Goal: Task Accomplishment & Management: Use online tool/utility

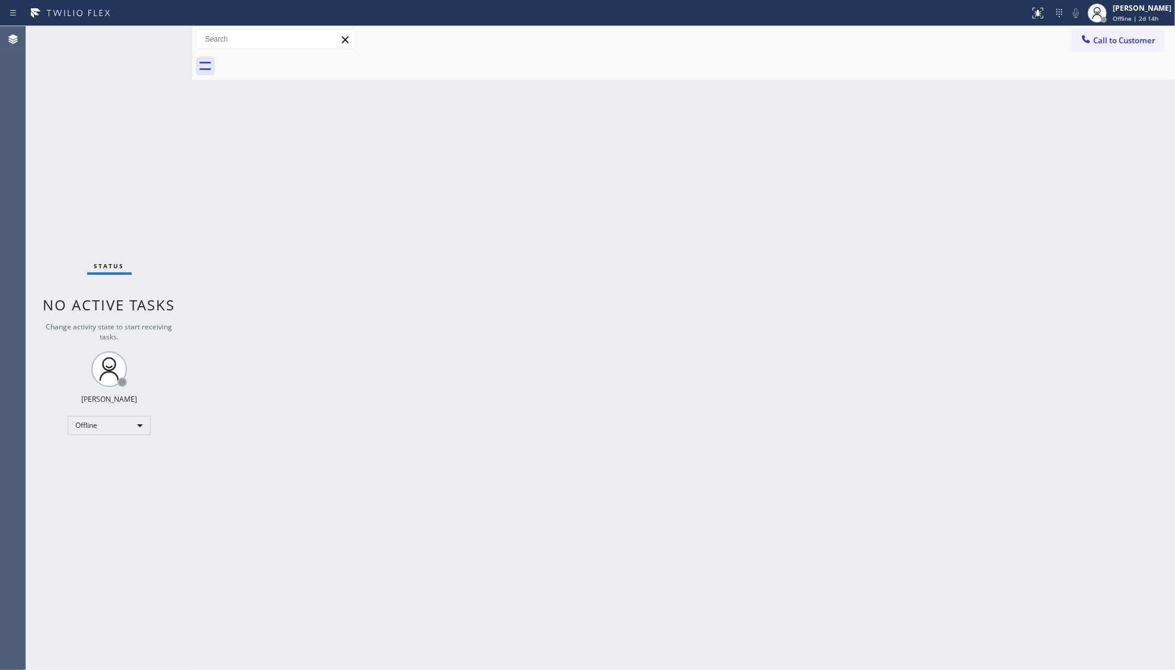
drag, startPoint x: 960, startPoint y: 34, endPoint x: 992, endPoint y: 33, distance: 32.0
click at [961, 36] on div "Call to Customer Outbound call Location Search location Your caller id phone nu…" at bounding box center [683, 39] width 983 height 21
click at [1124, 9] on div "[PERSON_NAME]" at bounding box center [1142, 8] width 59 height 10
click at [1104, 78] on button "Unavailable" at bounding box center [1115, 78] width 119 height 15
click at [885, 100] on div "Back to Dashboard Change Sender ID Customers Technicians Select a contact Outbo…" at bounding box center [683, 347] width 983 height 643
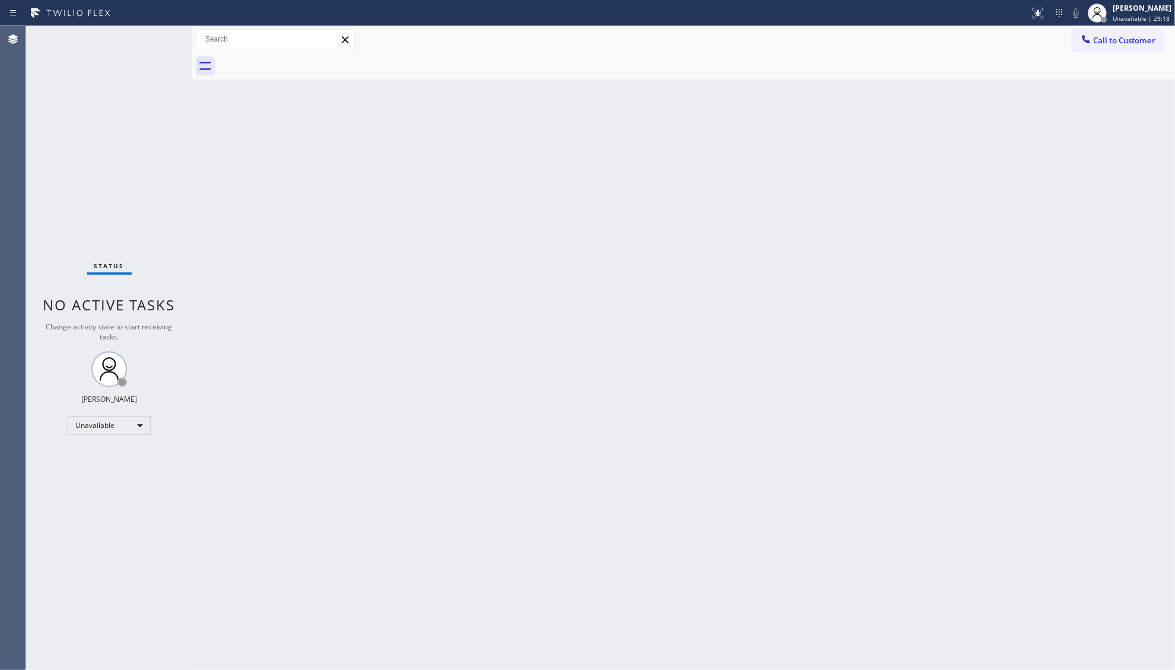
click at [676, 337] on div "Back to Dashboard Change Sender ID Customers Technicians Select a contact Outbo…" at bounding box center [683, 347] width 983 height 643
click at [1137, 38] on span "Call to Customer" at bounding box center [1124, 40] width 62 height 11
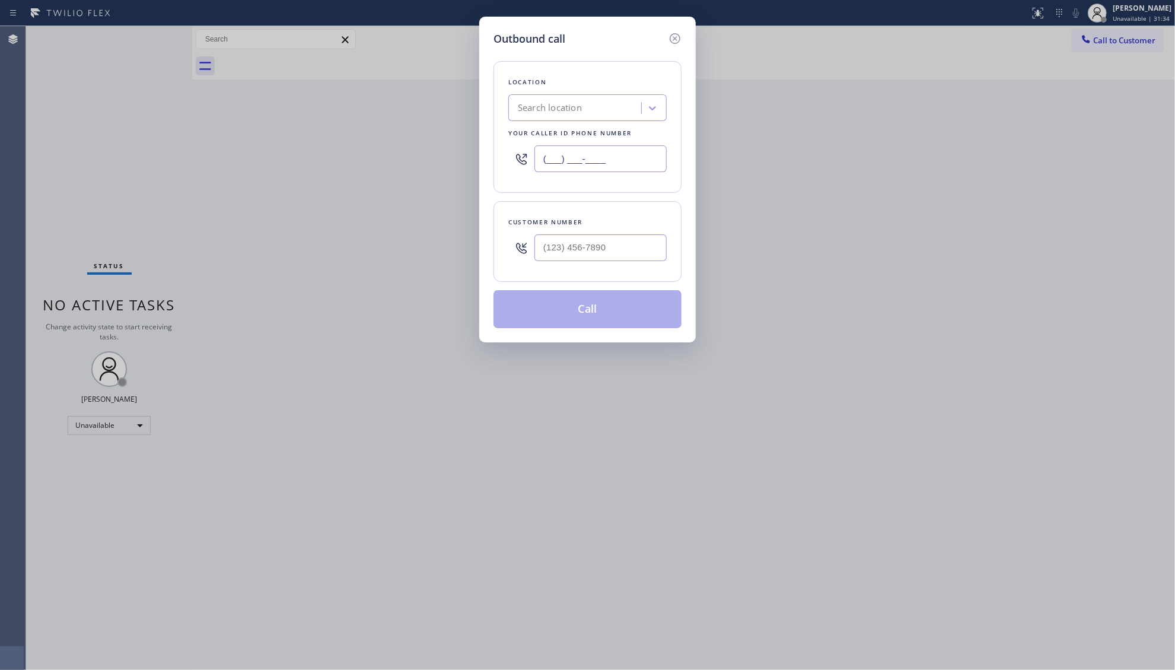
drag, startPoint x: 613, startPoint y: 164, endPoint x: 499, endPoint y: 161, distance: 113.9
click at [499, 164] on div "Location Search location Your caller id phone number (___) ___-____" at bounding box center [587, 127] width 188 height 132
paste input "949) 569-6029"
type input "(949) 569-6029"
click at [610, 257] on input "(___) ___-____" at bounding box center [600, 247] width 132 height 27
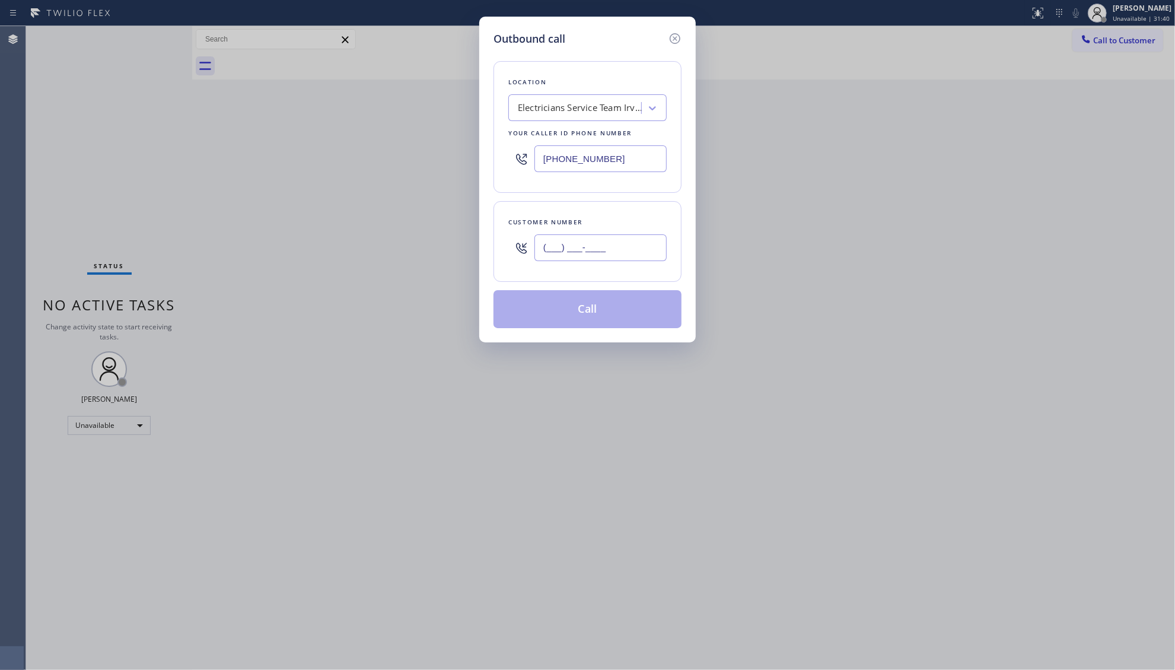
paste input "949) 294-2763"
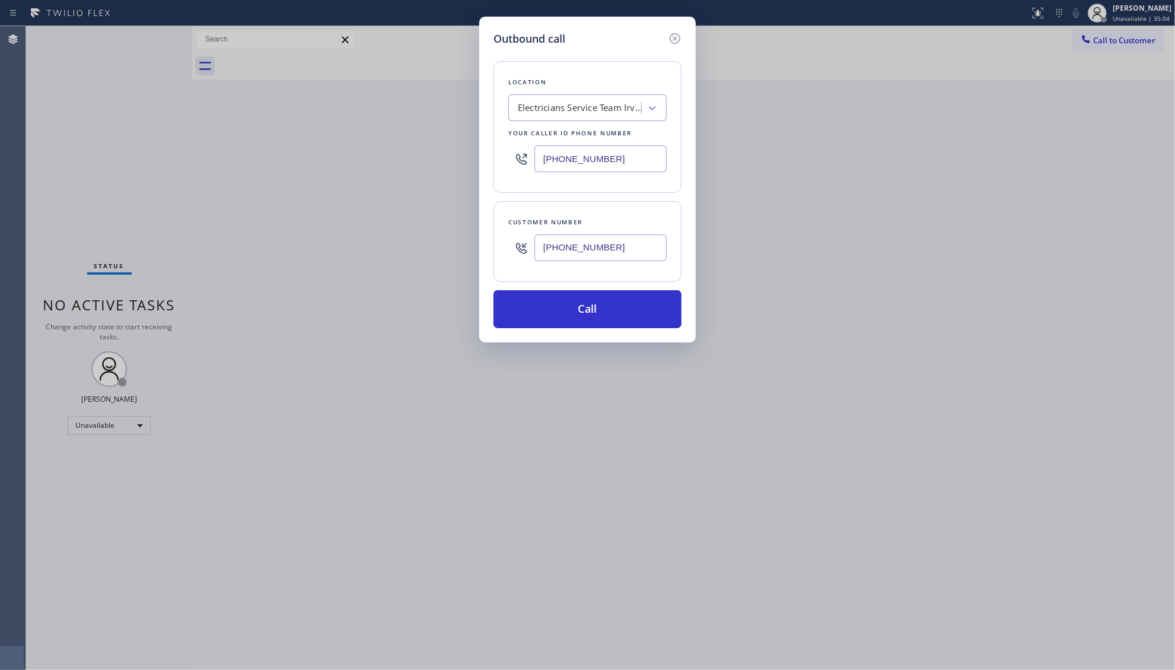
type input "(949) 294-2763"
drag, startPoint x: 634, startPoint y: 309, endPoint x: 611, endPoint y: 302, distance: 24.2
click at [634, 309] on button "Call" at bounding box center [587, 309] width 188 height 38
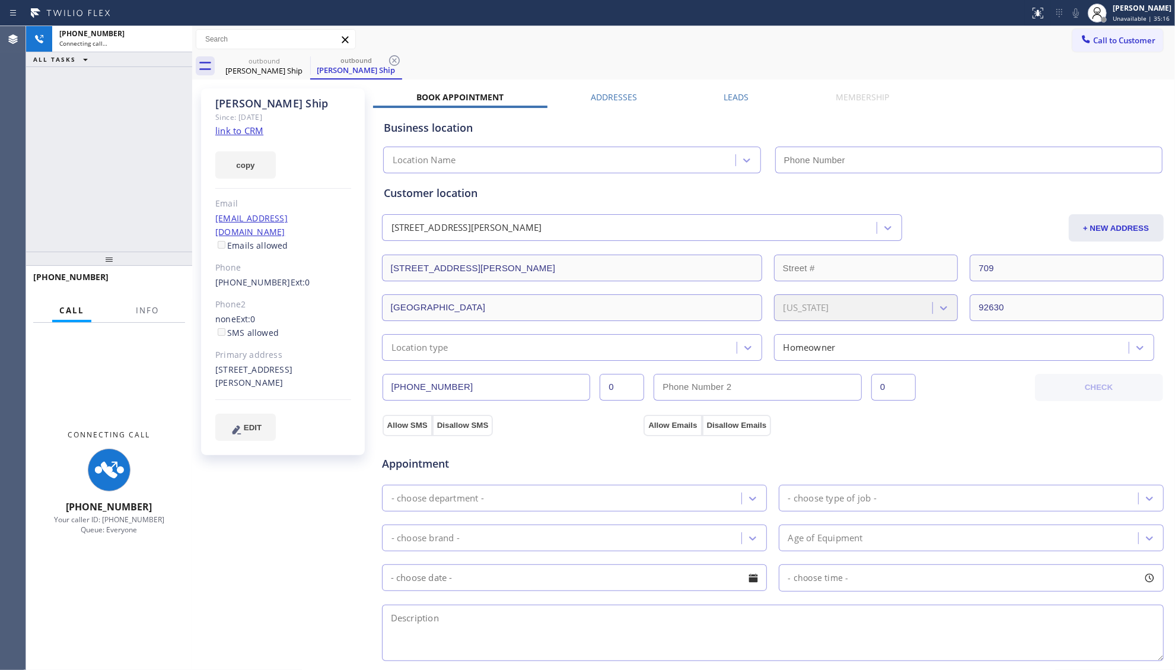
type input "(949) 569-6029"
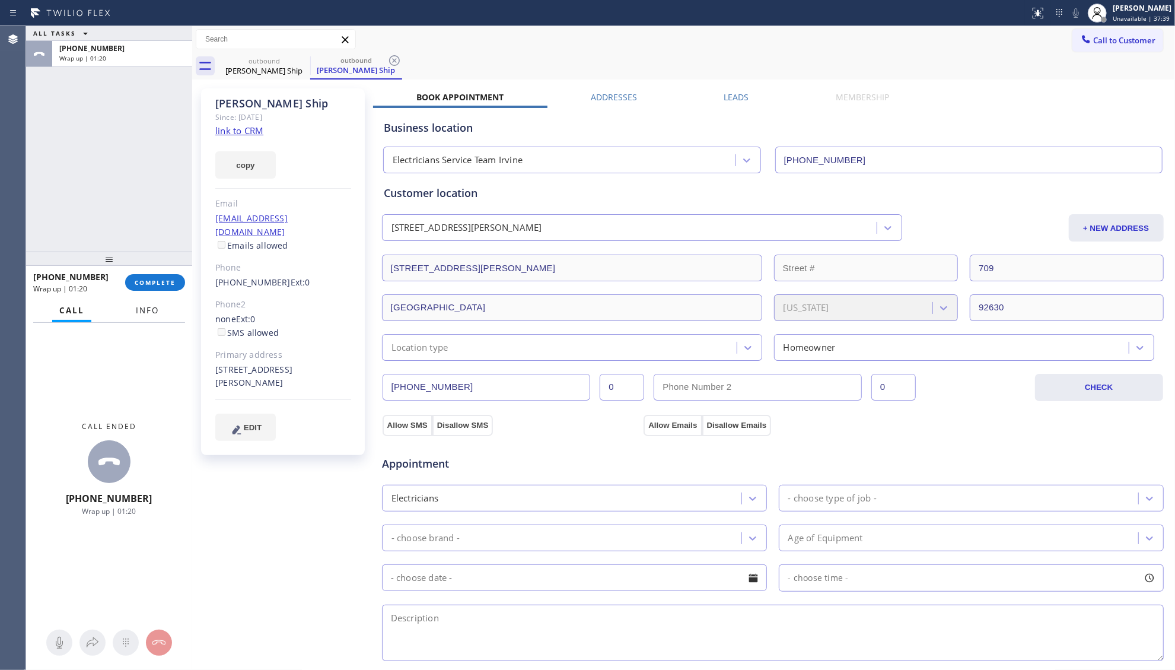
click at [152, 311] on span "Info" at bounding box center [147, 310] width 23 height 11
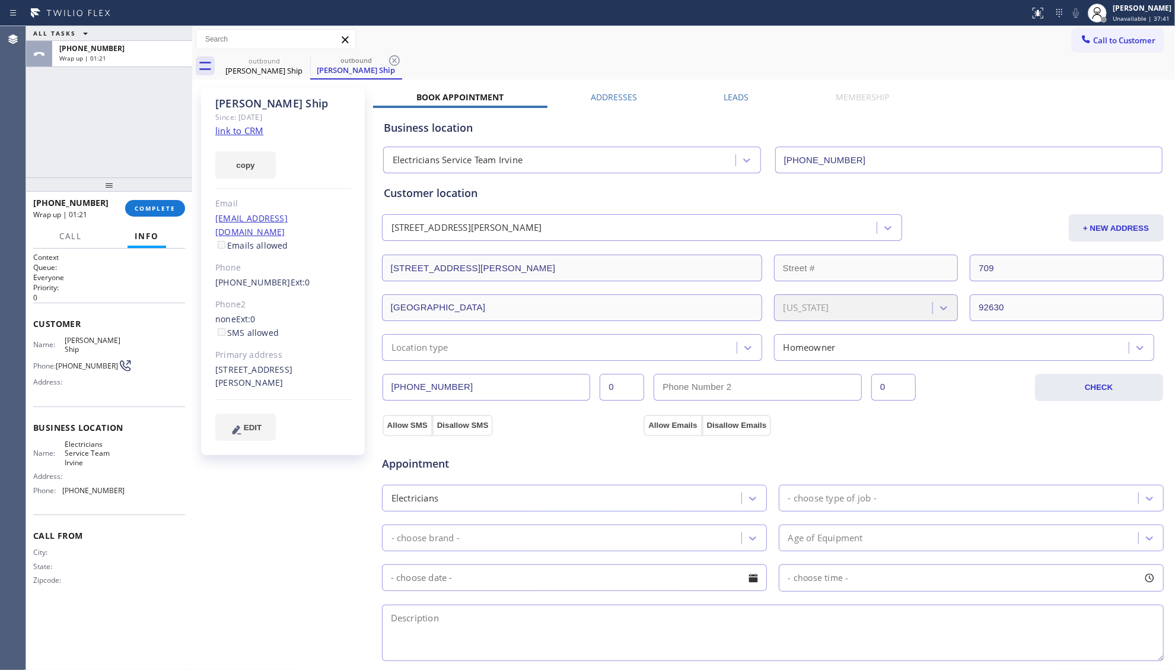
drag, startPoint x: 115, startPoint y: 259, endPoint x: 124, endPoint y: 185, distance: 74.7
click at [124, 185] on div at bounding box center [109, 184] width 166 height 14
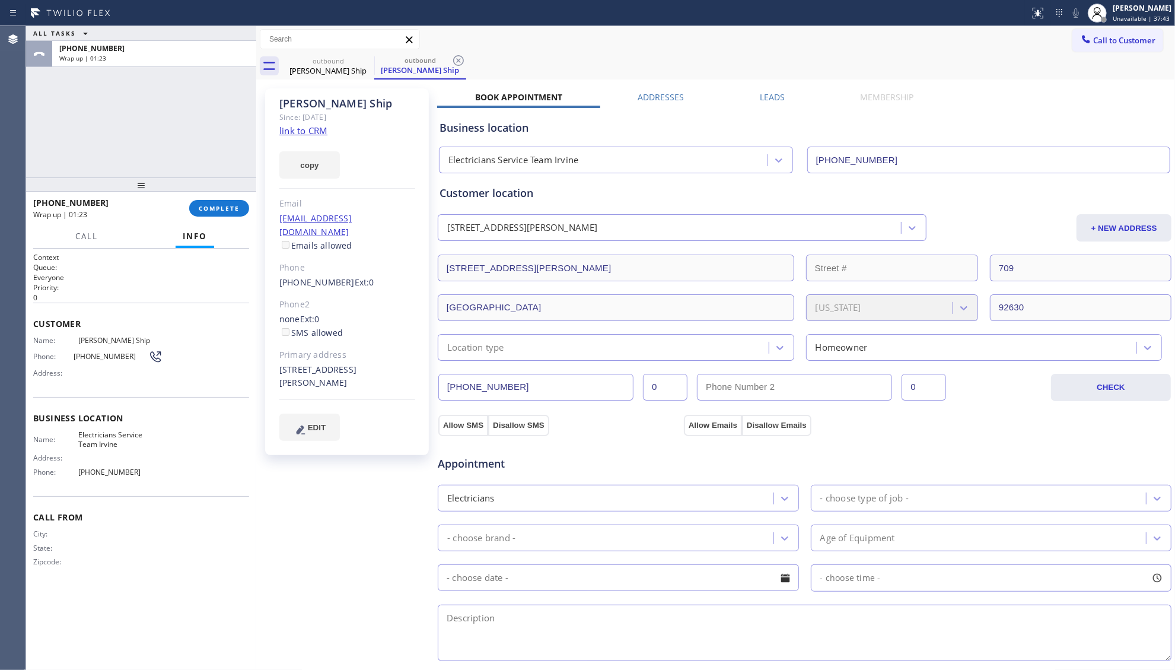
drag, startPoint x: 191, startPoint y: 130, endPoint x: 244, endPoint y: 161, distance: 61.6
click at [256, 133] on div at bounding box center [256, 347] width 0 height 643
drag, startPoint x: 255, startPoint y: 145, endPoint x: 269, endPoint y: 149, distance: 14.4
click at [264, 149] on div at bounding box center [264, 347] width 0 height 643
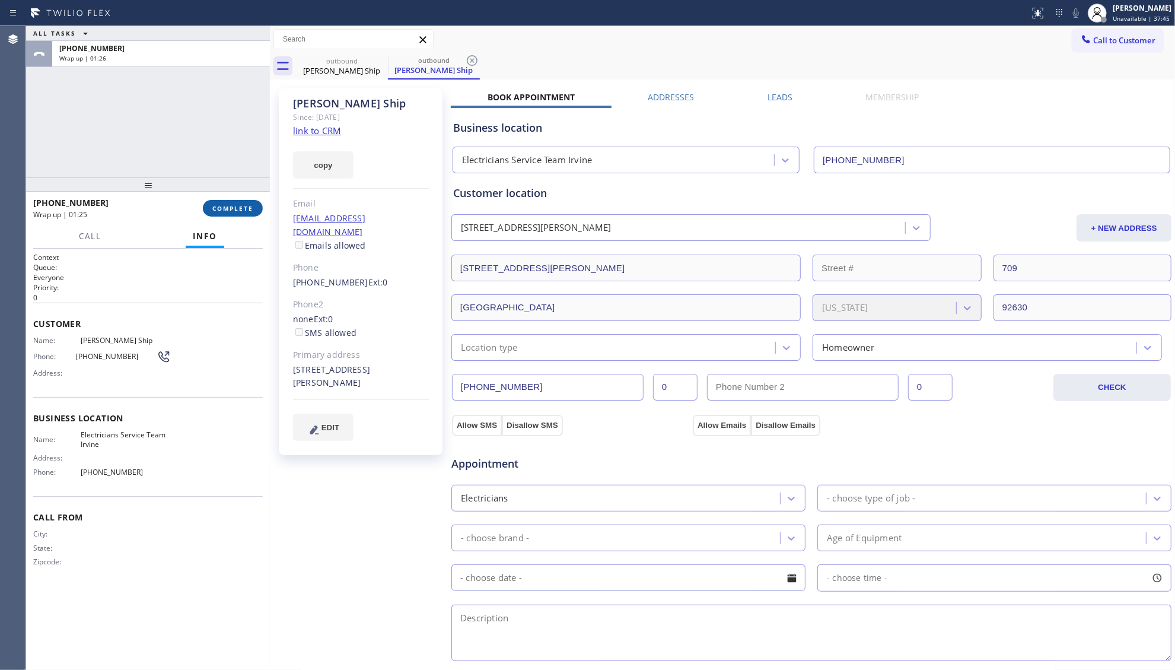
click at [237, 202] on button "COMPLETE" at bounding box center [233, 208] width 60 height 17
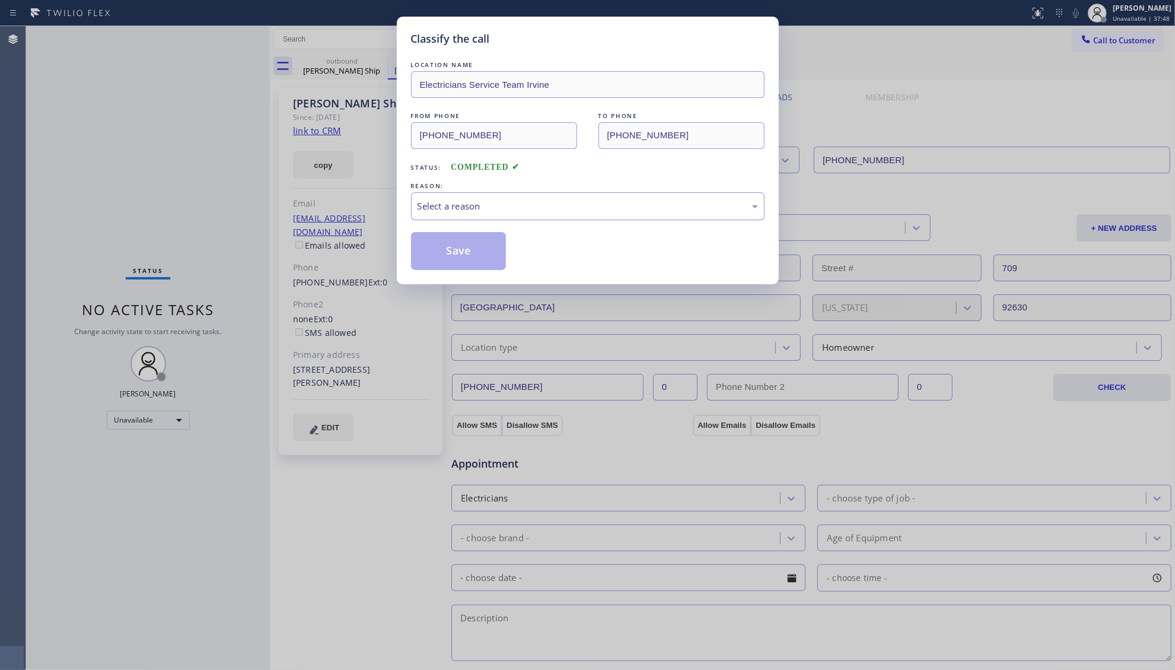
drag, startPoint x: 484, startPoint y: 200, endPoint x: 479, endPoint y: 205, distance: 7.1
click at [480, 205] on div "Select a reason" at bounding box center [587, 206] width 353 height 28
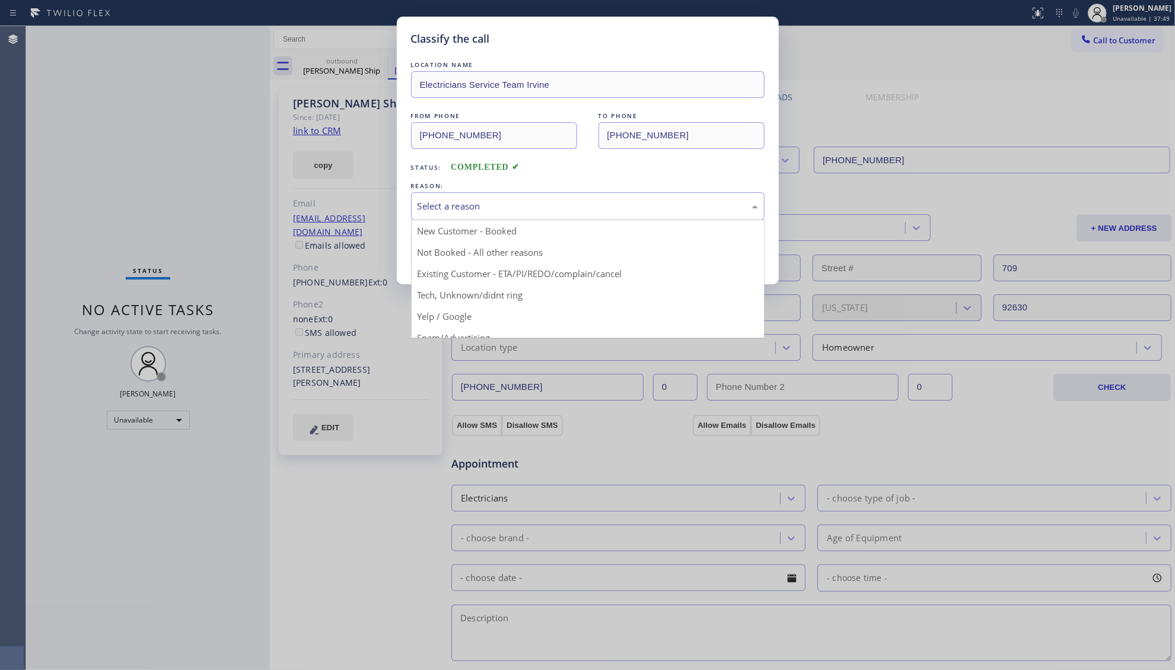
click at [439, 257] on button "Save" at bounding box center [458, 251] width 95 height 38
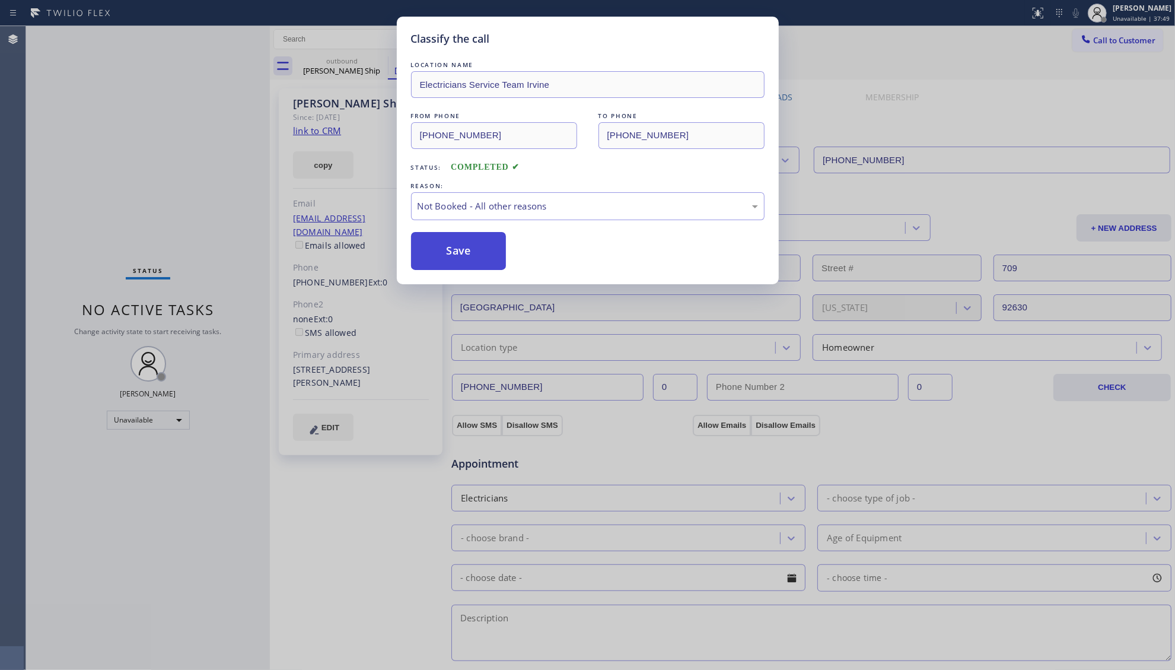
click at [439, 256] on button "Save" at bounding box center [458, 251] width 95 height 38
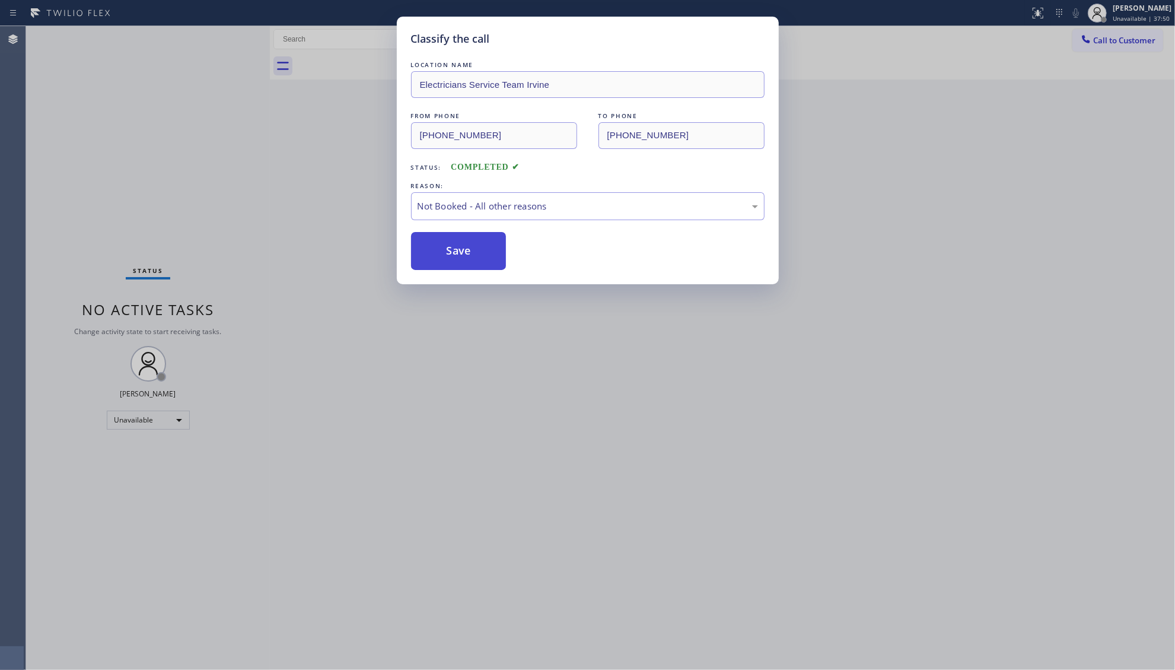
click at [440, 255] on button "Save" at bounding box center [458, 251] width 95 height 38
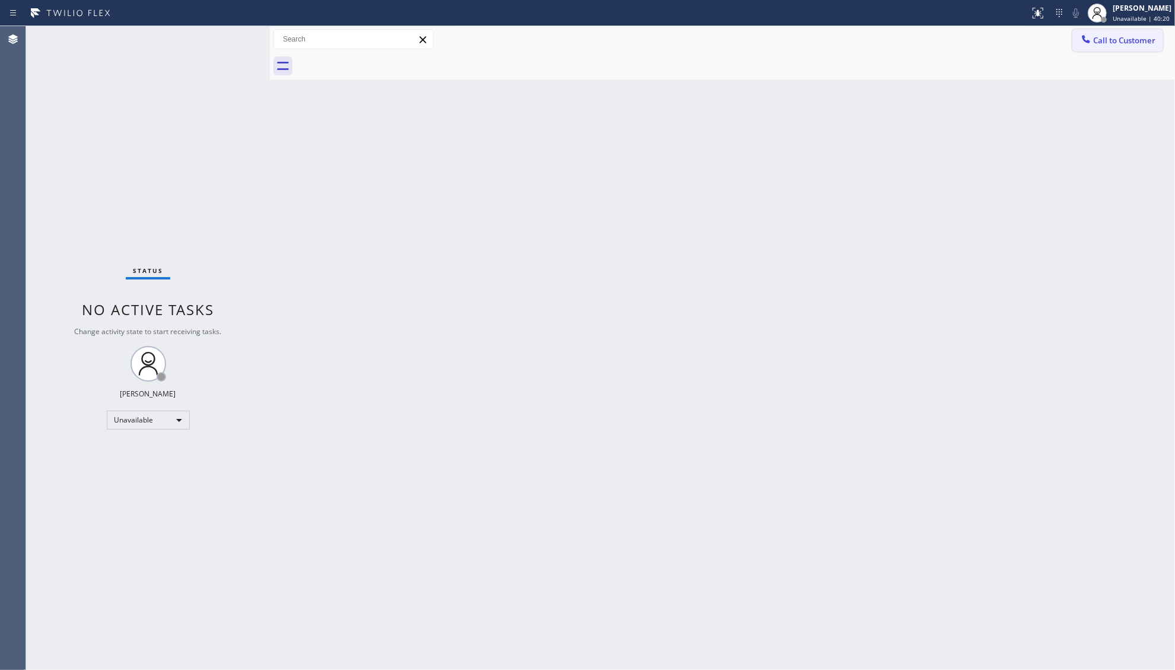
drag, startPoint x: 1122, startPoint y: 48, endPoint x: 1009, endPoint y: 84, distance: 118.2
click at [1121, 48] on button "Call to Customer" at bounding box center [1117, 40] width 91 height 23
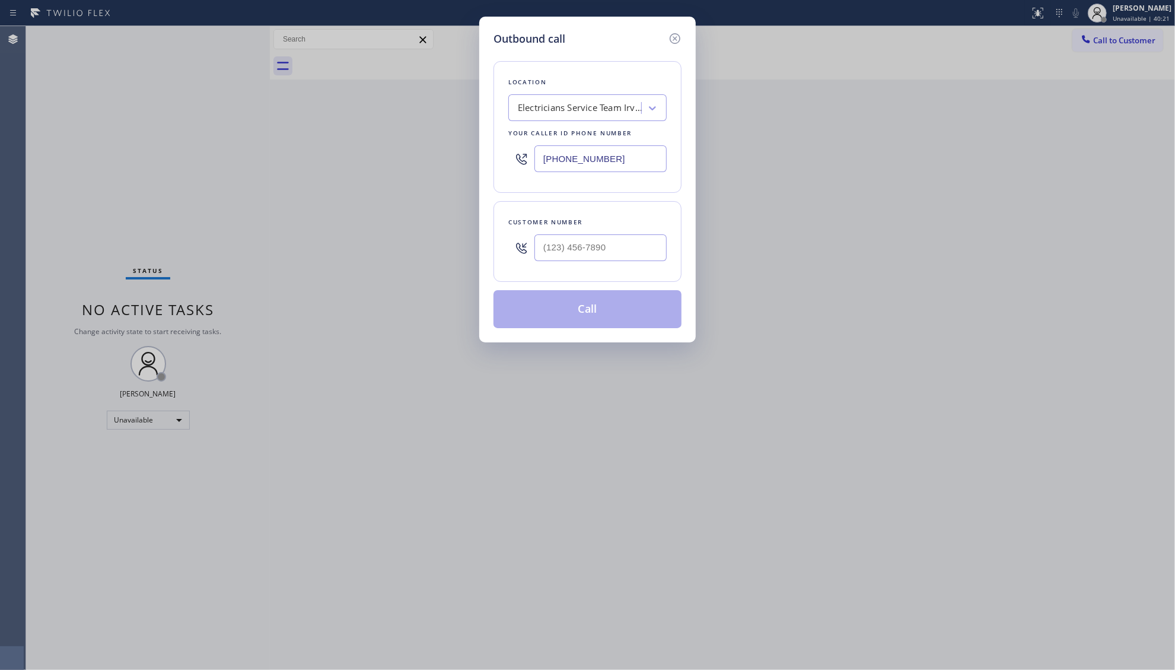
drag, startPoint x: 606, startPoint y: 161, endPoint x: 539, endPoint y: 160, distance: 67.0
click at [539, 160] on input "(949) 569-6029" at bounding box center [600, 158] width 132 height 27
paste input "213) 805-7521"
type input "(213) 805-7521"
click at [582, 253] on input "(___) ___-____" at bounding box center [600, 247] width 132 height 27
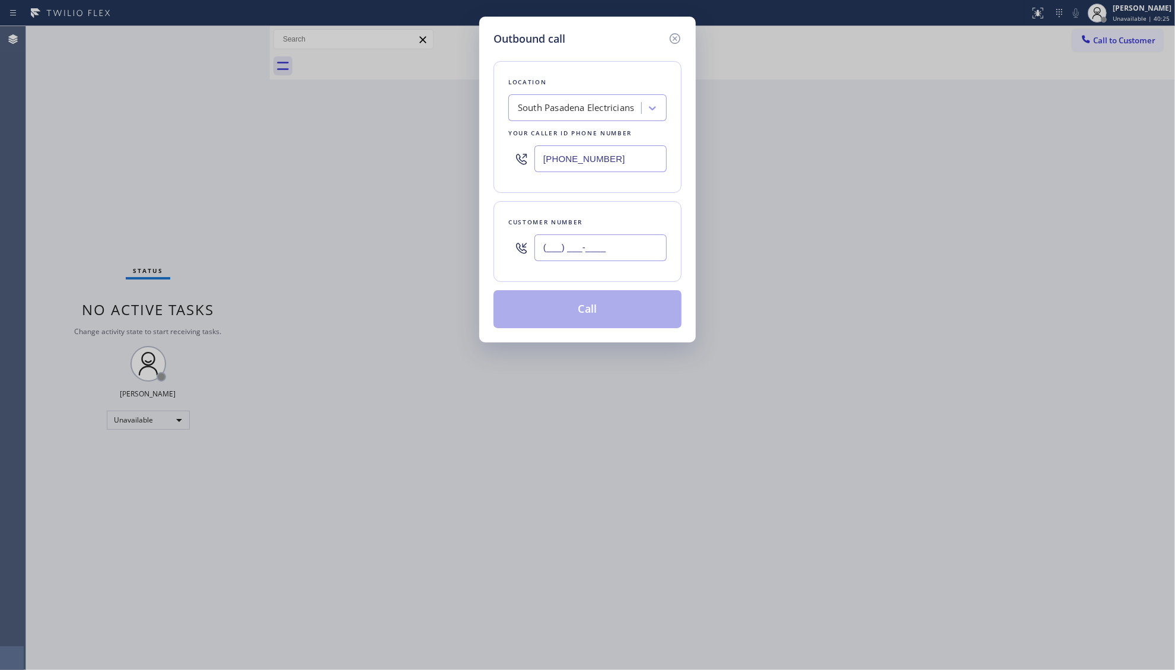
paste input "626) 487-7431"
type input "(626) 487-7431"
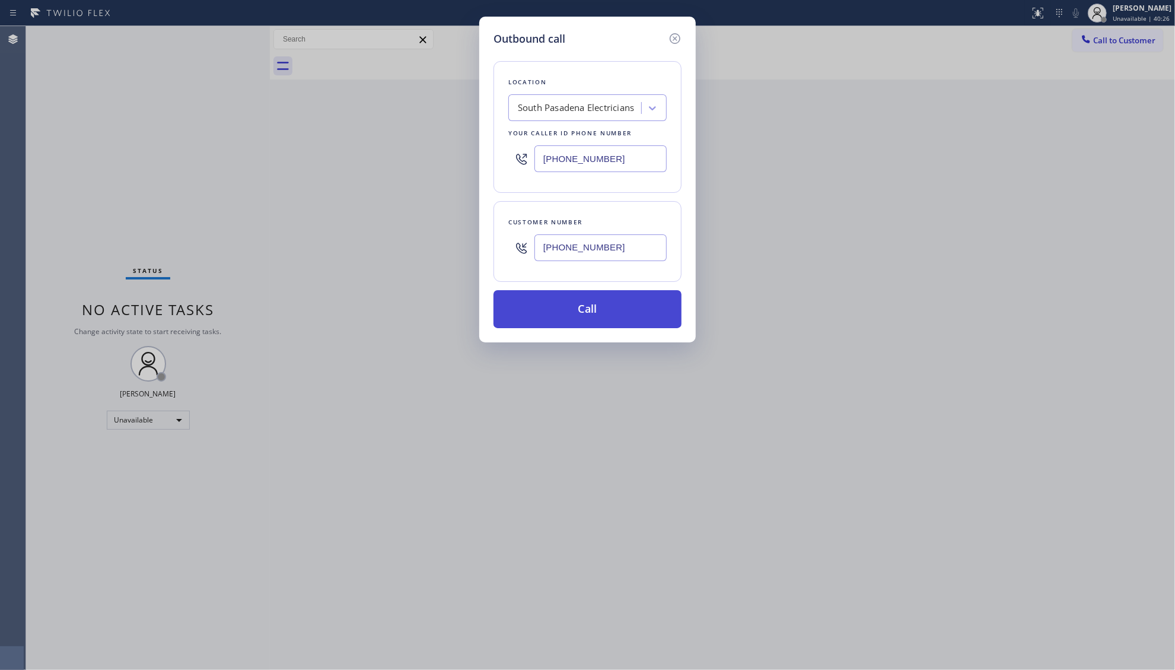
drag, startPoint x: 587, startPoint y: 327, endPoint x: 587, endPoint y: 321, distance: 6.0
click at [587, 326] on button "Call" at bounding box center [587, 309] width 188 height 38
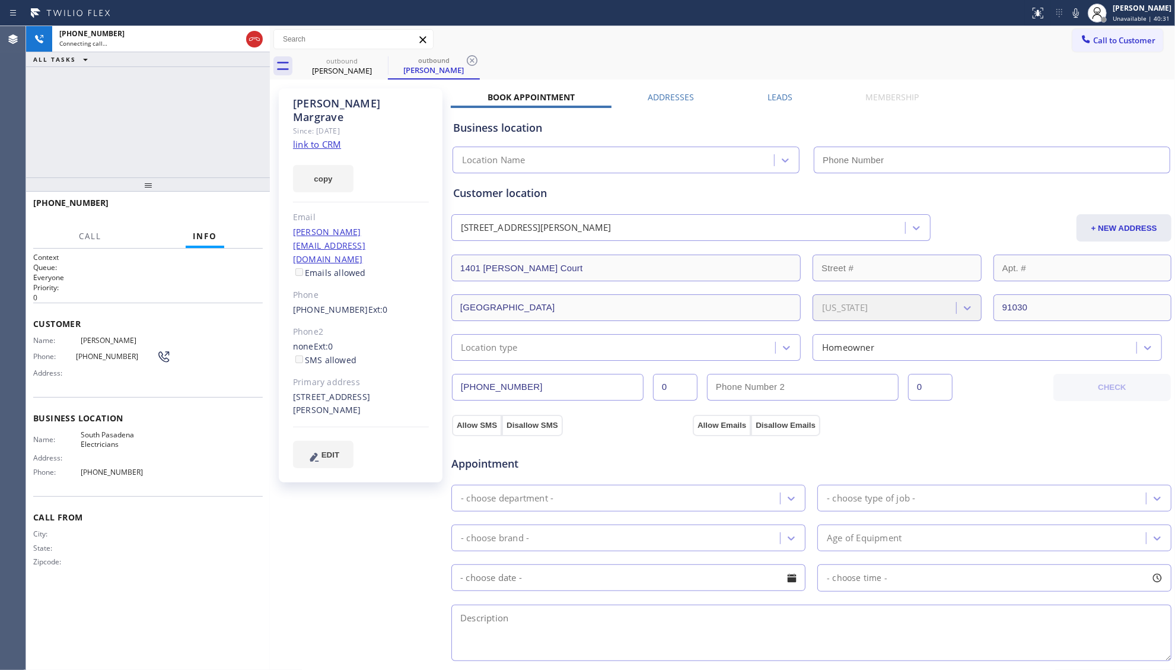
type input "(213) 805-7521"
click at [464, 60] on div "outbound" at bounding box center [434, 60] width 90 height 9
click at [466, 58] on icon at bounding box center [472, 60] width 14 height 14
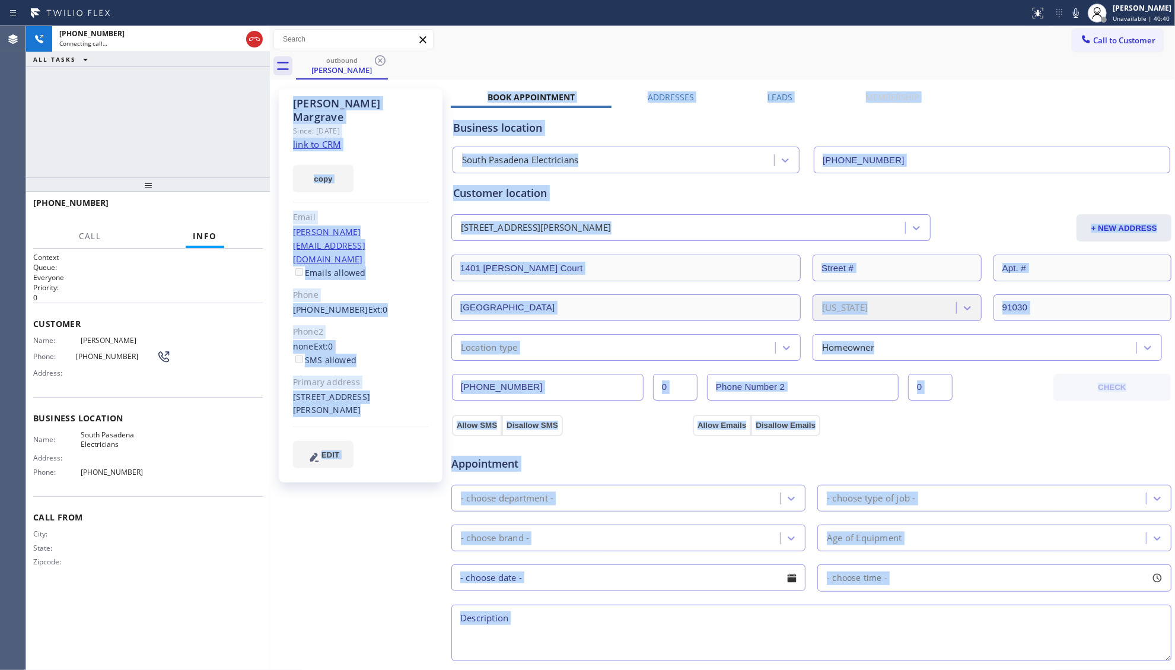
click at [811, 125] on div "Business location" at bounding box center [811, 128] width 716 height 16
click at [807, 114] on div "Business location South Pasadena Electricians (213) 805-7521" at bounding box center [811, 140] width 721 height 65
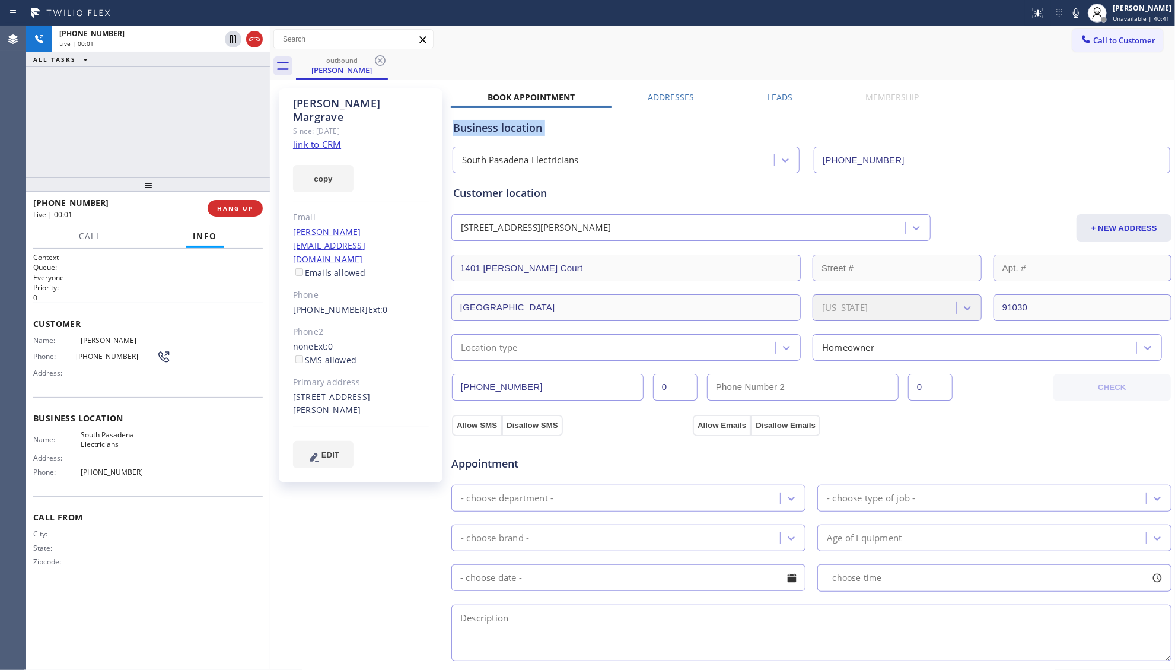
click at [807, 114] on div "Business location South Pasadena Electricians (213) 805-7521" at bounding box center [811, 140] width 721 height 65
click at [238, 205] on span "HANG UP" at bounding box center [235, 208] width 36 height 8
click at [240, 202] on button "HANG UP" at bounding box center [235, 208] width 55 height 17
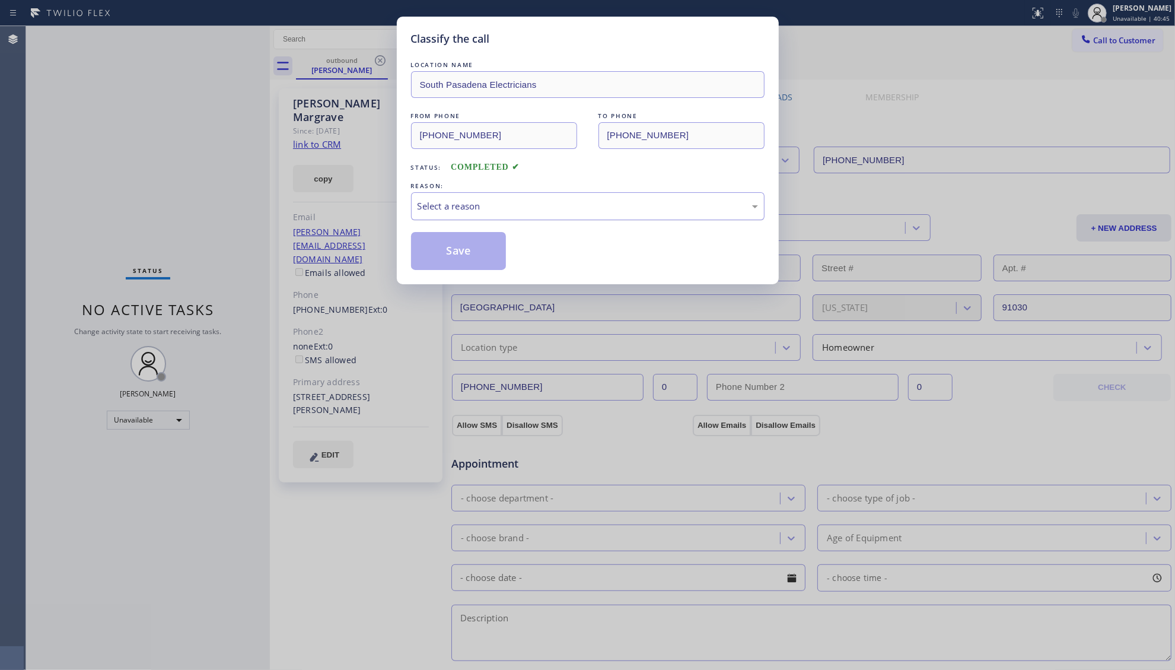
click at [498, 195] on div "Select a reason" at bounding box center [587, 206] width 353 height 28
click at [444, 251] on button "Save" at bounding box center [458, 251] width 95 height 38
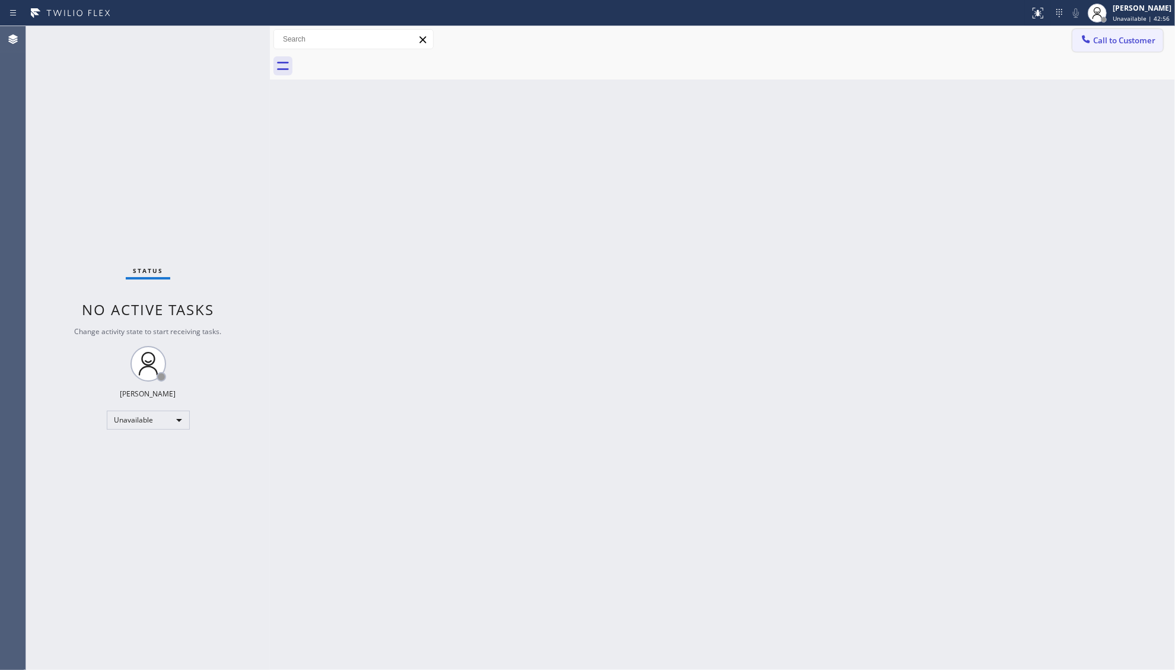
click at [1115, 48] on button "Call to Customer" at bounding box center [1117, 40] width 91 height 23
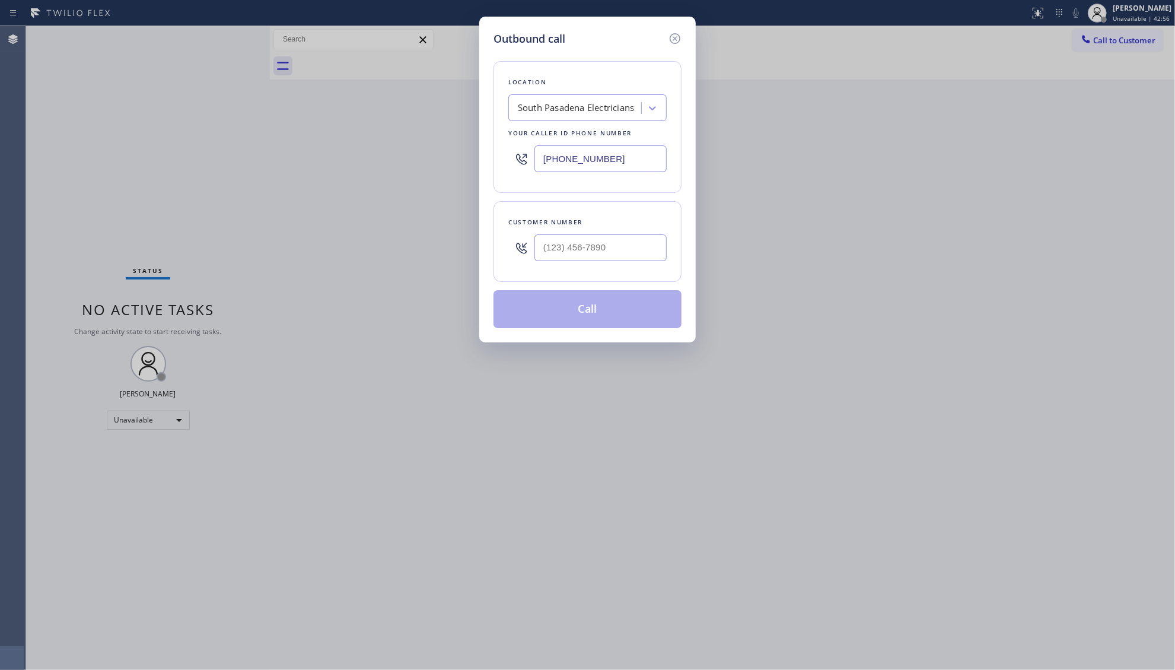
drag, startPoint x: 624, startPoint y: 164, endPoint x: 497, endPoint y: 176, distance: 128.1
click at [482, 181] on div "Outbound call Location South Pasadena Electricians Your caller id phone number …" at bounding box center [587, 180] width 216 height 326
paste input "503) 694-4818"
type input "(503) 694-4818"
paste input "503) 784-3056"
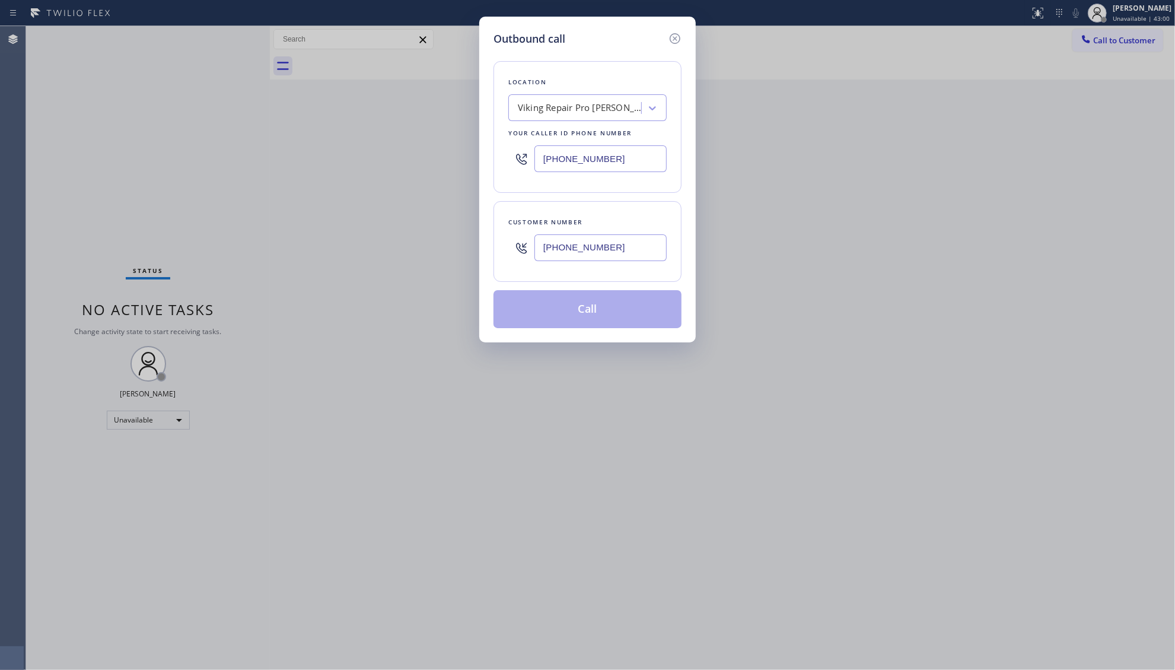
click at [642, 254] on input "(503) 784-3056" at bounding box center [600, 247] width 132 height 27
type input "(503) 784-3056"
click at [606, 308] on button "Call" at bounding box center [587, 309] width 188 height 38
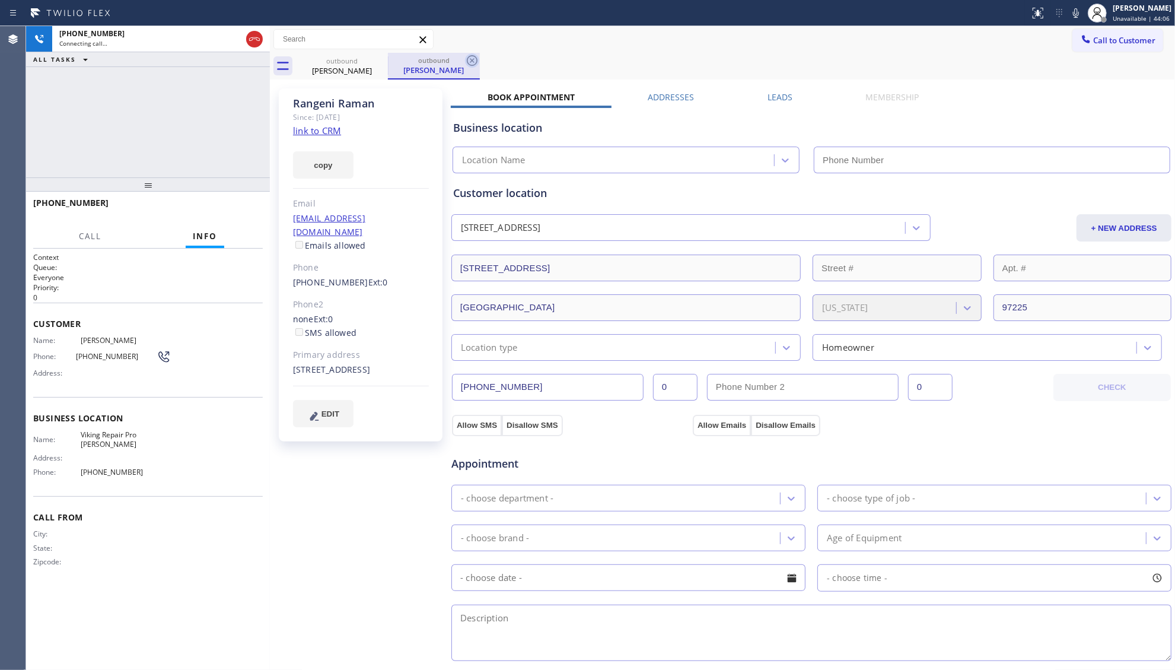
type input "(503) 694-4818"
click at [473, 60] on icon at bounding box center [472, 60] width 11 height 11
click at [234, 207] on span "HANG UP" at bounding box center [235, 208] width 36 height 8
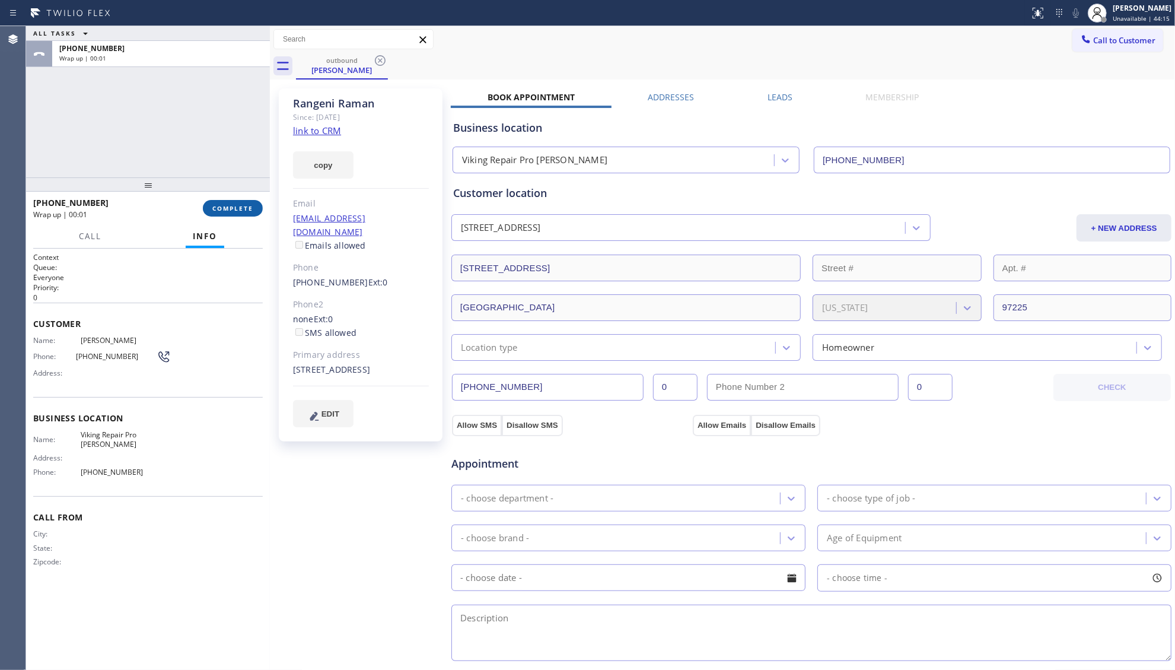
drag, startPoint x: 231, startPoint y: 202, endPoint x: 240, endPoint y: 202, distance: 8.3
click at [236, 202] on button "COMPLETE" at bounding box center [233, 208] width 60 height 17
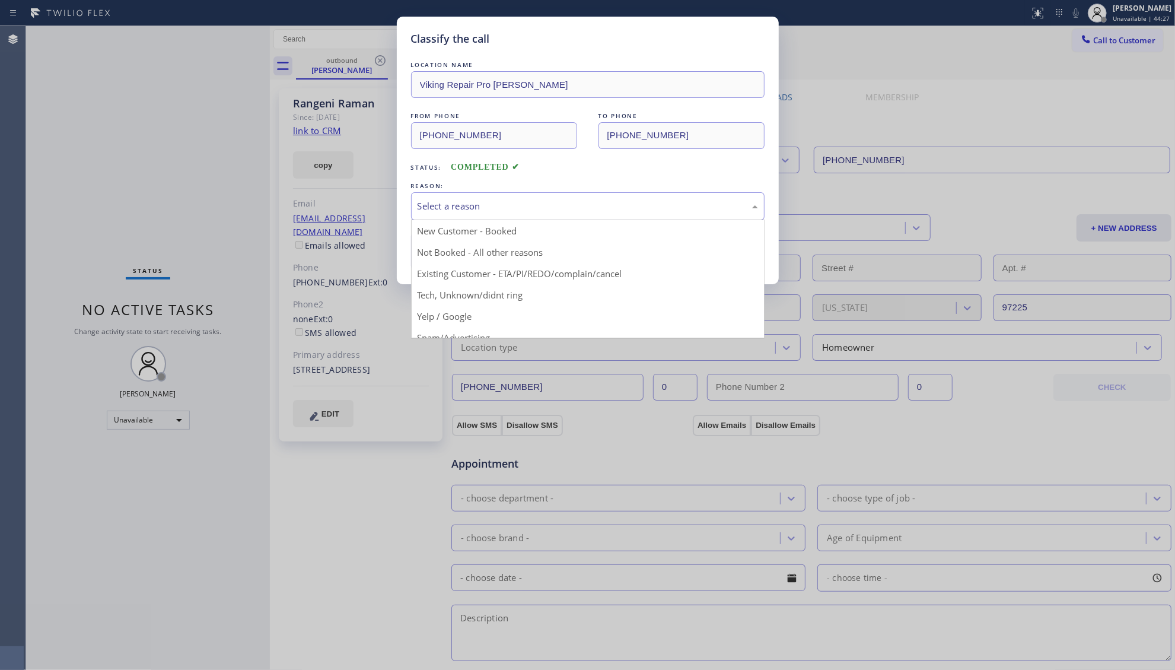
click at [476, 195] on div "Select a reason" at bounding box center [587, 206] width 353 height 28
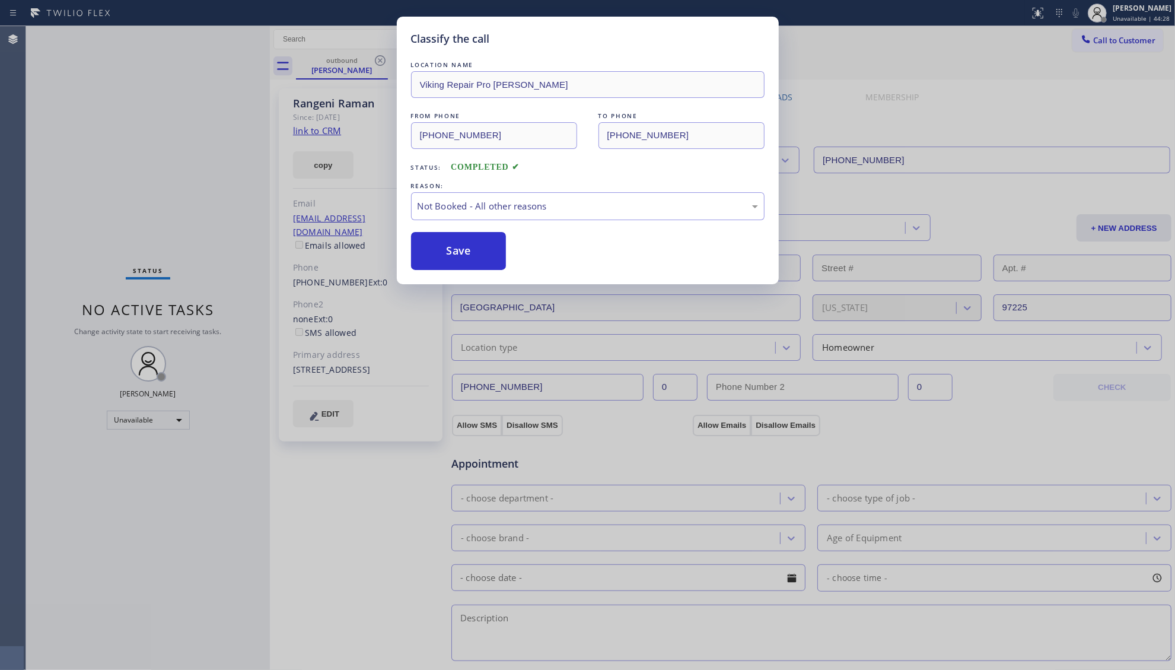
click at [473, 252] on button "Save" at bounding box center [458, 251] width 95 height 38
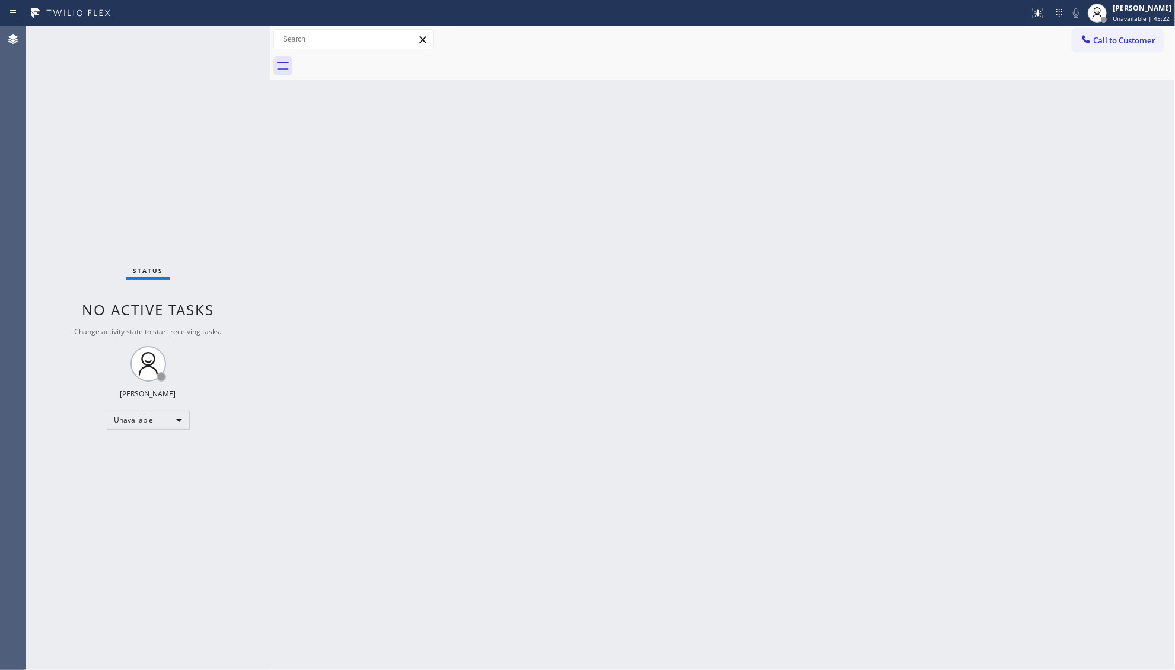
drag, startPoint x: 1122, startPoint y: 38, endPoint x: 1042, endPoint y: 64, distance: 84.2
click at [1120, 40] on span "Call to Customer" at bounding box center [1124, 40] width 62 height 11
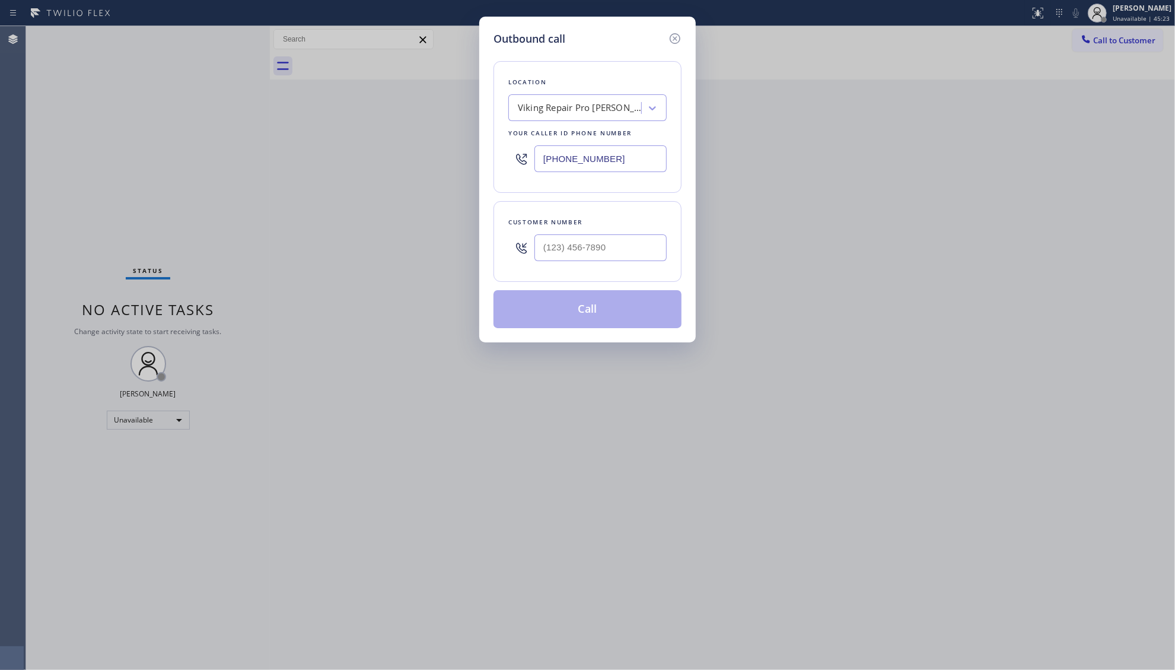
drag, startPoint x: 635, startPoint y: 160, endPoint x: 557, endPoint y: 146, distance: 78.3
click at [529, 160] on div "(503) 694-4818" at bounding box center [587, 158] width 158 height 39
paste input "855) 900-0094"
type input "(855) 900-0094"
click at [541, 257] on input "(___) ___-____" at bounding box center [600, 247] width 132 height 27
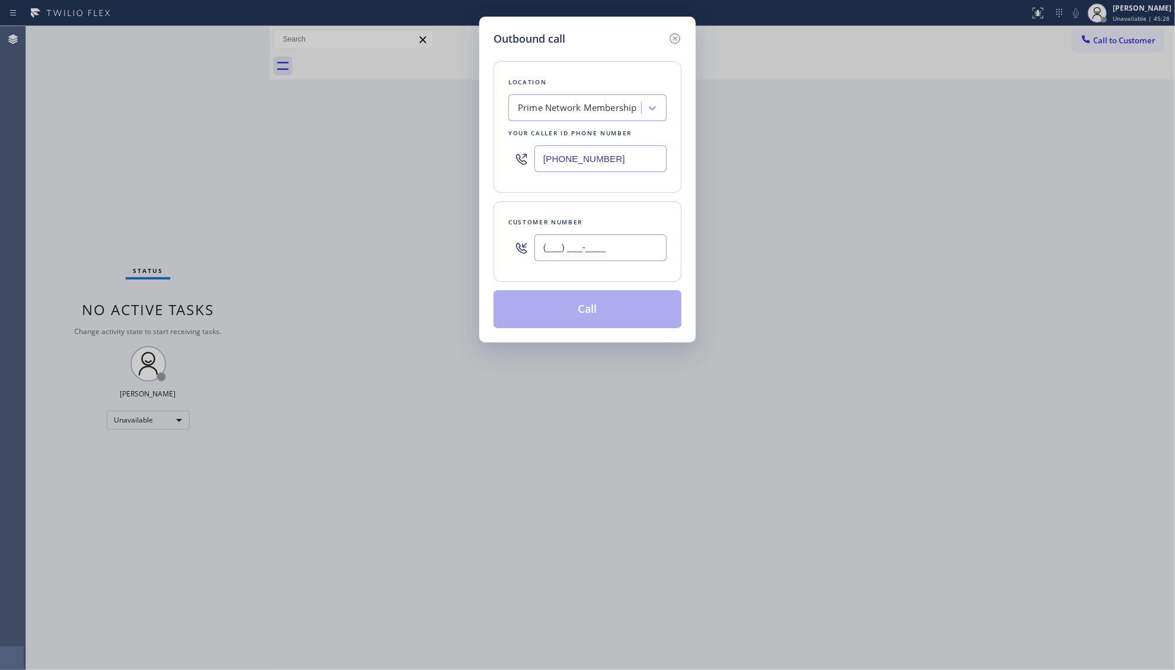
paste input "559) 304-9825"
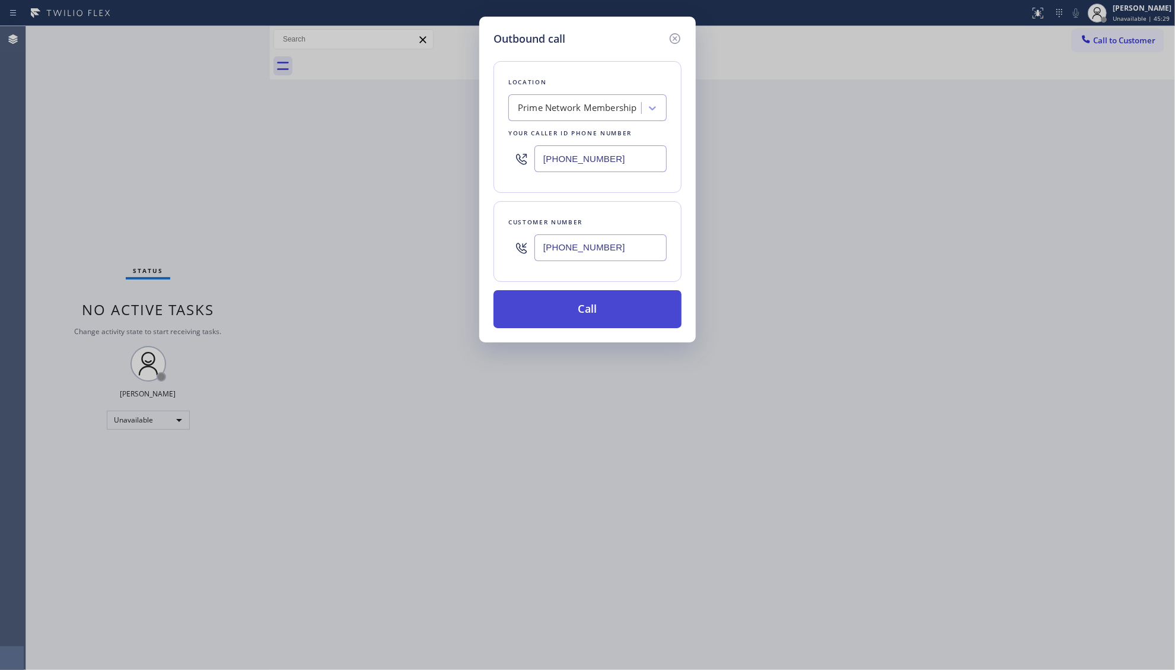
type input "(559) 304-9825"
click at [582, 315] on button "Call" at bounding box center [587, 309] width 188 height 38
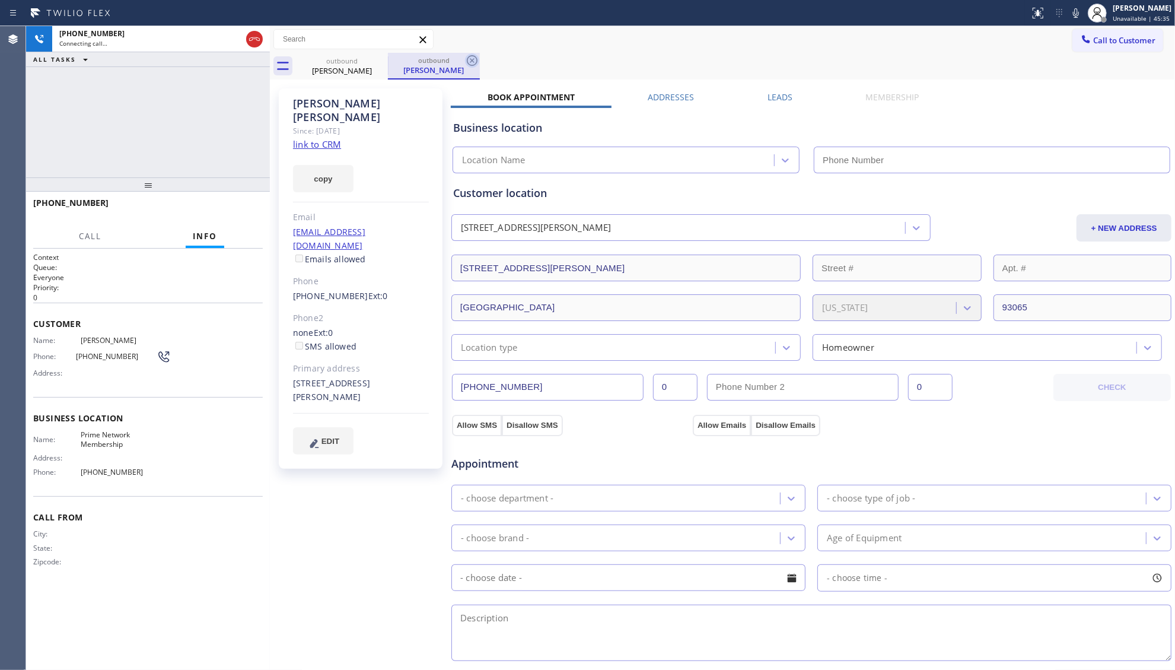
click at [472, 56] on icon at bounding box center [472, 60] width 14 height 14
type input "(855) 900-0094"
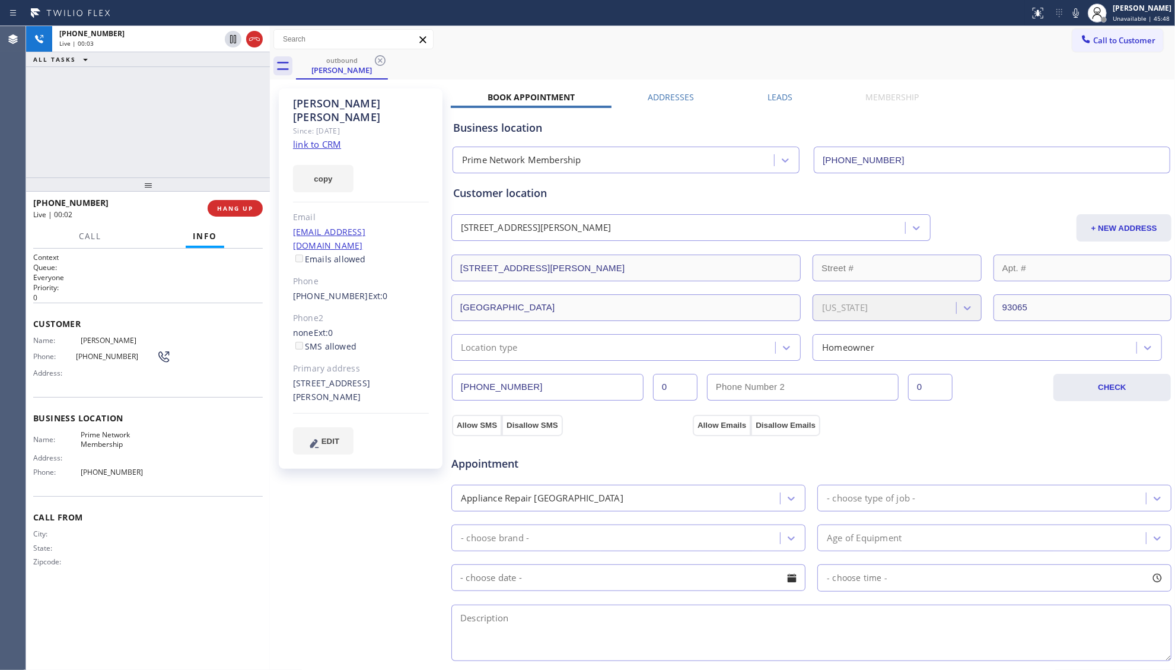
click at [240, 216] on div "+15593049825 Live | 00:02 HANG UP" at bounding box center [148, 208] width 230 height 31
click at [240, 212] on button "HANG UP" at bounding box center [235, 208] width 55 height 17
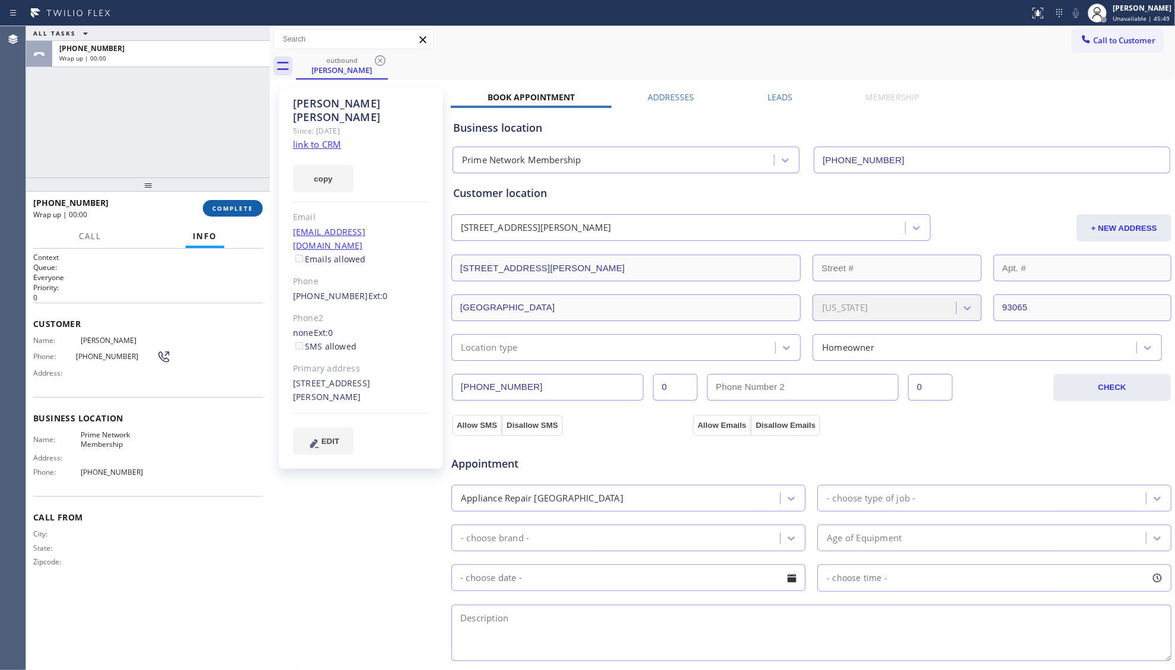
click at [240, 205] on span "COMPLETE" at bounding box center [232, 208] width 41 height 8
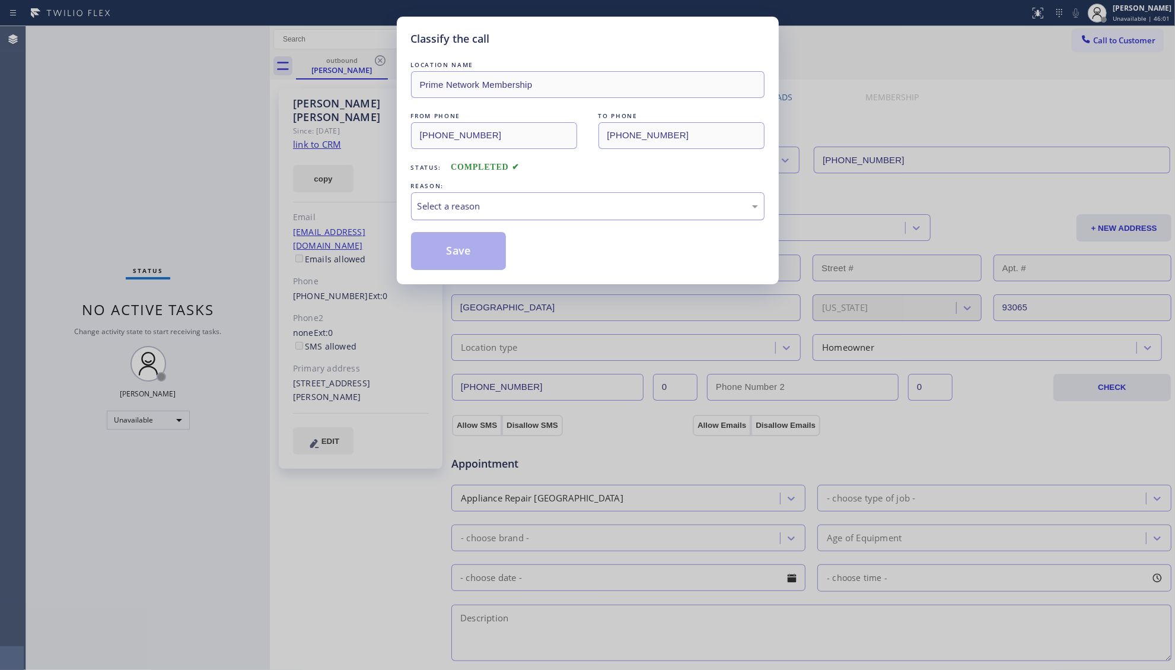
click at [499, 211] on div "Select a reason" at bounding box center [587, 206] width 340 height 14
click at [454, 257] on button "Save" at bounding box center [458, 251] width 95 height 38
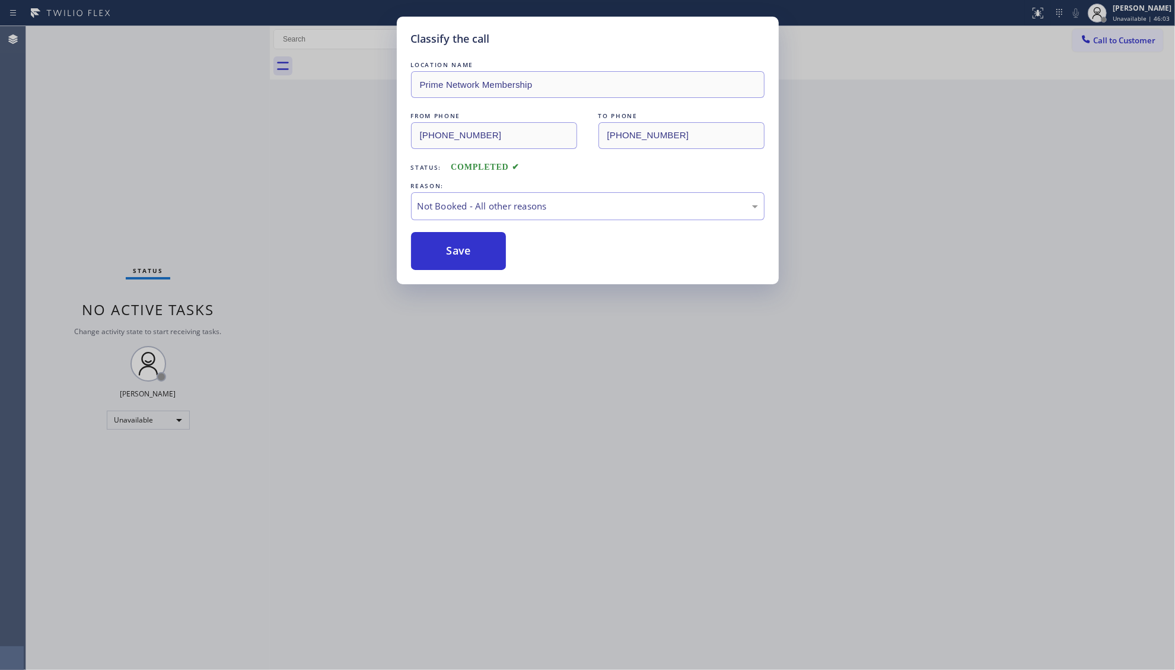
click at [454, 257] on button "Save" at bounding box center [458, 251] width 95 height 38
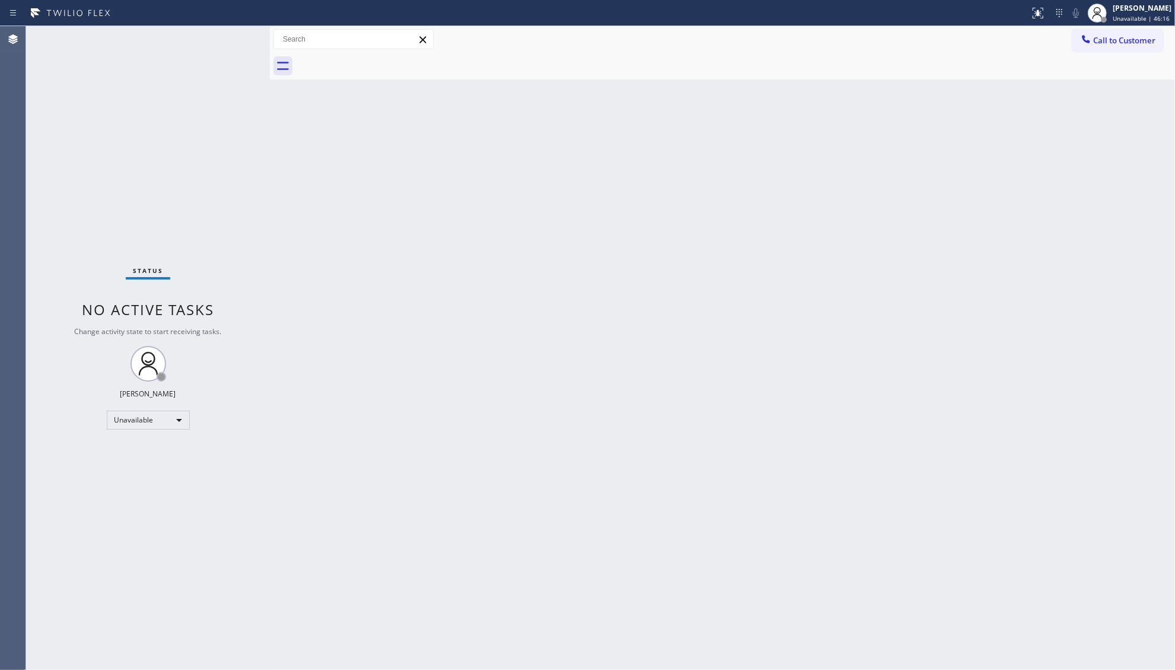
click at [702, 235] on div "Back to Dashboard Change Sender ID Customers Technicians Select a contact Outbo…" at bounding box center [722, 347] width 905 height 643
drag, startPoint x: 1105, startPoint y: 30, endPoint x: 1088, endPoint y: 62, distance: 37.2
click at [1106, 34] on button "Call to Customer" at bounding box center [1117, 40] width 91 height 23
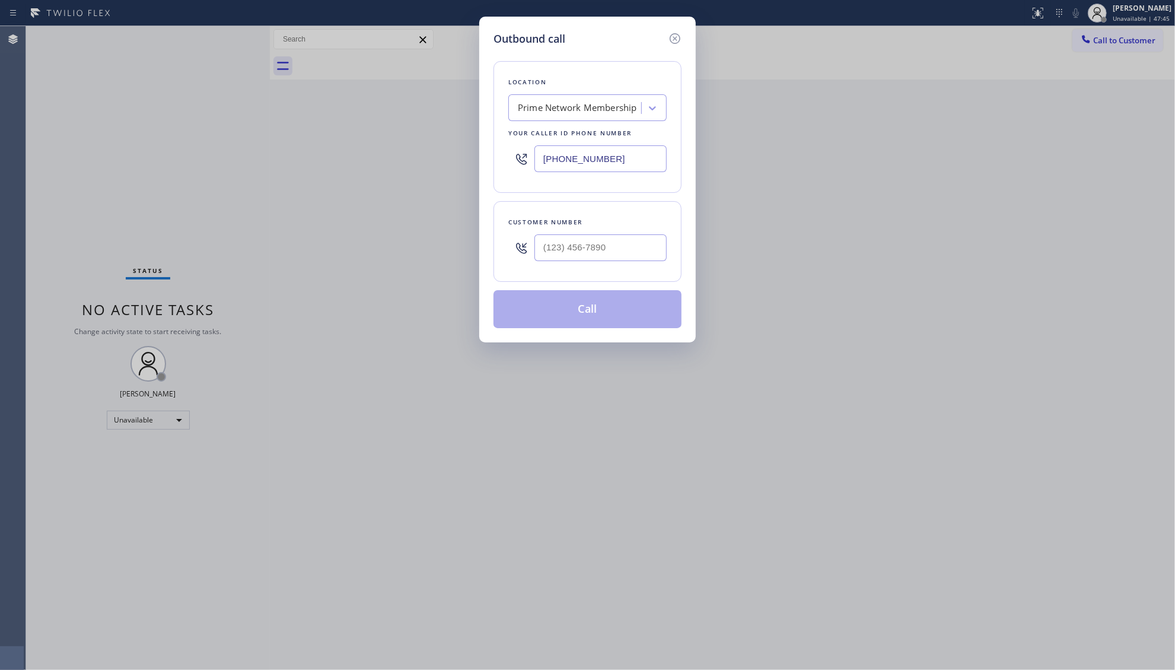
drag, startPoint x: 557, startPoint y: 167, endPoint x: 546, endPoint y: 164, distance: 12.1
click at [549, 167] on input "(855) 900-0094" at bounding box center [600, 158] width 132 height 27
paste input "949) 799-3805"
click at [541, 168] on input "(949) 799-3805" at bounding box center [600, 158] width 132 height 27
paste input "text"
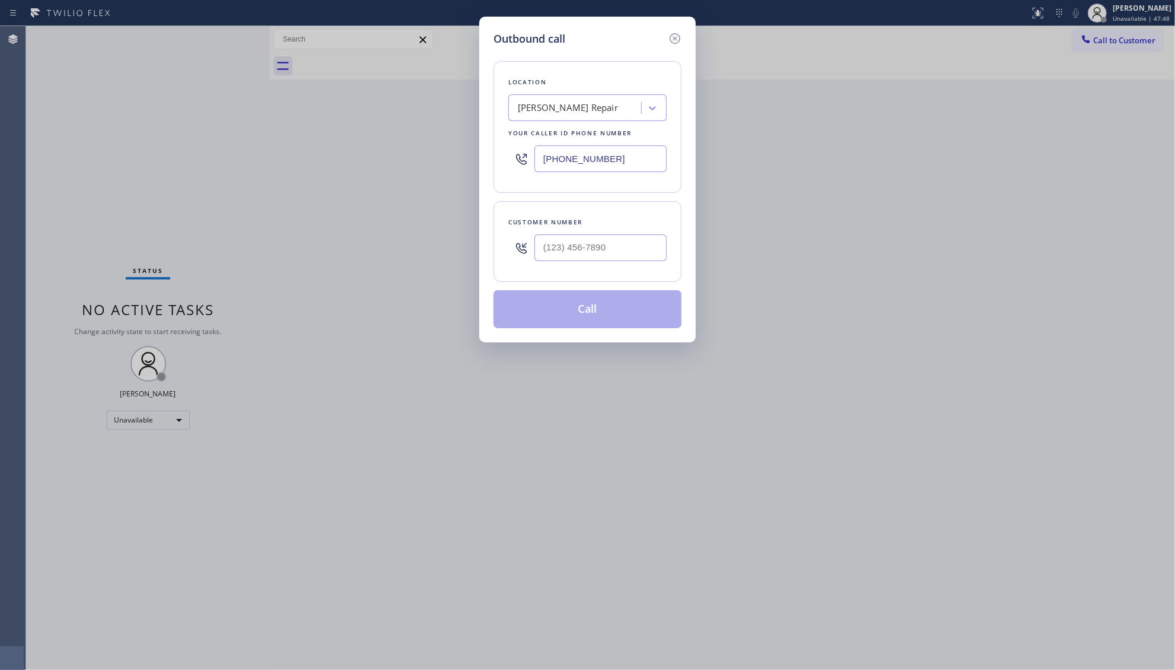
drag, startPoint x: 544, startPoint y: 162, endPoint x: 636, endPoint y: 157, distance: 91.5
click at [631, 157] on input "(949) 799-3805" at bounding box center [600, 158] width 132 height 27
paste input "text"
type input "(949) 799-3805"
click at [641, 266] on div at bounding box center [600, 247] width 132 height 39
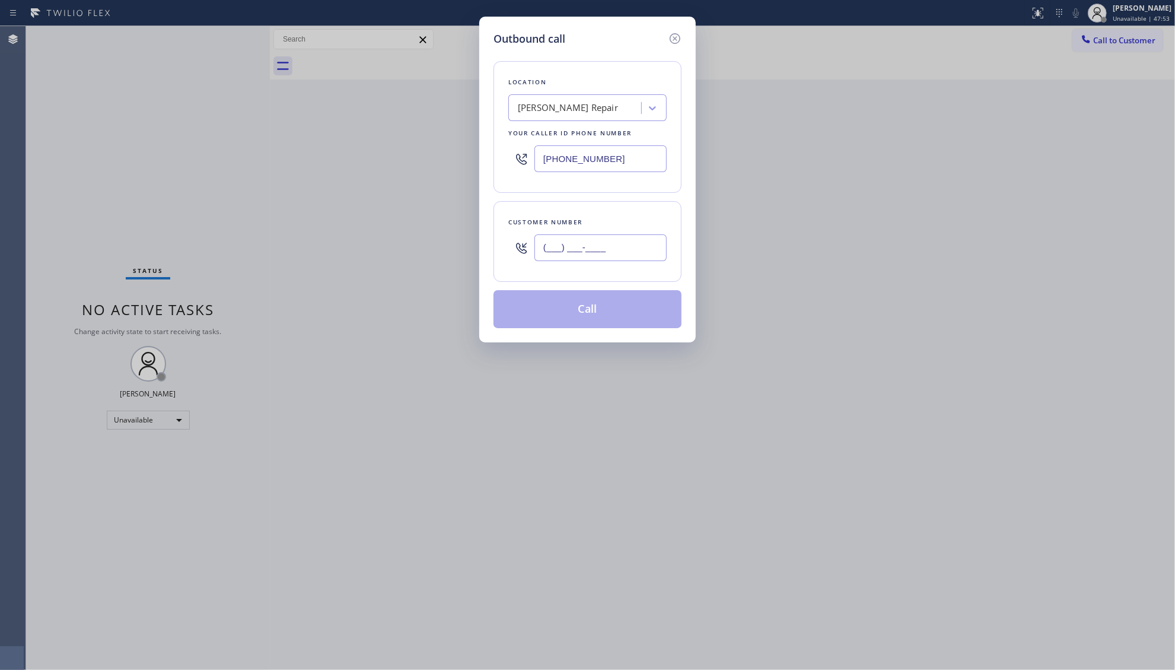
paste input "949) 275-2968"
click at [636, 257] on input "(949) 275-2968" at bounding box center [600, 247] width 132 height 27
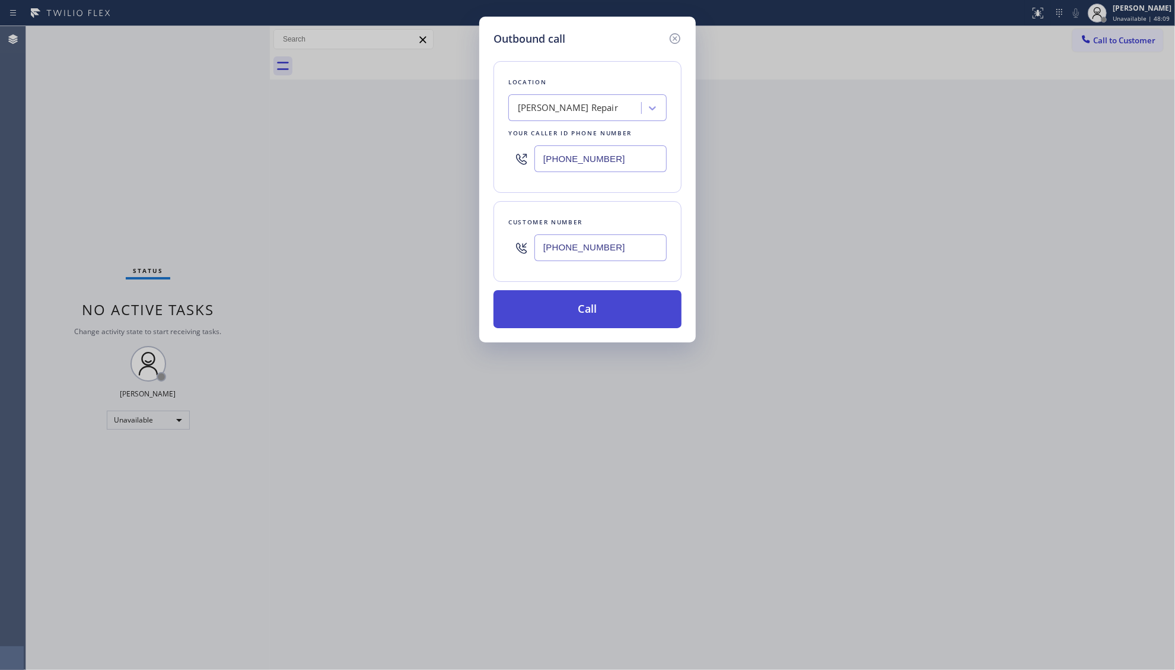
type input "(949) 275-2968"
click at [600, 321] on button "Call" at bounding box center [587, 309] width 188 height 38
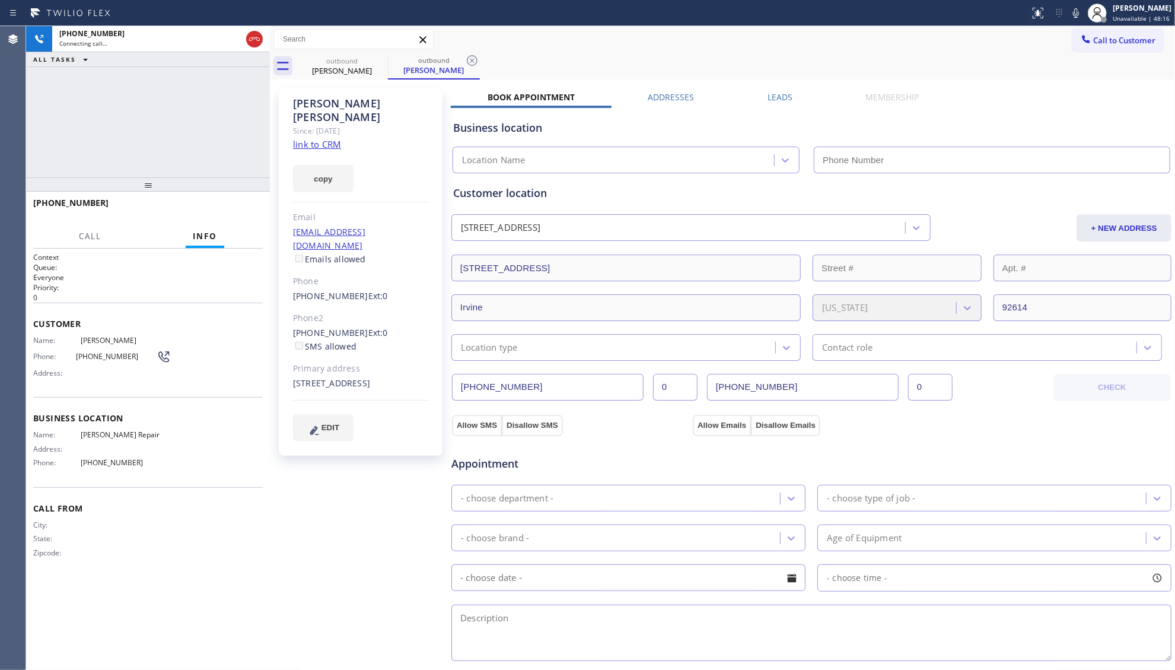
type input "(949) 799-3805"
click at [232, 207] on span "HANG UP" at bounding box center [235, 208] width 36 height 8
click at [231, 205] on span "HANG UP" at bounding box center [235, 208] width 36 height 8
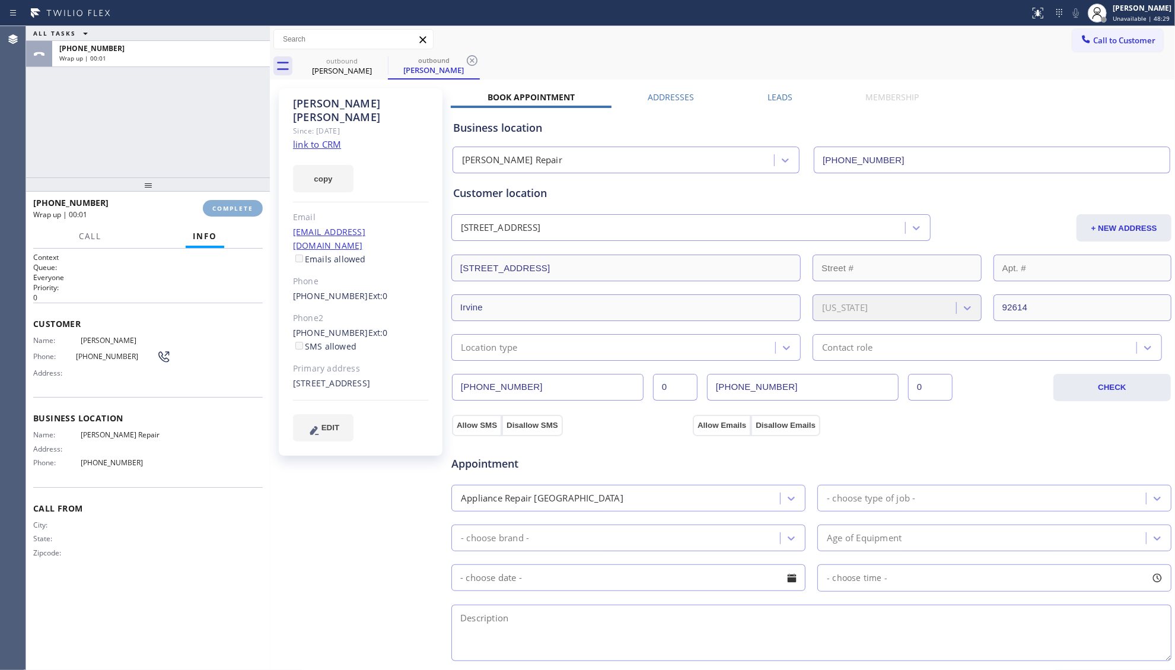
click at [231, 205] on span "COMPLETE" at bounding box center [232, 208] width 41 height 8
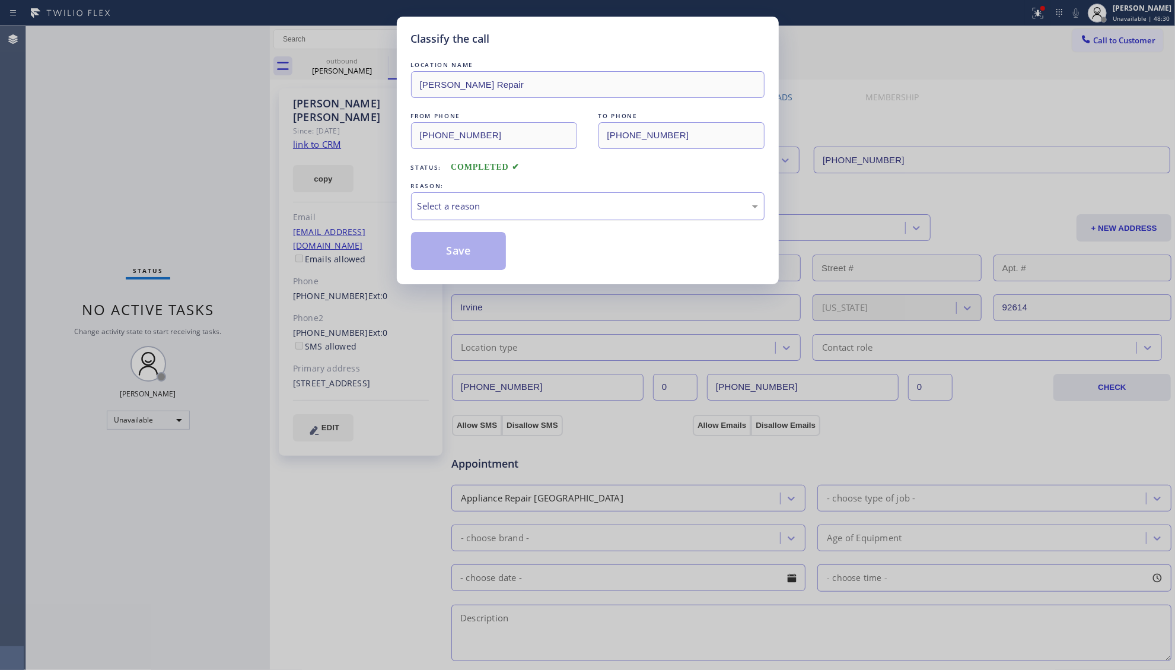
click at [577, 213] on div "Select a reason" at bounding box center [587, 206] width 340 height 14
click at [473, 250] on button "Save" at bounding box center [458, 251] width 95 height 38
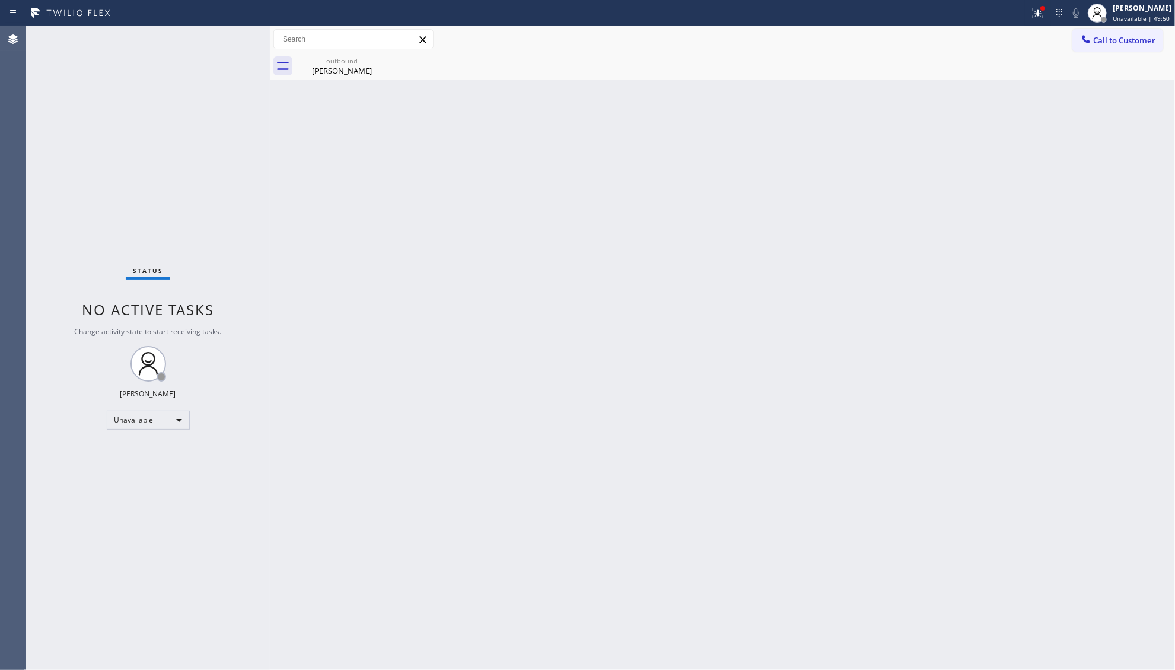
drag, startPoint x: 1037, startPoint y: 12, endPoint x: 1018, endPoint y: 62, distance: 53.0
click at [1037, 14] on icon at bounding box center [1038, 13] width 14 height 14
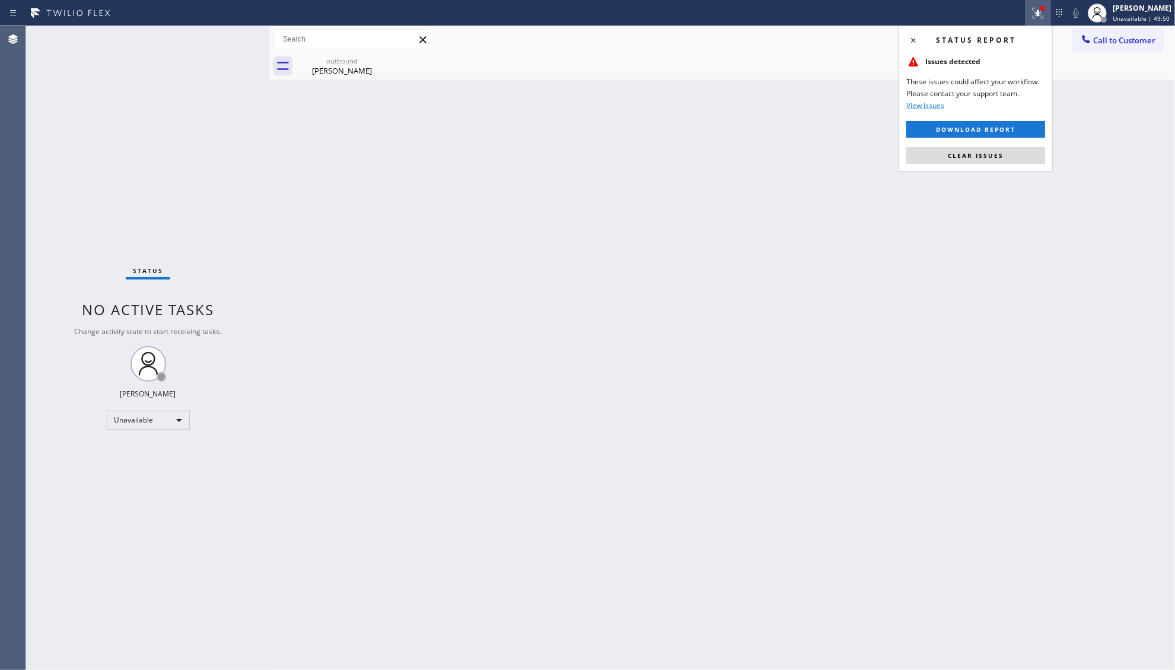
click at [1011, 145] on div "Status report Issues detected These issues could affect your workflow. Please c…" at bounding box center [975, 99] width 154 height 146
drag, startPoint x: 1011, startPoint y: 154, endPoint x: 1044, endPoint y: 120, distance: 48.2
click at [1011, 155] on button "Clear issues" at bounding box center [975, 155] width 139 height 17
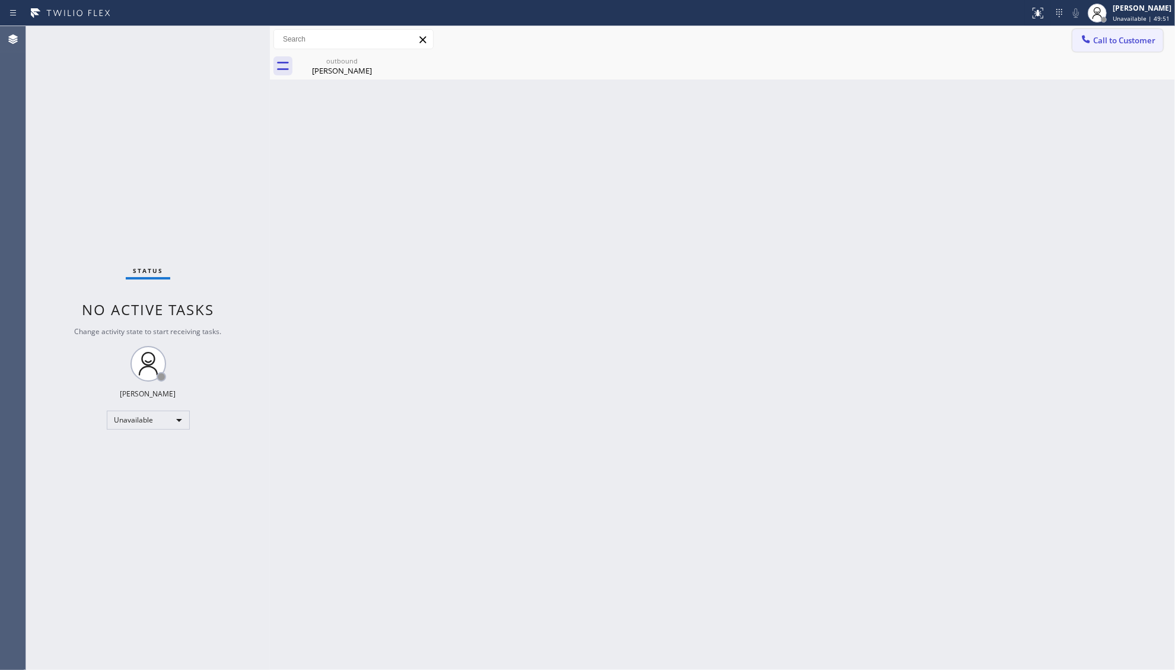
click at [1085, 50] on button "Call to Customer" at bounding box center [1117, 40] width 91 height 23
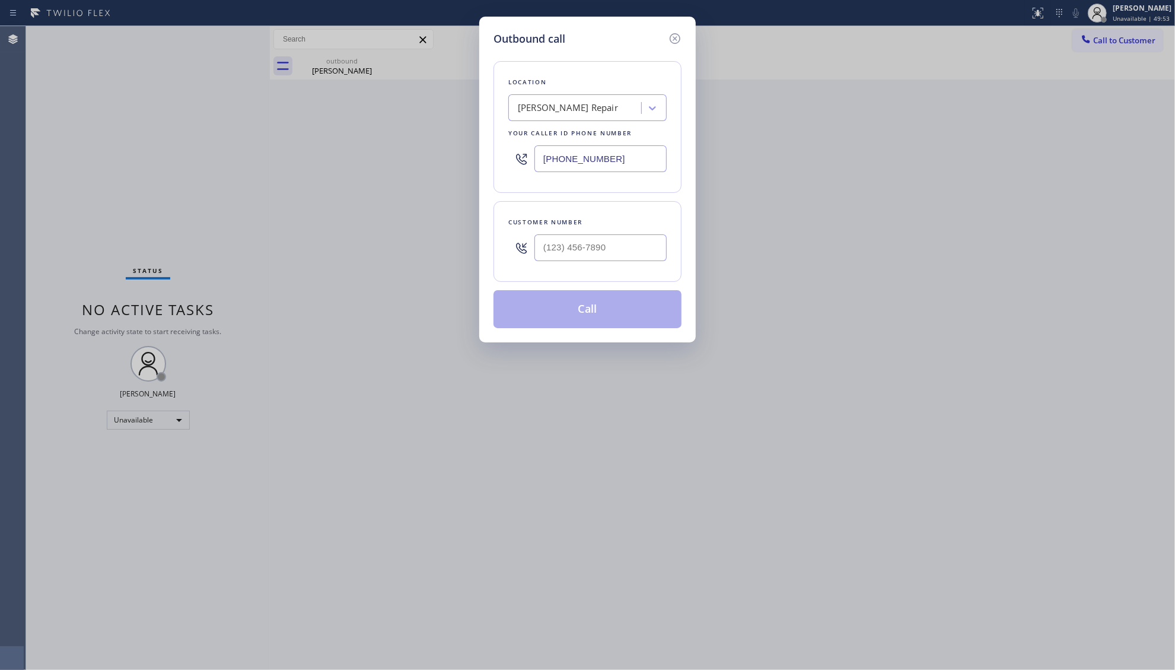
drag, startPoint x: 615, startPoint y: 161, endPoint x: 560, endPoint y: 166, distance: 54.8
click at [572, 174] on div "(949) 799-3805" at bounding box center [587, 158] width 158 height 39
click at [676, 41] on icon at bounding box center [675, 38] width 14 height 14
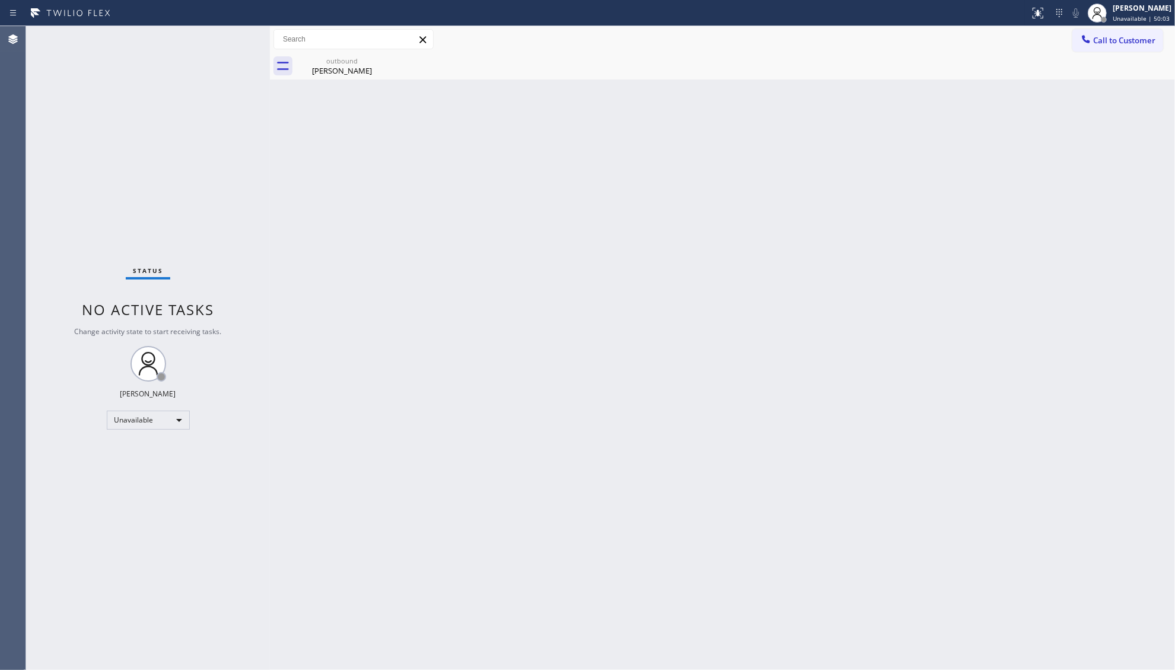
click at [351, 50] on div "Call to Customer Outbound call Location Irvine Wolf Repair Your caller id phone…" at bounding box center [722, 39] width 905 height 27
click at [374, 60] on icon at bounding box center [380, 60] width 14 height 14
click at [376, 62] on icon at bounding box center [380, 60] width 14 height 14
click at [376, 63] on icon at bounding box center [380, 60] width 11 height 11
click at [380, 62] on icon at bounding box center [380, 60] width 11 height 11
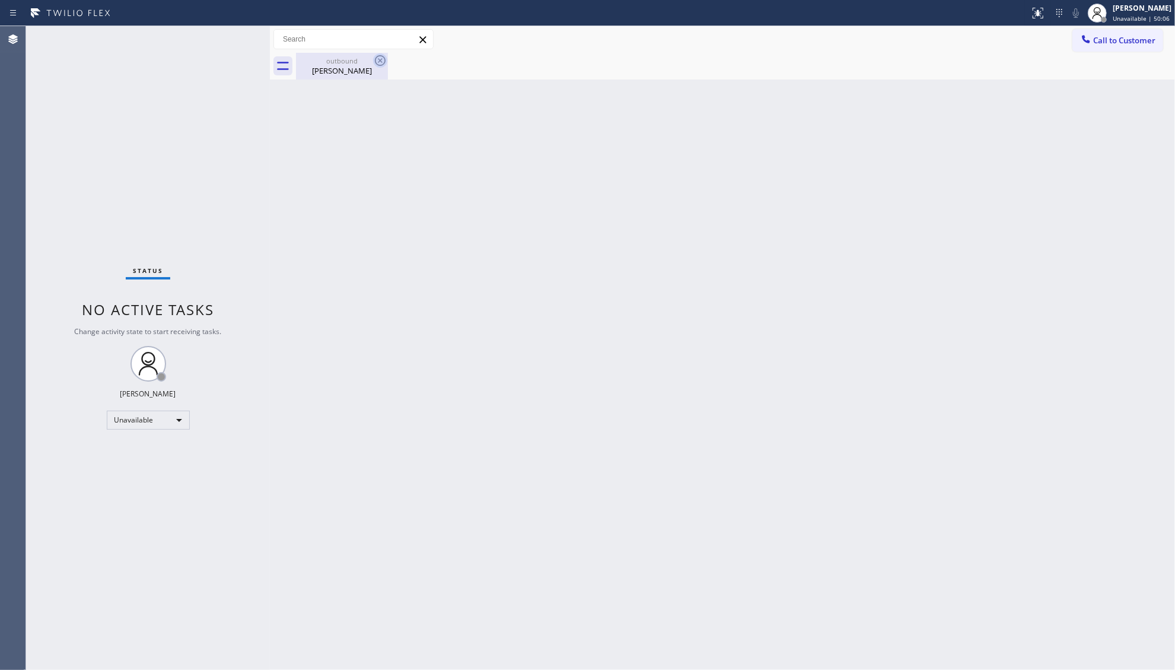
click at [380, 62] on icon at bounding box center [380, 60] width 11 height 11
drag, startPoint x: 343, startPoint y: 53, endPoint x: 413, endPoint y: 71, distance: 72.4
click at [345, 53] on div "Call to Customer Outbound call Location Irvine Wolf Repair Your caller id phone…" at bounding box center [722, 52] width 905 height 53
click at [490, 83] on div "Back to Dashboard Change Sender ID Customers Technicians Select a contact Outbo…" at bounding box center [722, 347] width 905 height 643
drag, startPoint x: 306, startPoint y: 58, endPoint x: 333, endPoint y: 64, distance: 27.5
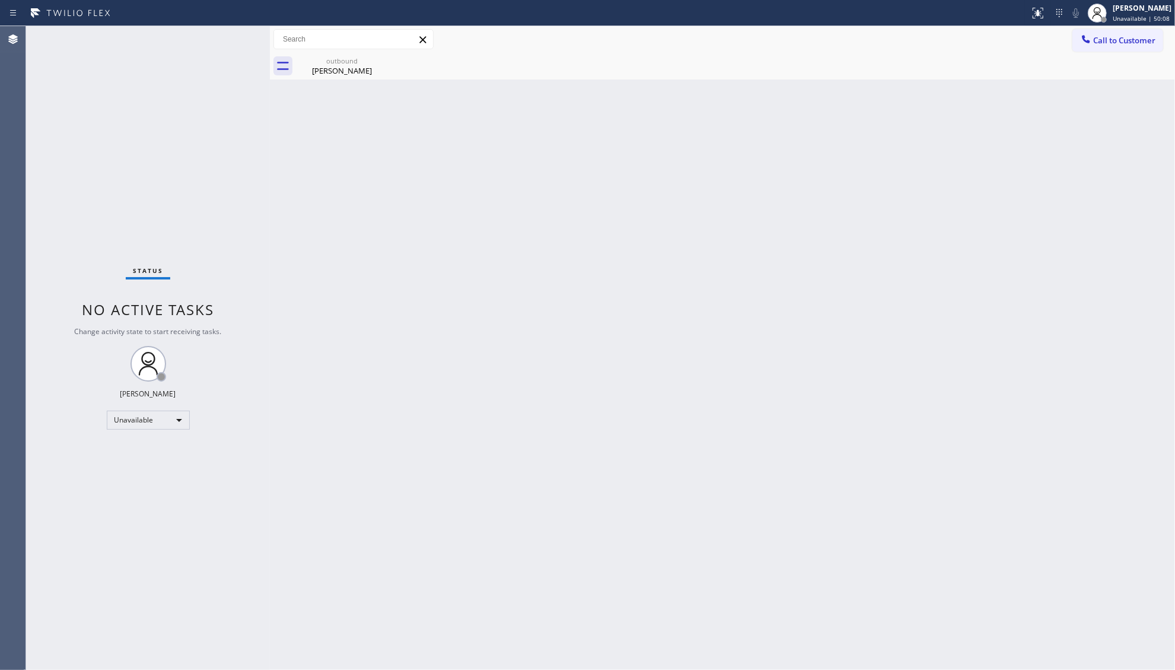
click at [309, 59] on div "outbound" at bounding box center [342, 60] width 90 height 9
click at [333, 64] on div at bounding box center [735, 66] width 879 height 27
click at [457, 79] on div "Back to Dashboard Change Sender ID Customers Technicians Select a contact Outbo…" at bounding box center [722, 347] width 905 height 643
drag, startPoint x: 1114, startPoint y: 33, endPoint x: 935, endPoint y: 151, distance: 213.7
click at [1111, 36] on button "Call to Customer" at bounding box center [1117, 40] width 91 height 23
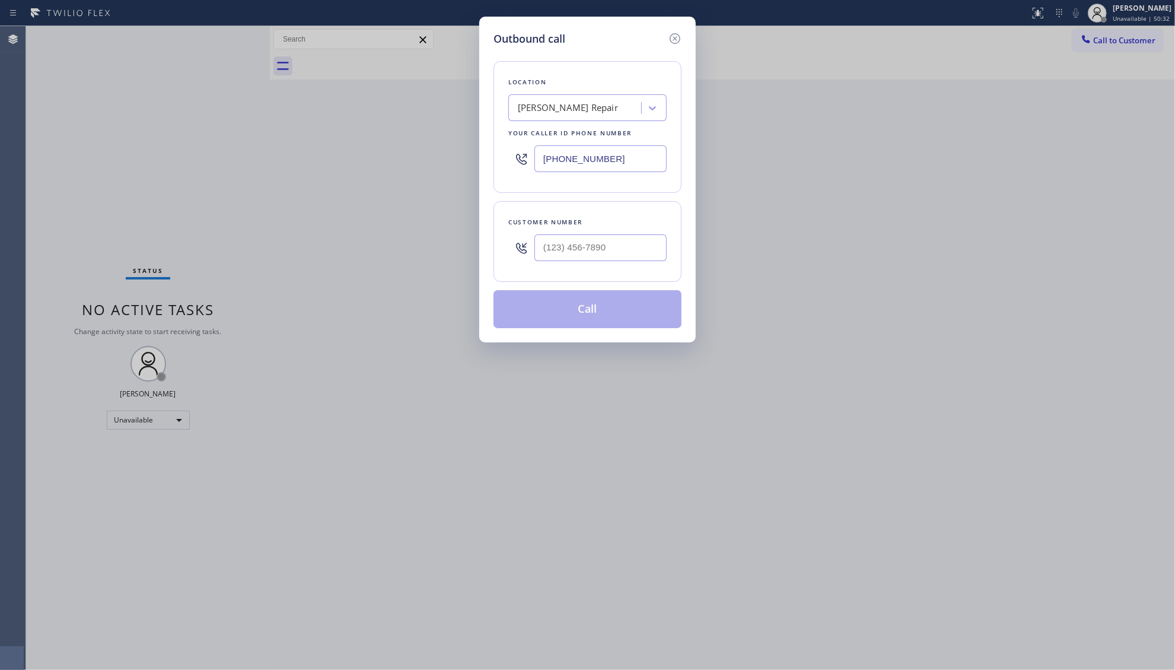
drag, startPoint x: 624, startPoint y: 152, endPoint x: 525, endPoint y: 186, distance: 104.1
click at [525, 186] on div "Location Irvine Wolf Repair Your caller id phone number (949) 799-3805" at bounding box center [587, 127] width 188 height 132
paste input "213) 267-9016"
type input "(213) 267-9016"
paste input "text"
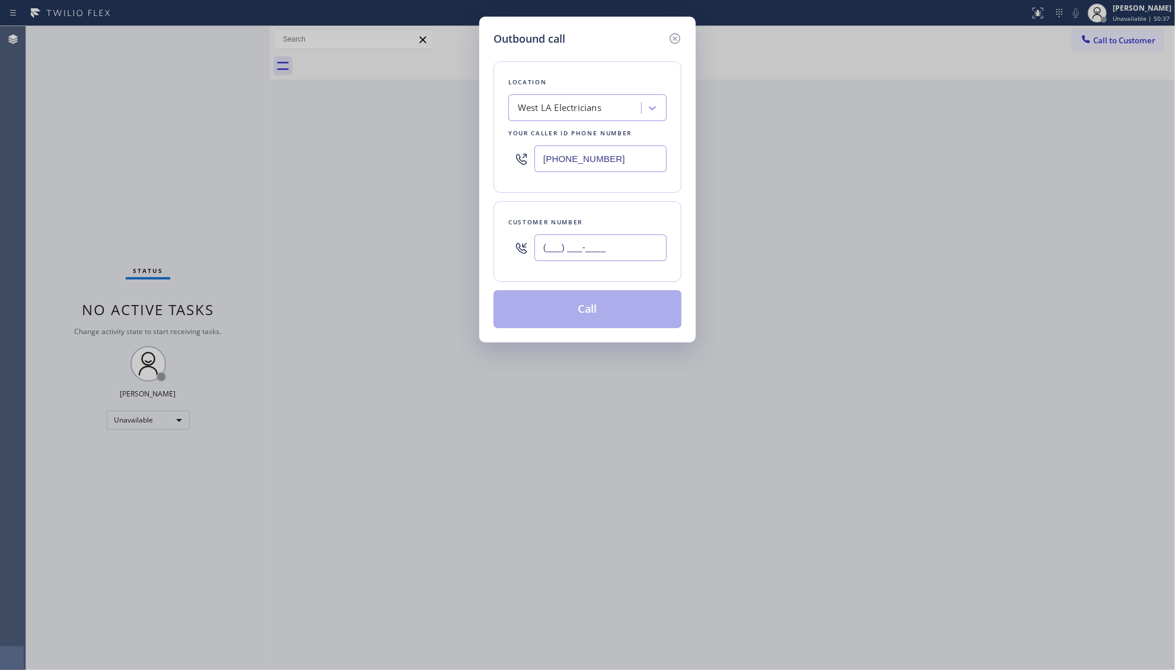
click at [636, 245] on input "(___) ___-____" at bounding box center [600, 247] width 132 height 27
paste input "310) 422-4116"
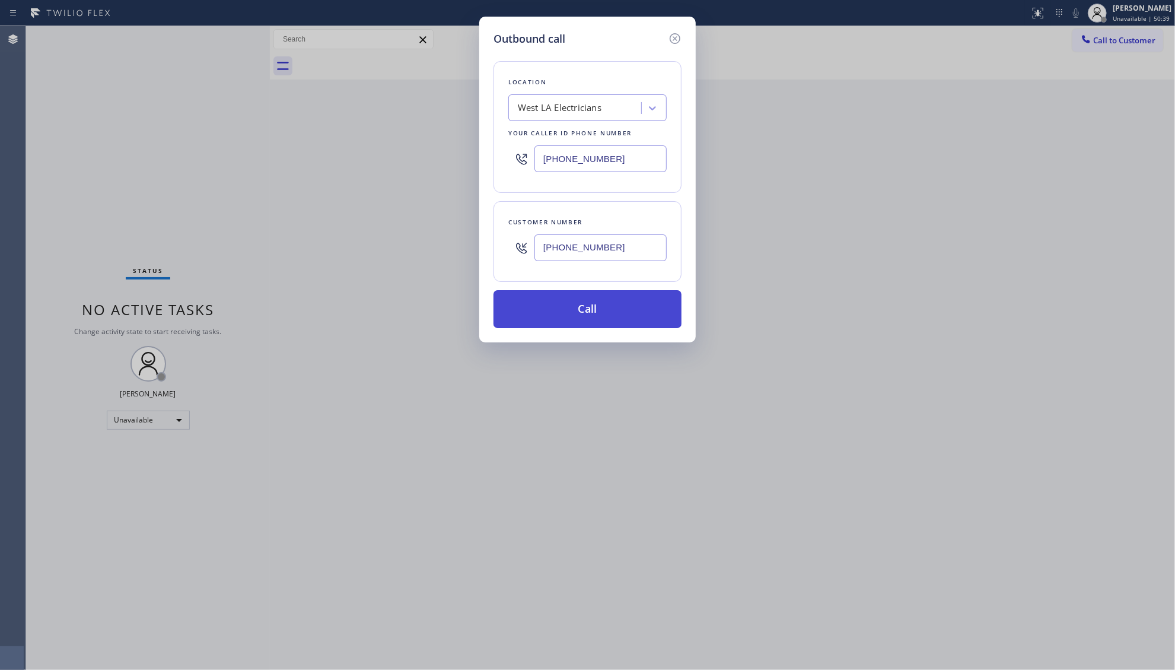
type input "(310) 422-4116"
click at [611, 311] on button "Call" at bounding box center [587, 309] width 188 height 38
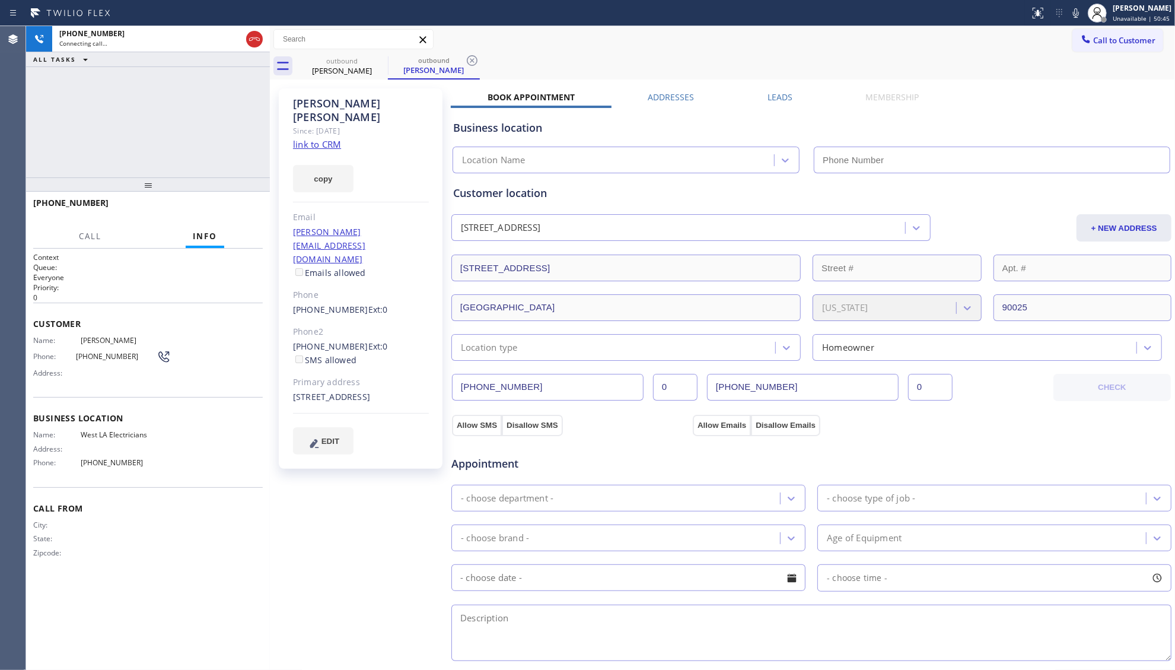
type input "(213) 267-9016"
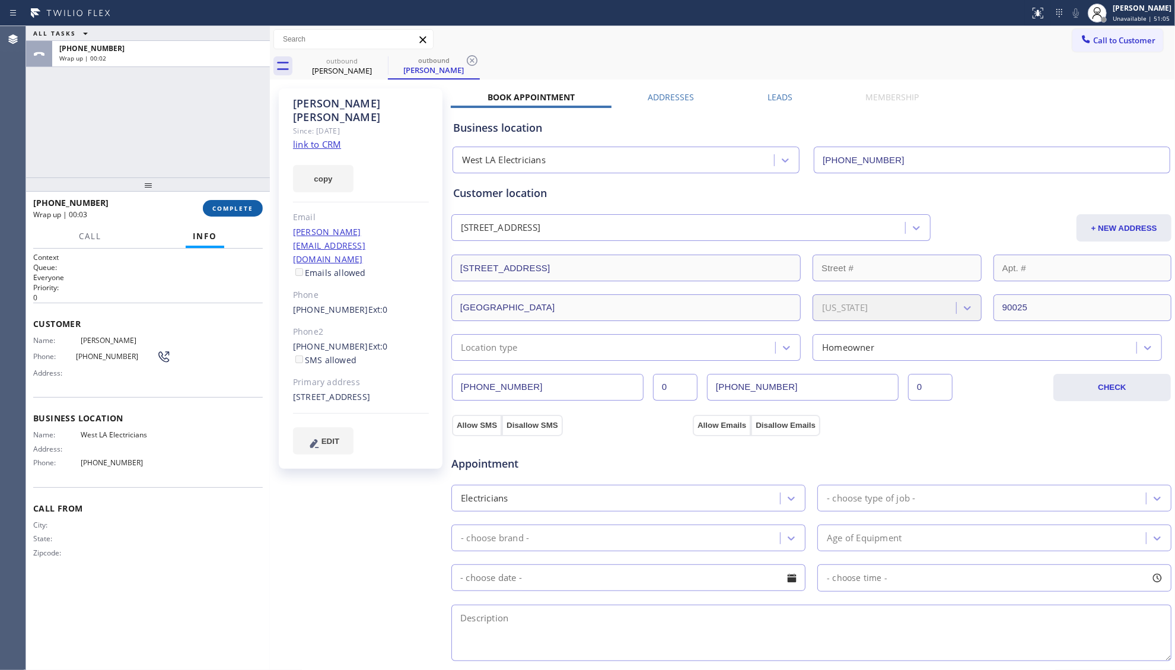
click at [247, 205] on span "COMPLETE" at bounding box center [232, 208] width 41 height 8
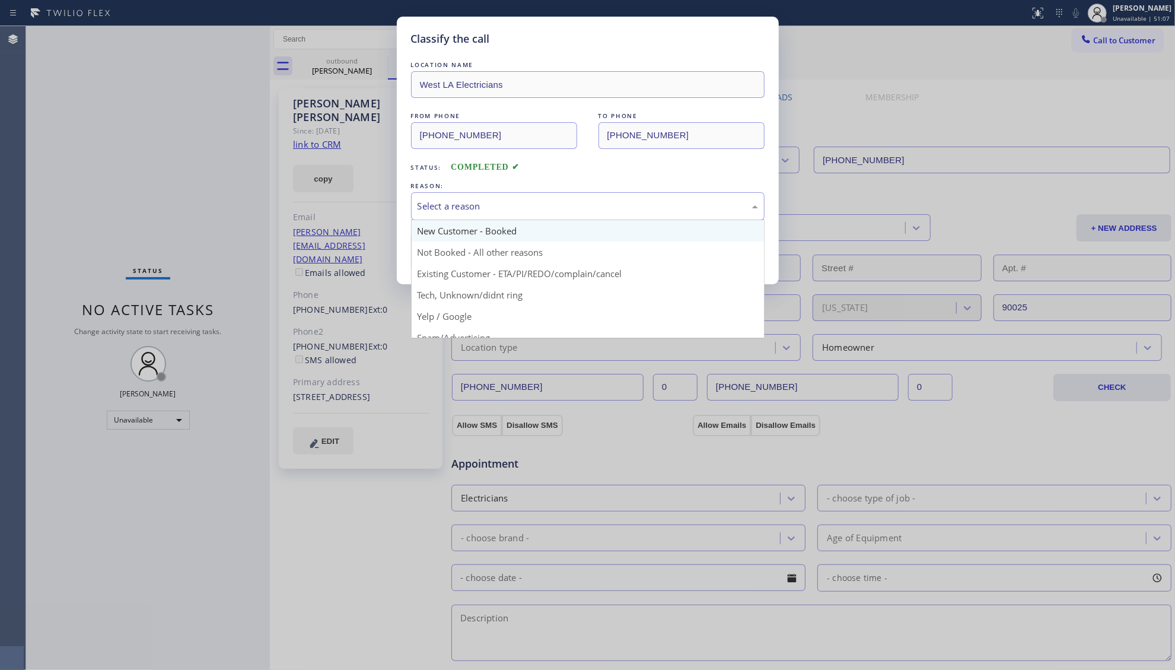
drag, startPoint x: 505, startPoint y: 204, endPoint x: 483, endPoint y: 227, distance: 31.9
click at [501, 210] on div "Select a reason" at bounding box center [587, 206] width 340 height 14
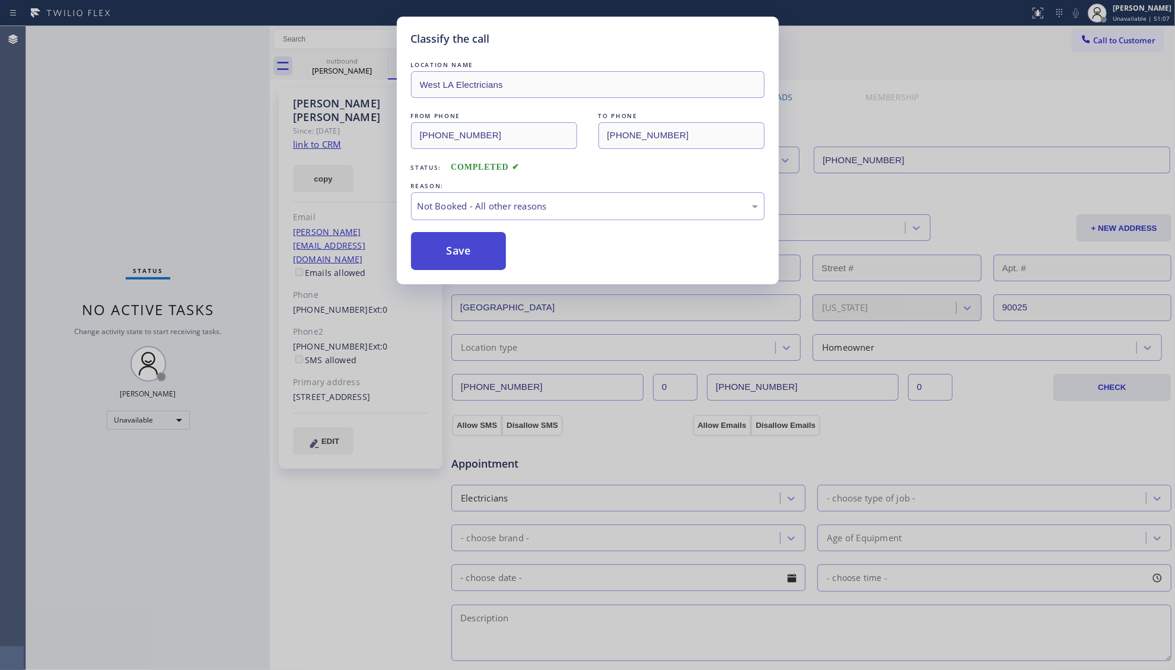
click at [447, 256] on button "Save" at bounding box center [458, 251] width 95 height 38
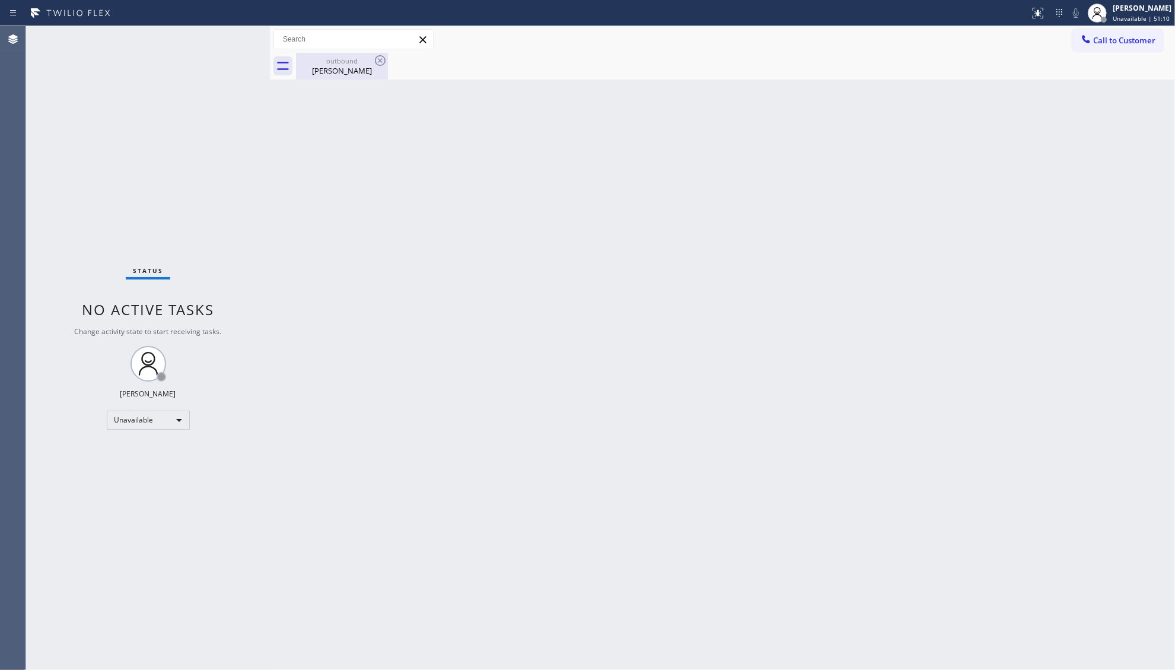
click at [337, 68] on div "Peter Zellner" at bounding box center [342, 70] width 90 height 11
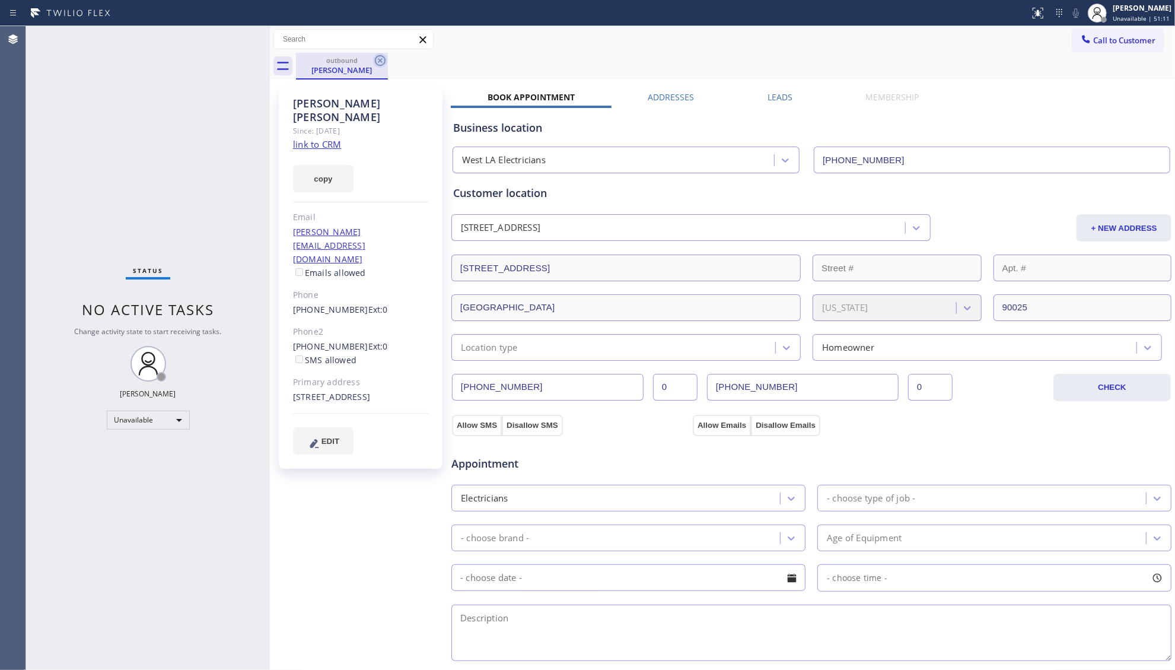
click at [378, 60] on icon at bounding box center [380, 60] width 14 height 14
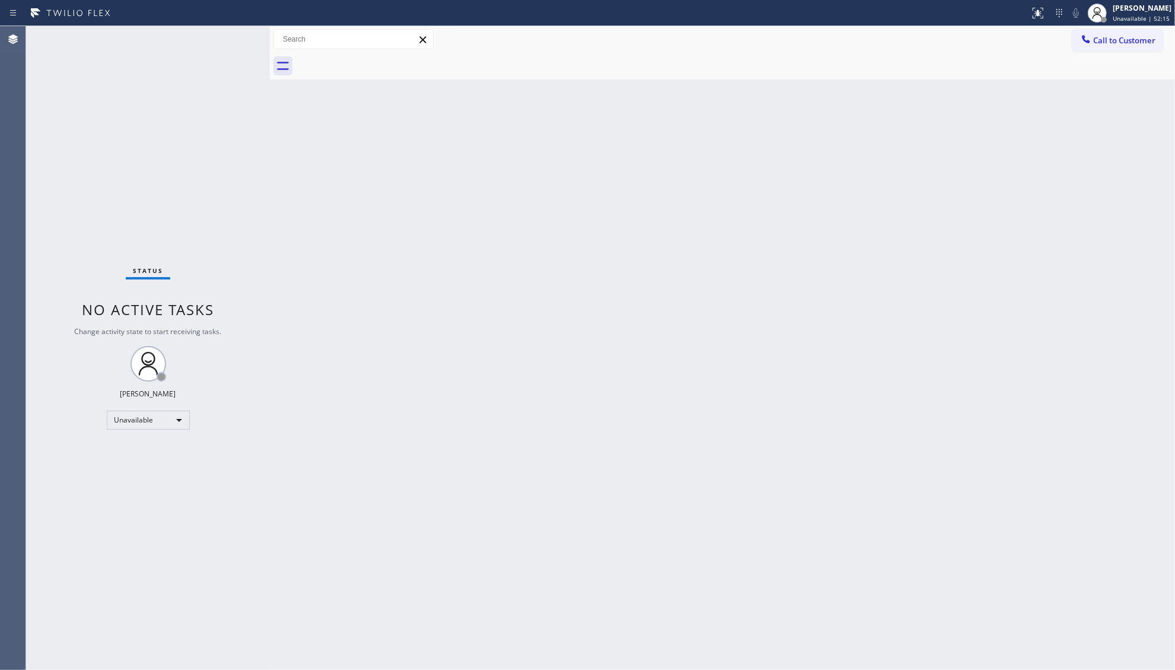
click at [1105, 37] on span "Call to Customer" at bounding box center [1124, 40] width 62 height 11
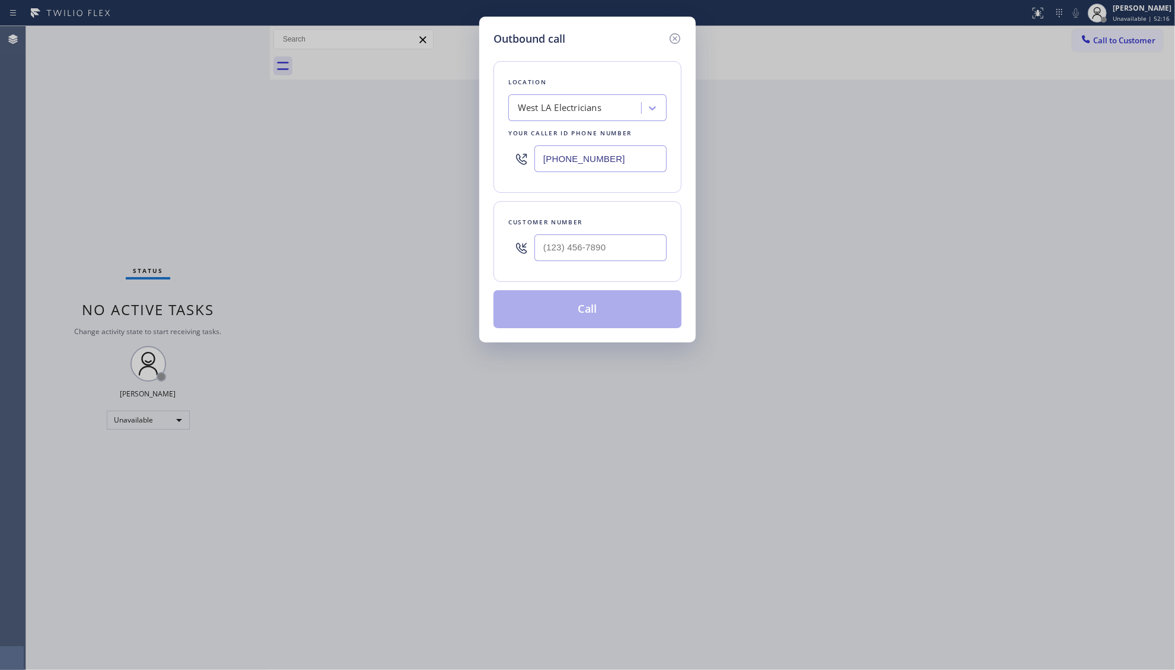
drag, startPoint x: 546, startPoint y: 173, endPoint x: 445, endPoint y: 166, distance: 101.1
click at [439, 173] on div "Outbound call Location West LA Electricians Your caller id phone number (213) 2…" at bounding box center [587, 335] width 1175 height 670
paste input "310) 388-3905"
type input "(310) 388-3905"
paste input "310) 923-1732"
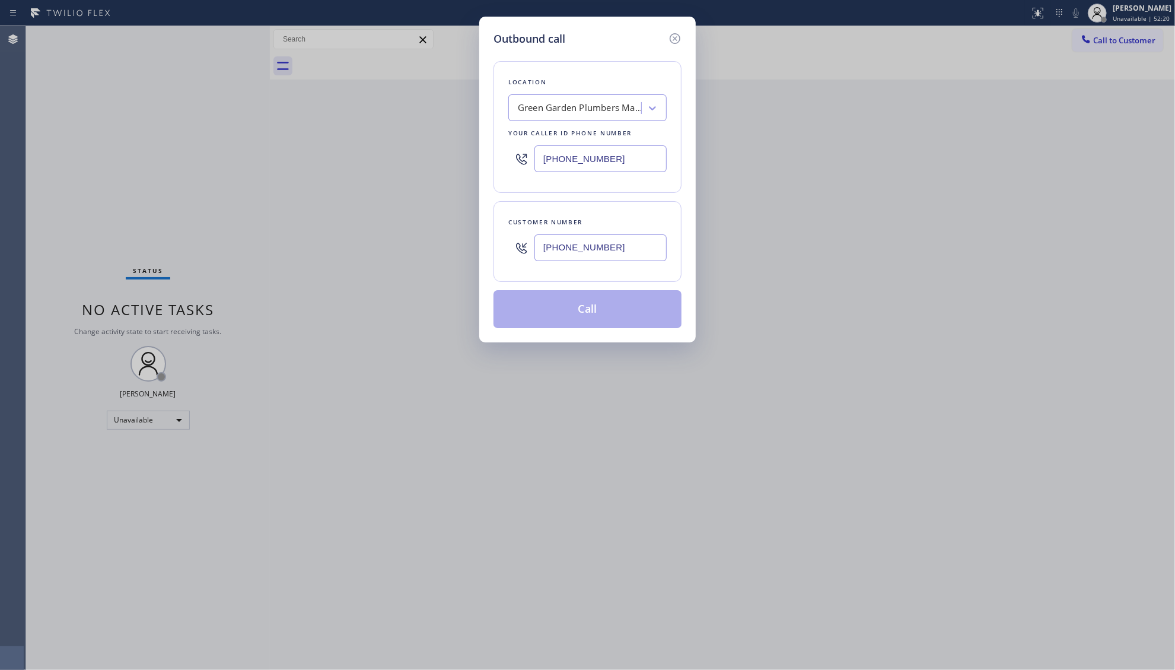
click at [614, 254] on input "(310) 923-1732" at bounding box center [600, 247] width 132 height 27
type input "(310) 923-1732"
click at [601, 317] on button "Call" at bounding box center [587, 309] width 188 height 38
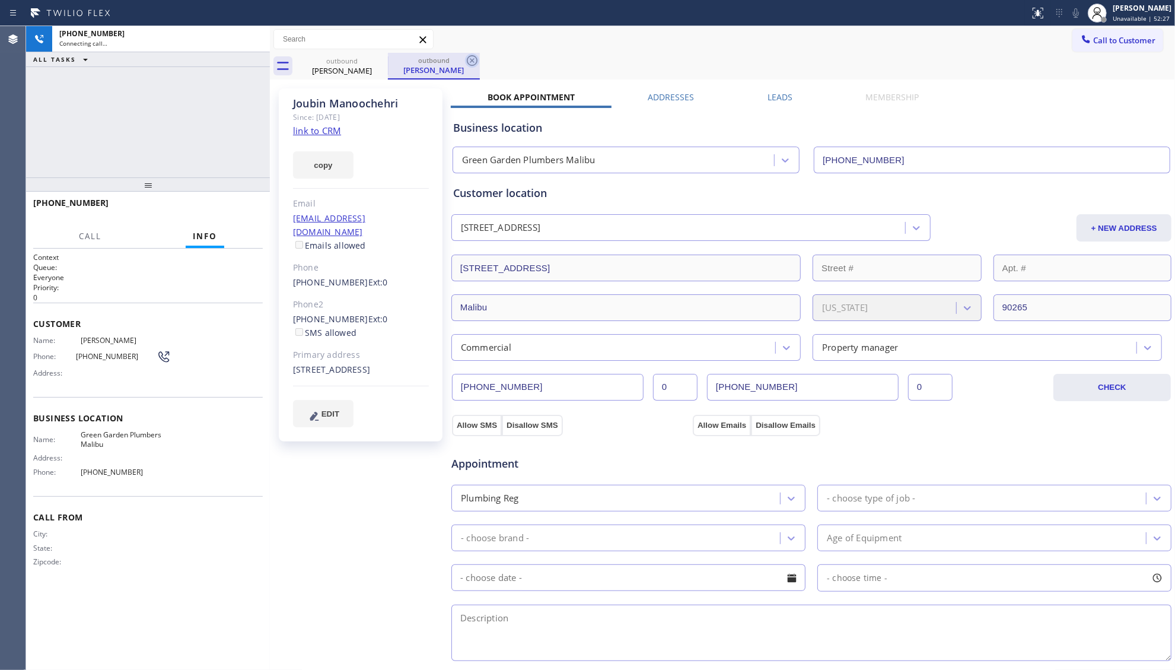
click at [473, 65] on icon at bounding box center [472, 60] width 11 height 11
drag, startPoint x: 482, startPoint y: 65, endPoint x: 490, endPoint y: 64, distance: 8.3
click at [482, 65] on div "outbound Joubin Manoochehri" at bounding box center [735, 66] width 879 height 27
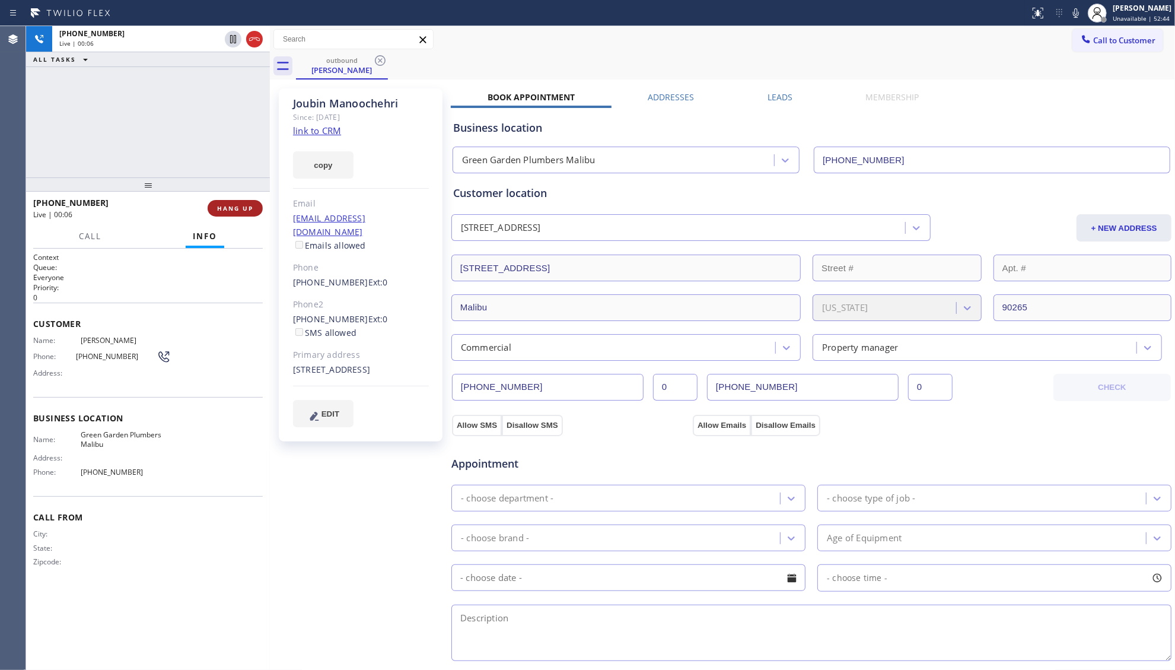
click at [230, 215] on button "HANG UP" at bounding box center [235, 208] width 55 height 17
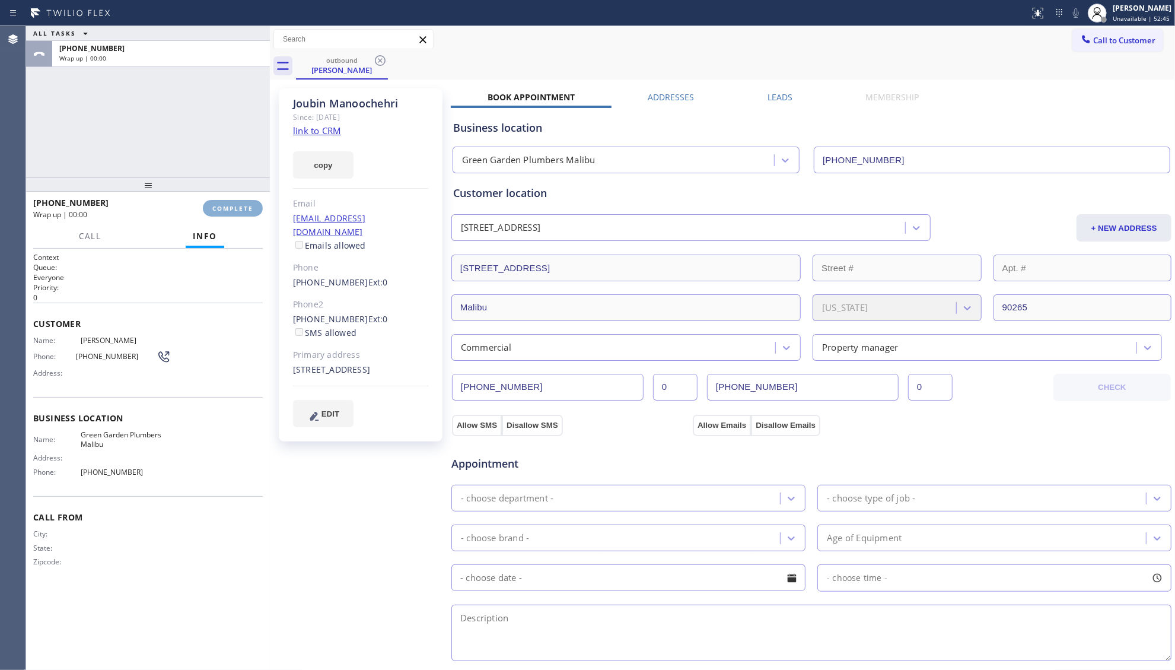
click at [230, 215] on button "COMPLETE" at bounding box center [233, 208] width 60 height 17
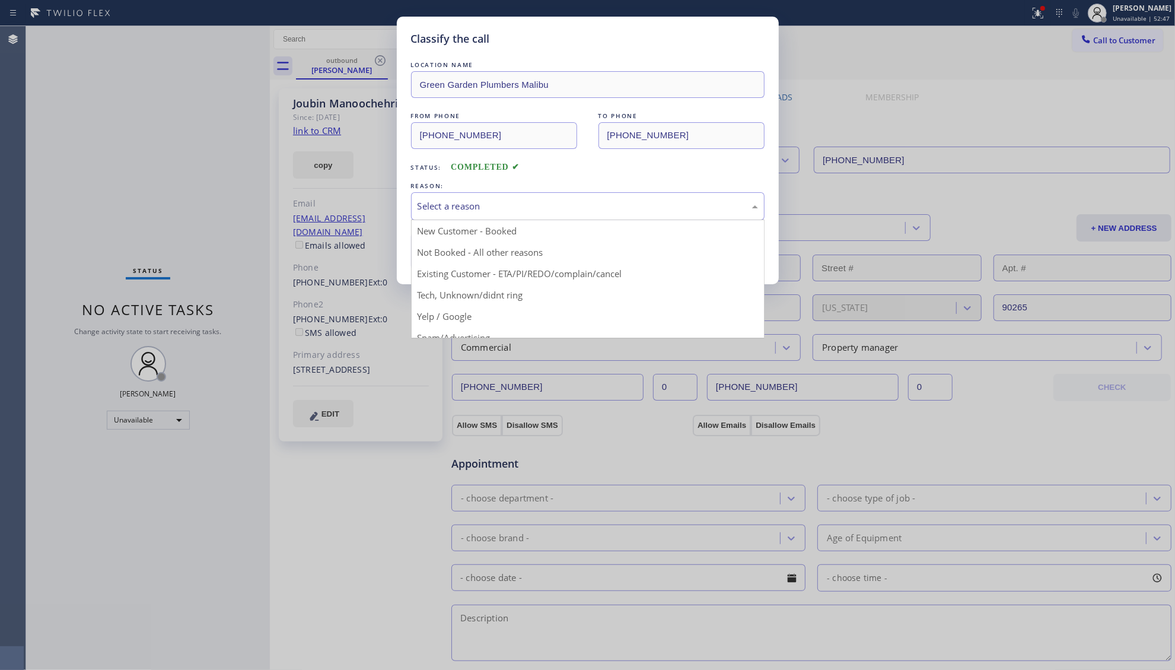
click at [549, 216] on div "Select a reason" at bounding box center [587, 206] width 353 height 28
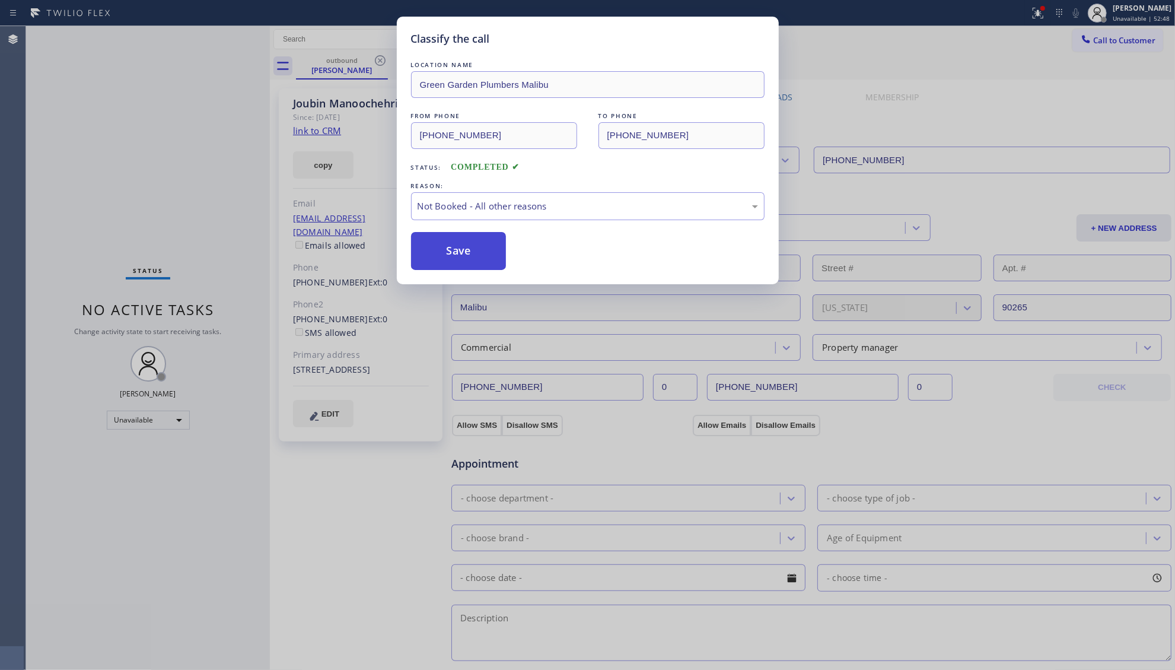
click at [466, 259] on button "Save" at bounding box center [458, 251] width 95 height 38
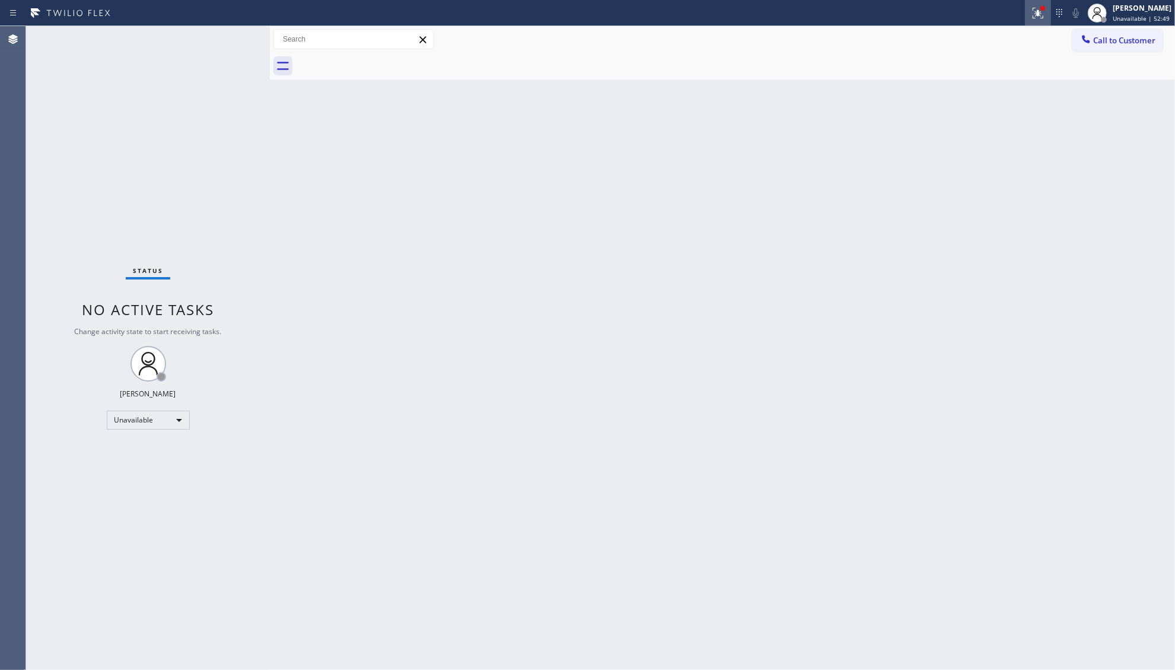
click at [1034, 13] on icon at bounding box center [1038, 13] width 14 height 14
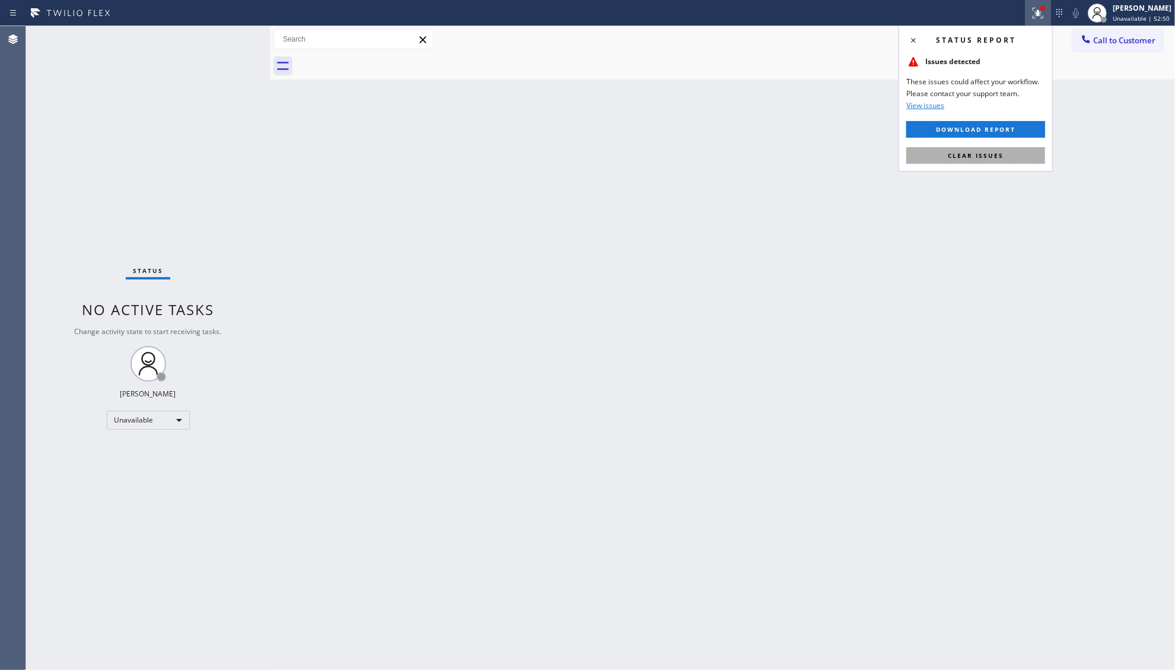
click at [966, 159] on span "Clear issues" at bounding box center [976, 155] width 56 height 8
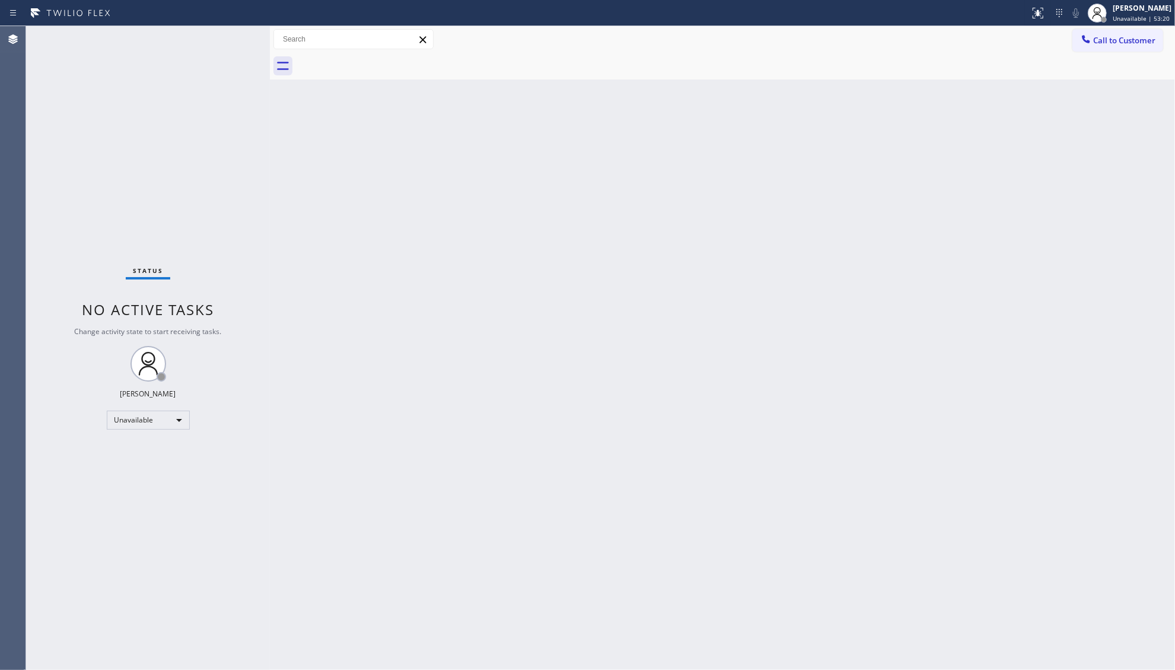
drag, startPoint x: 1110, startPoint y: 38, endPoint x: 1102, endPoint y: 39, distance: 8.3
click at [1105, 38] on span "Call to Customer" at bounding box center [1124, 40] width 62 height 11
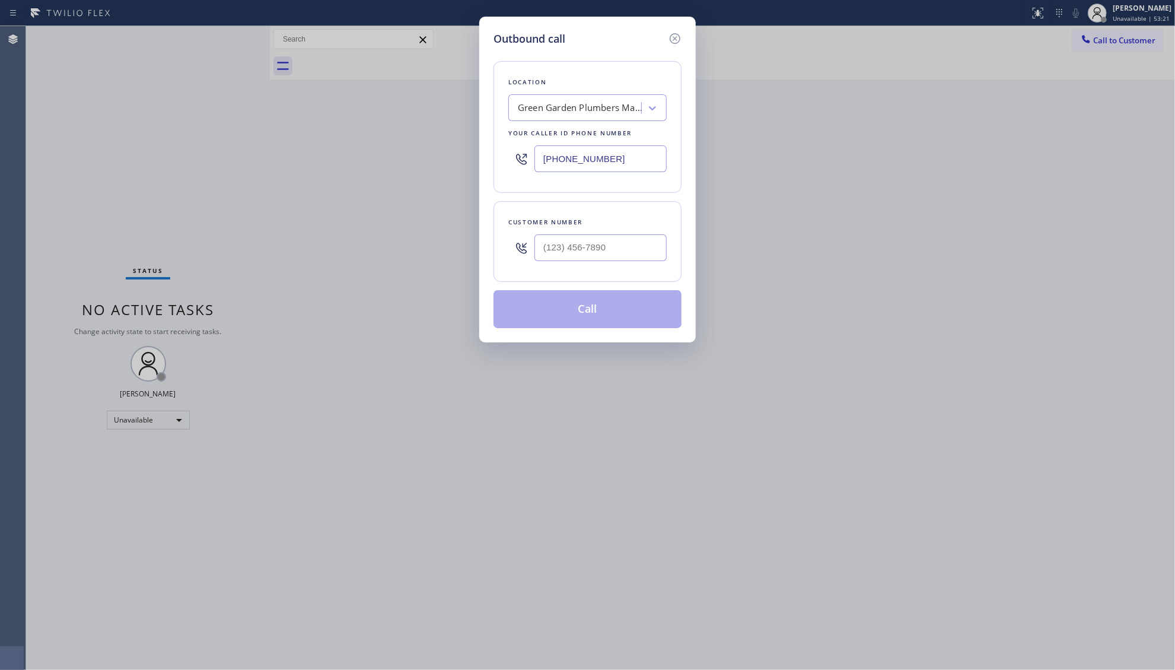
drag, startPoint x: 572, startPoint y: 168, endPoint x: 473, endPoint y: 164, distance: 99.1
click at [470, 167] on div "Outbound call Location Green Garden Plumbers Malibu Your caller id phone number…" at bounding box center [587, 335] width 1175 height 670
paste input "714) 912-8101"
type input "(714) 912-8101"
click at [622, 237] on div at bounding box center [600, 247] width 132 height 39
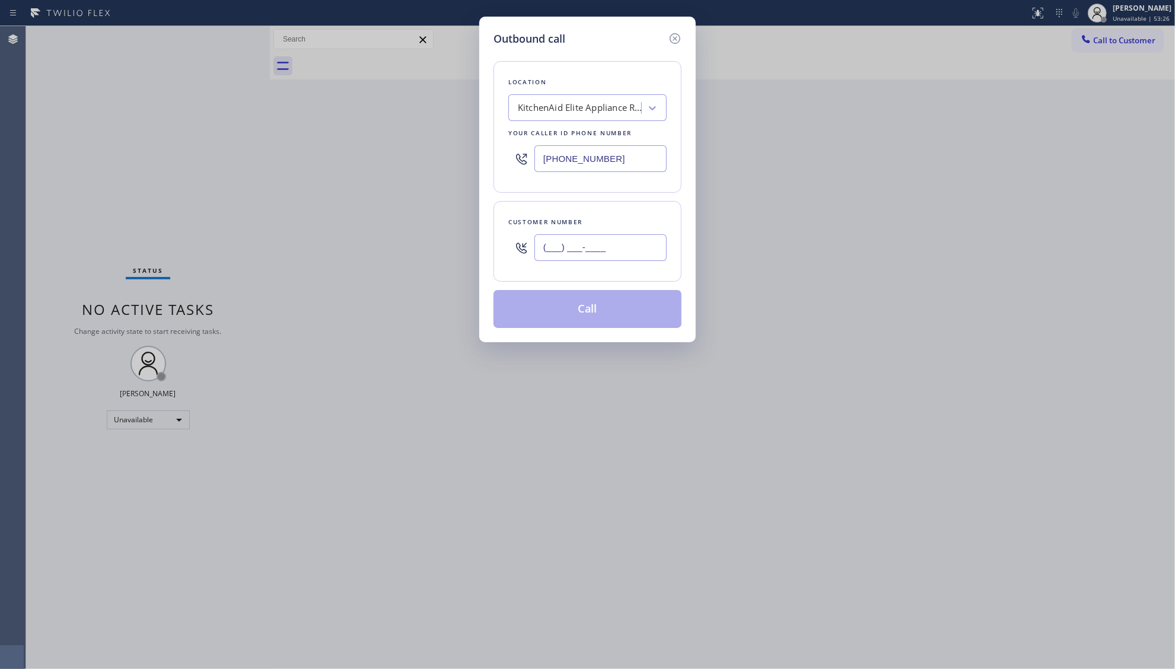
paste input "text"
click at [617, 243] on input "(___) ___-____" at bounding box center [600, 247] width 132 height 27
paste input "949) 316-8823"
type input "(949) 316-8823"
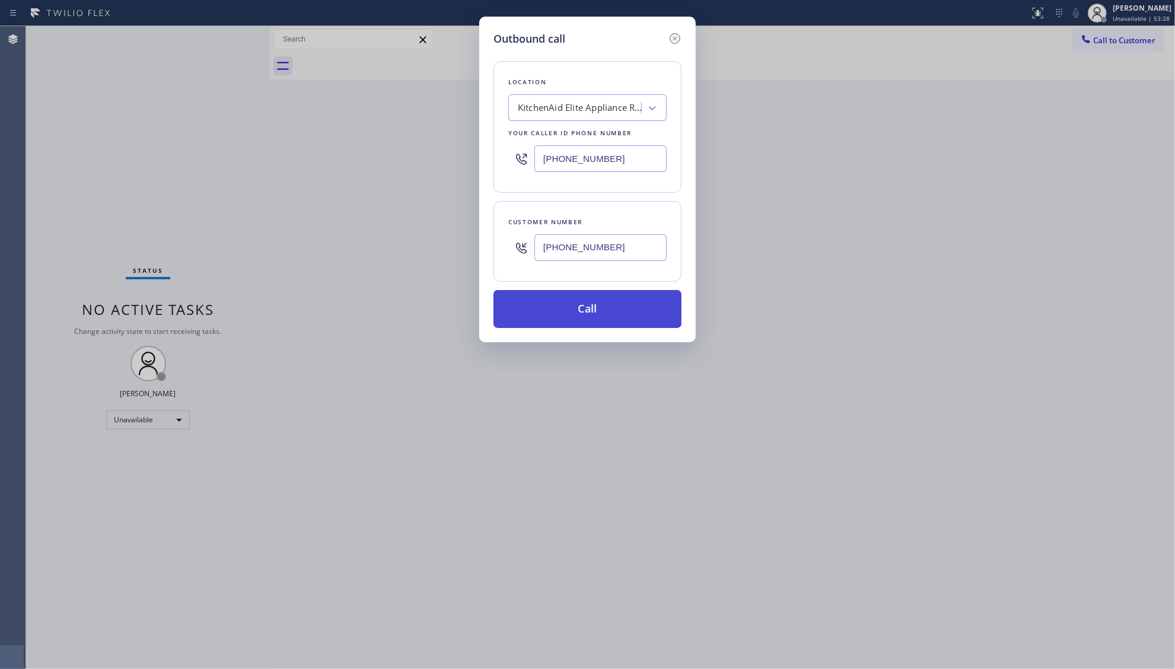
click at [585, 306] on button "Call" at bounding box center [587, 309] width 188 height 38
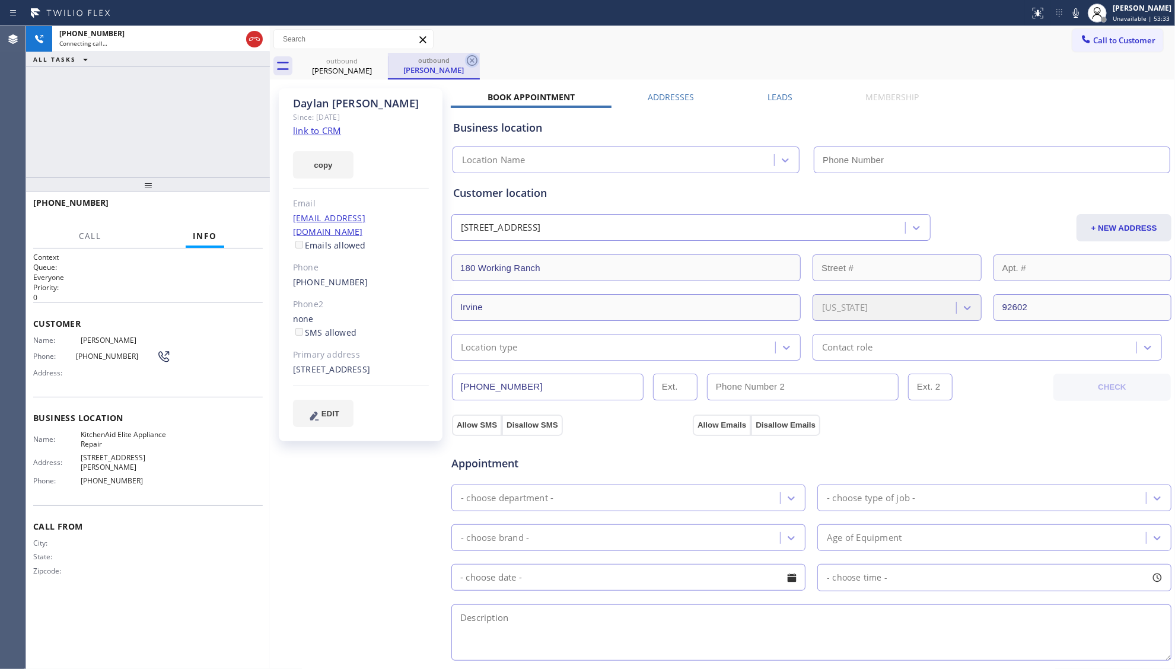
type input "(714) 912-8101"
click at [473, 62] on icon at bounding box center [472, 60] width 11 height 11
click at [480, 62] on div "outbound Daylan Lin" at bounding box center [735, 66] width 879 height 27
click at [785, 45] on div "Call to Customer Outbound call Location KitchenAid Elite Appliance Repair Your …" at bounding box center [722, 39] width 905 height 21
click at [670, 47] on div "Call to Customer Outbound call Location KitchenAid Elite Appliance Repair Your …" at bounding box center [722, 39] width 905 height 21
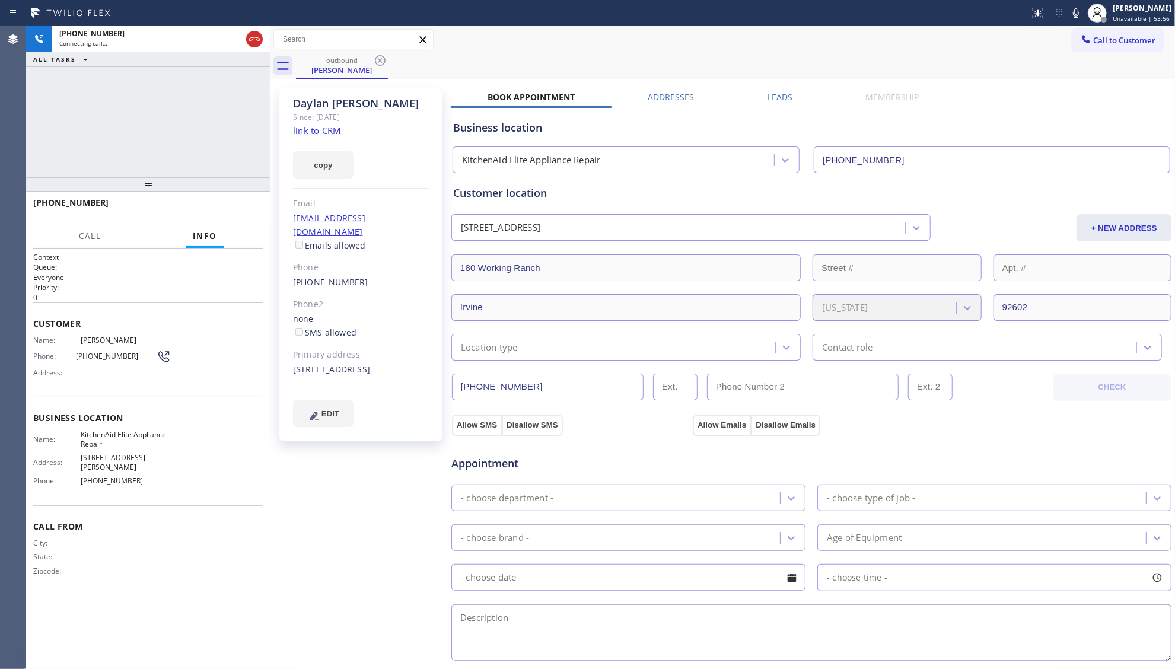
click at [648, 48] on div "Call to Customer Outbound call Location KitchenAid Elite Appliance Repair Your …" at bounding box center [722, 39] width 905 height 21
click at [232, 206] on span "HANG UP" at bounding box center [235, 208] width 36 height 8
click at [231, 205] on span "HANG UP" at bounding box center [235, 208] width 36 height 8
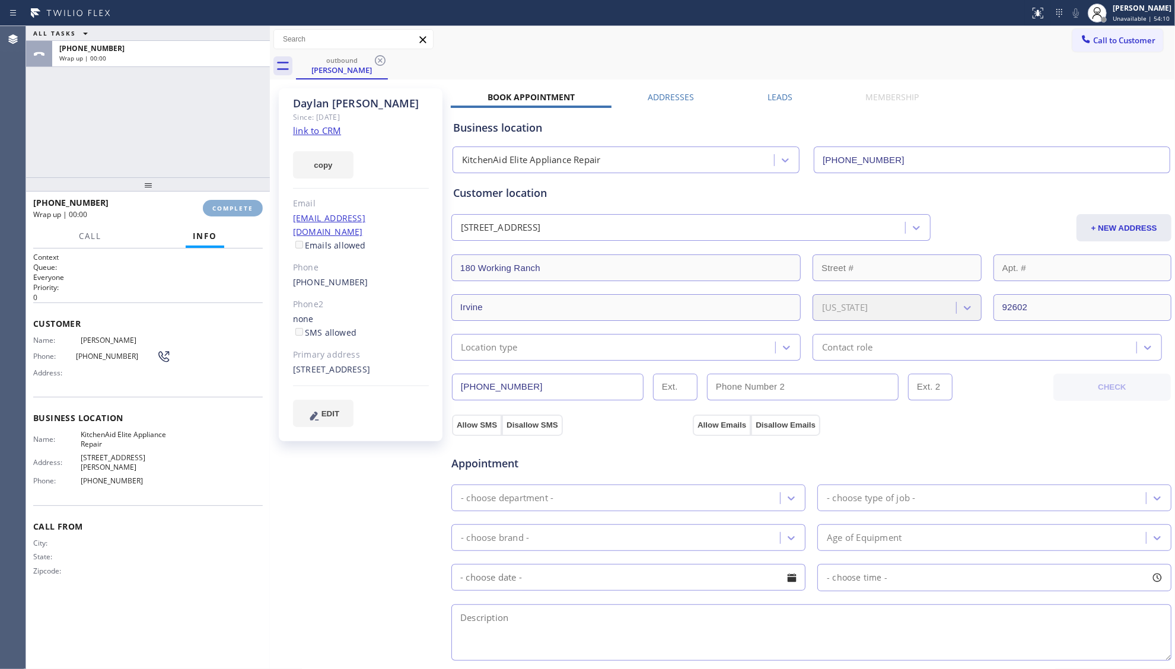
click at [235, 204] on span "COMPLETE" at bounding box center [232, 208] width 41 height 8
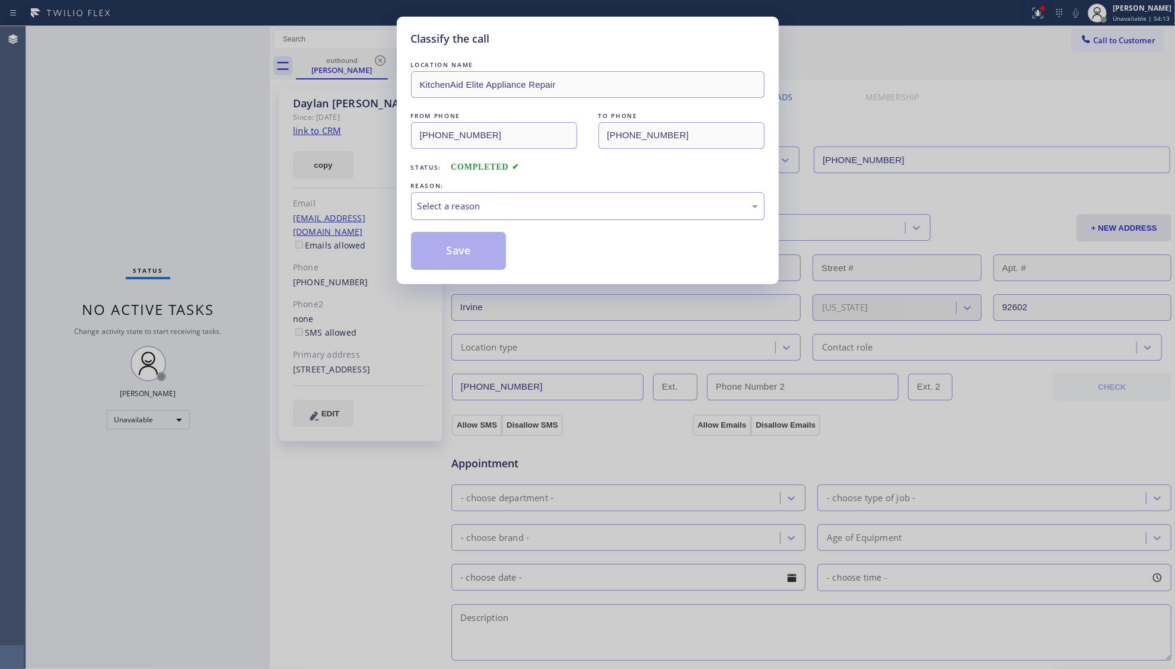
click at [470, 205] on div "Select a reason" at bounding box center [587, 206] width 340 height 14
click at [438, 263] on button "Save" at bounding box center [458, 251] width 95 height 38
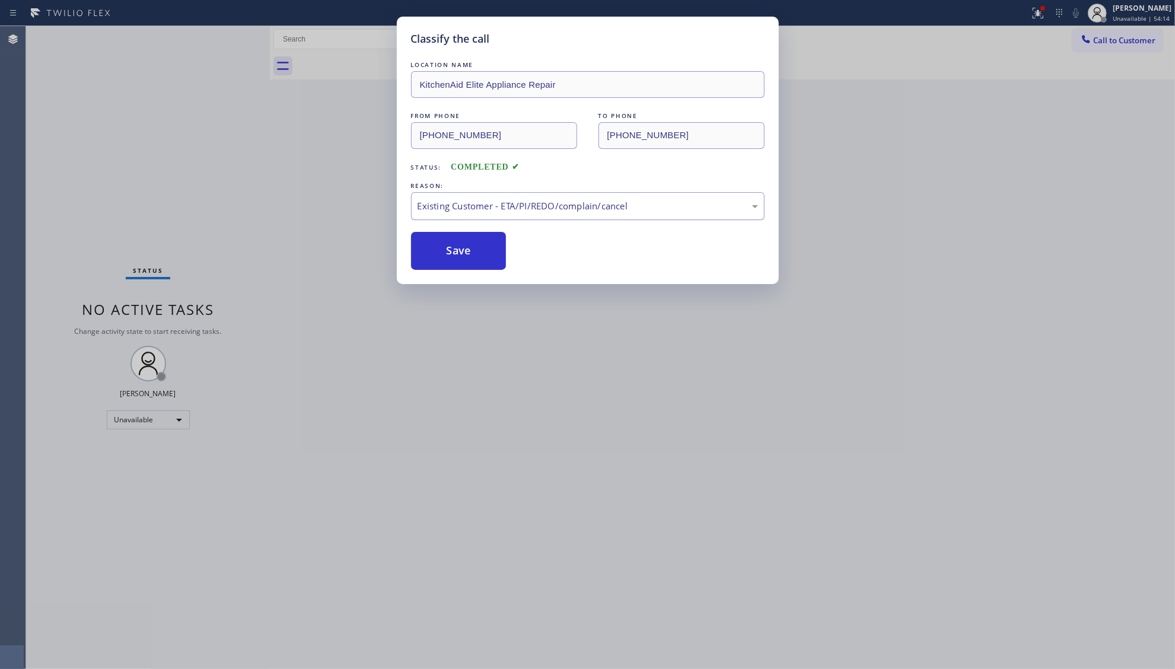
click at [447, 202] on div "Existing Customer - ETA/PI/REDO/complain/cancel" at bounding box center [587, 206] width 340 height 14
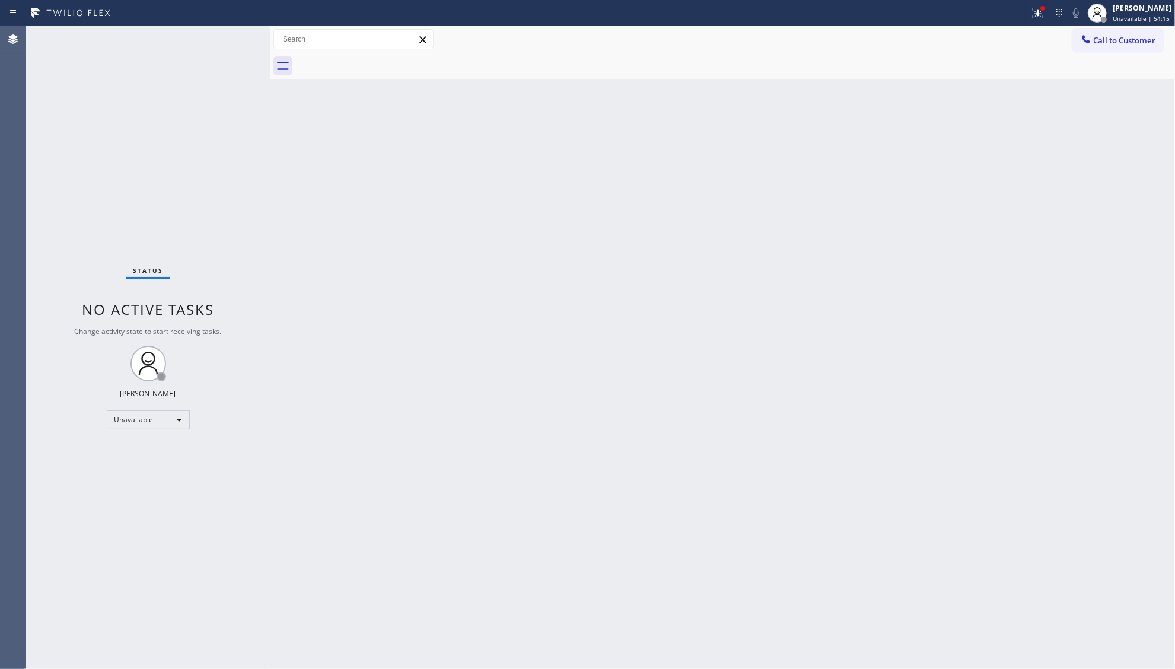
click at [463, 231] on div "Back to Dashboard Change Sender ID Customers Technicians Select a contact Outbo…" at bounding box center [722, 347] width 905 height 643
click at [1033, 12] on div at bounding box center [1038, 13] width 26 height 14
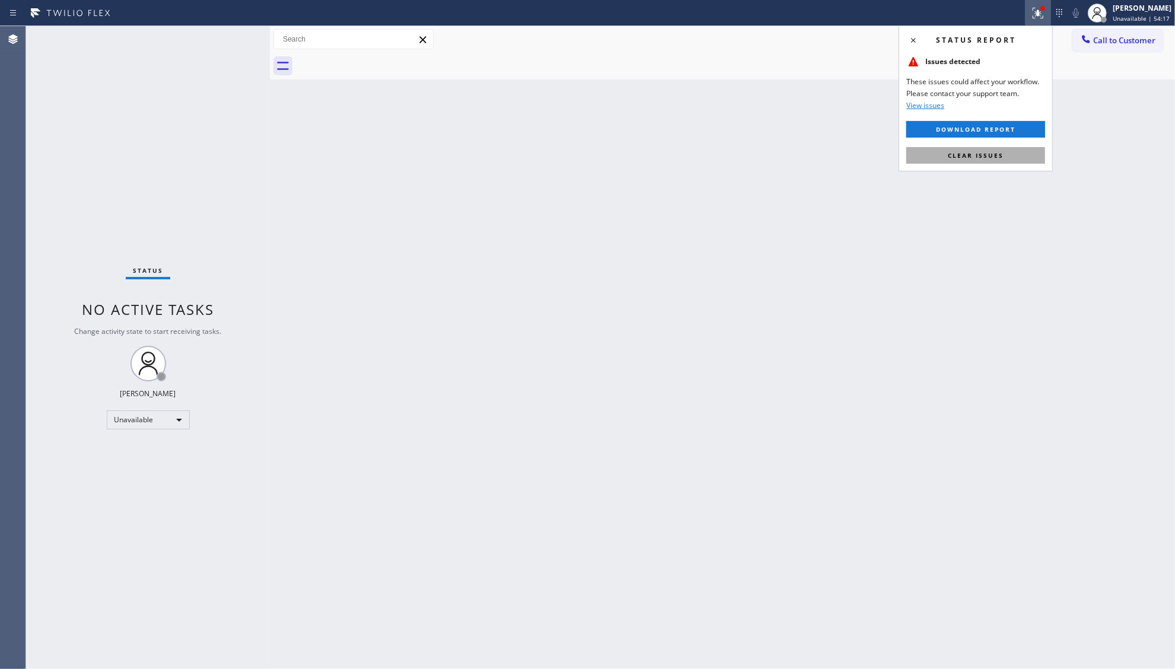
click at [990, 160] on button "Clear issues" at bounding box center [975, 155] width 139 height 17
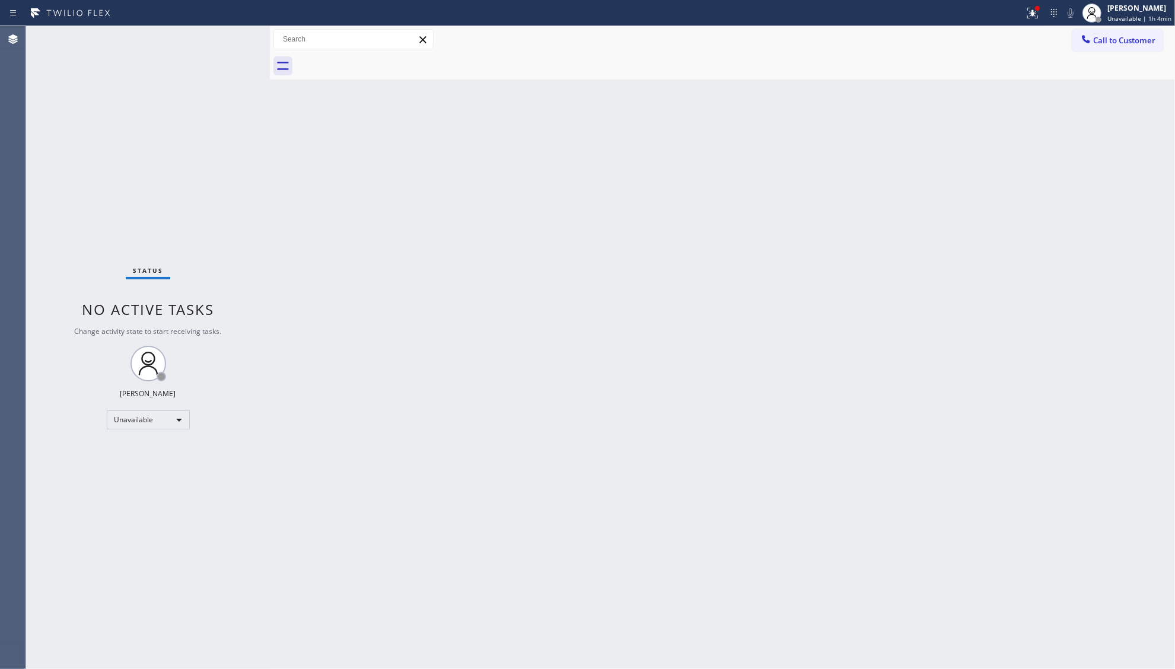
click at [1050, 22] on div "Status report Issues detected These issues could affect your workflow. Please c…" at bounding box center [1096, 13] width 155 height 26
click at [1035, 17] on icon at bounding box center [1032, 13] width 14 height 14
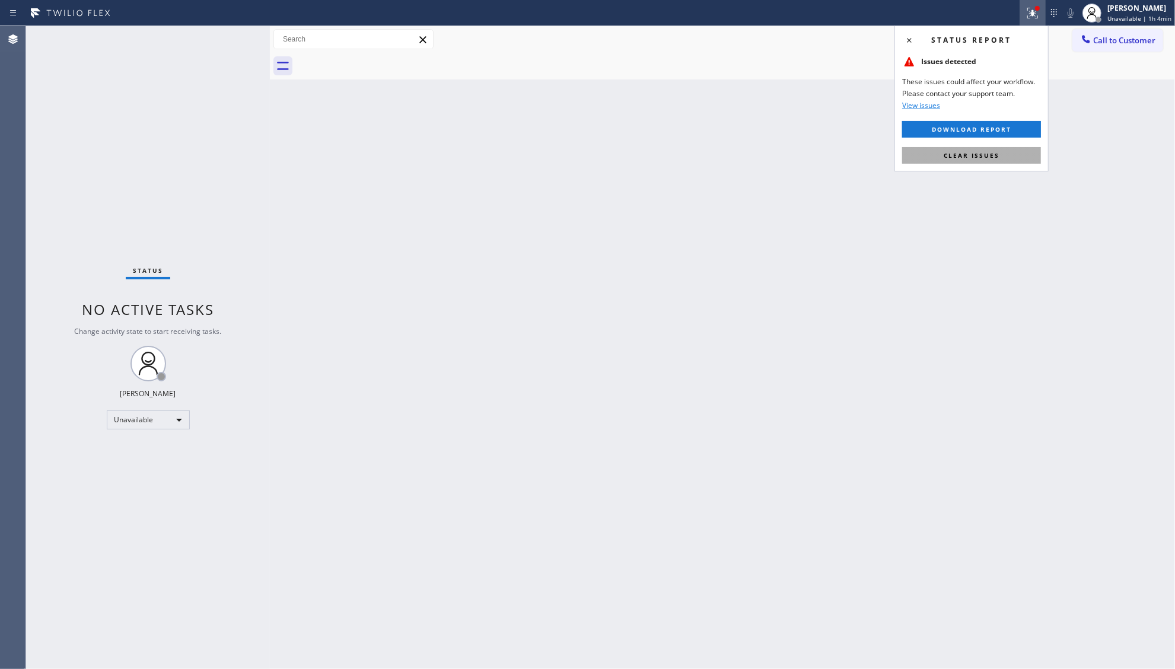
click at [955, 161] on button "Clear issues" at bounding box center [971, 155] width 139 height 17
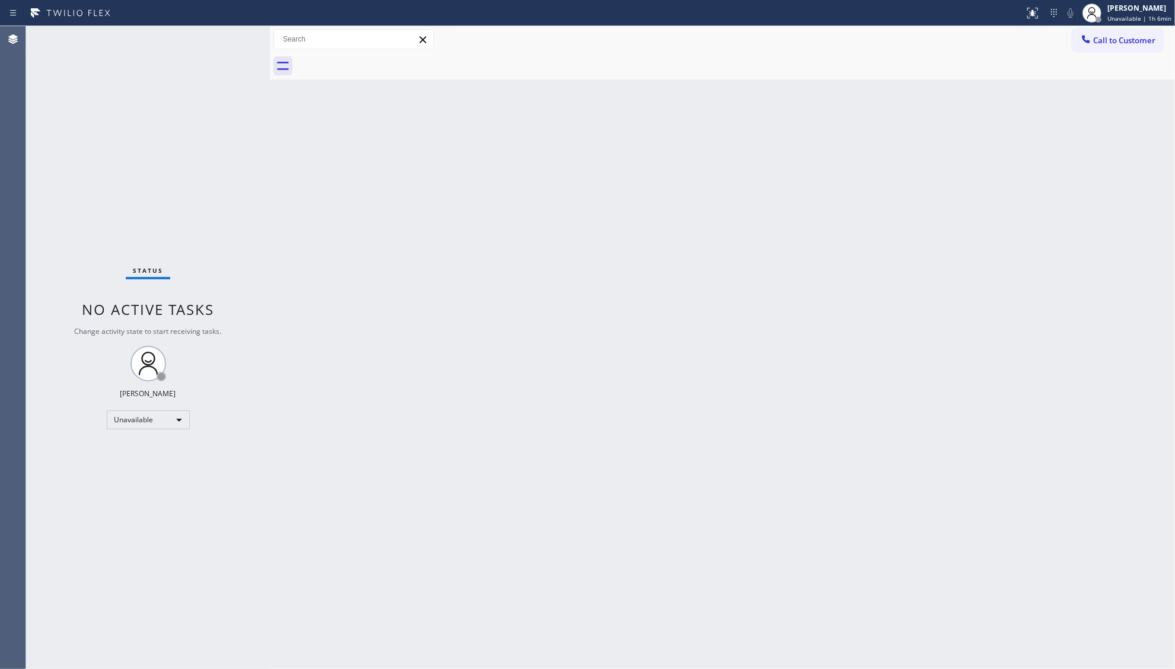
drag, startPoint x: 1127, startPoint y: 31, endPoint x: 1125, endPoint y: 38, distance: 6.9
click at [1127, 32] on button "Call to Customer" at bounding box center [1117, 40] width 91 height 23
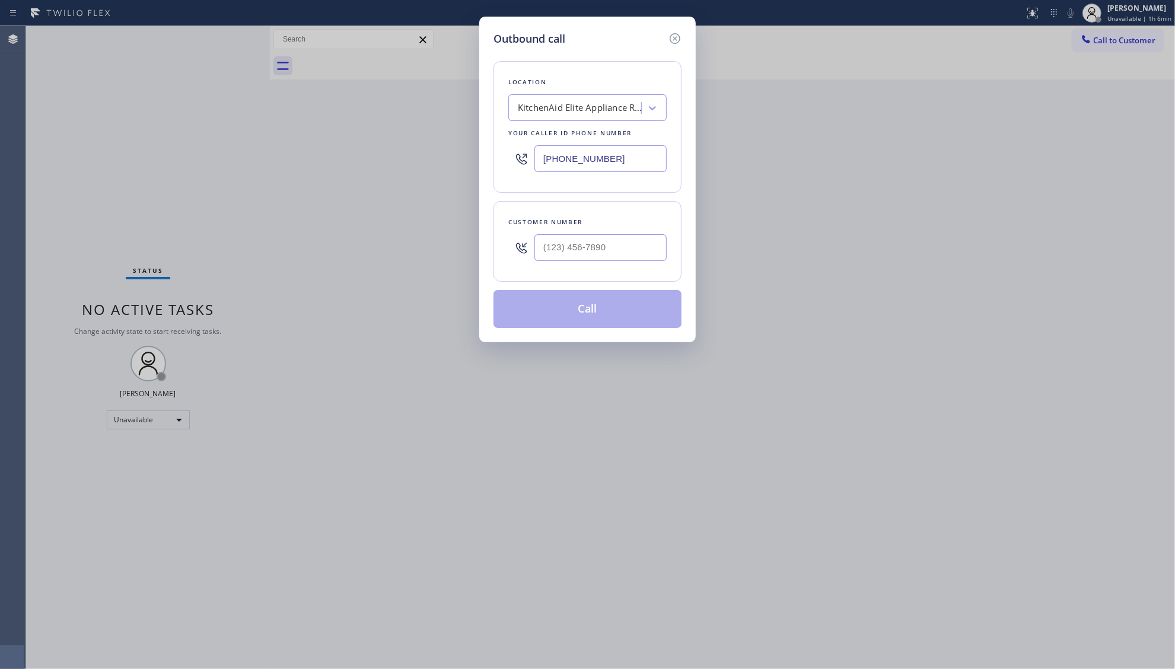
drag, startPoint x: 572, startPoint y: 160, endPoint x: 532, endPoint y: 160, distance: 39.7
click at [532, 160] on div "(714) 912-8101" at bounding box center [587, 158] width 158 height 39
paste input "8) 841-059"
type input "(718) 841-0591"
click at [624, 256] on input "(___) ___-____" at bounding box center [600, 247] width 132 height 27
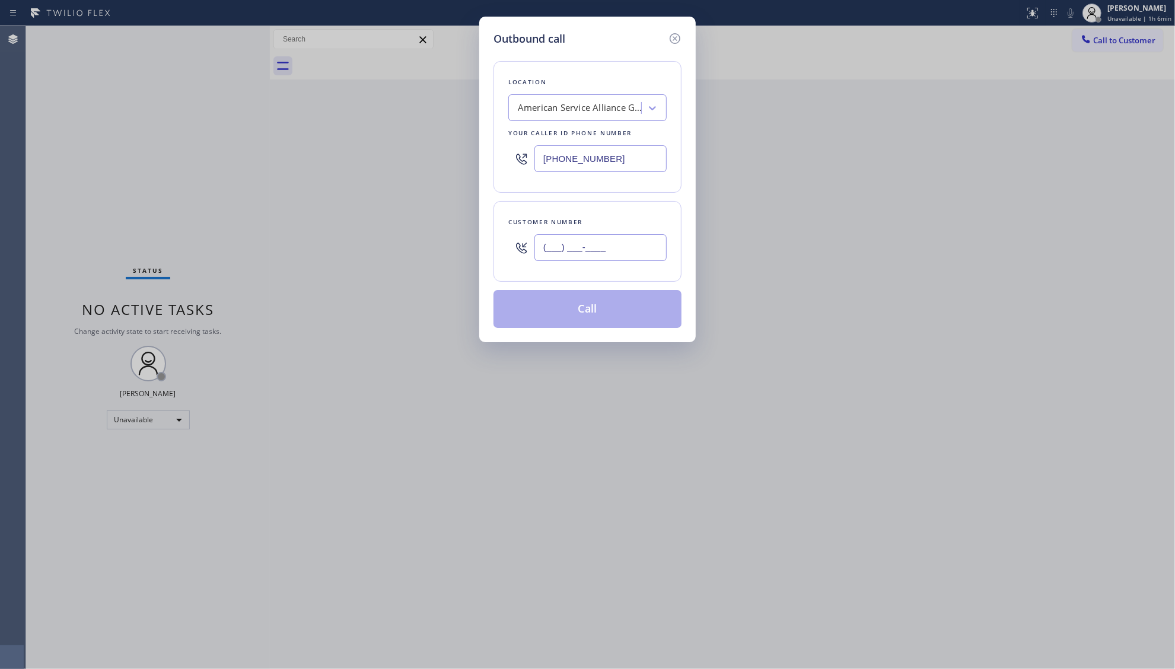
paste input "937) 477-0866"
type input "(937) 477-0866"
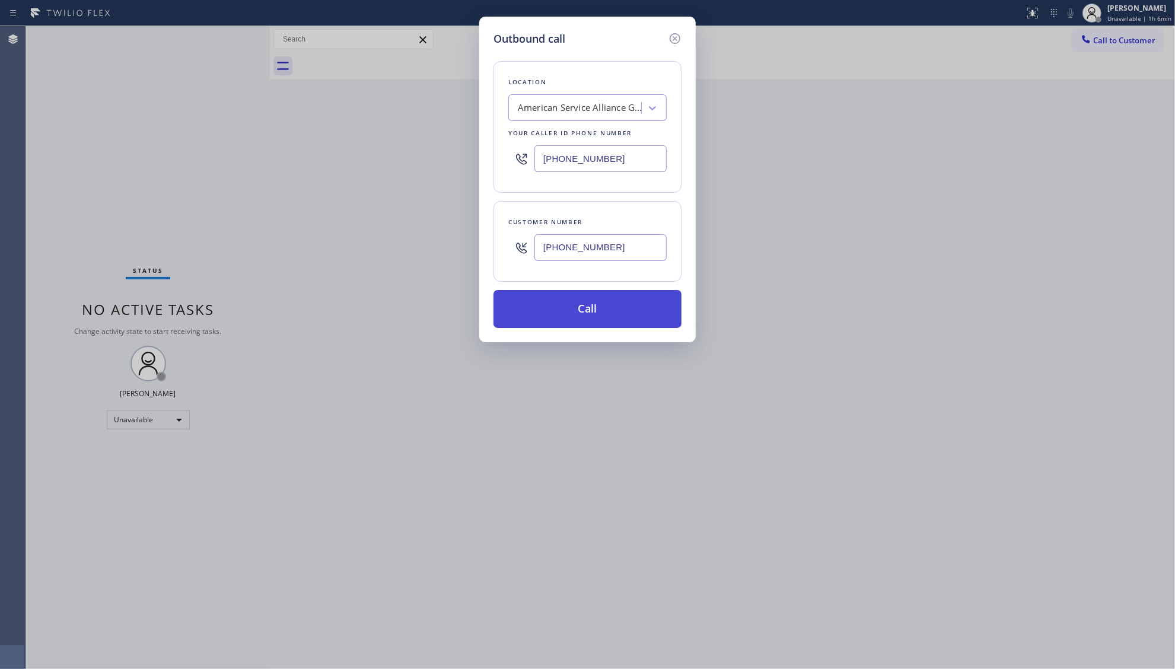
click at [582, 310] on button "Call" at bounding box center [587, 309] width 188 height 38
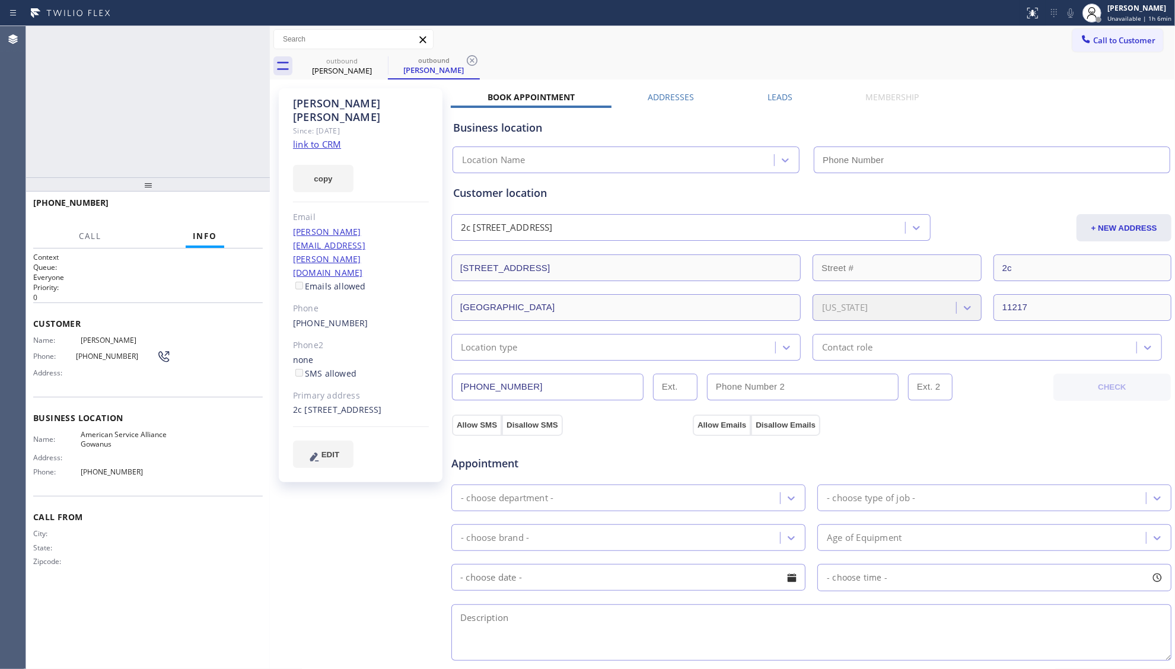
type input "(718) 841-0591"
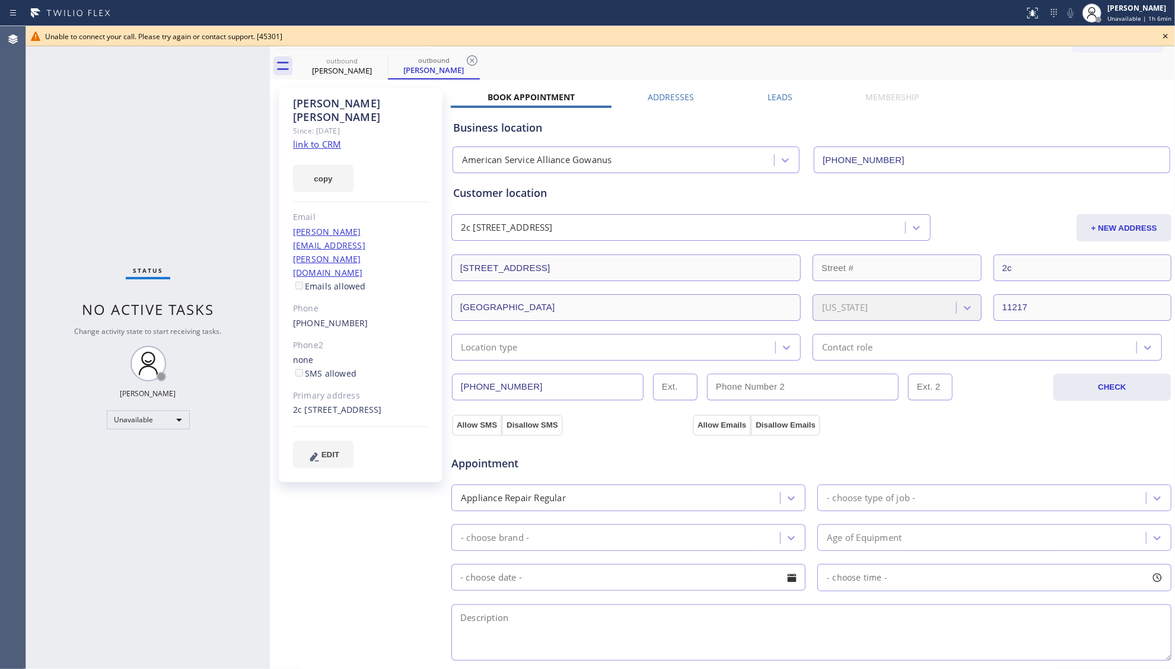
click at [520, 391] on input "(937) 477-0866" at bounding box center [548, 387] width 192 height 27
click at [1164, 34] on icon at bounding box center [1165, 36] width 5 height 5
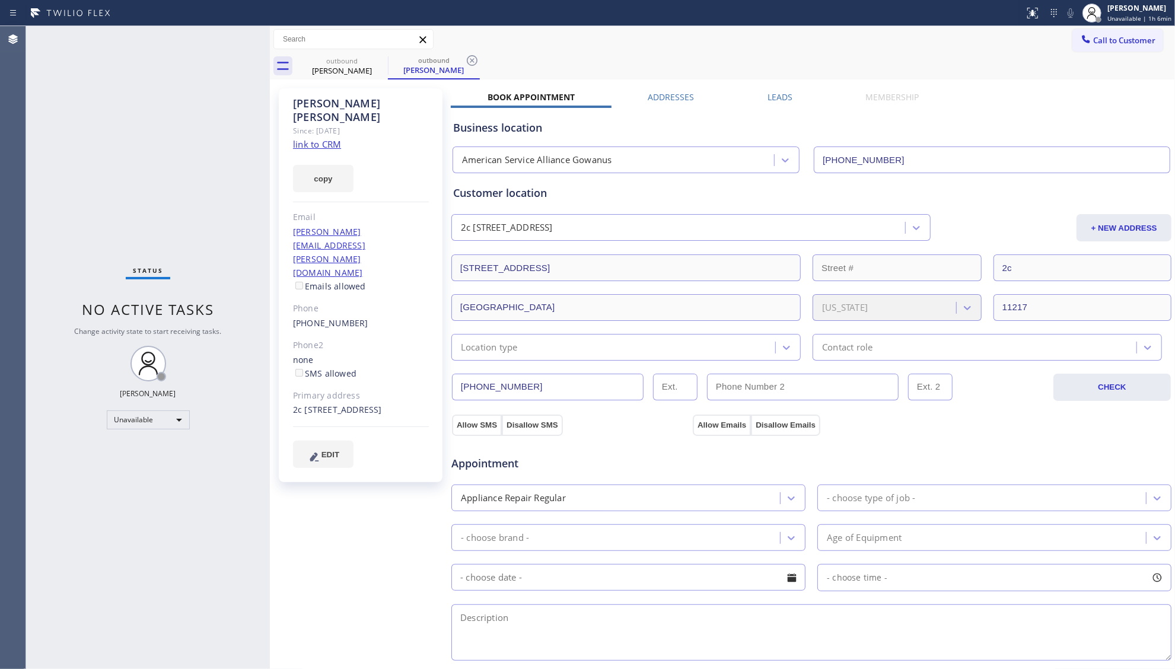
click at [1094, 43] on span "Call to Customer" at bounding box center [1124, 40] width 62 height 11
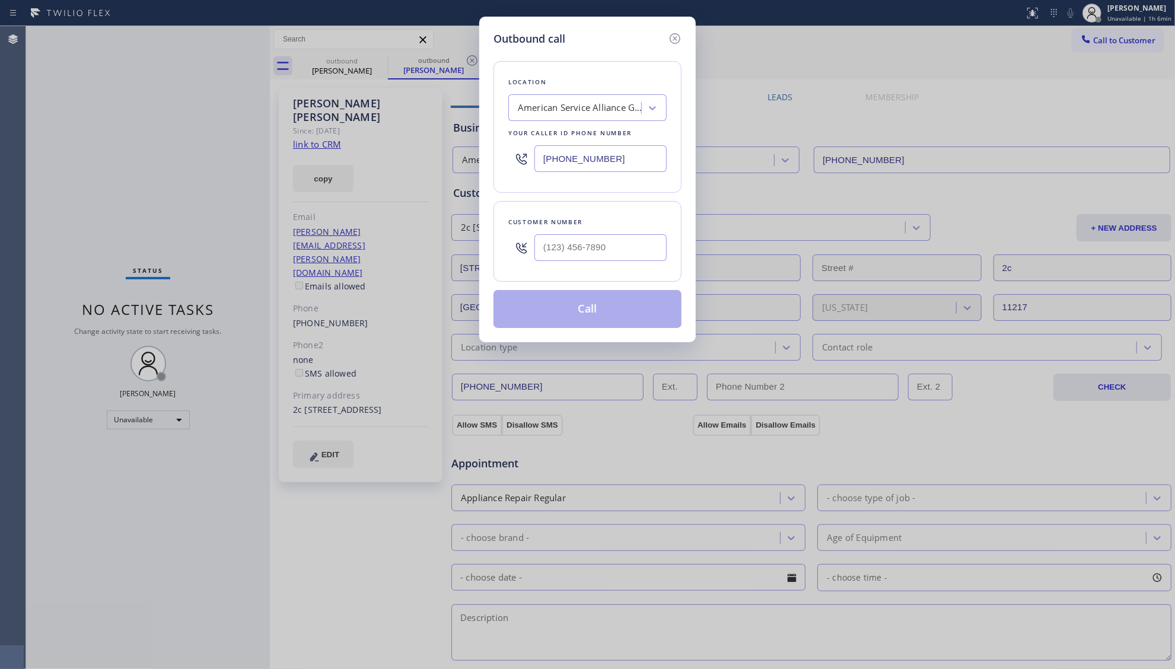
click at [610, 269] on div "Customer number" at bounding box center [587, 241] width 188 height 81
paste input "937) 477-0866"
click at [613, 252] on input "(937) 477-0866" at bounding box center [600, 247] width 132 height 27
type input "(937) 477-0866"
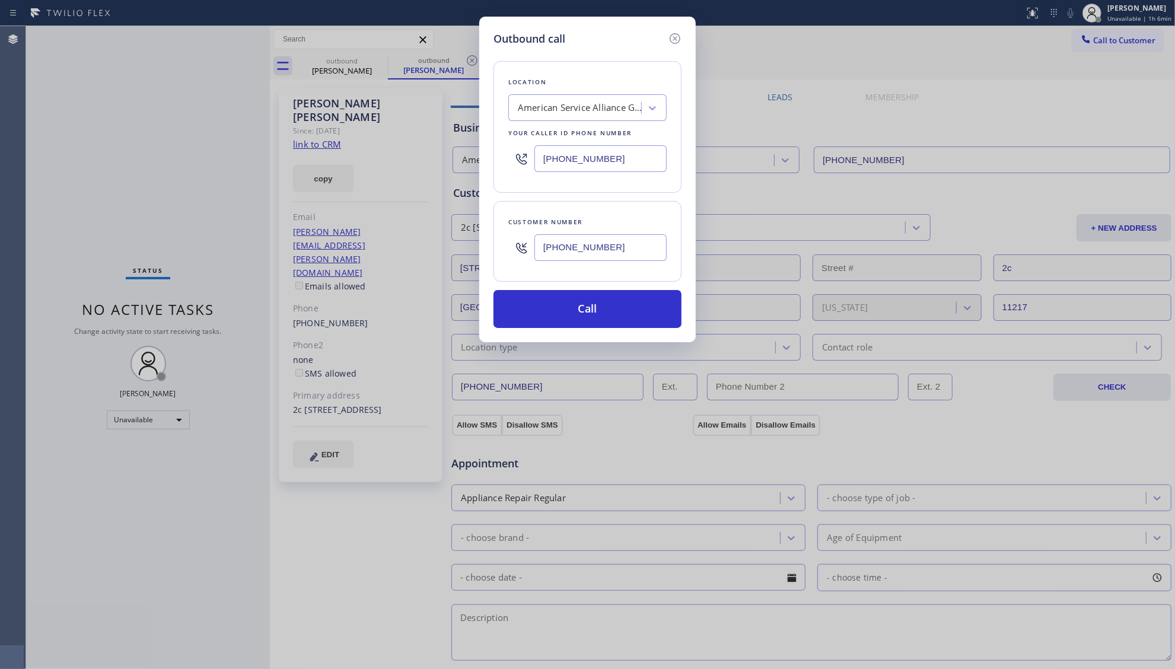
click at [595, 237] on input "(937) 477-0866" at bounding box center [600, 247] width 132 height 27
drag, startPoint x: 608, startPoint y: 317, endPoint x: 614, endPoint y: 283, distance: 33.8
click at [608, 317] on button "Call" at bounding box center [587, 309] width 188 height 38
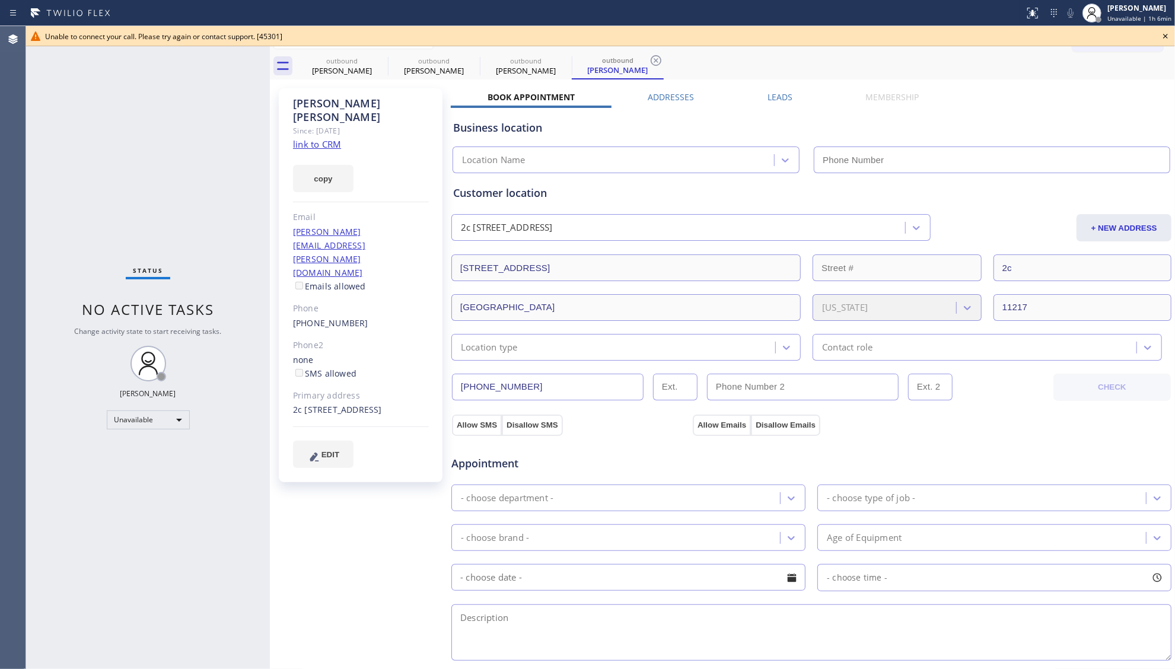
type input "(718) 841-0591"
drag, startPoint x: 321, startPoint y: 60, endPoint x: 383, endPoint y: 65, distance: 62.4
click at [345, 64] on div "outbound" at bounding box center [342, 60] width 90 height 9
click at [381, 62] on icon at bounding box center [380, 60] width 14 height 14
click at [0, 0] on icon at bounding box center [0, 0] width 0 height 0
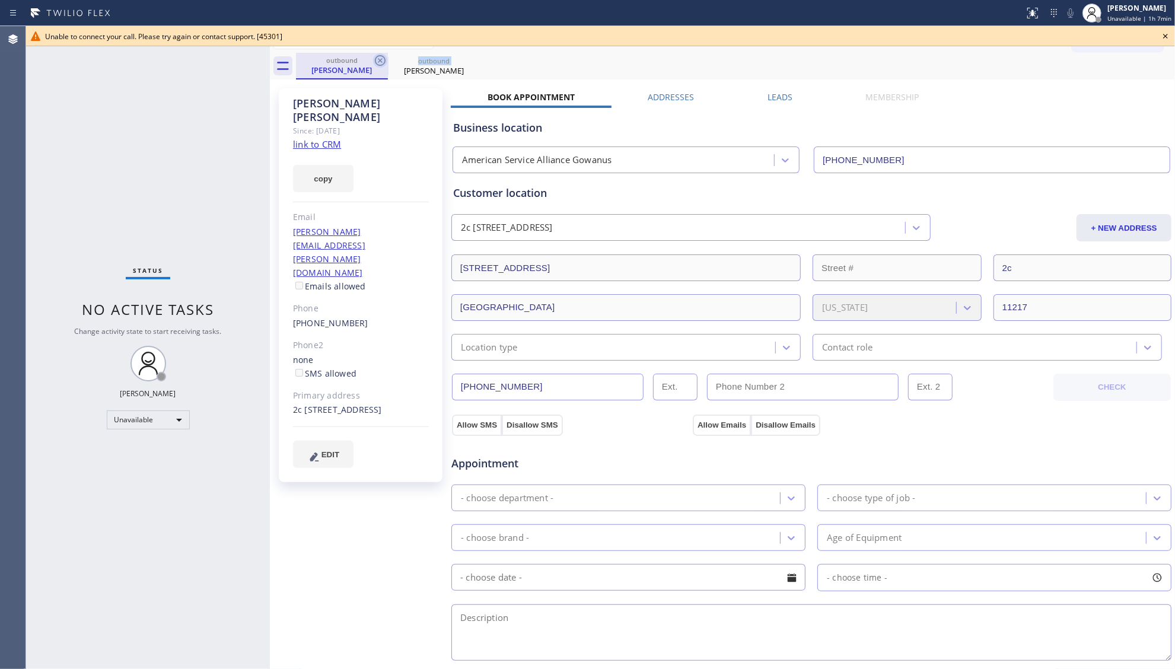
click at [382, 62] on icon at bounding box center [380, 60] width 11 height 11
click at [465, 62] on icon at bounding box center [472, 60] width 14 height 14
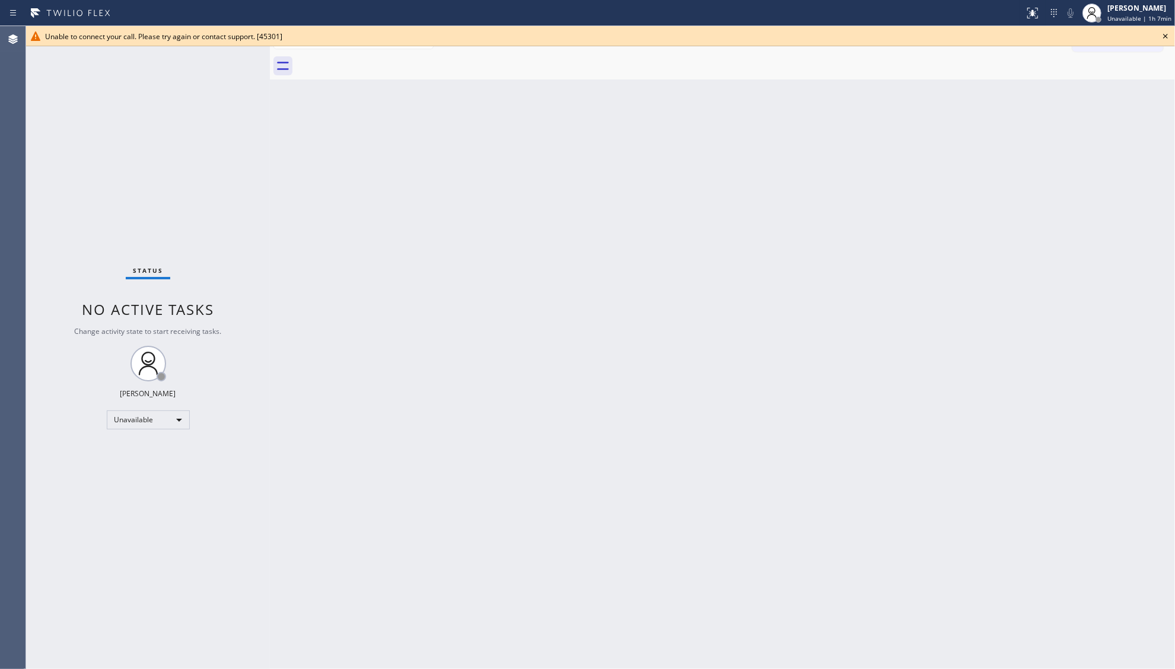
click at [383, 62] on div at bounding box center [735, 66] width 879 height 27
click at [1165, 31] on icon at bounding box center [1165, 36] width 14 height 14
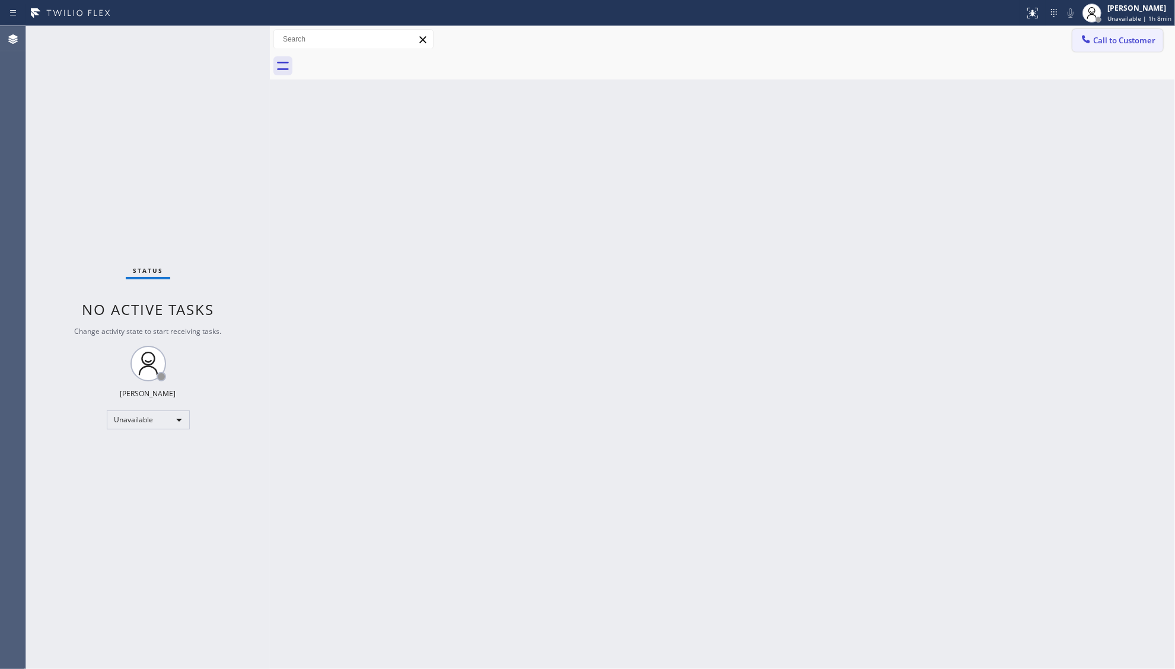
click at [1096, 33] on button "Call to Customer" at bounding box center [1117, 40] width 91 height 23
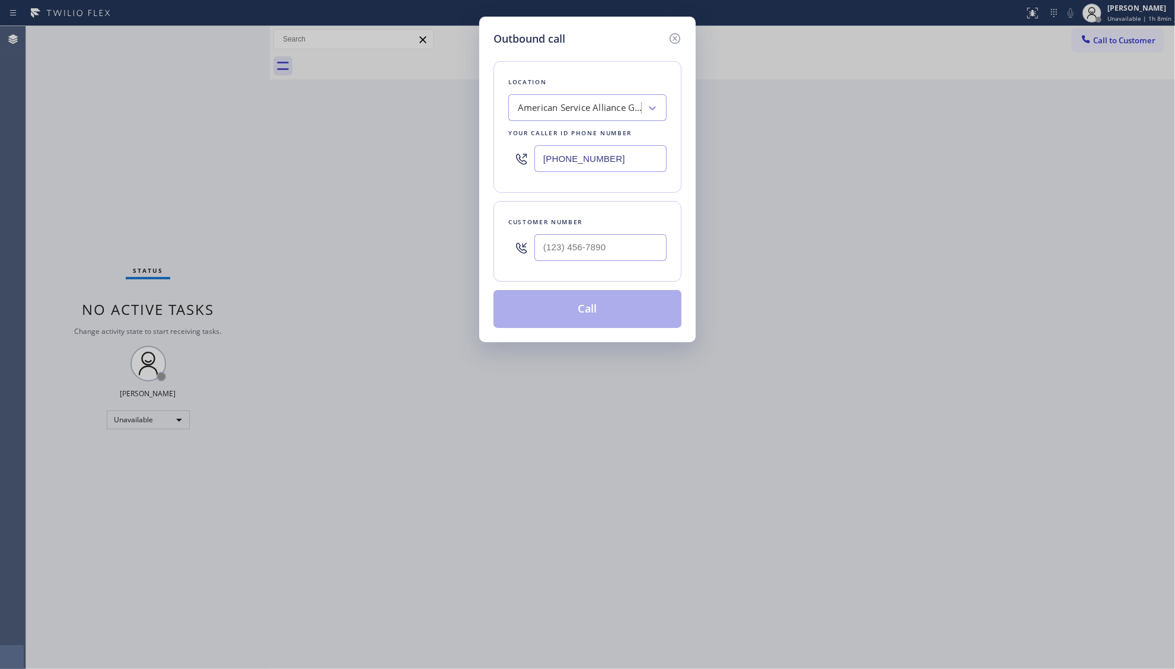
drag, startPoint x: 624, startPoint y: 157, endPoint x: 508, endPoint y: 160, distance: 116.3
click at [508, 160] on div "(718) 841-0591" at bounding box center [587, 158] width 158 height 39
paste input "855) 731-4952"
type input "[PHONE_NUMBER]"
click at [620, 252] on input "(___) ___-____" at bounding box center [600, 247] width 132 height 27
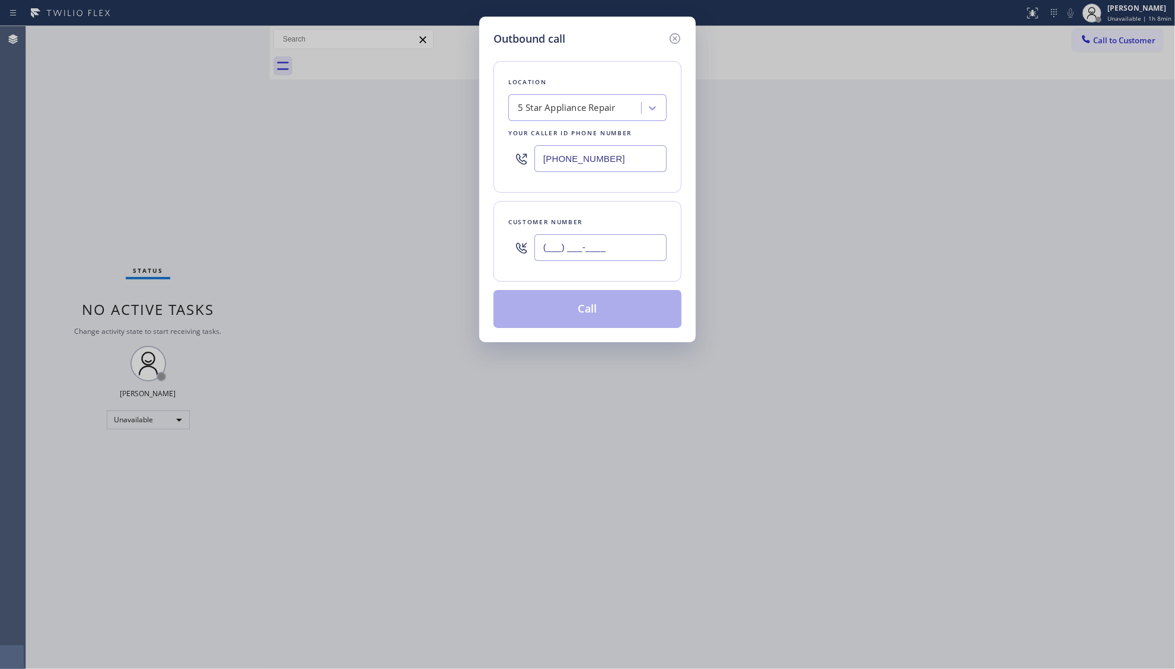
paste input "310) 874-6612"
type input "(310) 874-6612"
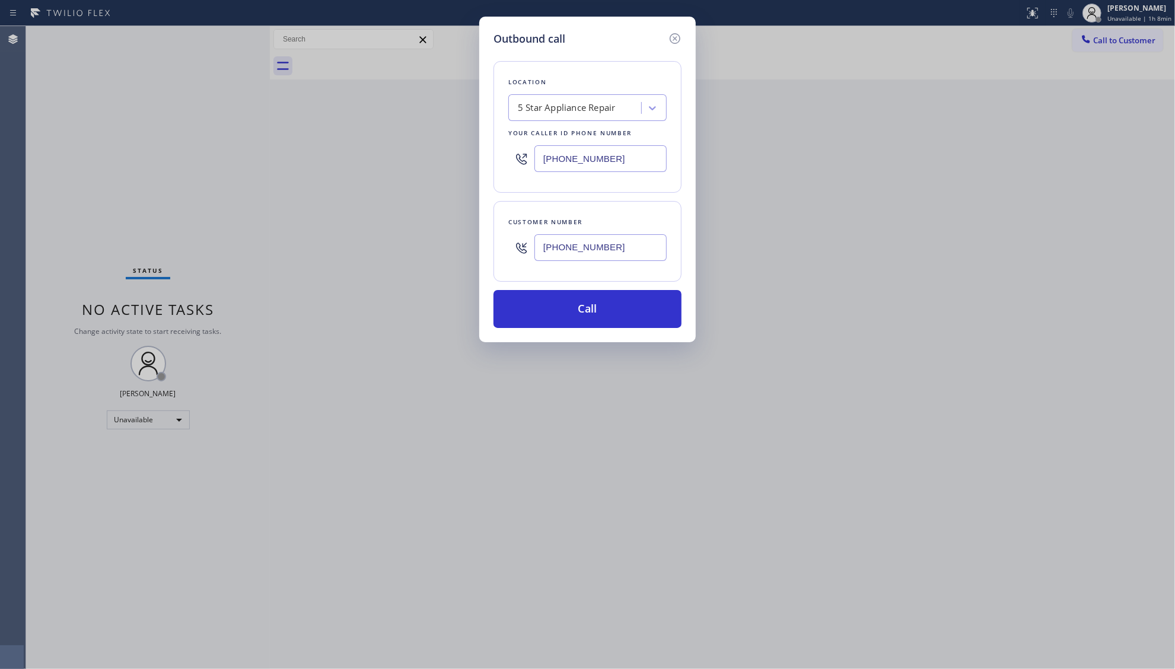
drag, startPoint x: 633, startPoint y: 202, endPoint x: 614, endPoint y: 275, distance: 75.9
click at [634, 202] on div "Customer number (310) 874-6612" at bounding box center [587, 241] width 188 height 81
click at [598, 309] on button "Call" at bounding box center [587, 309] width 188 height 38
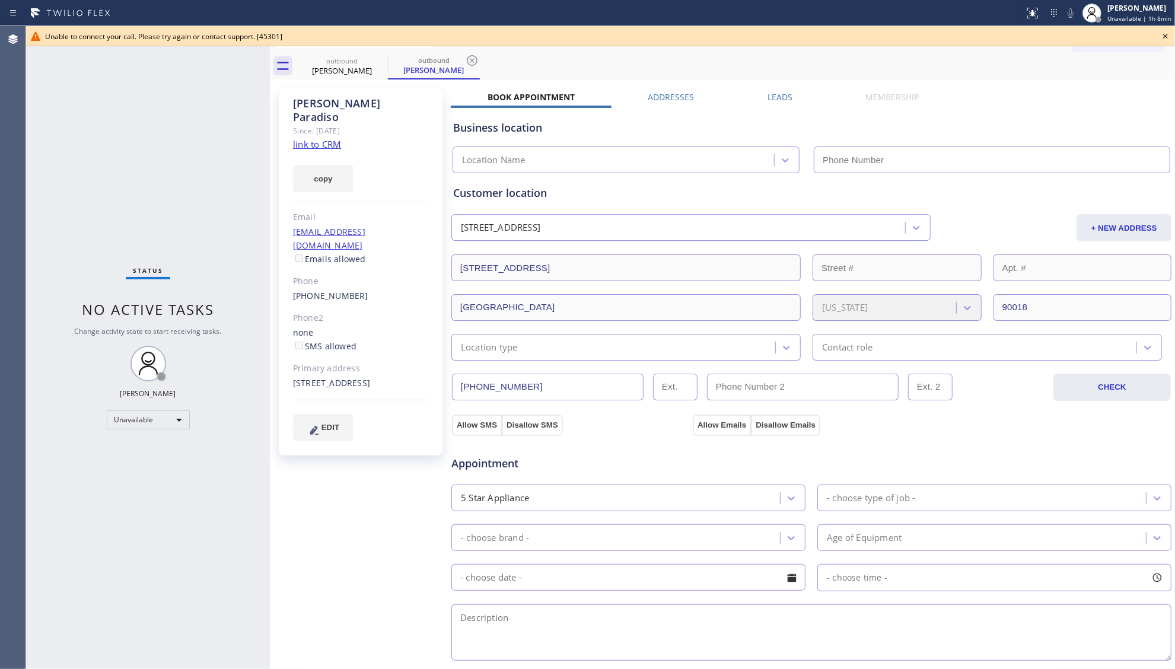
type input "[PHONE_NUMBER]"
click at [499, 385] on input "(310) 874-6612" at bounding box center [548, 387] width 192 height 27
click at [371, 67] on div "Shari Paradiso" at bounding box center [342, 70] width 90 height 11
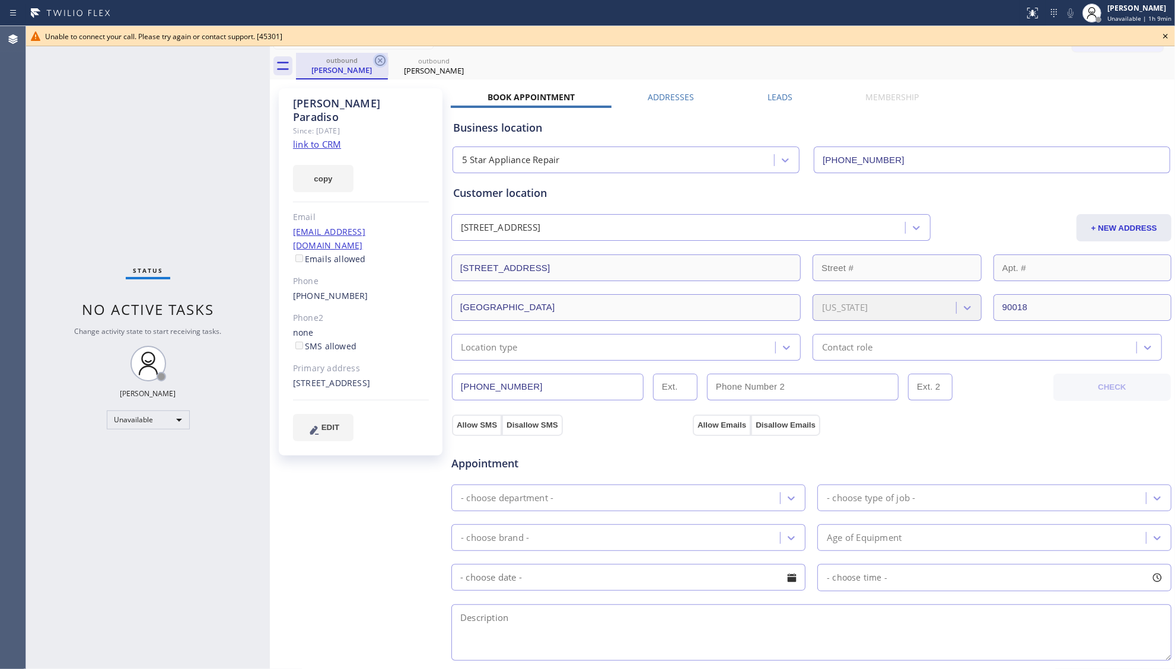
click at [376, 63] on icon at bounding box center [380, 60] width 11 height 11
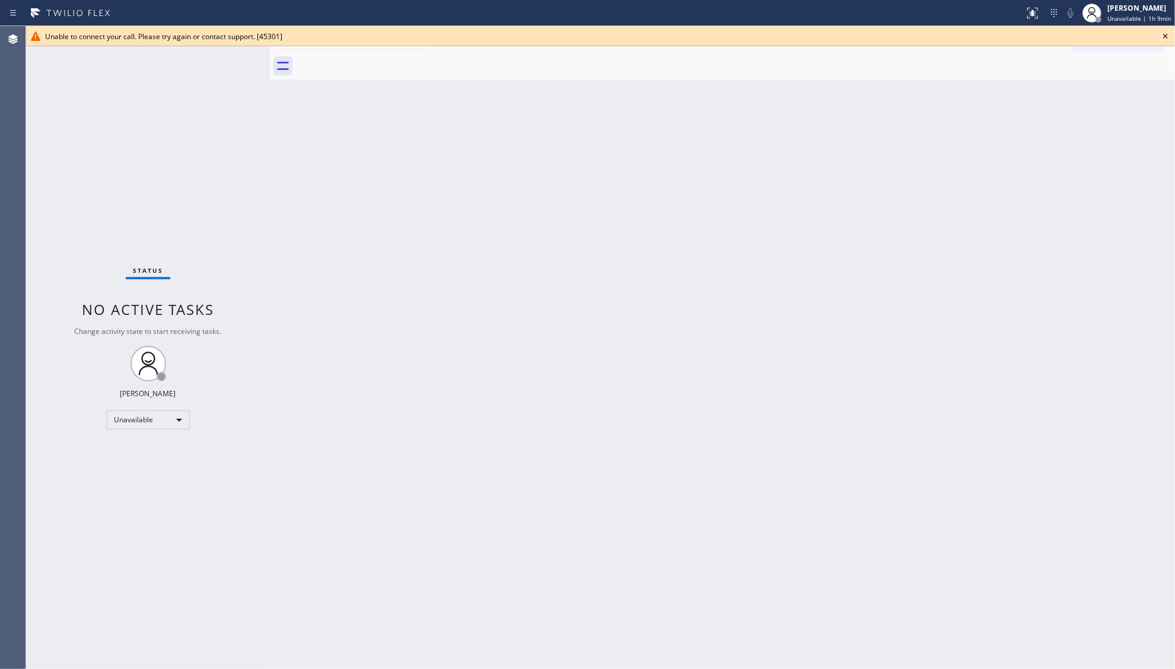
click at [376, 63] on div at bounding box center [735, 66] width 879 height 27
drag, startPoint x: 1168, startPoint y: 36, endPoint x: 1136, endPoint y: 39, distance: 32.2
click at [1164, 38] on icon at bounding box center [1165, 36] width 14 height 14
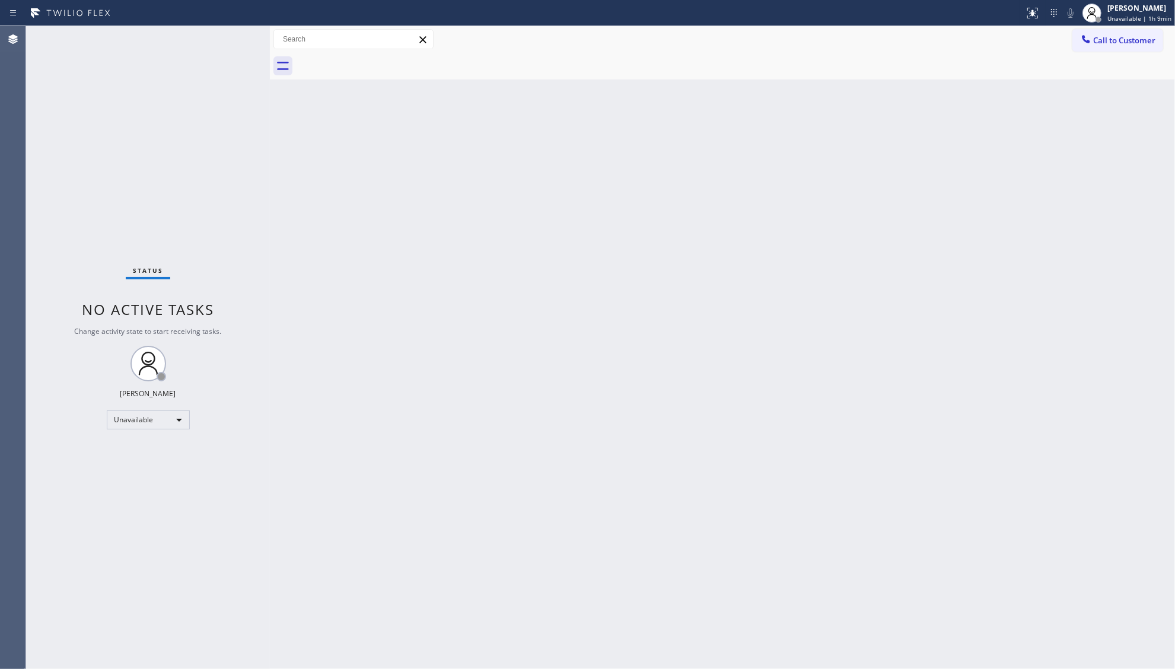
drag, startPoint x: 1127, startPoint y: 39, endPoint x: 1060, endPoint y: 78, distance: 77.1
click at [1126, 40] on span "Call to Customer" at bounding box center [1124, 40] width 62 height 11
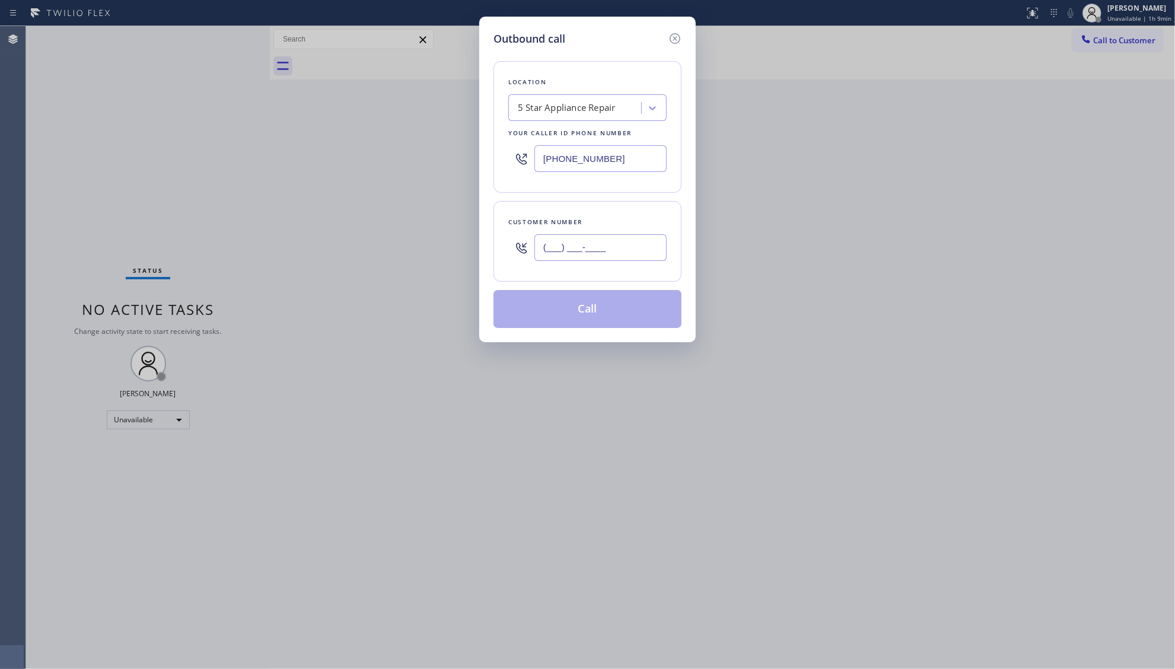
click at [627, 246] on input "(___) ___-____" at bounding box center [600, 247] width 132 height 27
paste input "310) 874-6612"
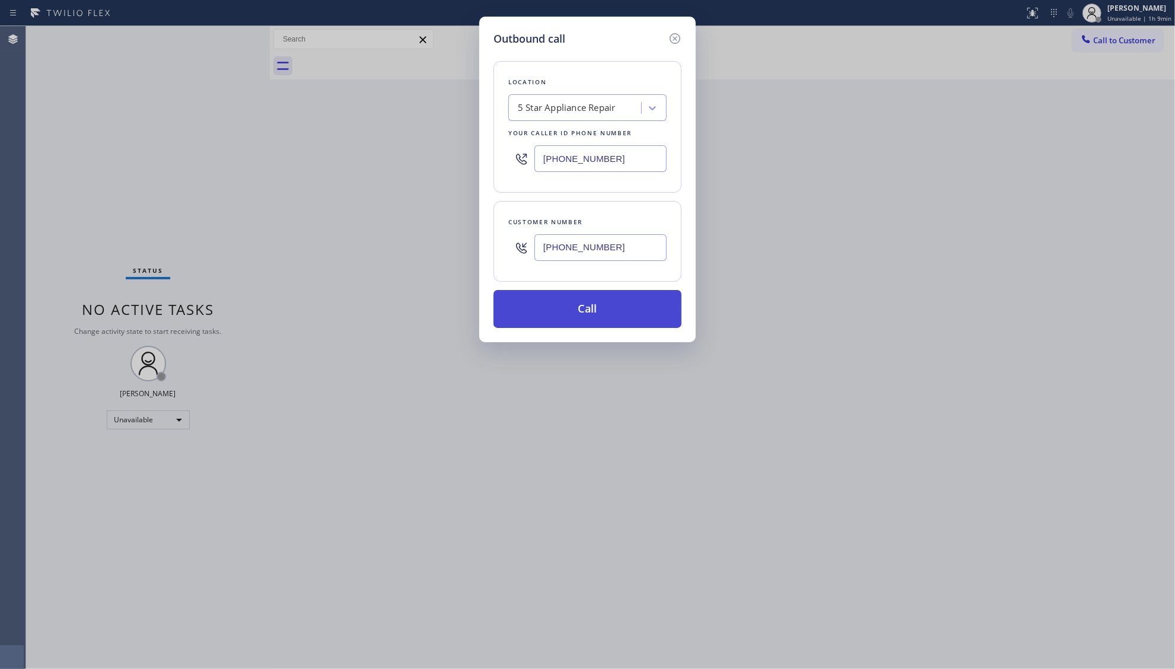
type input "(310) 874-6612"
click at [582, 300] on button "Call" at bounding box center [587, 309] width 188 height 38
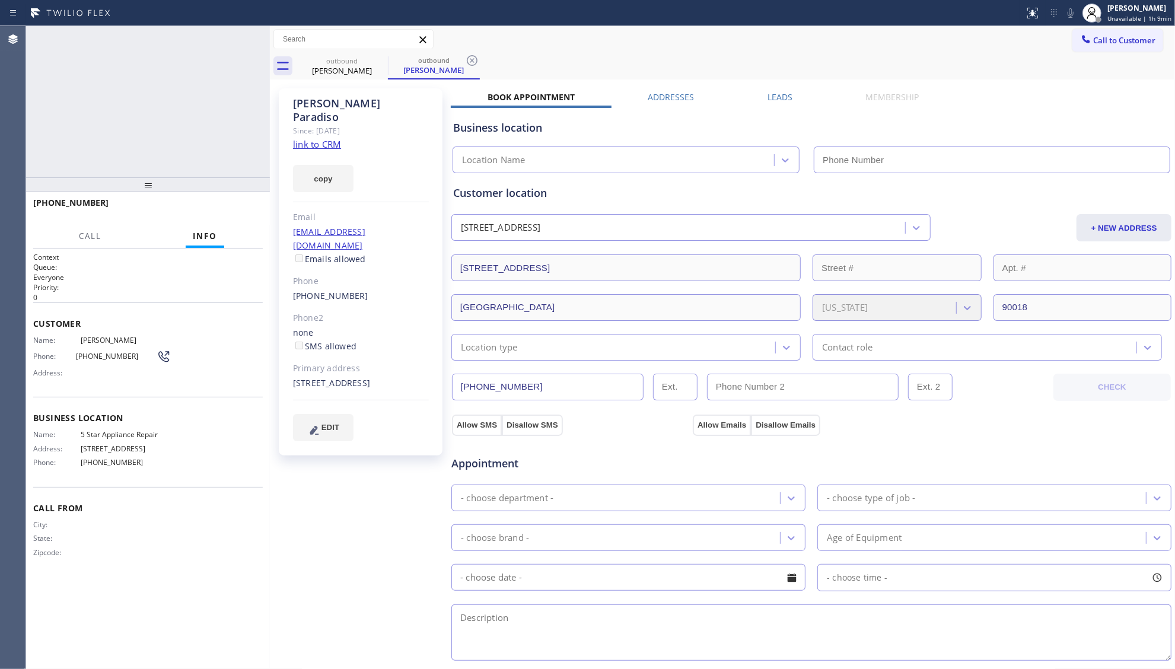
type input "[PHONE_NUMBER]"
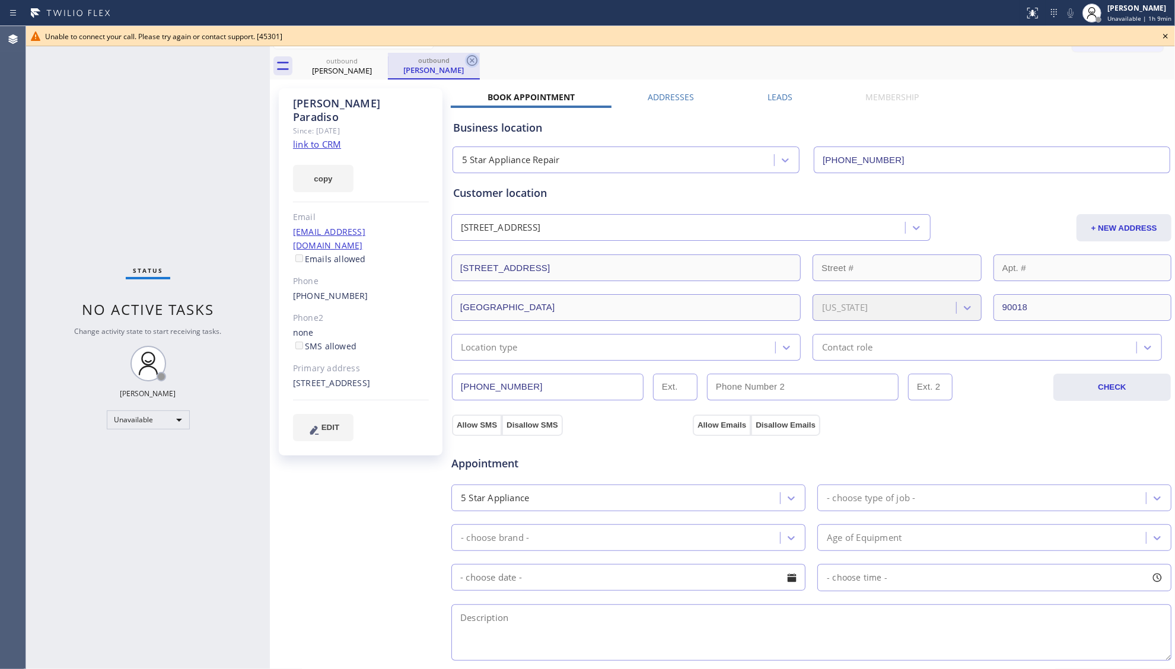
click at [470, 58] on icon at bounding box center [472, 60] width 14 height 14
click at [1168, 38] on icon at bounding box center [1165, 36] width 14 height 14
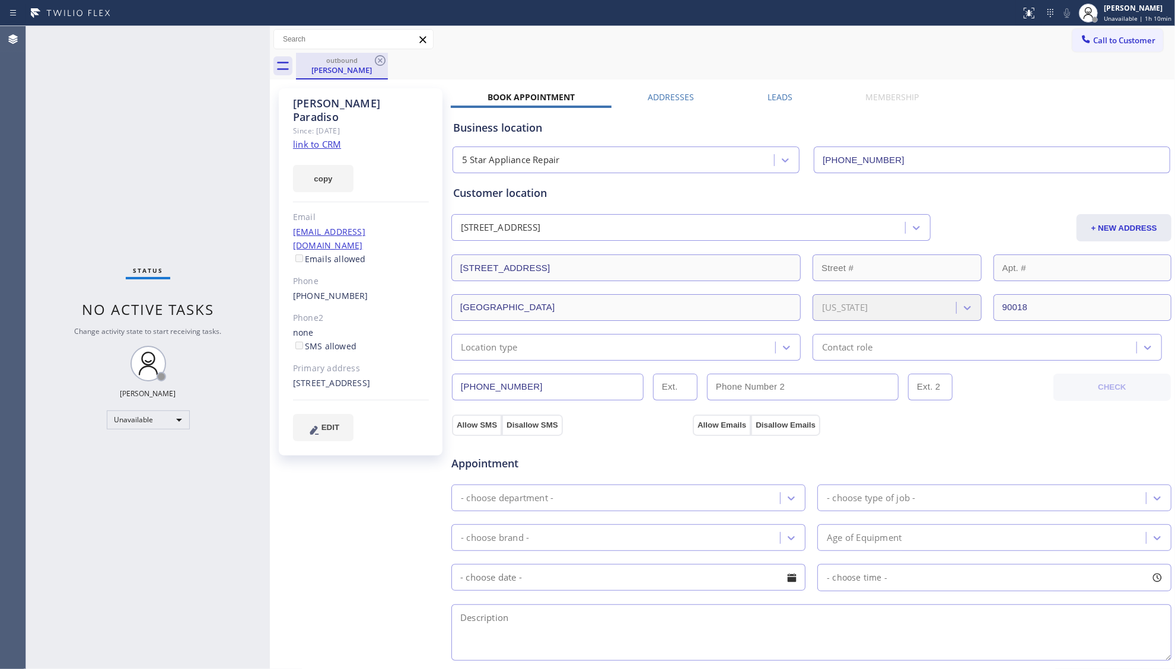
click at [368, 62] on div "outbound" at bounding box center [342, 60] width 90 height 9
click at [374, 58] on icon at bounding box center [380, 60] width 14 height 14
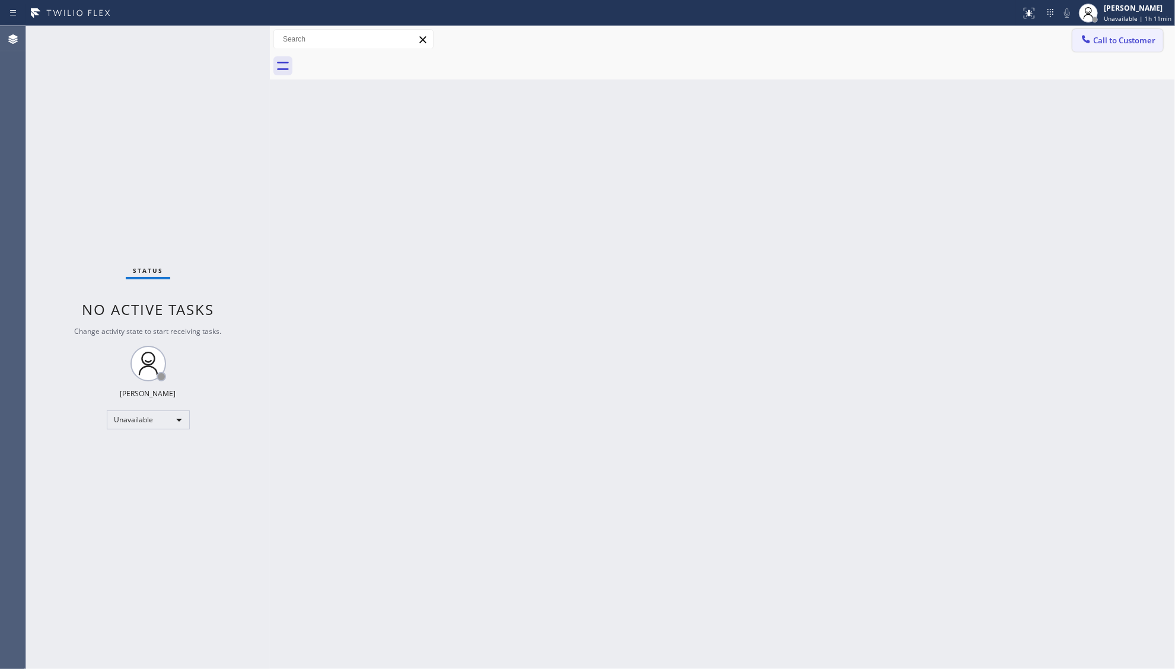
click at [1140, 35] on span "Call to Customer" at bounding box center [1124, 40] width 62 height 11
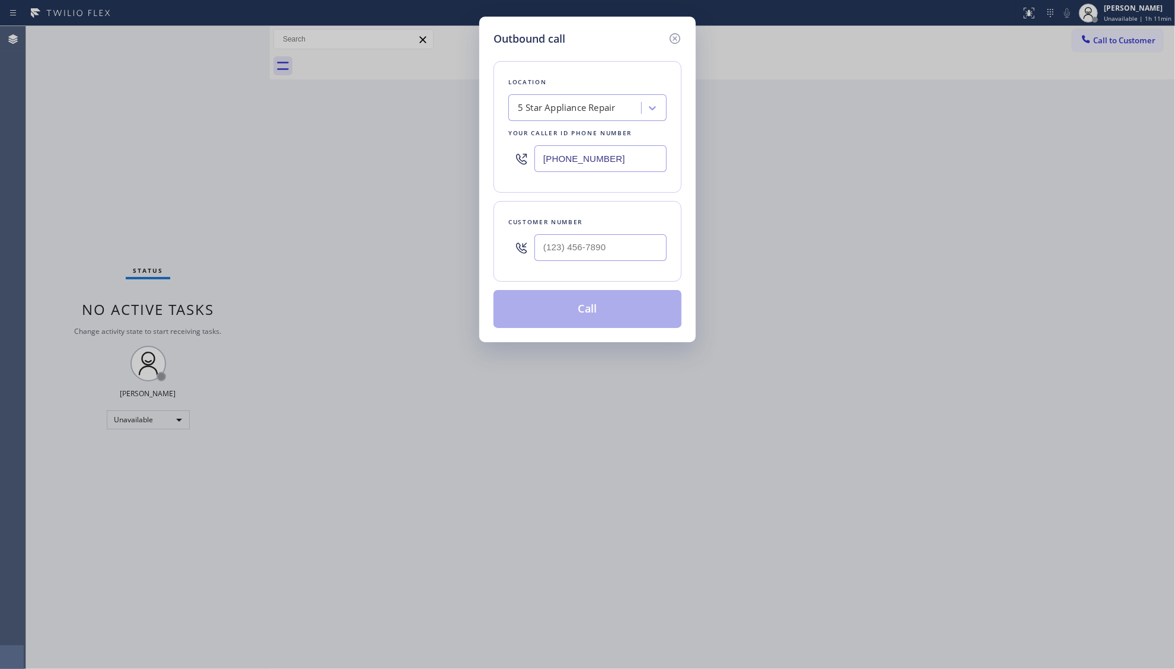
drag, startPoint x: 649, startPoint y: 162, endPoint x: 445, endPoint y: 148, distance: 204.5
click at [433, 154] on div "Outbound call Location 5 Star Appliance Repair Your caller id phone number (855…" at bounding box center [587, 334] width 1175 height 669
paste input "18) 714-8575"
type input "[PHONE_NUMBER]"
click at [570, 240] on input "(___) ___-____" at bounding box center [600, 247] width 132 height 27
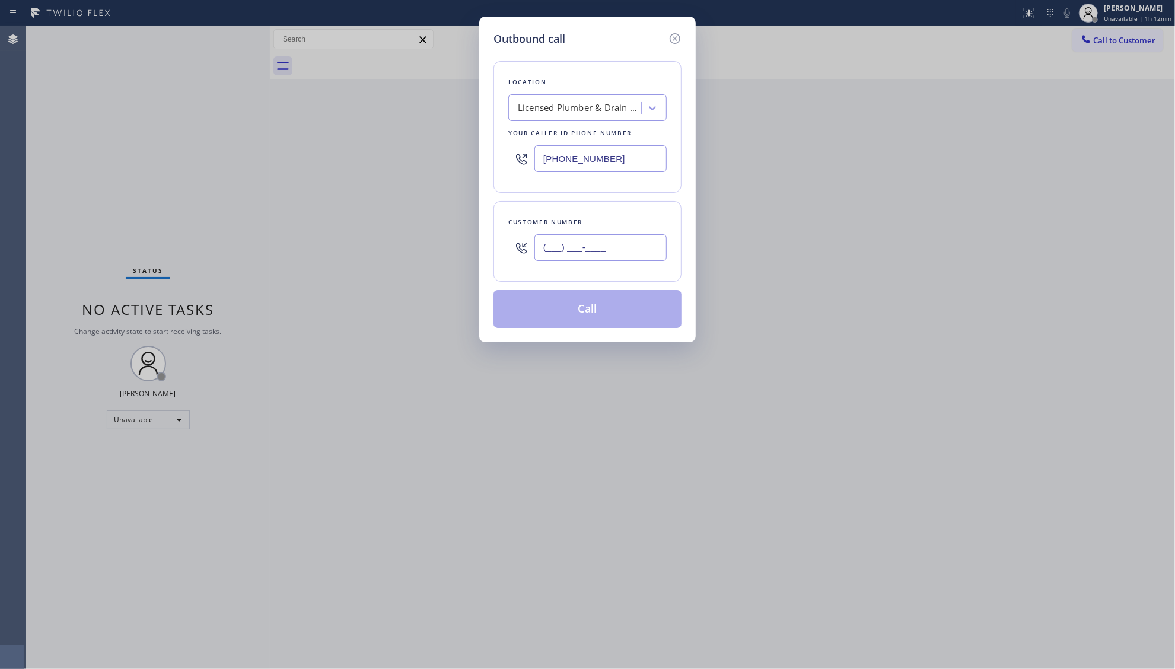
paste input "424) 345-5632"
type input "[PHONE_NUMBER]"
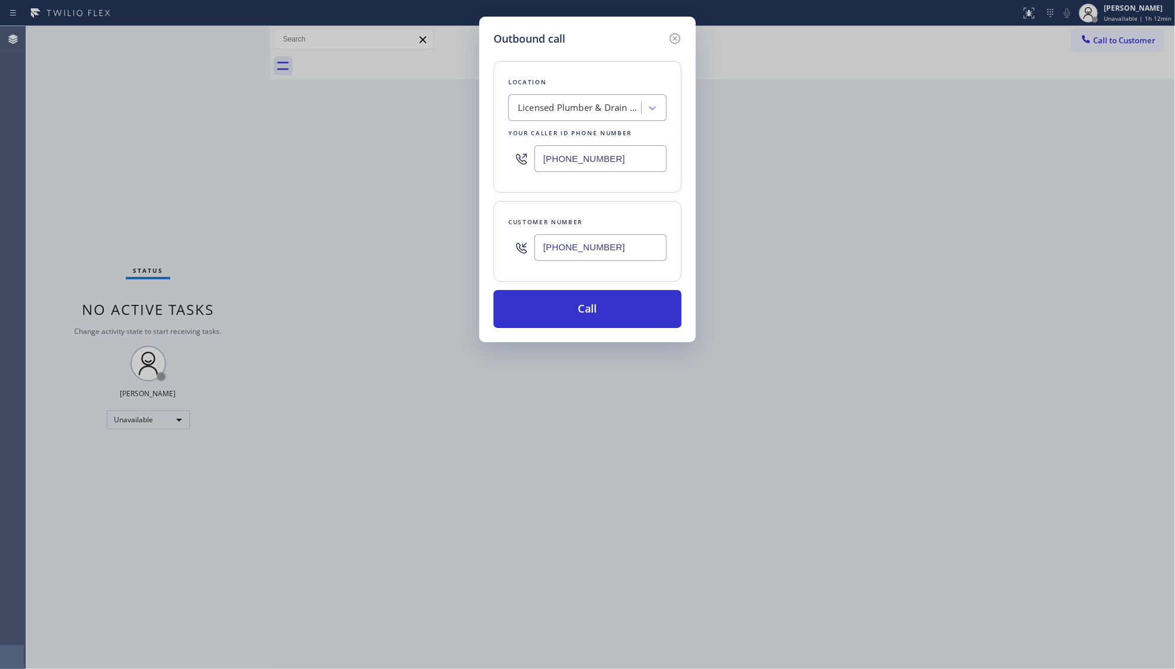
click at [664, 192] on div "Location Licensed Plumber & Drain Cleaning Services Your caller id phone number…" at bounding box center [587, 127] width 188 height 132
click at [598, 307] on button "Call" at bounding box center [587, 309] width 188 height 38
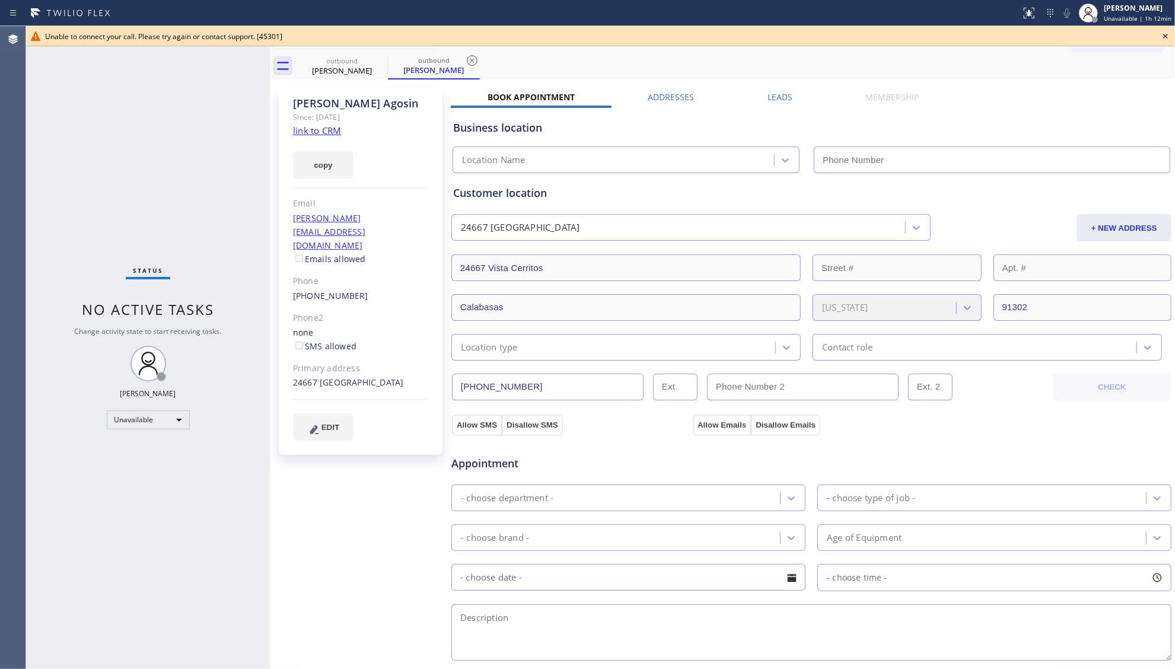
type input "[PHONE_NUMBER]"
click at [340, 64] on div "outbound" at bounding box center [342, 60] width 90 height 9
click at [378, 58] on icon at bounding box center [380, 60] width 11 height 11
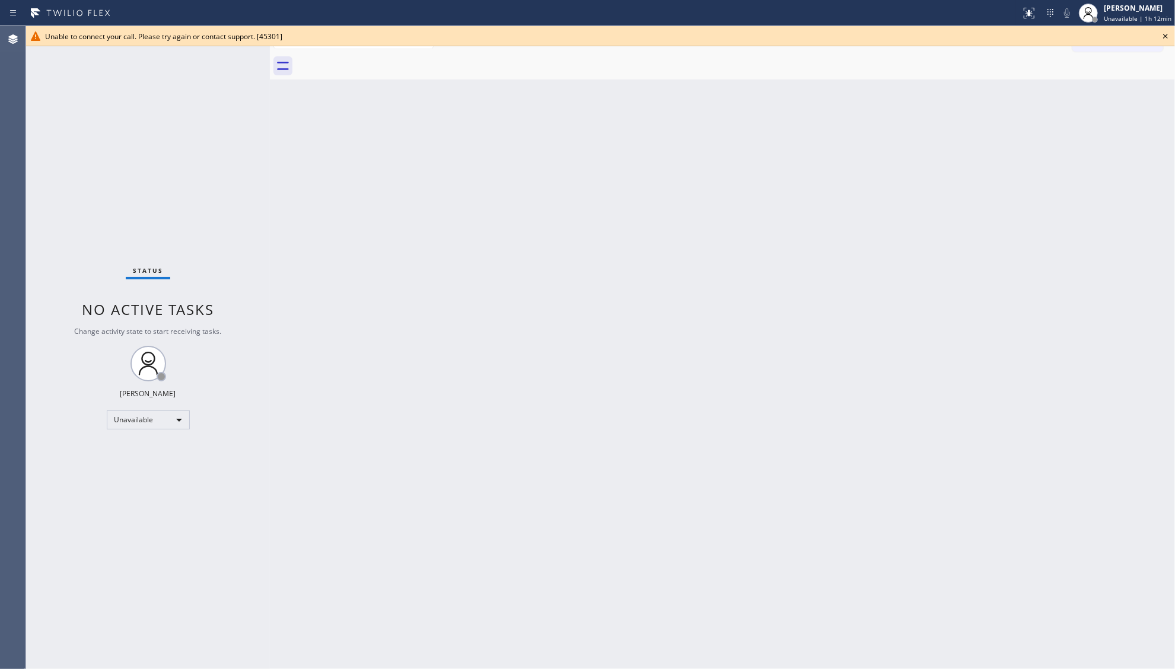
click at [378, 58] on div at bounding box center [735, 66] width 879 height 27
click at [1163, 34] on icon at bounding box center [1165, 36] width 14 height 14
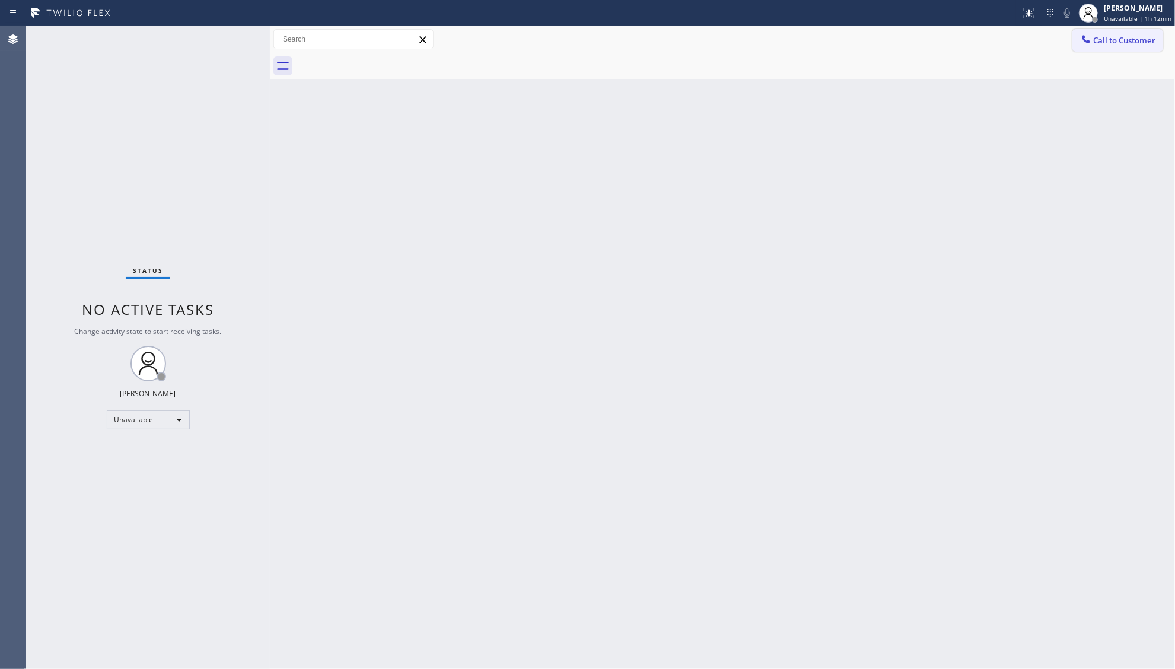
click at [1111, 27] on div "Status report No issues detected If you experience an issue, please download th…" at bounding box center [587, 334] width 1175 height 669
click at [1107, 42] on span "Call to Customer" at bounding box center [1124, 40] width 62 height 11
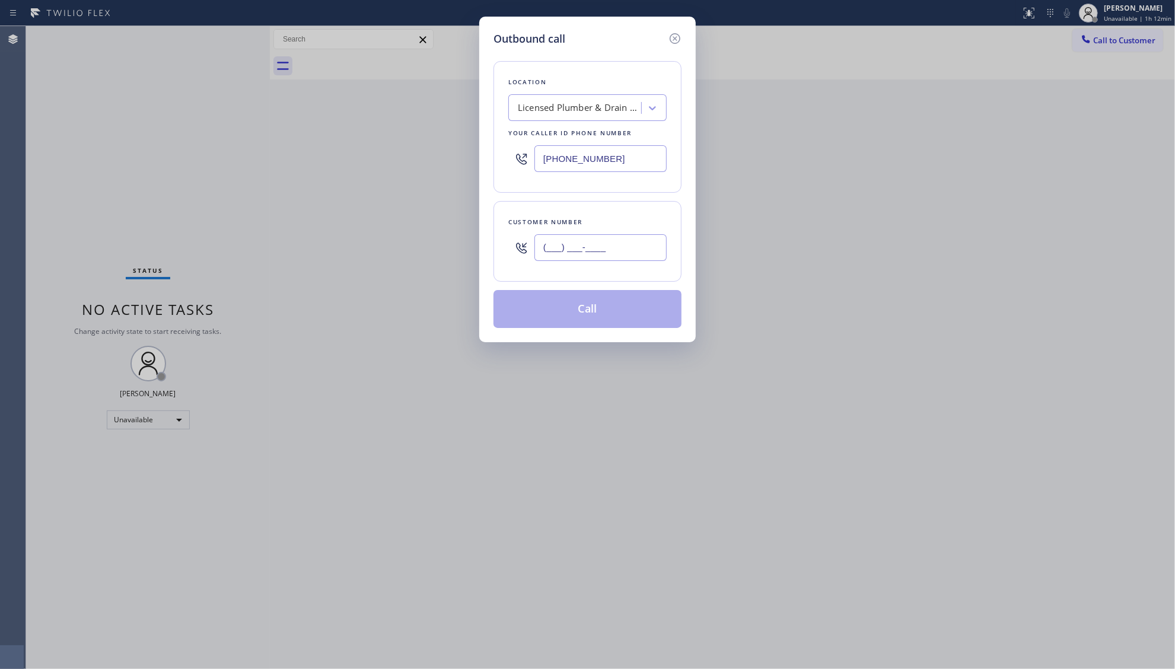
paste input "424) 345-5632"
click at [554, 250] on input "(___) ___-____" at bounding box center [600, 247] width 132 height 27
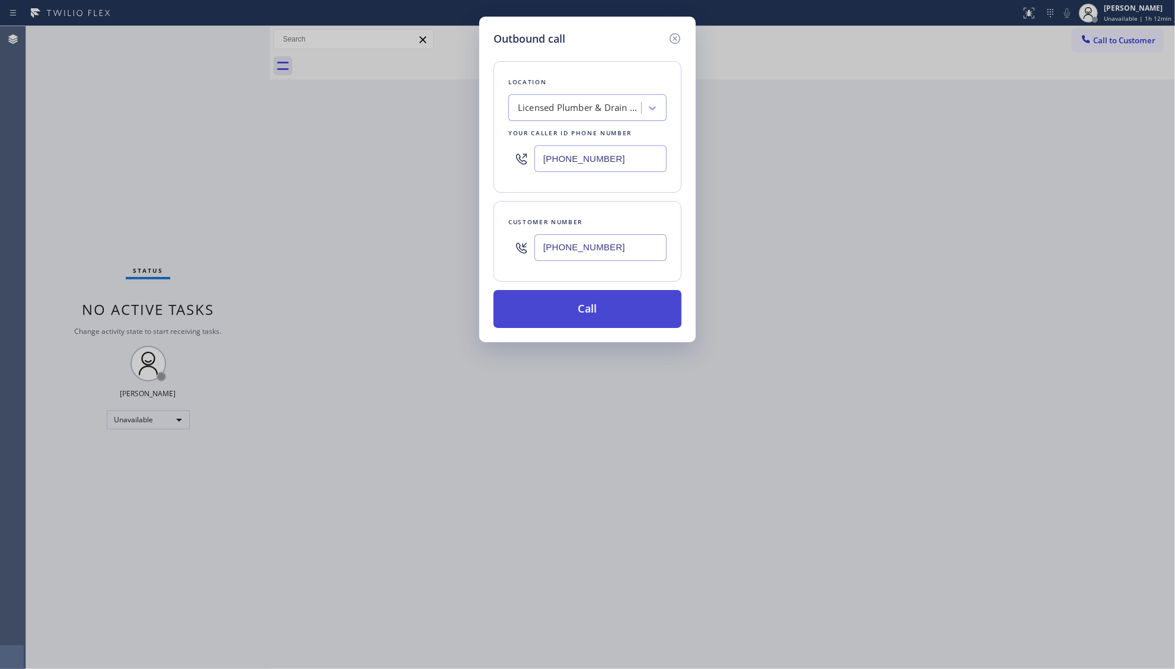
type input "[PHONE_NUMBER]"
click at [572, 313] on button "Call" at bounding box center [587, 309] width 188 height 38
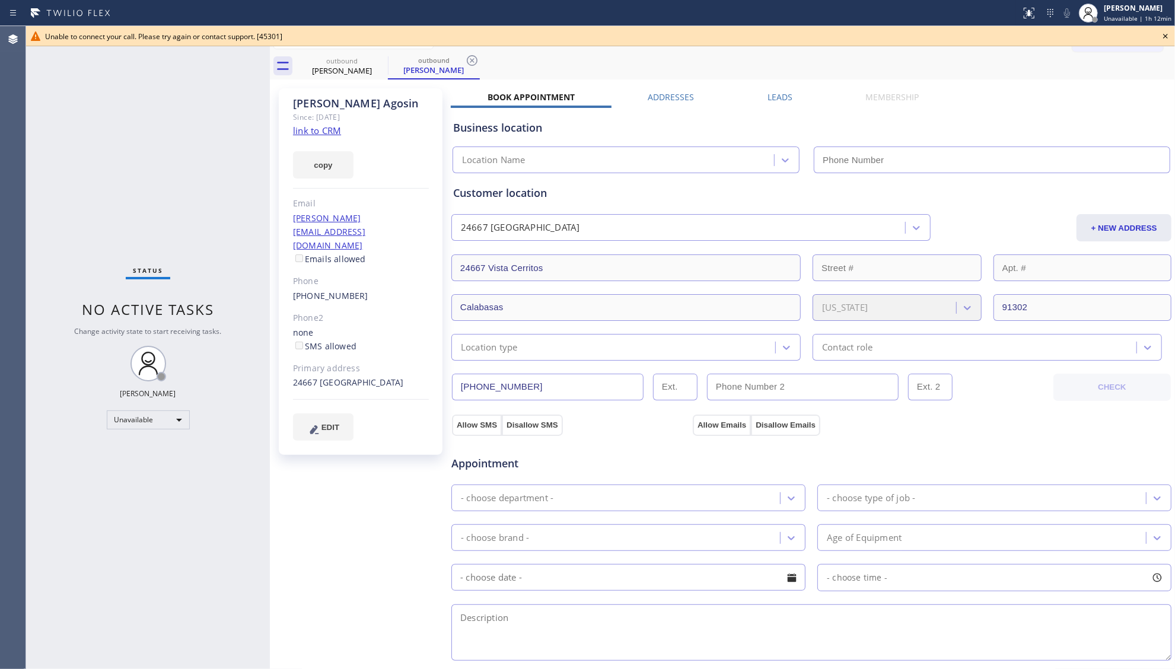
click at [1162, 31] on icon at bounding box center [1165, 36] width 14 height 14
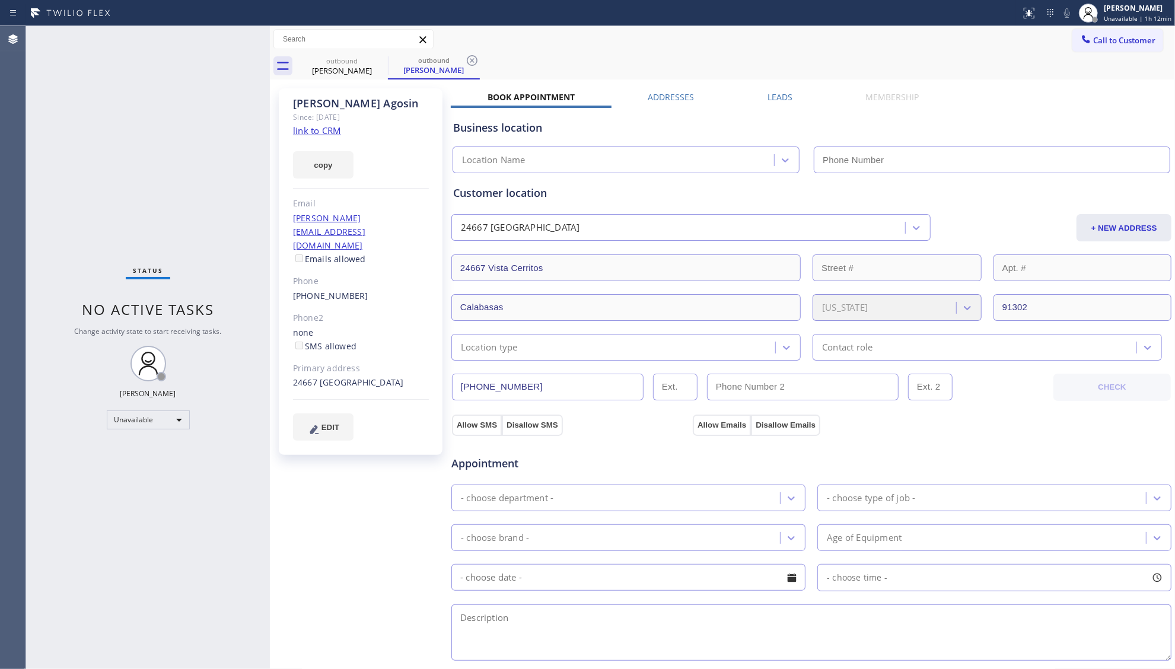
type input "[PHONE_NUMBER]"
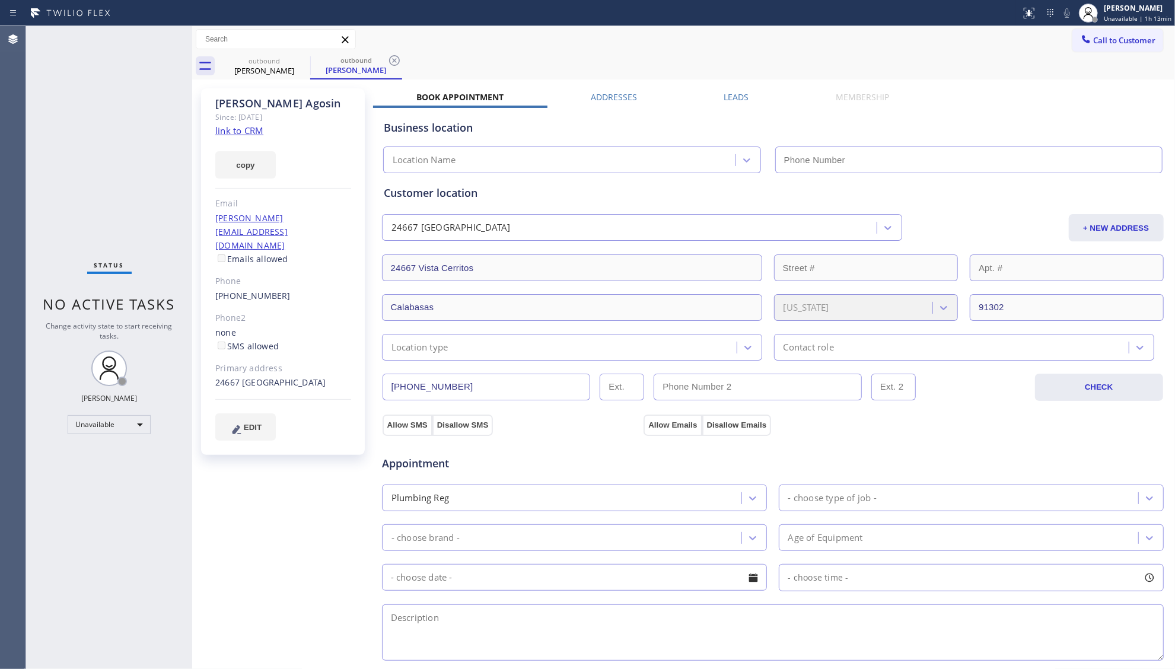
type input "[PHONE_NUMBER]"
drag, startPoint x: 246, startPoint y: 69, endPoint x: 278, endPoint y: 62, distance: 33.5
click at [247, 69] on div "[PERSON_NAME]" at bounding box center [264, 70] width 90 height 11
click at [299, 60] on icon at bounding box center [302, 60] width 14 height 14
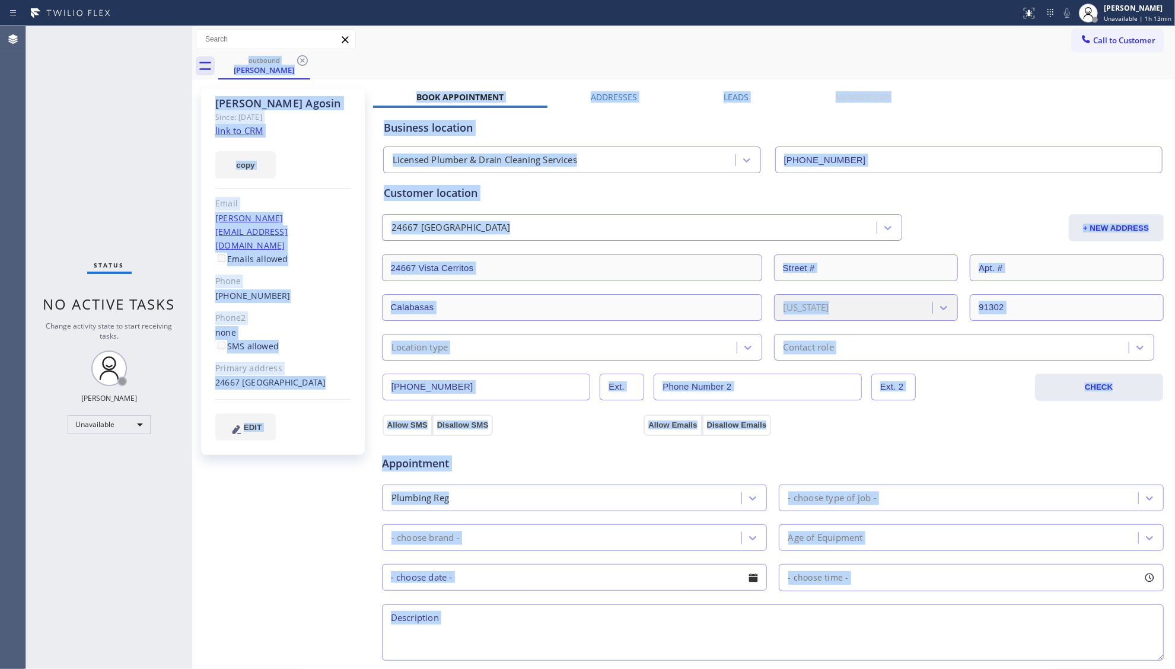
click at [299, 60] on div "outbound [PERSON_NAME]" at bounding box center [696, 66] width 957 height 27
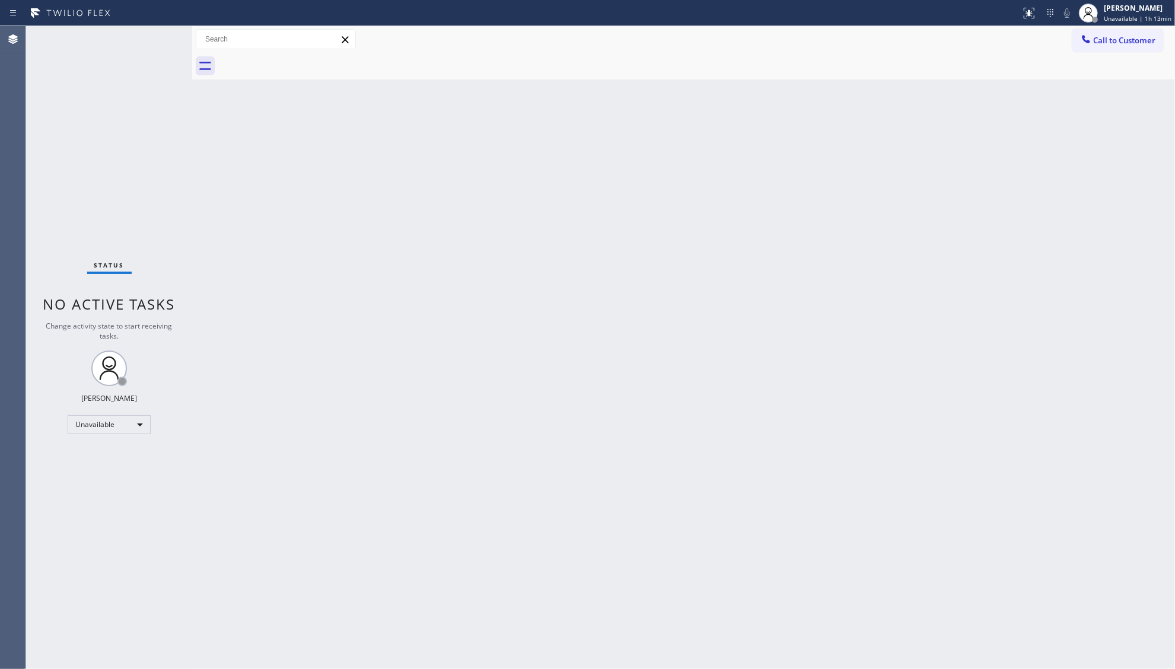
click at [299, 60] on div at bounding box center [696, 66] width 957 height 27
drag, startPoint x: 1168, startPoint y: 27, endPoint x: 1149, endPoint y: 42, distance: 24.2
click at [1167, 30] on div "Call to Customer Outbound call Location Search location Your caller id phone nu…" at bounding box center [683, 39] width 983 height 27
click at [1147, 43] on span "Call to Customer" at bounding box center [1124, 40] width 62 height 11
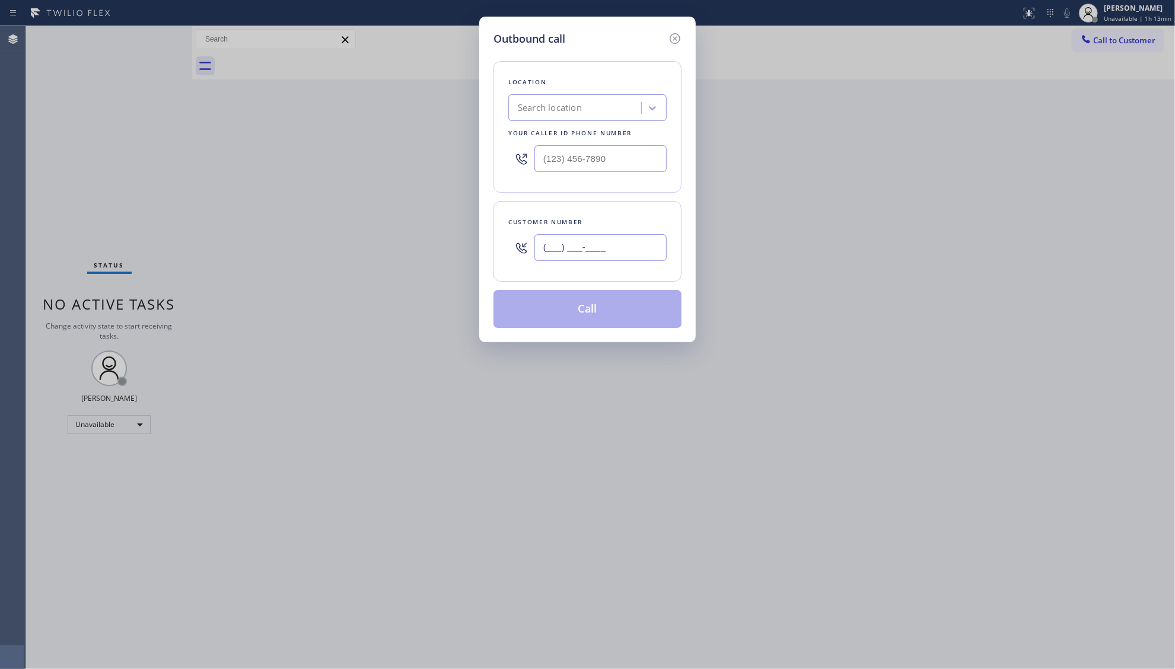
click at [629, 255] on input "(___) ___-____" at bounding box center [600, 247] width 132 height 27
paste input "424) 345-5632"
type input "[PHONE_NUMBER]"
click at [615, 160] on input "(___) ___-____" at bounding box center [600, 158] width 132 height 27
paste input "818) 714-8575"
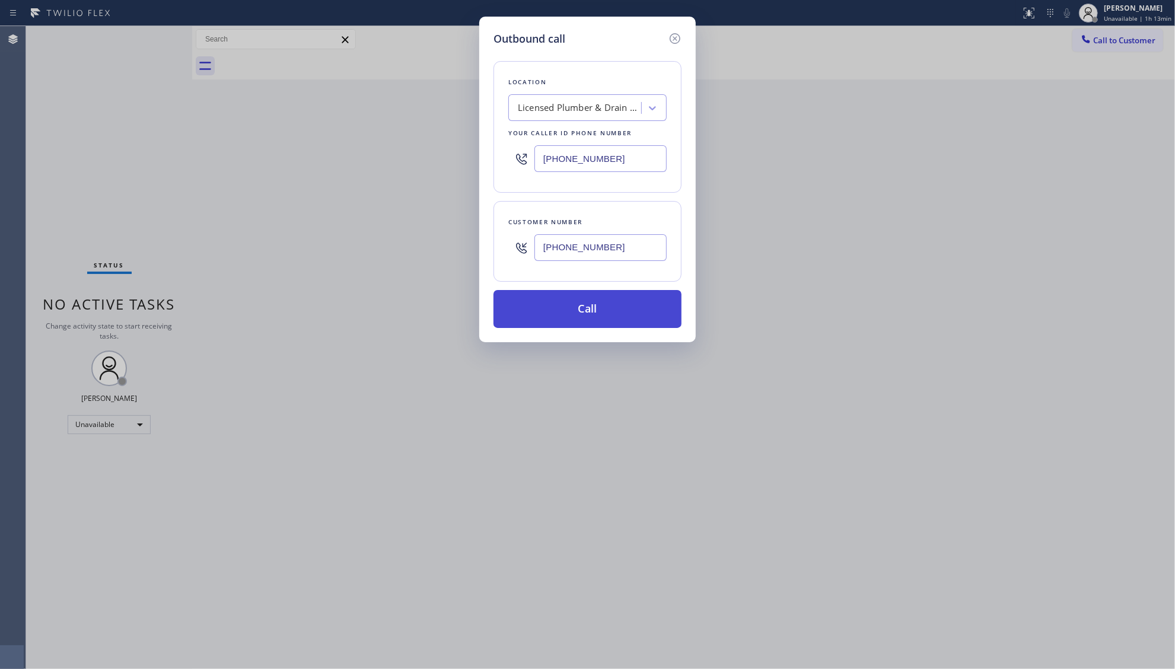
type input "[PHONE_NUMBER]"
click at [572, 311] on button "Call" at bounding box center [587, 309] width 188 height 38
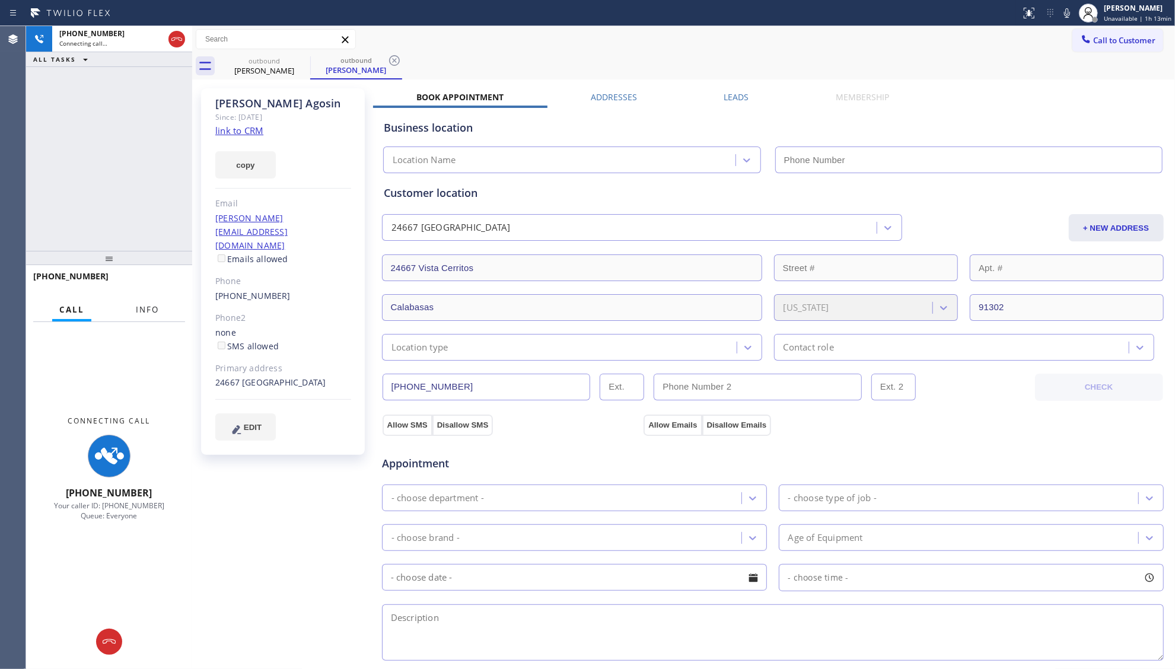
click at [151, 311] on span "Info" at bounding box center [147, 309] width 23 height 11
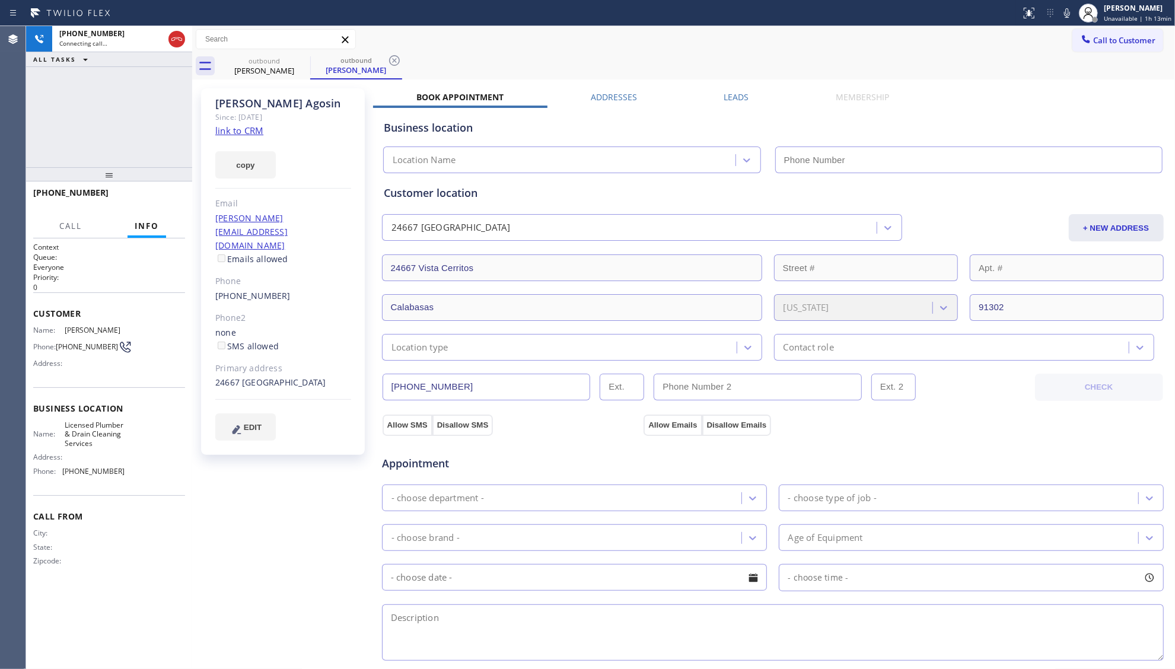
drag, startPoint x: 116, startPoint y: 260, endPoint x: 120, endPoint y: 176, distance: 83.7
click at [120, 176] on div at bounding box center [109, 174] width 166 height 14
type input "[PHONE_NUMBER]"
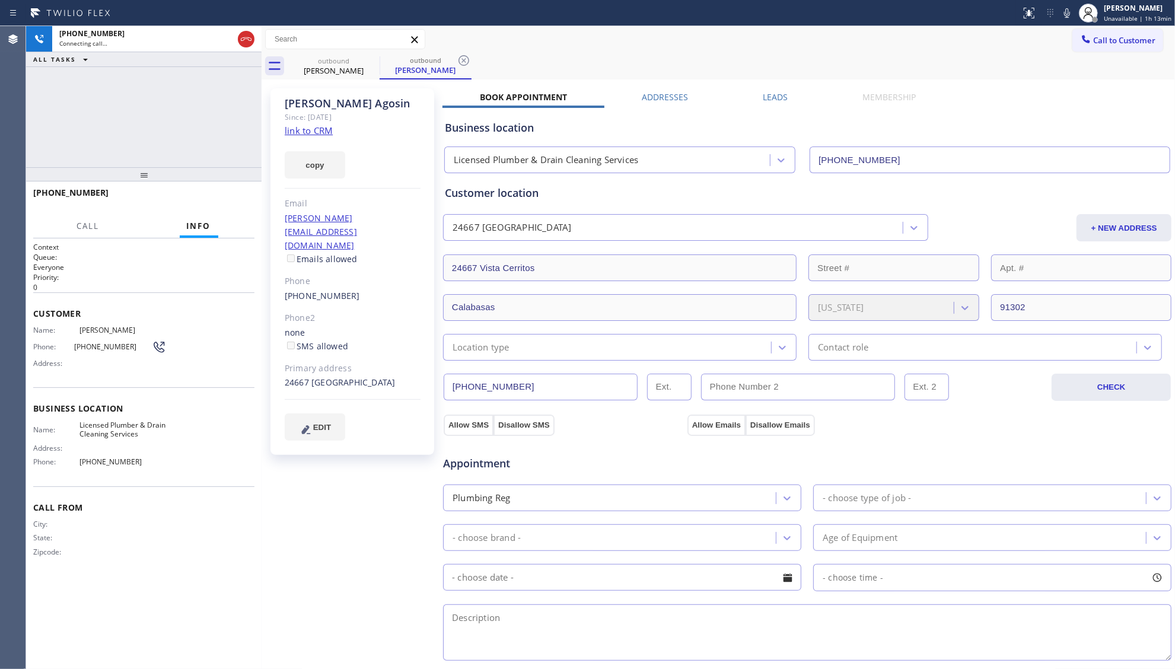
drag, startPoint x: 190, startPoint y: 110, endPoint x: 267, endPoint y: 110, distance: 77.1
click at [262, 110] on div at bounding box center [262, 347] width 0 height 643
click at [181, 112] on div "[PHONE_NUMBER] Connecting call… ALL TASKS ALL TASKS ACTIVE TASKS TASKS IN WRAP …" at bounding box center [147, 96] width 243 height 141
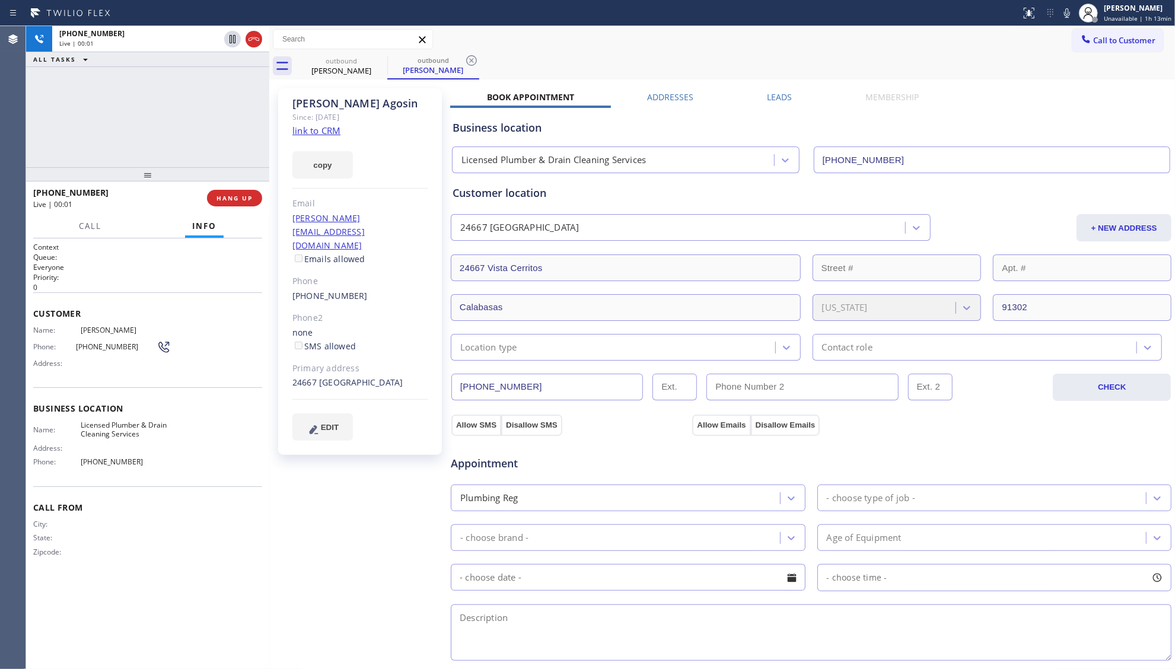
click at [237, 186] on div "[PHONE_NUMBER] Live | 00:01 HANG UP" at bounding box center [147, 198] width 229 height 31
click at [238, 189] on div "[PHONE_NUMBER] Live | 00:02 HANG UP" at bounding box center [147, 198] width 229 height 31
click at [240, 190] on button "HANG UP" at bounding box center [234, 198] width 55 height 17
click at [245, 195] on button "HANG UP" at bounding box center [234, 198] width 55 height 17
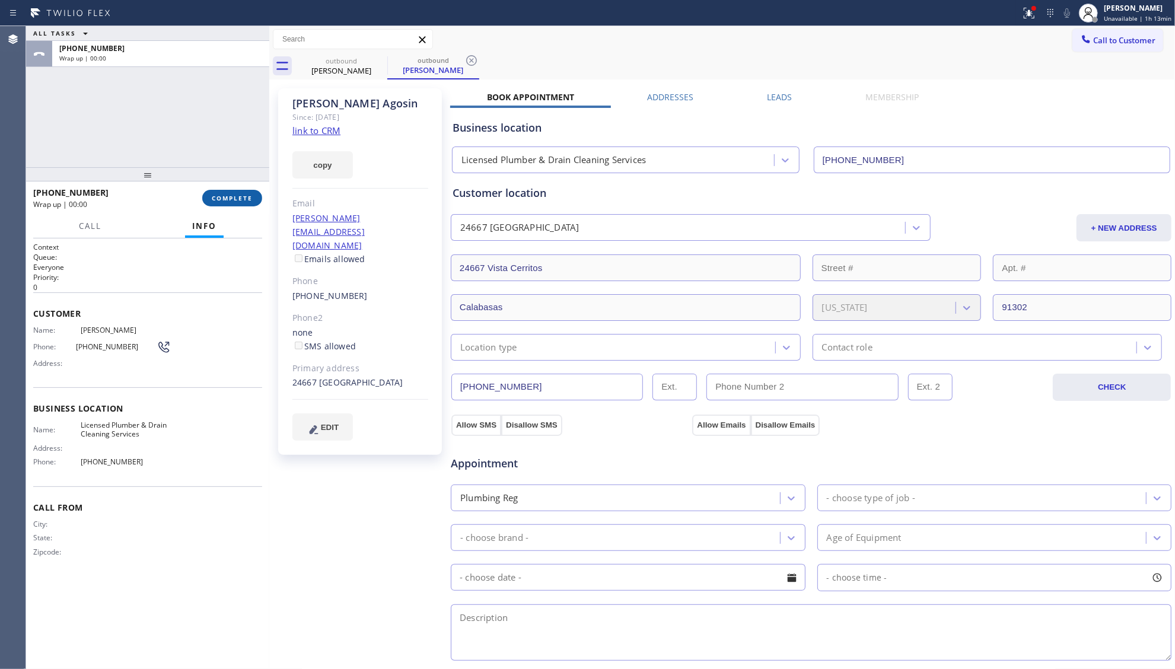
click at [251, 196] on span "COMPLETE" at bounding box center [232, 198] width 41 height 8
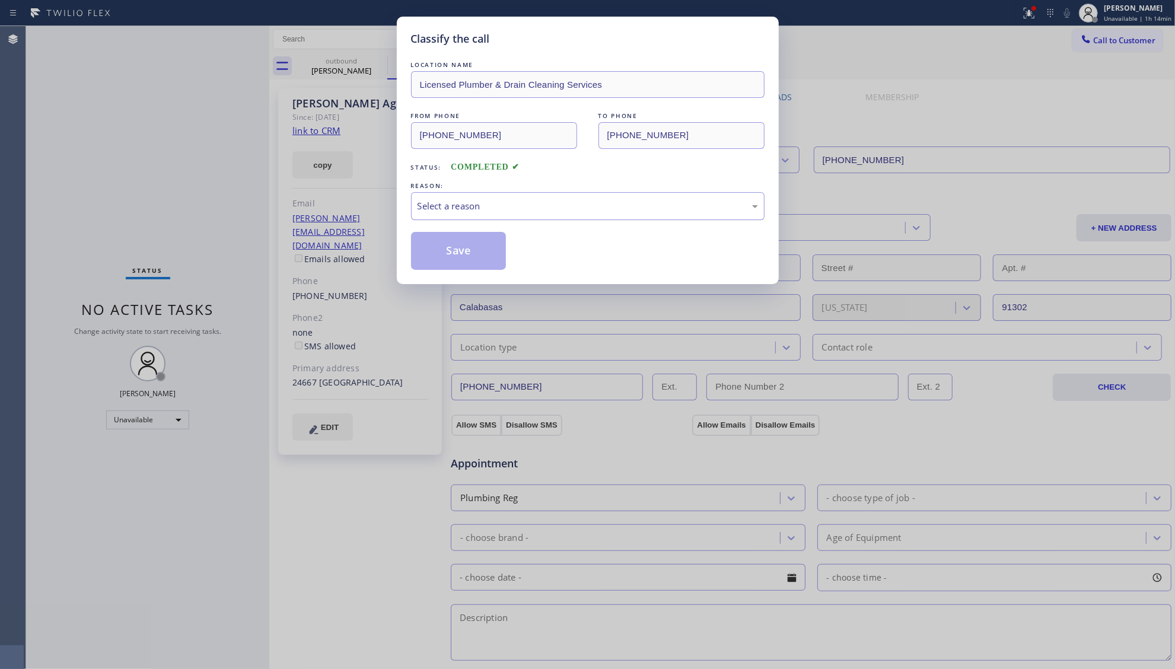
click at [467, 209] on div "Select a reason" at bounding box center [587, 206] width 340 height 14
click at [432, 247] on button "Save" at bounding box center [458, 251] width 95 height 38
drag, startPoint x: 168, startPoint y: 72, endPoint x: 195, endPoint y: 71, distance: 26.7
click at [170, 74] on div "Classify the call LOCATION NAME Licensed Plumber & Drain Cleaning Services FROM…" at bounding box center [587, 334] width 1175 height 669
drag, startPoint x: 342, startPoint y: 60, endPoint x: 374, endPoint y: 60, distance: 32.0
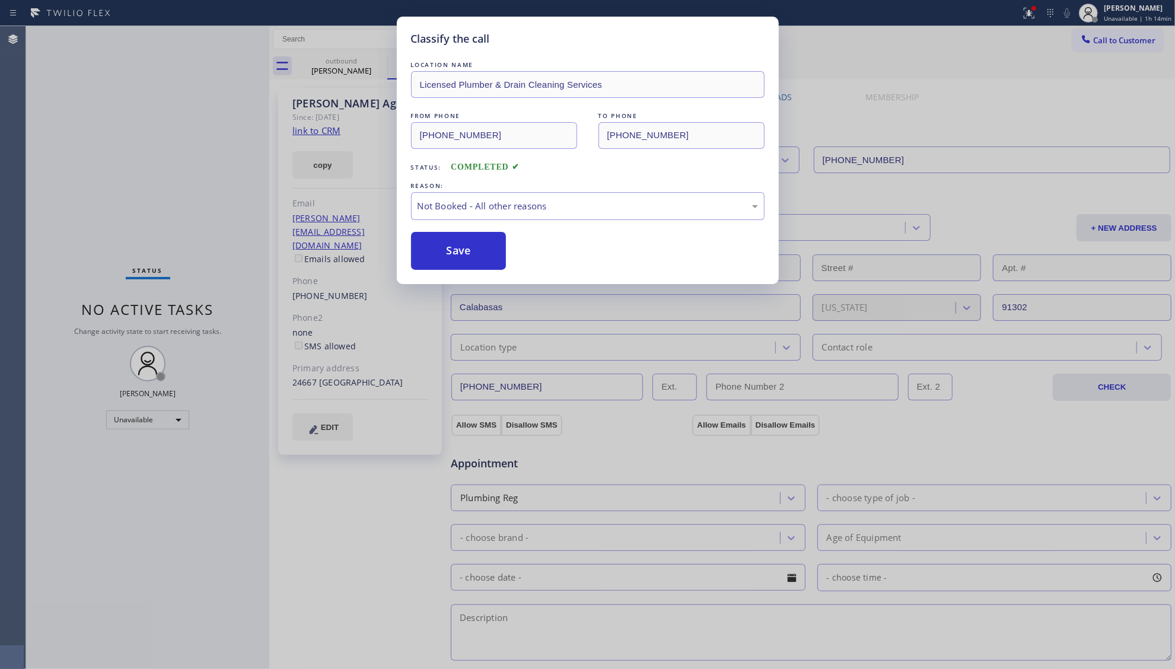
click at [345, 60] on div "Classify the call LOCATION NAME Licensed Plumber & Drain Cleaning Services FROM…" at bounding box center [587, 334] width 1175 height 669
click at [378, 60] on div "Classify the call LOCATION NAME Licensed Plumber & Drain Cleaning Services FROM…" at bounding box center [587, 334] width 1175 height 669
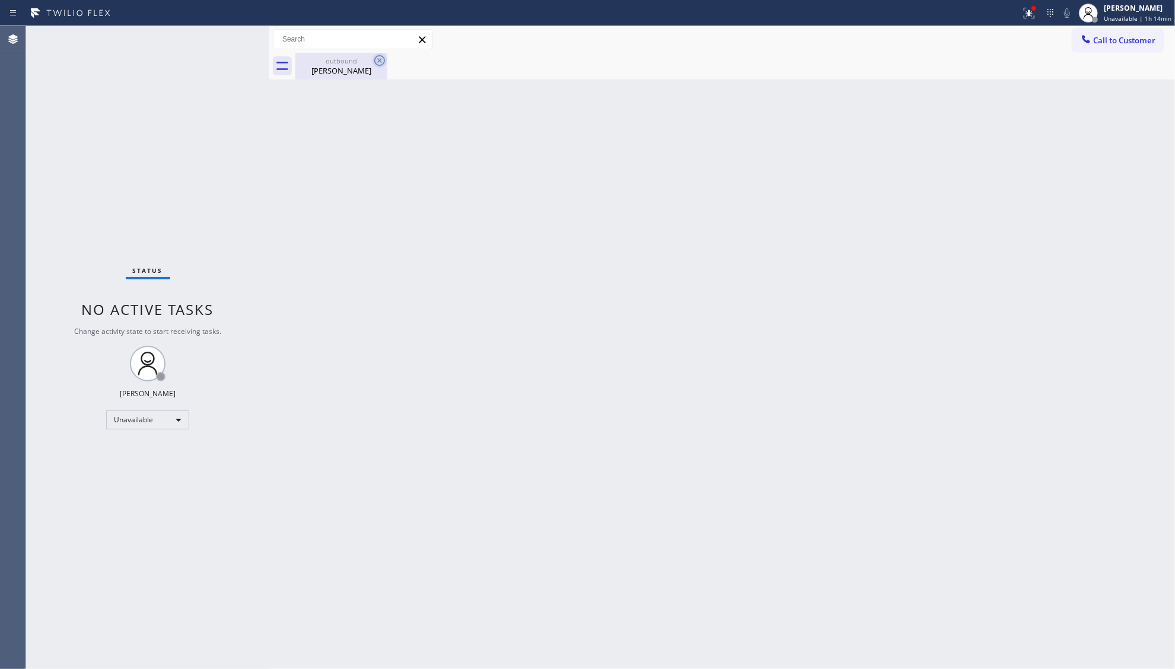
click at [380, 60] on div "Classify the call LOCATION NAME Licensed Plumber & Drain Cleaning Services FROM…" at bounding box center [600, 347] width 1149 height 643
click at [380, 60] on icon at bounding box center [379, 60] width 11 height 11
click at [381, 60] on icon at bounding box center [379, 60] width 14 height 14
drag, startPoint x: 381, startPoint y: 60, endPoint x: 372, endPoint y: 63, distance: 8.8
click at [380, 62] on icon at bounding box center [379, 60] width 14 height 14
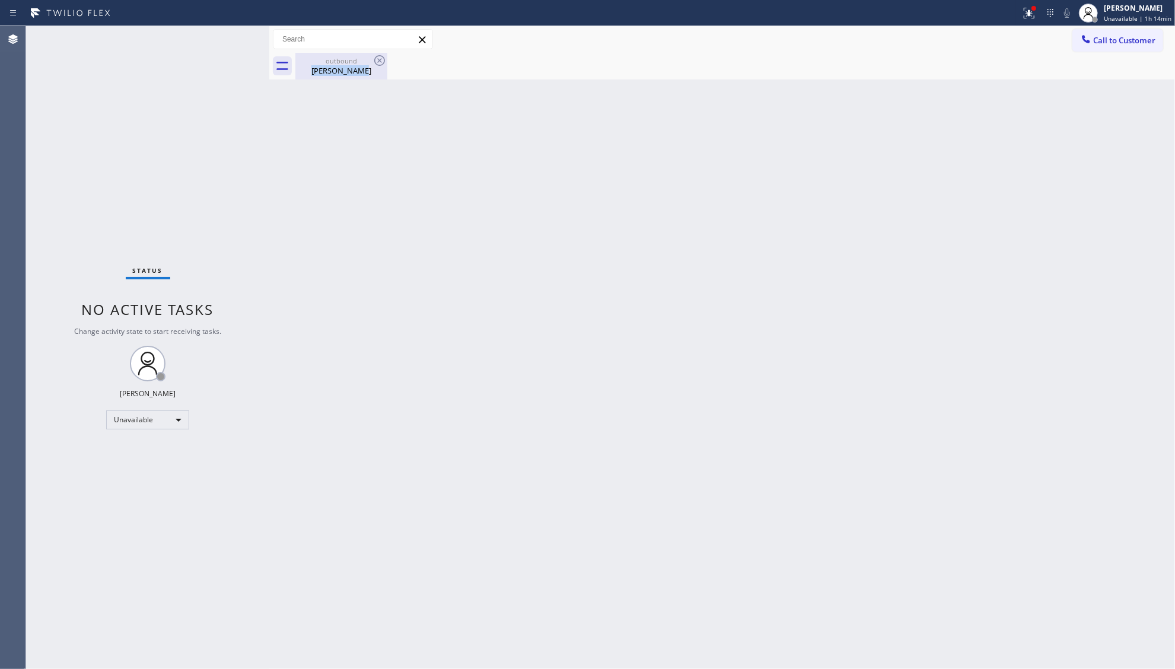
drag, startPoint x: 359, startPoint y: 64, endPoint x: 383, endPoint y: 100, distance: 43.3
click at [357, 65] on div "outbound [PERSON_NAME]" at bounding box center [342, 66] width 90 height 27
drag, startPoint x: 1035, startPoint y: 8, endPoint x: 1025, endPoint y: 79, distance: 71.8
click at [1037, 11] on div at bounding box center [1033, 8] width 7 height 7
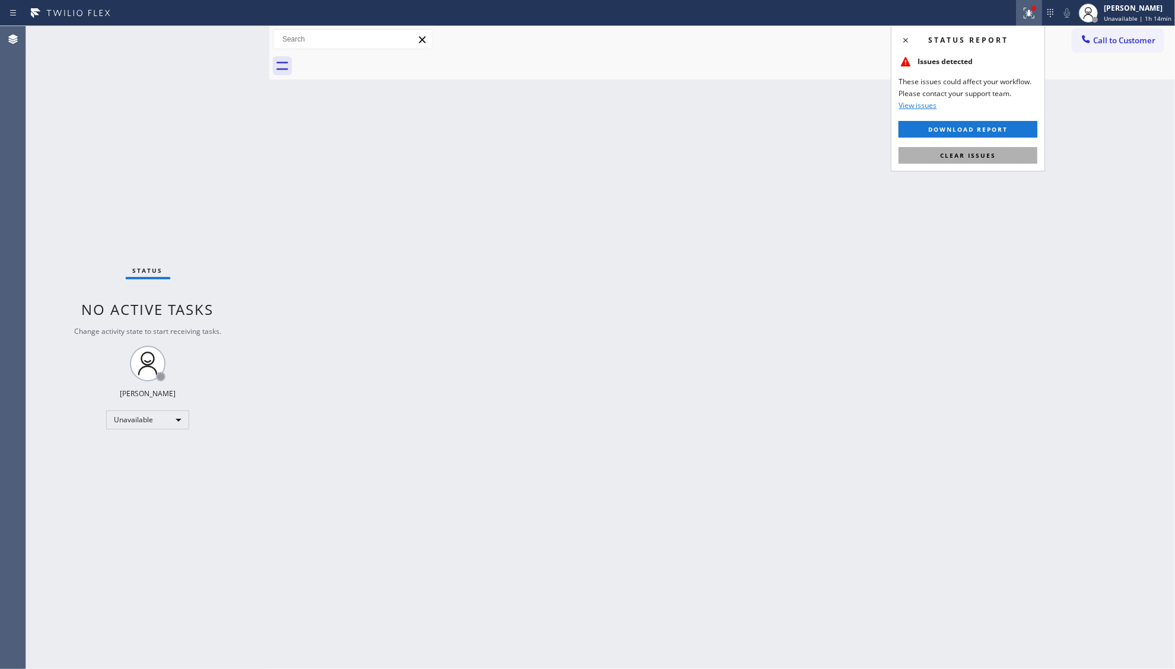
click at [1002, 159] on button "Clear issues" at bounding box center [967, 155] width 139 height 17
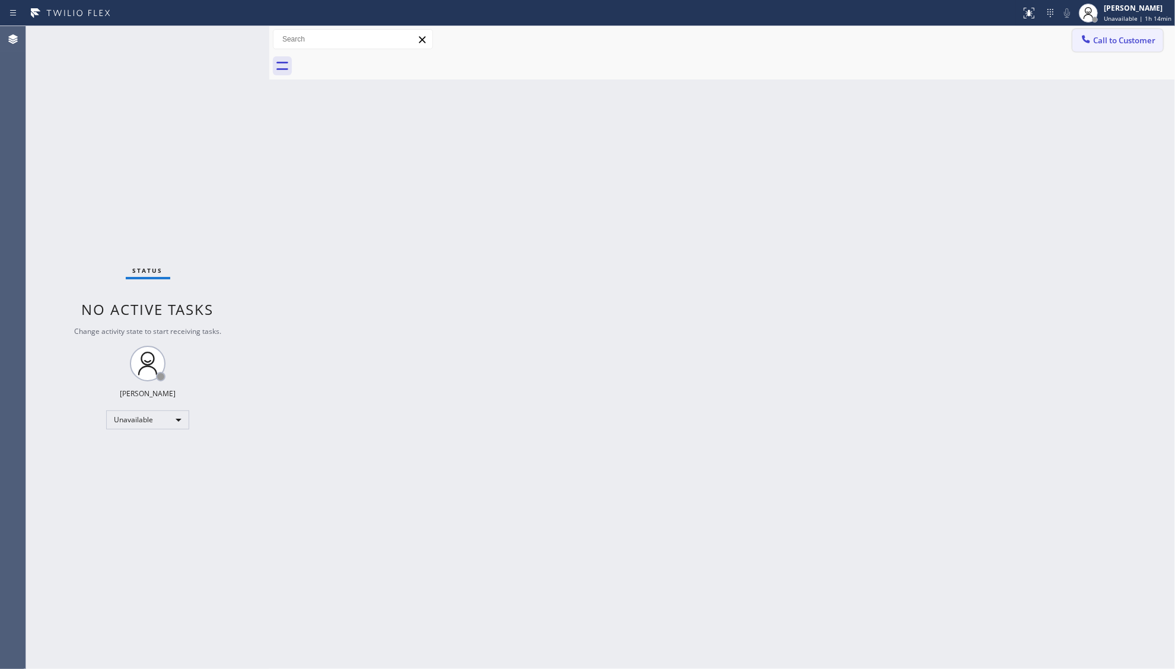
click at [1099, 43] on span "Call to Customer" at bounding box center [1124, 40] width 62 height 11
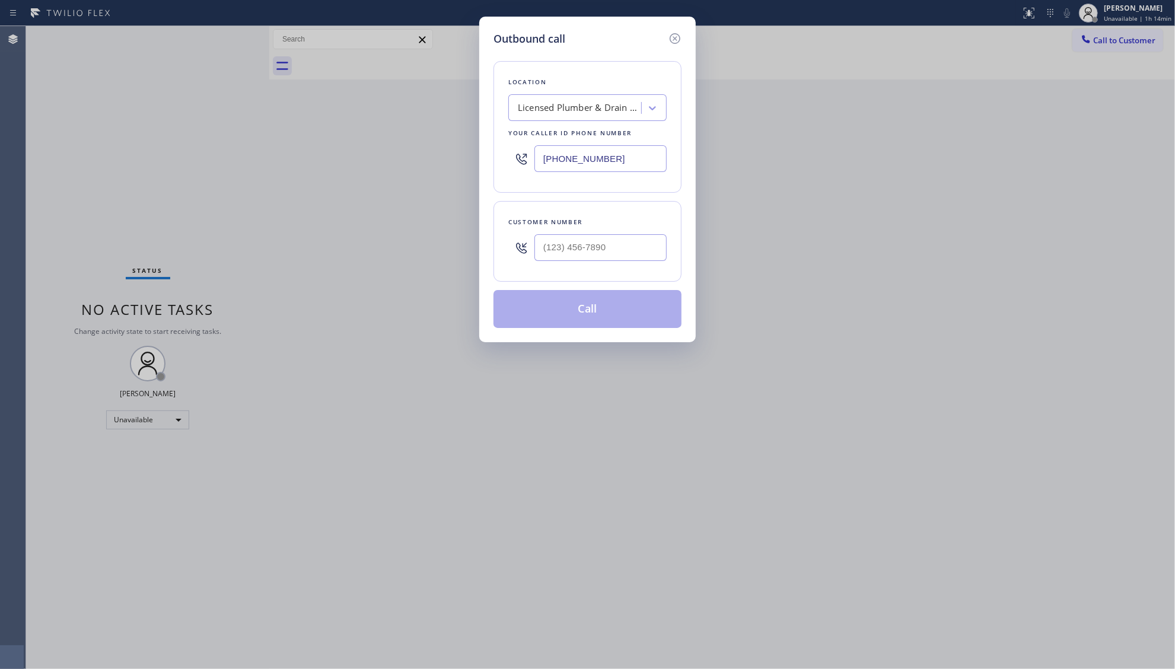
drag, startPoint x: 594, startPoint y: 169, endPoint x: 527, endPoint y: 167, distance: 67.1
click at [525, 169] on div "[PHONE_NUMBER]" at bounding box center [587, 158] width 158 height 39
paste input "949) 734-7320"
type input "[PHONE_NUMBER]"
click at [591, 242] on input "(___) ___-____" at bounding box center [600, 247] width 132 height 27
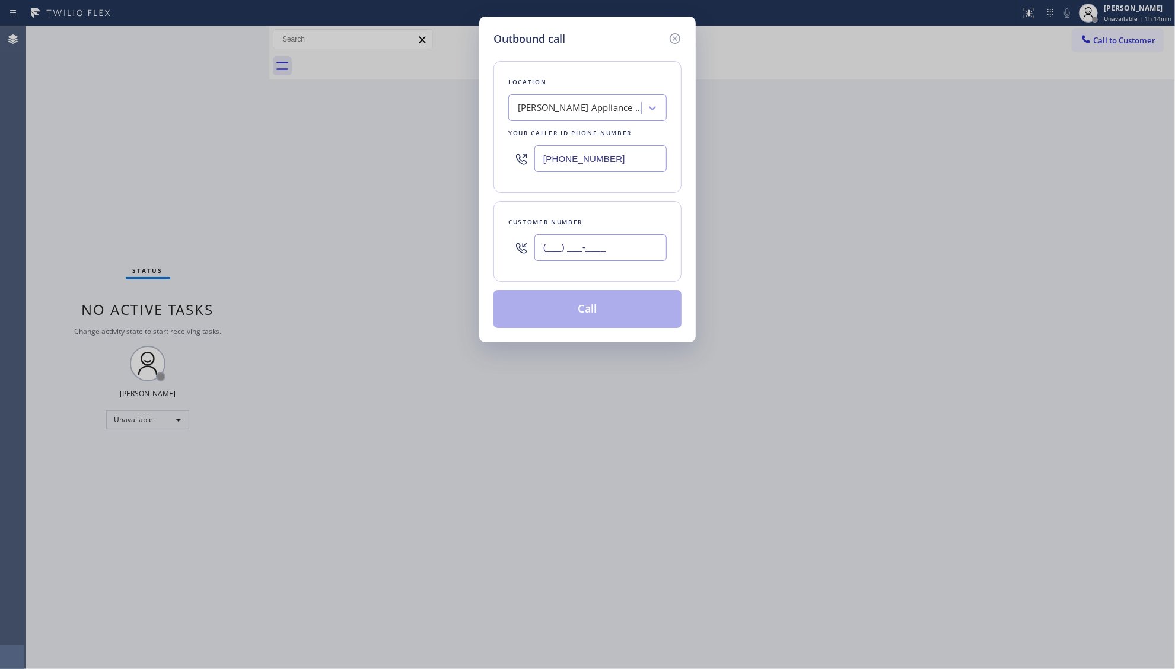
paste input "805) 404-6344"
type input "[PHONE_NUMBER]"
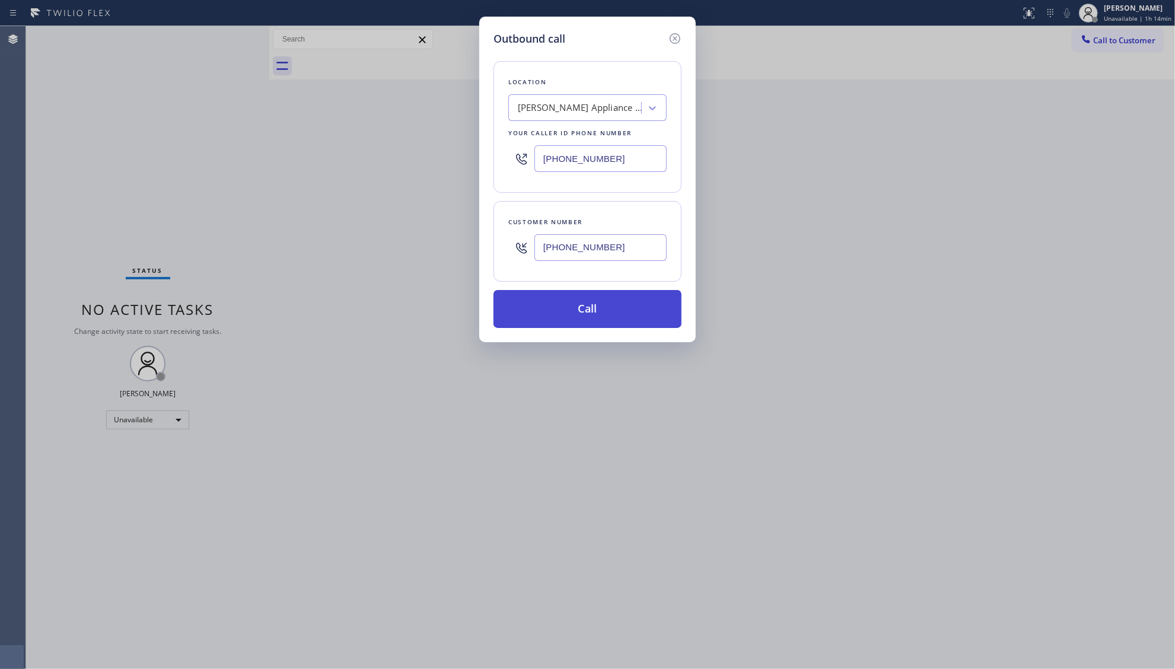
click at [546, 311] on button "Call" at bounding box center [587, 309] width 188 height 38
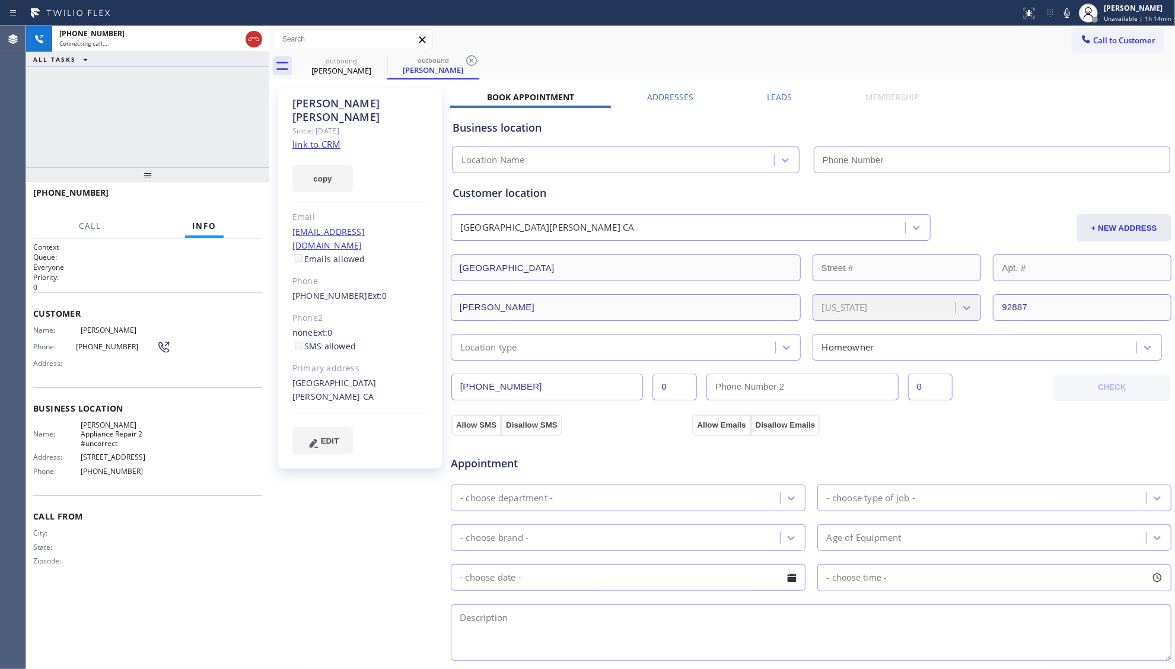
type input "[PHONE_NUMBER]"
click at [463, 57] on div "outbound" at bounding box center [433, 60] width 90 height 9
click at [374, 62] on icon at bounding box center [379, 60] width 14 height 14
click at [375, 62] on icon at bounding box center [379, 60] width 11 height 11
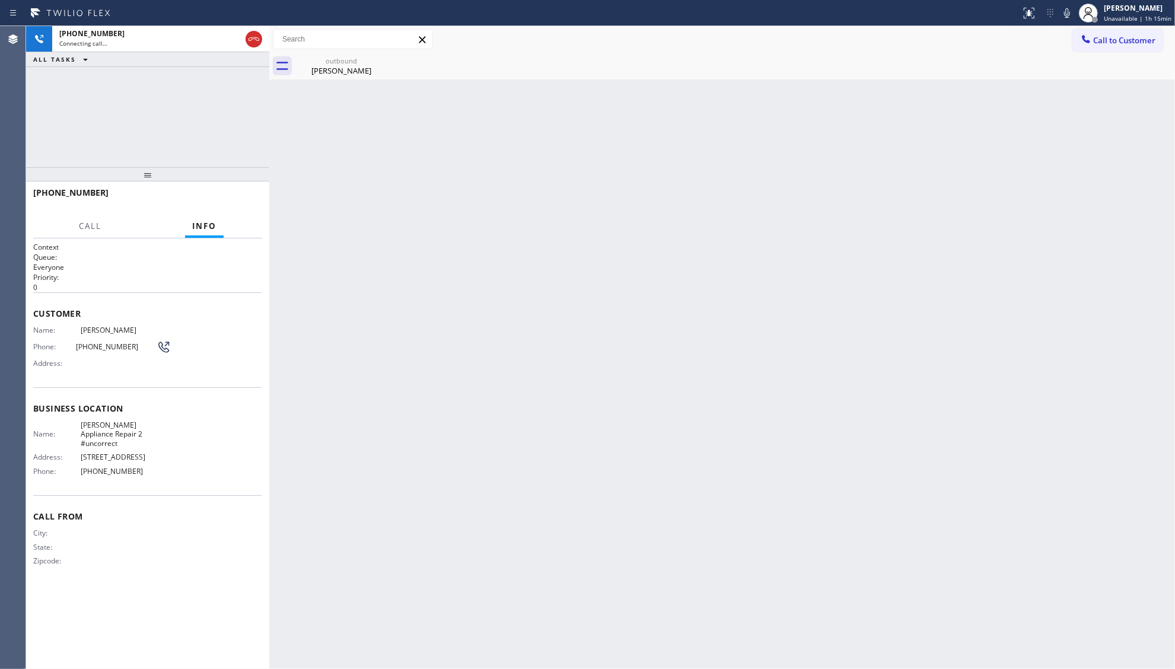
click at [0, 0] on icon at bounding box center [0, 0] width 0 height 0
click at [323, 62] on div "outbound" at bounding box center [342, 60] width 90 height 9
click at [171, 21] on div at bounding box center [510, 13] width 1011 height 19
click at [184, 31] on div "[PHONE_NUMBER]" at bounding box center [149, 33] width 181 height 10
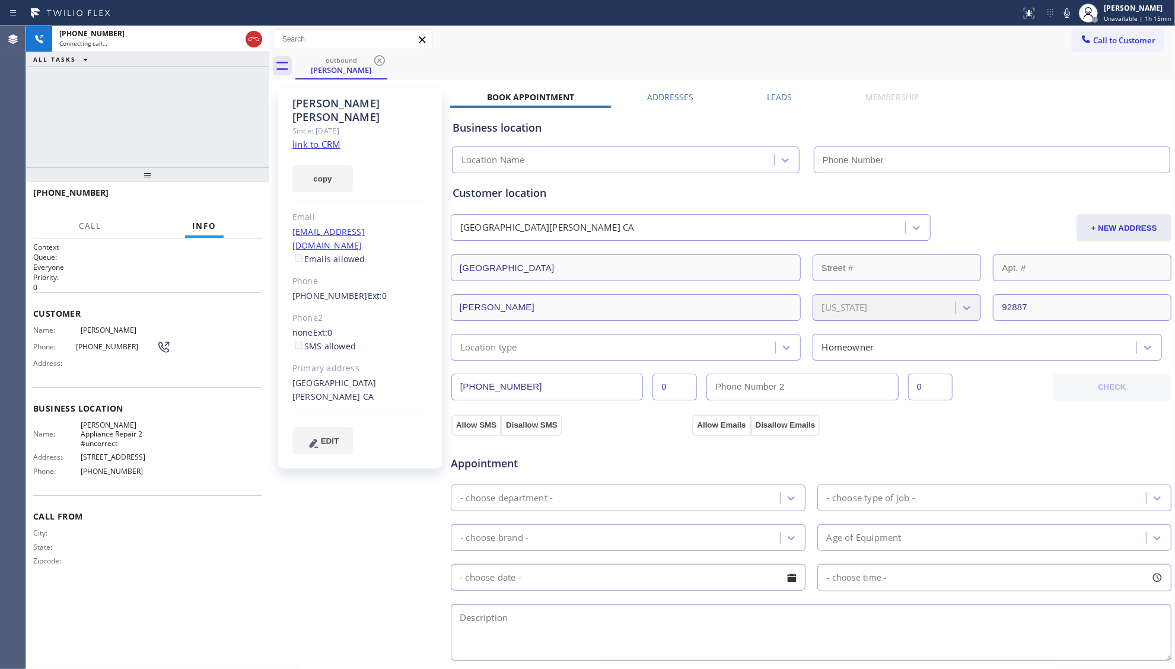
type input "[PHONE_NUMBER]"
click at [719, 60] on div "outbound [PERSON_NAME]" at bounding box center [734, 66] width 879 height 27
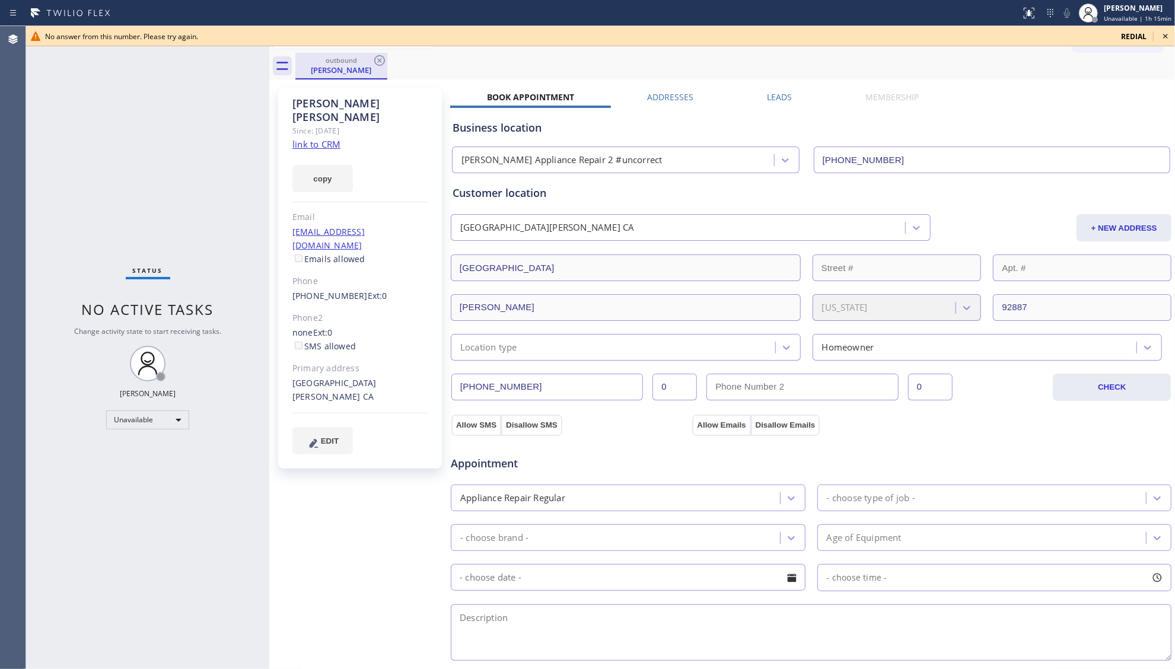
click at [368, 56] on div "outbound" at bounding box center [342, 60] width 90 height 9
drag, startPoint x: 1162, startPoint y: 37, endPoint x: 1094, endPoint y: 34, distance: 68.8
click at [1161, 37] on icon at bounding box center [1165, 36] width 14 height 14
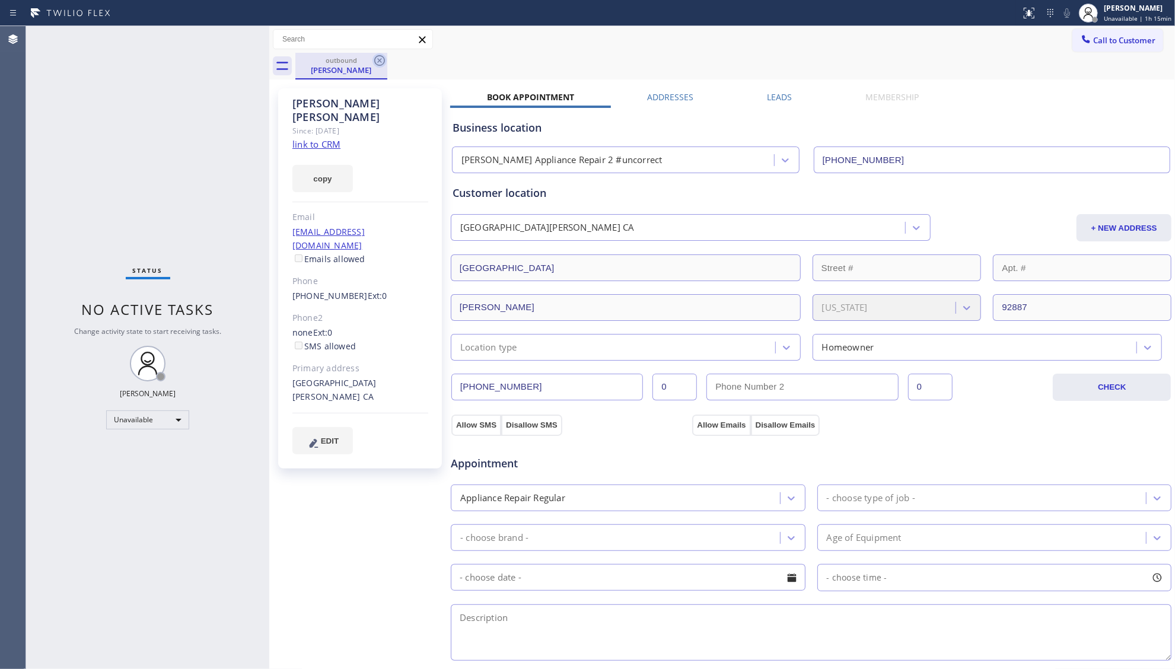
click at [376, 59] on icon at bounding box center [379, 60] width 14 height 14
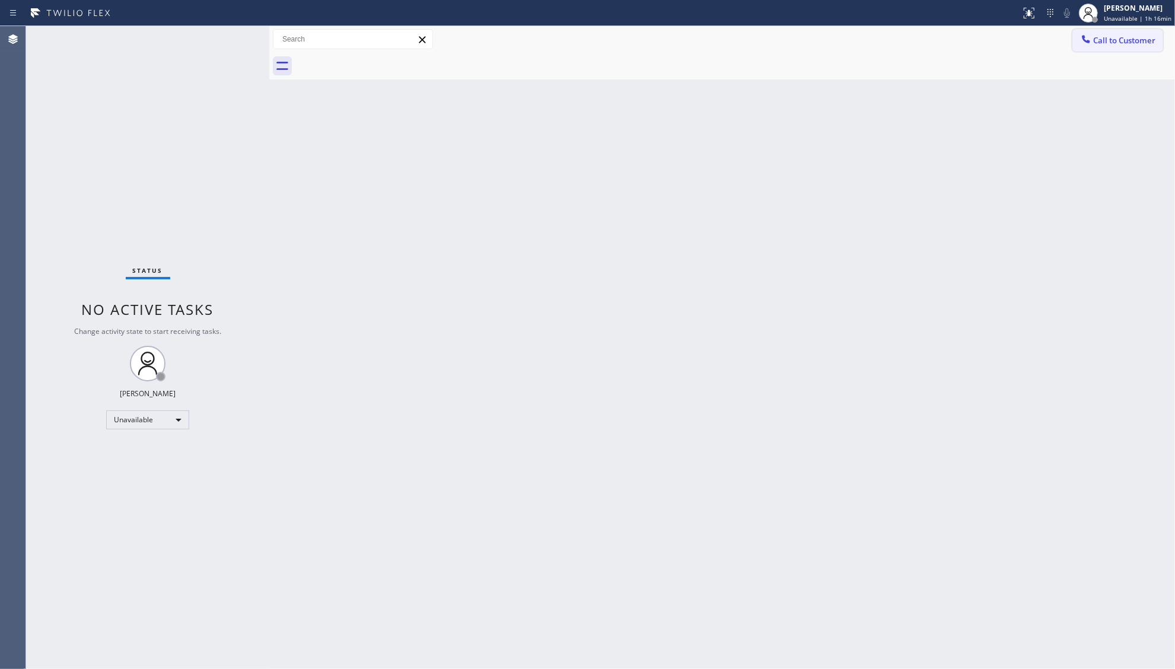
click at [1120, 45] on span "Call to Customer" at bounding box center [1124, 40] width 62 height 11
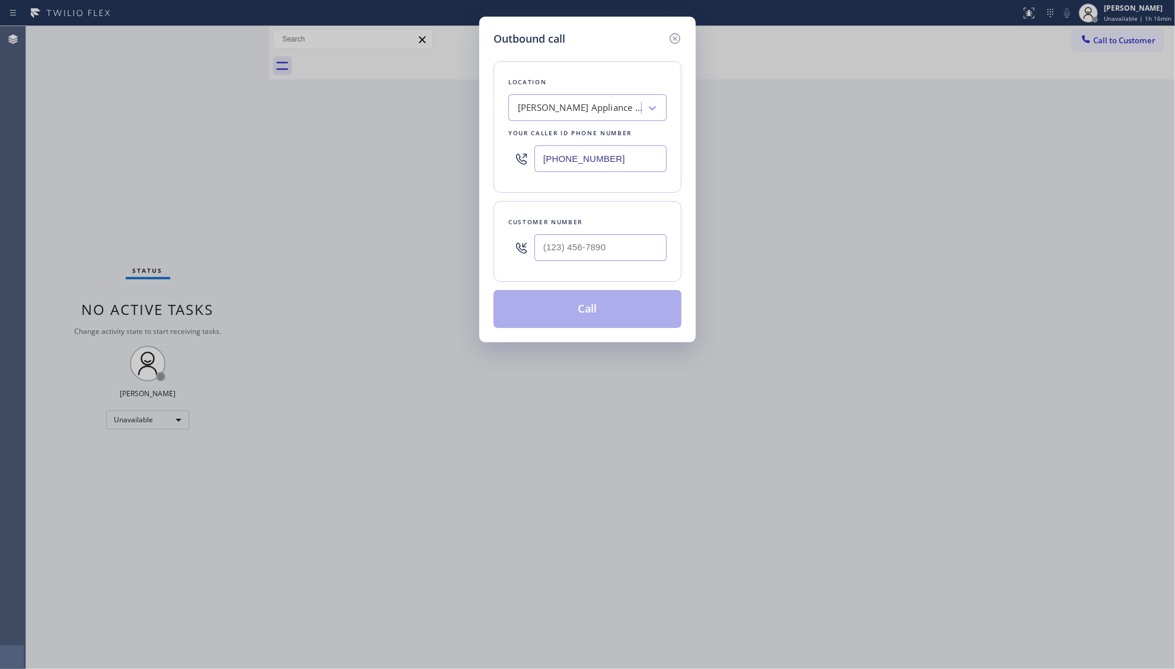
drag, startPoint x: 623, startPoint y: 164, endPoint x: 518, endPoint y: 158, distance: 104.5
click at [518, 158] on div "[PHONE_NUMBER]" at bounding box center [587, 158] width 158 height 39
paste input "206) 825-6496"
type input "[PHONE_NUMBER]"
click at [657, 246] on input "(___) ___-____" at bounding box center [600, 247] width 132 height 27
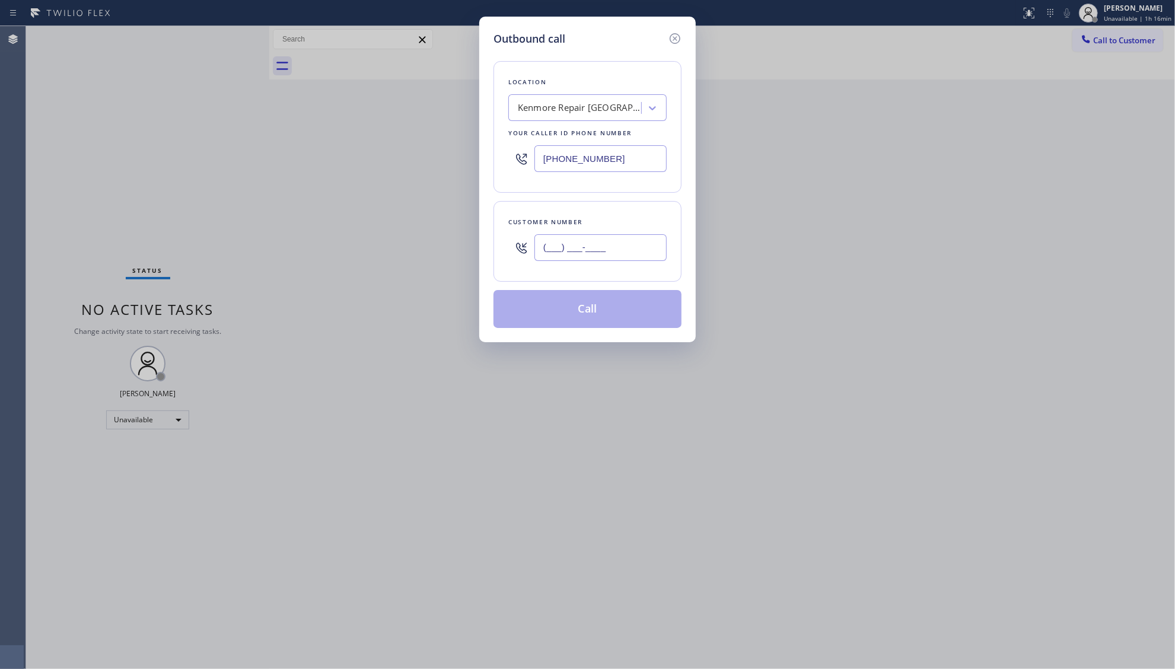
paste input "206) 240-6447"
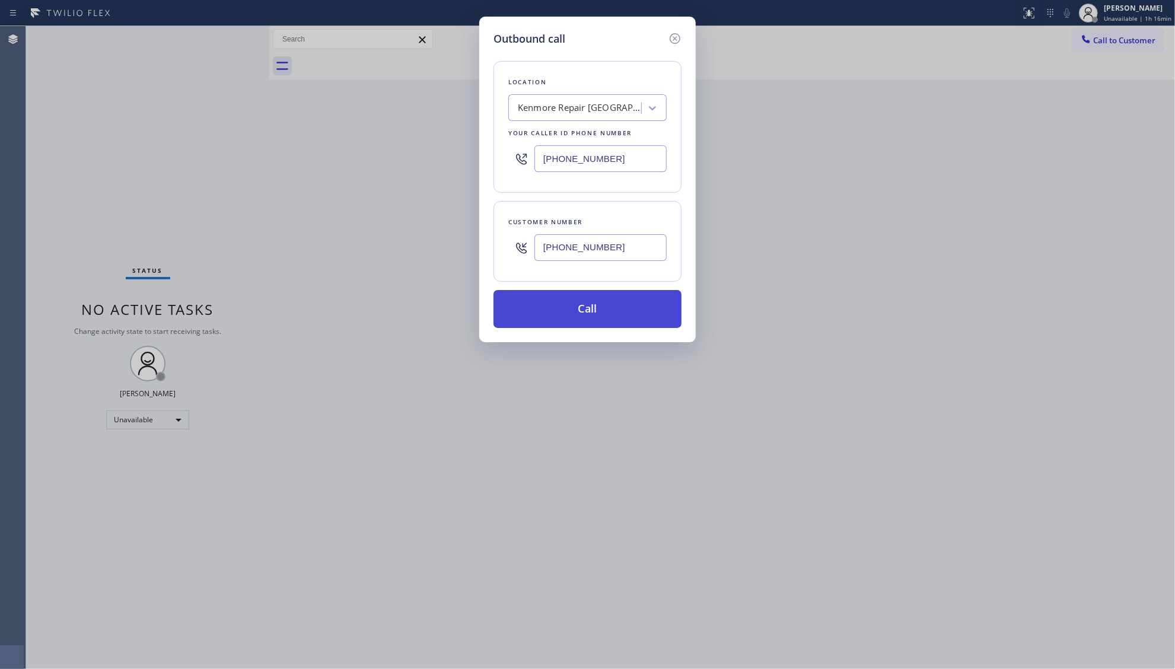
type input "[PHONE_NUMBER]"
click at [610, 312] on button "Call" at bounding box center [587, 309] width 188 height 38
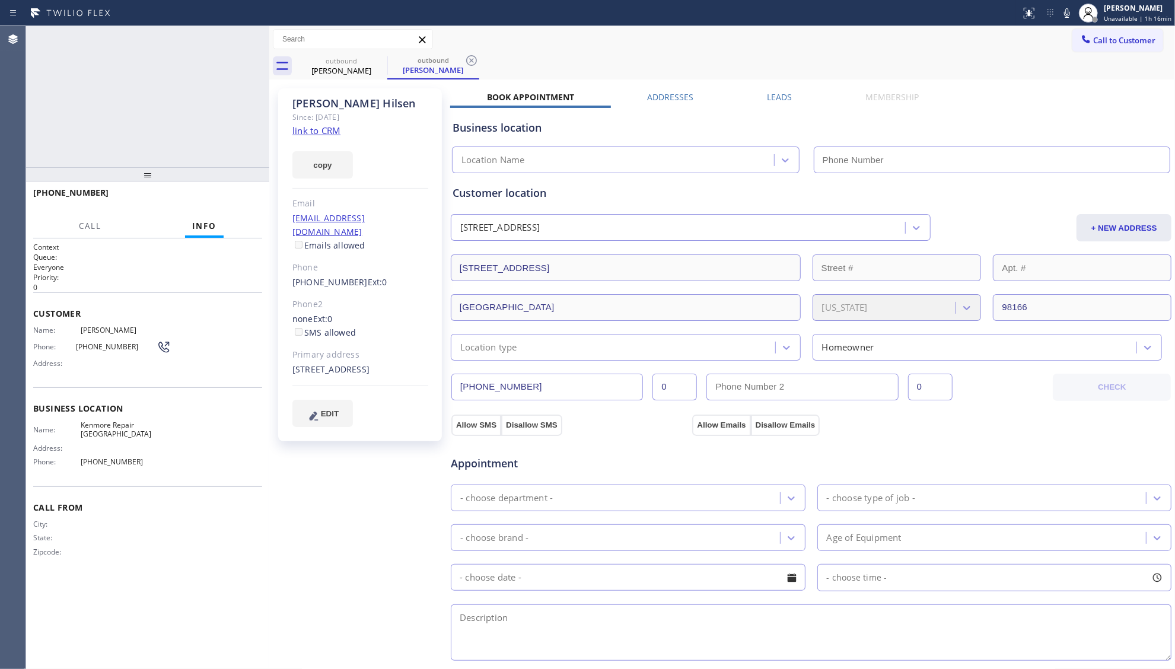
type input "[PHONE_NUMBER]"
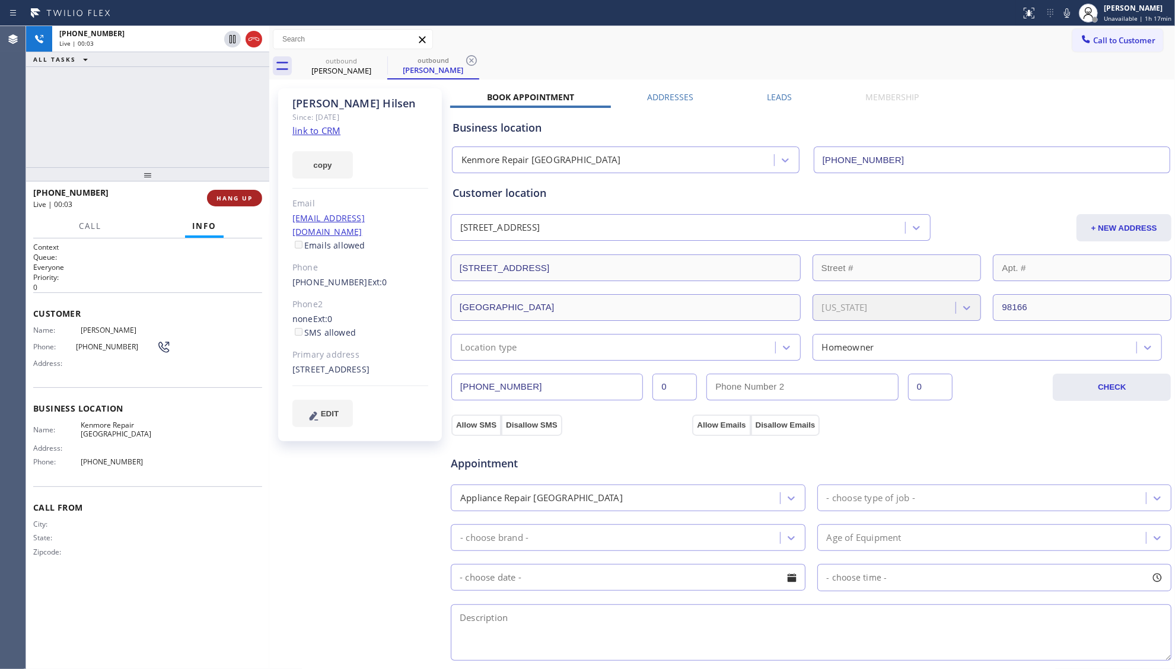
click at [240, 198] on span "HANG UP" at bounding box center [234, 198] width 36 height 8
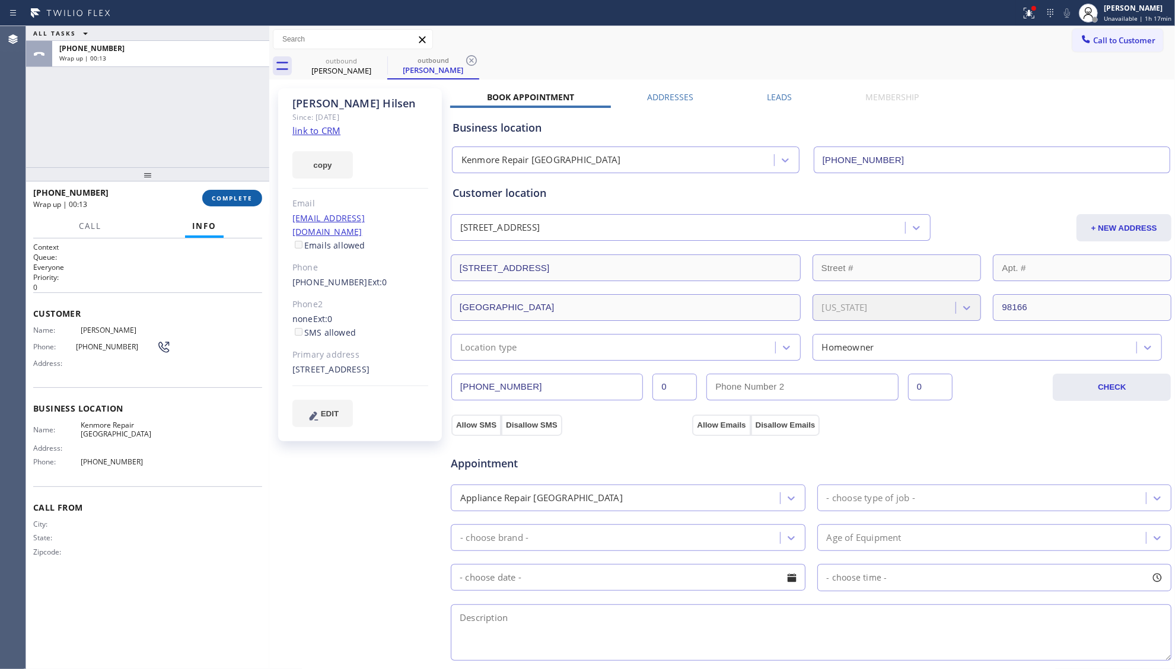
click at [243, 196] on span "COMPLETE" at bounding box center [232, 198] width 41 height 8
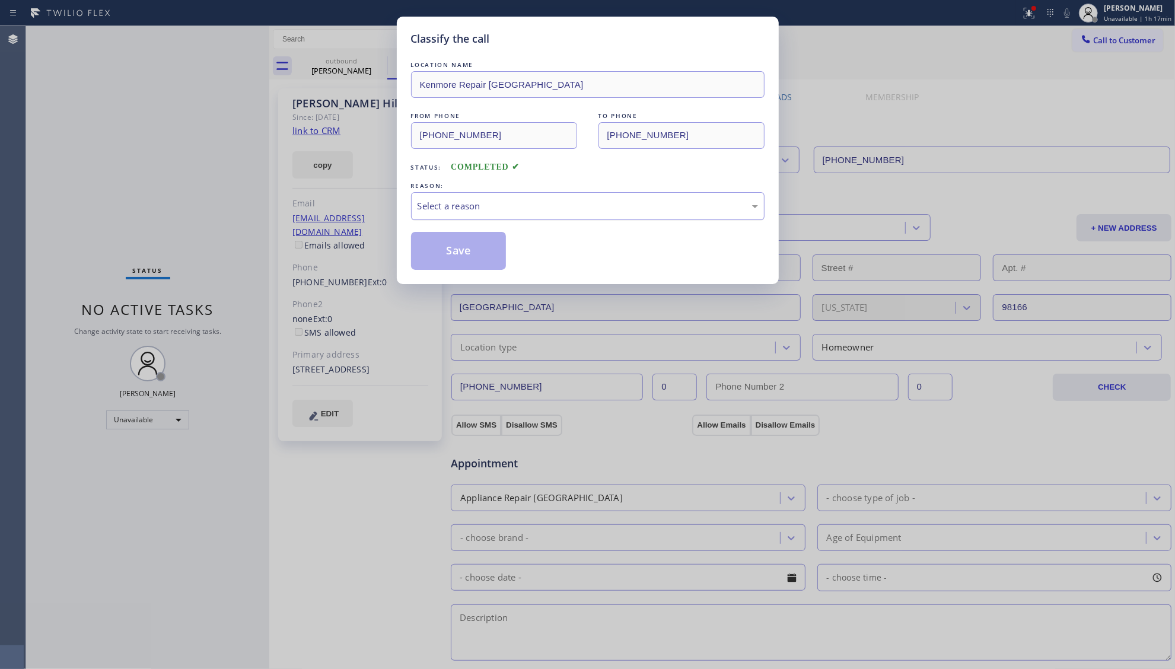
click at [489, 206] on div "Select a reason" at bounding box center [587, 206] width 340 height 14
click at [453, 248] on button "Save" at bounding box center [458, 251] width 95 height 38
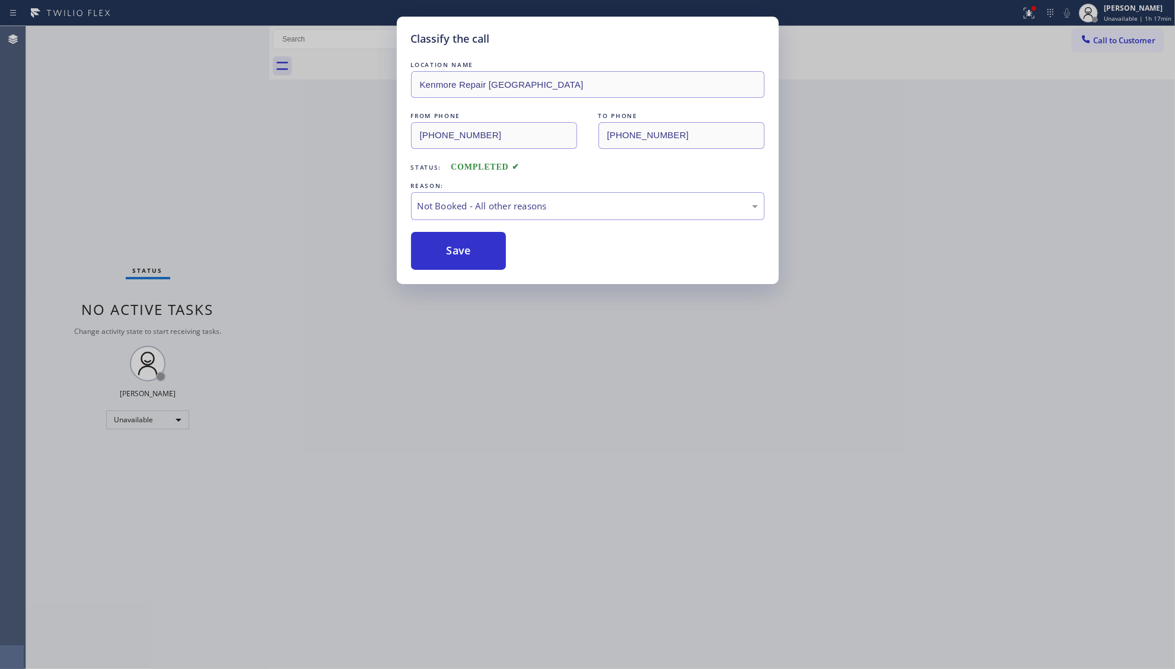
click at [307, 174] on div "Classify the call LOCATION NAME Kenmore Repair [GEOGRAPHIC_DATA] FROM PHONE [PH…" at bounding box center [587, 334] width 1175 height 669
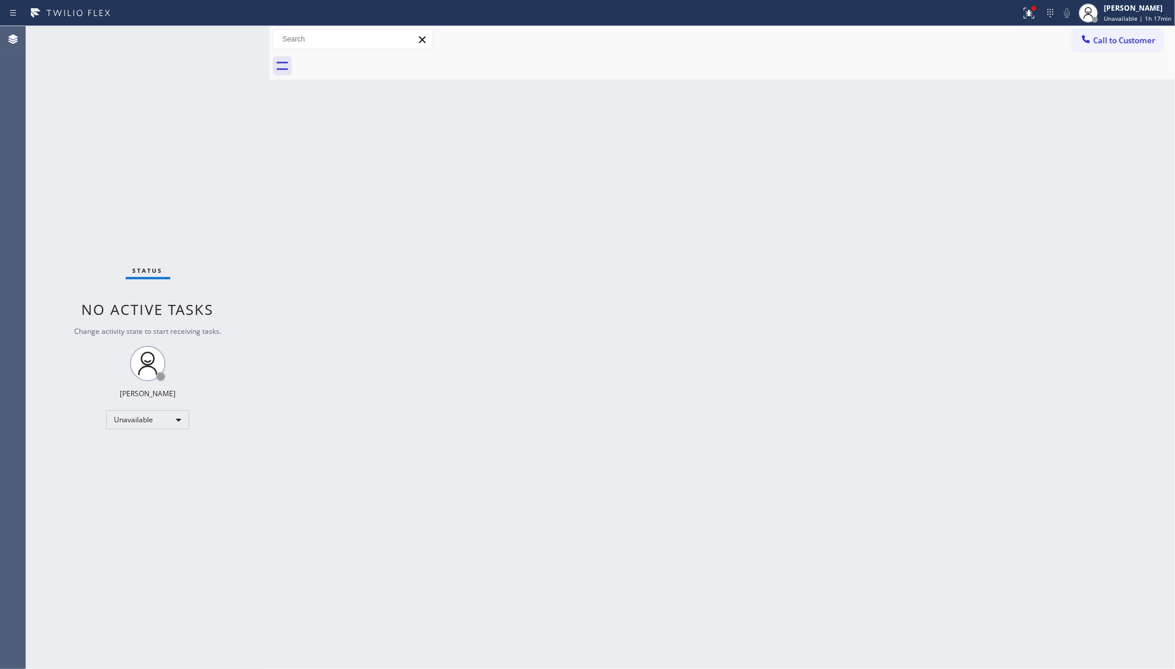
click at [1013, 20] on div at bounding box center [510, 13] width 1011 height 19
click at [1026, 12] on icon at bounding box center [1029, 13] width 14 height 14
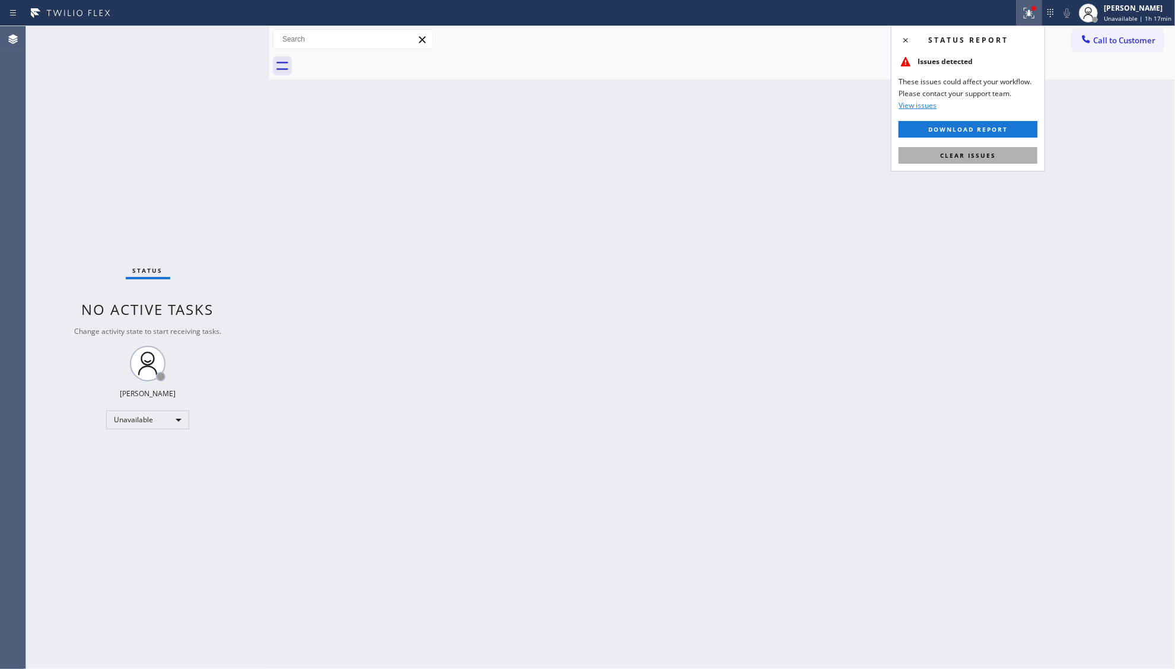
click at [960, 150] on button "Clear issues" at bounding box center [967, 155] width 139 height 17
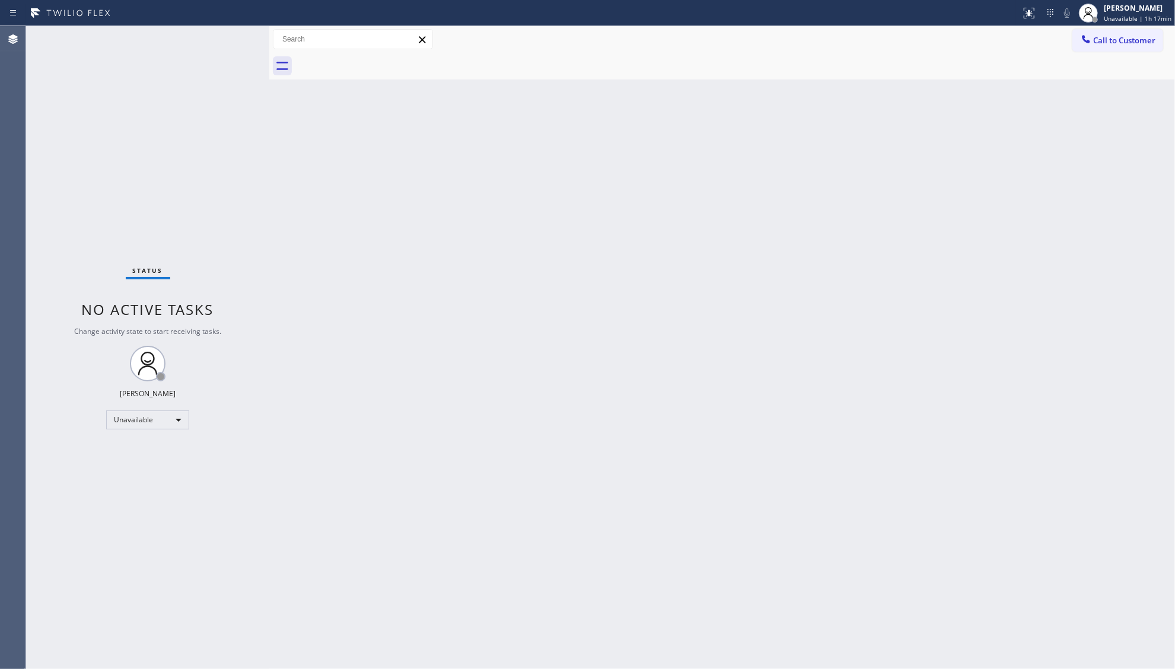
drag, startPoint x: 1098, startPoint y: 45, endPoint x: 769, endPoint y: 138, distance: 341.9
click at [1089, 48] on button "Call to Customer" at bounding box center [1117, 40] width 91 height 23
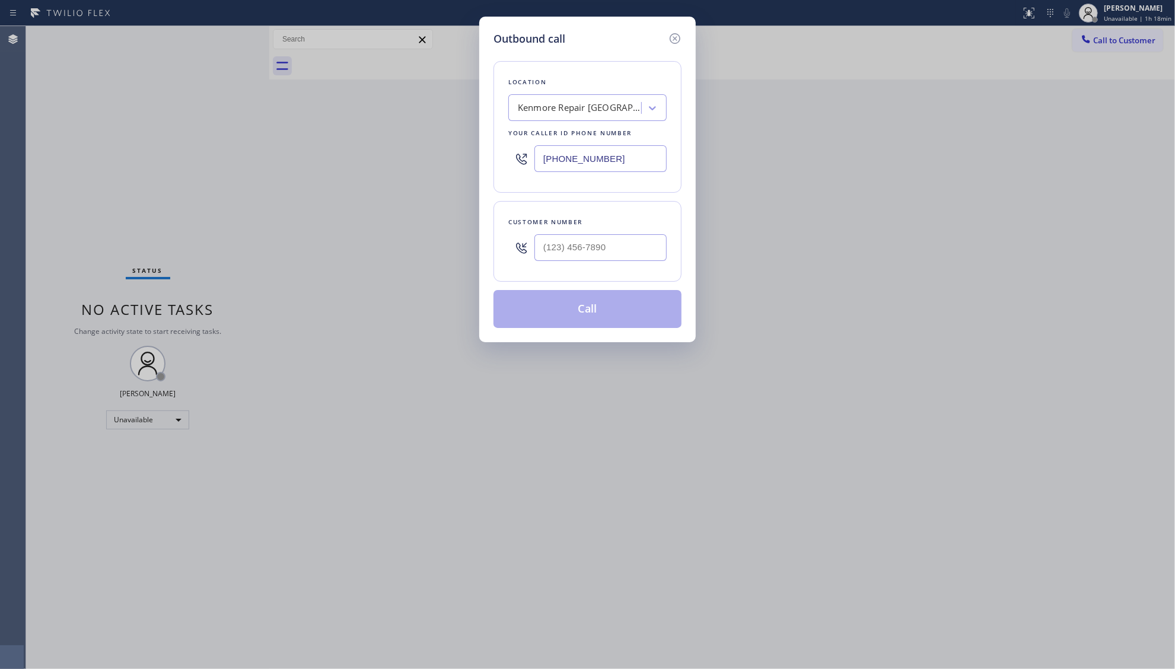
drag, startPoint x: 601, startPoint y: 155, endPoint x: 619, endPoint y: 164, distance: 19.9
click at [550, 164] on input "[PHONE_NUMBER]" at bounding box center [600, 158] width 132 height 27
drag, startPoint x: 625, startPoint y: 162, endPoint x: 511, endPoint y: 157, distance: 114.0
click at [503, 160] on div "Location [GEOGRAPHIC_DATA] Repair [GEOGRAPHIC_DATA] Your caller id phone number…" at bounding box center [587, 127] width 188 height 132
paste input "855) 340-1313"
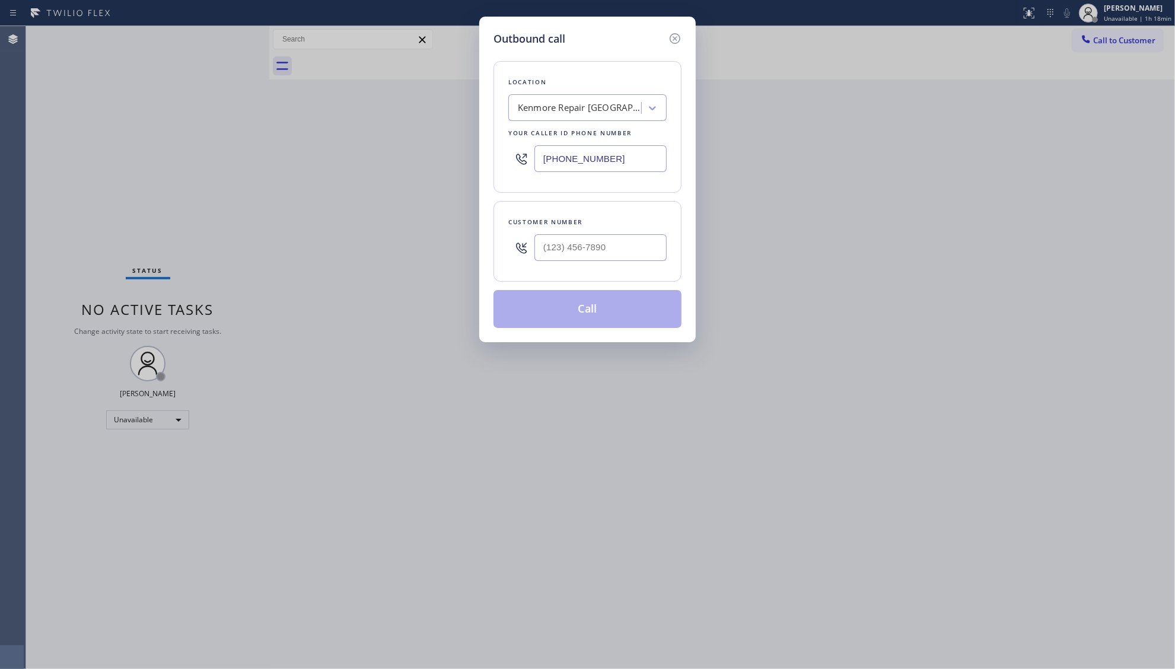
type input "[PHONE_NUMBER]"
click at [620, 250] on input "(___) ___-____" at bounding box center [600, 247] width 132 height 27
paste input "202) 236-6557"
type input "[PHONE_NUMBER]"
click at [578, 327] on button "Call" at bounding box center [587, 309] width 188 height 38
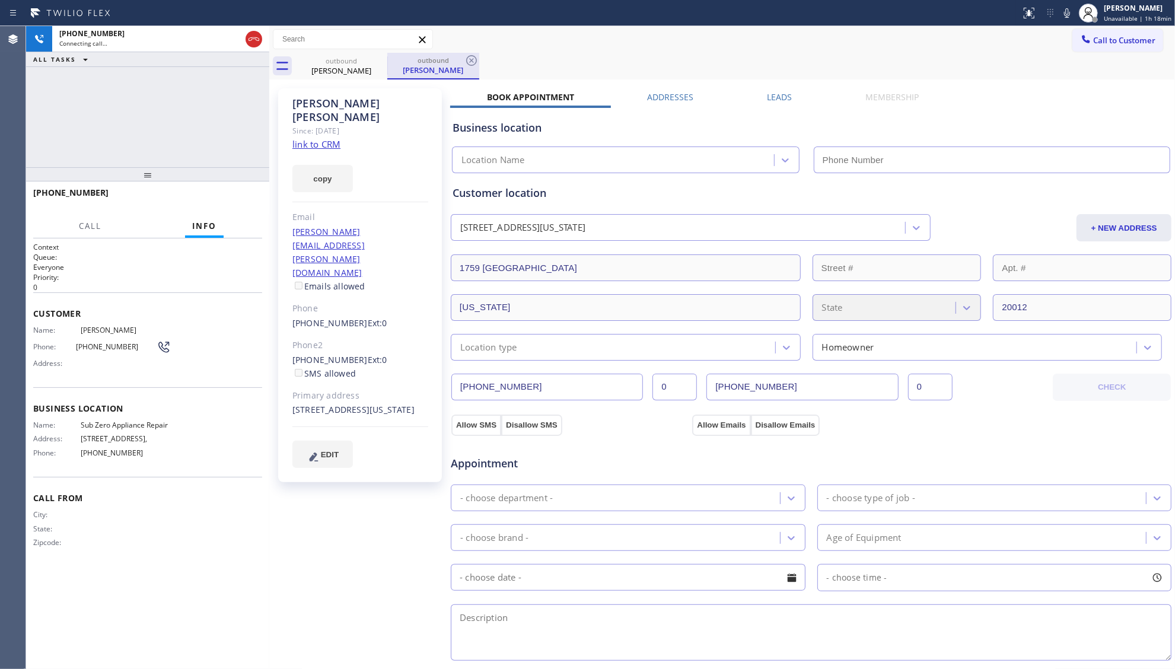
type input "[PHONE_NUMBER]"
click at [473, 60] on icon at bounding box center [471, 60] width 14 height 14
drag, startPoint x: 774, startPoint y: 89, endPoint x: 783, endPoint y: 107, distance: 19.9
click at [774, 91] on div "[PERSON_NAME] Since: [DATE] link to CRM copy Email [PERSON_NAME][EMAIL_ADDRESS]…" at bounding box center [722, 478] width 900 height 792
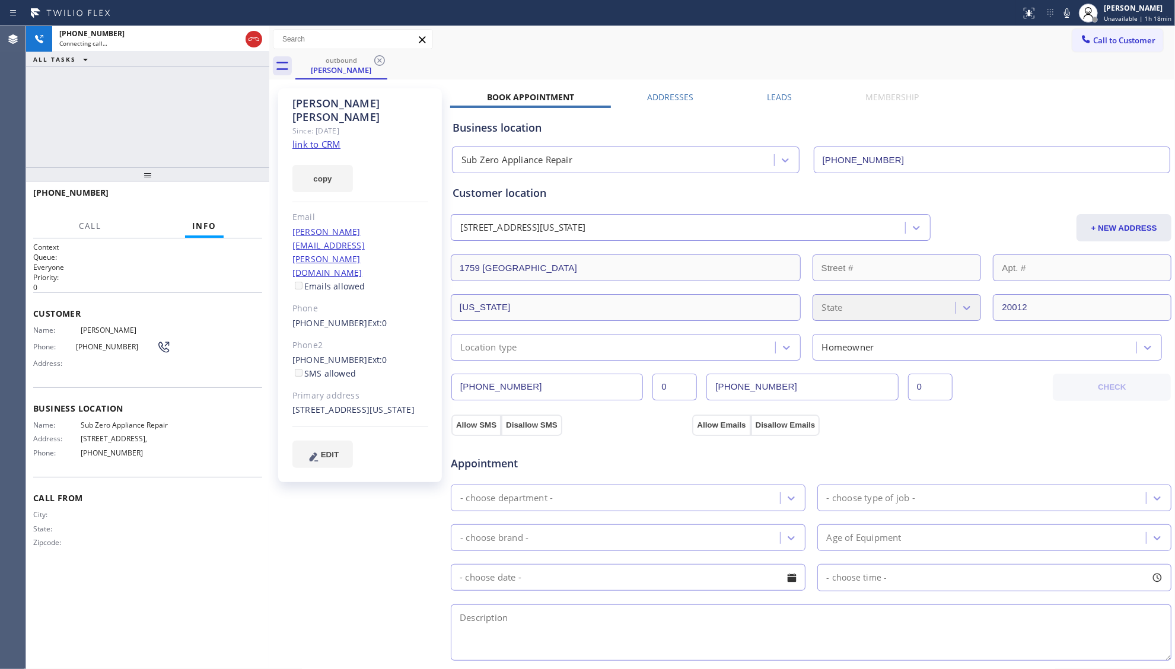
click at [767, 95] on label "Leads" at bounding box center [779, 96] width 25 height 11
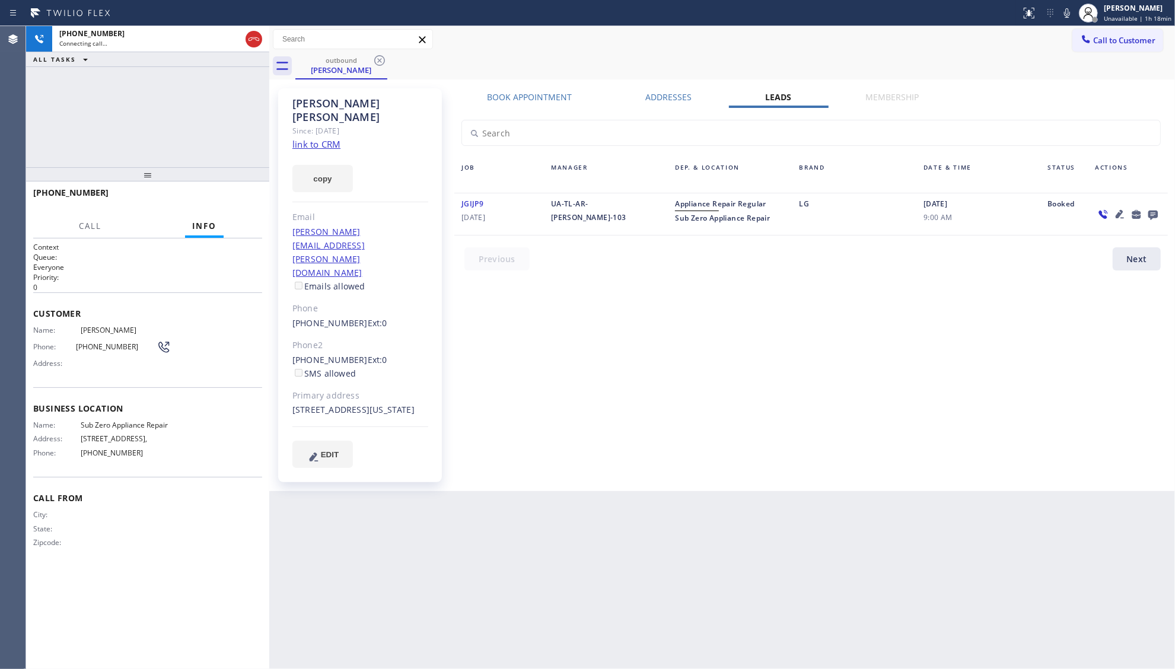
click at [1115, 214] on icon at bounding box center [1120, 214] width 14 height 14
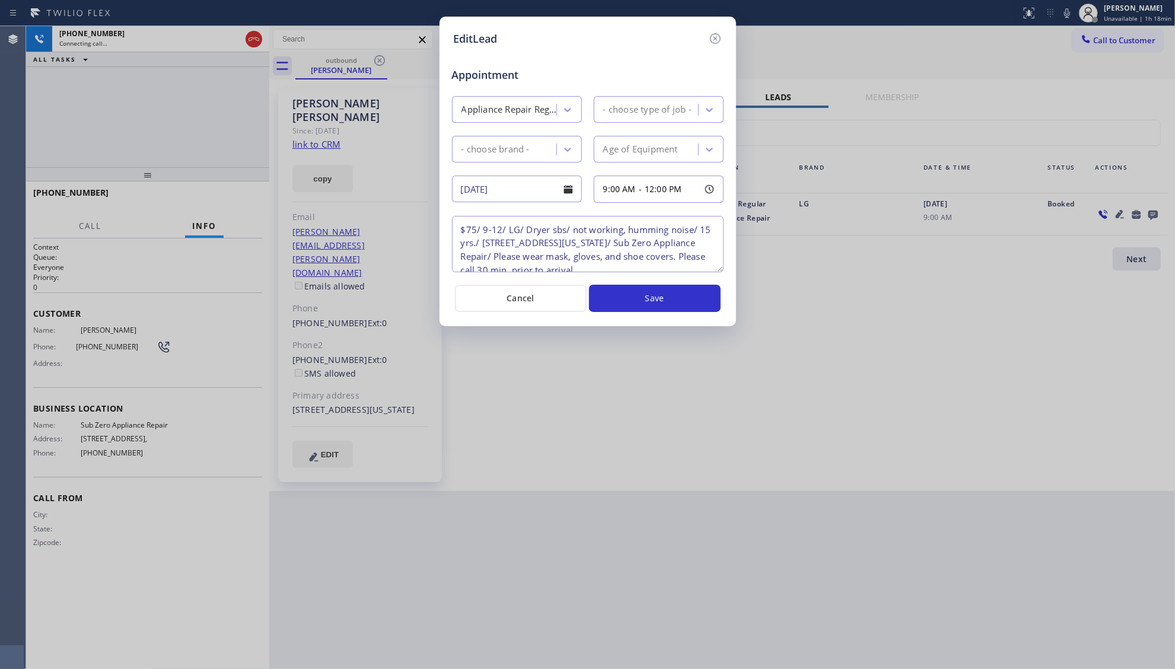
type textarea "$75/ 9-12/ LG/ Dryer sbs/ not working, humming noise/ 15 yrs./ [STREET_ADDRESS]…"
drag, startPoint x: 713, startPoint y: 37, endPoint x: 741, endPoint y: 60, distance: 36.7
click at [713, 38] on icon at bounding box center [715, 38] width 14 height 14
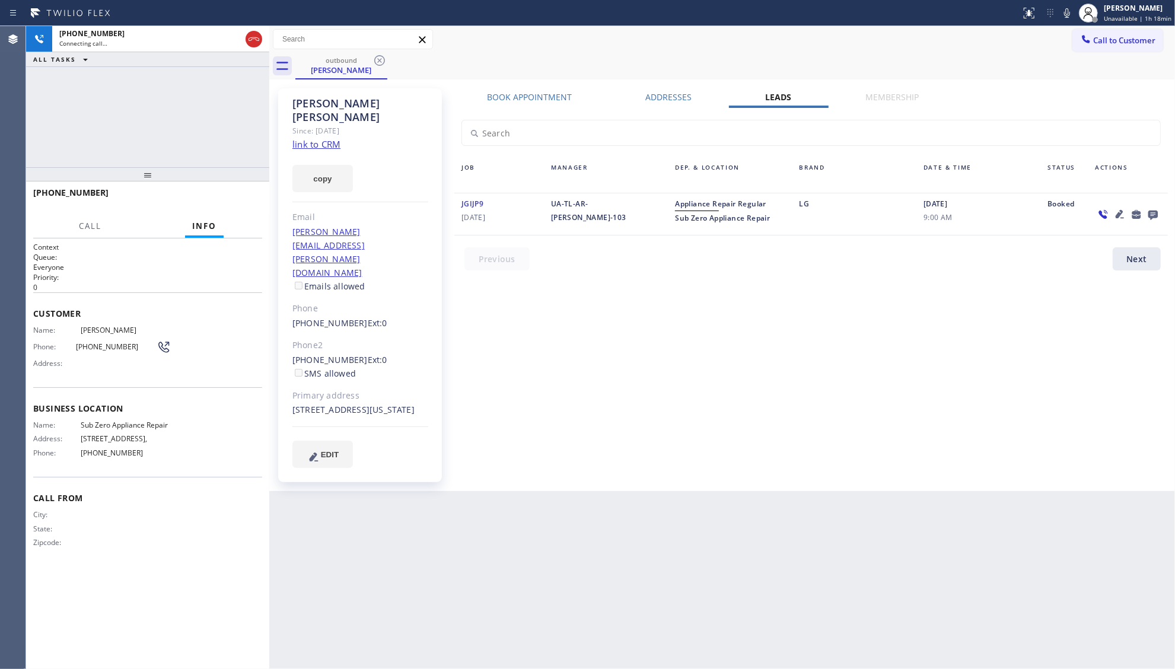
click at [1150, 212] on icon at bounding box center [1152, 215] width 9 height 9
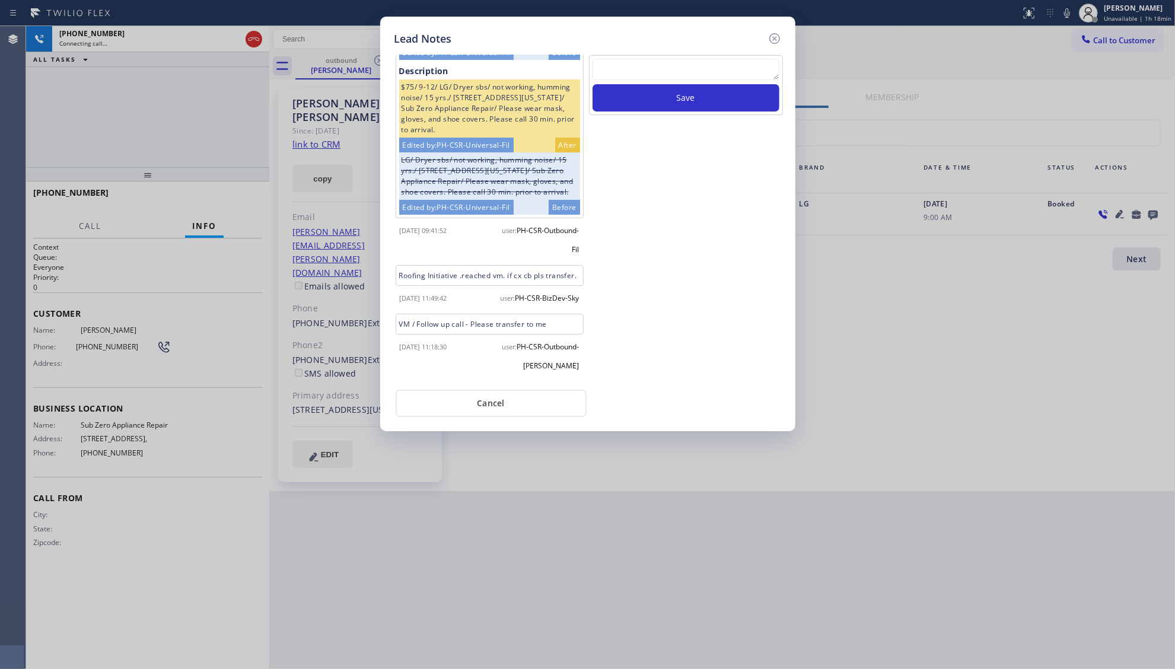
scroll to position [107, 0]
click at [266, 29] on div "Lead Notes Time 9am - 12pm Edited by: PH-CSR-Universal-Fil After Edited by: PH-…" at bounding box center [587, 334] width 1175 height 669
click at [251, 39] on div "Lead Notes Time 9am - 12pm Edited by: PH-CSR-Universal-Fil After Edited by: PH-…" at bounding box center [587, 334] width 1175 height 669
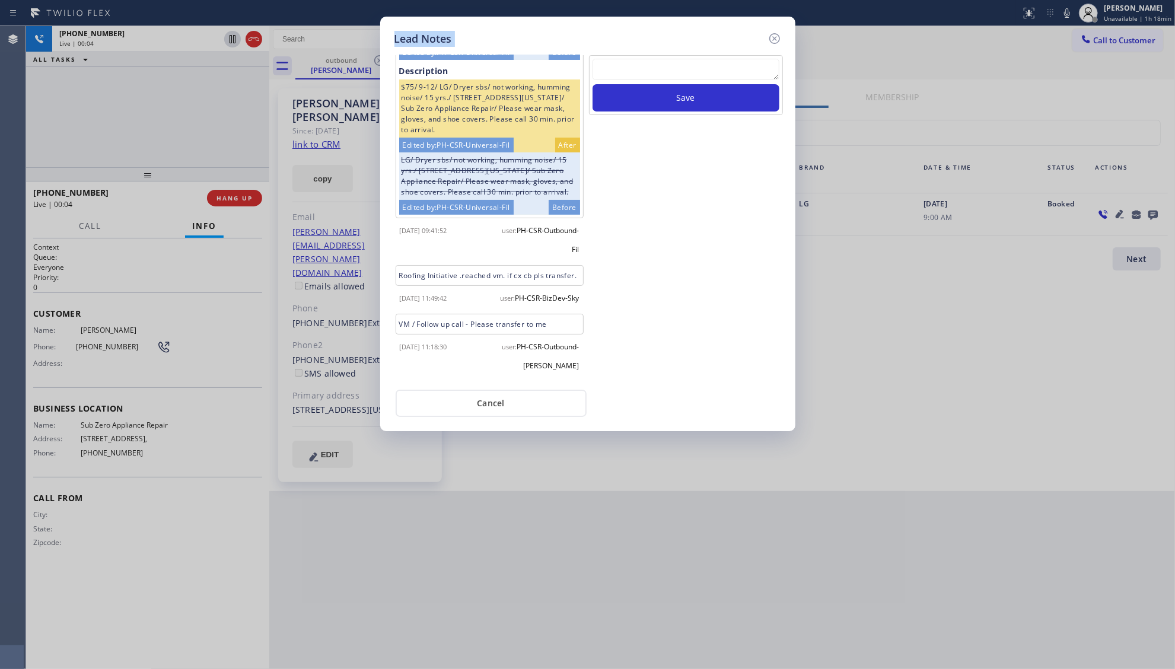
click at [253, 39] on div "Lead Notes Time 9am - 12pm Edited by: PH-CSR-Universal-Fil After Edited by: PH-…" at bounding box center [587, 334] width 1175 height 669
click at [254, 39] on div "Lead Notes Time 9am - 12pm Edited by: PH-CSR-Universal-Fil After Edited by: PH-…" at bounding box center [587, 334] width 1175 height 669
click at [772, 39] on icon at bounding box center [774, 38] width 14 height 14
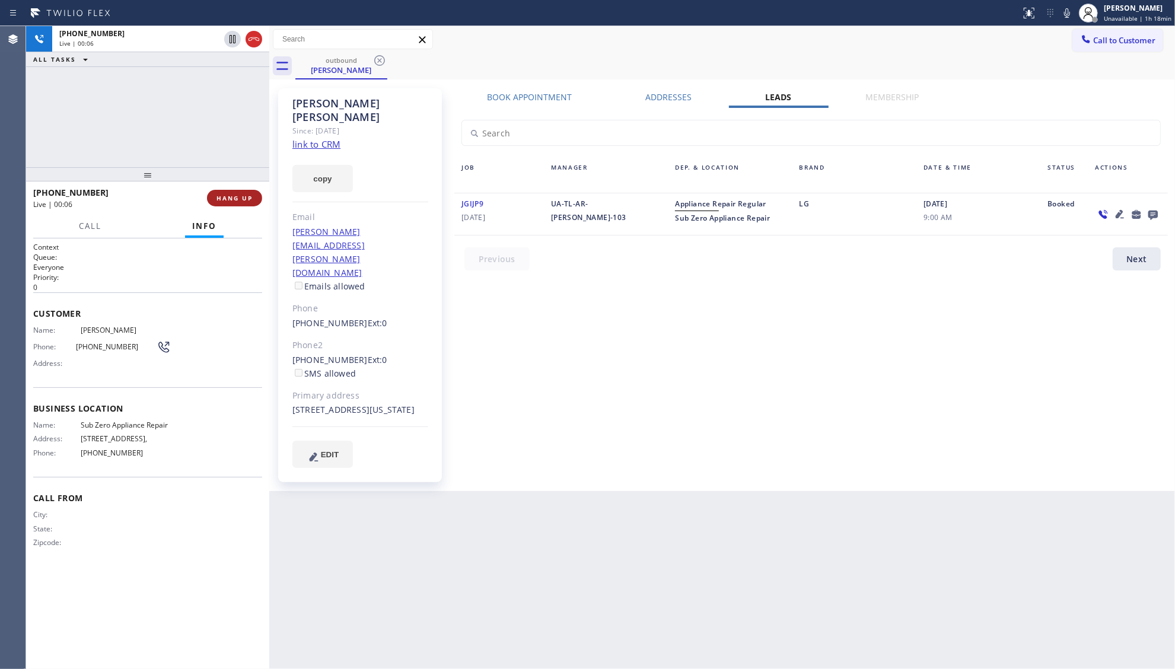
click at [238, 197] on span "HANG UP" at bounding box center [234, 198] width 36 height 8
click at [238, 195] on span "HANG UP" at bounding box center [234, 198] width 36 height 8
click at [238, 195] on span "COMPLETE" at bounding box center [232, 198] width 41 height 8
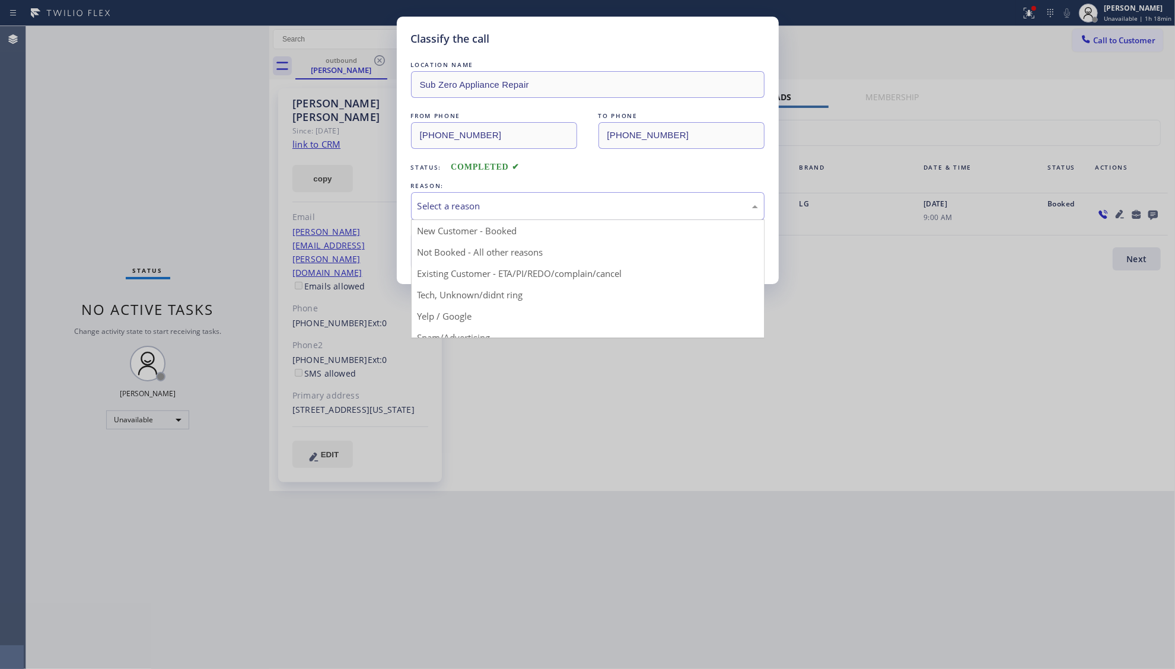
click at [484, 199] on div "Select a reason" at bounding box center [587, 206] width 353 height 28
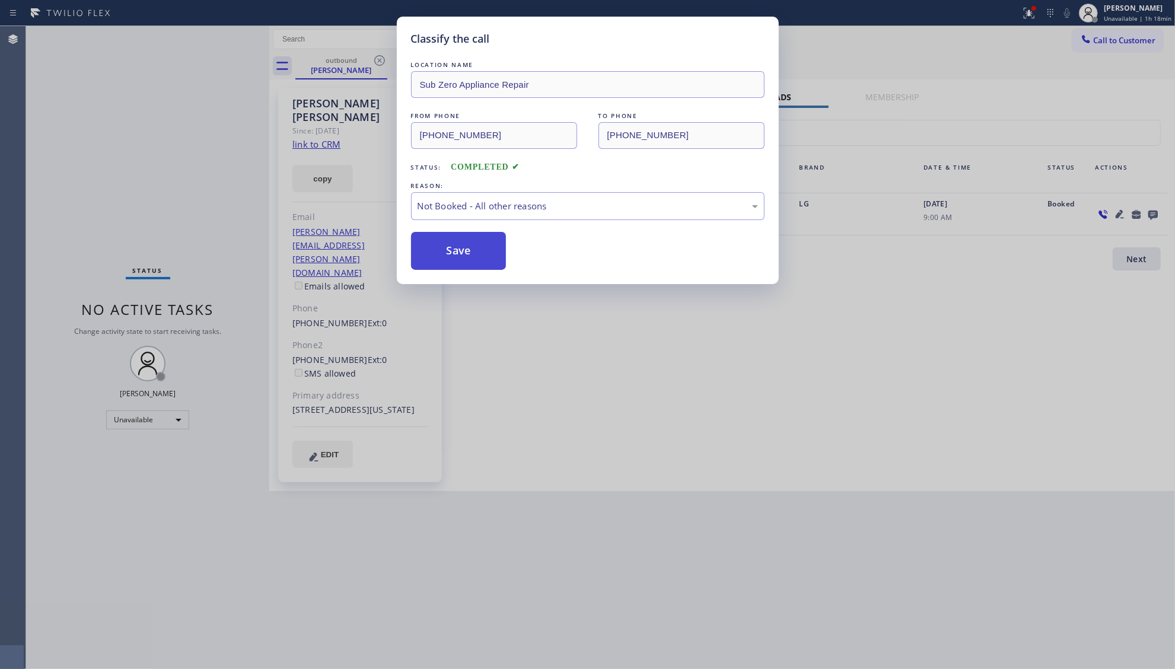
click at [450, 243] on button "Save" at bounding box center [458, 251] width 95 height 38
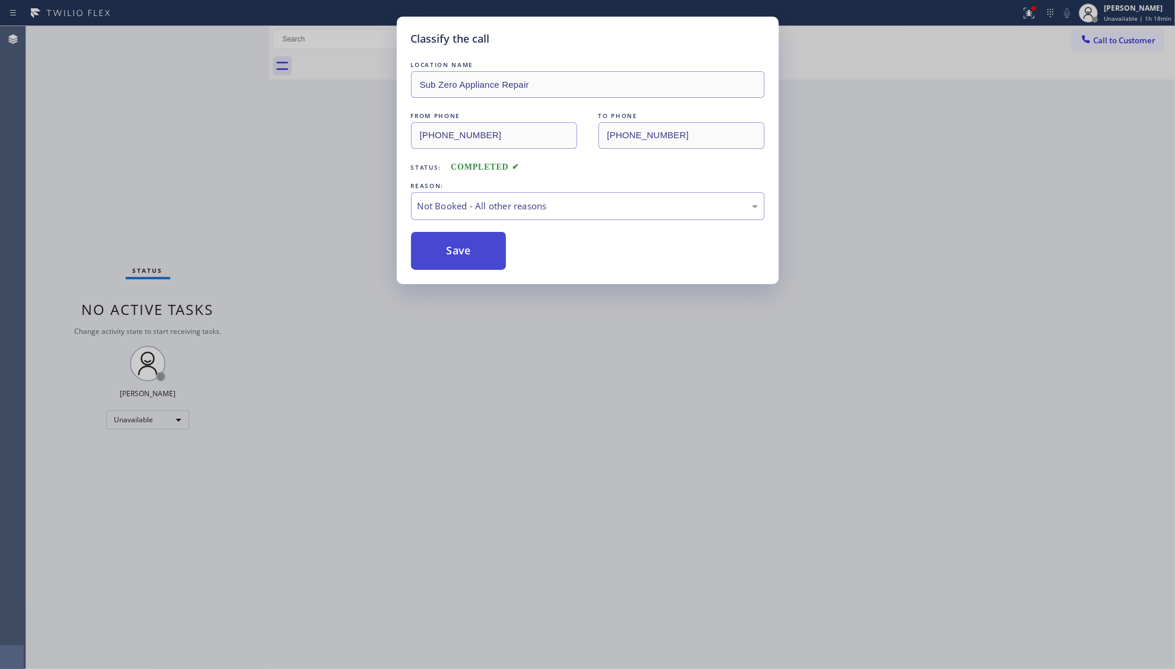
click at [451, 242] on button "Save" at bounding box center [458, 251] width 95 height 38
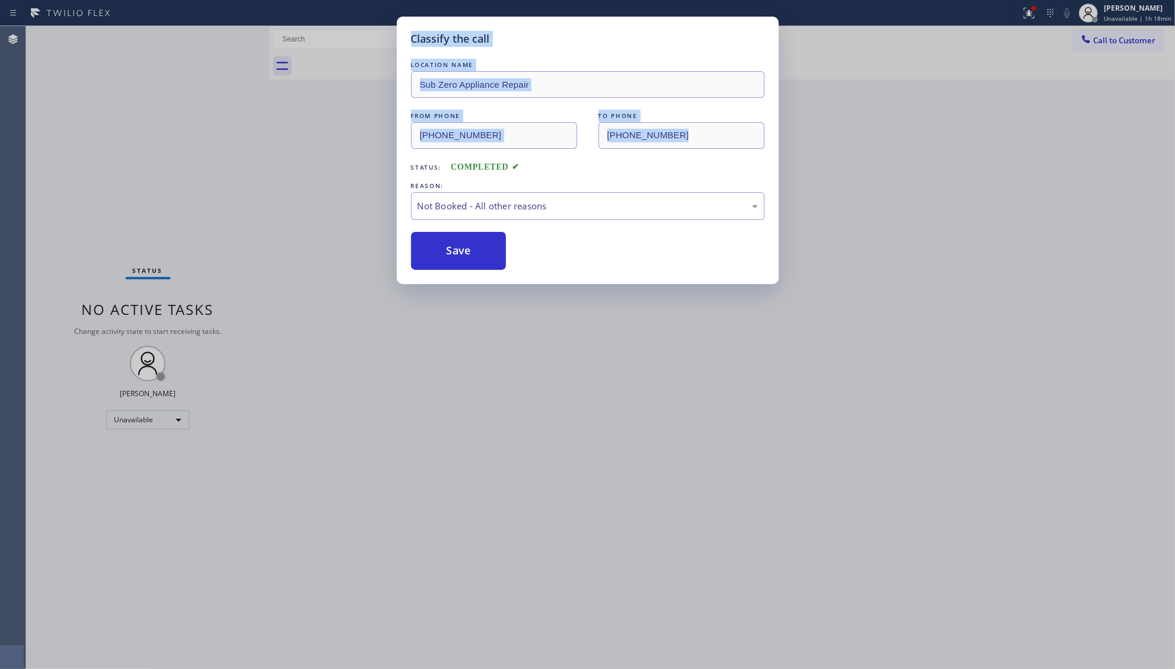
click at [0, 161] on html "Status report Issues detected These issues could affect your workflow. Please c…" at bounding box center [587, 334] width 1175 height 669
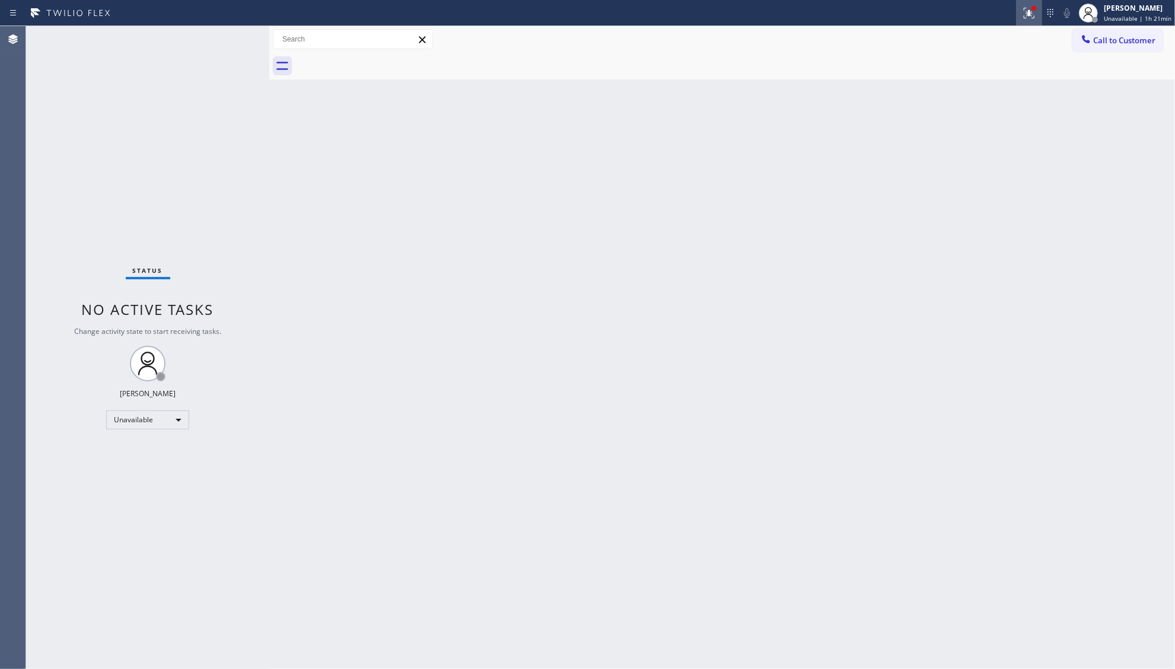
drag, startPoint x: 1040, startPoint y: 6, endPoint x: 1006, endPoint y: 62, distance: 65.2
click at [1041, 6] on div at bounding box center [1029, 13] width 26 height 14
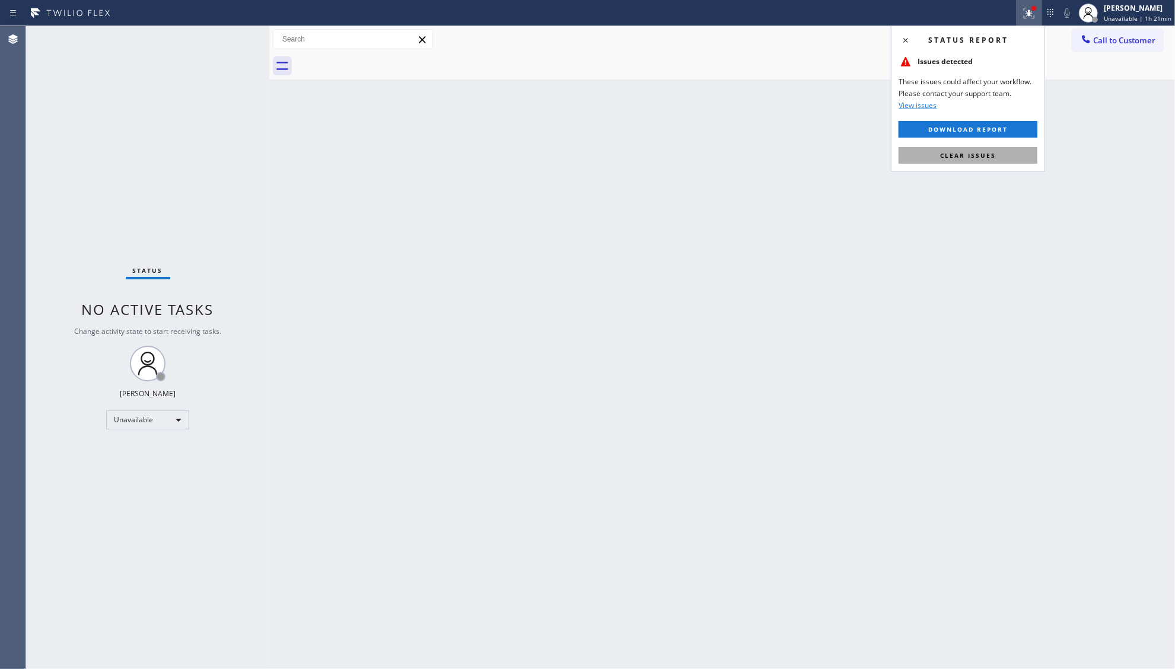
click at [968, 152] on span "Clear issues" at bounding box center [968, 155] width 56 height 8
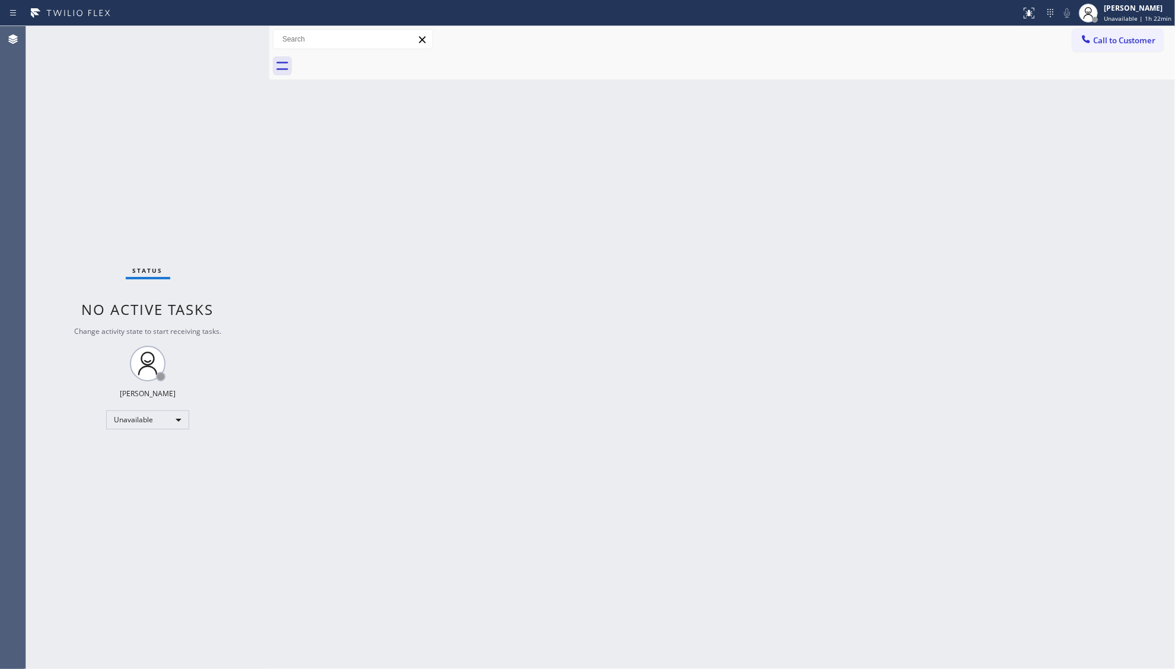
click at [1097, 43] on span "Call to Customer" at bounding box center [1124, 40] width 62 height 11
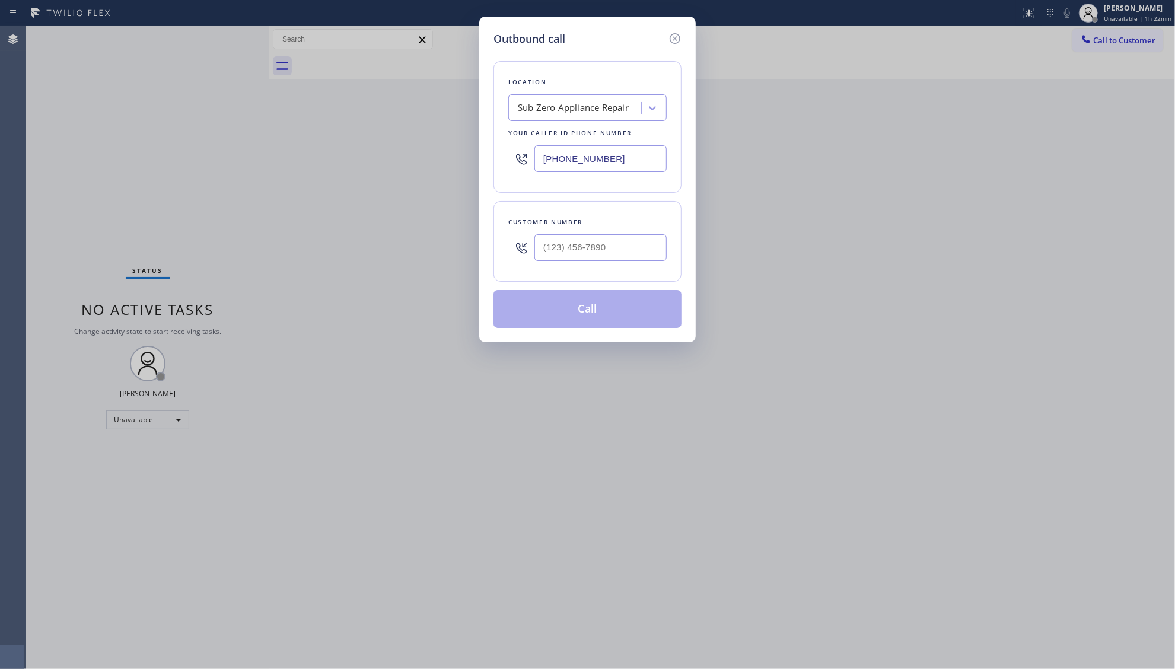
drag, startPoint x: 604, startPoint y: 161, endPoint x: 537, endPoint y: 159, distance: 67.1
click at [536, 161] on input "[PHONE_NUMBER]" at bounding box center [600, 158] width 132 height 27
paste input "626) 550-4838"
type input "[PHONE_NUMBER]"
paste input "626) 827-3612"
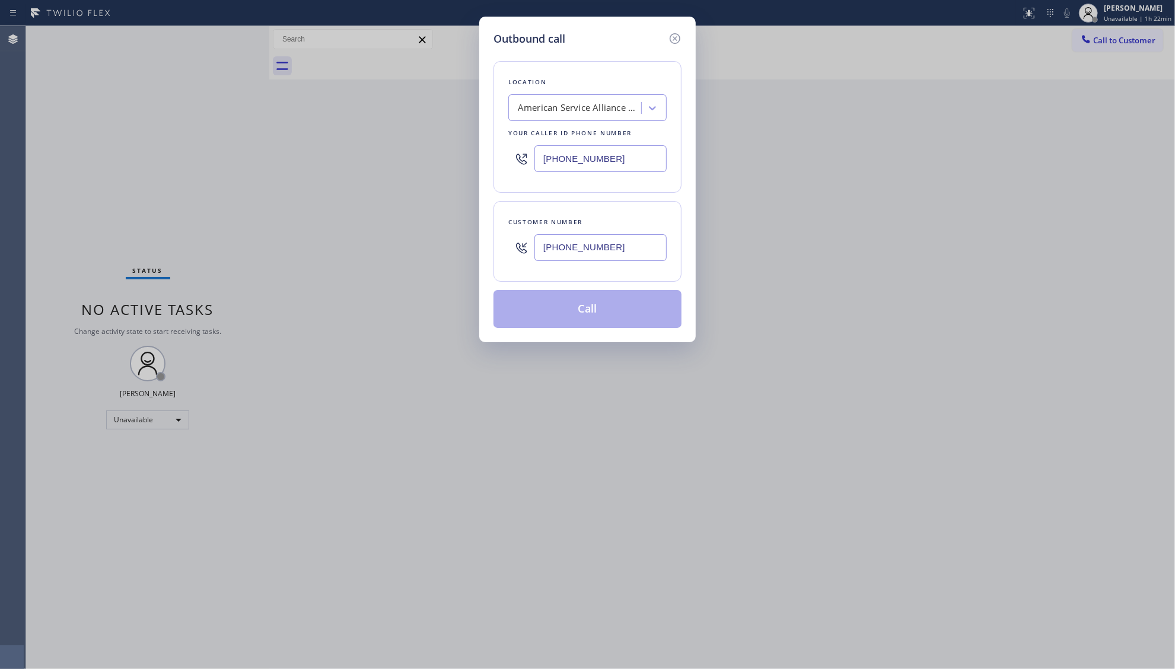
click at [597, 259] on input "[PHONE_NUMBER]" at bounding box center [600, 247] width 132 height 27
type input "[PHONE_NUMBER]"
drag, startPoint x: 605, startPoint y: 276, endPoint x: 599, endPoint y: 295, distance: 19.9
click at [604, 276] on div "Customer number [PHONE_NUMBER]" at bounding box center [587, 241] width 188 height 81
click at [591, 311] on button "Call" at bounding box center [587, 309] width 188 height 38
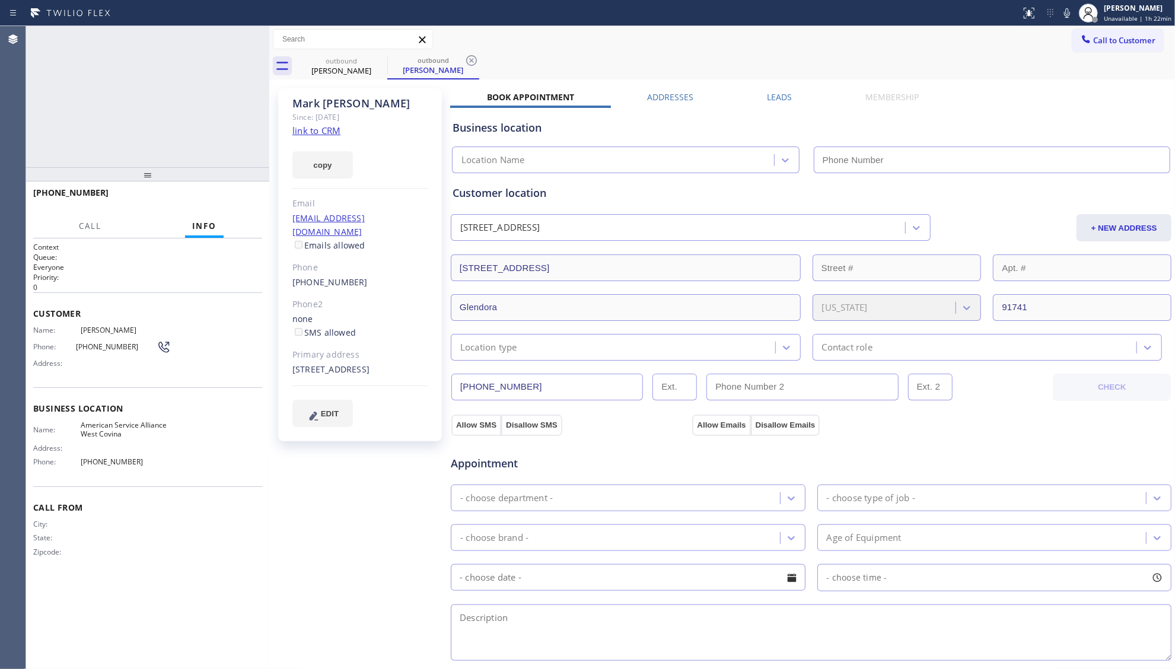
type input "[PHONE_NUMBER]"
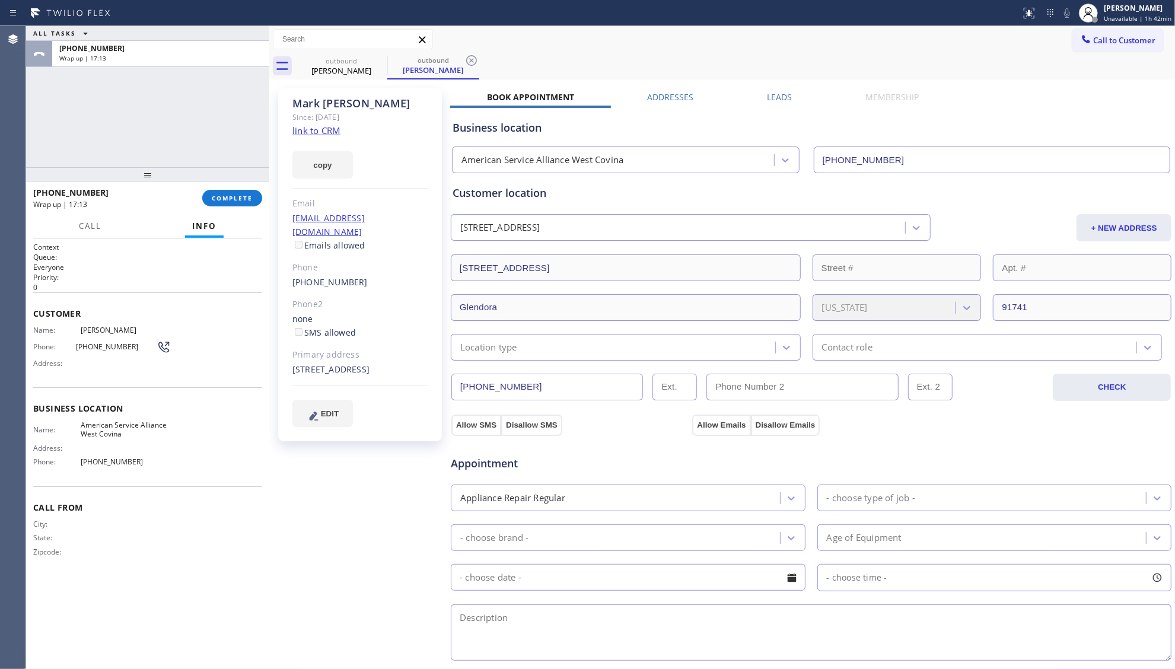
click at [927, 65] on div "outbound [PERSON_NAME] outbound [PERSON_NAME]" at bounding box center [734, 66] width 879 height 27
click at [236, 197] on span "COMPLETE" at bounding box center [232, 198] width 41 height 8
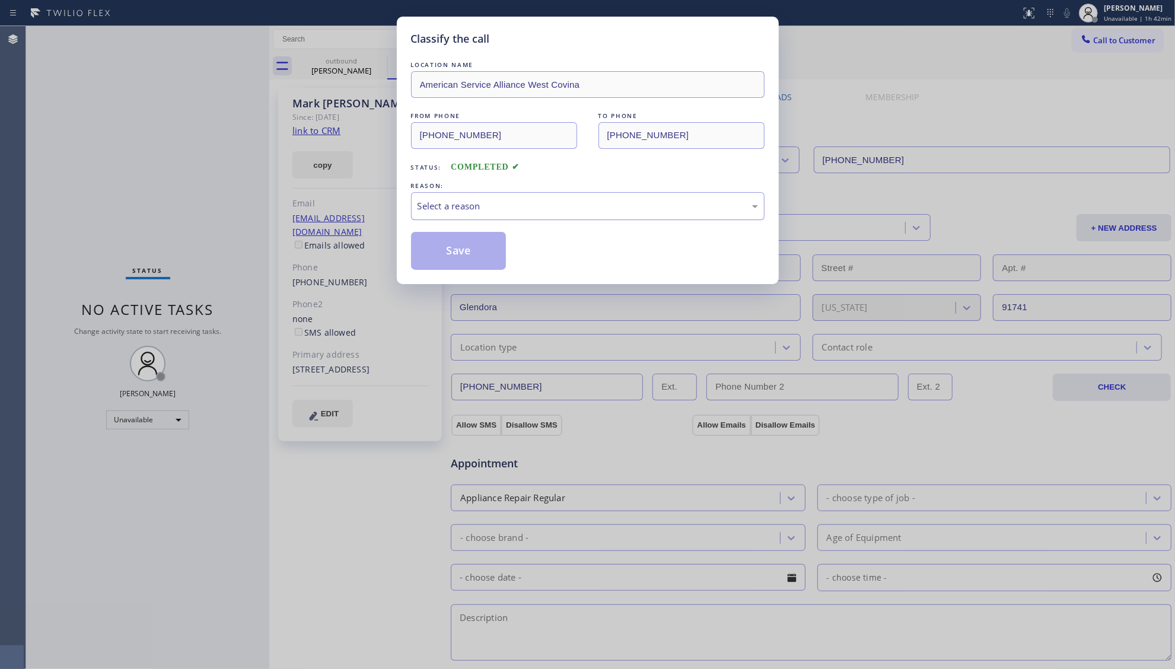
drag, startPoint x: 515, startPoint y: 199, endPoint x: 502, endPoint y: 217, distance: 22.1
click at [511, 204] on div "Select a reason" at bounding box center [587, 206] width 340 height 14
click at [466, 256] on button "Save" at bounding box center [458, 251] width 95 height 38
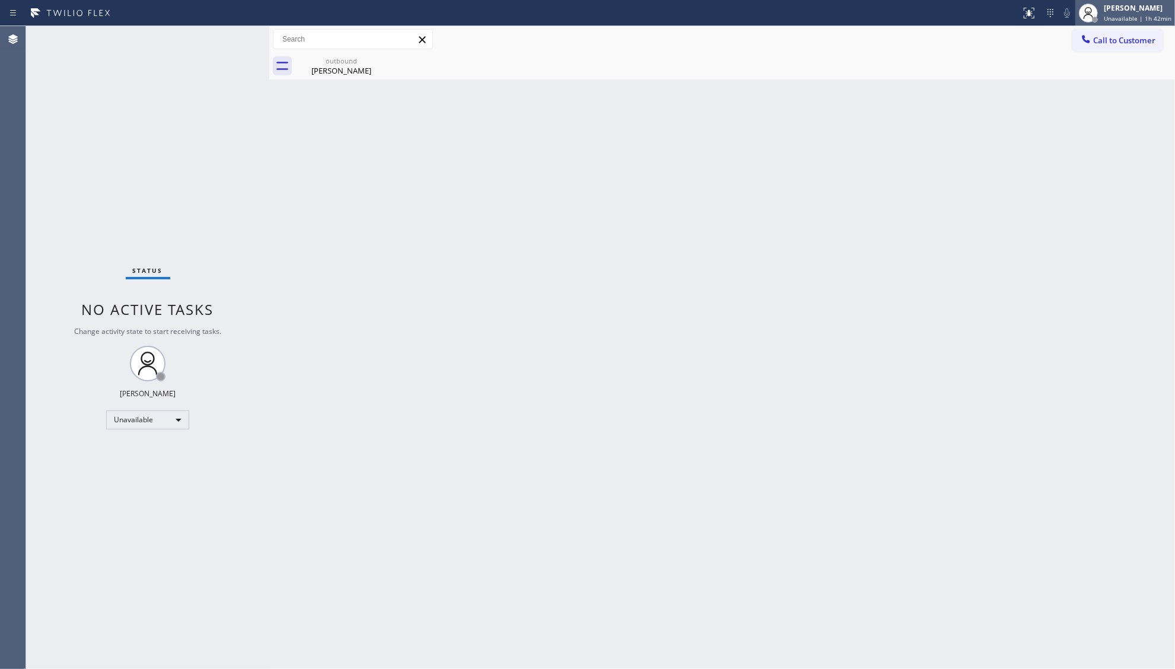
click at [1124, 11] on div "[PERSON_NAME]" at bounding box center [1138, 8] width 68 height 10
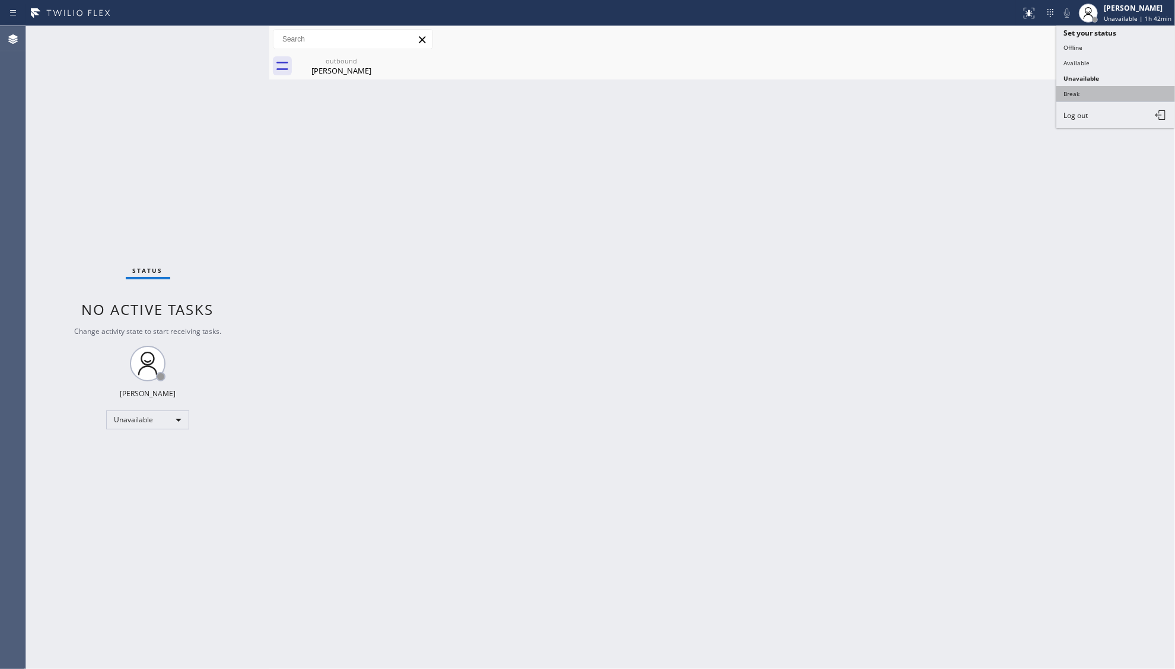
click at [1082, 86] on button "Break" at bounding box center [1115, 93] width 119 height 15
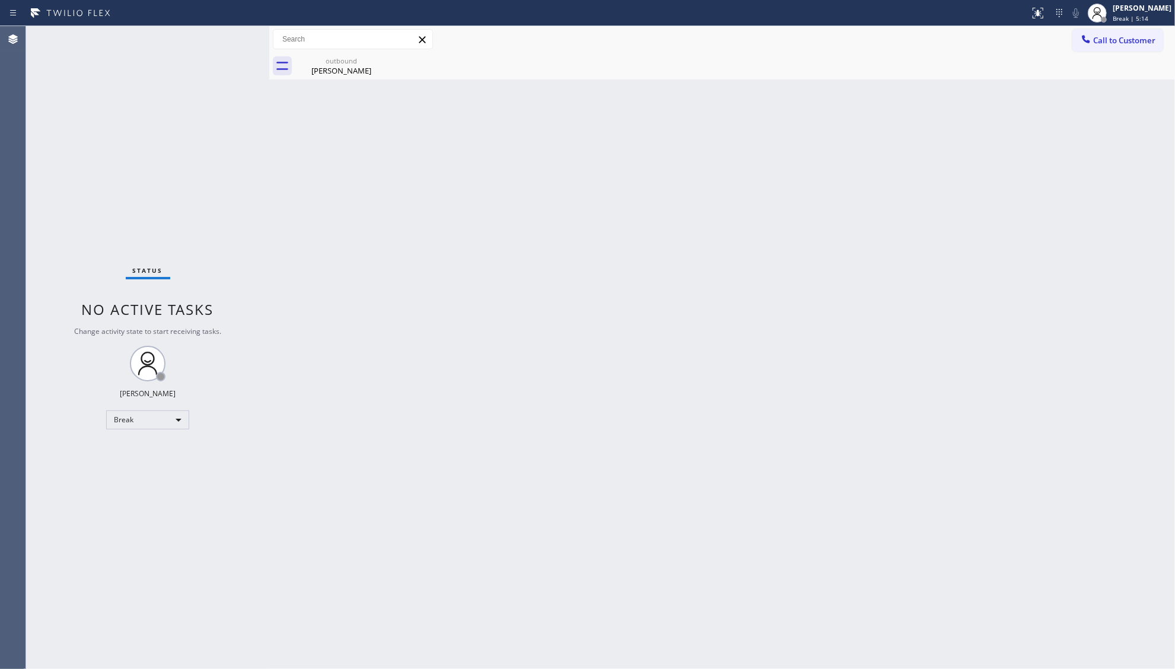
click at [388, 57] on div "outbound [PERSON_NAME]" at bounding box center [734, 66] width 879 height 27
click at [378, 60] on icon at bounding box center [379, 60] width 14 height 14
click at [378, 125] on div "Back to Dashboard Change Sender ID Customers Technicians Select a contact Outbo…" at bounding box center [722, 347] width 906 height 643
click at [357, 75] on div "[PERSON_NAME]" at bounding box center [342, 70] width 90 height 11
drag, startPoint x: 594, startPoint y: 143, endPoint x: 604, endPoint y: 150, distance: 11.9
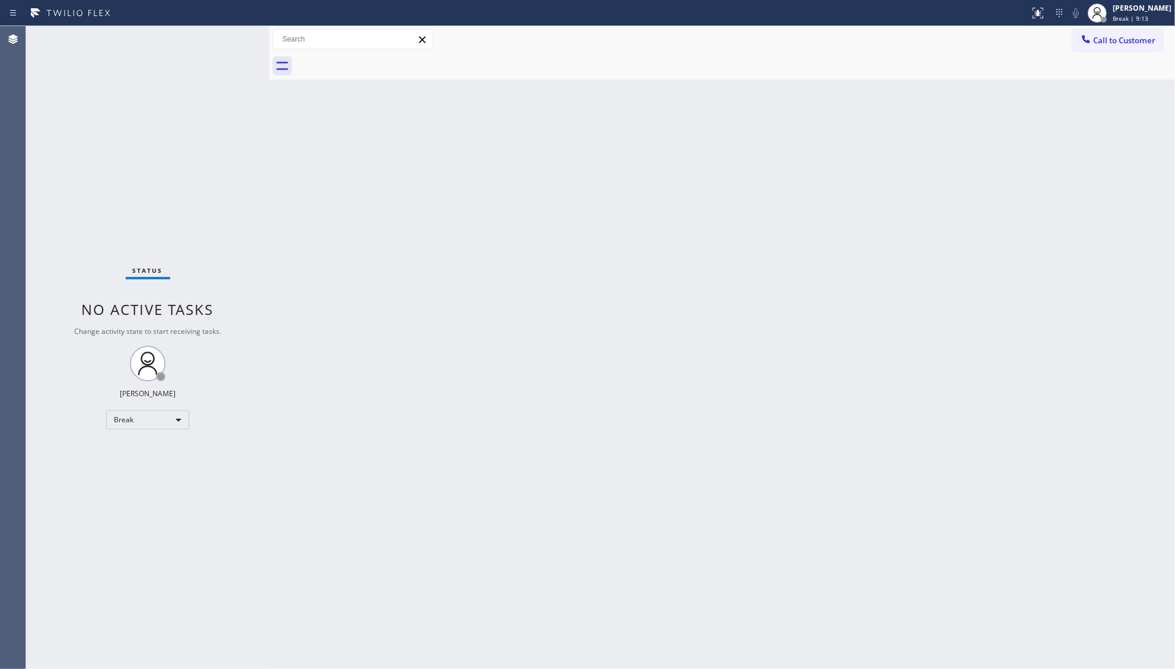
click at [595, 143] on div "Back to Dashboard Change Sender ID Customers Technicians Select a contact Outbo…" at bounding box center [722, 347] width 906 height 643
click at [1135, 13] on div "[PERSON_NAME] Break | 9:14" at bounding box center [1142, 12] width 65 height 21
drag, startPoint x: 1131, startPoint y: 17, endPoint x: 1116, endPoint y: 55, distance: 40.4
click at [1130, 17] on span "Break | 13:10" at bounding box center [1132, 18] width 39 height 8
click at [1110, 71] on button "Unavailable" at bounding box center [1115, 78] width 119 height 15
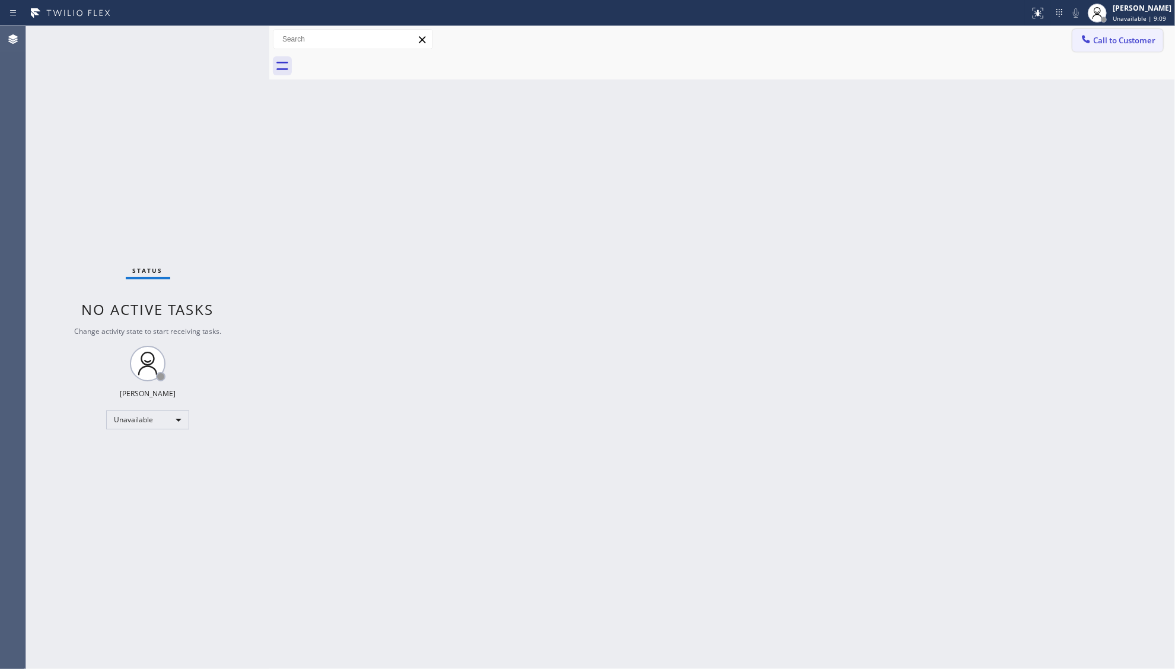
click at [1104, 39] on span "Call to Customer" at bounding box center [1124, 40] width 62 height 11
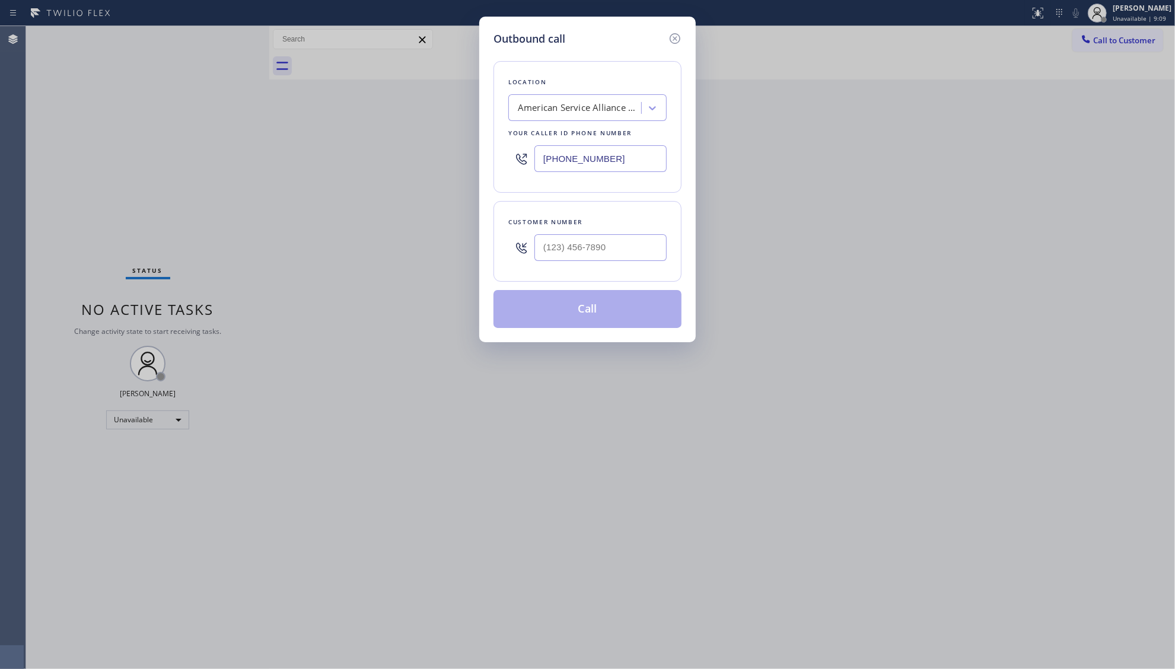
drag, startPoint x: 624, startPoint y: 160, endPoint x: 506, endPoint y: 159, distance: 117.4
click at [503, 162] on div "Location American Service Alliance [GEOGRAPHIC_DATA] Your caller id phone numbe…" at bounding box center [587, 127] width 188 height 132
paste input "503) 433-8525"
type input "[PHONE_NUMBER]"
click at [577, 259] on input "(___) ___-____" at bounding box center [600, 247] width 132 height 27
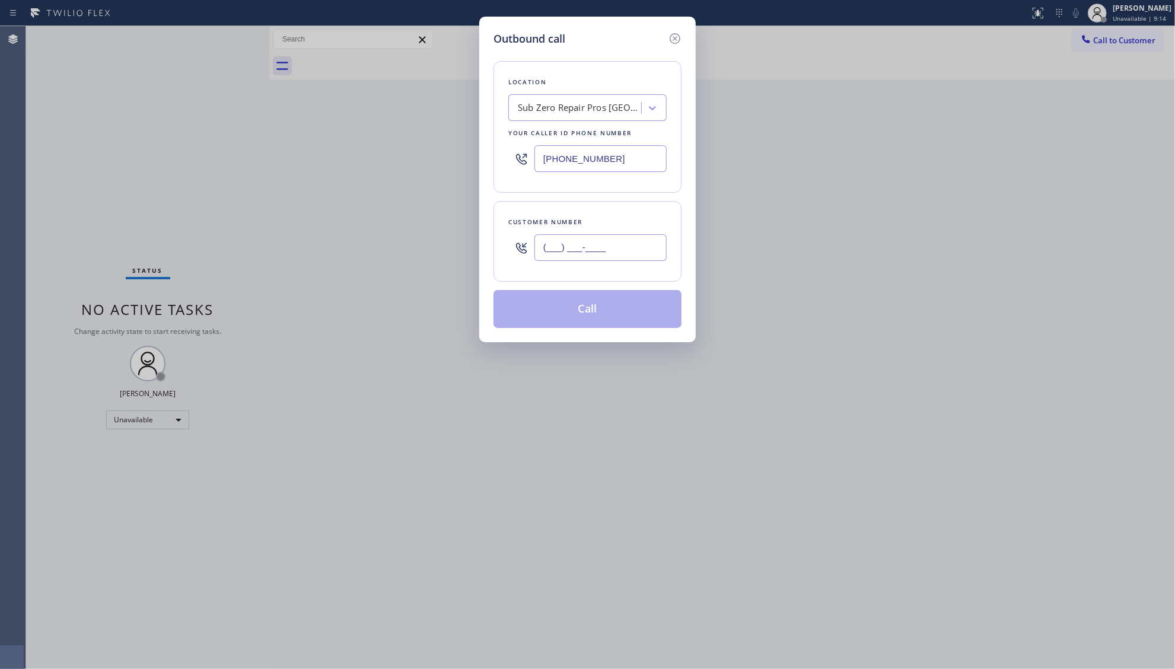
paste input "971) 270-6491"
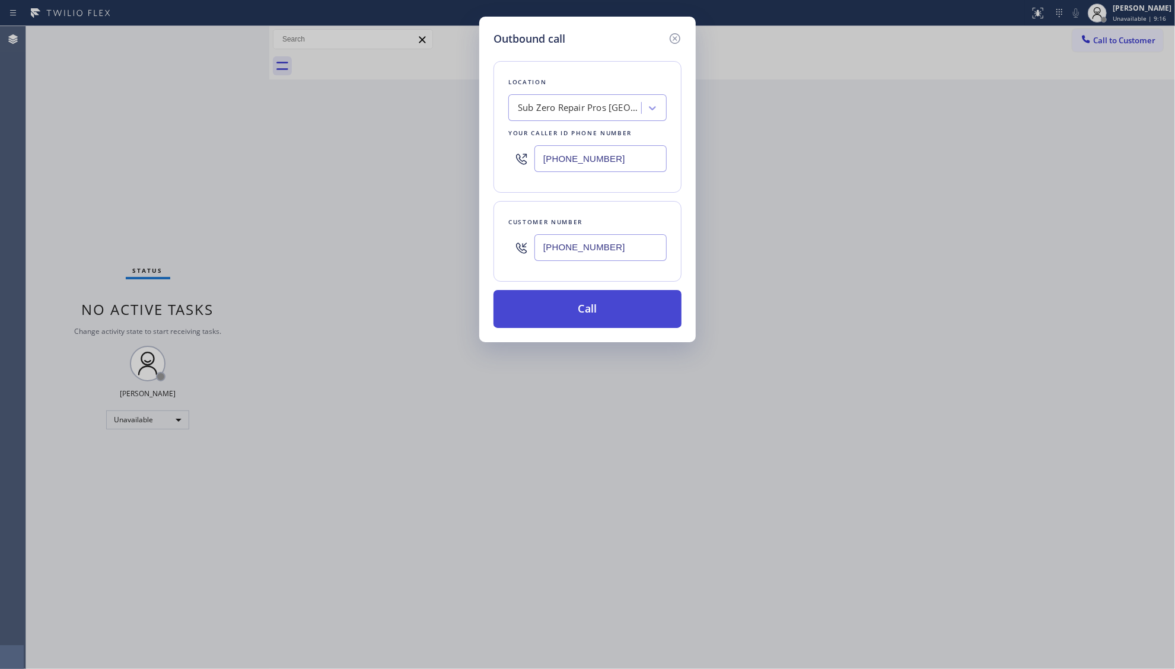
type input "[PHONE_NUMBER]"
click at [591, 311] on button "Call" at bounding box center [587, 309] width 188 height 38
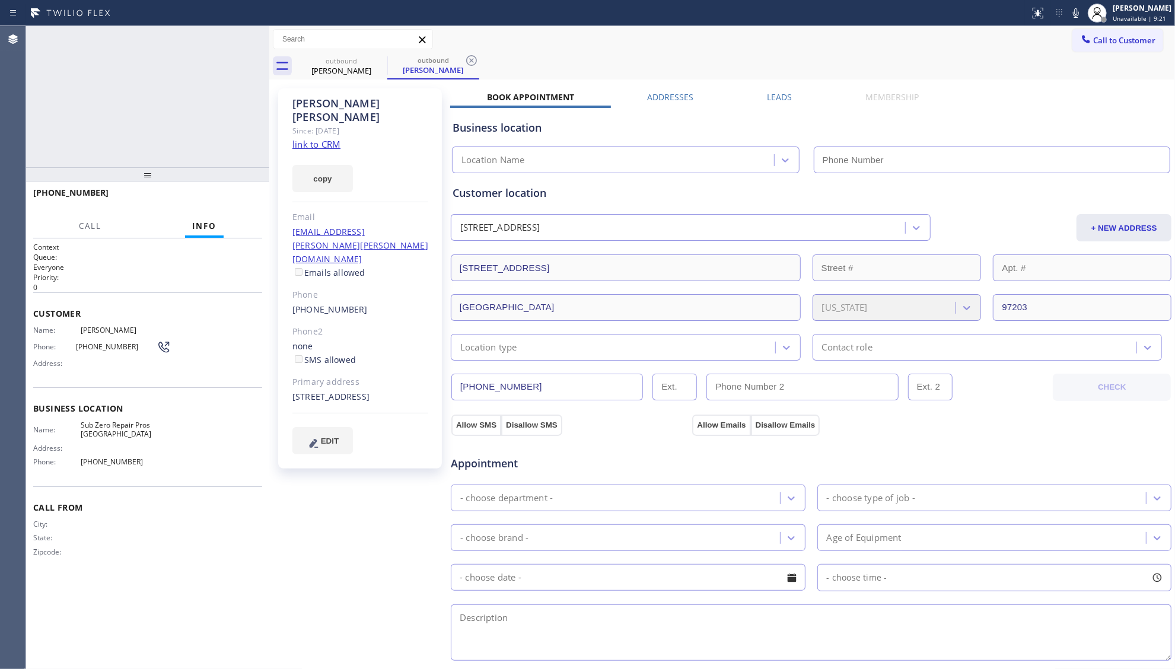
type input "[PHONE_NUMBER]"
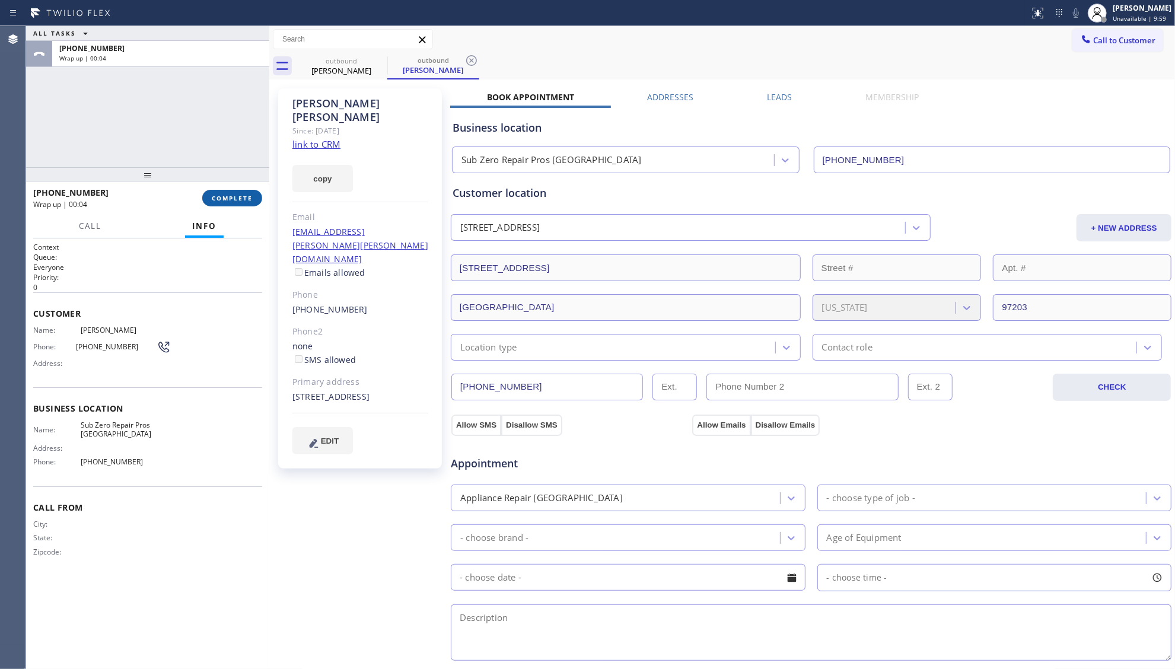
click at [223, 197] on span "COMPLETE" at bounding box center [232, 198] width 41 height 8
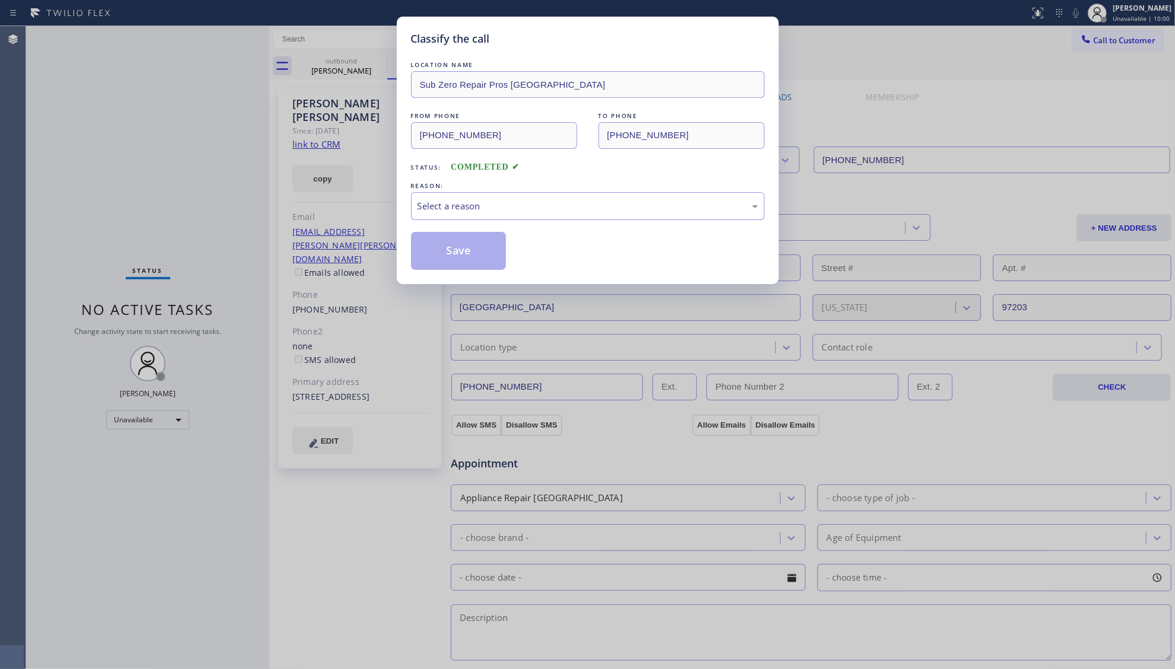
click at [387, 219] on div "Classify the call LOCATION NAME Sub Zero Repair Pros [GEOGRAPHIC_DATA] FROM PHO…" at bounding box center [587, 334] width 1175 height 669
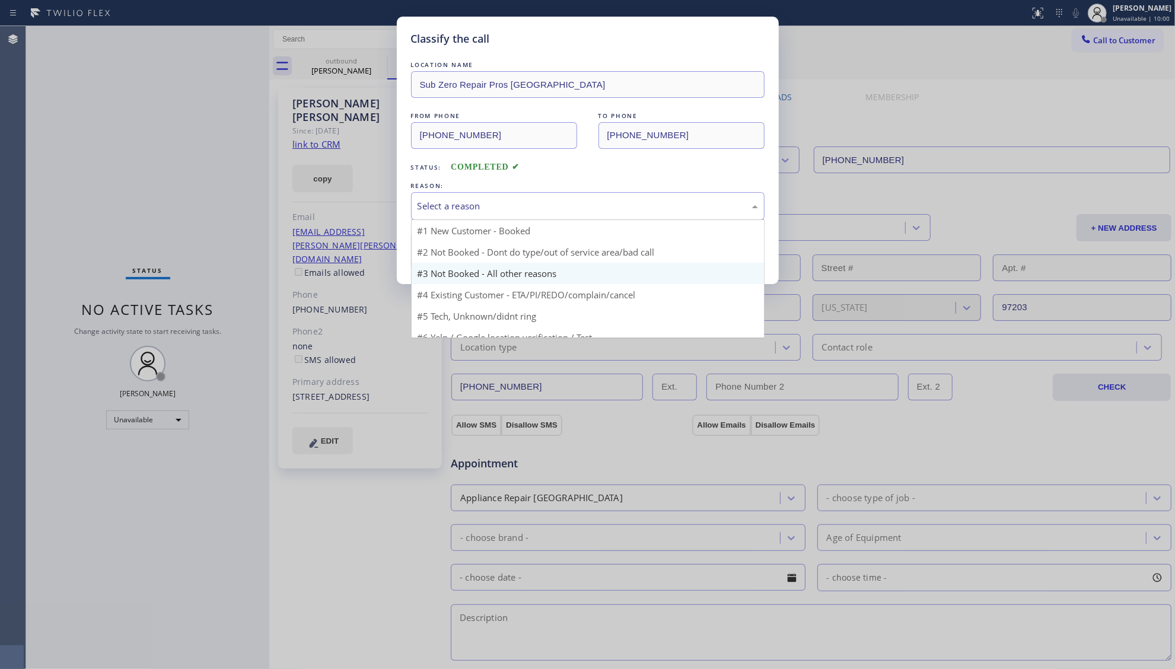
drag, startPoint x: 429, startPoint y: 209, endPoint x: 440, endPoint y: 264, distance: 56.2
click at [432, 220] on div "Select a reason #1 New Customer - Booked #2 Not Booked - Dont do type/out of se…" at bounding box center [587, 206] width 353 height 28
click at [448, 250] on button "Save" at bounding box center [458, 251] width 95 height 38
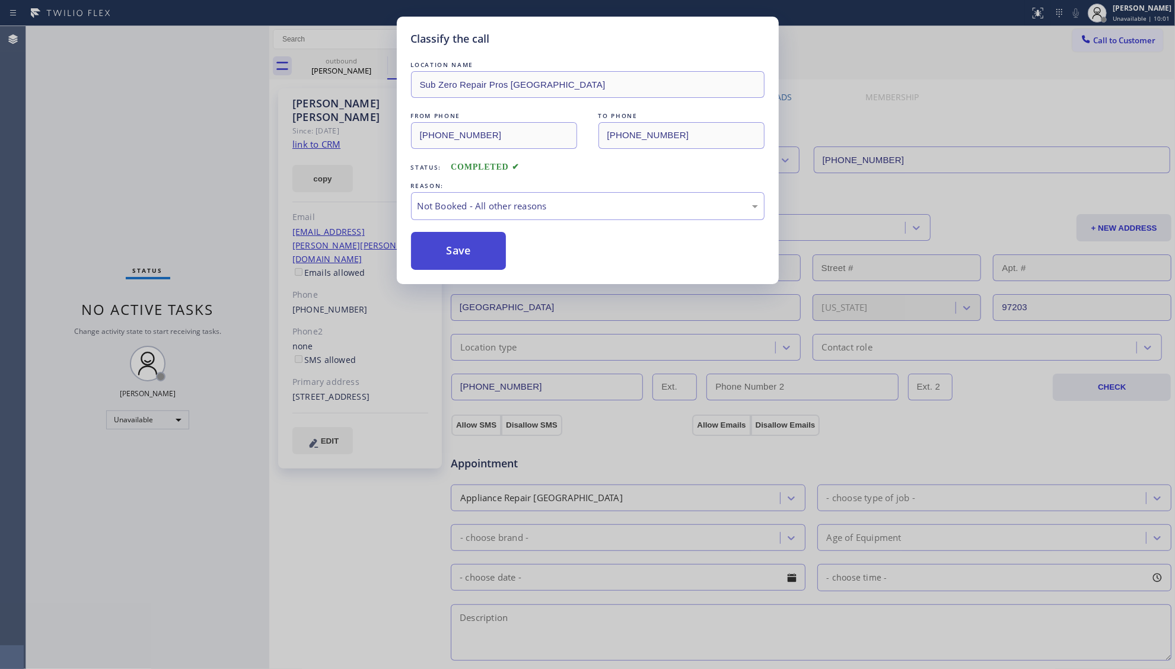
click at [449, 250] on button "Save" at bounding box center [458, 251] width 95 height 38
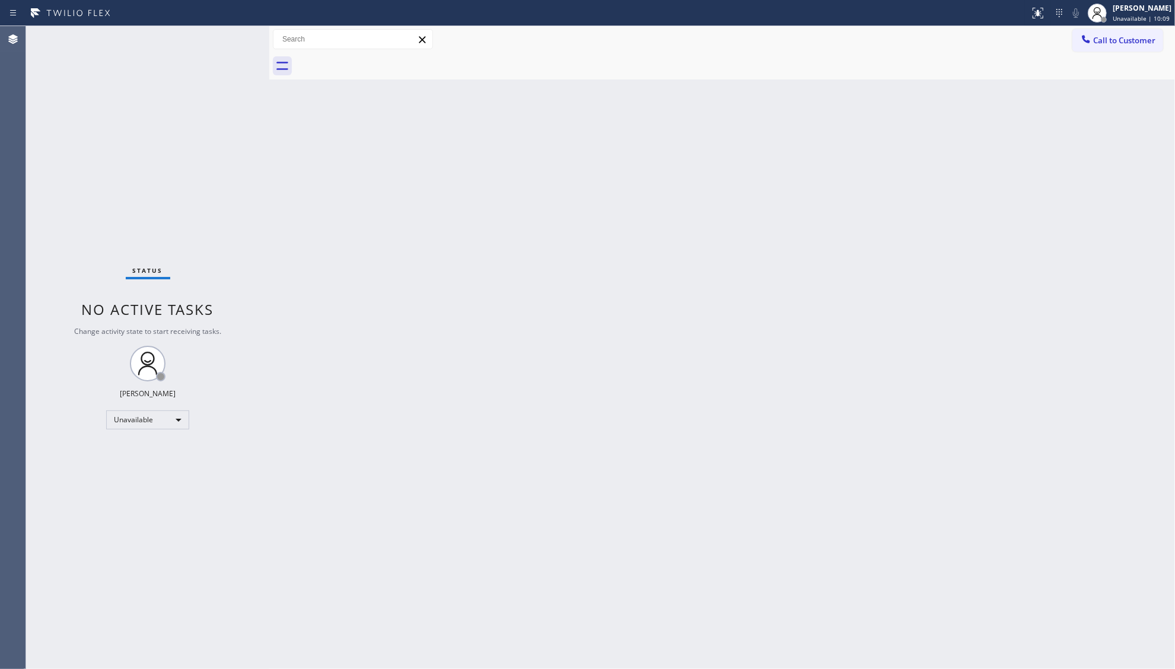
drag, startPoint x: 601, startPoint y: 327, endPoint x: 612, endPoint y: 320, distance: 13.3
click at [610, 321] on div "Back to Dashboard Change Sender ID Customers Technicians Select a contact Outbo…" at bounding box center [722, 347] width 906 height 643
drag, startPoint x: 1028, startPoint y: 17, endPoint x: 1034, endPoint y: 15, distance: 6.2
click at [1032, 17] on div at bounding box center [1038, 13] width 26 height 14
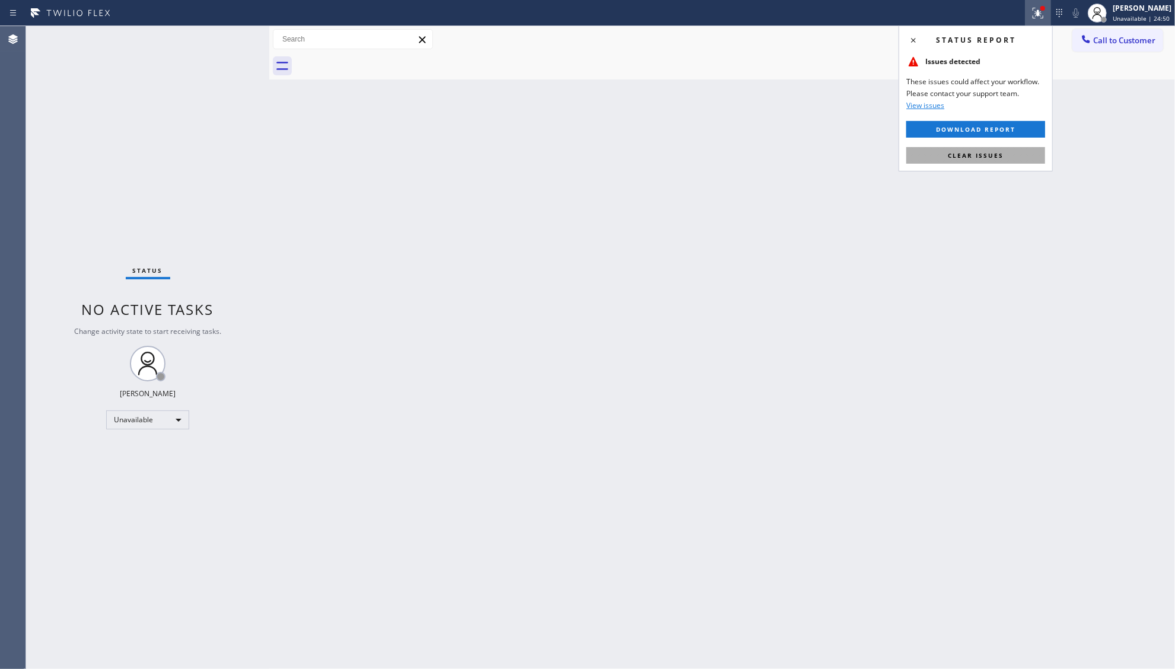
click at [995, 155] on span "Clear issues" at bounding box center [976, 155] width 56 height 8
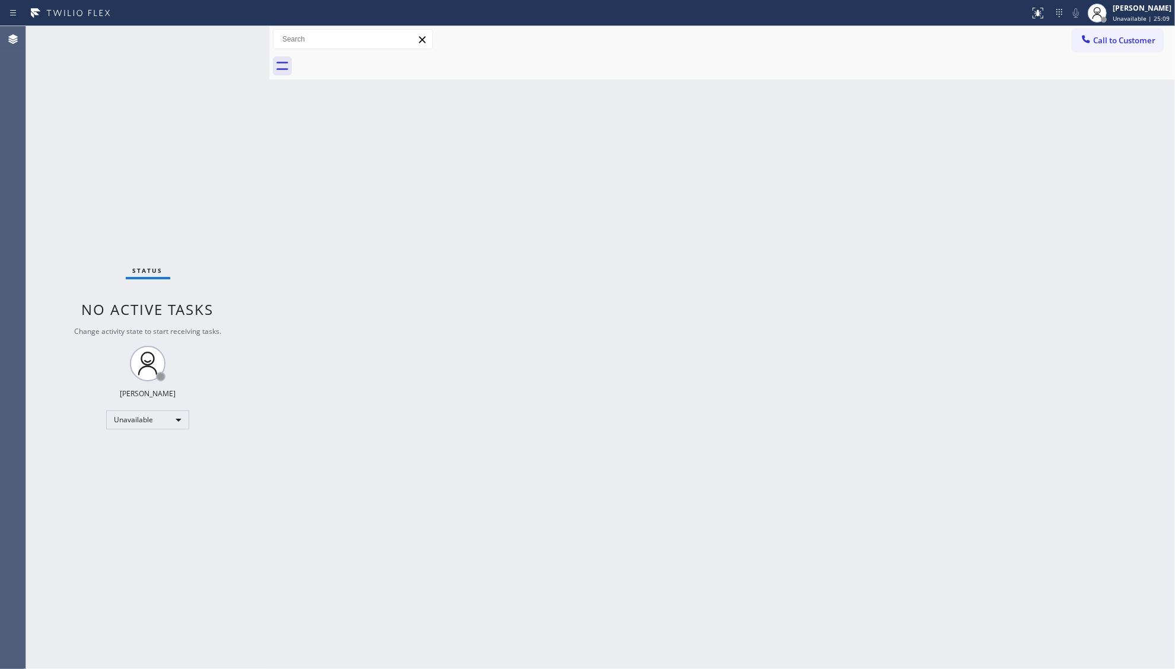
click at [1127, 39] on span "Call to Customer" at bounding box center [1124, 40] width 62 height 11
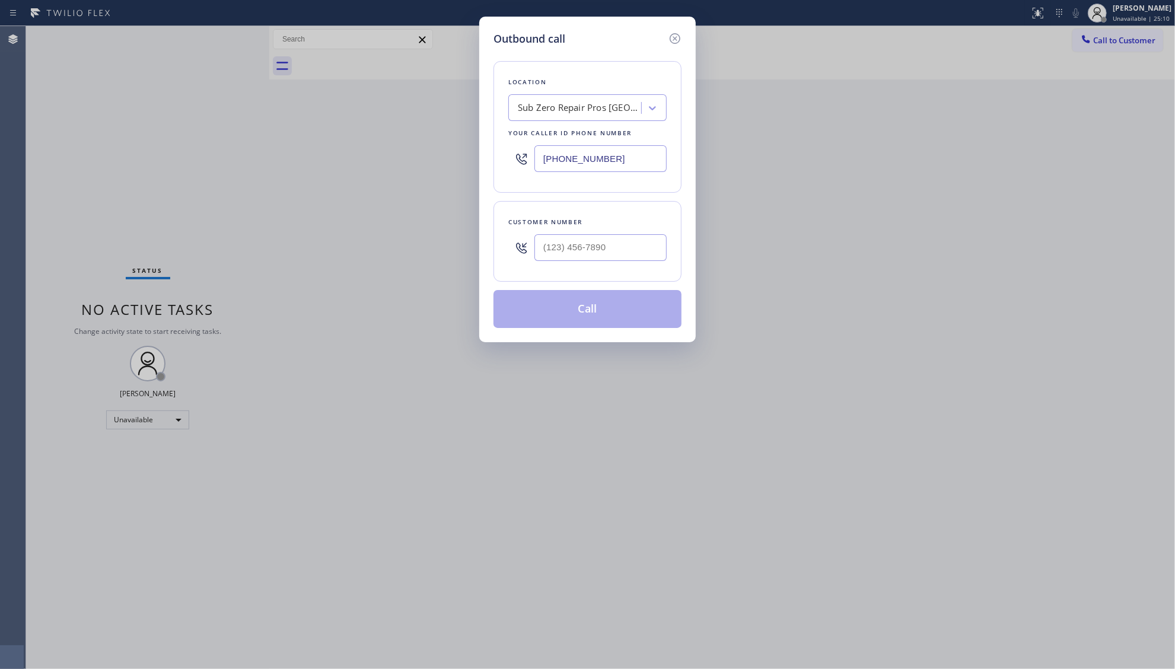
drag, startPoint x: 657, startPoint y: 160, endPoint x: 489, endPoint y: 150, distance: 168.7
click at [489, 151] on div "Outbound call Location Sub Zero Repair Pros [GEOGRAPHIC_DATA] Your caller id ph…" at bounding box center [587, 180] width 216 height 326
click at [648, 159] on input "(___) ___-____" at bounding box center [600, 158] width 132 height 27
paste input "562) 526-7993"
type input "[PHONE_NUMBER]"
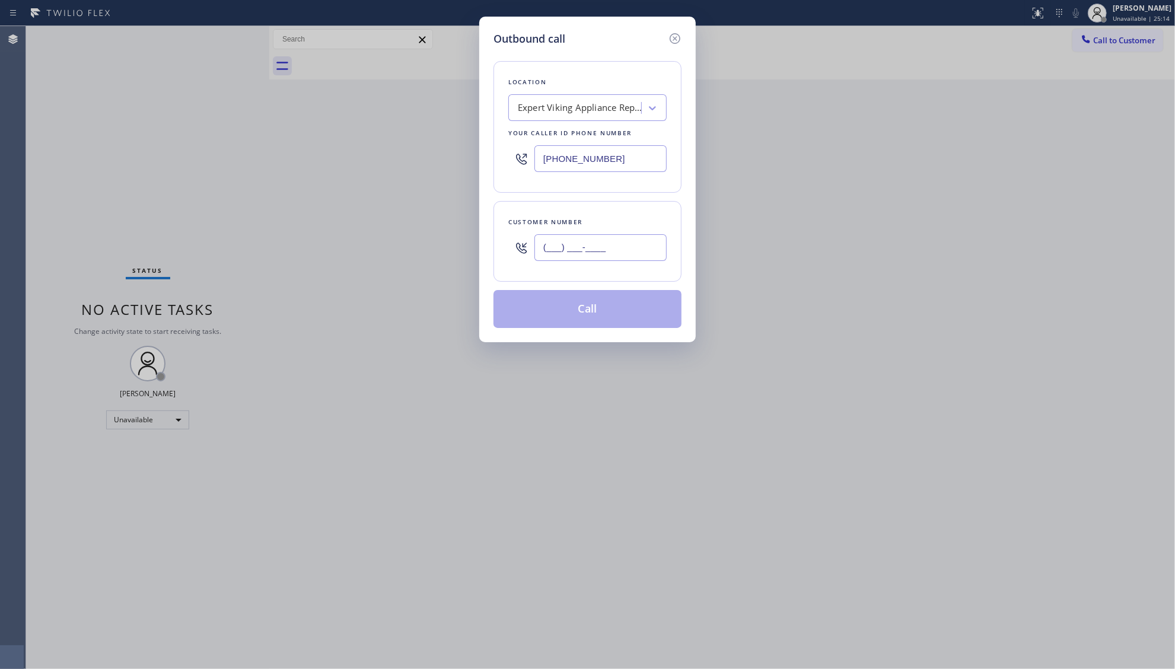
click at [591, 243] on input "(___) ___-____" at bounding box center [600, 247] width 132 height 27
paste input "949) 201-4826"
type input "[PHONE_NUMBER]"
click at [589, 318] on button "Call" at bounding box center [587, 309] width 188 height 38
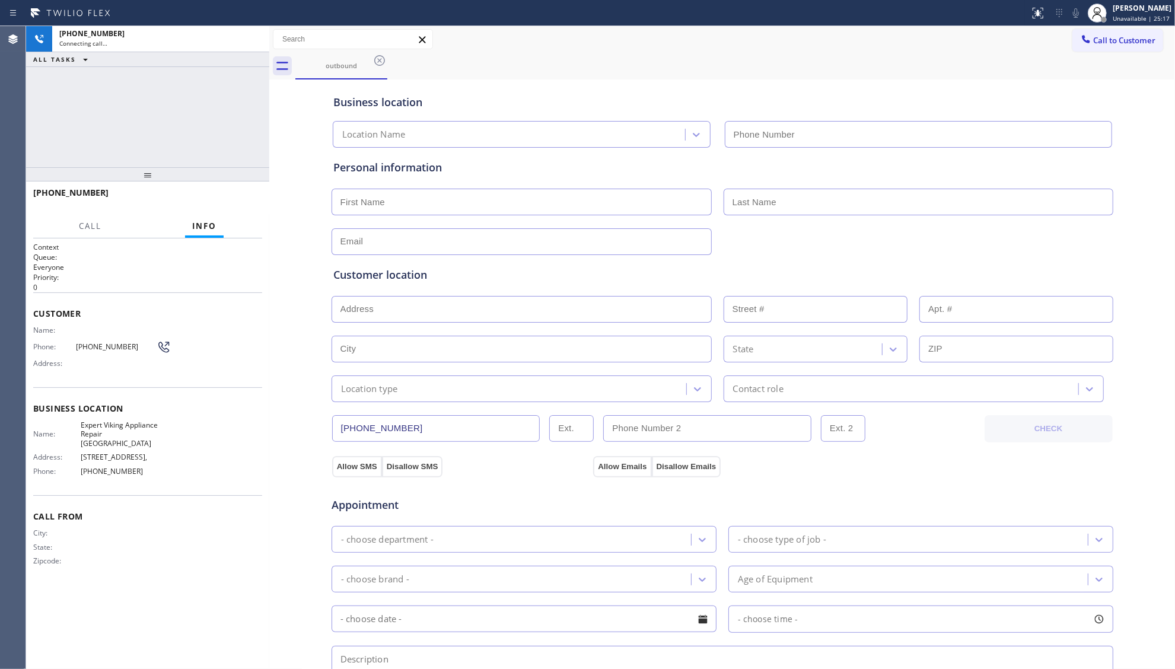
type input "[PHONE_NUMBER]"
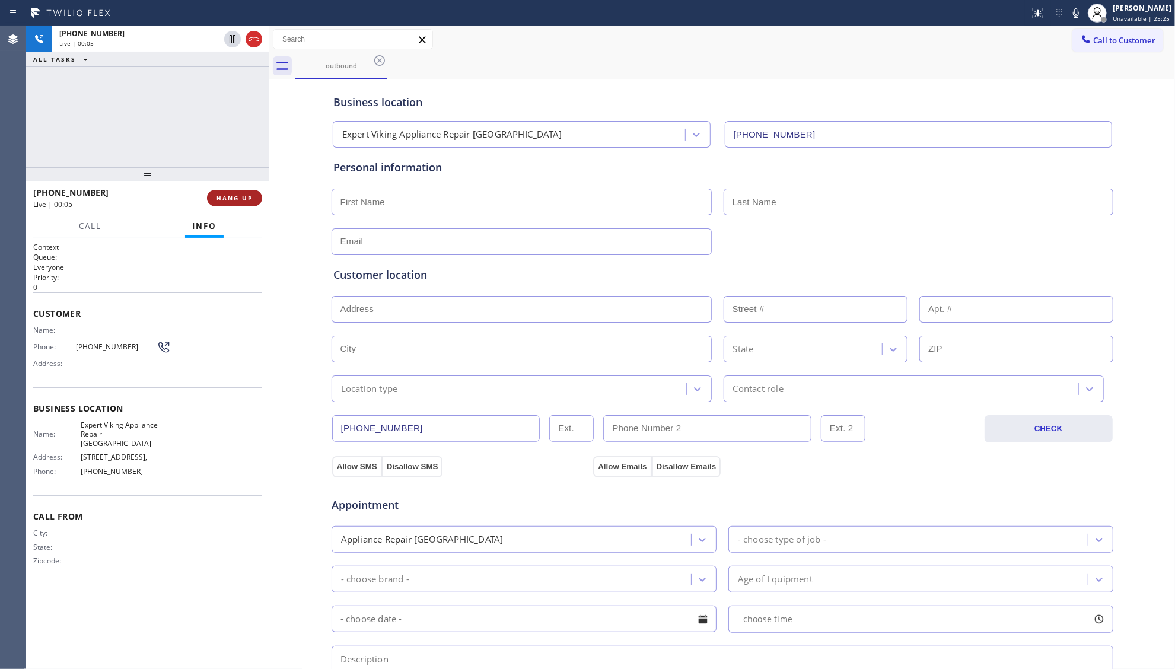
click at [241, 202] on span "HANG UP" at bounding box center [234, 198] width 36 height 8
click at [243, 202] on span "HANG UP" at bounding box center [234, 198] width 36 height 8
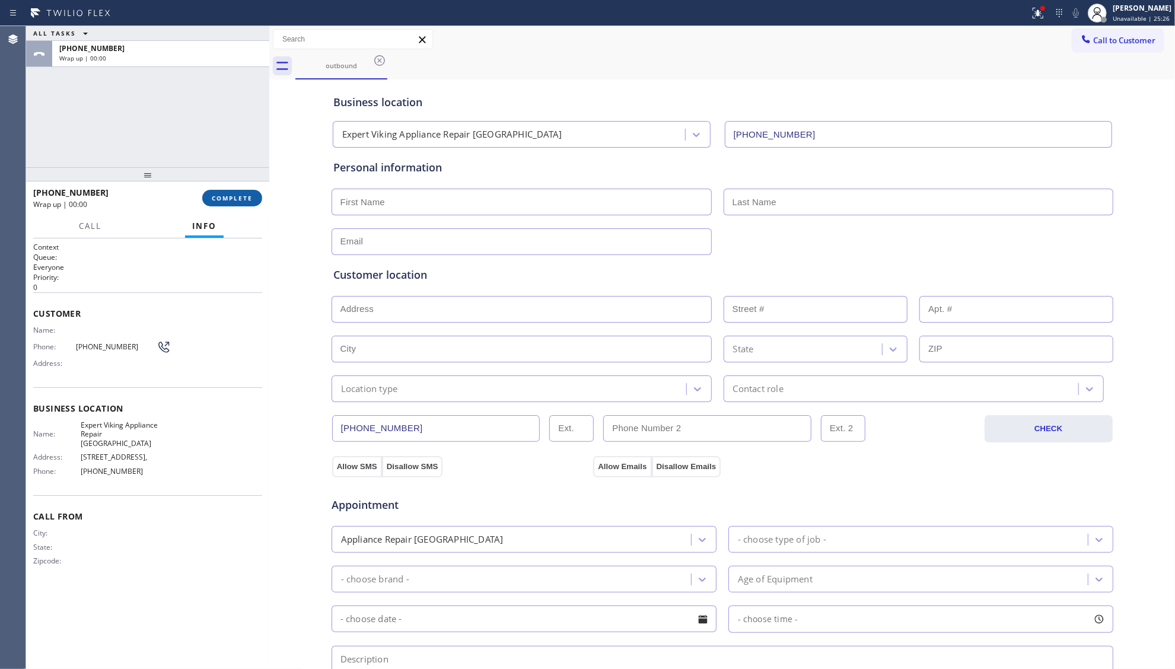
click at [243, 199] on span "COMPLETE" at bounding box center [232, 198] width 41 height 8
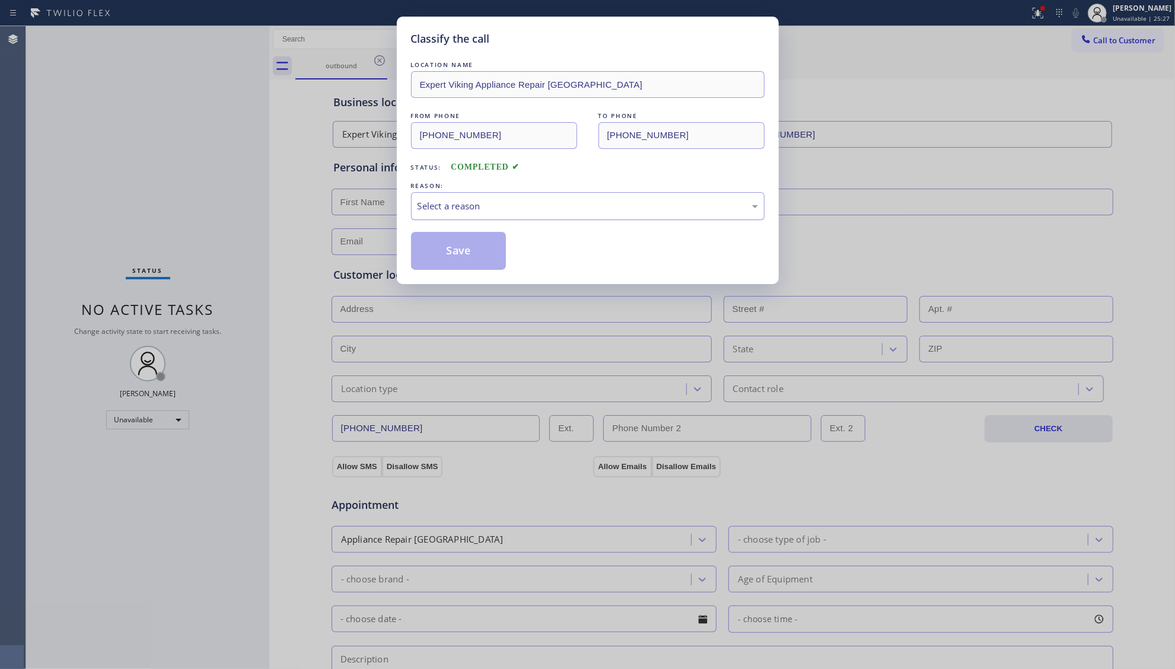
click at [539, 215] on div "Select a reason" at bounding box center [587, 206] width 353 height 28
click at [476, 259] on button "Save" at bounding box center [458, 251] width 95 height 38
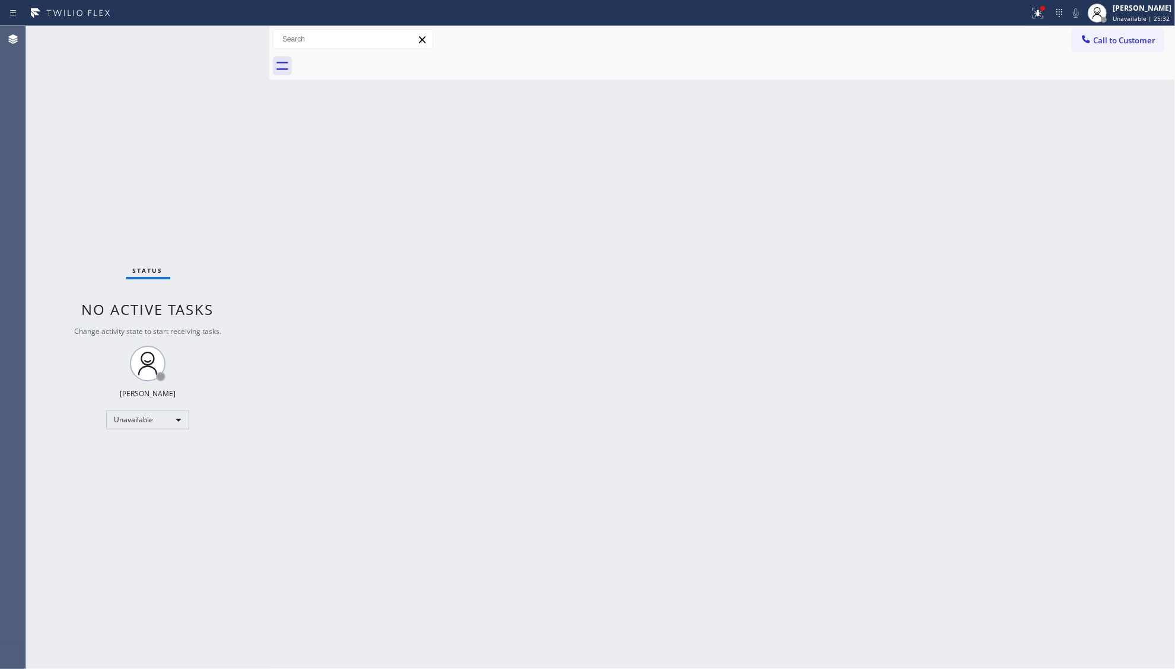
drag, startPoint x: 992, startPoint y: 44, endPoint x: 1002, endPoint y: 43, distance: 10.1
click at [992, 45] on div "Call to Customer Outbound call Location Expert Viking Appliance Repair [GEOGRAP…" at bounding box center [722, 39] width 906 height 21
click at [1078, 34] on button "Call to Customer" at bounding box center [1117, 40] width 91 height 23
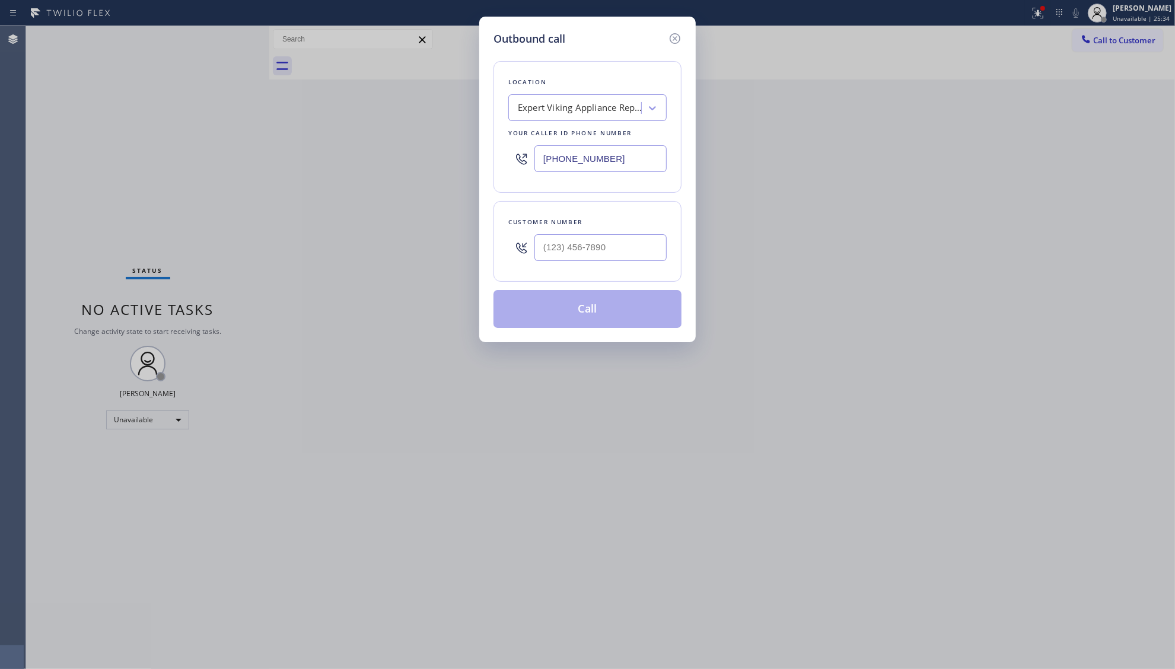
drag, startPoint x: 658, startPoint y: 168, endPoint x: 483, endPoint y: 162, distance: 175.0
click at [483, 164] on div "Outbound call Location Expert Viking Appliance Repair [GEOGRAPHIC_DATA] Your ca…" at bounding box center [587, 180] width 216 height 326
paste input "714) 909-1269"
type input "[PHONE_NUMBER]"
click at [629, 230] on div at bounding box center [600, 247] width 132 height 39
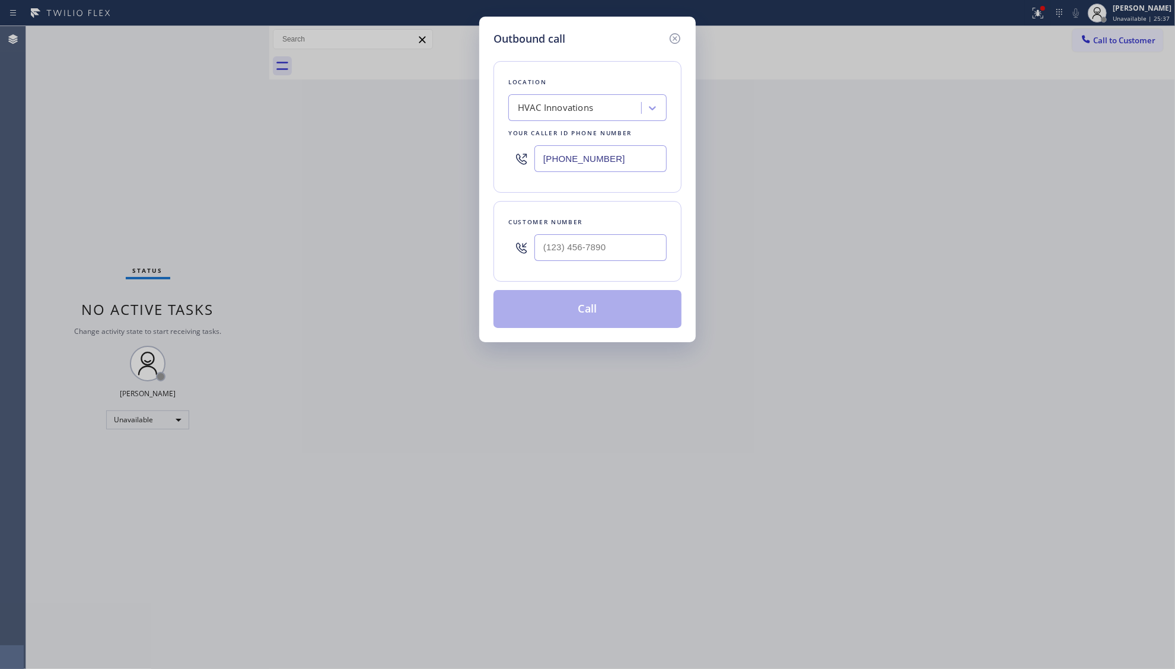
click at [626, 269] on div "Customer number" at bounding box center [587, 241] width 188 height 81
click at [630, 259] on input "(___) ___-____" at bounding box center [600, 247] width 132 height 27
paste input "714) 250-8328"
type input "[PHONE_NUMBER]"
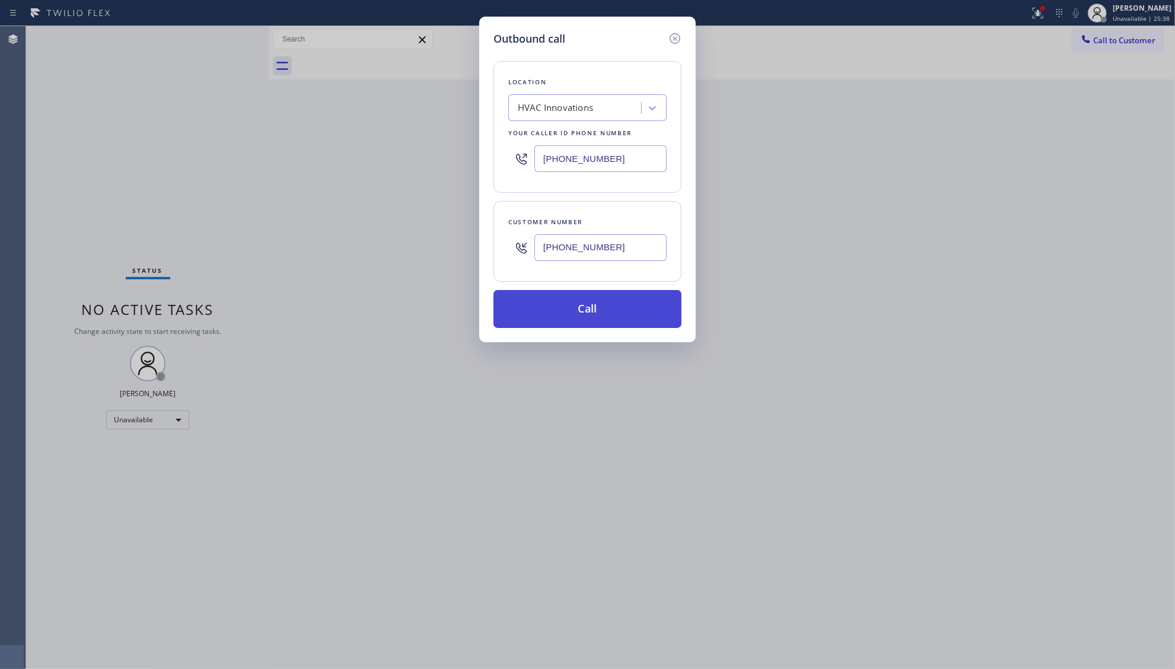
click at [606, 313] on button "Call" at bounding box center [587, 309] width 188 height 38
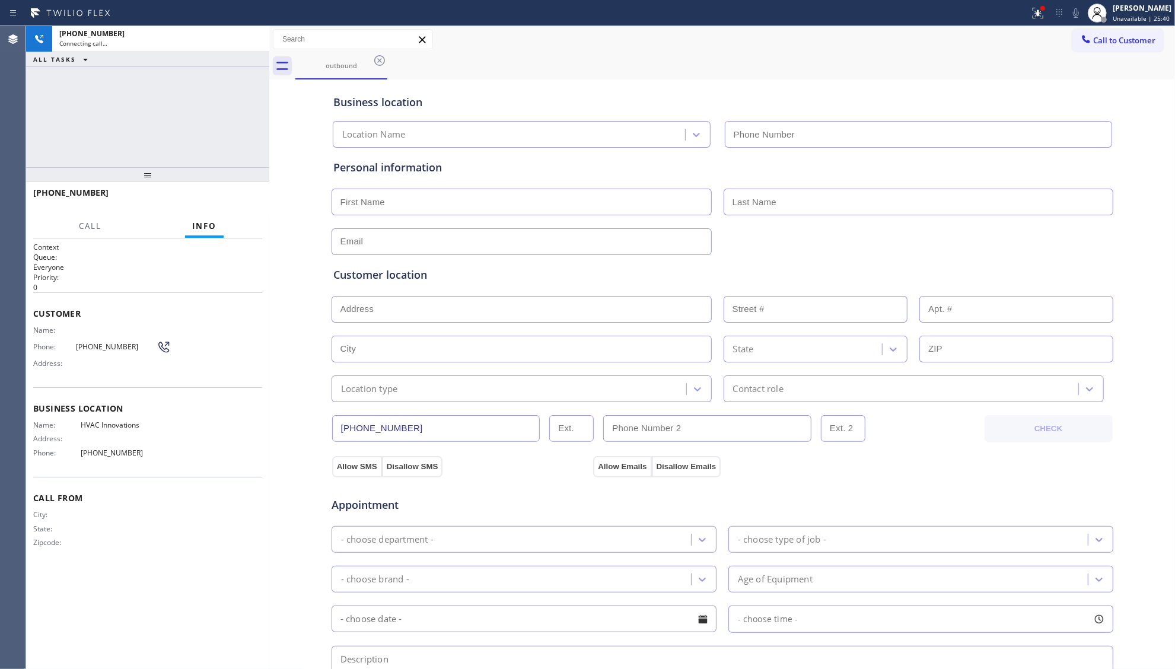
type input "[PHONE_NUMBER]"
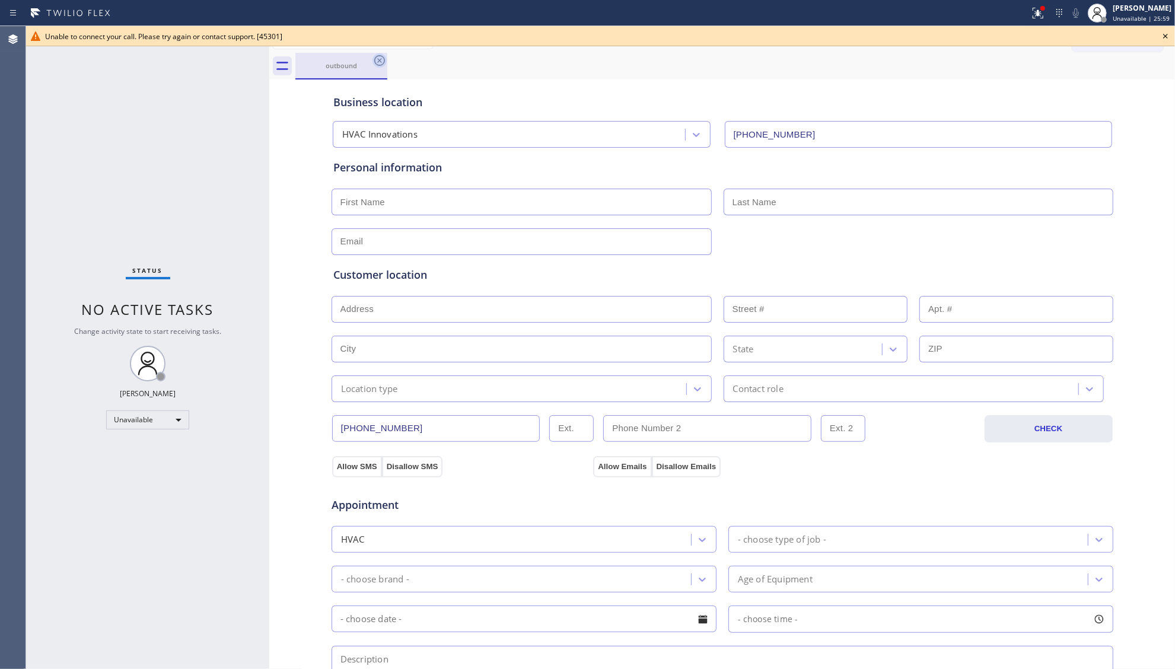
click at [378, 64] on icon at bounding box center [379, 60] width 14 height 14
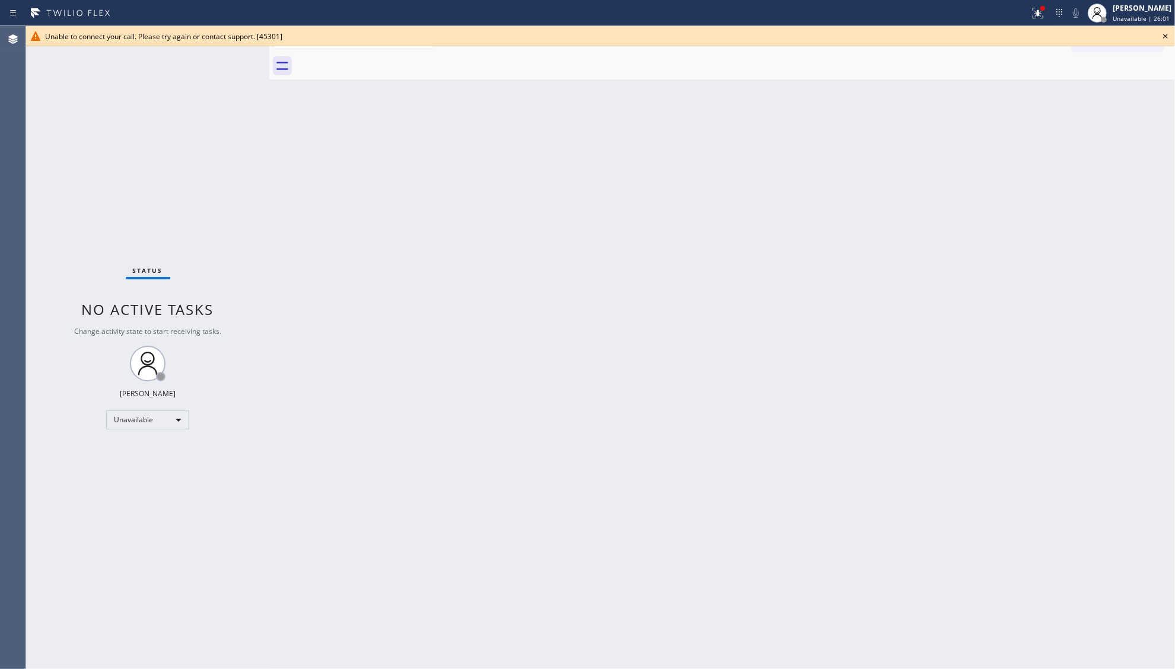
click at [1165, 36] on icon at bounding box center [1165, 36] width 14 height 14
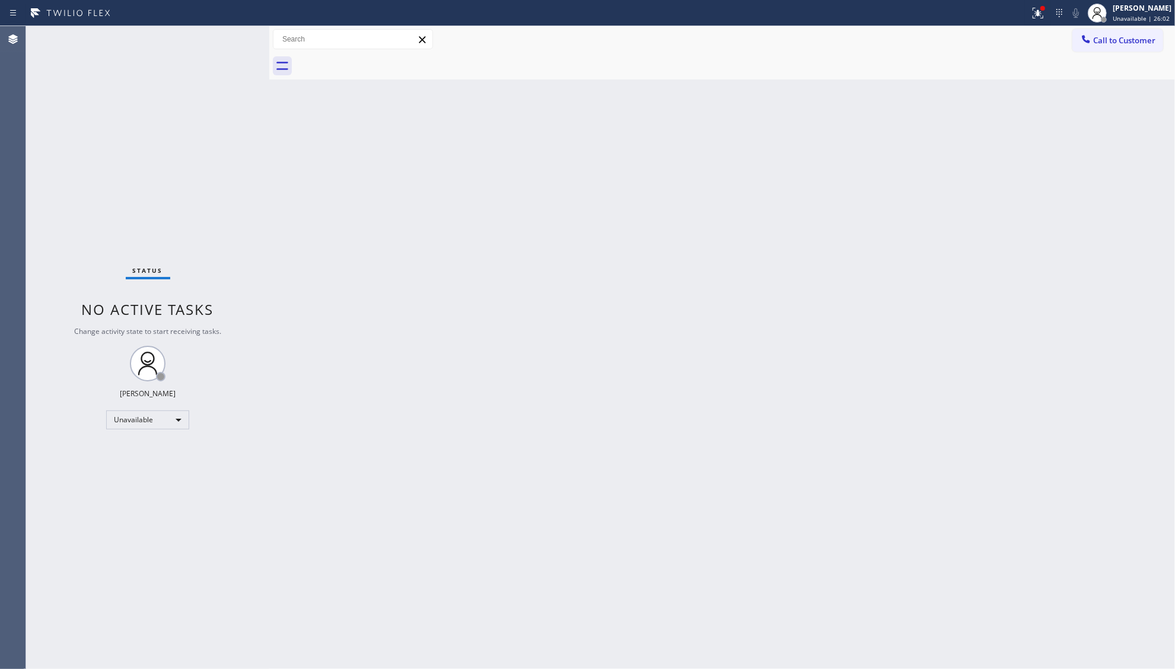
drag, startPoint x: 1130, startPoint y: 36, endPoint x: 1122, endPoint y: 39, distance: 8.3
click at [1124, 39] on span "Call to Customer" at bounding box center [1124, 40] width 62 height 11
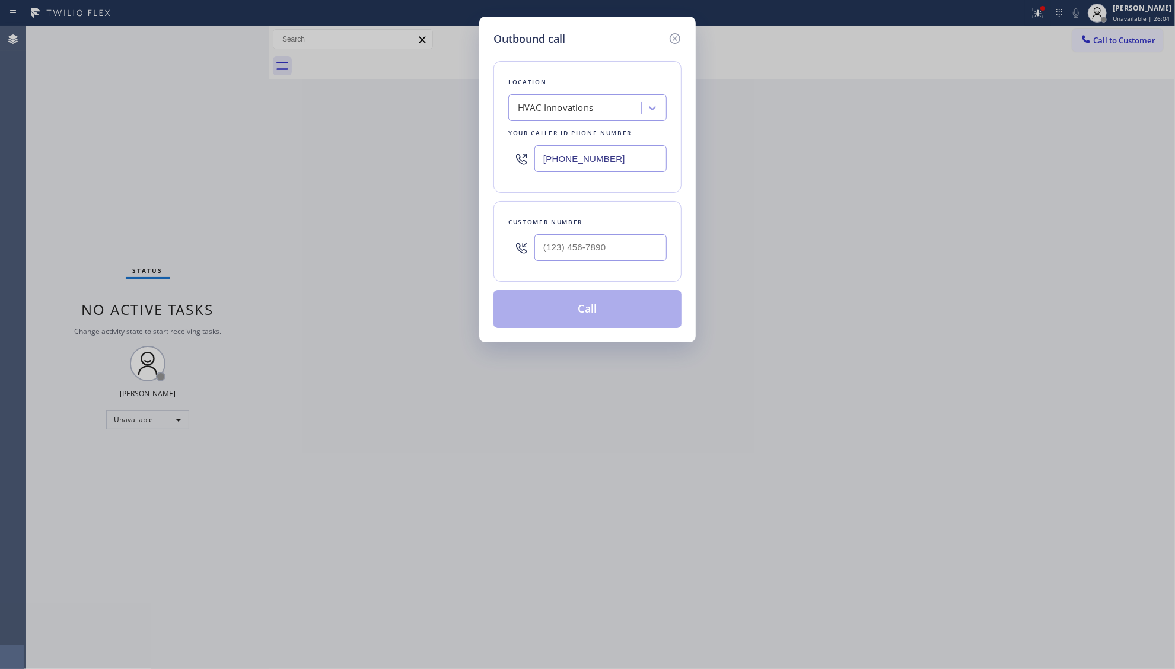
drag, startPoint x: 614, startPoint y: 162, endPoint x: 496, endPoint y: 178, distance: 119.7
click at [503, 179] on div "Location HVAC Innovations Your caller id phone number [PHONE_NUMBER]" at bounding box center [587, 127] width 188 height 132
paste input "410) 237-0708"
type input "[PHONE_NUMBER]"
click at [645, 240] on input "(___) ___-____" at bounding box center [600, 247] width 132 height 27
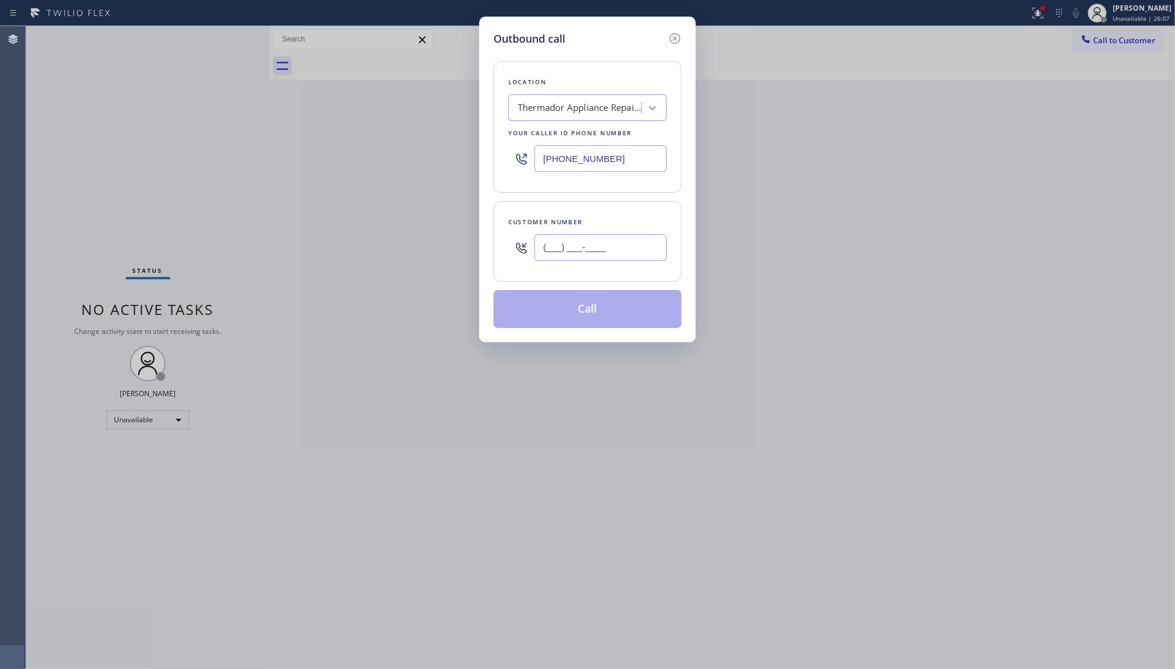
paste input "410) 541-2098"
type input "[PHONE_NUMBER]"
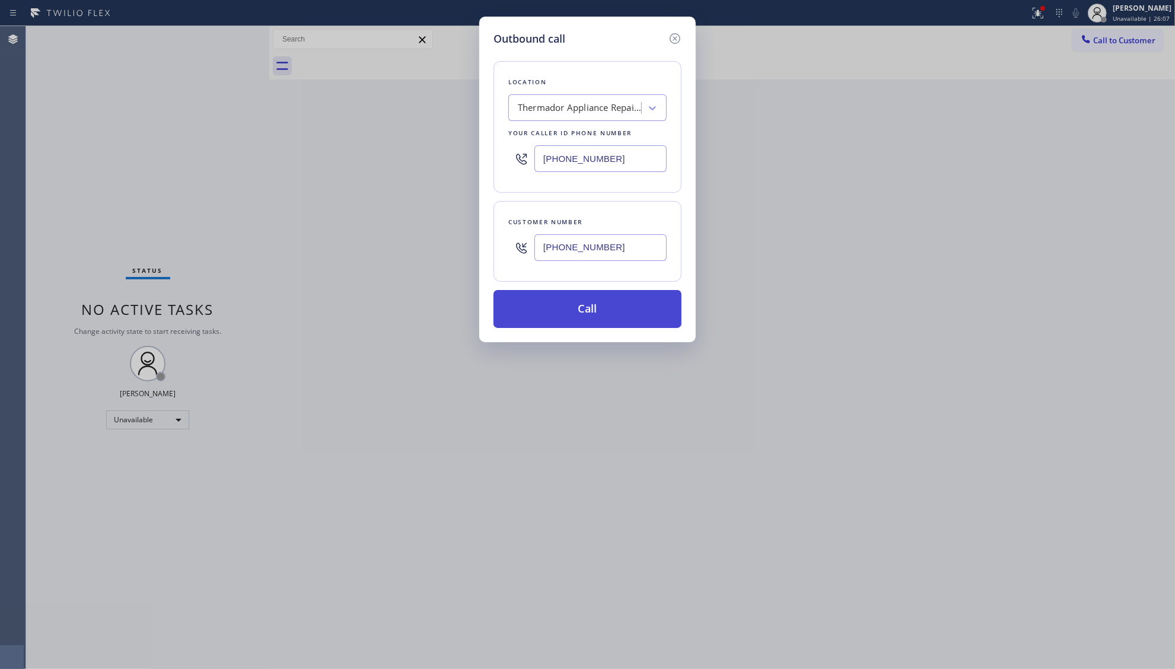
click at [612, 307] on button "Call" at bounding box center [587, 309] width 188 height 38
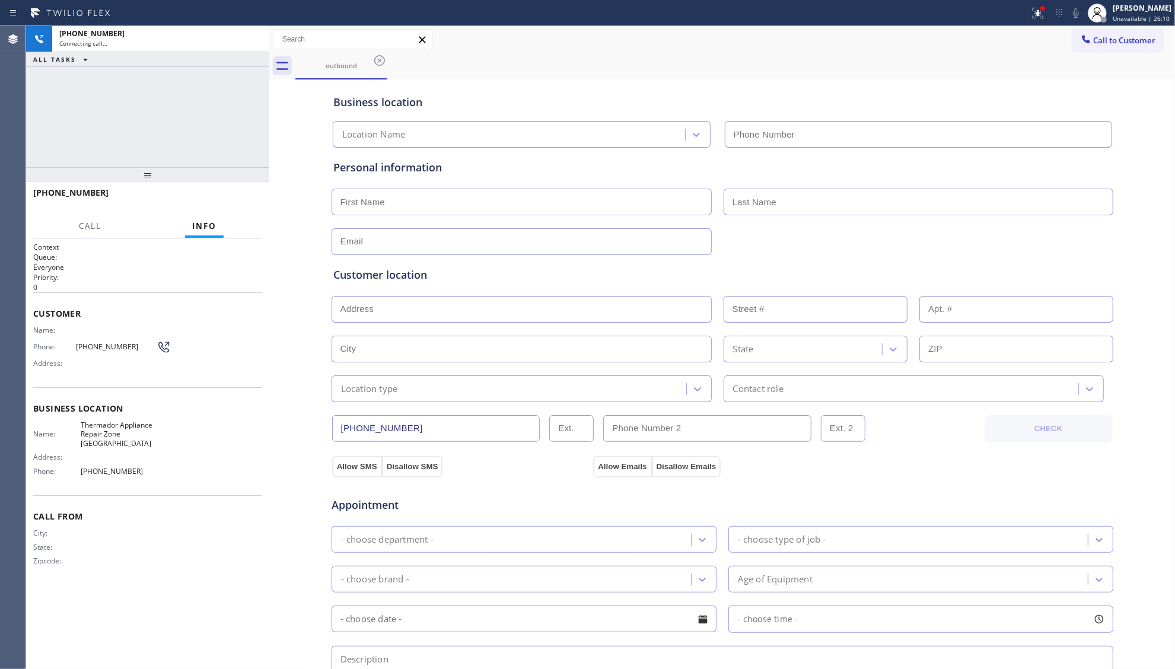
type input "[PHONE_NUMBER]"
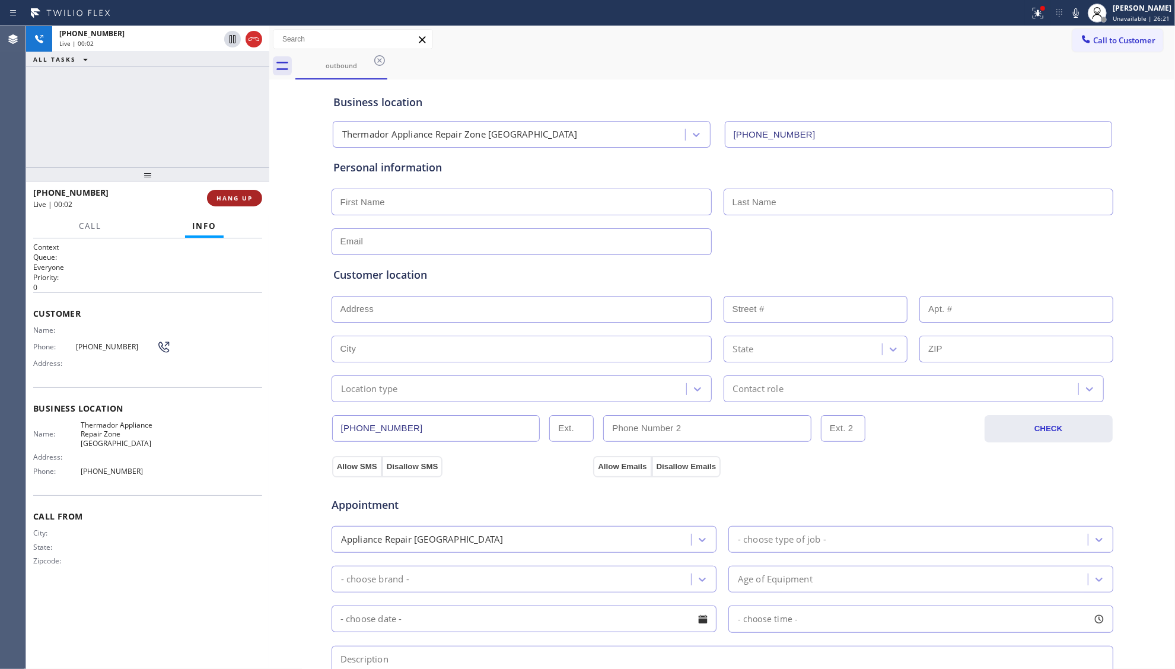
click at [235, 203] on button "HANG UP" at bounding box center [234, 198] width 55 height 17
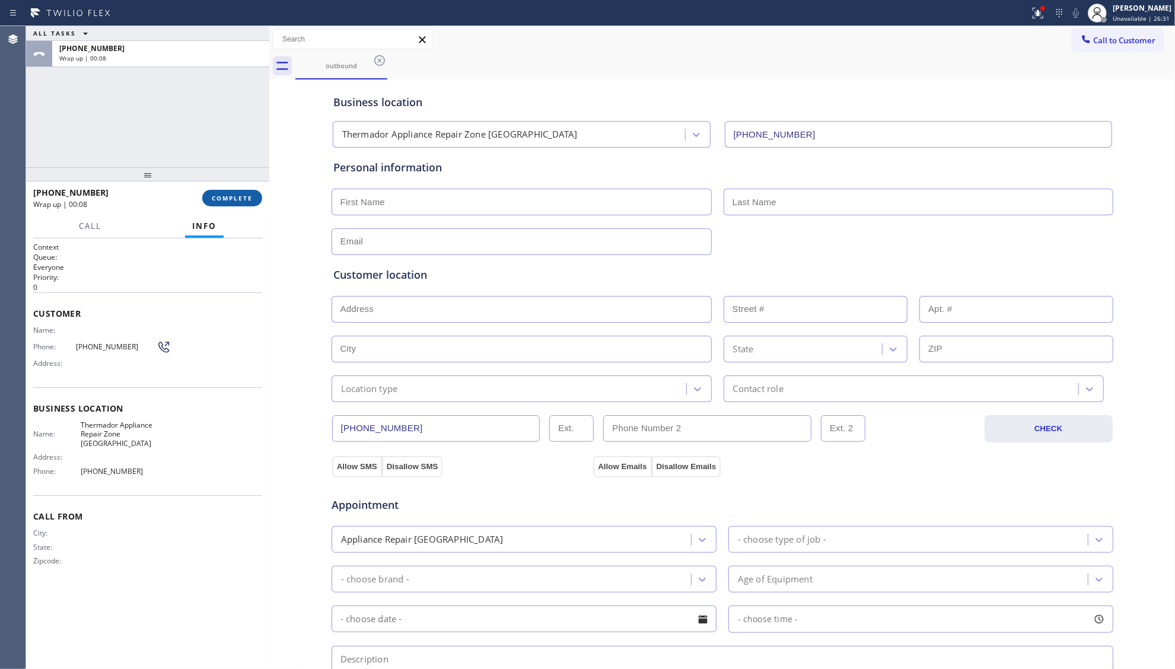
click at [216, 199] on span "COMPLETE" at bounding box center [232, 198] width 41 height 8
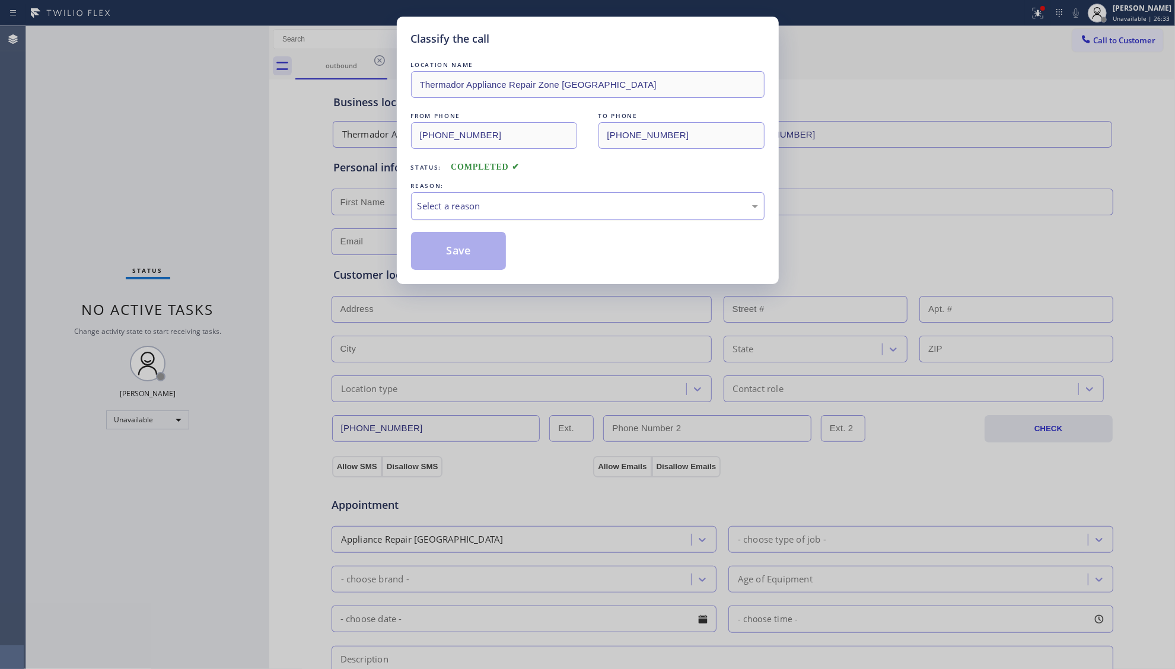
click at [473, 204] on div "Select a reason" at bounding box center [587, 206] width 353 height 28
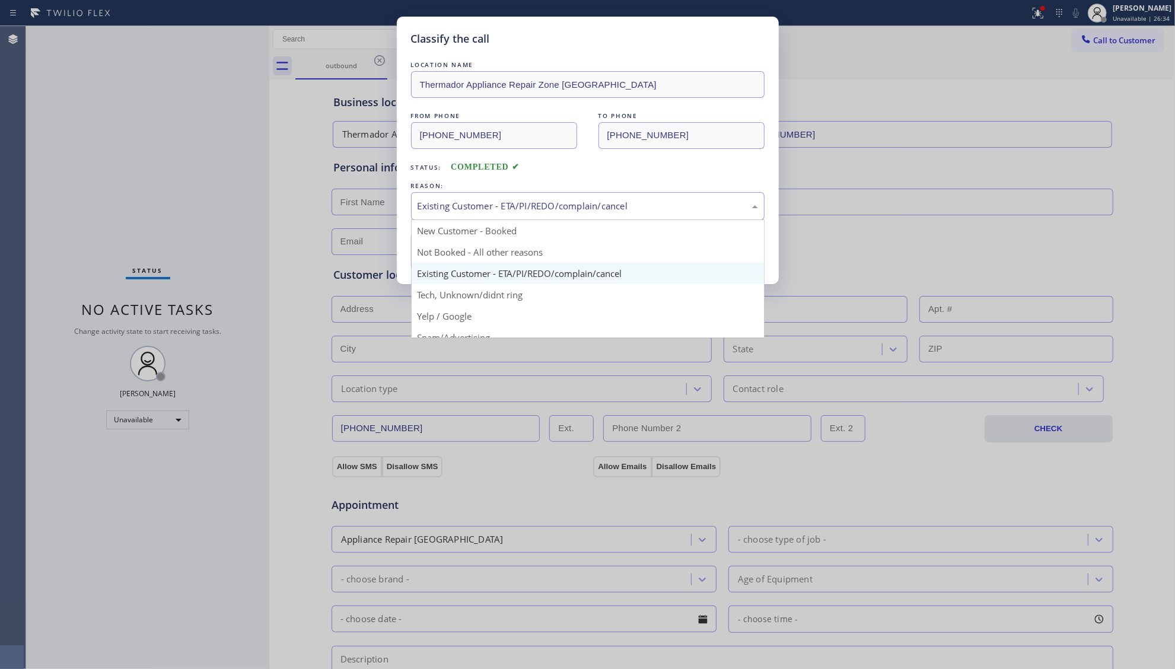
drag, startPoint x: 468, startPoint y: 205, endPoint x: 467, endPoint y: 243, distance: 37.4
click at [468, 207] on div "Existing Customer - ETA/PI/REDO/complain/cancel" at bounding box center [587, 206] width 340 height 14
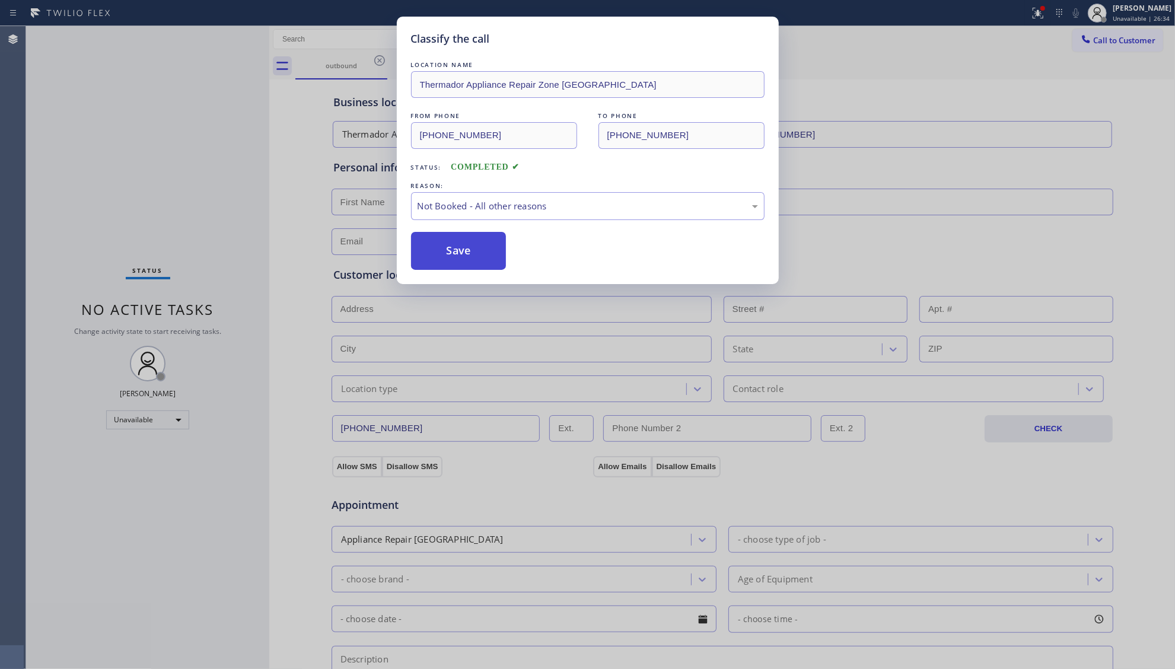
click at [470, 245] on button "Save" at bounding box center [458, 251] width 95 height 38
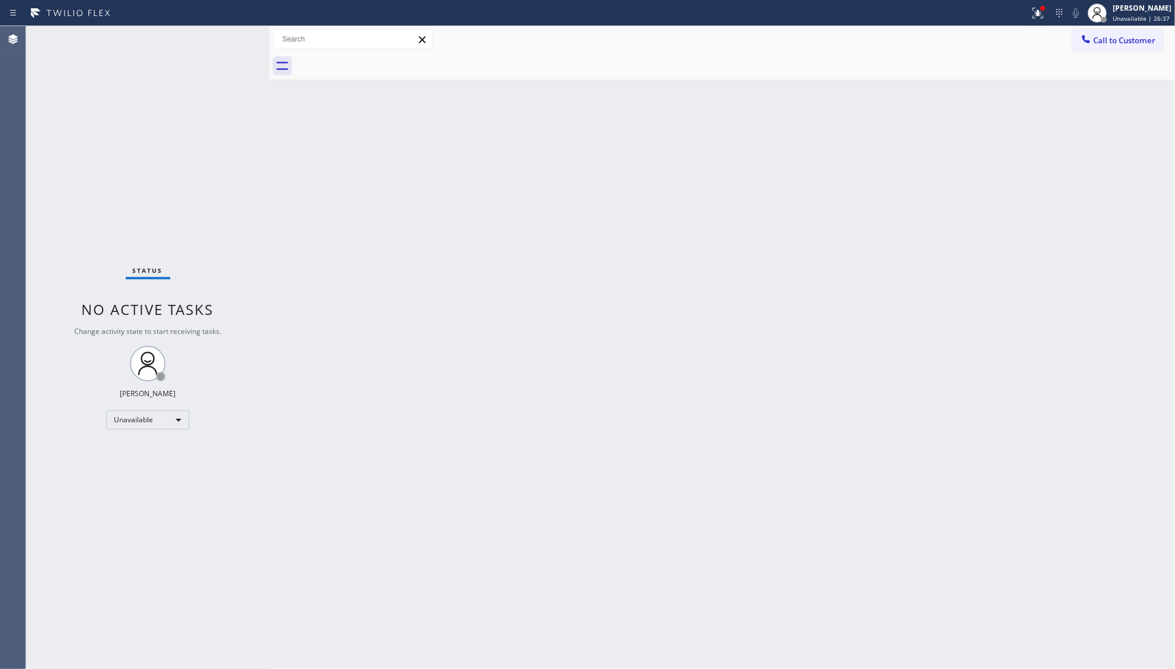
click at [890, 121] on div "Back to Dashboard Change Sender ID Customers Technicians Select a contact Outbo…" at bounding box center [722, 347] width 906 height 643
click at [1097, 36] on span "Call to Customer" at bounding box center [1124, 40] width 62 height 11
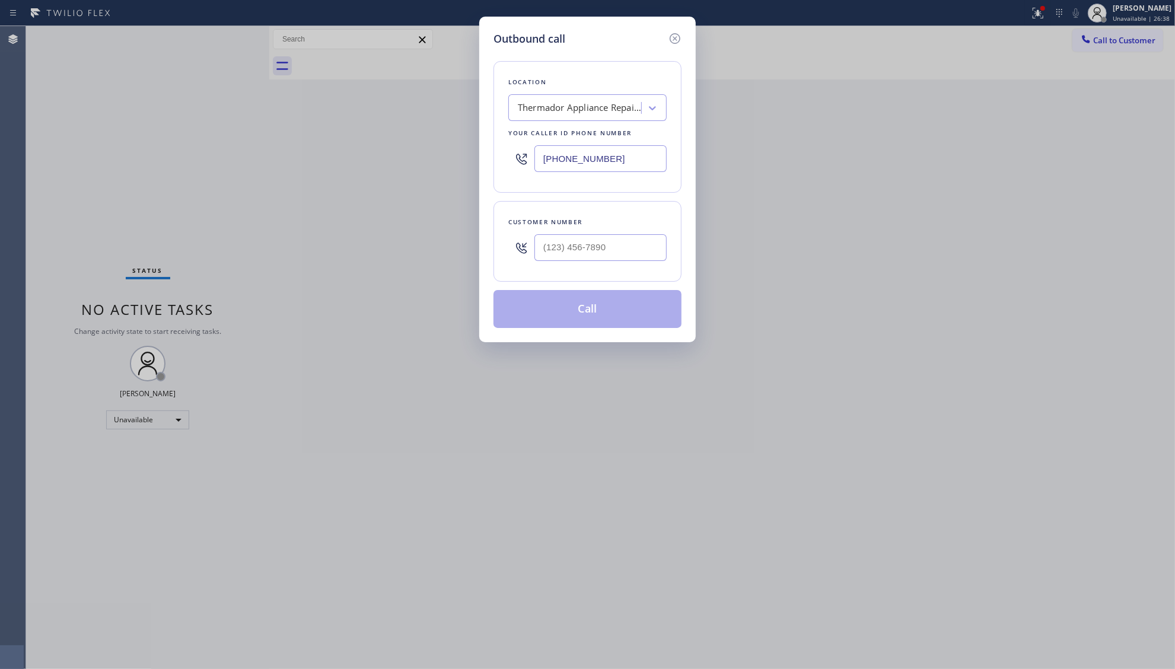
drag, startPoint x: 645, startPoint y: 170, endPoint x: 477, endPoint y: 162, distance: 168.0
click at [477, 165] on div "Outbound call Location Thermador Appliance Repair Zone [GEOGRAPHIC_DATA] Your c…" at bounding box center [587, 334] width 1175 height 669
paste input "805) 303-5959"
type input "[PHONE_NUMBER]"
click at [636, 264] on div at bounding box center [600, 247] width 132 height 39
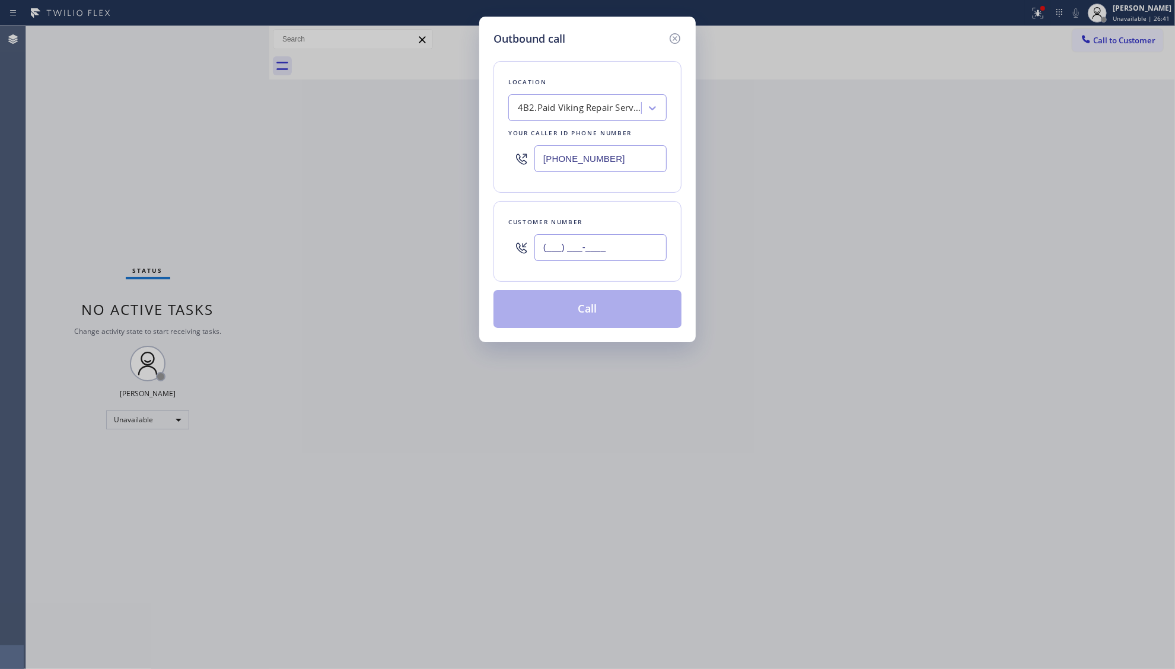
click at [633, 257] on input "(___) ___-____" at bounding box center [600, 247] width 132 height 27
paste input "805) 657-0359"
type input "[PHONE_NUMBER]"
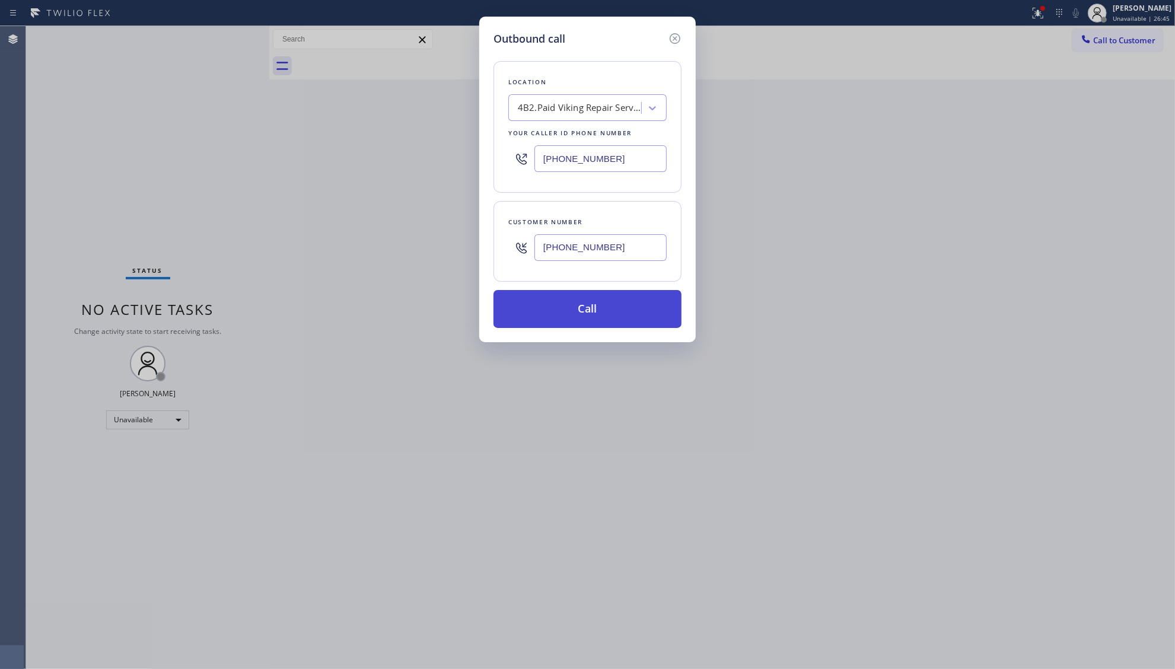
click at [579, 302] on button "Call" at bounding box center [587, 309] width 188 height 38
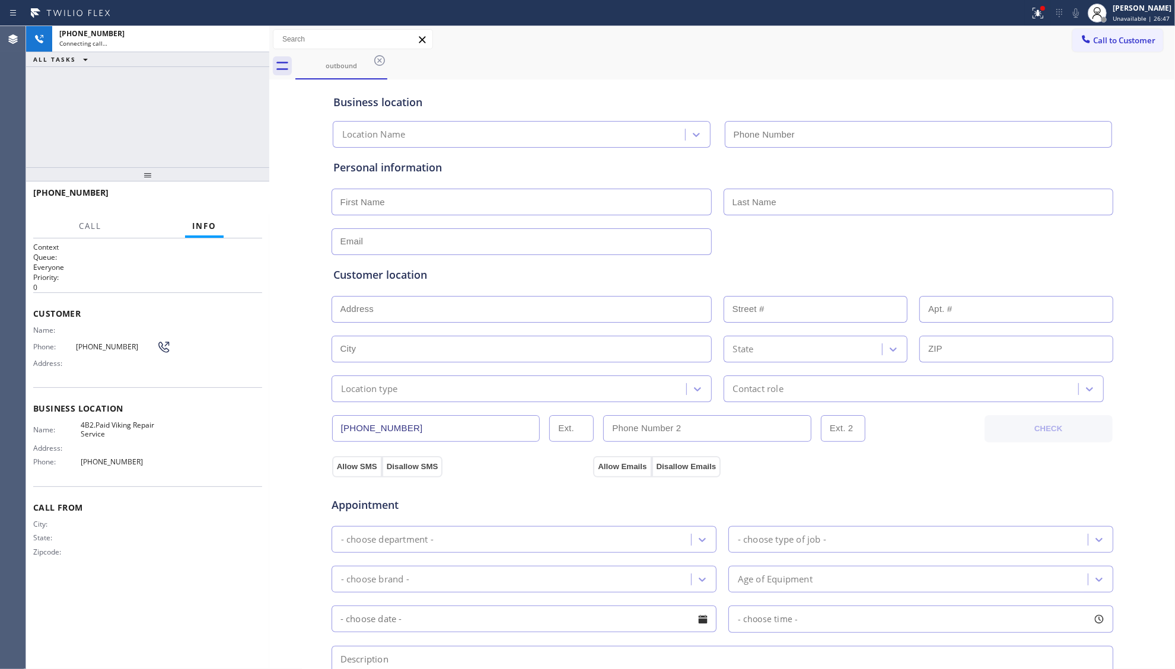
type input "[PHONE_NUMBER]"
click at [380, 62] on icon at bounding box center [379, 60] width 14 height 14
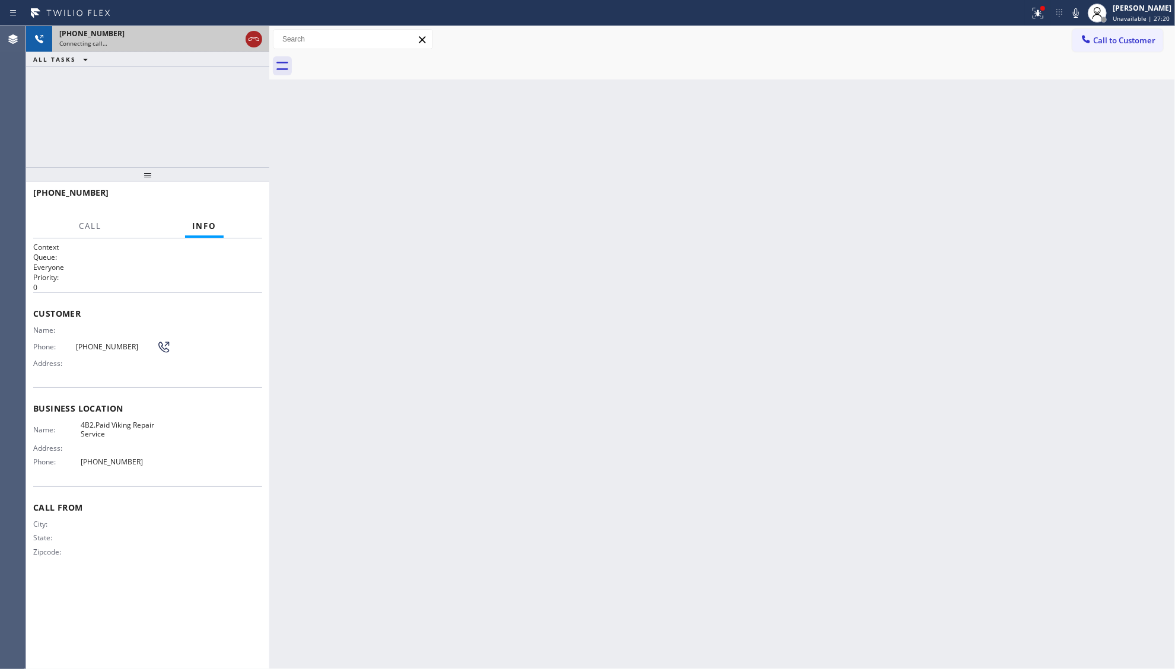
click at [255, 43] on icon at bounding box center [254, 39] width 14 height 14
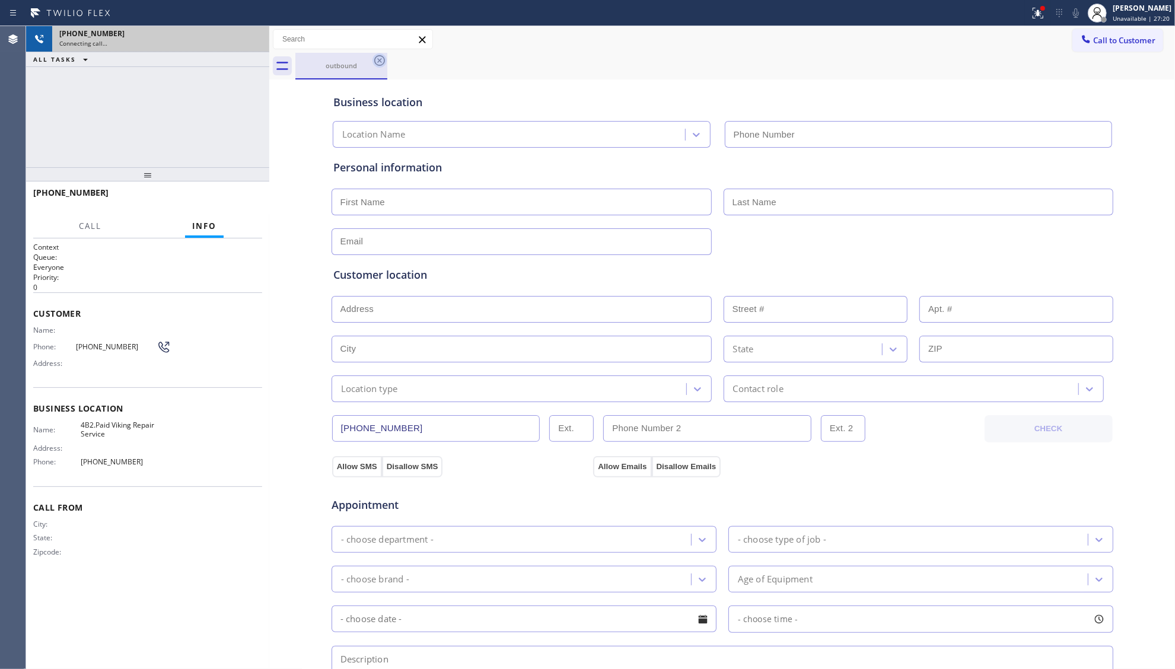
type input "[PHONE_NUMBER]"
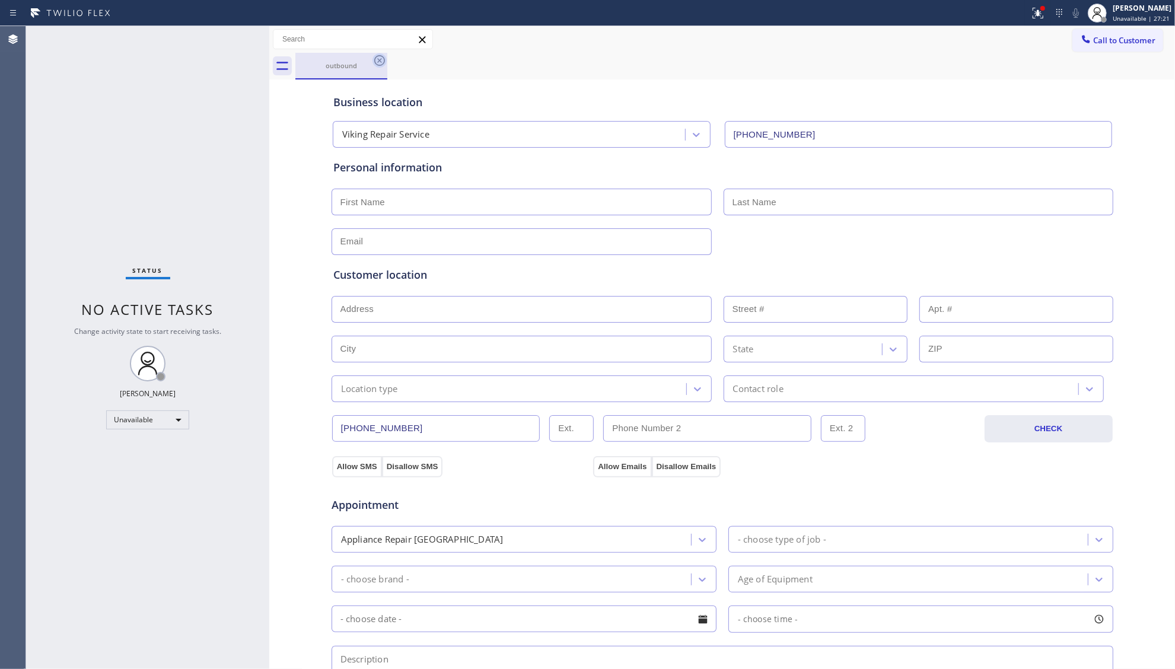
click at [372, 62] on icon at bounding box center [379, 60] width 14 height 14
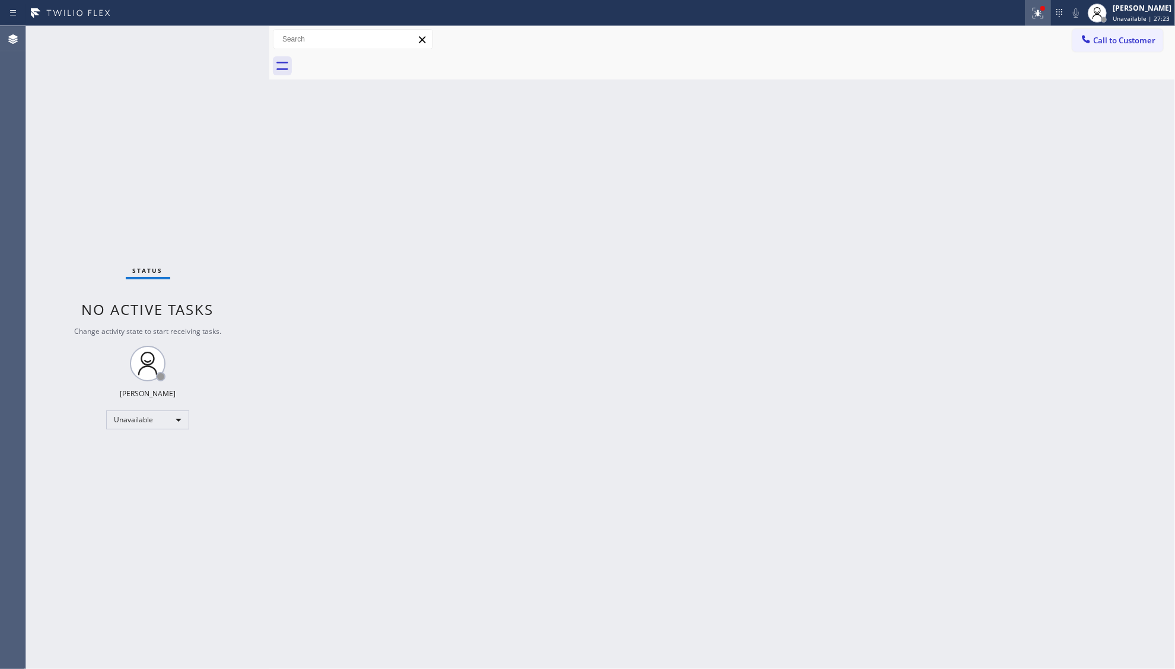
click at [1043, 11] on div at bounding box center [1042, 8] width 7 height 7
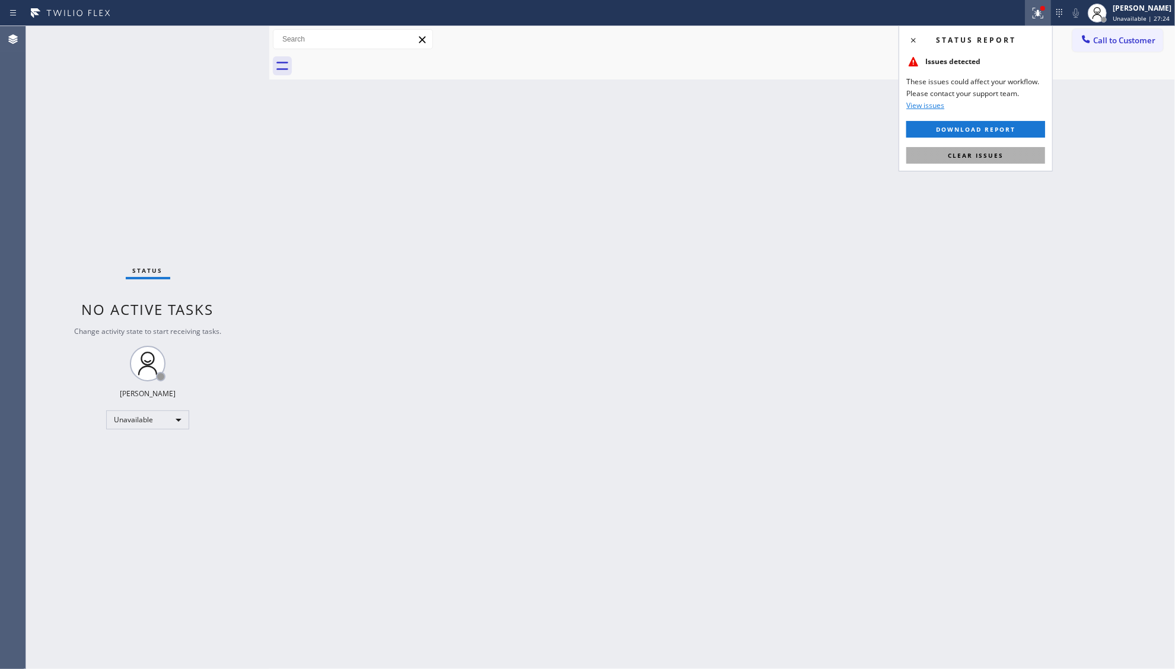
click at [987, 157] on span "Clear issues" at bounding box center [976, 155] width 56 height 8
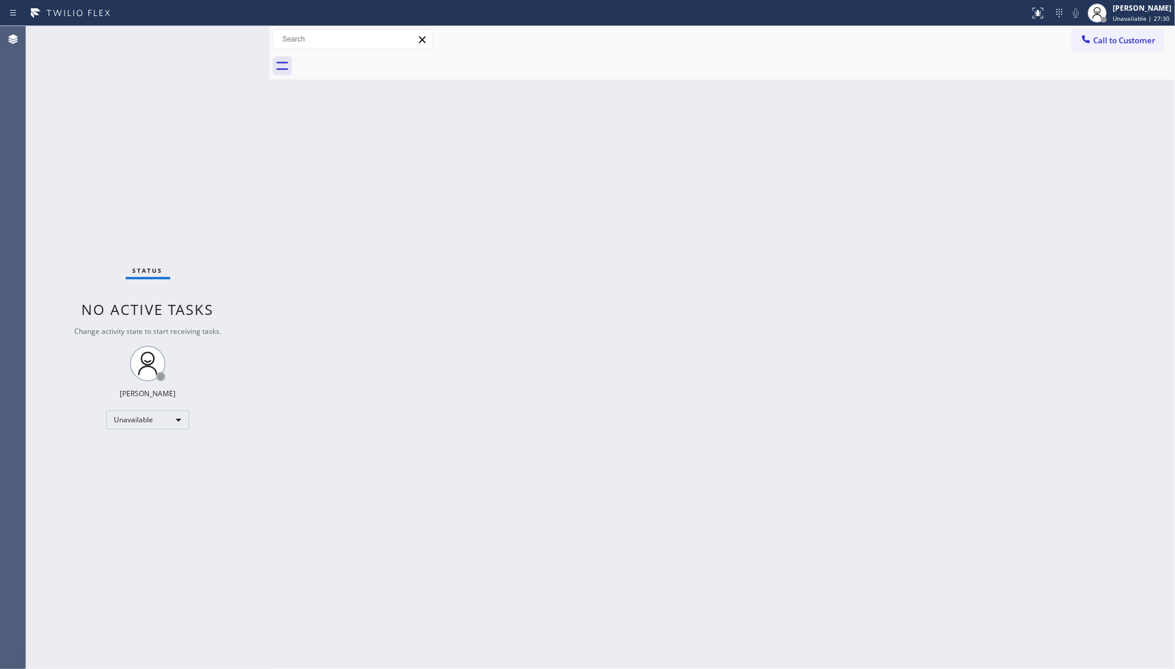
drag, startPoint x: 968, startPoint y: 218, endPoint x: 1082, endPoint y: 102, distance: 163.1
click at [971, 216] on div "Back to Dashboard Change Sender ID Customers Technicians Select a contact Outbo…" at bounding box center [722, 347] width 906 height 643
click at [1110, 2] on div at bounding box center [1097, 13] width 26 height 26
drag, startPoint x: 1032, startPoint y: 60, endPoint x: 1038, endPoint y: 60, distance: 6.0
click at [1032, 60] on div at bounding box center [734, 66] width 879 height 27
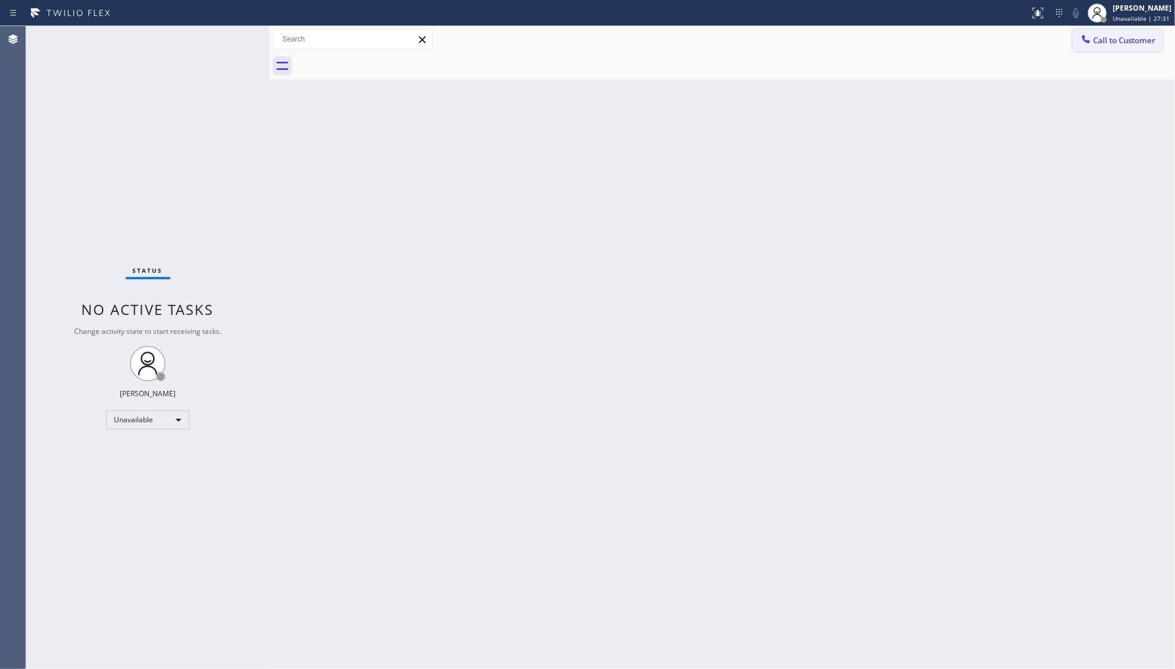
click at [1088, 50] on button "Call to Customer" at bounding box center [1117, 40] width 91 height 23
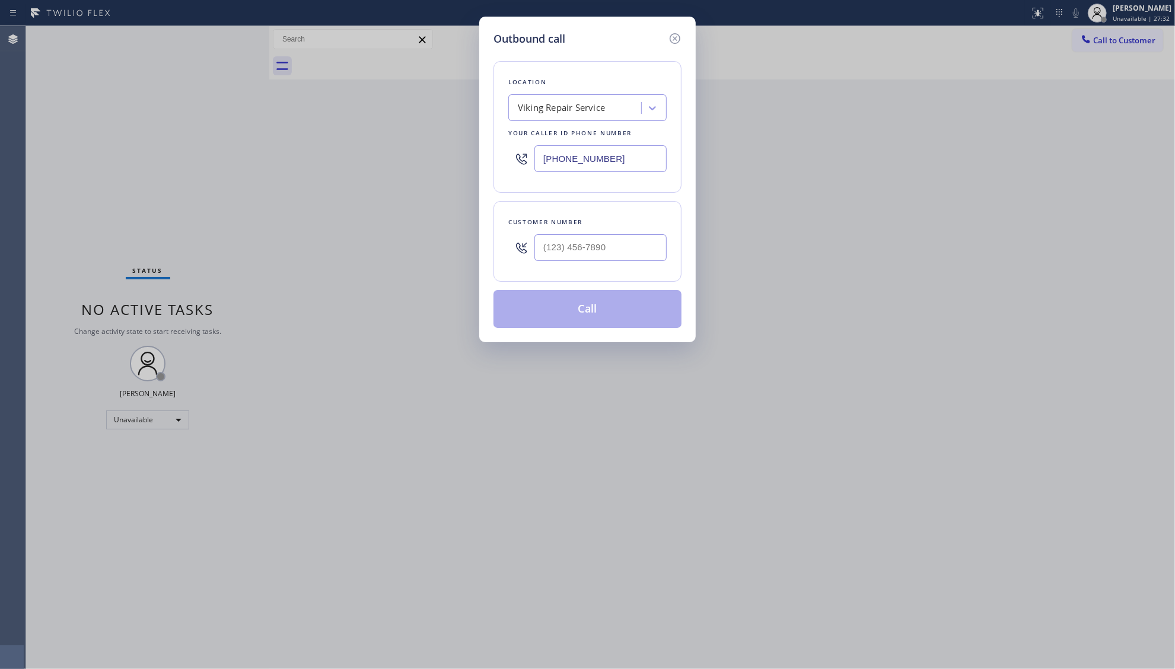
drag, startPoint x: 654, startPoint y: 146, endPoint x: 520, endPoint y: 152, distance: 133.6
click at [520, 152] on div "[PHONE_NUMBER]" at bounding box center [587, 158] width 158 height 39
paste input "628) 277-8686"
type input "[PHONE_NUMBER]"
paste input "818) 674-3299"
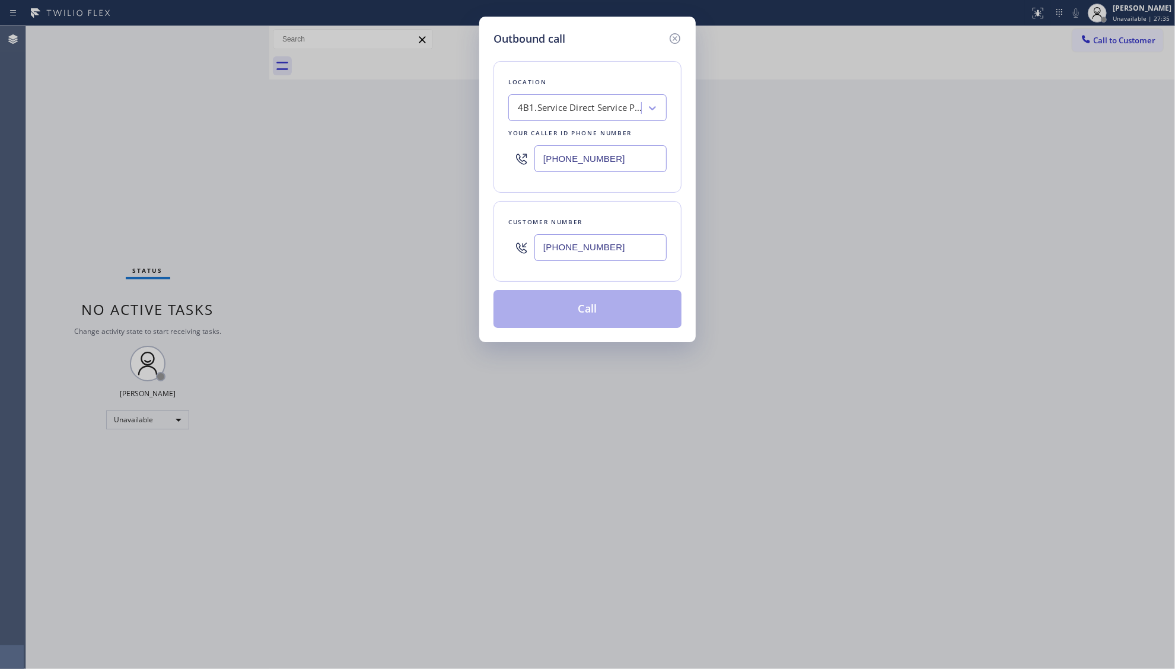
click at [633, 238] on input "[PHONE_NUMBER]" at bounding box center [600, 247] width 132 height 27
type input "[PHONE_NUMBER]"
click at [593, 311] on button "Call" at bounding box center [587, 309] width 188 height 38
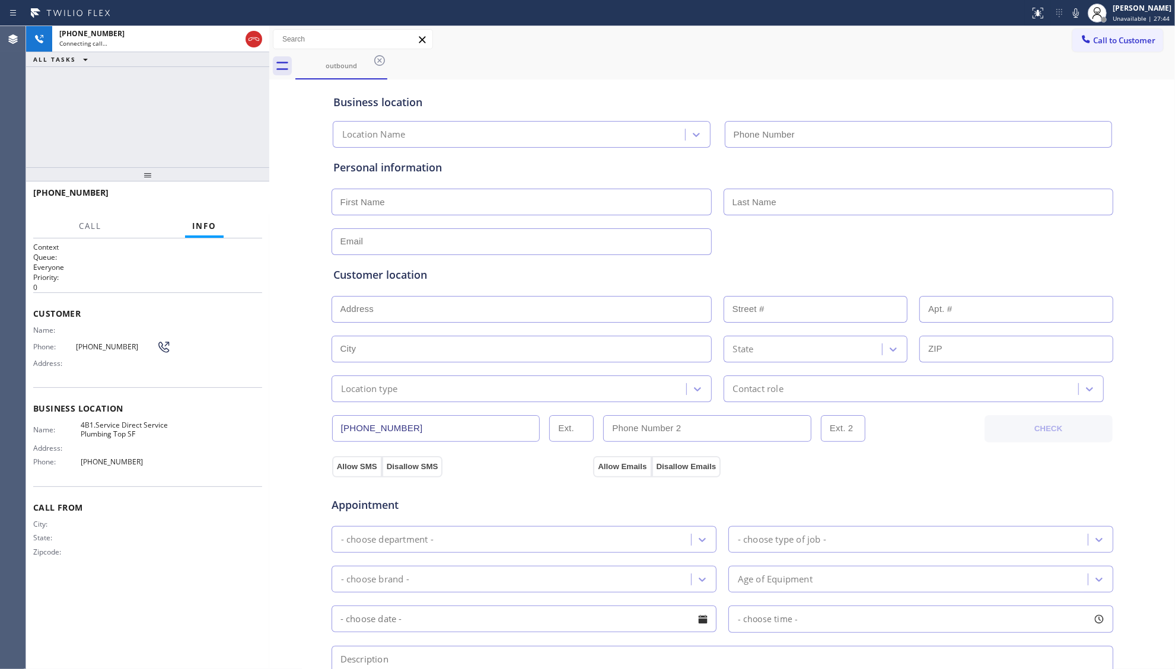
type input "[PHONE_NUMBER]"
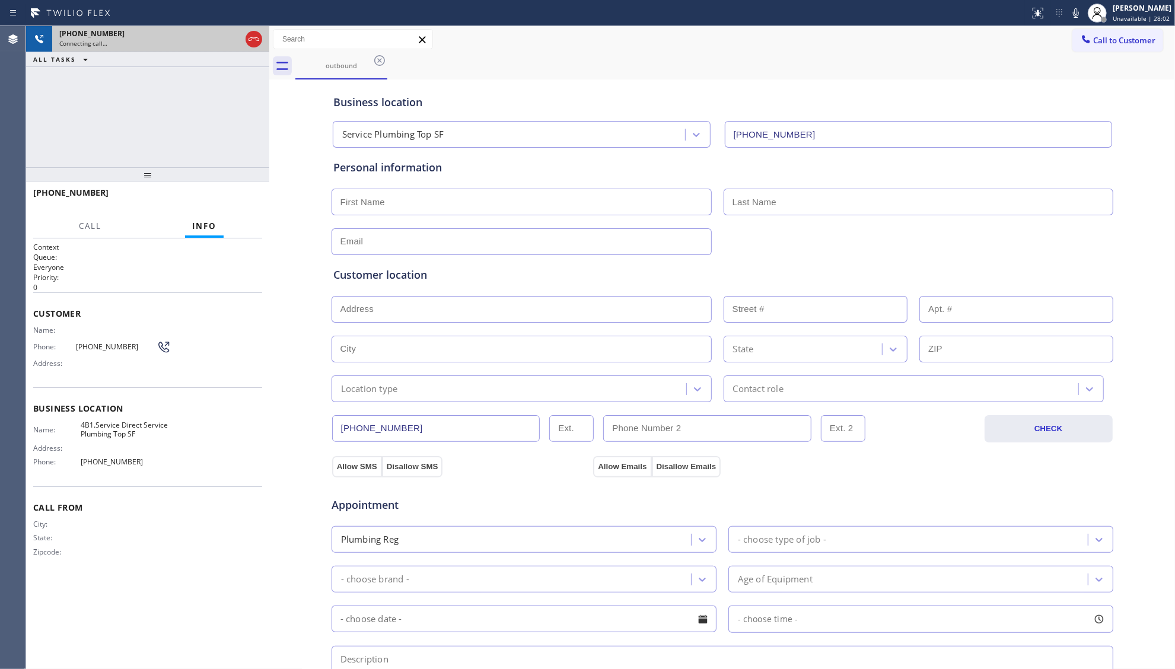
click at [257, 34] on icon at bounding box center [254, 39] width 14 height 14
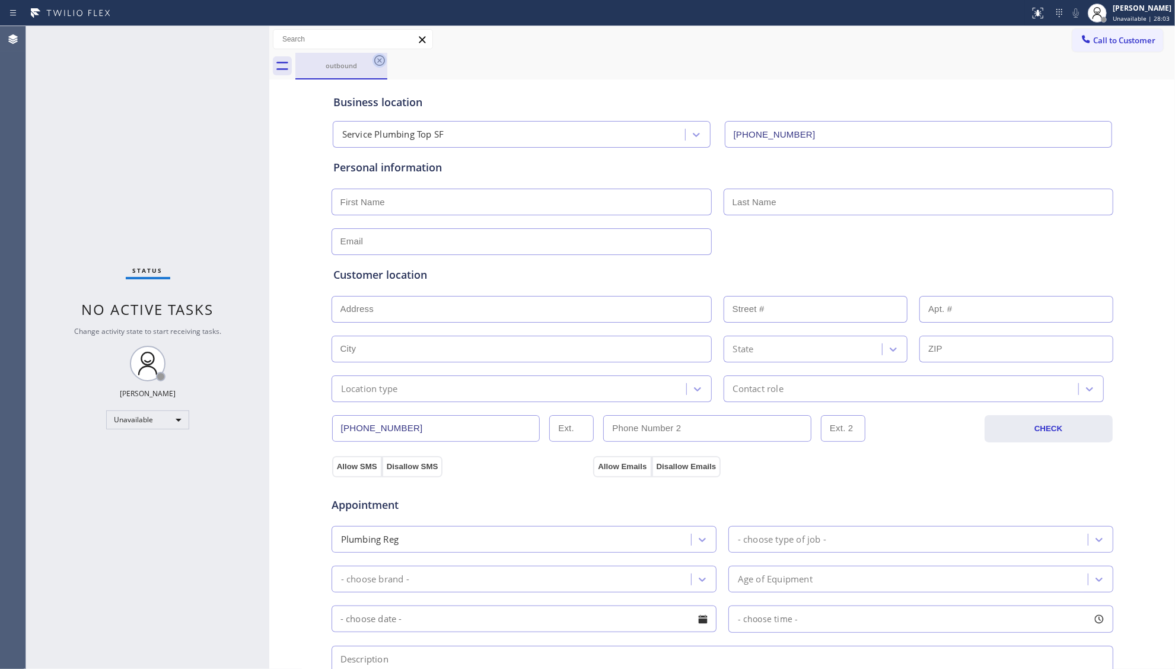
click at [375, 65] on icon at bounding box center [379, 60] width 14 height 14
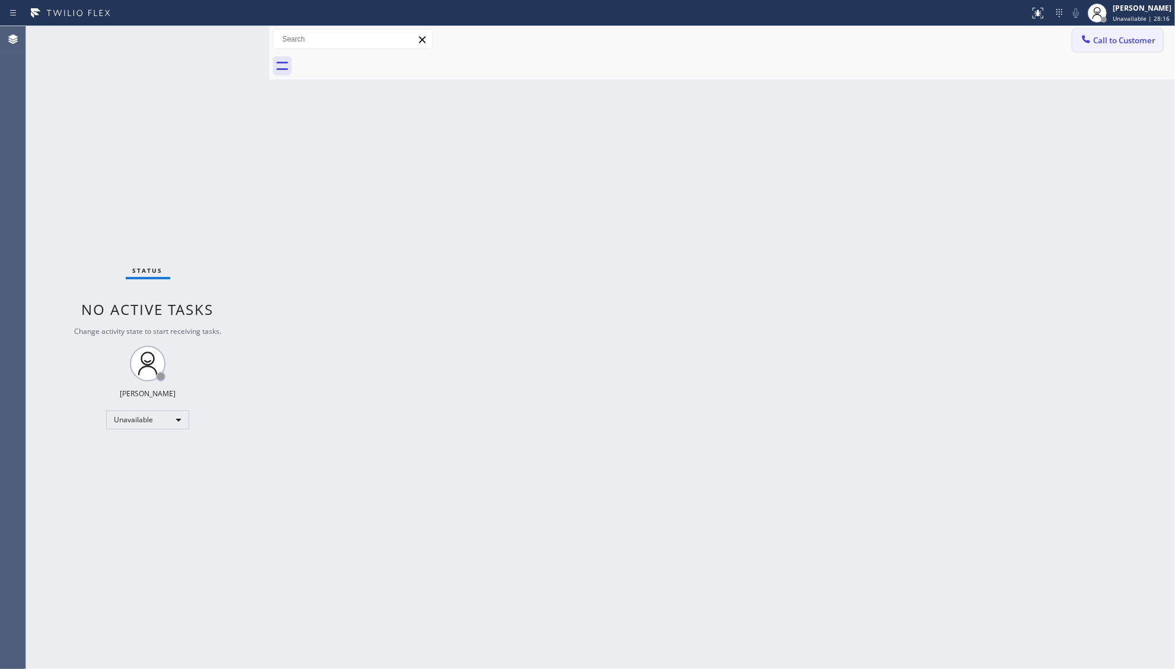
click at [1106, 46] on button "Call to Customer" at bounding box center [1117, 40] width 91 height 23
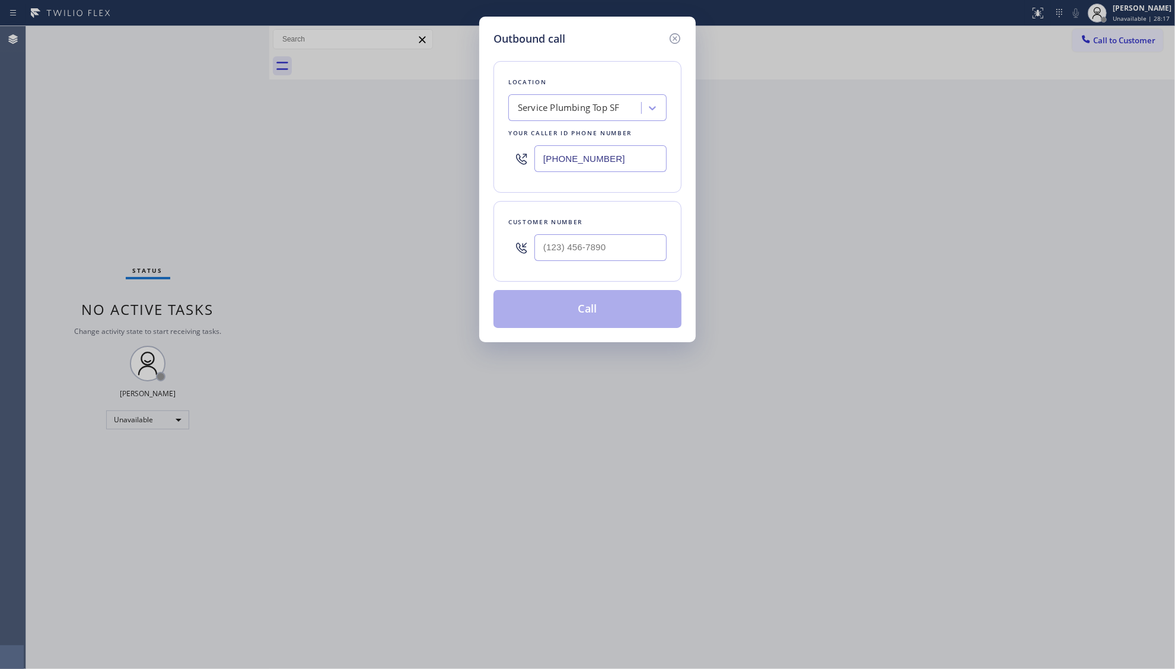
drag, startPoint x: 641, startPoint y: 167, endPoint x: 508, endPoint y: 166, distance: 132.8
click at [508, 166] on div "[PHONE_NUMBER]" at bounding box center [587, 158] width 158 height 39
paste input "954) 835-4464"
type input "[PHONE_NUMBER]"
click at [556, 248] on input "(___) ___-____" at bounding box center [600, 247] width 132 height 27
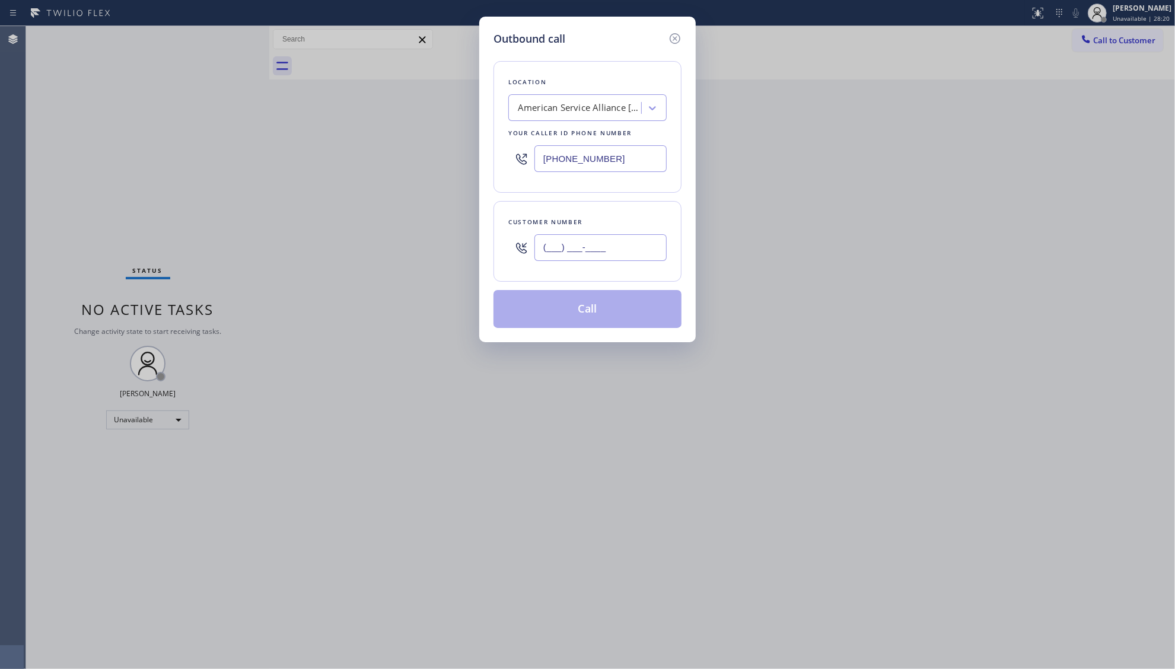
paste input "954) 292-1170"
type input "[PHONE_NUMBER]"
click at [584, 309] on button "Call" at bounding box center [587, 309] width 188 height 38
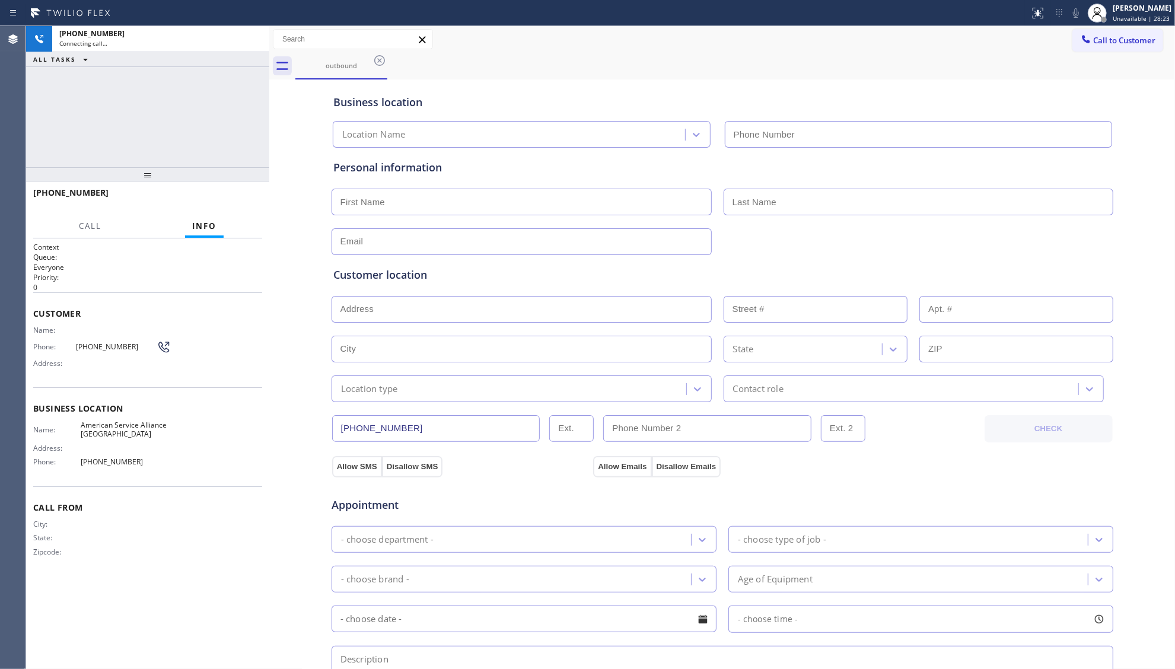
type input "[PHONE_NUMBER]"
click at [236, 200] on span "HANG UP" at bounding box center [234, 198] width 36 height 8
click at [236, 199] on span "HANG UP" at bounding box center [234, 198] width 36 height 8
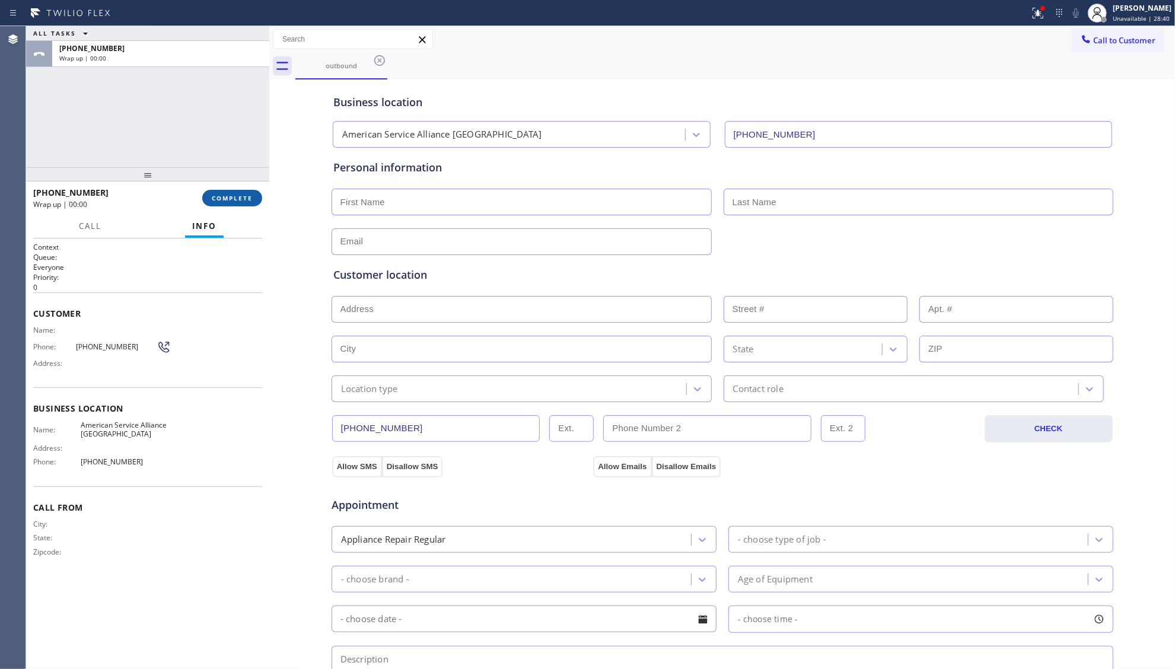
click at [236, 197] on span "COMPLETE" at bounding box center [232, 198] width 41 height 8
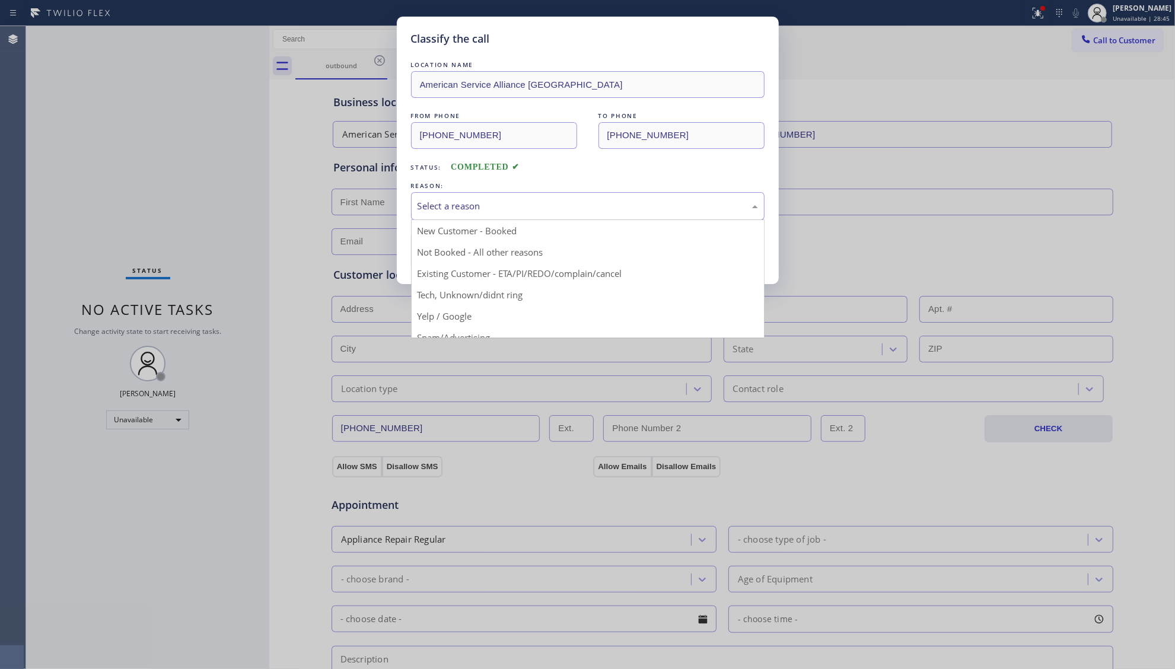
drag, startPoint x: 449, startPoint y: 214, endPoint x: 446, endPoint y: 225, distance: 11.7
click at [450, 214] on div "Select a reason" at bounding box center [587, 206] width 353 height 28
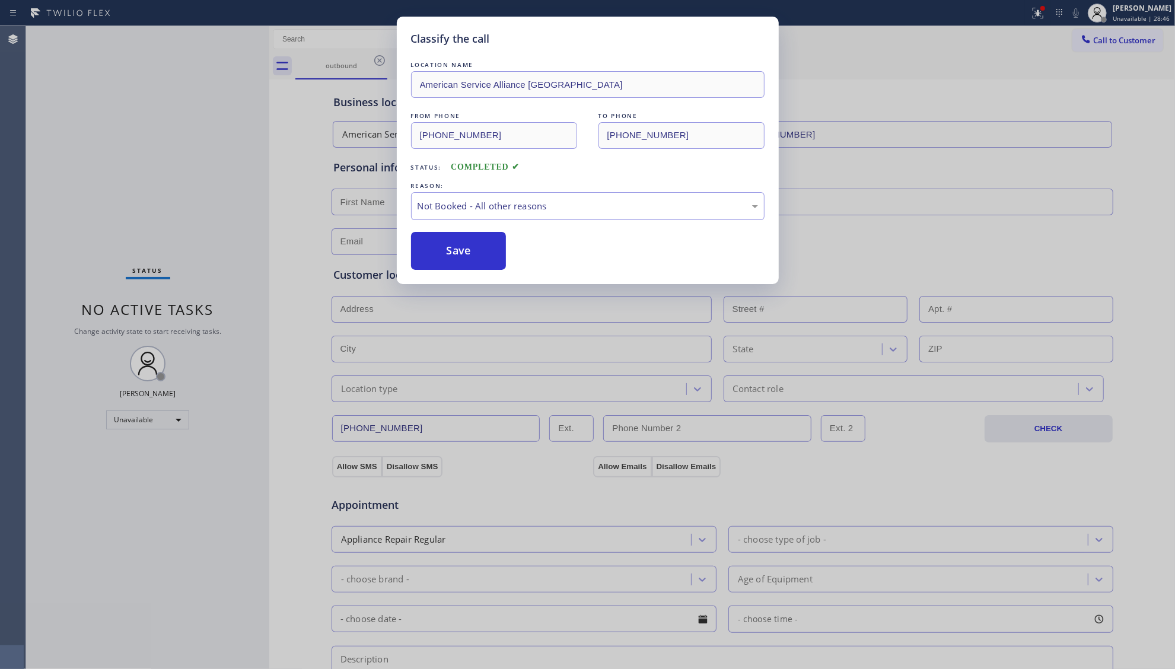
click at [451, 249] on button "Save" at bounding box center [458, 251] width 95 height 38
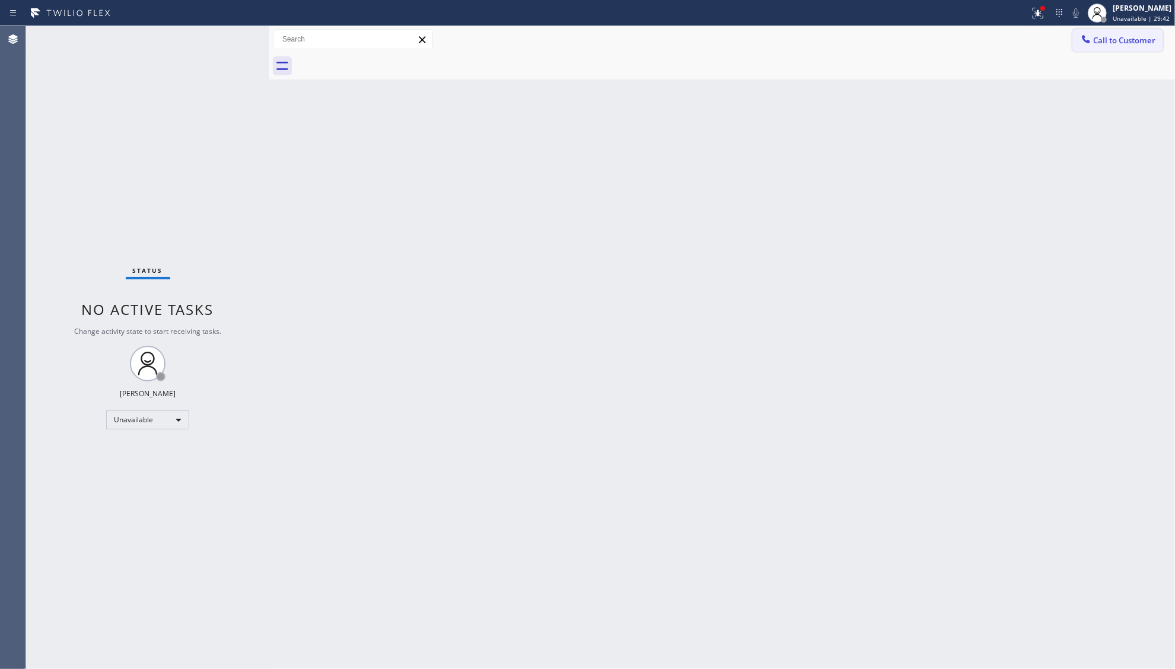
click at [1083, 36] on icon at bounding box center [1086, 39] width 8 height 8
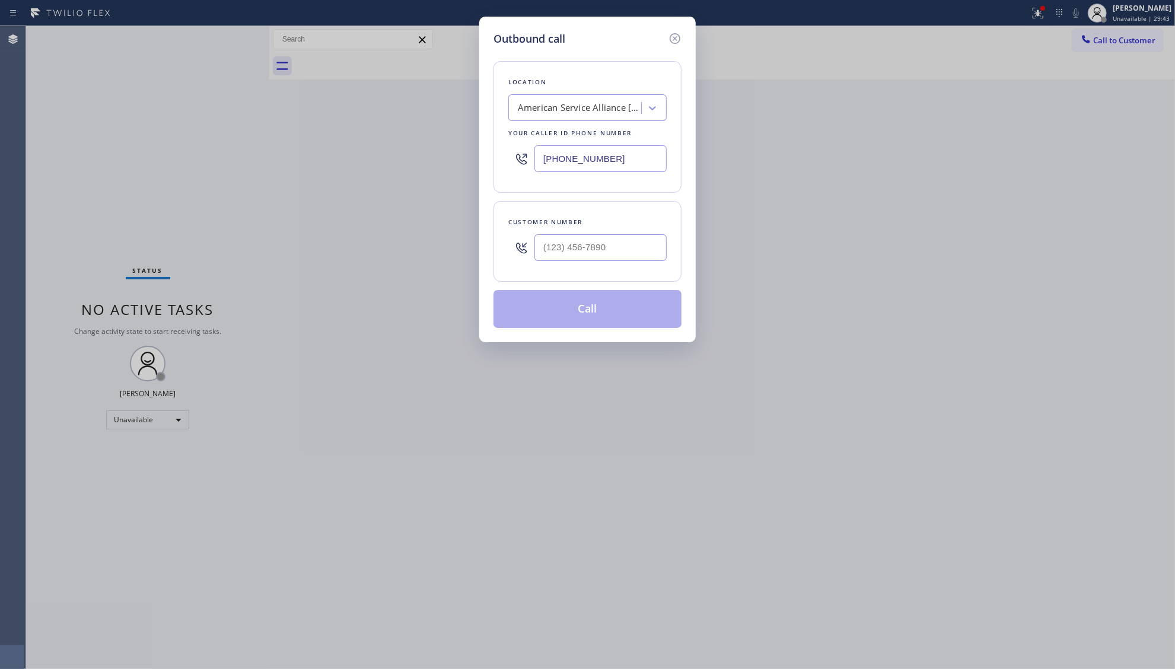
drag, startPoint x: 617, startPoint y: 158, endPoint x: 529, endPoint y: 170, distance: 88.6
click at [530, 171] on div "[PHONE_NUMBER]" at bounding box center [587, 158] width 158 height 39
paste input "323) 745-8189"
type input "[PHONE_NUMBER]"
click at [630, 244] on input "(___) ___-____" at bounding box center [600, 247] width 132 height 27
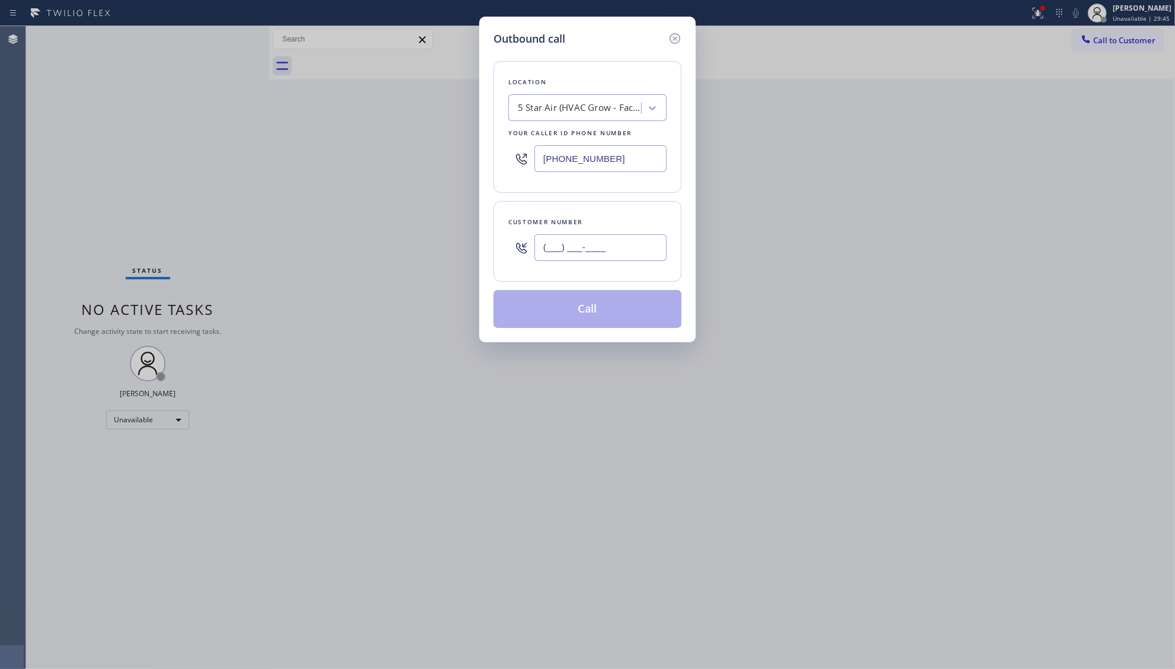
paste input "478) 308-0052"
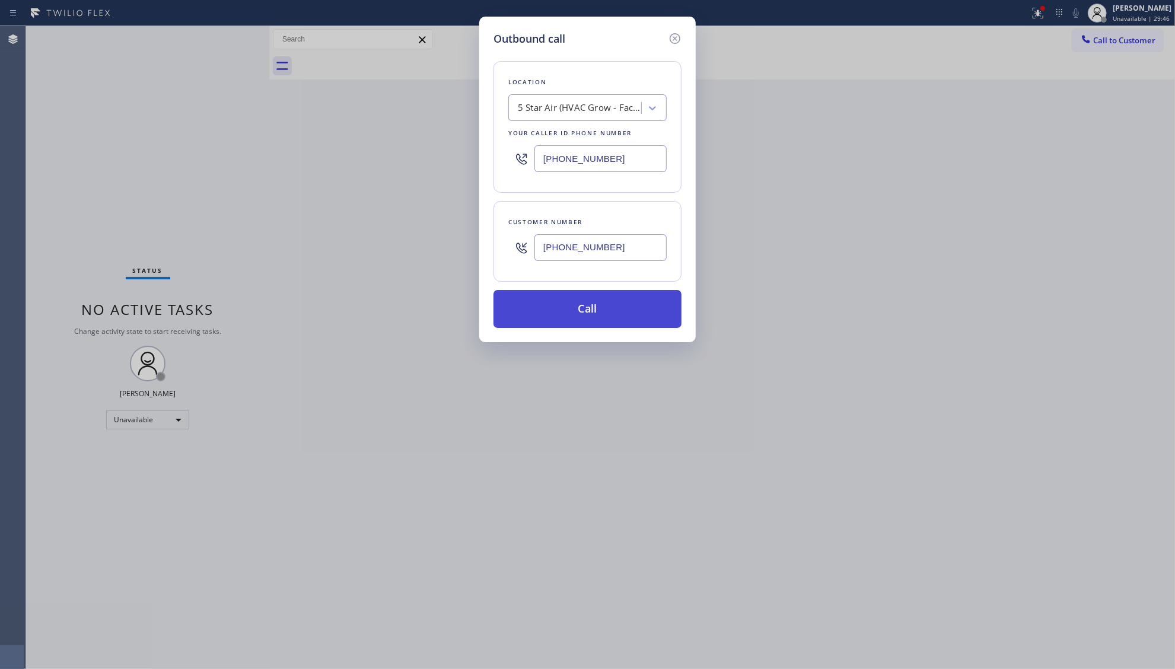
type input "[PHONE_NUMBER]"
click at [595, 300] on button "Call" at bounding box center [587, 309] width 188 height 38
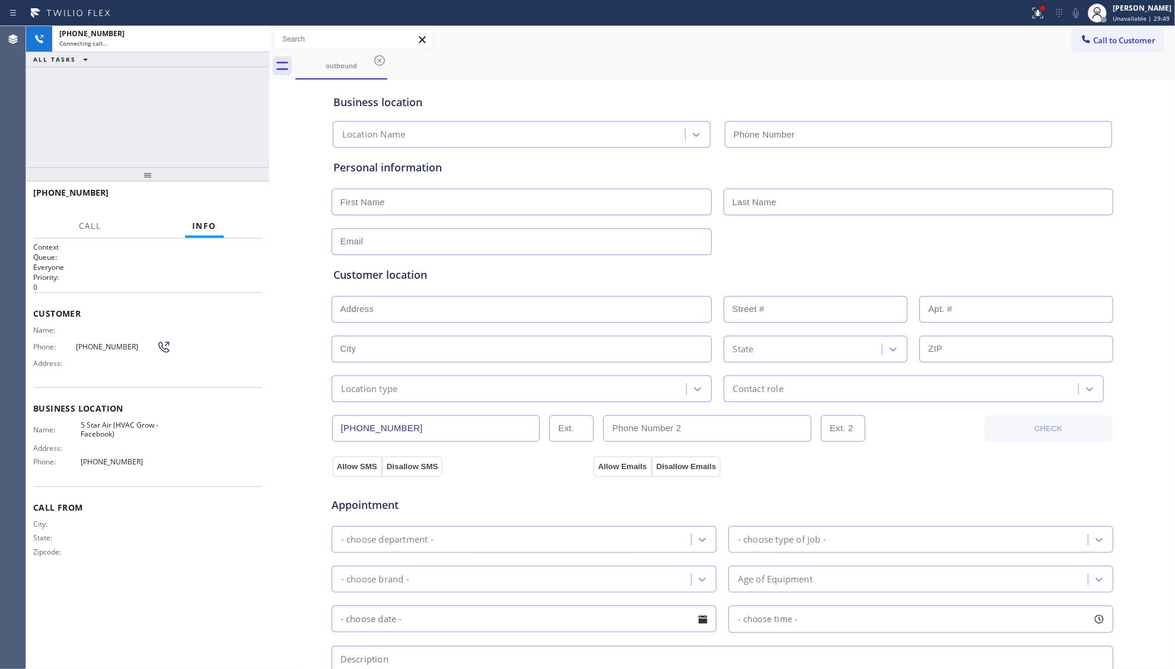
type input "[PHONE_NUMBER]"
click at [761, 60] on div "outbound" at bounding box center [734, 66] width 879 height 27
click at [160, 94] on div "[PHONE_NUMBER] Connecting call… ALL TASKS ALL TASKS ACTIVE TASKS TASKS IN WRAP …" at bounding box center [147, 96] width 243 height 141
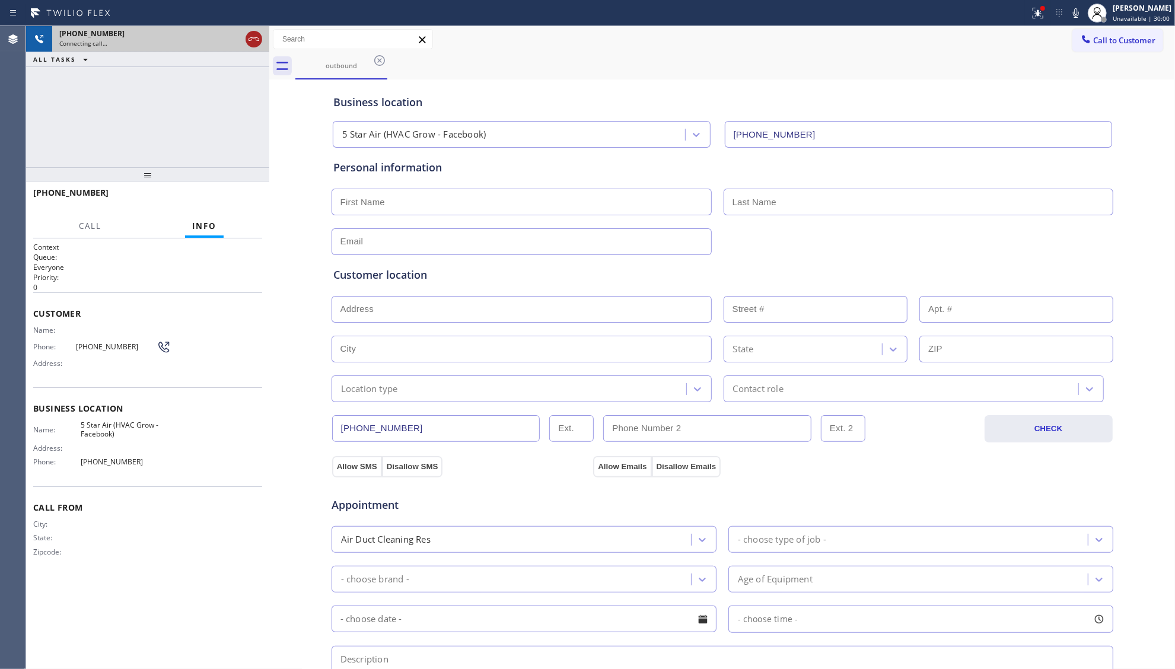
click at [257, 34] on icon at bounding box center [254, 39] width 14 height 14
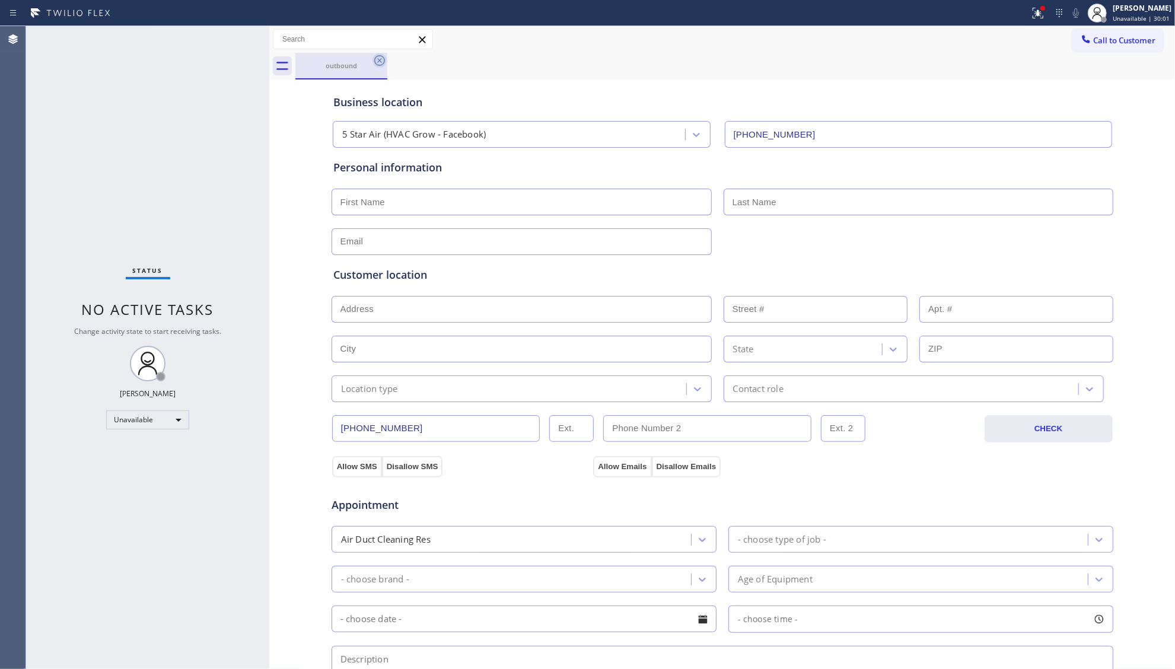
click at [381, 58] on icon at bounding box center [379, 60] width 14 height 14
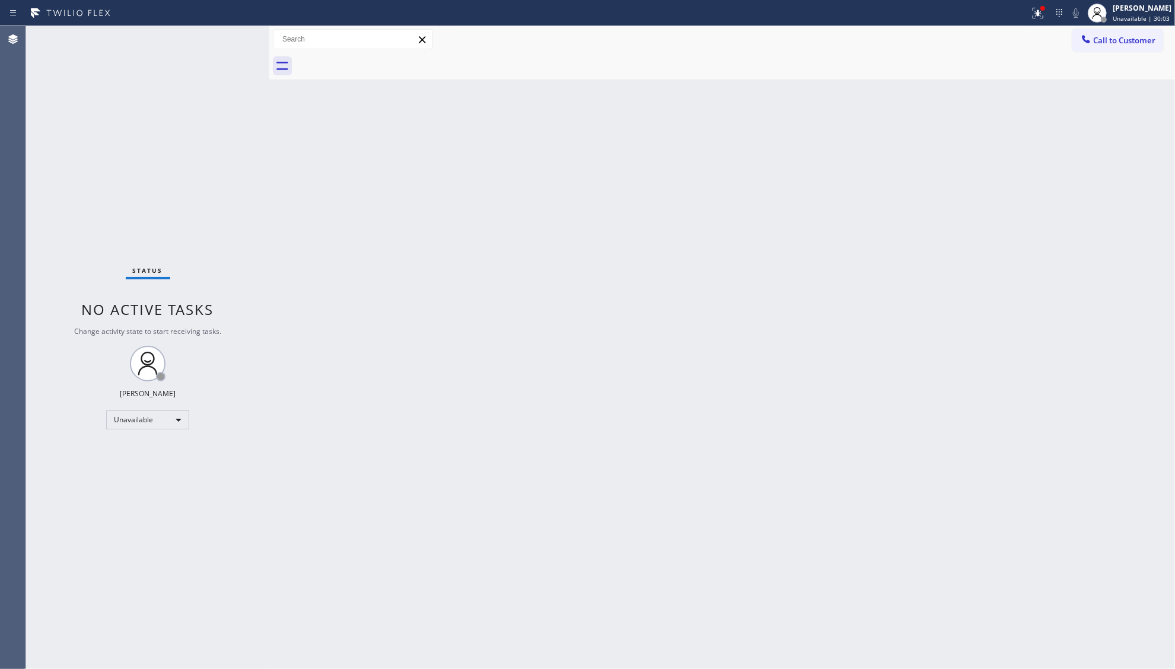
drag, startPoint x: 1135, startPoint y: 41, endPoint x: 1151, endPoint y: 58, distance: 23.5
click at [1137, 43] on span "Call to Customer" at bounding box center [1124, 40] width 62 height 11
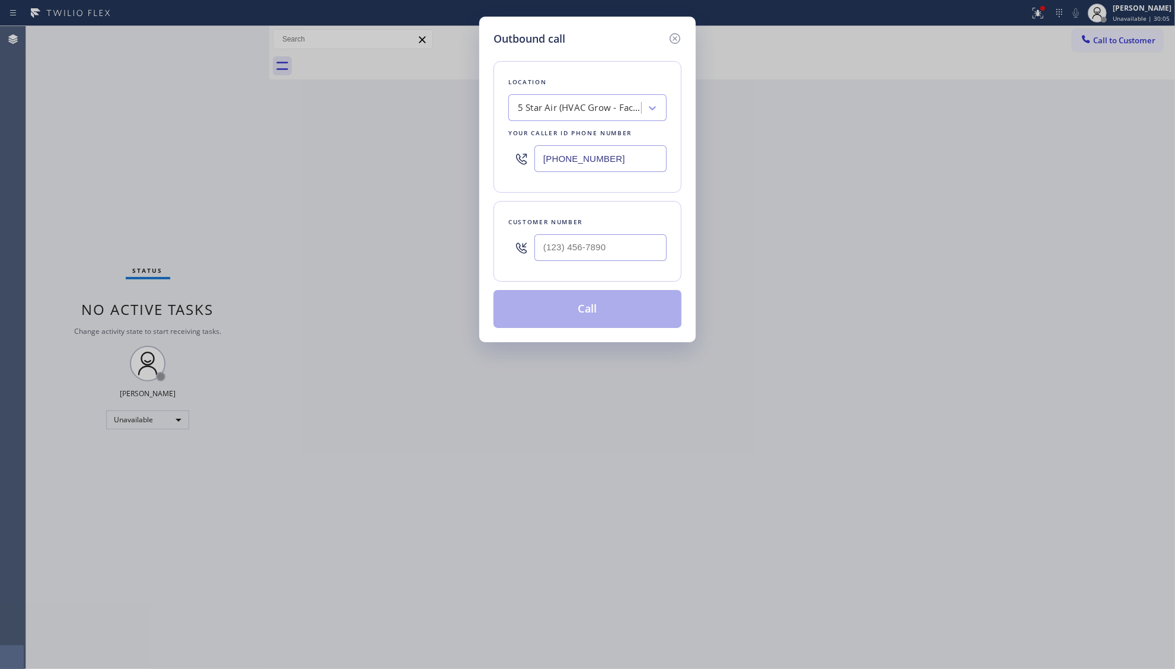
drag, startPoint x: 646, startPoint y: 169, endPoint x: 480, endPoint y: 166, distance: 166.1
click at [477, 168] on div "Outbound call Location 5 Star Air (HVAC Grow - Facebook) Your caller id phone n…" at bounding box center [587, 334] width 1175 height 669
paste input "786) 461-1450"
type input "[PHONE_NUMBER]"
click at [617, 250] on input "(___) ___-____" at bounding box center [600, 247] width 132 height 27
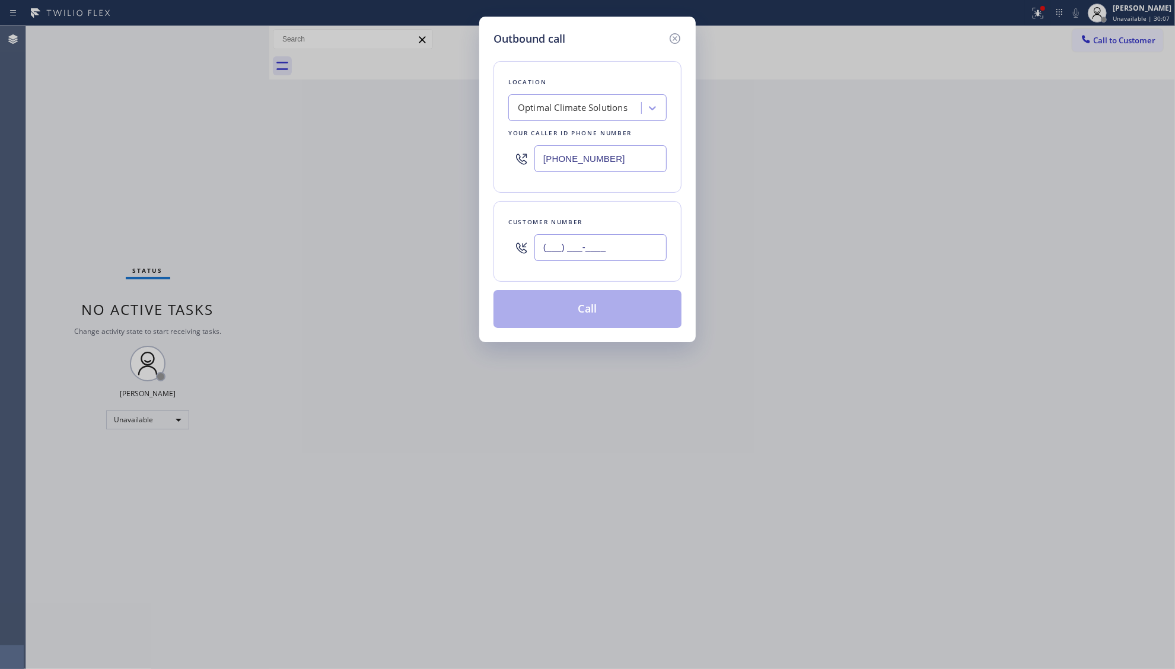
paste input "205) 268-3509"
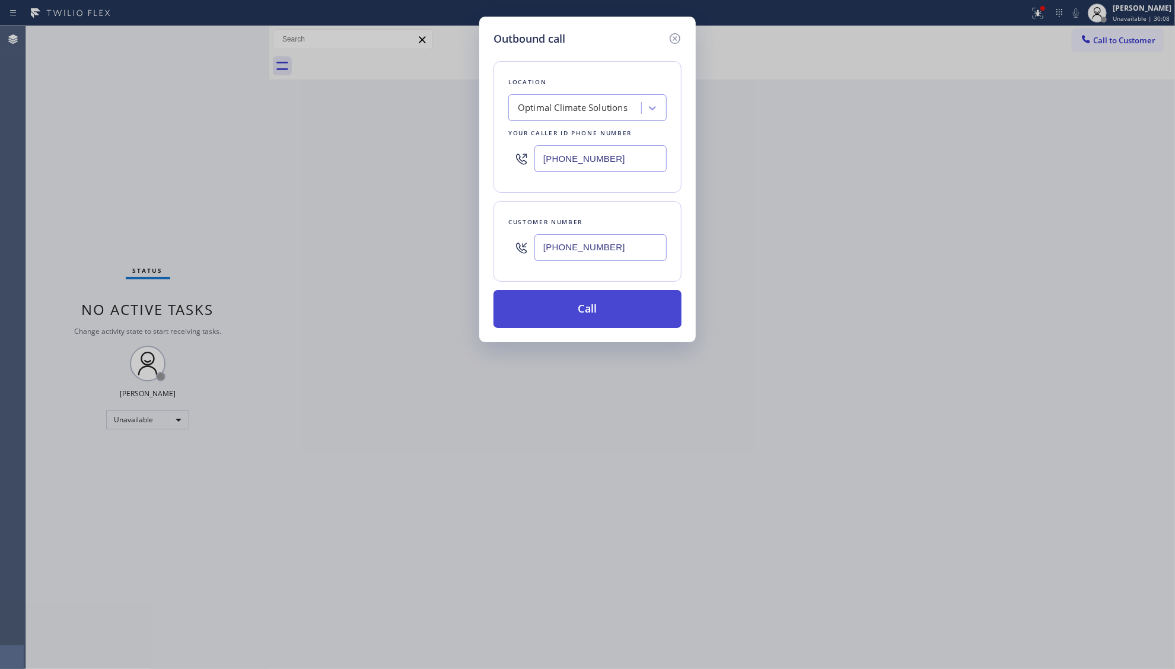
type input "[PHONE_NUMBER]"
click at [584, 310] on button "Call" at bounding box center [587, 309] width 188 height 38
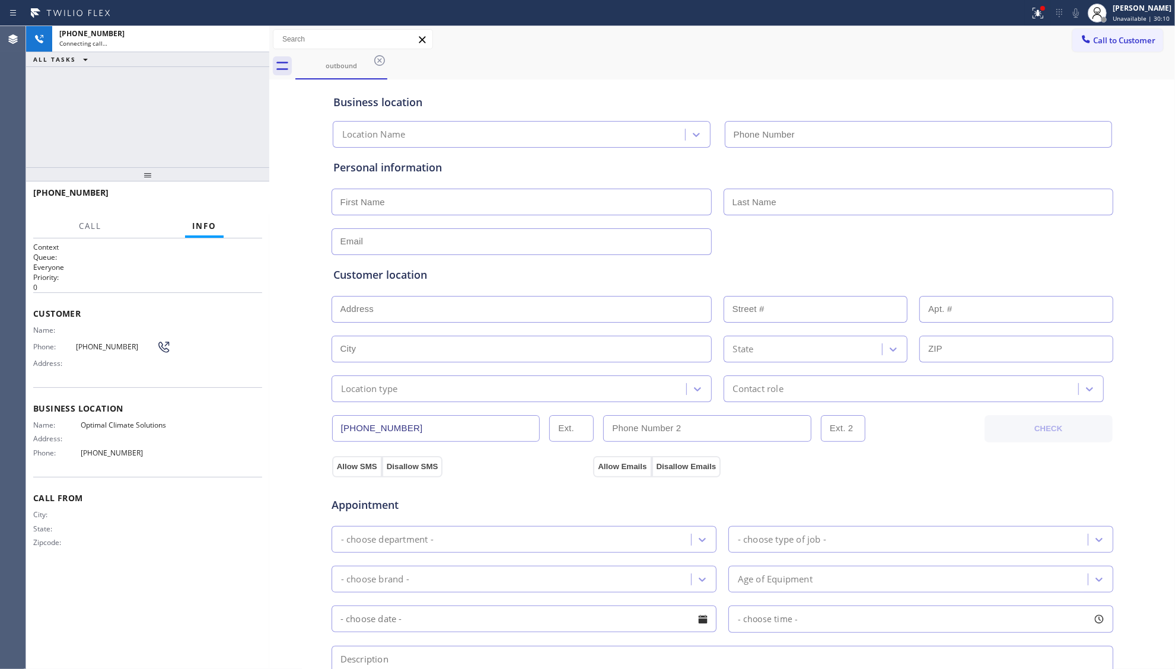
type input "[PHONE_NUMBER]"
drag, startPoint x: 259, startPoint y: 208, endPoint x: 250, endPoint y: 203, distance: 9.6
click at [252, 204] on div "[PHONE_NUMBER] Live | 00:00 HANG UP" at bounding box center [147, 198] width 229 height 31
click at [250, 202] on button "HANG UP" at bounding box center [234, 198] width 55 height 17
click at [250, 202] on span "HANG UP" at bounding box center [234, 198] width 36 height 8
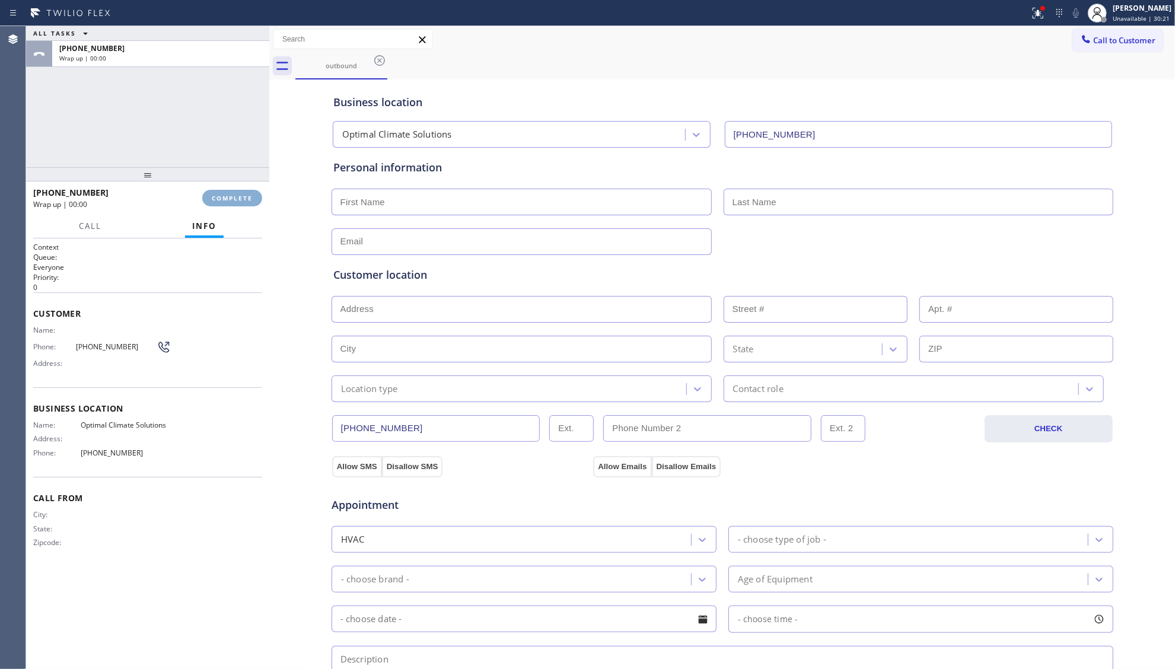
click at [253, 202] on button "COMPLETE" at bounding box center [232, 198] width 60 height 17
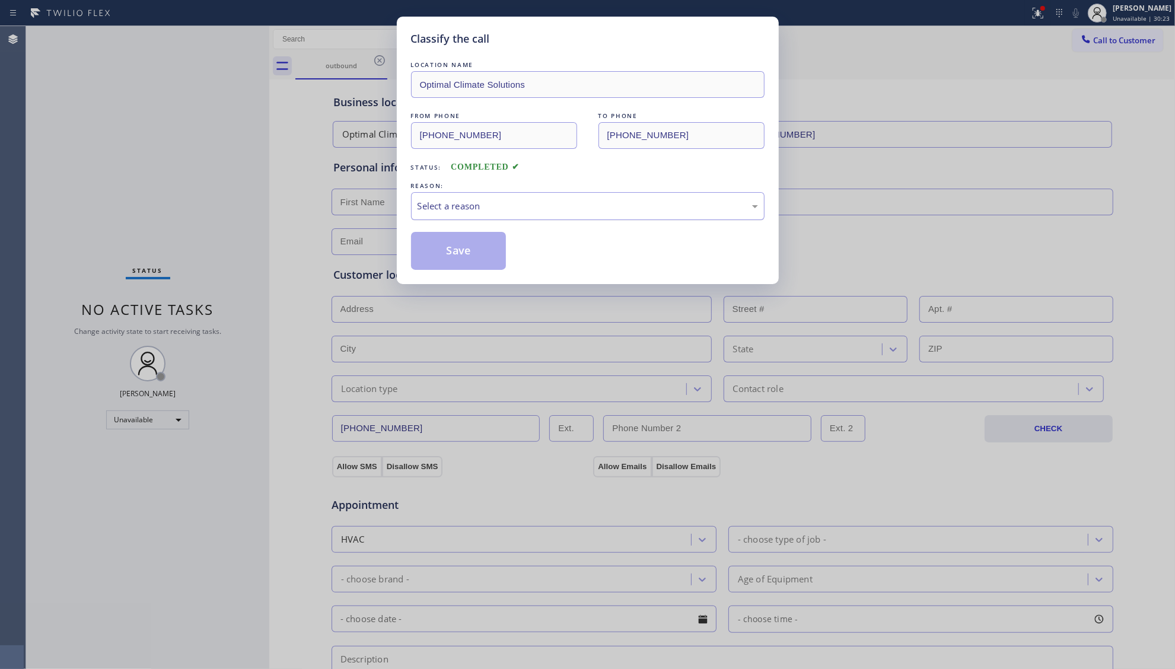
click at [425, 205] on div "Select a reason" at bounding box center [587, 206] width 340 height 14
drag, startPoint x: 447, startPoint y: 257, endPoint x: 464, endPoint y: 257, distance: 17.2
click at [454, 257] on button "Save" at bounding box center [458, 251] width 95 height 38
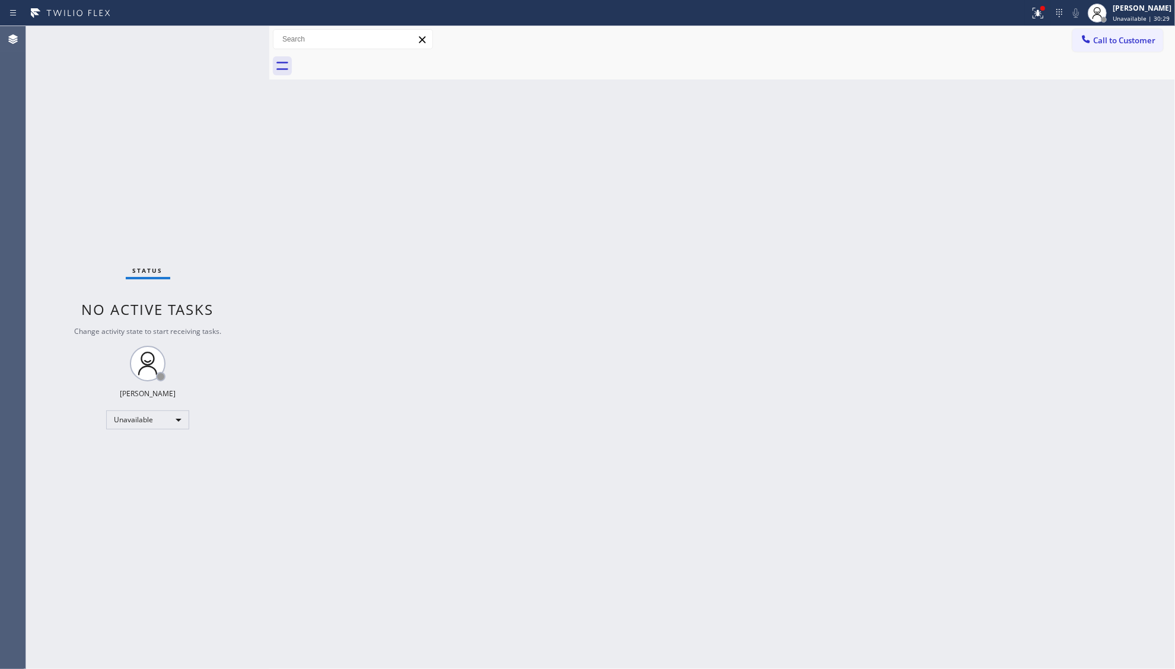
drag, startPoint x: 962, startPoint y: 148, endPoint x: 1008, endPoint y: 95, distance: 70.6
click at [965, 143] on div "Back to Dashboard Change Sender ID Customers Technicians Select a contact Outbo…" at bounding box center [722, 347] width 906 height 643
click at [1044, 19] on button at bounding box center [1038, 13] width 26 height 26
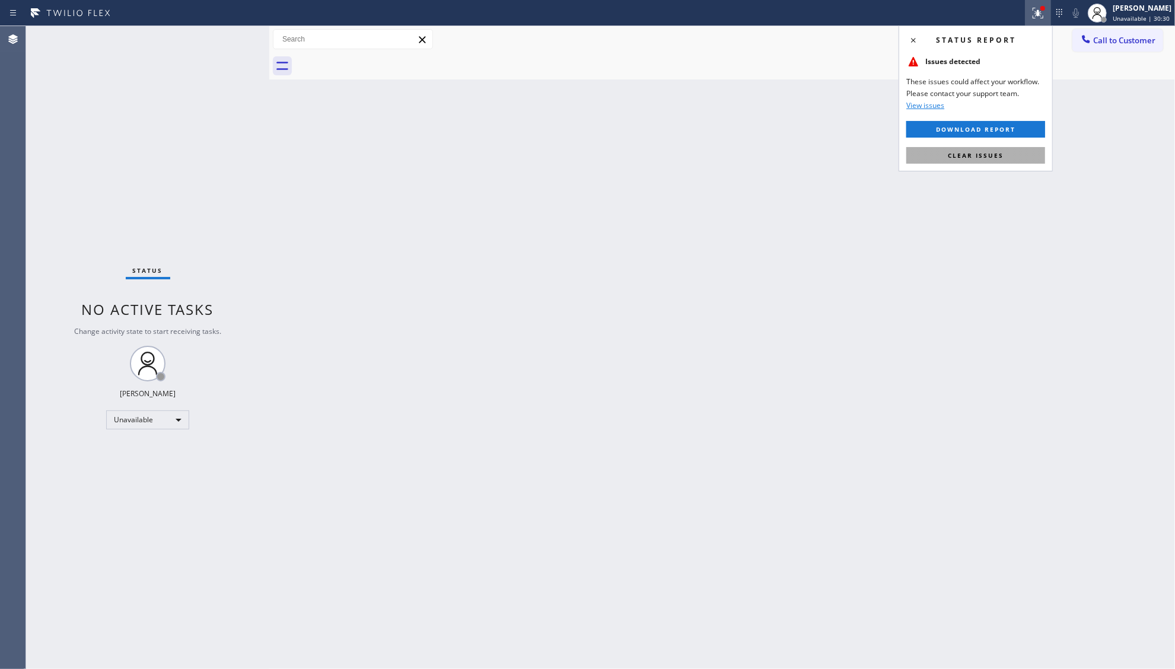
click at [960, 162] on button "Clear issues" at bounding box center [975, 155] width 139 height 17
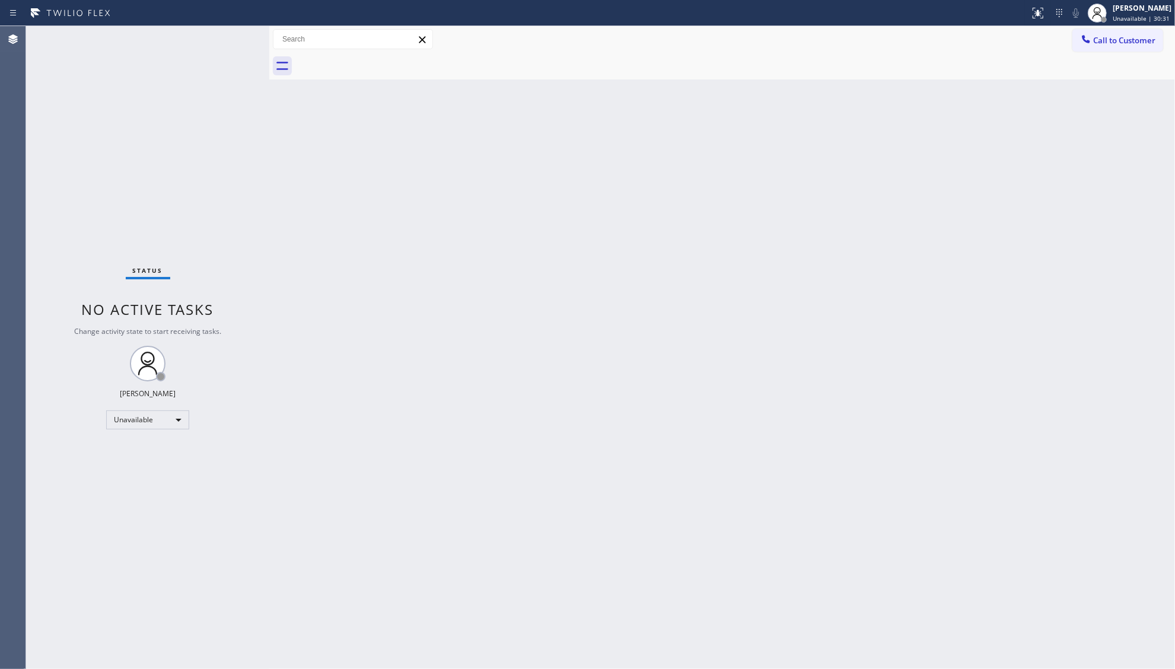
click at [1080, 41] on icon at bounding box center [1086, 39] width 12 height 12
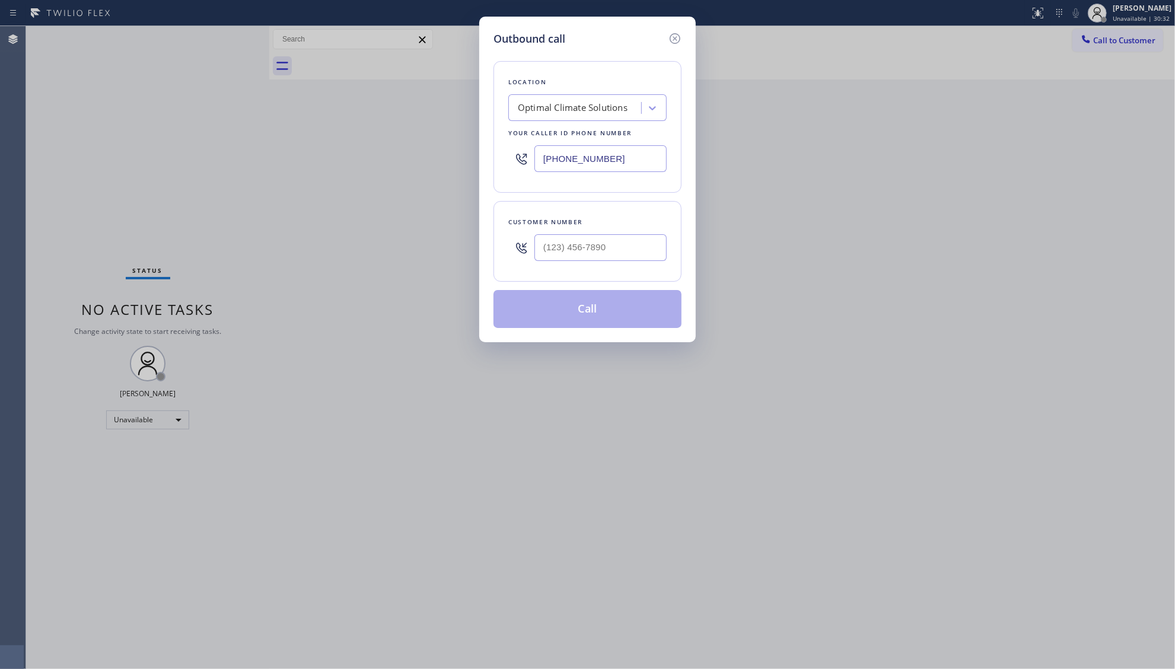
drag, startPoint x: 639, startPoint y: 162, endPoint x: 506, endPoint y: 164, distance: 132.3
click at [471, 171] on div "Outbound call Location Optimal Climate Solutions Your caller id phone number [P…" at bounding box center [587, 334] width 1175 height 669
paste input "831) 278-4827"
type input "[PHONE_NUMBER]"
click at [639, 262] on div at bounding box center [600, 247] width 132 height 39
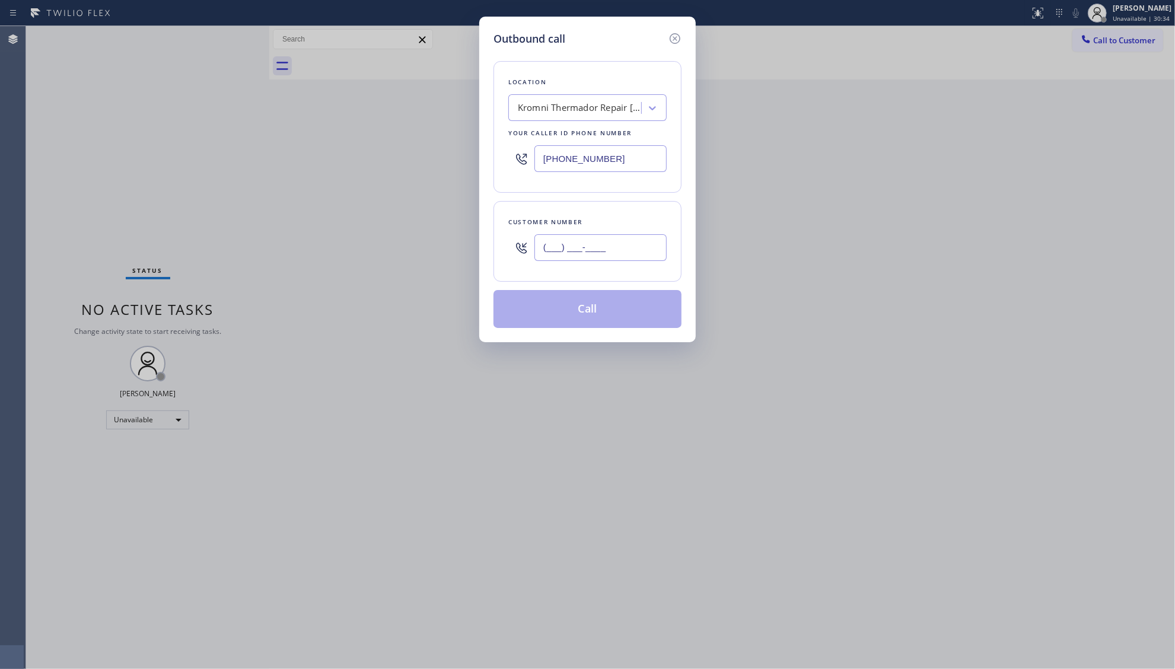
paste input "text"
click at [637, 260] on input "(___) ___-____" at bounding box center [600, 247] width 132 height 27
paste input "714) 919-6621"
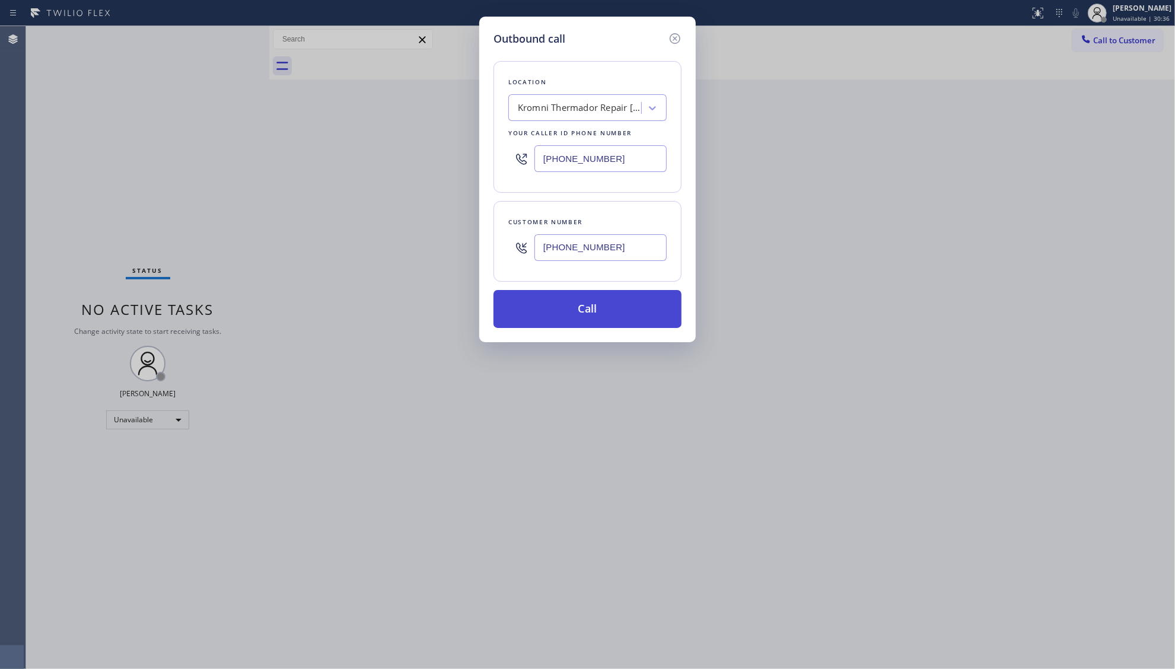
type input "[PHONE_NUMBER]"
click at [603, 311] on button "Call" at bounding box center [587, 309] width 188 height 38
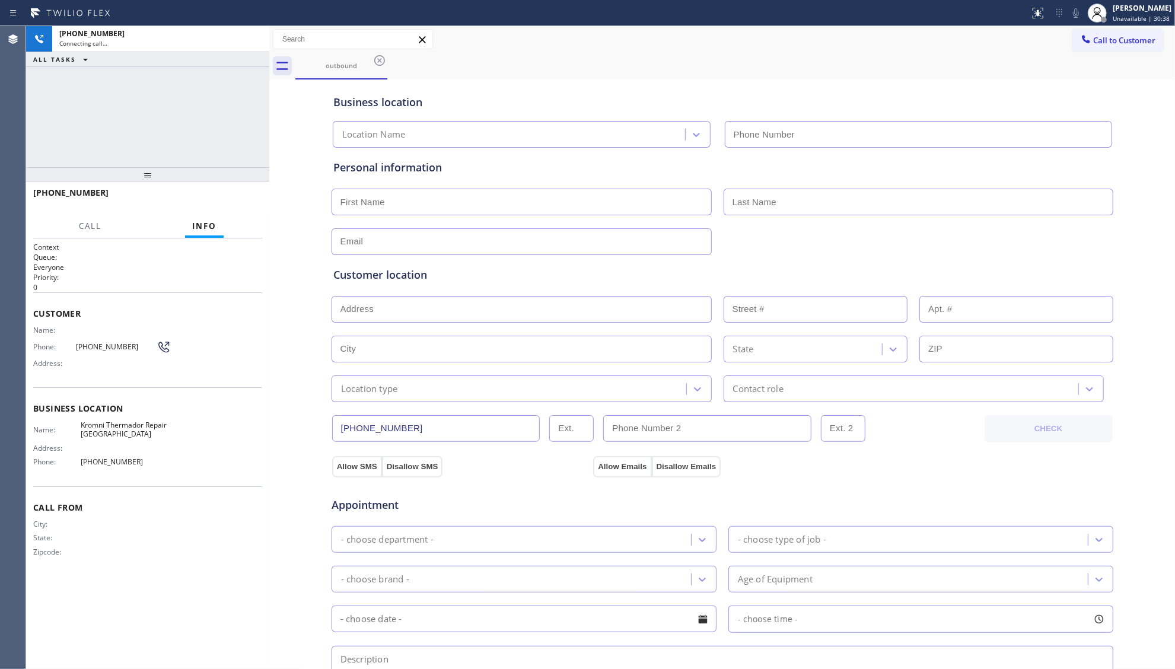
type input "[PHONE_NUMBER]"
click at [228, 195] on span "HANG UP" at bounding box center [234, 198] width 36 height 8
click at [226, 197] on span "HANG UP" at bounding box center [234, 198] width 36 height 8
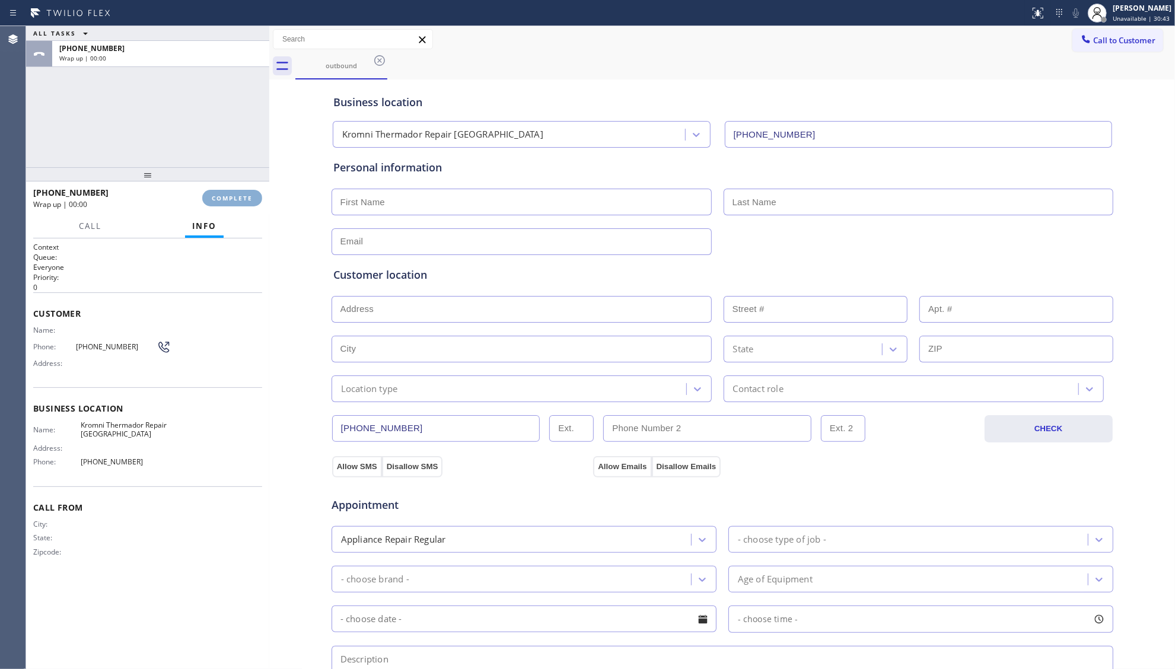
click at [226, 197] on span "COMPLETE" at bounding box center [232, 198] width 41 height 8
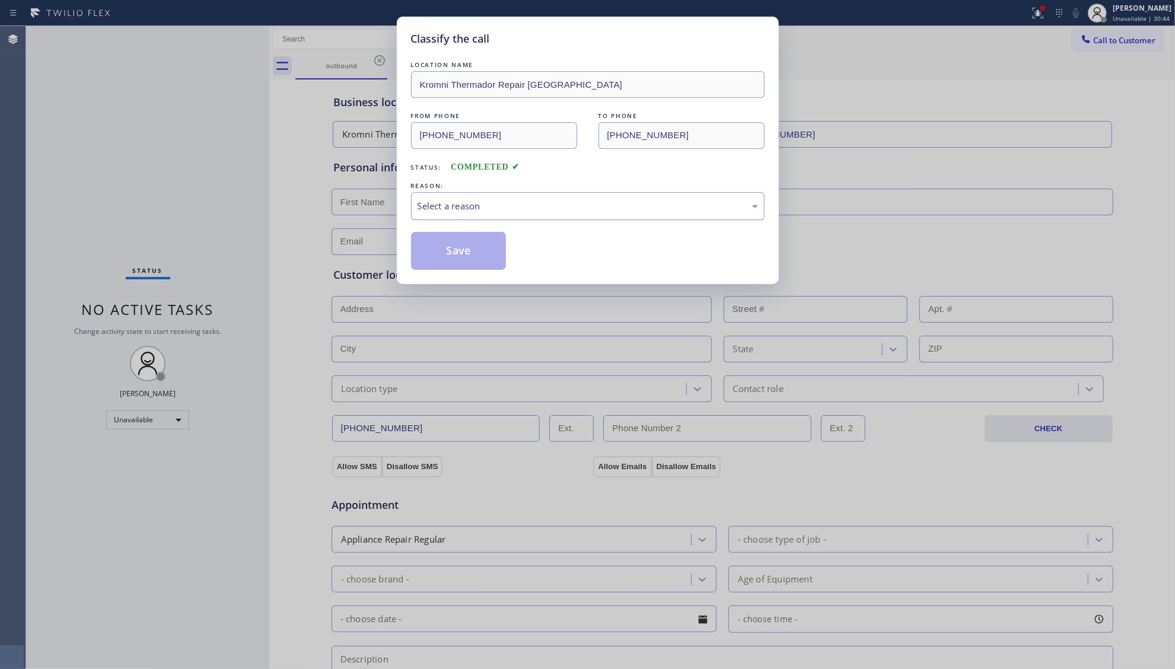
click at [530, 216] on div "Select a reason" at bounding box center [587, 206] width 353 height 28
click at [459, 251] on button "Save" at bounding box center [458, 251] width 95 height 38
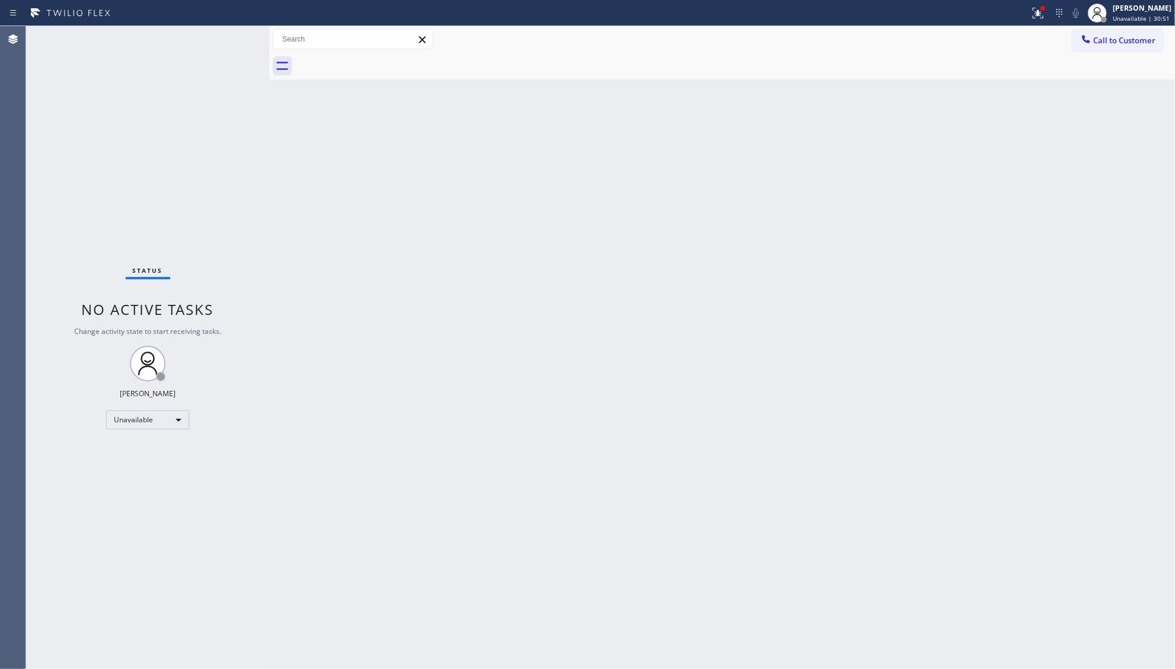
drag, startPoint x: 1009, startPoint y: 49, endPoint x: 1018, endPoint y: 53, distance: 9.3
click at [1011, 49] on div "Call to Customer Outbound call Location Kromni Thermador Repair [GEOGRAPHIC_DAT…" at bounding box center [722, 39] width 906 height 21
click at [1094, 50] on button "Call to Customer" at bounding box center [1117, 40] width 91 height 23
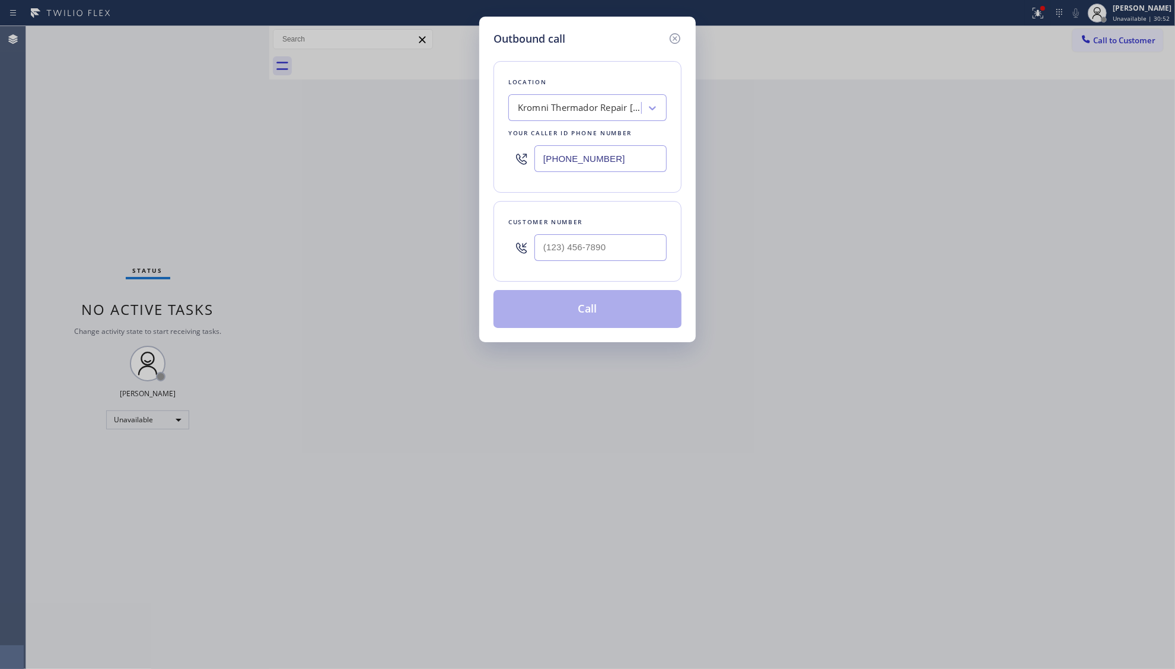
drag, startPoint x: 624, startPoint y: 164, endPoint x: 493, endPoint y: 167, distance: 131.1
click at [493, 167] on div "Location Kromni Thermador Repair [GEOGRAPHIC_DATA] Your caller id phone number …" at bounding box center [587, 127] width 188 height 132
paste input "714) 583-6969"
type input "[PHONE_NUMBER]"
click at [605, 260] on input "(___) ___-____" at bounding box center [600, 247] width 132 height 27
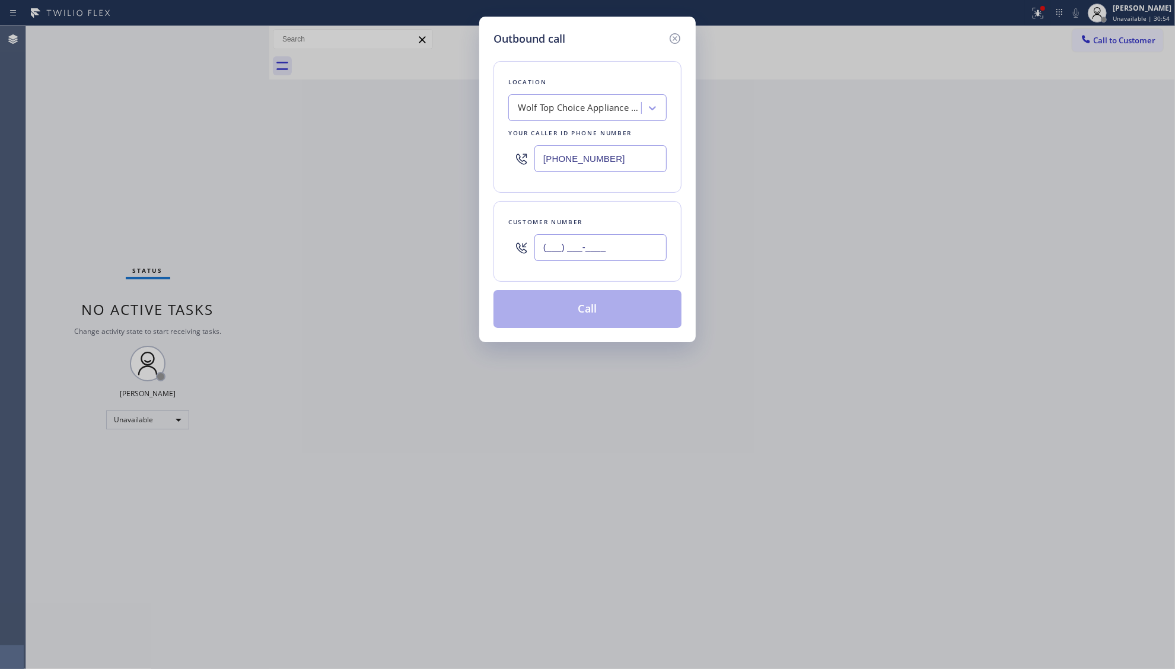
paste input "714) 558-3746"
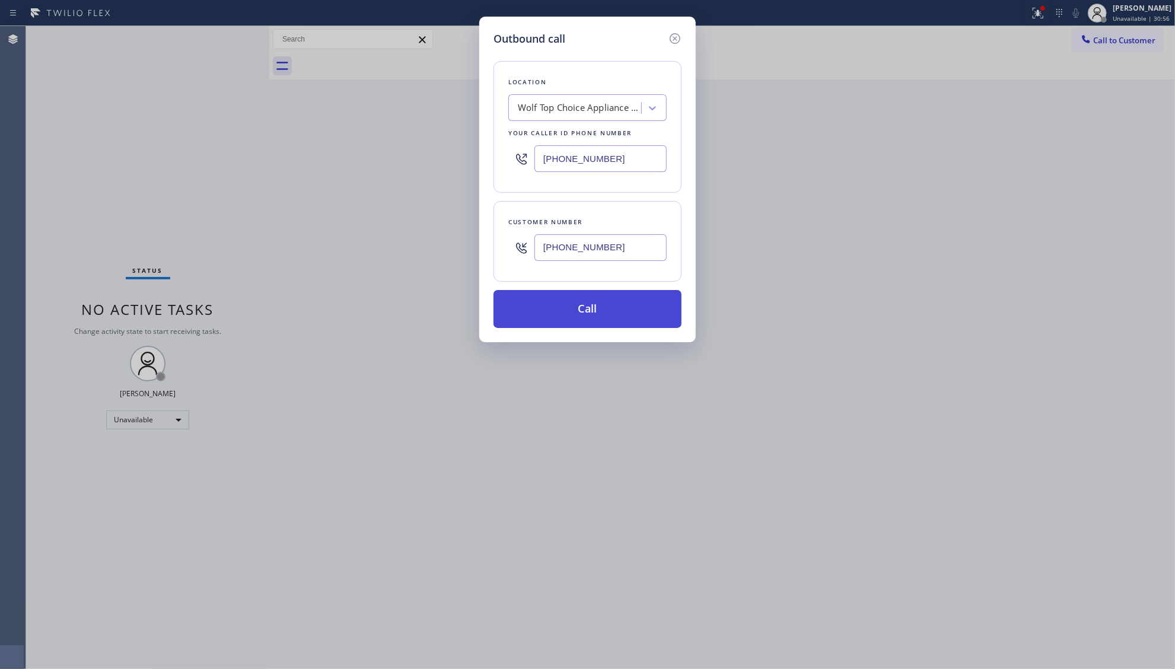
type input "[PHONE_NUMBER]"
click at [594, 316] on button "Call" at bounding box center [587, 309] width 188 height 38
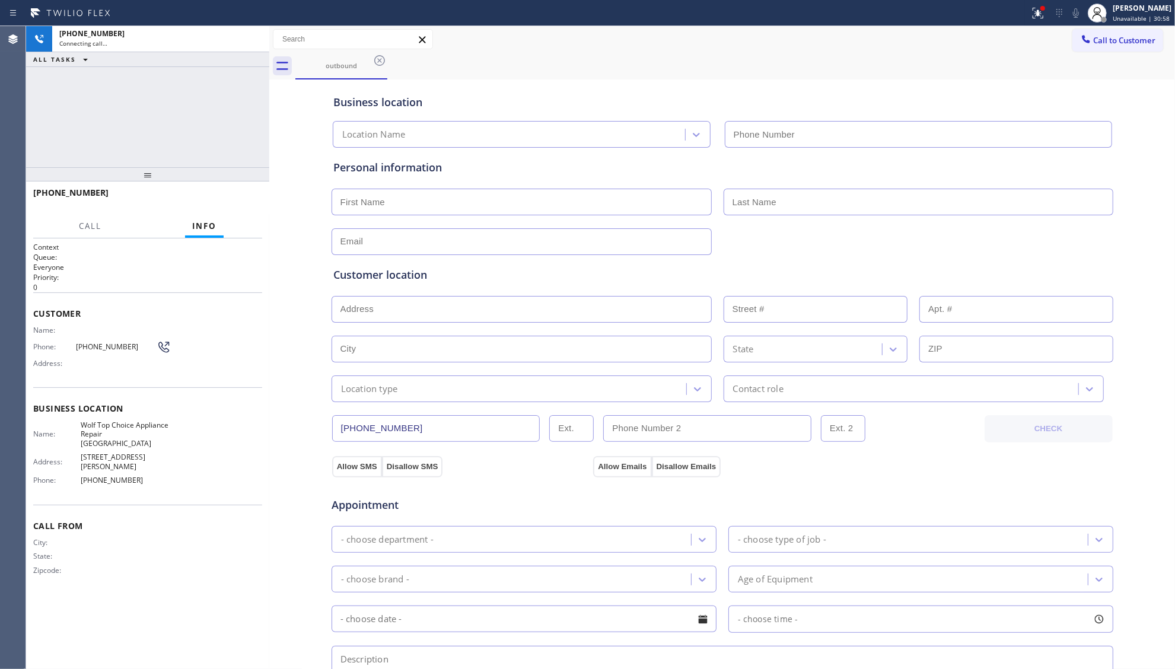
type input "[PHONE_NUMBER]"
drag, startPoint x: 770, startPoint y: 88, endPoint x: 850, endPoint y: 84, distance: 80.7
click at [773, 88] on div "Business location Wolf Top Choice Appliance Repair [GEOGRAPHIC_DATA] [PHONE_NUM…" at bounding box center [722, 114] width 783 height 65
drag, startPoint x: 1038, startPoint y: 8, endPoint x: 1029, endPoint y: 69, distance: 61.6
click at [1038, 9] on icon at bounding box center [1038, 13] width 14 height 14
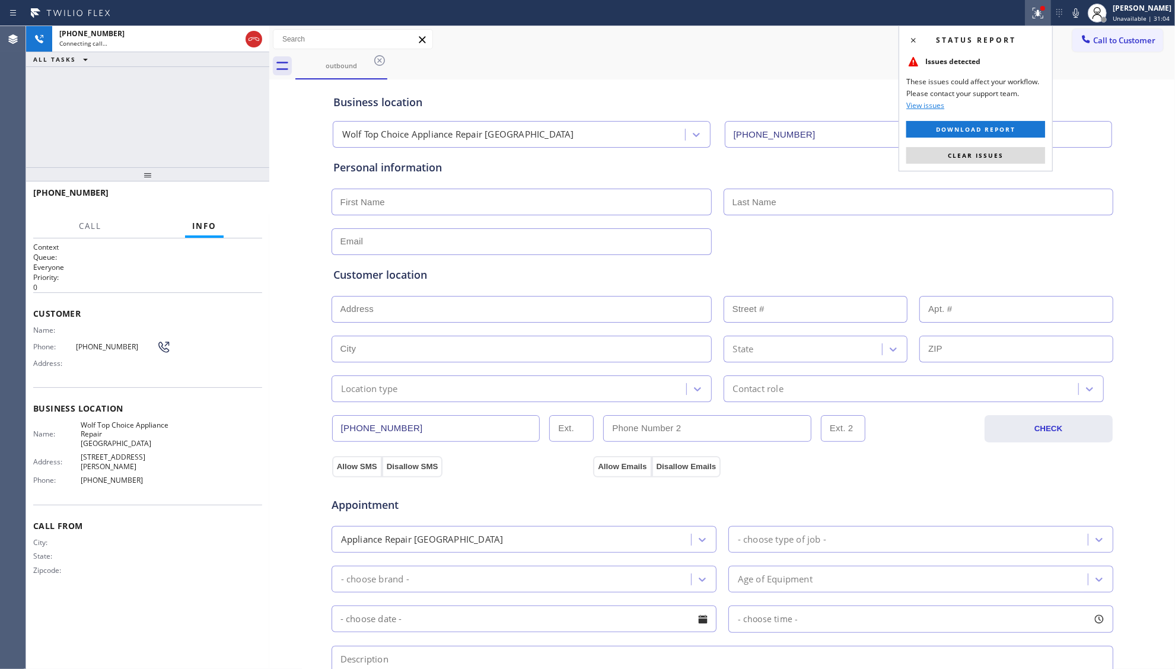
click at [1006, 142] on div "Status report Issues detected These issues could affect your workflow. Please c…" at bounding box center [975, 99] width 154 height 146
click at [1004, 159] on button "Clear issues" at bounding box center [975, 155] width 139 height 17
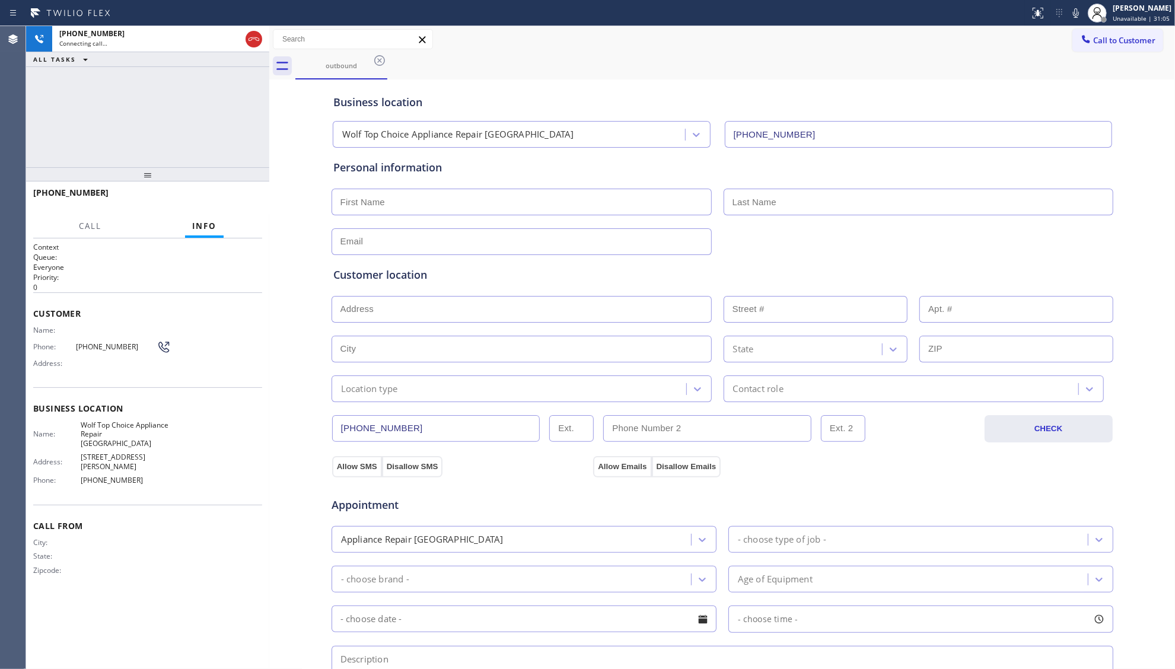
click at [923, 91] on div "Business location Wolf Top Choice Appliance Repair [GEOGRAPHIC_DATA] [PHONE_NUM…" at bounding box center [722, 114] width 783 height 65
click at [597, 93] on div "Business location Wolf Top Choice Appliance Repair [GEOGRAPHIC_DATA] [PHONE_NUM…" at bounding box center [722, 114] width 783 height 65
click at [257, 42] on icon at bounding box center [254, 39] width 14 height 14
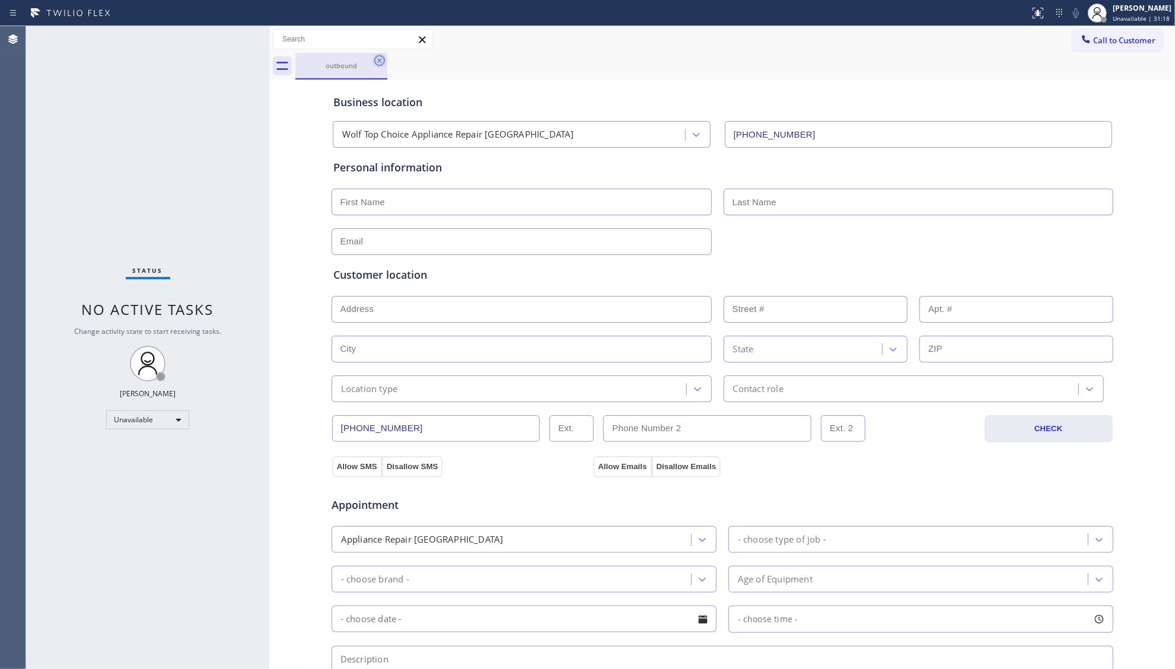
click at [376, 64] on icon at bounding box center [379, 60] width 11 height 11
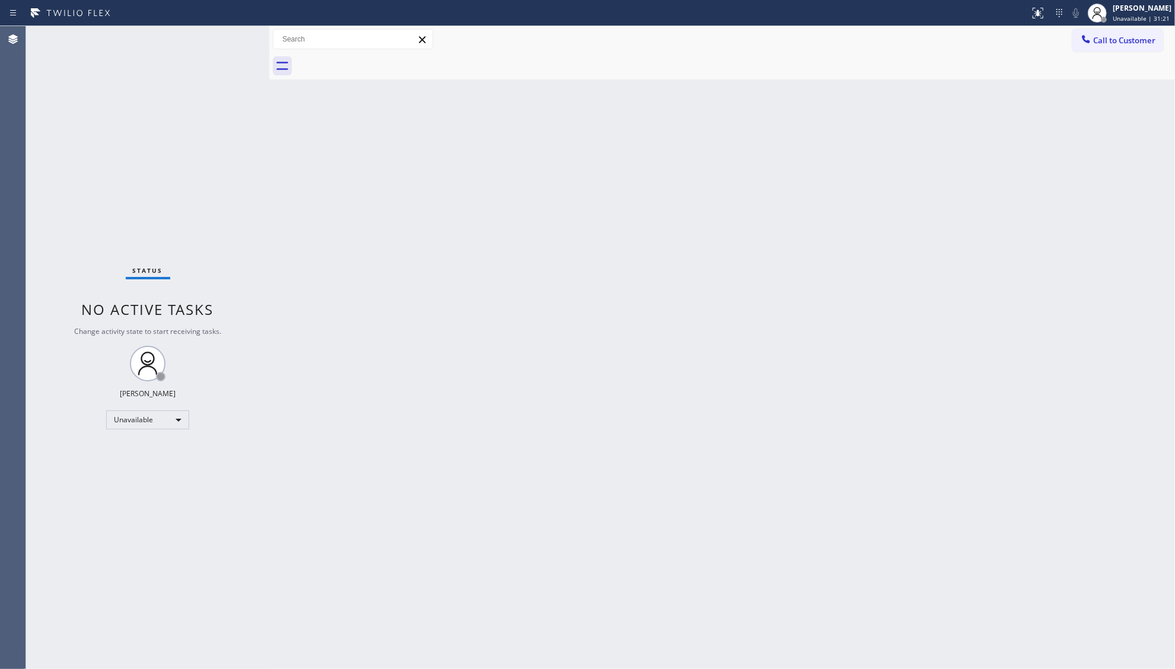
drag, startPoint x: 848, startPoint y: 242, endPoint x: 881, endPoint y: 211, distance: 44.9
click at [852, 240] on div "Back to Dashboard Change Sender ID Customers Technicians Select a contact Outbo…" at bounding box center [722, 347] width 906 height 643
click at [1092, 43] on div at bounding box center [1086, 40] width 14 height 14
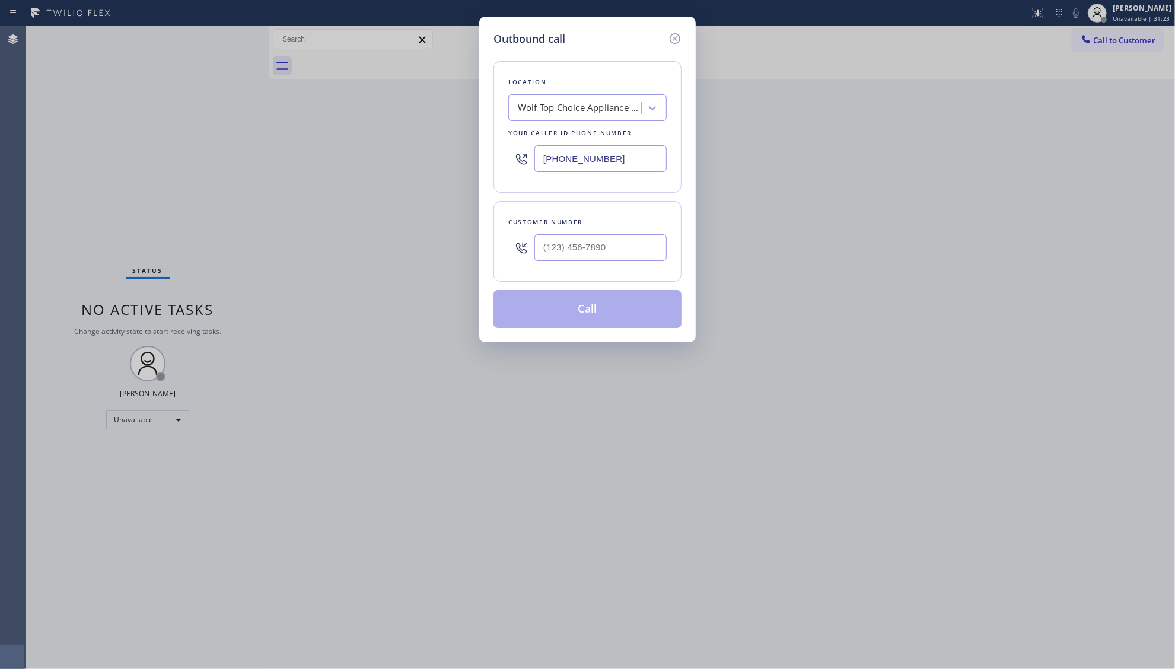
drag, startPoint x: 630, startPoint y: 160, endPoint x: 496, endPoint y: 160, distance: 134.0
click at [496, 160] on div "Location Wolf Top Choice Appliance Repair [GEOGRAPHIC_DATA] Your caller id phon…" at bounding box center [587, 127] width 188 height 132
paste input "310) 388-3916"
type input "[PHONE_NUMBER]"
click at [589, 260] on input "(___) ___-____" at bounding box center [600, 247] width 132 height 27
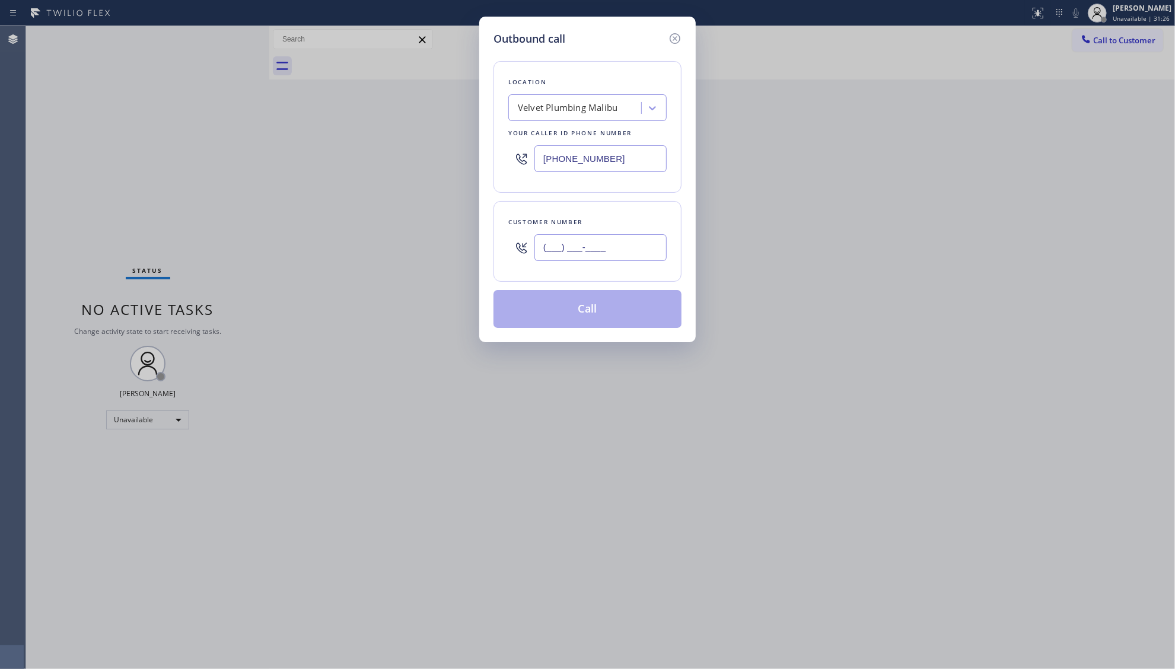
paste input "771) 224-9419"
type input "[PHONE_NUMBER]"
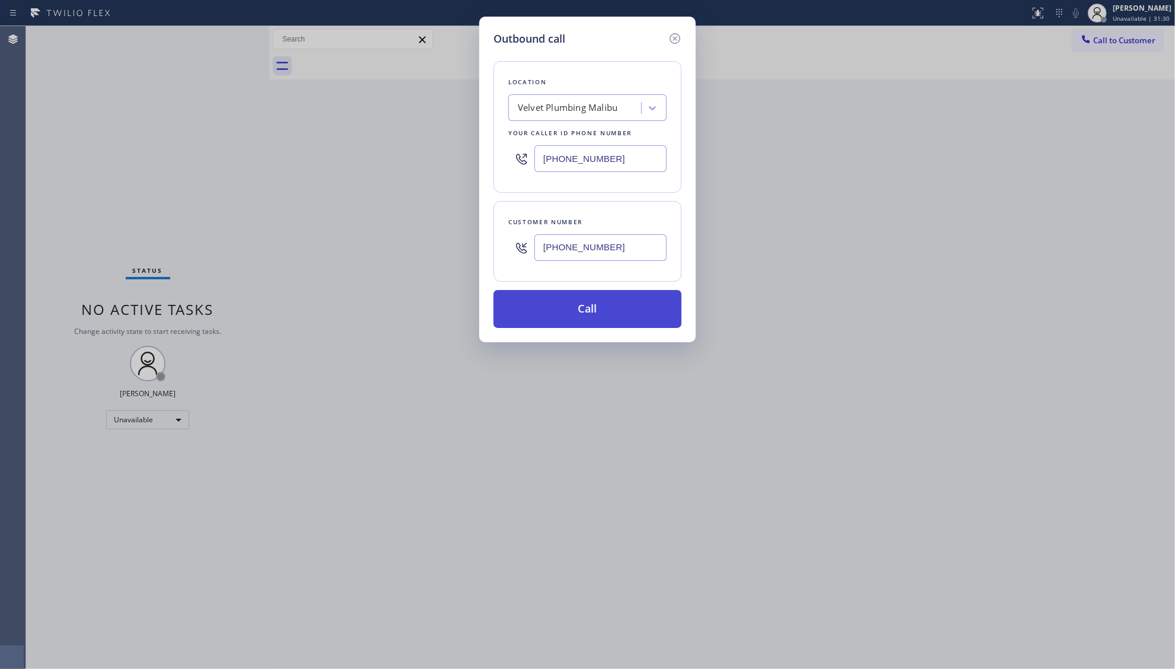
click at [582, 316] on button "Call" at bounding box center [587, 309] width 188 height 38
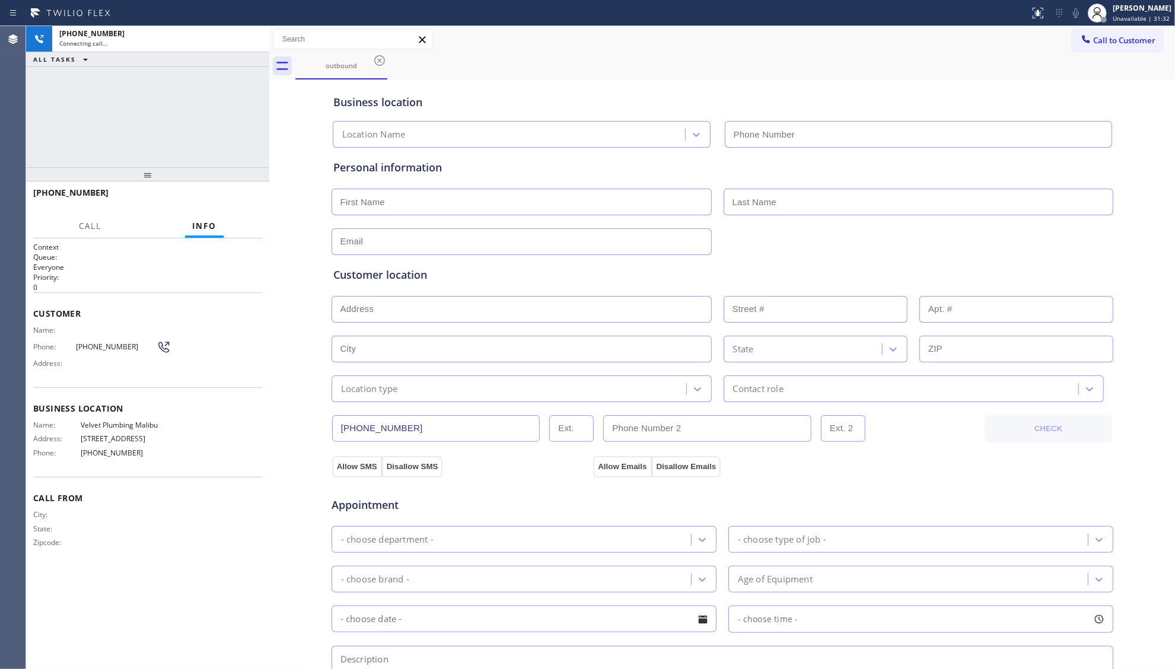
type input "[PHONE_NUMBER]"
click at [255, 195] on button "HANG UP" at bounding box center [234, 198] width 55 height 17
click at [255, 193] on button "HANG UP" at bounding box center [234, 198] width 55 height 17
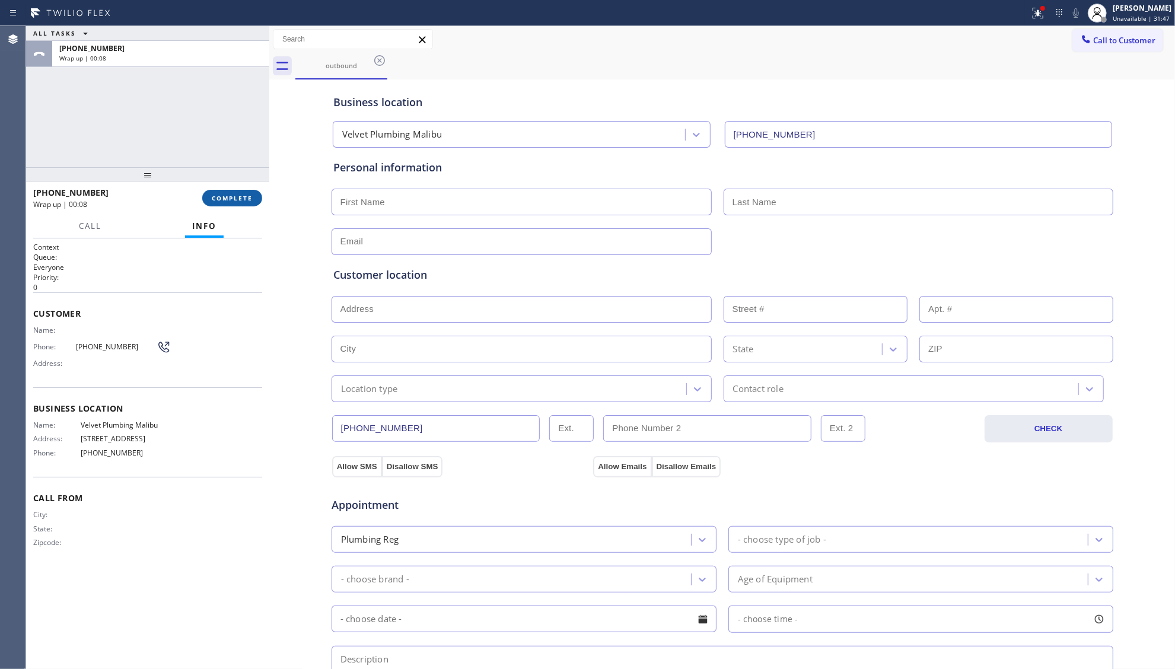
click at [253, 195] on button "COMPLETE" at bounding box center [232, 198] width 60 height 17
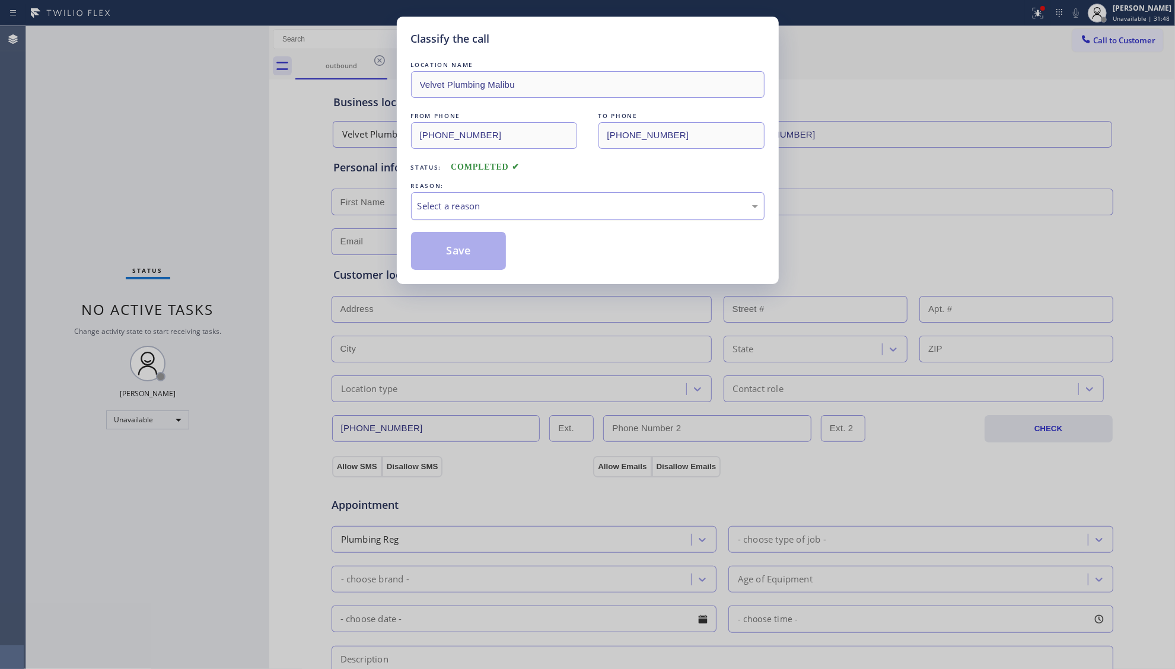
drag, startPoint x: 474, startPoint y: 185, endPoint x: 468, endPoint y: 210, distance: 25.6
click at [474, 187] on div "REASON:" at bounding box center [587, 186] width 353 height 12
drag, startPoint x: 468, startPoint y: 210, endPoint x: 465, endPoint y: 219, distance: 9.6
click at [468, 210] on div "Select a reason" at bounding box center [587, 206] width 340 height 14
click at [455, 254] on button "Save" at bounding box center [458, 251] width 95 height 38
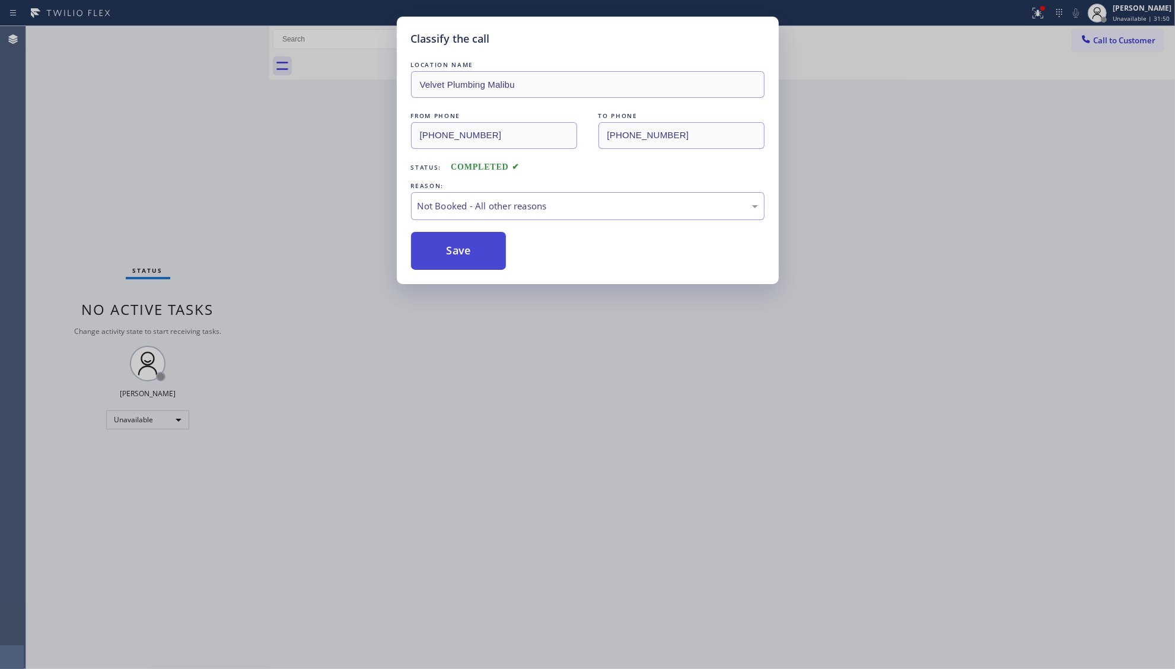
click at [456, 253] on button "Save" at bounding box center [458, 251] width 95 height 38
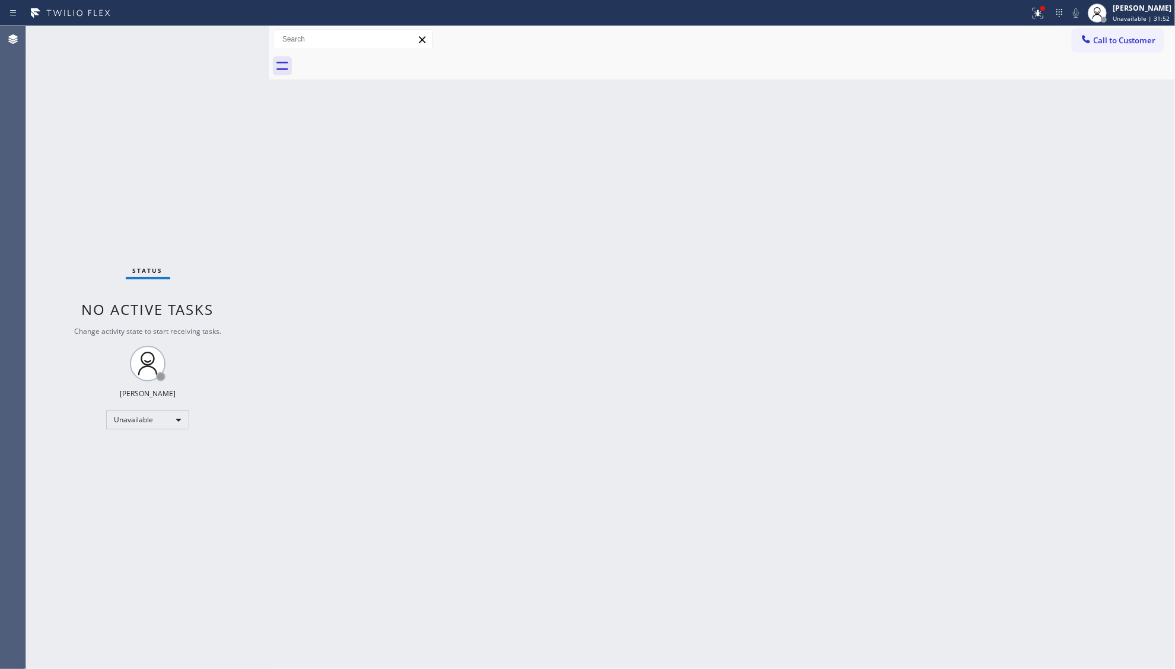
click at [1021, 11] on div at bounding box center [515, 13] width 1020 height 19
drag, startPoint x: 1037, startPoint y: 12, endPoint x: 1021, endPoint y: 107, distance: 96.2
click at [1035, 21] on button at bounding box center [1038, 13] width 26 height 26
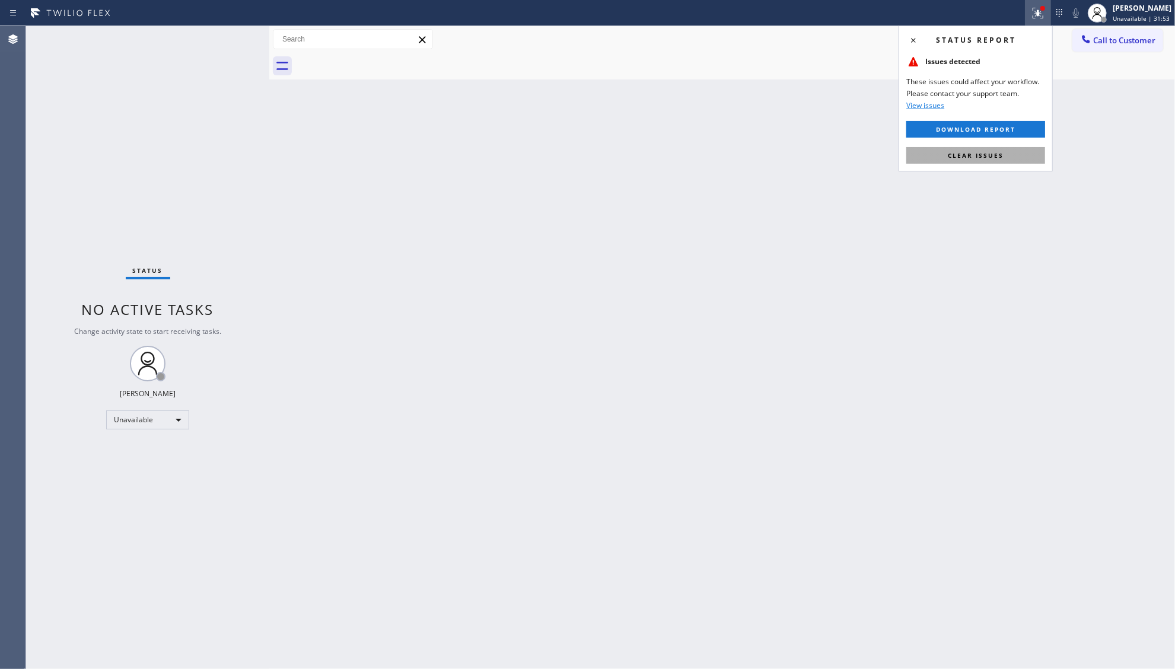
click at [1006, 148] on button "Clear issues" at bounding box center [975, 155] width 139 height 17
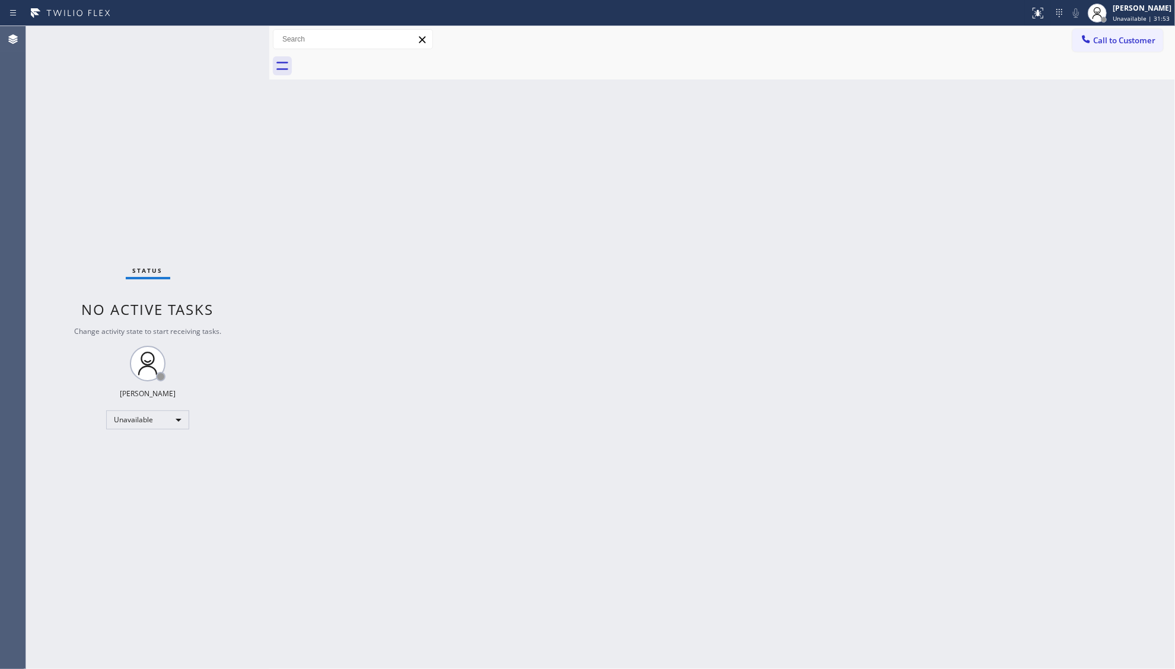
drag, startPoint x: 1108, startPoint y: 46, endPoint x: 1096, endPoint y: 59, distance: 17.6
click at [1107, 47] on button "Call to Customer" at bounding box center [1117, 40] width 91 height 23
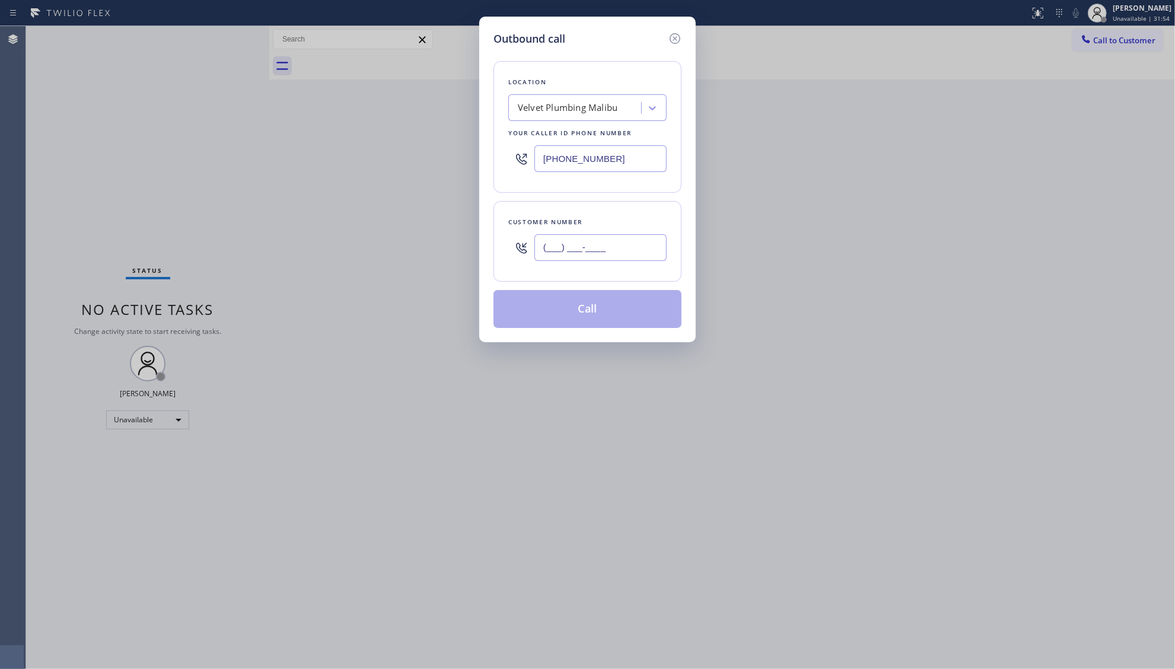
click at [616, 252] on input "(___) ___-____" at bounding box center [600, 247] width 132 height 27
paste input "771) 224-9419"
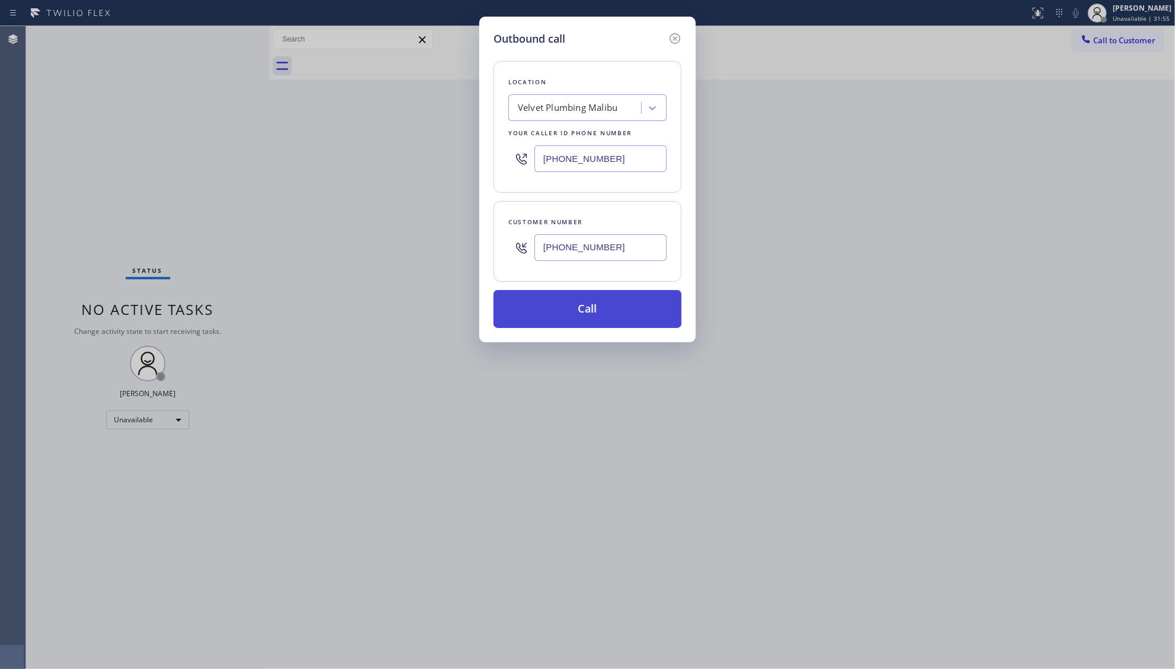
type input "[PHONE_NUMBER]"
click at [587, 305] on button "Call" at bounding box center [587, 309] width 188 height 38
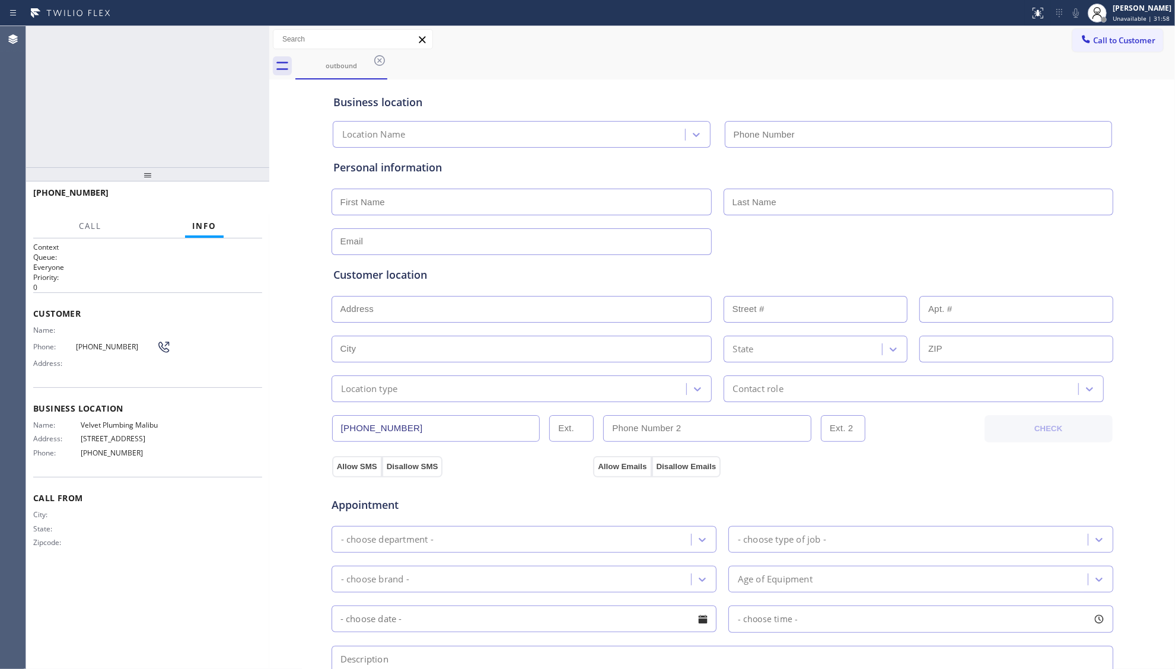
type input "[PHONE_NUMBER]"
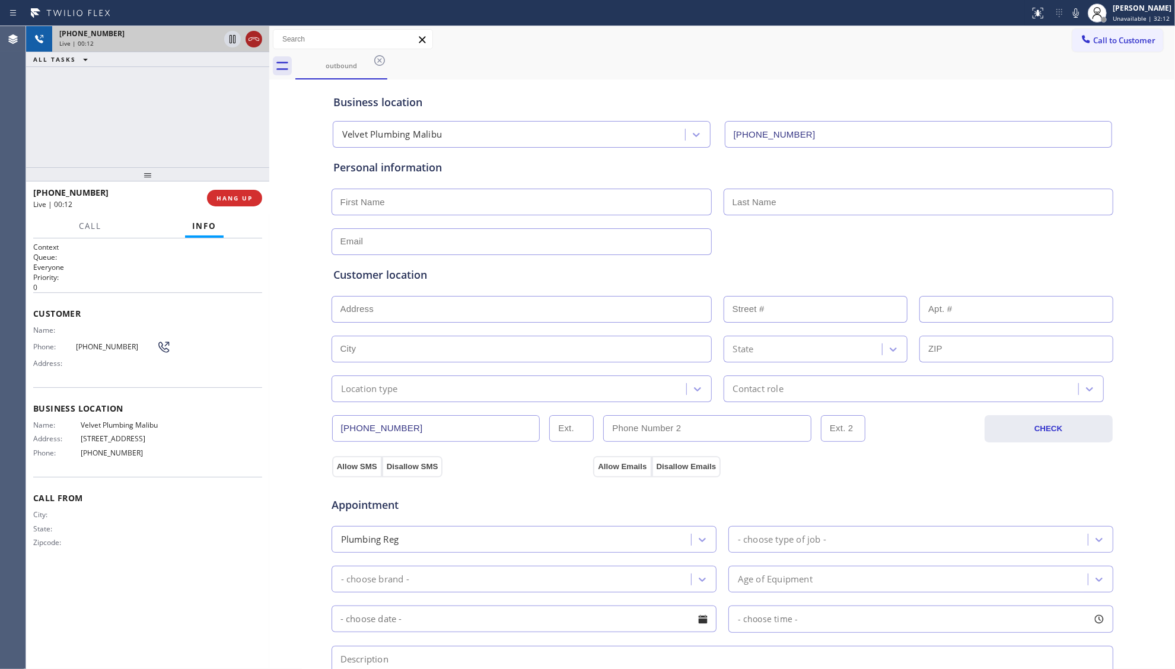
click at [259, 36] on icon at bounding box center [254, 39] width 14 height 14
click at [257, 34] on div "[PHONE_NUMBER]" at bounding box center [160, 33] width 203 height 10
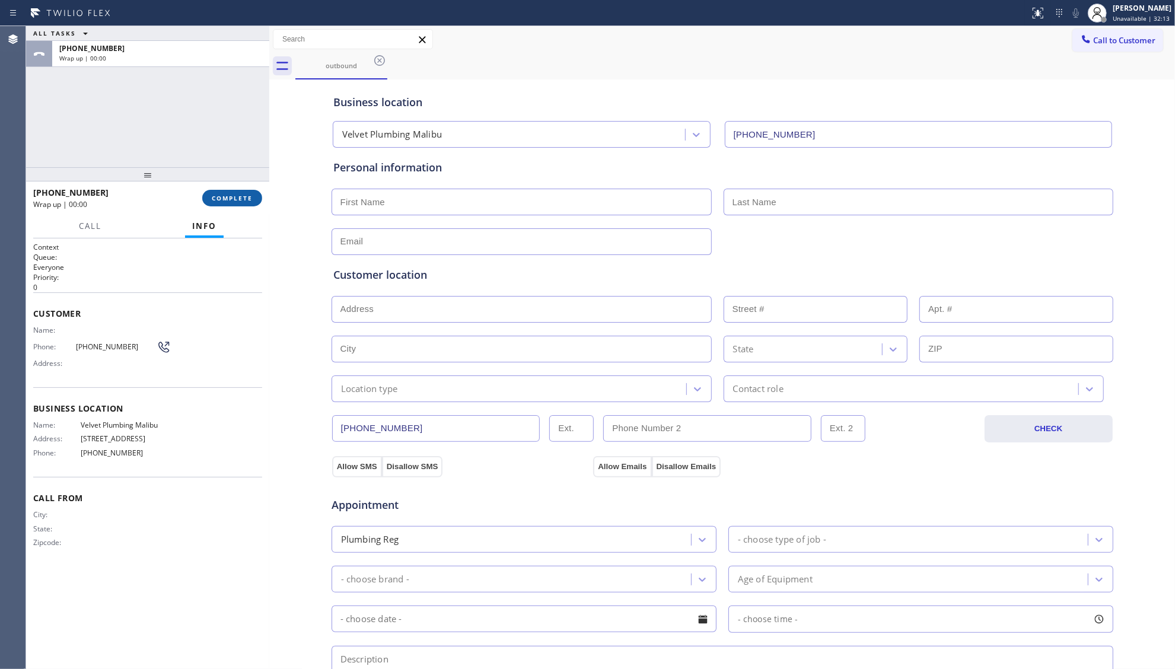
click at [235, 195] on span "COMPLETE" at bounding box center [232, 198] width 41 height 8
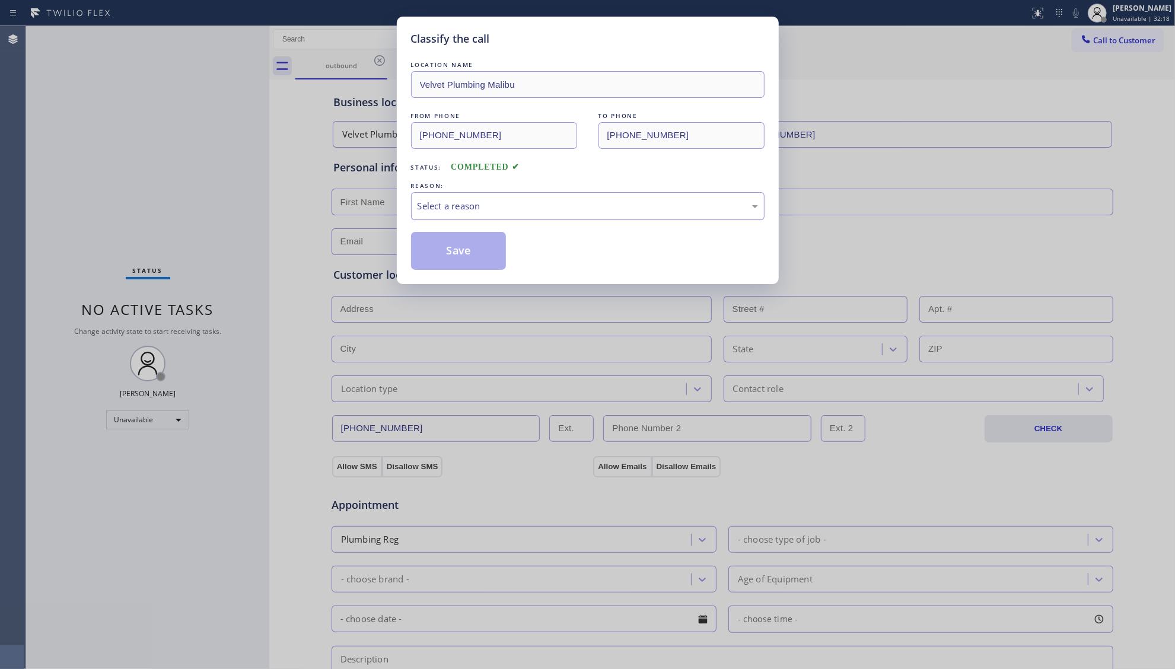
click at [466, 206] on div "Select a reason" at bounding box center [587, 206] width 340 height 14
click at [448, 257] on button "Save" at bounding box center [458, 251] width 95 height 38
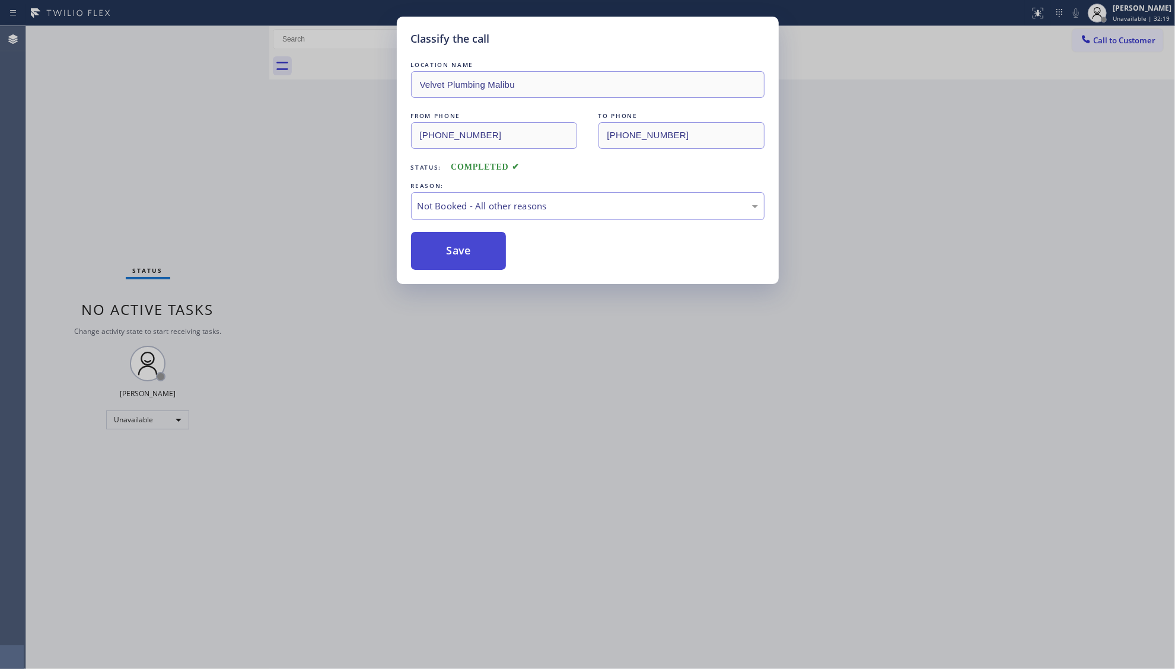
click at [449, 257] on button "Save" at bounding box center [458, 251] width 95 height 38
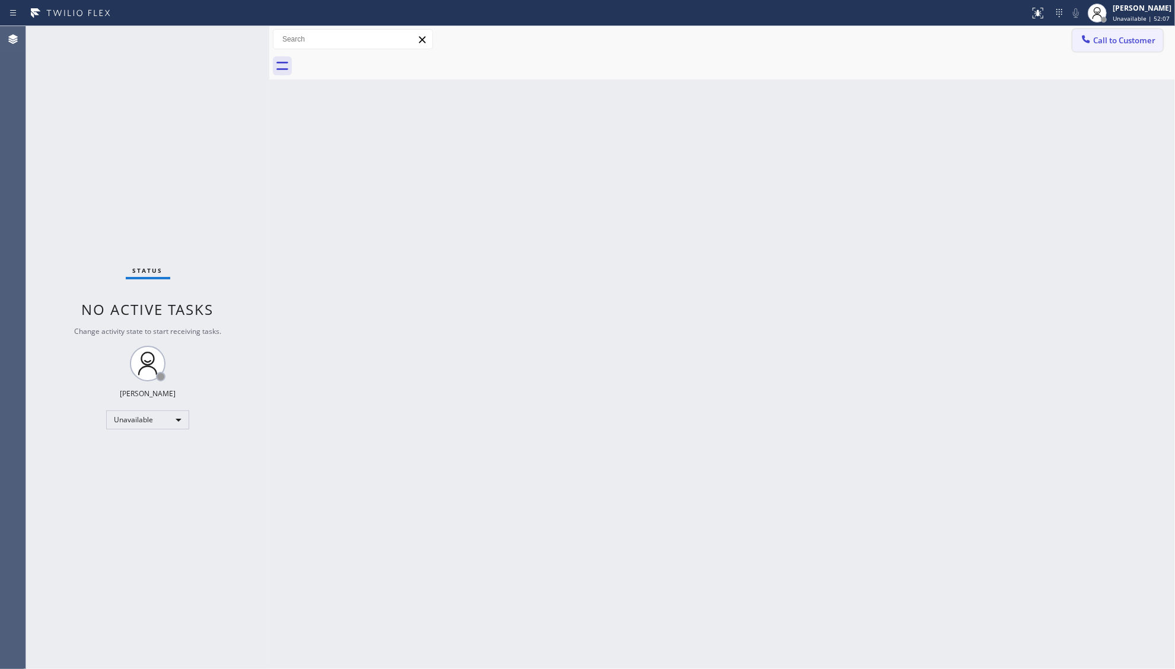
drag, startPoint x: 1117, startPoint y: 88, endPoint x: 1126, endPoint y: 45, distance: 44.1
click at [1117, 79] on div "Back to Dashboard Change Sender ID Customers Technicians Select a contact Outbo…" at bounding box center [722, 347] width 906 height 643
drag, startPoint x: 1126, startPoint y: 41, endPoint x: 899, endPoint y: 124, distance: 241.3
click at [1126, 42] on span "Call to Customer" at bounding box center [1124, 40] width 62 height 11
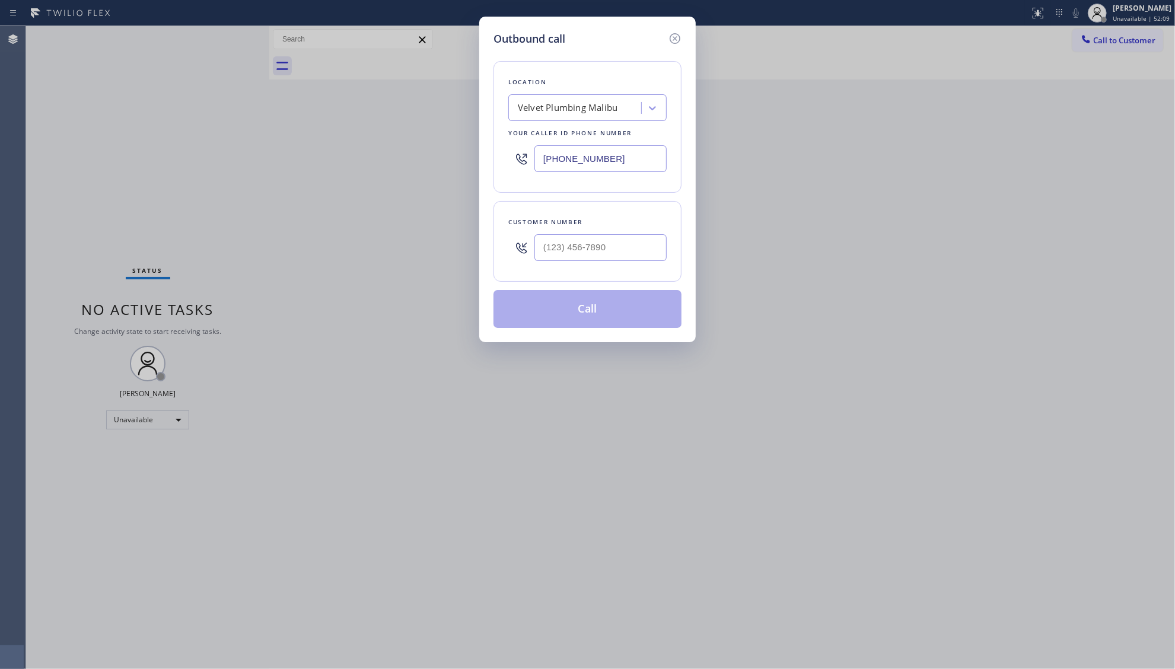
drag, startPoint x: 621, startPoint y: 164, endPoint x: 506, endPoint y: 180, distance: 116.8
click at [506, 180] on div "Location Velvet Plumbing [GEOGRAPHIC_DATA] Your caller id phone number [PHONE_N…" at bounding box center [587, 127] width 188 height 132
paste input "805) 303-5959"
type input "[PHONE_NUMBER]"
click at [635, 248] on input "(___) ___-____" at bounding box center [600, 247] width 132 height 27
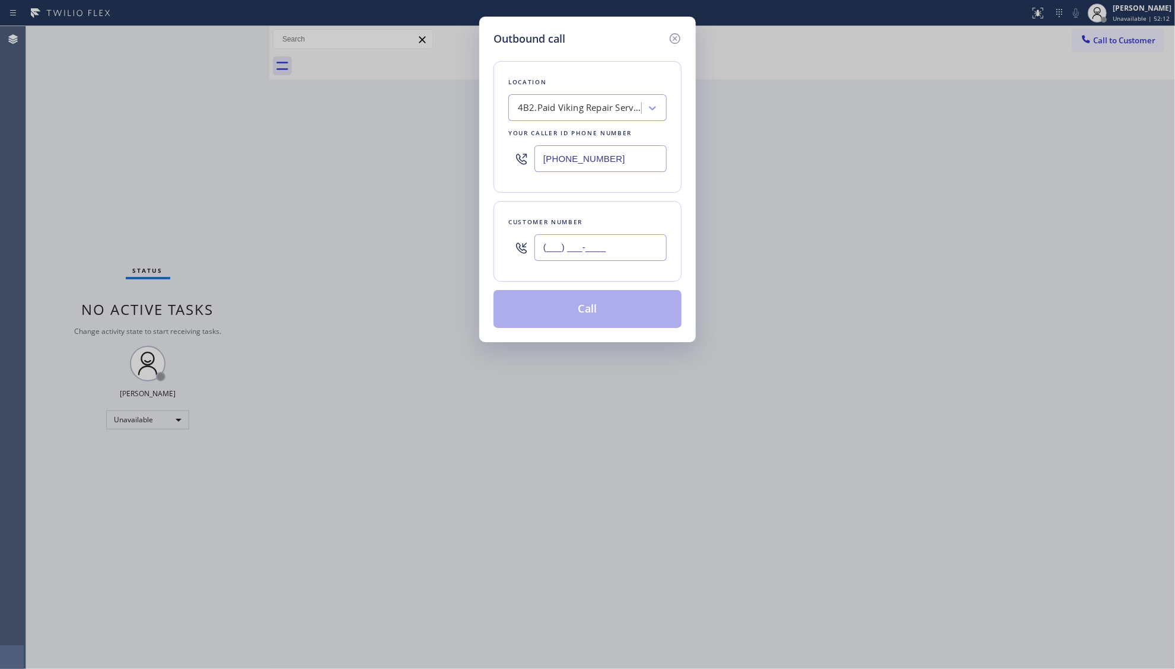
paste input "805) 657-0359"
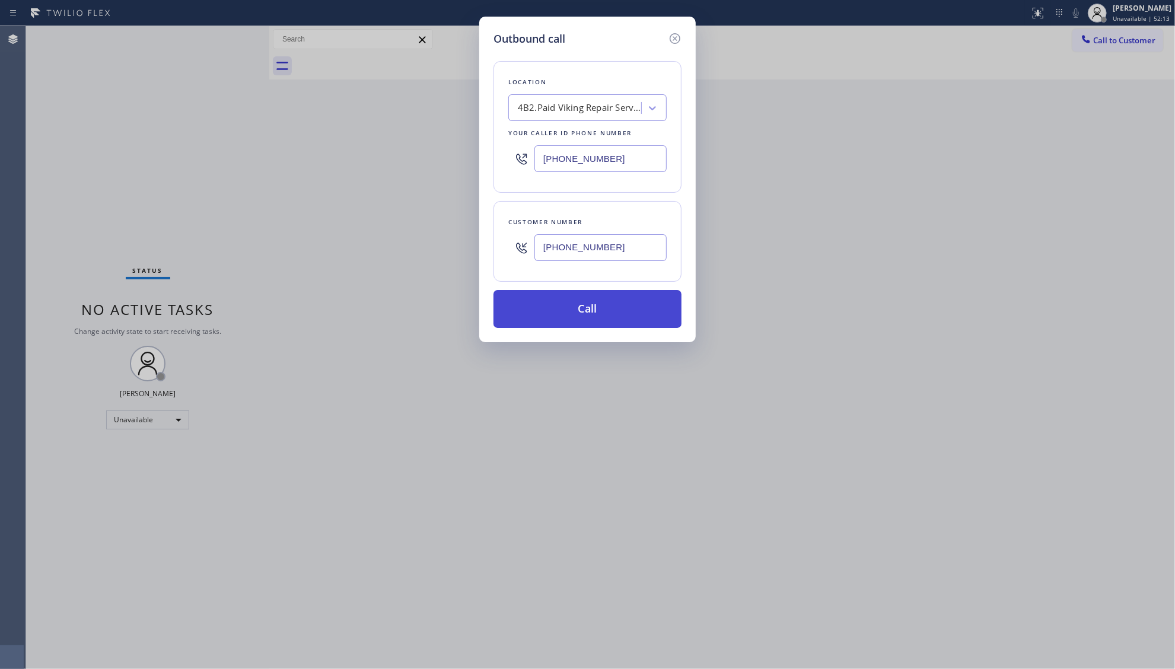
type input "[PHONE_NUMBER]"
click at [586, 311] on button "Call" at bounding box center [587, 309] width 188 height 38
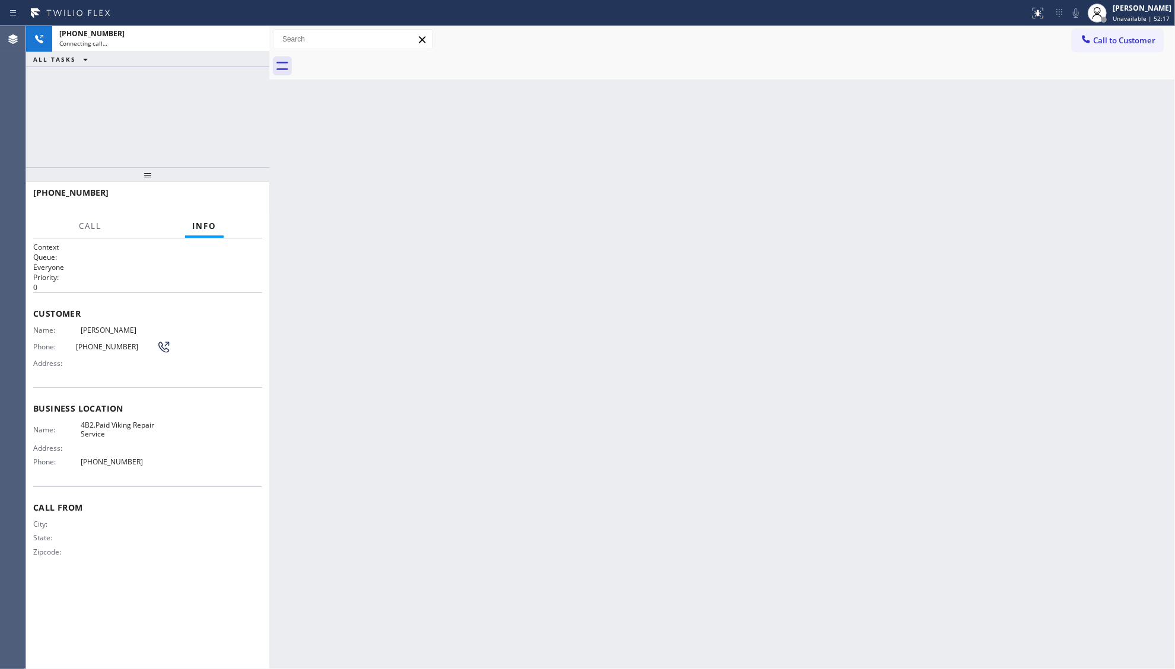
click at [598, 305] on div "Back to Dashboard Change Sender ID Customers Technicians Select a contact Outbo…" at bounding box center [722, 347] width 906 height 643
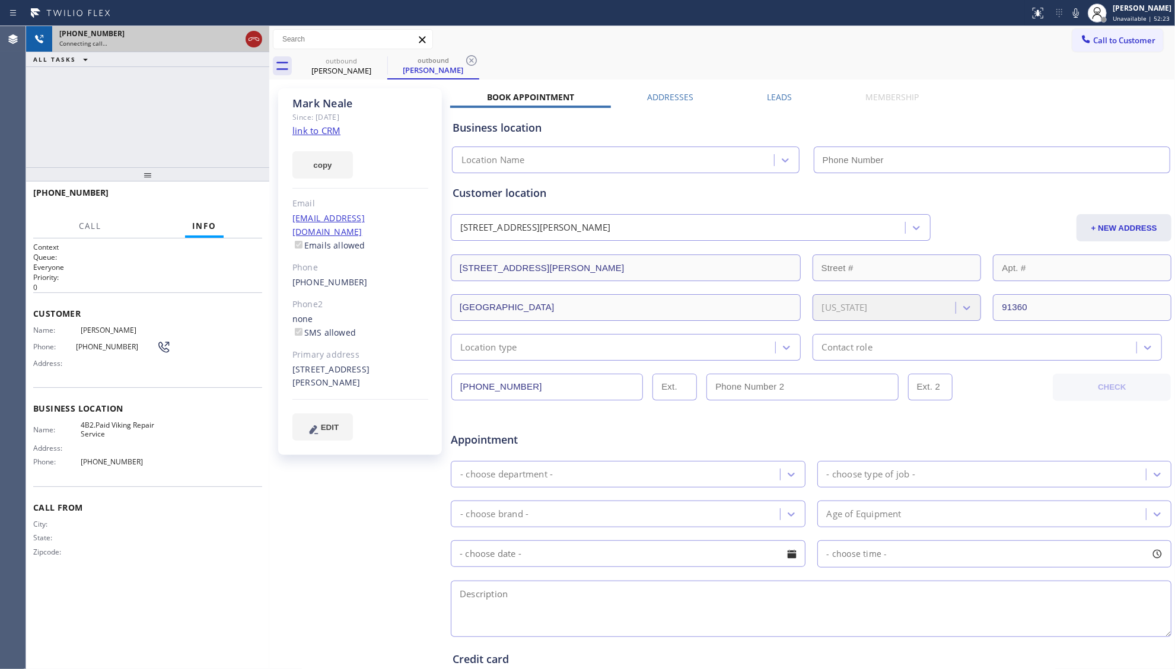
click at [257, 41] on icon at bounding box center [254, 39] width 14 height 14
click at [318, 138] on div "copy" at bounding box center [360, 158] width 136 height 41
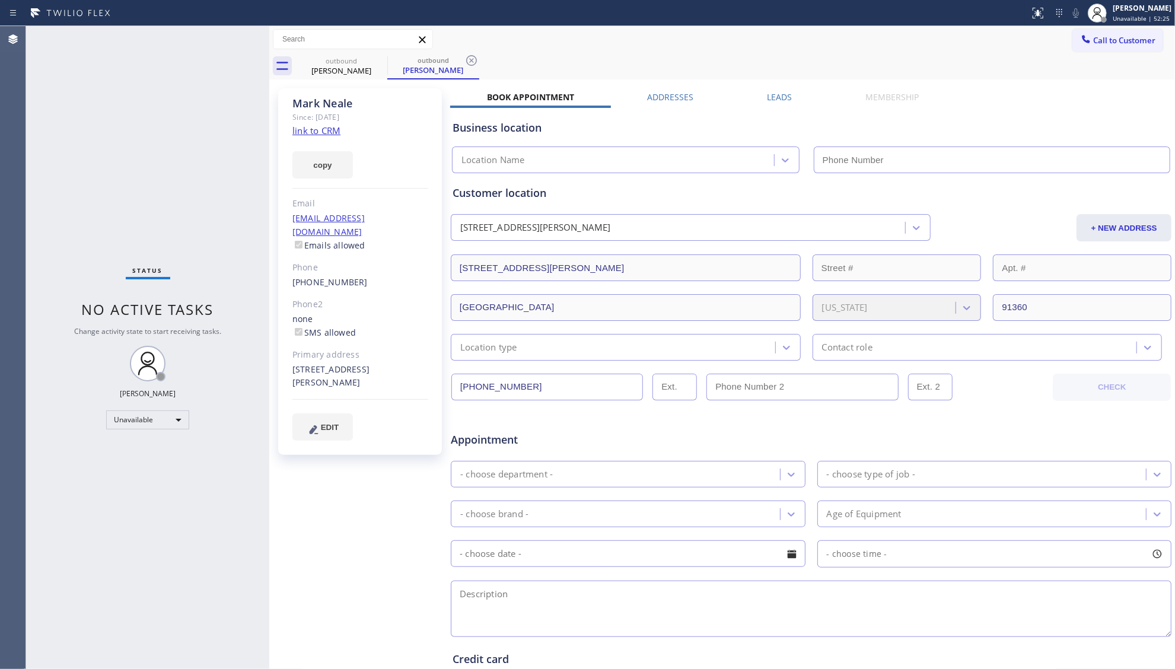
type input "[PHONE_NUMBER]"
click at [316, 129] on link "link to CRM" at bounding box center [316, 131] width 48 height 12
click at [342, 63] on div "outbound" at bounding box center [342, 60] width 90 height 9
drag, startPoint x: 366, startPoint y: 65, endPoint x: 380, endPoint y: 63, distance: 13.8
click at [371, 65] on div "[PERSON_NAME]" at bounding box center [342, 70] width 90 height 11
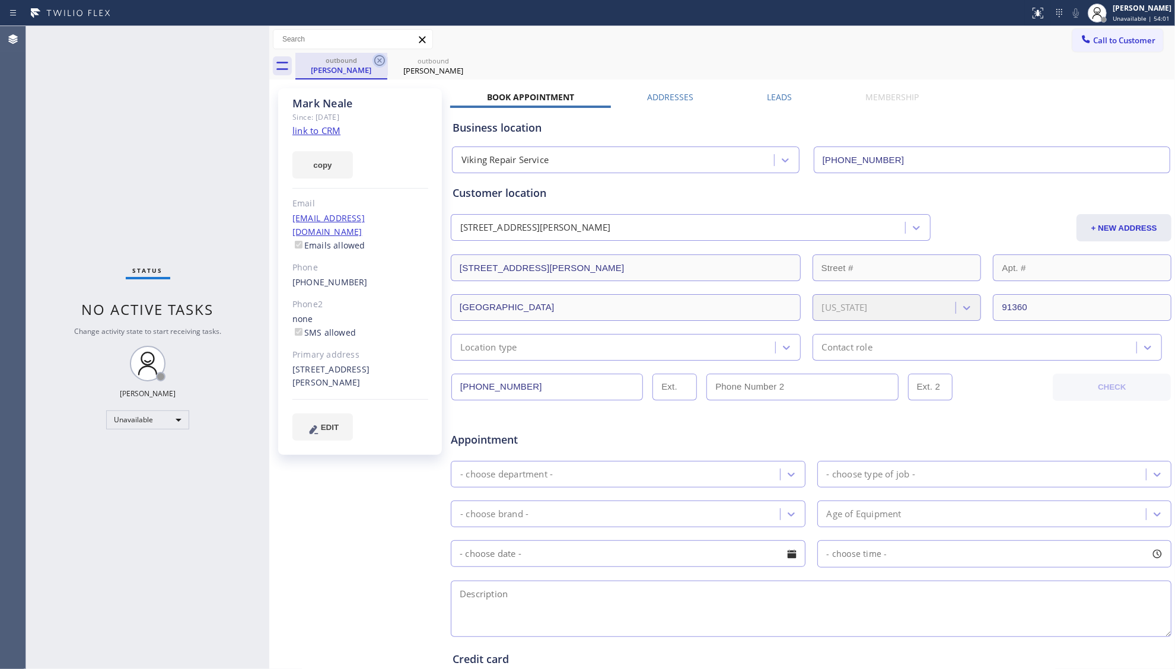
click at [380, 63] on icon at bounding box center [379, 60] width 14 height 14
click at [381, 60] on icon at bounding box center [379, 60] width 14 height 14
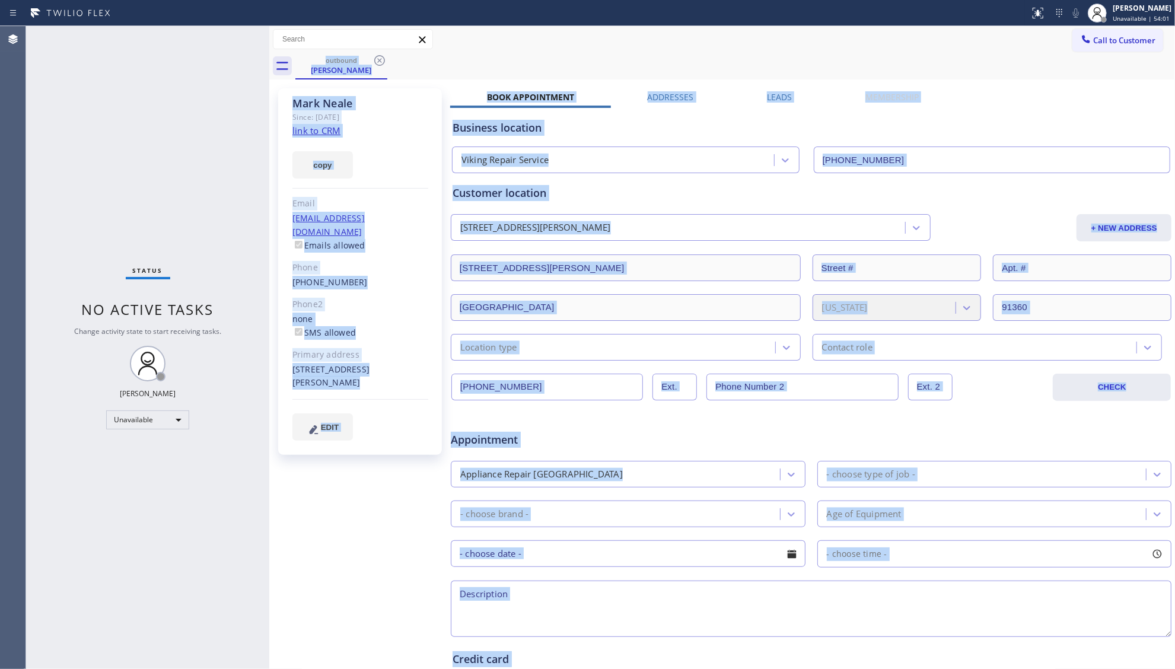
click at [381, 59] on div "outbound [PERSON_NAME]" at bounding box center [734, 66] width 879 height 27
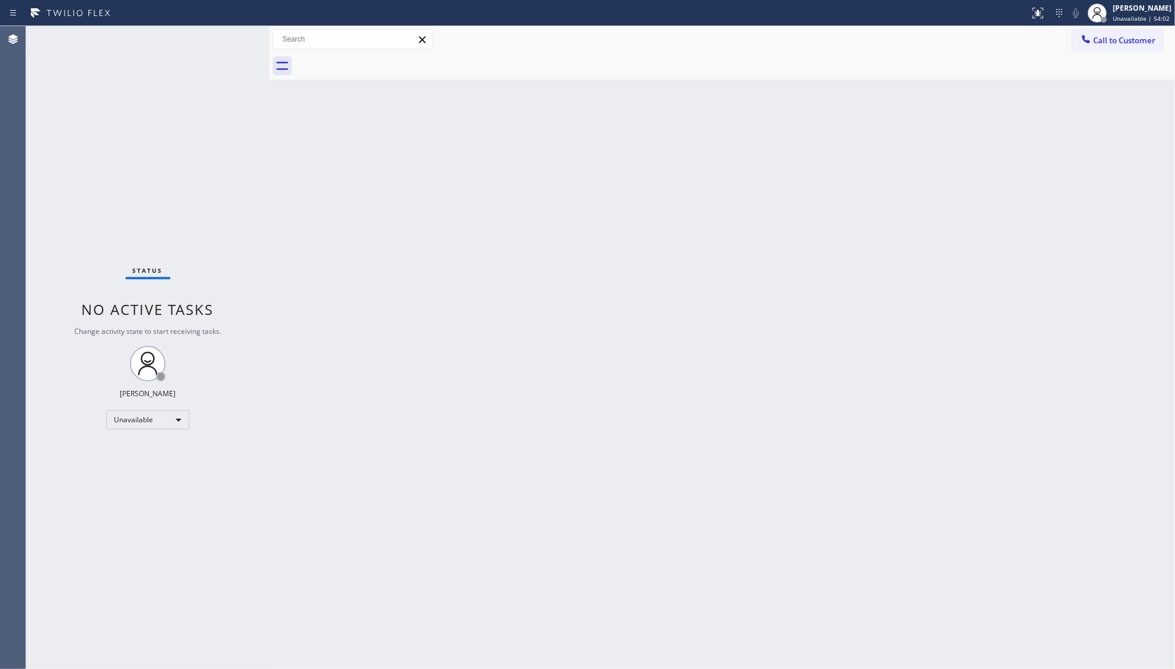
click at [381, 58] on div at bounding box center [734, 66] width 879 height 27
drag, startPoint x: 1000, startPoint y: 23, endPoint x: 1063, endPoint y: 49, distance: 68.6
click at [1018, 36] on div "Status report No issues detected If you experience an issue, please download th…" at bounding box center [587, 334] width 1175 height 669
click at [1088, 43] on icon at bounding box center [1086, 39] width 8 height 8
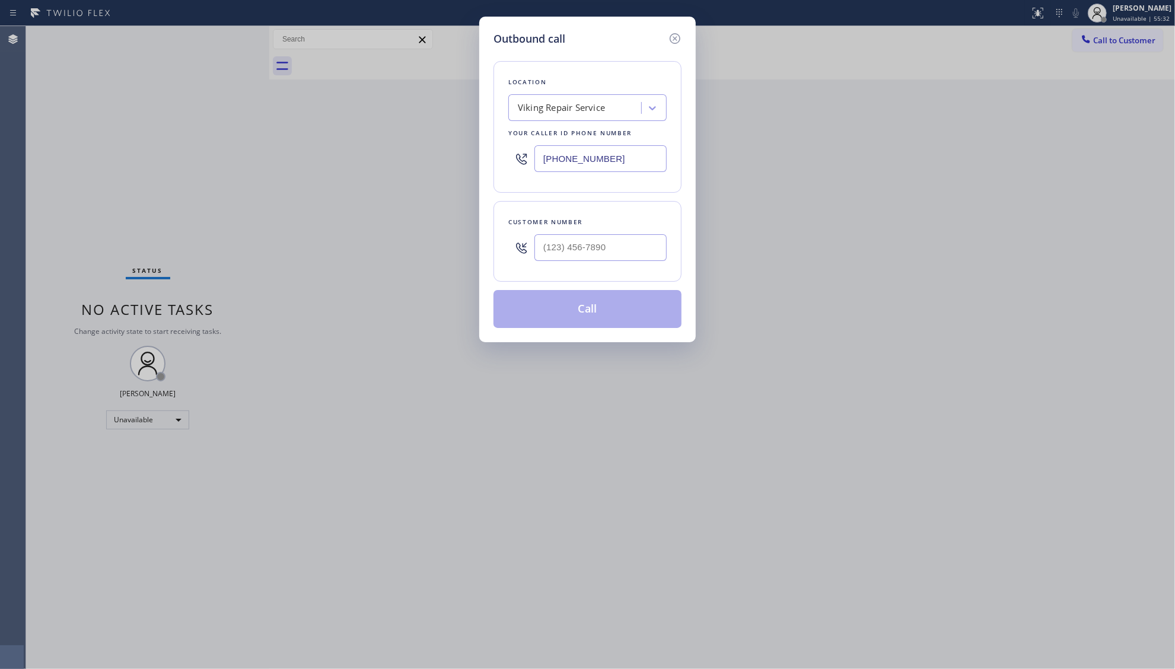
drag, startPoint x: 613, startPoint y: 159, endPoint x: 506, endPoint y: 161, distance: 107.4
click at [506, 161] on div "Location Viking Repair Service Your caller id phone number [PHONE_NUMBER]" at bounding box center [587, 127] width 188 height 132
paste input "310) 388-3916"
type input "[PHONE_NUMBER]"
drag, startPoint x: 630, startPoint y: 249, endPoint x: 603, endPoint y: 269, distance: 33.1
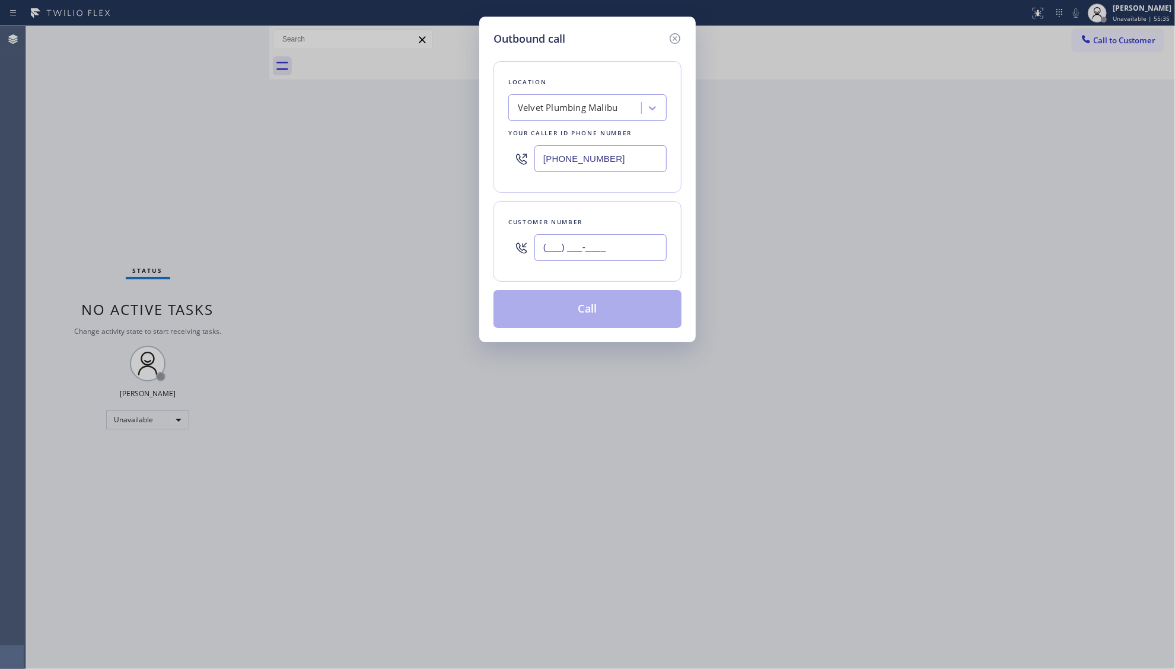
click at [630, 250] on input "(___) ___-____" at bounding box center [600, 247] width 132 height 27
paste input "771) 224-9419"
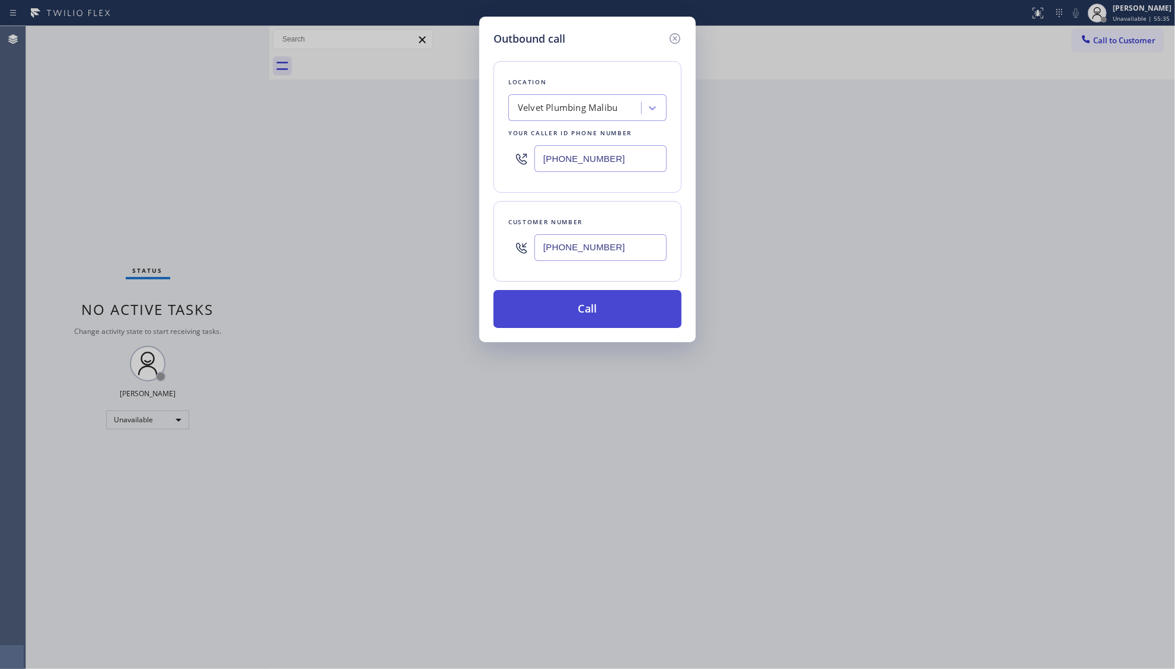
type input "[PHONE_NUMBER]"
click at [580, 317] on button "Call" at bounding box center [587, 309] width 188 height 38
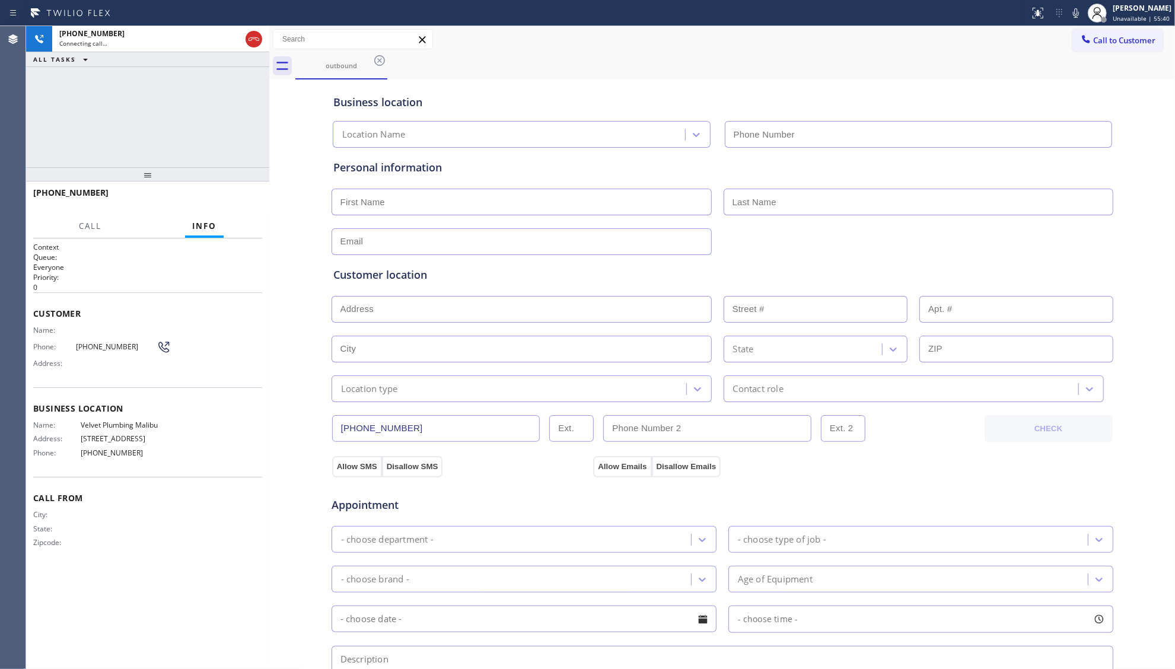
type input "[PHONE_NUMBER]"
click at [240, 199] on span "HANG UP" at bounding box center [234, 198] width 36 height 8
click at [240, 198] on span "HANG UP" at bounding box center [234, 198] width 36 height 8
click at [240, 197] on span "HANG UP" at bounding box center [234, 198] width 36 height 8
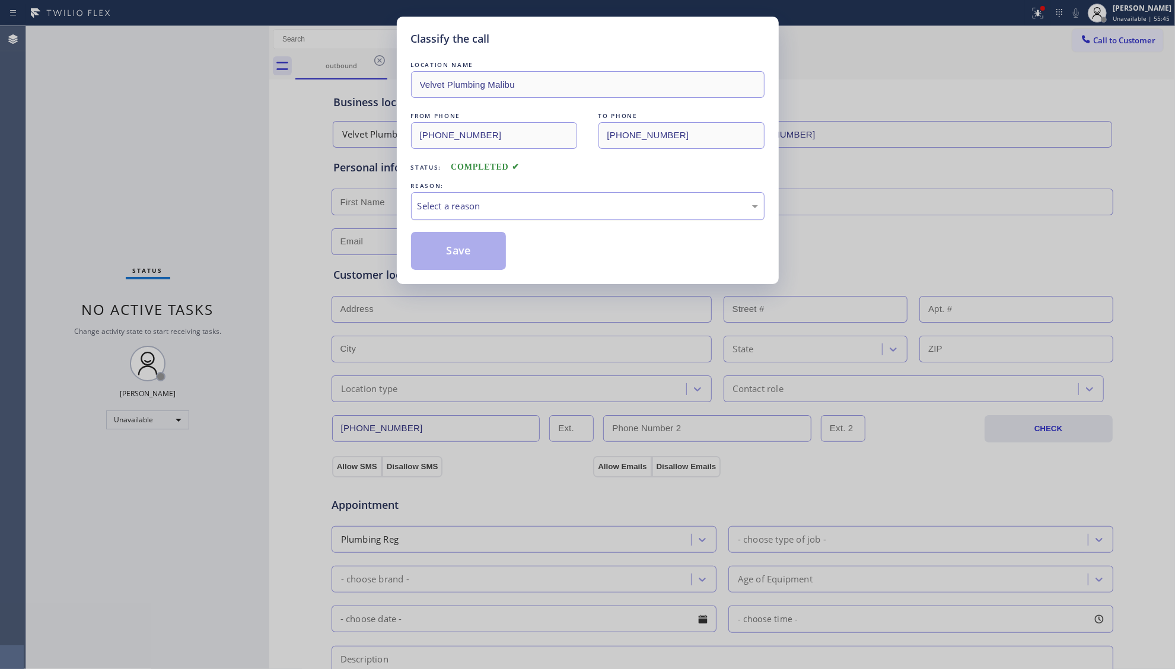
click at [482, 215] on div "Select a reason" at bounding box center [587, 206] width 353 height 28
click at [442, 257] on button "Save" at bounding box center [458, 251] width 95 height 38
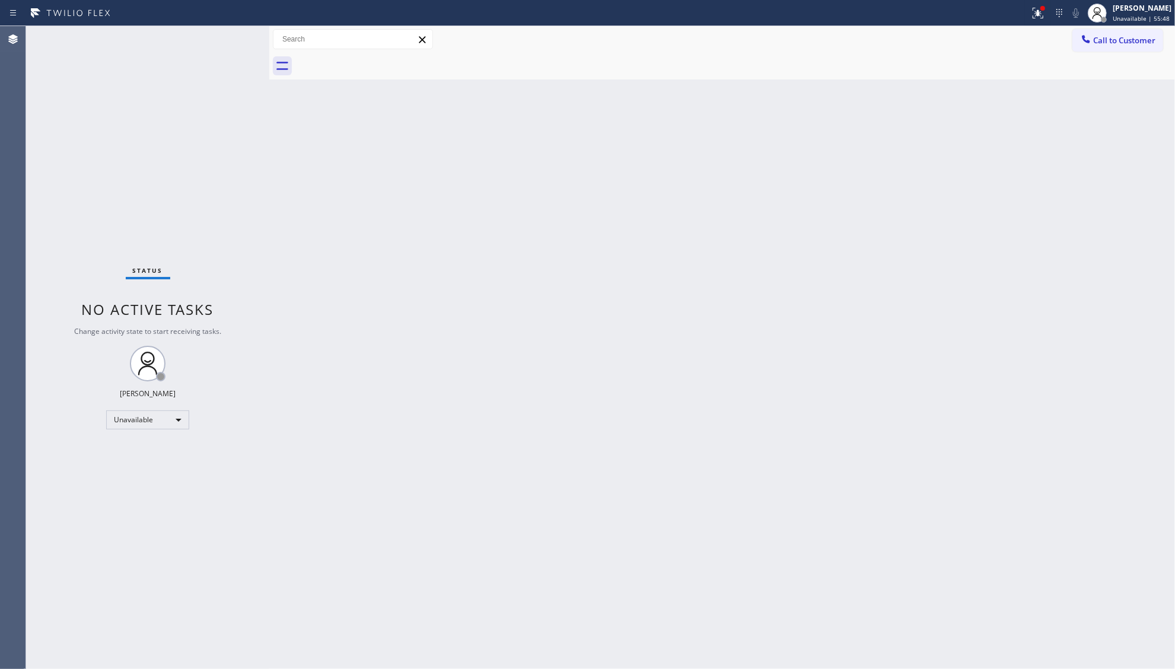
drag, startPoint x: 1104, startPoint y: 31, endPoint x: 909, endPoint y: 149, distance: 227.5
click at [1092, 43] on button "Call to Customer" at bounding box center [1117, 40] width 91 height 23
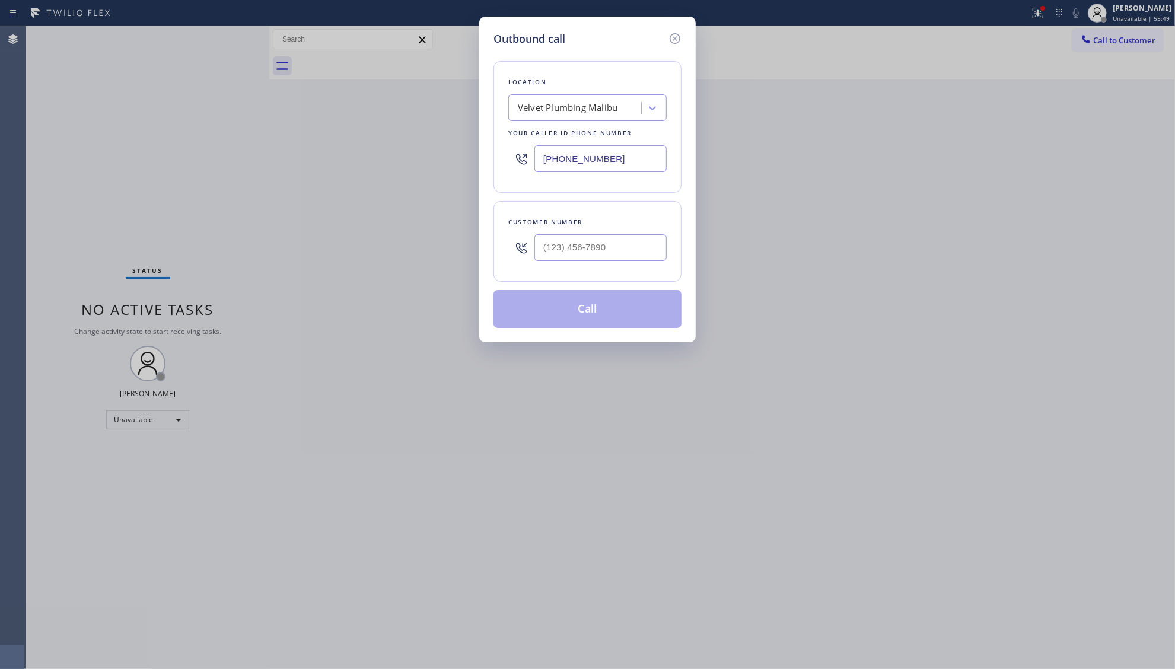
drag, startPoint x: 584, startPoint y: 160, endPoint x: 480, endPoint y: 158, distance: 104.4
click at [480, 158] on div "Outbound call Location Velvet Plumbing [GEOGRAPHIC_DATA] Your caller id phone n…" at bounding box center [587, 180] width 216 height 326
paste input "669) 201-1130"
type input "[PHONE_NUMBER]"
click at [527, 243] on icon at bounding box center [521, 248] width 14 height 14
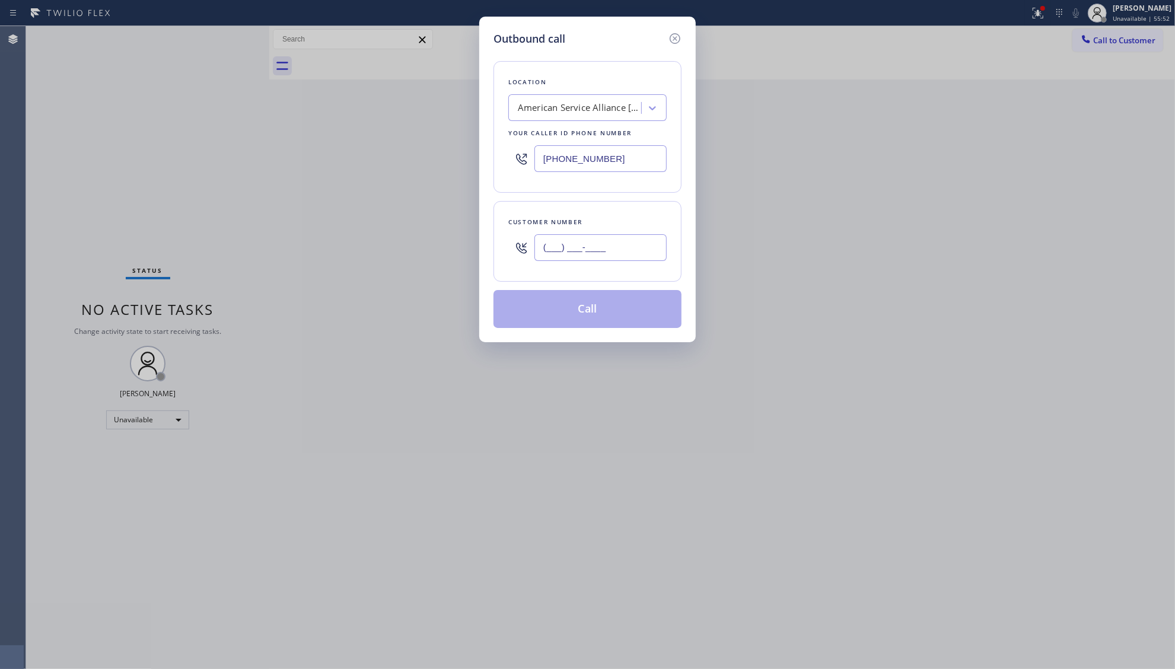
paste input "818) 621-7968"
click at [555, 246] on input "[PHONE_NUMBER]" at bounding box center [600, 247] width 132 height 27
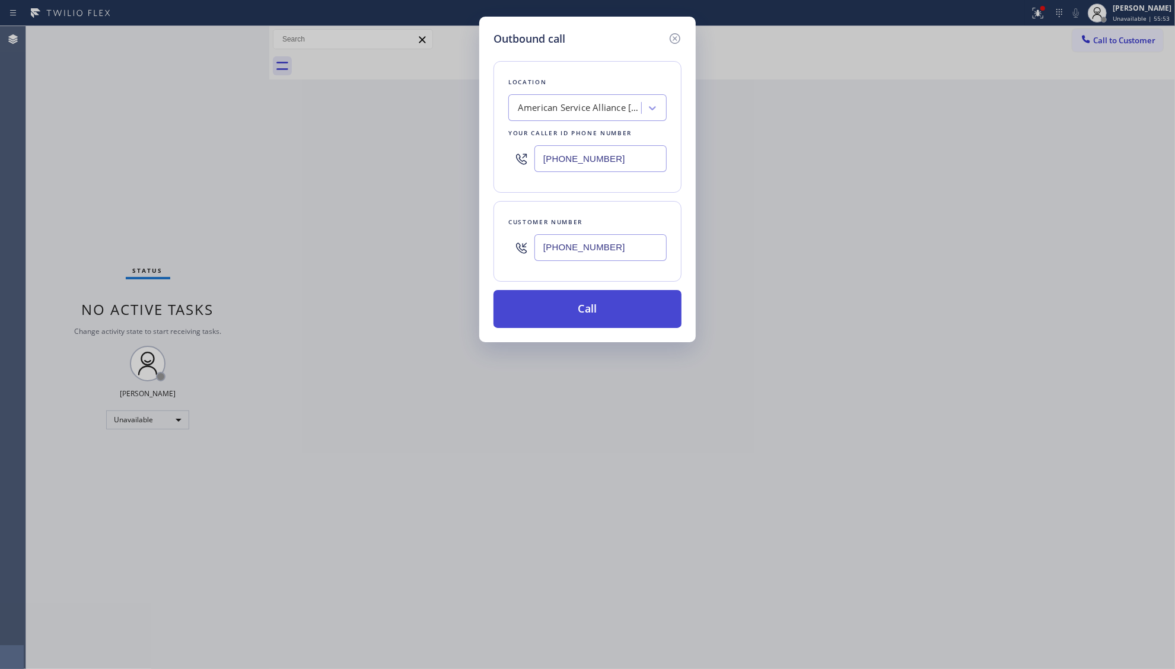
type input "[PHONE_NUMBER]"
click at [566, 321] on button "Call" at bounding box center [587, 309] width 188 height 38
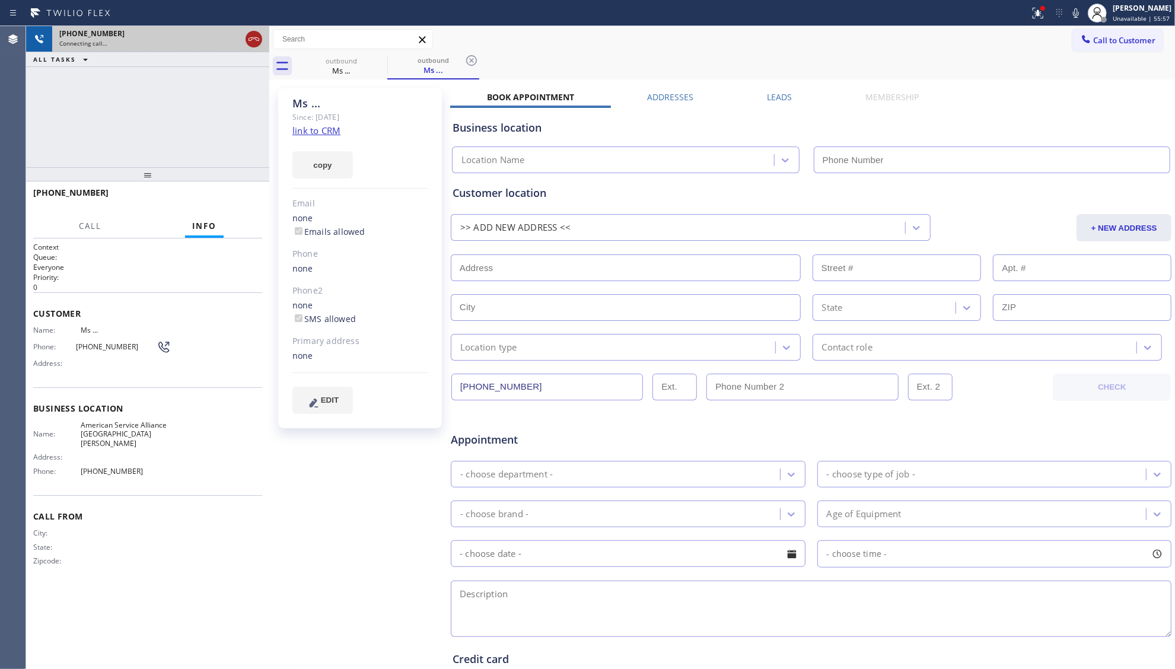
click at [262, 43] on div at bounding box center [253, 39] width 21 height 26
click at [247, 37] on icon at bounding box center [254, 39] width 14 height 14
click at [247, 37] on div "[PHONE_NUMBER]" at bounding box center [160, 33] width 203 height 10
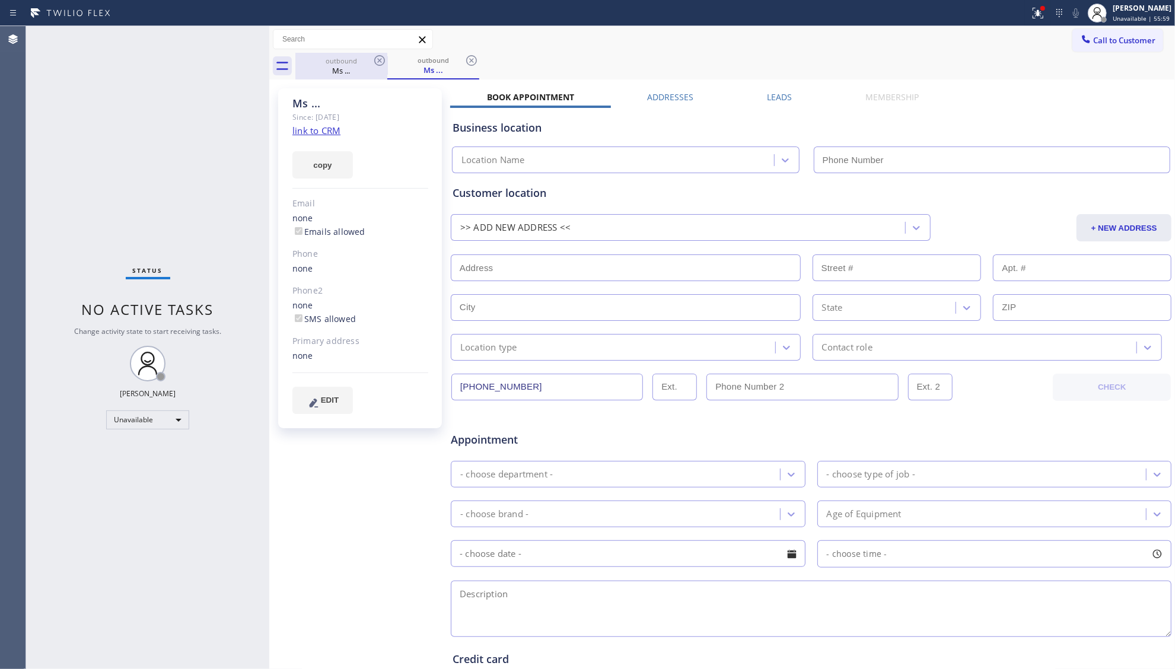
drag, startPoint x: 352, startPoint y: 68, endPoint x: 365, endPoint y: 63, distance: 14.4
click at [352, 68] on div "Ms ..." at bounding box center [342, 70] width 90 height 11
click at [372, 59] on div "outbound Ms ..." at bounding box center [341, 66] width 92 height 27
click at [373, 59] on icon at bounding box center [379, 60] width 14 height 14
click at [0, 0] on icon at bounding box center [0, 0] width 0 height 0
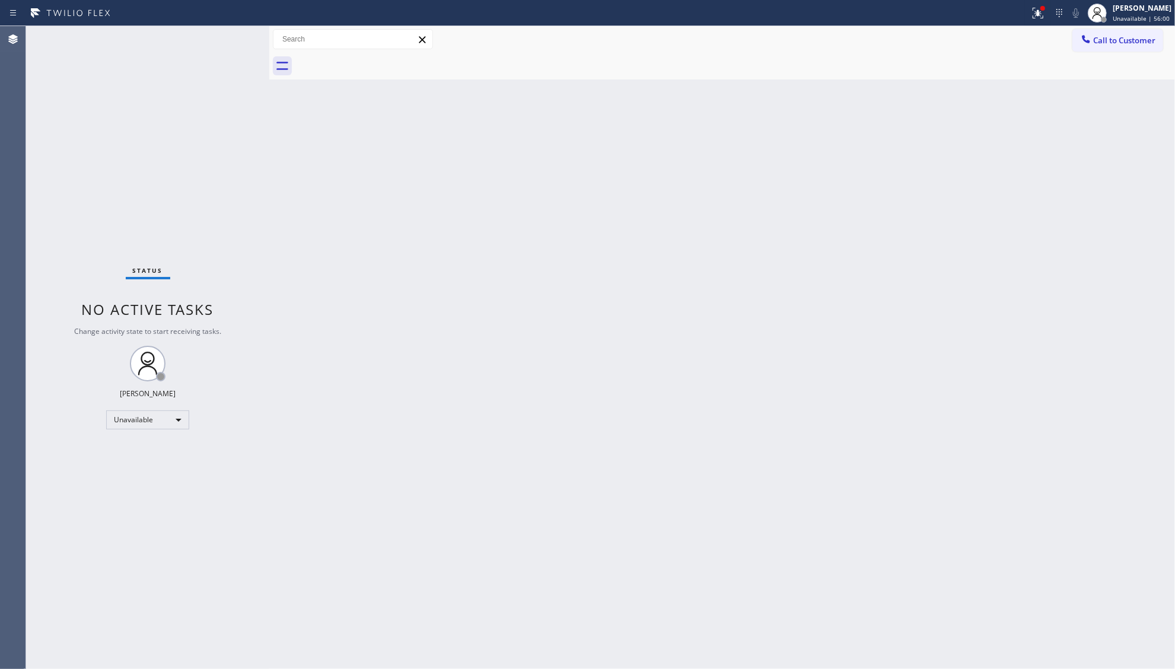
click at [373, 59] on div at bounding box center [734, 66] width 879 height 27
drag, startPoint x: 930, startPoint y: 280, endPoint x: 938, endPoint y: 254, distance: 27.4
click at [930, 279] on div "Back to Dashboard Change Sender ID Customers Technicians Select a contact Outbo…" at bounding box center [722, 347] width 906 height 643
drag, startPoint x: 1042, startPoint y: 12, endPoint x: 1042, endPoint y: 56, distance: 43.3
click at [1042, 15] on div at bounding box center [1038, 13] width 26 height 26
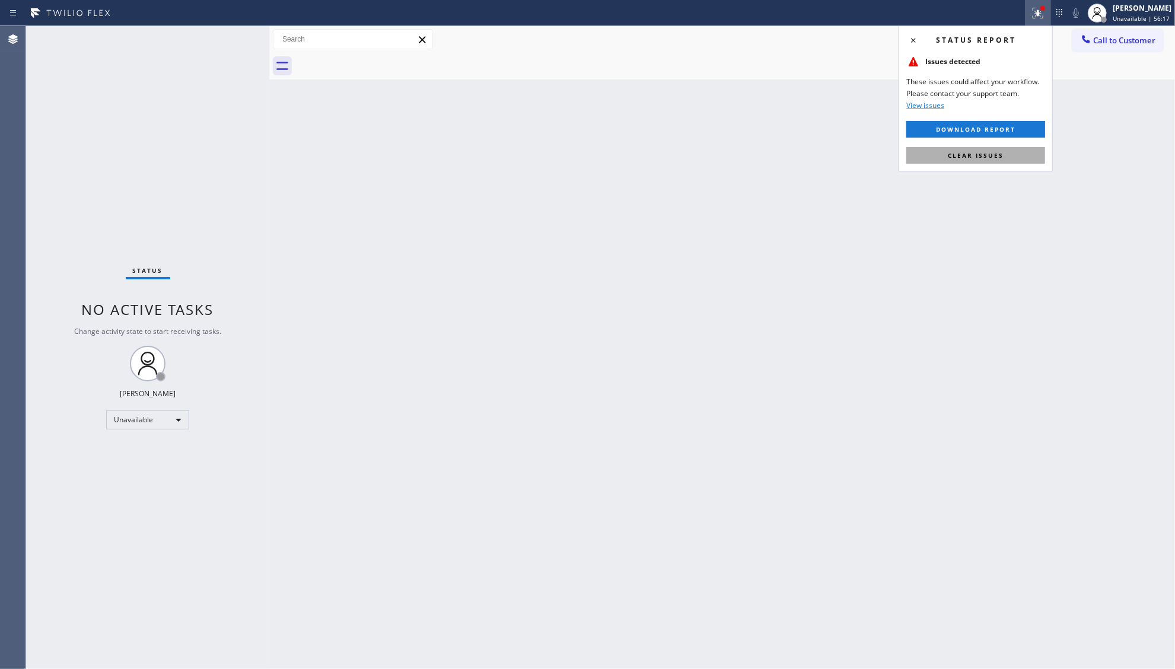
click at [992, 162] on button "Clear issues" at bounding box center [975, 155] width 139 height 17
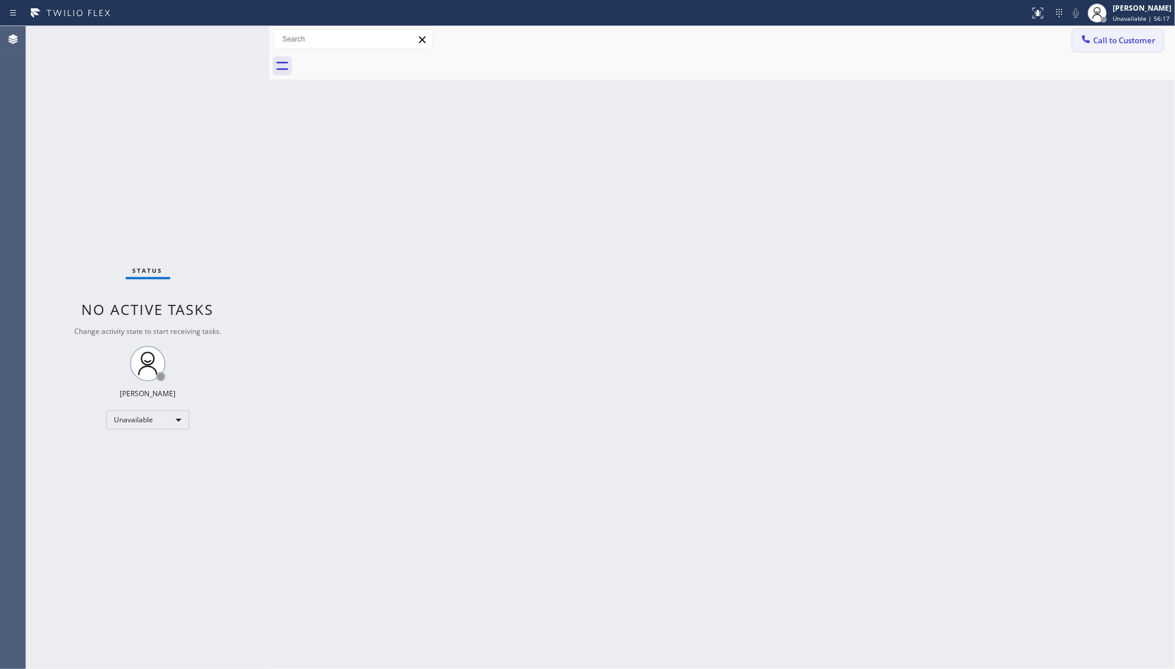
click at [1102, 47] on button "Call to Customer" at bounding box center [1117, 40] width 91 height 23
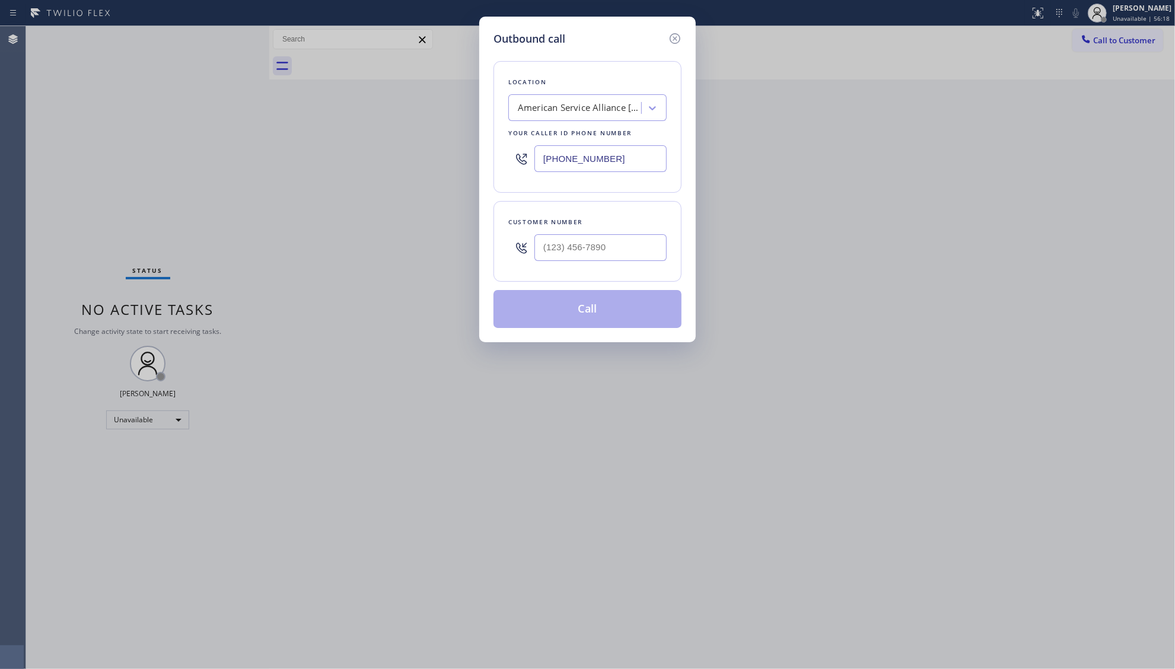
drag, startPoint x: 629, startPoint y: 161, endPoint x: 495, endPoint y: 166, distance: 134.1
click at [495, 166] on div "Location American Service Alliance [GEOGRAPHIC_DATA][PERSON_NAME] Your caller i…" at bounding box center [587, 127] width 188 height 132
paste input "714) 452-1388"
type input "[PHONE_NUMBER]"
click at [603, 260] on input "(___) ___-____" at bounding box center [600, 247] width 132 height 27
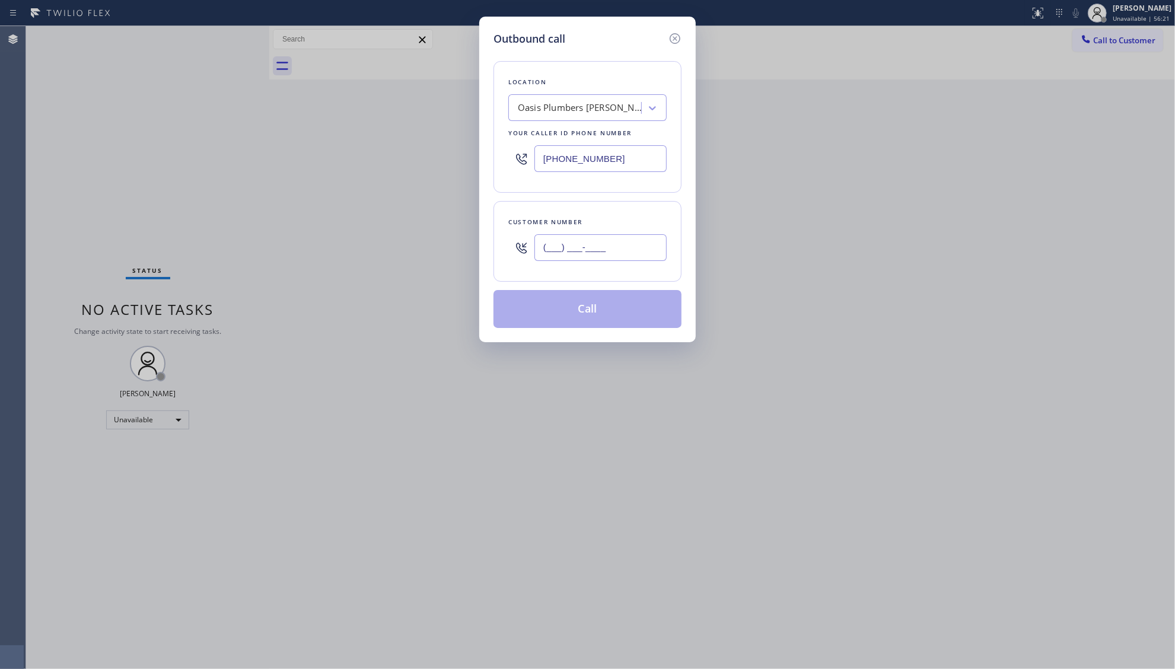
paste input "714) 916-9895"
type input "[PHONE_NUMBER]"
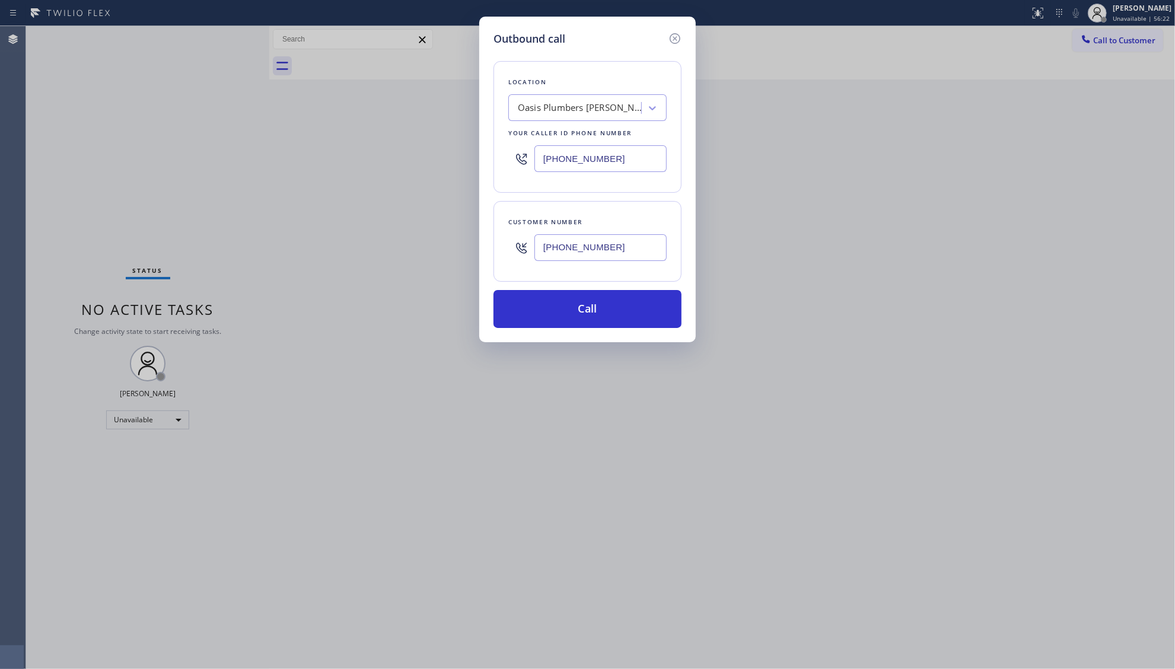
drag, startPoint x: 594, startPoint y: 307, endPoint x: 719, endPoint y: 304, distance: 125.2
click at [598, 307] on button "Call" at bounding box center [587, 309] width 188 height 38
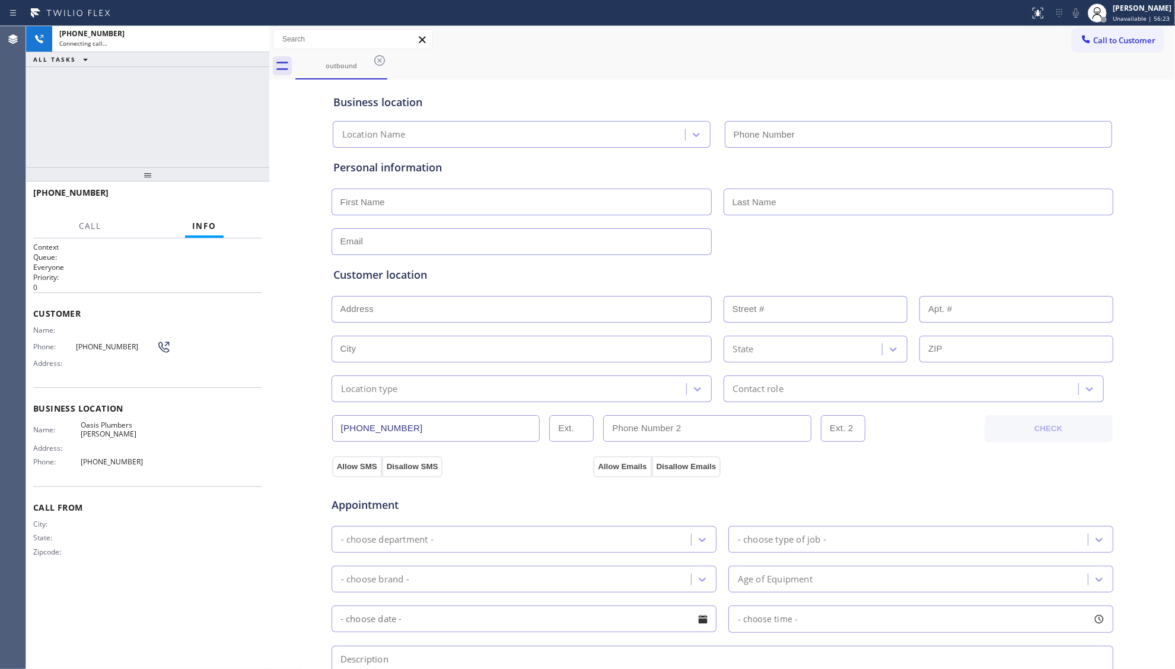
type input "[PHONE_NUMBER]"
click at [238, 180] on div at bounding box center [147, 174] width 243 height 14
click at [248, 195] on span "HANG UP" at bounding box center [234, 198] width 36 height 8
click at [249, 195] on span "HANG UP" at bounding box center [234, 198] width 36 height 8
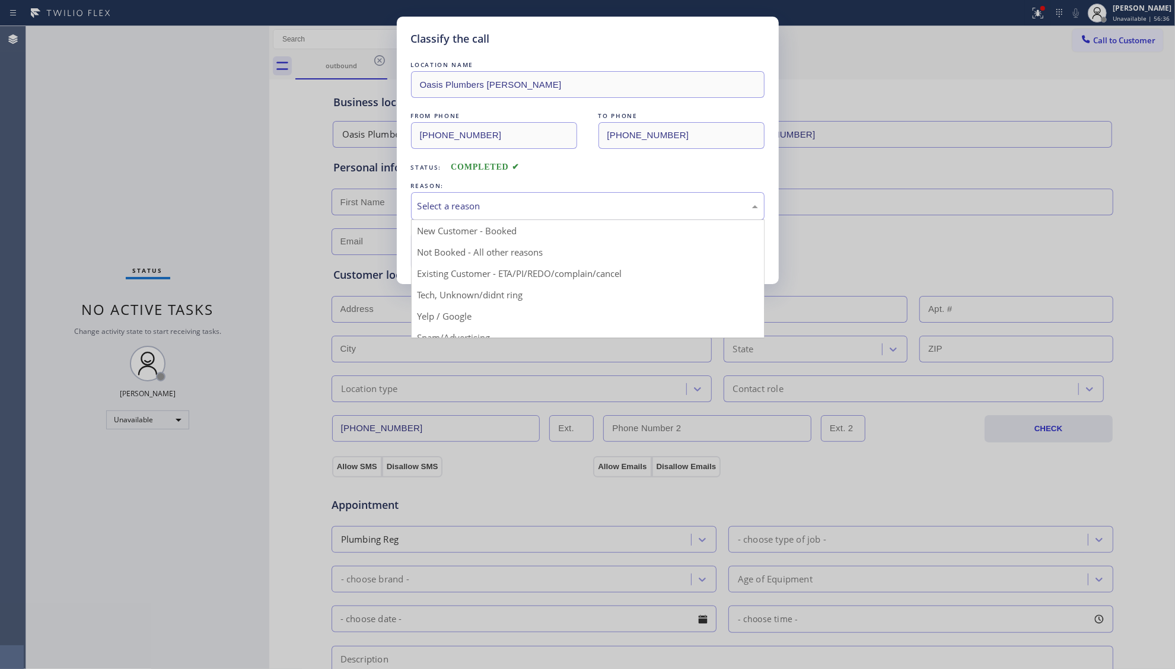
drag, startPoint x: 506, startPoint y: 206, endPoint x: 498, endPoint y: 219, distance: 15.5
click at [505, 210] on div "Select a reason" at bounding box center [587, 206] width 340 height 14
click at [437, 254] on button "Save" at bounding box center [458, 251] width 95 height 38
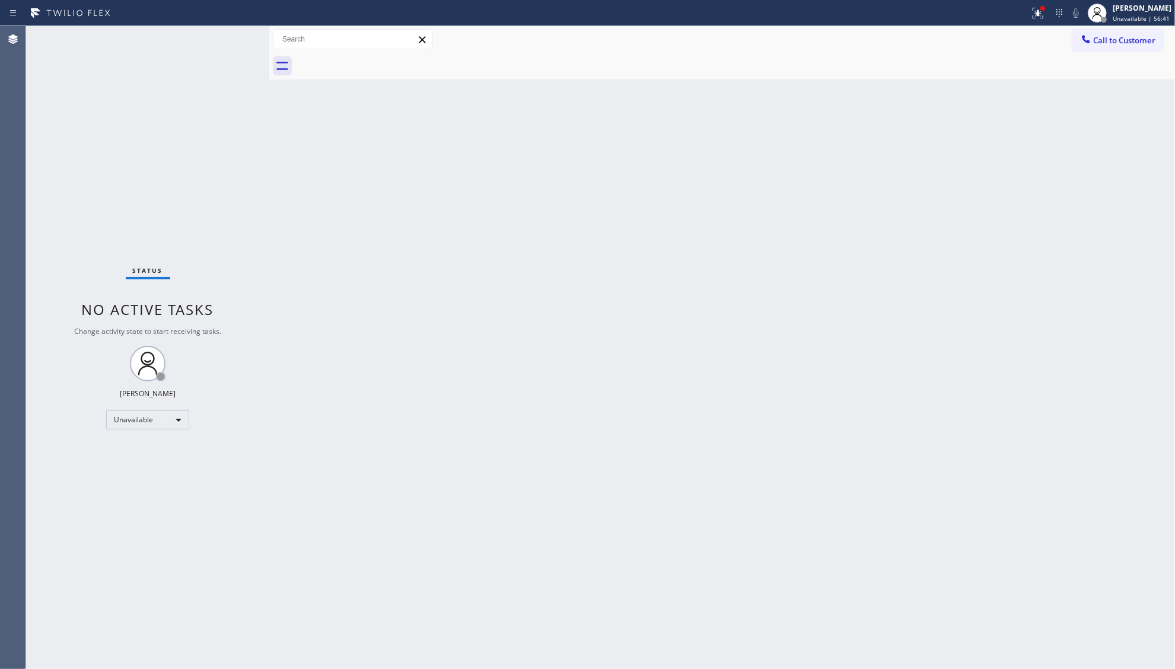
drag, startPoint x: 955, startPoint y: 120, endPoint x: 987, endPoint y: 71, distance: 58.2
click at [955, 109] on div "Back to Dashboard Change Sender ID Customers Technicians Select a contact Outbo…" at bounding box center [722, 347] width 906 height 643
click at [1088, 43] on icon at bounding box center [1086, 39] width 8 height 8
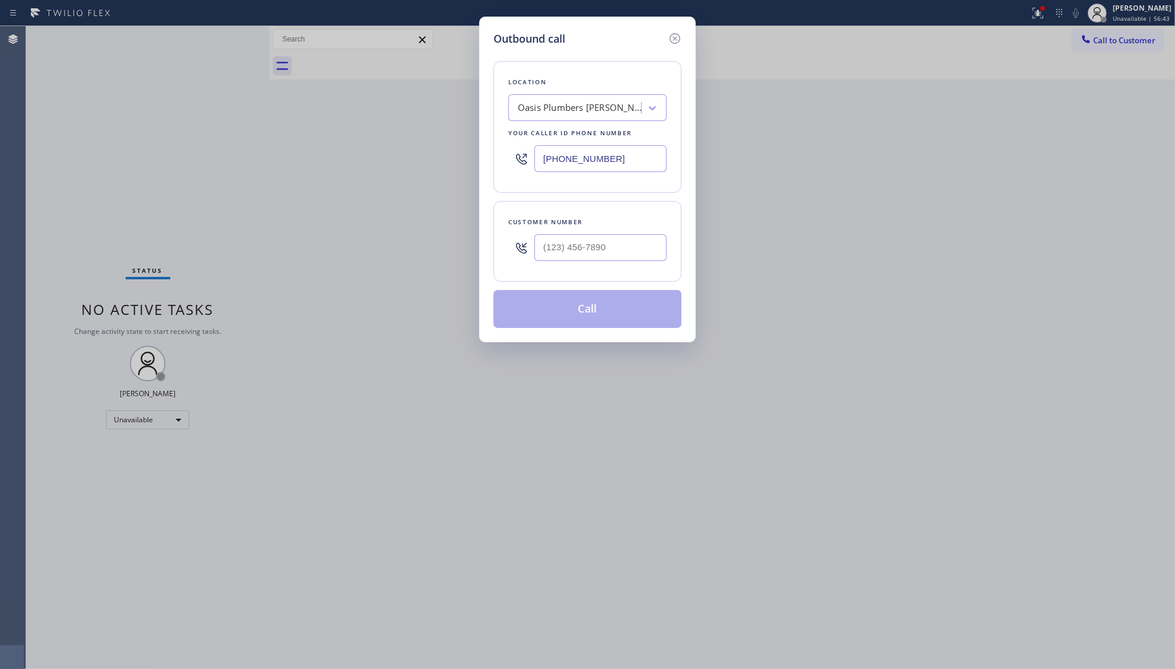
drag, startPoint x: 613, startPoint y: 166, endPoint x: 510, endPoint y: 167, distance: 103.2
click at [510, 167] on div "[PHONE_NUMBER]" at bounding box center [587, 158] width 158 height 39
paste input "347) 801-2769"
type input "[PHONE_NUMBER]"
click at [655, 252] on input "(___) ___-____" at bounding box center [600, 247] width 132 height 27
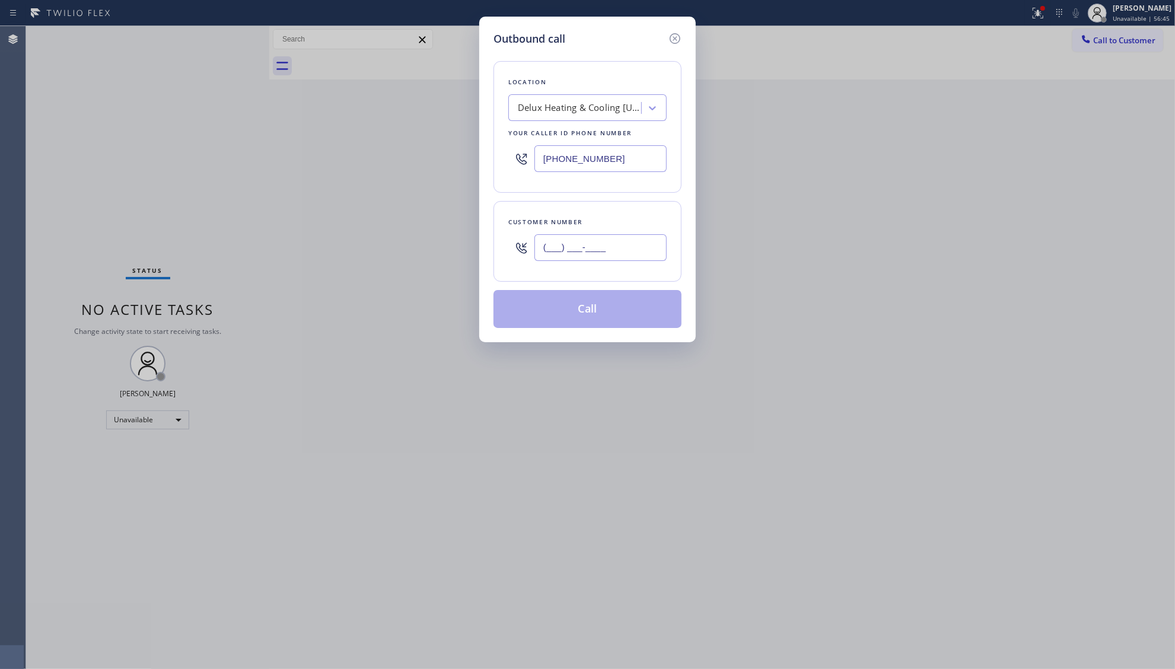
paste input "914) 427-7104"
type input "[PHONE_NUMBER]"
click at [591, 300] on button "Call" at bounding box center [587, 309] width 188 height 38
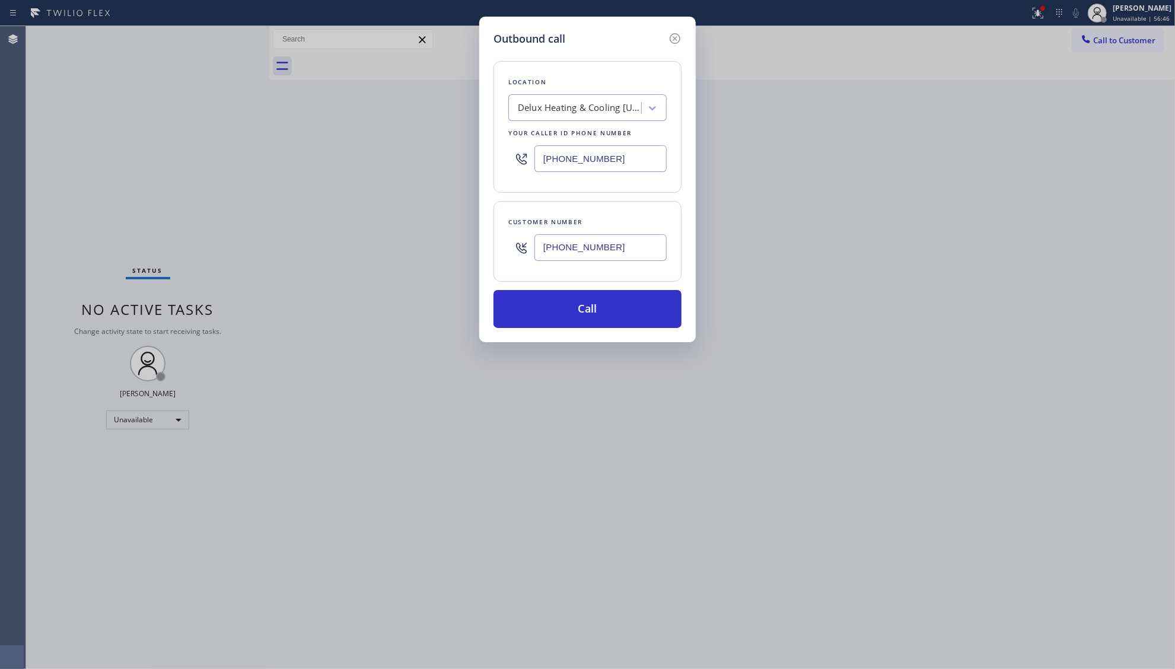
click at [724, 179] on div "Outbound call Location Delux Heating & Cooling [US_STATE] Your caller id phone …" at bounding box center [587, 334] width 1175 height 669
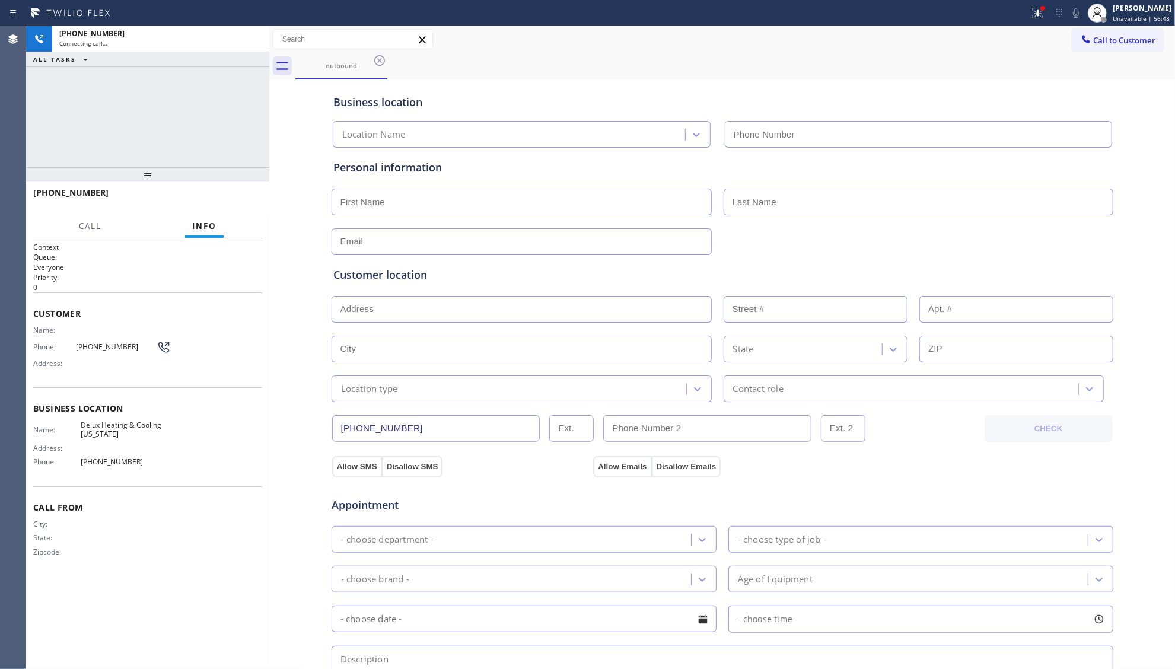
type input "[PHONE_NUMBER]"
click at [222, 195] on span "HANG UP" at bounding box center [234, 198] width 36 height 8
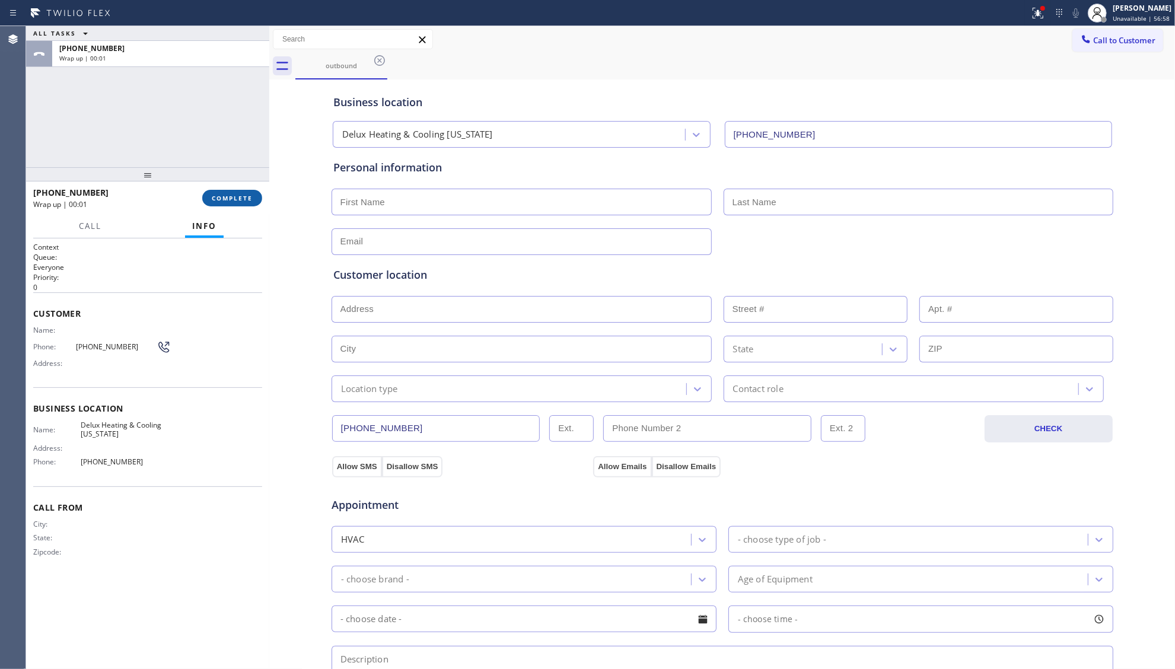
click at [242, 197] on span "COMPLETE" at bounding box center [232, 198] width 41 height 8
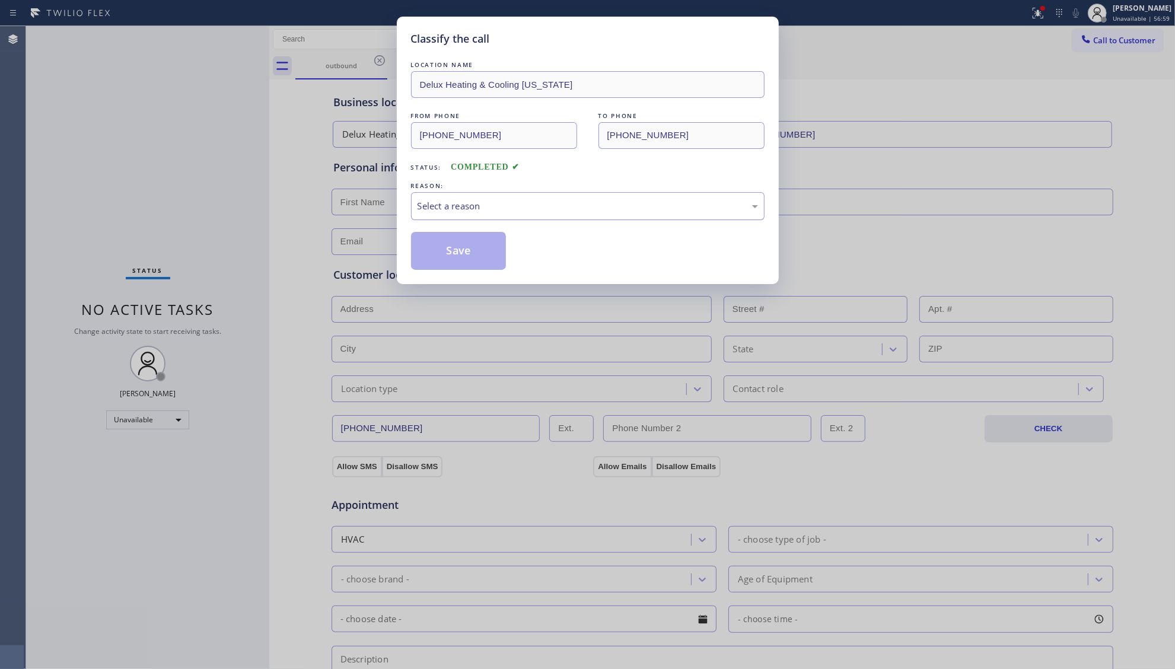
drag, startPoint x: 451, startPoint y: 205, endPoint x: 452, endPoint y: 217, distance: 11.9
click at [452, 212] on div "Select a reason" at bounding box center [587, 206] width 340 height 14
click at [456, 259] on button "Save" at bounding box center [458, 251] width 95 height 38
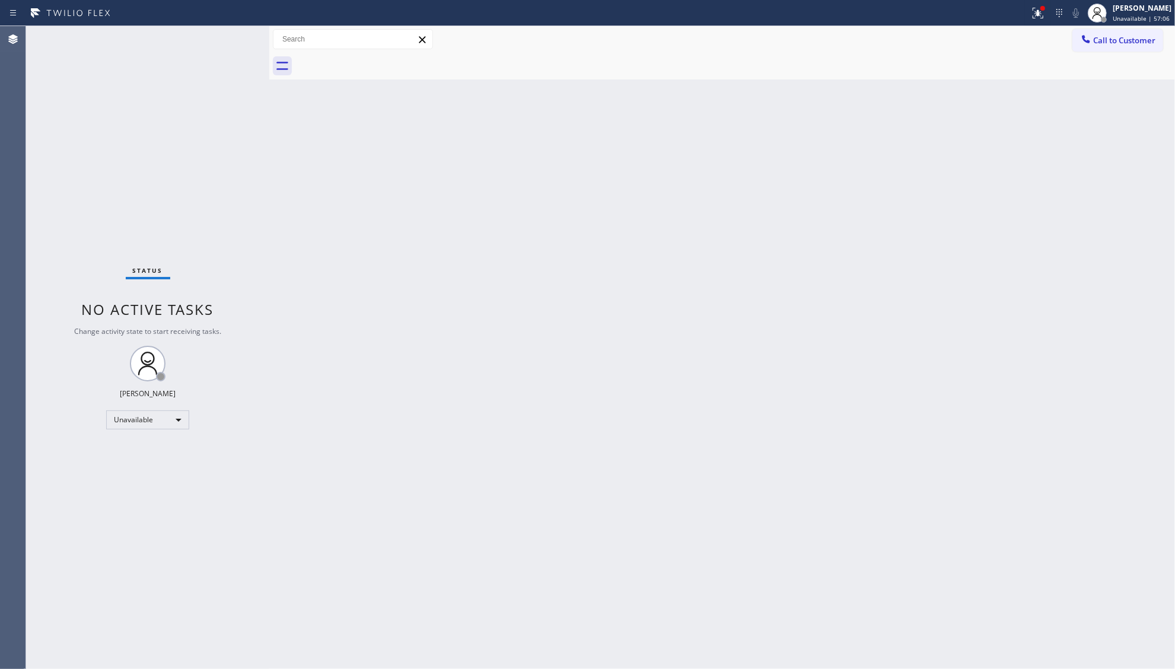
click at [999, 147] on div "Back to Dashboard Change Sender ID Customers Technicians Select a contact Outbo…" at bounding box center [722, 347] width 906 height 643
drag, startPoint x: 1104, startPoint y: 43, endPoint x: 982, endPoint y: 88, distance: 130.2
click at [1099, 46] on button "Call to Customer" at bounding box center [1117, 40] width 91 height 23
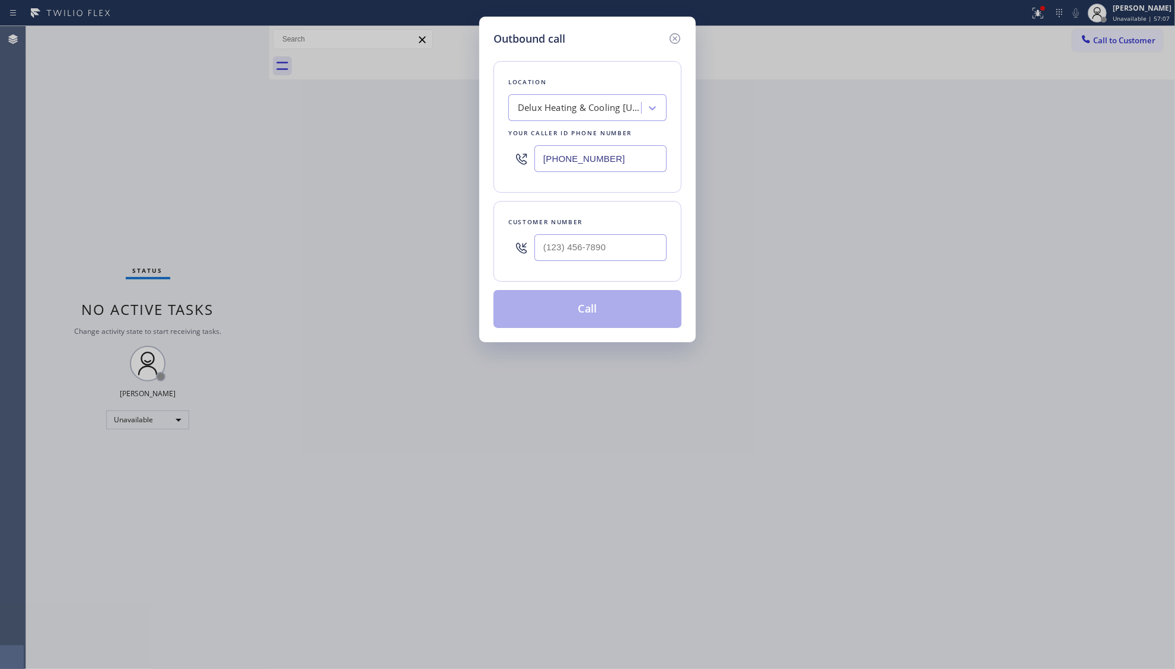
drag, startPoint x: 546, startPoint y: 176, endPoint x: 535, endPoint y: 176, distance: 10.7
click at [535, 176] on div "[PHONE_NUMBER]" at bounding box center [587, 158] width 158 height 39
paste input "848) 354-113"
type input "[PHONE_NUMBER]"
paste input "732) 546-4486"
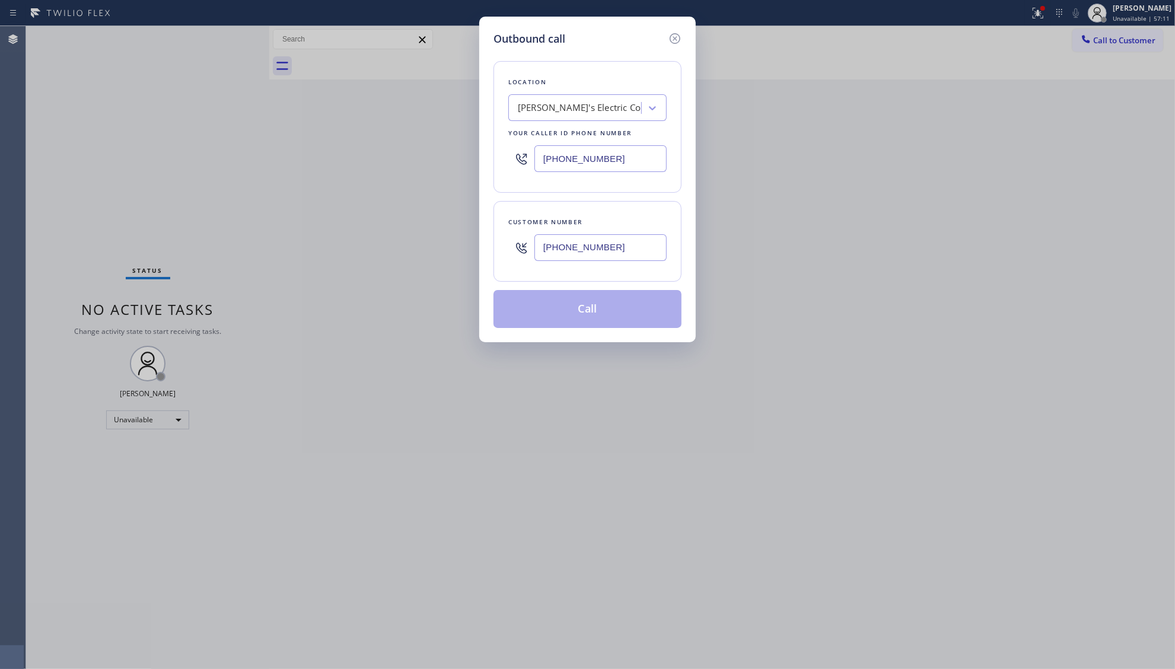
click at [620, 247] on input "[PHONE_NUMBER]" at bounding box center [600, 247] width 132 height 27
type input "[PHONE_NUMBER]"
click at [603, 313] on button "Call" at bounding box center [587, 309] width 188 height 38
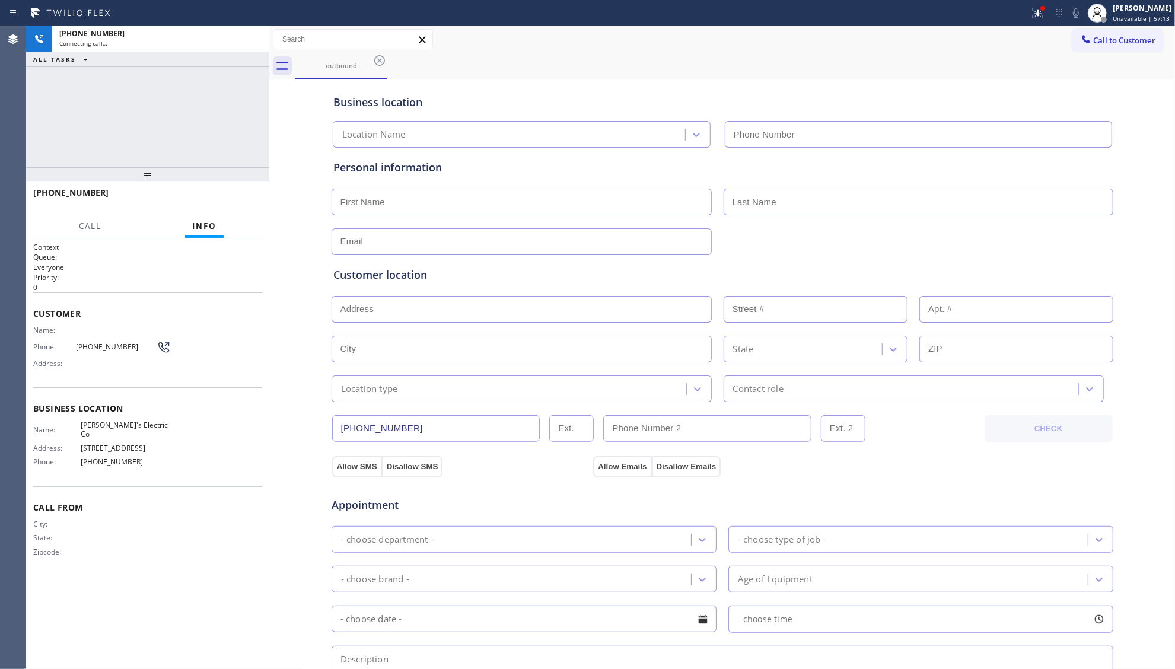
type input "[PHONE_NUMBER]"
drag, startPoint x: 635, startPoint y: 100, endPoint x: 614, endPoint y: 93, distance: 21.4
click at [632, 100] on div "Business location" at bounding box center [722, 102] width 778 height 16
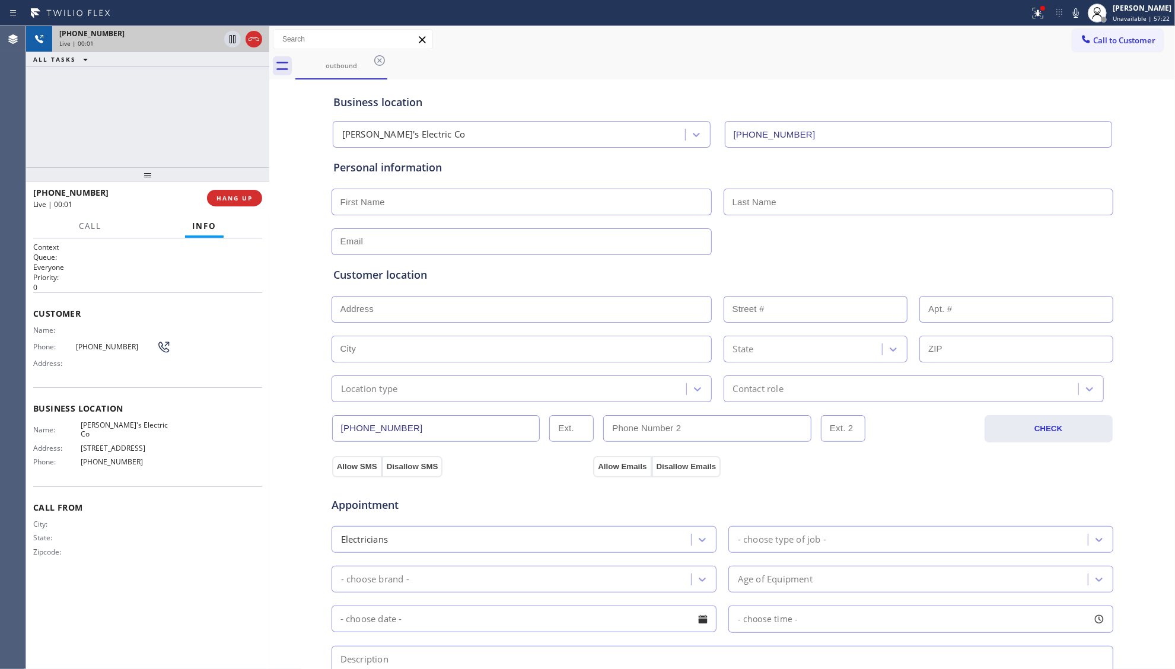
click at [216, 39] on div "Live | 00:01" at bounding box center [139, 43] width 160 height 8
drag, startPoint x: 242, startPoint y: 37, endPoint x: 264, endPoint y: 31, distance: 23.2
click at [246, 36] on div at bounding box center [243, 39] width 43 height 26
click at [264, 31] on div "[PHONE_NUMBER] Live | 00:02" at bounding box center [147, 39] width 243 height 26
click at [252, 41] on icon at bounding box center [254, 39] width 14 height 14
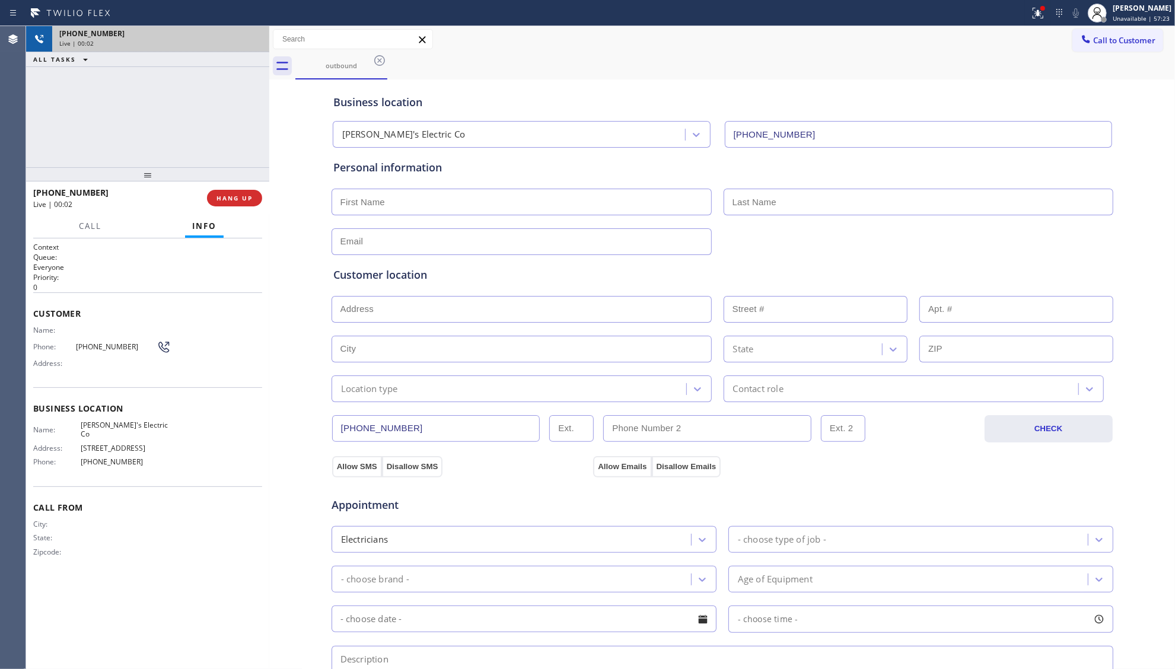
click at [254, 42] on div "Live | 00:02" at bounding box center [160, 43] width 203 height 8
drag, startPoint x: 254, startPoint y: 42, endPoint x: 259, endPoint y: 70, distance: 28.9
click at [254, 43] on div "Live | 00:02" at bounding box center [160, 43] width 203 height 8
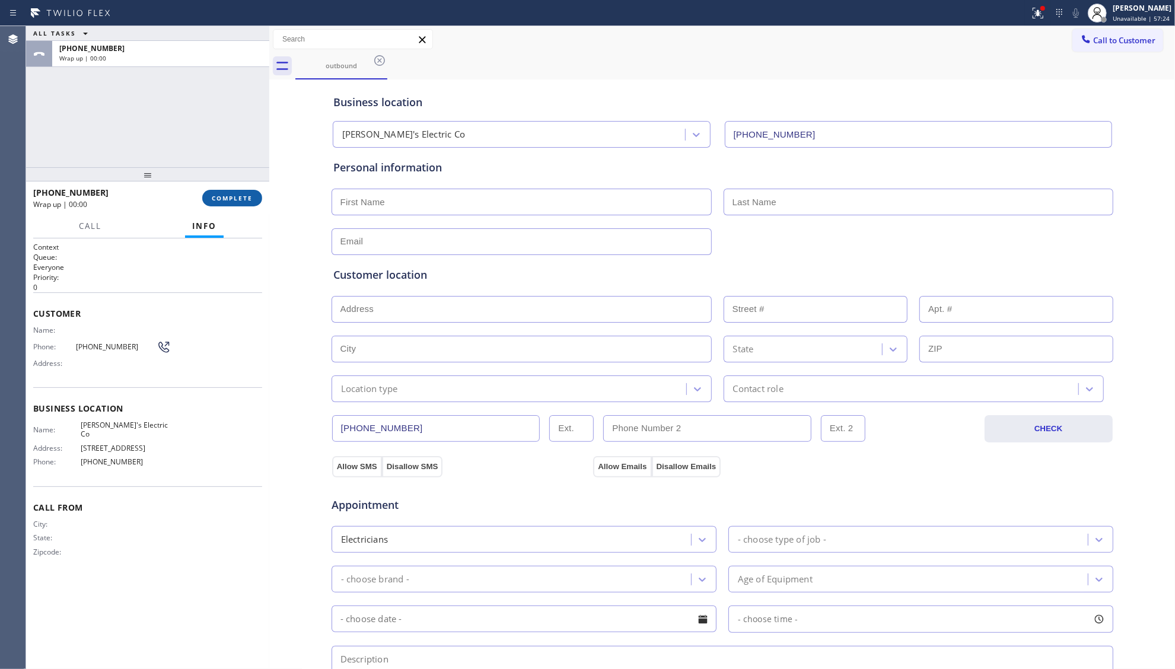
click at [227, 198] on span "COMPLETE" at bounding box center [232, 198] width 41 height 8
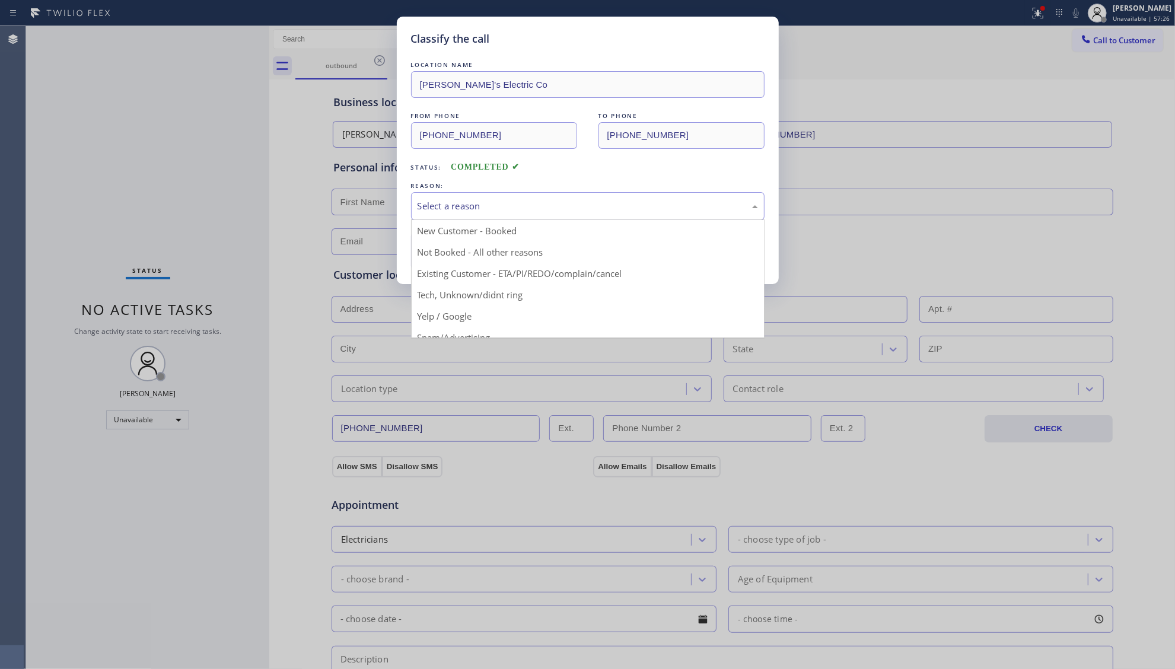
click at [428, 202] on div "Select a reason" at bounding box center [587, 206] width 340 height 14
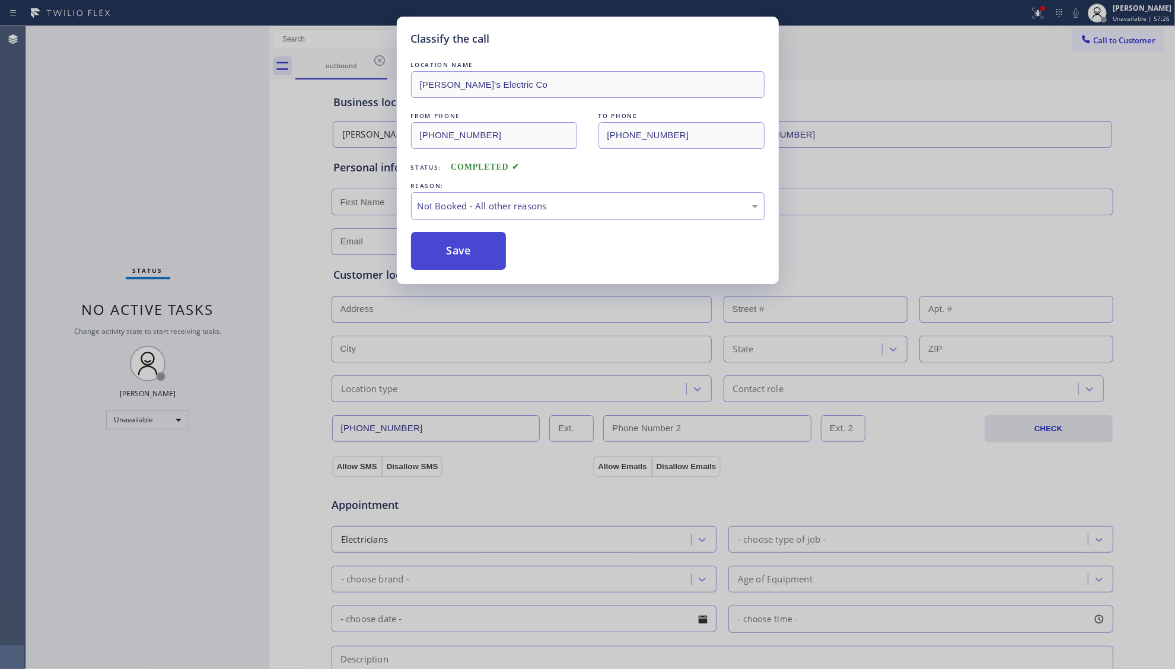
click at [445, 260] on button "Save" at bounding box center [458, 251] width 95 height 38
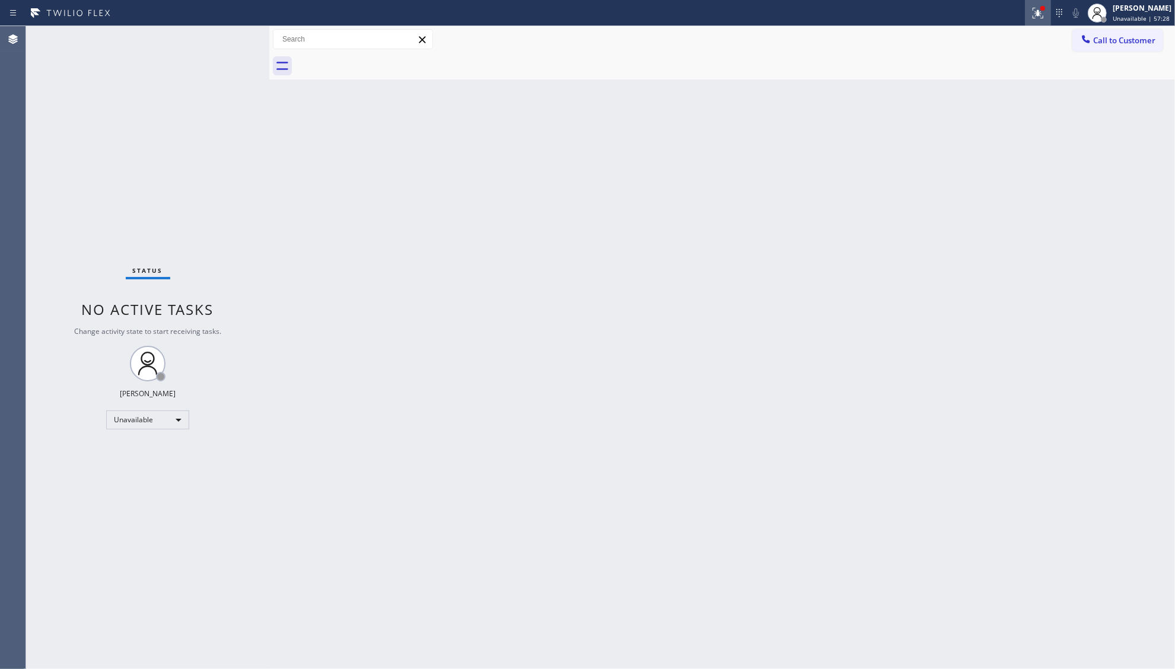
drag, startPoint x: 1044, startPoint y: 9, endPoint x: 1043, endPoint y: 17, distance: 7.3
click at [1044, 12] on div at bounding box center [1038, 13] width 26 height 26
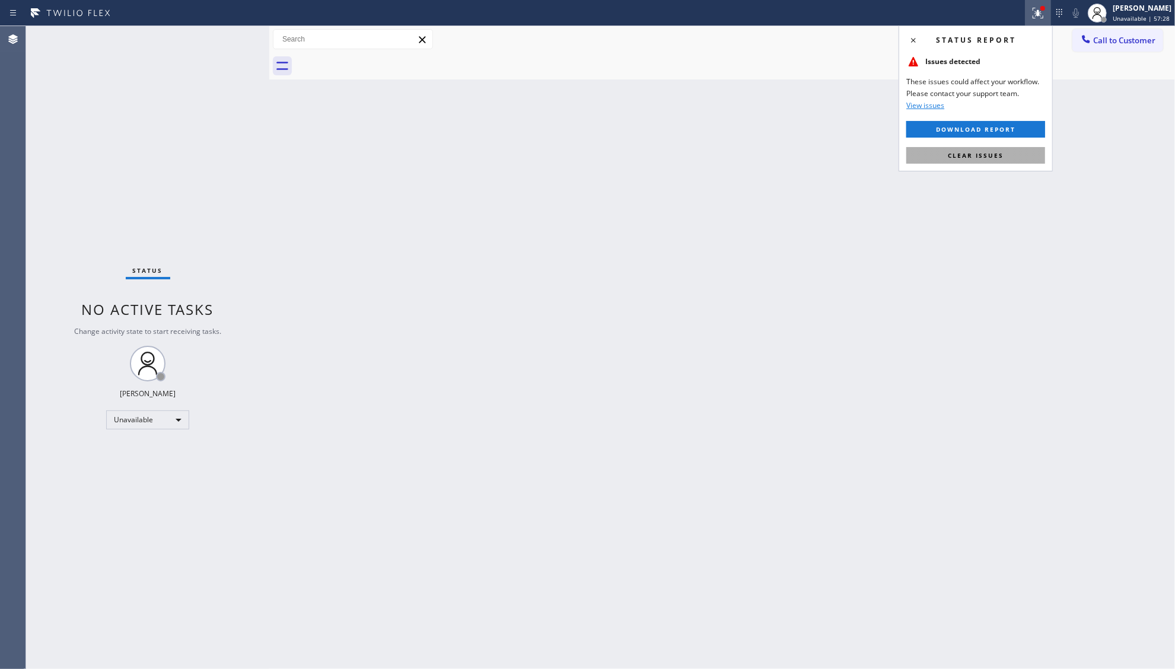
click at [963, 162] on button "Clear issues" at bounding box center [975, 155] width 139 height 17
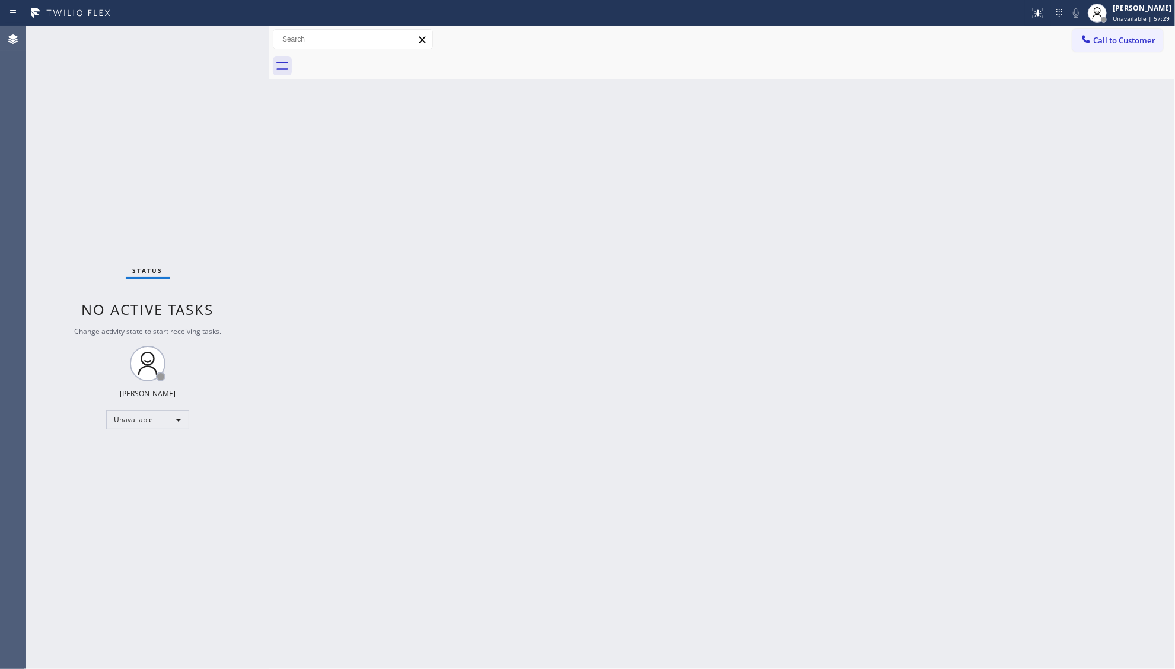
click at [1078, 47] on button "Call to Customer" at bounding box center [1117, 40] width 91 height 23
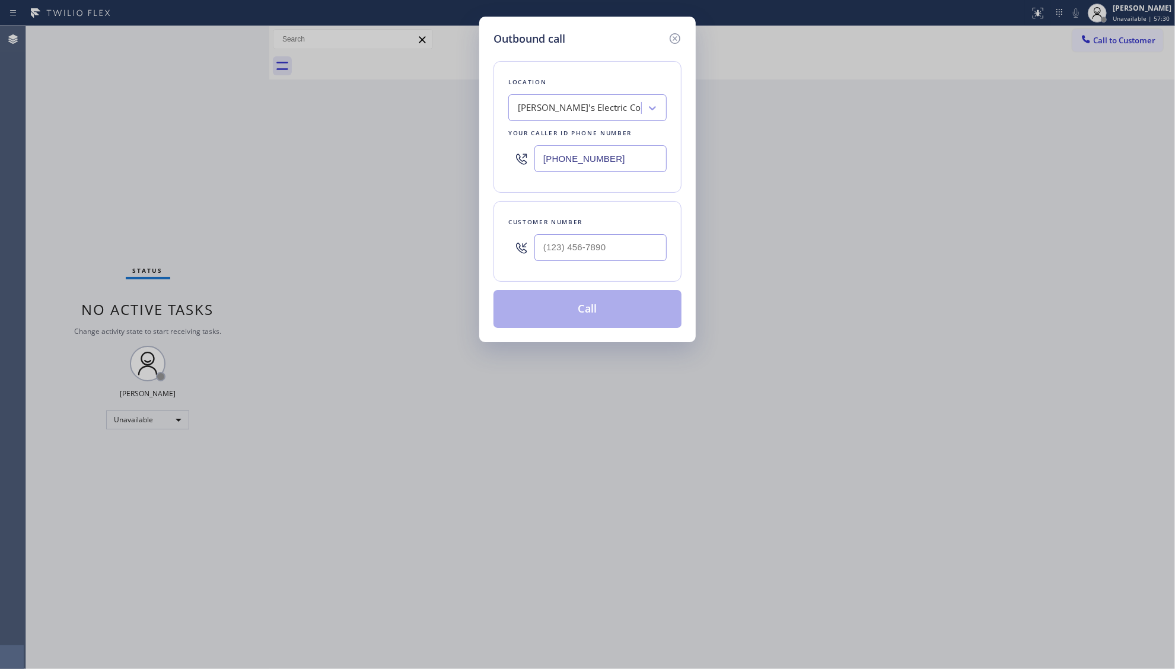
drag, startPoint x: 613, startPoint y: 158, endPoint x: 493, endPoint y: 183, distance: 121.8
click at [493, 183] on div "Location [PERSON_NAME]'s Electric Co Your caller id phone number [PHONE_NUMBER]" at bounding box center [587, 127] width 188 height 132
paste input "55) 400-0084"
type input "[PHONE_NUMBER]"
click at [591, 260] on input "(___) ___-____" at bounding box center [600, 247] width 132 height 27
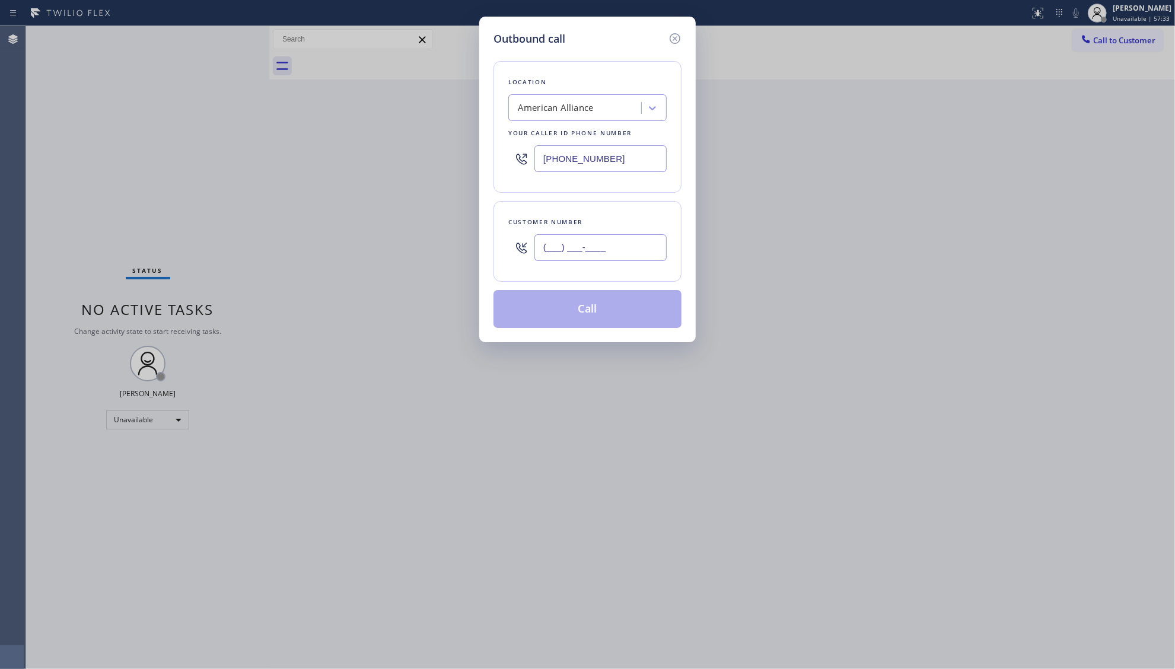
paste input "310) 775-7582"
type input "[PHONE_NUMBER]"
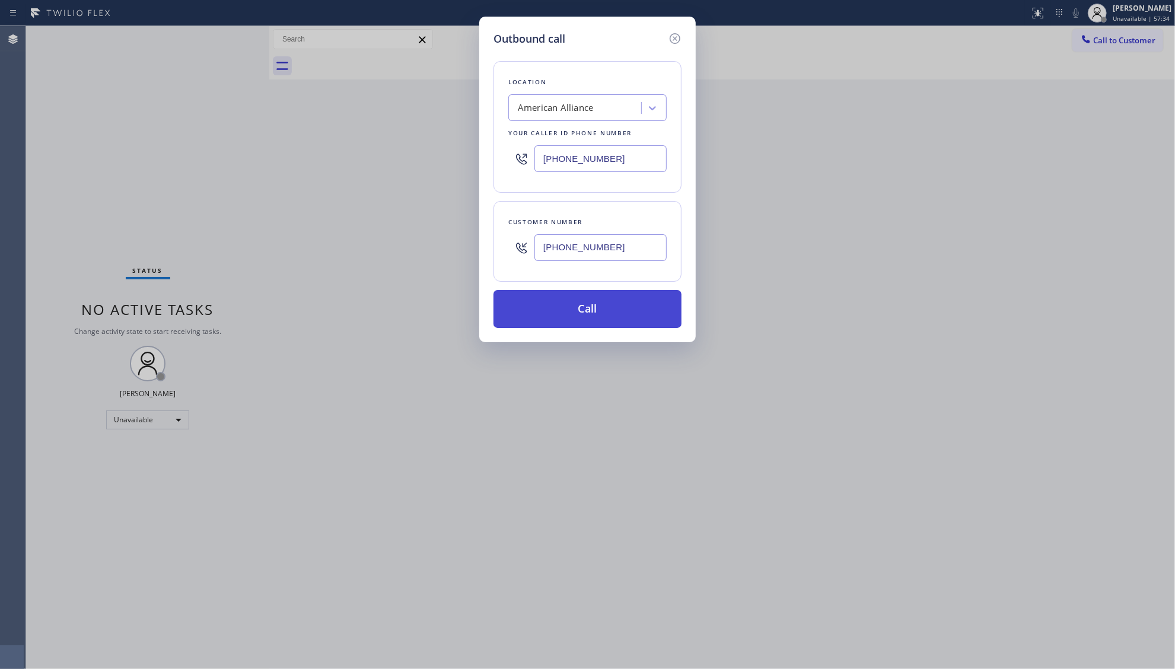
click at [587, 316] on button "Call" at bounding box center [587, 309] width 188 height 38
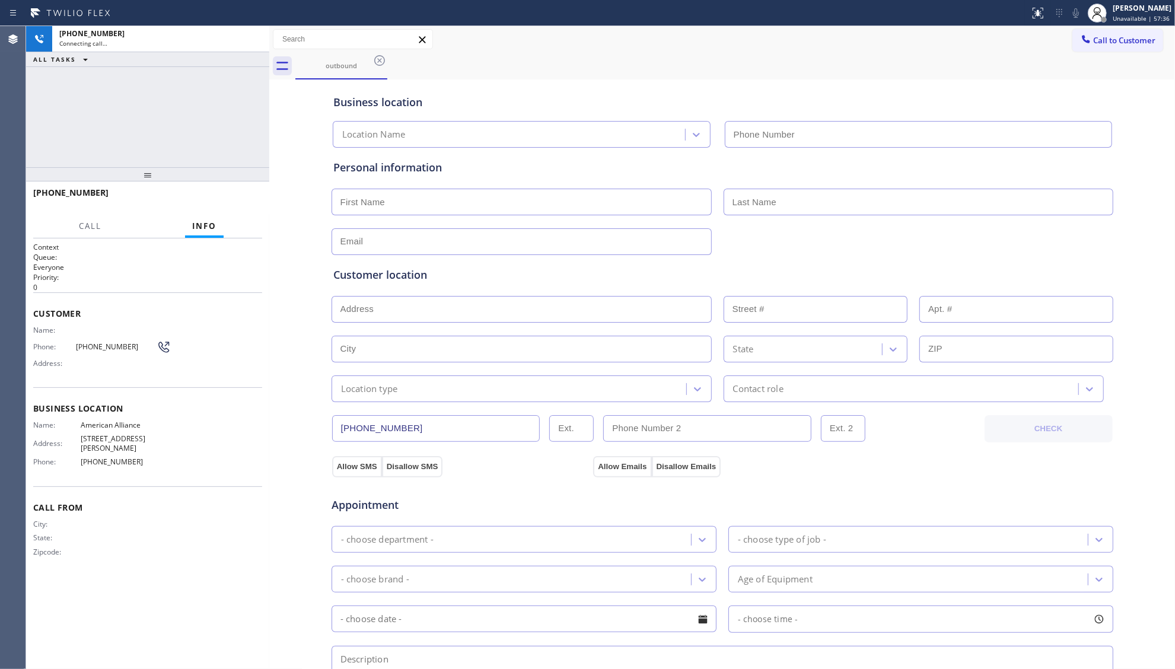
type input "[PHONE_NUMBER]"
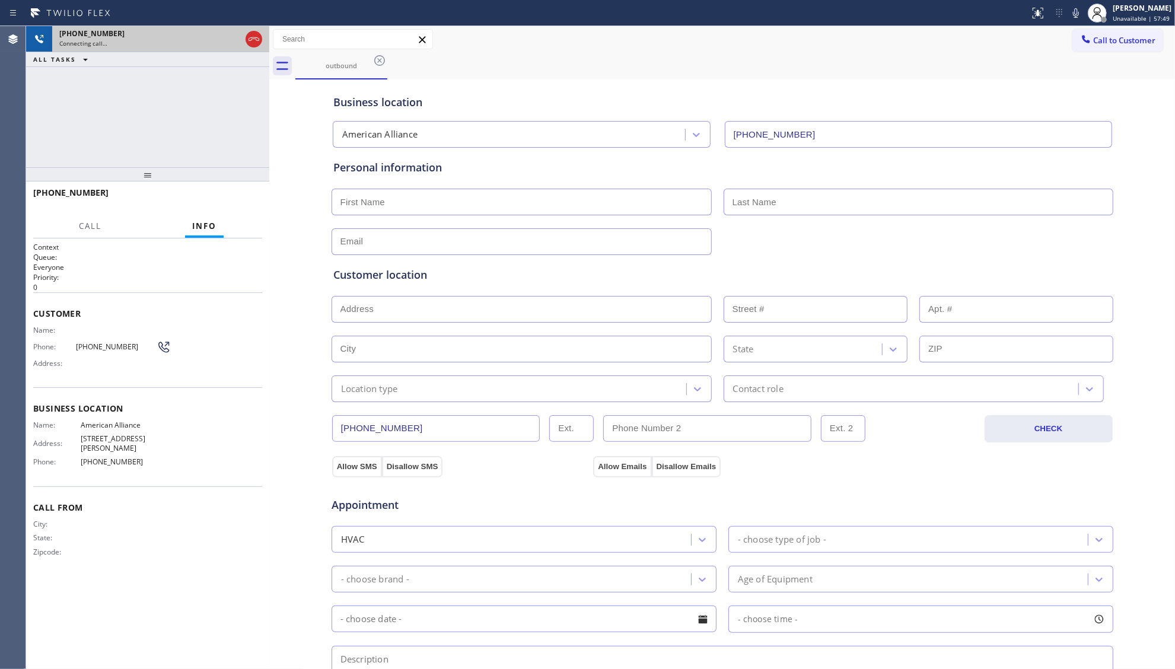
click at [251, 36] on icon at bounding box center [254, 39] width 14 height 14
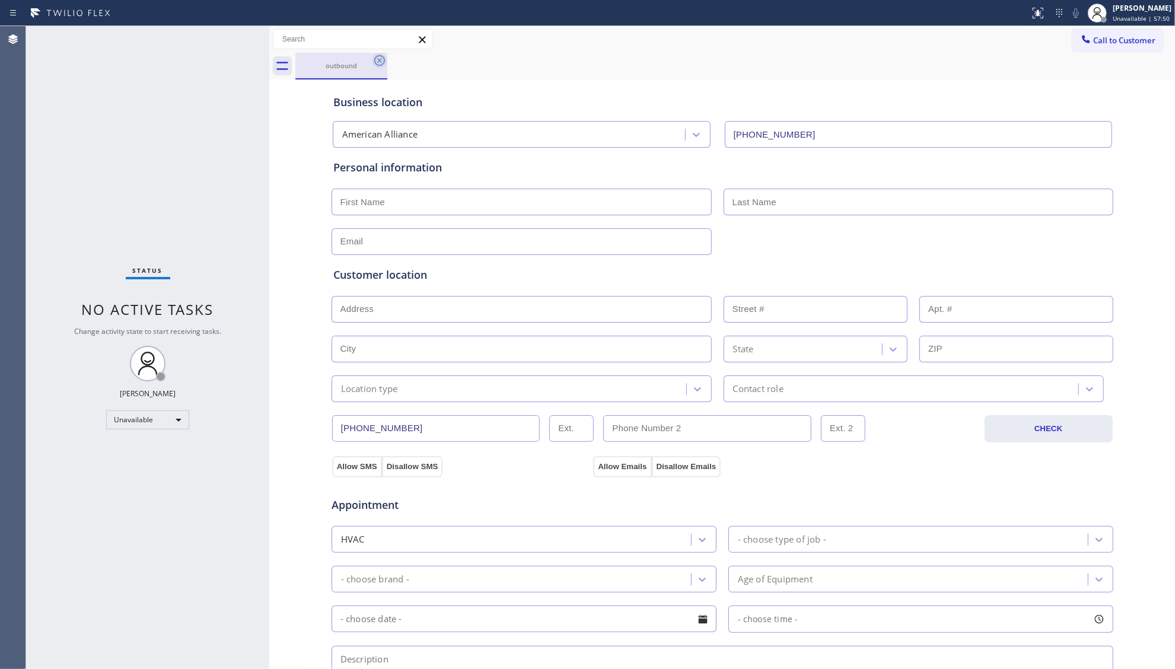
click at [375, 63] on icon at bounding box center [379, 60] width 11 height 11
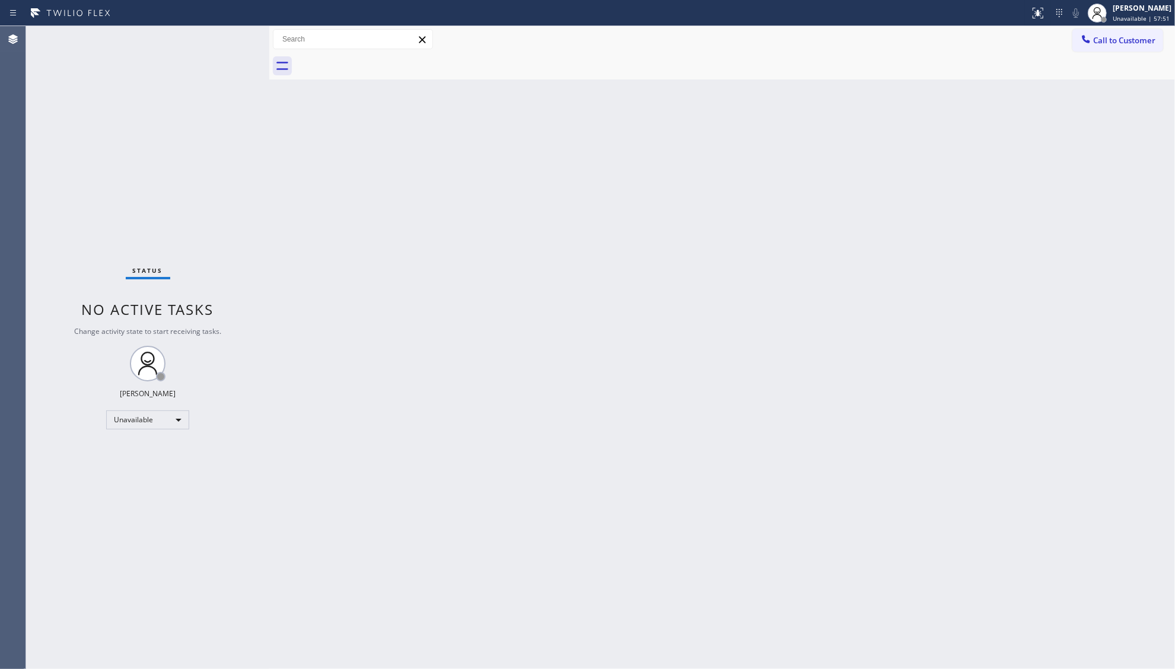
drag, startPoint x: 1117, startPoint y: 36, endPoint x: 690, endPoint y: 81, distance: 429.3
click at [1115, 39] on span "Call to Customer" at bounding box center [1124, 40] width 62 height 11
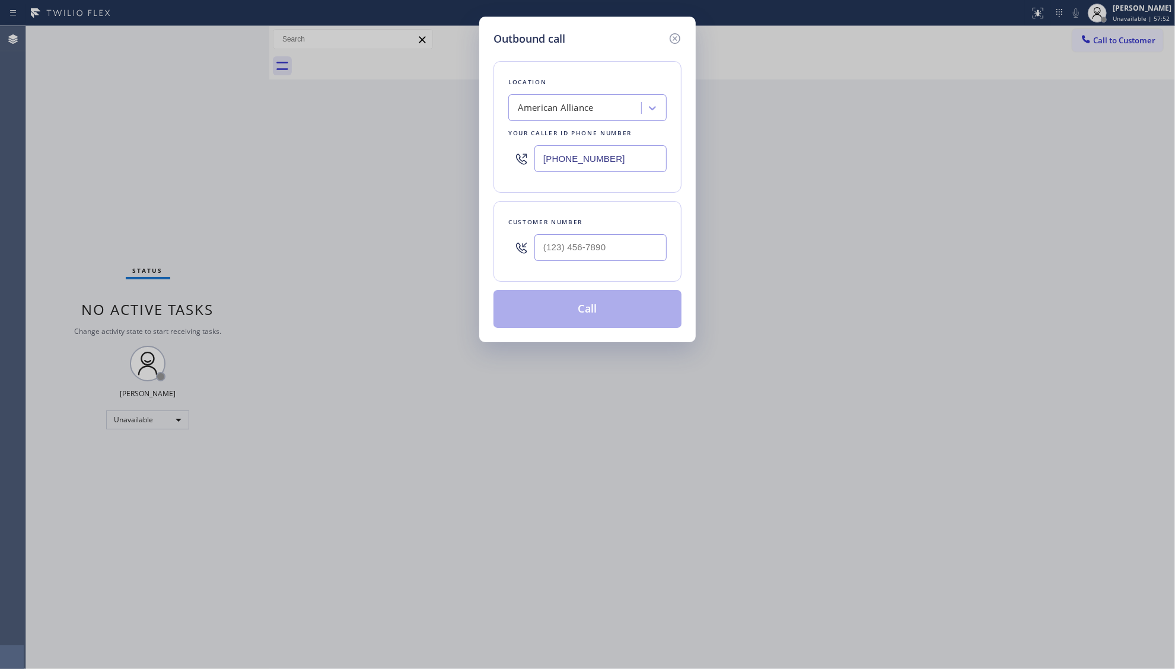
drag, startPoint x: 634, startPoint y: 168, endPoint x: 528, endPoint y: 161, distance: 106.4
click at [533, 167] on div "[PHONE_NUMBER]" at bounding box center [587, 158] width 158 height 39
paste input "949) 878-9978"
type input "[PHONE_NUMBER]"
click at [641, 245] on input "(___) ___-____" at bounding box center [600, 247] width 132 height 27
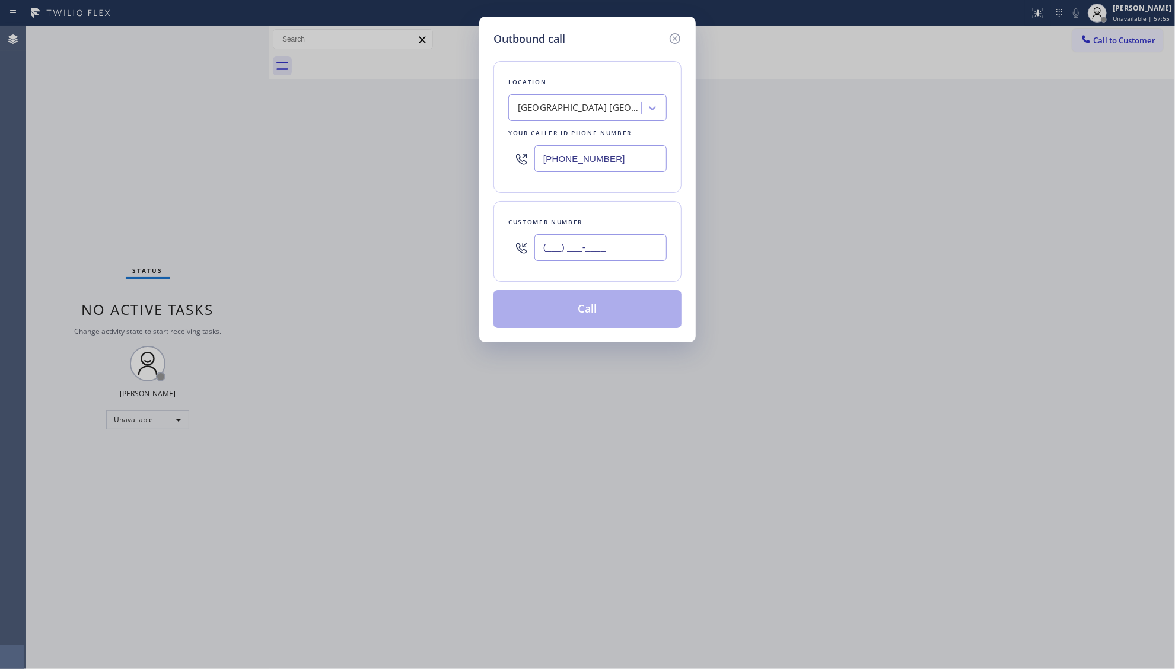
paste input "323) 205-2970"
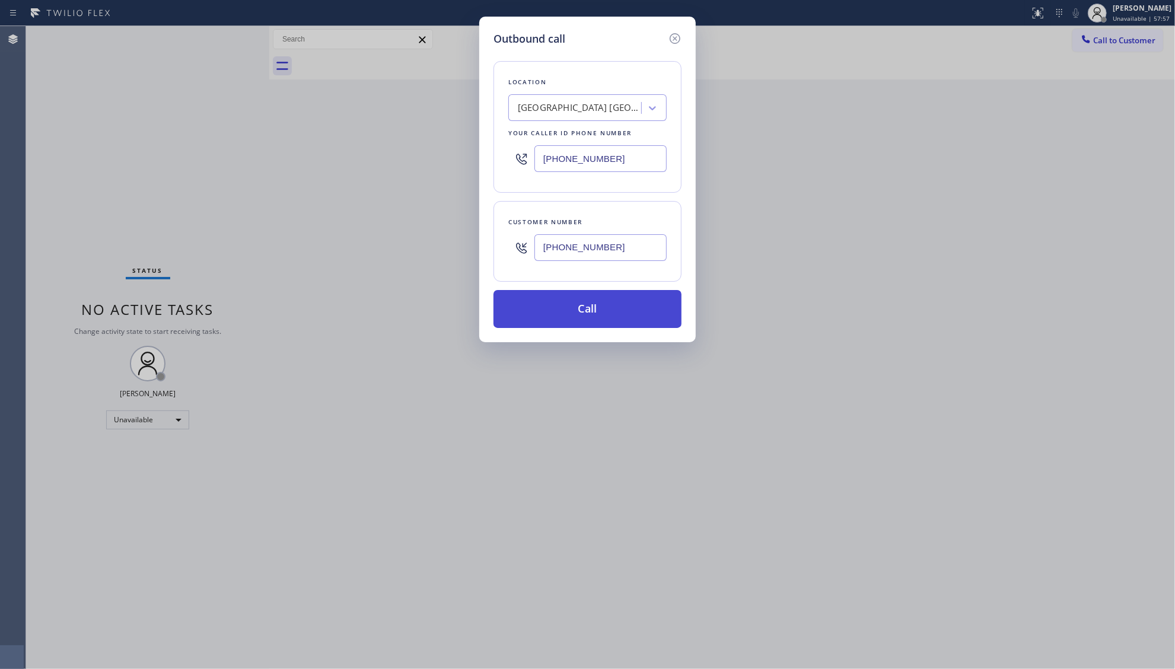
type input "[PHONE_NUMBER]"
click at [586, 311] on button "Call" at bounding box center [587, 309] width 188 height 38
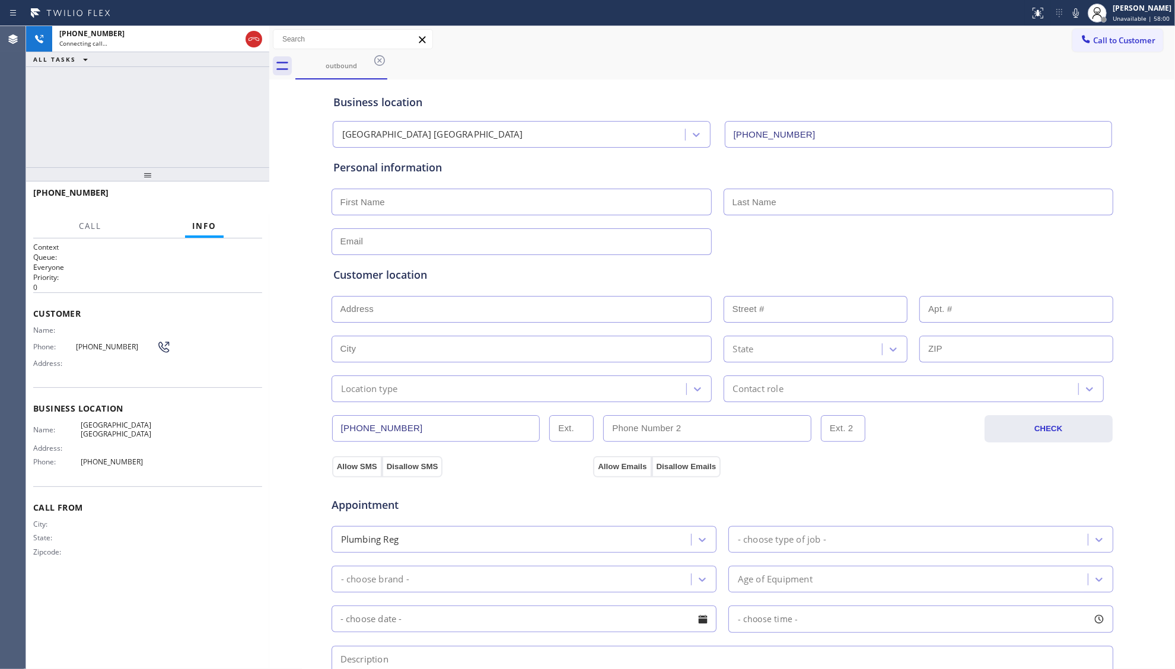
type input "[PHONE_NUMBER]"
click at [234, 195] on span "HANG UP" at bounding box center [234, 198] width 36 height 8
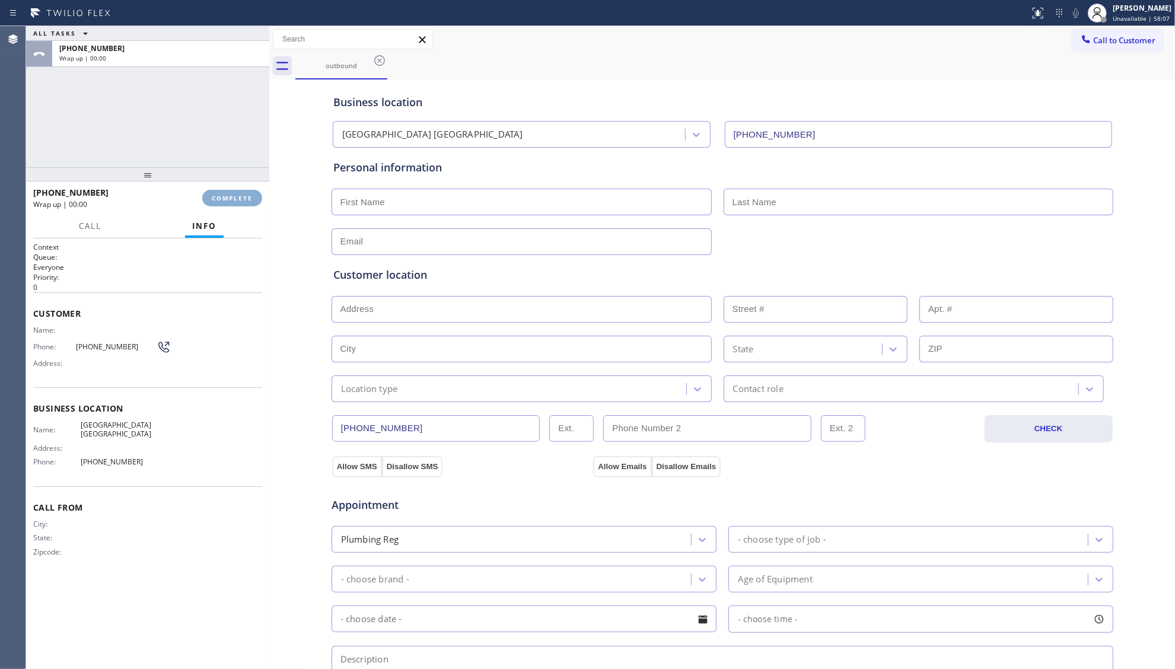
click at [234, 195] on span "COMPLETE" at bounding box center [232, 198] width 41 height 8
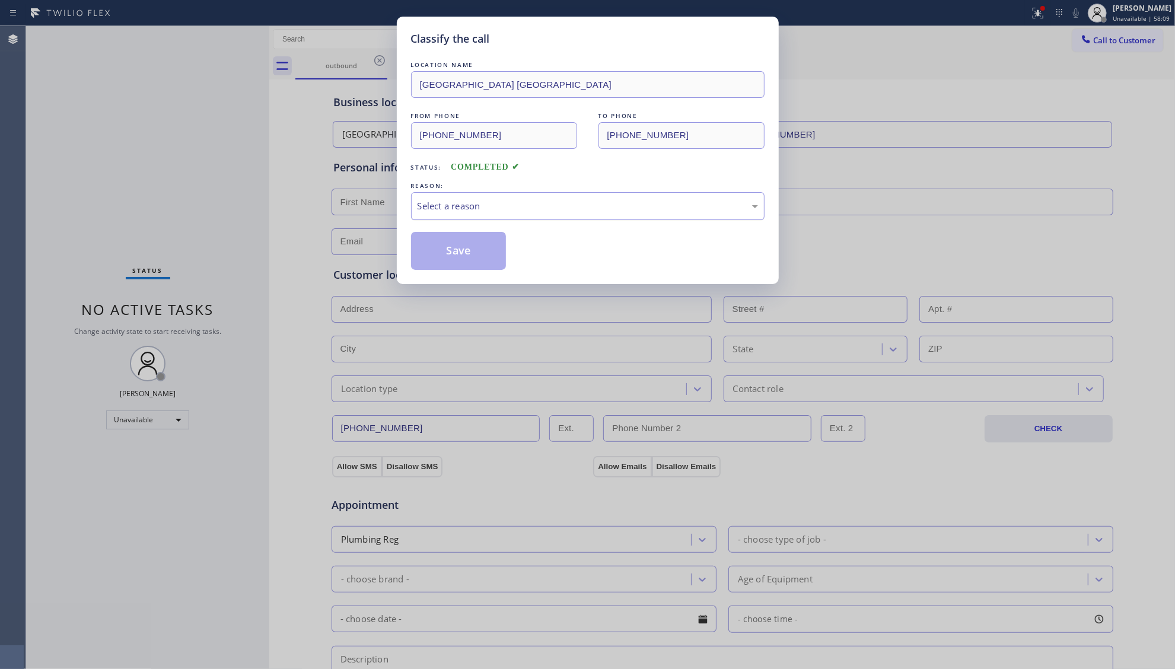
click at [448, 212] on div "Select a reason" at bounding box center [587, 206] width 340 height 14
click at [458, 261] on button "Save" at bounding box center [458, 251] width 95 height 38
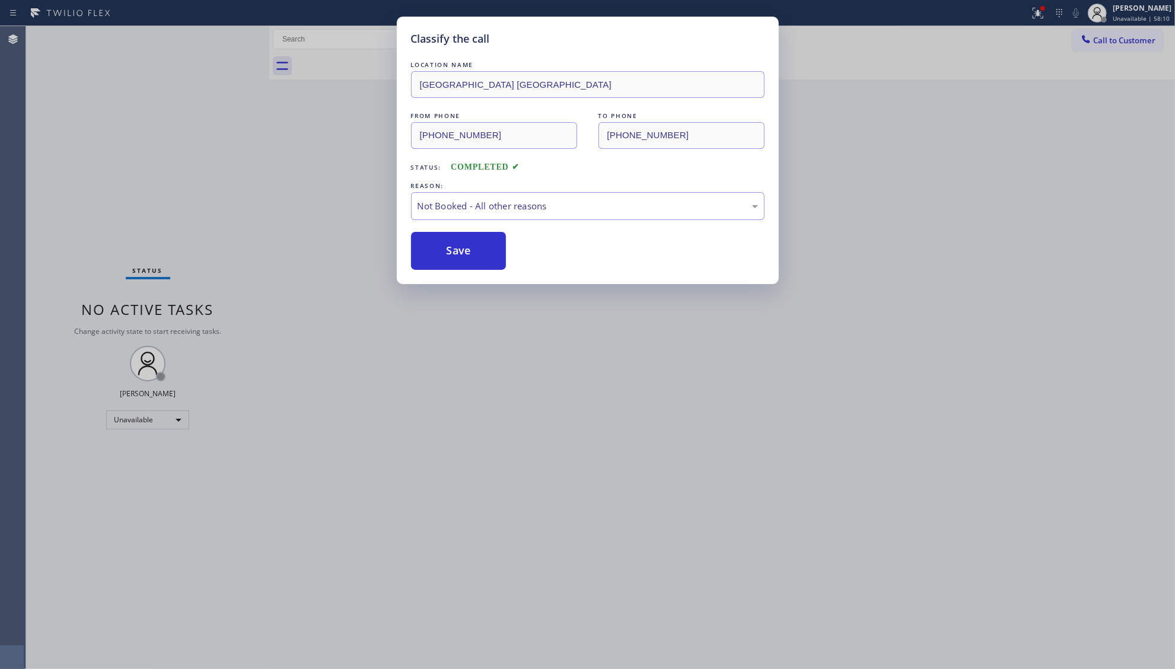
click at [458, 261] on button "Save" at bounding box center [458, 251] width 95 height 38
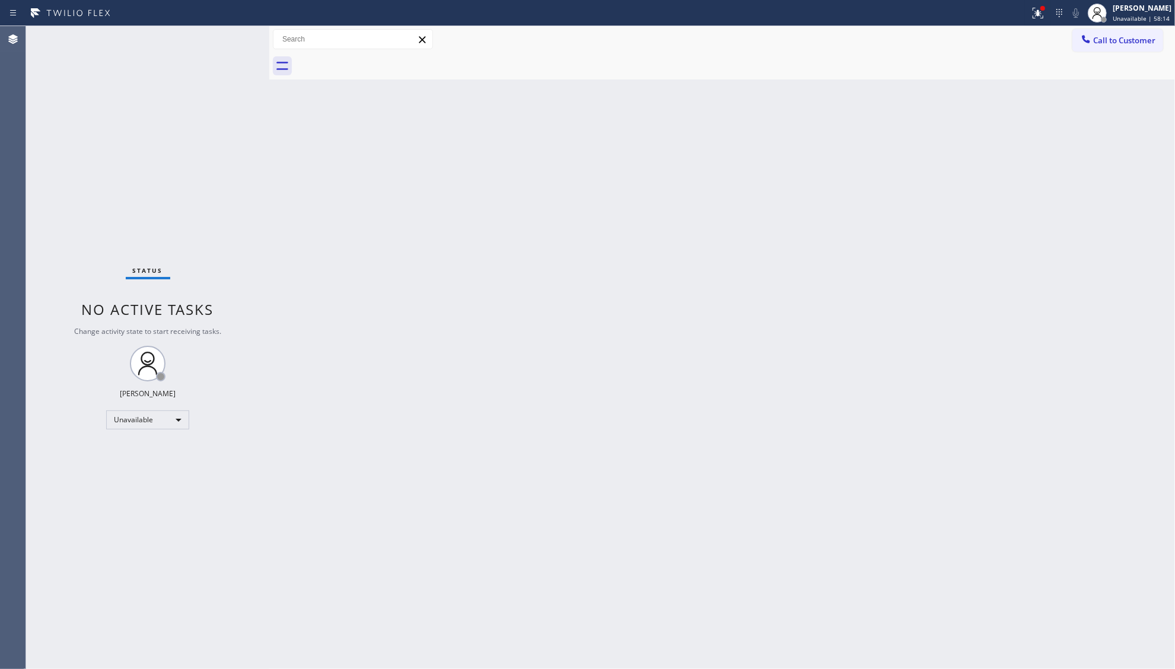
drag, startPoint x: 907, startPoint y: 211, endPoint x: 975, endPoint y: 136, distance: 101.2
click at [907, 209] on div "Back to Dashboard Change Sender ID Customers Technicians Select a contact Outbo…" at bounding box center [722, 347] width 906 height 643
drag, startPoint x: 1094, startPoint y: 43, endPoint x: 1011, endPoint y: 100, distance: 100.3
click at [1085, 52] on div "Call to Customer Outbound call Location [GEOGRAPHIC_DATA] [GEOGRAPHIC_DATA] You…" at bounding box center [722, 52] width 906 height 53
drag, startPoint x: 1099, startPoint y: 44, endPoint x: 927, endPoint y: 123, distance: 188.9
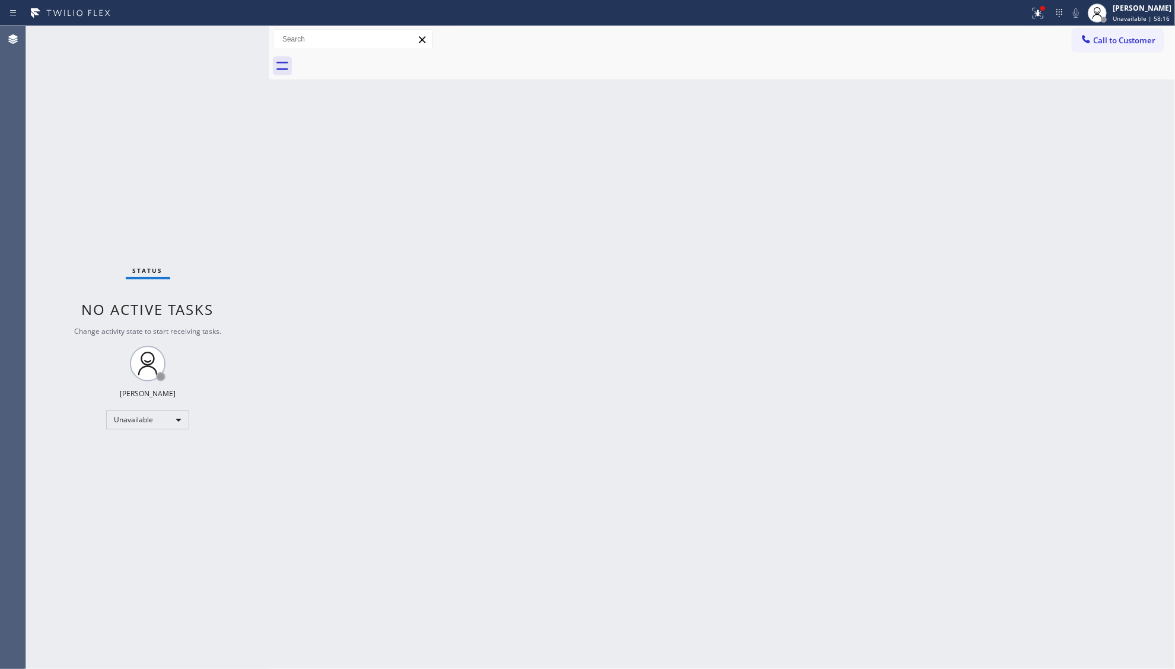
click at [1098, 45] on span "Call to Customer" at bounding box center [1124, 40] width 62 height 11
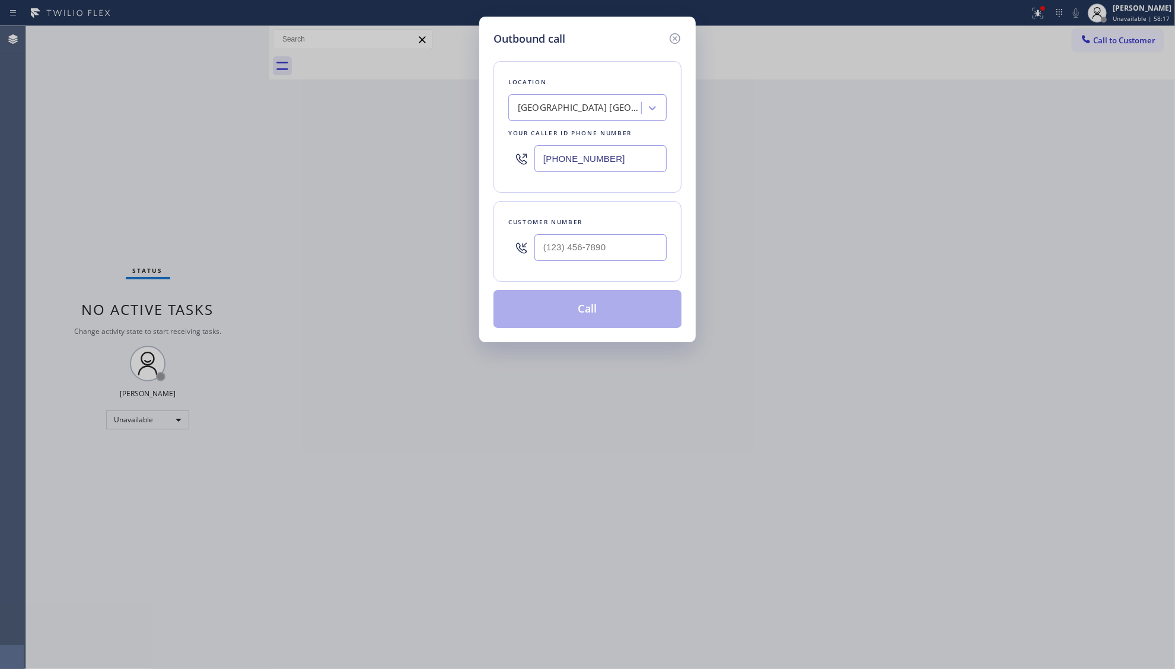
drag, startPoint x: 608, startPoint y: 168, endPoint x: 515, endPoint y: 165, distance: 93.2
click at [515, 168] on div "[PHONE_NUMBER]" at bounding box center [587, 158] width 158 height 39
paste input "264-084"
type input "[PHONE_NUMBER]"
click at [618, 261] on input "(___) ___-____" at bounding box center [600, 247] width 132 height 27
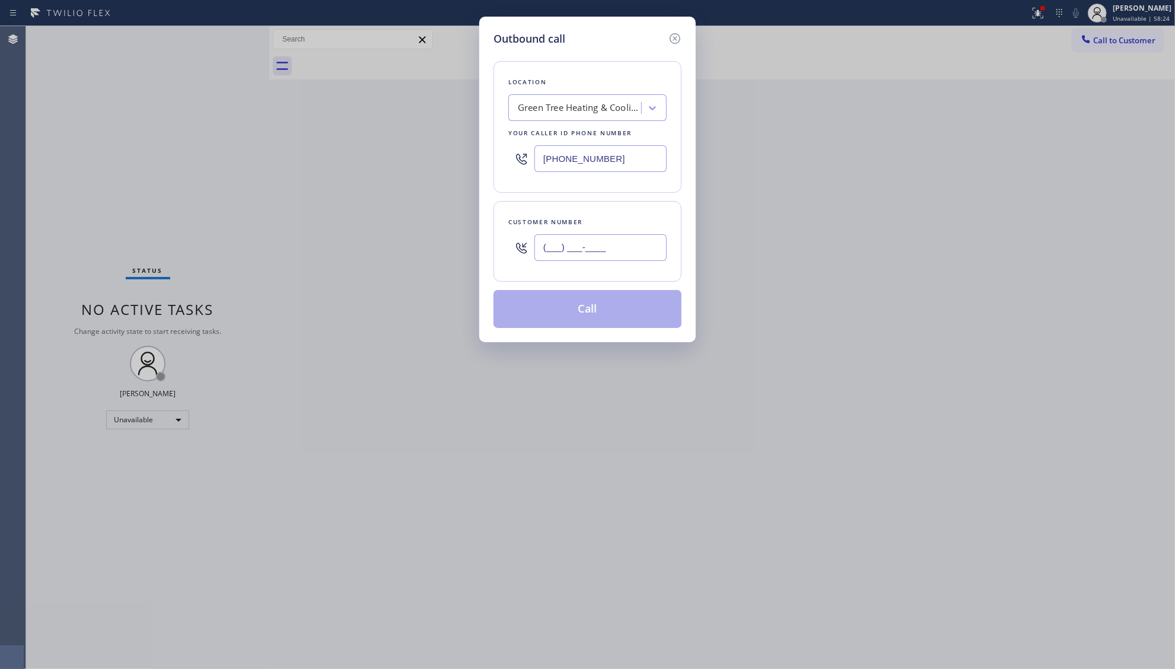
paste input "949) 392-1224"
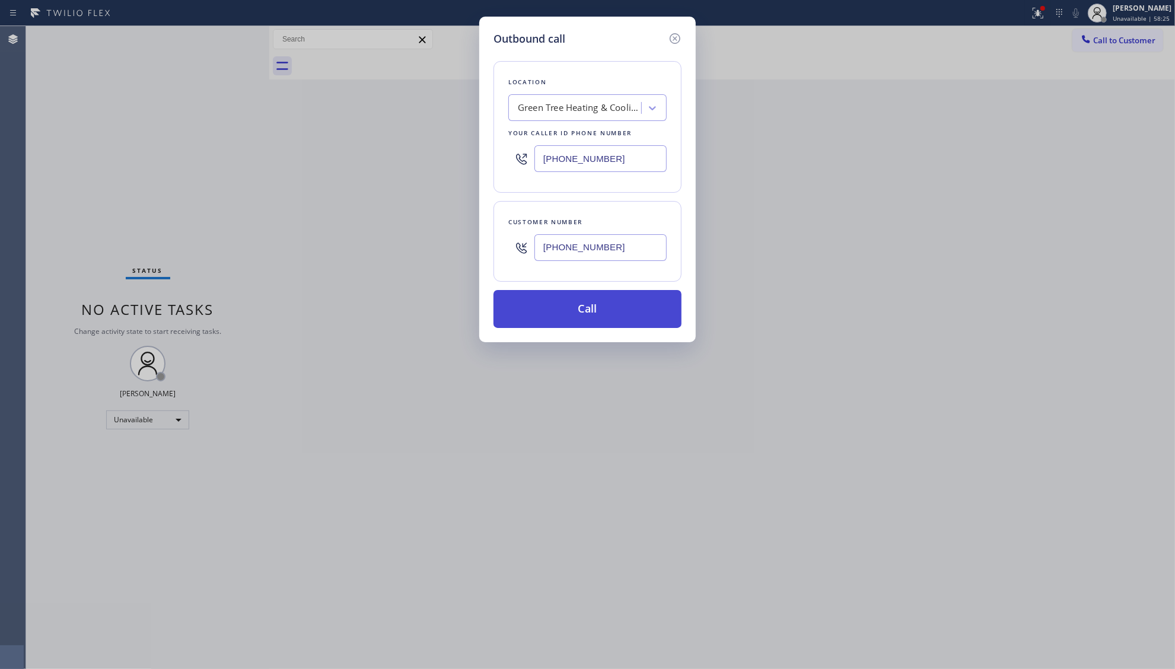
type input "[PHONE_NUMBER]"
click at [600, 313] on button "Call" at bounding box center [587, 309] width 188 height 38
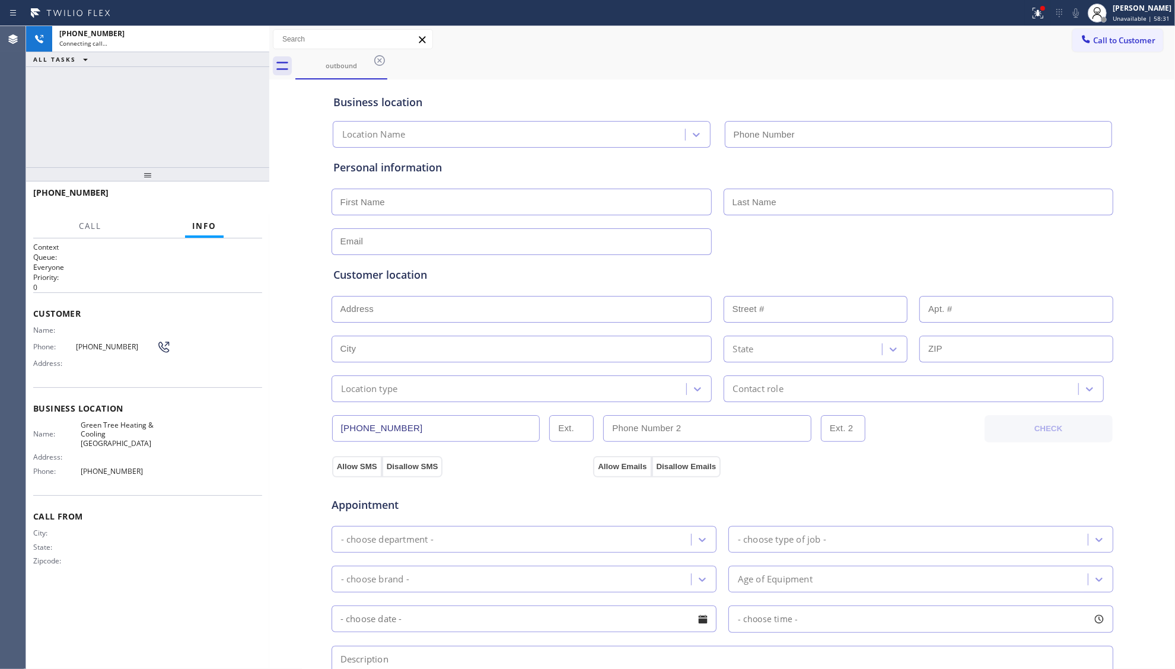
type input "[PHONE_NUMBER]"
click at [536, 45] on div "Call to Customer Outbound call Location Green Tree Heating & Cooling [GEOGRAPHI…" at bounding box center [722, 39] width 906 height 21
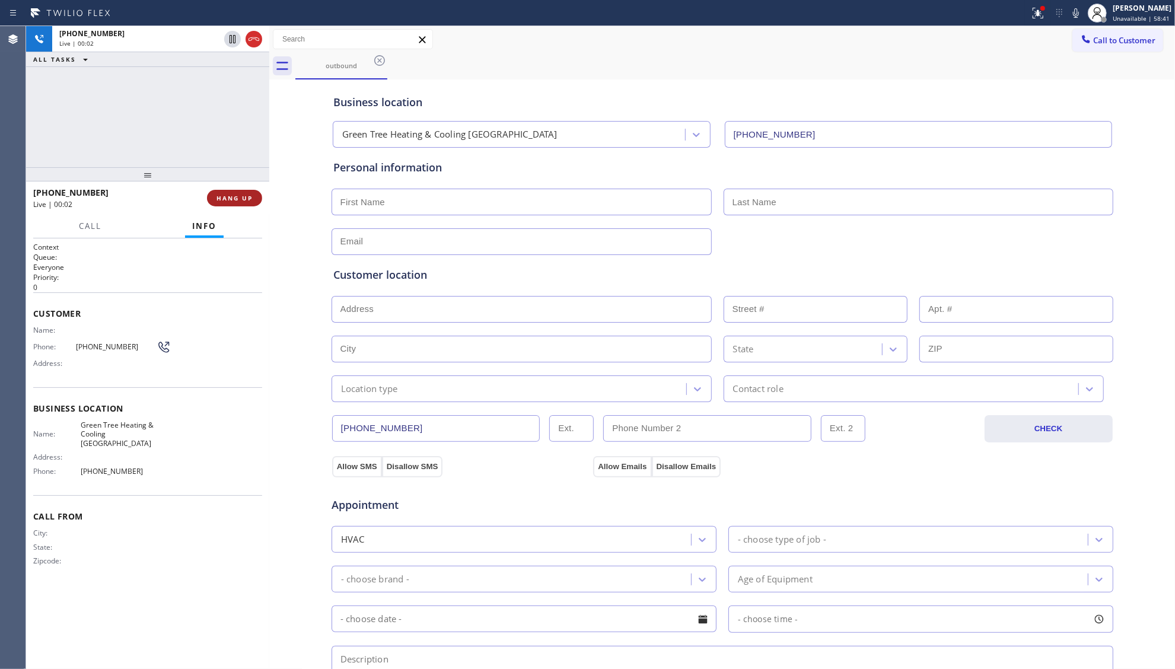
click at [240, 203] on button "HANG UP" at bounding box center [234, 198] width 55 height 17
click at [241, 203] on button "HANG UP" at bounding box center [234, 198] width 55 height 17
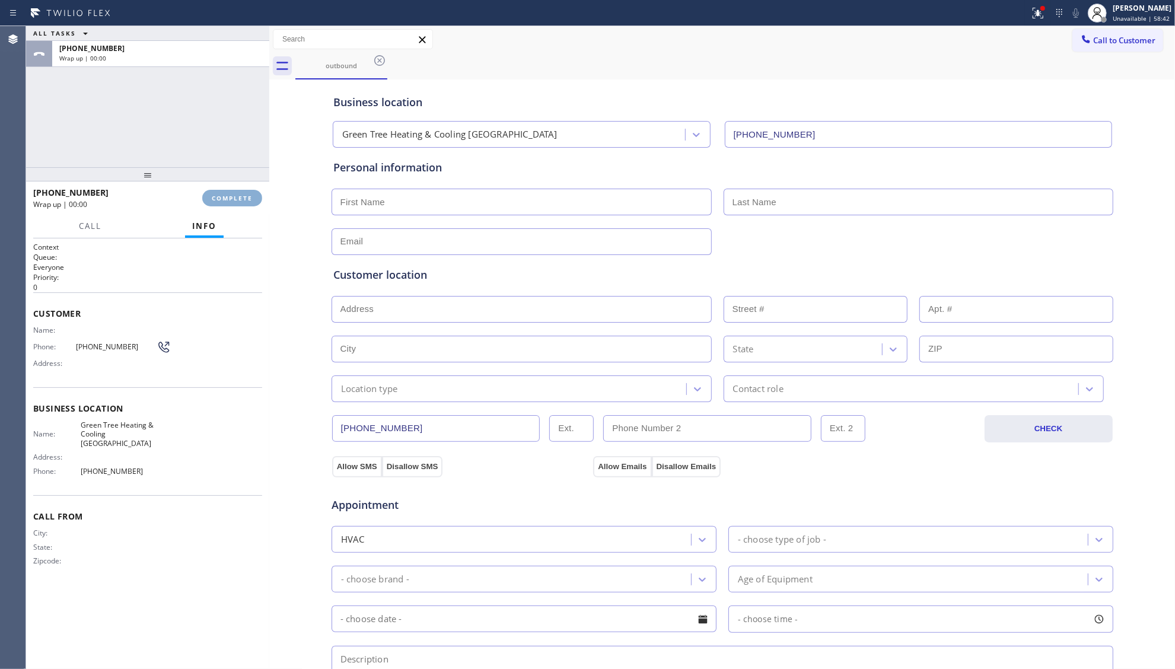
click at [242, 200] on span "COMPLETE" at bounding box center [232, 198] width 41 height 8
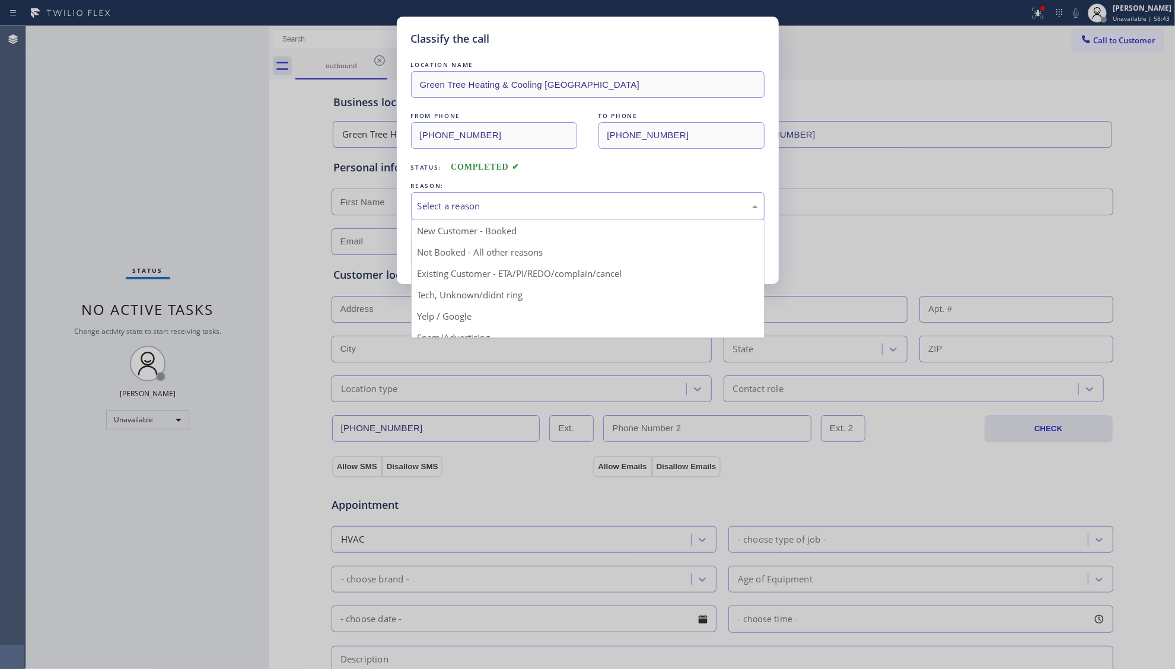
click at [546, 215] on div "Select a reason" at bounding box center [587, 206] width 353 height 28
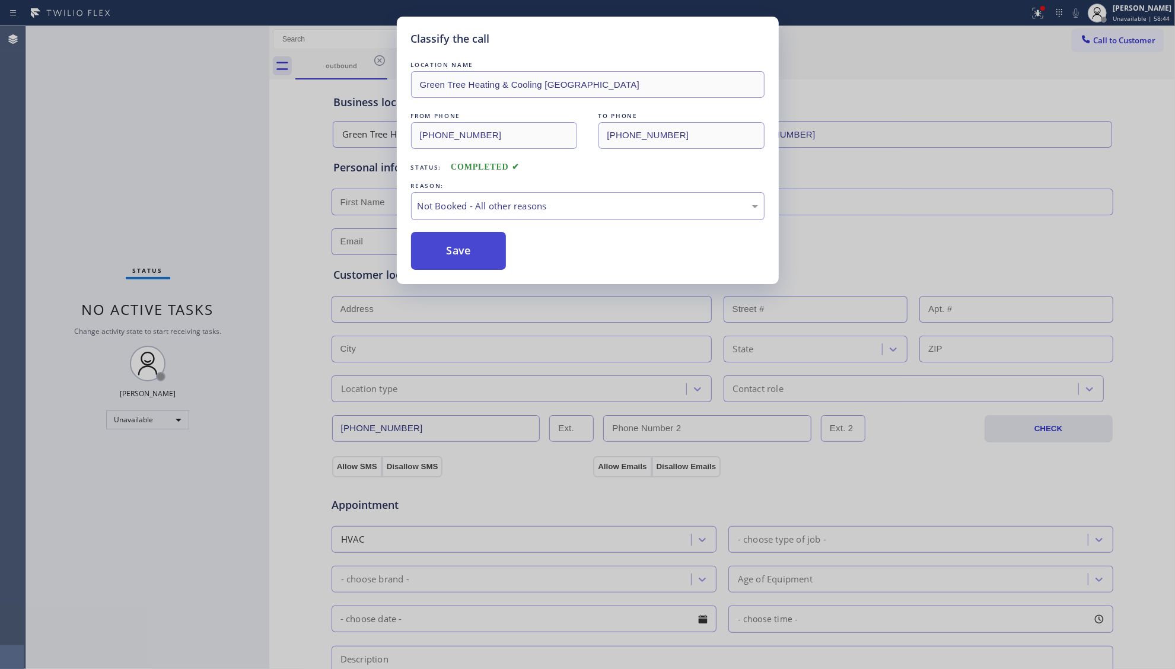
click at [474, 254] on button "Save" at bounding box center [458, 251] width 95 height 38
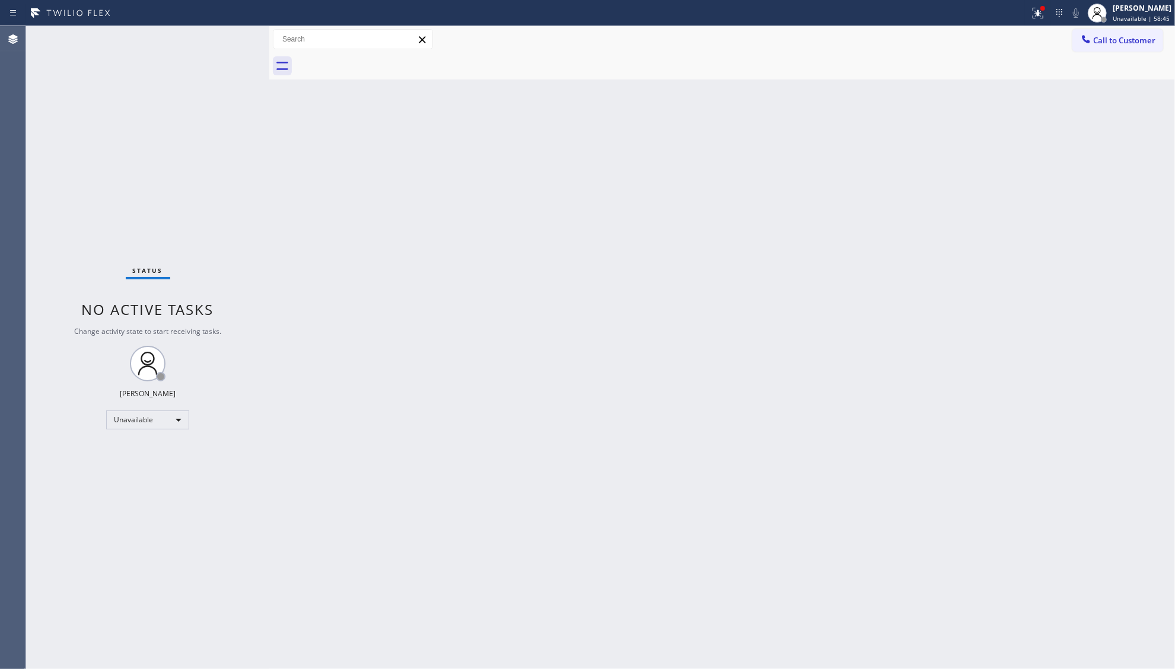
click at [1117, 41] on span "Call to Customer" at bounding box center [1124, 40] width 62 height 11
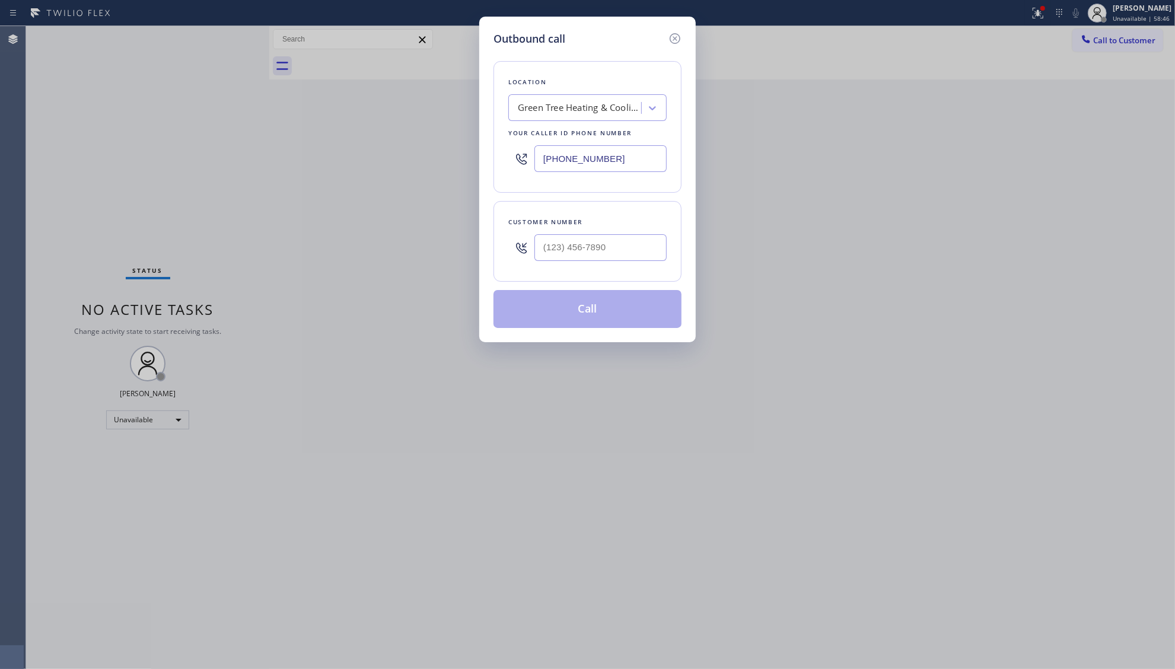
drag, startPoint x: 630, startPoint y: 164, endPoint x: 444, endPoint y: 172, distance: 186.4
click at [442, 174] on div "Outbound call Location Green Tree Heating & Cooling [GEOGRAPHIC_DATA] Your call…" at bounding box center [587, 334] width 1175 height 669
paste input "551) 295-8186"
type input "[PHONE_NUMBER]"
click at [620, 260] on input "(___) ___-____" at bounding box center [600, 247] width 132 height 27
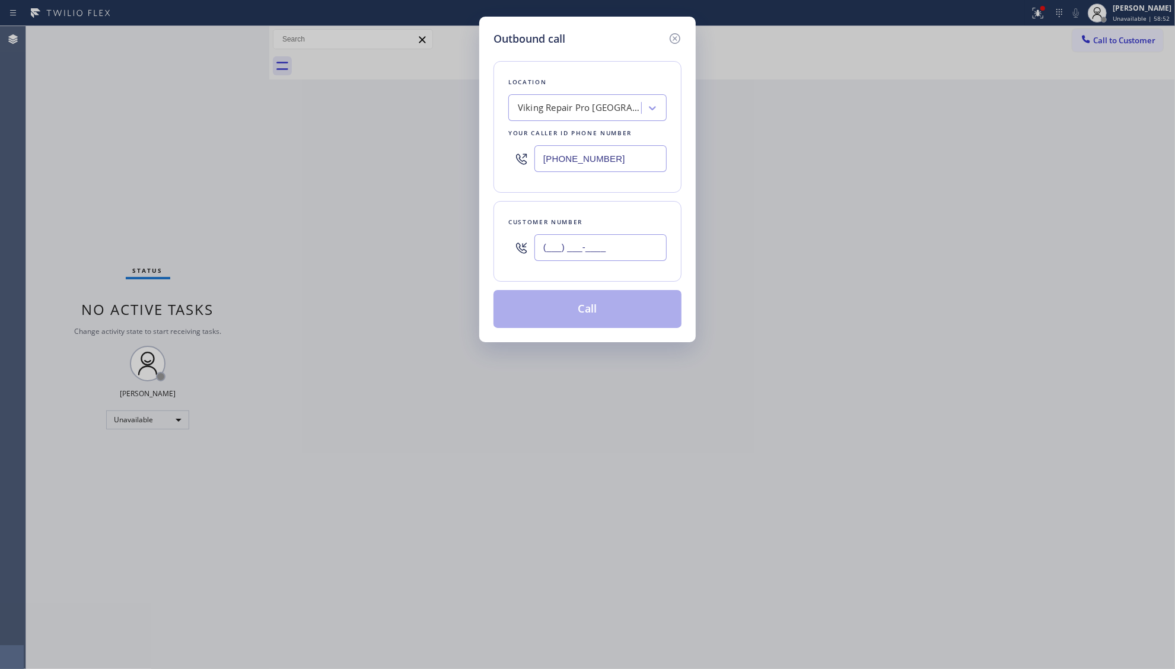
paste input "551) 788-7168"
type input "[PHONE_NUMBER]"
click at [598, 309] on button "Call" at bounding box center [587, 309] width 188 height 38
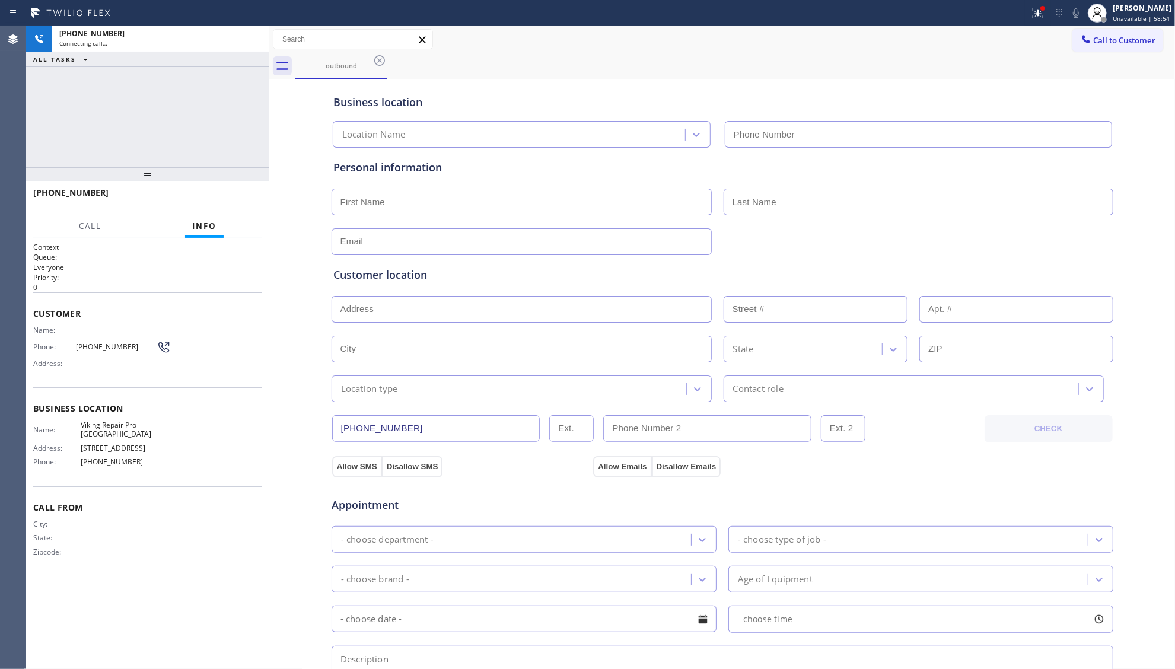
type input "[PHONE_NUMBER]"
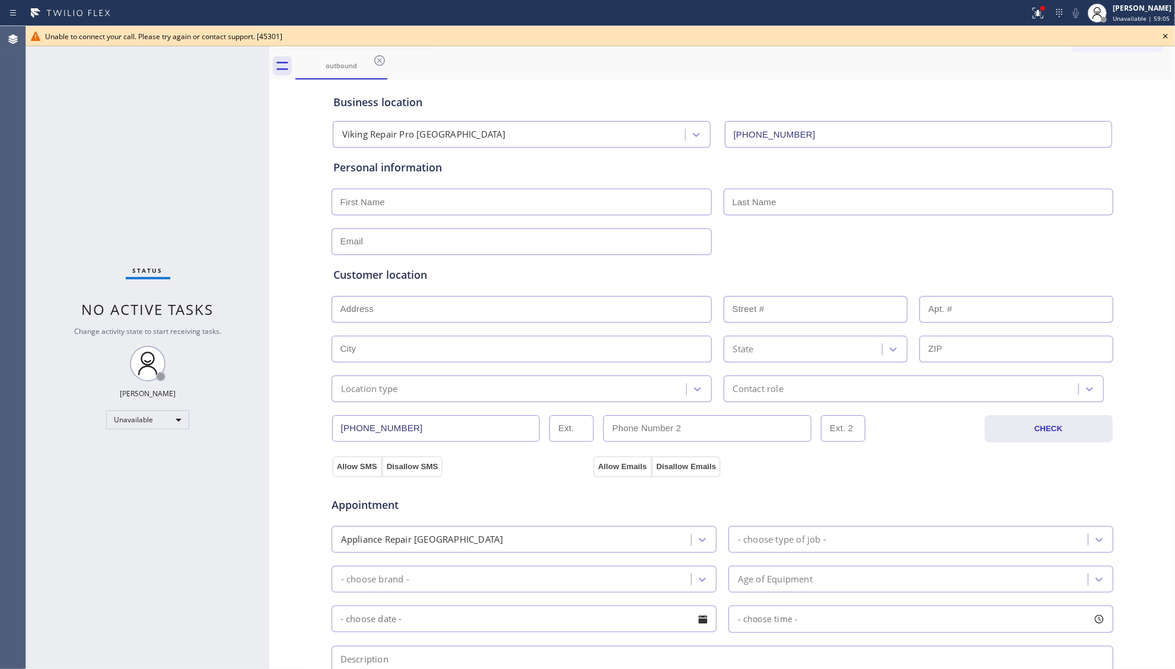
click at [377, 60] on icon at bounding box center [379, 60] width 14 height 14
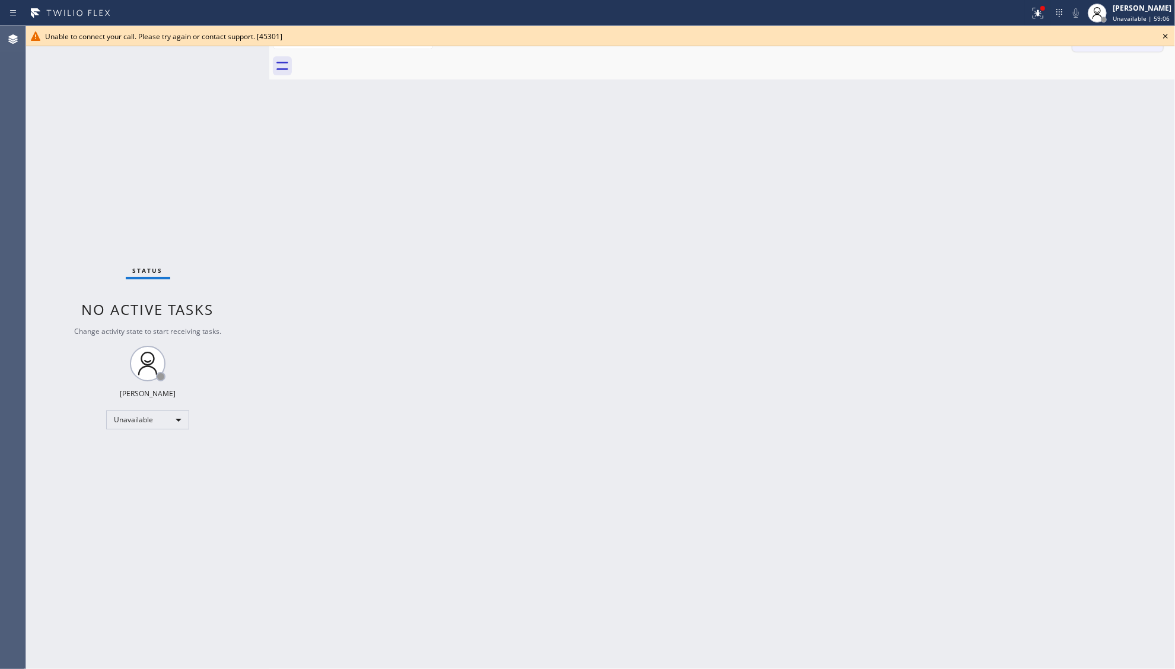
drag, startPoint x: 1168, startPoint y: 31, endPoint x: 1162, endPoint y: 36, distance: 7.5
click at [1165, 34] on icon at bounding box center [1165, 36] width 14 height 14
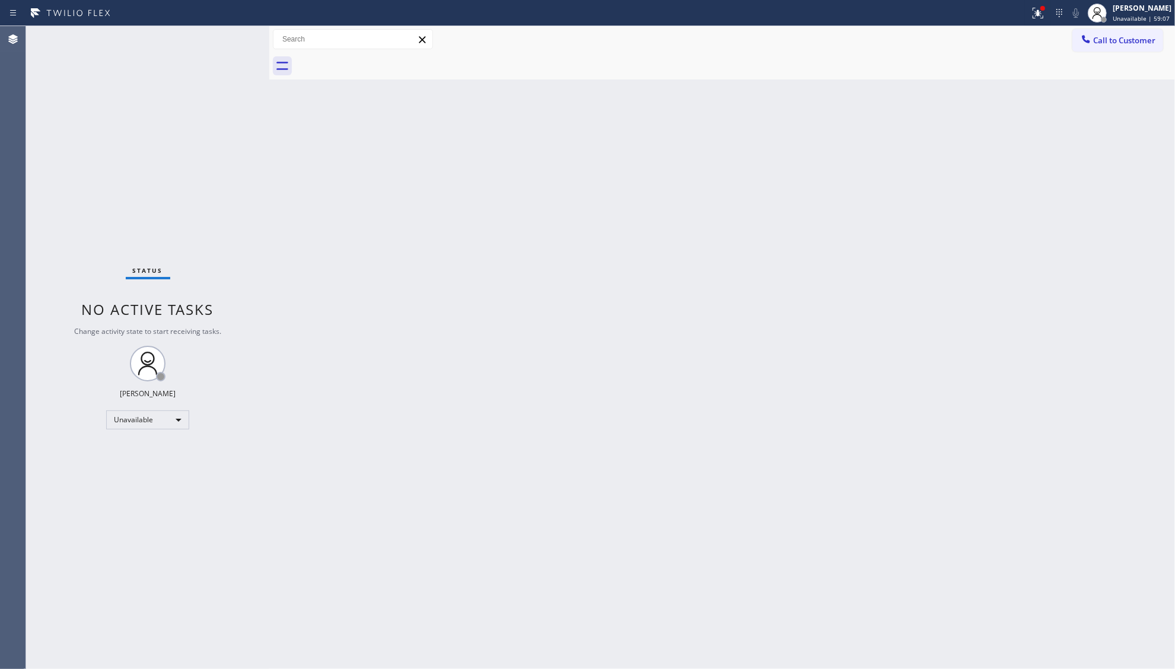
drag, startPoint x: 1137, startPoint y: 44, endPoint x: 1033, endPoint y: 77, distance: 108.8
click at [1133, 46] on button "Call to Customer" at bounding box center [1117, 40] width 91 height 23
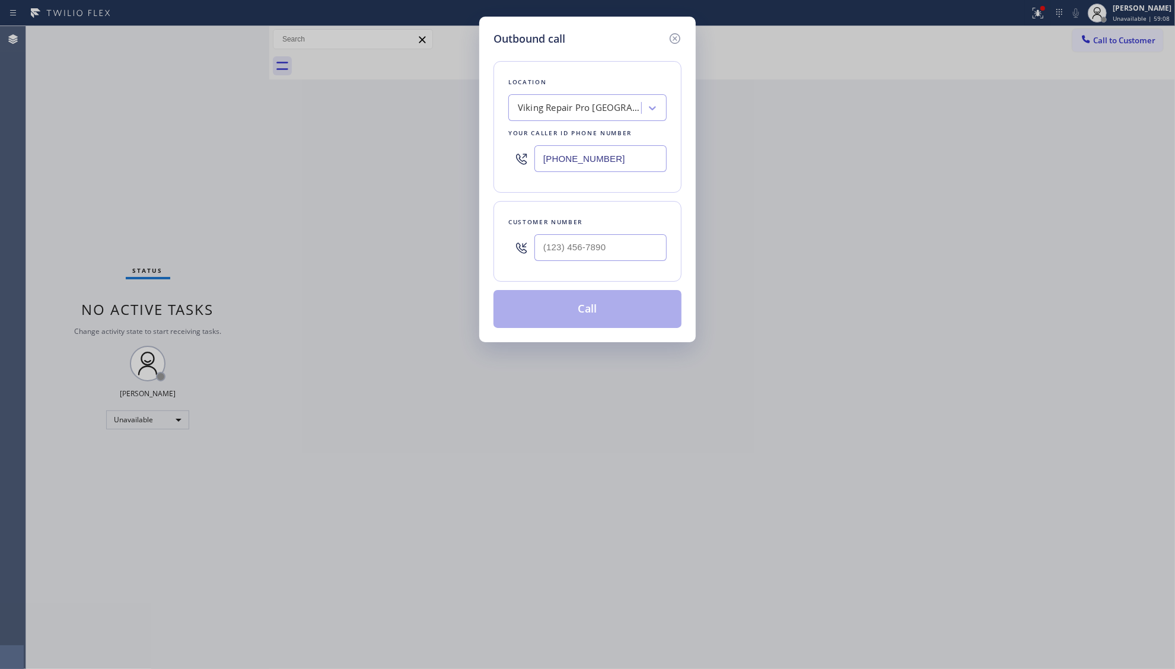
drag, startPoint x: 613, startPoint y: 161, endPoint x: 495, endPoint y: 155, distance: 118.8
click at [495, 155] on div "Location Viking Repair Pro [GEOGRAPHIC_DATA] Your caller id phone number [PHONE…" at bounding box center [587, 127] width 188 height 132
paste input "602) 691-7988"
type input "[PHONE_NUMBER]"
click at [631, 261] on input "(___) ___-____" at bounding box center [600, 247] width 132 height 27
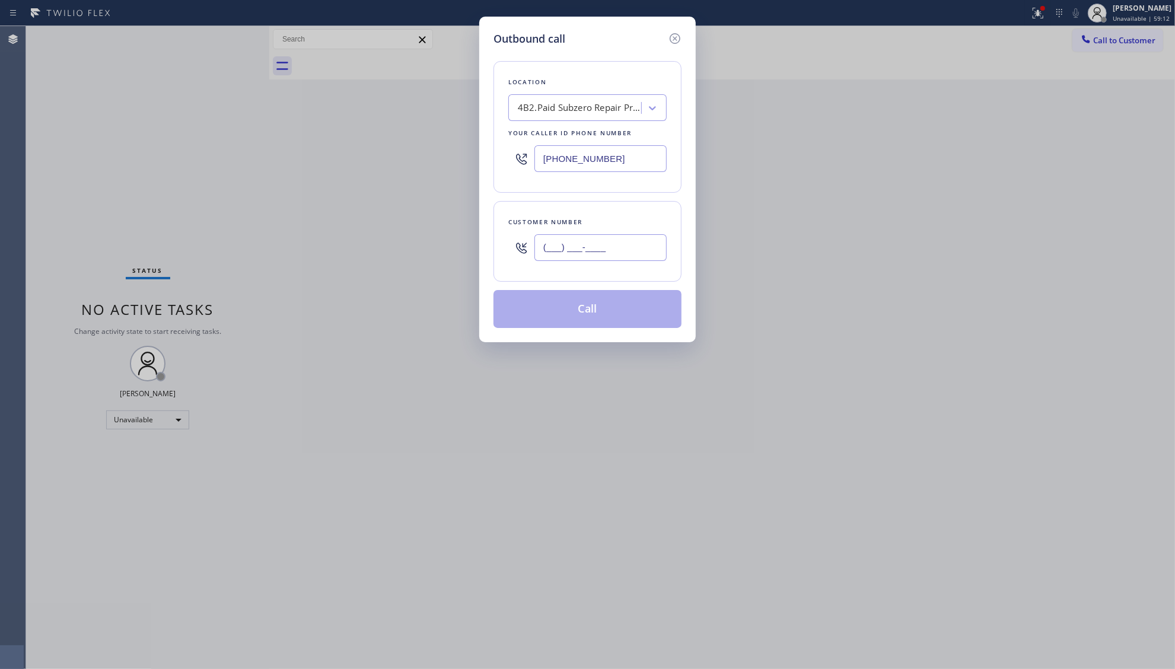
paste input "720) 232-3470"
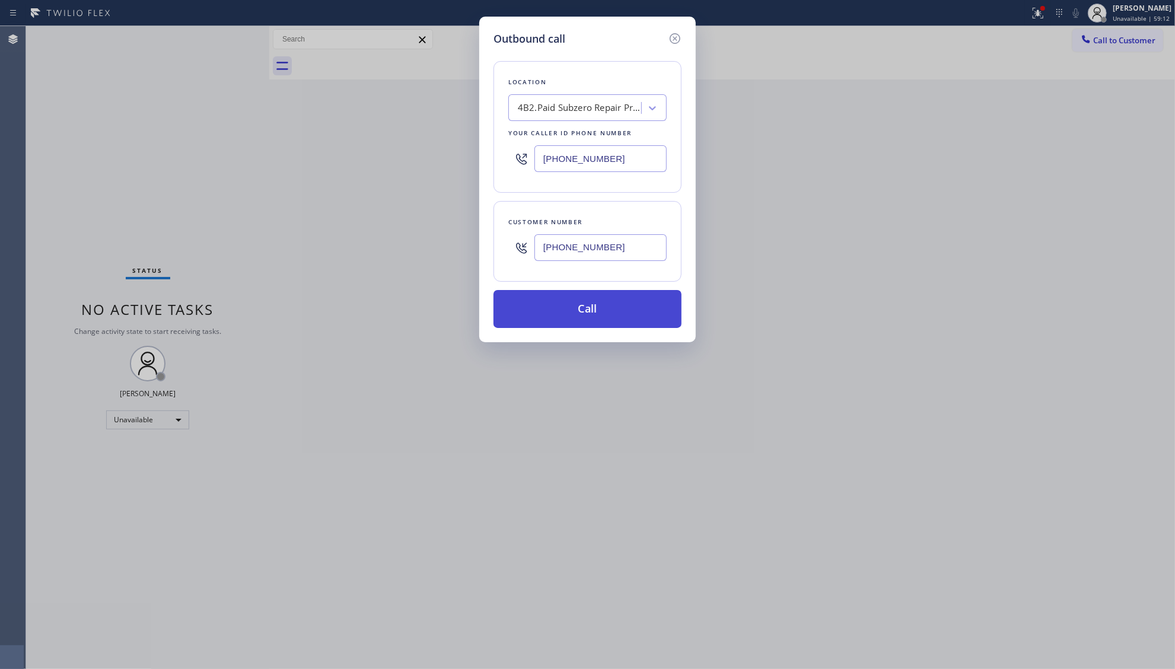
type input "[PHONE_NUMBER]"
click at [592, 314] on button "Call" at bounding box center [587, 309] width 188 height 38
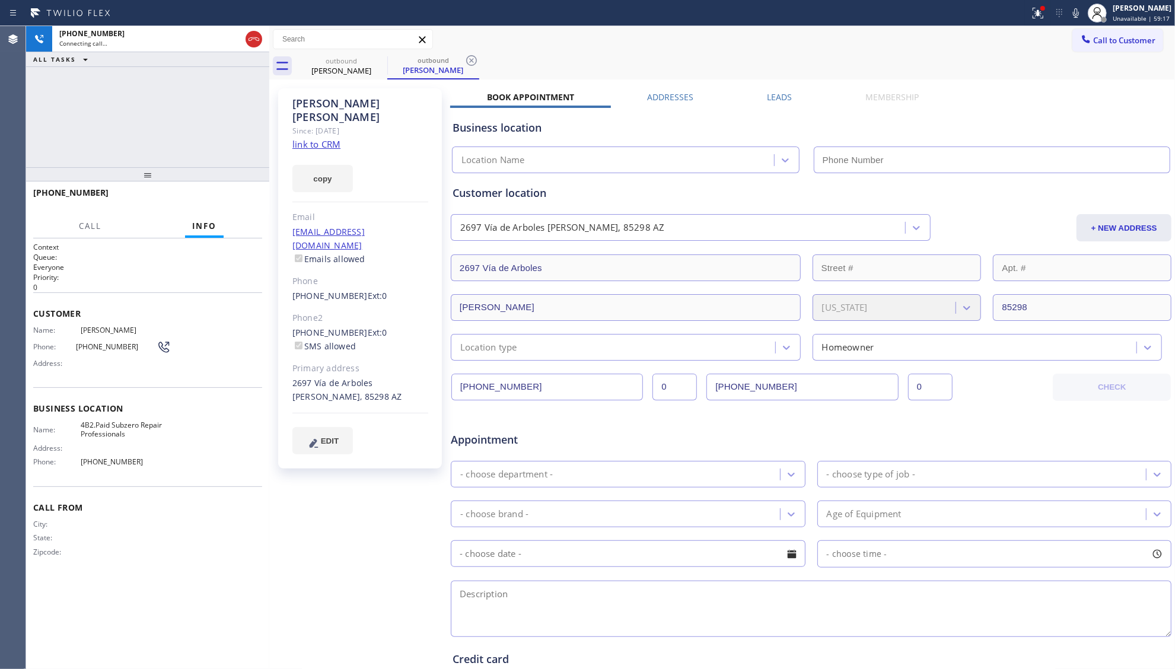
drag, startPoint x: 253, startPoint y: 42, endPoint x: 326, endPoint y: 119, distance: 107.0
click at [257, 46] on icon at bounding box center [254, 39] width 14 height 14
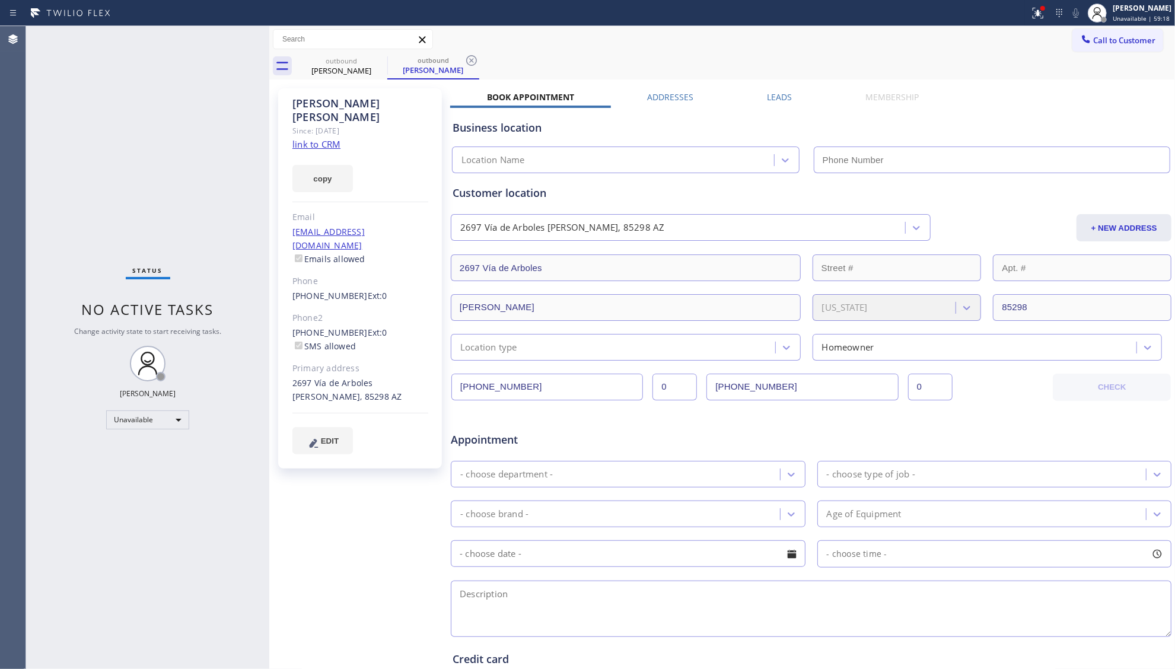
click at [326, 138] on link "link to CRM" at bounding box center [316, 144] width 48 height 12
type input "[PHONE_NUMBER]"
click at [450, 69] on div "[PERSON_NAME]" at bounding box center [433, 70] width 90 height 11
click at [466, 60] on icon at bounding box center [471, 60] width 11 height 11
drag, startPoint x: 374, startPoint y: 62, endPoint x: 388, endPoint y: 58, distance: 14.8
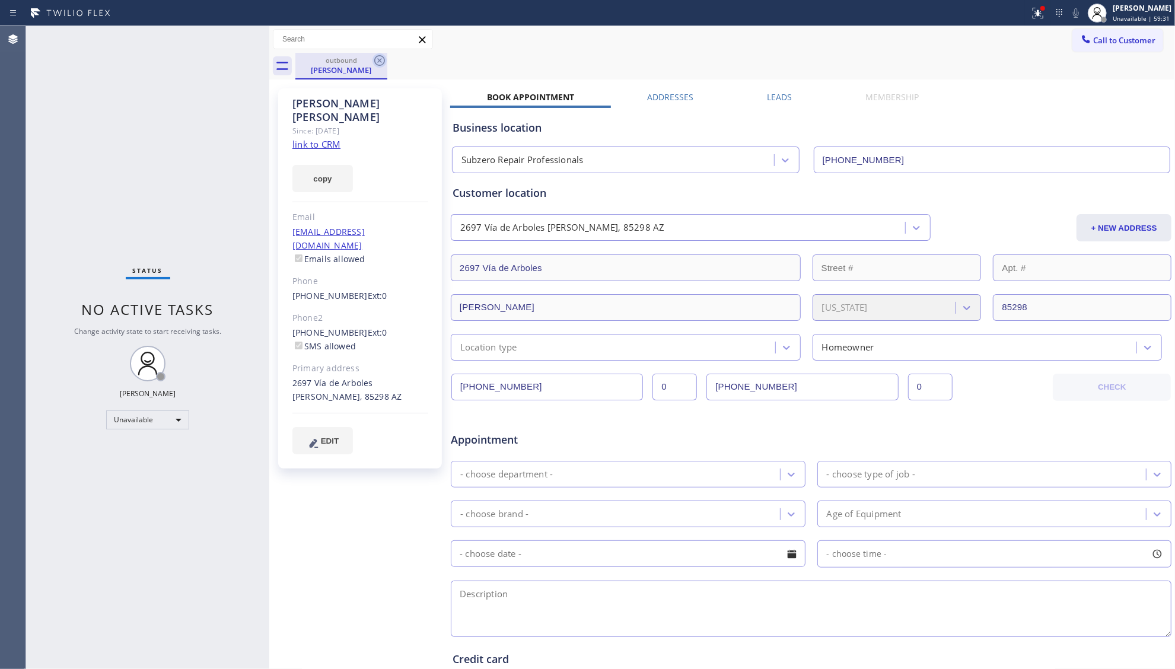
click at [375, 62] on icon at bounding box center [379, 60] width 14 height 14
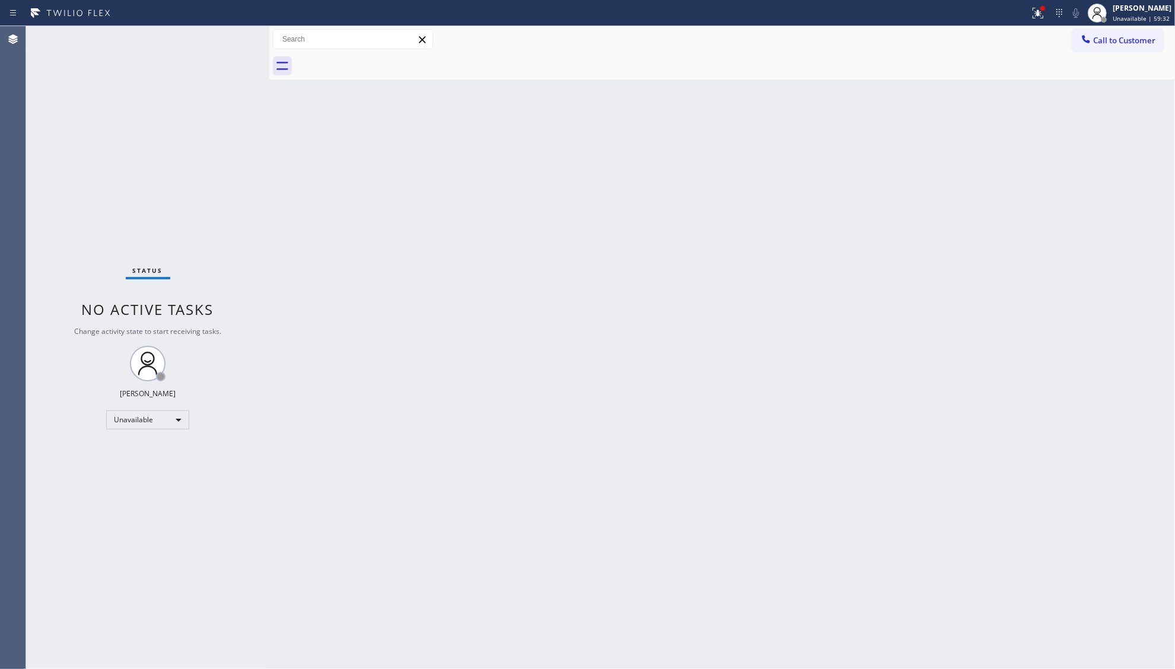
click at [1125, 58] on div at bounding box center [734, 66] width 879 height 27
click at [1113, 43] on span "Call to Customer" at bounding box center [1124, 40] width 62 height 11
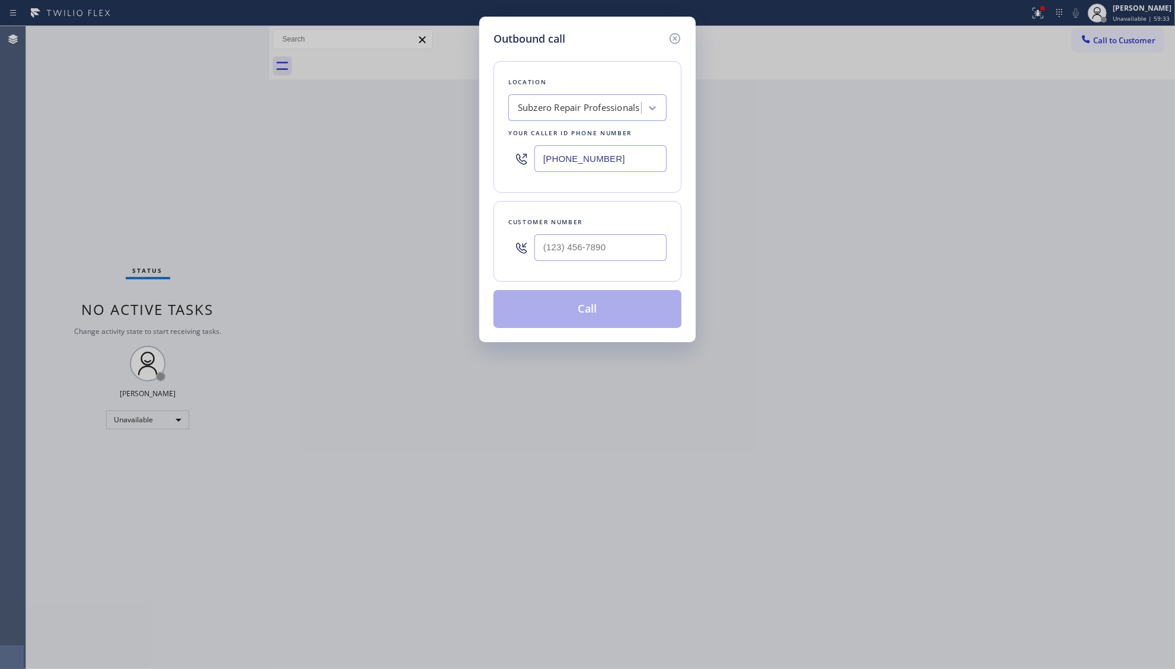
drag, startPoint x: 615, startPoint y: 167, endPoint x: 509, endPoint y: 167, distance: 106.2
click at [509, 167] on div "[PHONE_NUMBER]" at bounding box center [587, 158] width 158 height 39
paste input "714) 455-3772"
type input "[PHONE_NUMBER]"
click at [570, 250] on input "(___) ___-____" at bounding box center [600, 247] width 132 height 27
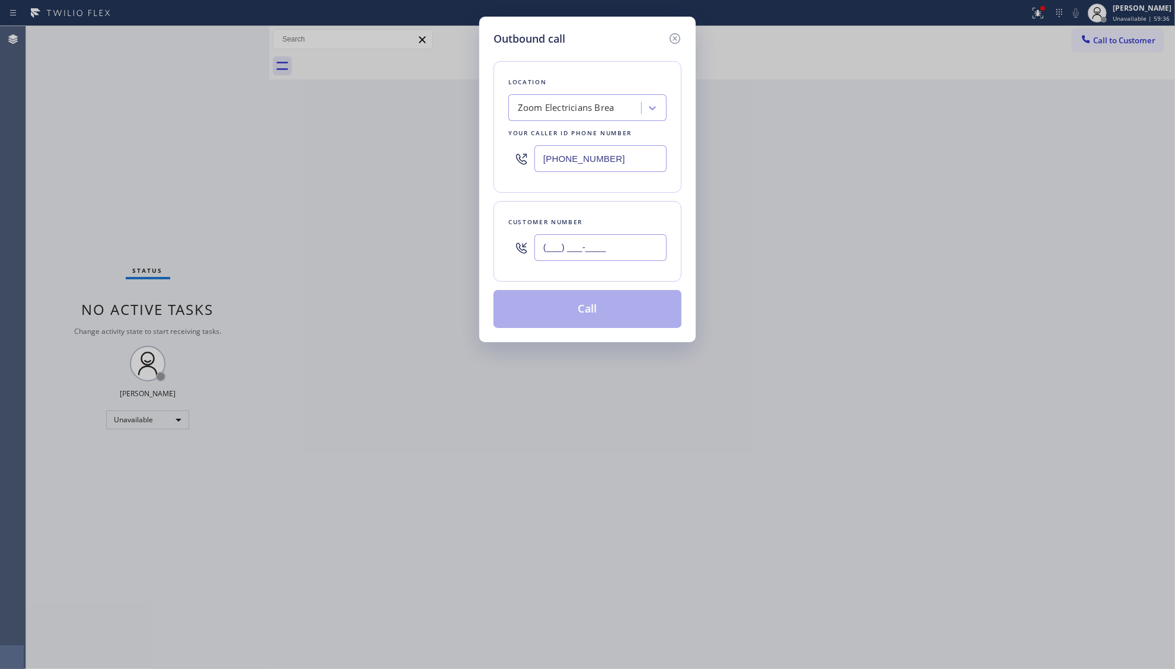
paste input "855) 625-0717"
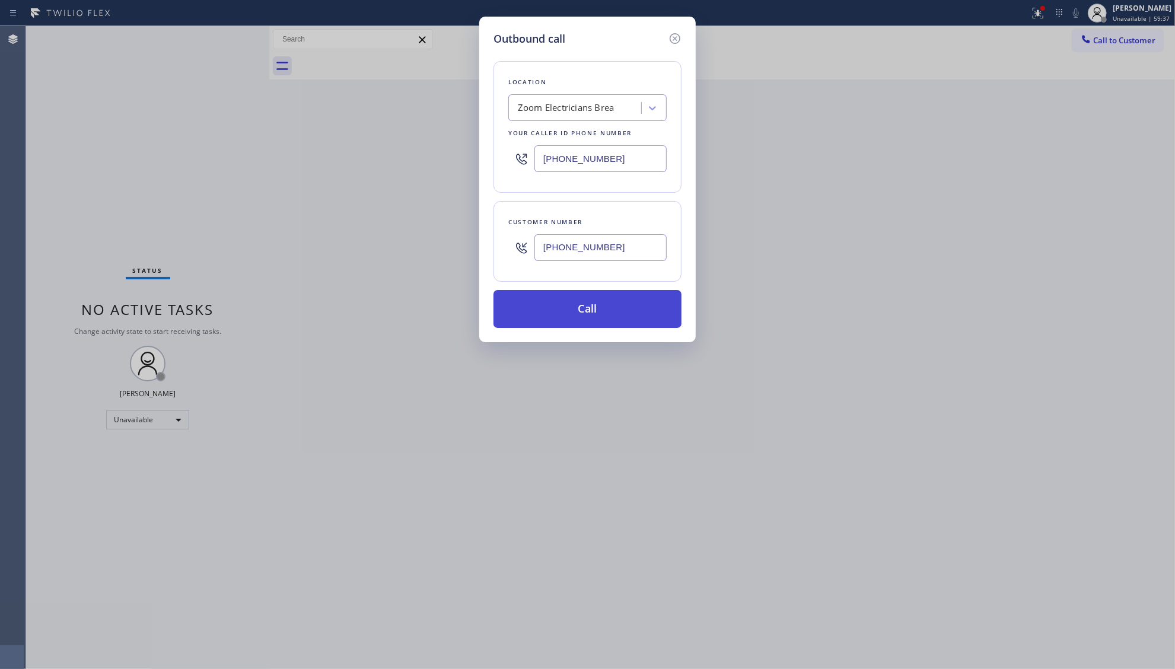
type input "[PHONE_NUMBER]"
click at [586, 318] on button "Call" at bounding box center [587, 309] width 188 height 38
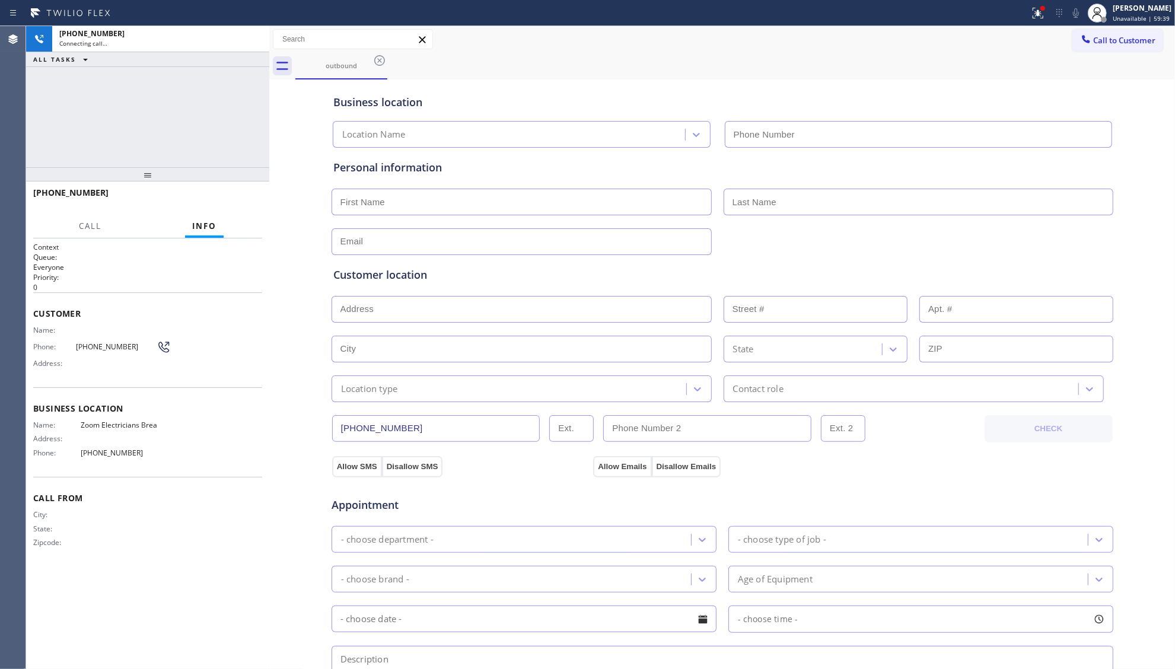
type input "[PHONE_NUMBER]"
click at [219, 200] on span "HANG UP" at bounding box center [234, 198] width 36 height 8
click at [222, 200] on span "HANG UP" at bounding box center [234, 198] width 36 height 8
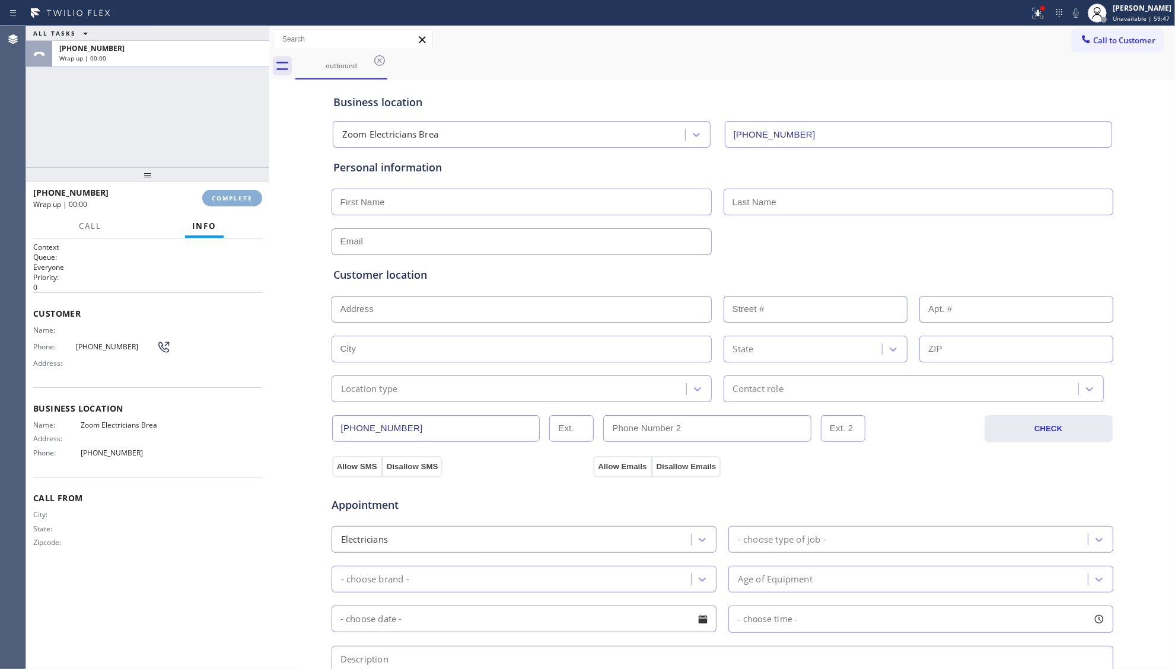
click at [222, 200] on span "COMPLETE" at bounding box center [232, 198] width 41 height 8
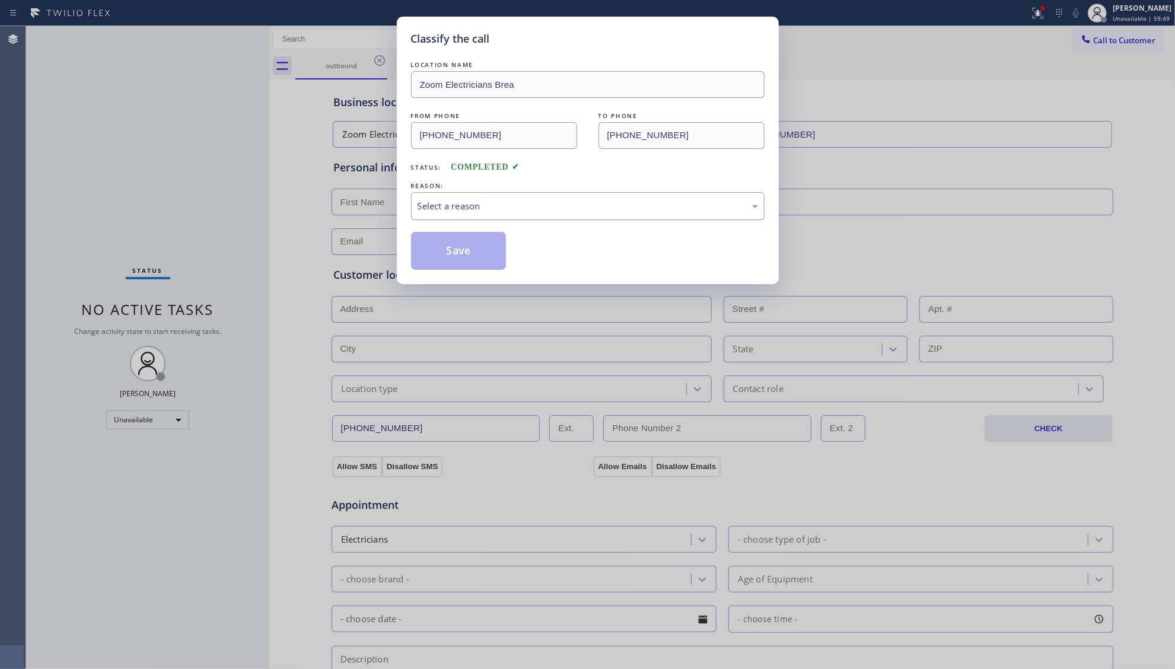
click at [489, 205] on div "Select a reason" at bounding box center [587, 206] width 340 height 14
click at [470, 257] on button "Save" at bounding box center [458, 251] width 95 height 38
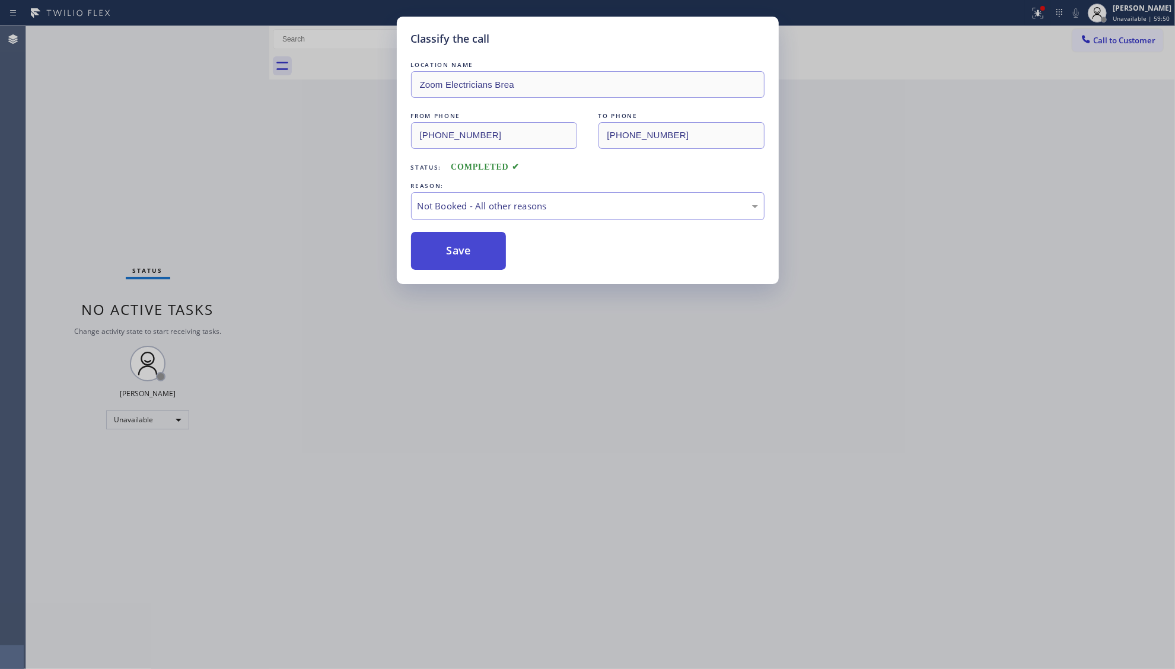
click at [470, 256] on button "Save" at bounding box center [458, 251] width 95 height 38
click at [473, 250] on button "Save" at bounding box center [458, 251] width 95 height 38
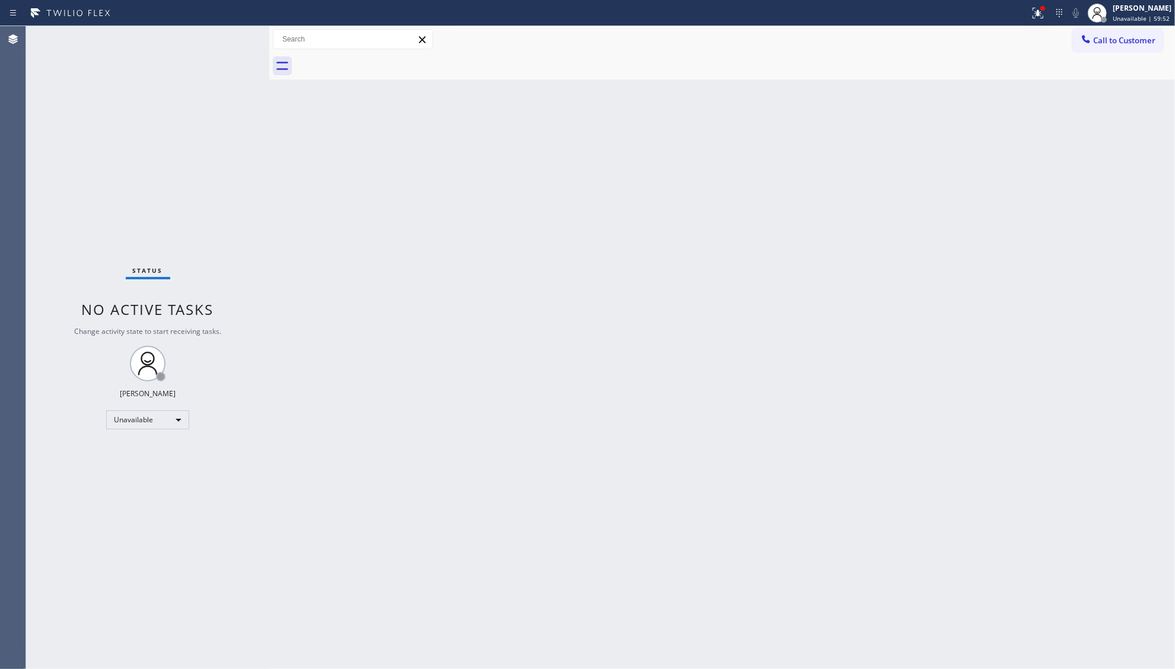
drag, startPoint x: 1116, startPoint y: 37, endPoint x: 968, endPoint y: 105, distance: 163.2
click at [1108, 41] on span "Call to Customer" at bounding box center [1124, 40] width 62 height 11
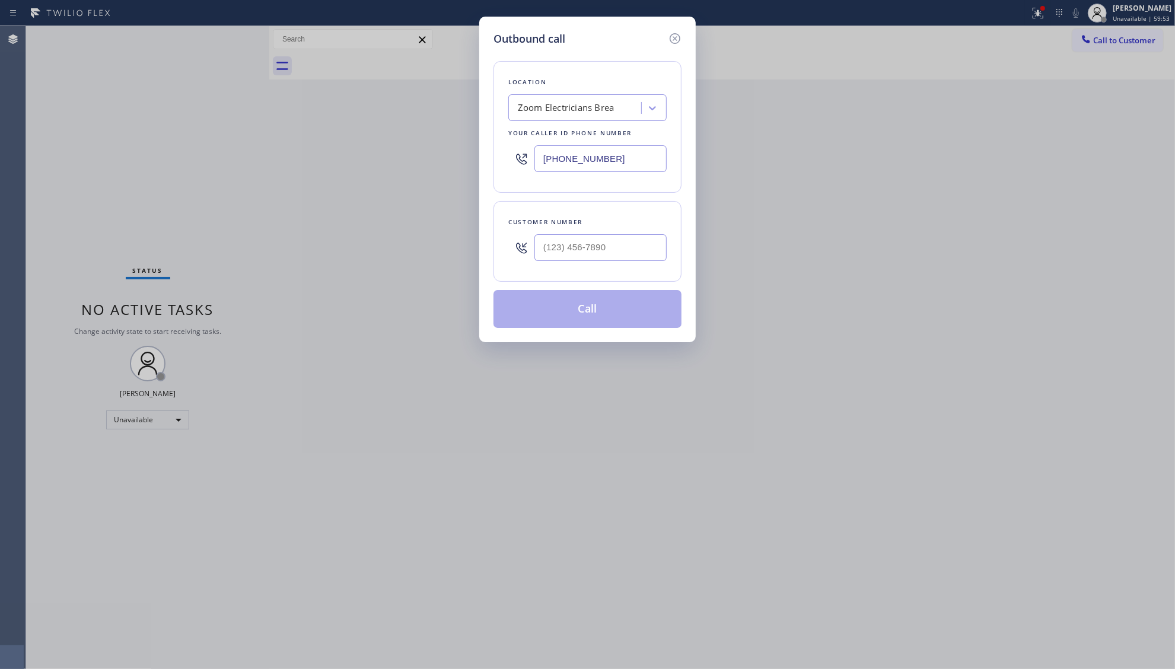
drag, startPoint x: 625, startPoint y: 165, endPoint x: 506, endPoint y: 165, distance: 118.6
click at [506, 165] on div "Location Zoom Electricians Brea Your caller id phone number [PHONE_NUMBER]" at bounding box center [587, 127] width 188 height 132
paste input "347) 508-8095"
type input "[PHONE_NUMBER]"
click at [630, 249] on input "(___) ___-____" at bounding box center [600, 247] width 132 height 27
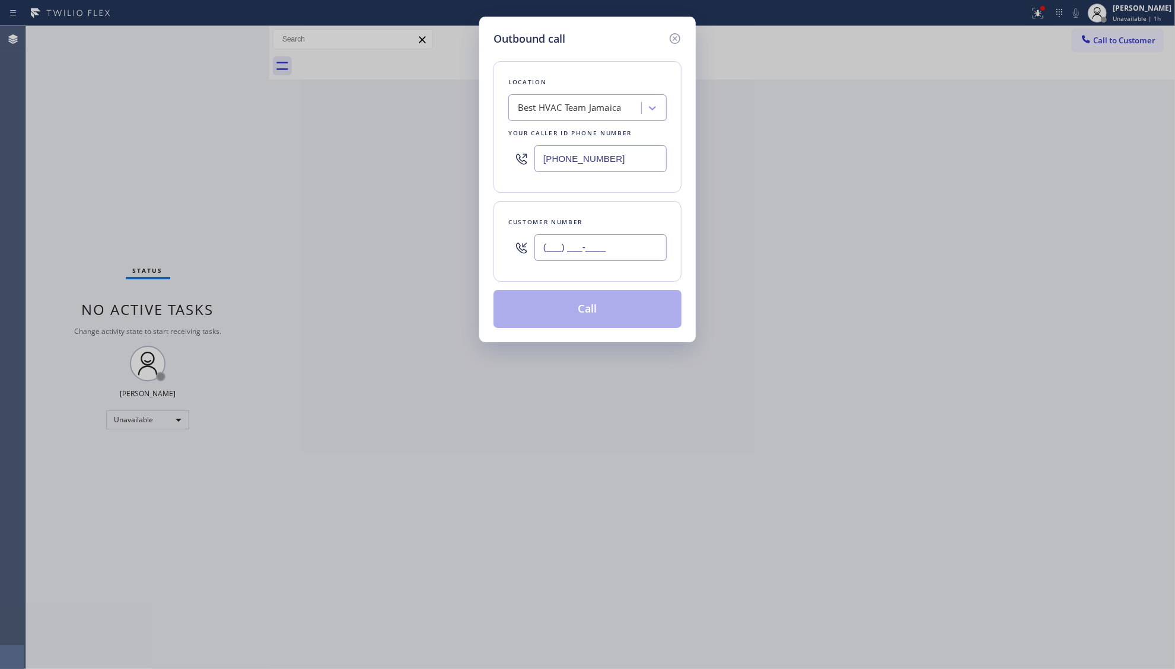
paste input "347) 868-4240"
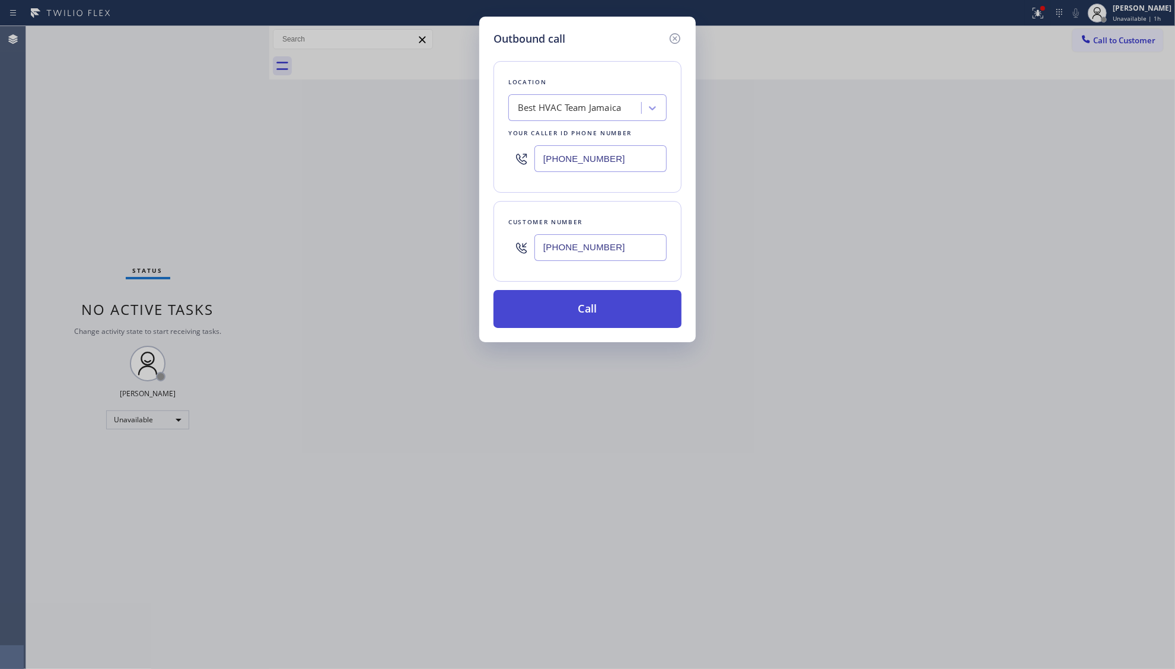
type input "[PHONE_NUMBER]"
click at [586, 313] on button "Call" at bounding box center [587, 309] width 188 height 38
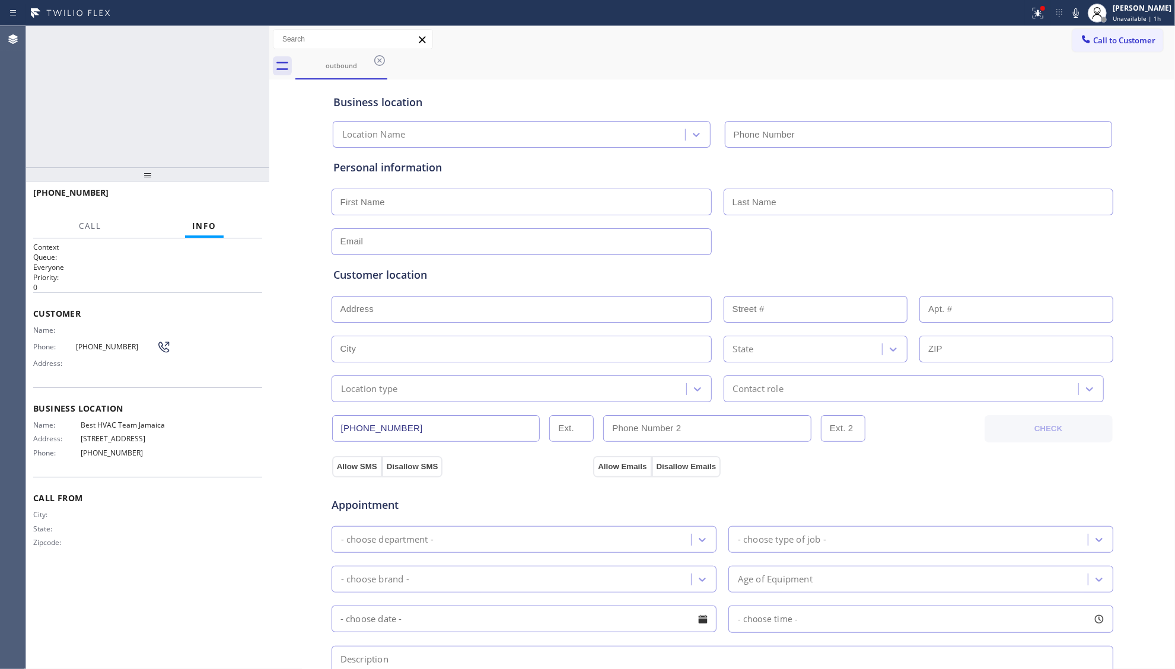
type input "[PHONE_NUMBER]"
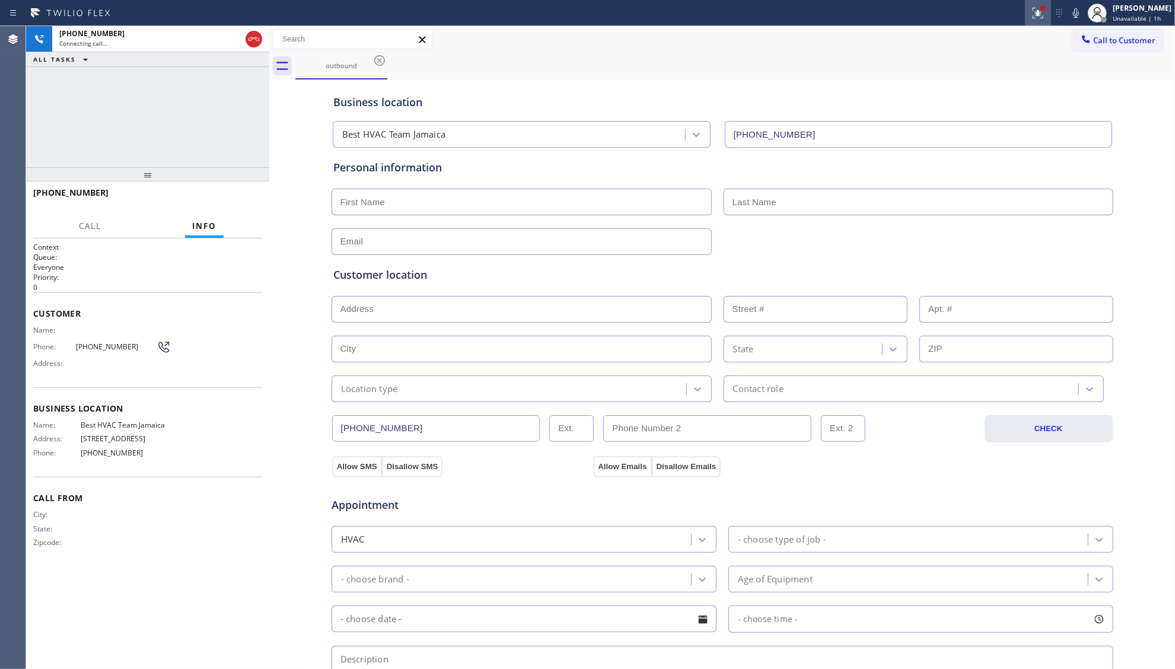
drag, startPoint x: 1037, startPoint y: 18, endPoint x: 978, endPoint y: 81, distance: 86.4
click at [1027, 24] on button at bounding box center [1038, 13] width 26 height 26
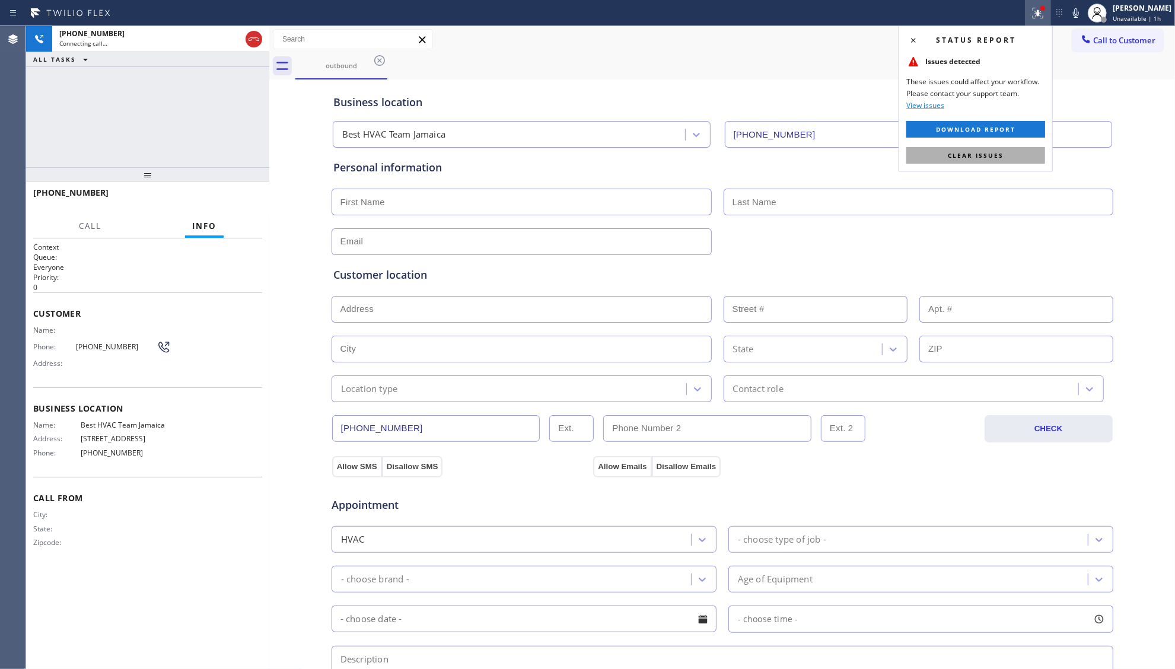
click at [969, 157] on span "Clear issues" at bounding box center [976, 155] width 56 height 8
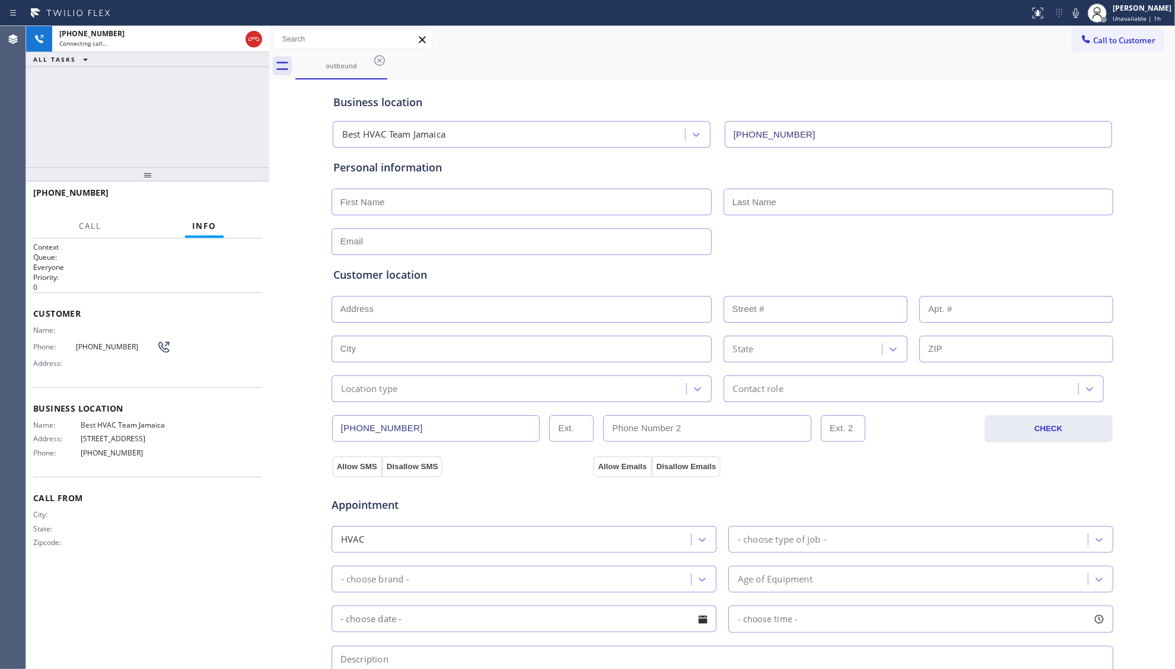
drag, startPoint x: 745, startPoint y: 79, endPoint x: 570, endPoint y: 55, distance: 177.1
click at [731, 76] on div "outbound Call to Customer Outbound call Location Best HVAC Team [GEOGRAPHIC_DAT…" at bounding box center [722, 472] width 906 height 893
click at [524, 62] on div "outbound" at bounding box center [734, 66] width 879 height 27
drag, startPoint x: 186, startPoint y: 94, endPoint x: 215, endPoint y: 87, distance: 29.3
click at [187, 94] on div "[PHONE_NUMBER] Connecting call… ALL TASKS ALL TASKS ACTIVE TASKS TASKS IN WRAP …" at bounding box center [147, 96] width 243 height 141
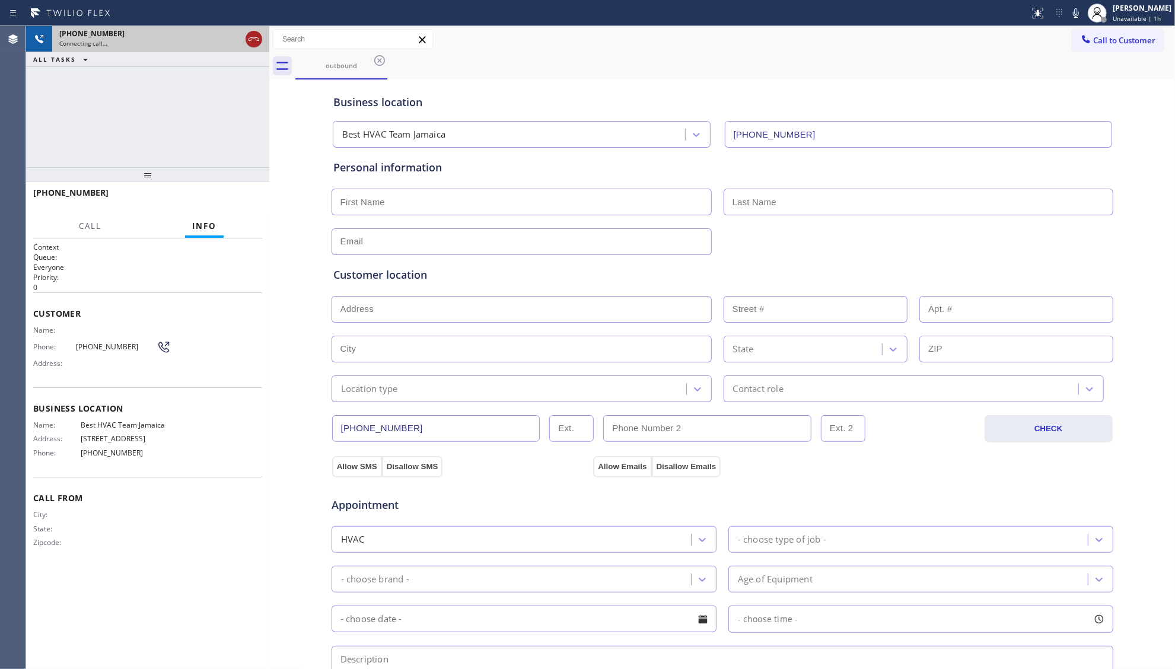
click at [257, 39] on icon at bounding box center [254, 39] width 14 height 14
click at [257, 39] on div "Connecting call…" at bounding box center [160, 43] width 203 height 8
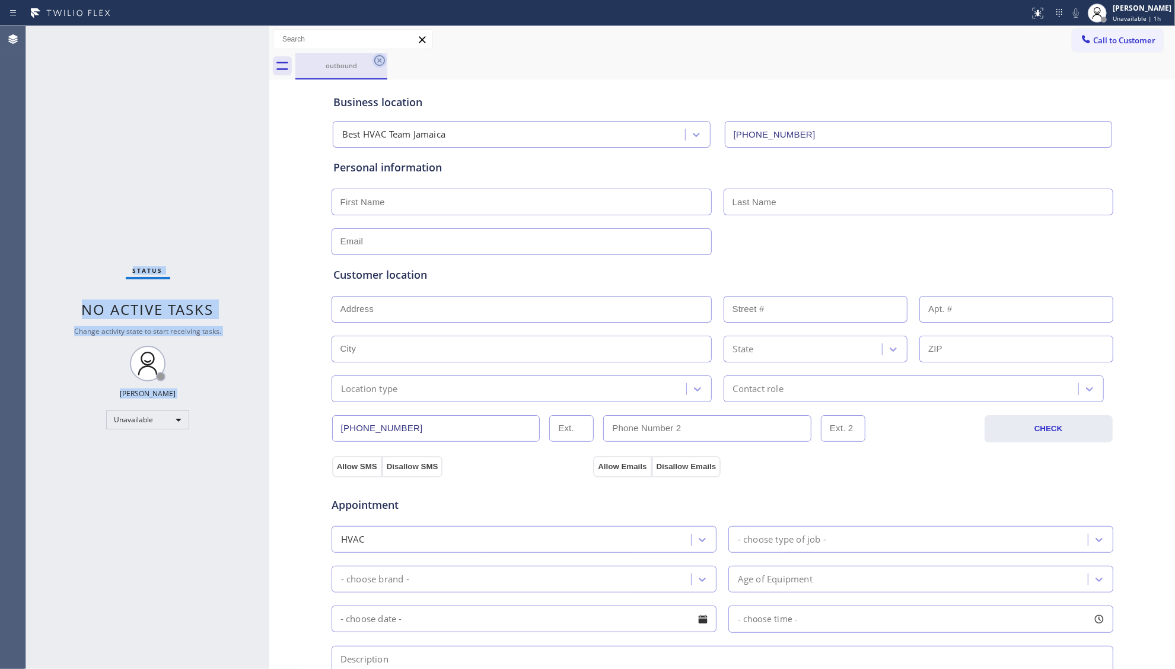
click at [384, 62] on icon at bounding box center [379, 60] width 11 height 11
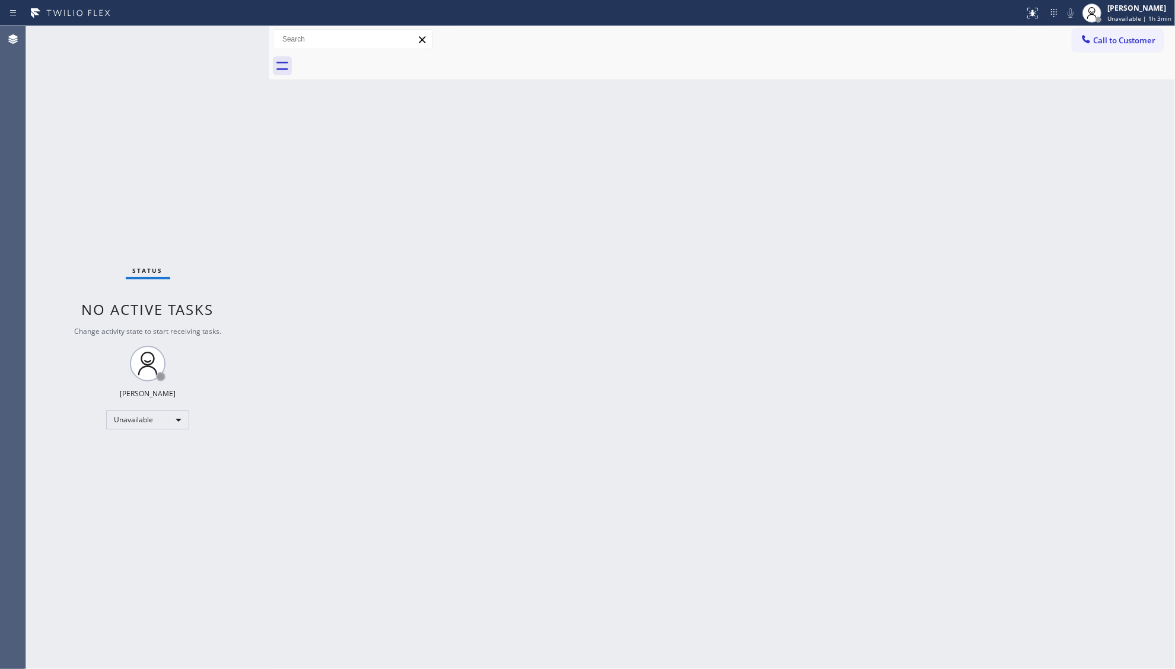
click at [1086, 34] on icon at bounding box center [1086, 39] width 12 height 12
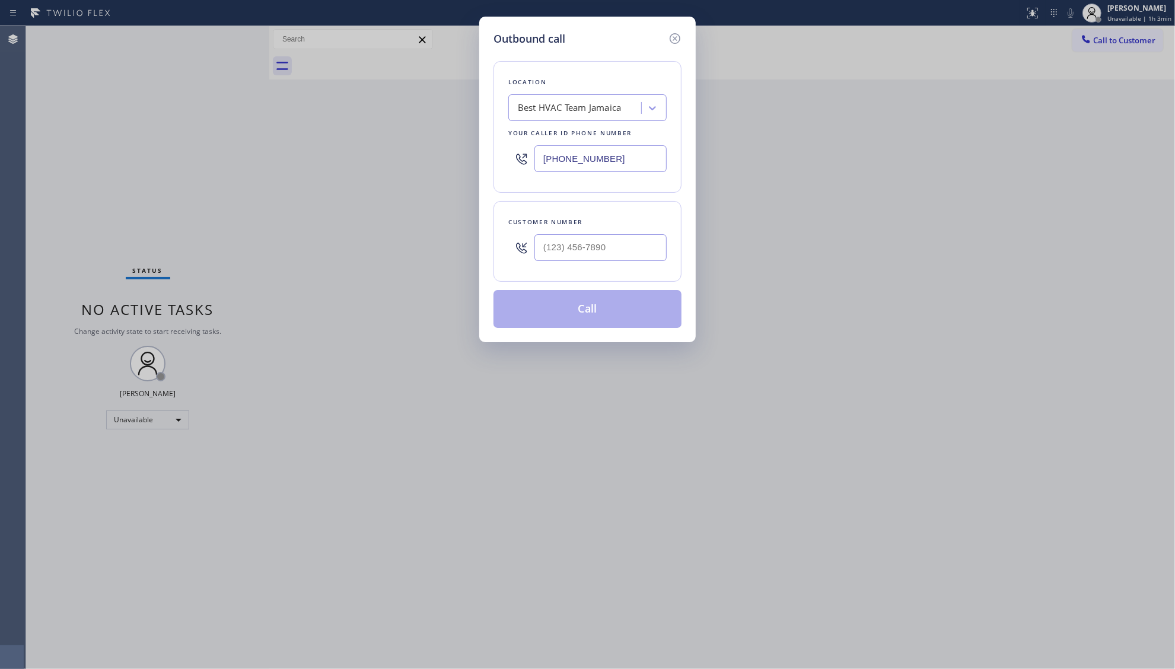
drag, startPoint x: 631, startPoint y: 160, endPoint x: 542, endPoint y: 171, distance: 89.7
click at [542, 173] on div "[PHONE_NUMBER]" at bounding box center [587, 158] width 158 height 39
paste input "805) 222-7808"
type input "[PHONE_NUMBER]"
drag, startPoint x: 667, startPoint y: 248, endPoint x: 660, endPoint y: 245, distance: 7.2
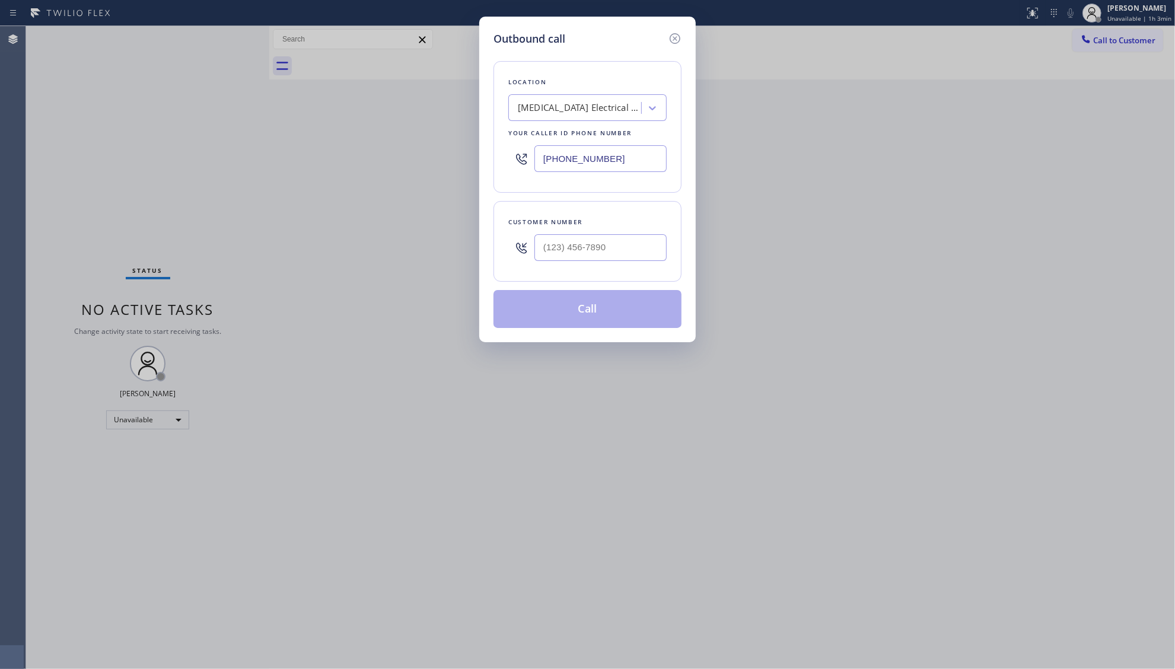
click at [665, 247] on div "Customer number" at bounding box center [587, 241] width 188 height 81
click at [659, 245] on input "(___) ___-____" at bounding box center [600, 247] width 132 height 27
paste input "805) 798-5006"
type input "[PHONE_NUMBER]"
click at [601, 238] on input "[PHONE_NUMBER]" at bounding box center [600, 247] width 132 height 27
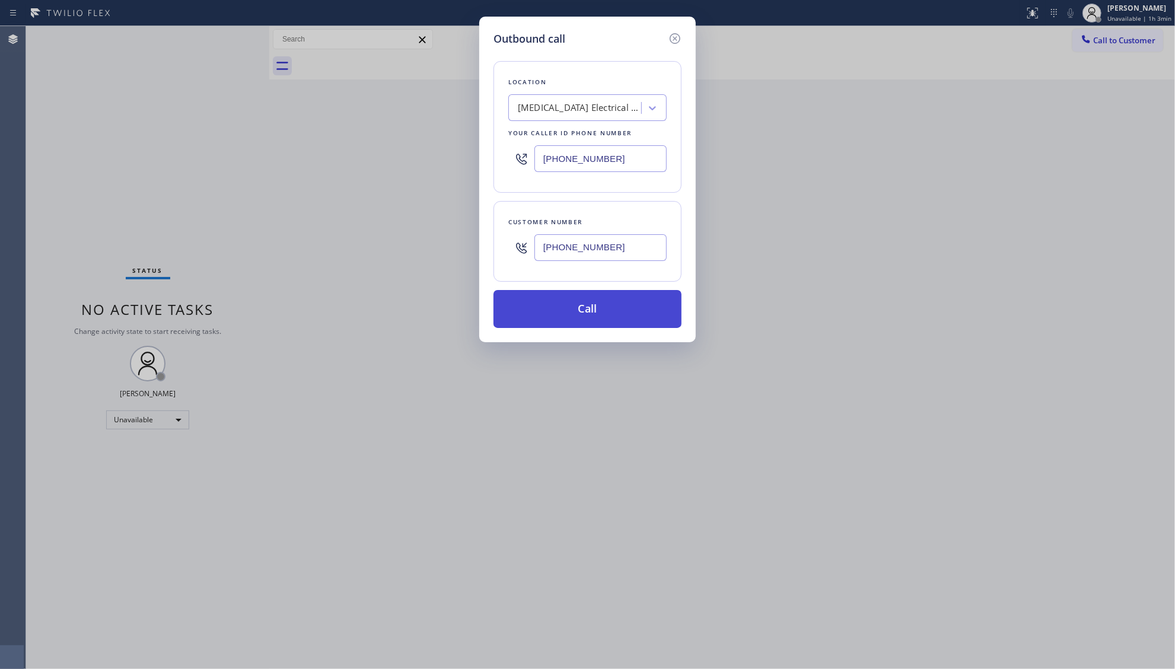
click at [573, 308] on button "Call" at bounding box center [587, 309] width 188 height 38
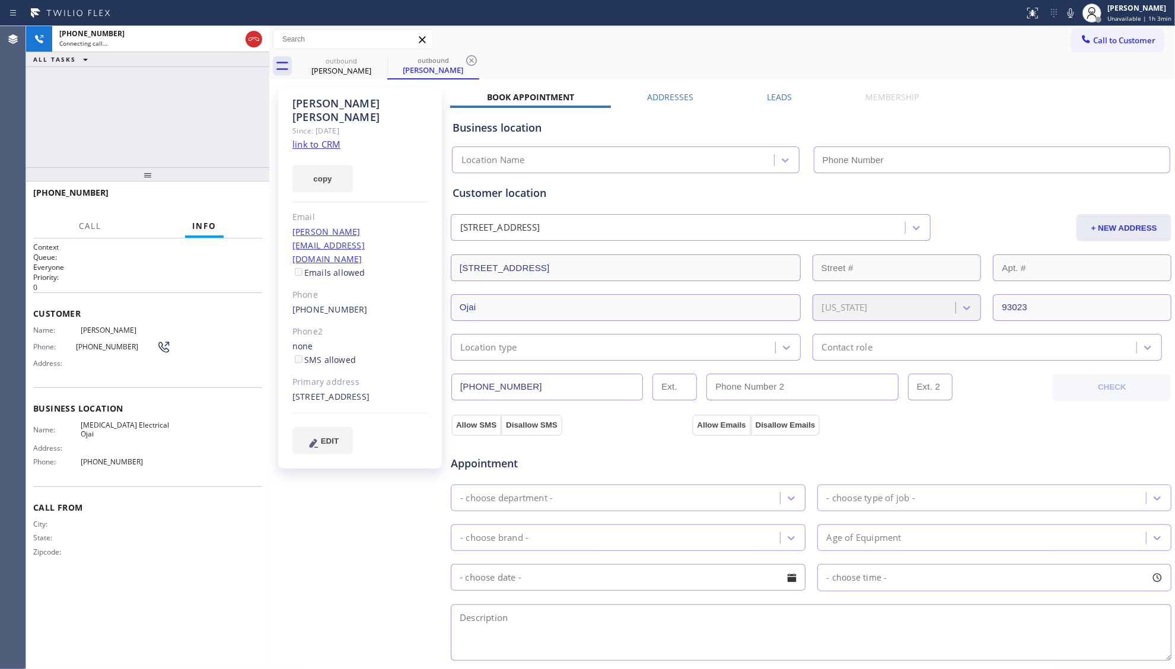
type input "[PHONE_NUMBER]"
click at [240, 202] on span "HANG UP" at bounding box center [234, 198] width 36 height 8
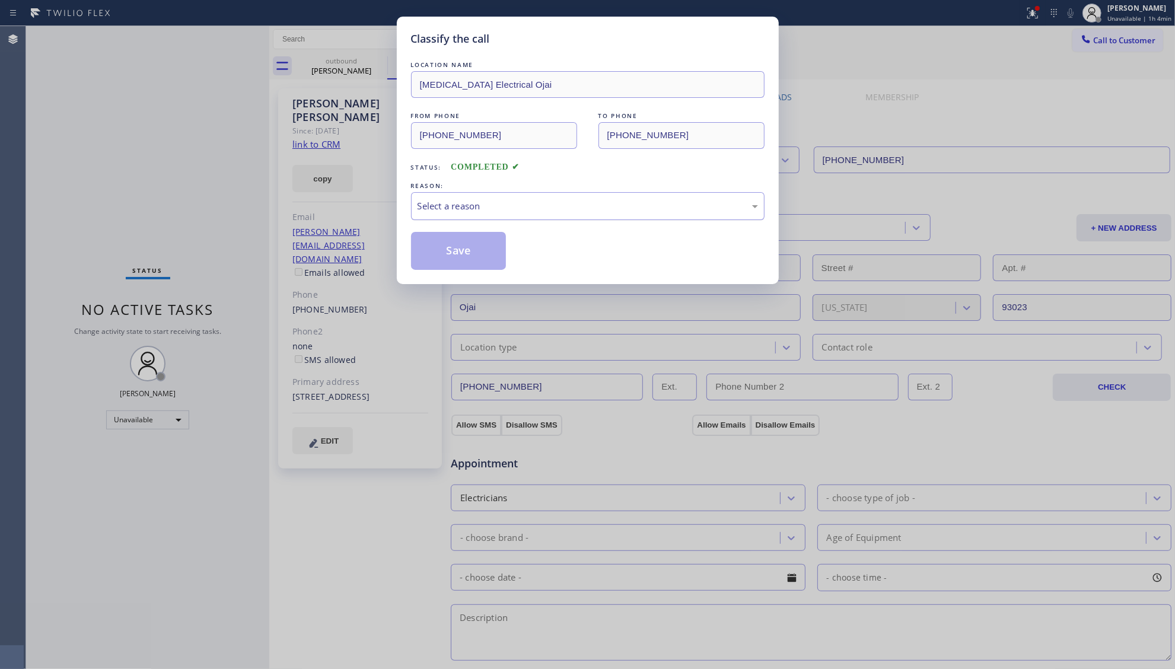
click at [509, 212] on div "Select a reason" at bounding box center [587, 206] width 340 height 14
click at [430, 257] on button "Save" at bounding box center [458, 251] width 95 height 38
click at [430, 256] on button "Save" at bounding box center [458, 251] width 95 height 38
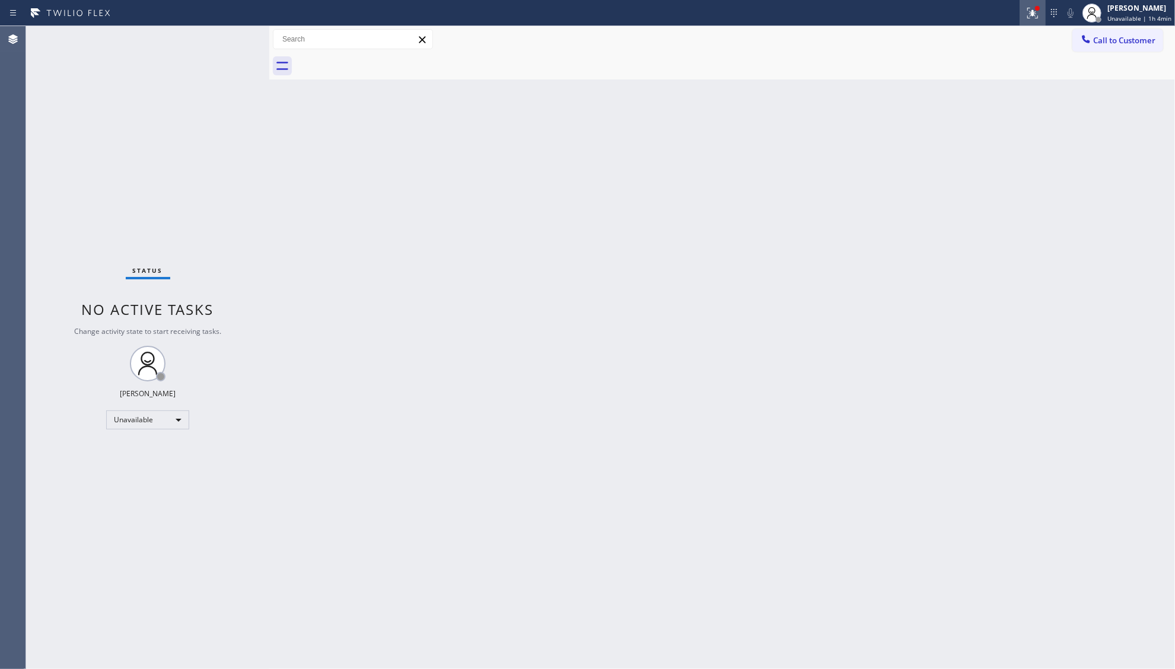
click at [1034, 12] on icon at bounding box center [1030, 12] width 7 height 8
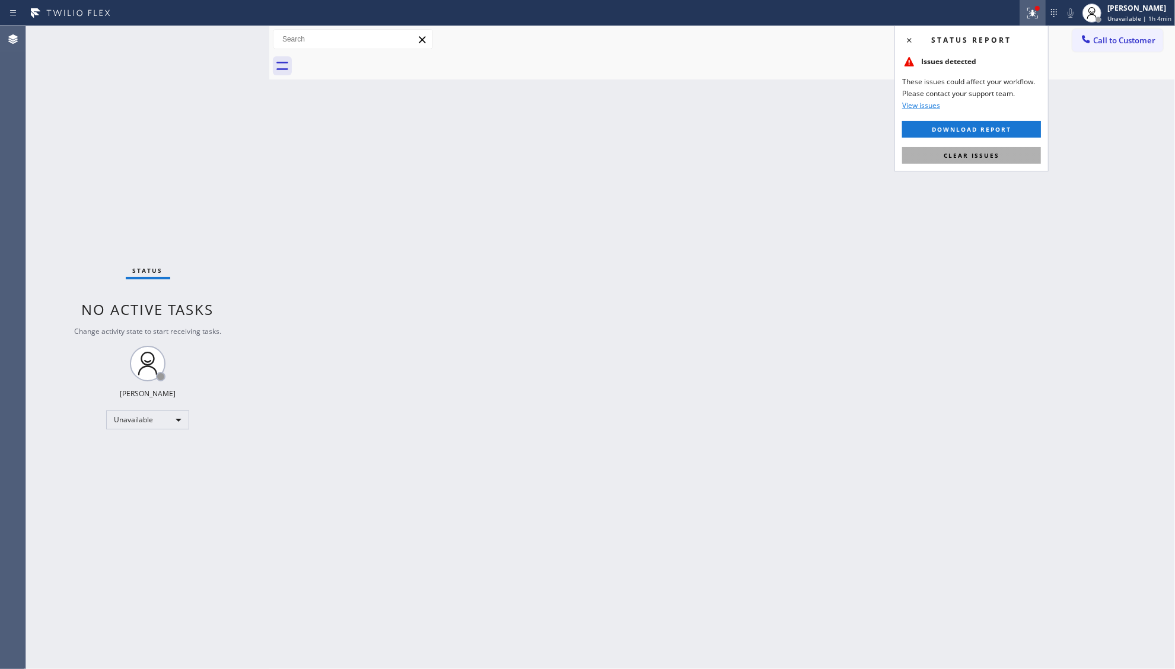
click at [986, 154] on span "Clear issues" at bounding box center [972, 155] width 56 height 8
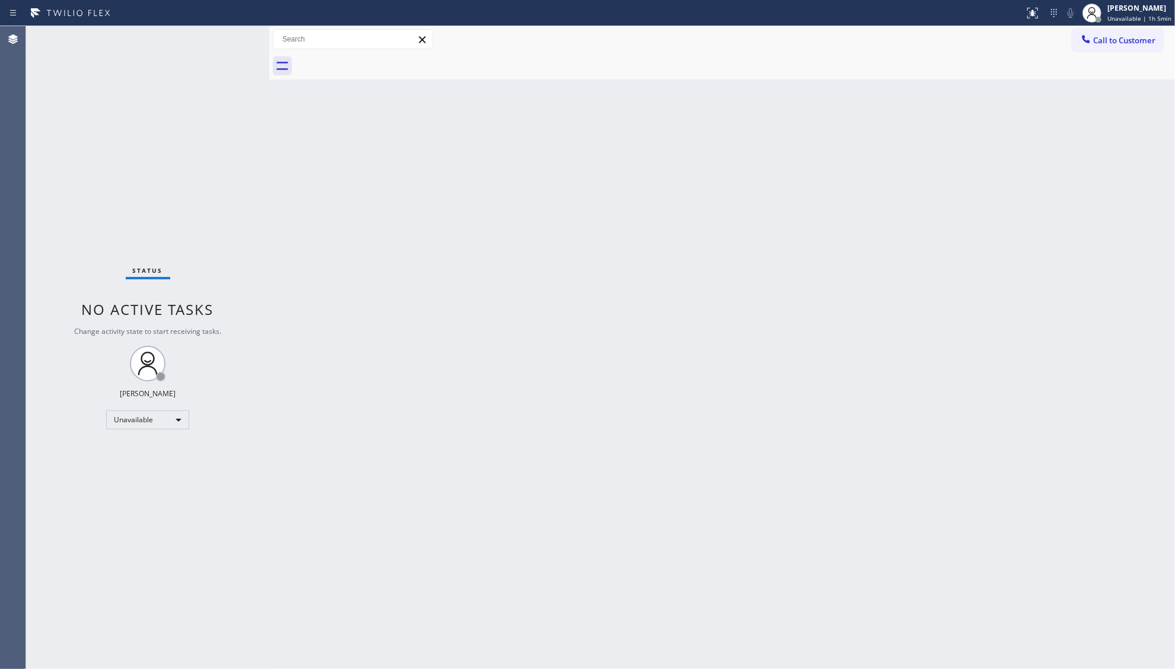
click at [1111, 36] on span "Call to Customer" at bounding box center [1124, 40] width 62 height 11
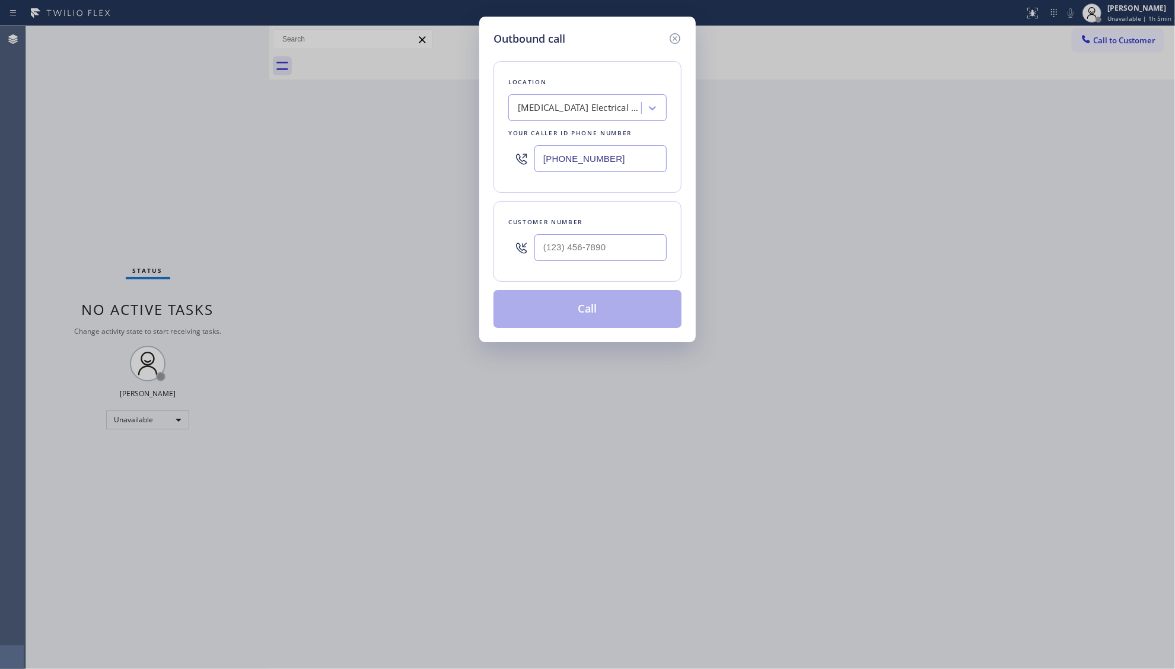
drag, startPoint x: 639, startPoint y: 162, endPoint x: 518, endPoint y: 162, distance: 121.6
click at [518, 165] on div "[PHONE_NUMBER]" at bounding box center [587, 158] width 158 height 39
paste input "703) 570-5169"
type input "[PHONE_NUMBER]"
click at [608, 233] on div at bounding box center [600, 247] width 132 height 39
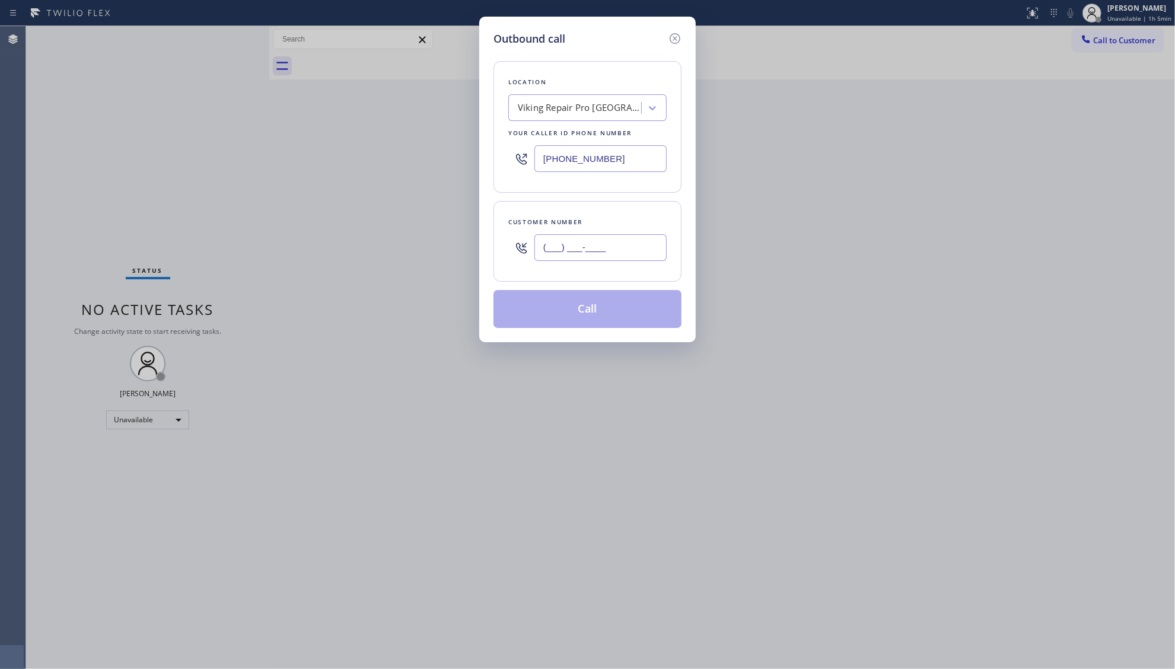
click at [612, 247] on input "(___) ___-____" at bounding box center [600, 247] width 132 height 27
paste input "703) 838-8782"
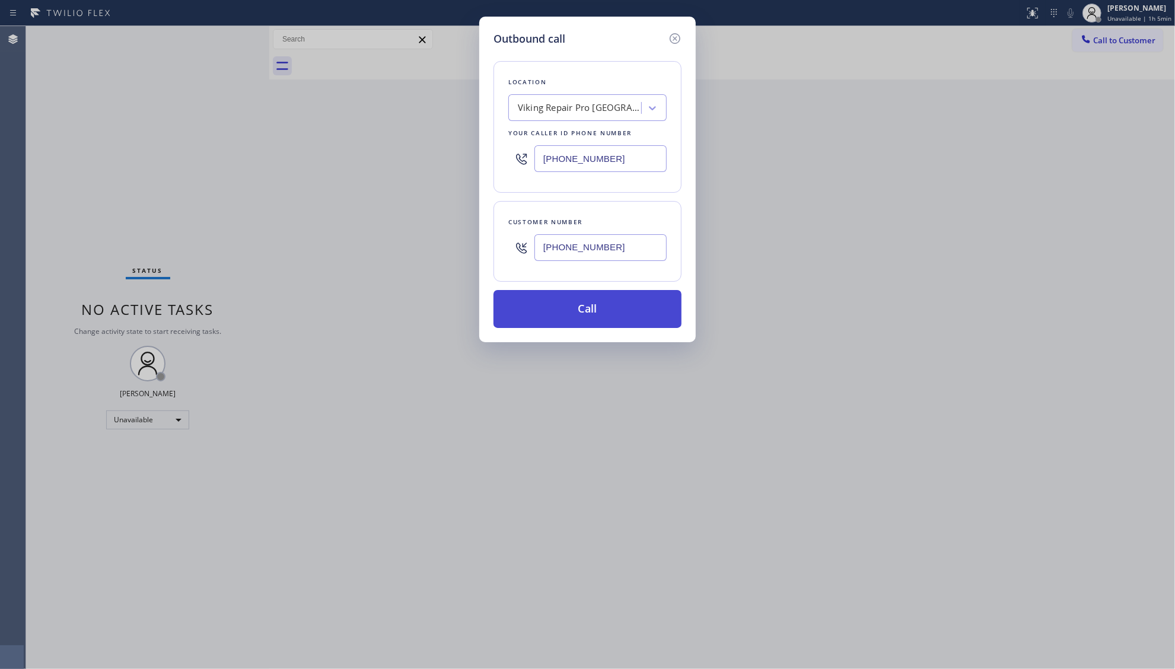
type input "[PHONE_NUMBER]"
click at [577, 319] on button "Call" at bounding box center [587, 309] width 188 height 38
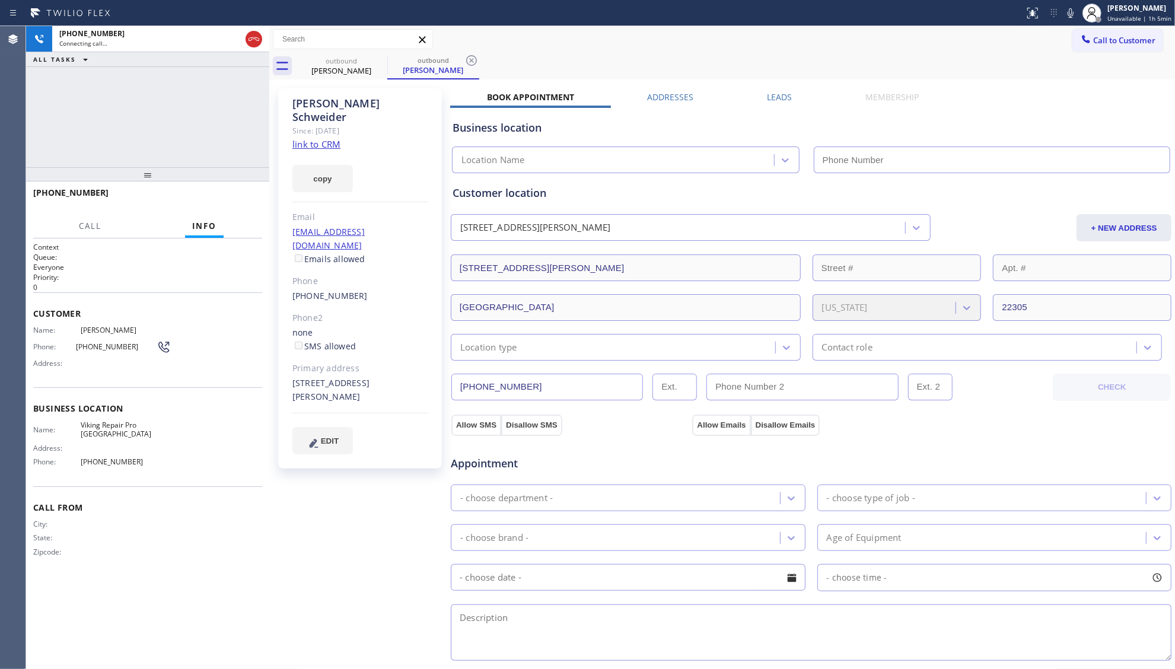
type input "[PHONE_NUMBER]"
click at [473, 56] on icon at bounding box center [471, 60] width 11 height 11
click at [499, 63] on div "outbound [PERSON_NAME]" at bounding box center [734, 66] width 879 height 27
click at [247, 195] on span "HANG UP" at bounding box center [234, 198] width 36 height 8
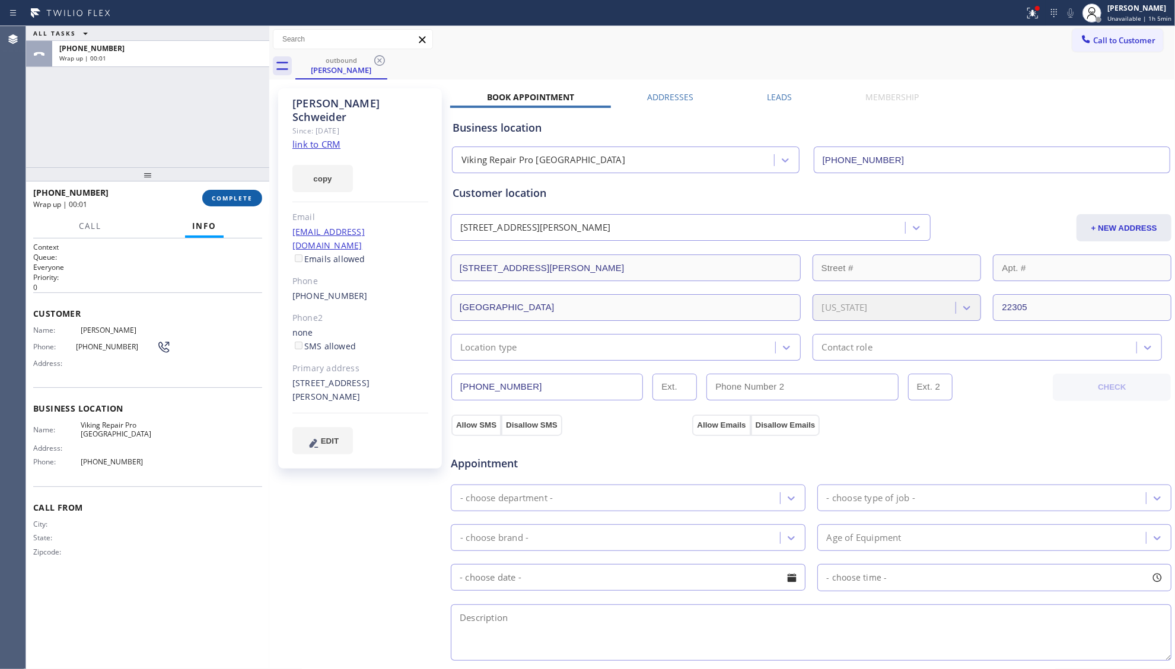
click at [251, 202] on button "COMPLETE" at bounding box center [232, 198] width 60 height 17
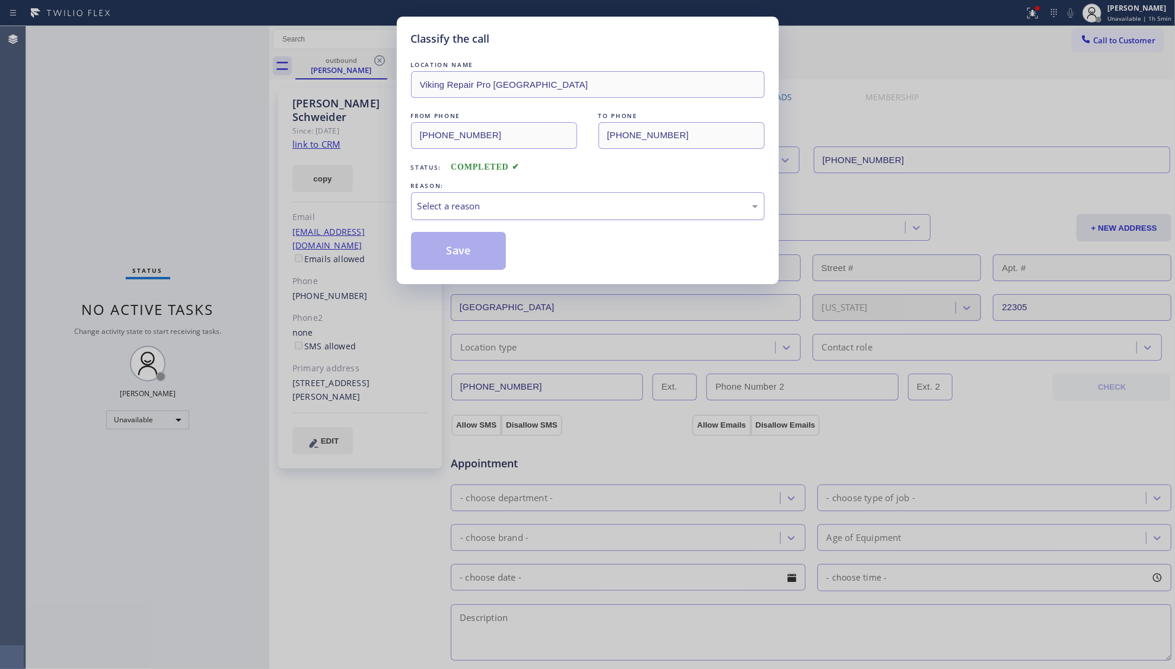
click at [547, 214] on div "Select a reason" at bounding box center [587, 206] width 353 height 28
click at [463, 252] on button "Save" at bounding box center [458, 251] width 95 height 38
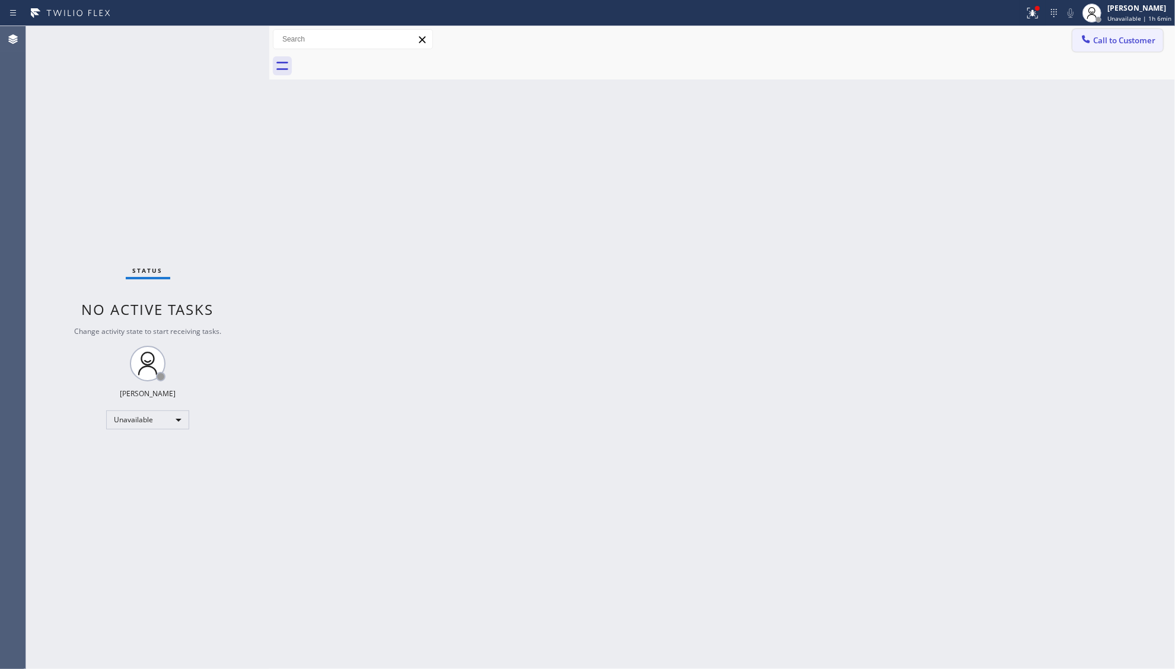
drag, startPoint x: 1152, startPoint y: 36, endPoint x: 773, endPoint y: 91, distance: 382.3
click at [1151, 36] on span "Call to Customer" at bounding box center [1124, 40] width 62 height 11
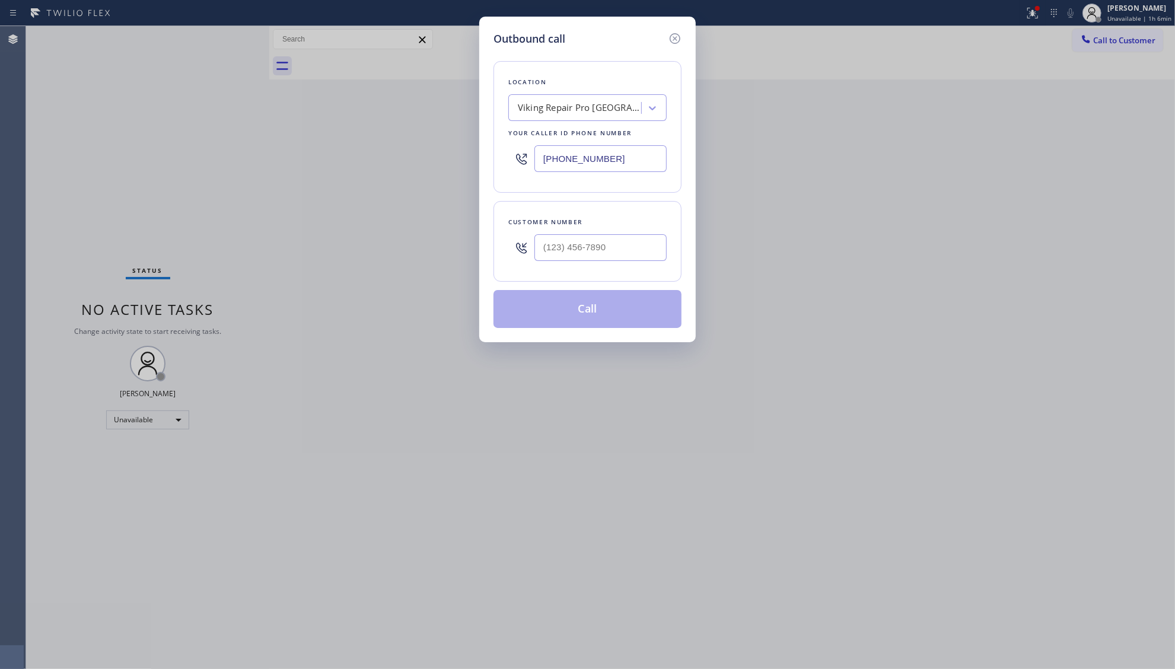
drag, startPoint x: 570, startPoint y: 173, endPoint x: 515, endPoint y: 164, distance: 55.9
click at [525, 168] on div "[PHONE_NUMBER]" at bounding box center [587, 158] width 158 height 39
paste input "949) 353-6604"
type input "[PHONE_NUMBER]"
click at [610, 242] on input "(___) ___-____" at bounding box center [600, 247] width 132 height 27
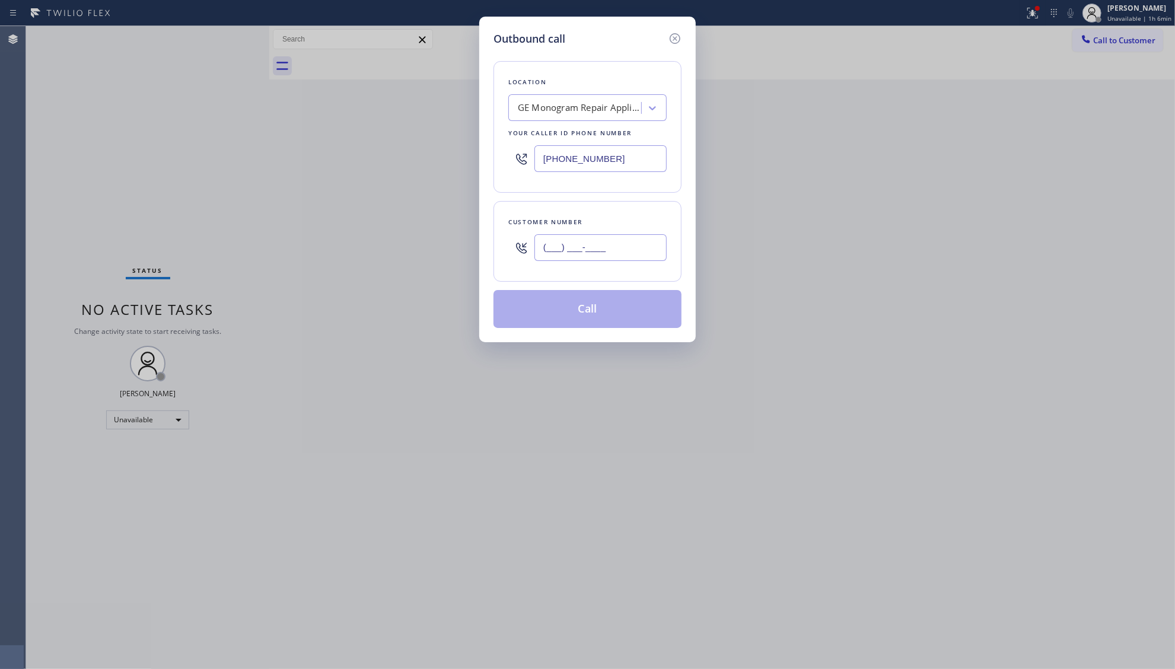
paste input "714) 401-0709"
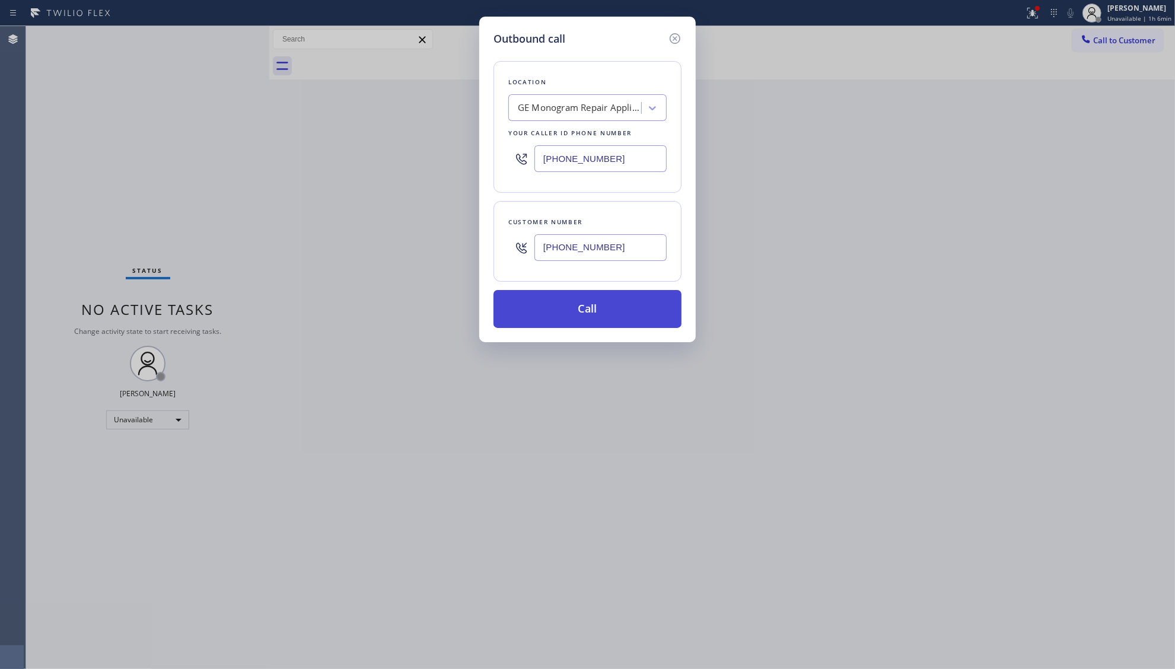
type input "[PHONE_NUMBER]"
click at [576, 297] on button "Call" at bounding box center [587, 309] width 188 height 38
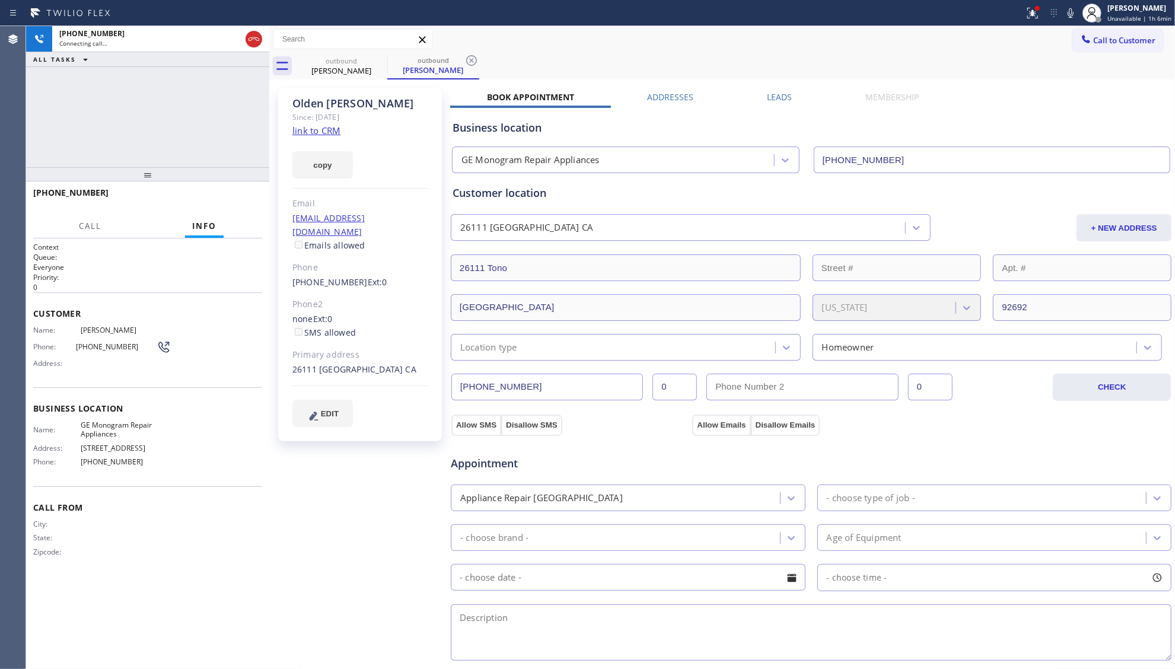
type input "[PHONE_NUMBER]"
click at [252, 38] on icon at bounding box center [254, 39] width 14 height 14
click at [240, 195] on span "HANG UP" at bounding box center [234, 198] width 36 height 8
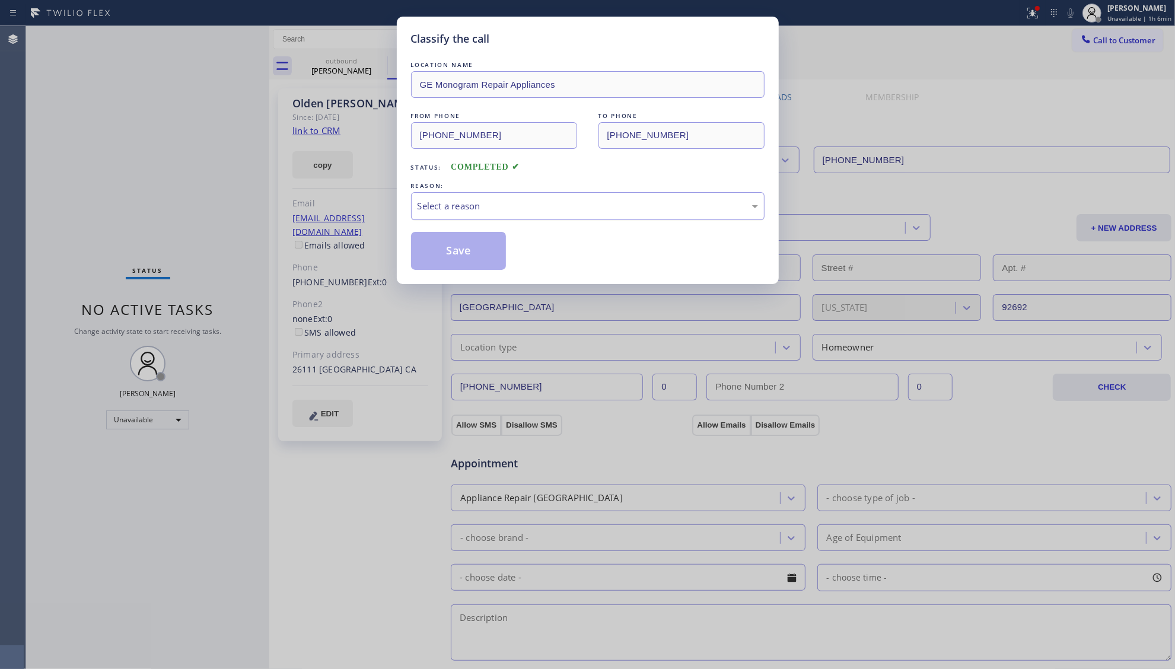
click at [521, 212] on div "Select a reason" at bounding box center [587, 206] width 340 height 14
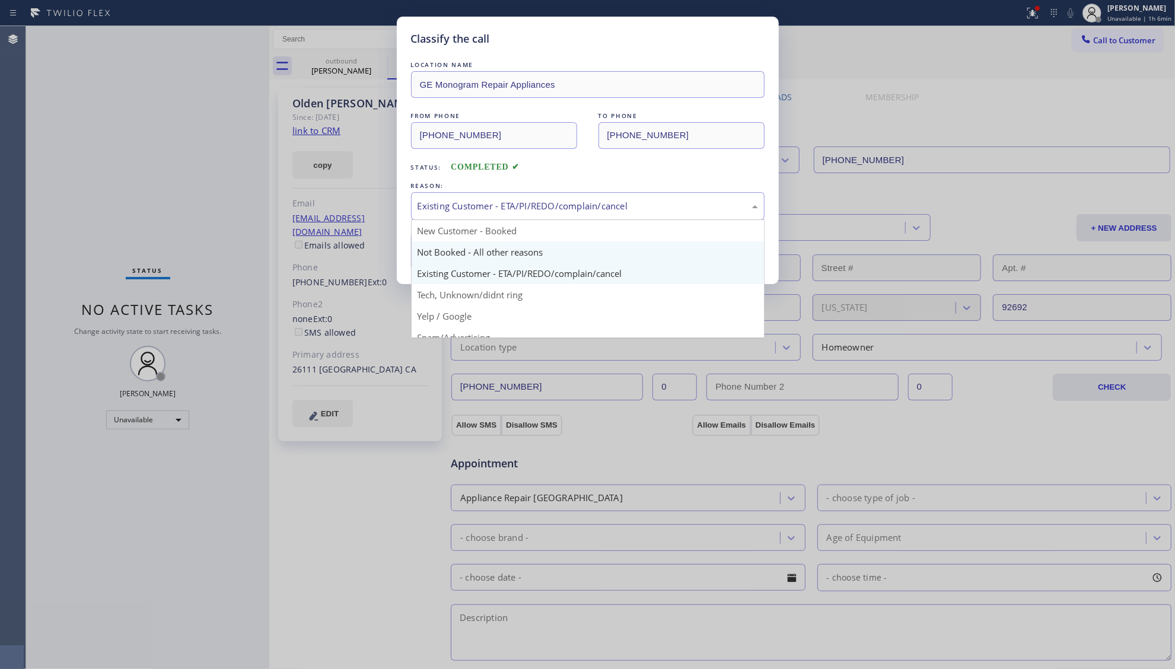
drag, startPoint x: 471, startPoint y: 209, endPoint x: 476, endPoint y: 259, distance: 50.0
click at [473, 220] on div "Existing Customer - ETA/PI/REDO/complain/cancel New Customer - Booked Not Booke…" at bounding box center [587, 206] width 353 height 28
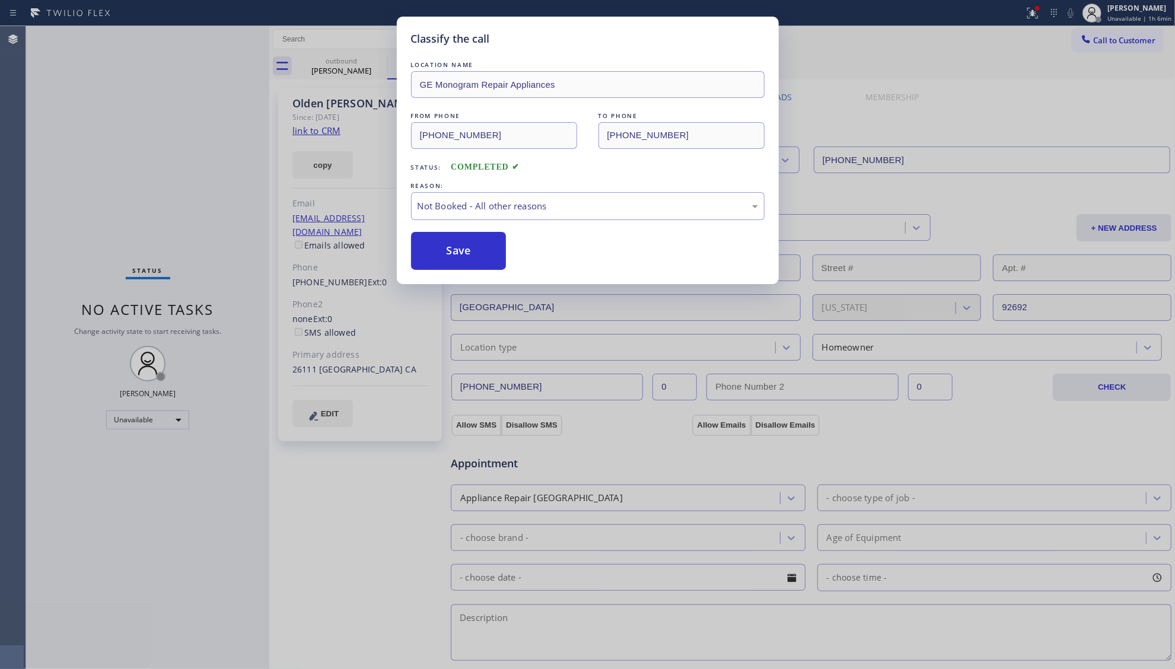
click at [470, 250] on button "Save" at bounding box center [458, 251] width 95 height 38
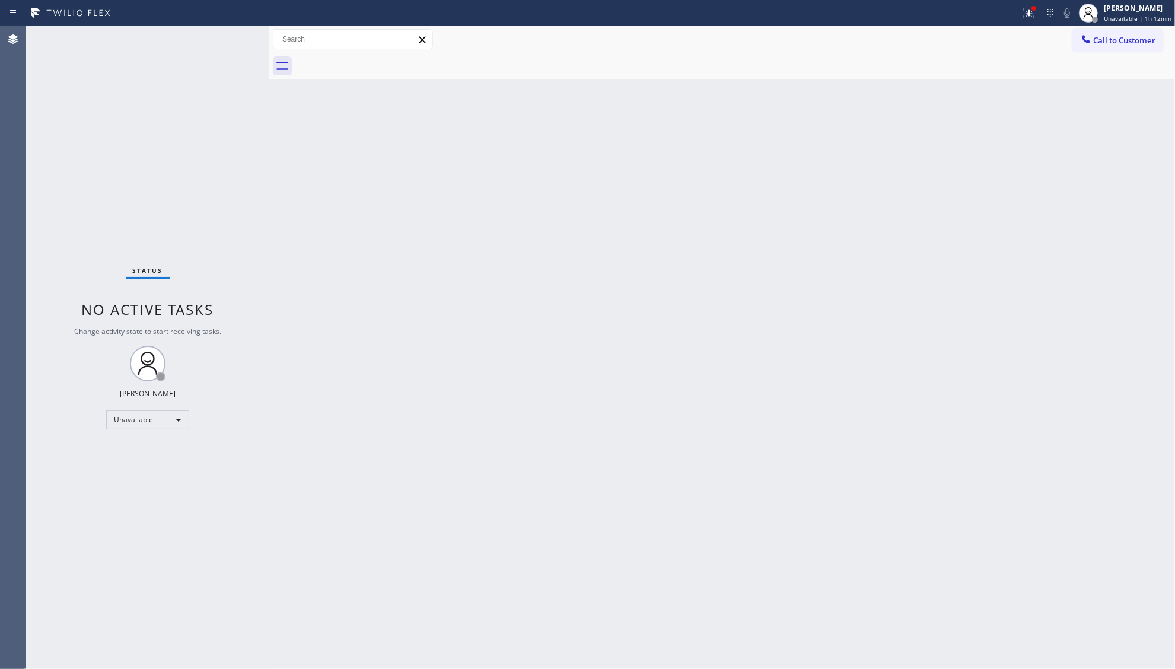
click at [1139, 46] on button "Call to Customer" at bounding box center [1117, 40] width 91 height 23
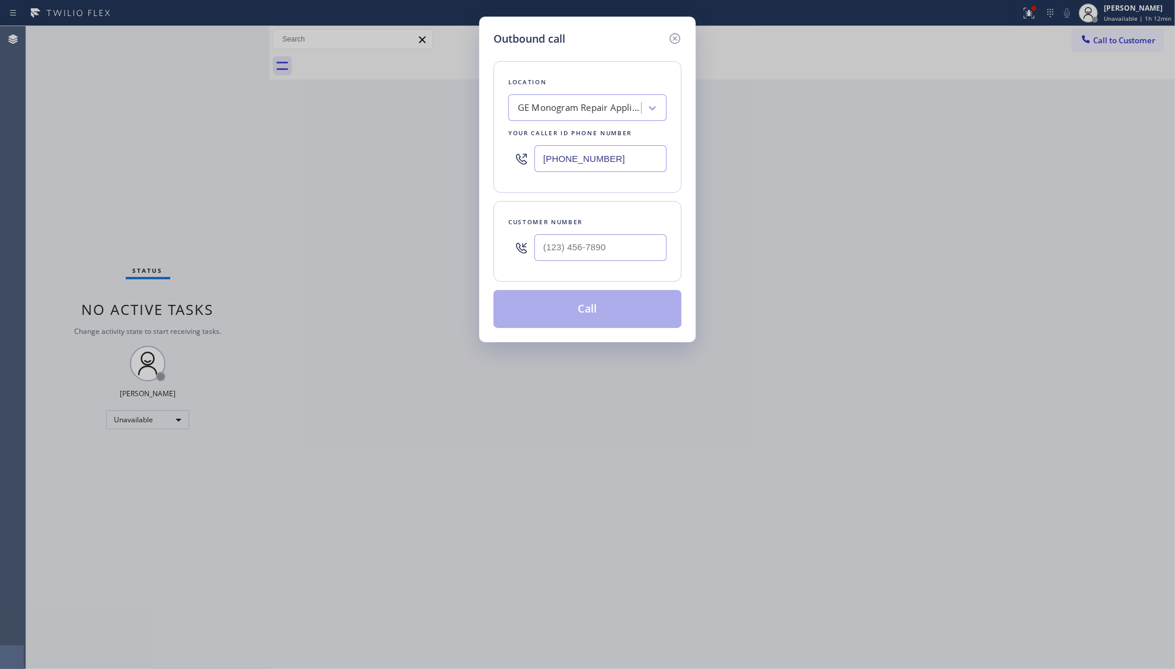
drag, startPoint x: 633, startPoint y: 171, endPoint x: 477, endPoint y: 171, distance: 156.6
click at [477, 171] on div "Outbound call Location GE Monogram Repair Appliances Your caller id phone numbe…" at bounding box center [587, 334] width 1175 height 669
click at [620, 256] on input "(___) ___-____" at bounding box center [600, 247] width 132 height 27
paste input "281) 788-2420"
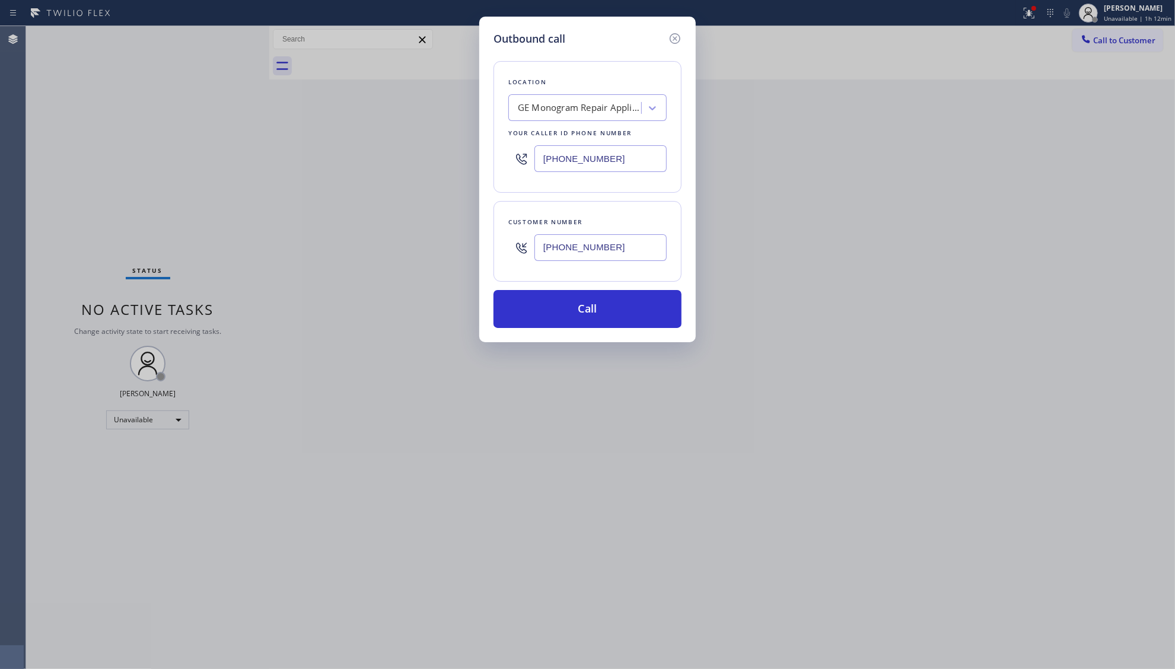
type input "[PHONE_NUMBER]"
drag, startPoint x: 610, startPoint y: 167, endPoint x: 561, endPoint y: 167, distance: 49.2
click at [561, 167] on input "[PHONE_NUMBER]" at bounding box center [600, 158] width 132 height 27
click at [546, 167] on input "[PHONE_NUMBER]" at bounding box center [600, 158] width 132 height 27
paste input "855) 999-4417"
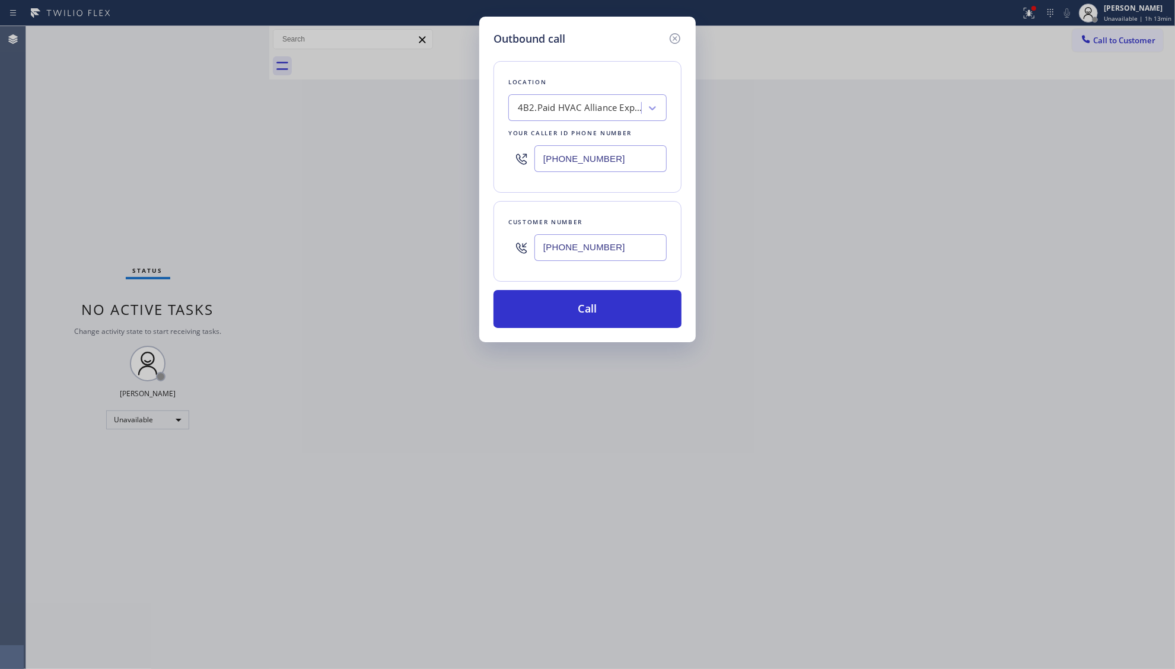
type input "[PHONE_NUMBER]"
drag, startPoint x: 624, startPoint y: 286, endPoint x: 624, endPoint y: 294, distance: 8.3
click at [624, 288] on div "Location 4B2.Paid HVAC Alliance Expert Your caller id phone number [PHONE_NUMBE…" at bounding box center [587, 187] width 188 height 281
click at [596, 249] on input "[PHONE_NUMBER]" at bounding box center [600, 247] width 132 height 27
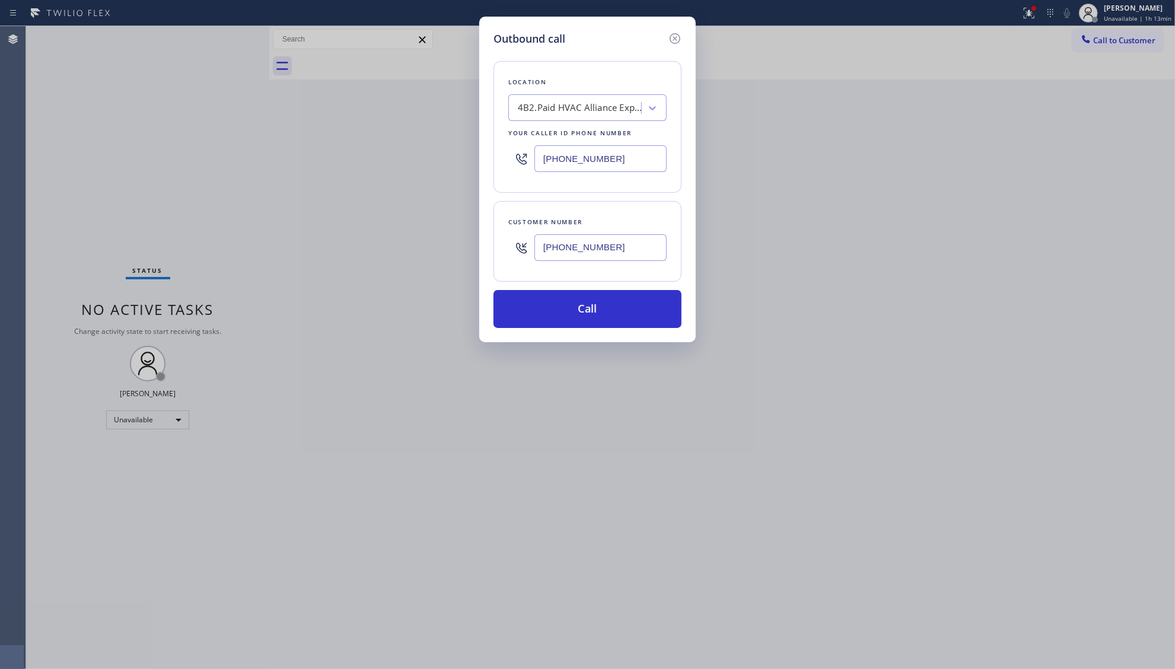
click at [591, 250] on input "[PHONE_NUMBER]" at bounding box center [600, 247] width 132 height 27
click at [593, 302] on button "Call" at bounding box center [587, 309] width 188 height 38
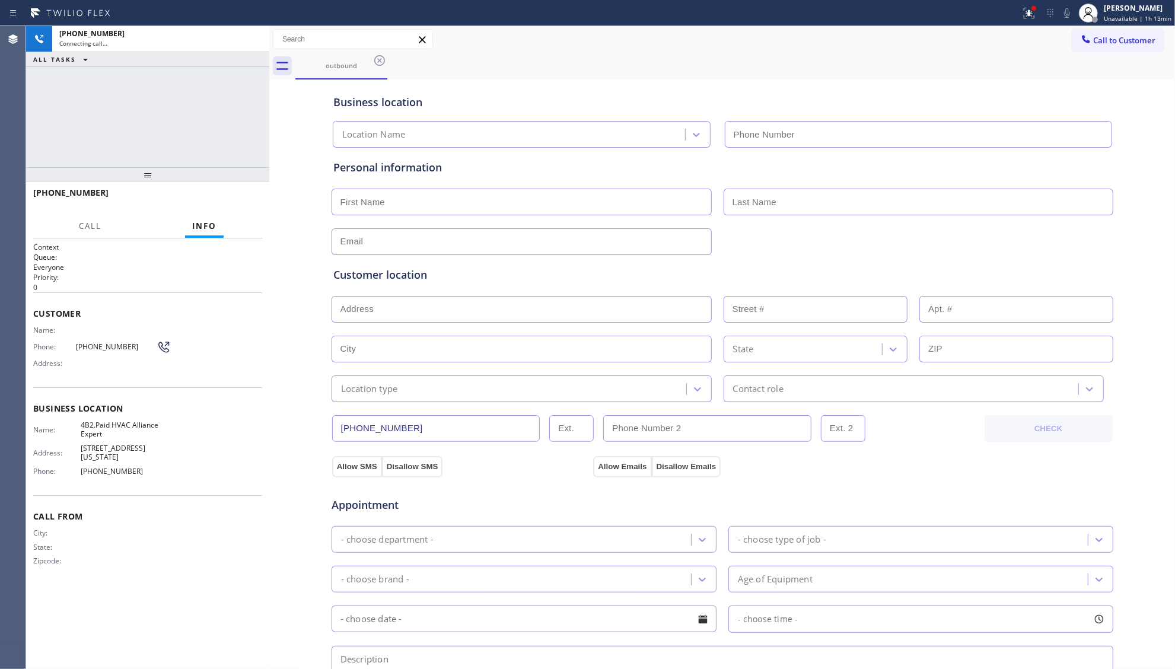
type input "[PHONE_NUMBER]"
click at [607, 67] on div "outbound" at bounding box center [734, 66] width 879 height 27
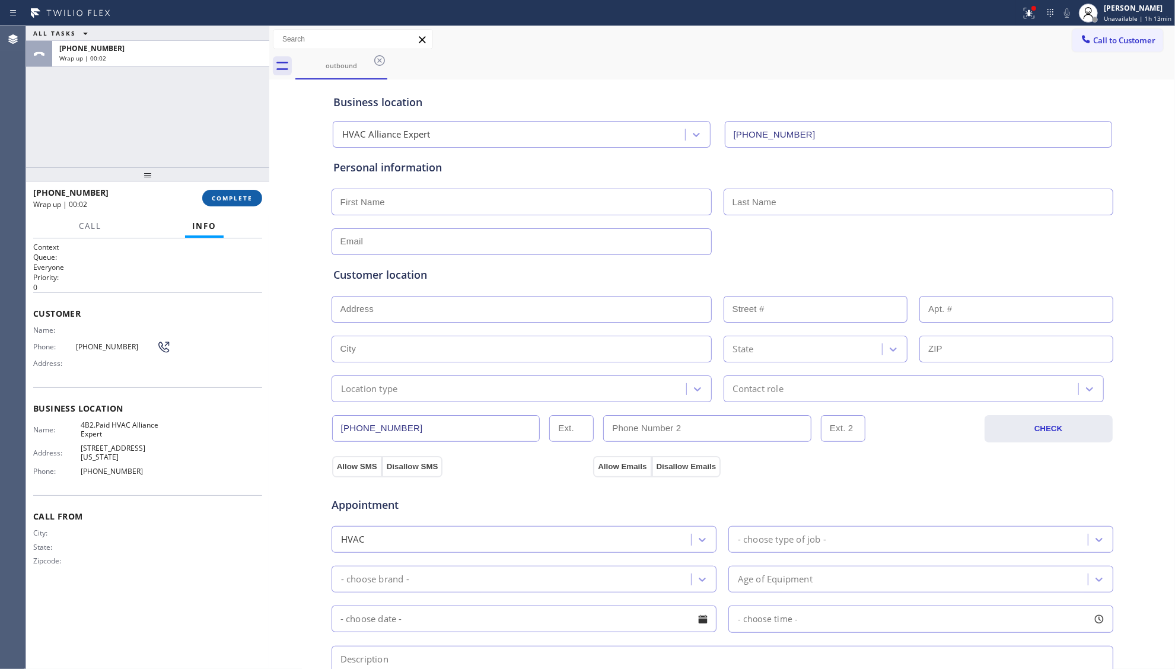
click at [271, 190] on div "ALL TASKS ALL TASKS ACTIVE TASKS TASKS IN WRAP UP [PHONE_NUMBER] Wrap up | 00:0…" at bounding box center [600, 347] width 1149 height 643
click at [233, 190] on button "COMPLETE" at bounding box center [232, 198] width 60 height 17
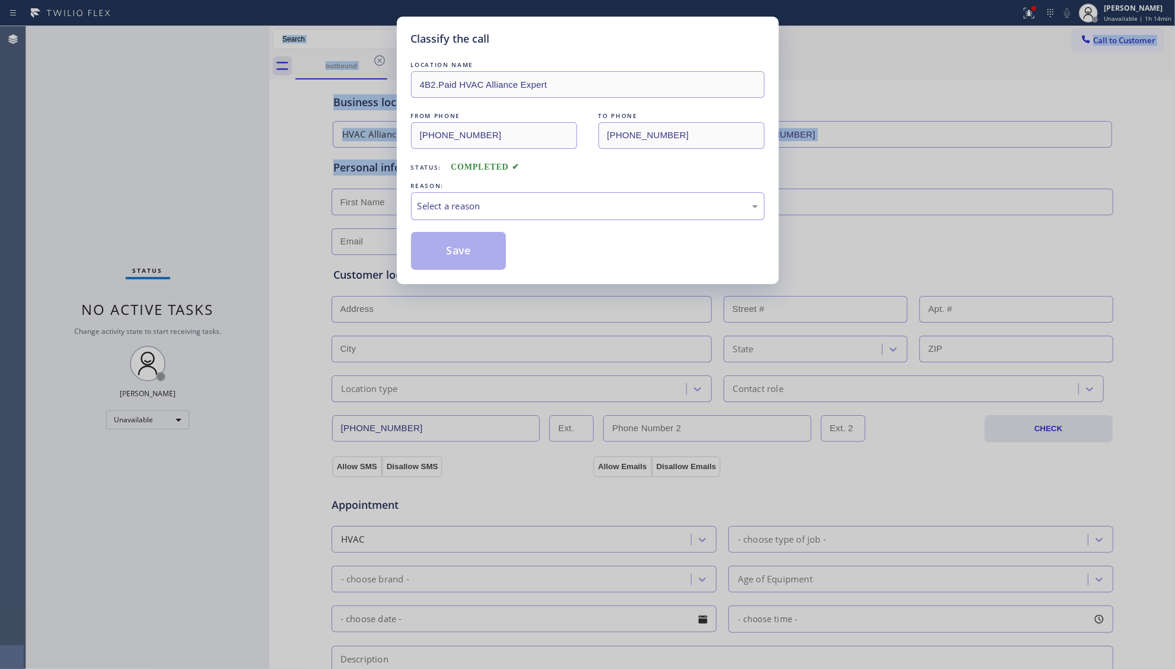
click at [475, 216] on div "Select a reason" at bounding box center [587, 206] width 353 height 28
click at [454, 251] on button "Save" at bounding box center [458, 251] width 95 height 38
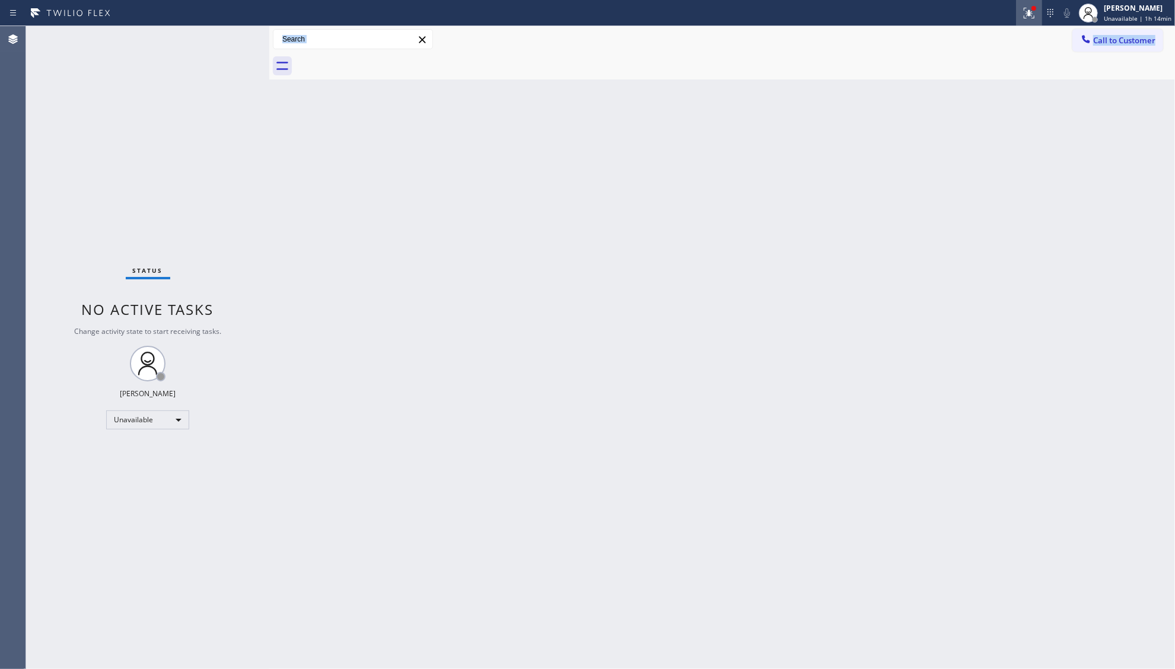
drag, startPoint x: 1049, startPoint y: 6, endPoint x: 1042, endPoint y: 13, distance: 10.1
click at [1047, 9] on icon at bounding box center [1050, 13] width 14 height 14
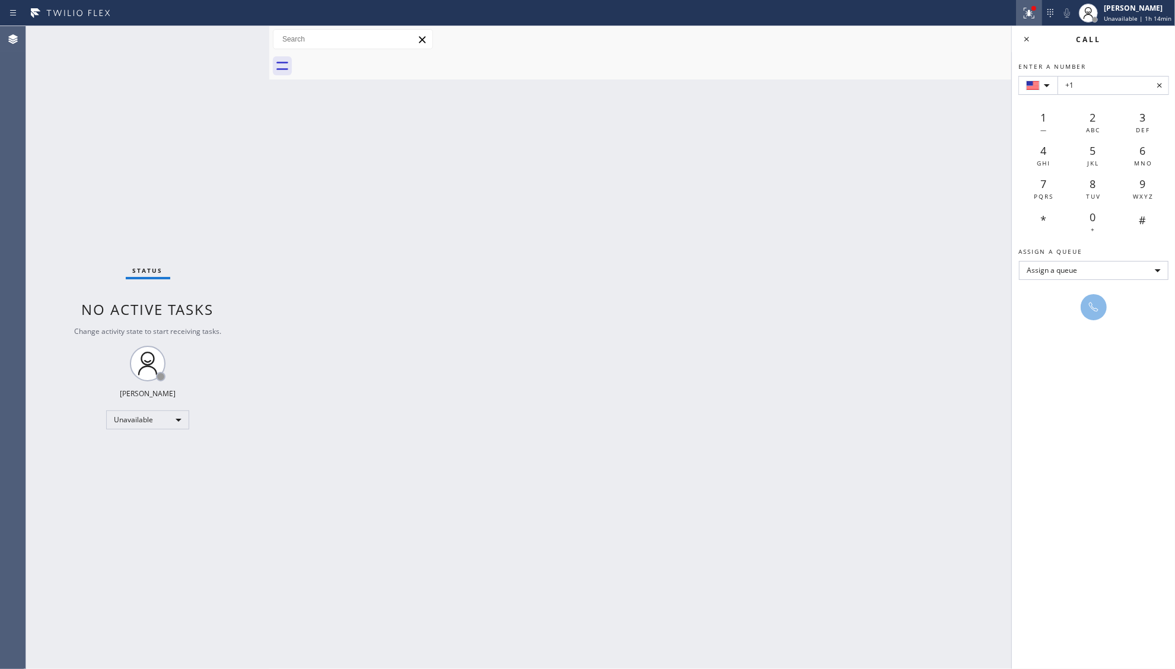
click at [1035, 15] on icon at bounding box center [1029, 13] width 14 height 14
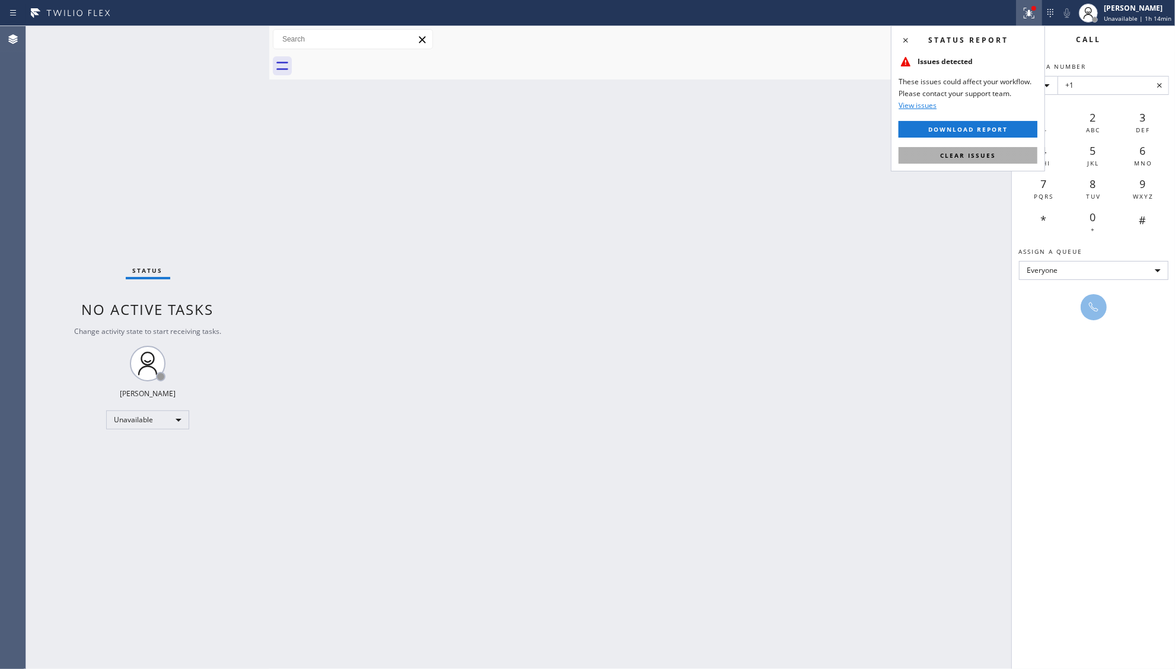
click at [995, 154] on button "Clear issues" at bounding box center [967, 155] width 139 height 17
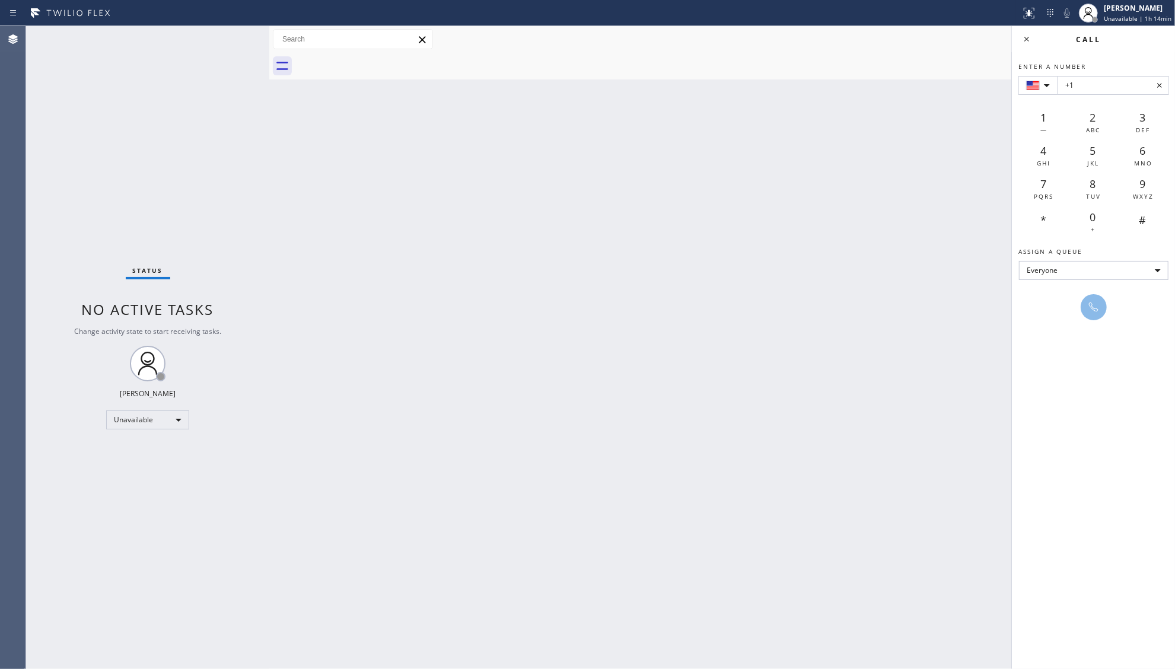
drag, startPoint x: 1019, startPoint y: 40, endPoint x: 997, endPoint y: 86, distance: 50.7
click at [1021, 40] on icon at bounding box center [1026, 39] width 14 height 14
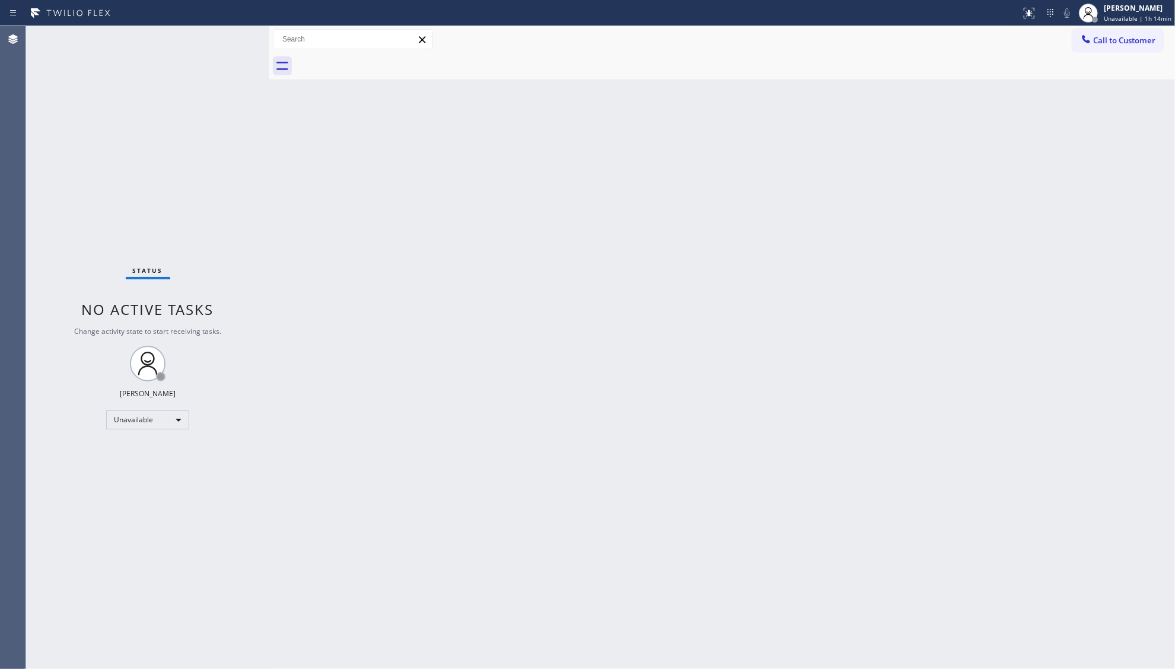
click at [977, 126] on div "Back to Dashboard Change Sender ID Customers Technicians Select a contact Outbo…" at bounding box center [722, 347] width 906 height 643
drag, startPoint x: 1099, startPoint y: 43, endPoint x: 988, endPoint y: 108, distance: 128.9
click at [1098, 44] on span "Call to Customer" at bounding box center [1124, 40] width 62 height 11
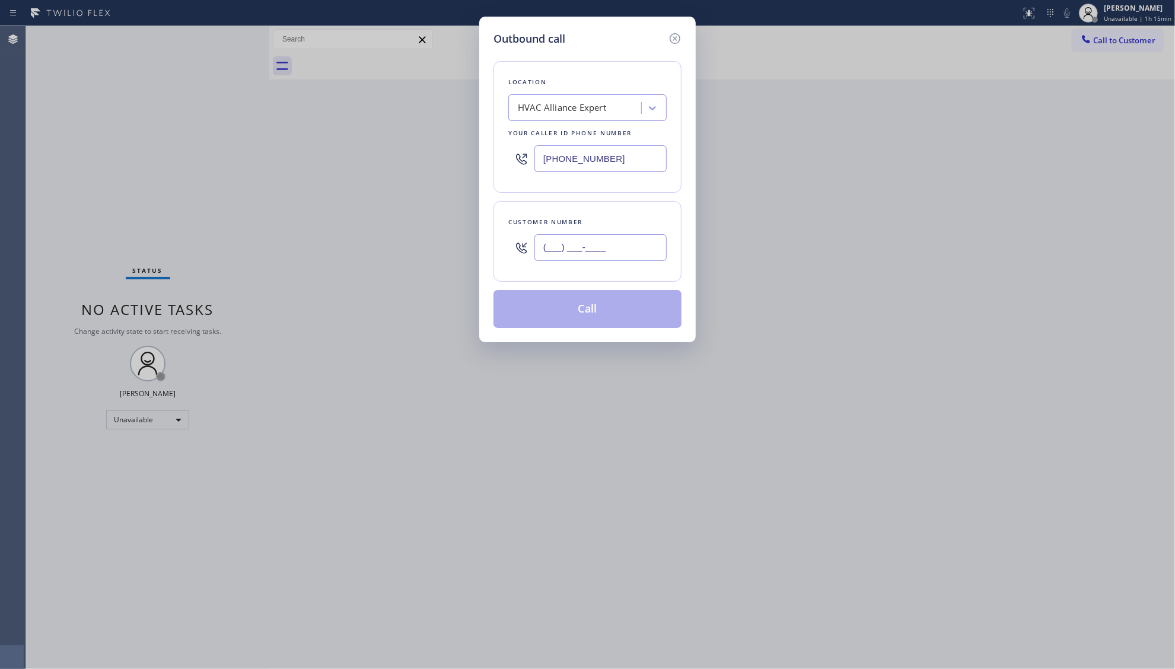
click at [629, 250] on input "(___) ___-____" at bounding box center [600, 247] width 132 height 27
paste input "281) 788-2420"
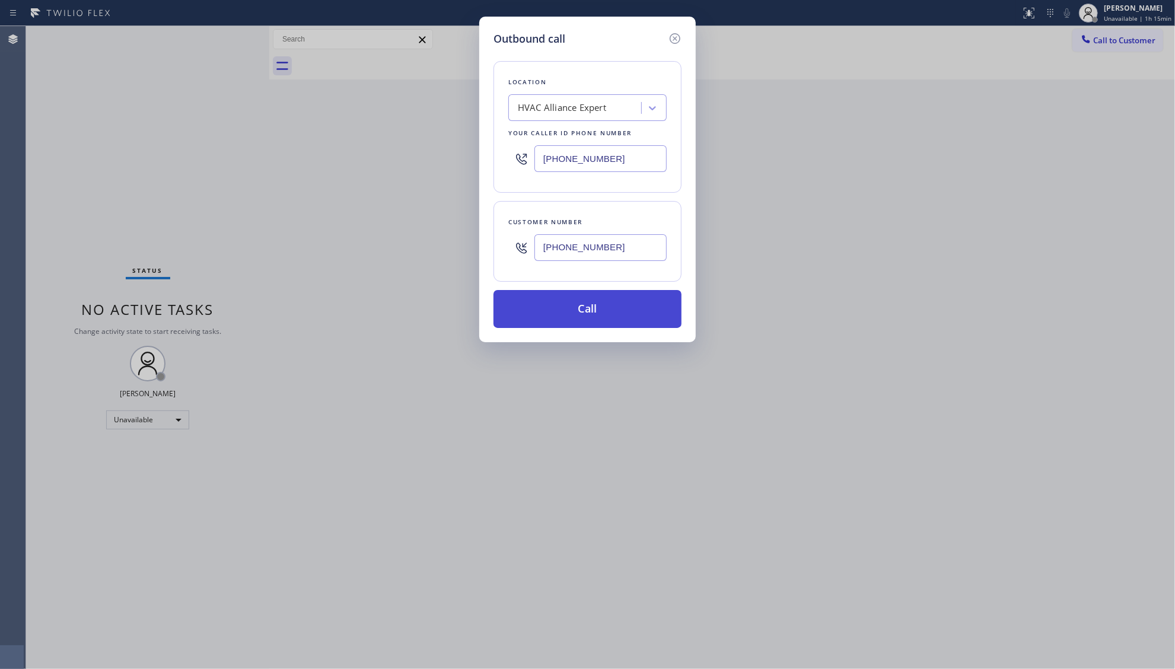
type input "[PHONE_NUMBER]"
click at [582, 314] on button "Call" at bounding box center [587, 309] width 188 height 38
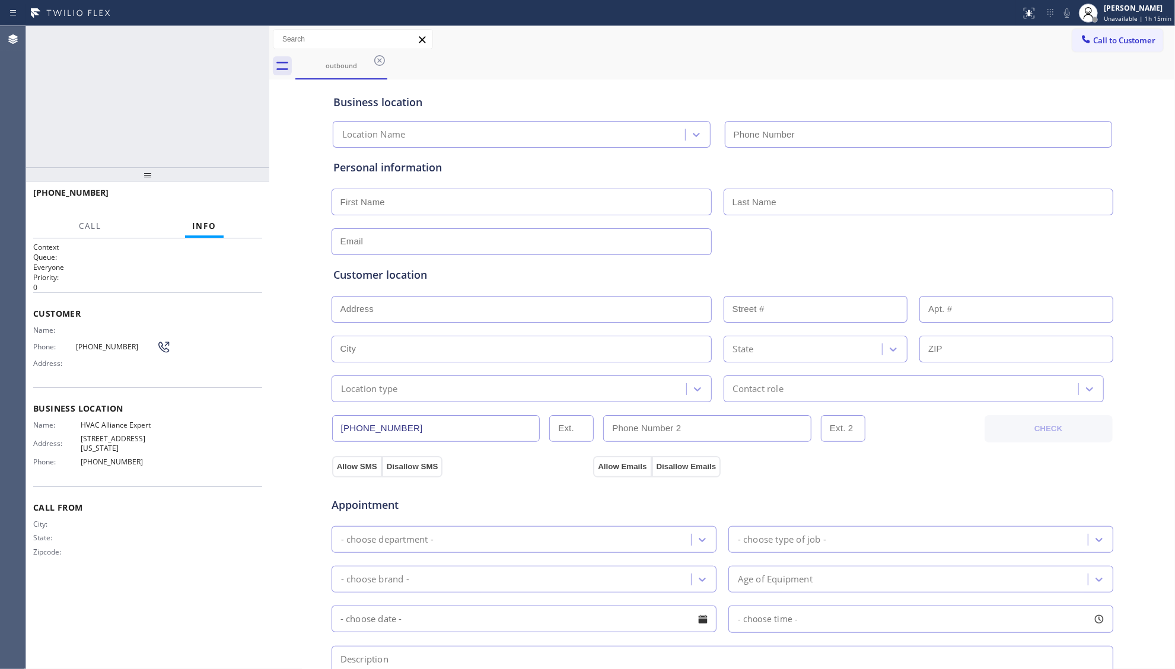
type input "[PHONE_NUMBER]"
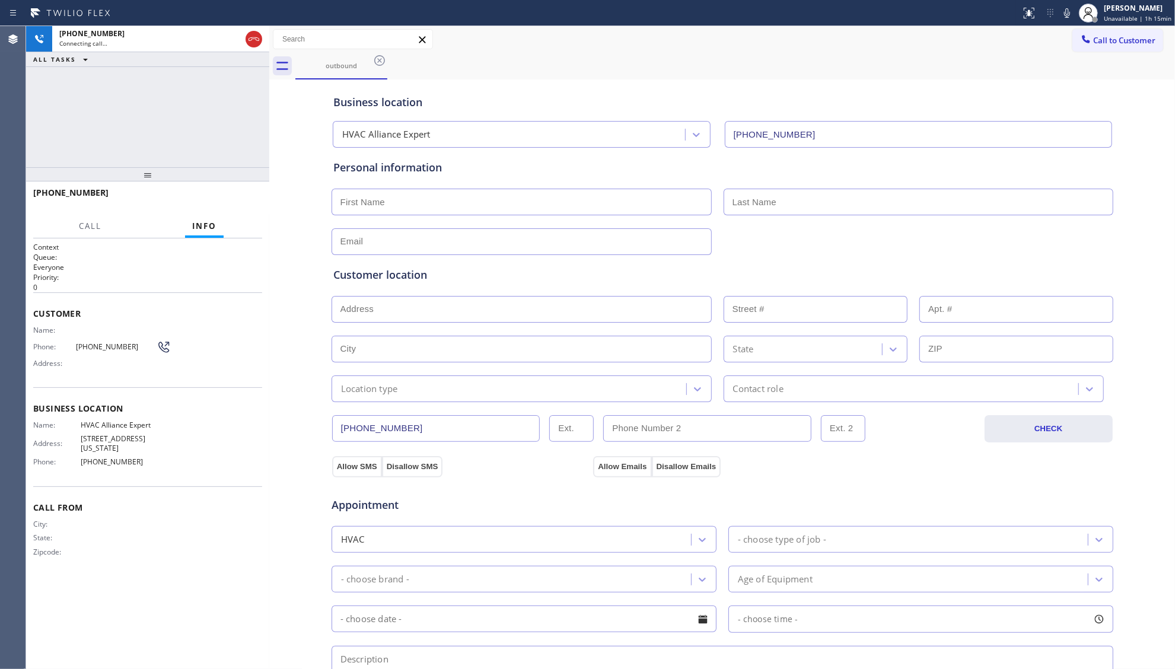
click at [632, 50] on div "Call to Customer Outbound call Location HVAC Alliance Expert Your caller id pho…" at bounding box center [722, 39] width 906 height 27
click at [1073, 15] on icon at bounding box center [1067, 13] width 14 height 14
click at [224, 205] on button "HANG UP" at bounding box center [234, 198] width 55 height 17
click at [224, 200] on span "HANG UP" at bounding box center [234, 198] width 36 height 8
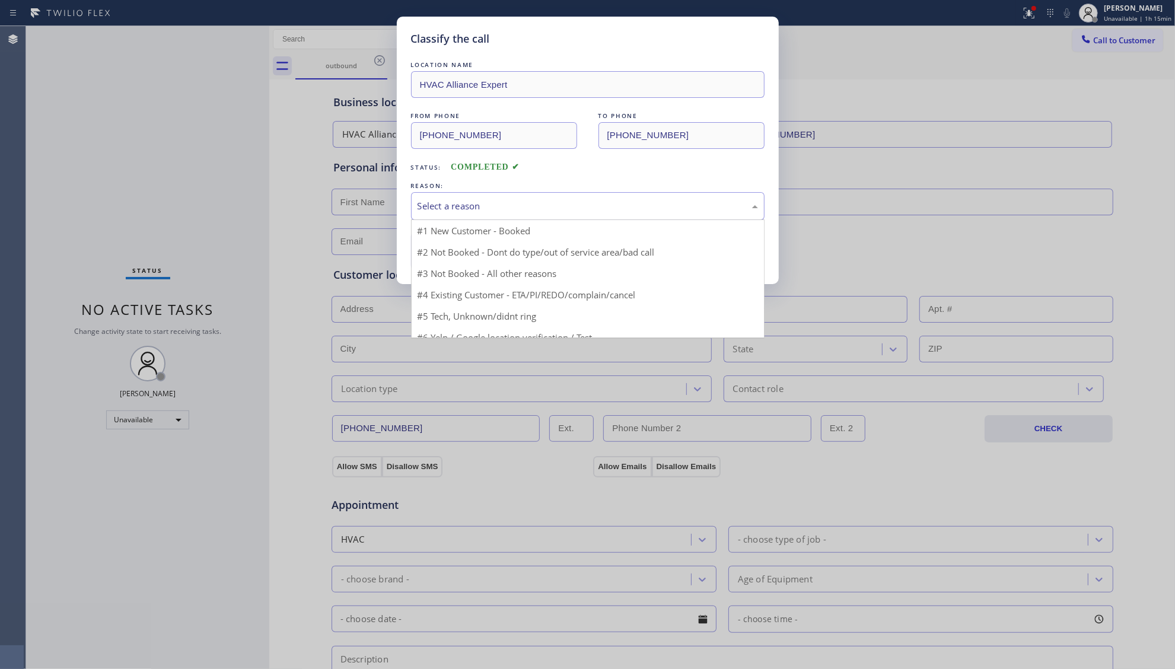
drag, startPoint x: 648, startPoint y: 202, endPoint x: 554, endPoint y: 226, distance: 97.4
click at [646, 202] on div "Select a reason" at bounding box center [587, 206] width 340 height 14
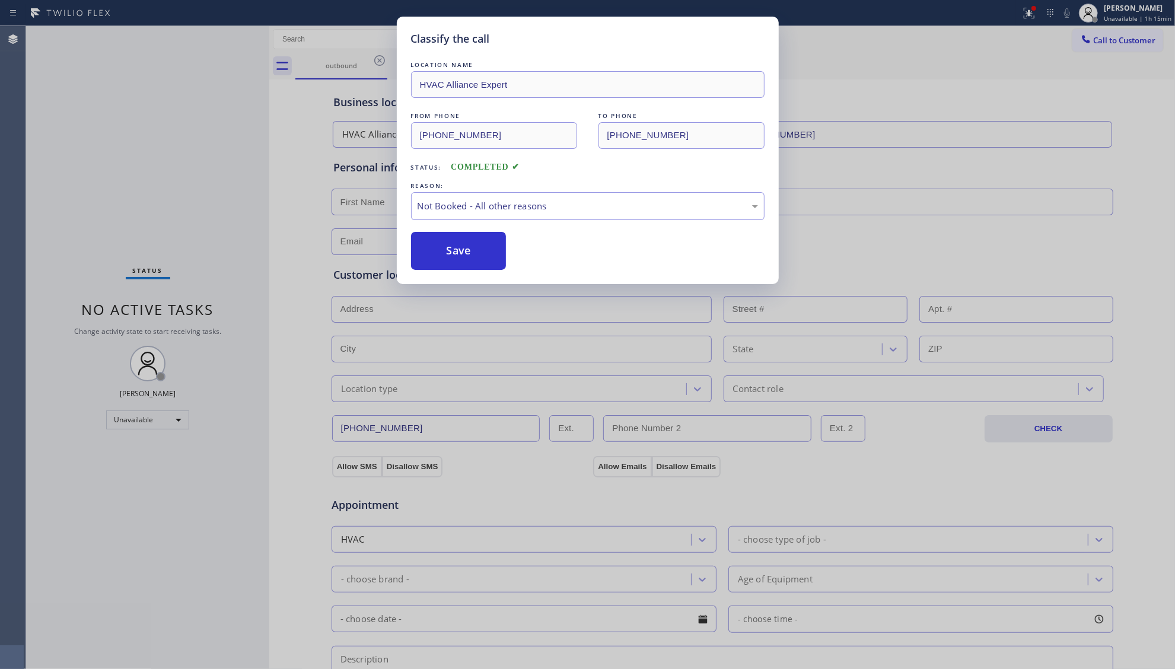
click at [474, 251] on button "Save" at bounding box center [458, 251] width 95 height 38
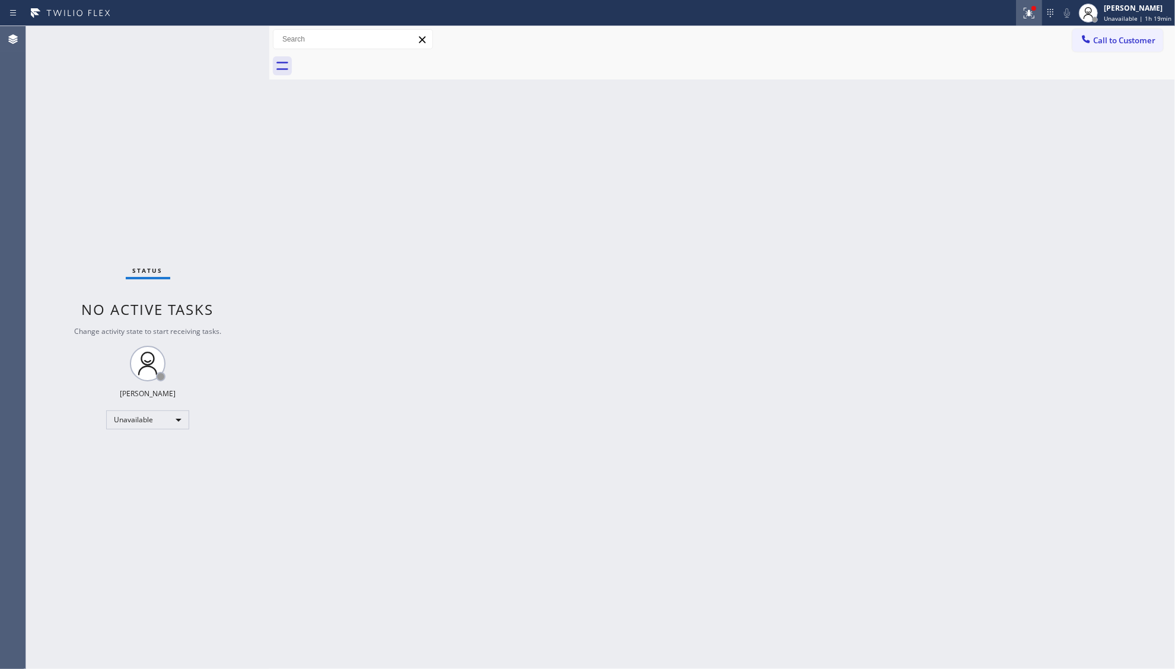
drag, startPoint x: 1030, startPoint y: 6, endPoint x: 1026, endPoint y: 17, distance: 12.0
click at [1028, 15] on button at bounding box center [1029, 13] width 26 height 26
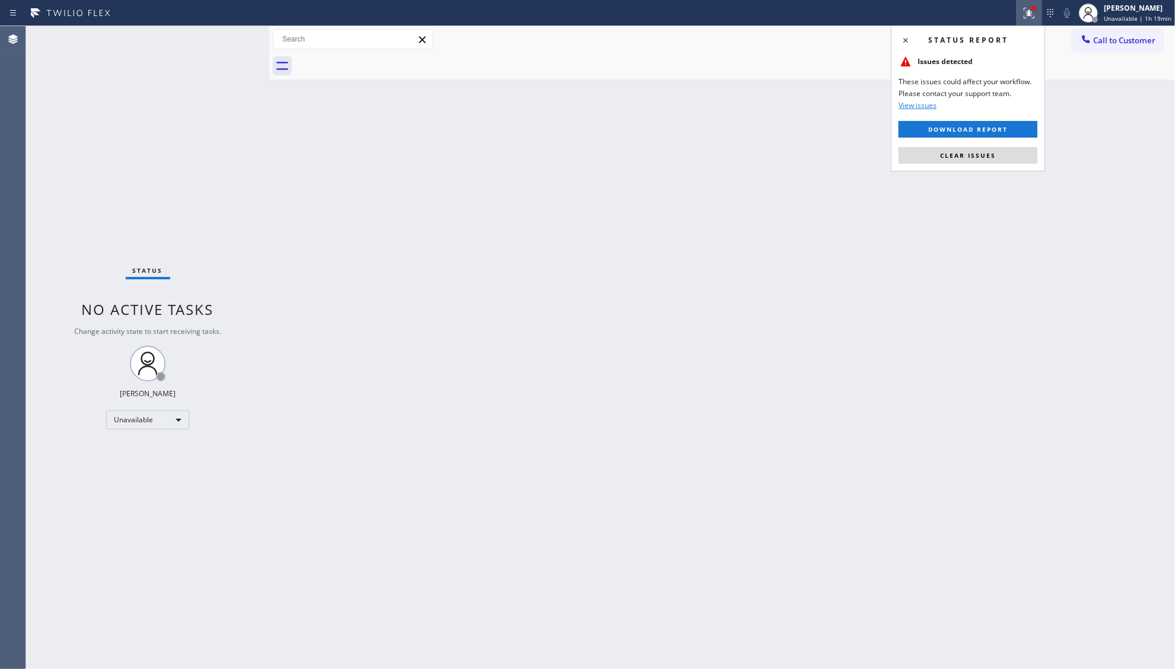
drag, startPoint x: 956, startPoint y: 155, endPoint x: 1012, endPoint y: 108, distance: 72.8
click at [957, 154] on span "Clear issues" at bounding box center [968, 155] width 56 height 8
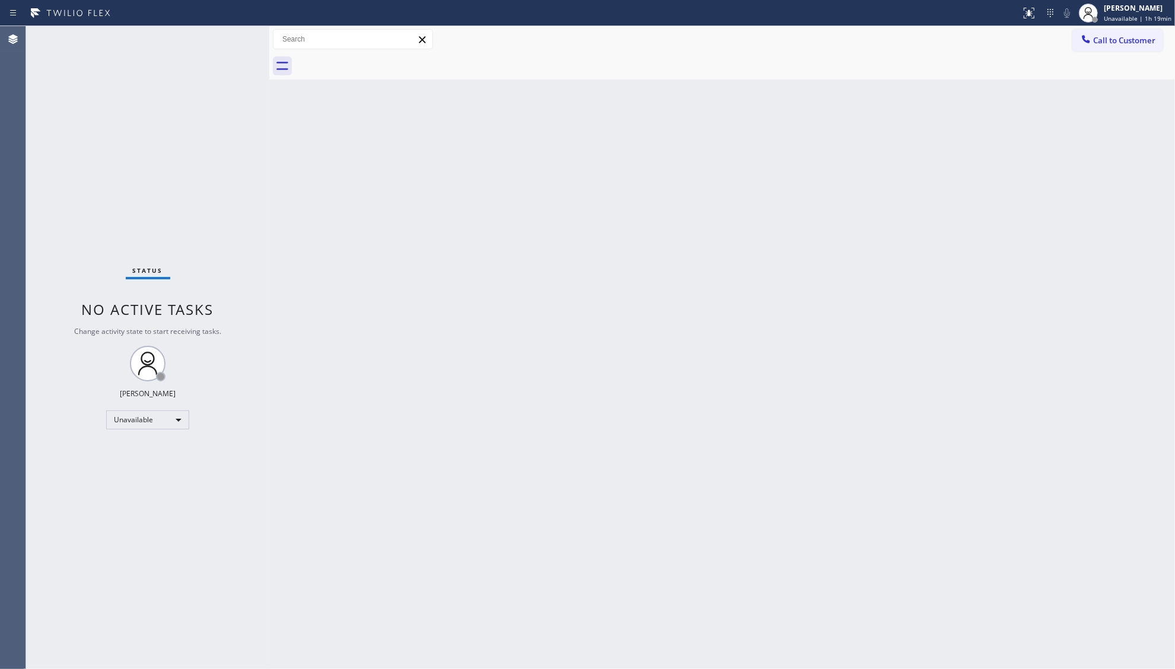
drag, startPoint x: 1085, startPoint y: 43, endPoint x: 1066, endPoint y: 55, distance: 22.9
click at [1075, 50] on button "Call to Customer" at bounding box center [1117, 40] width 91 height 23
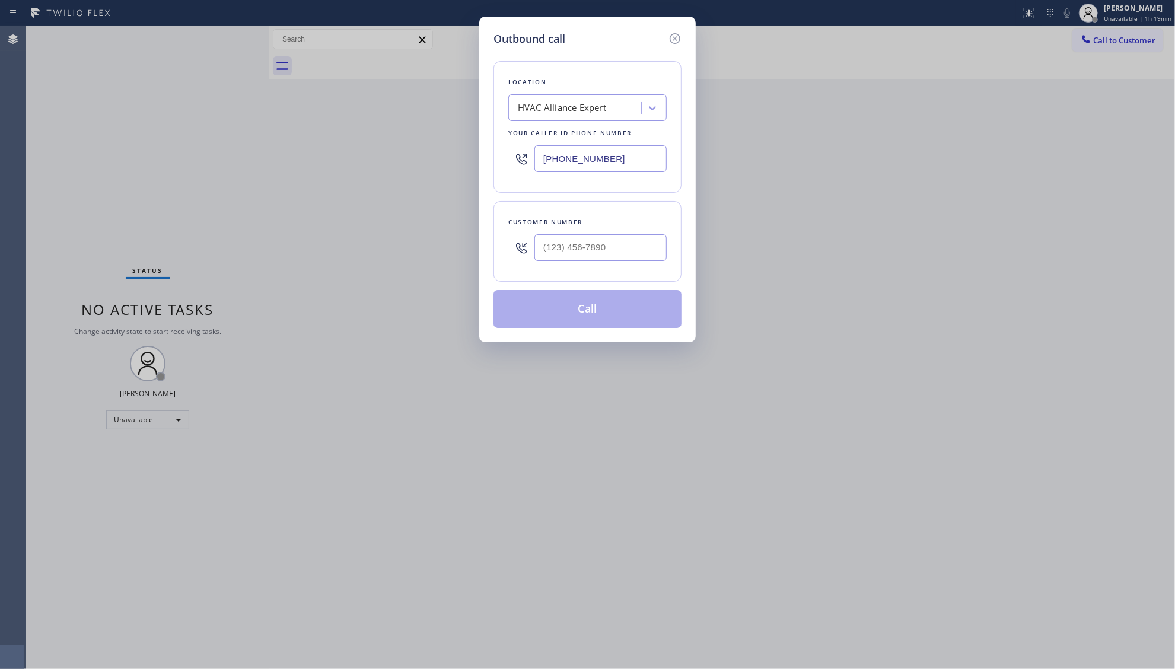
drag, startPoint x: 560, startPoint y: 162, endPoint x: 512, endPoint y: 151, distance: 49.3
click at [502, 152] on div "Location HVAC Alliance Expert Your caller id phone number [PHONE_NUMBER]" at bounding box center [587, 127] width 188 height 132
paste input "18) 699-0012"
type input "[PHONE_NUMBER]"
click at [601, 257] on input "(___) ___-____" at bounding box center [600, 247] width 132 height 27
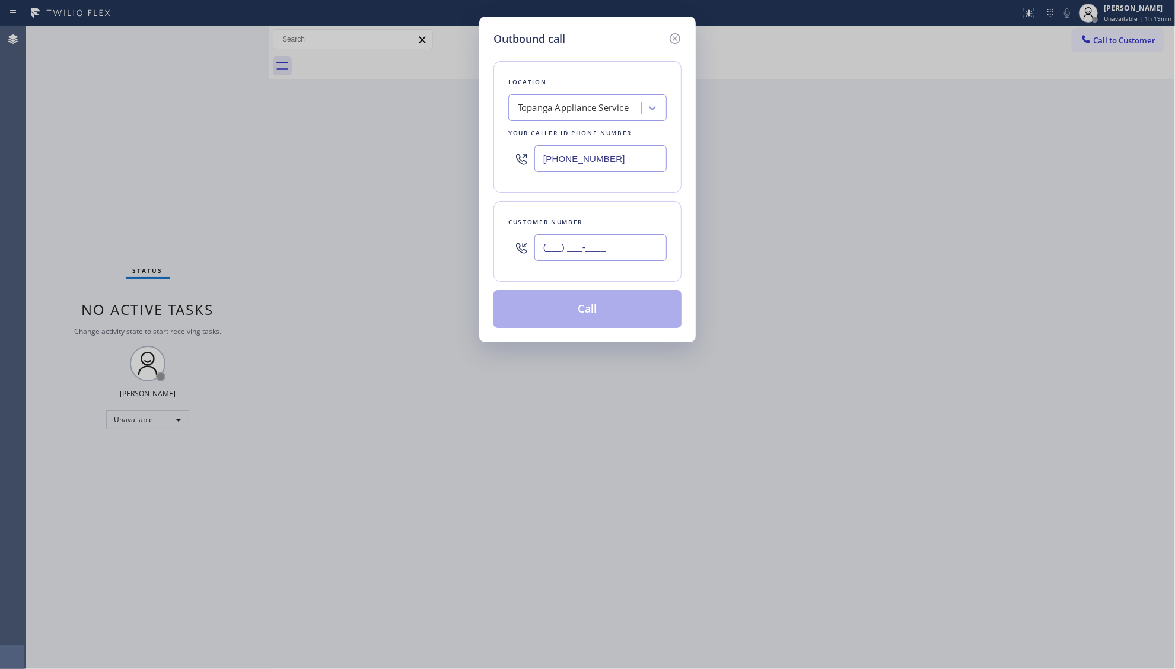
paste input "310) 980-6603"
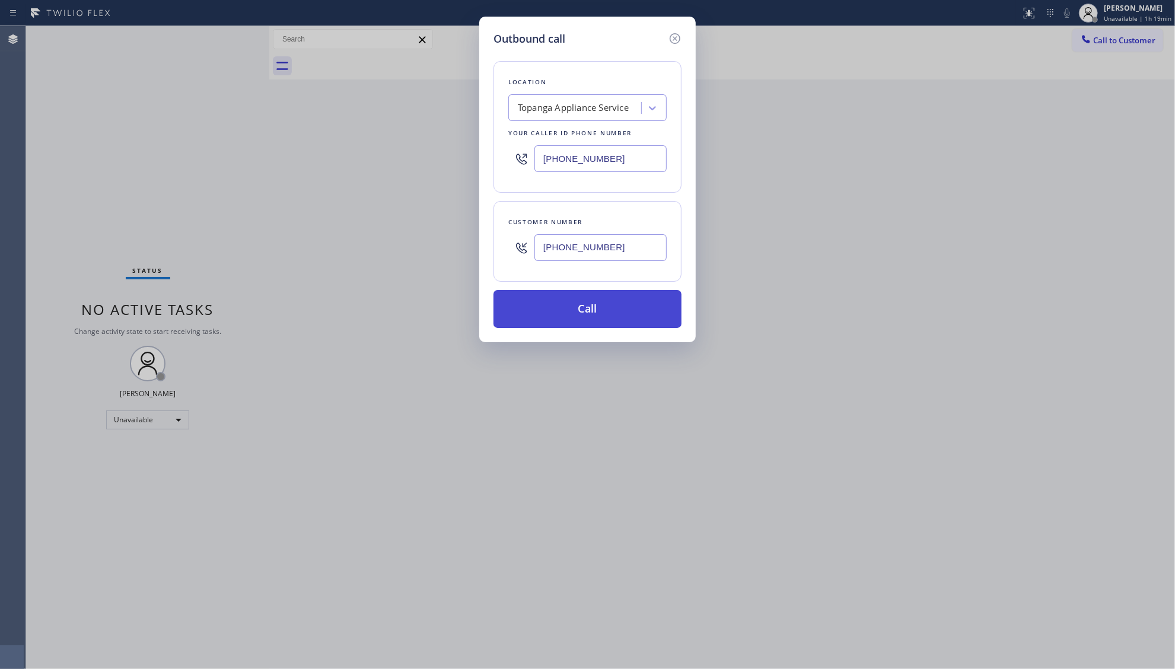
type input "[PHONE_NUMBER]"
click at [579, 312] on button "Call" at bounding box center [587, 309] width 188 height 38
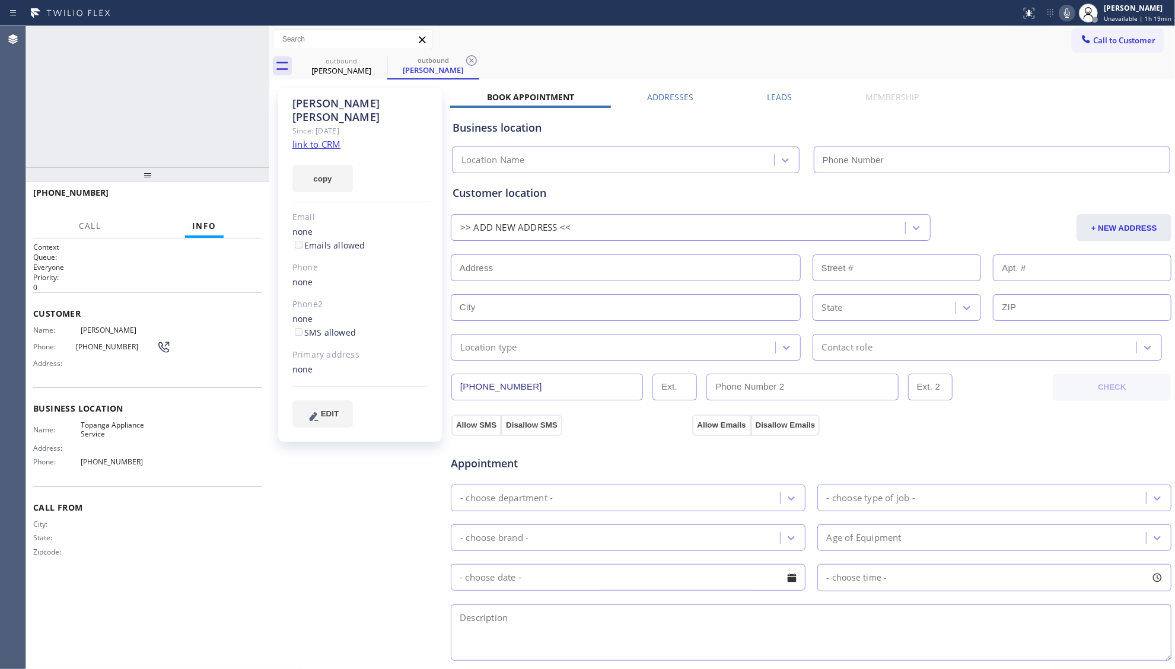
type input "[PHONE_NUMBER]"
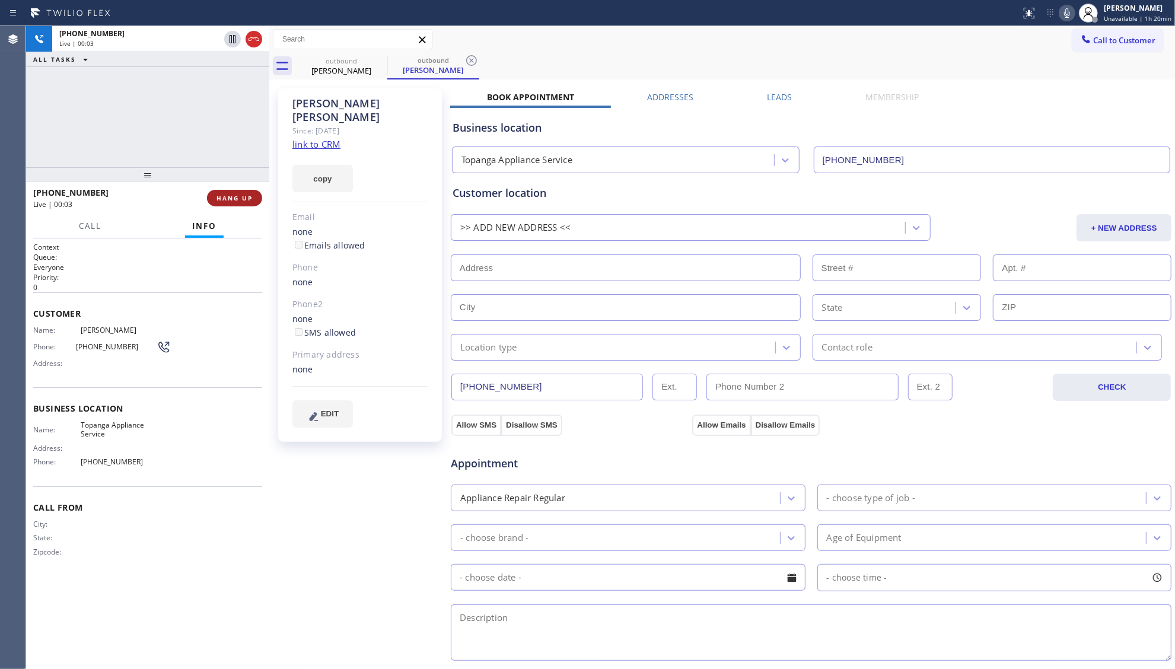
click at [256, 200] on button "HANG UP" at bounding box center [234, 198] width 55 height 17
click at [256, 193] on button "HANG UP" at bounding box center [234, 198] width 55 height 17
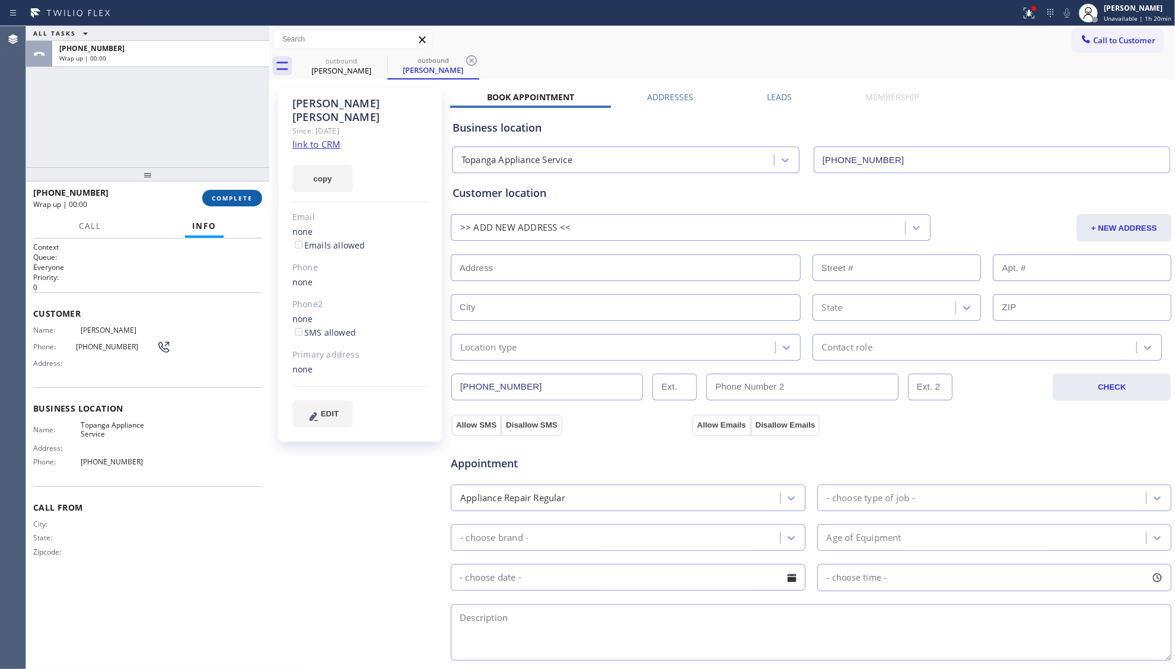
click at [234, 199] on span "COMPLETE" at bounding box center [232, 198] width 41 height 8
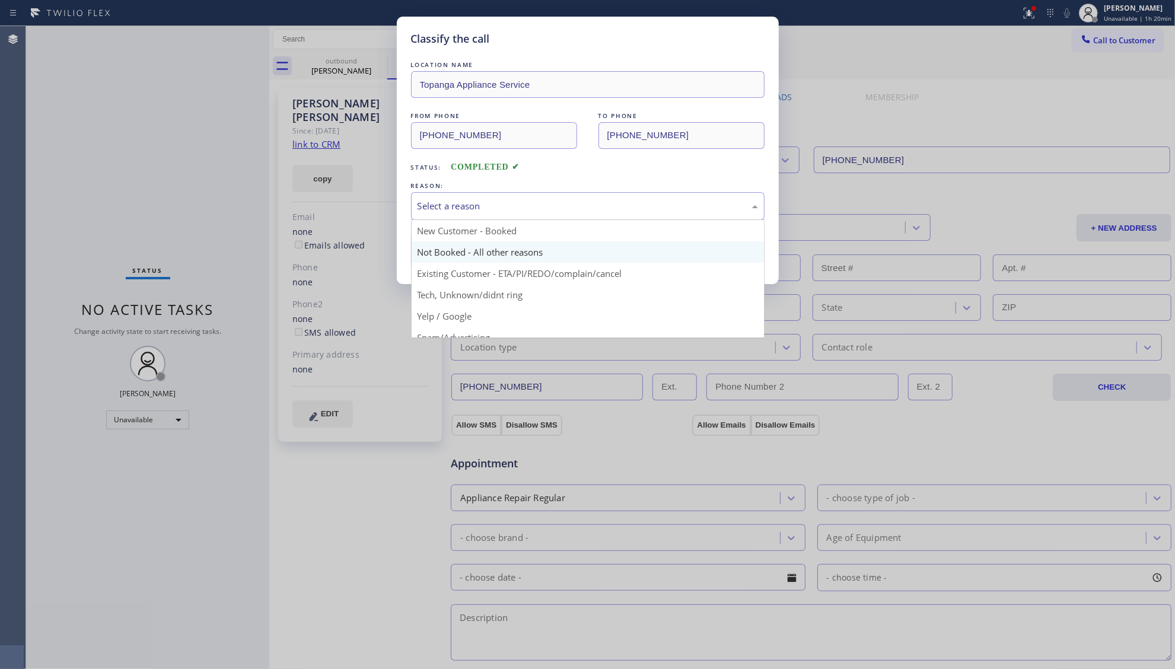
drag, startPoint x: 480, startPoint y: 205, endPoint x: 434, endPoint y: 257, distance: 69.3
click at [439, 220] on div "Select a reason New Customer - Booked Not Booked - All other reasons Existing C…" at bounding box center [587, 206] width 353 height 28
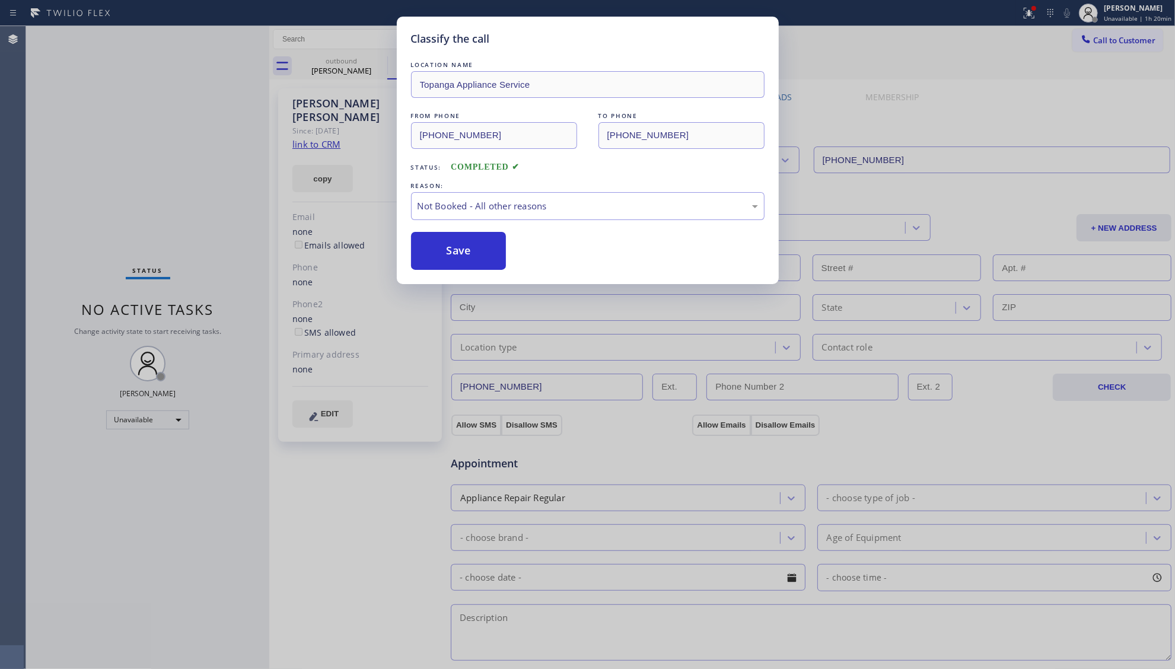
click at [427, 254] on button "Save" at bounding box center [458, 251] width 95 height 38
drag, startPoint x: 428, startPoint y: 254, endPoint x: 413, endPoint y: 249, distance: 15.2
click at [426, 253] on button "Save" at bounding box center [458, 251] width 95 height 38
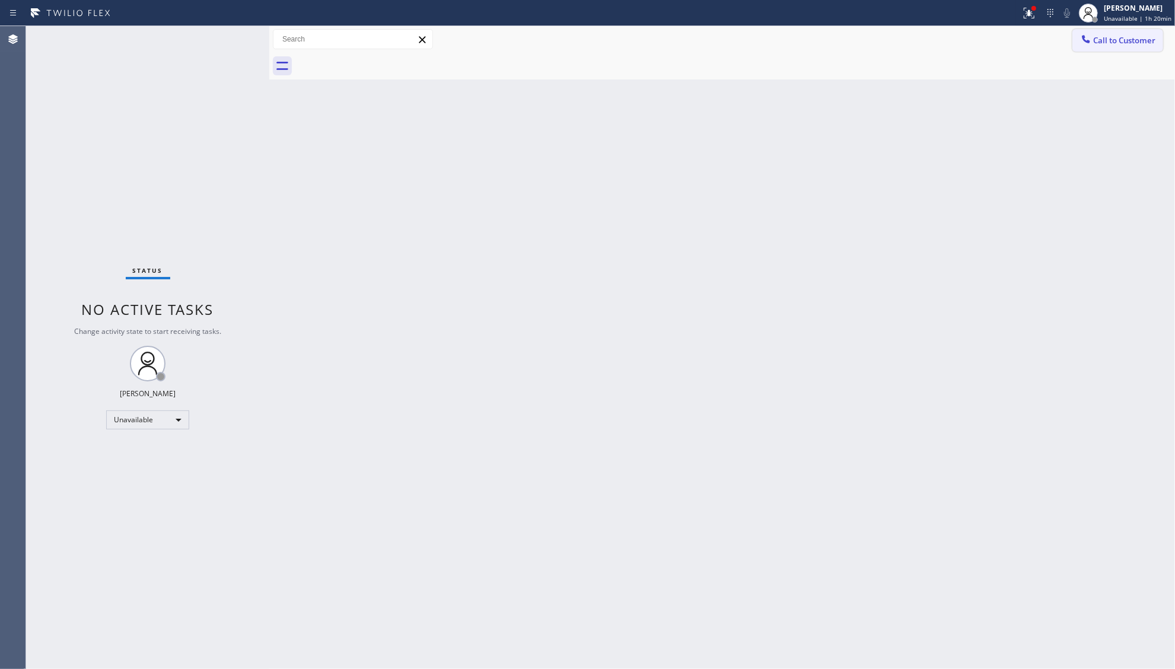
drag, startPoint x: 1073, startPoint y: 31, endPoint x: 1094, endPoint y: 36, distance: 20.7
click at [1078, 33] on div "Call to Customer Outbound call Location Topanga Appliance Service Your caller i…" at bounding box center [722, 39] width 906 height 27
click at [1094, 36] on span "Call to Customer" at bounding box center [1124, 40] width 62 height 11
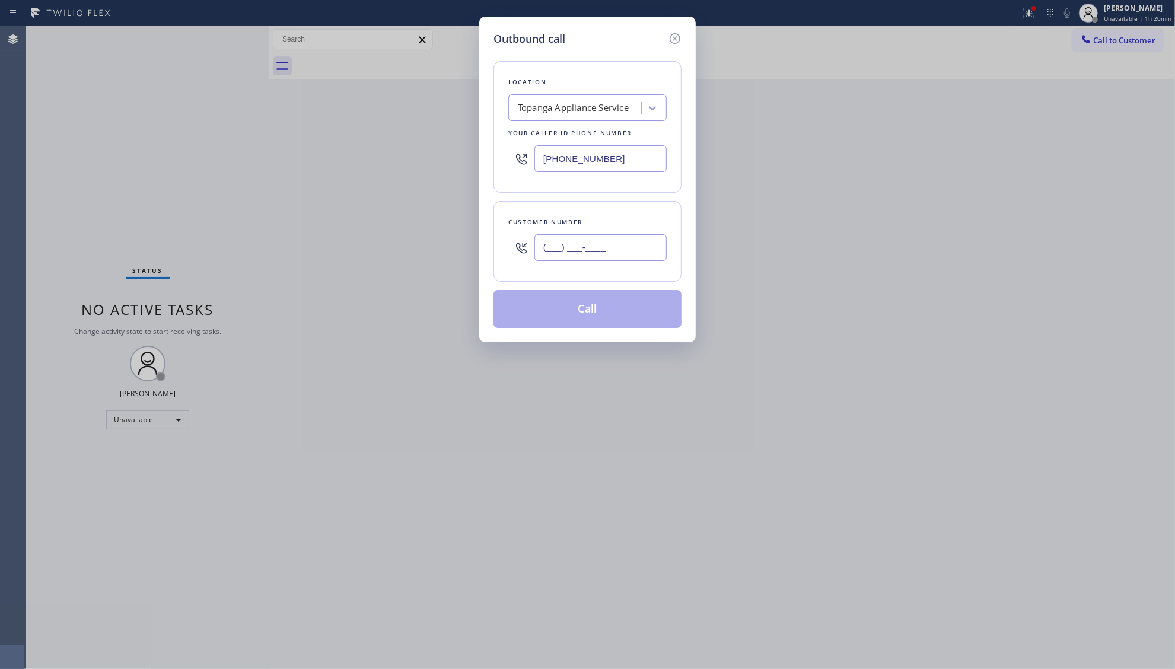
click at [624, 261] on input "(___) ___-____" at bounding box center [600, 247] width 132 height 27
paste input "281) 788-2420"
type input "[PHONE_NUMBER]"
click at [585, 326] on button "Call" at bounding box center [587, 309] width 188 height 38
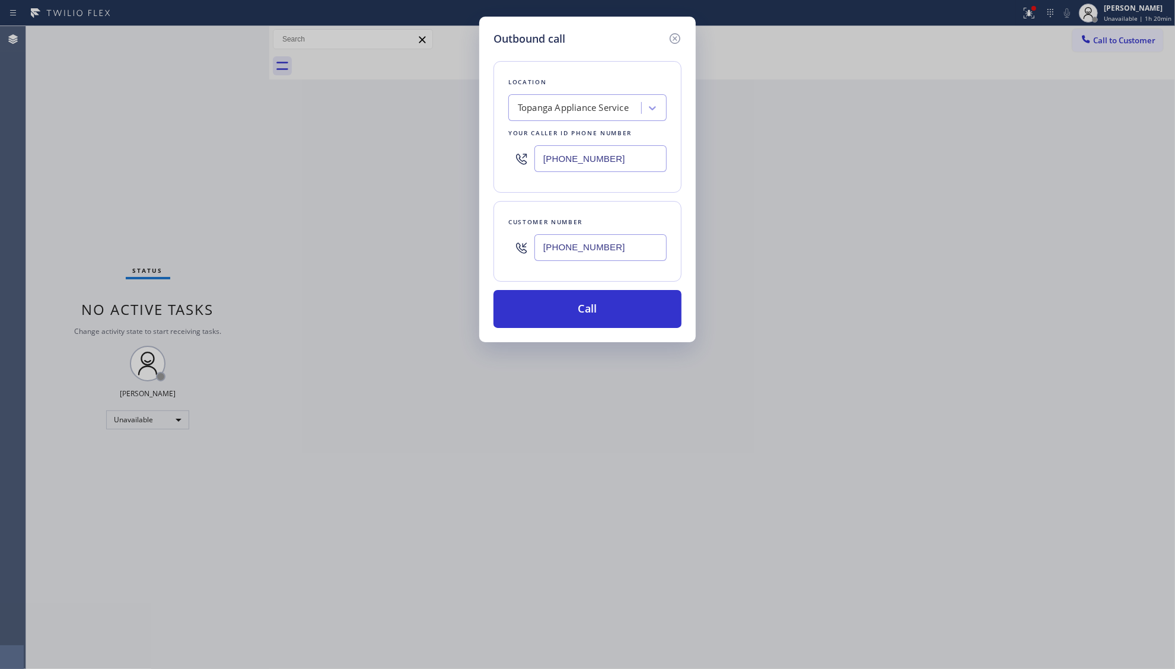
click at [591, 266] on div "[PHONE_NUMBER]" at bounding box center [600, 247] width 132 height 39
click at [587, 304] on button "Call" at bounding box center [587, 309] width 188 height 38
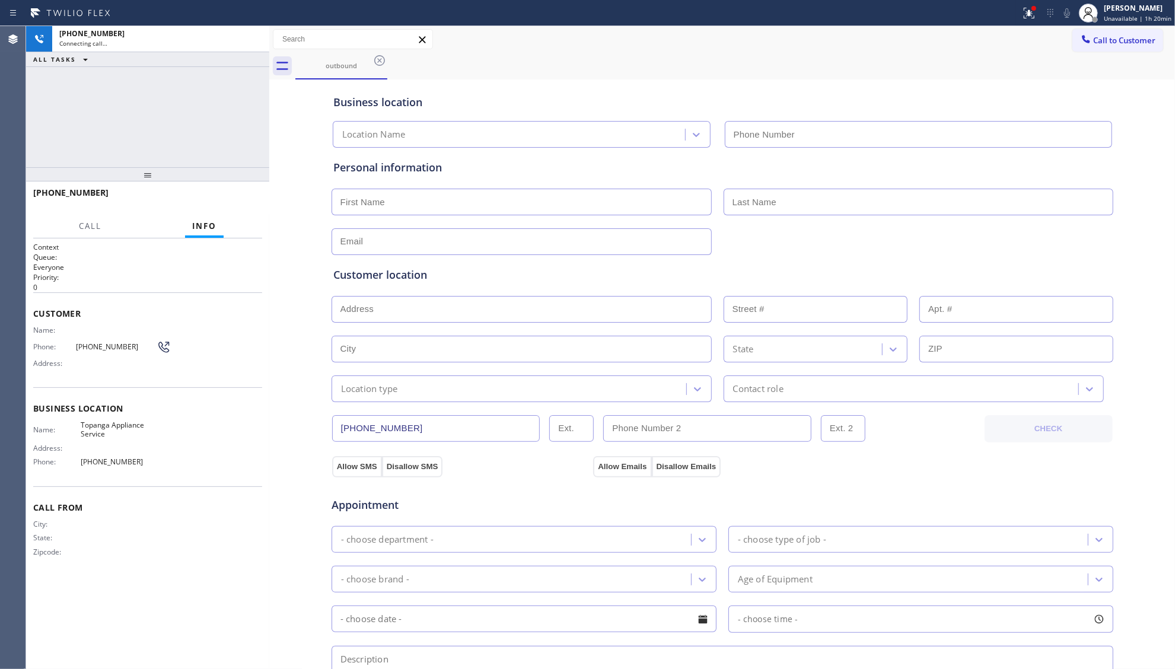
type input "[PHONE_NUMBER]"
click at [771, 53] on div "outbound" at bounding box center [734, 66] width 879 height 27
click at [1126, 15] on span "Unavailable | 1h 21min" at bounding box center [1138, 18] width 68 height 8
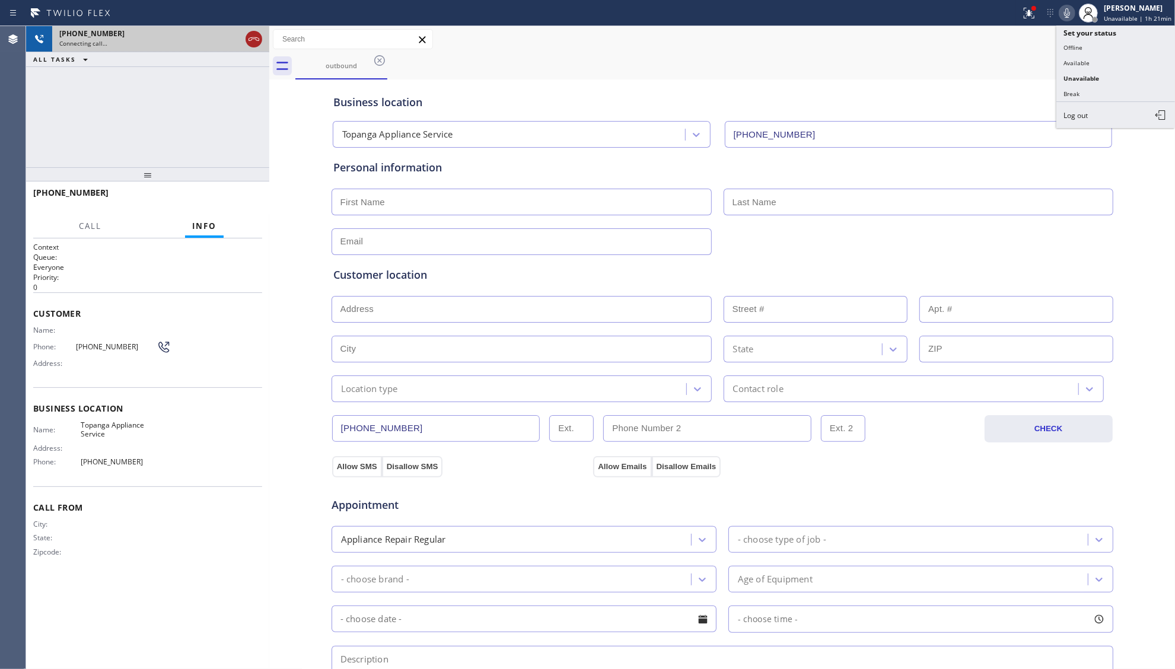
click at [253, 40] on icon at bounding box center [254, 39] width 14 height 14
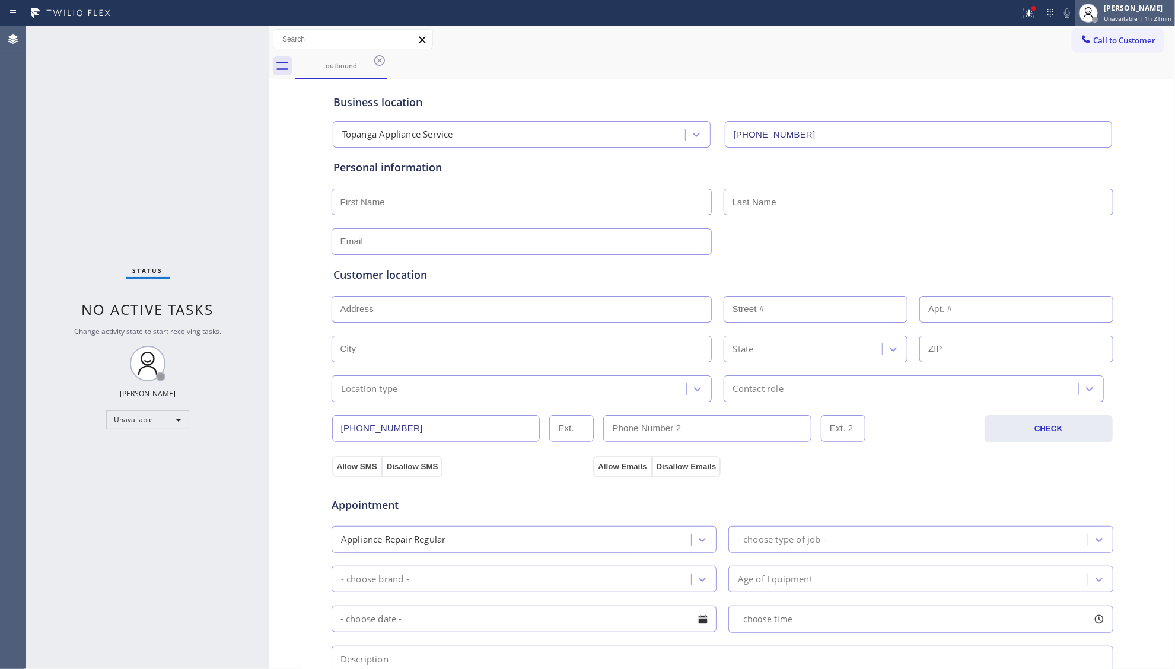
click at [1127, 22] on span "Unavailable | 1h 21min" at bounding box center [1138, 18] width 68 height 8
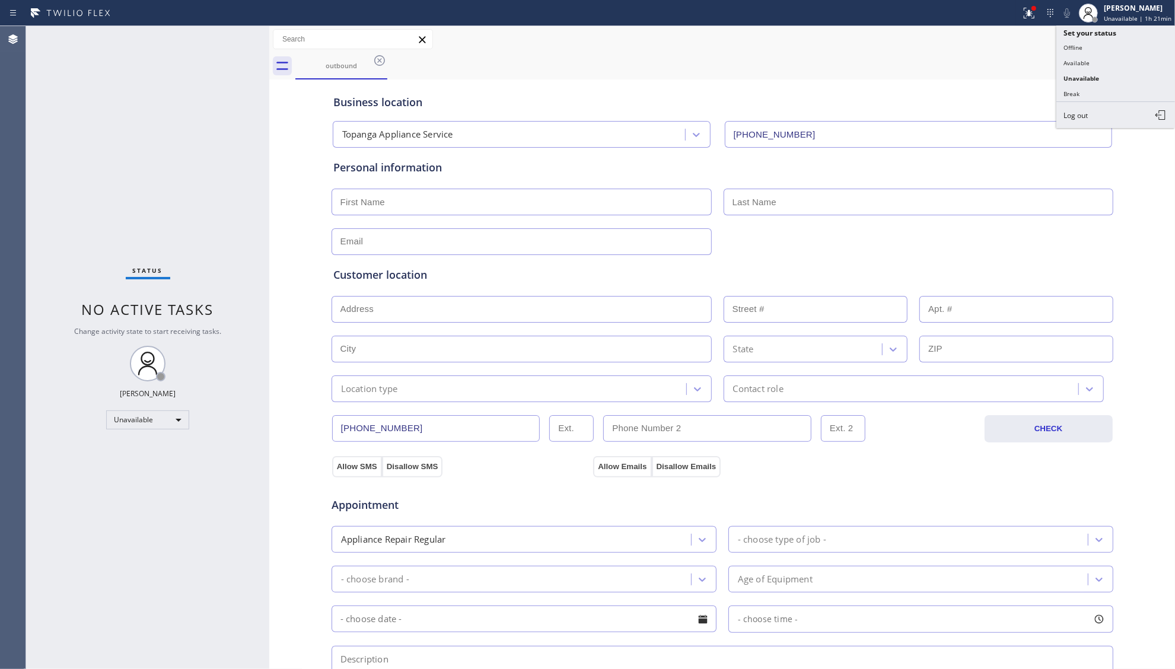
click at [1085, 91] on button "Break" at bounding box center [1115, 93] width 119 height 15
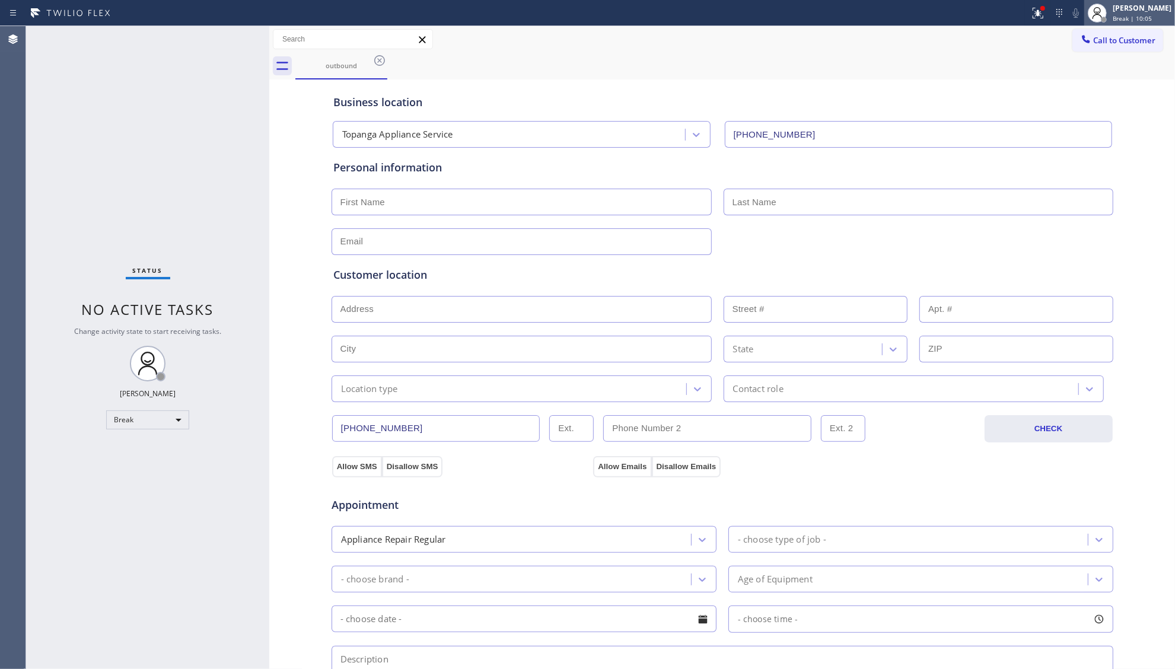
click at [1130, 19] on span "Break | 10:05" at bounding box center [1132, 18] width 39 height 8
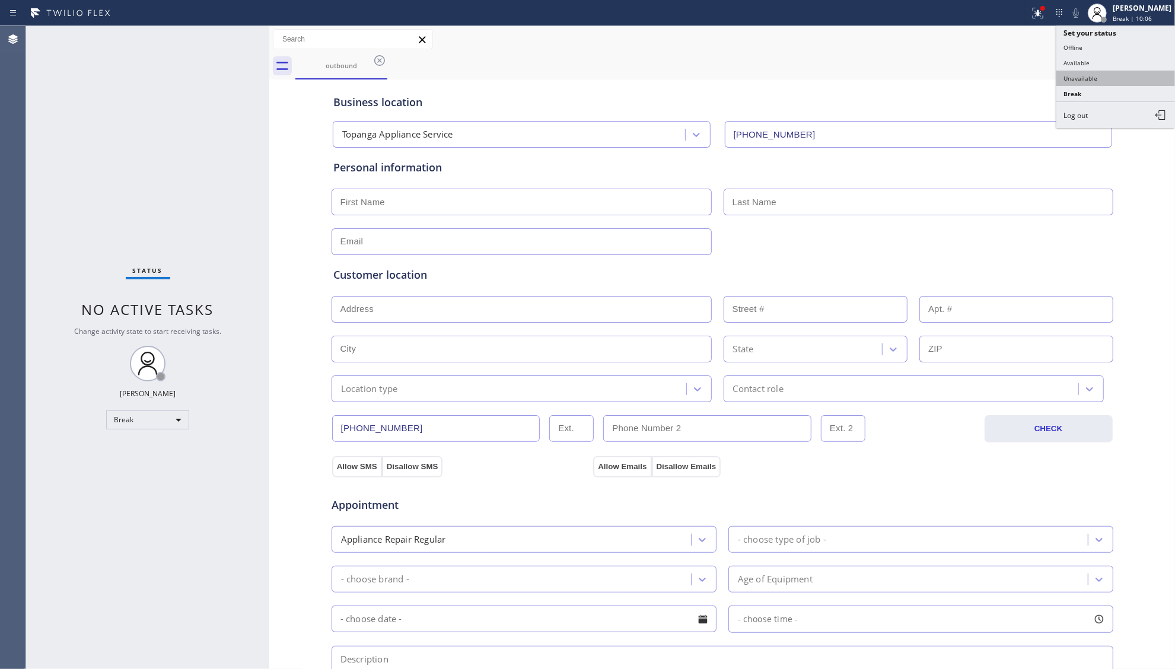
click at [1080, 83] on button "Unavailable" at bounding box center [1115, 78] width 119 height 15
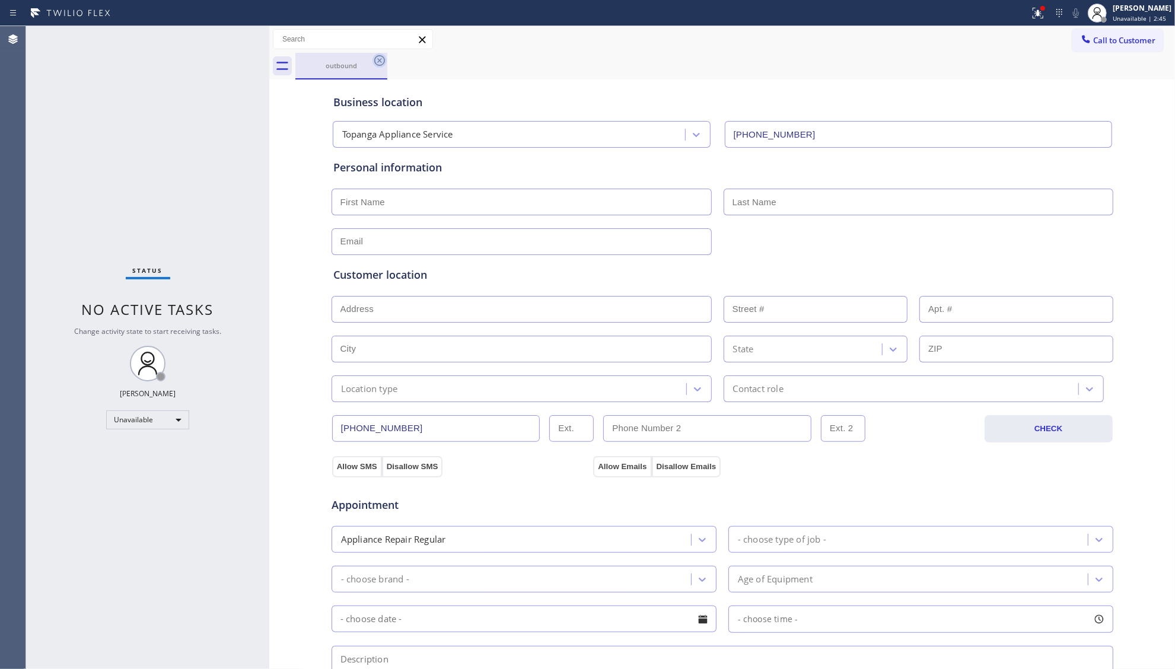
click at [374, 62] on icon at bounding box center [379, 60] width 14 height 14
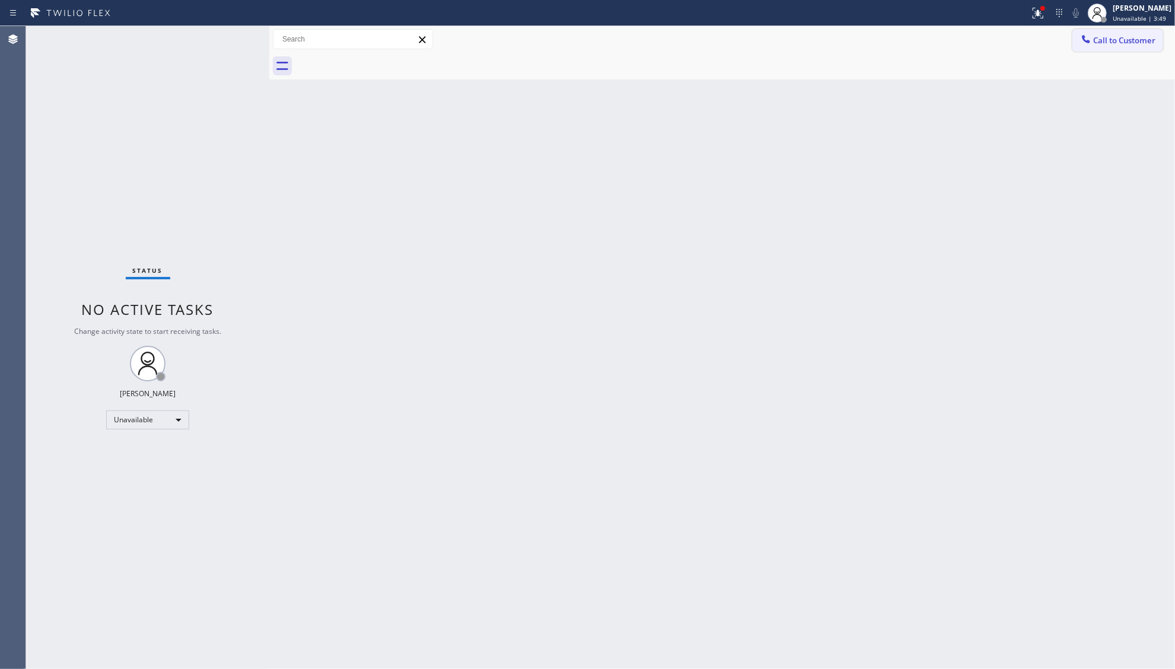
drag, startPoint x: 1130, startPoint y: 37, endPoint x: 1075, endPoint y: 53, distance: 57.4
click at [1130, 38] on span "Call to Customer" at bounding box center [1124, 40] width 62 height 11
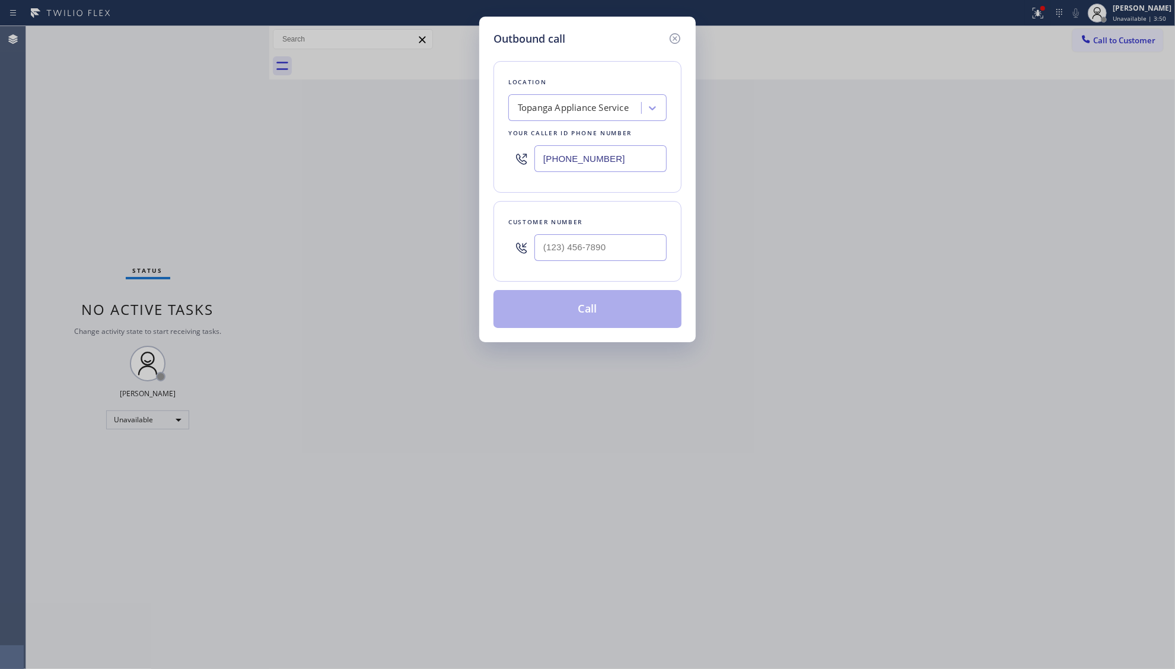
drag, startPoint x: 640, startPoint y: 157, endPoint x: 633, endPoint y: 157, distance: 7.1
click at [638, 157] on input "[PHONE_NUMBER]" at bounding box center [600, 158] width 132 height 27
drag, startPoint x: 632, startPoint y: 157, endPoint x: 486, endPoint y: 167, distance: 145.6
click at [486, 167] on div "Outbound call Location Topanga Appliance Service Your caller id phone number [P…" at bounding box center [587, 180] width 216 height 326
paste input "55) 461-1149"
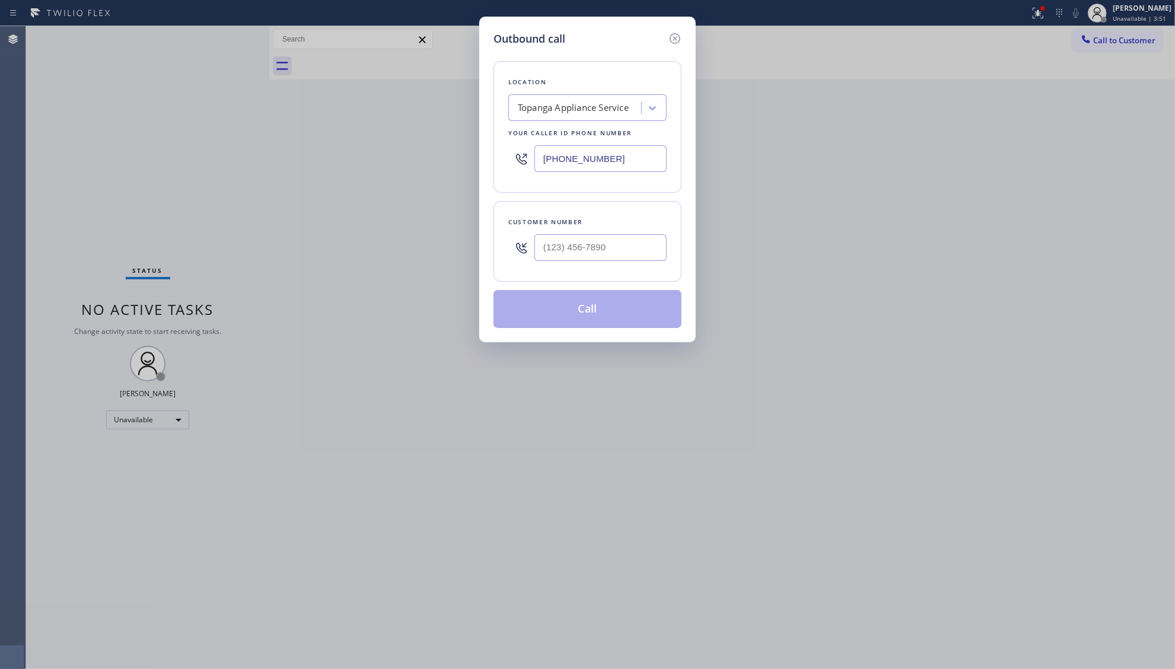
type input "[PHONE_NUMBER]"
click at [632, 240] on input "(___) ___-____" at bounding box center [600, 247] width 132 height 27
paste input "405) 905-9310"
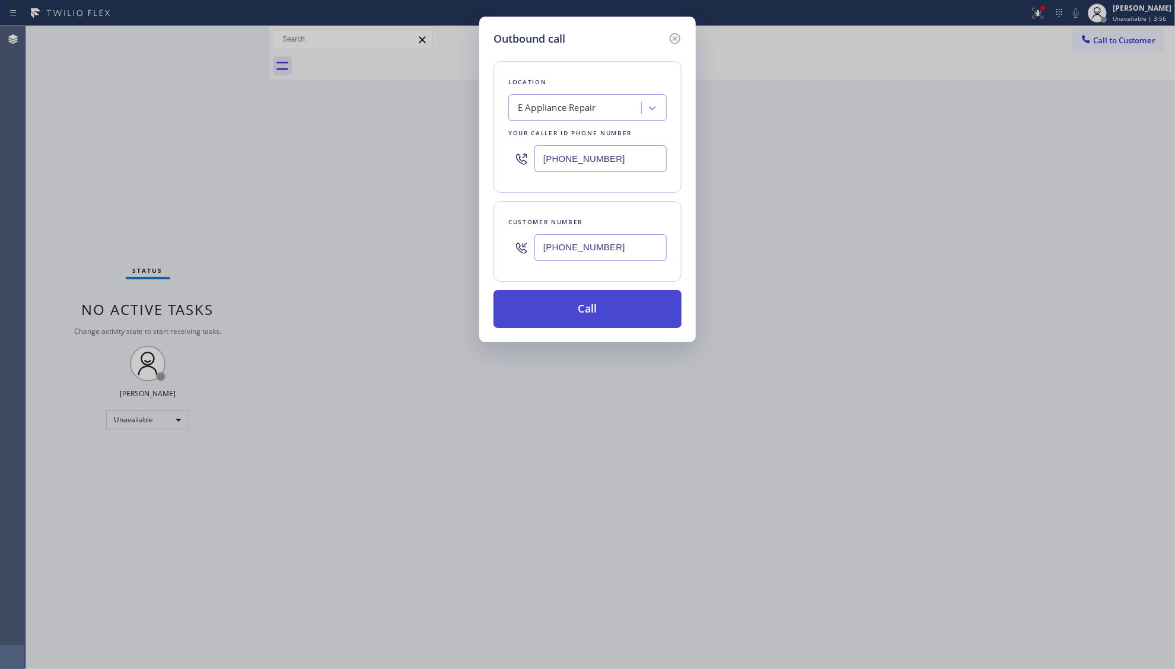
type input "[PHONE_NUMBER]"
click at [586, 307] on button "Call" at bounding box center [587, 309] width 188 height 38
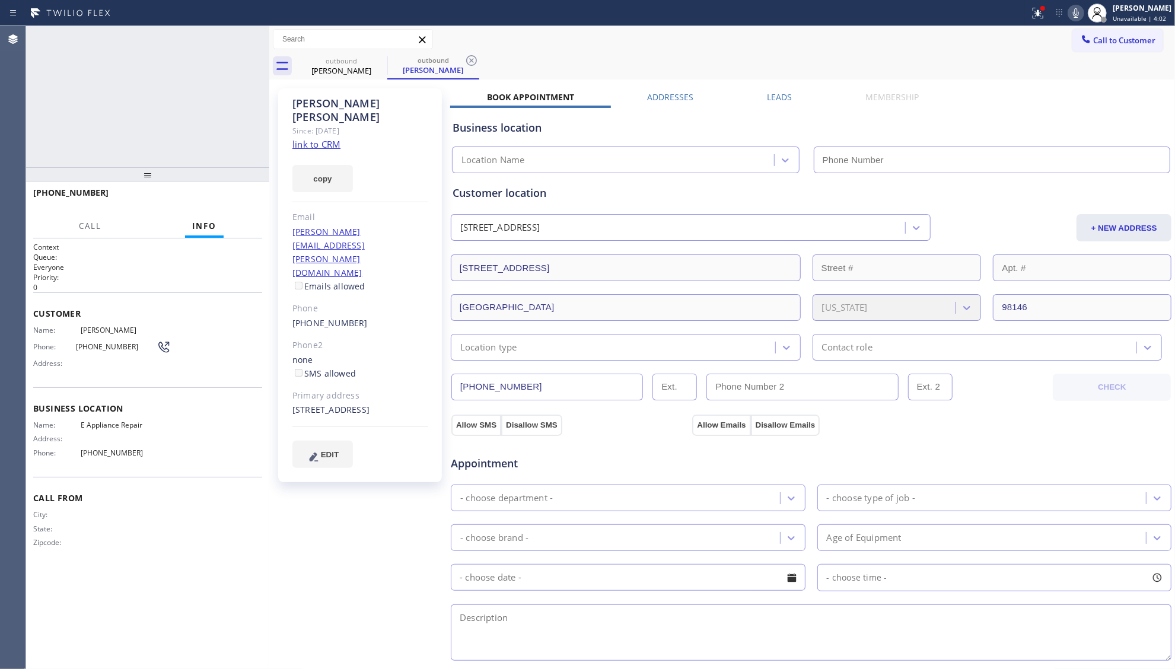
type input "[PHONE_NUMBER]"
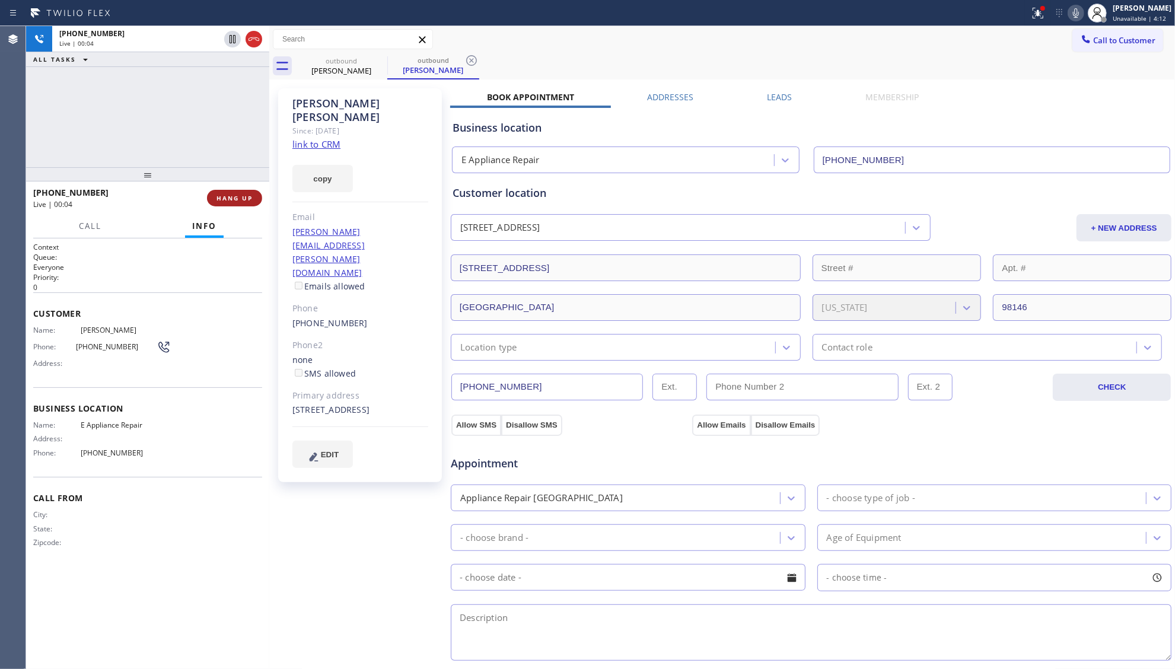
click at [238, 199] on span "HANG UP" at bounding box center [234, 198] width 36 height 8
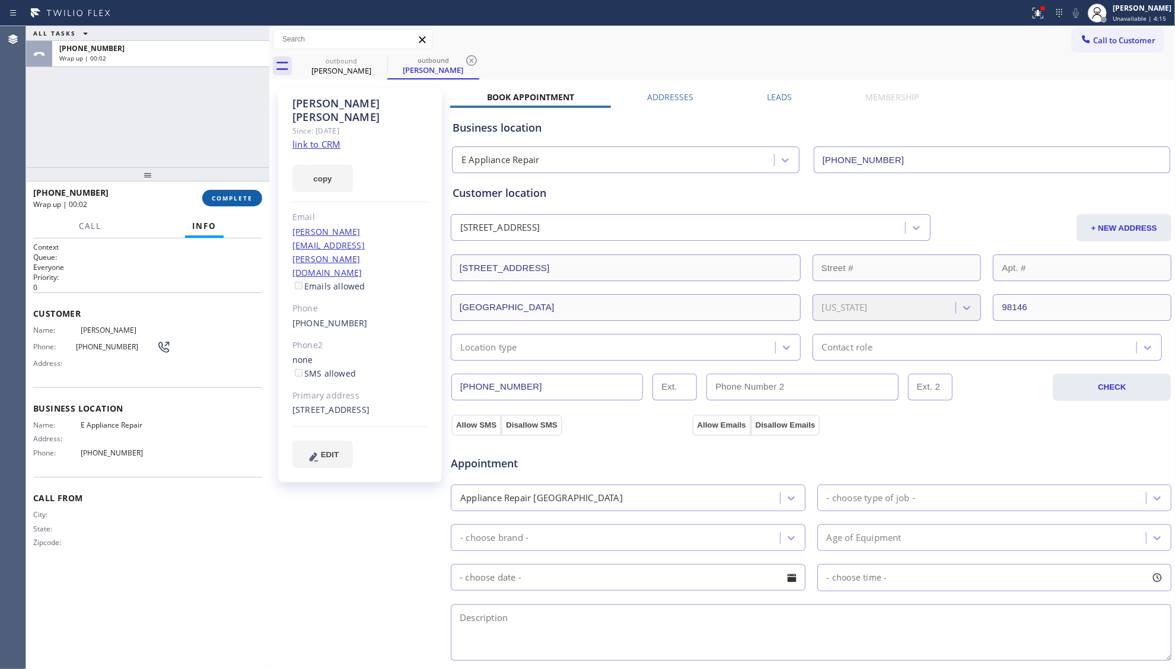
click at [236, 198] on span "COMPLETE" at bounding box center [232, 198] width 41 height 8
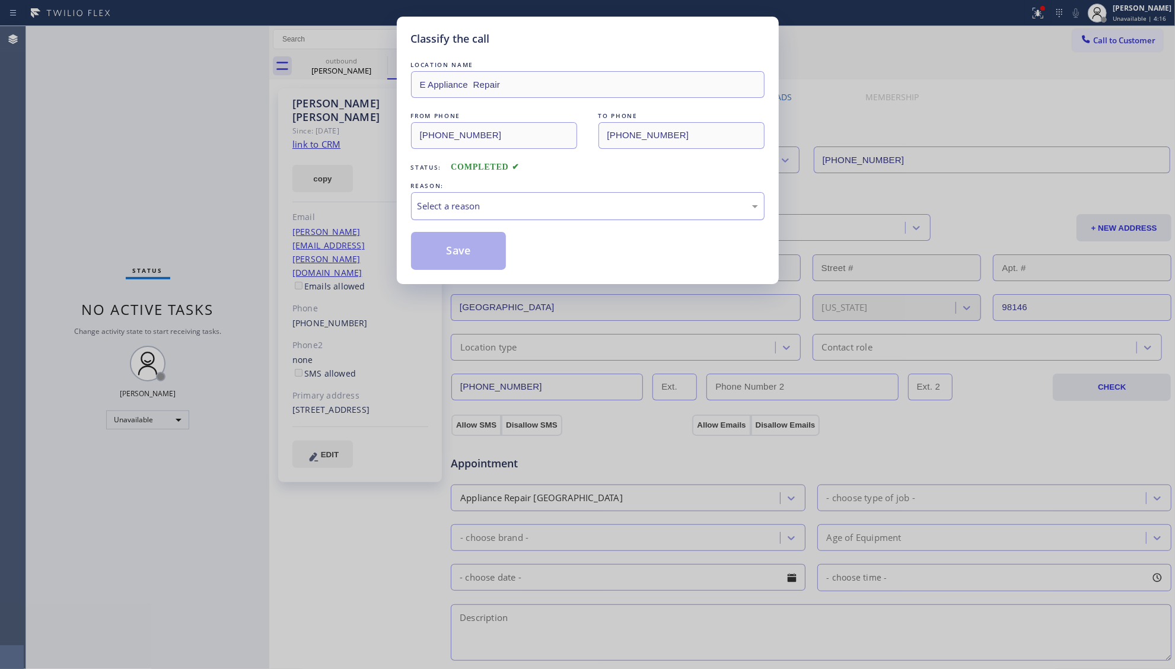
drag, startPoint x: 422, startPoint y: 198, endPoint x: 421, endPoint y: 218, distance: 20.2
click at [422, 199] on div "Select a reason" at bounding box center [587, 206] width 353 height 28
click at [423, 254] on button "Save" at bounding box center [458, 251] width 95 height 38
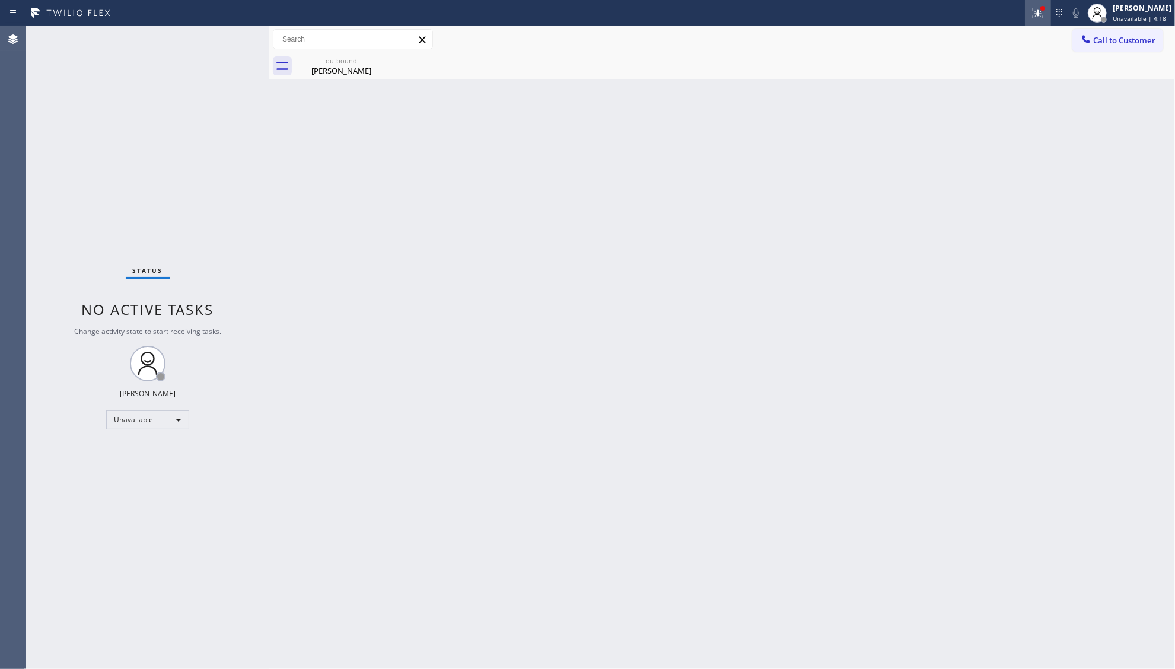
click at [1032, 15] on div at bounding box center [1038, 13] width 26 height 14
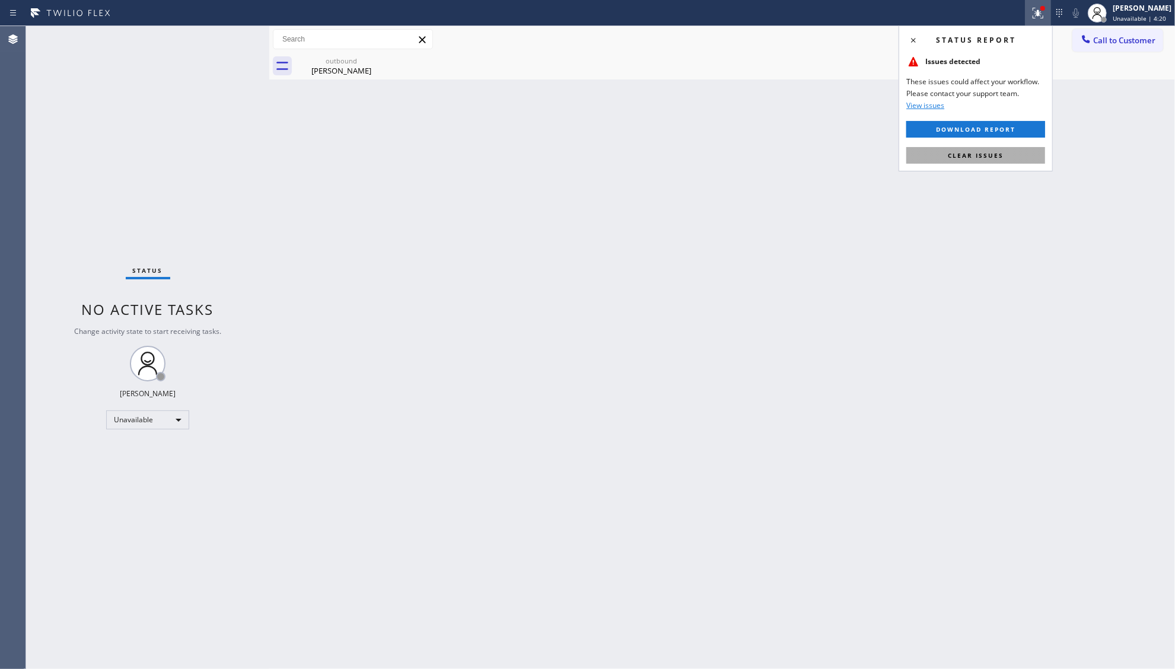
click at [986, 157] on span "Clear issues" at bounding box center [976, 155] width 56 height 8
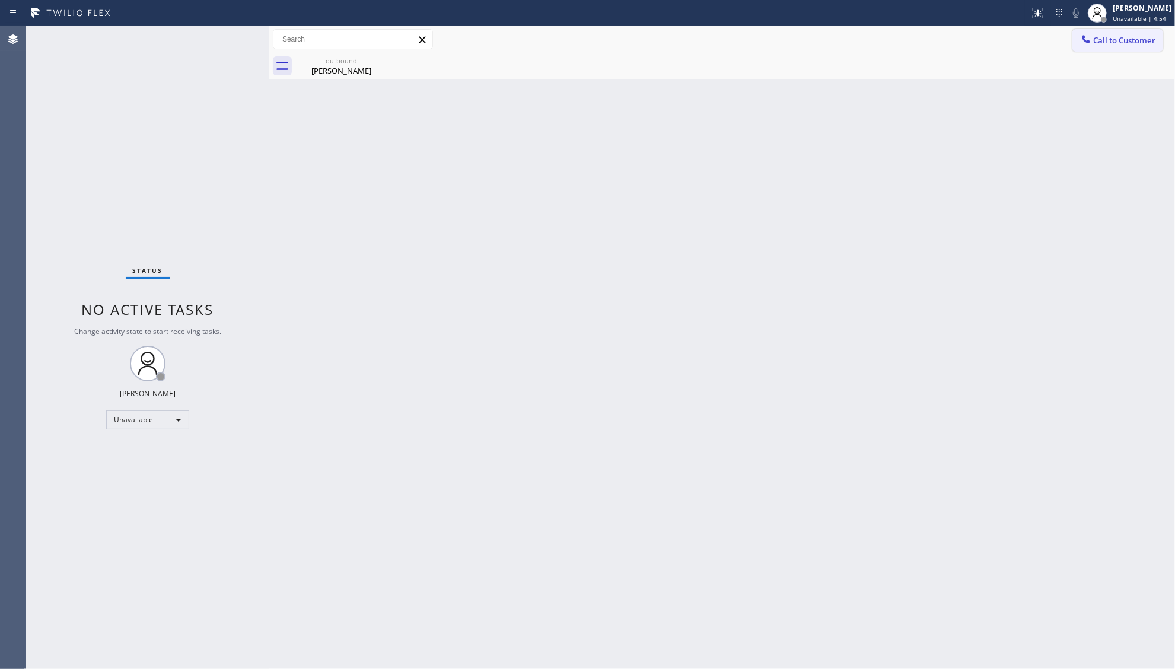
click at [1103, 36] on span "Call to Customer" at bounding box center [1124, 40] width 62 height 11
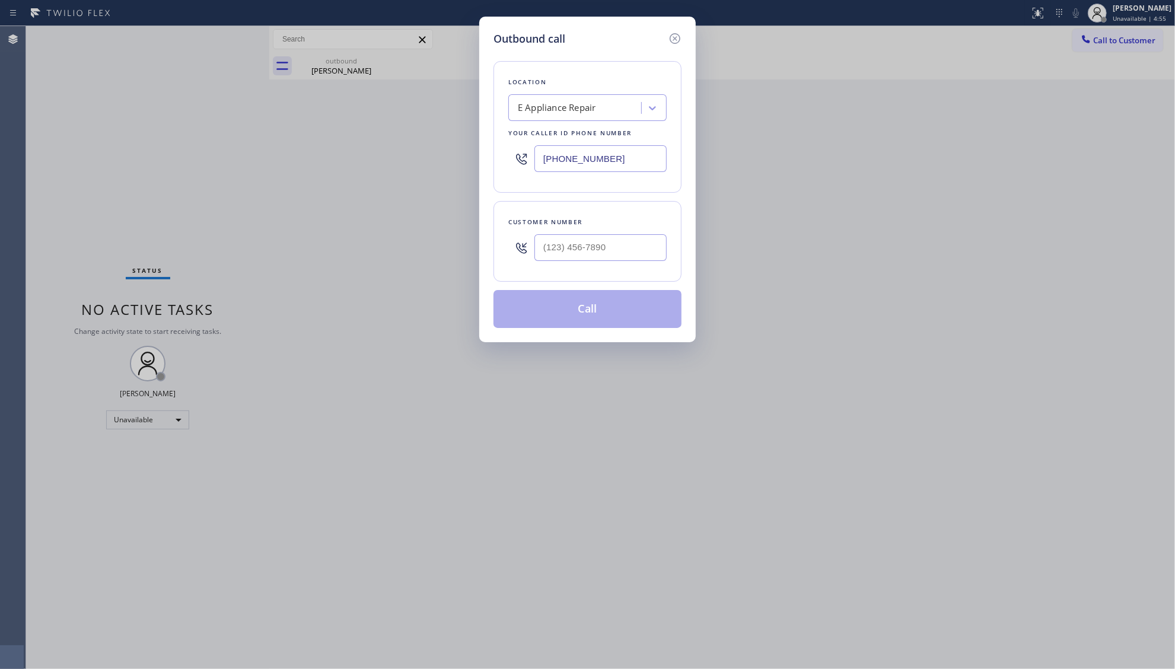
drag, startPoint x: 617, startPoint y: 158, endPoint x: 525, endPoint y: 142, distance: 93.8
click at [514, 158] on div "[PHONE_NUMBER]" at bounding box center [587, 158] width 158 height 39
paste input "18) 699-0012"
type input "[PHONE_NUMBER]"
click at [603, 238] on input "(___) ___-____" at bounding box center [600, 247] width 132 height 27
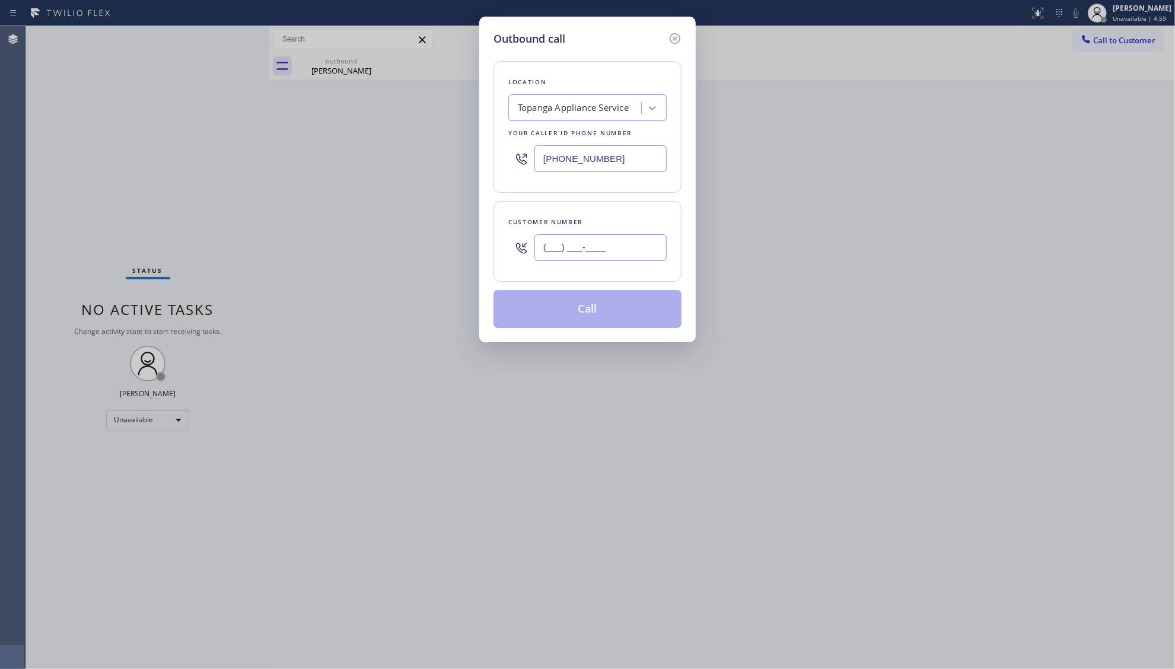
paste input "818) 516-6431"
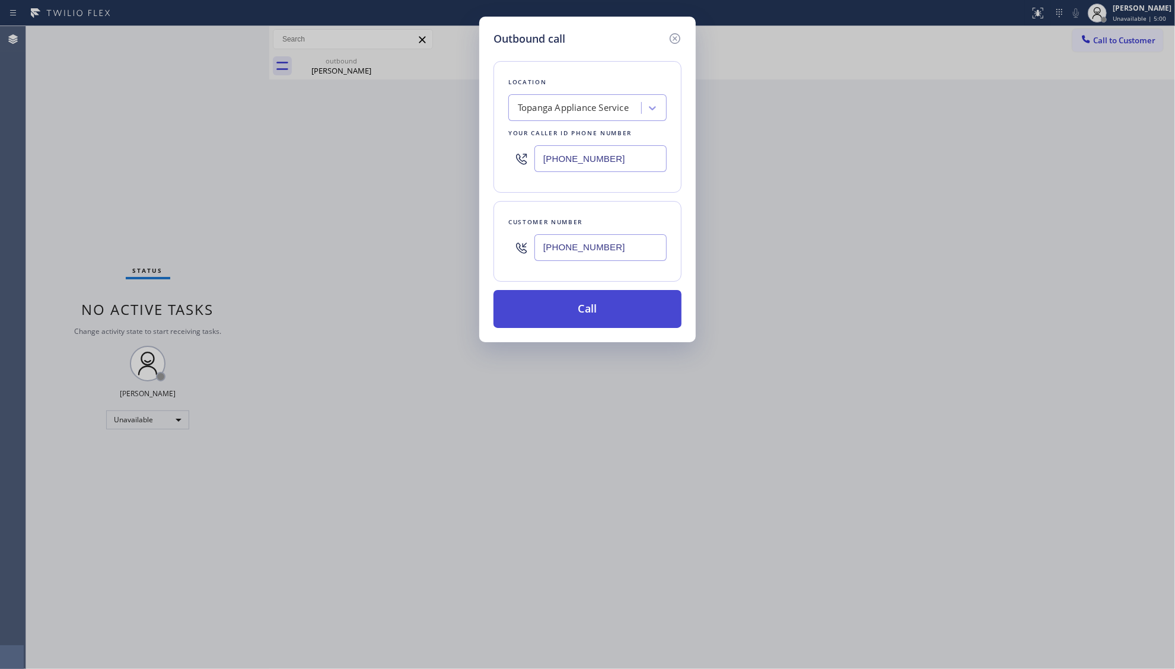
type input "[PHONE_NUMBER]"
click at [589, 315] on button "Call" at bounding box center [587, 309] width 188 height 38
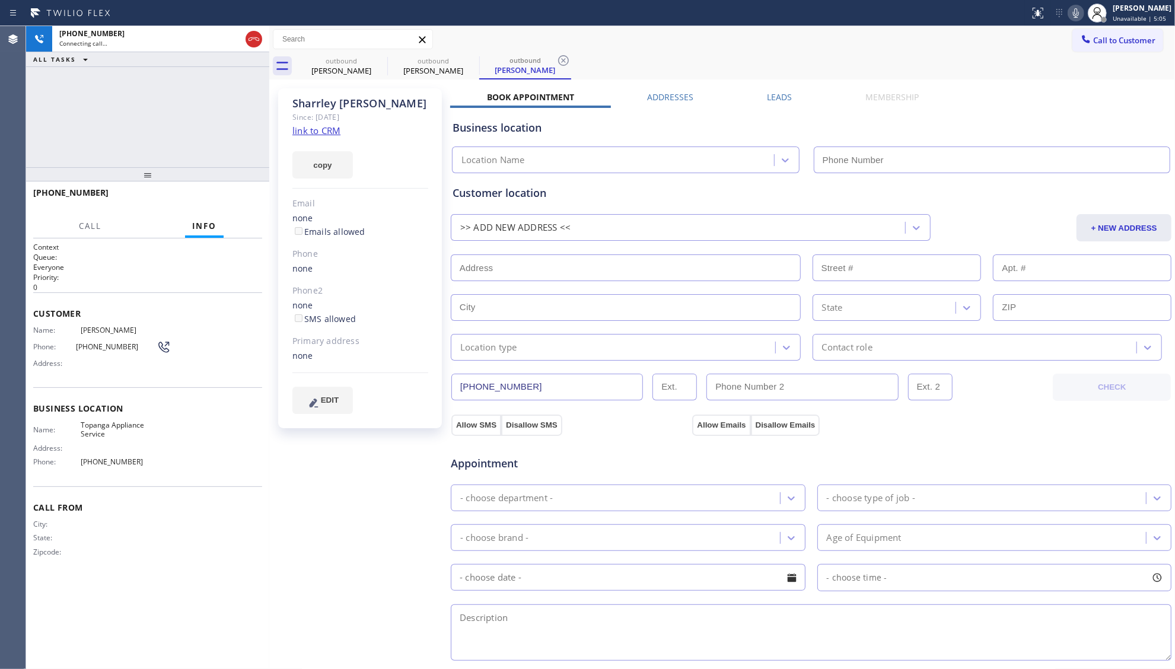
type input "[PHONE_NUMBER]"
click at [236, 195] on span "HANG UP" at bounding box center [234, 198] width 36 height 8
click at [238, 194] on span "HANG UP" at bounding box center [234, 198] width 36 height 8
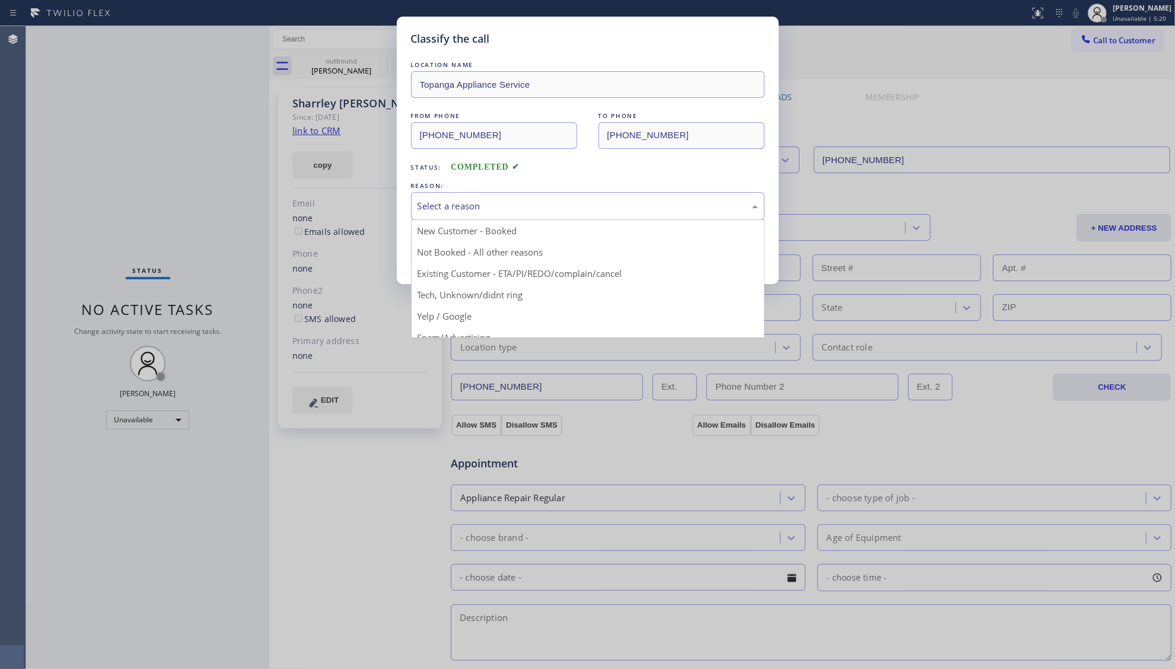
click at [440, 212] on div "Select a reason" at bounding box center [587, 206] width 340 height 14
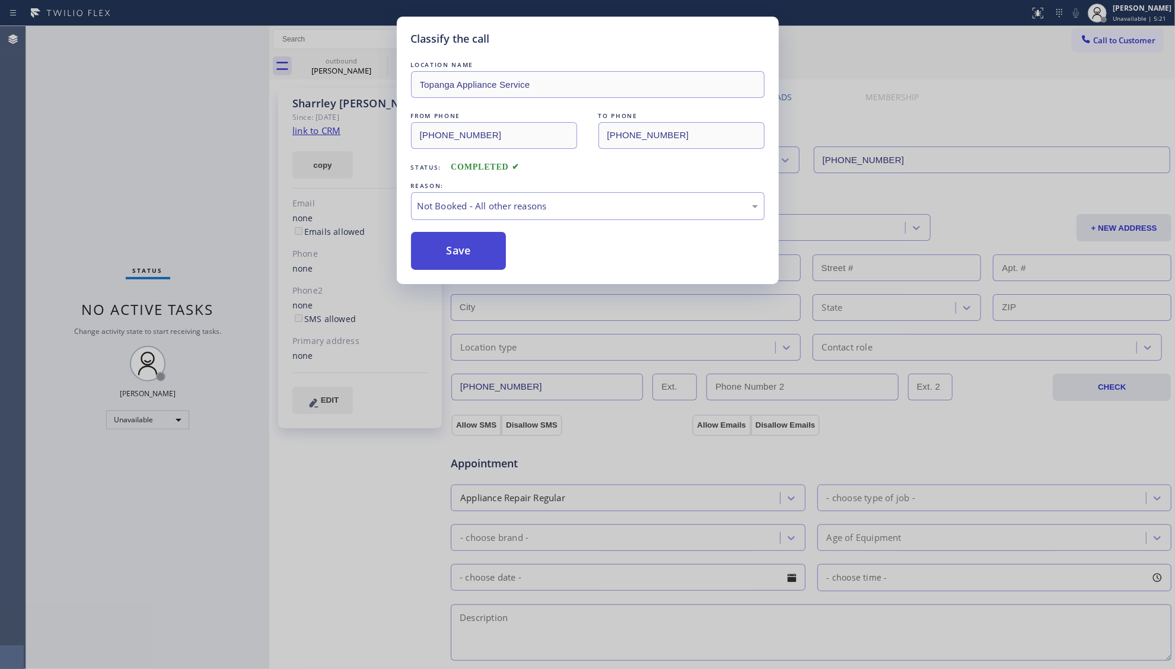
drag, startPoint x: 447, startPoint y: 247, endPoint x: 458, endPoint y: 235, distance: 16.4
click at [449, 246] on button "Save" at bounding box center [458, 251] width 95 height 38
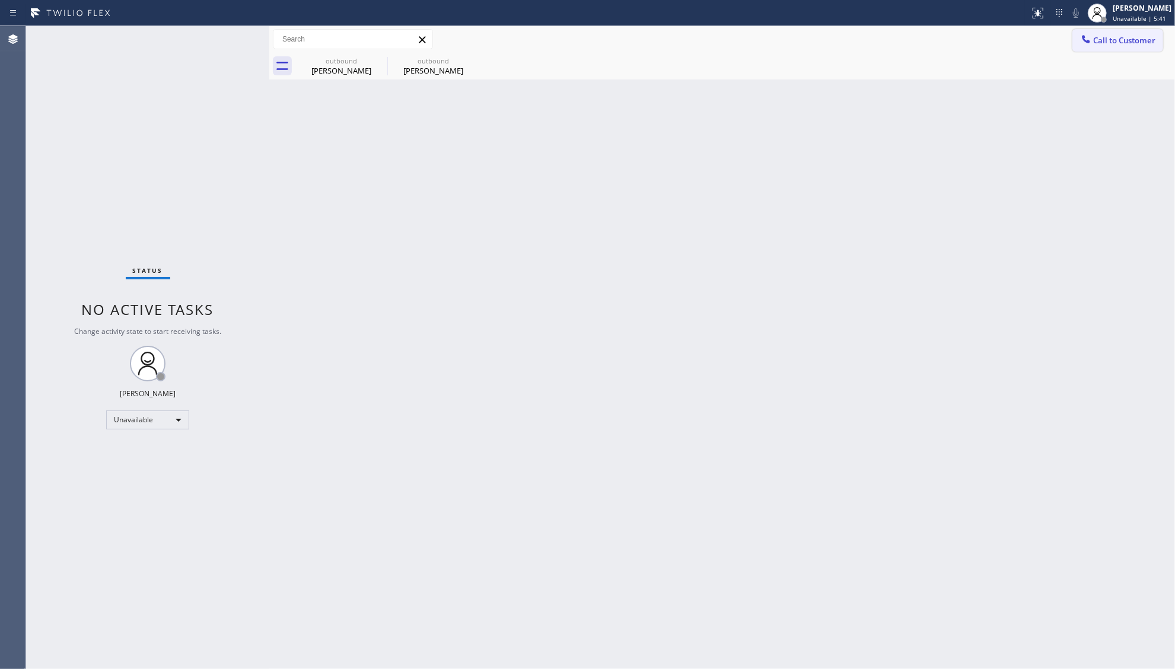
click at [1094, 33] on button "Call to Customer" at bounding box center [1117, 40] width 91 height 23
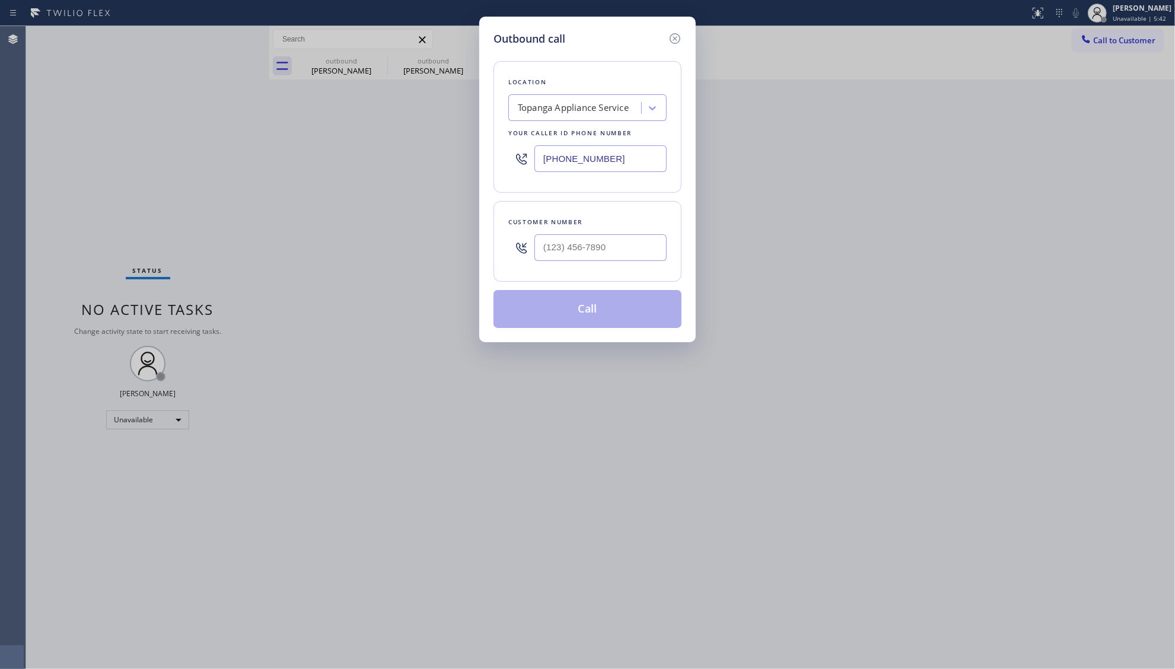
drag, startPoint x: 618, startPoint y: 169, endPoint x: 522, endPoint y: 193, distance: 99.0
click at [523, 205] on div "Location Topanga Appliance Service Your caller id phone number [PHONE_NUMBER] C…" at bounding box center [587, 187] width 188 height 281
paste input "55) 731-495"
type input "[PHONE_NUMBER]"
click at [612, 256] on input "(___) ___-____" at bounding box center [600, 247] width 132 height 27
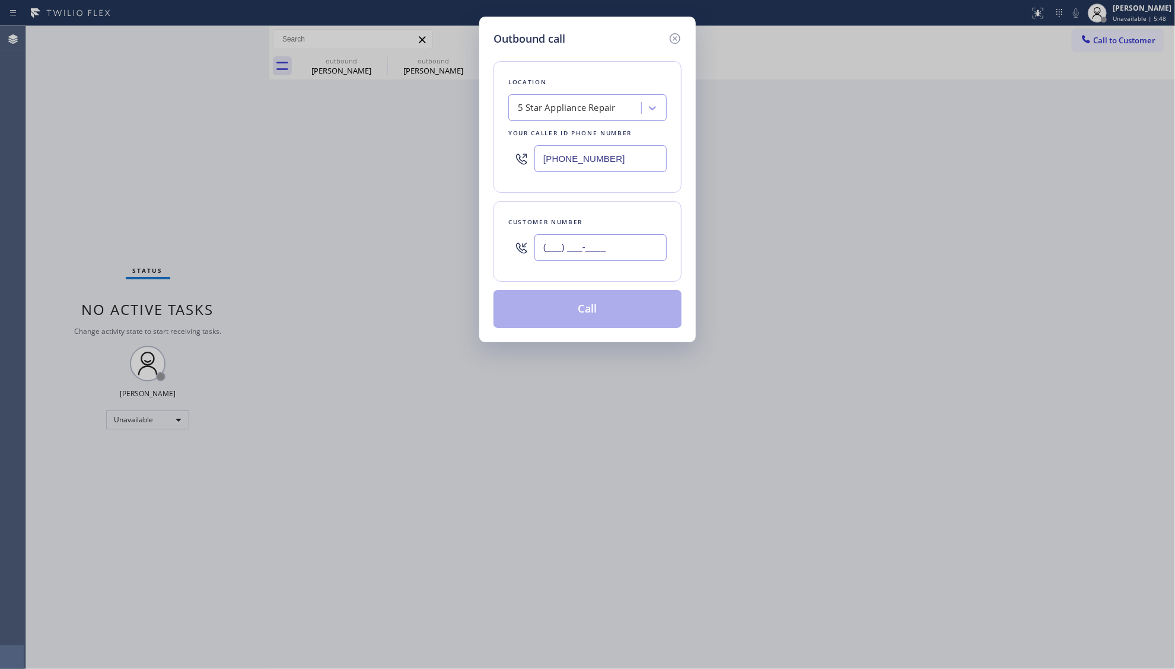
paste input "323) 371-0101"
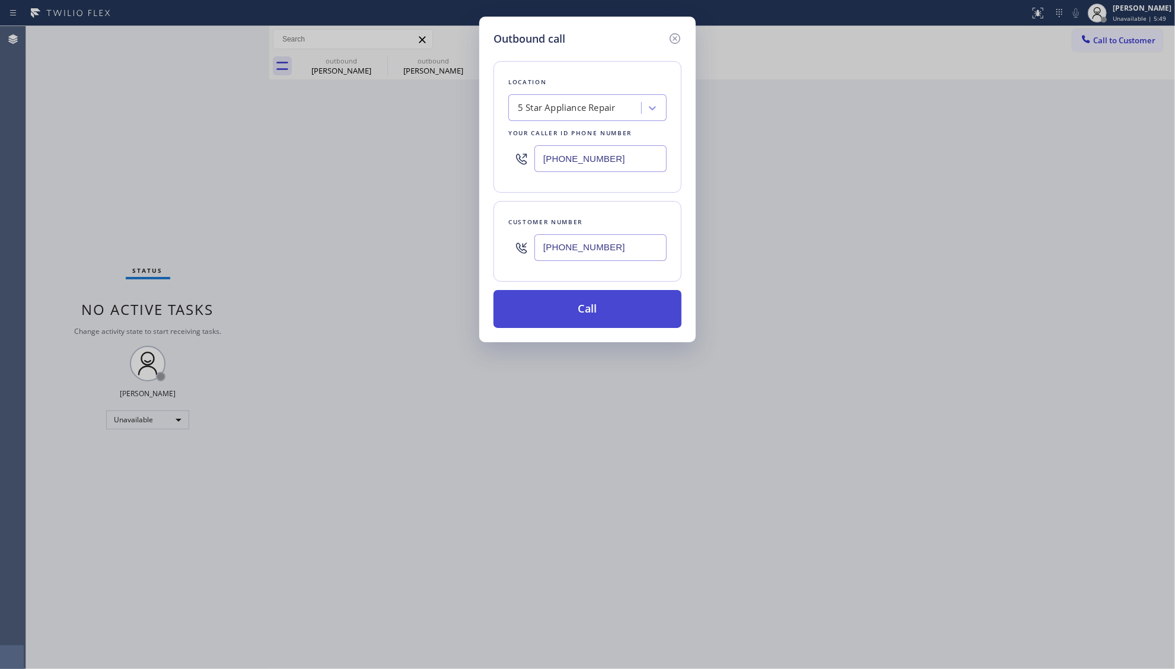
type input "[PHONE_NUMBER]"
click at [593, 295] on button "Call" at bounding box center [587, 309] width 188 height 38
click at [575, 221] on div "Customer number" at bounding box center [587, 222] width 158 height 12
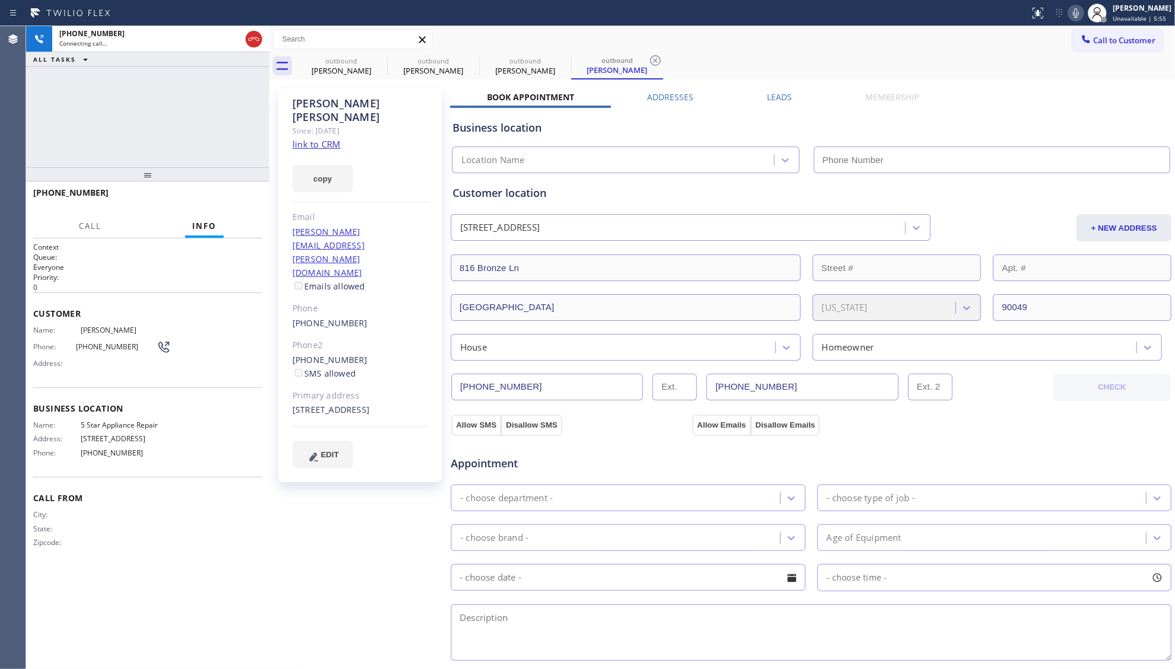
type input "[PHONE_NUMBER]"
click at [250, 195] on span "HANG UP" at bounding box center [234, 198] width 36 height 8
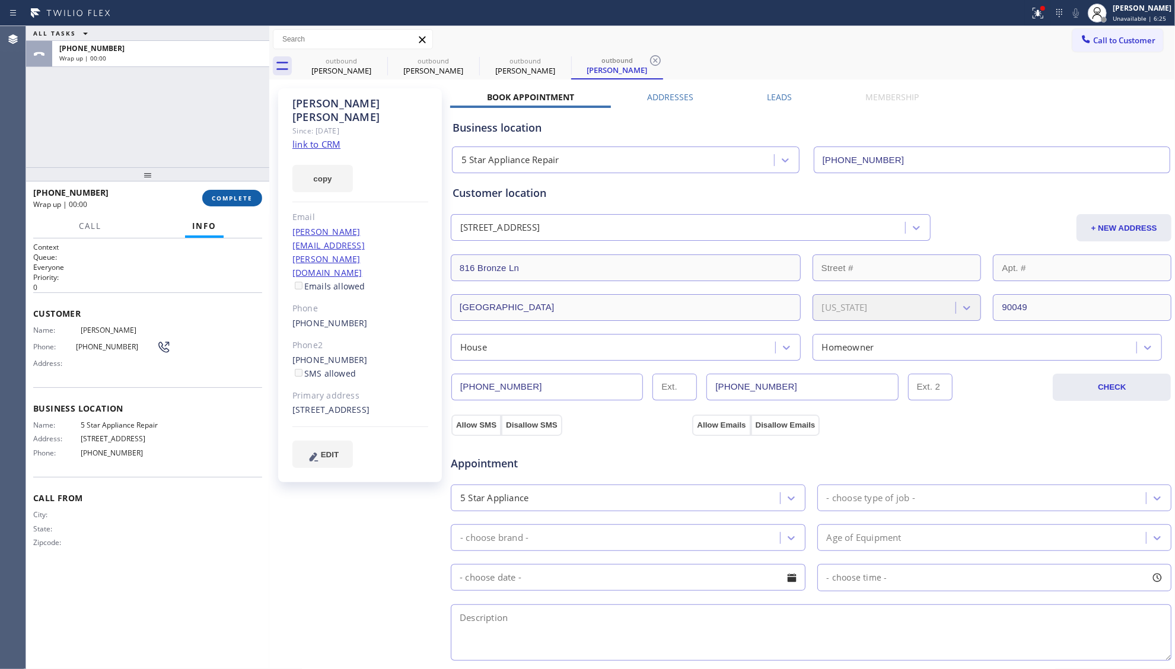
click at [249, 192] on button "COMPLETE" at bounding box center [232, 198] width 60 height 17
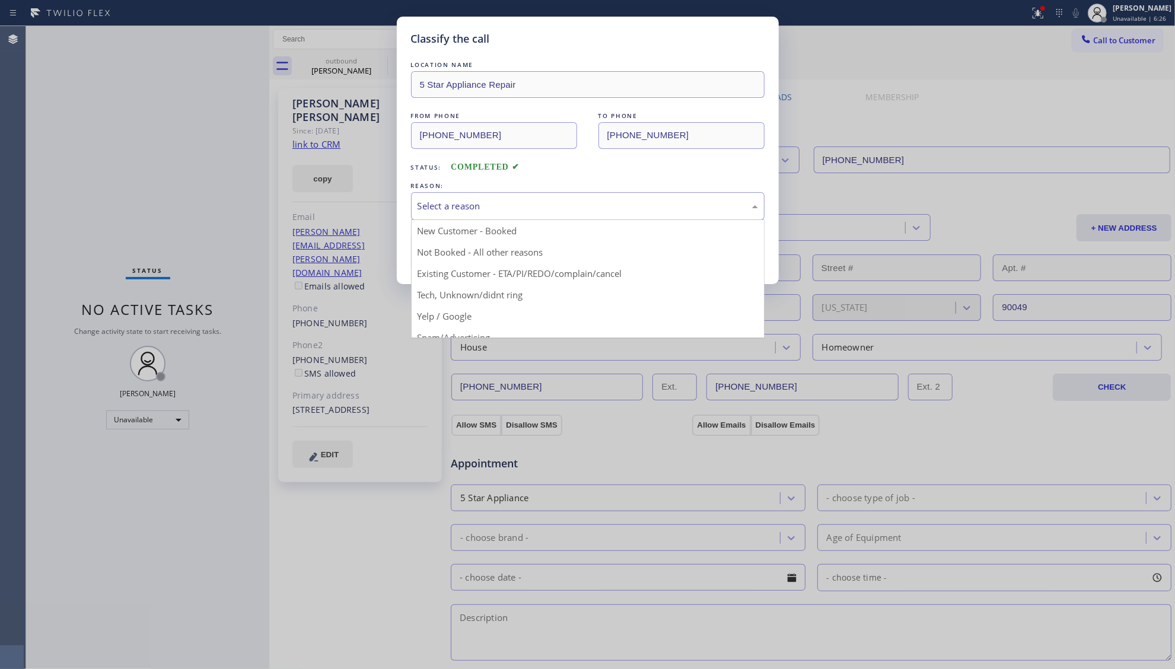
click at [464, 193] on div "Select a reason" at bounding box center [587, 206] width 353 height 28
click at [451, 254] on button "Save" at bounding box center [458, 251] width 95 height 38
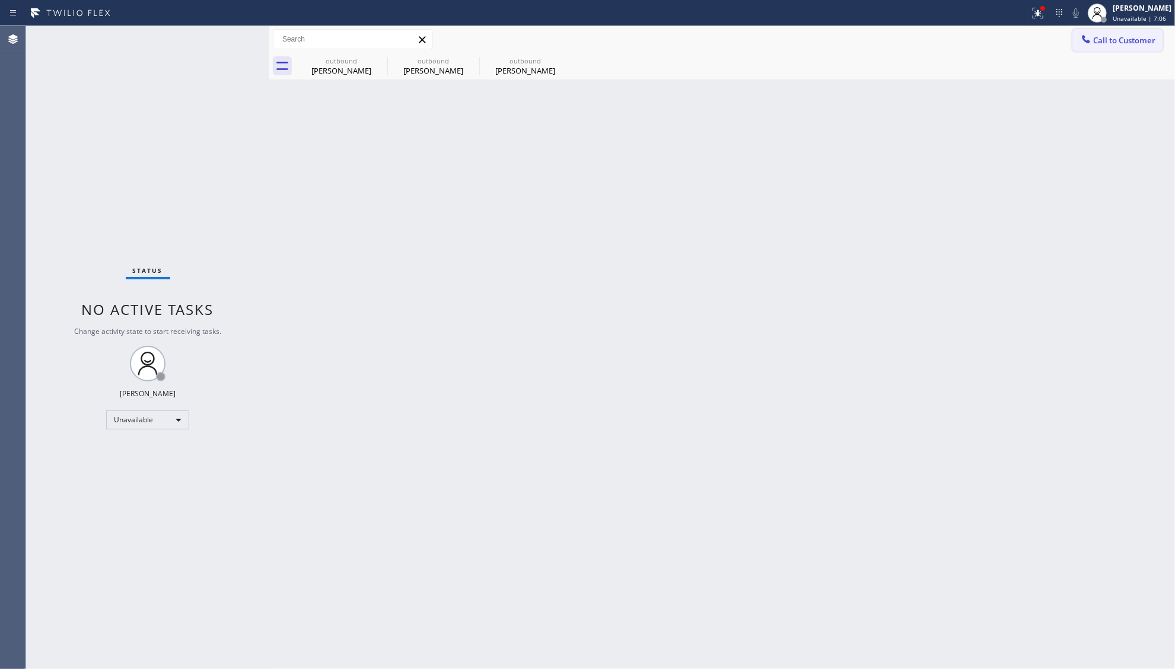
click at [1111, 34] on button "Call to Customer" at bounding box center [1117, 40] width 91 height 23
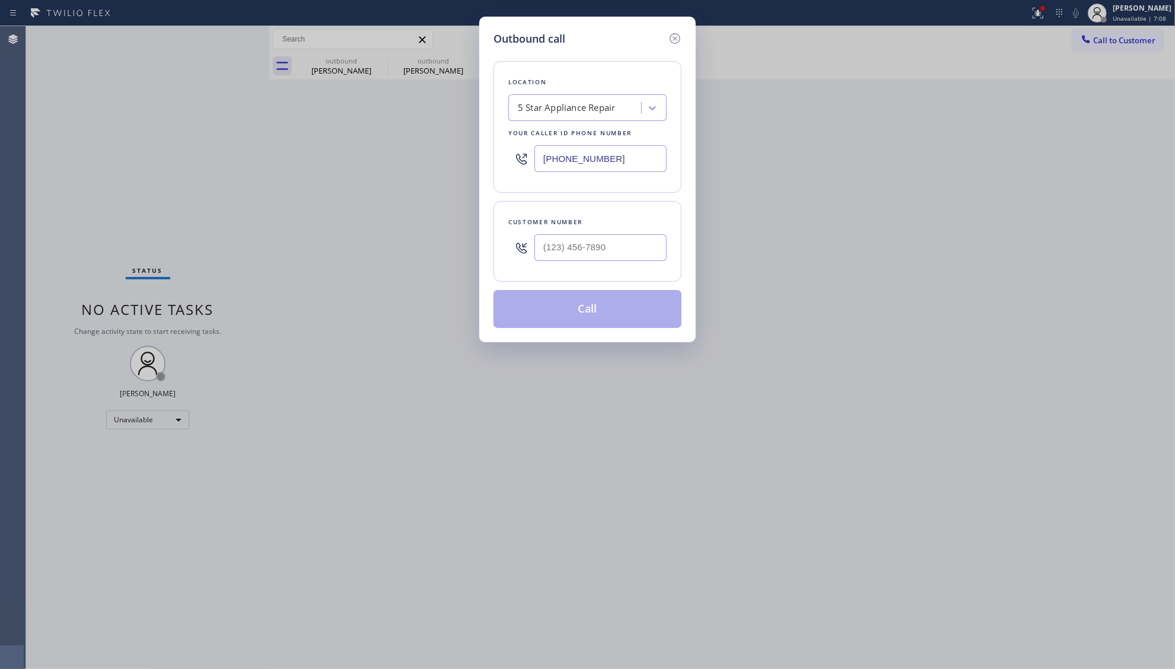
drag, startPoint x: 620, startPoint y: 153, endPoint x: 528, endPoint y: 173, distance: 94.7
click at [528, 173] on div "[PHONE_NUMBER]" at bounding box center [587, 158] width 158 height 39
paste input "44) 334-4687"
type input "[PHONE_NUMBER]"
click at [617, 263] on div at bounding box center [600, 247] width 132 height 39
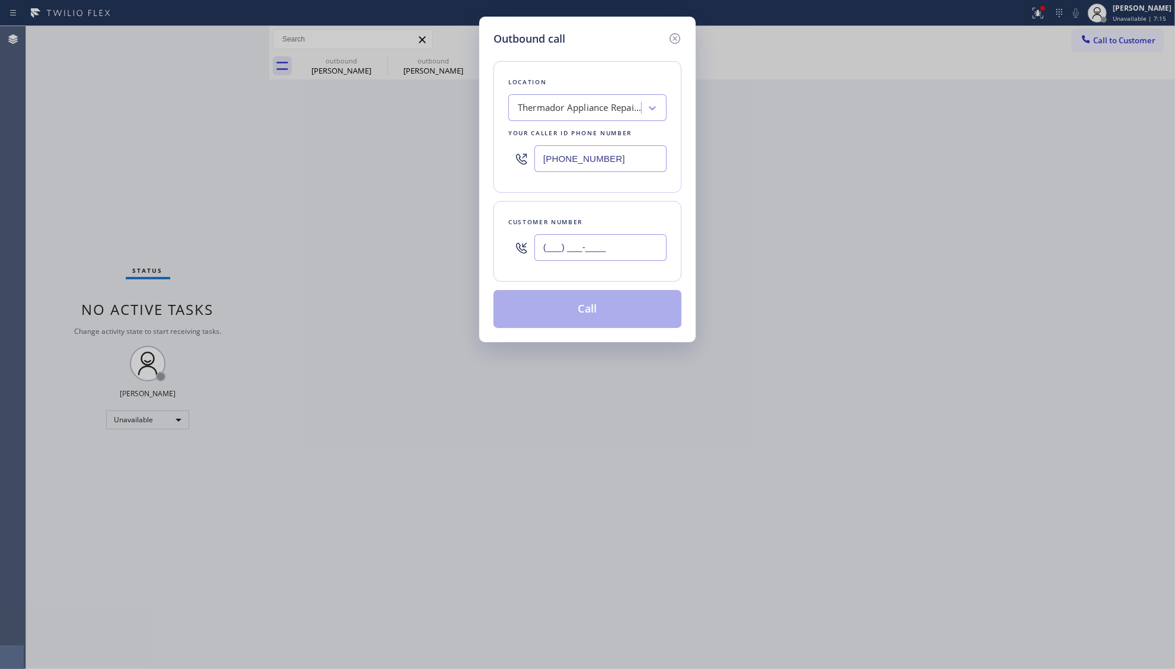
paste input "626) 737-1484"
drag, startPoint x: 619, startPoint y: 254, endPoint x: 636, endPoint y: 235, distance: 25.2
click at [620, 254] on input "[PHONE_NUMBER]" at bounding box center [600, 247] width 132 height 27
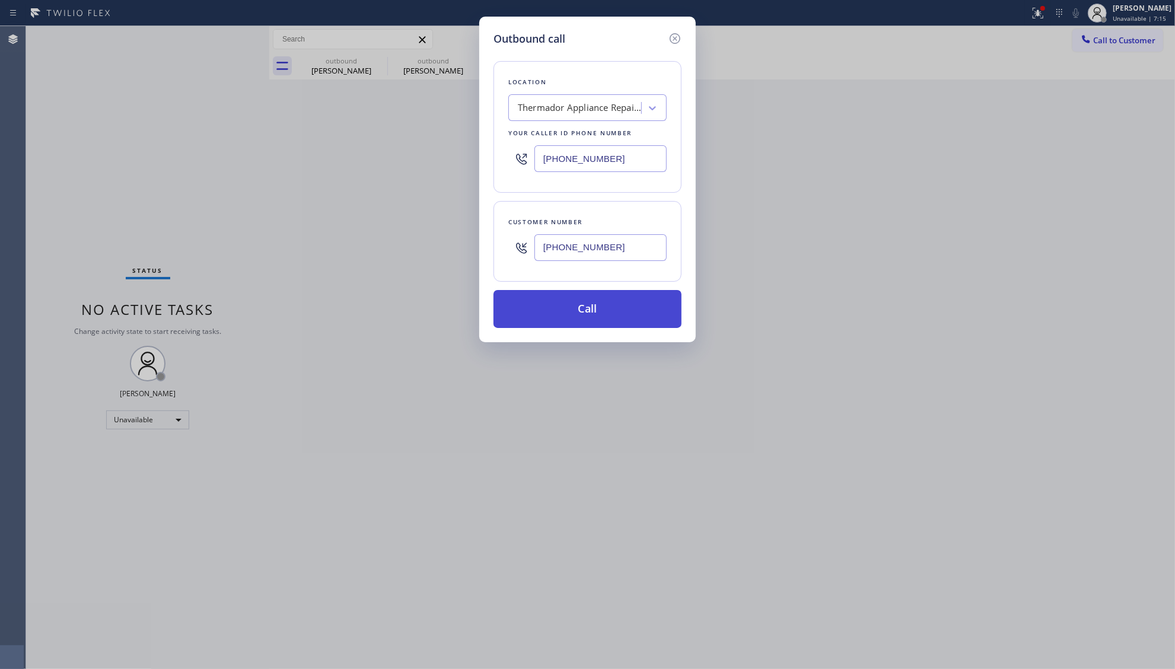
type input "[PHONE_NUMBER]"
click at [574, 324] on button "Call" at bounding box center [587, 309] width 188 height 38
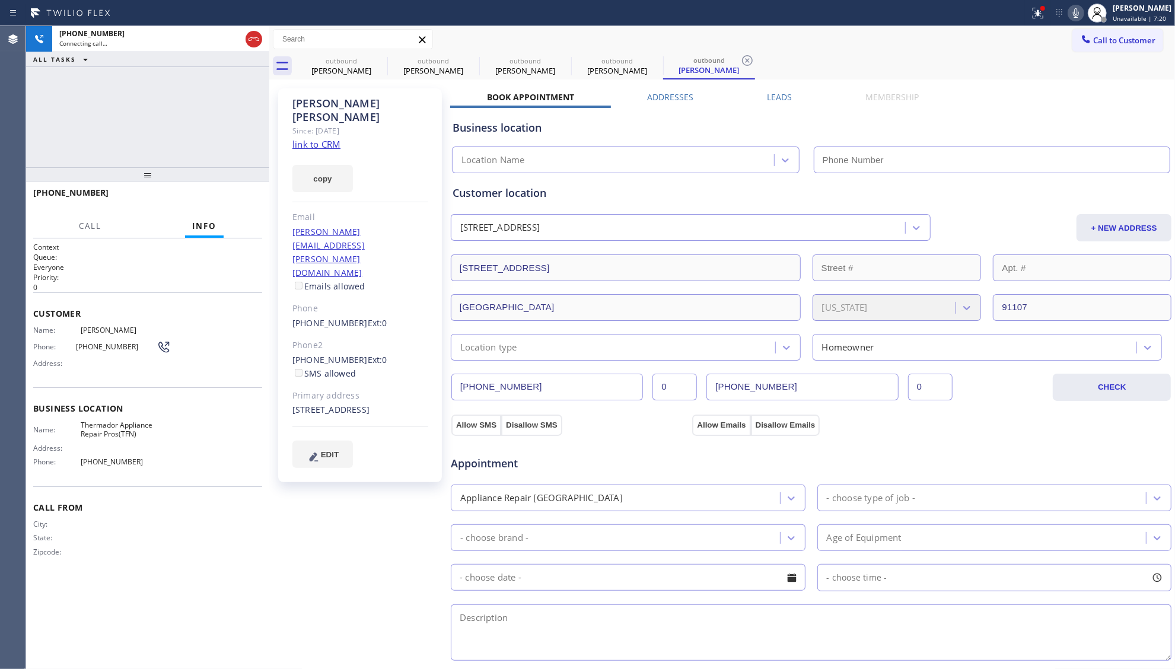
type input "[PHONE_NUMBER]"
drag, startPoint x: 343, startPoint y: 55, endPoint x: 366, endPoint y: 55, distance: 23.7
click at [346, 55] on div "outbound [PERSON_NAME]" at bounding box center [342, 66] width 90 height 27
type input "[PHONE_NUMBER]"
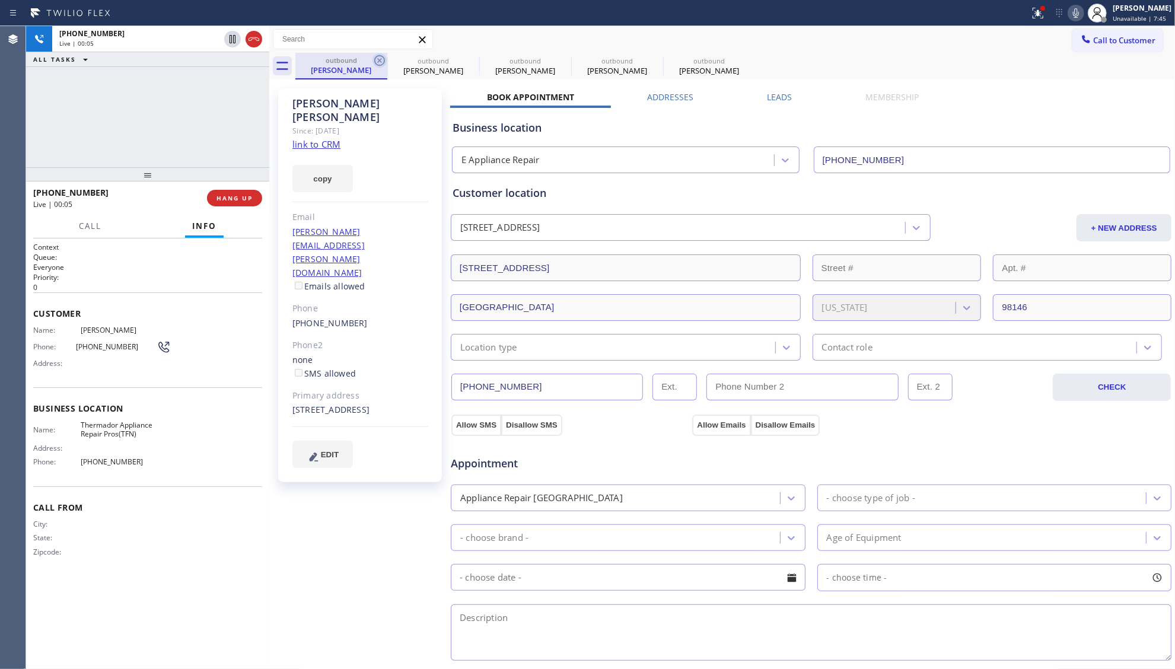
click at [383, 59] on icon at bounding box center [379, 60] width 14 height 14
click at [0, 0] on icon at bounding box center [0, 0] width 0 height 0
type input "[PHONE_NUMBER]"
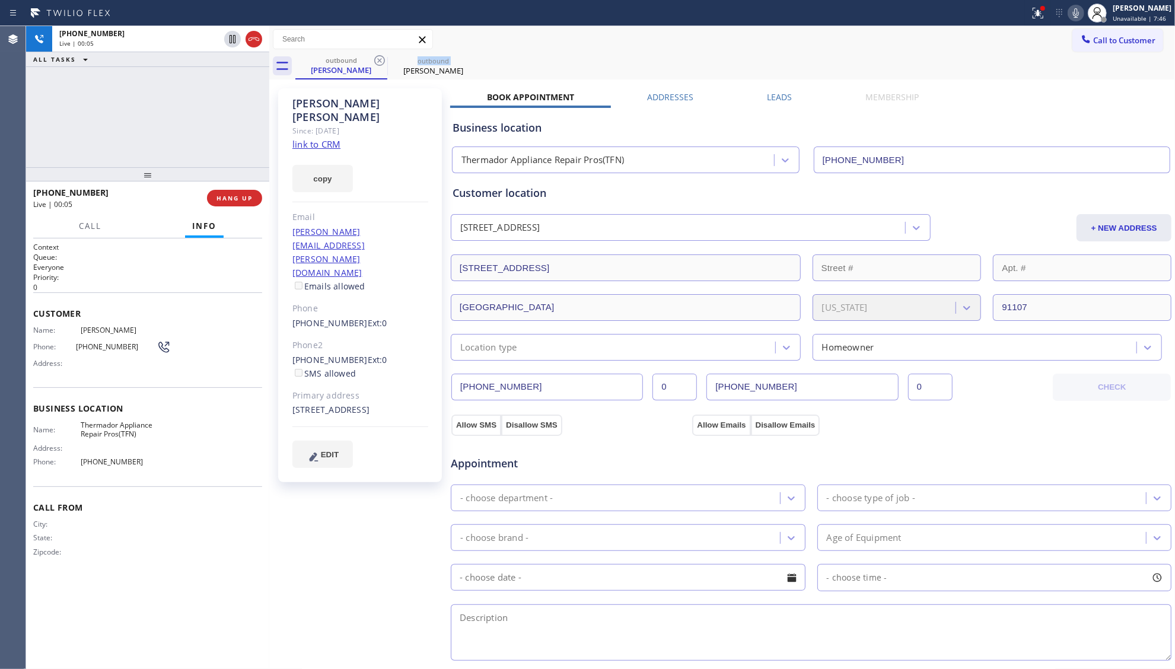
click at [383, 59] on icon at bounding box center [379, 60] width 14 height 14
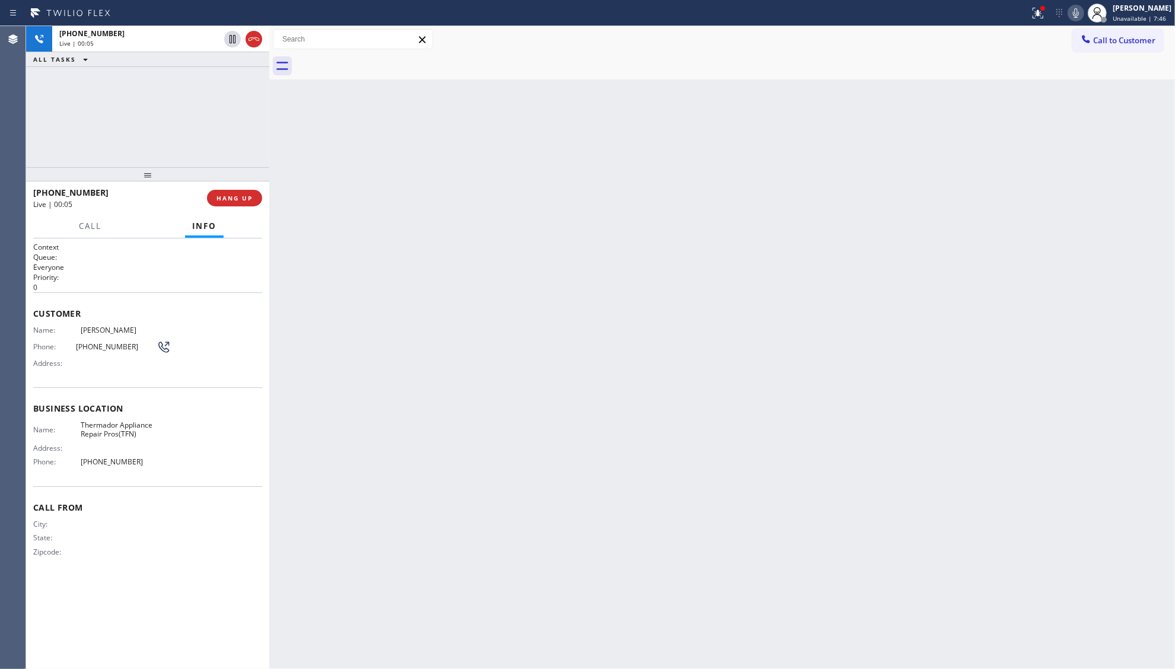
click at [383, 60] on div at bounding box center [734, 66] width 879 height 27
click at [232, 195] on span "HANG UP" at bounding box center [234, 198] width 36 height 8
click at [233, 194] on span "HANG UP" at bounding box center [234, 198] width 36 height 8
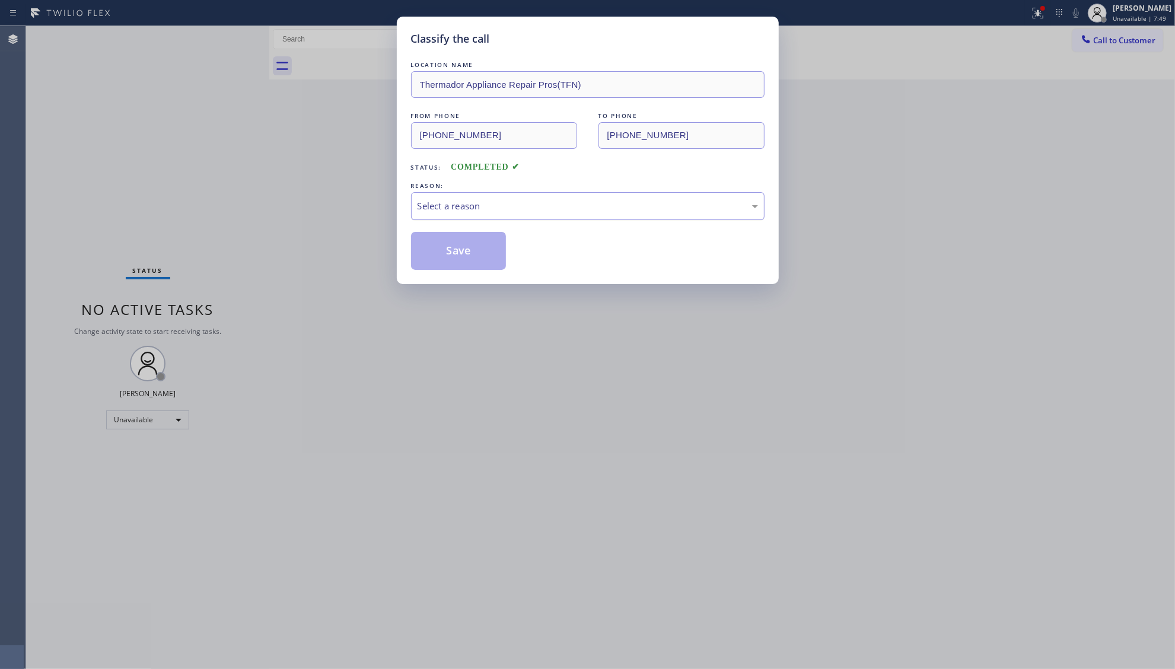
click at [509, 207] on div "Select a reason" at bounding box center [587, 206] width 340 height 14
click at [450, 250] on button "Save" at bounding box center [458, 251] width 95 height 38
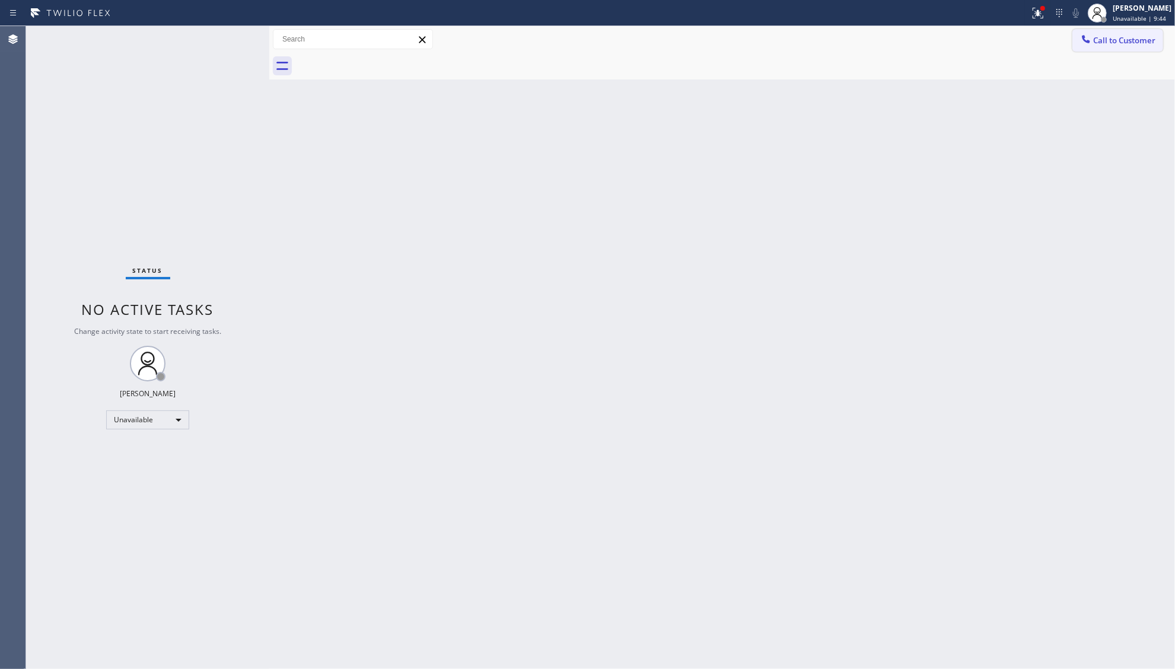
click at [1104, 42] on span "Call to Customer" at bounding box center [1124, 40] width 62 height 11
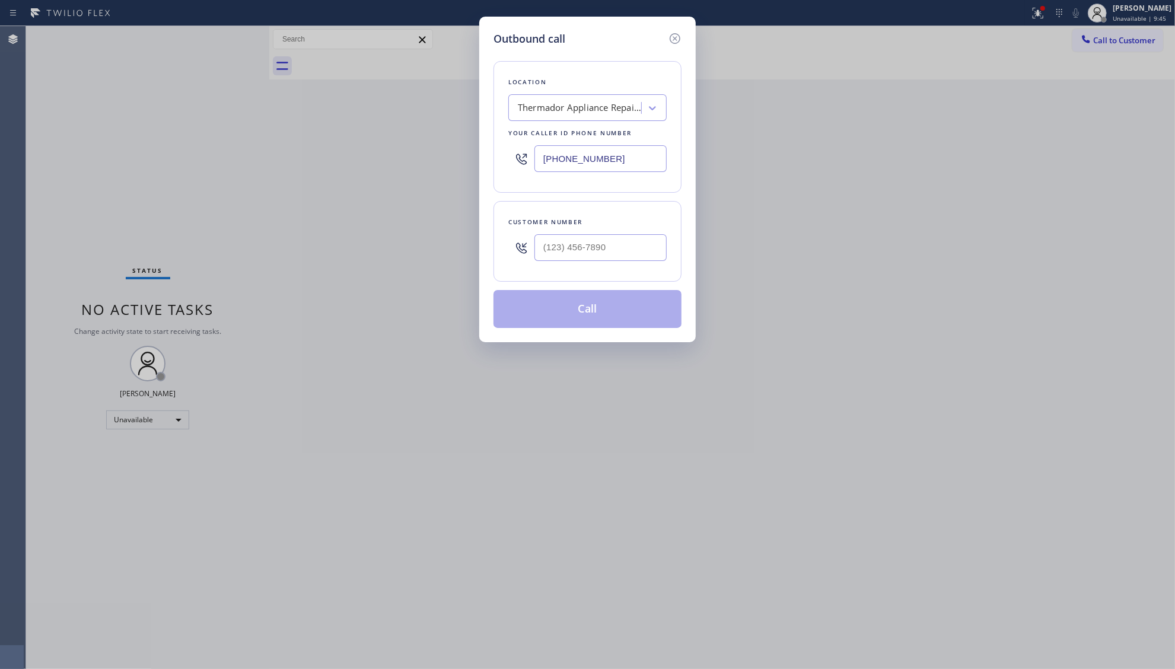
drag, startPoint x: 627, startPoint y: 162, endPoint x: 492, endPoint y: 157, distance: 135.3
click at [492, 157] on div "Outbound call Location Thermador Appliance Repair Pros(TFN) Your caller id phon…" at bounding box center [587, 180] width 216 height 326
paste input "650) 800-8834"
type input "[PHONE_NUMBER]"
click at [605, 261] on input "(___) ___-____" at bounding box center [600, 247] width 132 height 27
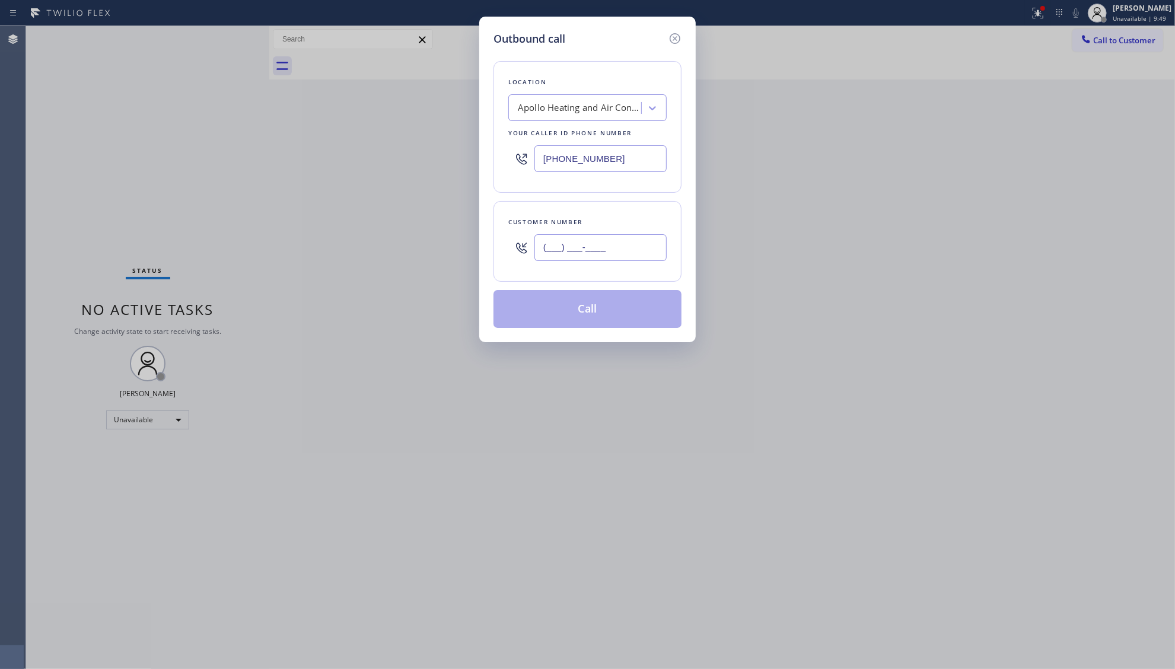
paste input "415) 602-0062"
type input "[PHONE_NUMBER]"
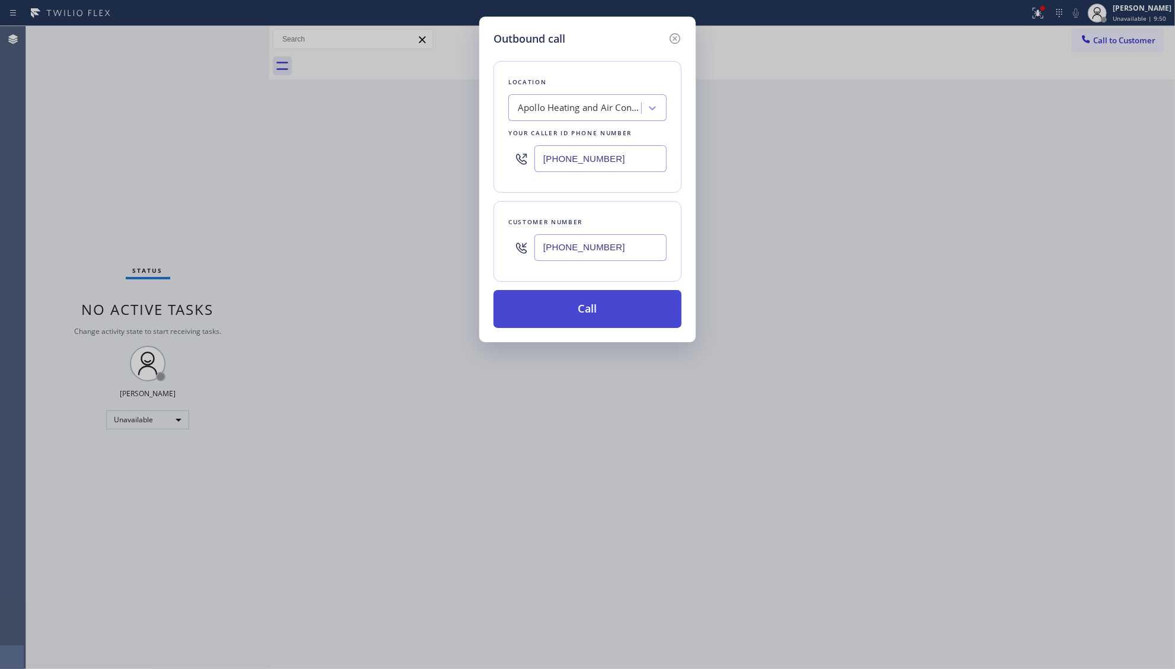
click at [591, 314] on button "Call" at bounding box center [587, 309] width 188 height 38
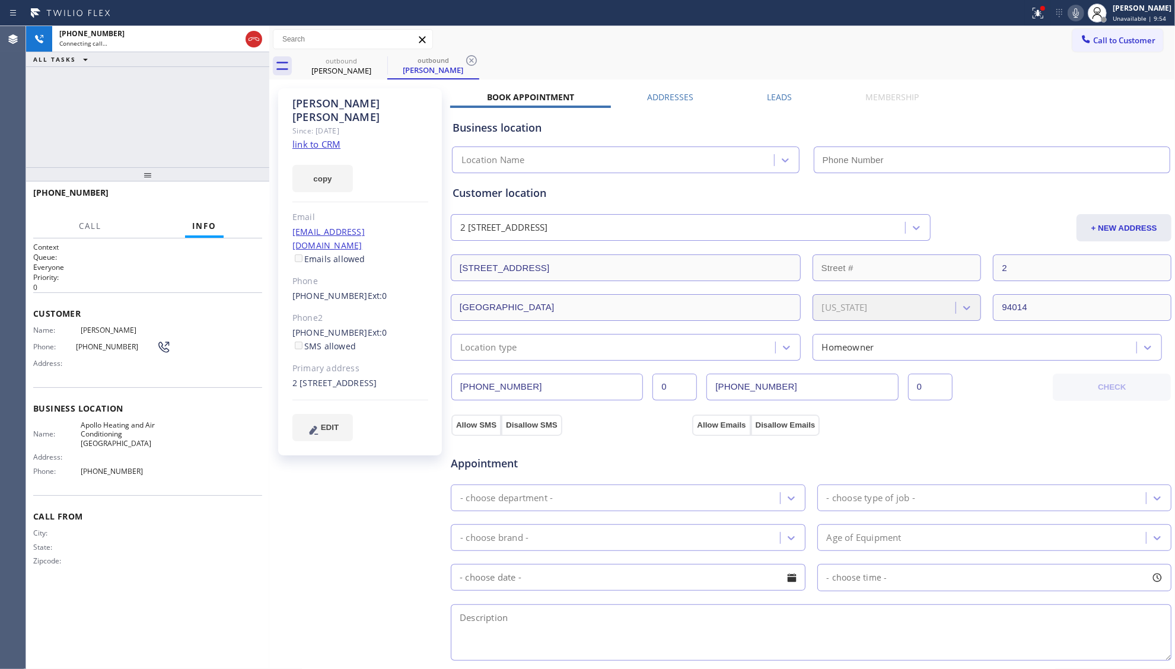
type input "[PHONE_NUMBER]"
click at [470, 62] on icon at bounding box center [471, 60] width 14 height 14
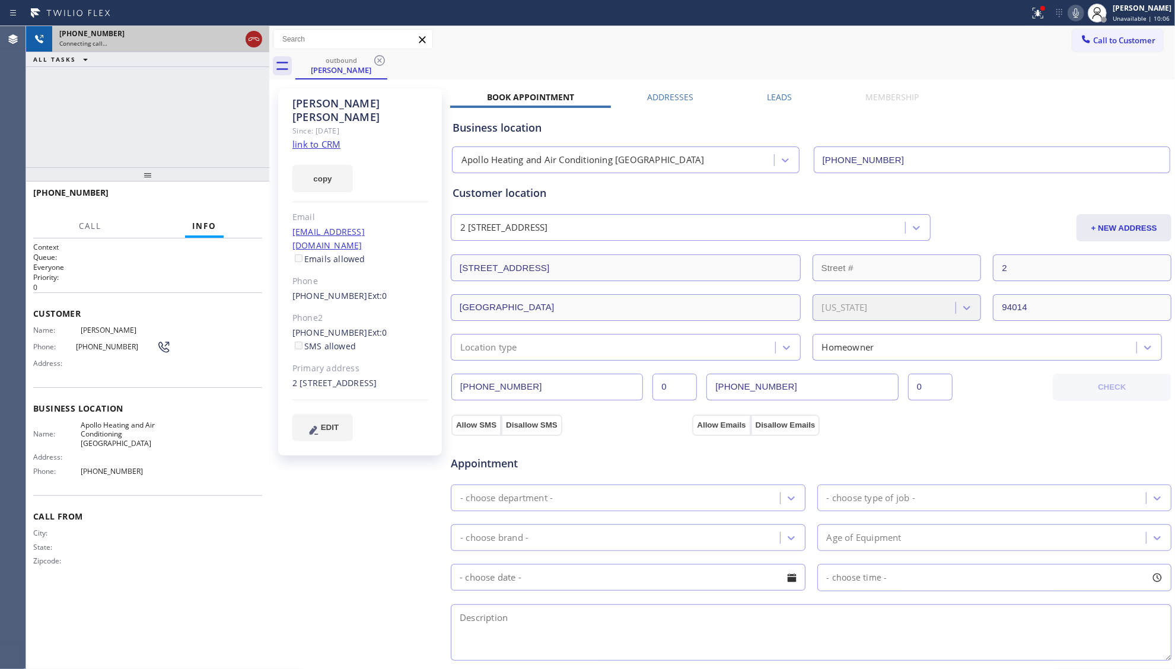
click at [257, 41] on icon at bounding box center [254, 39] width 14 height 14
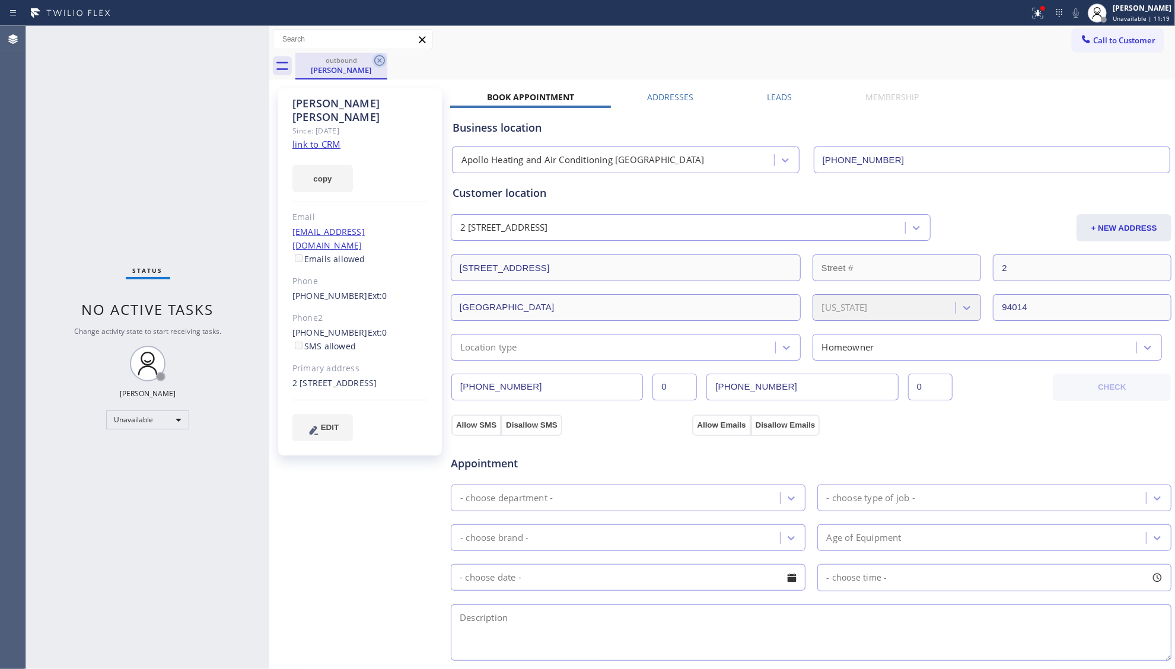
click at [383, 60] on icon at bounding box center [379, 60] width 14 height 14
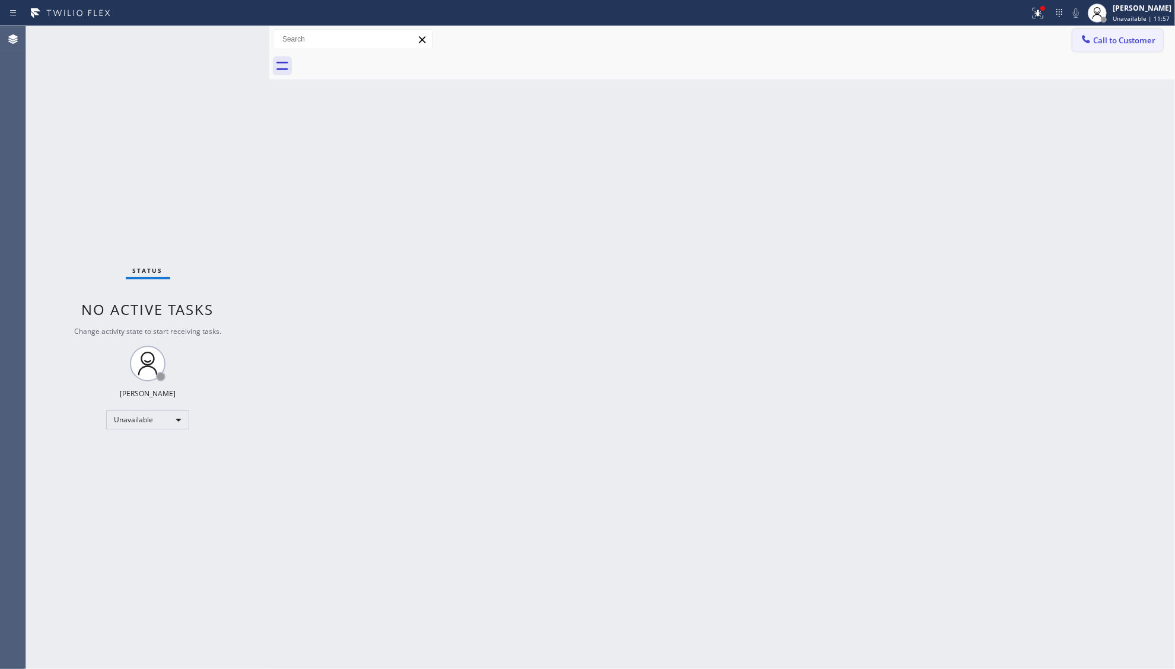
drag, startPoint x: 1148, startPoint y: 36, endPoint x: 983, endPoint y: 96, distance: 176.2
click at [1147, 36] on span "Call to Customer" at bounding box center [1124, 40] width 62 height 11
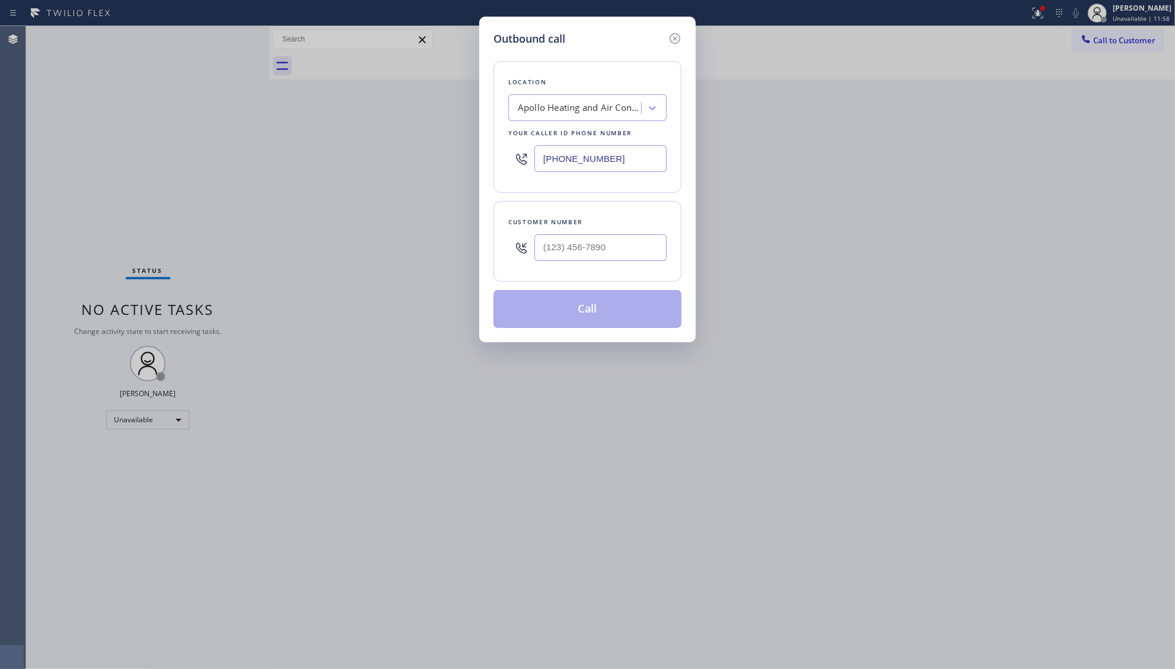
drag, startPoint x: 635, startPoint y: 160, endPoint x: 520, endPoint y: 165, distance: 114.6
click at [520, 165] on div "[PHONE_NUMBER]" at bounding box center [587, 158] width 158 height 39
paste input "425) 689-7046"
type input "[PHONE_NUMBER]"
click at [629, 242] on input "(___) ___-____" at bounding box center [600, 247] width 132 height 27
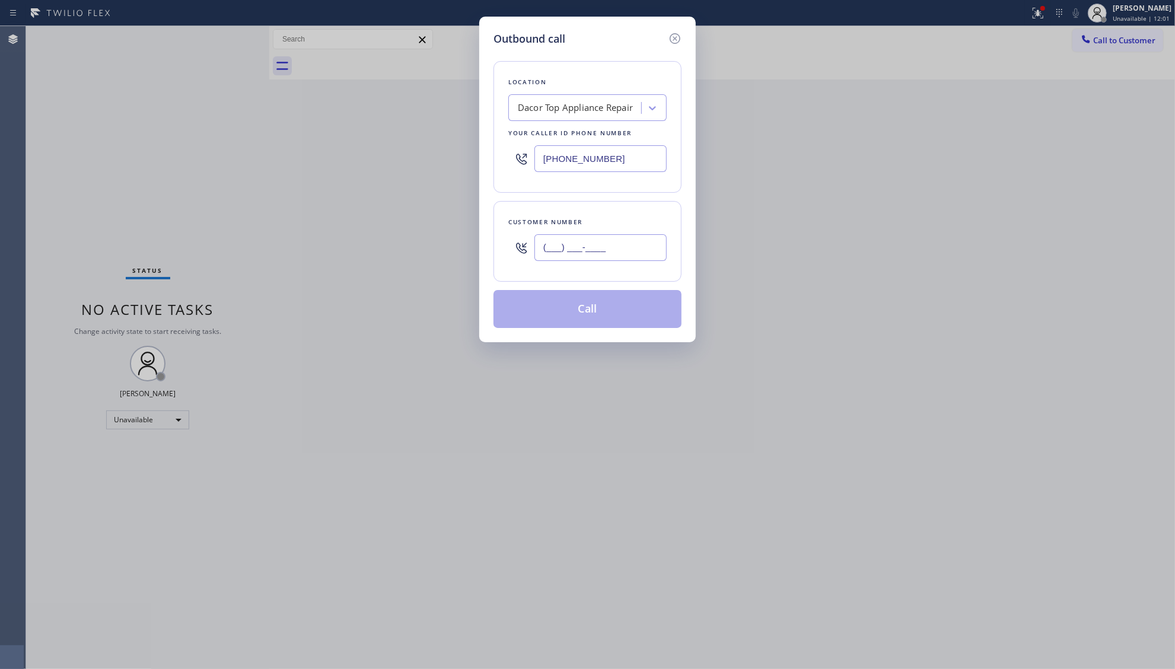
paste input "425) 563-1500"
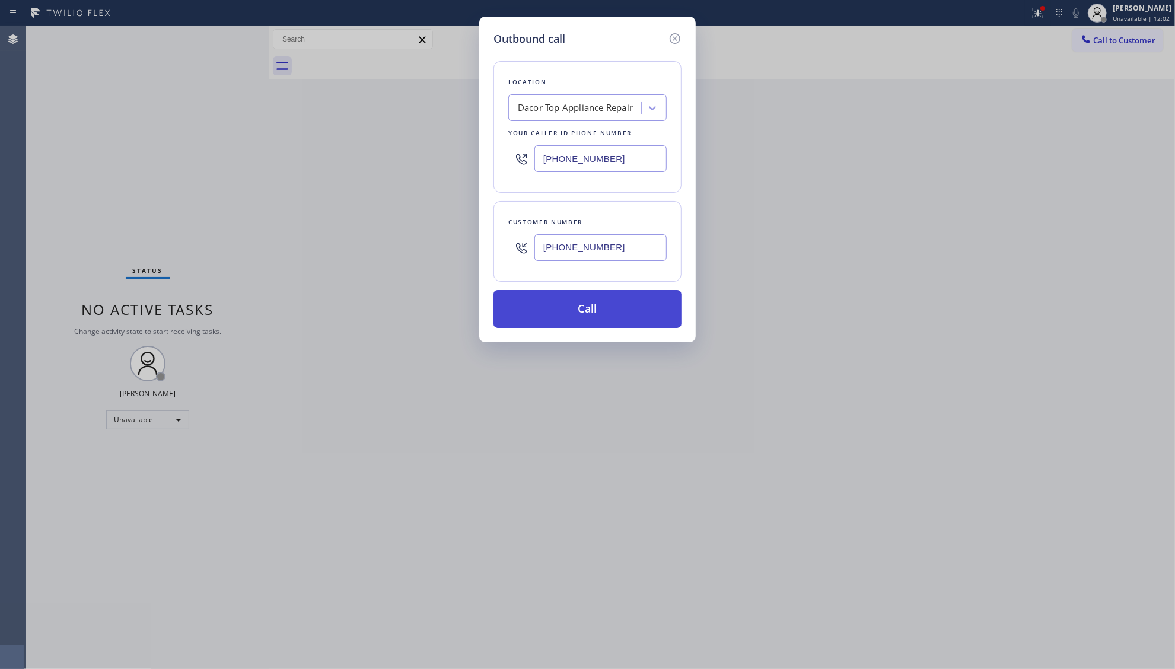
type input "[PHONE_NUMBER]"
drag, startPoint x: 596, startPoint y: 311, endPoint x: 603, endPoint y: 297, distance: 15.7
click at [596, 311] on button "Call" at bounding box center [587, 309] width 188 height 38
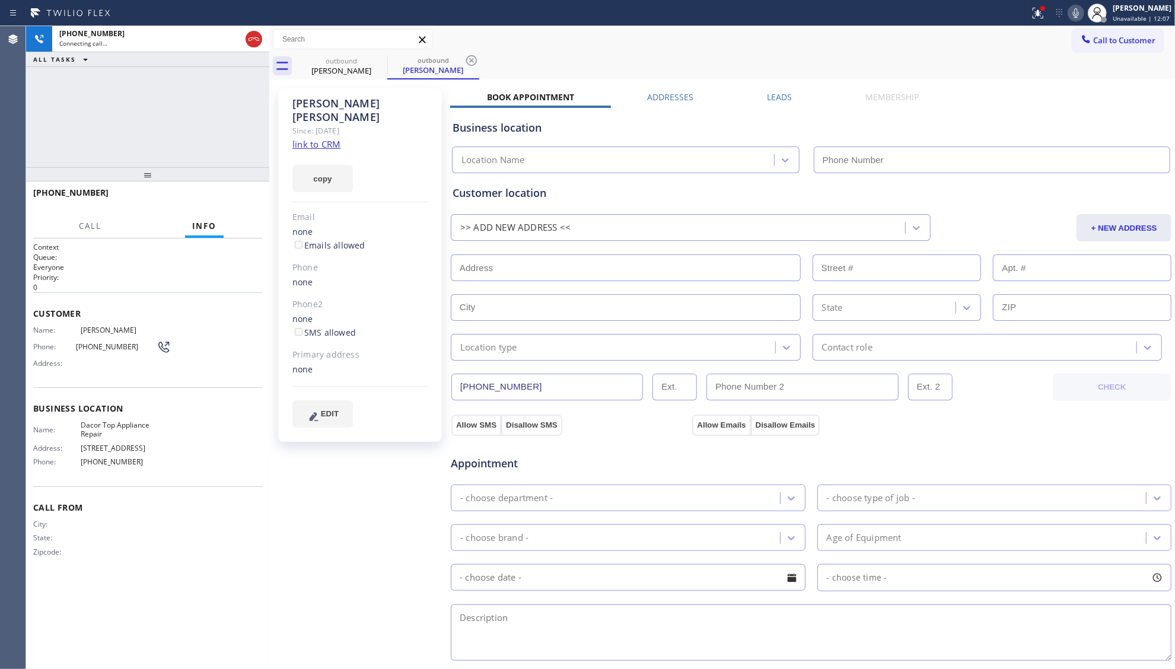
drag, startPoint x: 1023, startPoint y: 17, endPoint x: 1000, endPoint y: 63, distance: 51.7
click at [1023, 20] on div at bounding box center [515, 13] width 1020 height 19
click at [1035, 18] on icon at bounding box center [1038, 13] width 14 height 14
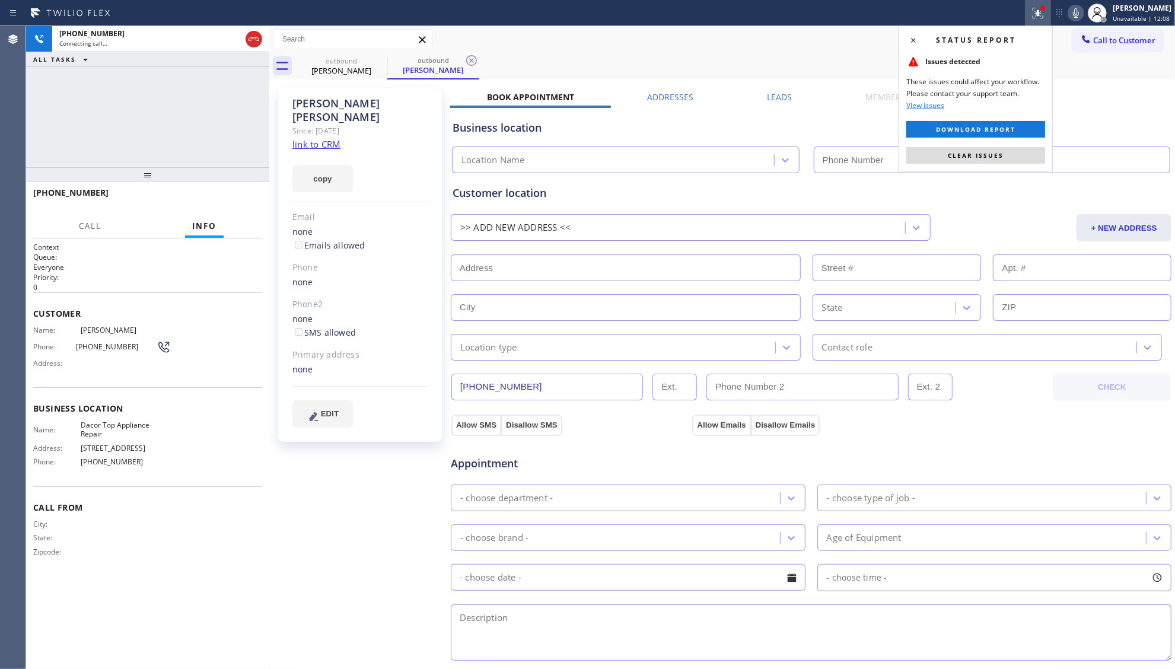
click at [980, 144] on div "Status report Issues detected These issues could affect your workflow. Please c…" at bounding box center [975, 99] width 154 height 146
type input "[PHONE_NUMBER]"
drag, startPoint x: 977, startPoint y: 149, endPoint x: 888, endPoint y: 81, distance: 112.4
click at [973, 148] on button "Clear issues" at bounding box center [975, 155] width 139 height 17
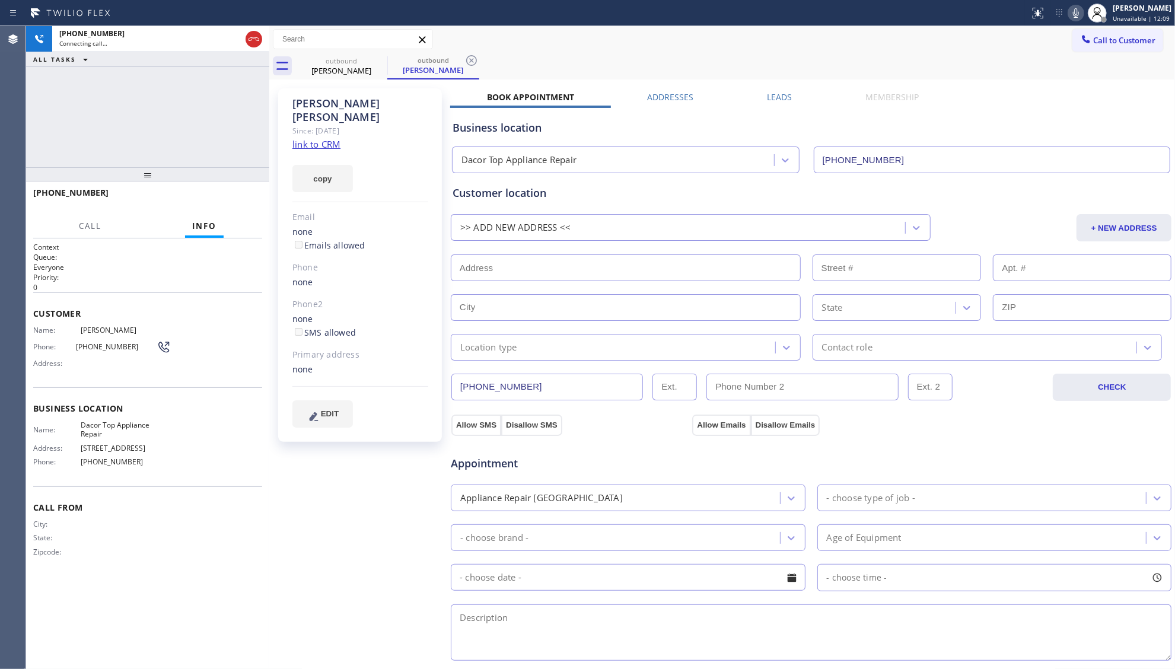
click at [881, 71] on div "outbound [PERSON_NAME] outbound [PERSON_NAME]" at bounding box center [734, 66] width 879 height 27
click at [219, 191] on button "HANG UP" at bounding box center [234, 198] width 55 height 17
click at [223, 193] on button "HANG UP" at bounding box center [234, 198] width 55 height 17
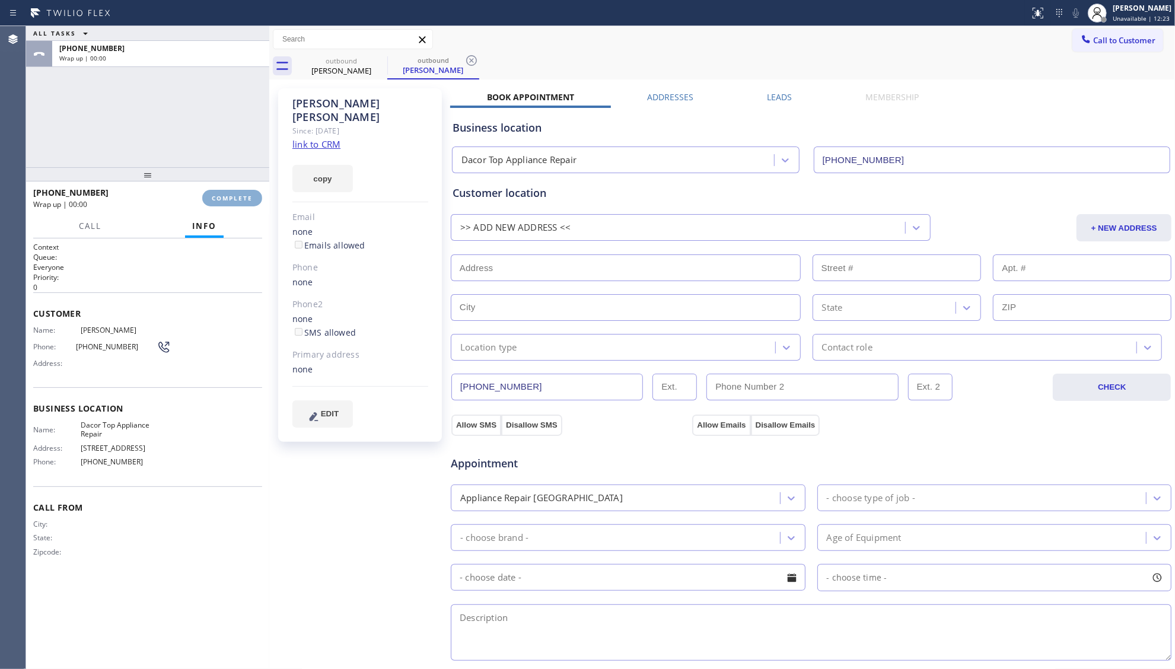
click at [228, 195] on span "COMPLETE" at bounding box center [232, 198] width 41 height 8
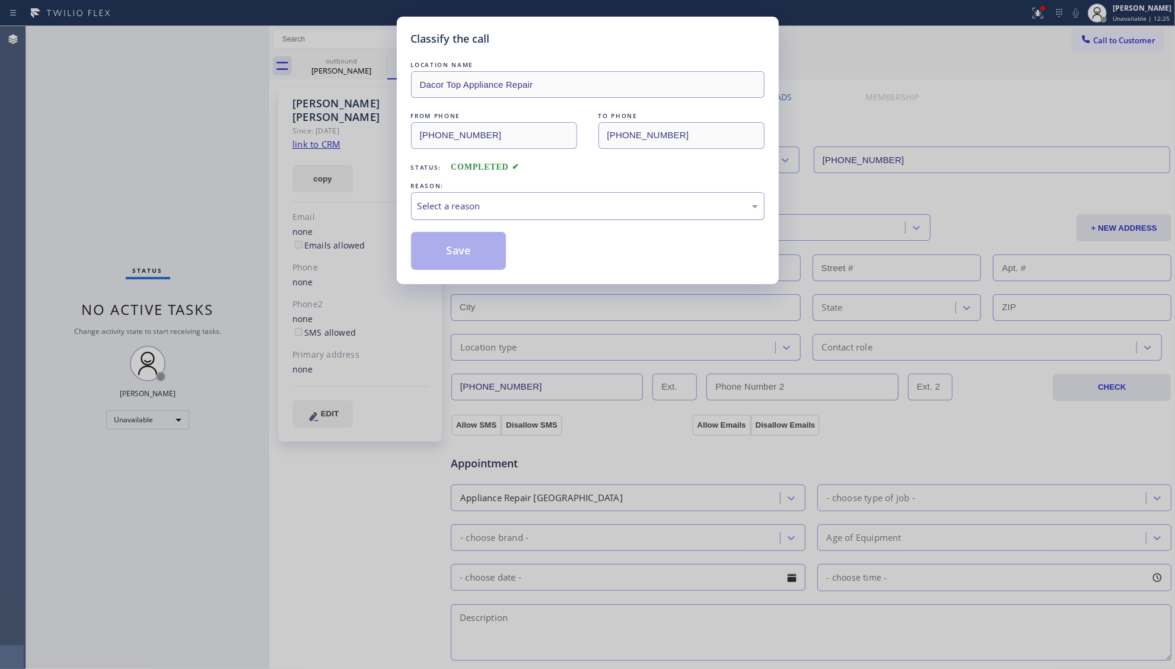
drag, startPoint x: 568, startPoint y: 200, endPoint x: 533, endPoint y: 219, distance: 39.5
click at [567, 200] on div "Select a reason" at bounding box center [587, 206] width 353 height 28
drag, startPoint x: 461, startPoint y: 240, endPoint x: 479, endPoint y: 250, distance: 21.3
click at [460, 240] on button "Save" at bounding box center [458, 251] width 95 height 38
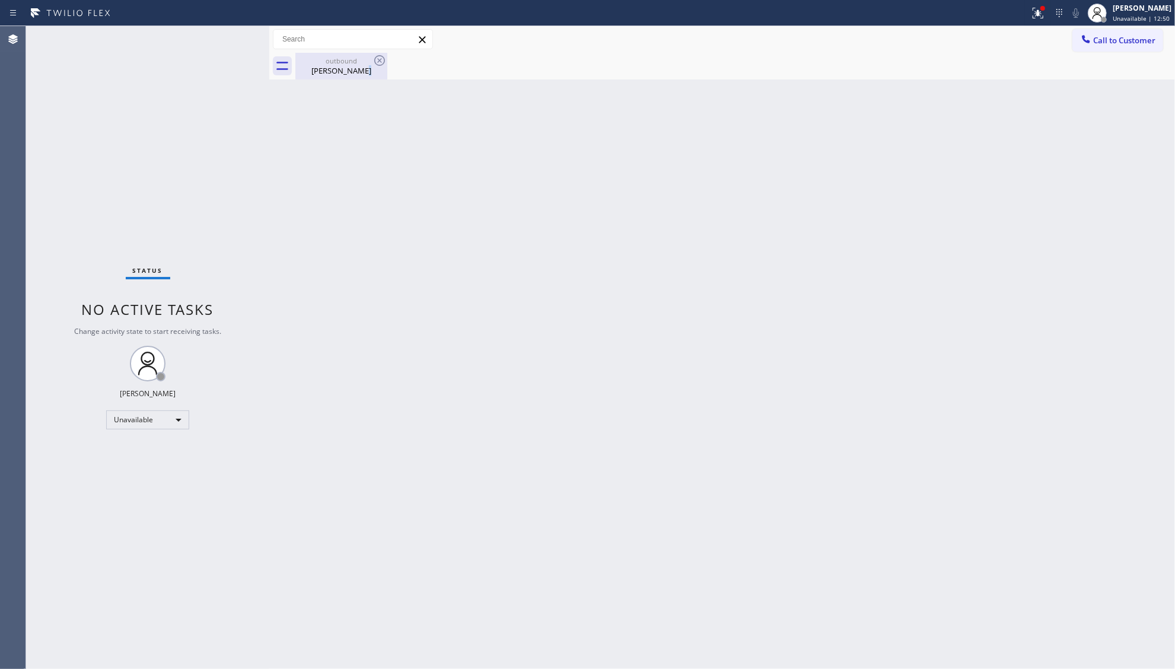
click at [357, 77] on div "outbound [PERSON_NAME]" at bounding box center [342, 66] width 90 height 27
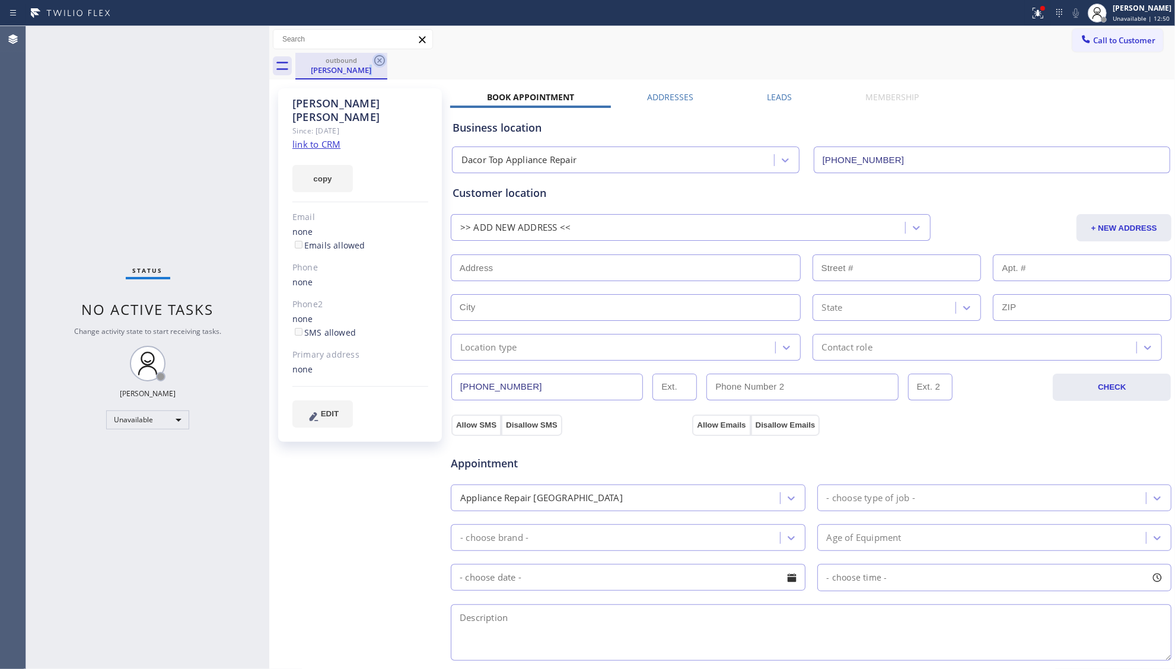
click at [381, 68] on div "outbound [PERSON_NAME]" at bounding box center [341, 66] width 92 height 27
click at [382, 64] on icon at bounding box center [379, 60] width 14 height 14
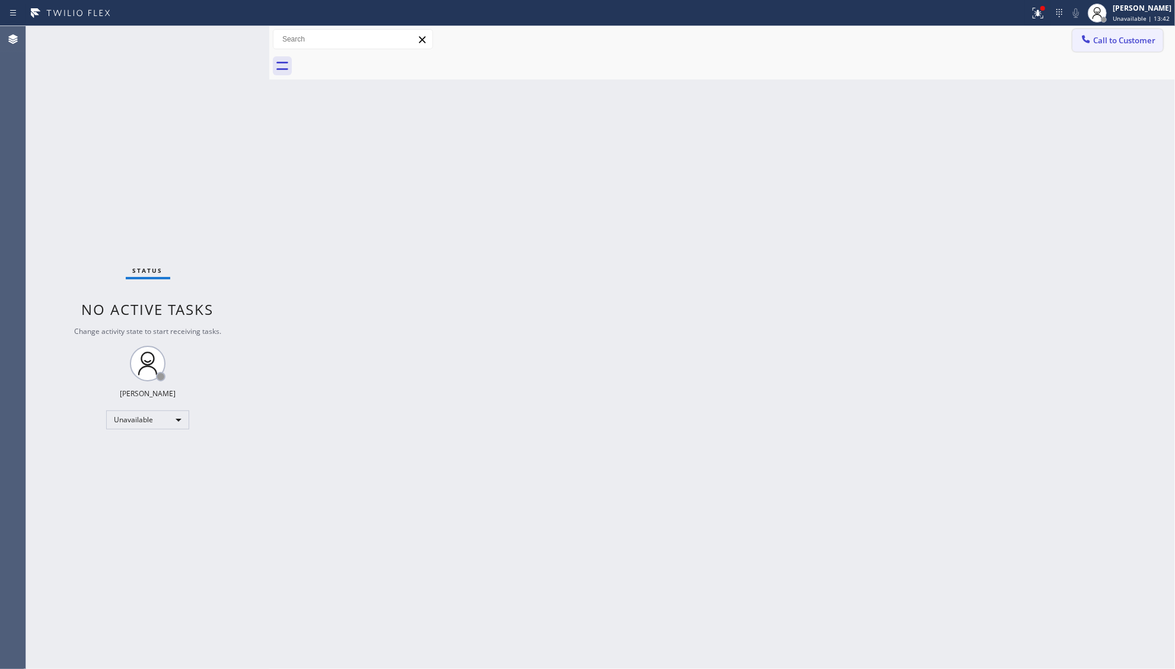
click at [1108, 39] on span "Call to Customer" at bounding box center [1124, 40] width 62 height 11
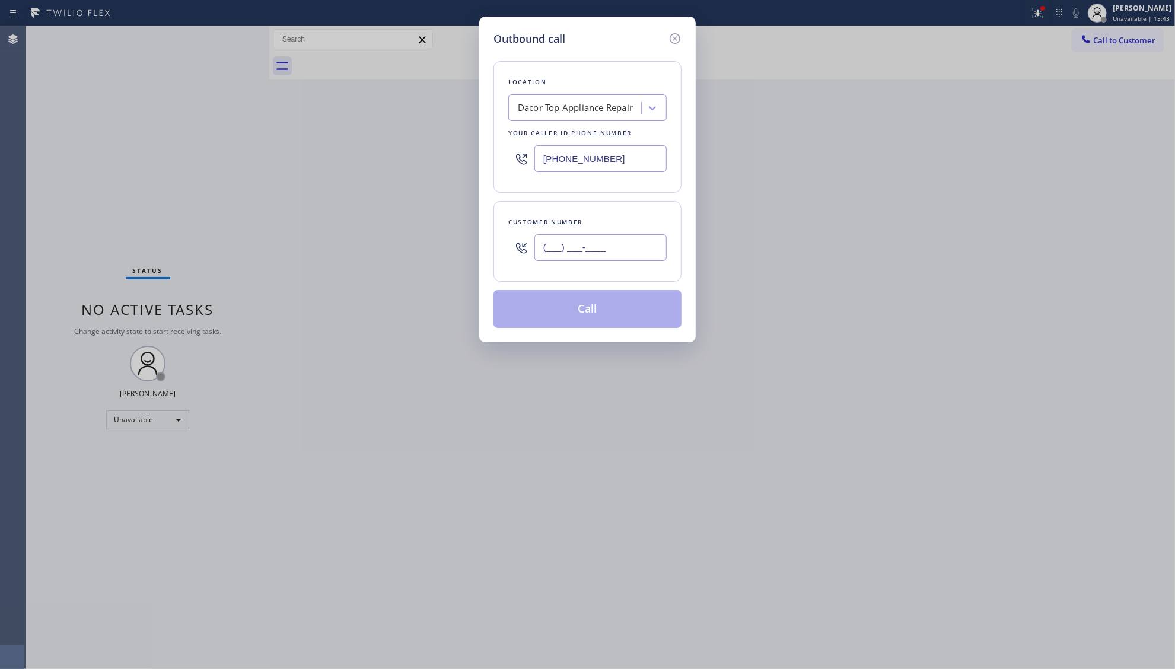
click at [630, 250] on input "(___) ___-____" at bounding box center [600, 247] width 132 height 27
paste input "310) 909-3210"
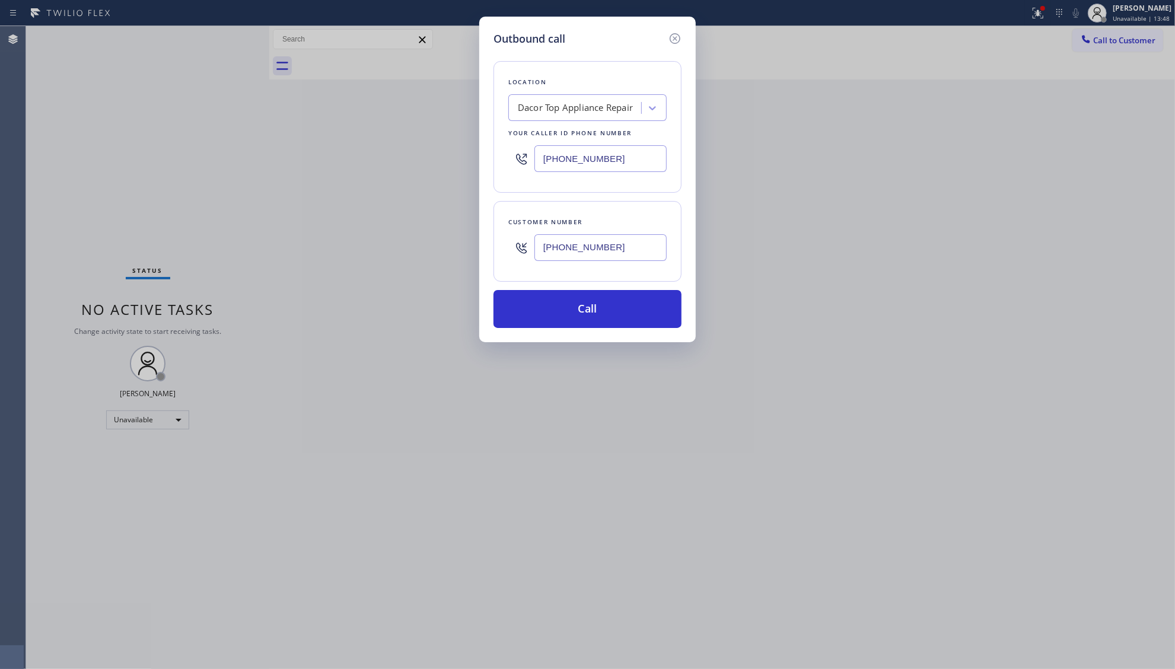
click at [632, 255] on input "[PHONE_NUMBER]" at bounding box center [600, 247] width 132 height 27
drag, startPoint x: 629, startPoint y: 253, endPoint x: 547, endPoint y: 259, distance: 82.1
click at [547, 259] on input "[PHONE_NUMBER]" at bounding box center [600, 247] width 132 height 27
paste input "800) 568-8664"
type input "[PHONE_NUMBER]"
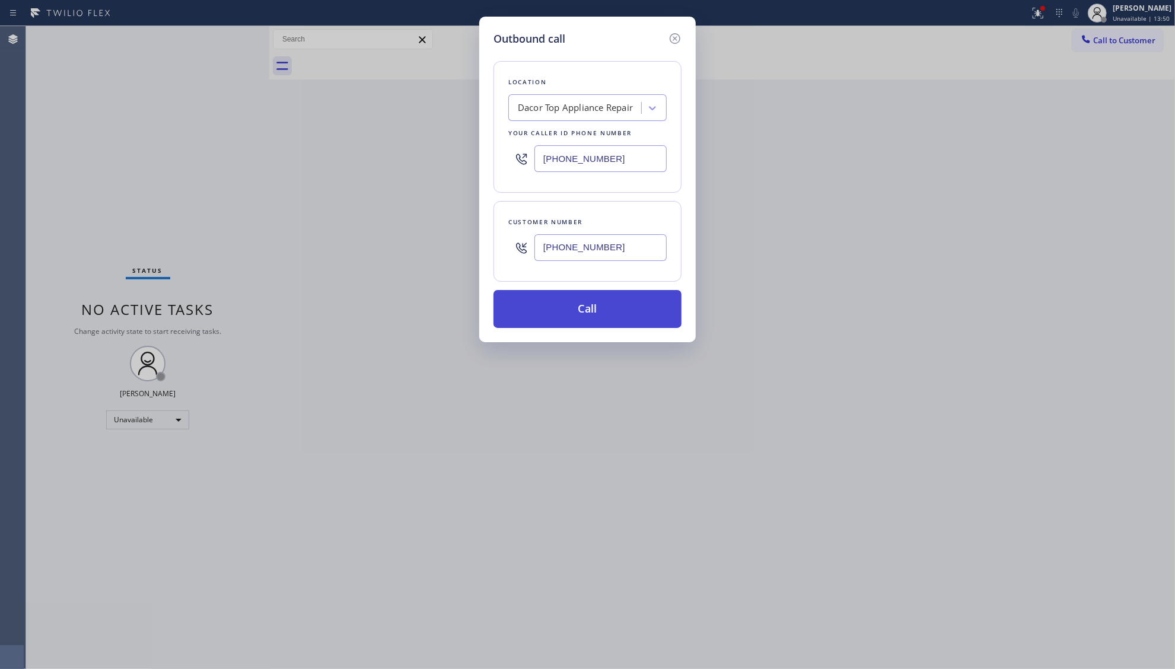
click at [580, 314] on button "Call" at bounding box center [587, 309] width 188 height 38
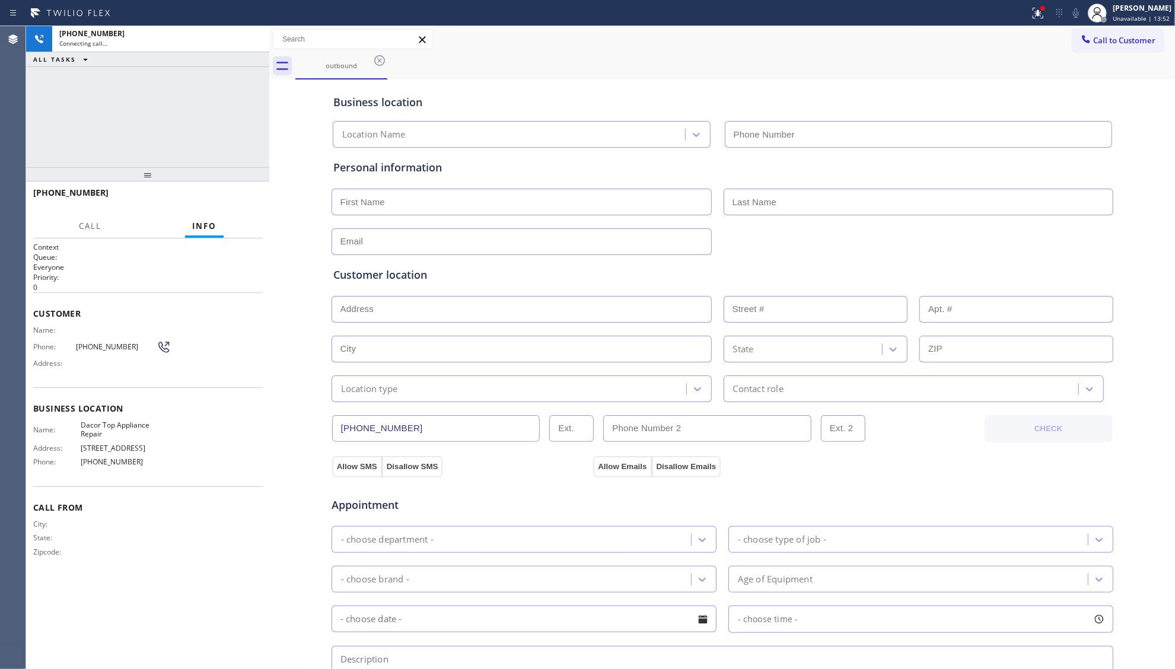
type input "[PHONE_NUMBER]"
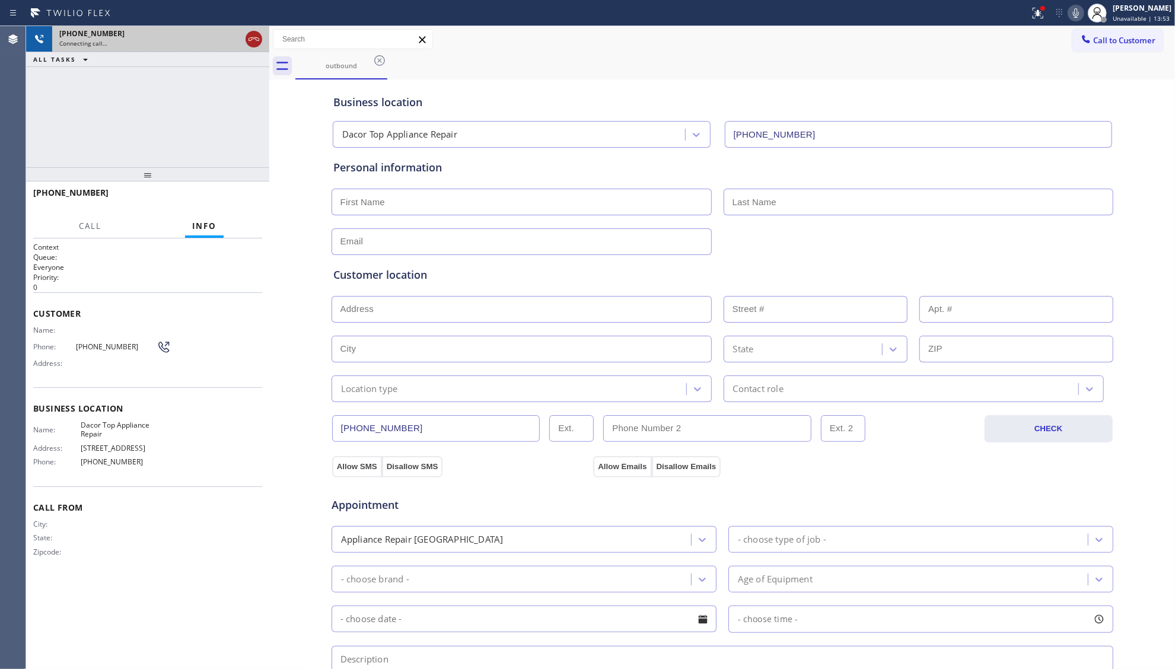
click at [252, 45] on div at bounding box center [253, 39] width 21 height 26
click at [243, 50] on div at bounding box center [253, 39] width 21 height 26
click at [250, 41] on icon at bounding box center [254, 39] width 14 height 14
click at [250, 41] on div "Connecting call…" at bounding box center [160, 43] width 203 height 8
click at [251, 40] on div "Connecting call…" at bounding box center [160, 43] width 203 height 8
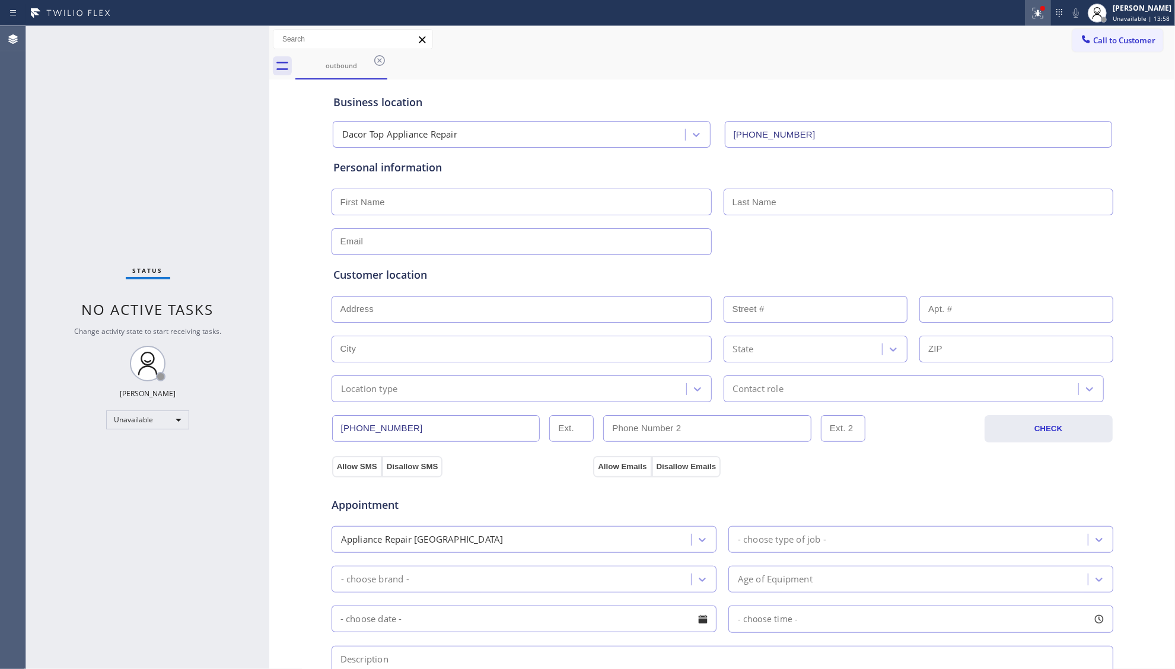
click at [1037, 17] on icon at bounding box center [1038, 13] width 14 height 14
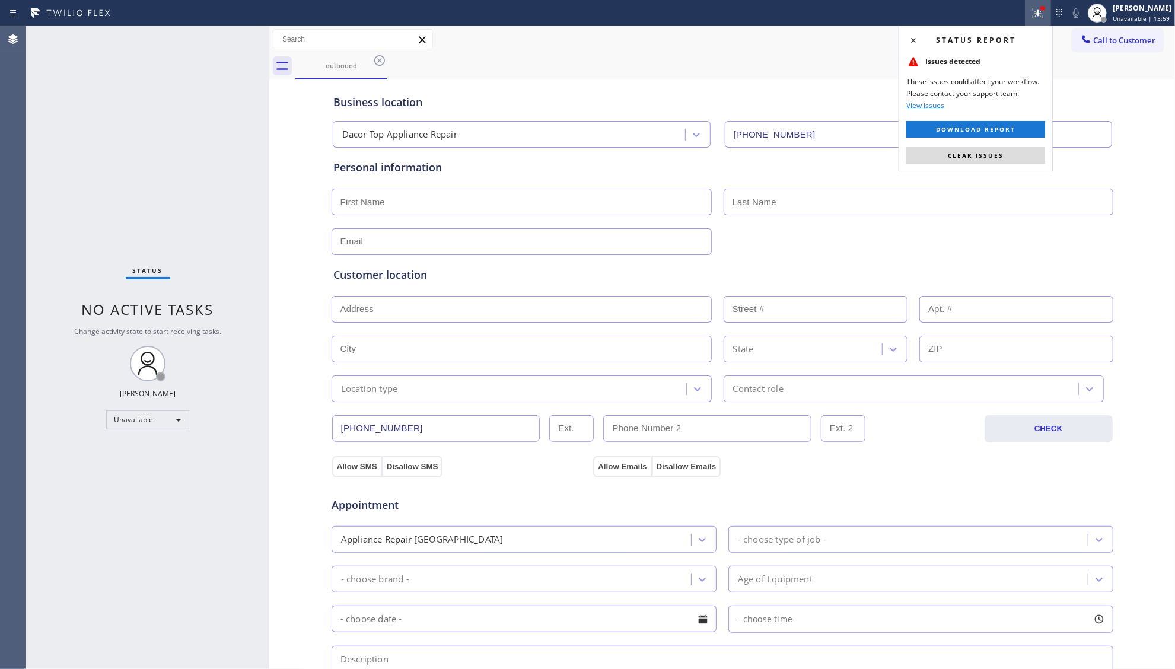
drag, startPoint x: 982, startPoint y: 160, endPoint x: 1021, endPoint y: 102, distance: 69.2
click at [982, 159] on button "Clear issues" at bounding box center [975, 155] width 139 height 17
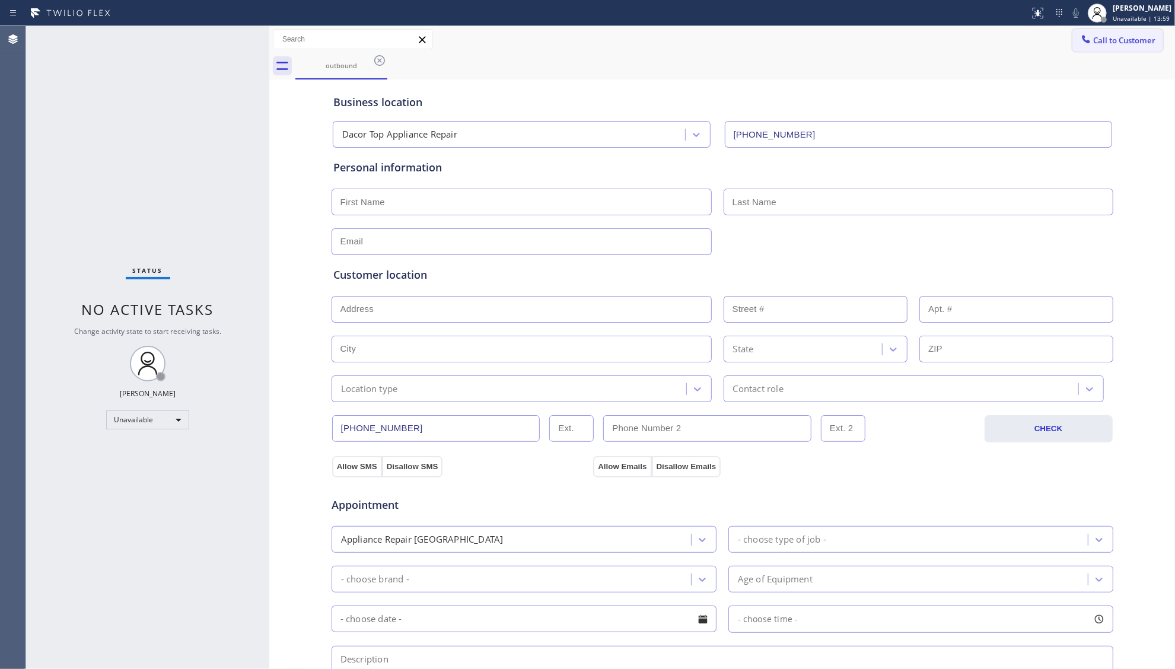
click at [1080, 39] on icon at bounding box center [1086, 39] width 12 height 12
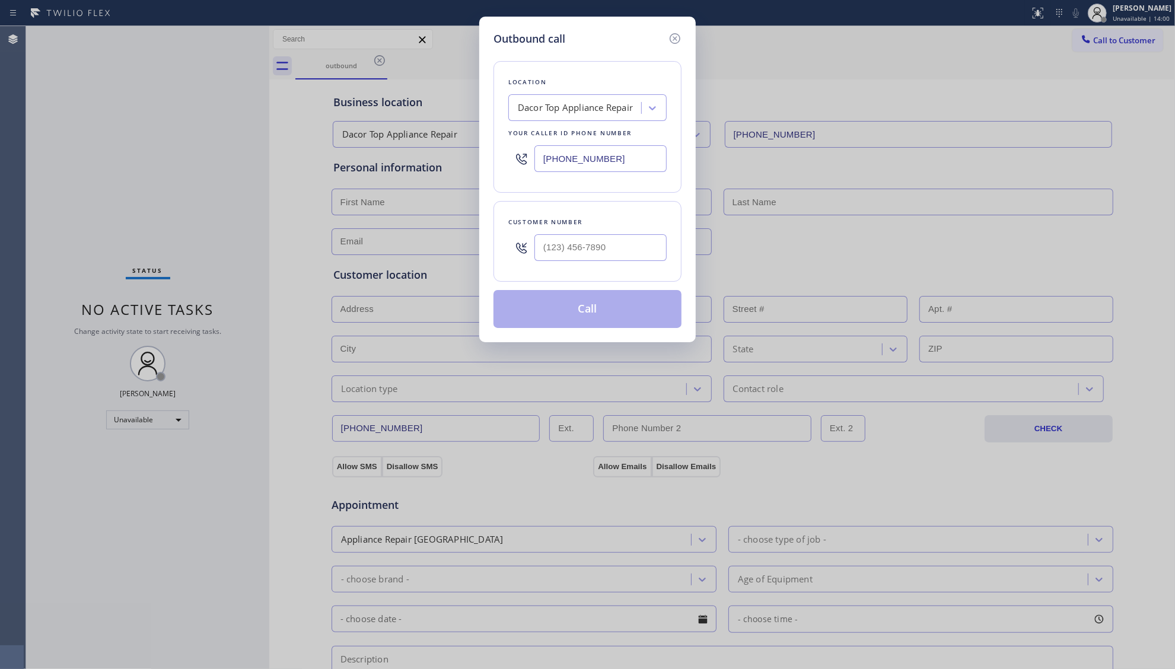
drag, startPoint x: 640, startPoint y: 159, endPoint x: 471, endPoint y: 145, distance: 170.2
click at [471, 145] on div "Outbound call Location Dacor Top Appliance Repair Your caller id phone number […" at bounding box center [587, 334] width 1175 height 669
paste input "800) 568-8664"
type input "[PHONE_NUMBER]"
click at [625, 259] on input "(___) ___-____" at bounding box center [600, 247] width 132 height 27
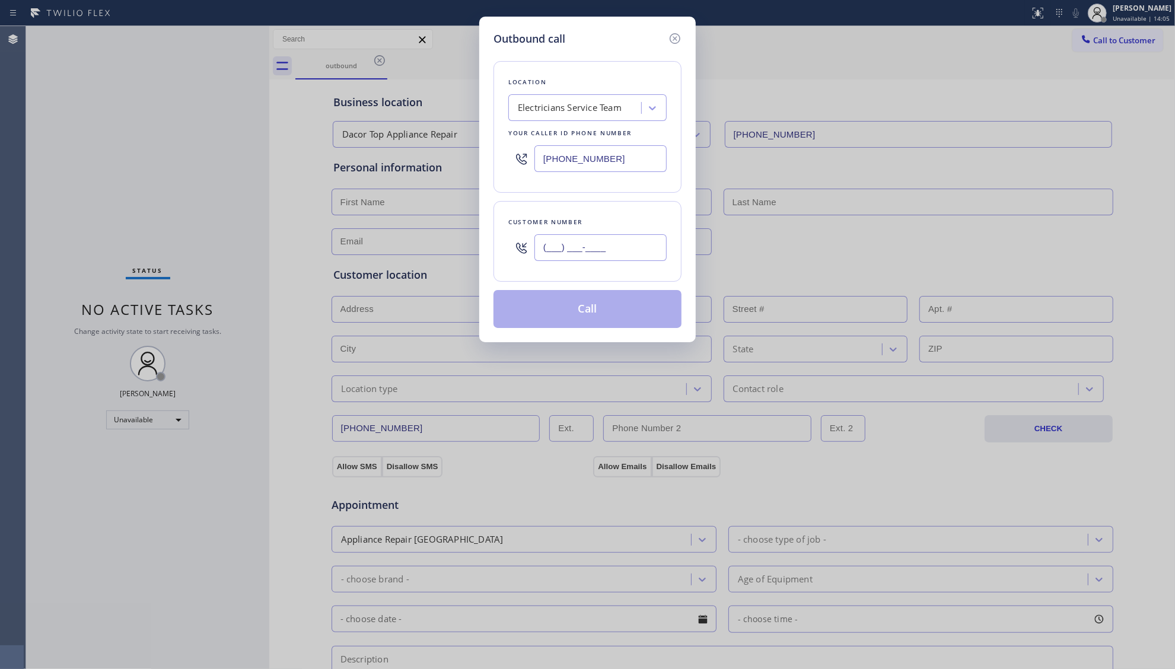
paste input "310) 909-3210"
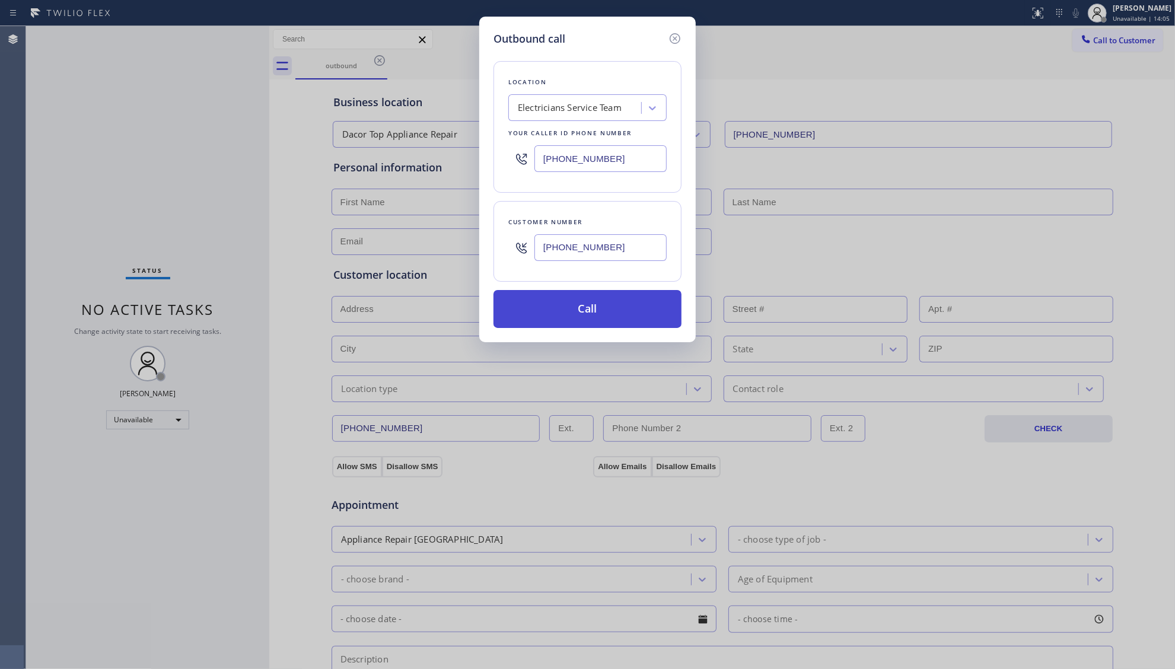
type input "[PHONE_NUMBER]"
click at [598, 307] on button "Call" at bounding box center [587, 309] width 188 height 38
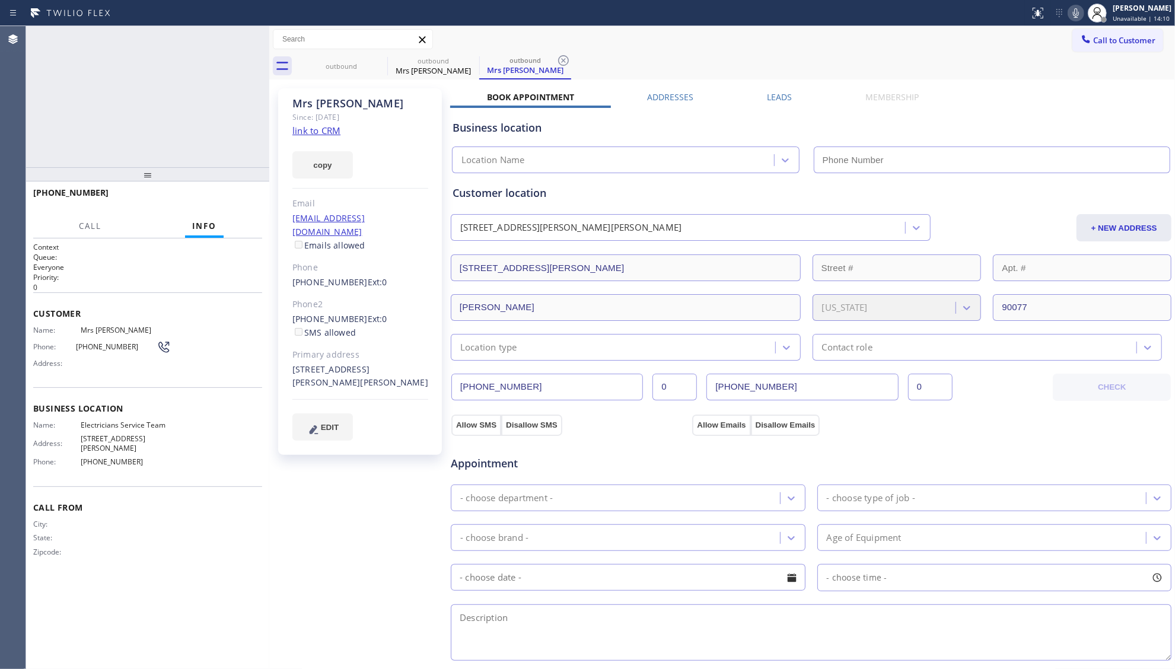
type input "[PHONE_NUMBER]"
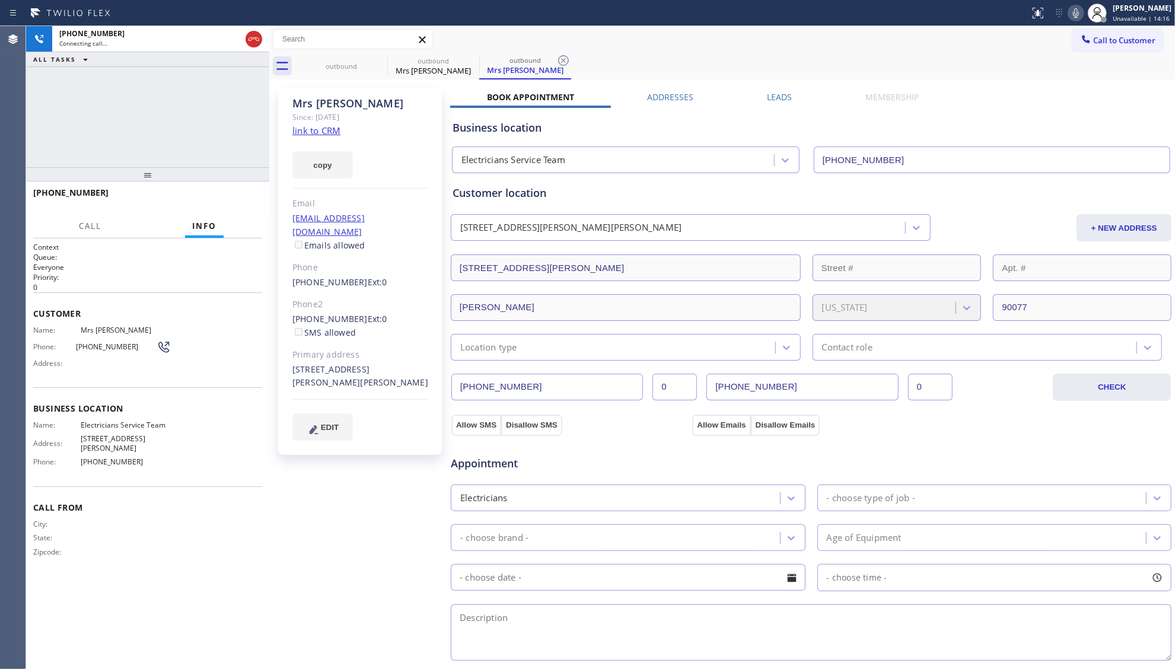
drag, startPoint x: 567, startPoint y: 58, endPoint x: 548, endPoint y: 62, distance: 19.4
click at [560, 58] on icon at bounding box center [563, 60] width 14 height 14
click at [376, 57] on icon at bounding box center [379, 60] width 11 height 11
click at [378, 57] on icon at bounding box center [379, 60] width 14 height 14
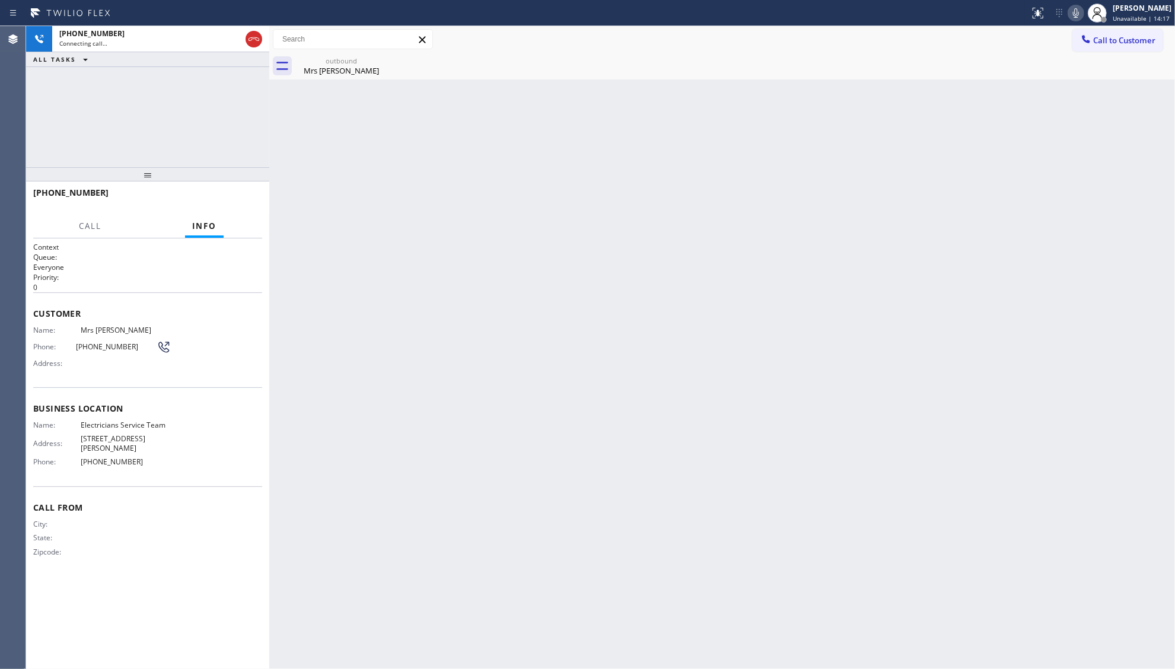
click at [0, 0] on icon at bounding box center [0, 0] width 0 height 0
click at [310, 72] on div "Mrs [PERSON_NAME]" at bounding box center [342, 70] width 90 height 11
click at [215, 36] on div "[PHONE_NUMBER]" at bounding box center [149, 33] width 181 height 10
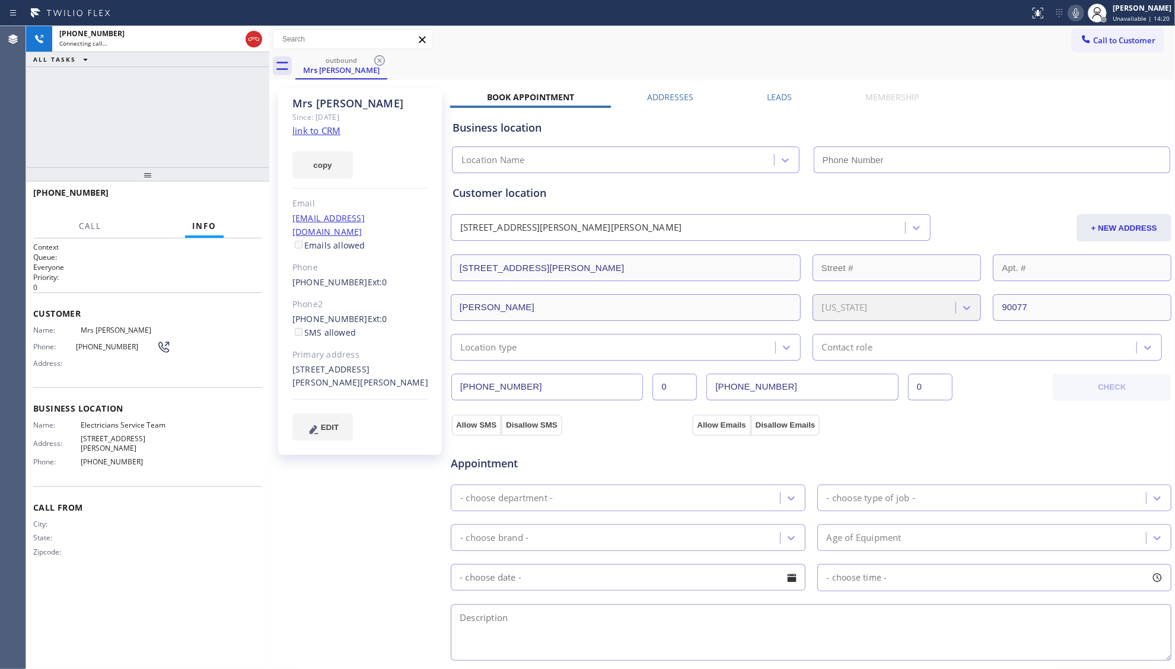
type input "[PHONE_NUMBER]"
click at [778, 100] on label "Leads" at bounding box center [779, 96] width 25 height 11
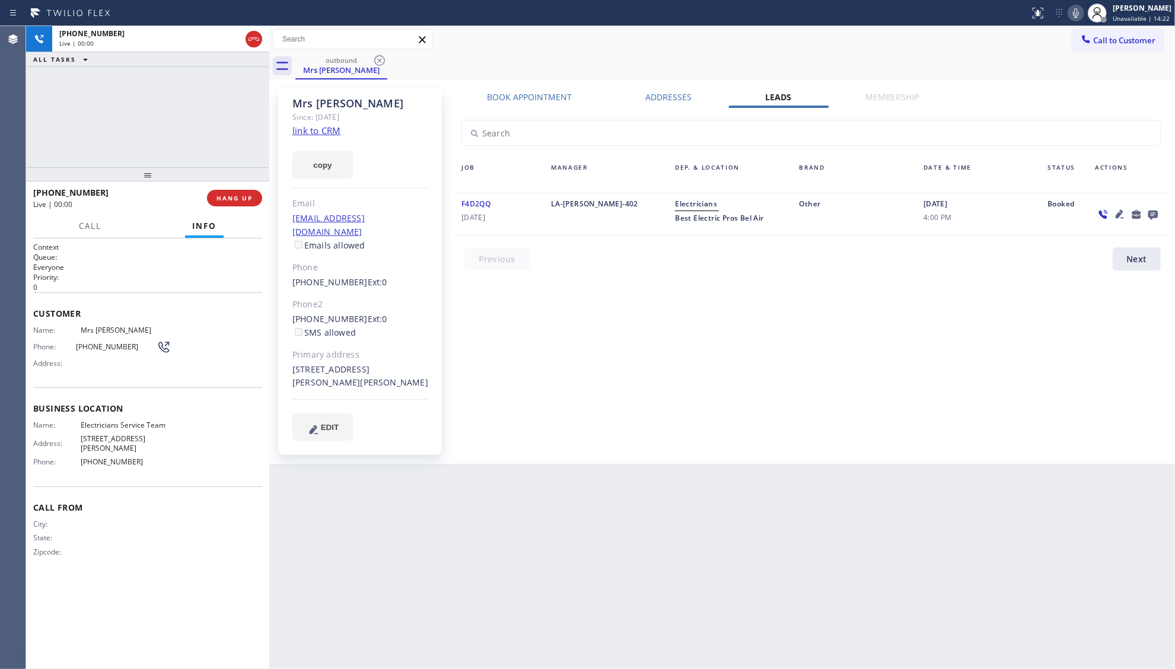
click at [1148, 213] on icon at bounding box center [1153, 214] width 14 height 15
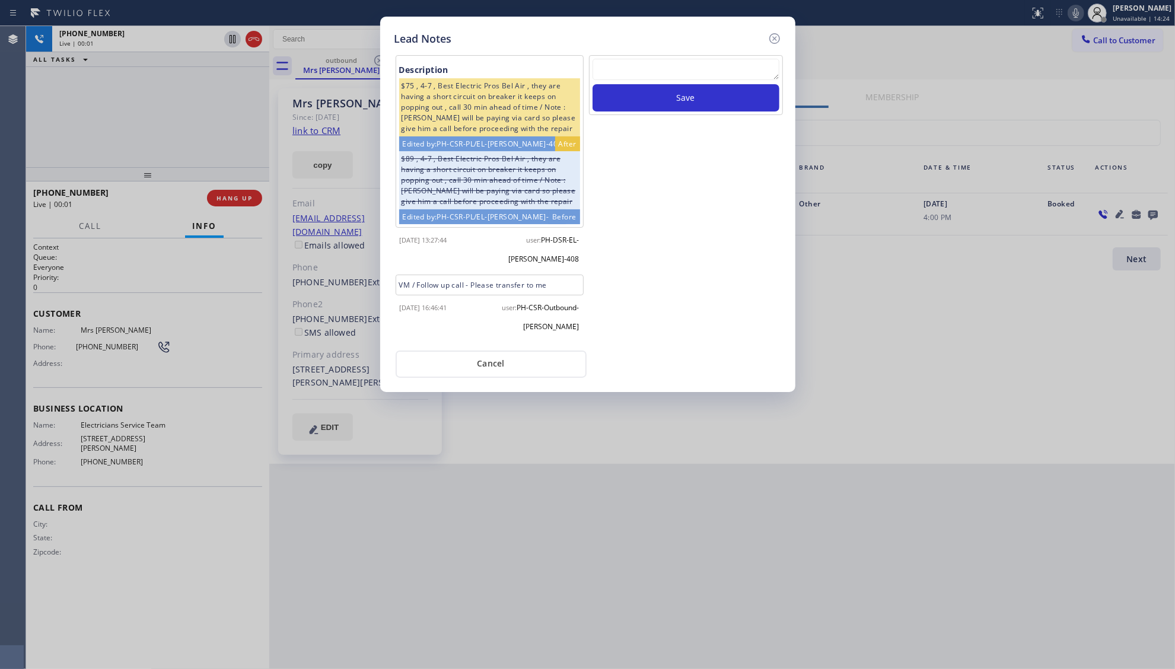
click at [649, 67] on textarea at bounding box center [685, 69] width 187 height 21
type textarea "ff"
click at [670, 107] on button "Save" at bounding box center [685, 97] width 187 height 27
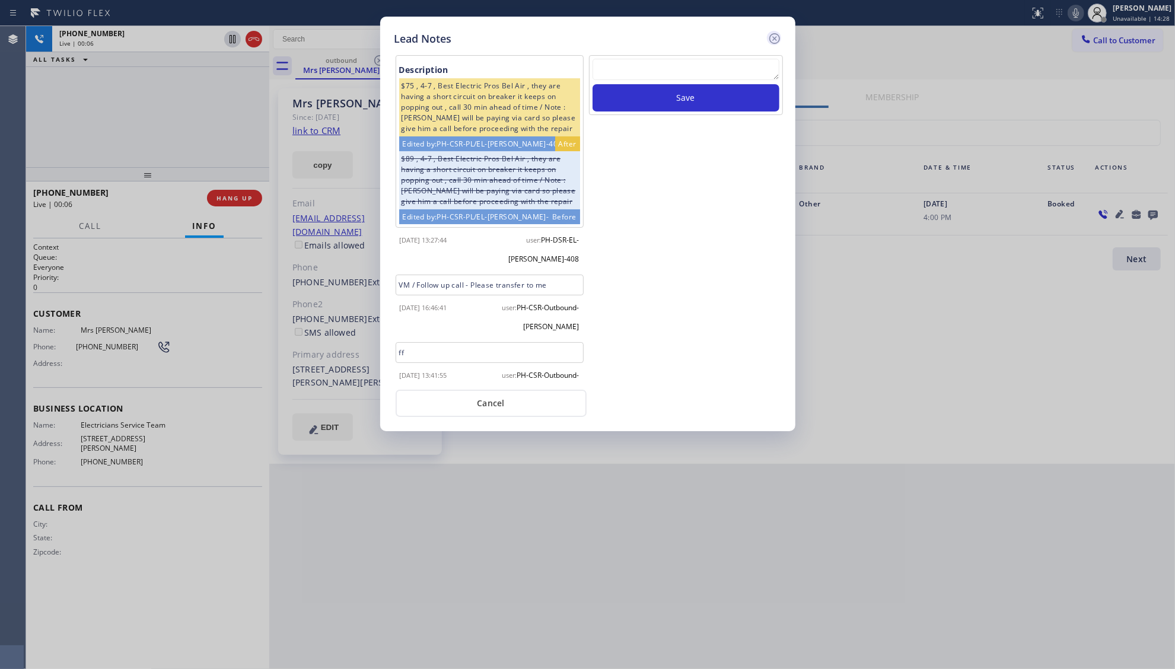
click at [776, 38] on icon at bounding box center [774, 38] width 14 height 14
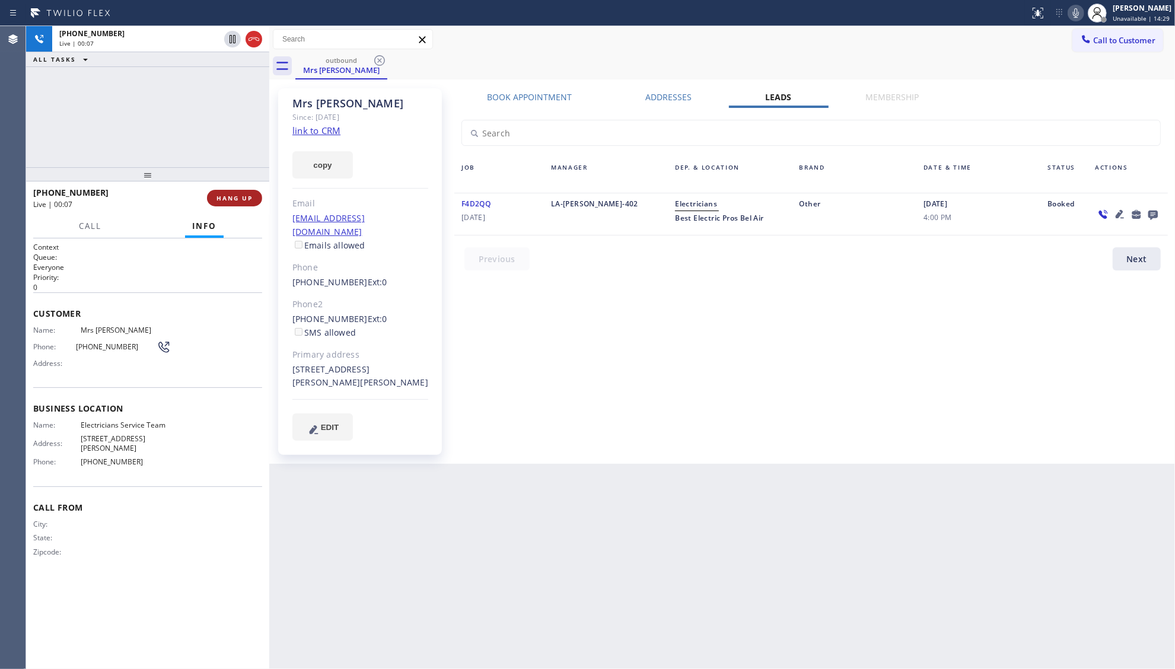
click at [254, 199] on button "HANG UP" at bounding box center [234, 198] width 55 height 17
click at [254, 198] on button "HANG UP" at bounding box center [234, 198] width 55 height 17
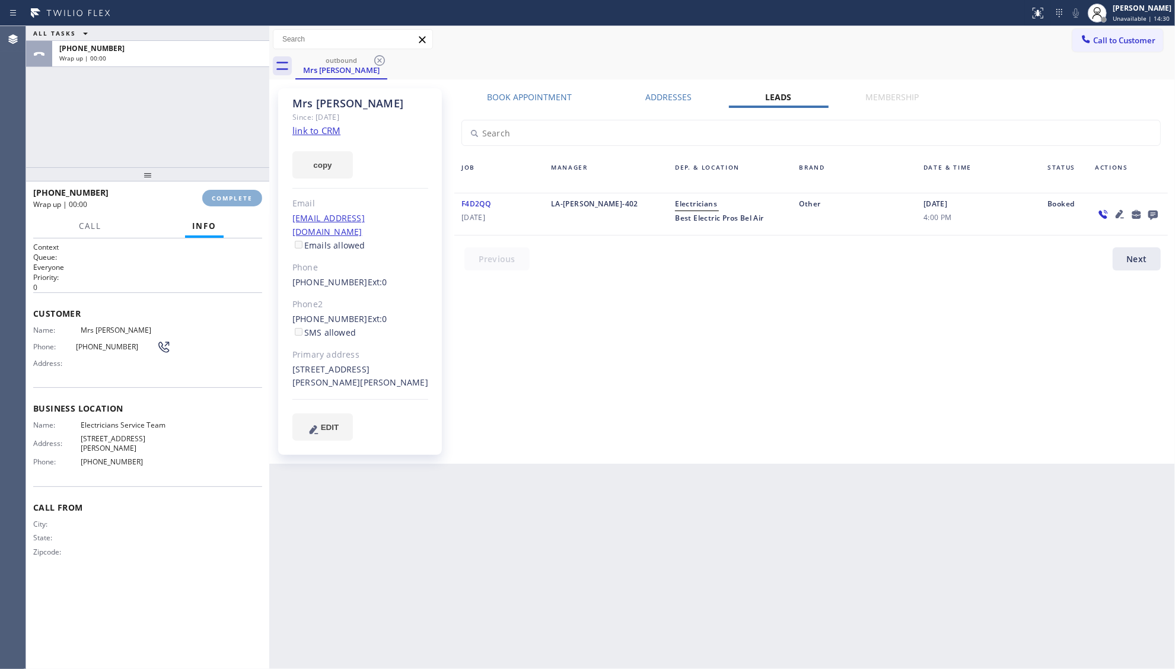
click at [252, 197] on span "COMPLETE" at bounding box center [232, 198] width 41 height 8
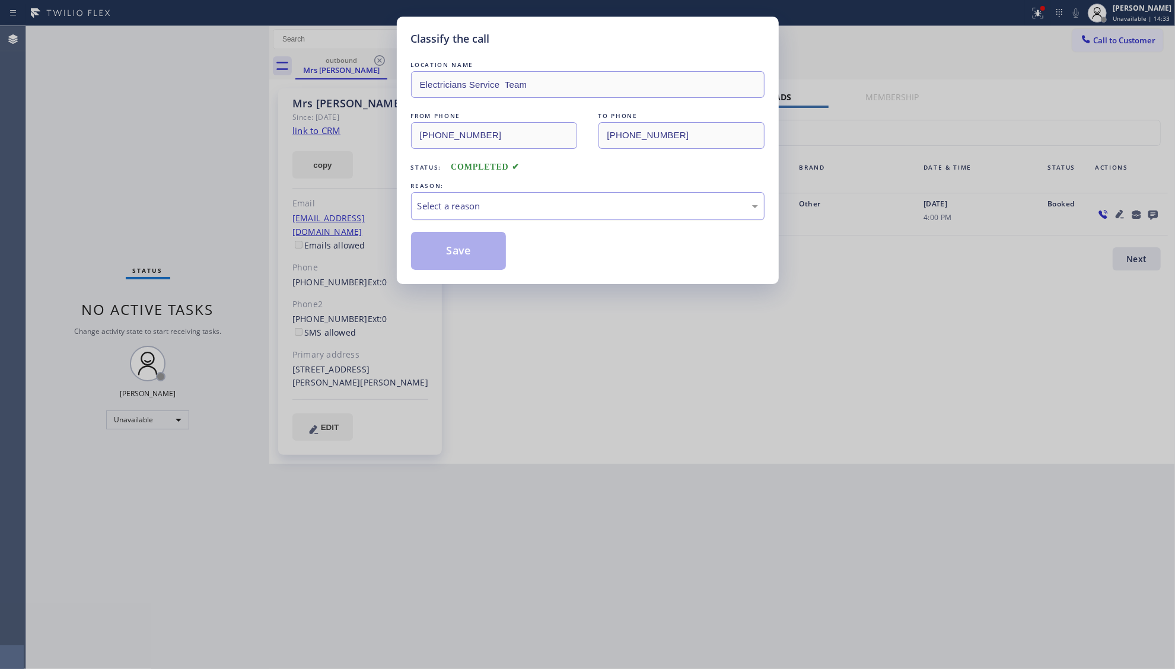
click at [482, 217] on div "Select a reason" at bounding box center [587, 206] width 353 height 28
click at [473, 250] on button "Save" at bounding box center [458, 251] width 95 height 38
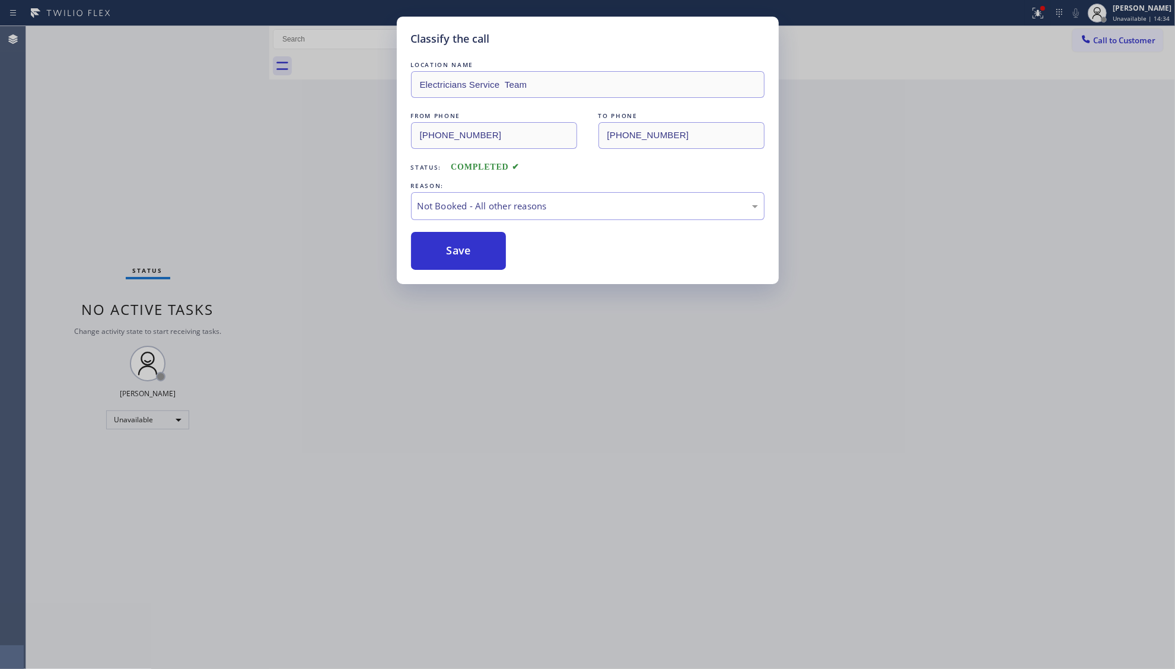
click at [1049, 22] on div "Classify the call LOCATION NAME Electricians Service Team FROM PHONE [PHONE_NUM…" at bounding box center [587, 334] width 1175 height 669
click at [1040, 10] on div "Classify the call LOCATION NAME Electricians Service Team FROM PHONE [PHONE_NUM…" at bounding box center [587, 334] width 1175 height 669
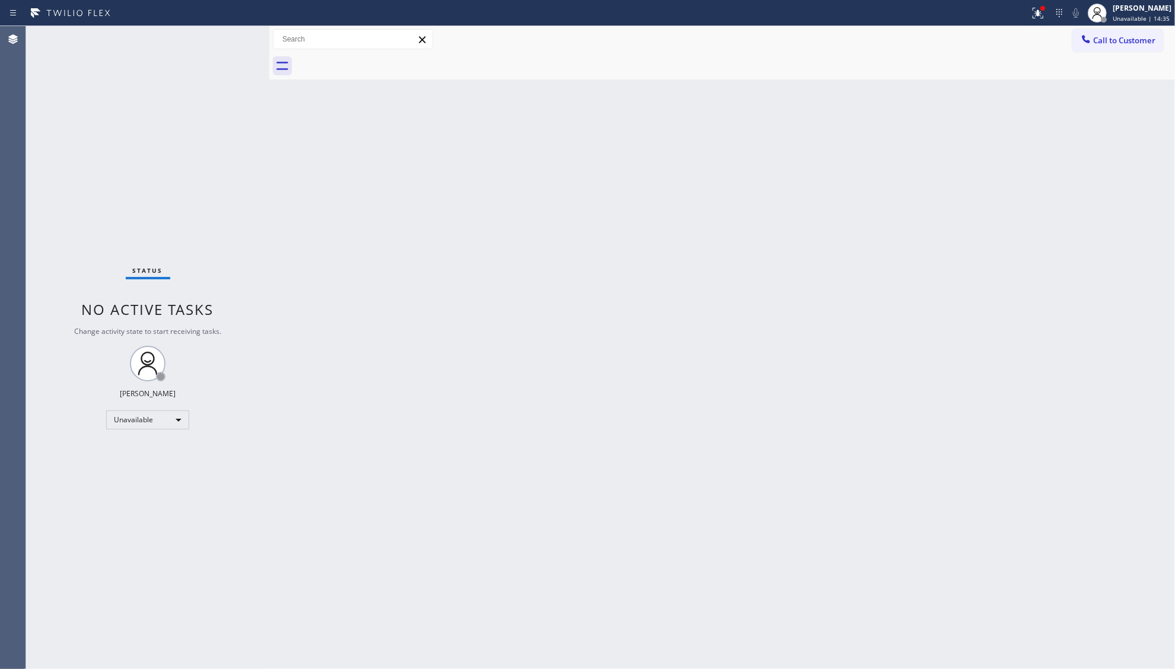
click at [1035, 12] on icon at bounding box center [1038, 13] width 14 height 14
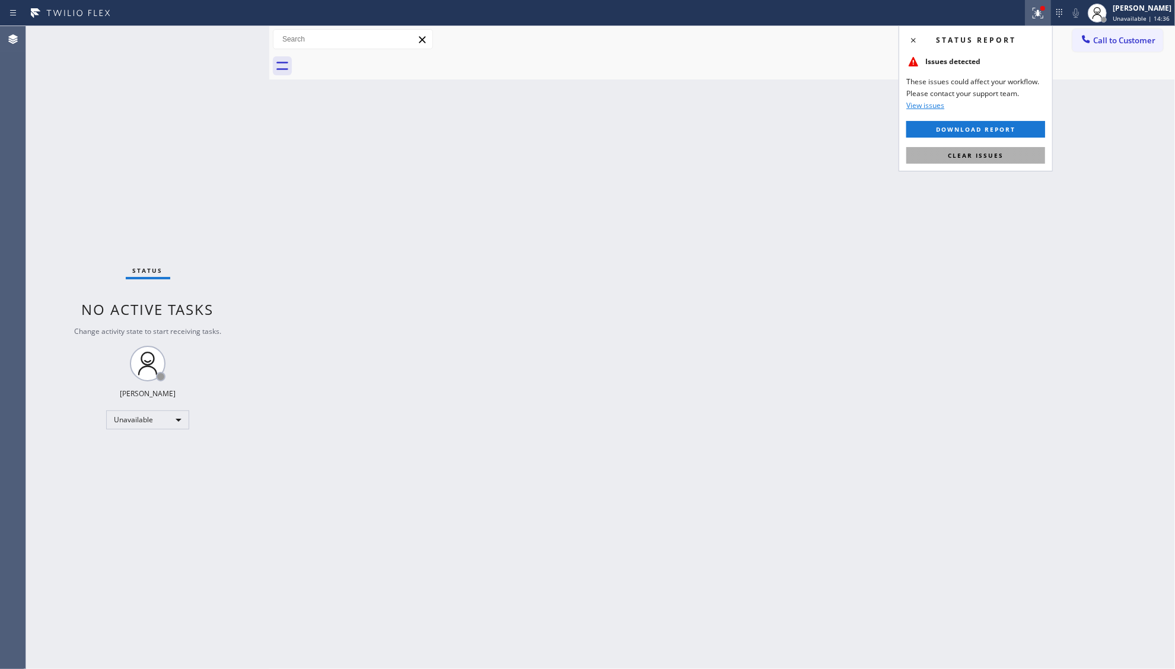
click at [966, 158] on span "Clear issues" at bounding box center [976, 155] width 56 height 8
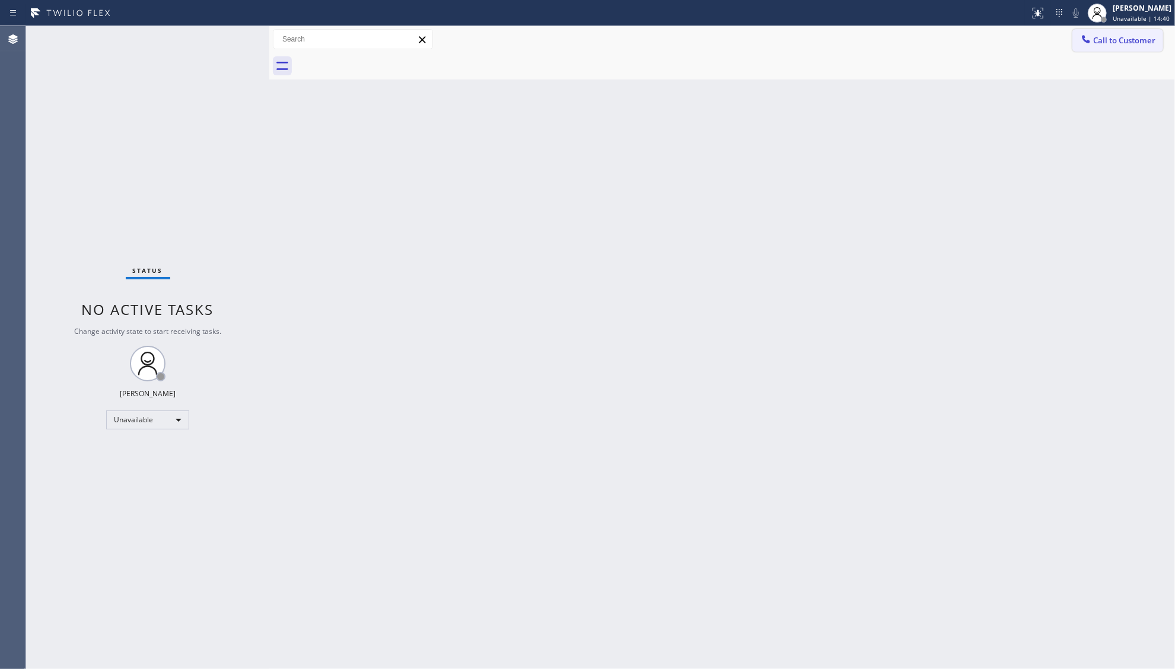
click at [1106, 40] on span "Call to Customer" at bounding box center [1124, 40] width 62 height 11
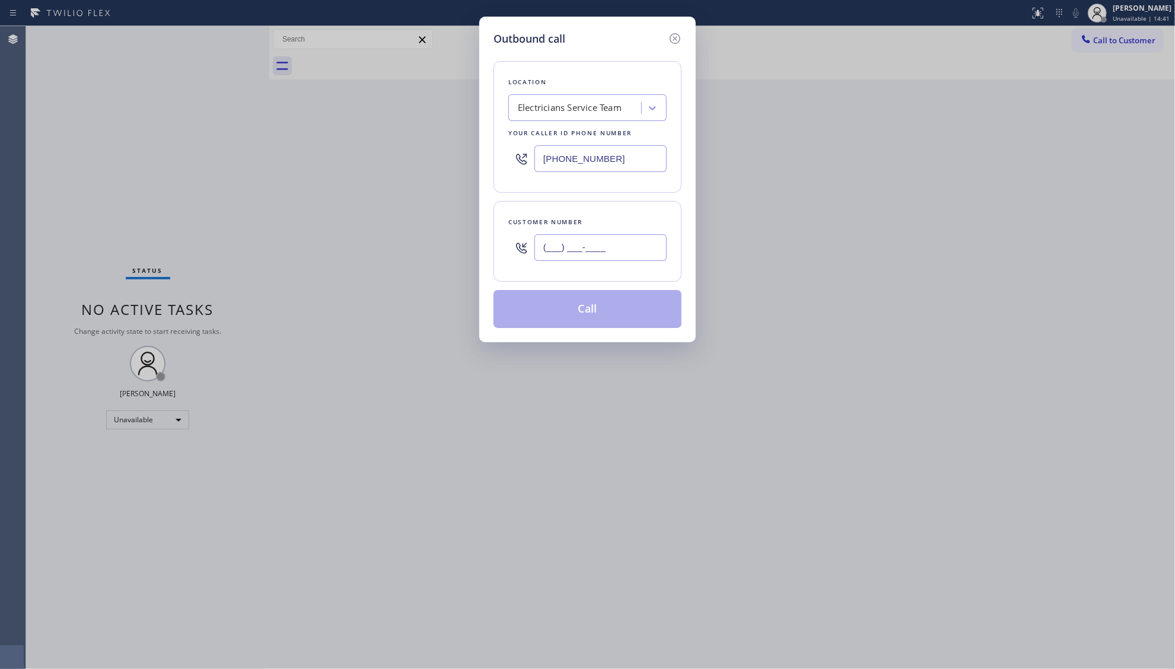
click at [606, 248] on input "(___) ___-____" at bounding box center [600, 247] width 132 height 27
paste input "626) 773-6418"
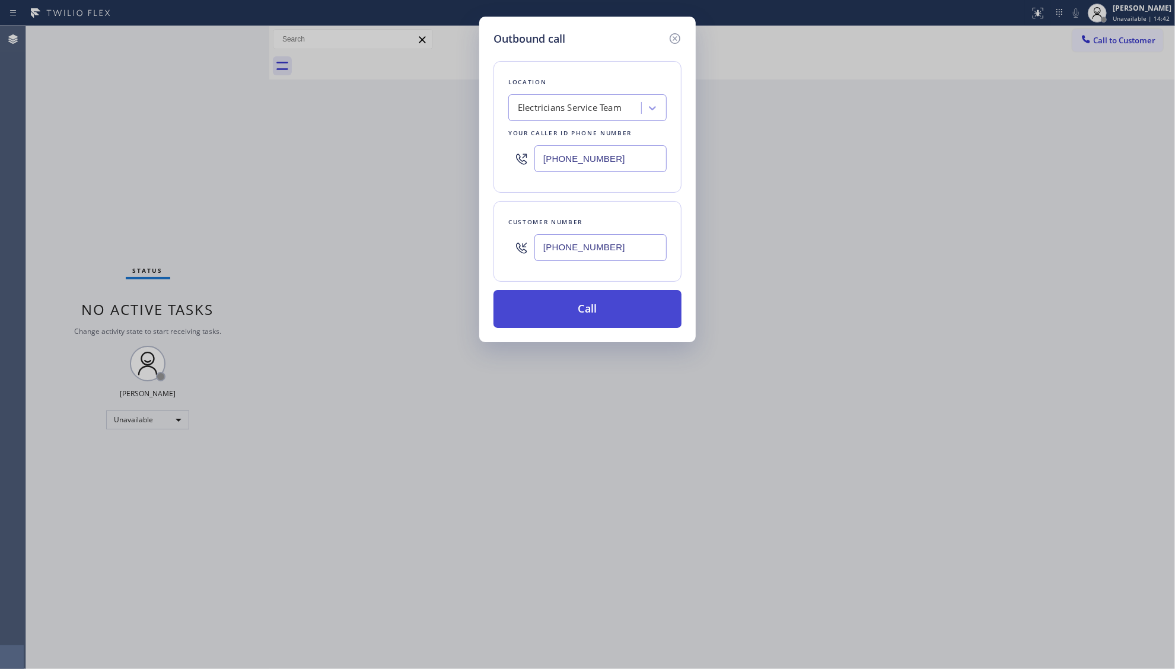
type input "[PHONE_NUMBER]"
click at [580, 311] on button "Call" at bounding box center [587, 309] width 188 height 38
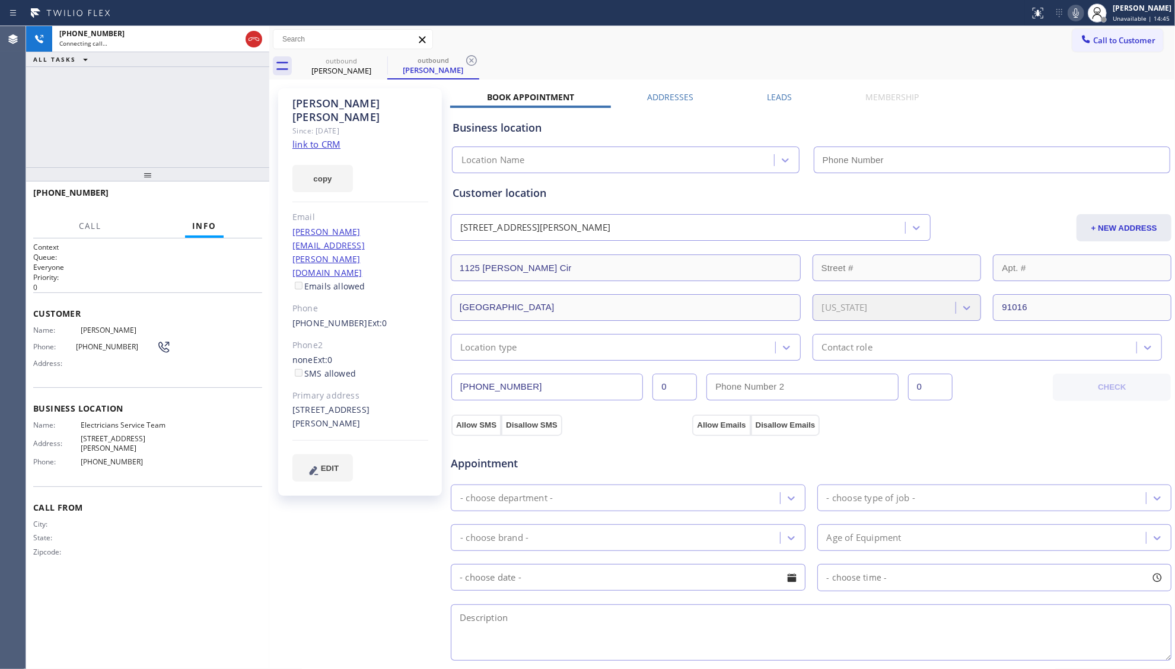
click at [773, 98] on label "Leads" at bounding box center [779, 96] width 25 height 11
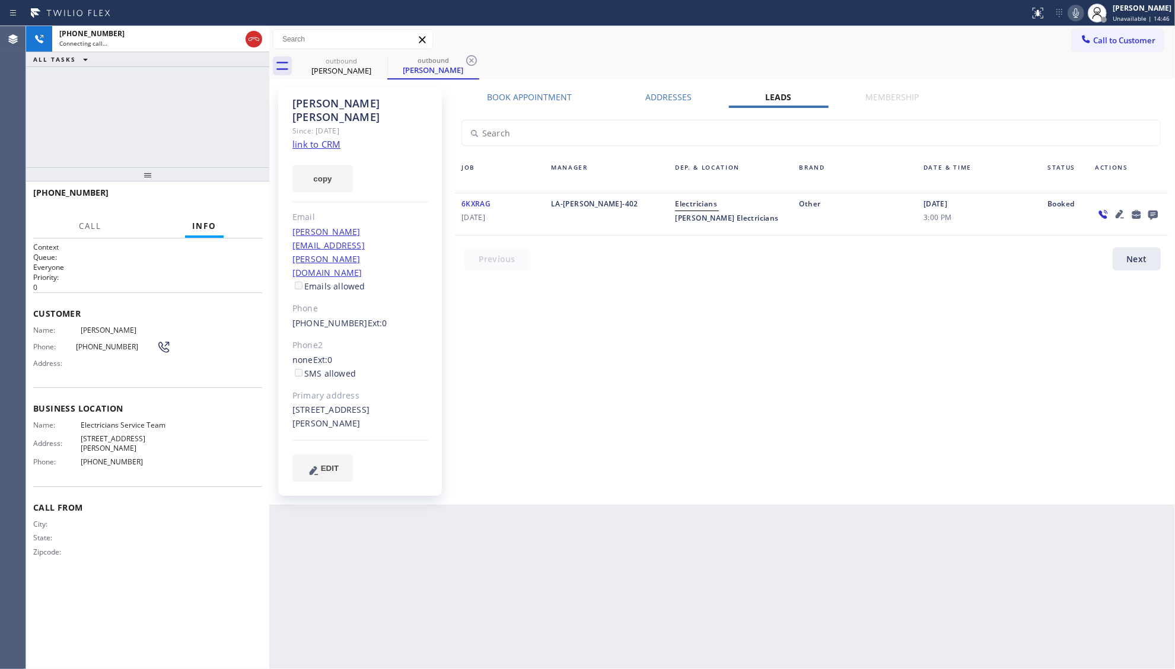
click at [1150, 214] on icon at bounding box center [1152, 215] width 9 height 9
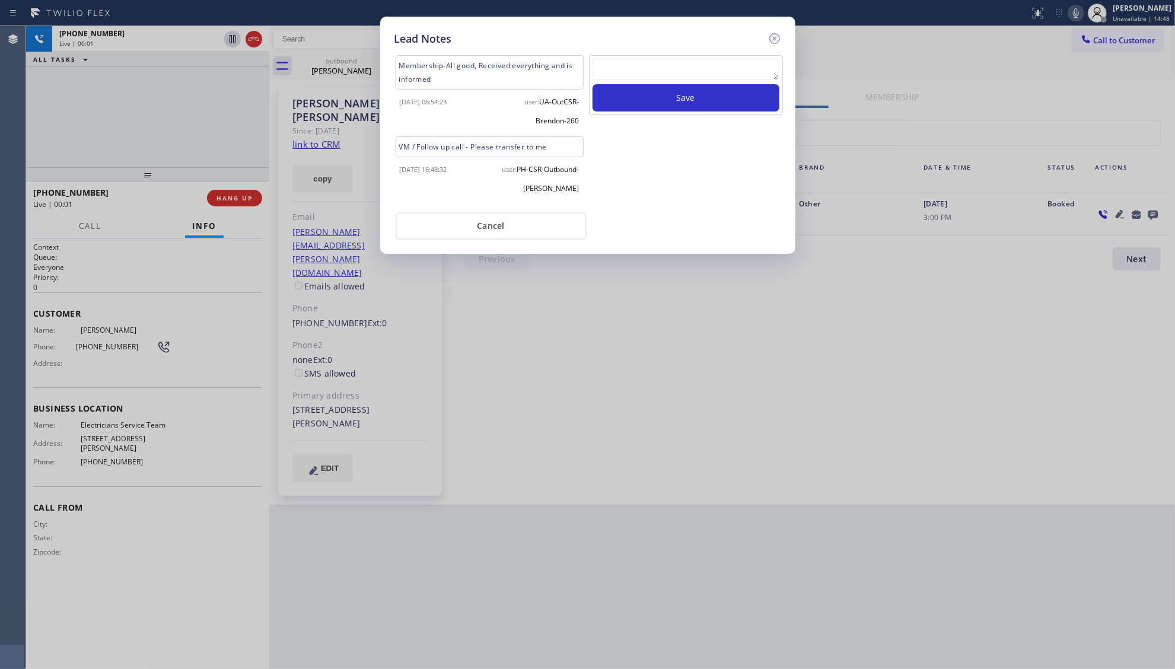
click at [608, 80] on textarea at bounding box center [685, 69] width 187 height 21
type textarea "ff"
click at [659, 96] on button "Save" at bounding box center [685, 97] width 187 height 27
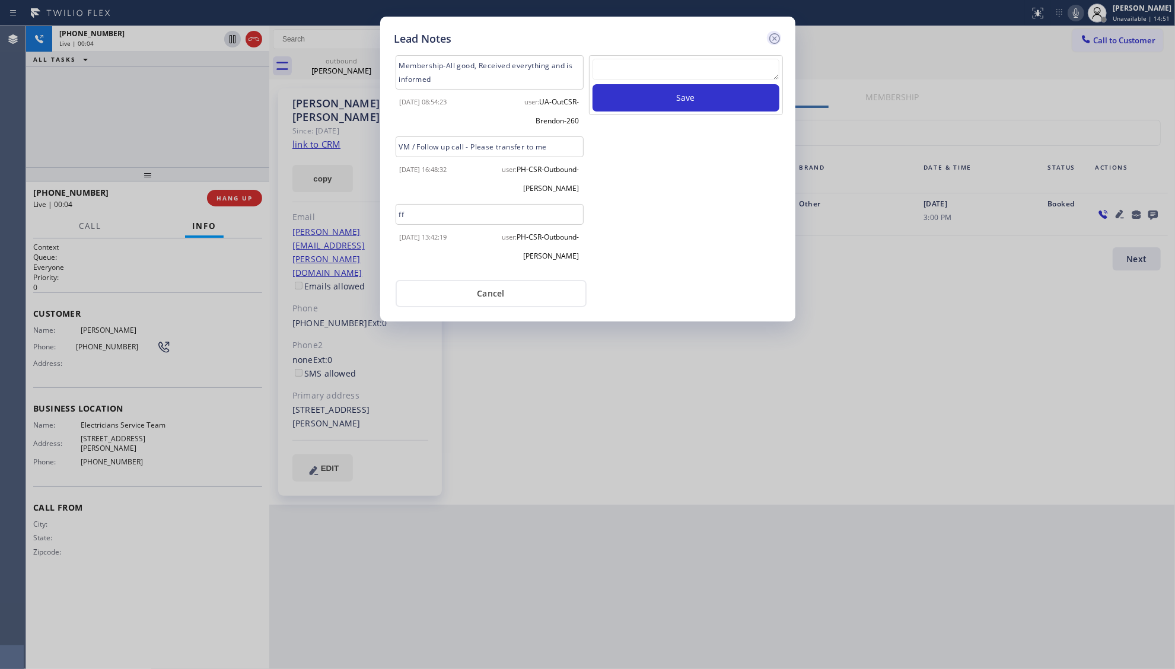
click at [773, 36] on icon at bounding box center [774, 38] width 14 height 14
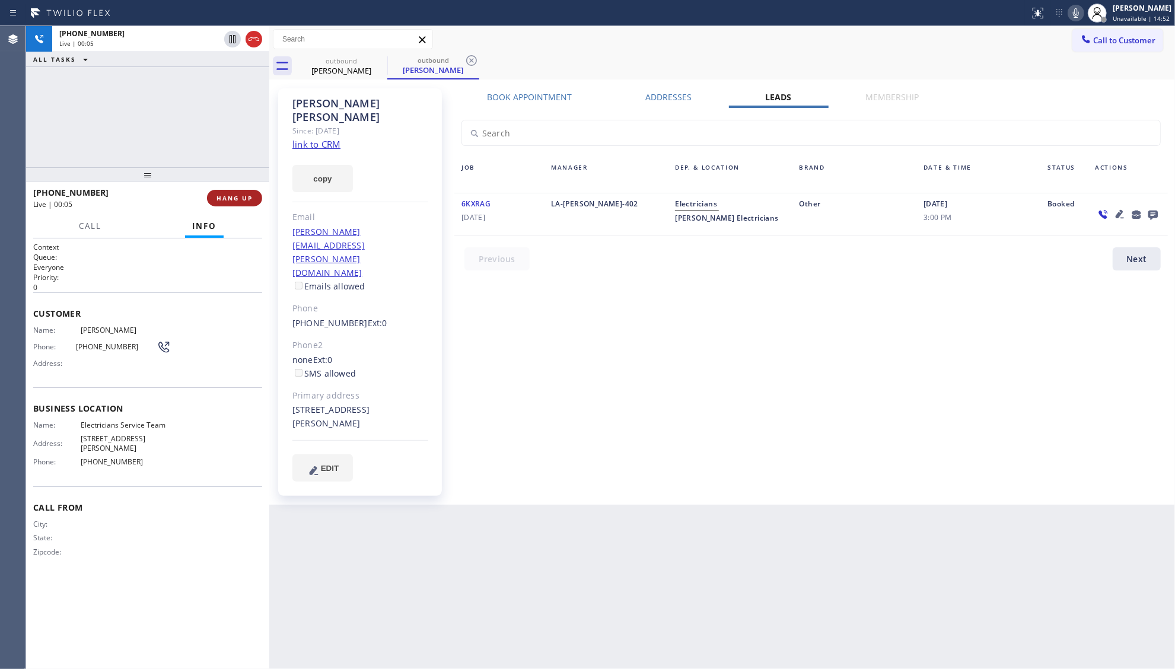
click at [238, 197] on span "HANG UP" at bounding box center [234, 198] width 36 height 8
click at [237, 196] on span "HANG UP" at bounding box center [234, 198] width 36 height 8
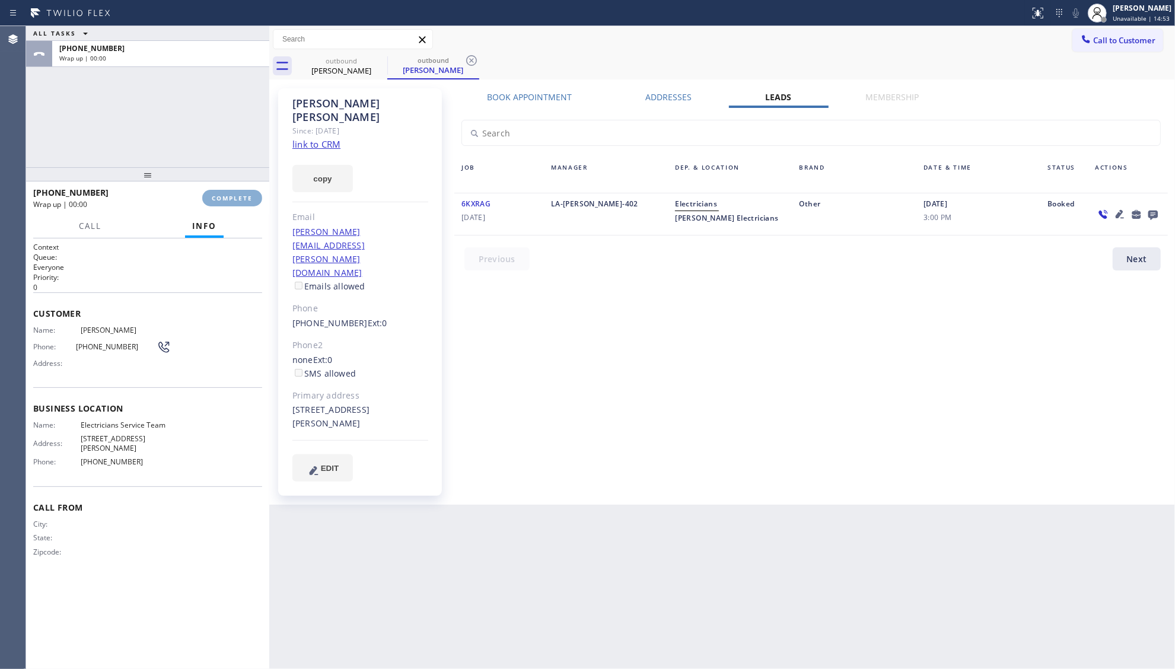
click at [237, 196] on span "COMPLETE" at bounding box center [232, 198] width 41 height 8
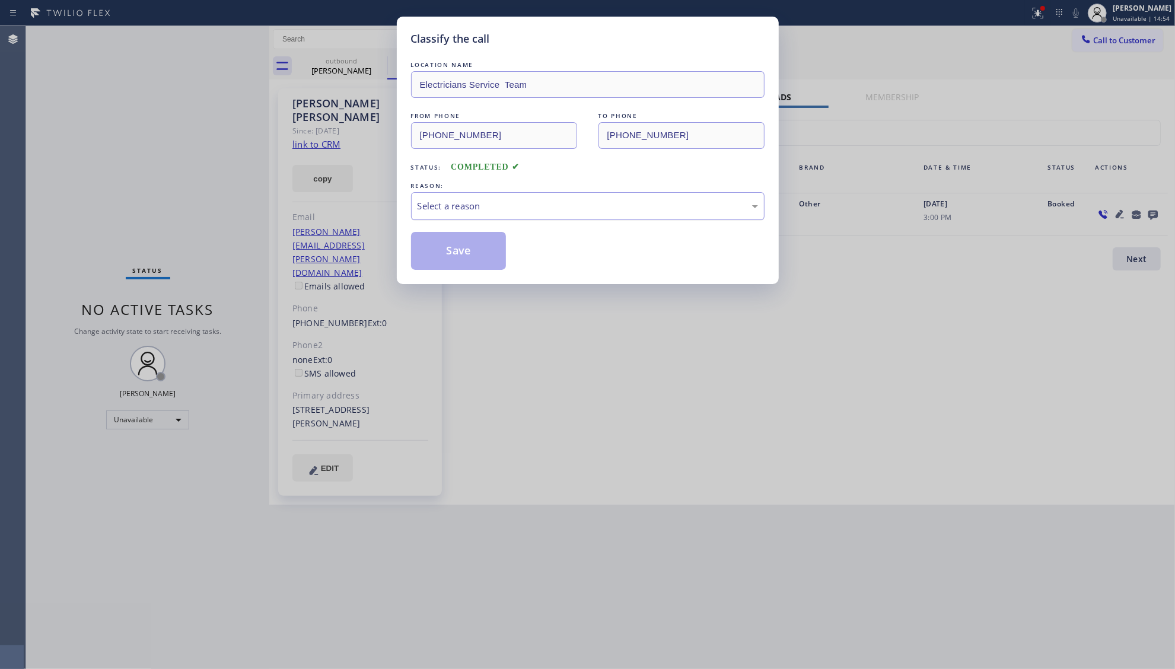
drag, startPoint x: 487, startPoint y: 202, endPoint x: 464, endPoint y: 217, distance: 27.8
click at [486, 202] on div "Select a reason" at bounding box center [587, 206] width 340 height 14
click at [442, 254] on button "Save" at bounding box center [458, 251] width 95 height 38
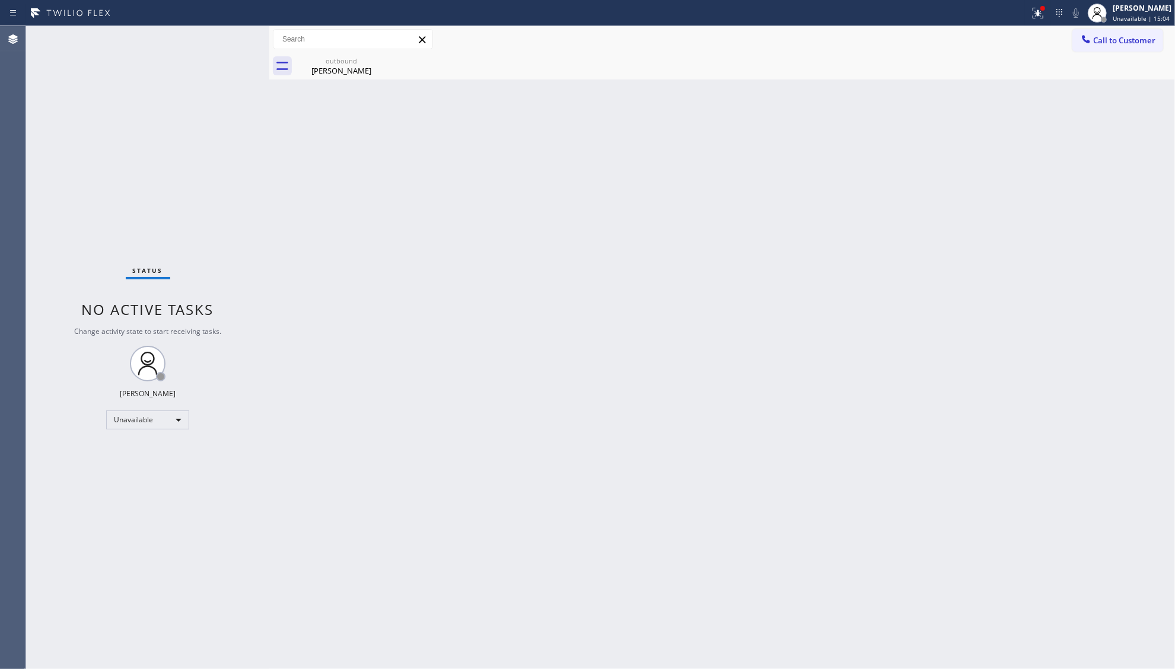
drag, startPoint x: 1035, startPoint y: 12, endPoint x: 1035, endPoint y: 34, distance: 21.3
click at [1035, 13] on icon at bounding box center [1038, 13] width 14 height 14
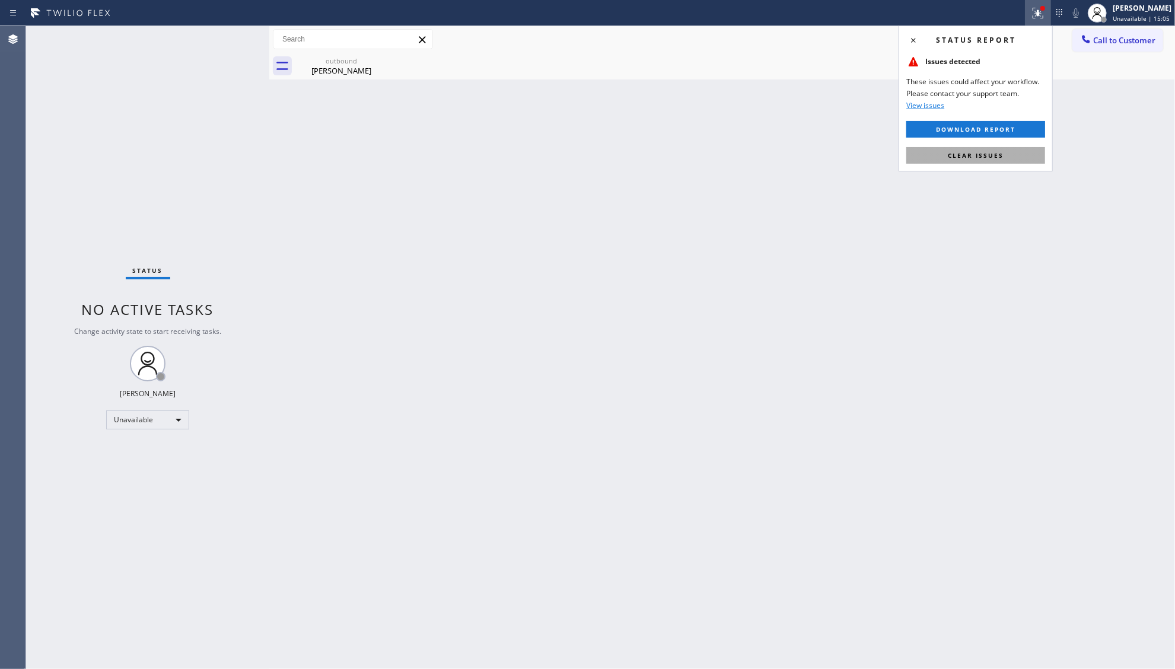
click at [993, 157] on span "Clear issues" at bounding box center [976, 155] width 56 height 8
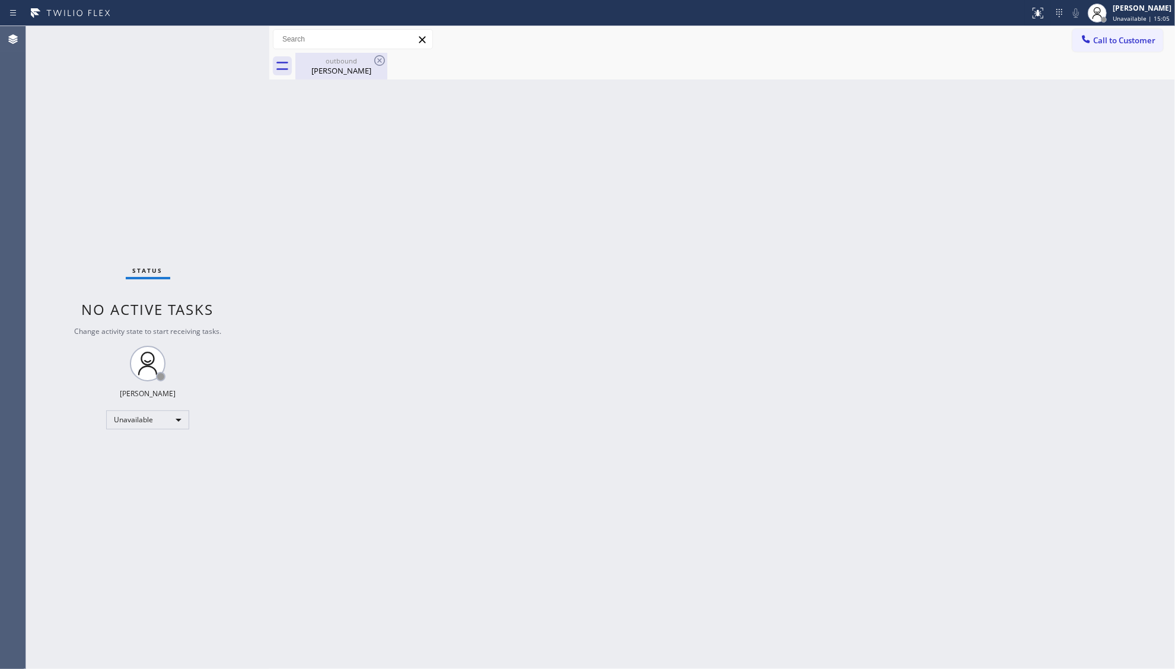
click at [342, 75] on div "[PERSON_NAME]" at bounding box center [342, 70] width 90 height 11
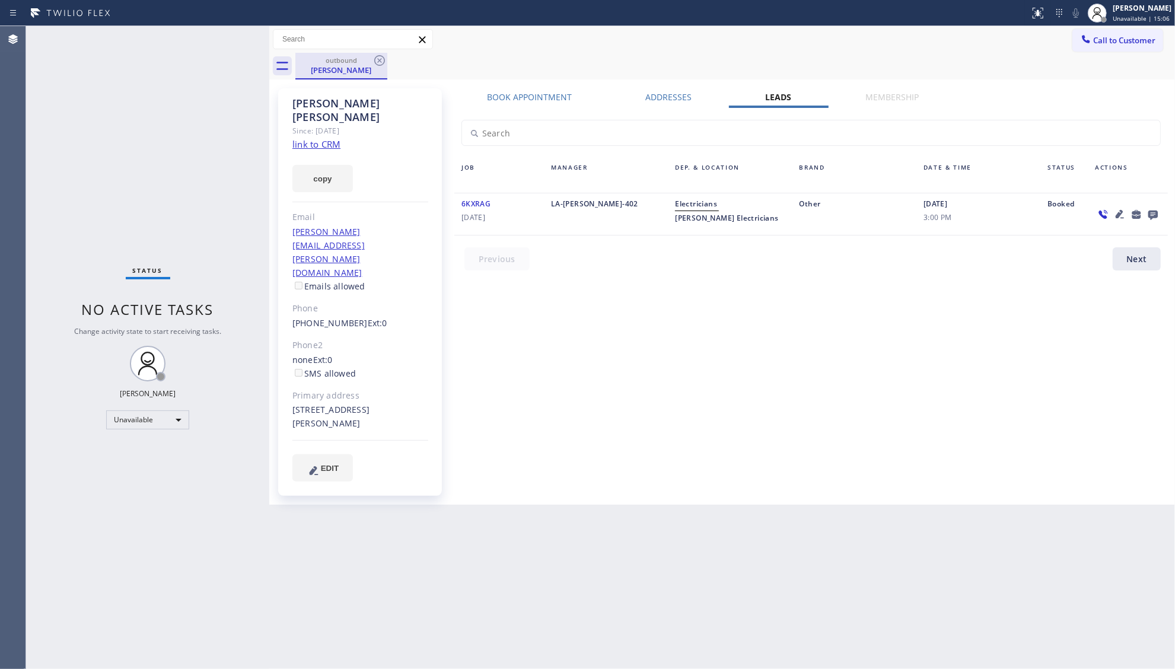
click at [368, 58] on div "outbound" at bounding box center [342, 60] width 90 height 9
click at [372, 58] on icon at bounding box center [379, 60] width 14 height 14
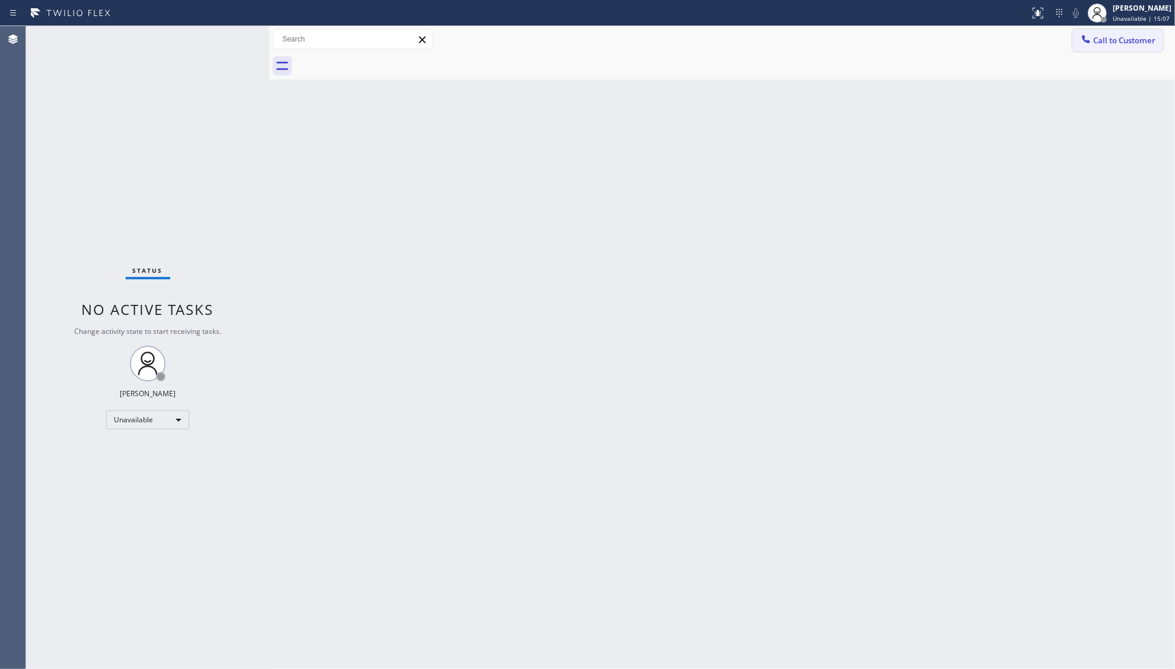
click at [1085, 34] on icon at bounding box center [1086, 39] width 12 height 12
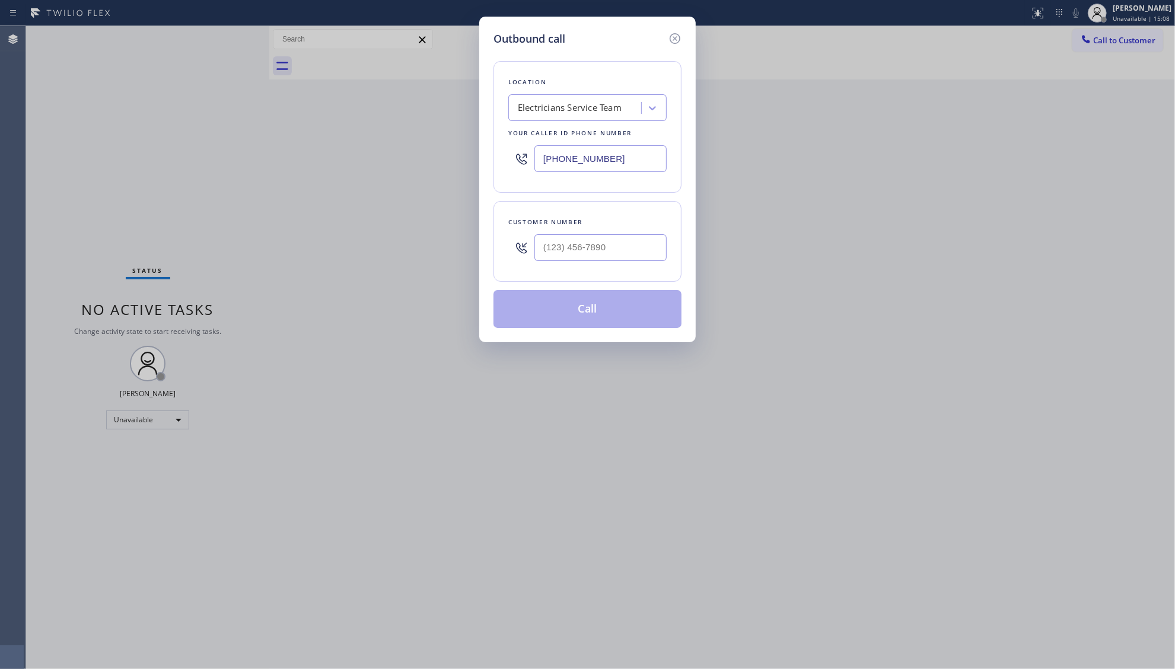
drag, startPoint x: 672, startPoint y: 231, endPoint x: 660, endPoint y: 236, distance: 13.5
click at [660, 236] on div "Customer number" at bounding box center [587, 241] width 188 height 81
click at [640, 246] on input "(___) ___-____" at bounding box center [600, 247] width 132 height 27
paste input "310) 295-8553"
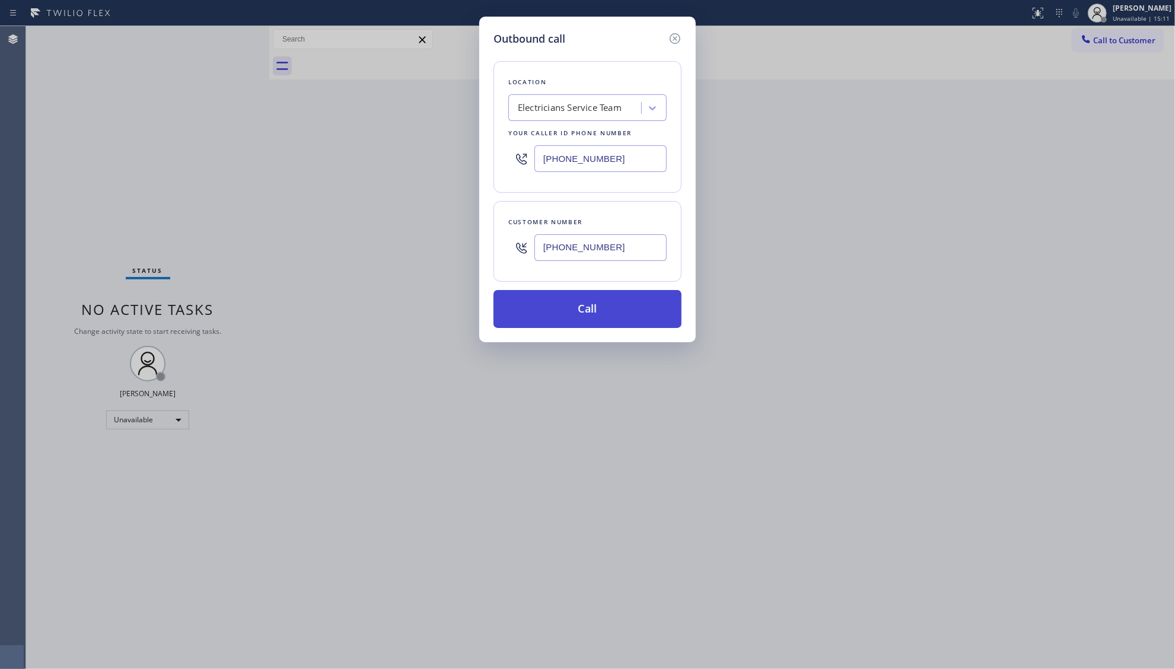
type input "[PHONE_NUMBER]"
click at [589, 310] on button "Call" at bounding box center [587, 309] width 188 height 38
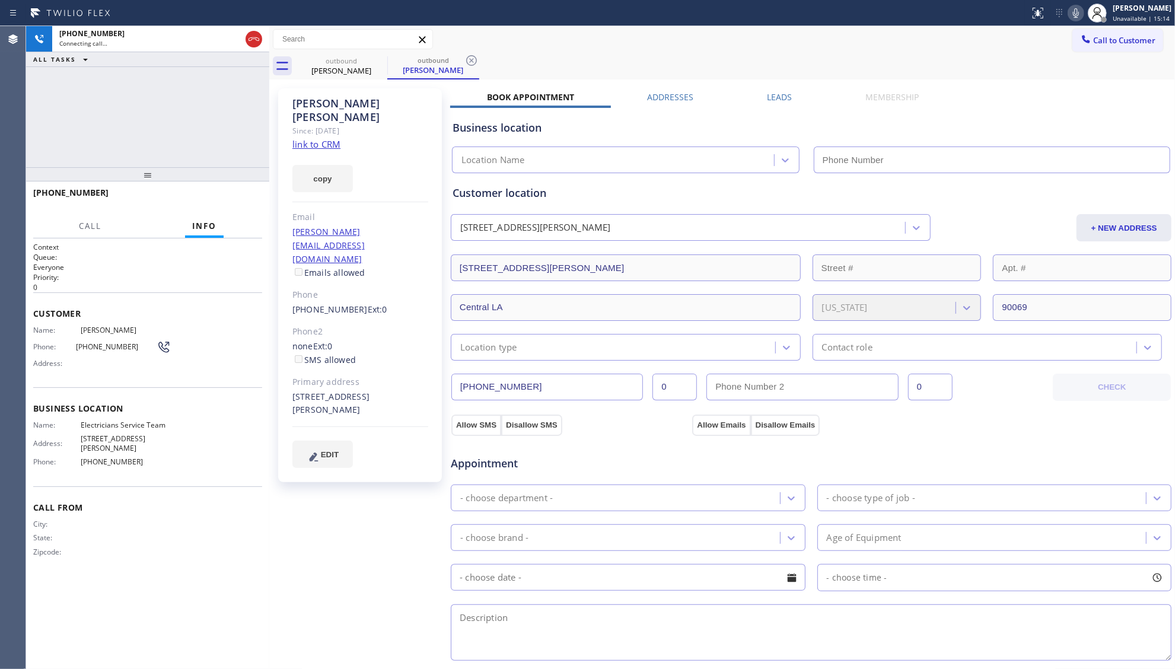
click at [777, 95] on label "Leads" at bounding box center [779, 96] width 25 height 11
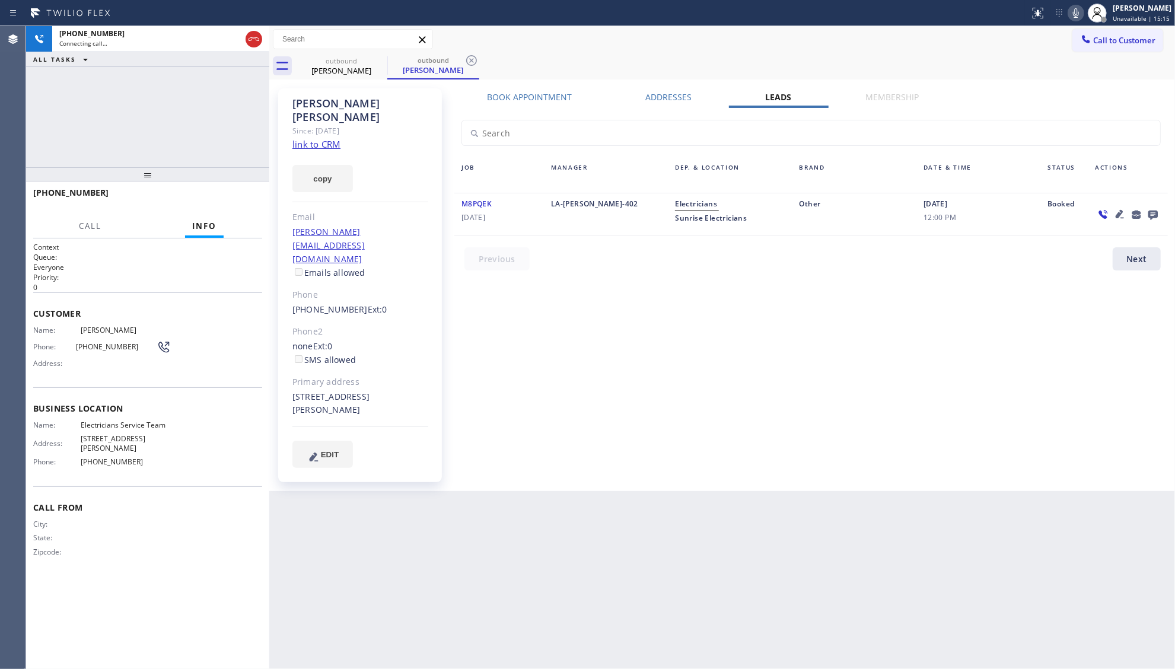
click at [1149, 212] on icon at bounding box center [1152, 215] width 9 height 9
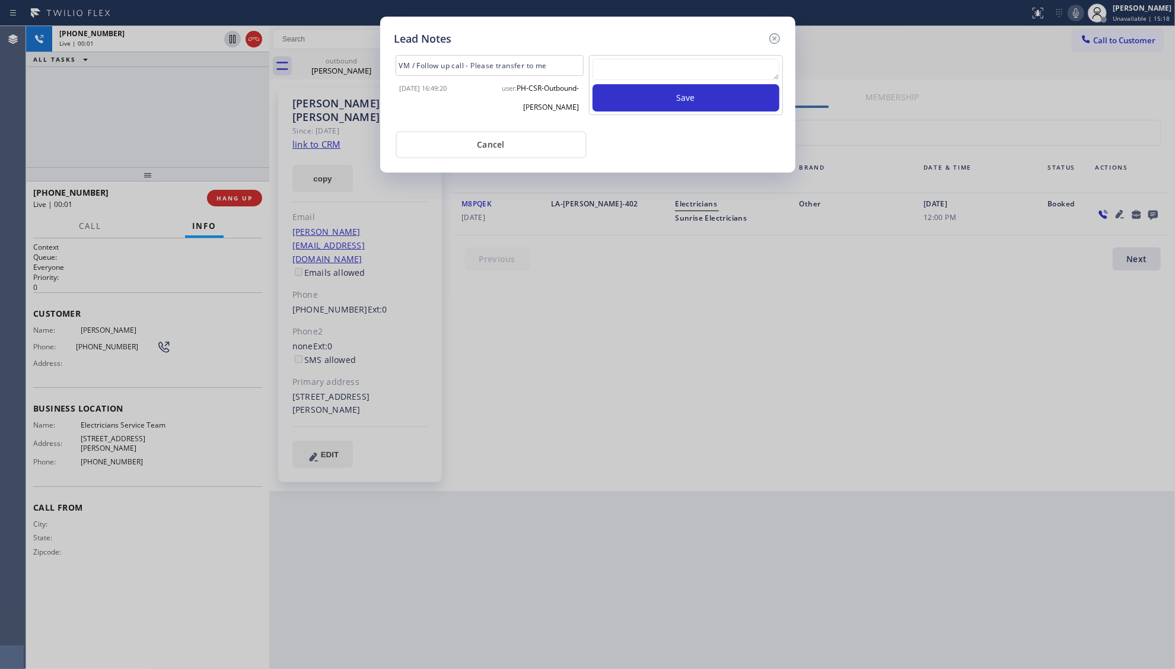
click at [714, 65] on textarea at bounding box center [685, 69] width 187 height 21
paste textarea "VM / Follow up call - Please transfer to me"
type textarea "VM / Follow up call - Please transfer to me"
click at [693, 100] on button "Save" at bounding box center [685, 97] width 187 height 27
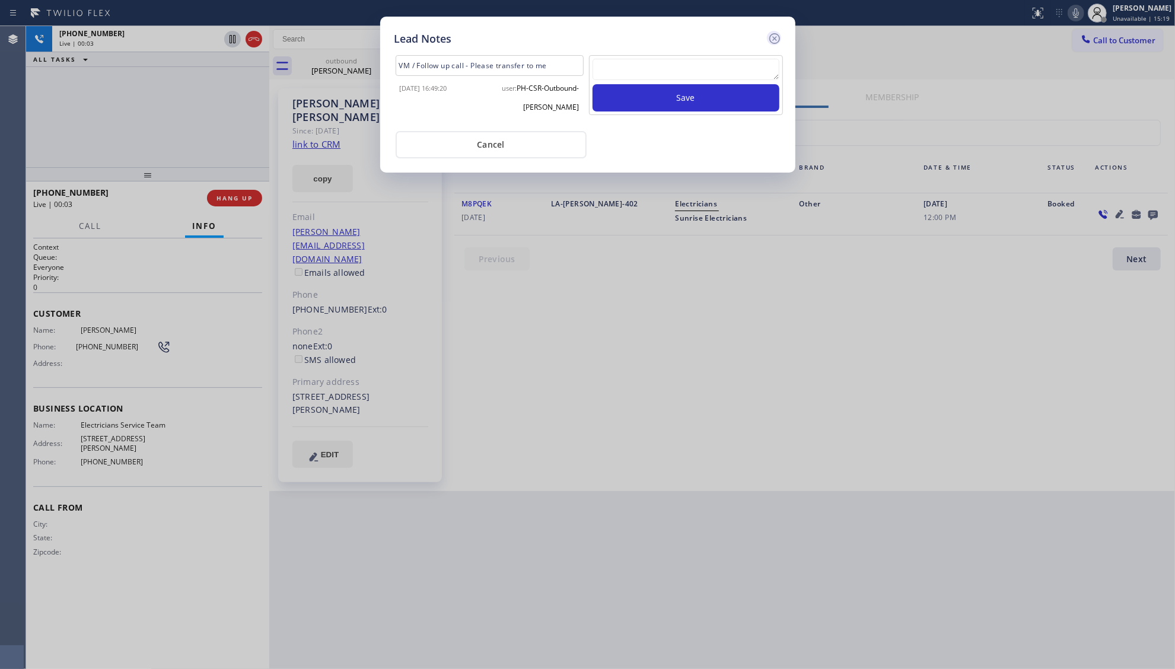
scroll to position [0, 0]
click at [776, 39] on icon at bounding box center [774, 38] width 14 height 14
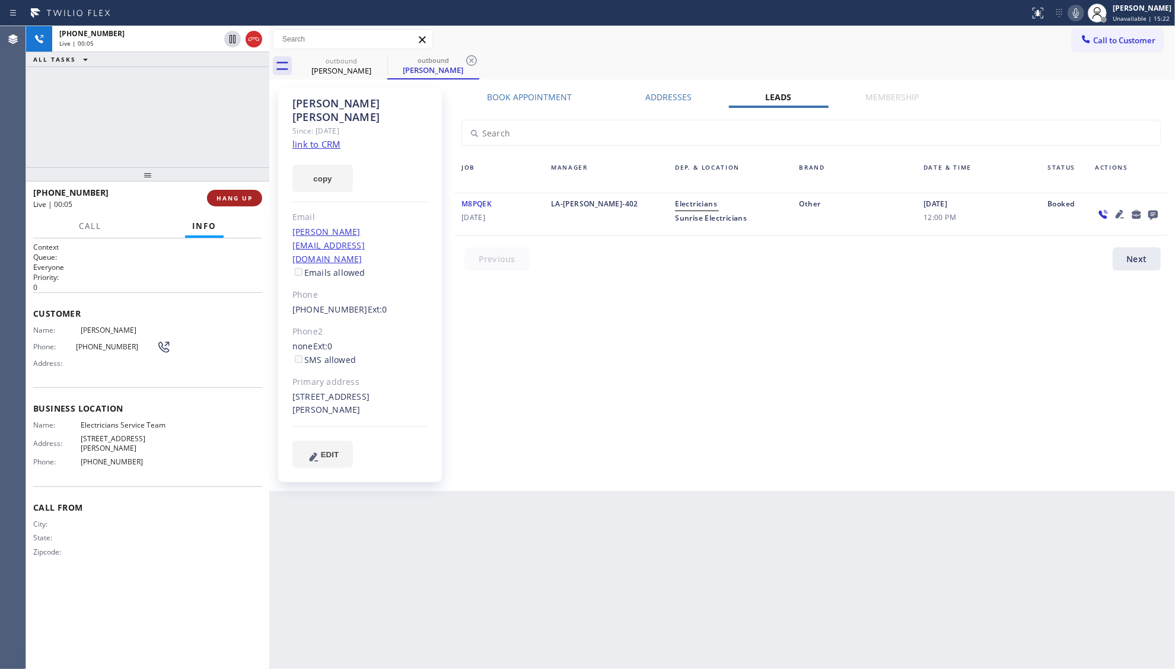
click at [246, 196] on span "HANG UP" at bounding box center [234, 198] width 36 height 8
click at [243, 196] on span "HANG UP" at bounding box center [234, 198] width 36 height 8
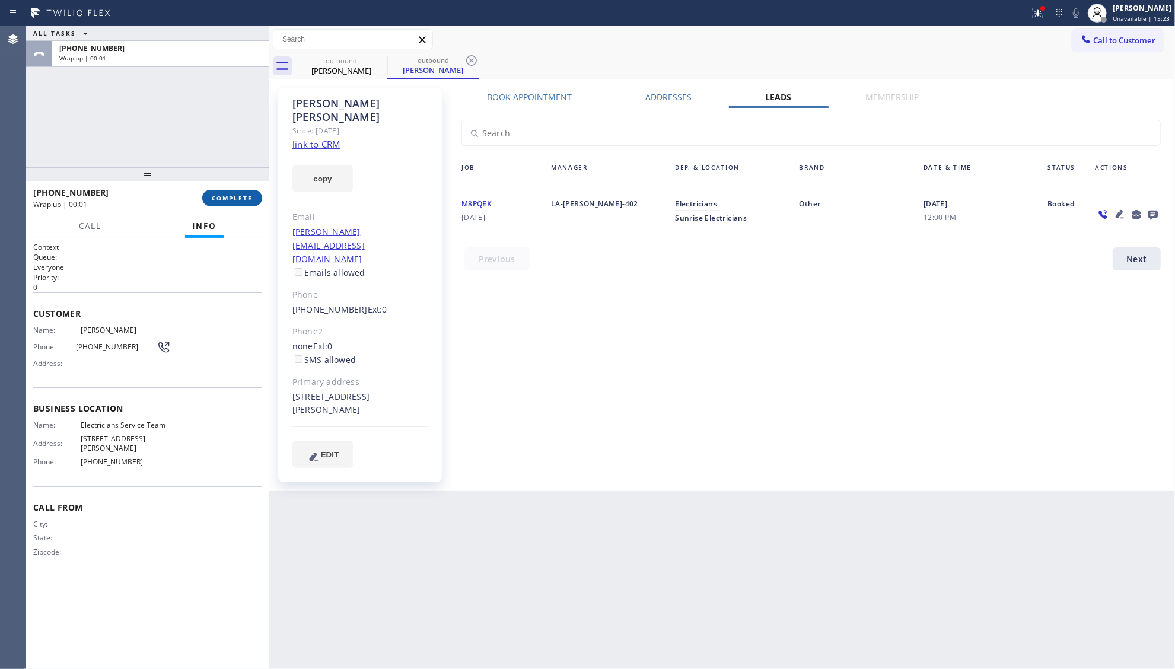
click at [242, 196] on span "COMPLETE" at bounding box center [232, 198] width 41 height 8
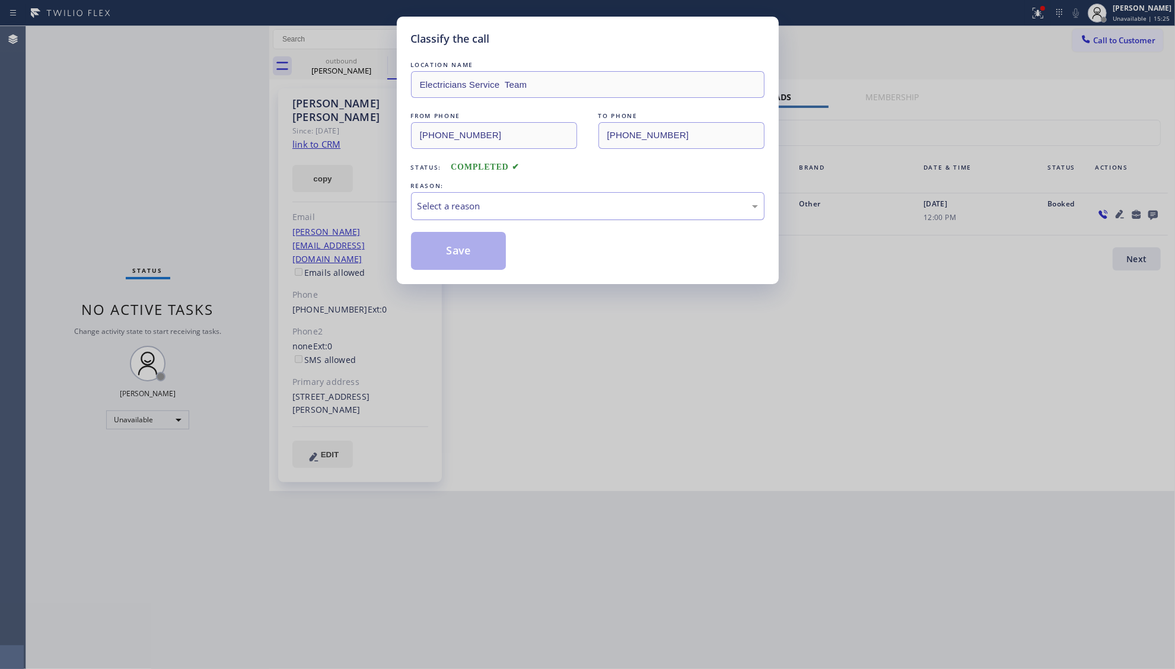
click at [442, 205] on div "Select a reason" at bounding box center [587, 206] width 340 height 14
drag, startPoint x: 461, startPoint y: 202, endPoint x: 461, endPoint y: 216, distance: 14.8
click at [461, 204] on div "New Customer - Booked" at bounding box center [587, 206] width 340 height 14
click at [464, 248] on button "Save" at bounding box center [458, 251] width 95 height 38
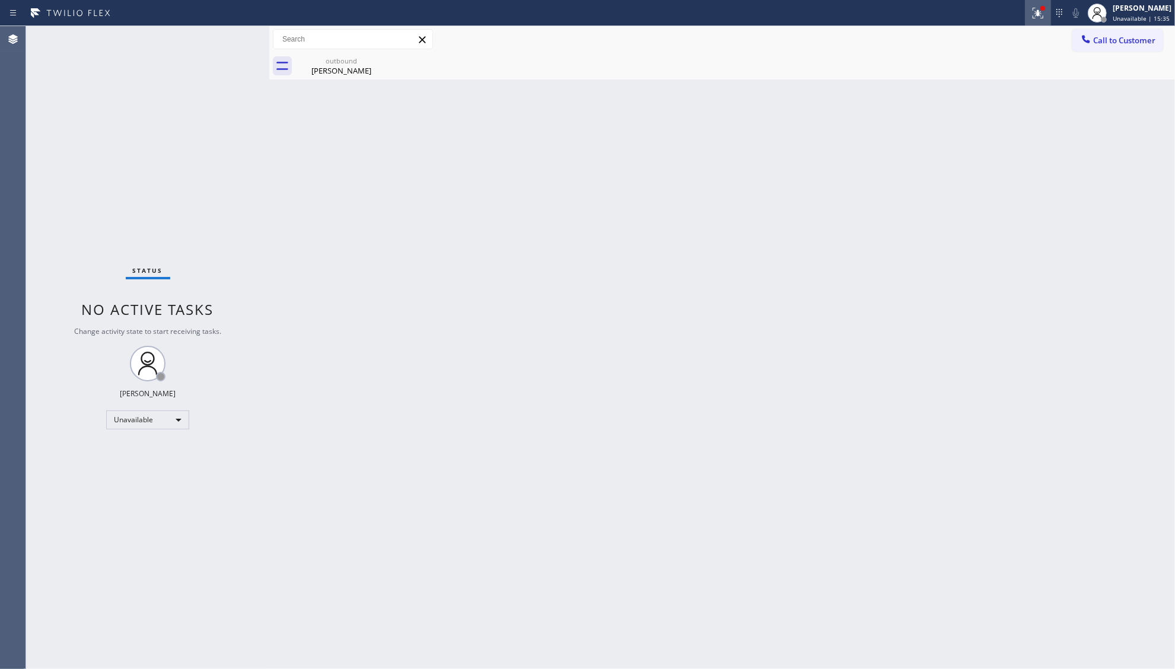
click at [1032, 13] on icon at bounding box center [1038, 13] width 14 height 14
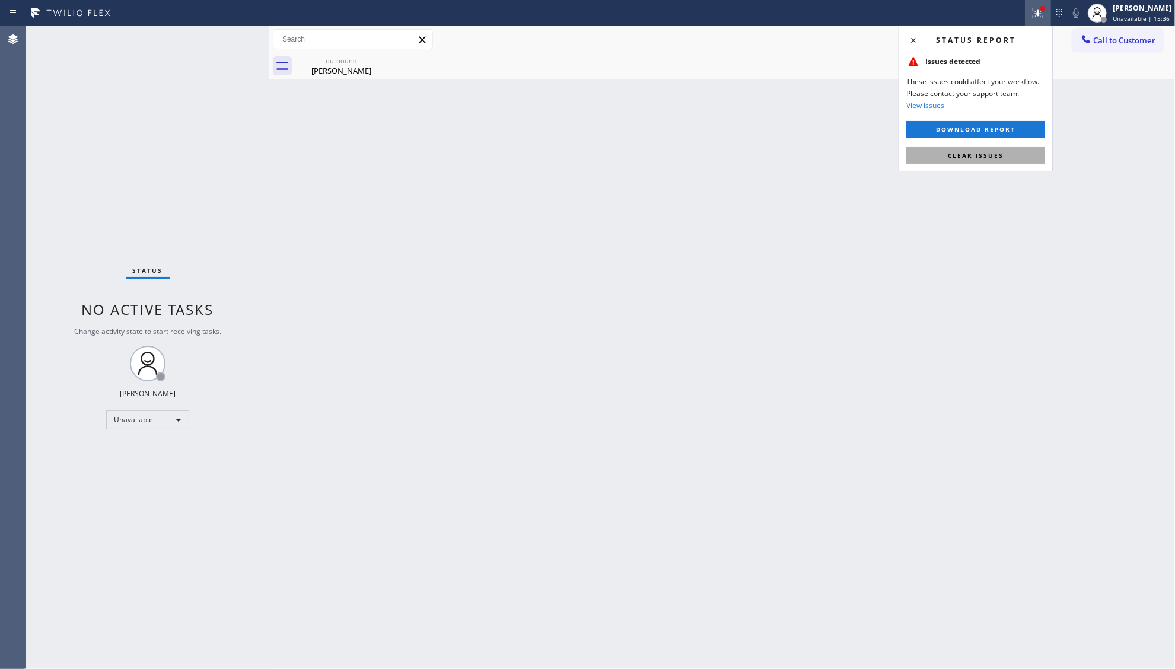
click at [977, 153] on span "Clear issues" at bounding box center [976, 155] width 56 height 8
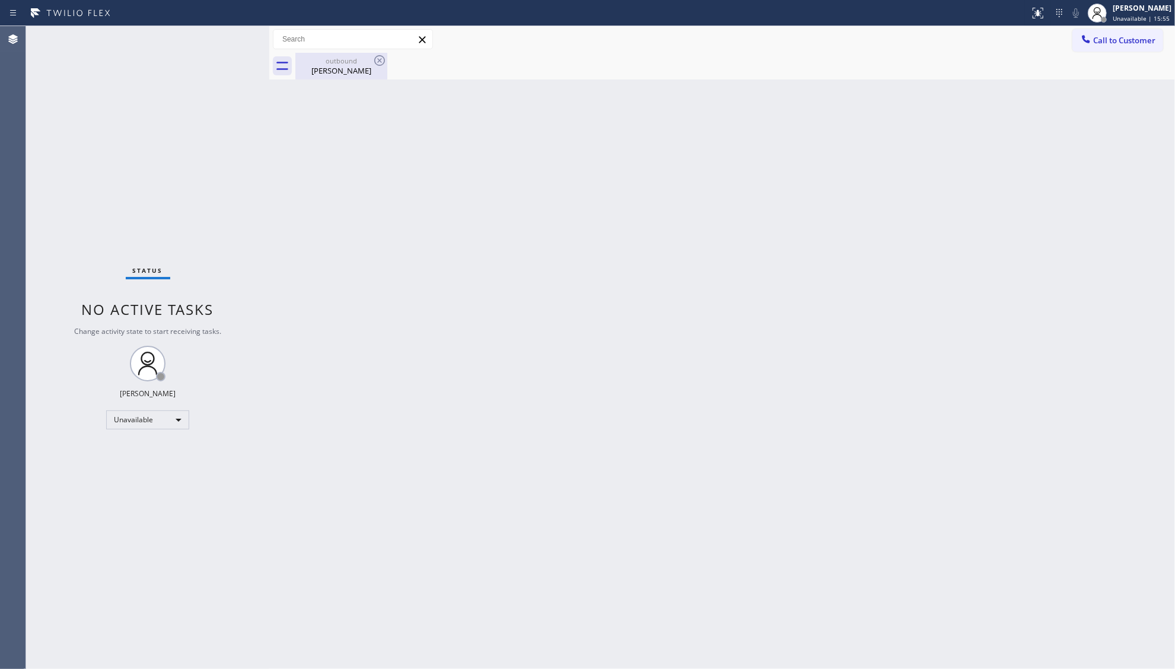
drag, startPoint x: 342, startPoint y: 51, endPoint x: 349, endPoint y: 70, distance: 20.3
click at [342, 52] on div "Call to Customer Outbound call Location Electricians Service Team Your caller i…" at bounding box center [722, 52] width 906 height 53
drag, startPoint x: 349, startPoint y: 70, endPoint x: 359, endPoint y: 65, distance: 10.9
click at [353, 68] on div "[PERSON_NAME]" at bounding box center [342, 70] width 90 height 11
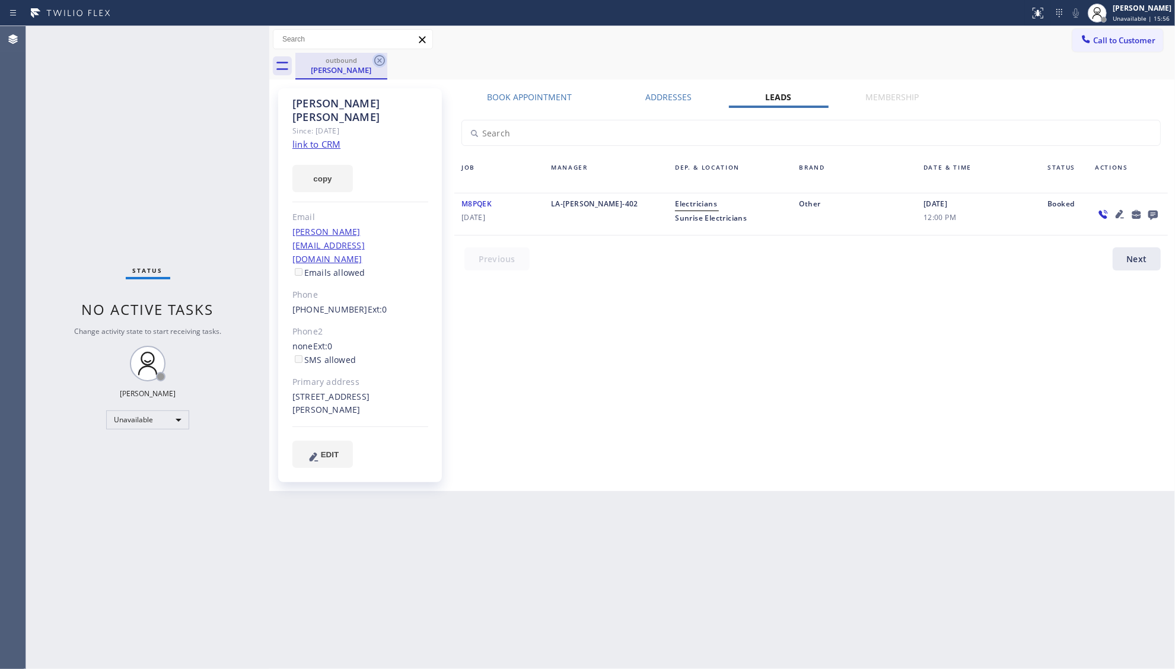
click at [372, 57] on icon at bounding box center [379, 60] width 14 height 14
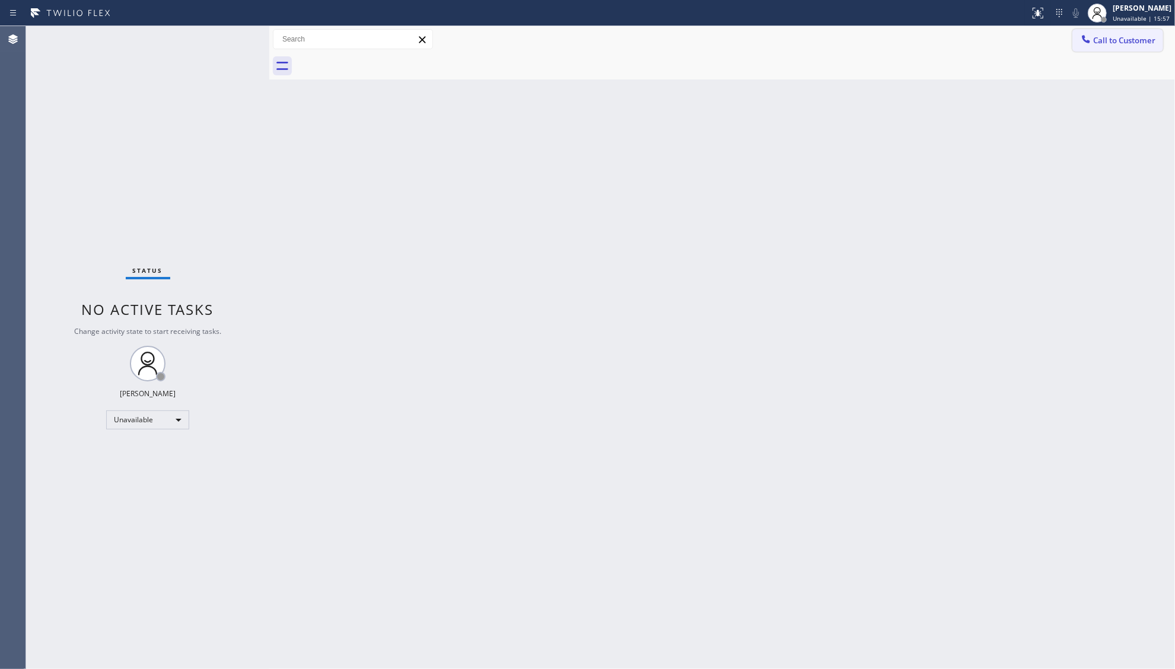
click at [1128, 42] on span "Call to Customer" at bounding box center [1124, 40] width 62 height 11
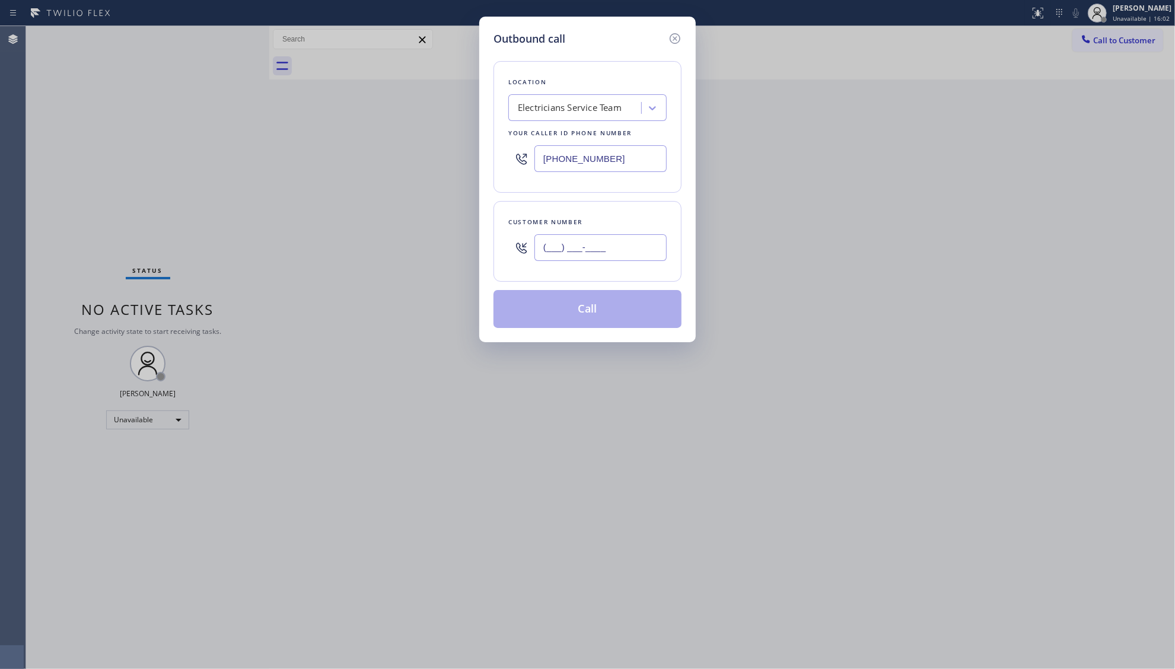
drag, startPoint x: 625, startPoint y: 250, endPoint x: 537, endPoint y: 253, distance: 88.4
click at [537, 253] on input "(___) ___-____" at bounding box center [600, 247] width 132 height 27
paste input "310) 619-5276"
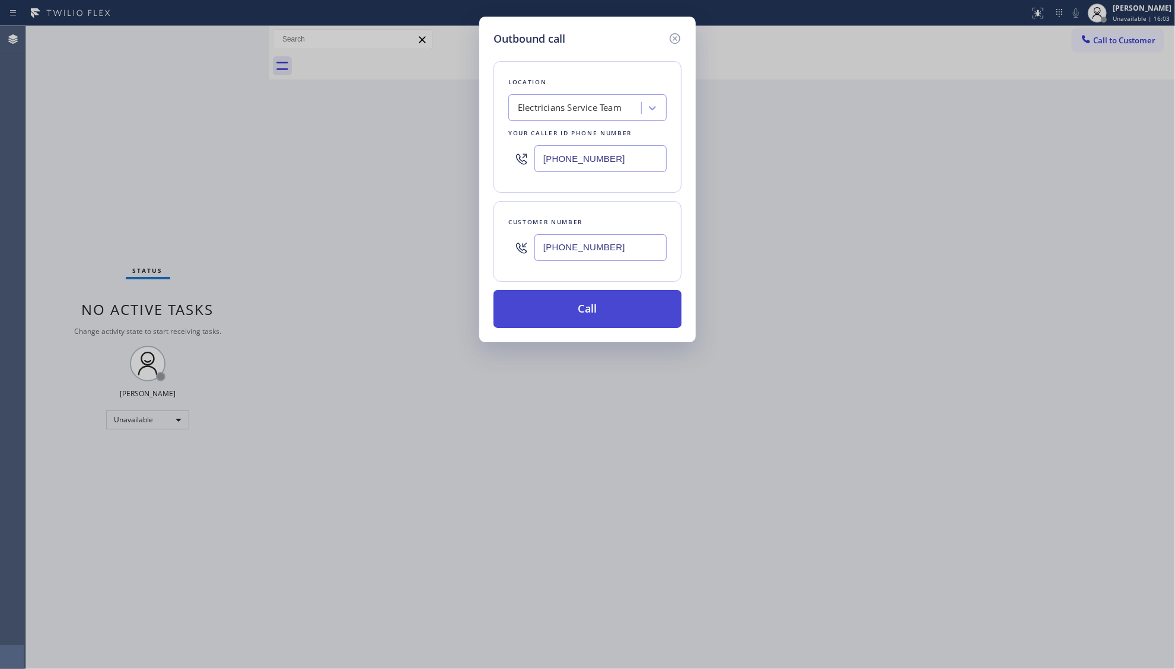
type input "[PHONE_NUMBER]"
click at [584, 311] on button "Call" at bounding box center [587, 309] width 188 height 38
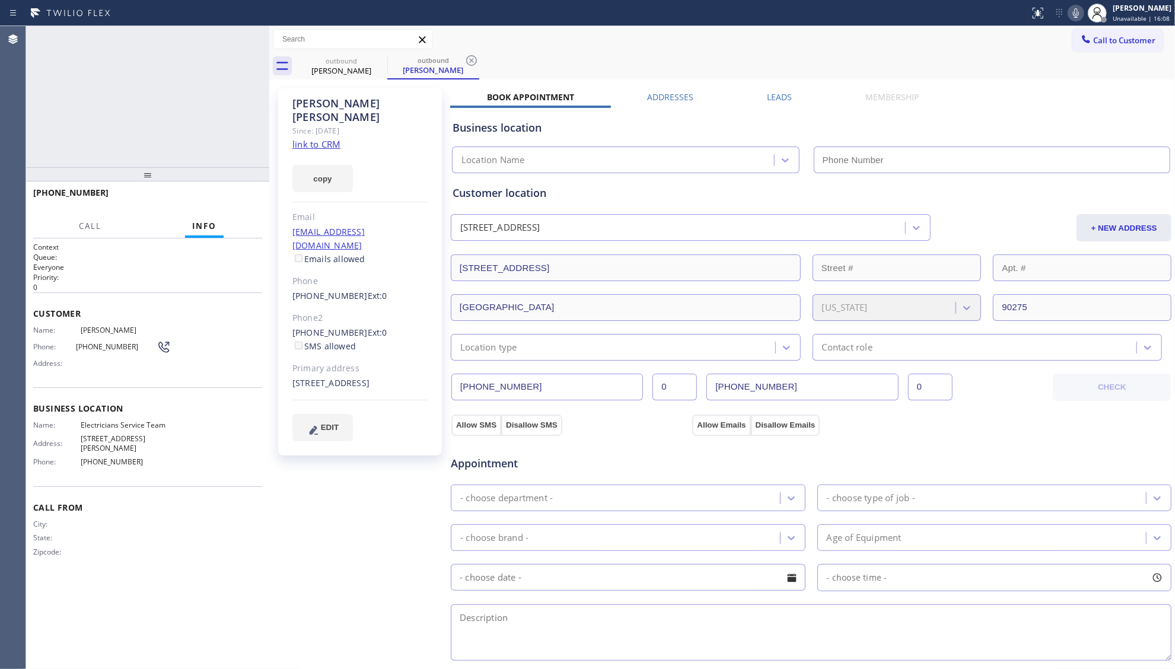
type input "[PHONE_NUMBER]"
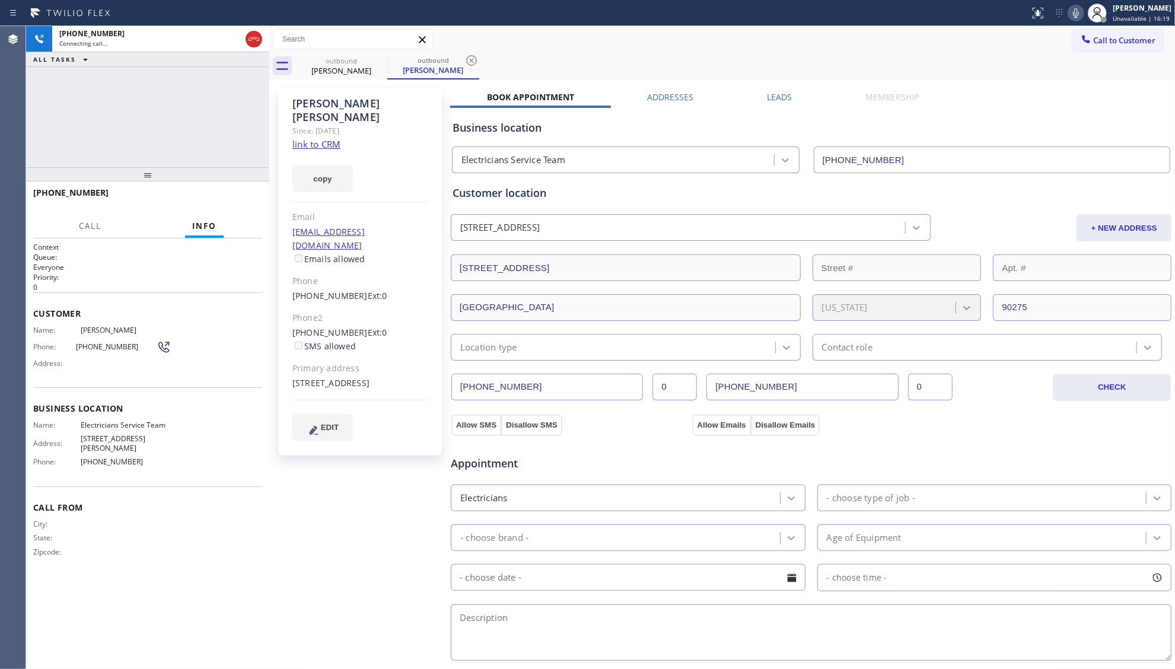
click at [800, 97] on div "Leads" at bounding box center [780, 99] width 98 height 17
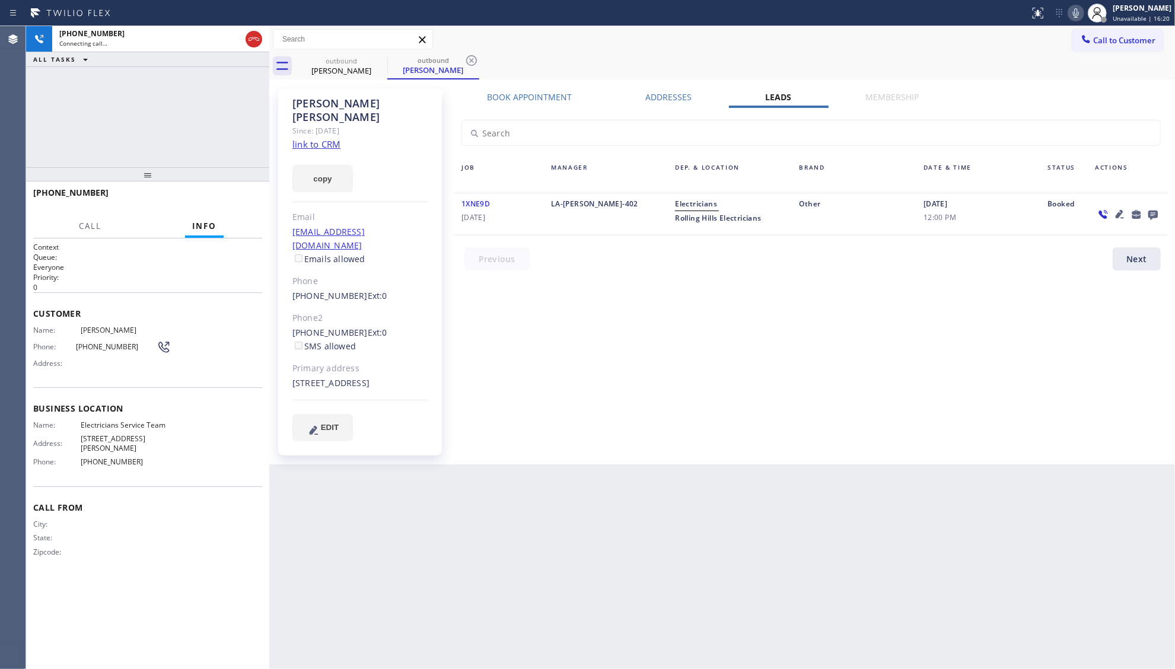
click at [1149, 212] on icon at bounding box center [1152, 215] width 9 height 9
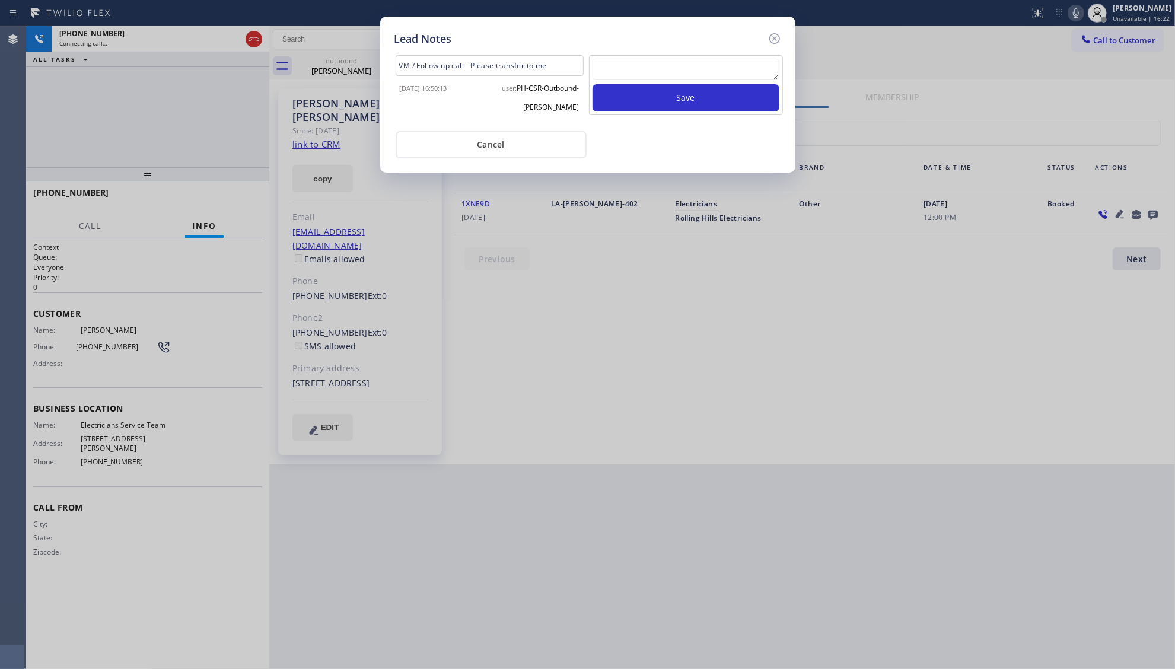
click at [670, 70] on textarea at bounding box center [685, 69] width 187 height 21
type textarea "ff"
click at [667, 89] on button "Save" at bounding box center [685, 97] width 187 height 27
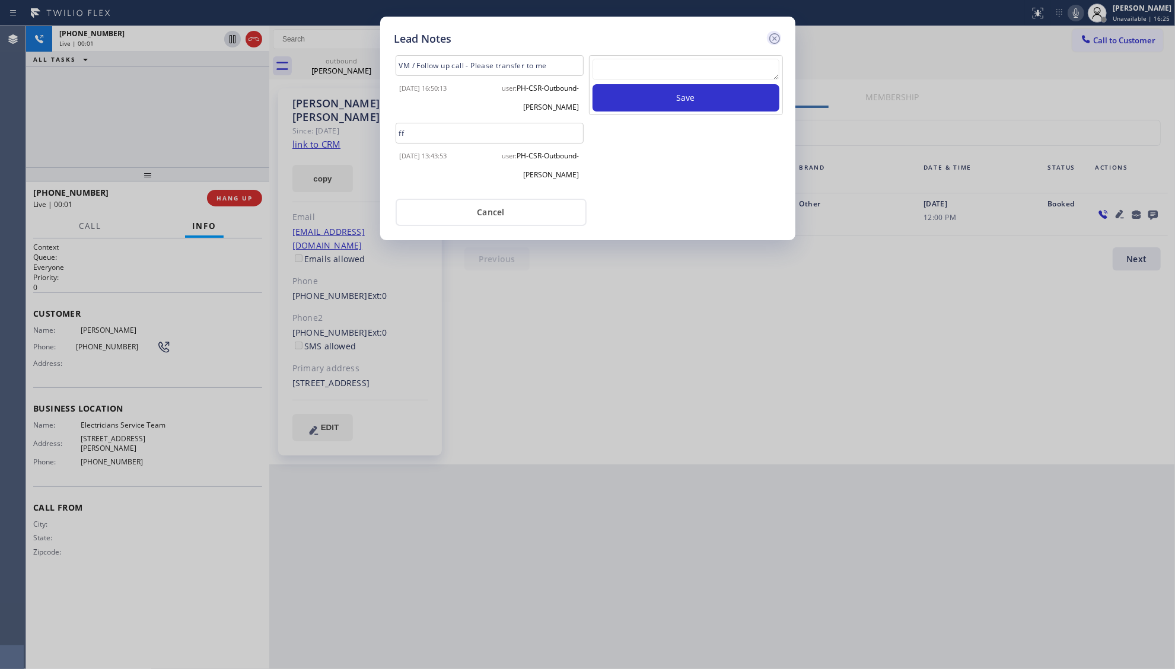
click at [777, 33] on icon at bounding box center [774, 38] width 14 height 14
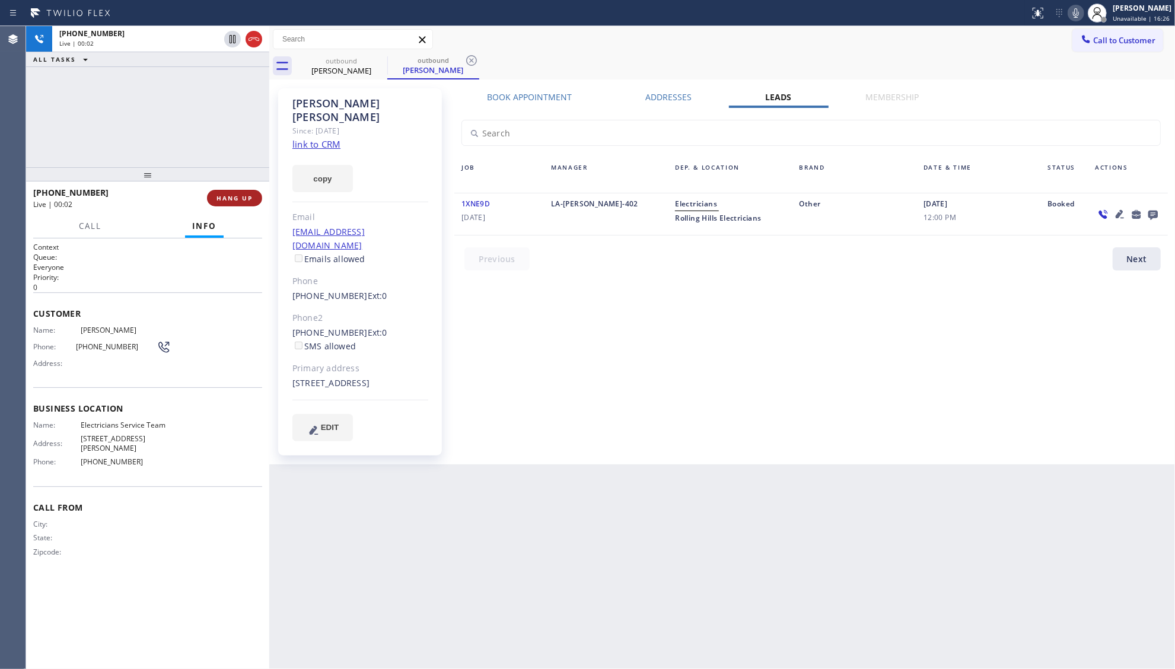
click at [221, 200] on span "HANG UP" at bounding box center [234, 198] width 36 height 8
click at [221, 200] on span "COMPLETE" at bounding box center [232, 198] width 41 height 8
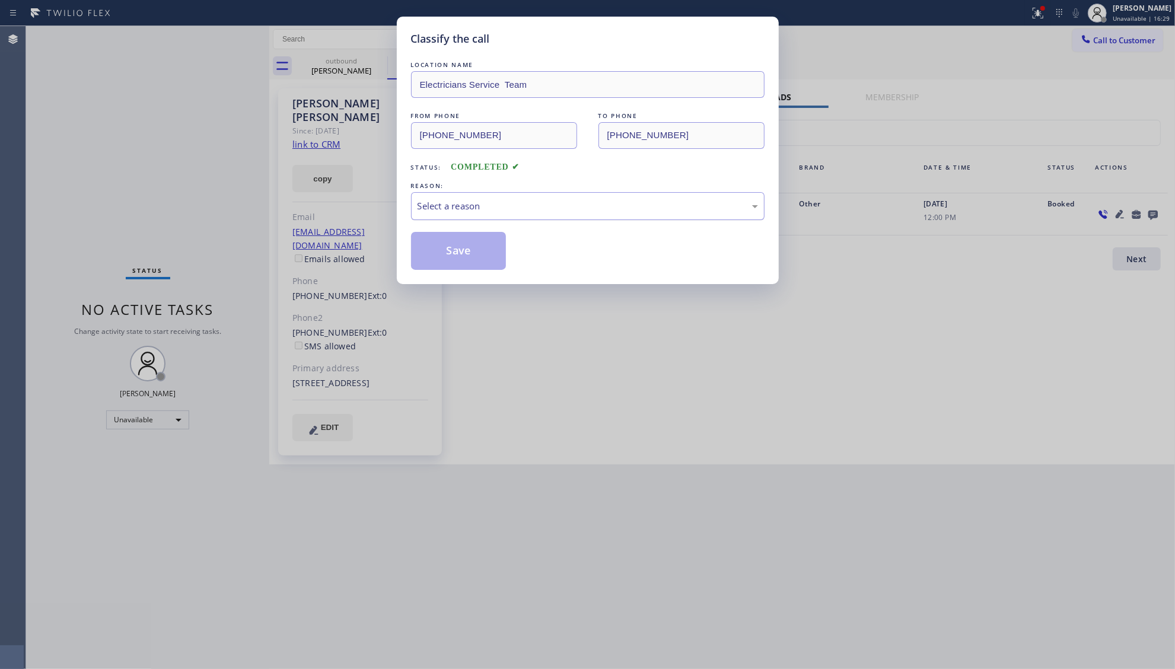
drag, startPoint x: 634, startPoint y: 206, endPoint x: 597, endPoint y: 205, distance: 37.4
click at [603, 205] on div "Select a reason" at bounding box center [587, 206] width 340 height 14
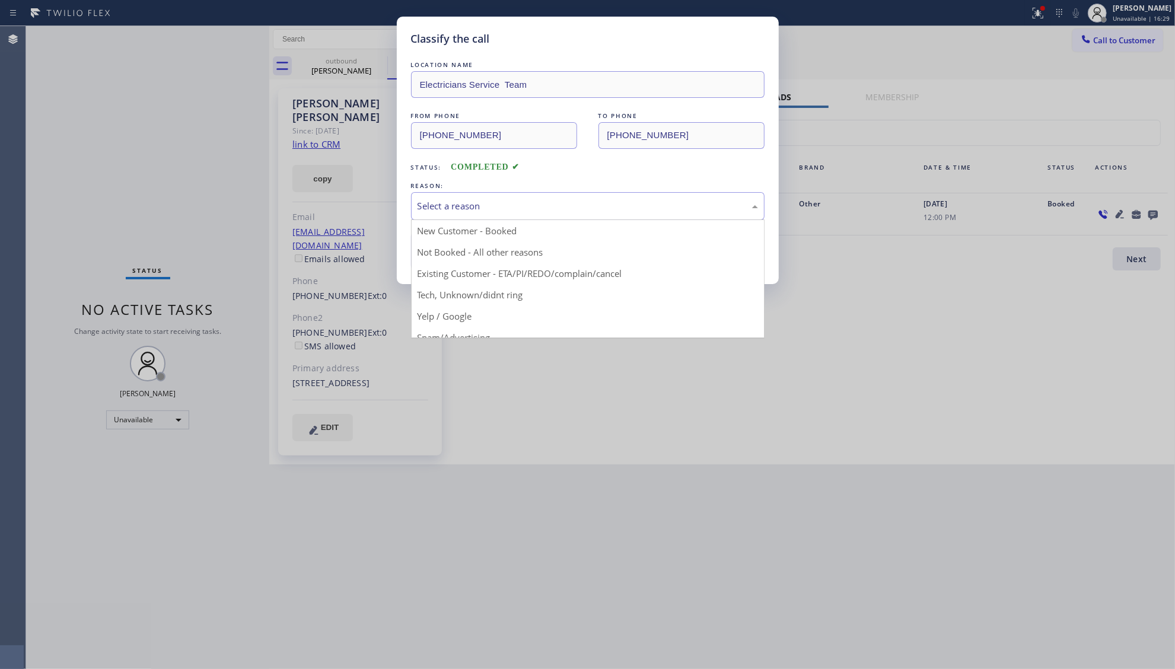
click at [588, 209] on div "Select a reason" at bounding box center [587, 206] width 340 height 14
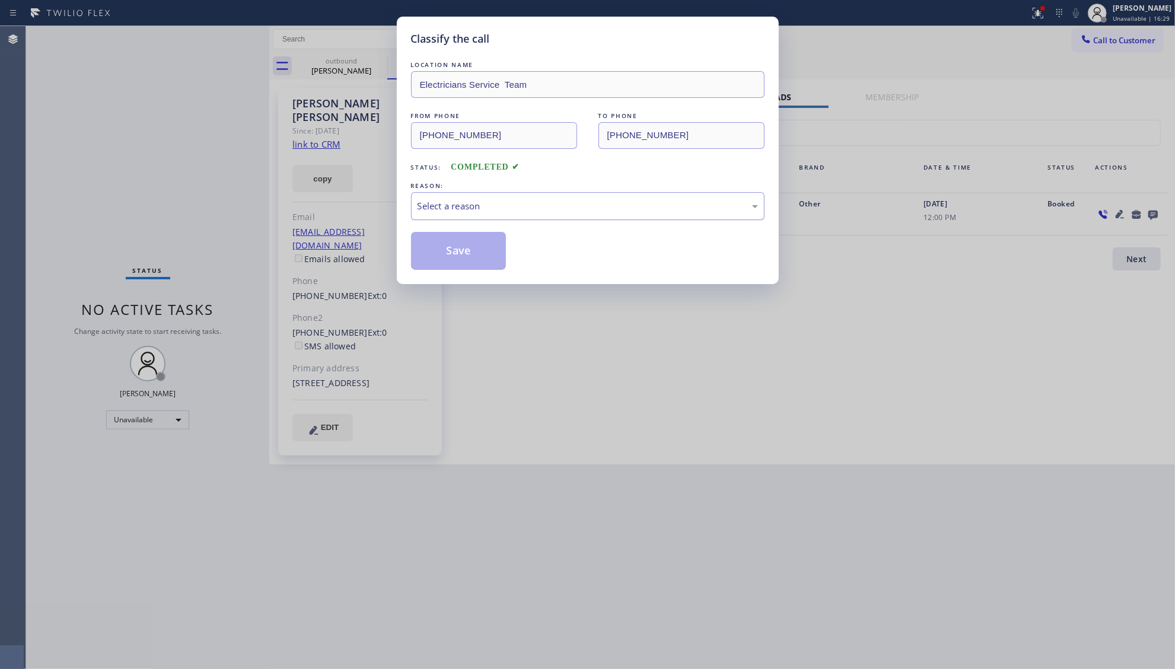
click at [453, 211] on div "Select a reason" at bounding box center [587, 206] width 340 height 14
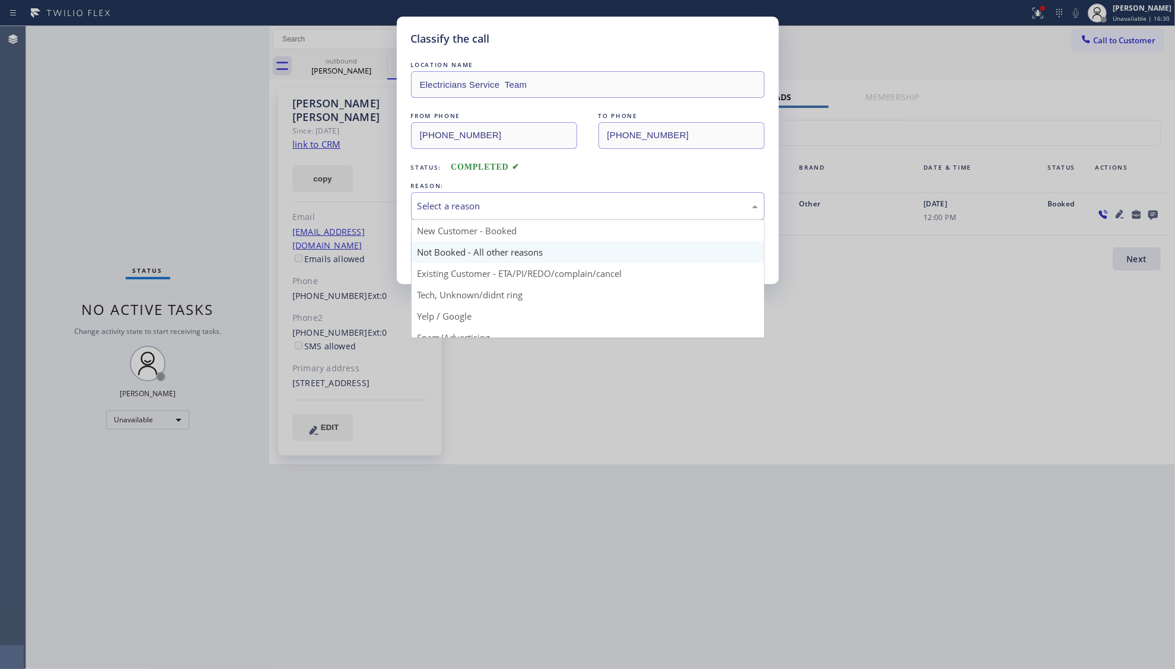
click at [442, 259] on button "Save" at bounding box center [458, 251] width 95 height 38
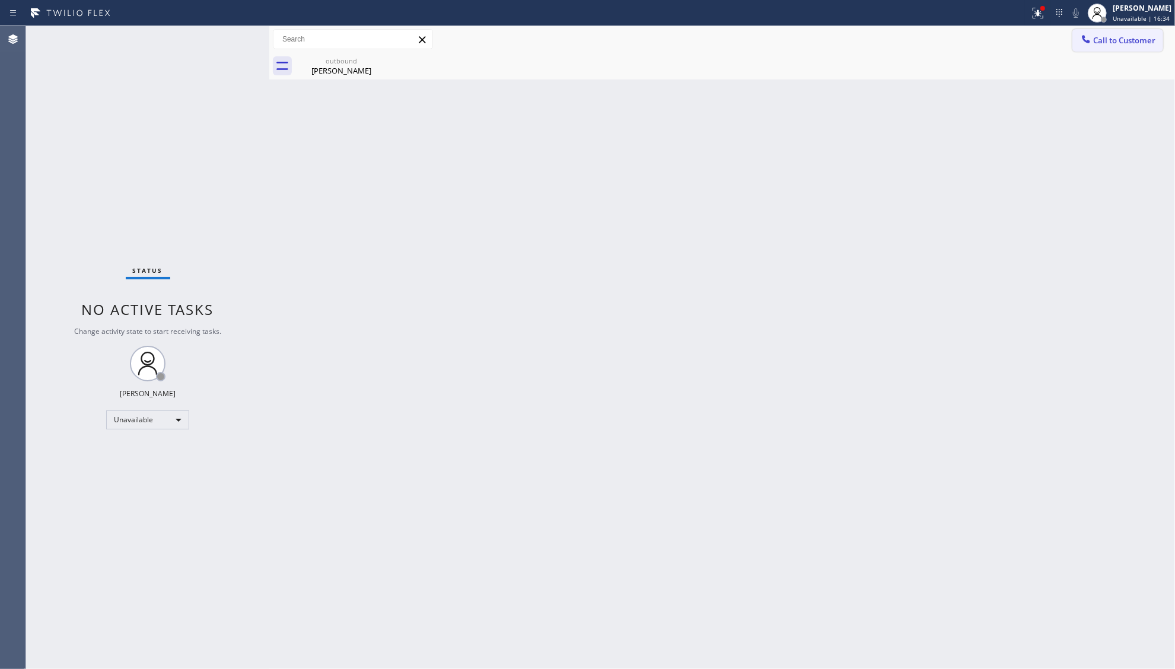
drag, startPoint x: 1111, startPoint y: 39, endPoint x: 1089, endPoint y: 45, distance: 22.7
click at [1109, 39] on span "Call to Customer" at bounding box center [1124, 40] width 62 height 11
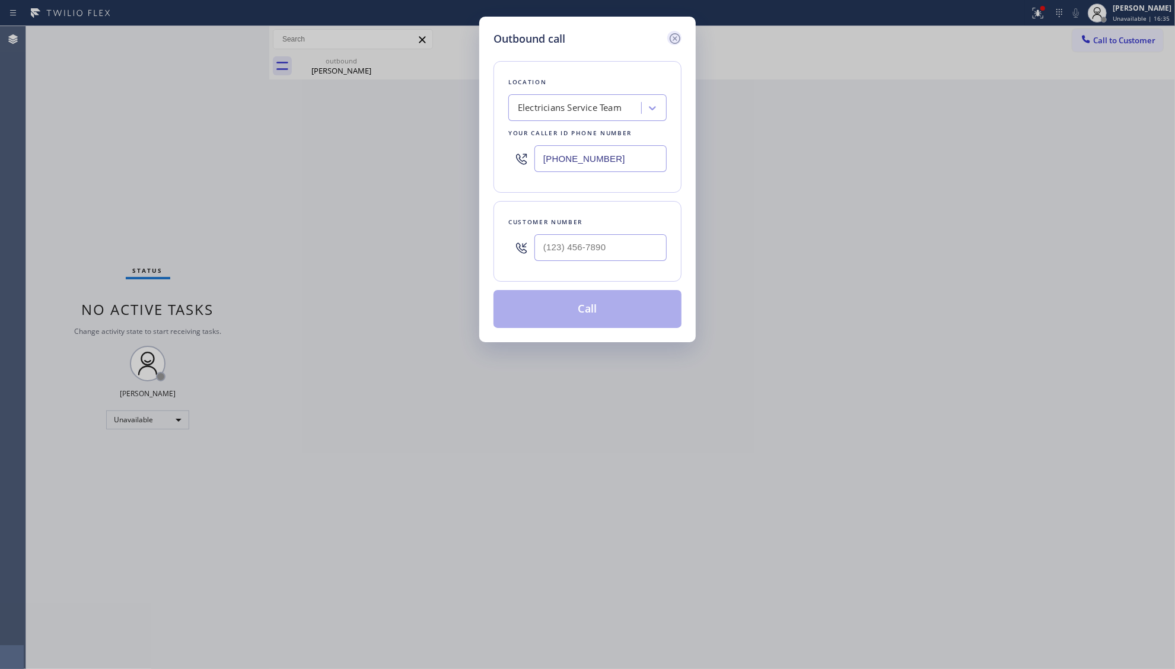
click at [677, 39] on icon at bounding box center [675, 38] width 14 height 14
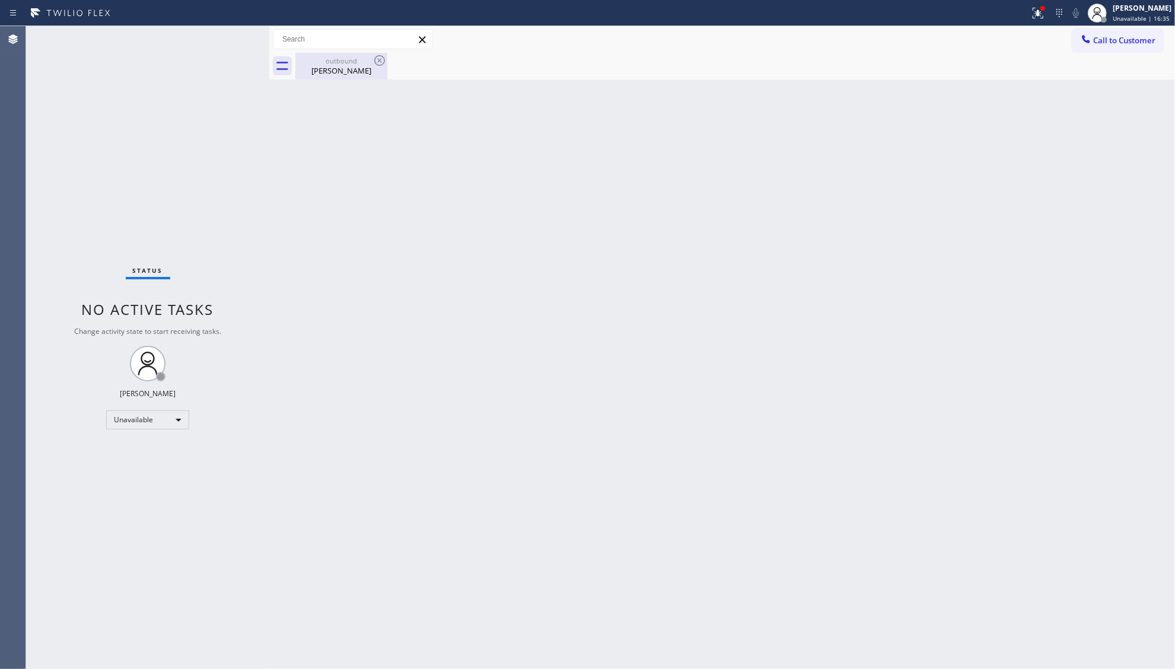
type input "[PHONE_NUMBER]"
drag, startPoint x: 334, startPoint y: 77, endPoint x: 390, endPoint y: 60, distance: 58.2
click at [338, 76] on div "outbound [PERSON_NAME]" at bounding box center [342, 66] width 90 height 27
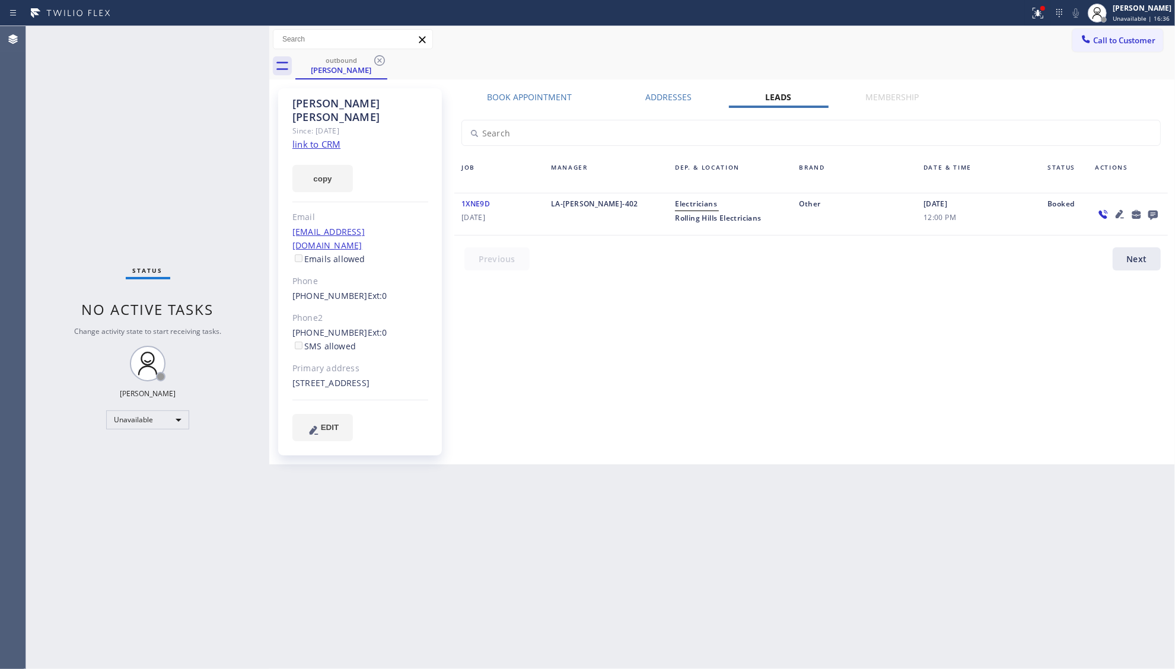
click at [396, 58] on div "outbound [PERSON_NAME]" at bounding box center [734, 66] width 879 height 27
click at [372, 56] on icon at bounding box center [379, 60] width 14 height 14
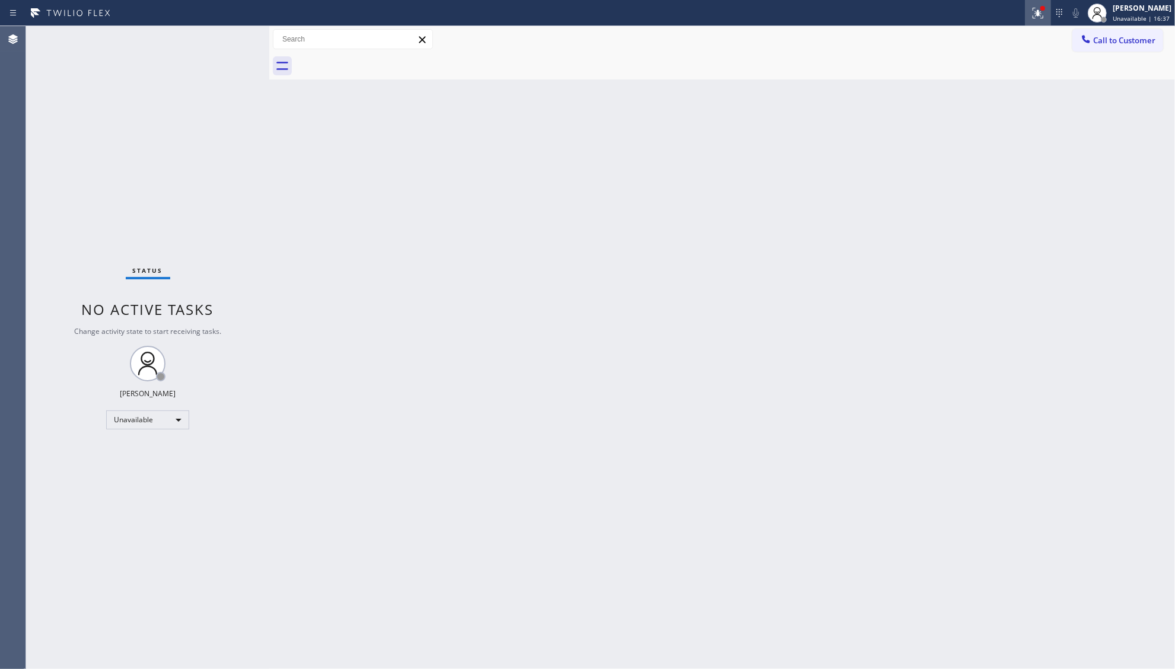
click at [1035, 13] on icon at bounding box center [1038, 13] width 14 height 14
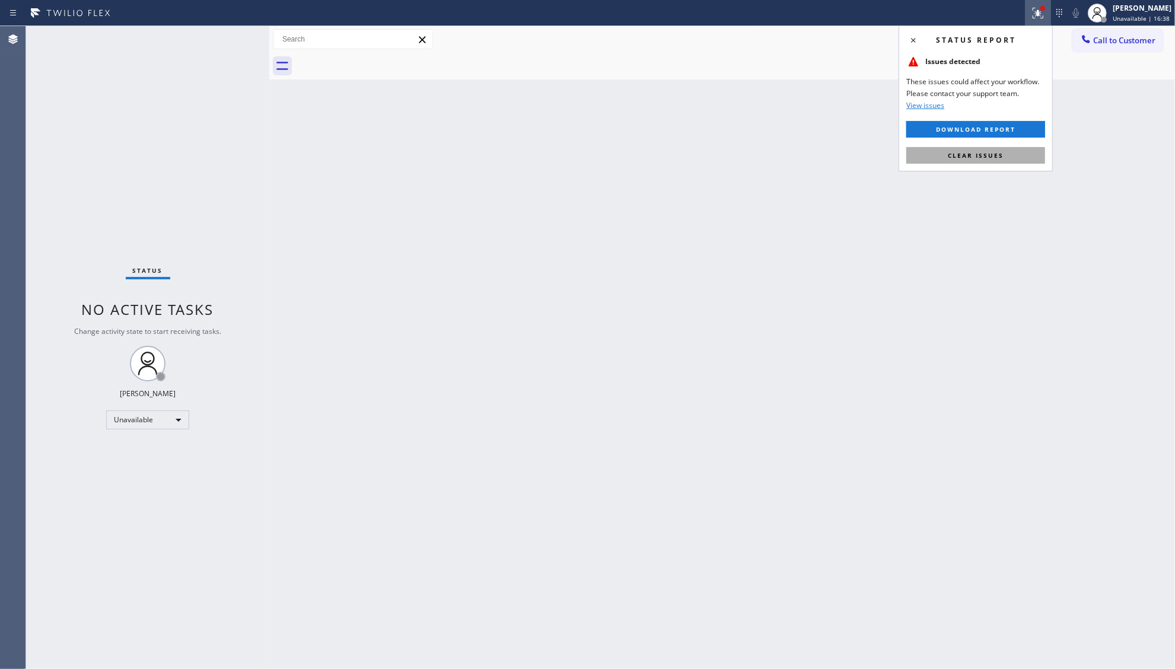
click at [995, 152] on span "Clear issues" at bounding box center [976, 155] width 56 height 8
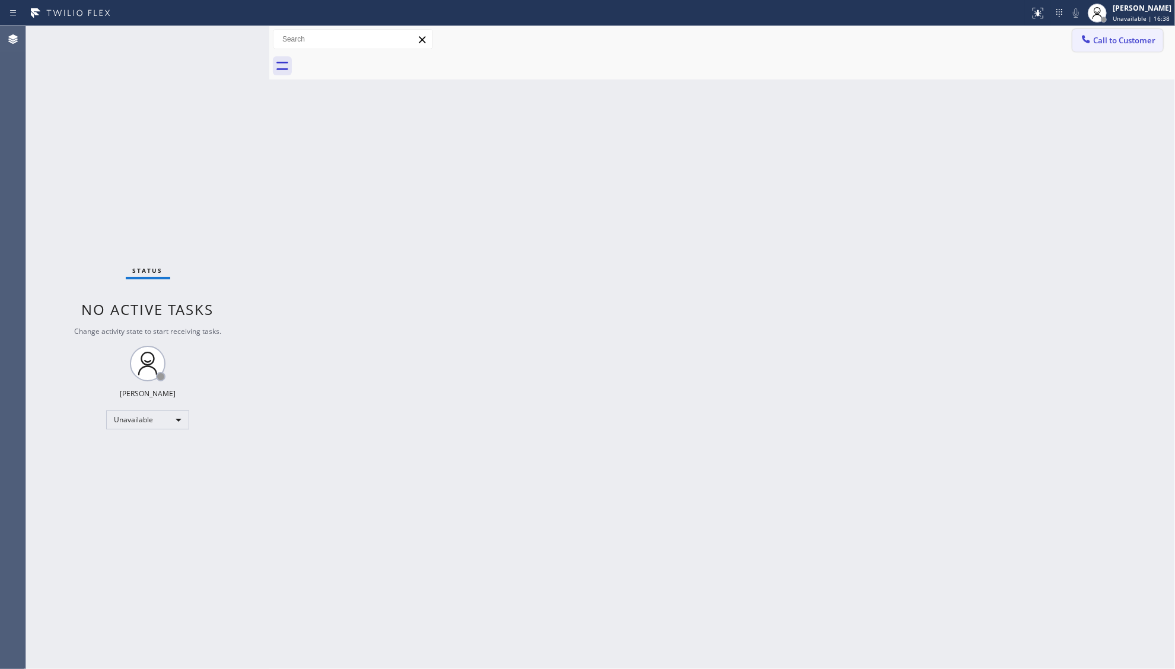
click at [1091, 39] on icon at bounding box center [1086, 39] width 12 height 12
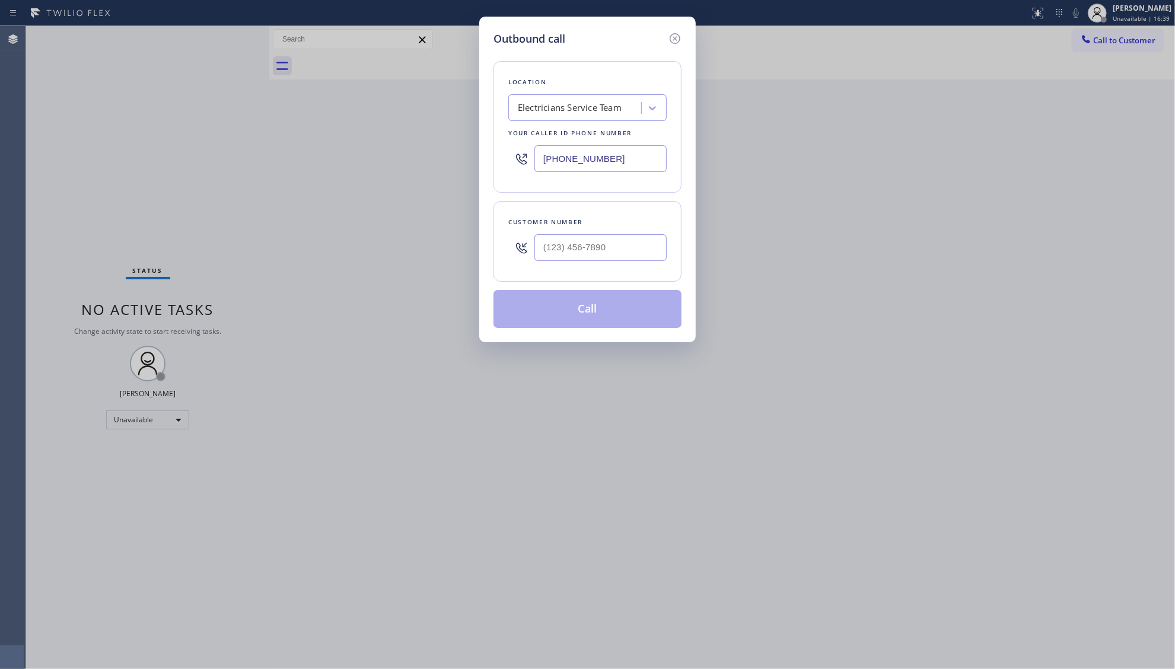
click at [634, 266] on div at bounding box center [600, 247] width 132 height 39
drag, startPoint x: 635, startPoint y: 260, endPoint x: 645, endPoint y: 257, distance: 11.1
click at [635, 259] on input "(___) ___-____" at bounding box center [600, 247] width 132 height 27
paste input "805) 638-2168"
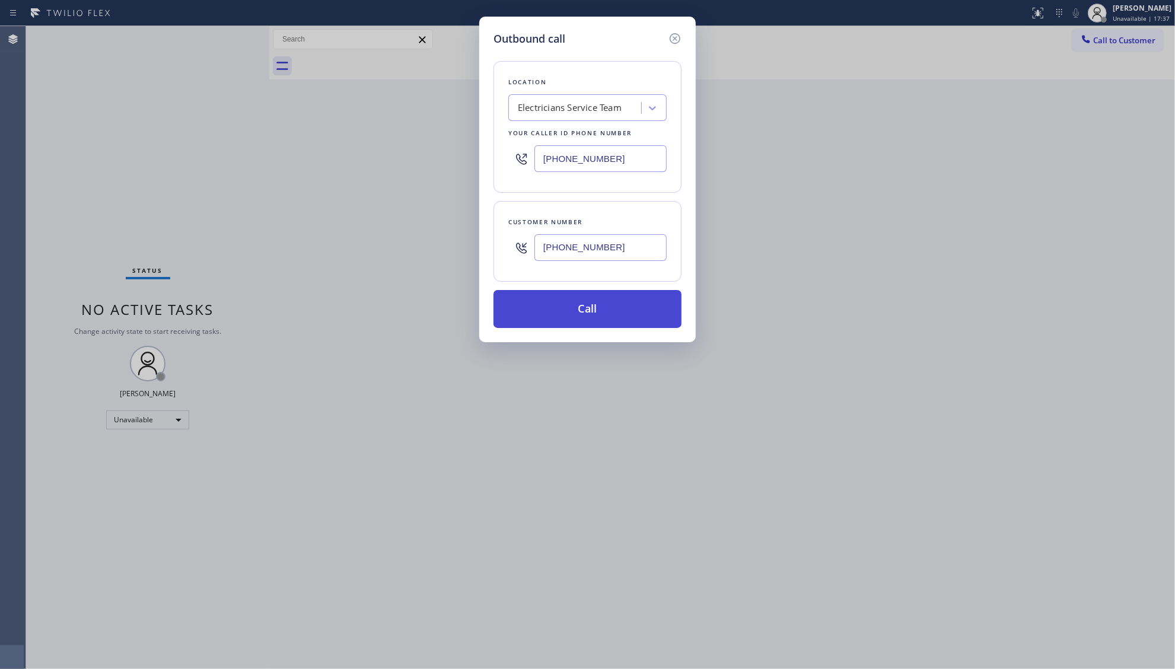
type input "[PHONE_NUMBER]"
click at [587, 309] on button "Call" at bounding box center [587, 309] width 188 height 38
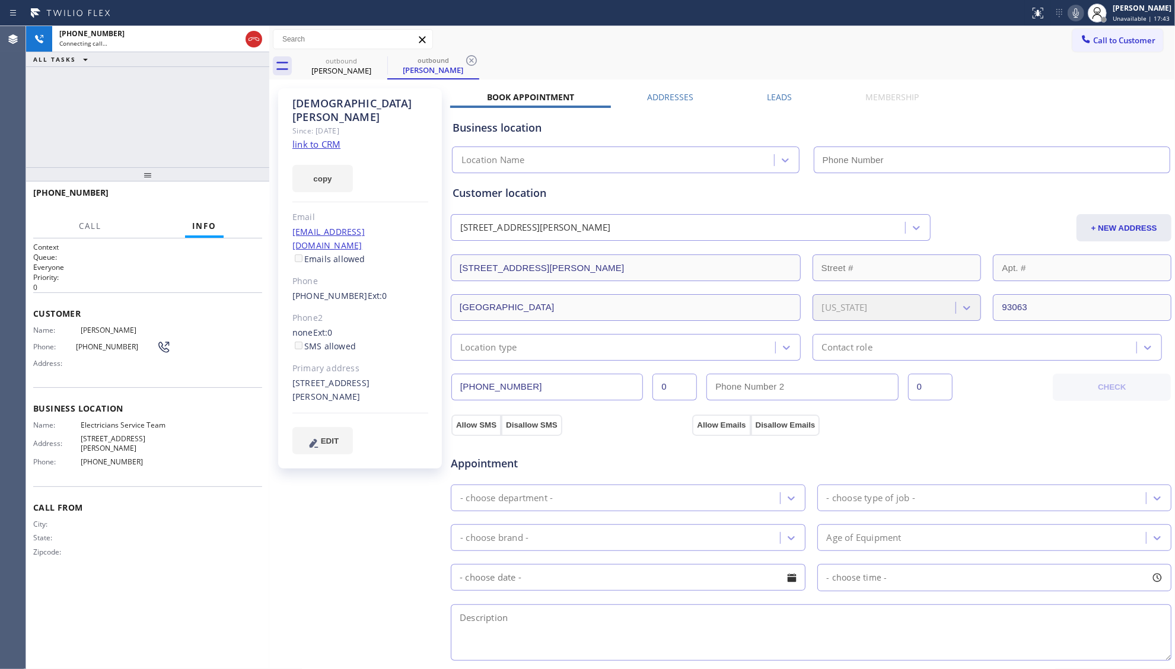
click at [760, 90] on div "[PERSON_NAME] Since: [DATE] link to CRM copy Email [EMAIL_ADDRESS][DOMAIN_NAME]…" at bounding box center [722, 478] width 900 height 792
type input "[PHONE_NUMBER]"
click at [774, 98] on label "Leads" at bounding box center [779, 96] width 25 height 11
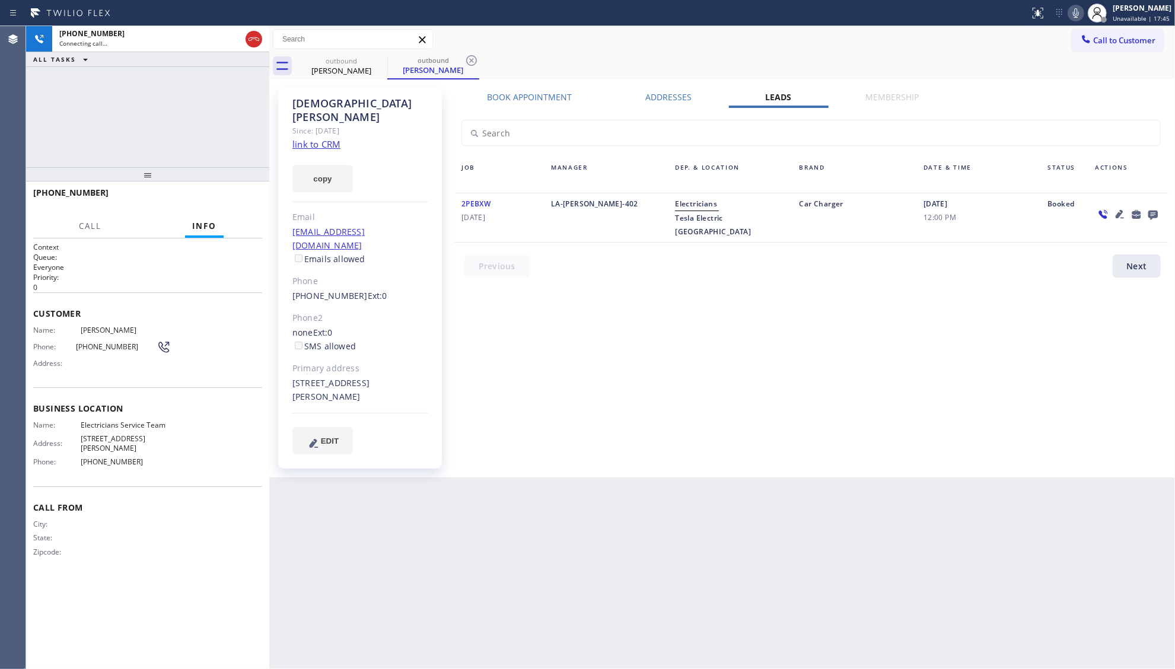
click at [1153, 215] on icon at bounding box center [1152, 215] width 9 height 9
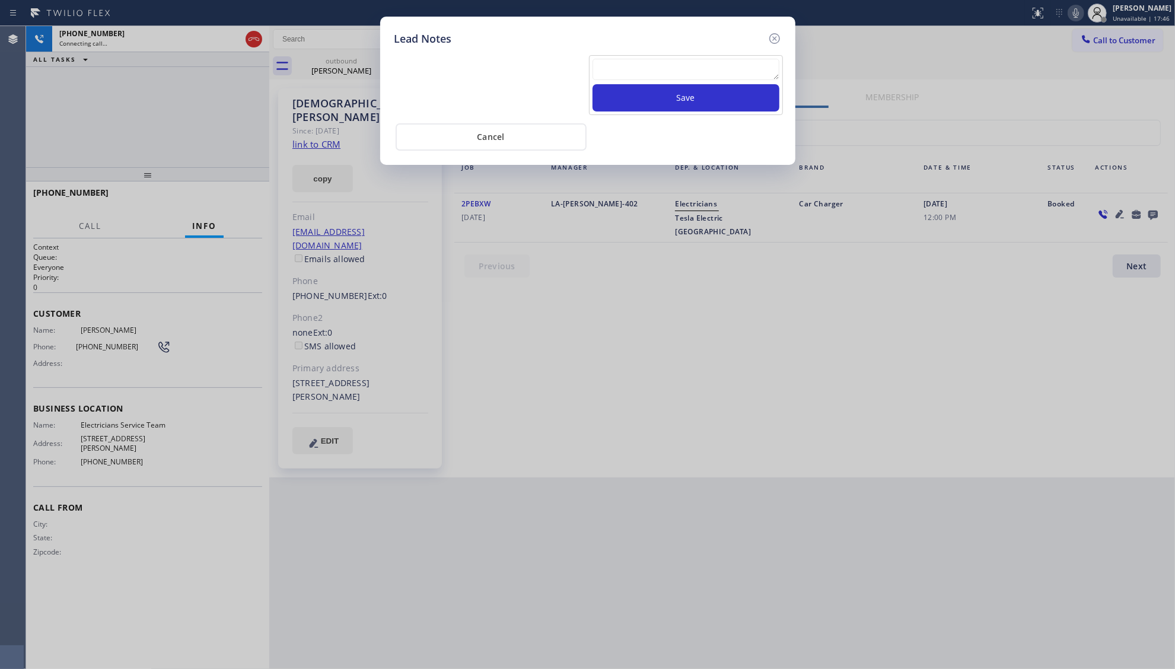
click at [686, 64] on textarea at bounding box center [685, 69] width 187 height 21
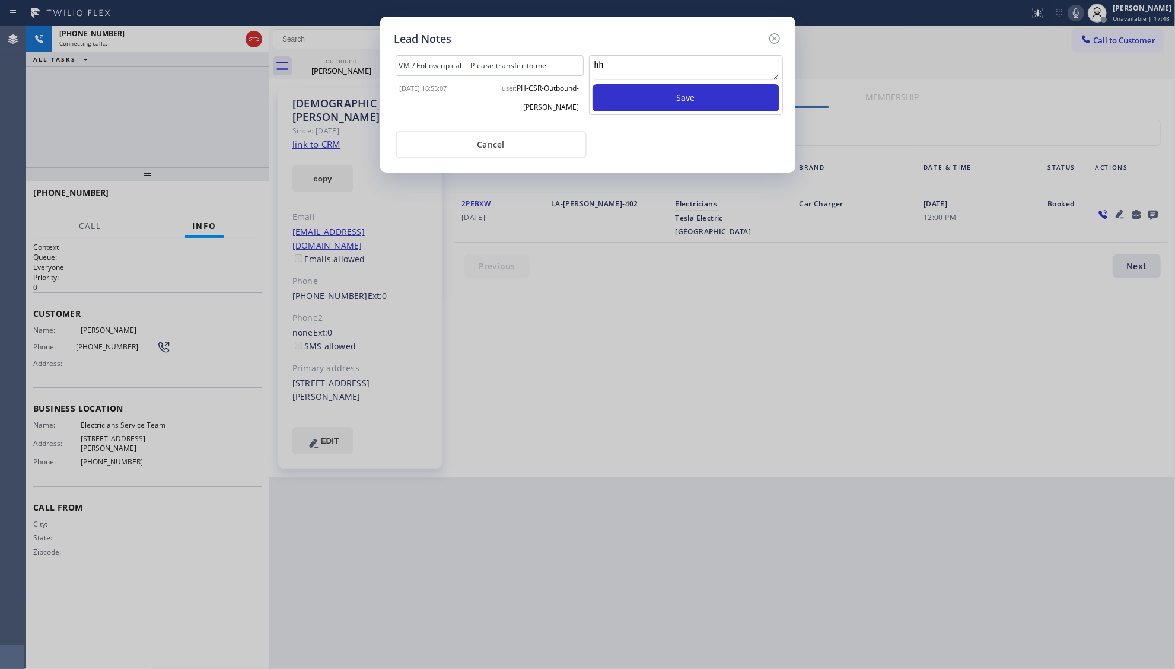
type textarea "h"
type textarea "ff"
click at [657, 111] on button "Save" at bounding box center [685, 97] width 187 height 27
click at [777, 43] on icon at bounding box center [774, 38] width 14 height 14
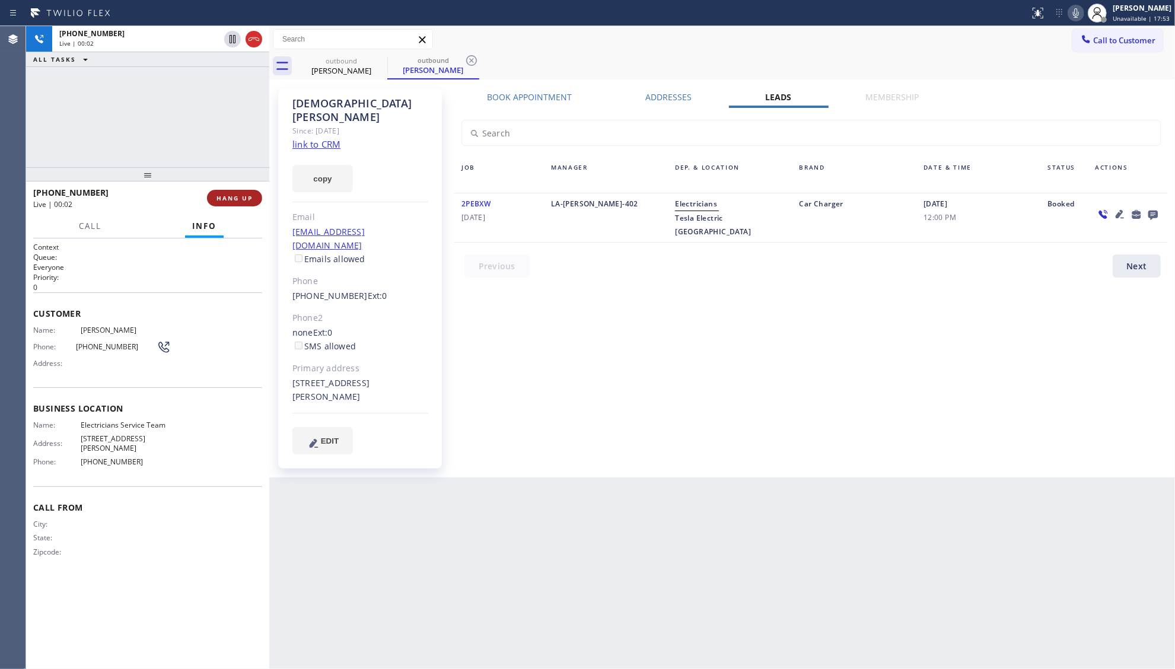
click at [228, 203] on button "HANG UP" at bounding box center [234, 198] width 55 height 17
click at [229, 202] on button "HANG UP" at bounding box center [234, 198] width 55 height 17
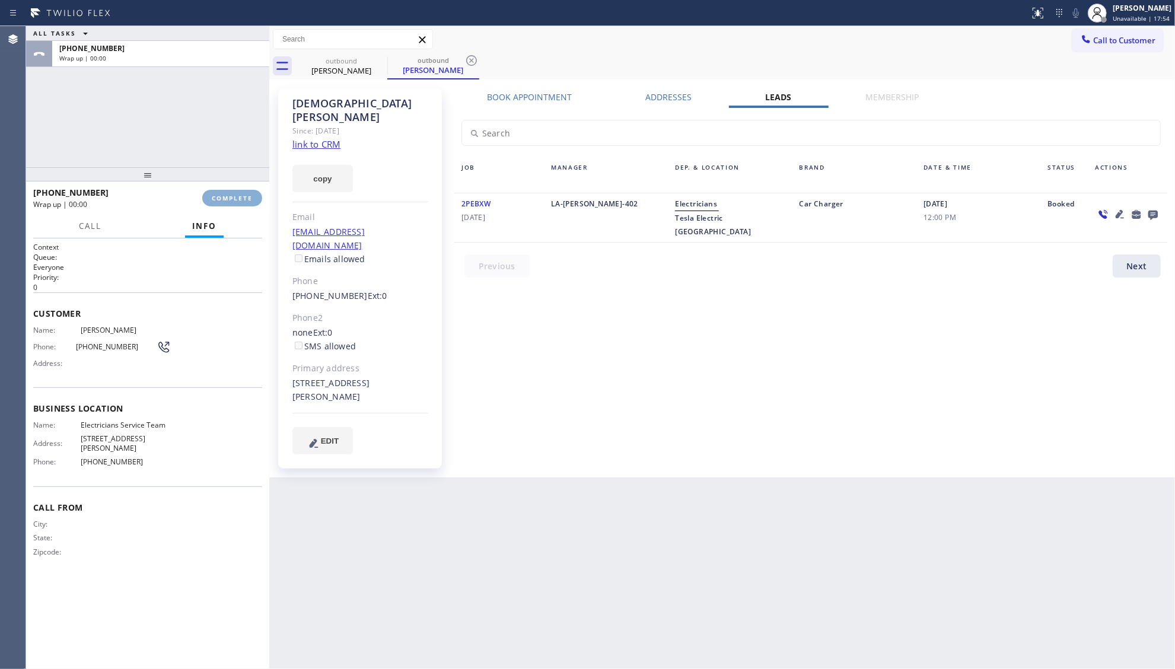
click at [229, 202] on span "COMPLETE" at bounding box center [232, 198] width 41 height 8
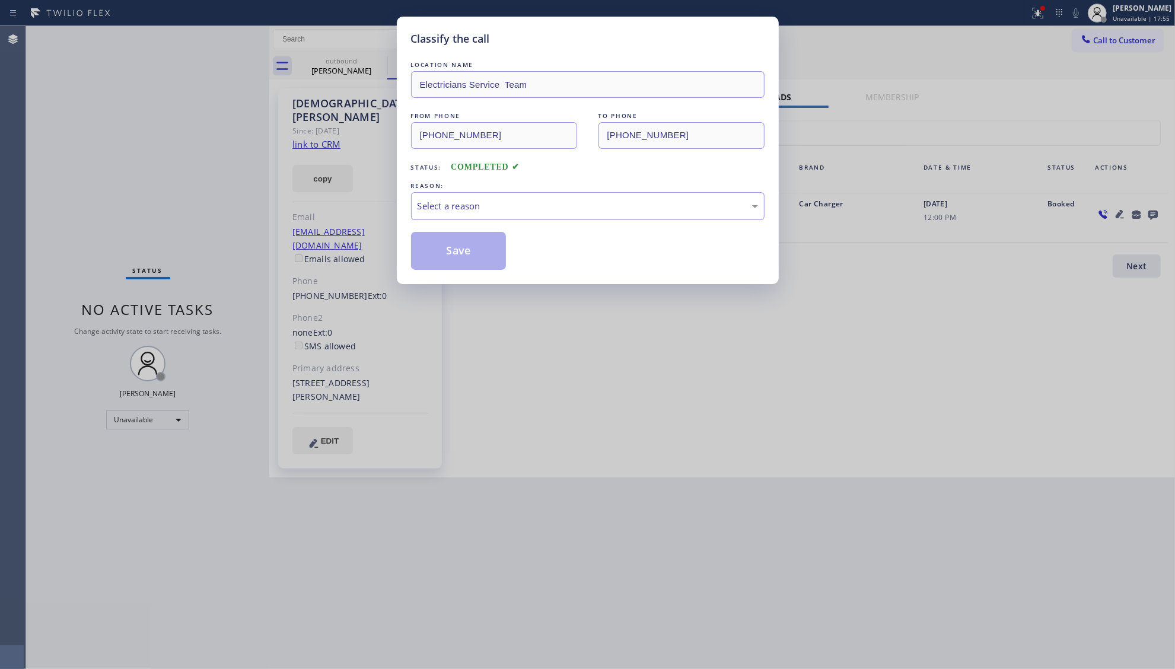
drag, startPoint x: 473, startPoint y: 190, endPoint x: 463, endPoint y: 231, distance: 42.3
click at [473, 191] on div "REASON:" at bounding box center [587, 186] width 353 height 12
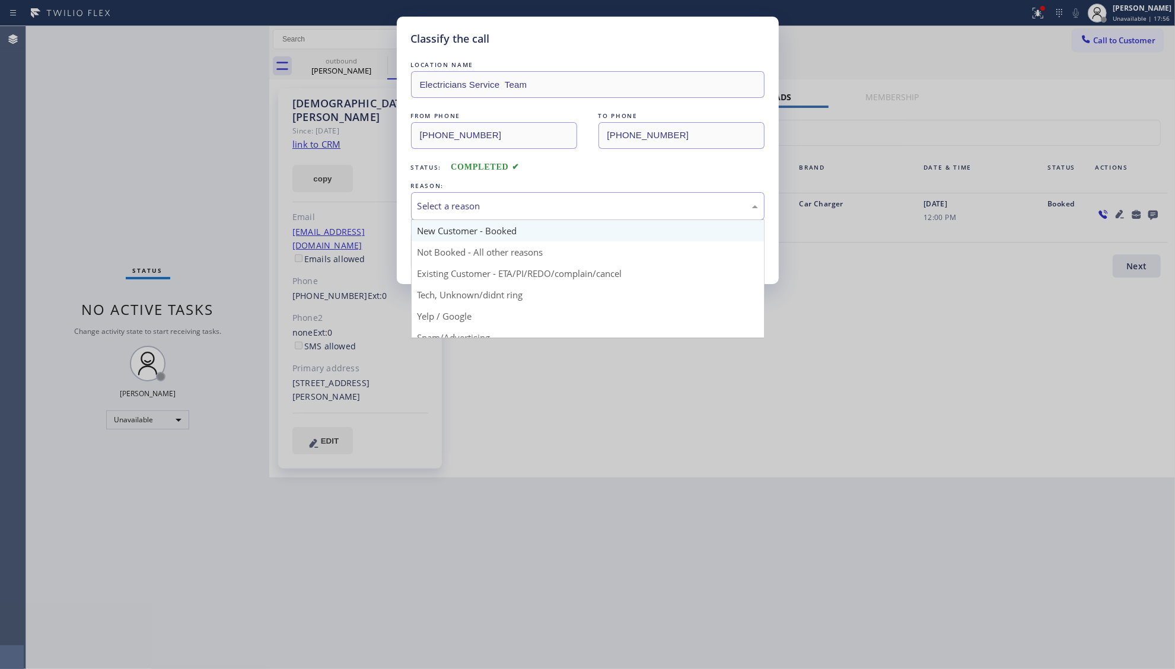
drag, startPoint x: 449, startPoint y: 195, endPoint x: 452, endPoint y: 231, distance: 36.9
click at [450, 197] on div "Select a reason" at bounding box center [587, 206] width 353 height 28
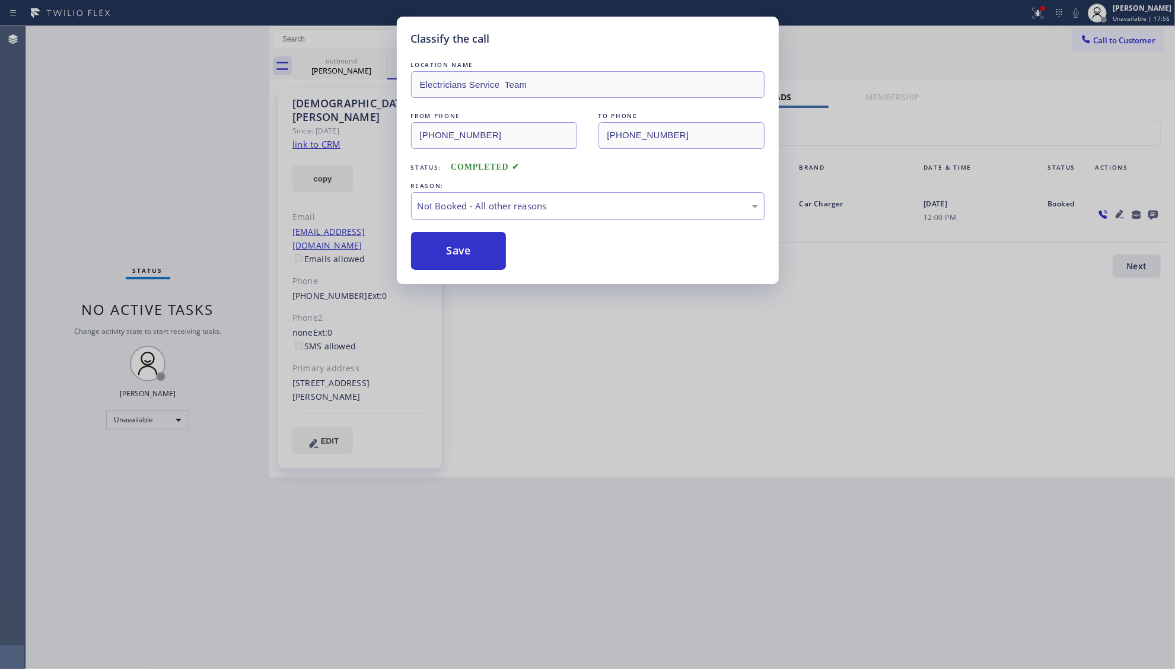
click at [450, 254] on button "Save" at bounding box center [458, 251] width 95 height 38
drag, startPoint x: 450, startPoint y: 253, endPoint x: 357, endPoint y: 216, distance: 99.6
click at [449, 251] on button "Save" at bounding box center [458, 251] width 95 height 38
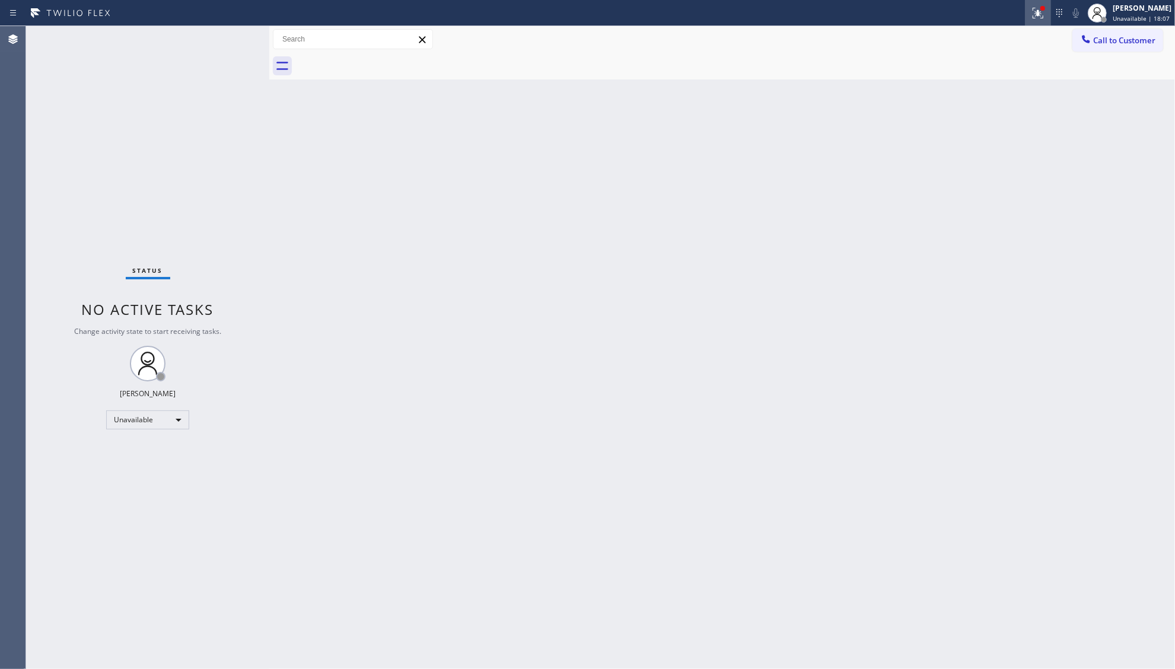
click at [1043, 17] on icon at bounding box center [1038, 13] width 14 height 14
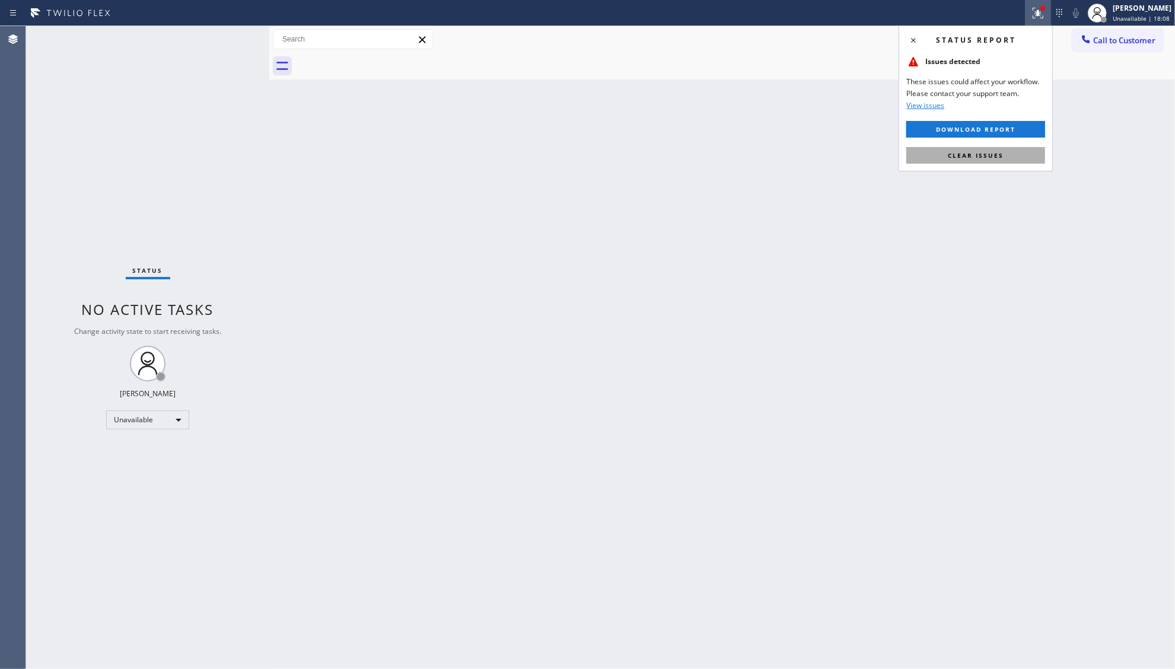
click at [987, 154] on span "Clear issues" at bounding box center [976, 155] width 56 height 8
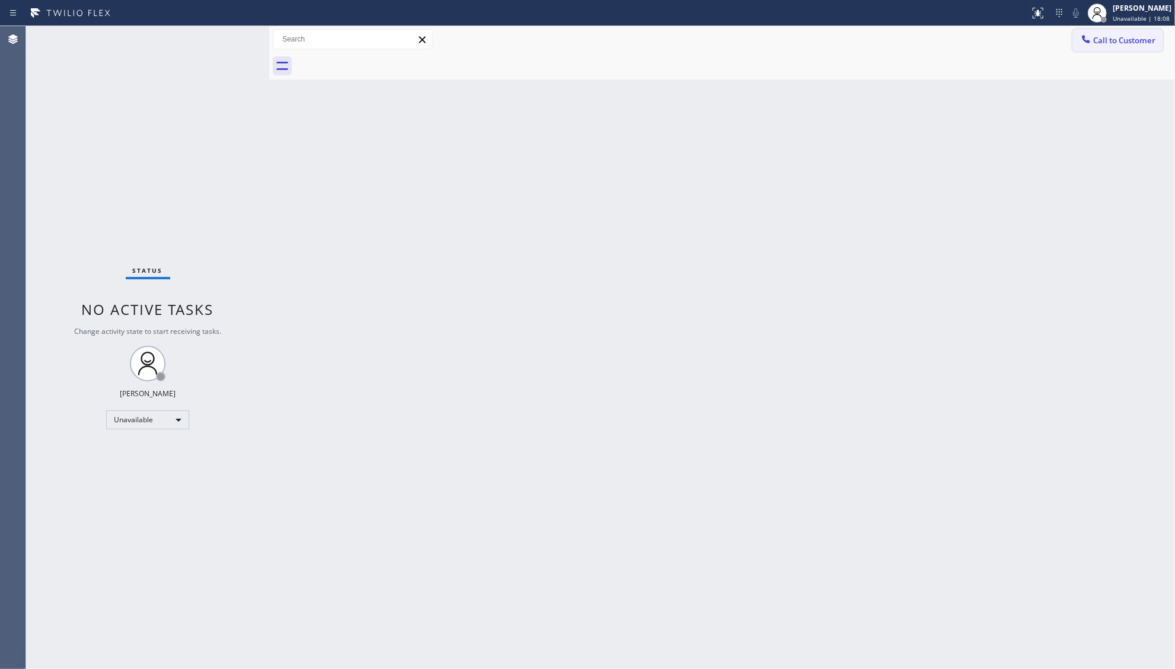
click at [1111, 45] on button "Call to Customer" at bounding box center [1117, 40] width 91 height 23
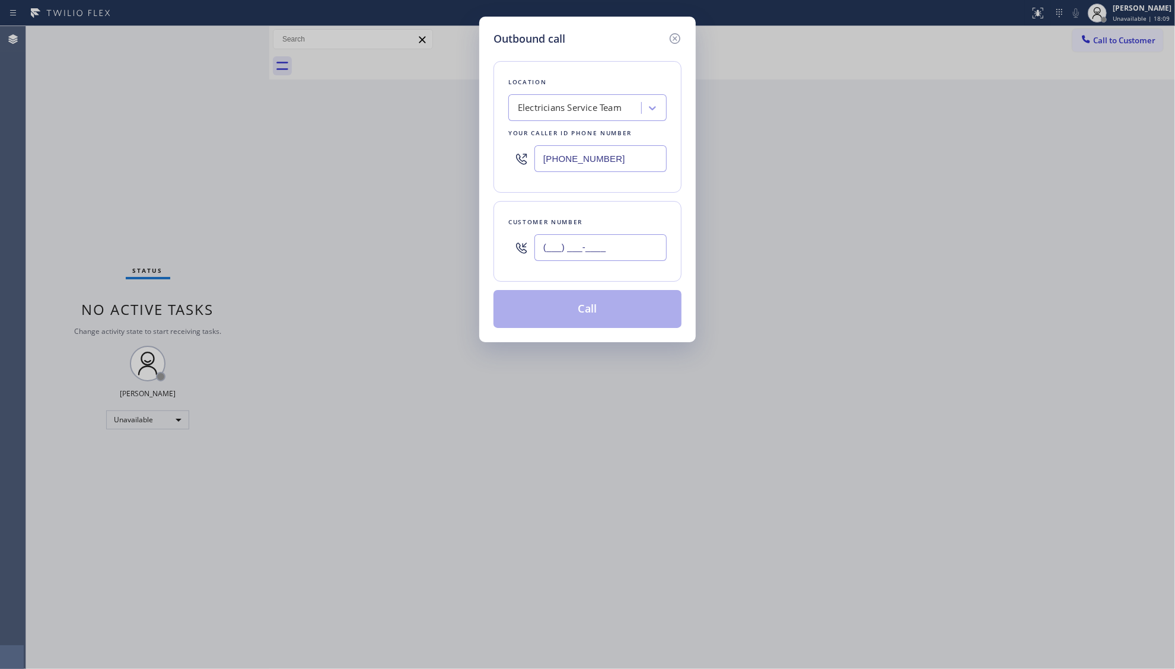
drag, startPoint x: 573, startPoint y: 238, endPoint x: 594, endPoint y: 240, distance: 20.9
click at [575, 238] on input "(___) ___-____" at bounding box center [600, 247] width 132 height 27
paste input "805) 338-6075"
type input "[PHONE_NUMBER]"
click at [596, 323] on button "Call" at bounding box center [587, 309] width 188 height 38
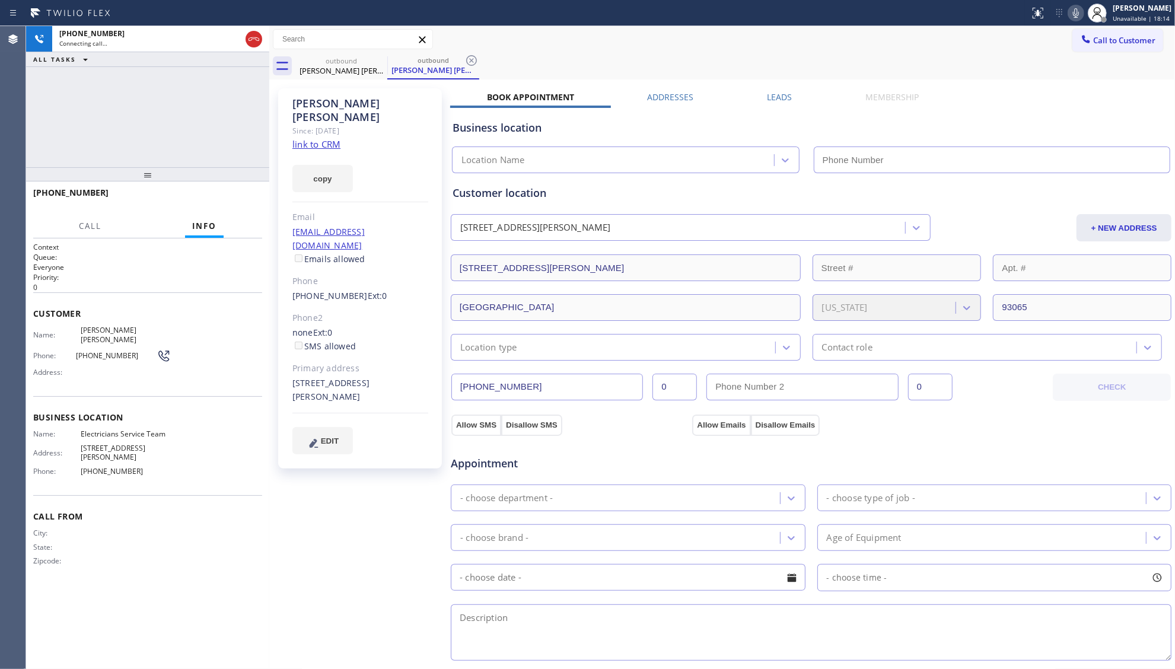
click at [776, 98] on label "Leads" at bounding box center [779, 96] width 25 height 11
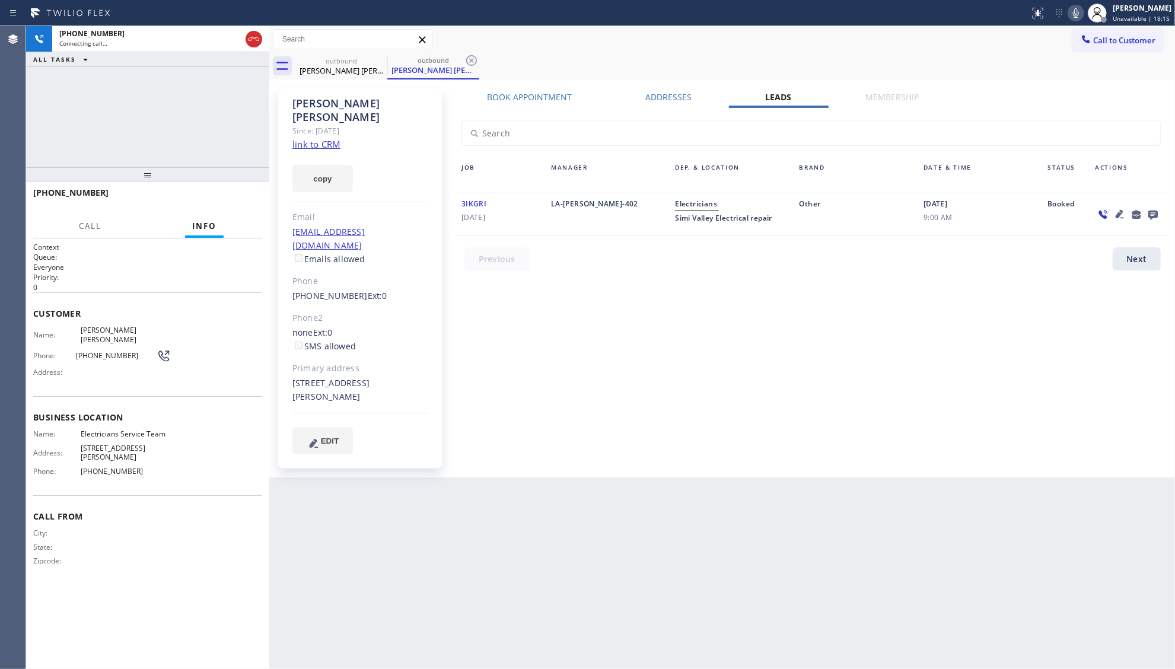
click at [1149, 207] on icon at bounding box center [1153, 214] width 14 height 15
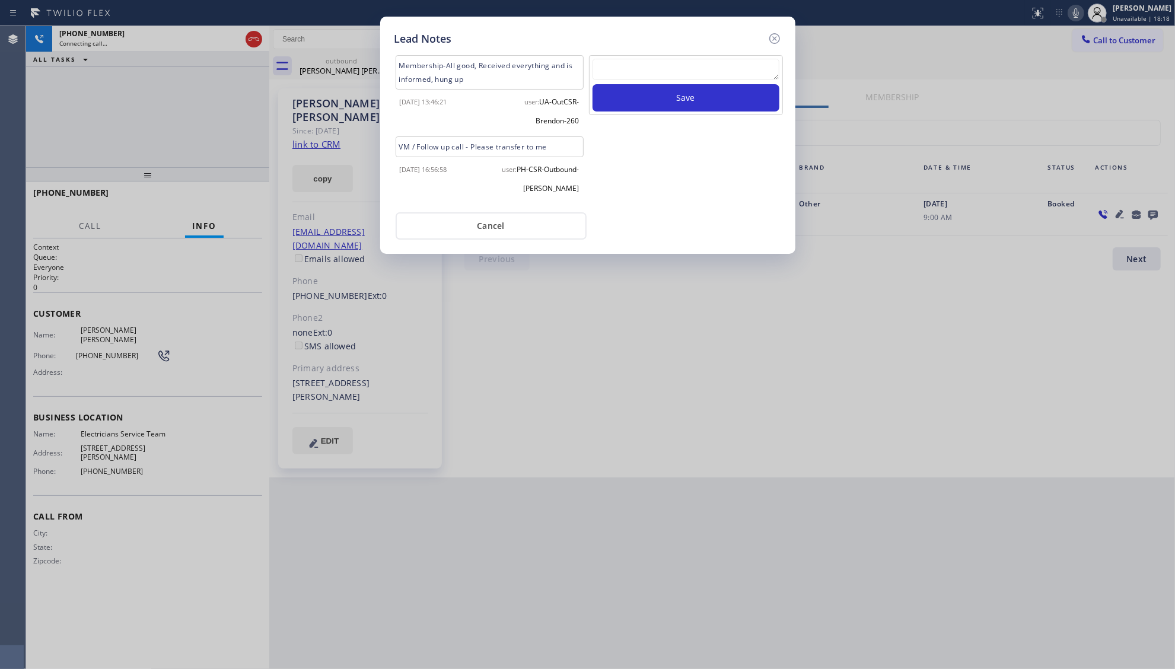
click at [627, 72] on textarea at bounding box center [685, 69] width 187 height 21
type textarea "g"
type textarea "ff"
click at [683, 103] on button "Save" at bounding box center [685, 97] width 187 height 27
drag, startPoint x: 774, startPoint y: 38, endPoint x: 698, endPoint y: 64, distance: 80.3
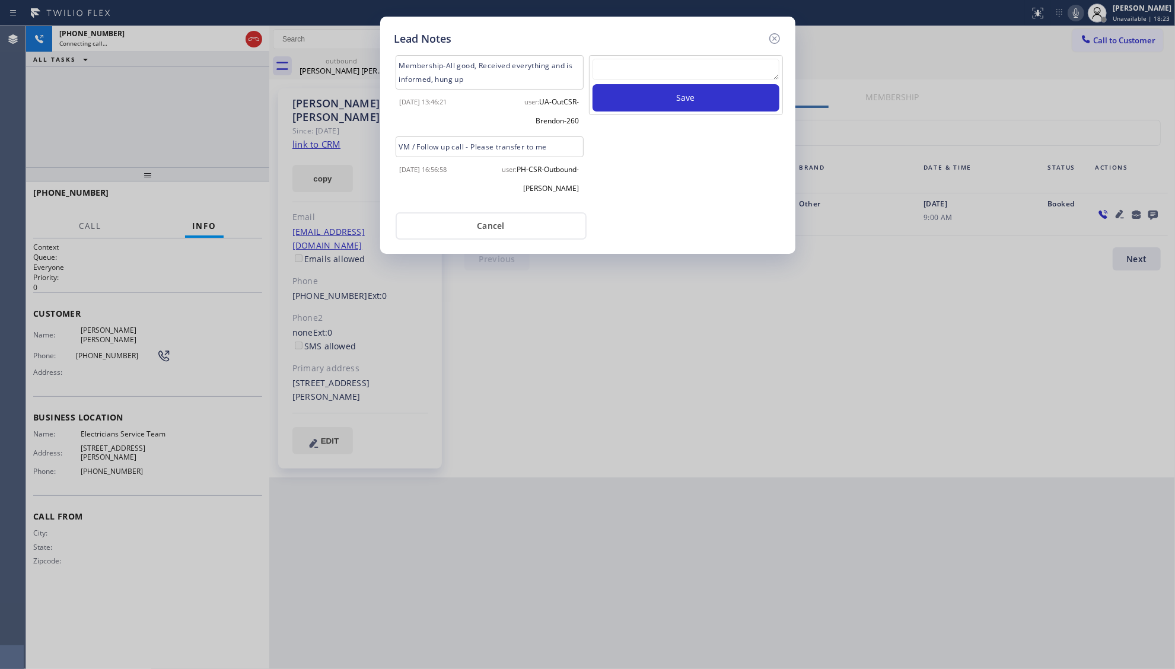
click at [772, 38] on icon at bounding box center [774, 38] width 14 height 14
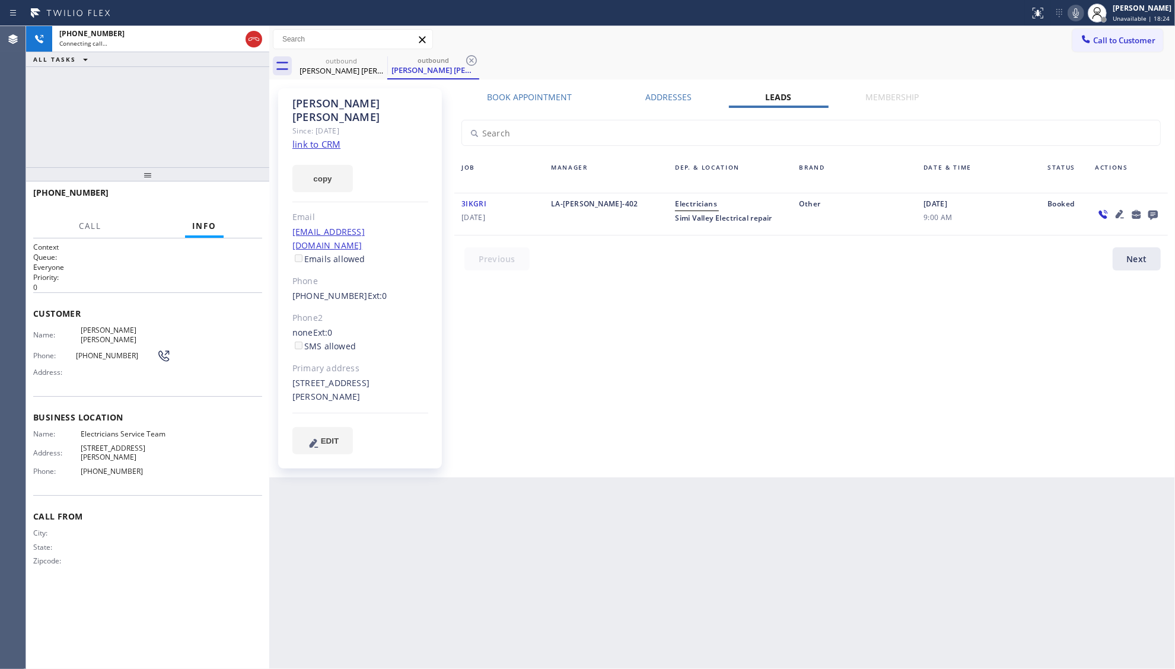
click at [473, 60] on icon at bounding box center [471, 60] width 14 height 14
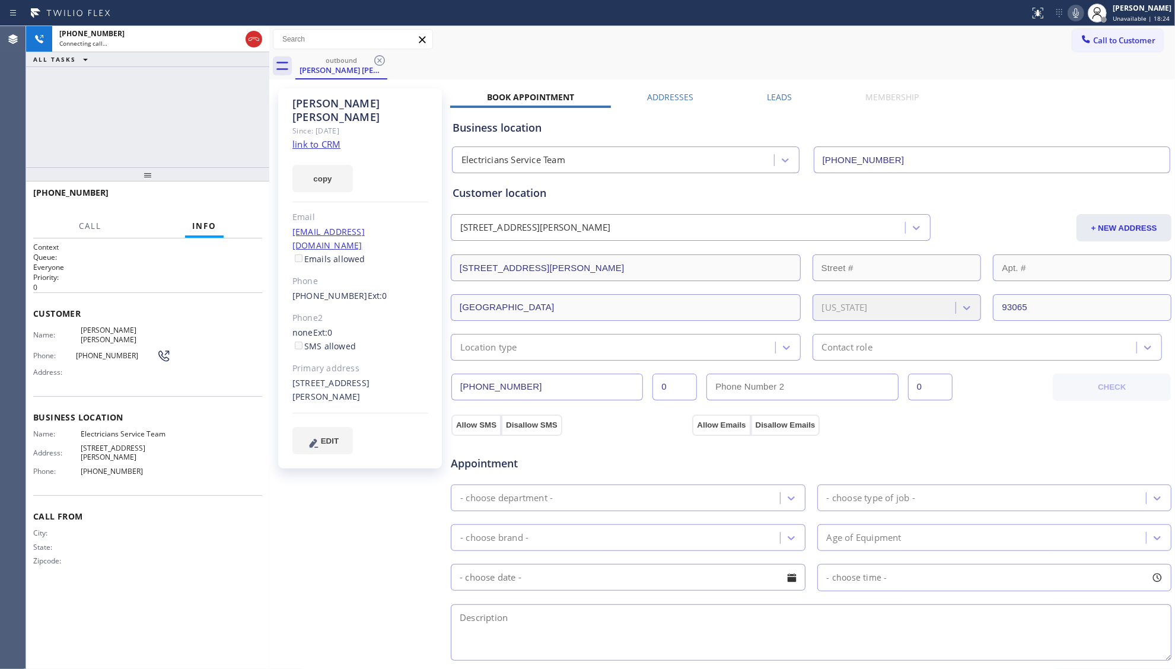
drag, startPoint x: 482, startPoint y: 59, endPoint x: 489, endPoint y: 62, distance: 7.5
click at [482, 59] on div "outbound [PERSON_NAME] [PERSON_NAME]" at bounding box center [734, 66] width 879 height 27
click at [248, 38] on icon at bounding box center [254, 39] width 14 height 14
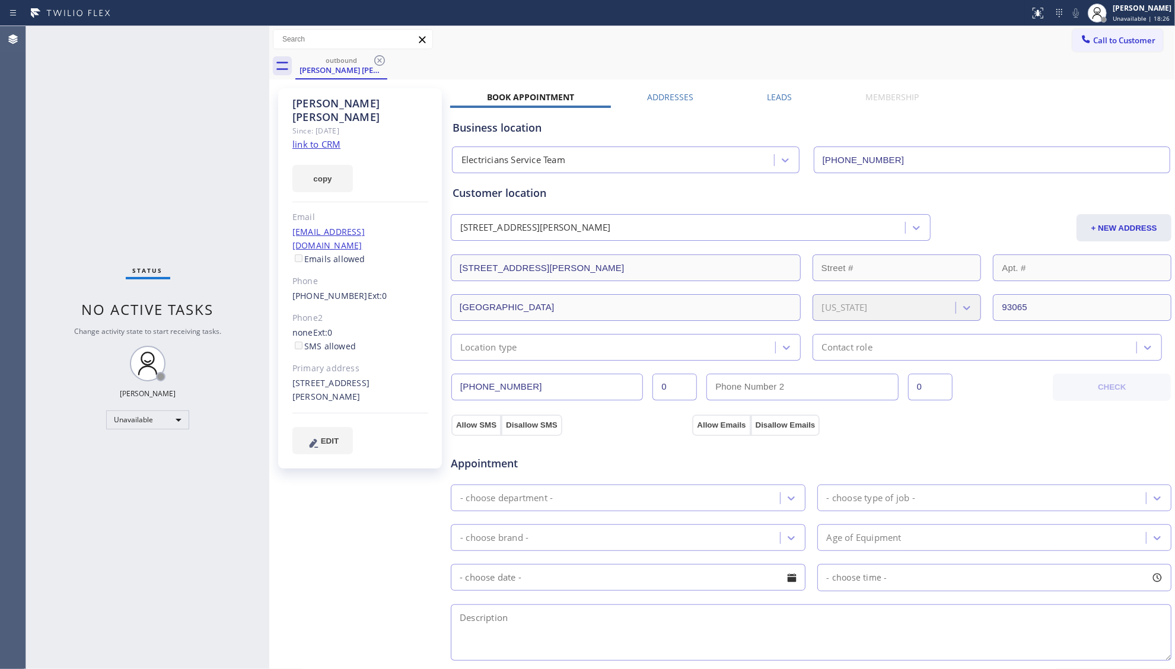
click at [335, 97] on div "[PERSON_NAME] [PERSON_NAME]" at bounding box center [360, 110] width 136 height 27
click at [371, 67] on div "[PERSON_NAME] [PERSON_NAME]" at bounding box center [342, 70] width 90 height 11
click at [371, 66] on div "[PERSON_NAME] [PERSON_NAME]" at bounding box center [342, 70] width 90 height 11
click at [372, 65] on div "outbound [PERSON_NAME] [PERSON_NAME]" at bounding box center [341, 66] width 92 height 27
click at [380, 64] on icon at bounding box center [379, 60] width 14 height 14
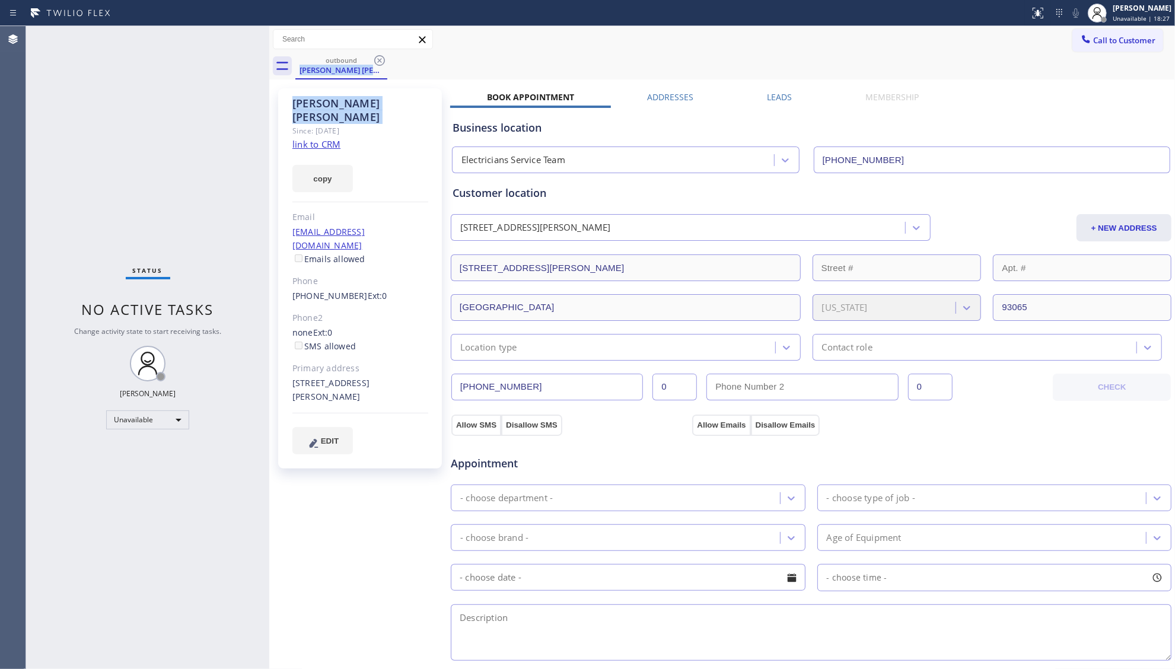
click at [380, 64] on div "outbound [PERSON_NAME] [PERSON_NAME]" at bounding box center [734, 66] width 879 height 27
click at [389, 63] on div "outbound [PERSON_NAME] [PERSON_NAME]" at bounding box center [734, 66] width 879 height 27
click at [391, 60] on div "outbound [PERSON_NAME] [PERSON_NAME]" at bounding box center [734, 66] width 879 height 27
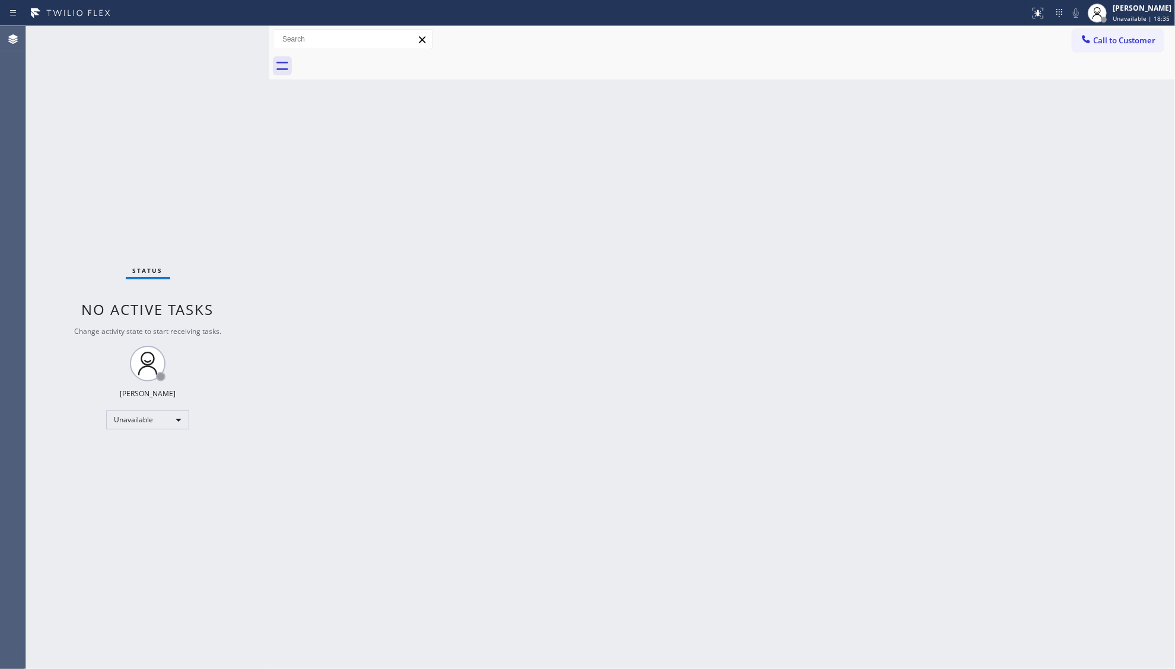
drag, startPoint x: 1094, startPoint y: 36, endPoint x: 957, endPoint y: 93, distance: 148.9
click at [1086, 36] on button "Call to Customer" at bounding box center [1117, 40] width 91 height 23
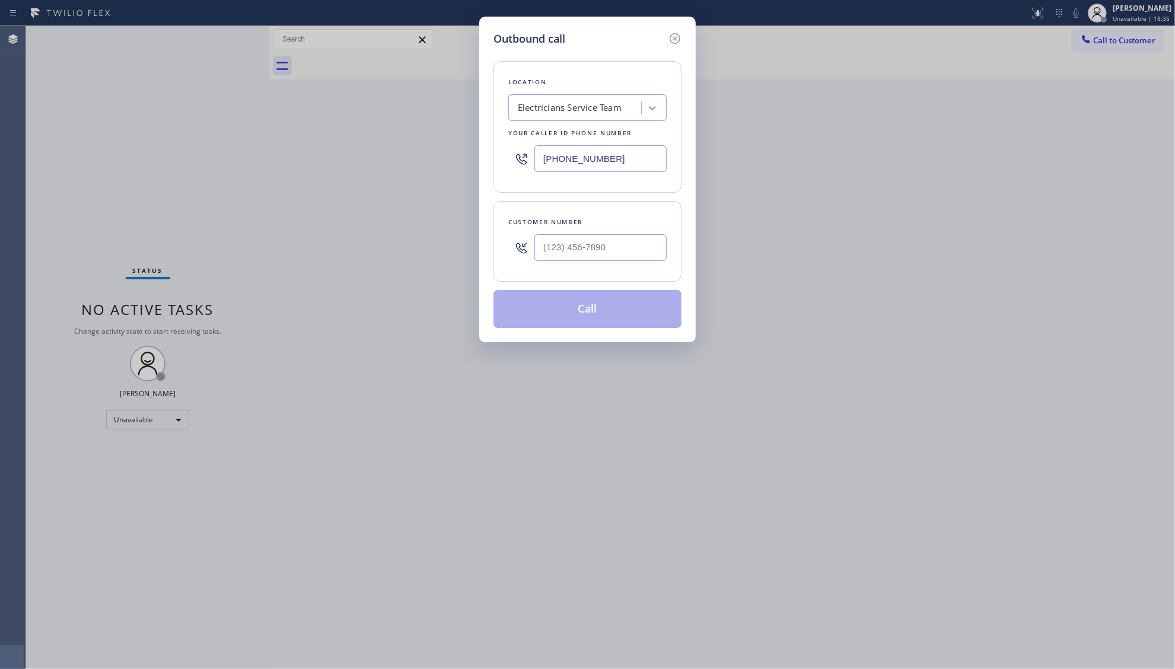
click at [620, 269] on div "Customer number" at bounding box center [587, 241] width 188 height 81
paste input "347) 977-1854"
click at [617, 256] on input "[PHONE_NUMBER]" at bounding box center [600, 247] width 132 height 27
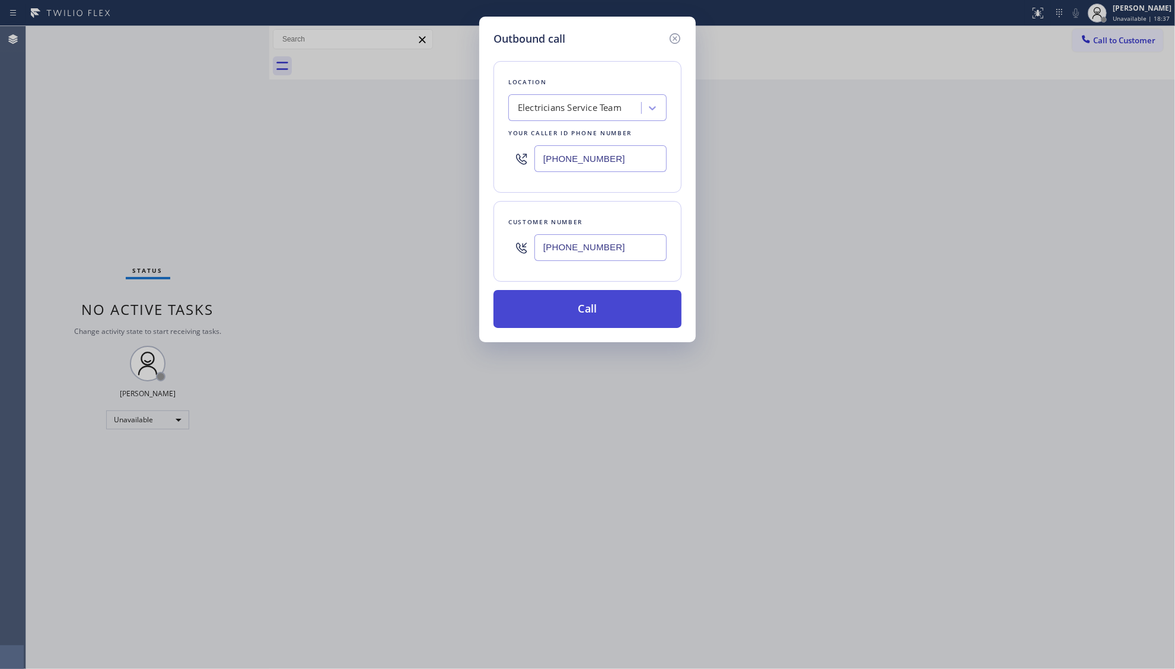
type input "[PHONE_NUMBER]"
drag, startPoint x: 587, startPoint y: 311, endPoint x: 599, endPoint y: 301, distance: 15.7
click at [587, 309] on button "Call" at bounding box center [587, 309] width 188 height 38
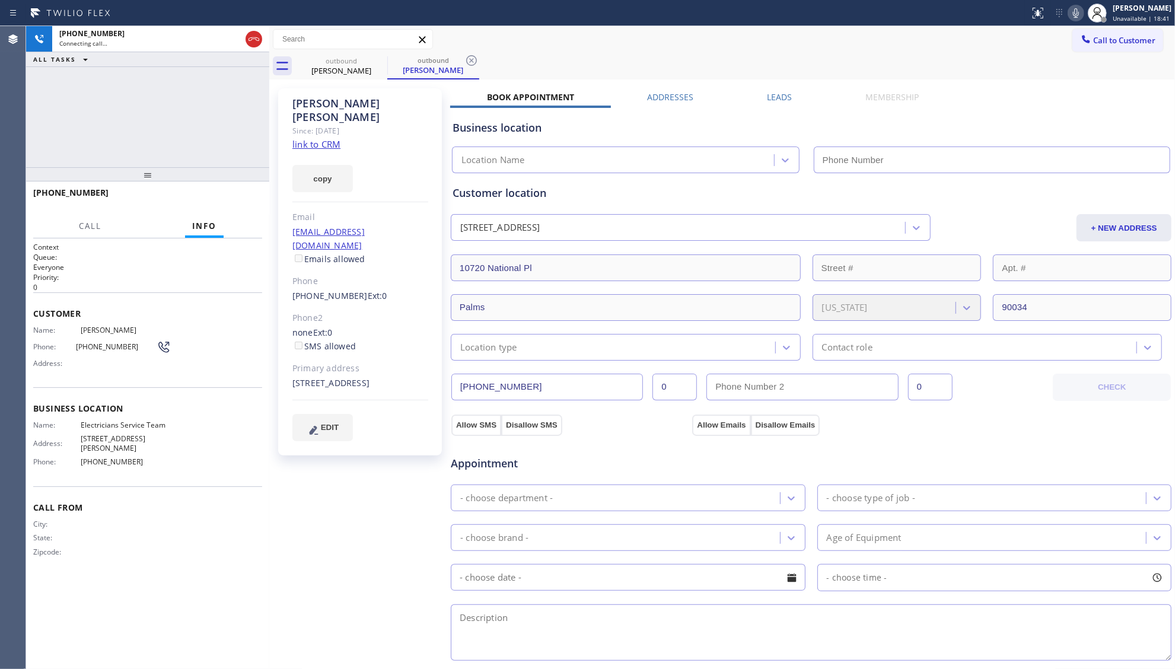
type input "[PHONE_NUMBER]"
click at [772, 101] on label "Leads" at bounding box center [779, 96] width 25 height 11
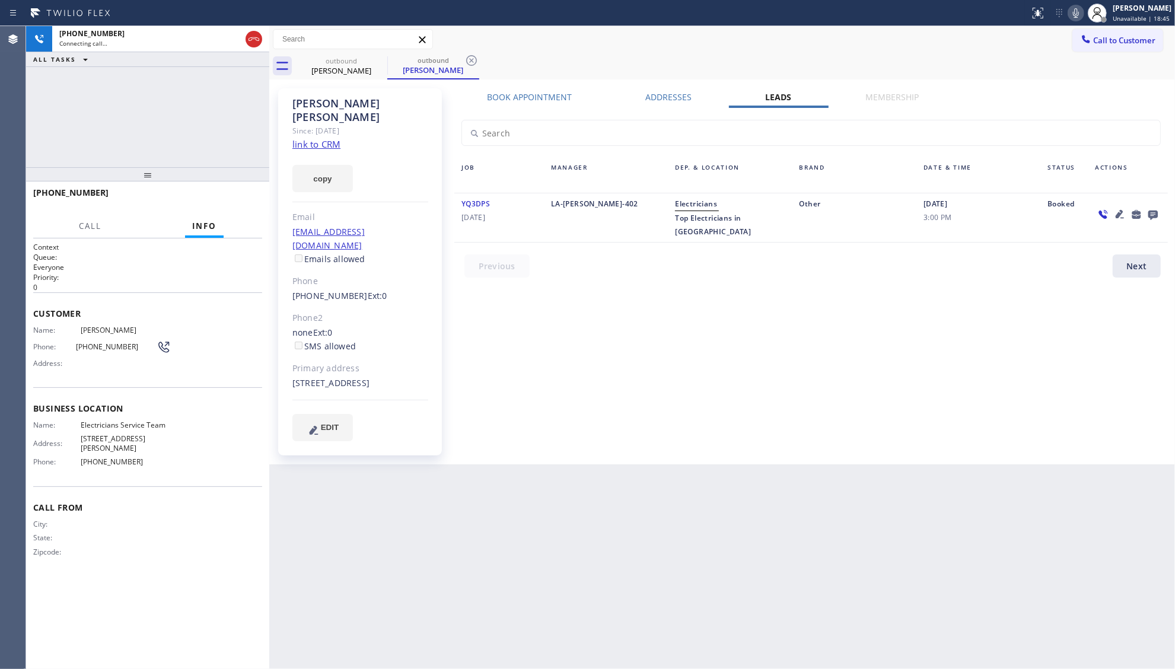
click at [1149, 216] on icon at bounding box center [1153, 214] width 14 height 15
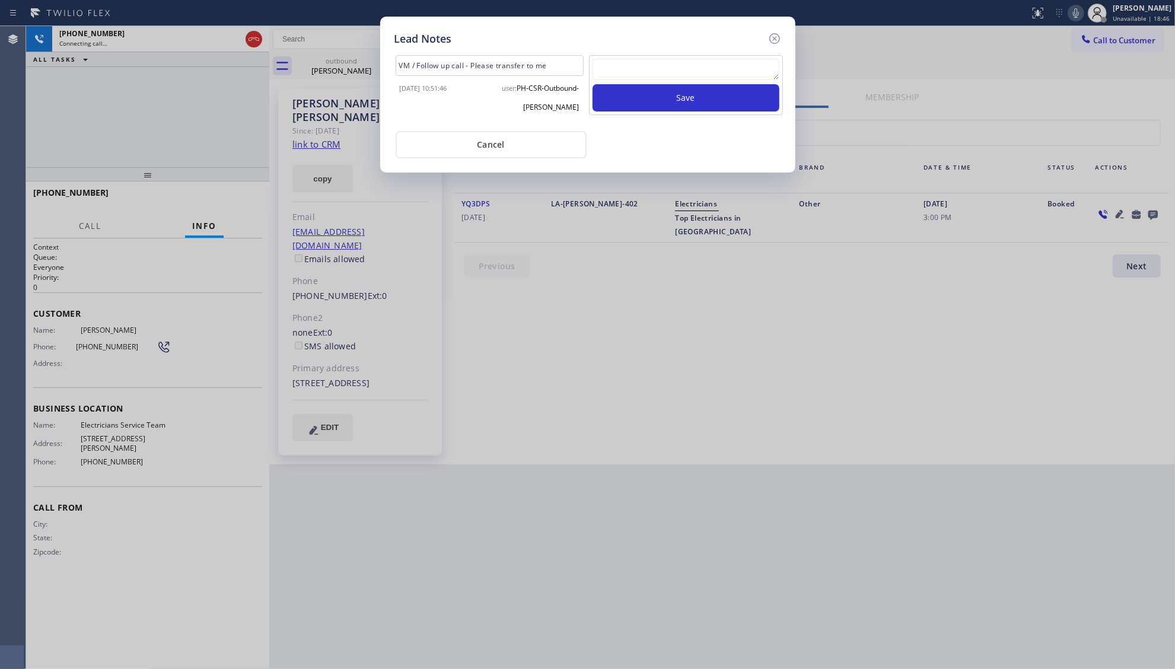
click at [617, 72] on textarea at bounding box center [685, 69] width 187 height 21
type textarea "ff"
click at [678, 110] on button "Save" at bounding box center [685, 97] width 187 height 27
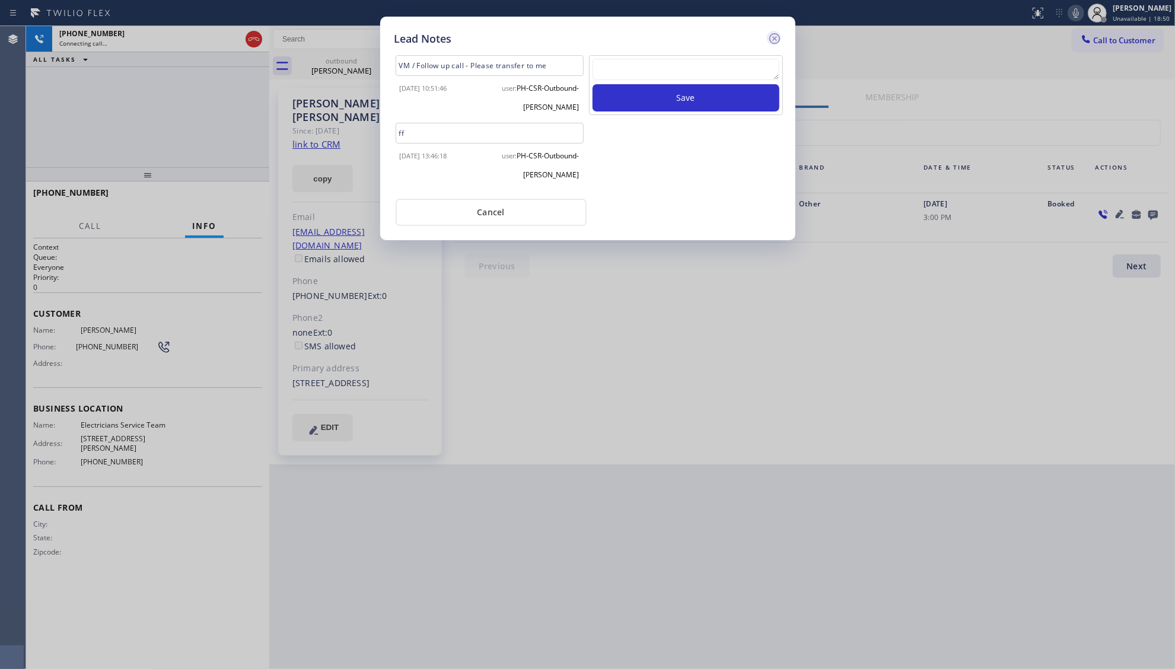
click at [774, 31] on icon at bounding box center [774, 38] width 14 height 14
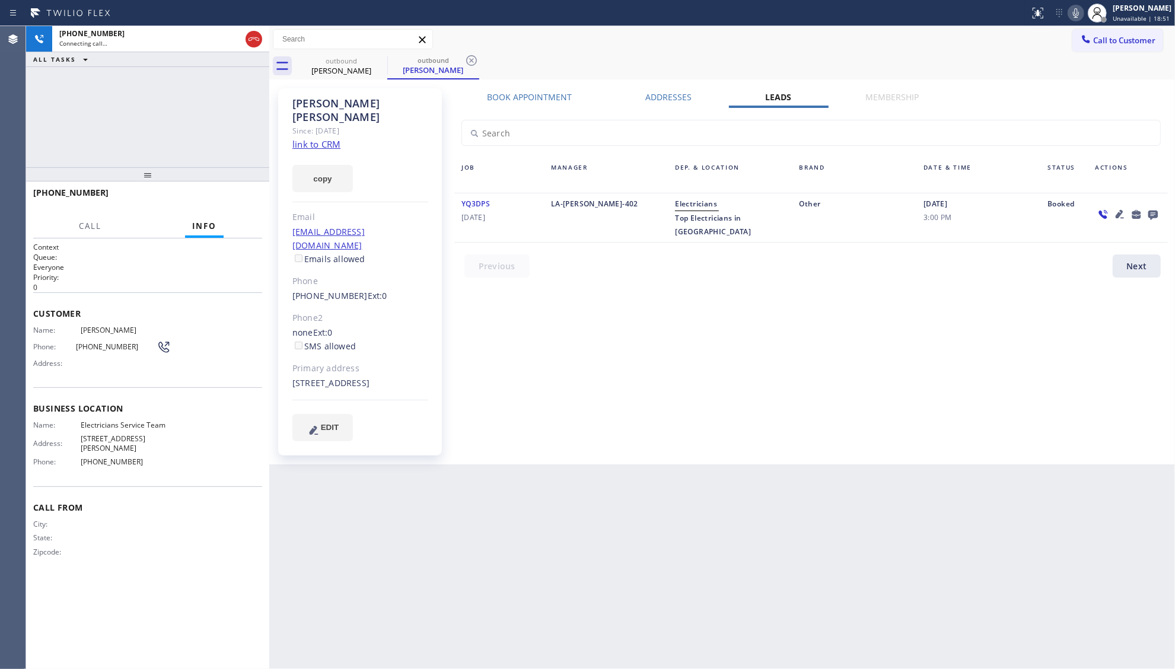
click at [188, 112] on div "[PHONE_NUMBER] Connecting call… ALL TASKS ALL TASKS ACTIVE TASKS TASKS IN WRAP …" at bounding box center [147, 96] width 243 height 141
click at [1115, 213] on icon at bounding box center [1120, 214] width 14 height 14
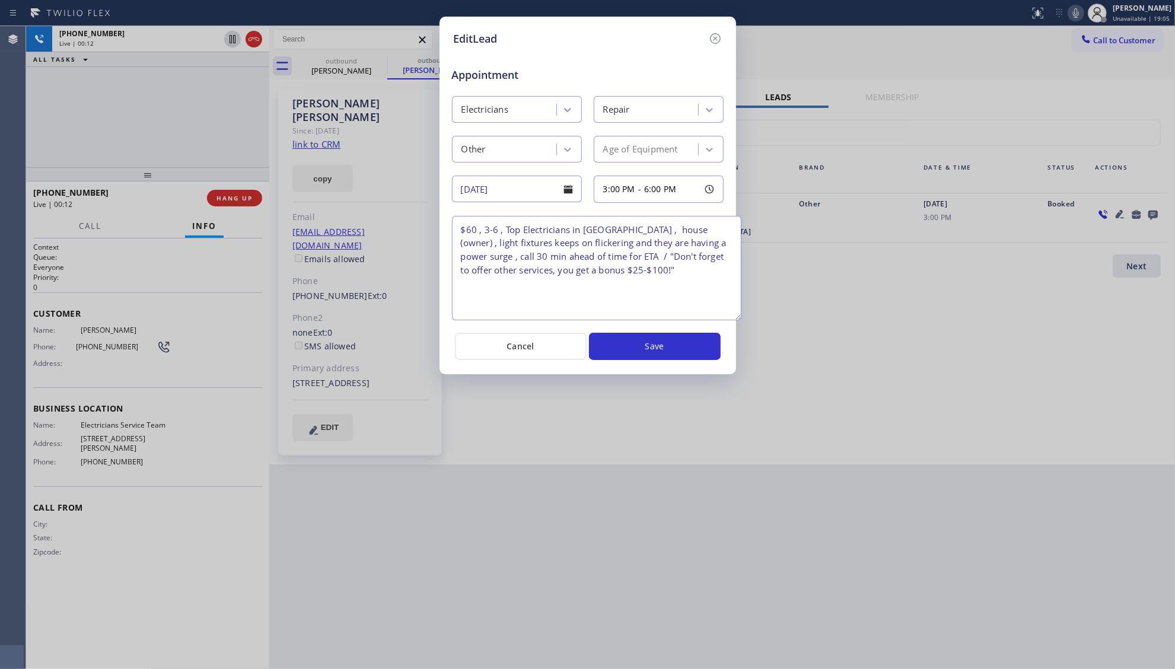
drag, startPoint x: 717, startPoint y: 269, endPoint x: 734, endPoint y: 319, distance: 52.7
click at [734, 319] on textarea "$60 , 3-6 , Top Electricians in [GEOGRAPHIC_DATA] , house (owner) , light fixtu…" at bounding box center [596, 268] width 289 height 104
click at [715, 36] on icon at bounding box center [715, 38] width 14 height 14
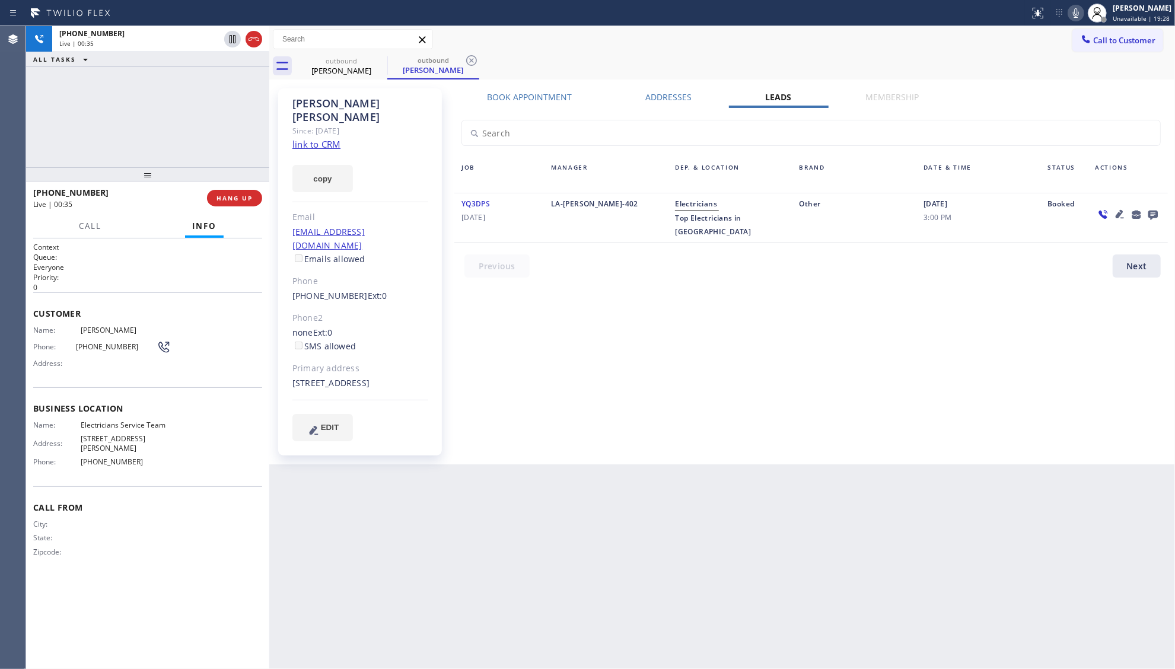
click at [328, 138] on link "link to CRM" at bounding box center [316, 144] width 48 height 12
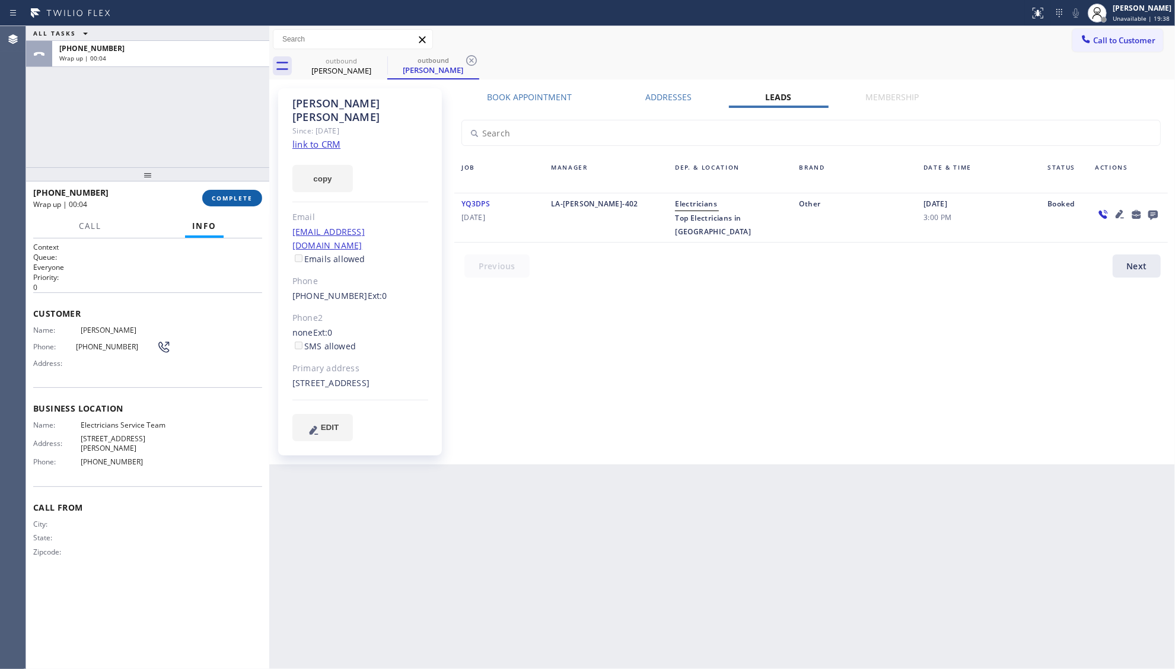
drag, startPoint x: 231, startPoint y: 184, endPoint x: 231, endPoint y: 190, distance: 6.6
click at [231, 181] on div at bounding box center [147, 174] width 243 height 14
click at [228, 209] on div "[PHONE_NUMBER] Wrap up | 00:04 COMPLETE" at bounding box center [147, 199] width 229 height 31
click at [237, 199] on span "COMPLETE" at bounding box center [232, 199] width 41 height 8
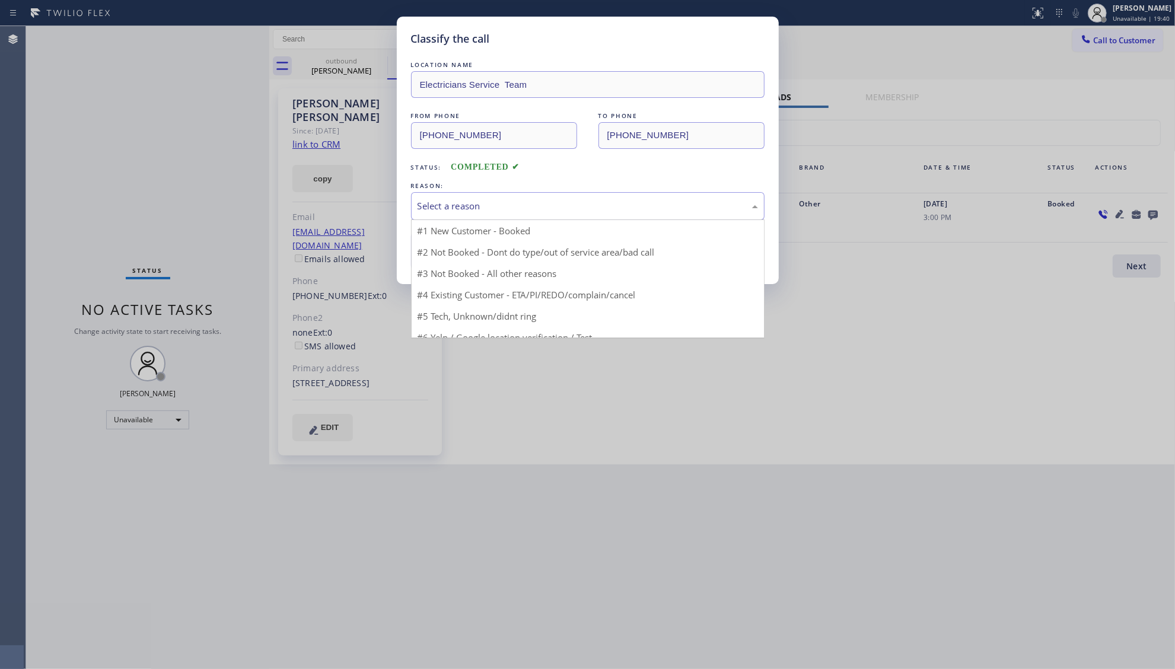
click at [435, 207] on div "Select a reason" at bounding box center [587, 206] width 340 height 14
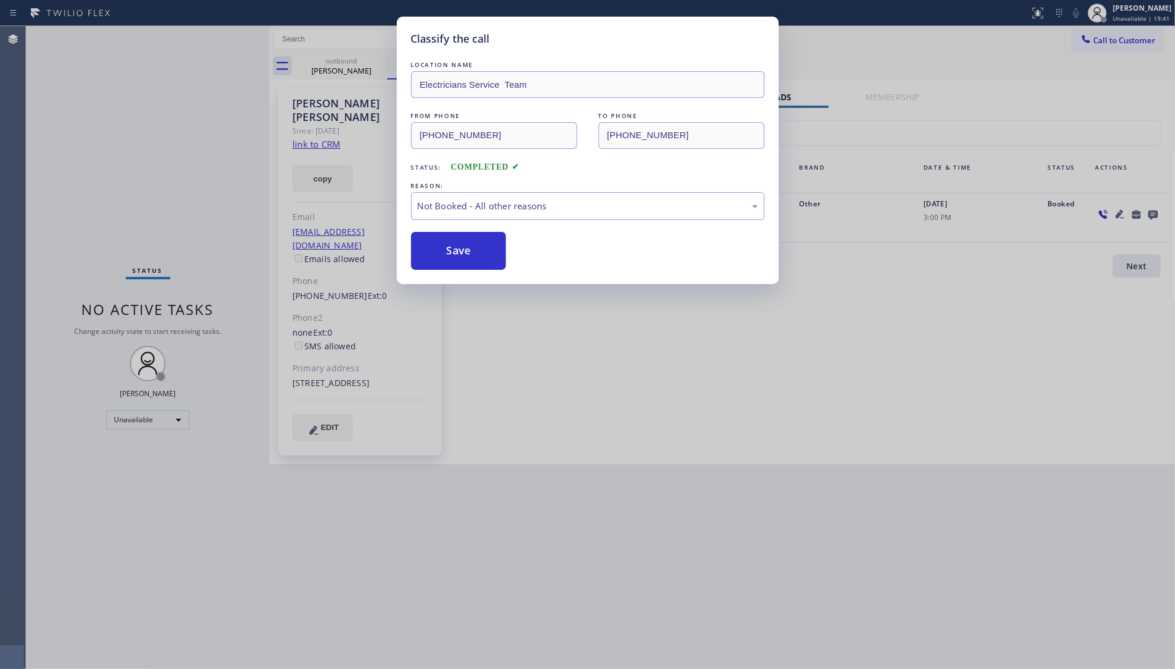
click at [437, 253] on button "Save" at bounding box center [458, 251] width 95 height 38
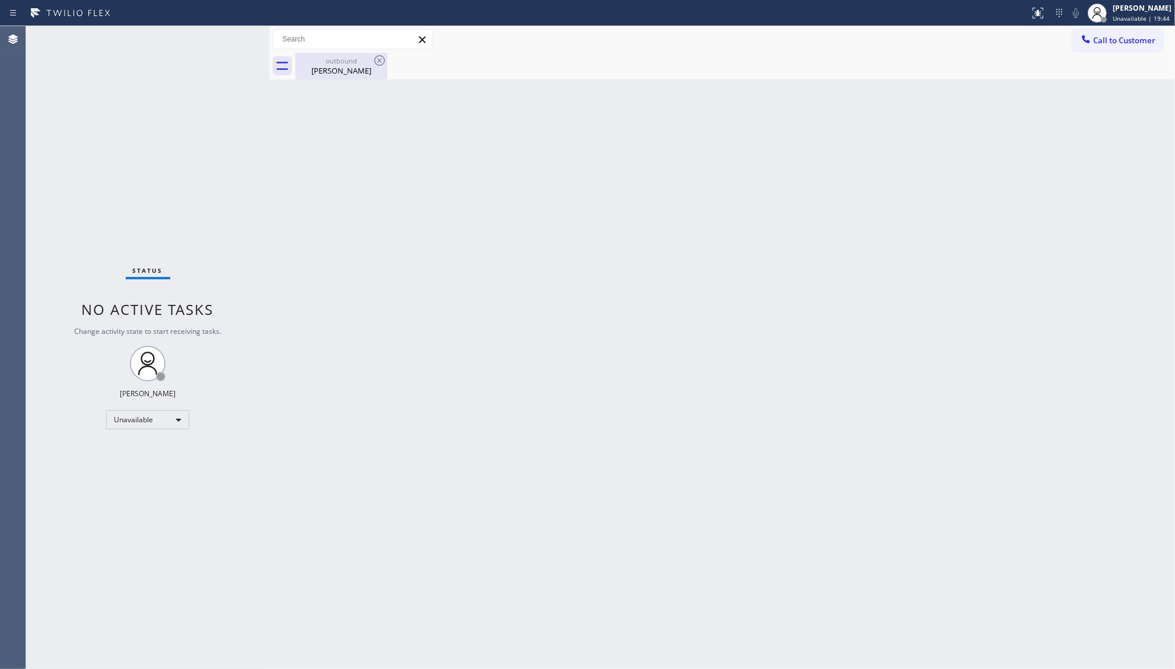
click at [340, 71] on div "[PERSON_NAME]" at bounding box center [342, 70] width 90 height 11
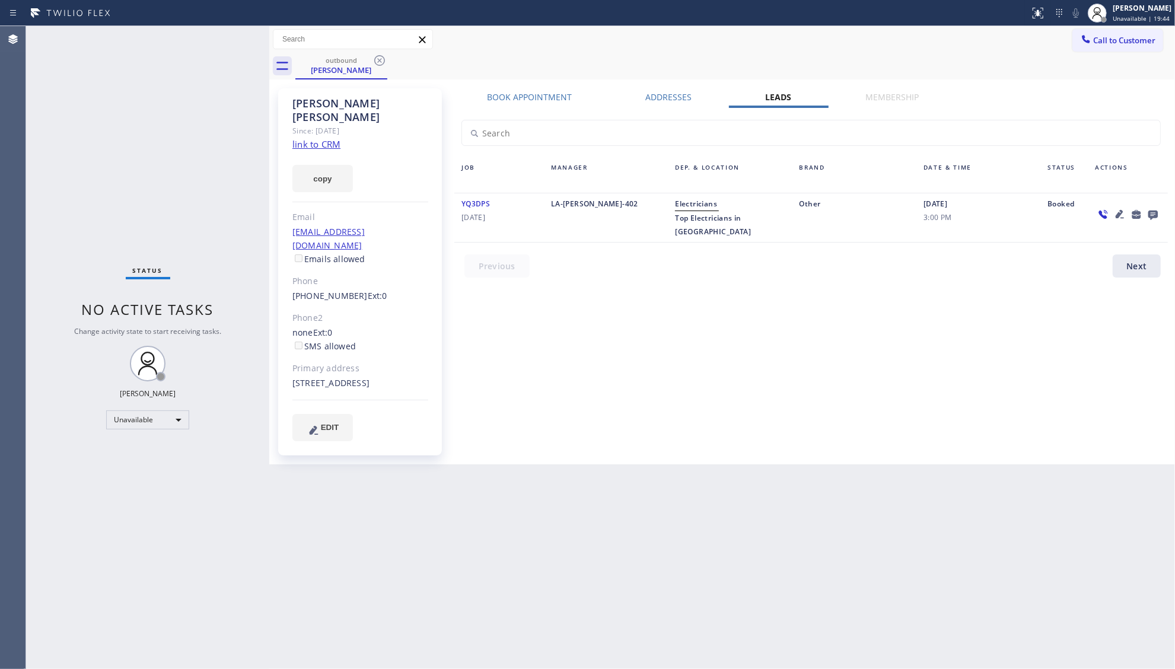
click at [388, 62] on div "outbound [PERSON_NAME]" at bounding box center [734, 66] width 879 height 27
drag, startPoint x: 381, startPoint y: 62, endPoint x: 403, endPoint y: 72, distance: 24.7
click at [380, 62] on icon at bounding box center [379, 60] width 14 height 14
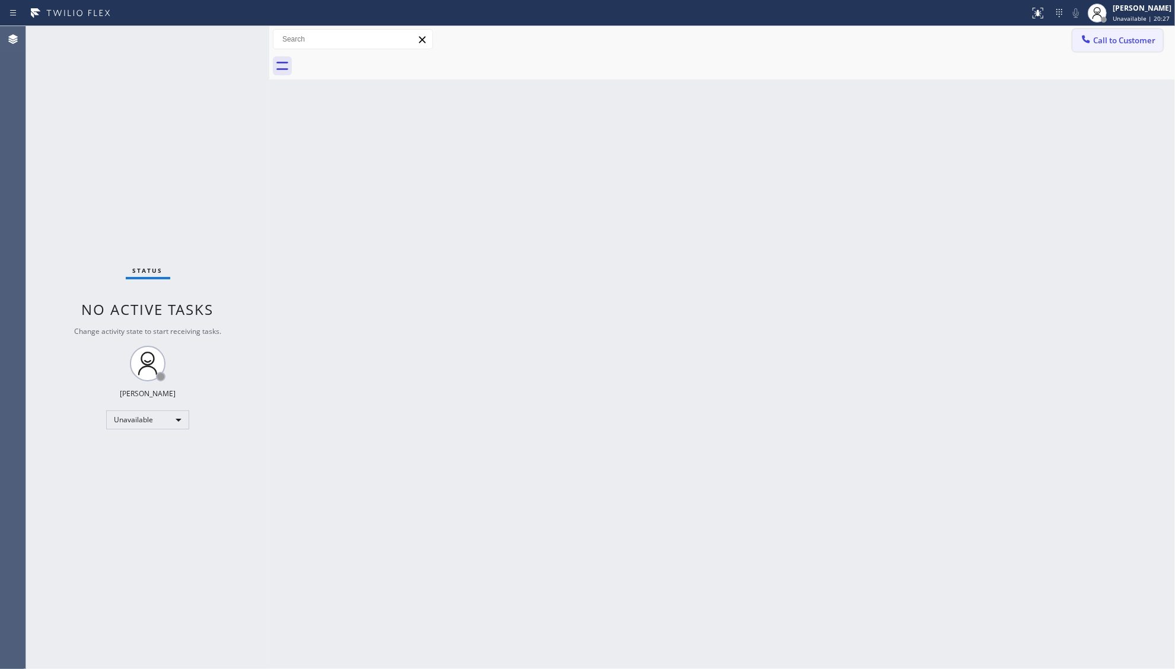
drag, startPoint x: 1104, startPoint y: 43, endPoint x: 713, endPoint y: 174, distance: 412.2
click at [1103, 43] on span "Call to Customer" at bounding box center [1124, 40] width 62 height 11
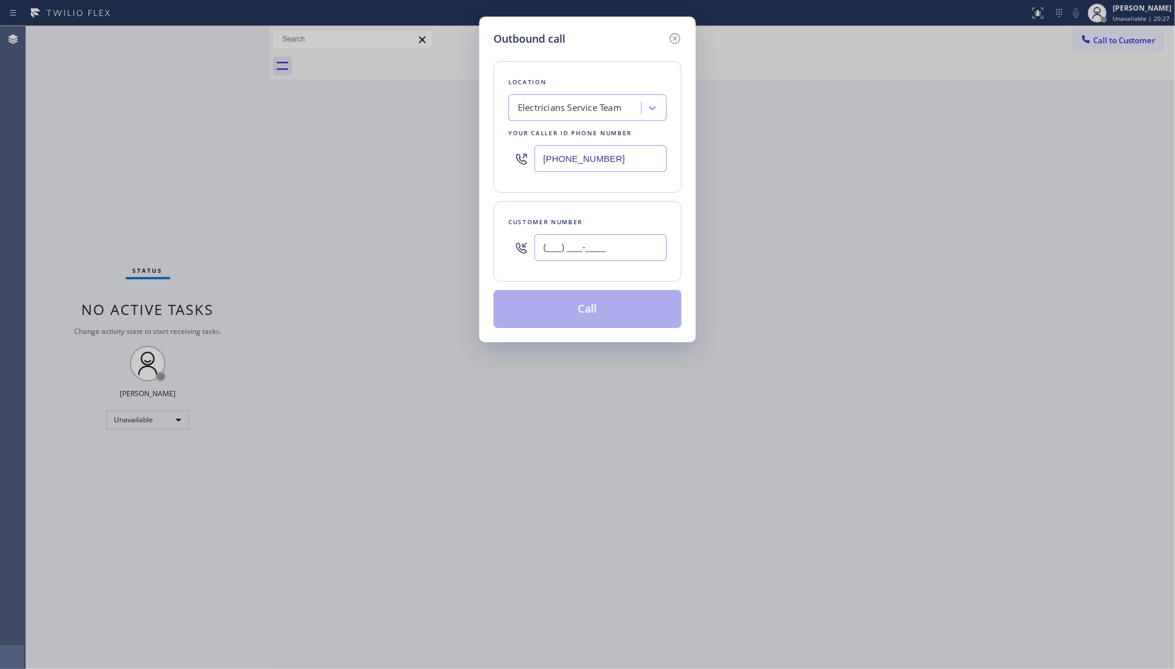
click at [595, 240] on input "(___) ___-____" at bounding box center [600, 247] width 132 height 27
paste input "323) 805-1532"
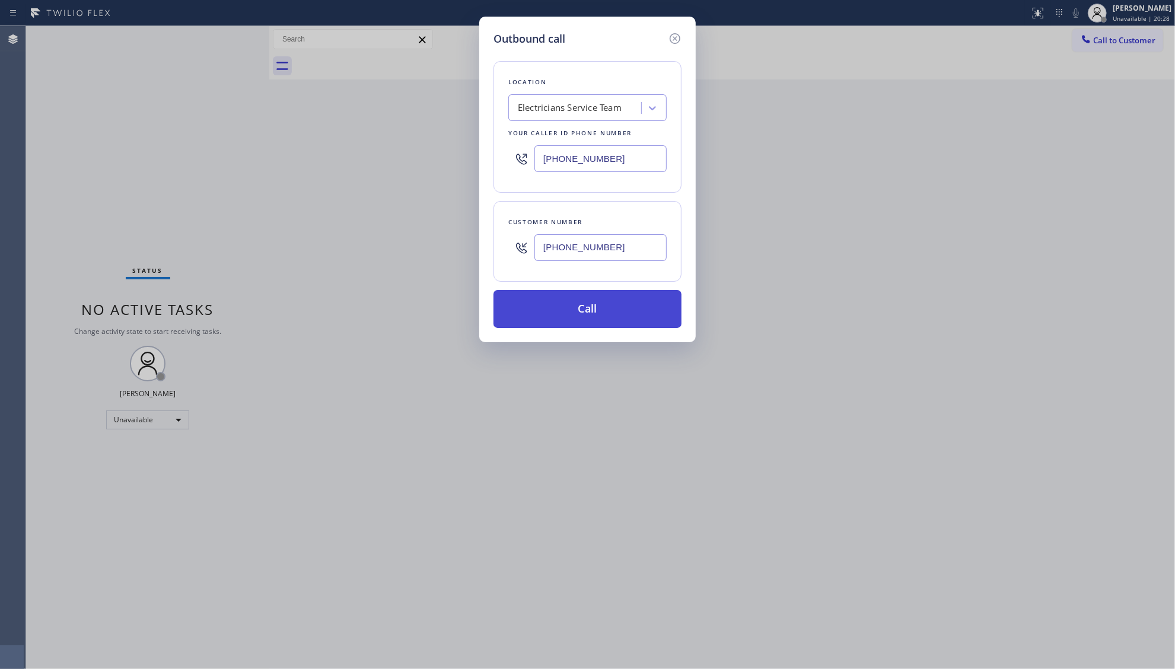
type input "[PHONE_NUMBER]"
click at [580, 319] on button "Call" at bounding box center [587, 309] width 188 height 38
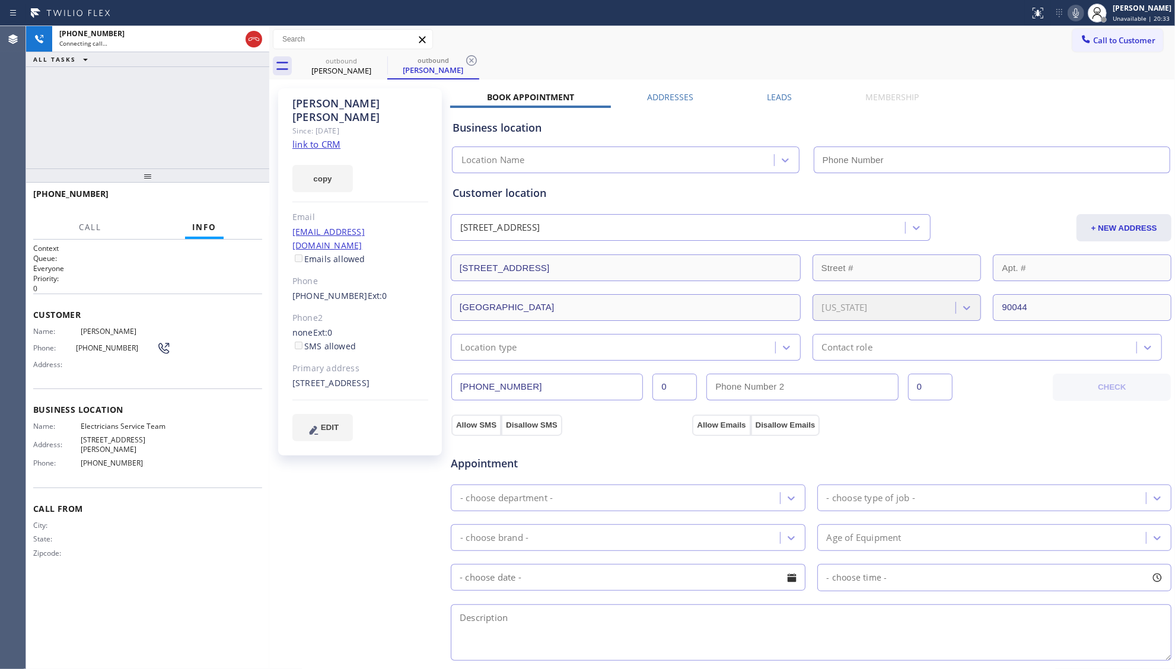
type input "[PHONE_NUMBER]"
click at [774, 89] on div "[PERSON_NAME] Since: [DATE] link to CRM copy Email [EMAIL_ADDRESS][DOMAIN_NAME]…" at bounding box center [722, 478] width 900 height 792
click at [788, 96] on div "Leads" at bounding box center [780, 99] width 98 height 17
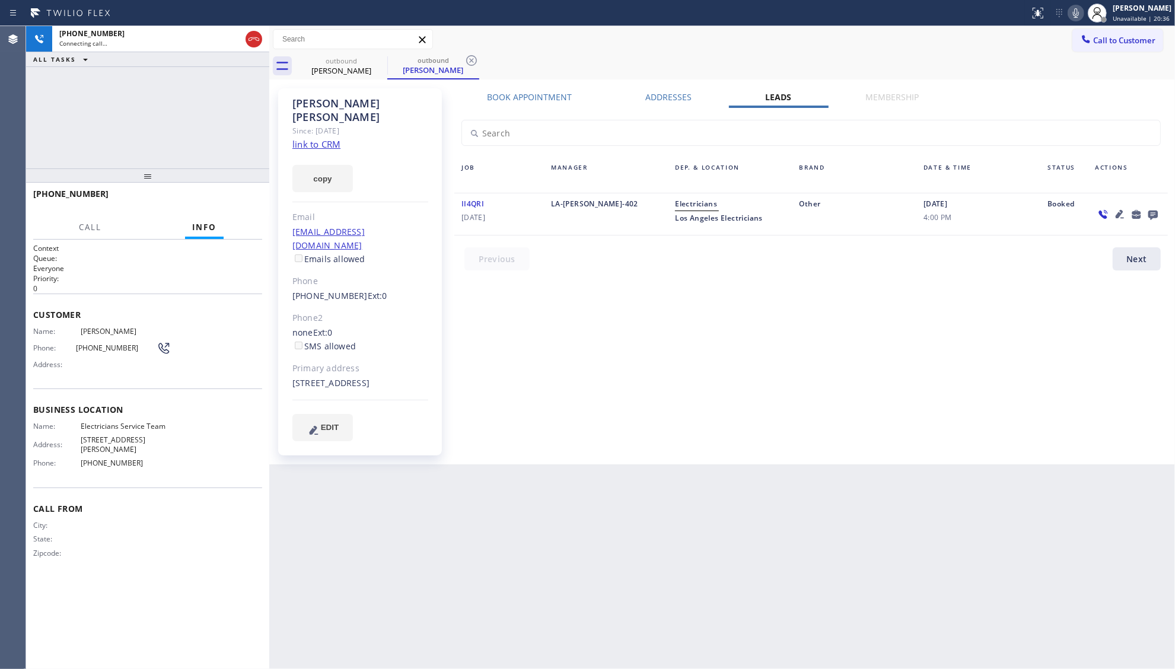
click at [1153, 214] on icon at bounding box center [1153, 214] width 14 height 15
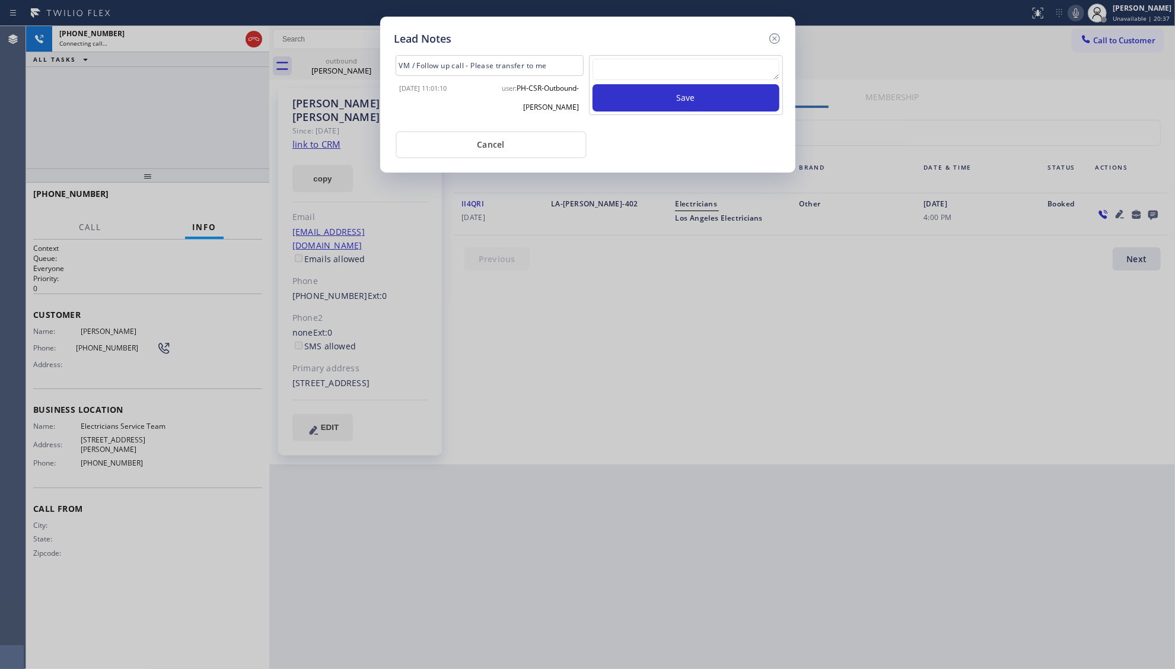
click at [752, 69] on textarea at bounding box center [685, 69] width 187 height 21
type textarea "ff"
click at [743, 93] on button "Save" at bounding box center [685, 97] width 187 height 27
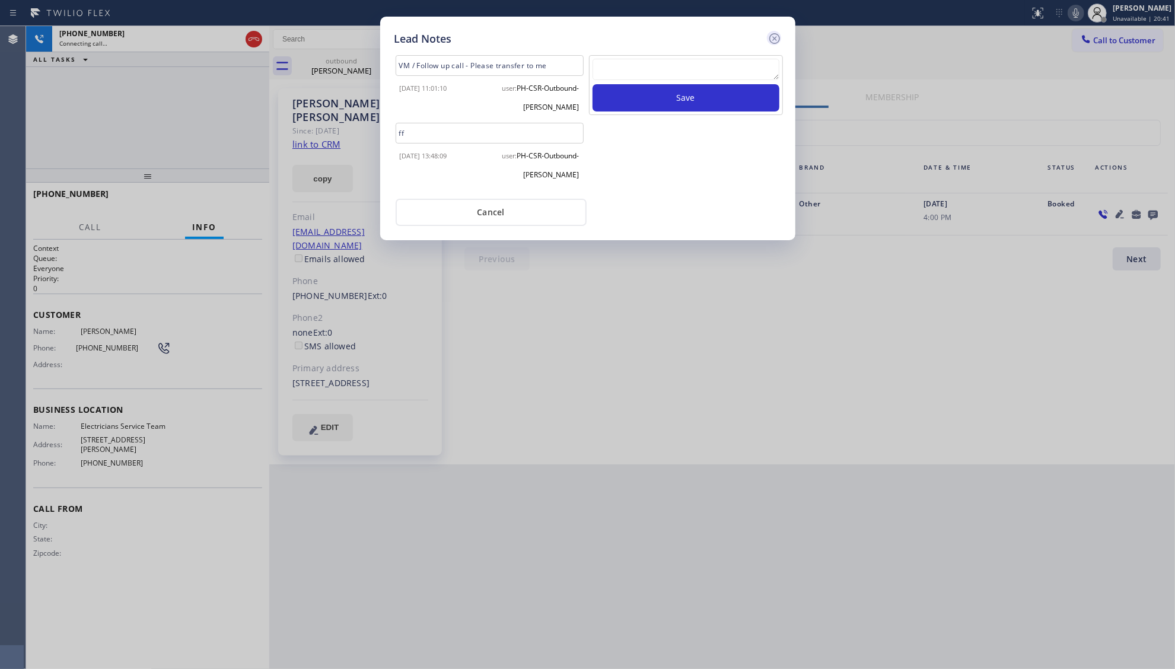
click at [774, 36] on icon at bounding box center [774, 38] width 14 height 14
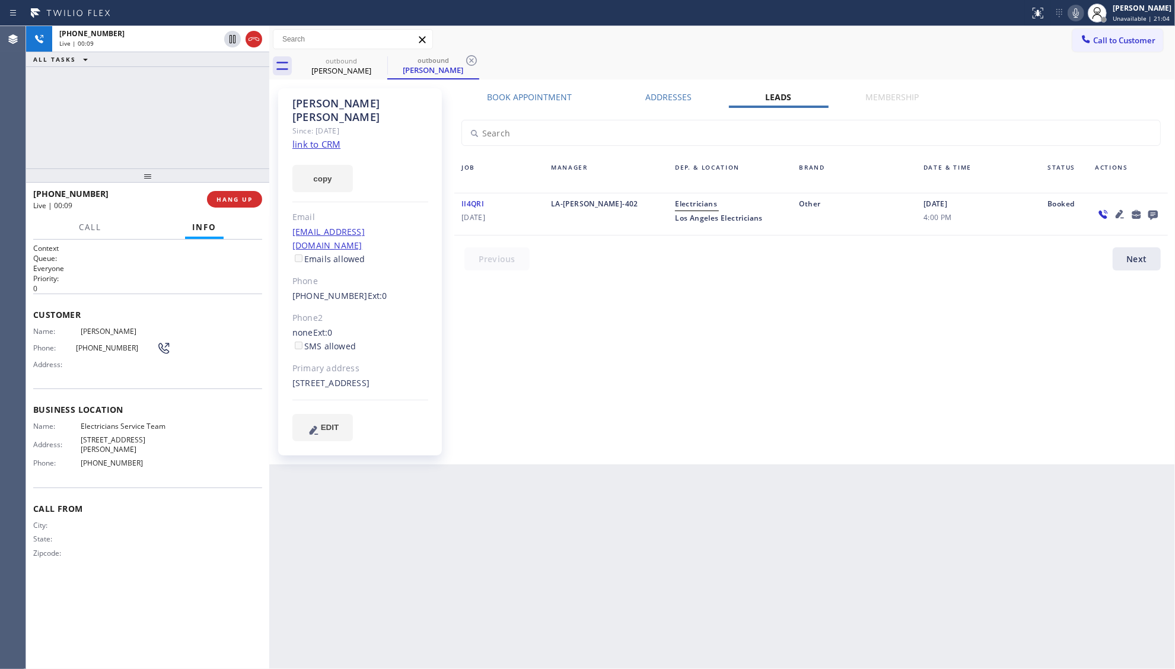
click at [1154, 216] on icon at bounding box center [1152, 215] width 9 height 9
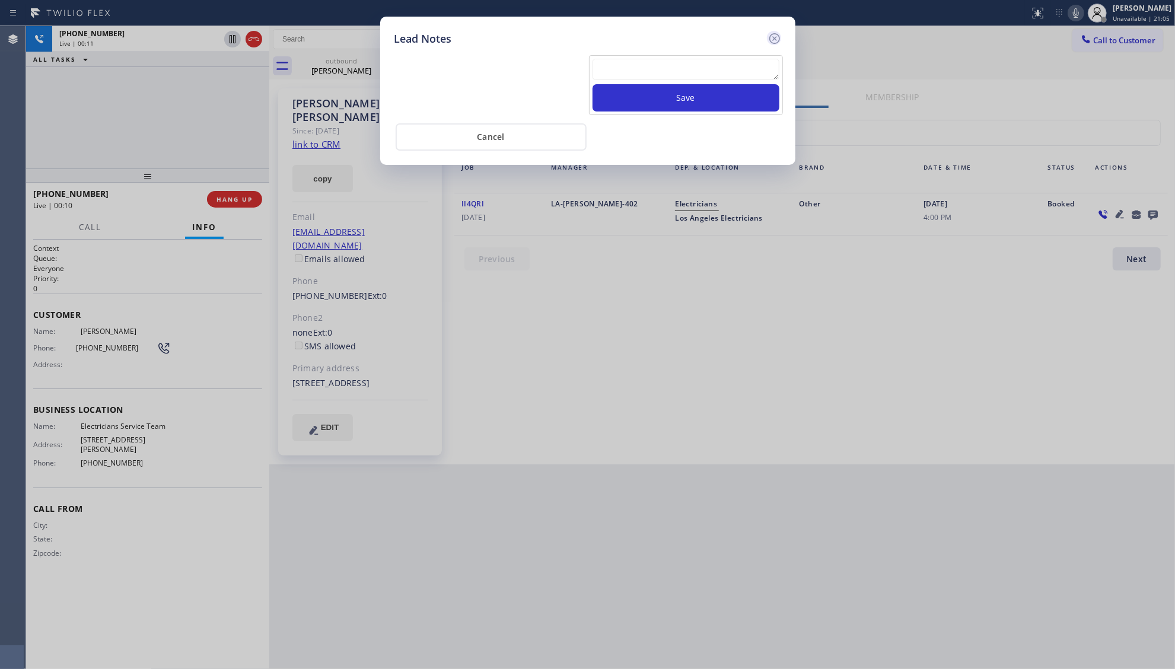
click at [771, 39] on icon at bounding box center [774, 38] width 14 height 14
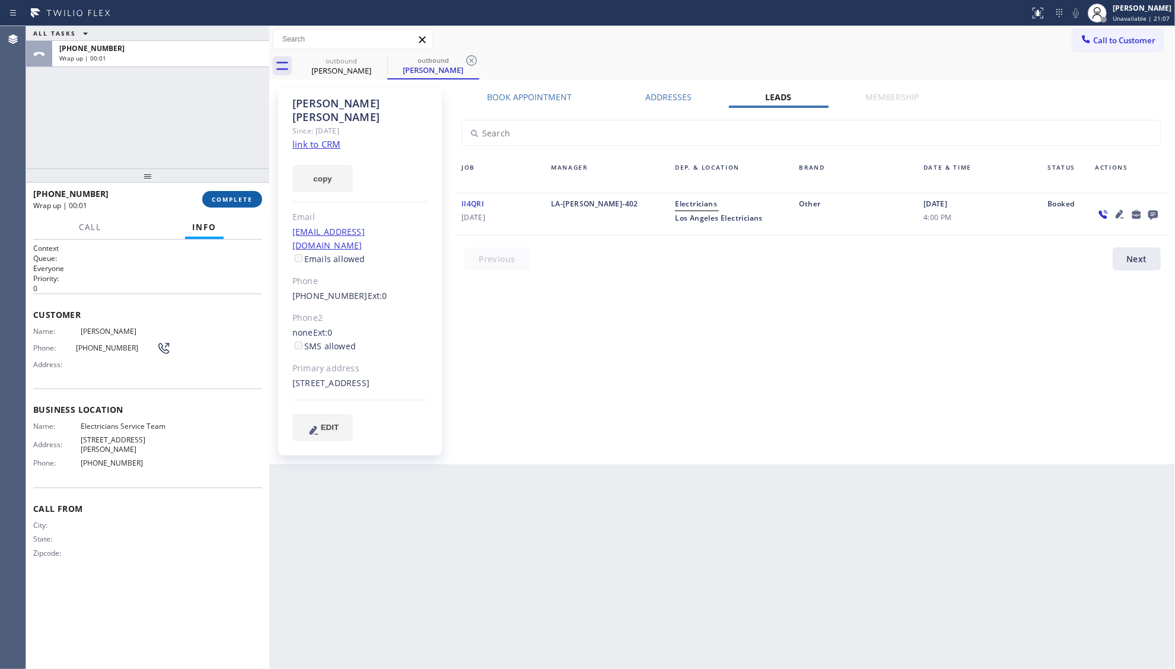
click at [238, 195] on span "COMPLETE" at bounding box center [232, 199] width 41 height 8
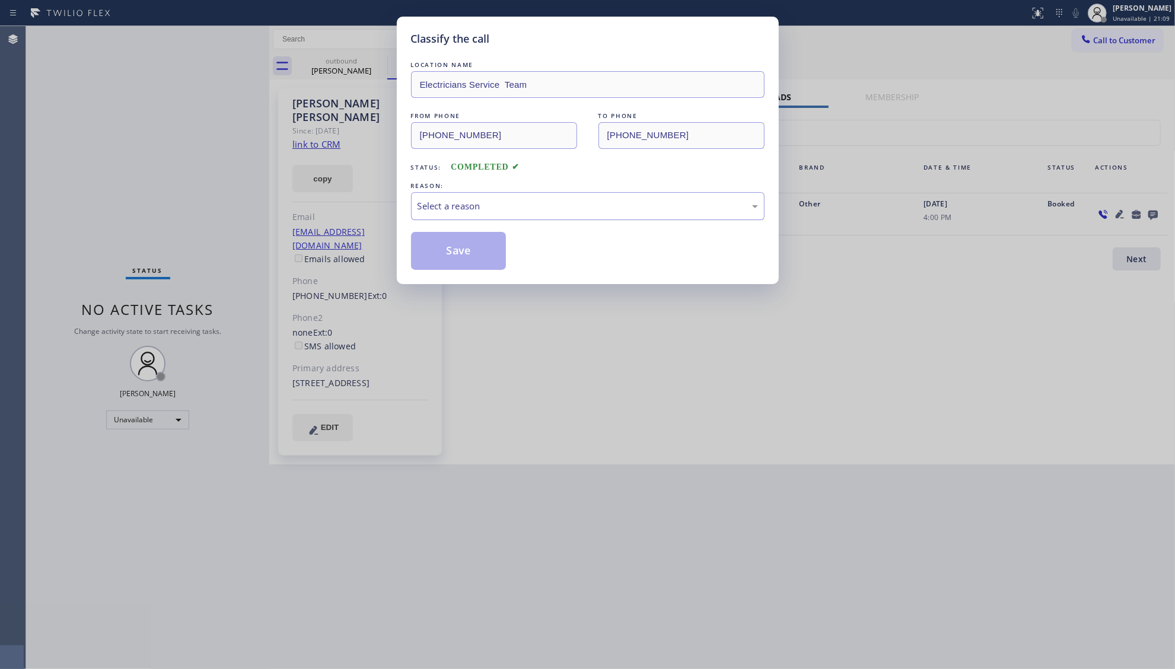
click at [451, 218] on div "Select a reason" at bounding box center [587, 206] width 353 height 28
click at [439, 244] on button "Save" at bounding box center [458, 251] width 95 height 38
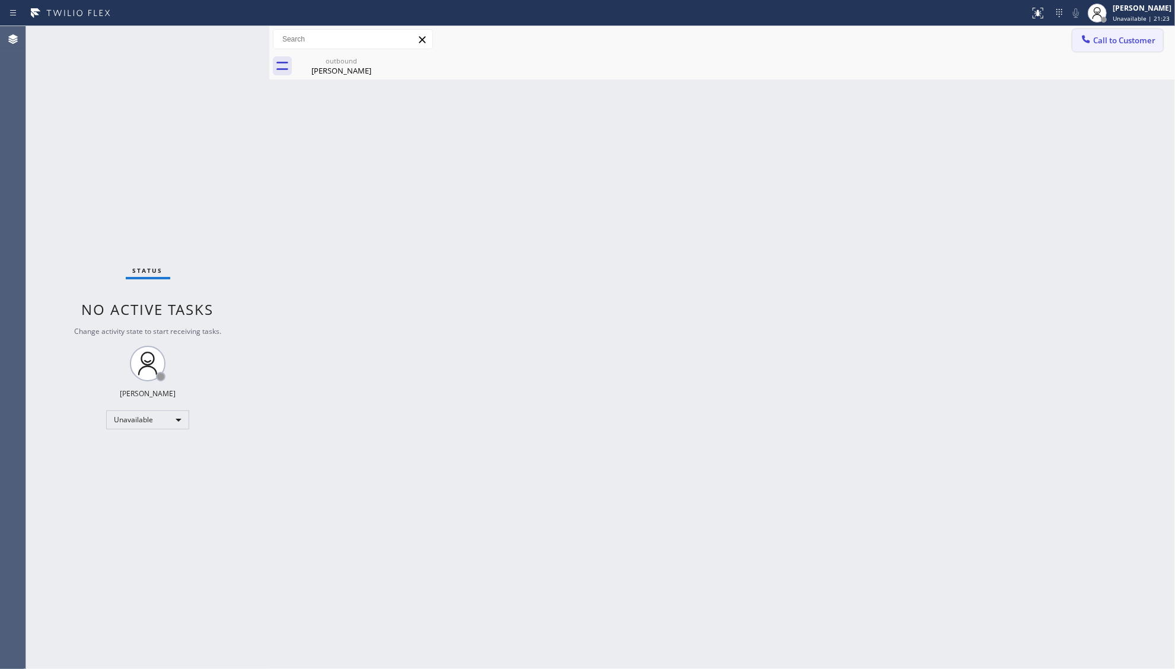
click at [1130, 48] on button "Call to Customer" at bounding box center [1117, 40] width 91 height 23
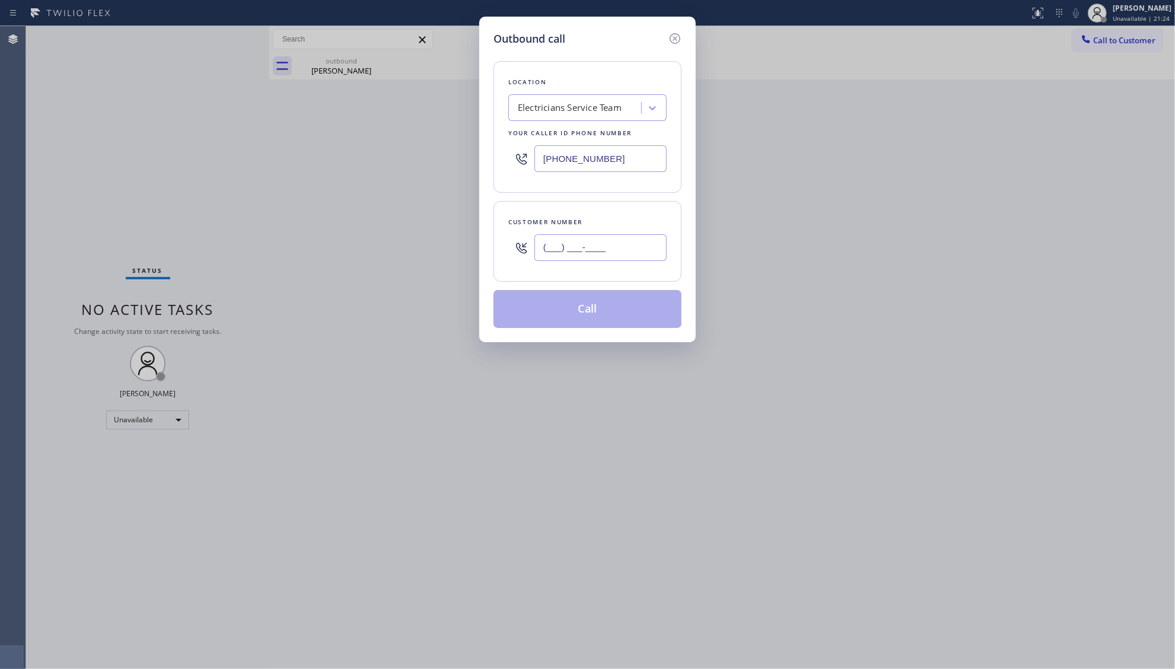
click at [623, 240] on input "(___) ___-____" at bounding box center [600, 247] width 132 height 27
paste input "314) 458-7109"
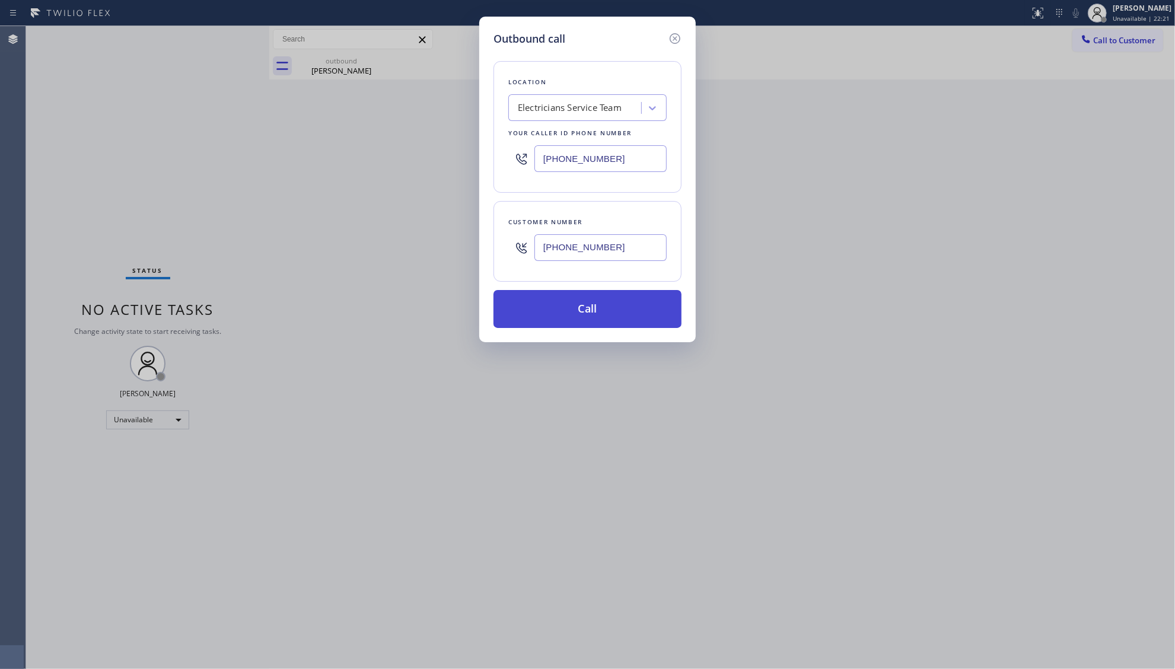
type input "[PHONE_NUMBER]"
click at [579, 319] on button "Call" at bounding box center [587, 309] width 188 height 38
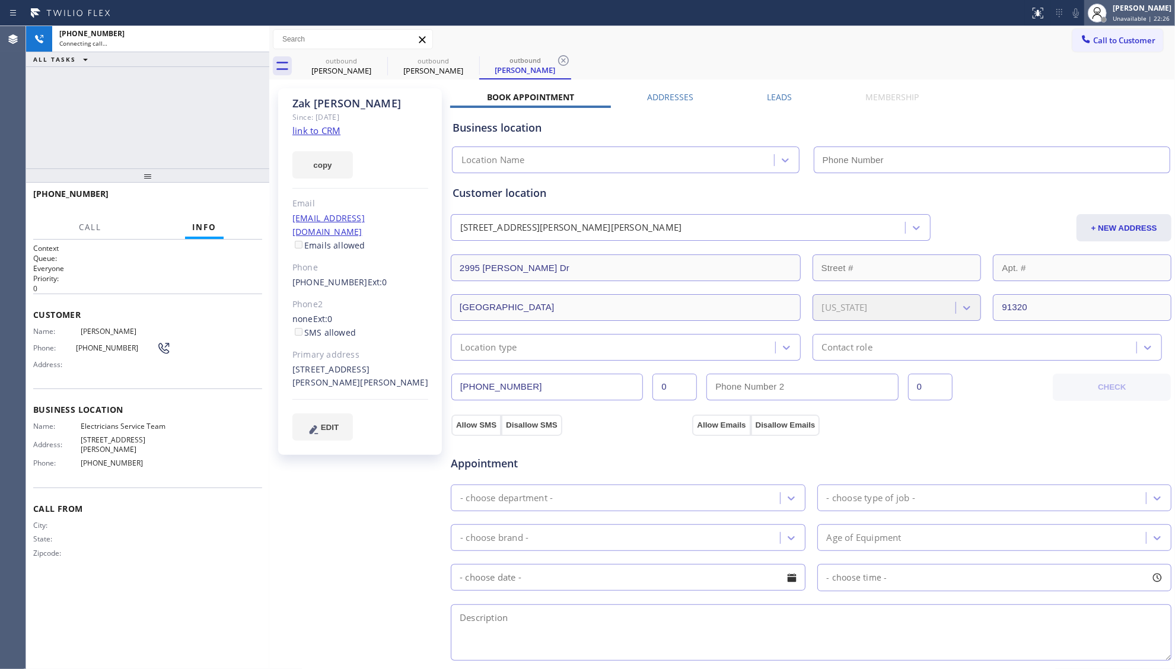
type input "[PHONE_NUMBER]"
click at [767, 95] on label "Leads" at bounding box center [779, 96] width 25 height 11
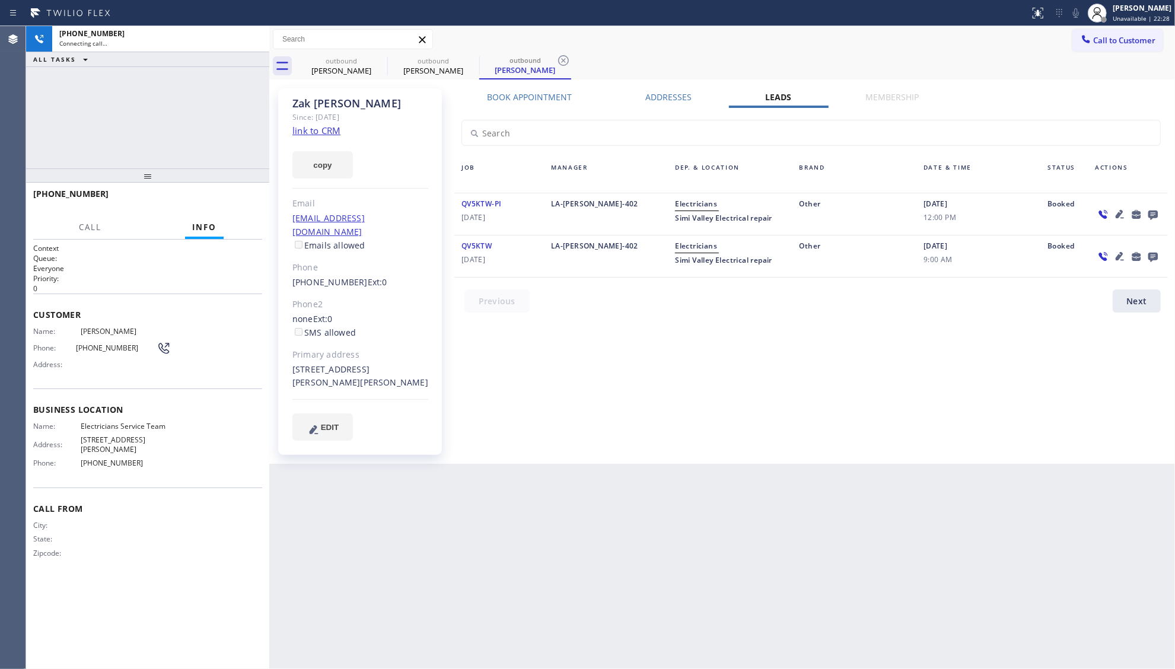
click at [1149, 216] on icon at bounding box center [1152, 215] width 9 height 9
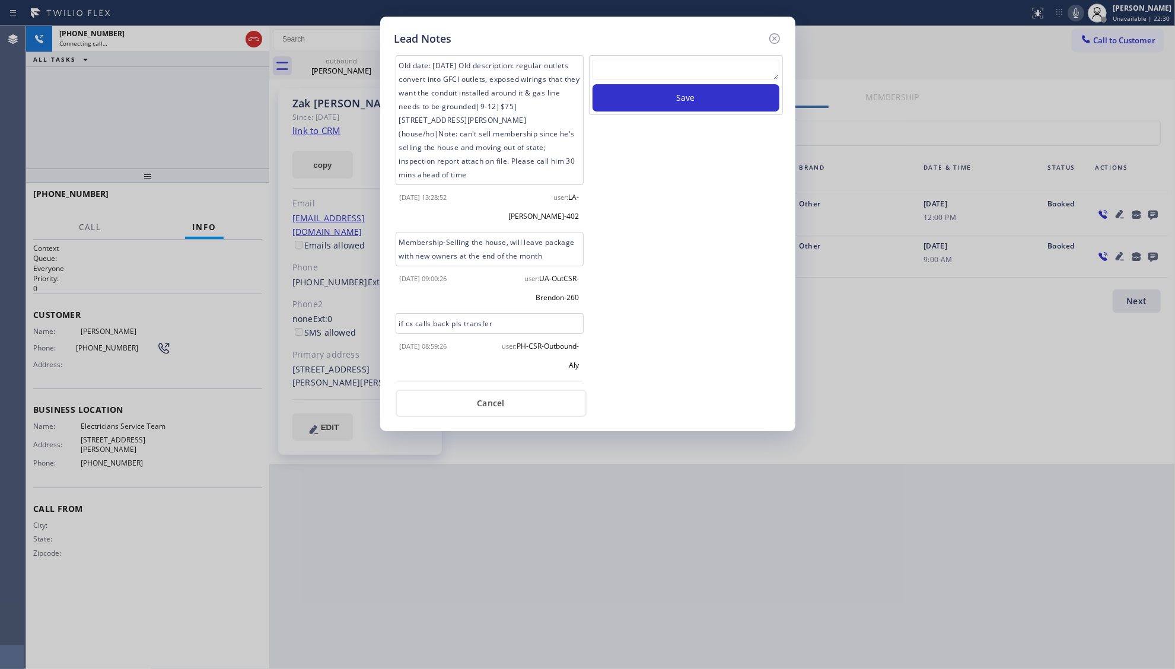
click at [747, 68] on textarea at bounding box center [685, 69] width 187 height 21
type textarea "ff"
click at [705, 96] on button "Save" at bounding box center [685, 97] width 187 height 27
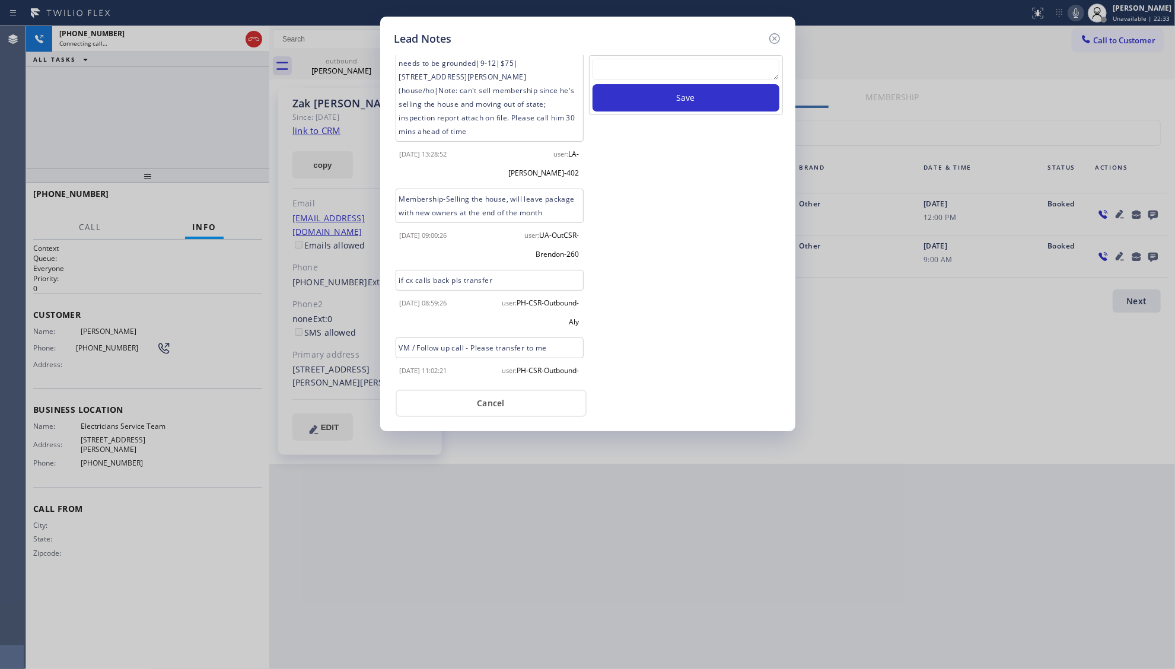
scroll to position [124, 0]
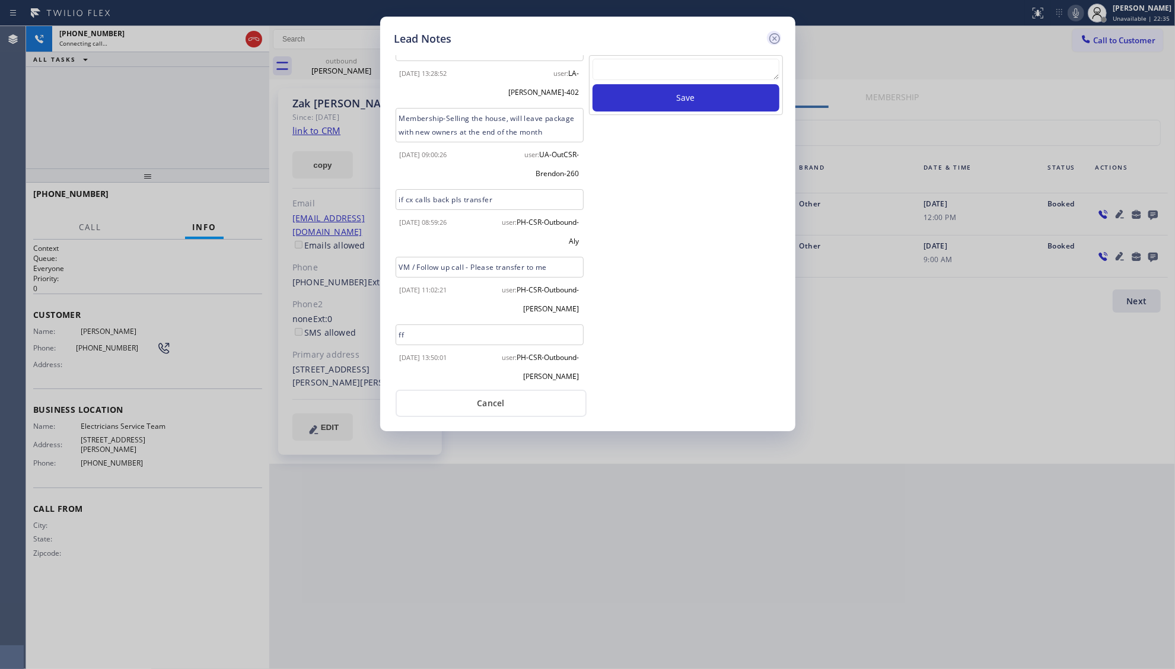
click at [774, 37] on icon at bounding box center [774, 38] width 11 height 11
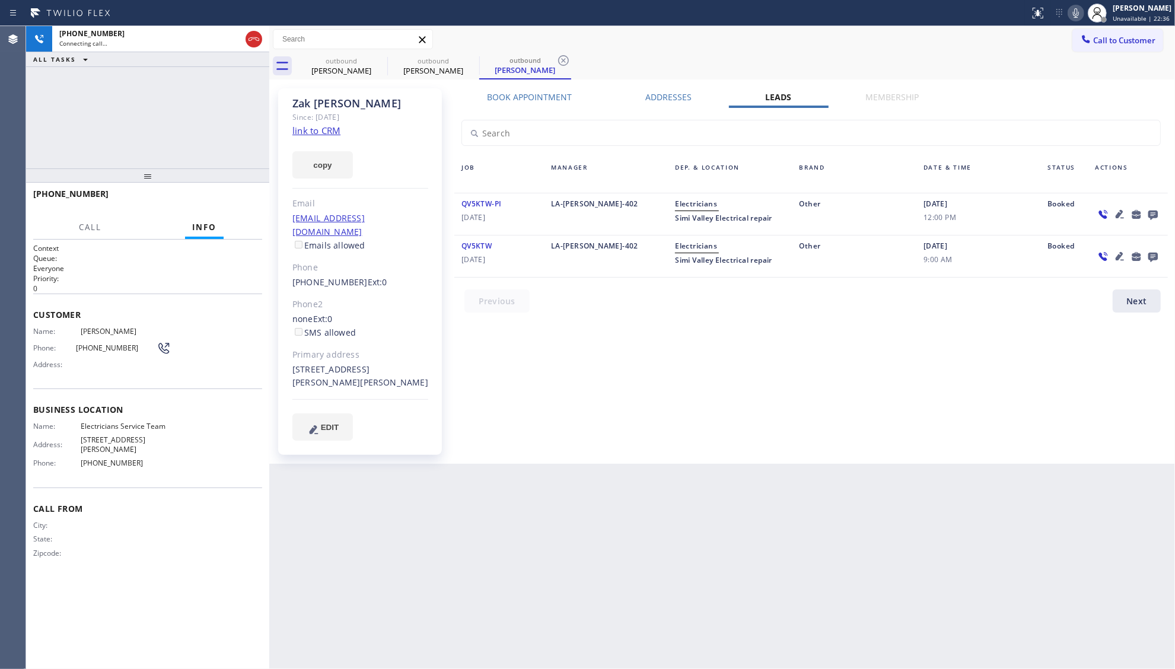
drag, startPoint x: 725, startPoint y: 49, endPoint x: 712, endPoint y: 53, distance: 13.1
click at [712, 53] on div "Call to Customer Outbound call Location Electricians Service Team Your caller i…" at bounding box center [722, 52] width 906 height 53
drag, startPoint x: 568, startPoint y: 53, endPoint x: 505, endPoint y: 58, distance: 62.4
click at [566, 55] on icon at bounding box center [563, 60] width 14 height 14
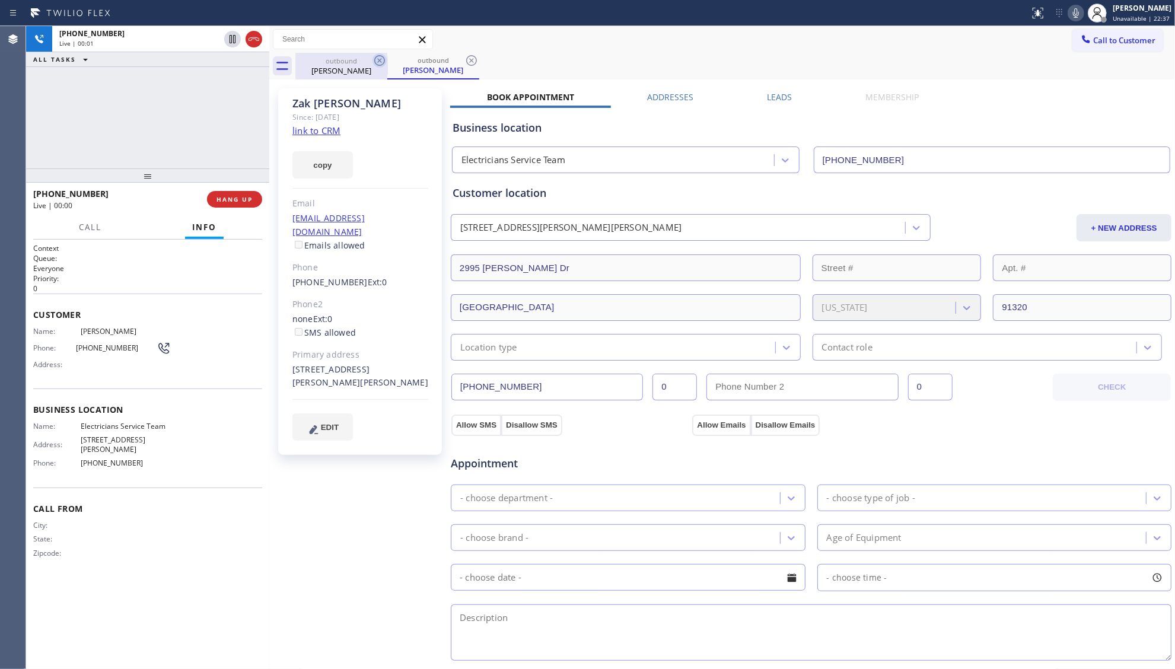
click at [383, 62] on icon at bounding box center [379, 60] width 14 height 14
click at [0, 0] on icon at bounding box center [0, 0] width 0 height 0
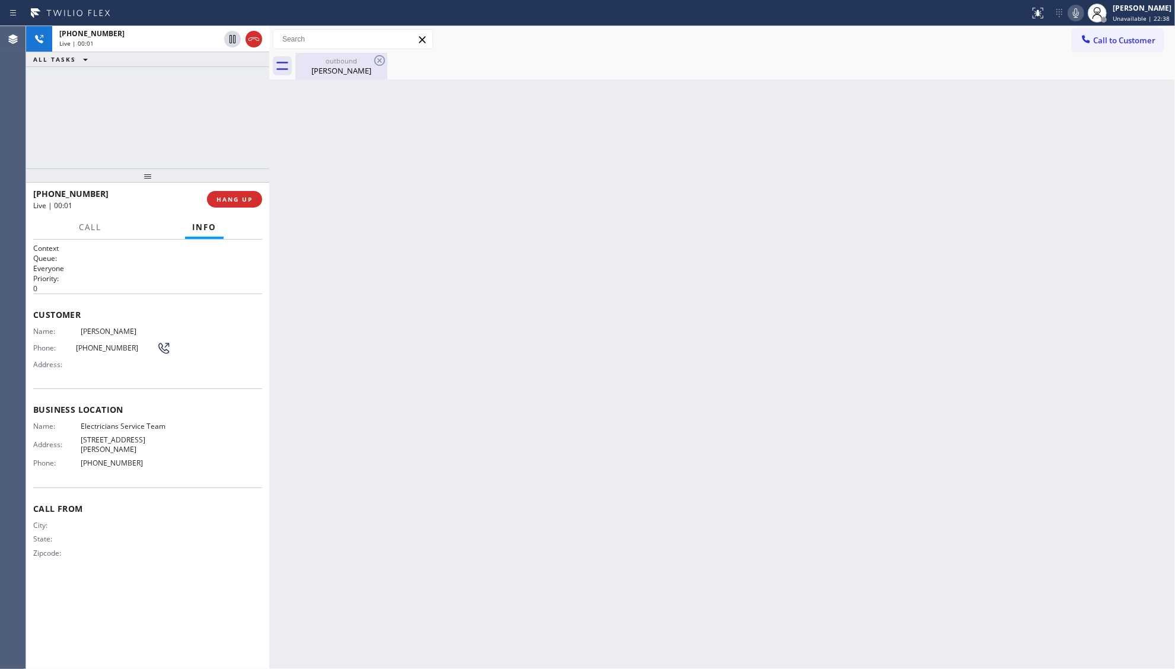
click at [378, 62] on icon at bounding box center [379, 60] width 11 height 11
click at [377, 62] on icon at bounding box center [379, 60] width 14 height 14
click at [378, 60] on icon at bounding box center [379, 60] width 14 height 14
click at [381, 67] on icon at bounding box center [379, 60] width 14 height 14
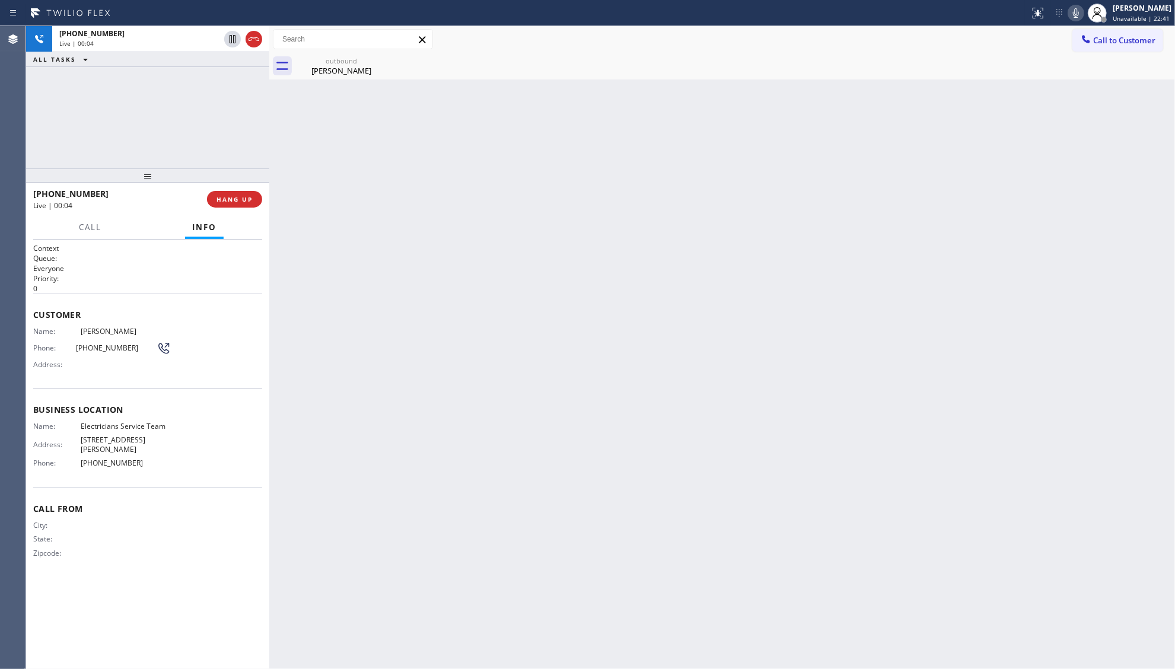
click at [342, 77] on div "outbound [PERSON_NAME]" at bounding box center [342, 66] width 90 height 27
drag, startPoint x: 91, startPoint y: 33, endPoint x: 100, endPoint y: 33, distance: 8.3
click at [93, 33] on span "[PHONE_NUMBER]" at bounding box center [91, 33] width 65 height 10
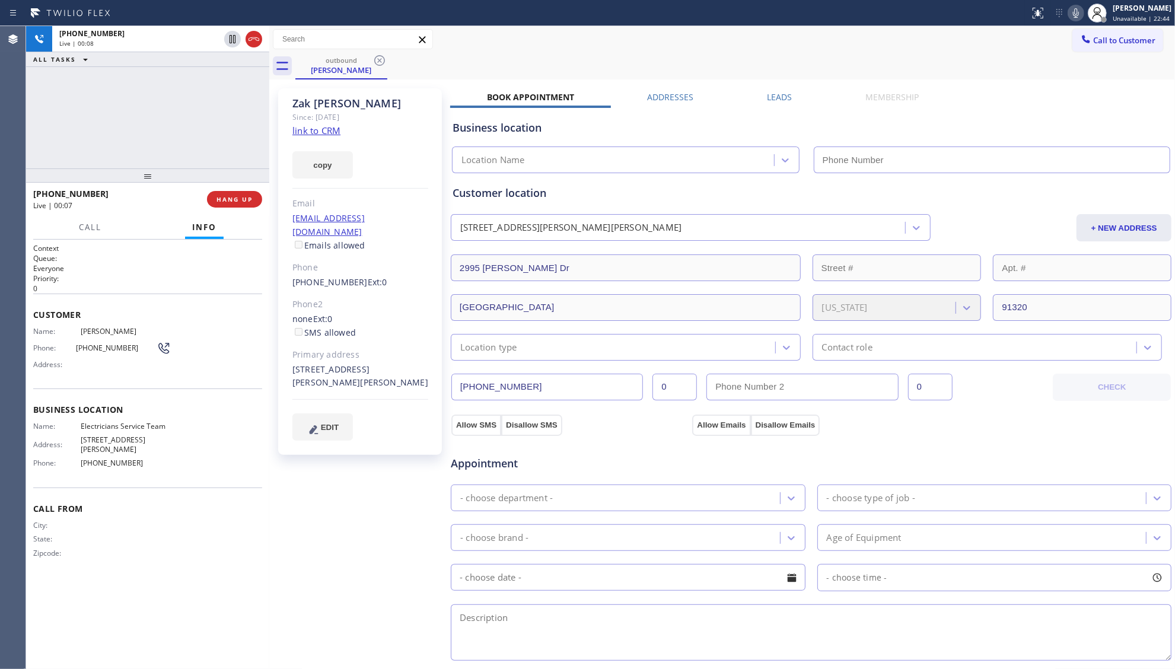
type input "[PHONE_NUMBER]"
click at [776, 91] on label "Leads" at bounding box center [779, 96] width 25 height 11
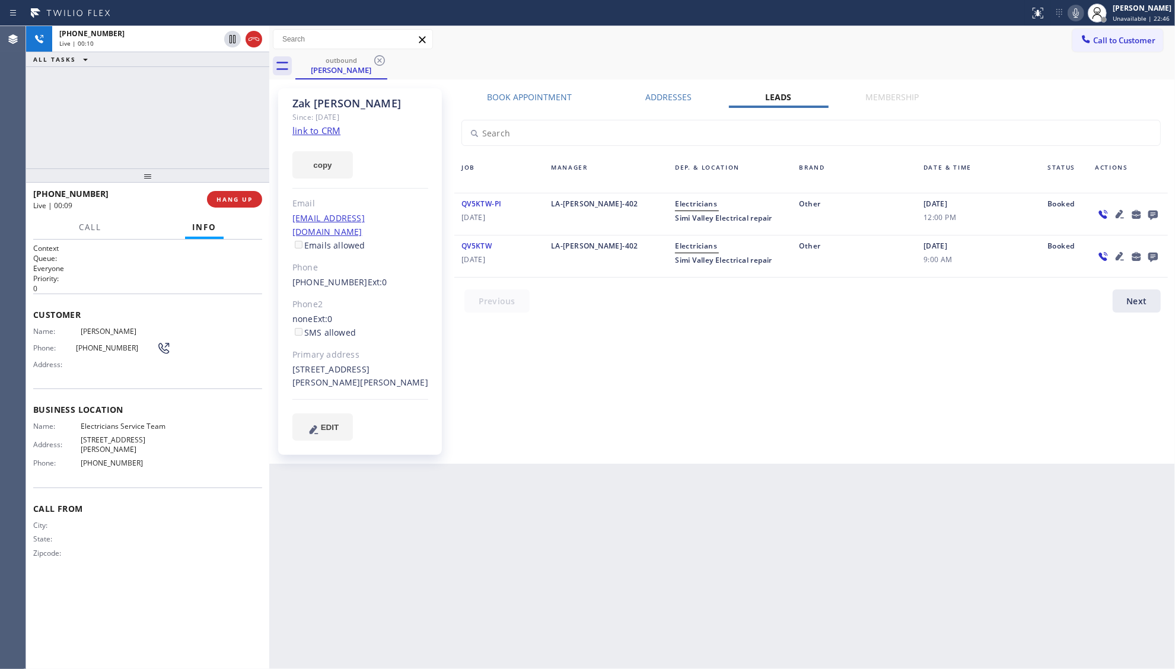
click at [1151, 215] on icon at bounding box center [1152, 215] width 9 height 9
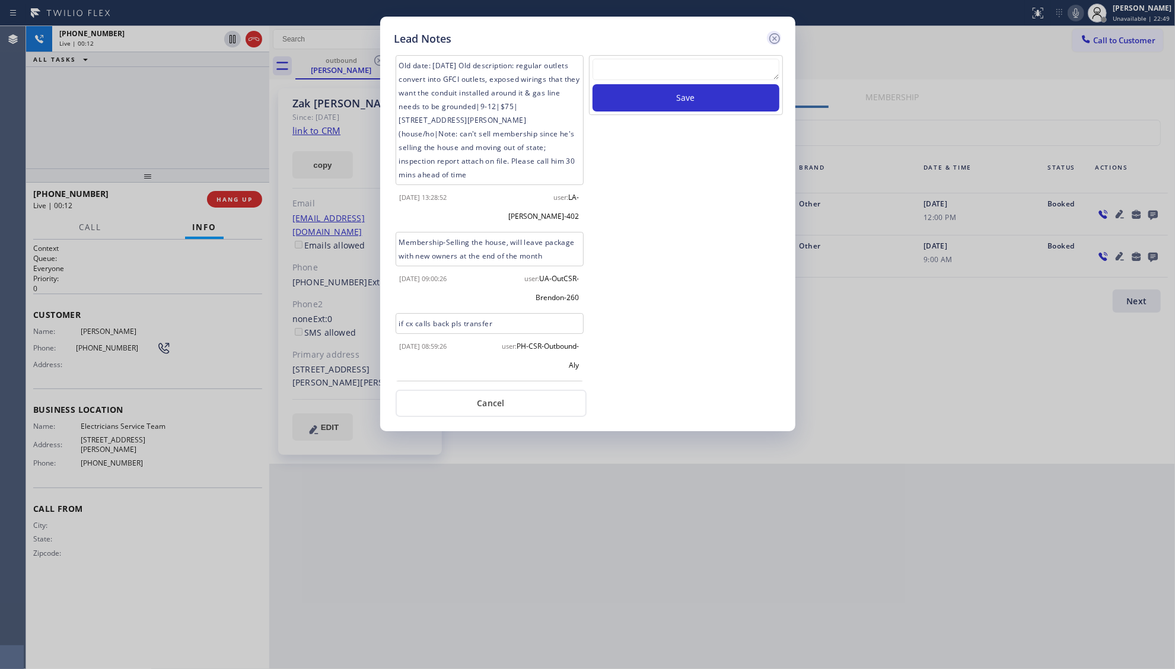
click at [778, 38] on icon at bounding box center [774, 38] width 14 height 14
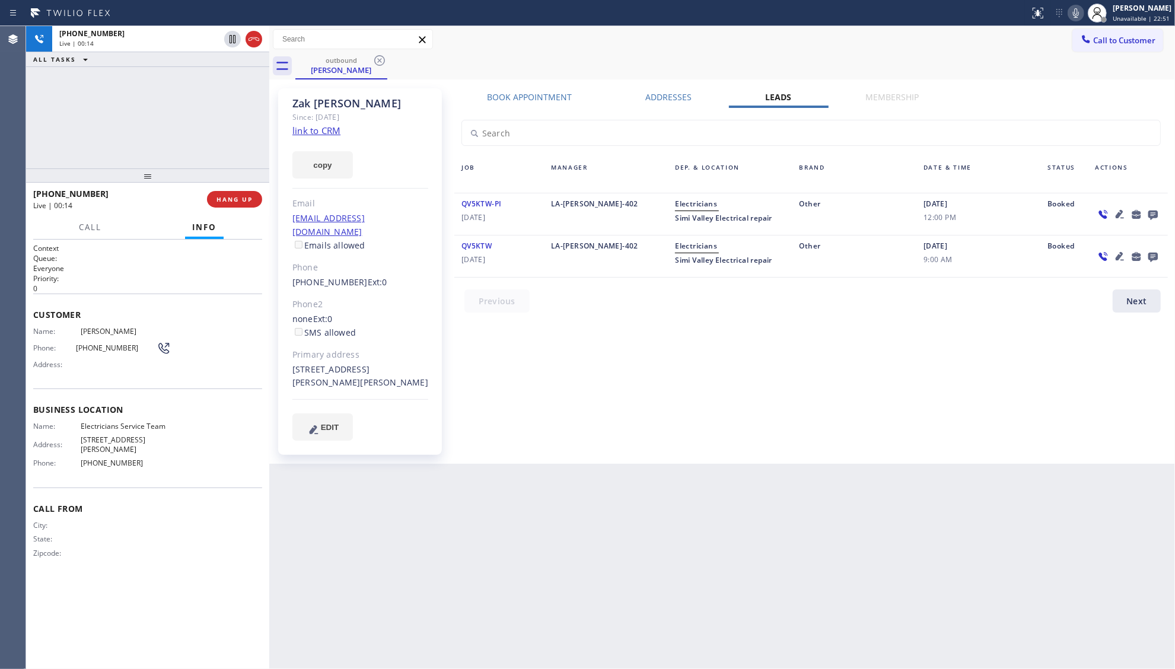
click at [1118, 214] on icon at bounding box center [1119, 214] width 8 height 8
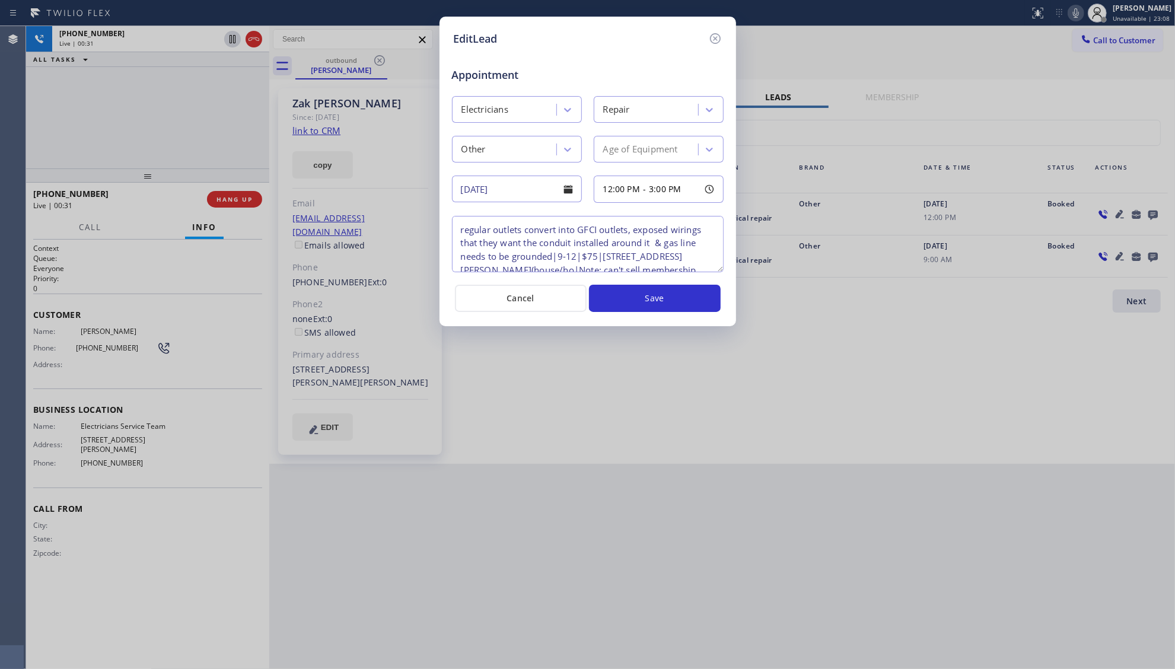
click at [563, 298] on button "Cancel" at bounding box center [521, 298] width 132 height 27
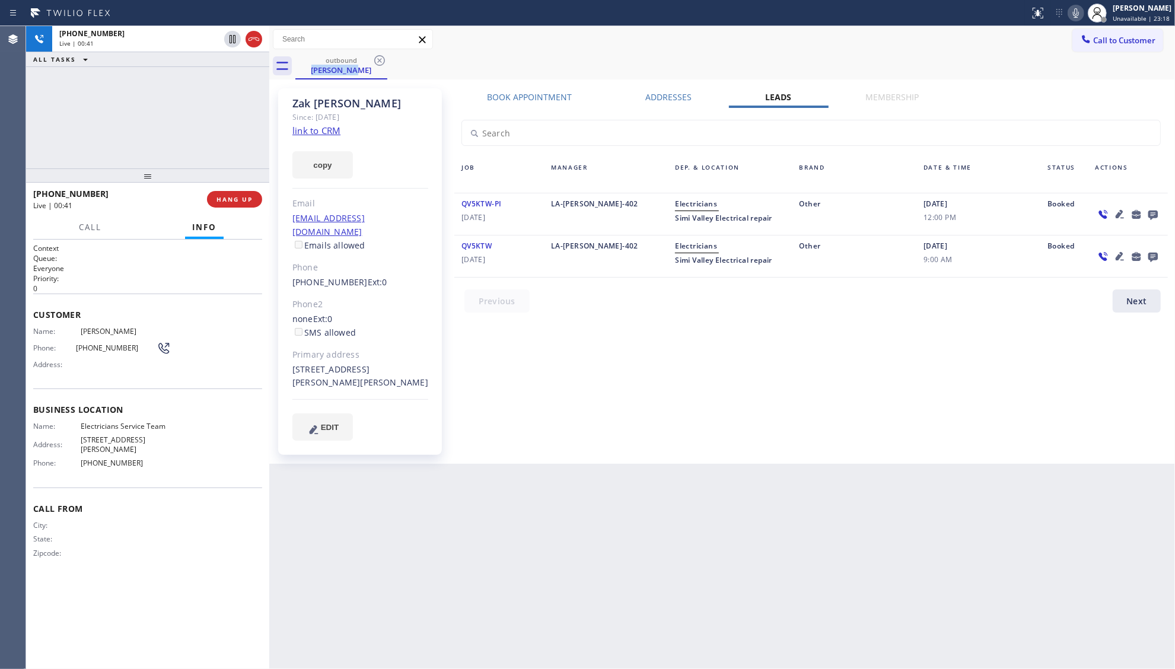
drag, startPoint x: 601, startPoint y: 62, endPoint x: 608, endPoint y: 60, distance: 7.9
click at [603, 60] on div "outbound [PERSON_NAME]" at bounding box center [734, 66] width 879 height 27
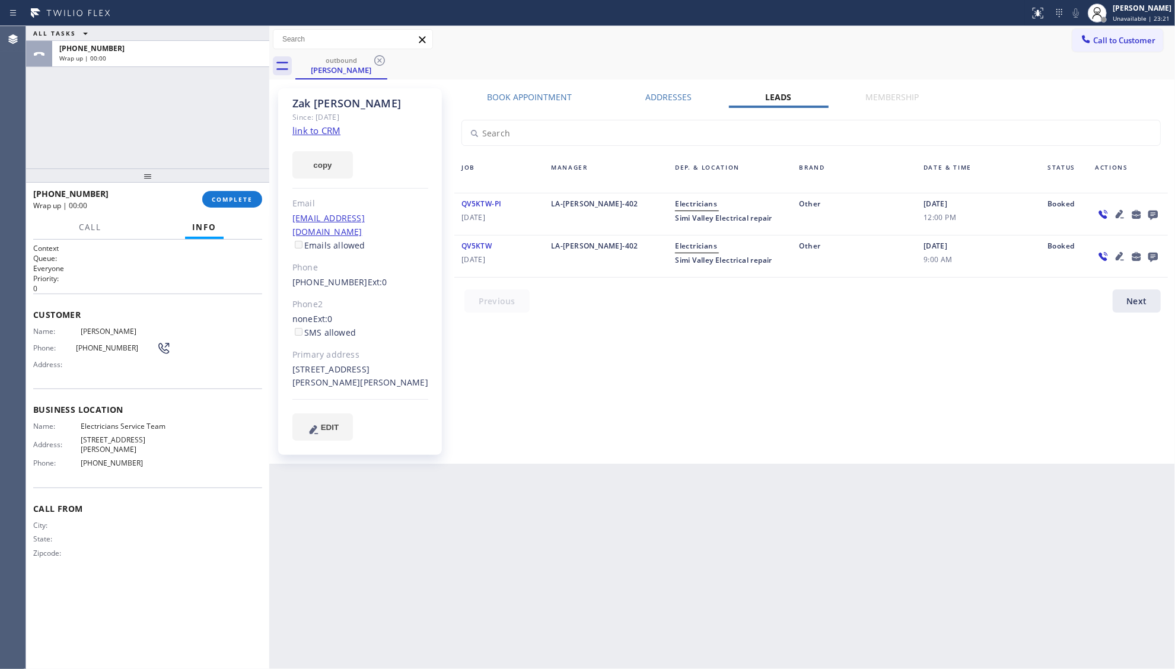
click at [1152, 212] on icon at bounding box center [1153, 214] width 14 height 15
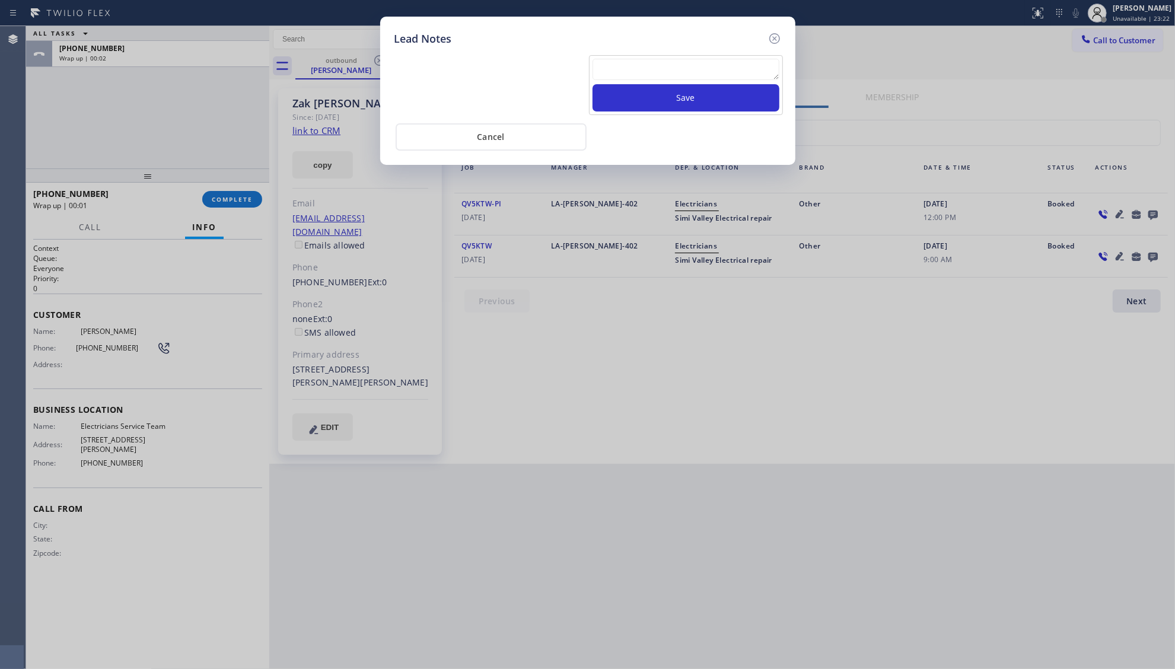
click at [737, 68] on textarea at bounding box center [685, 69] width 187 height 21
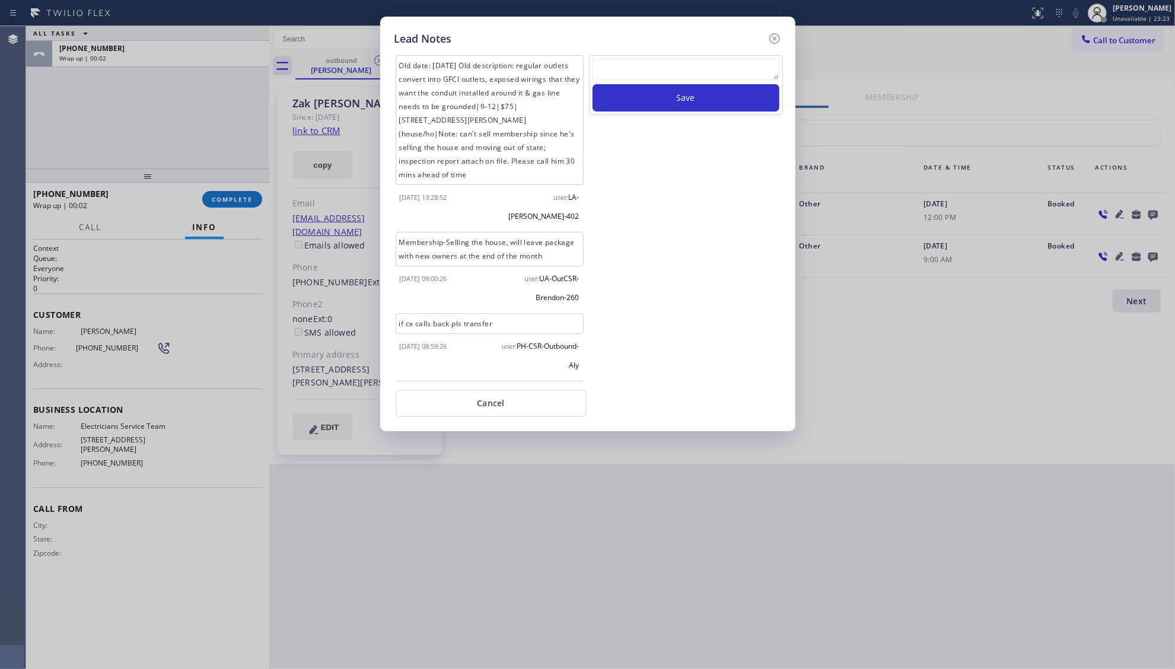
drag, startPoint x: 662, startPoint y: 58, endPoint x: 677, endPoint y: 58, distance: 14.8
click at [664, 58] on div "Save" at bounding box center [686, 85] width 194 height 60
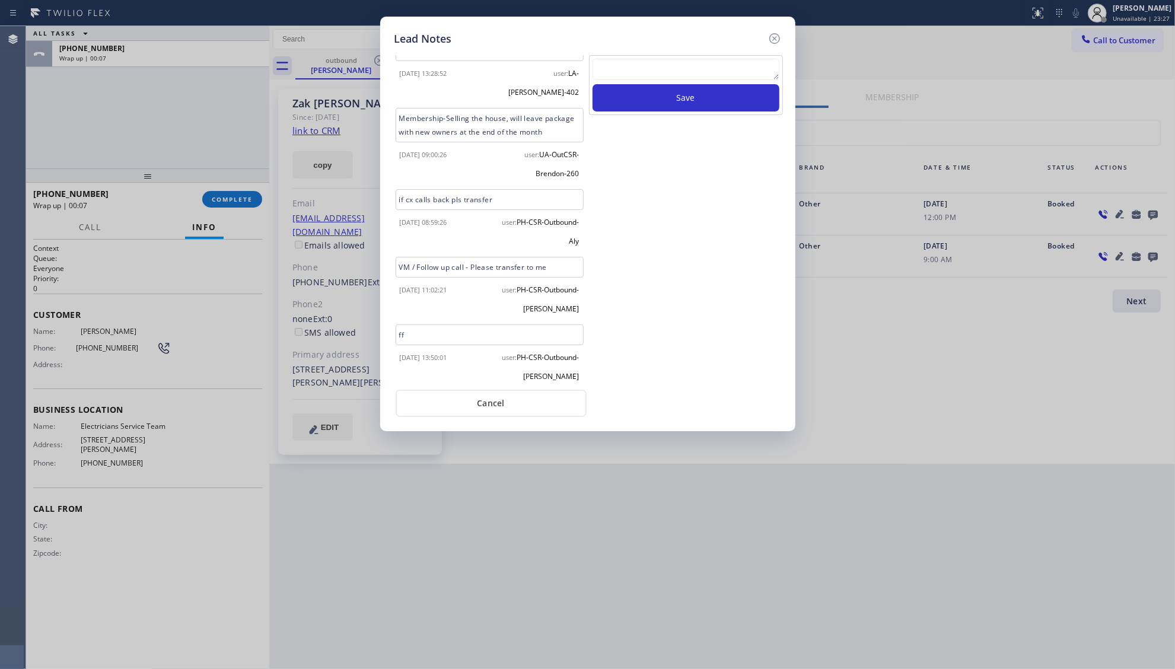
click at [744, 77] on textarea at bounding box center [685, 69] width 187 height 21
type textarea "not in CA now"
click at [741, 110] on button "Save" at bounding box center [685, 97] width 187 height 27
click at [772, 39] on icon at bounding box center [774, 38] width 14 height 14
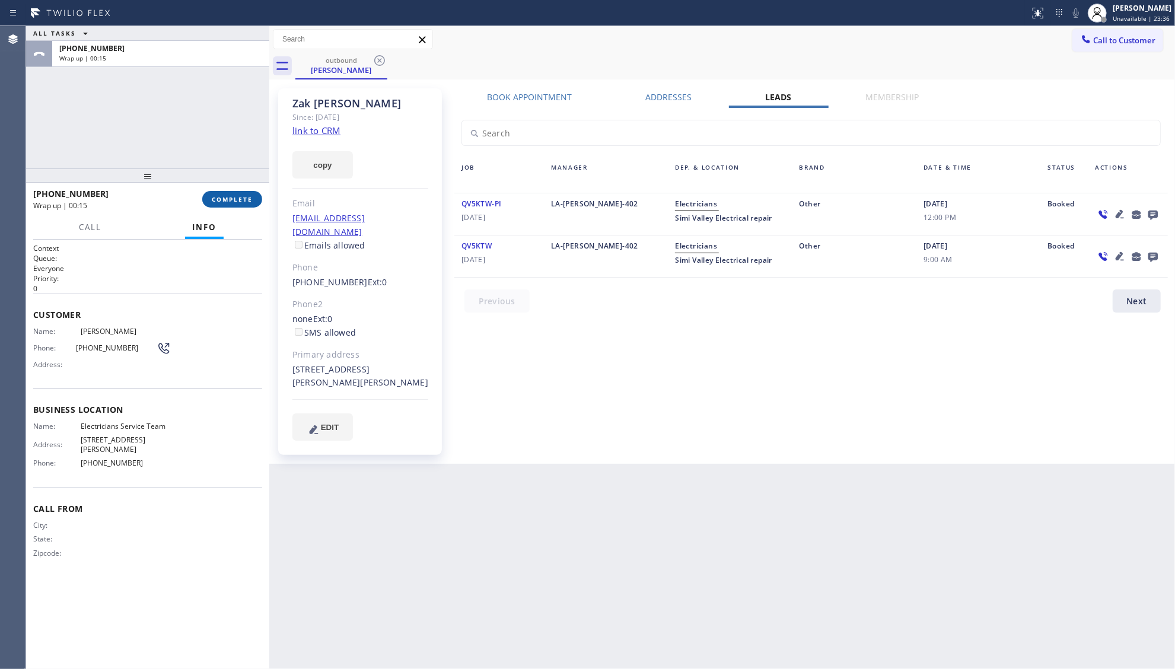
click at [231, 202] on span "COMPLETE" at bounding box center [232, 199] width 41 height 8
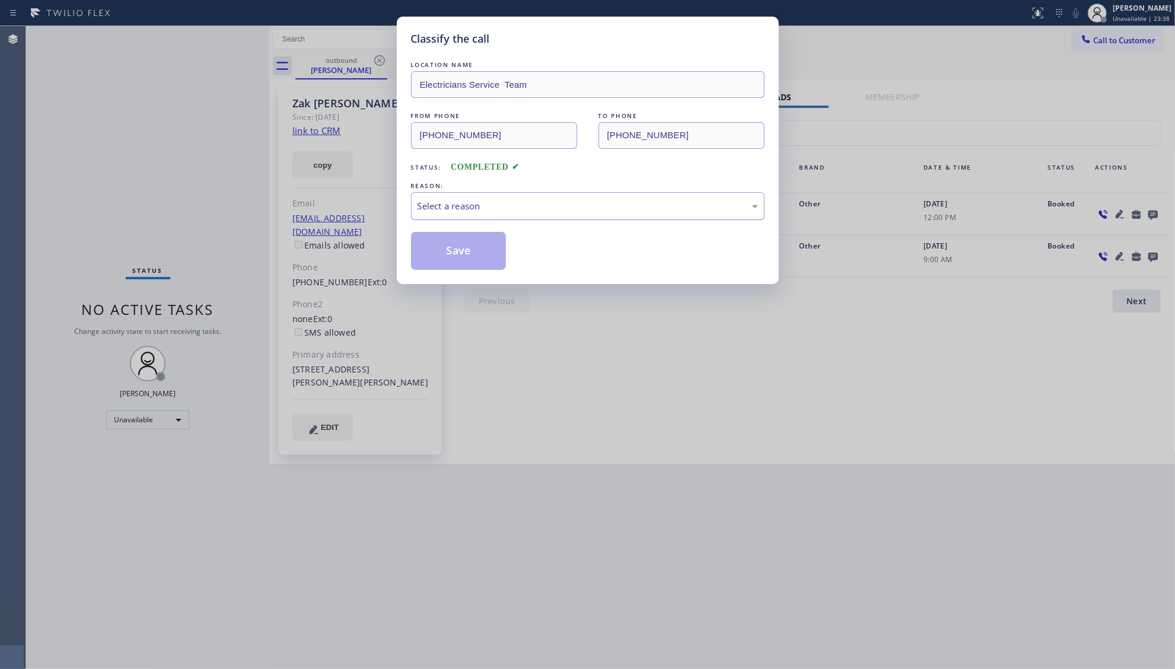
click at [451, 205] on div "Select a reason" at bounding box center [587, 206] width 340 height 14
click at [461, 254] on button "Save" at bounding box center [458, 251] width 95 height 38
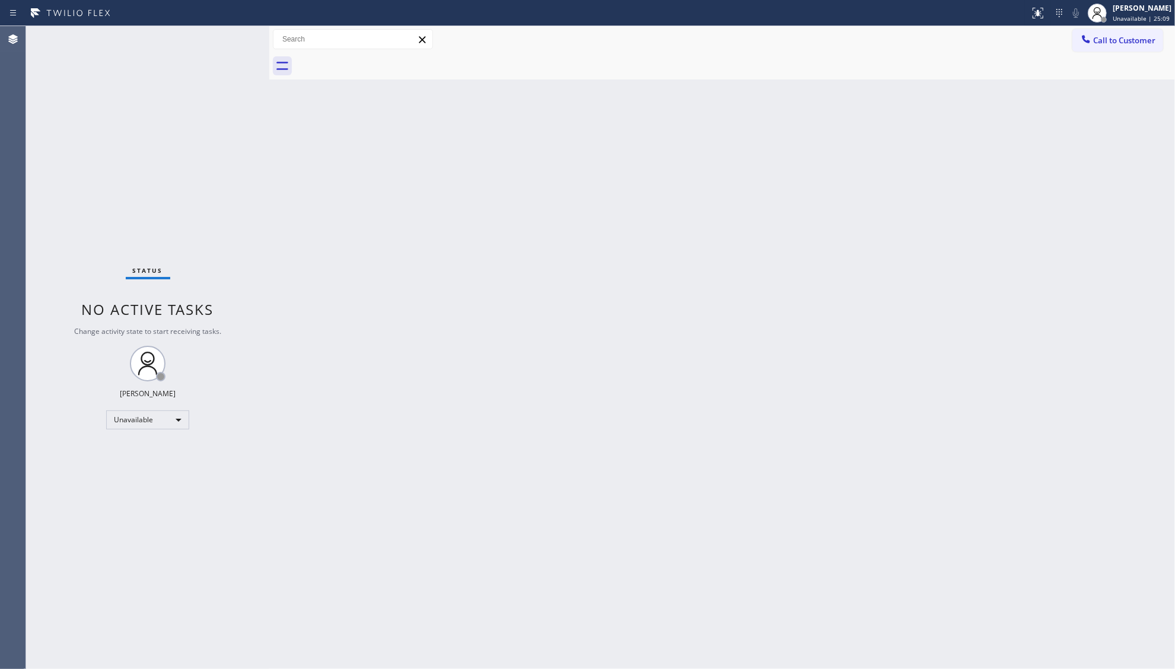
drag, startPoint x: 1124, startPoint y: 39, endPoint x: 1118, endPoint y: 42, distance: 6.9
click at [1123, 39] on span "Call to Customer" at bounding box center [1124, 40] width 62 height 11
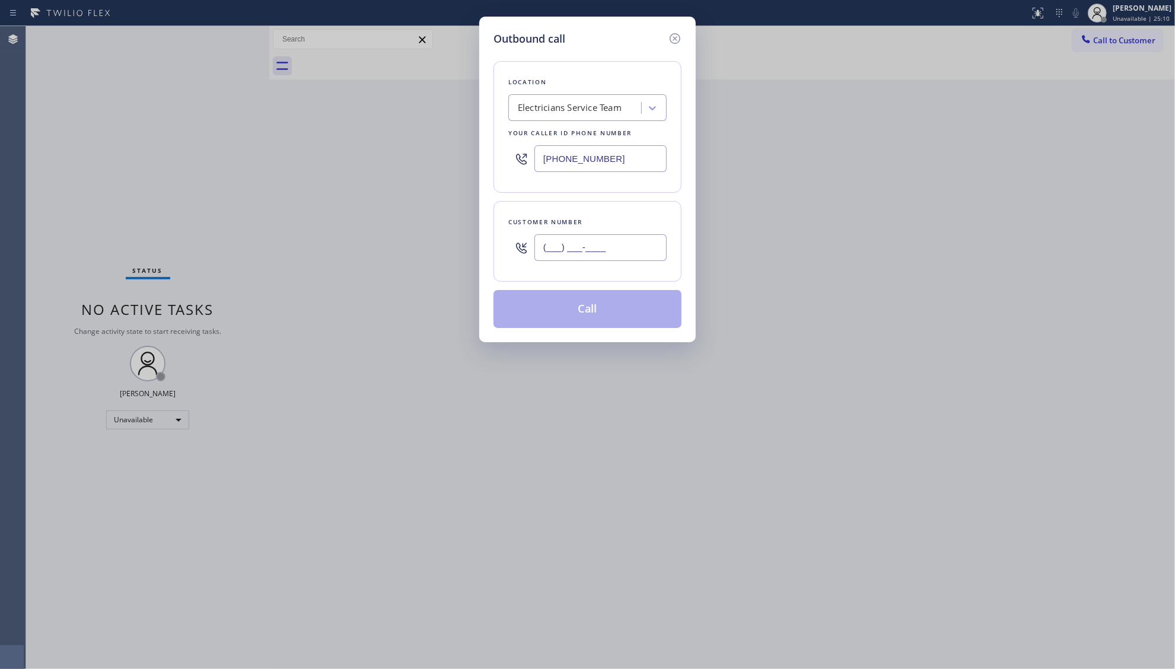
click at [603, 247] on input "(___) ___-____" at bounding box center [600, 247] width 132 height 27
paste input "832) 860-6873"
type input "[PHONE_NUMBER]"
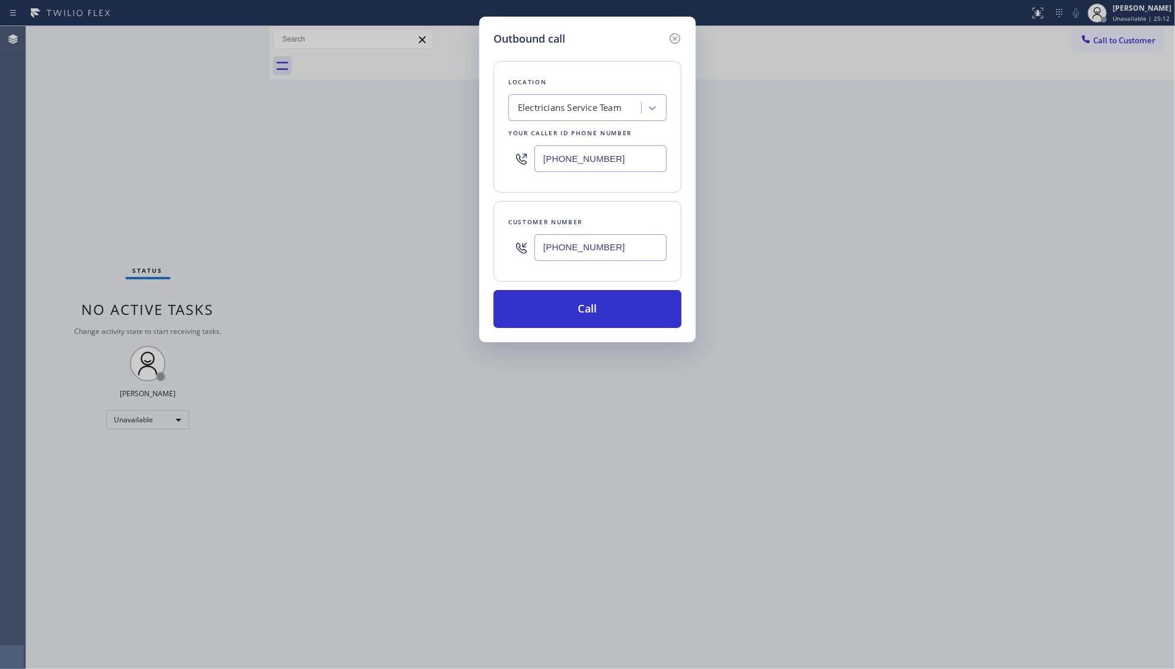
click at [584, 223] on div "Customer number" at bounding box center [587, 222] width 158 height 12
click at [599, 304] on button "Call" at bounding box center [587, 309] width 188 height 38
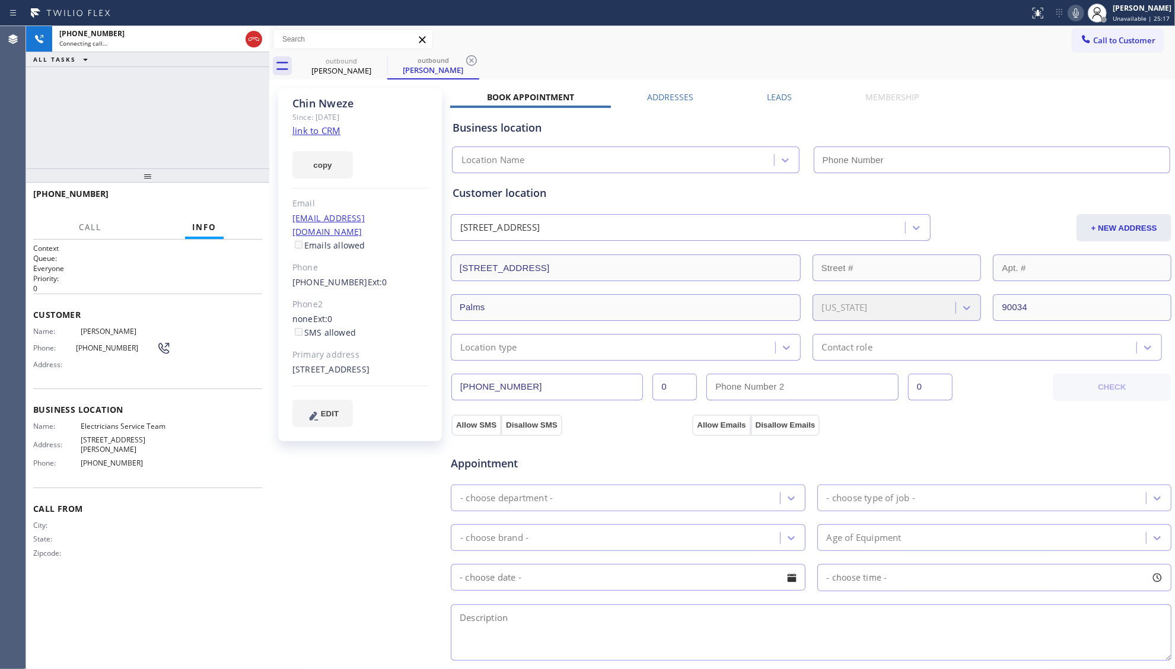
type input "[PHONE_NUMBER]"
click at [471, 53] on icon at bounding box center [471, 60] width 14 height 14
click at [238, 208] on div "[PHONE_NUMBER] Live | 00:05 HANG UP" at bounding box center [147, 199] width 229 height 31
click at [236, 202] on span "HANG UP" at bounding box center [234, 199] width 36 height 8
click at [236, 198] on span "HANG UP" at bounding box center [234, 199] width 36 height 8
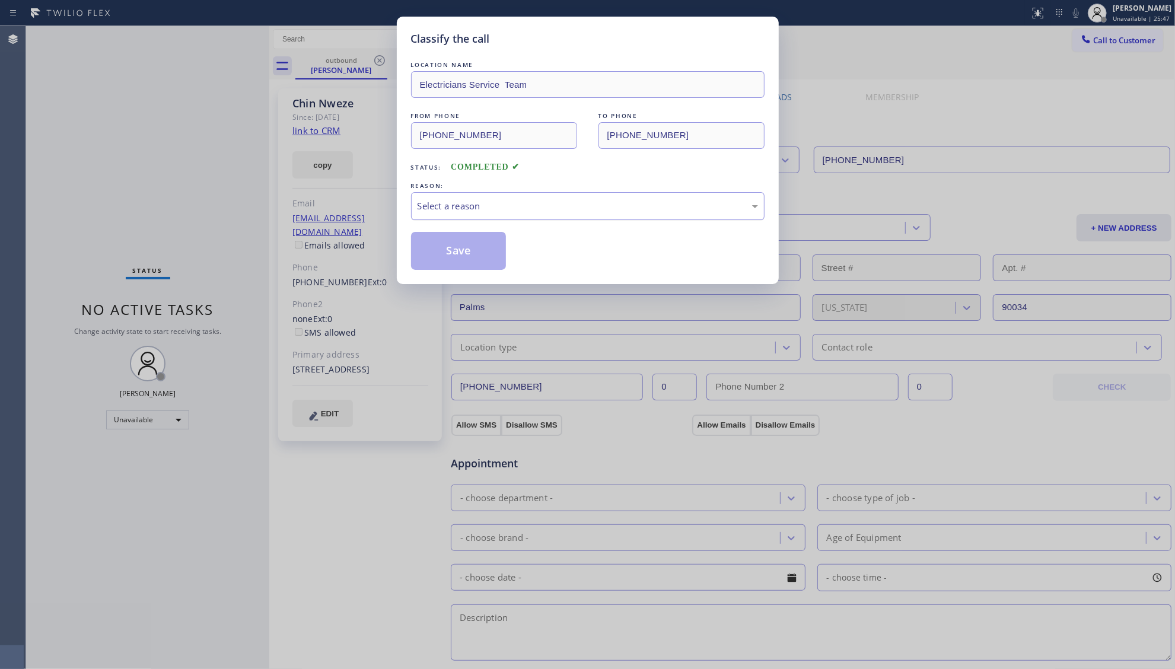
click at [421, 198] on div "Select a reason" at bounding box center [587, 206] width 353 height 28
click at [449, 254] on button "Save" at bounding box center [458, 251] width 95 height 38
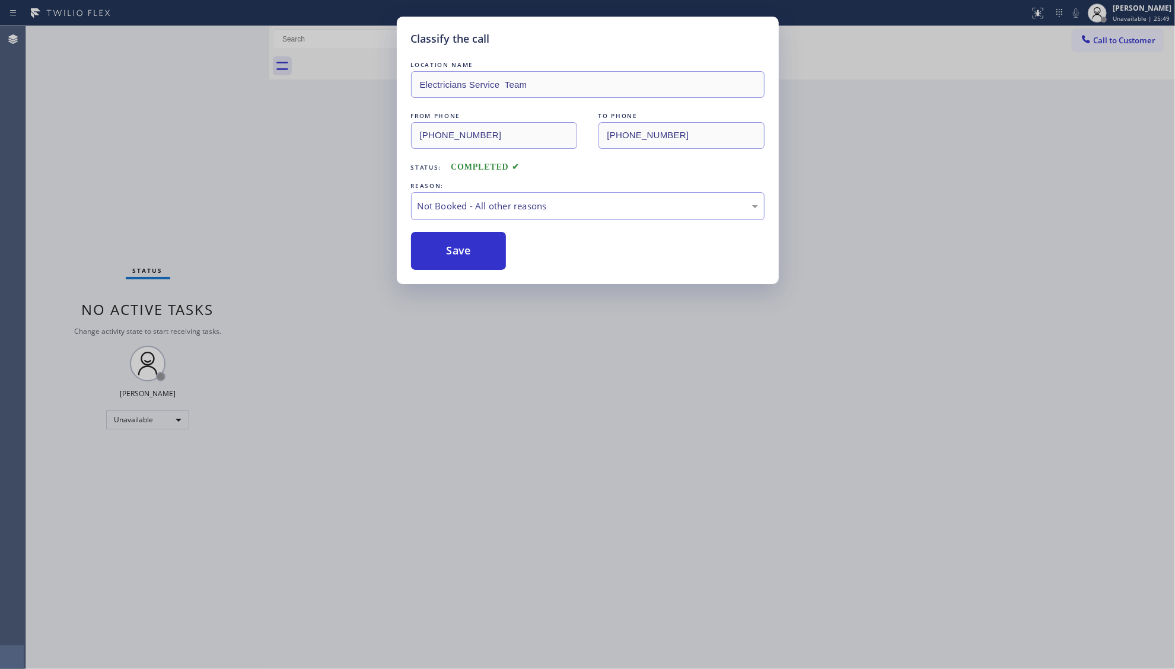
click at [348, 169] on div "Classify the call LOCATION NAME Electricians Service Team FROM PHONE [PHONE_NUM…" at bounding box center [587, 334] width 1175 height 669
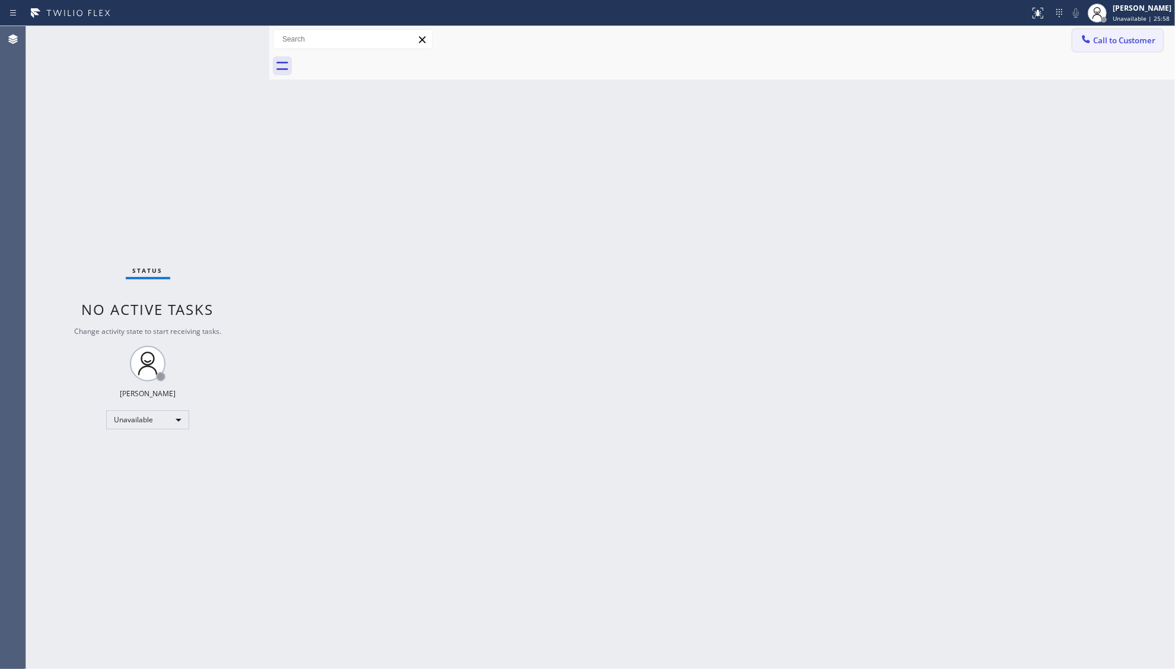
click at [1106, 44] on span "Call to Customer" at bounding box center [1124, 40] width 62 height 11
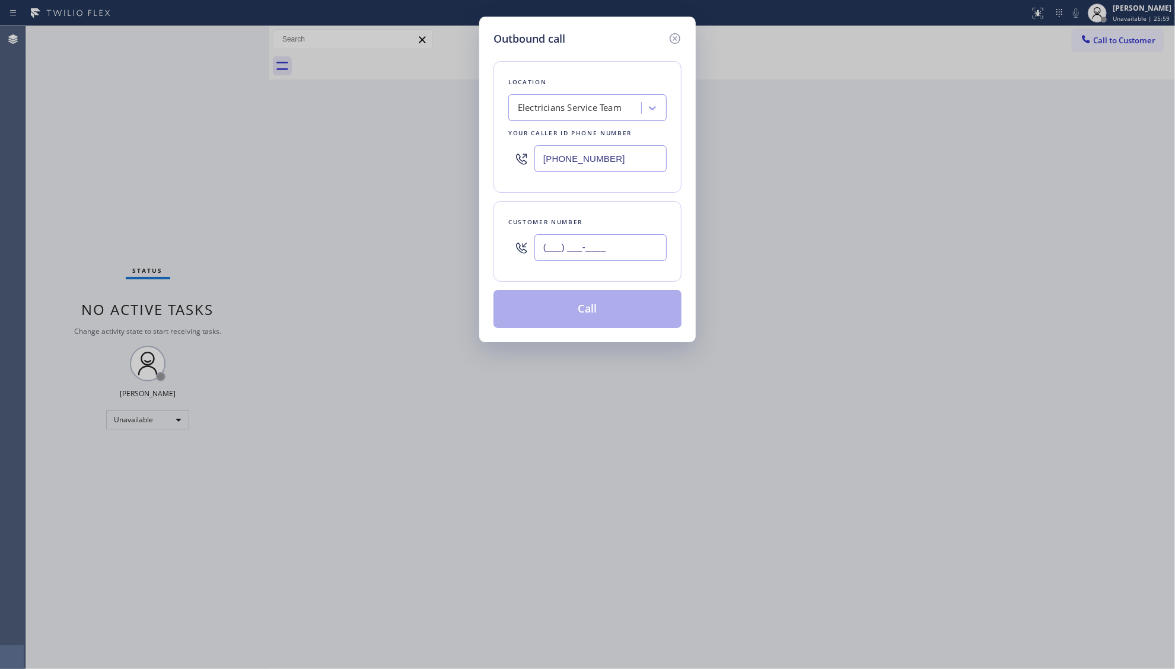
click at [604, 251] on input "(___) ___-____" at bounding box center [600, 247] width 132 height 27
paste
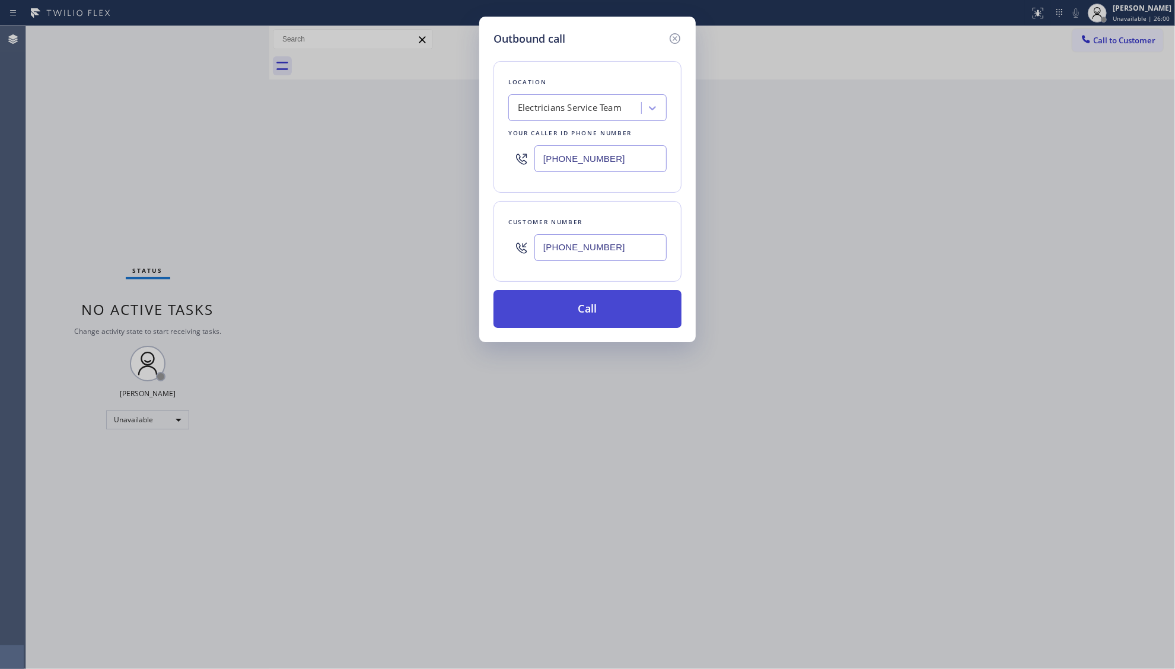
type input "[PHONE_NUMBER]"
click at [601, 312] on button "Call" at bounding box center [587, 309] width 188 height 38
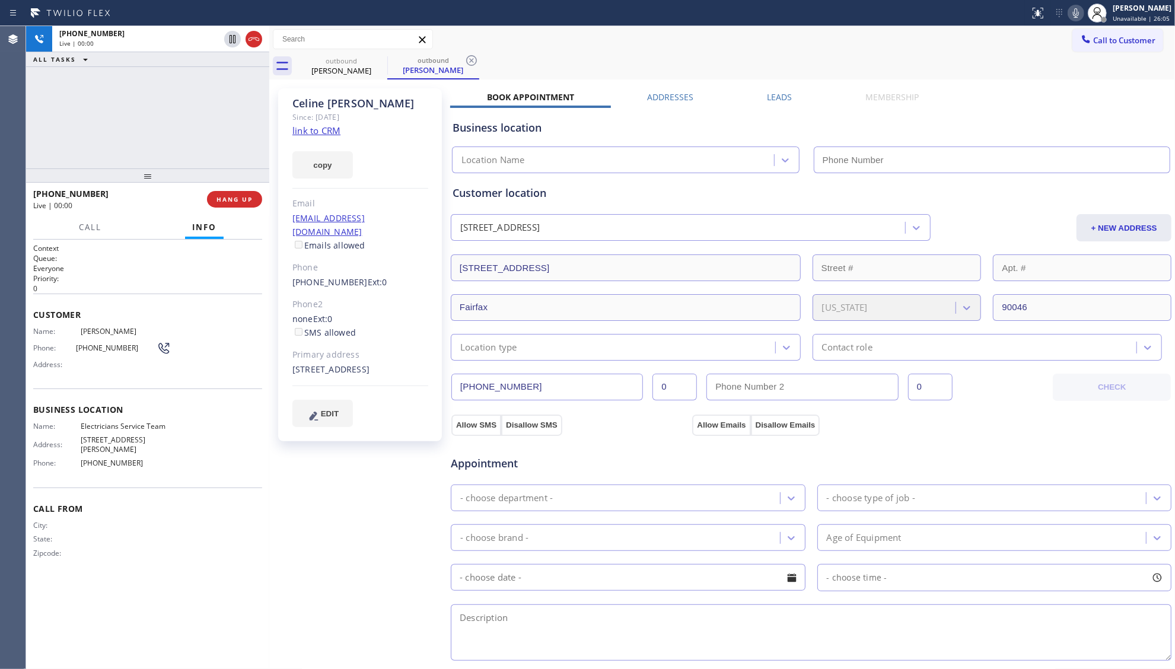
type input "[PHONE_NUMBER]"
click at [237, 202] on span "HANG UP" at bounding box center [234, 199] width 36 height 8
click at [237, 200] on span "HANG UP" at bounding box center [234, 199] width 36 height 8
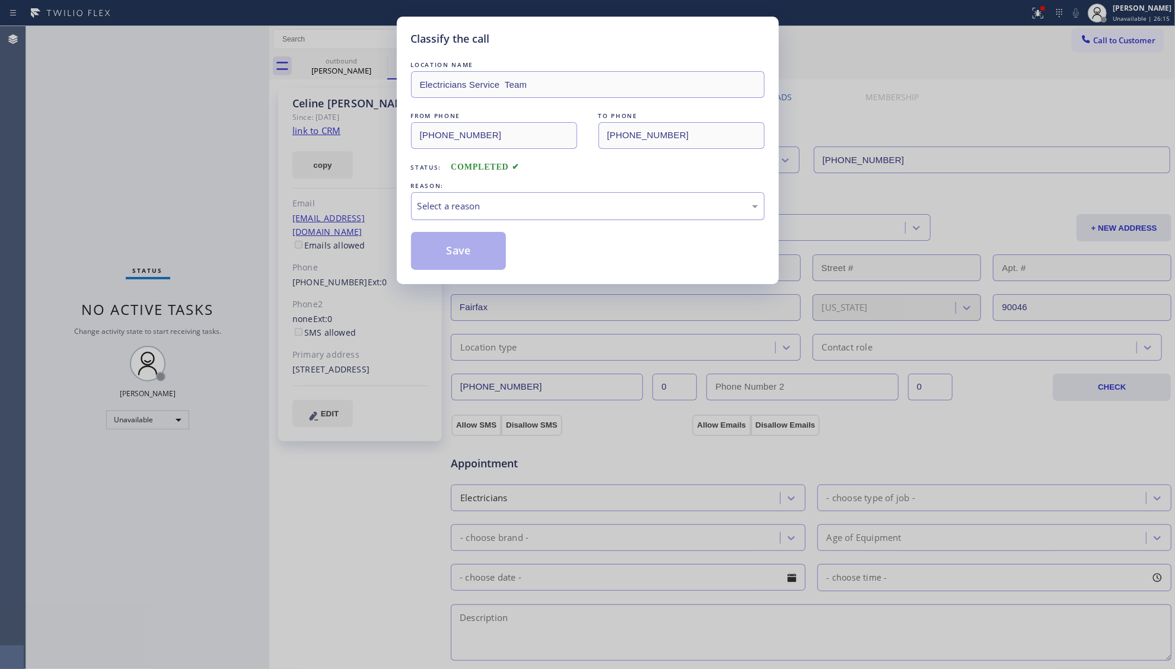
drag, startPoint x: 460, startPoint y: 195, endPoint x: 461, endPoint y: 207, distance: 12.5
click at [460, 197] on div "Select a reason" at bounding box center [587, 206] width 353 height 28
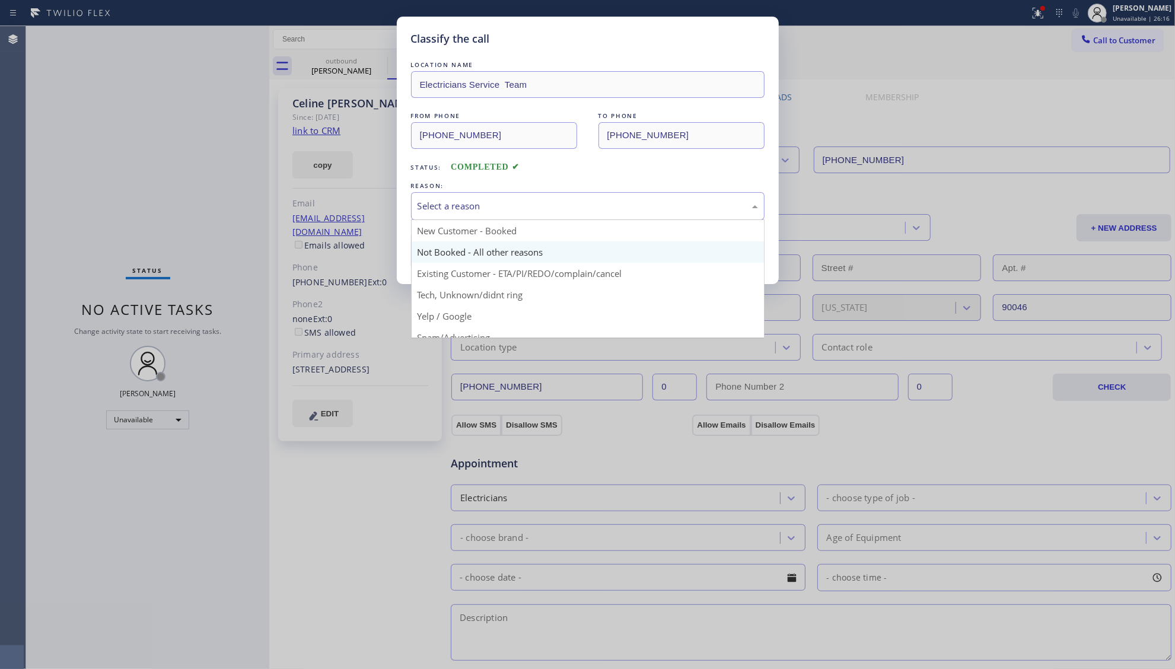
click at [439, 259] on button "Save" at bounding box center [458, 251] width 95 height 38
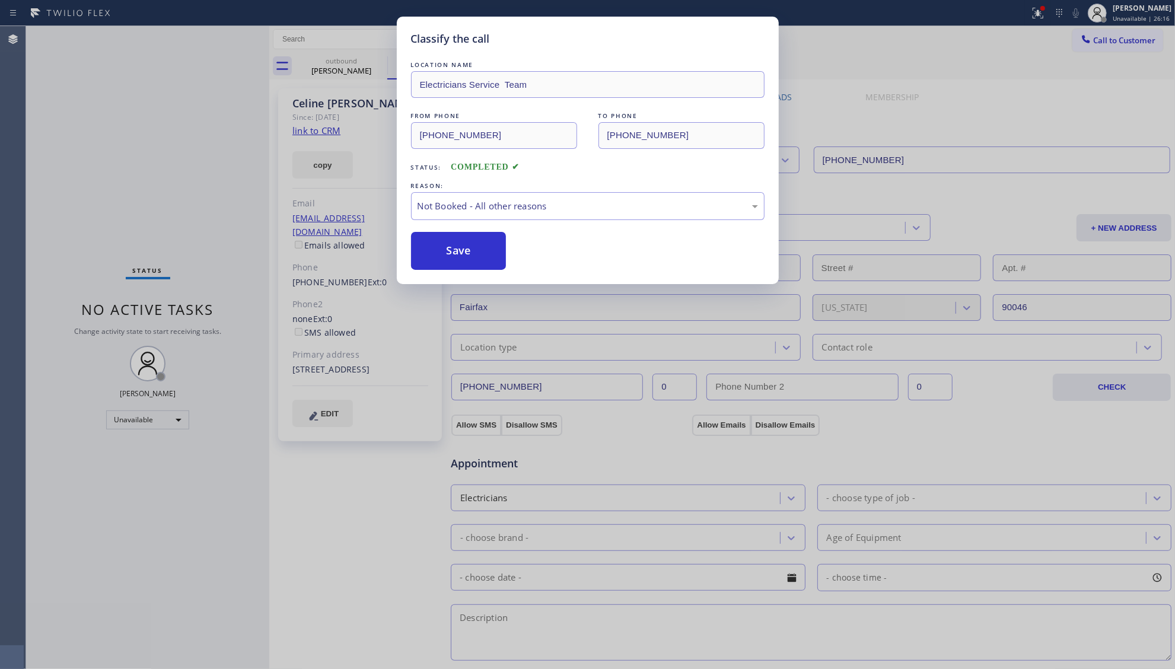
click at [439, 259] on button "Save" at bounding box center [458, 251] width 95 height 38
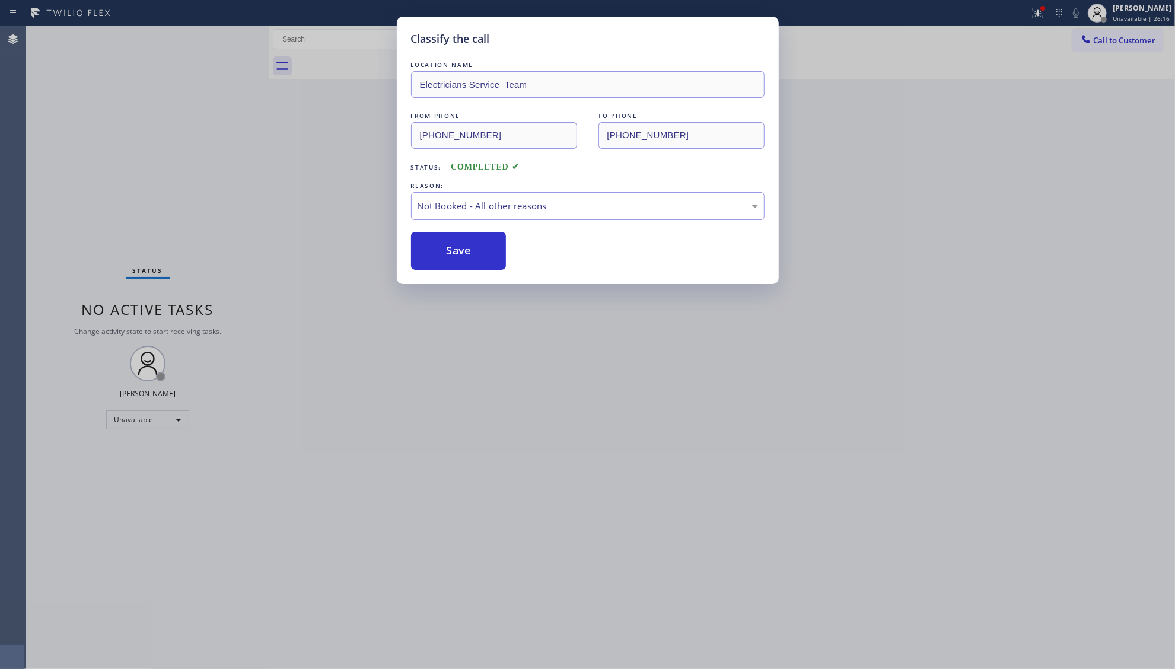
drag, startPoint x: 355, startPoint y: 197, endPoint x: 503, endPoint y: 127, distance: 164.7
click at [361, 196] on div "Classify the call LOCATION NAME Electricians Service Team FROM PHONE [PHONE_NUM…" at bounding box center [587, 334] width 1175 height 669
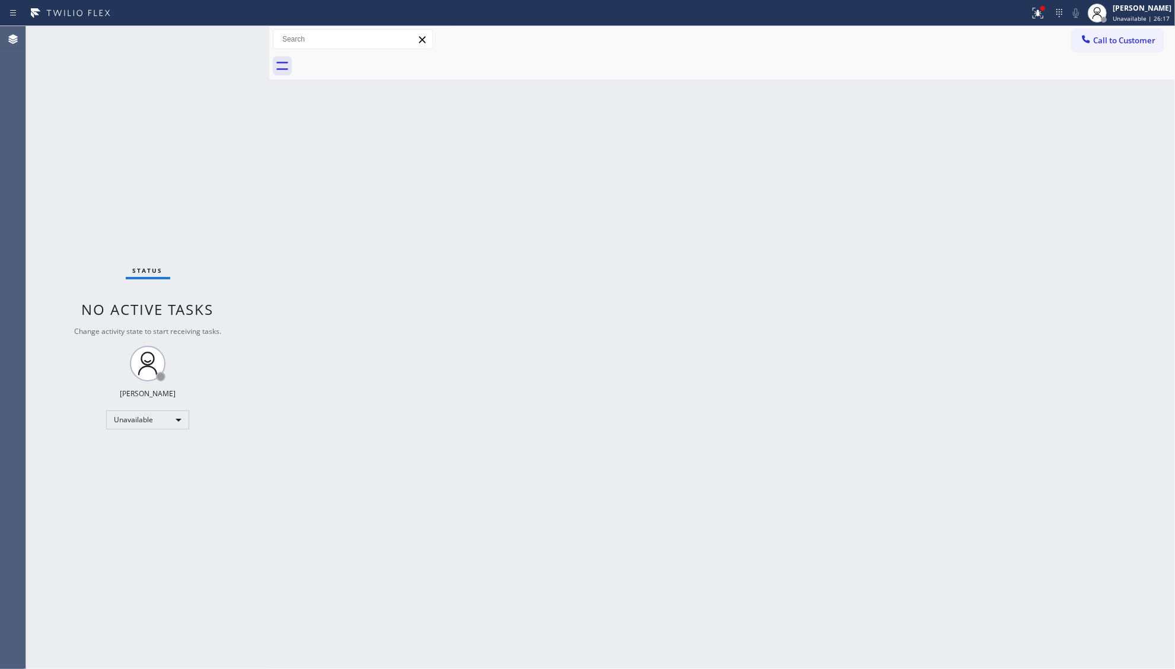
drag, startPoint x: 1049, startPoint y: 8, endPoint x: 964, endPoint y: 94, distance: 121.2
click at [1044, 11] on div at bounding box center [1038, 13] width 26 height 26
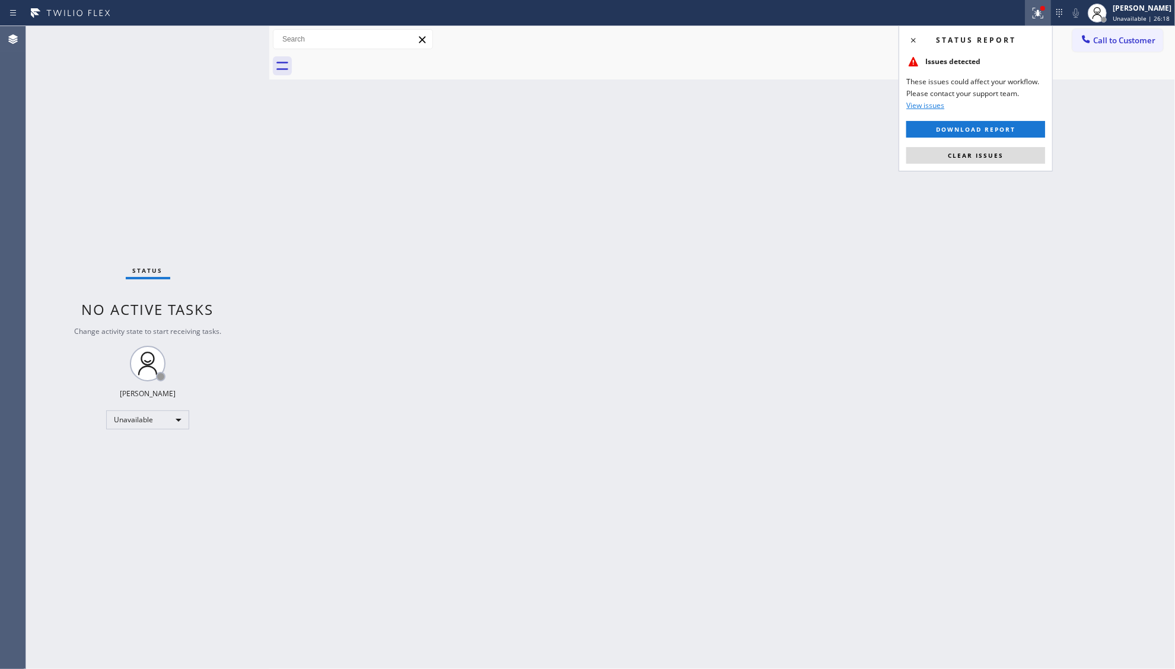
click at [964, 145] on div "Status report Issues detected These issues could affect your workflow. Please c…" at bounding box center [975, 99] width 154 height 146
click at [957, 145] on div "Status report Issues detected These issues could affect your workflow. Please c…" at bounding box center [975, 99] width 154 height 146
click at [961, 159] on span "Clear issues" at bounding box center [976, 155] width 56 height 8
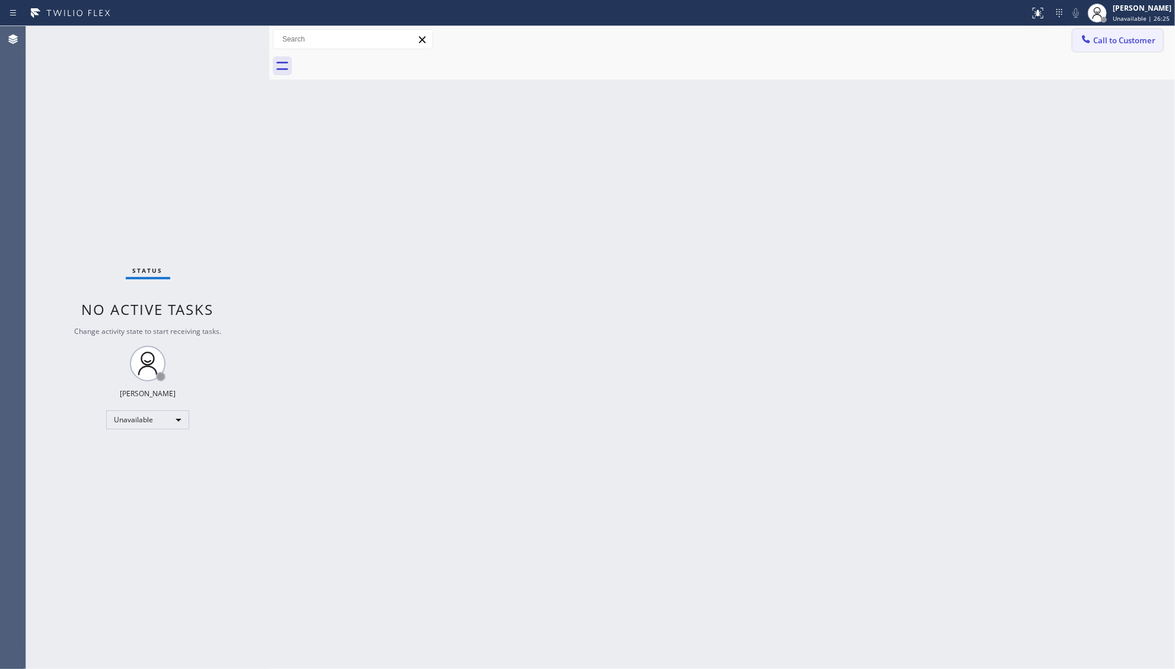
click at [1094, 43] on span "Call to Customer" at bounding box center [1124, 40] width 62 height 11
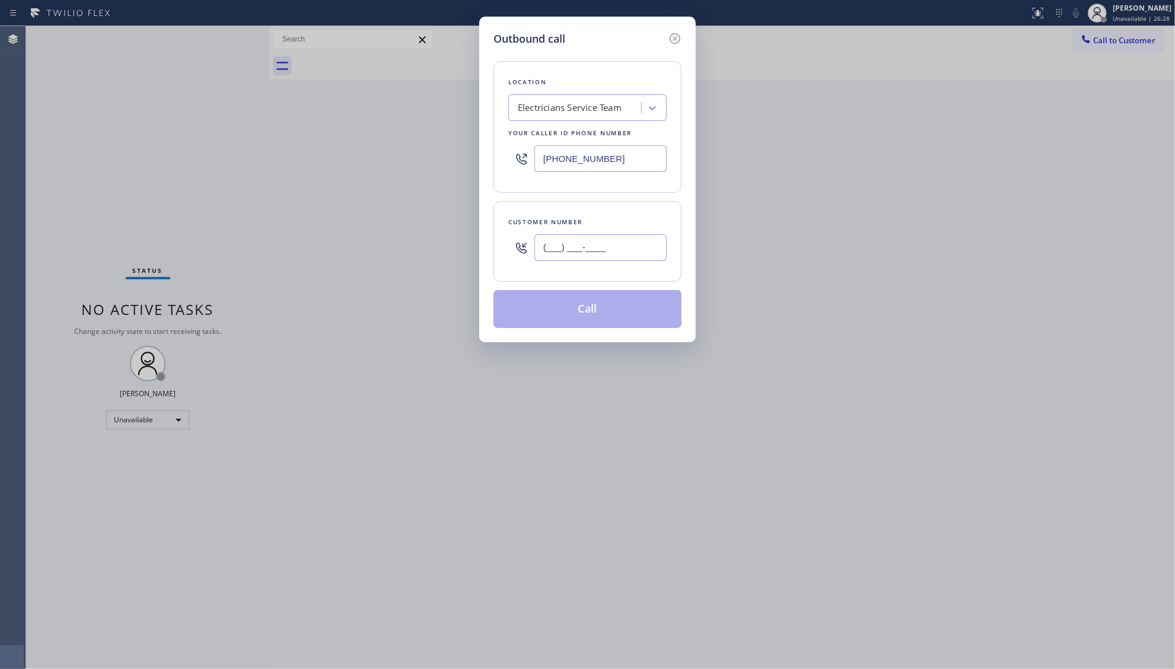
click at [629, 248] on input "(___) ___-____" at bounding box center [600, 247] width 132 height 27
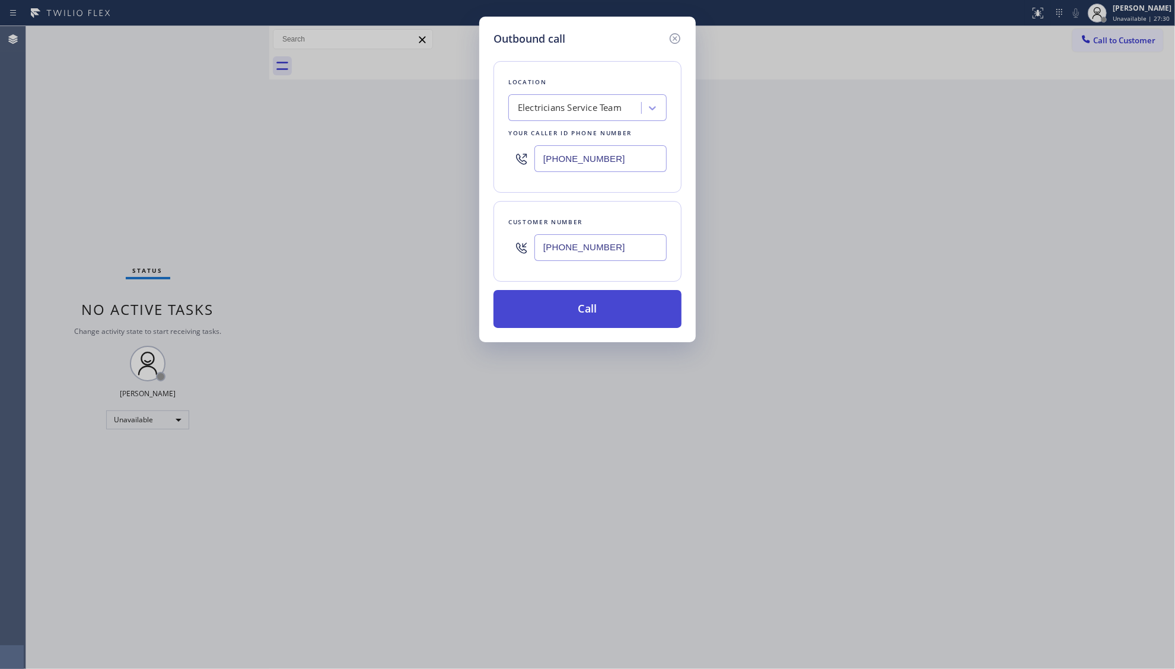
type input "[PHONE_NUMBER]"
click at [579, 301] on button "Call" at bounding box center [587, 309] width 188 height 38
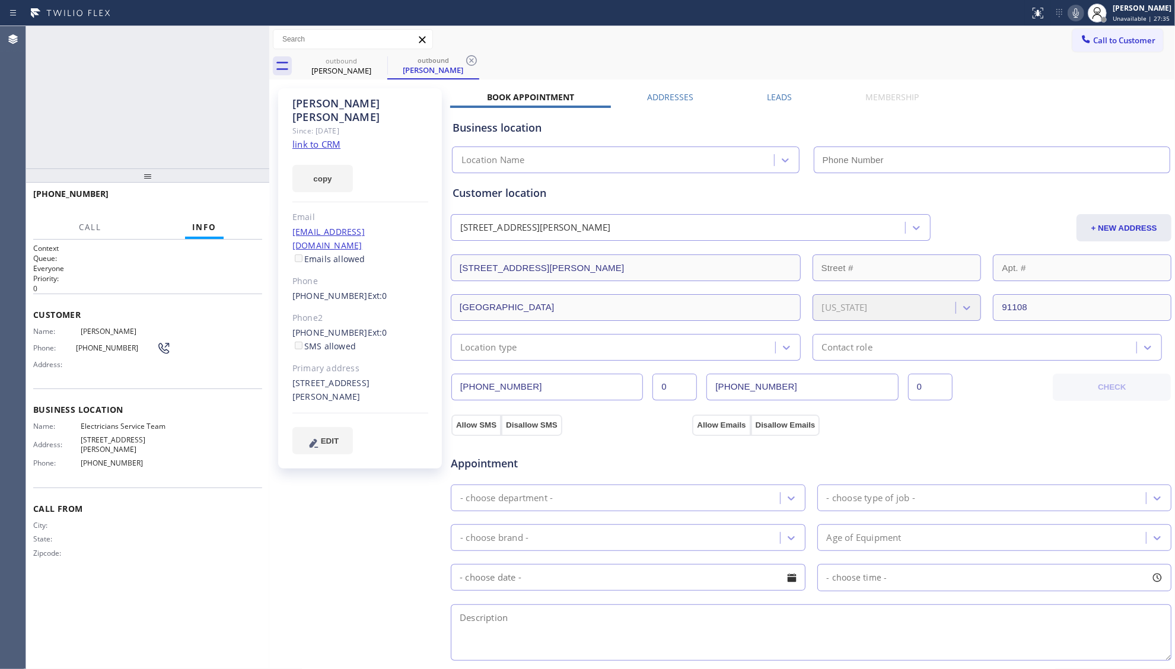
type input "[PHONE_NUMBER]"
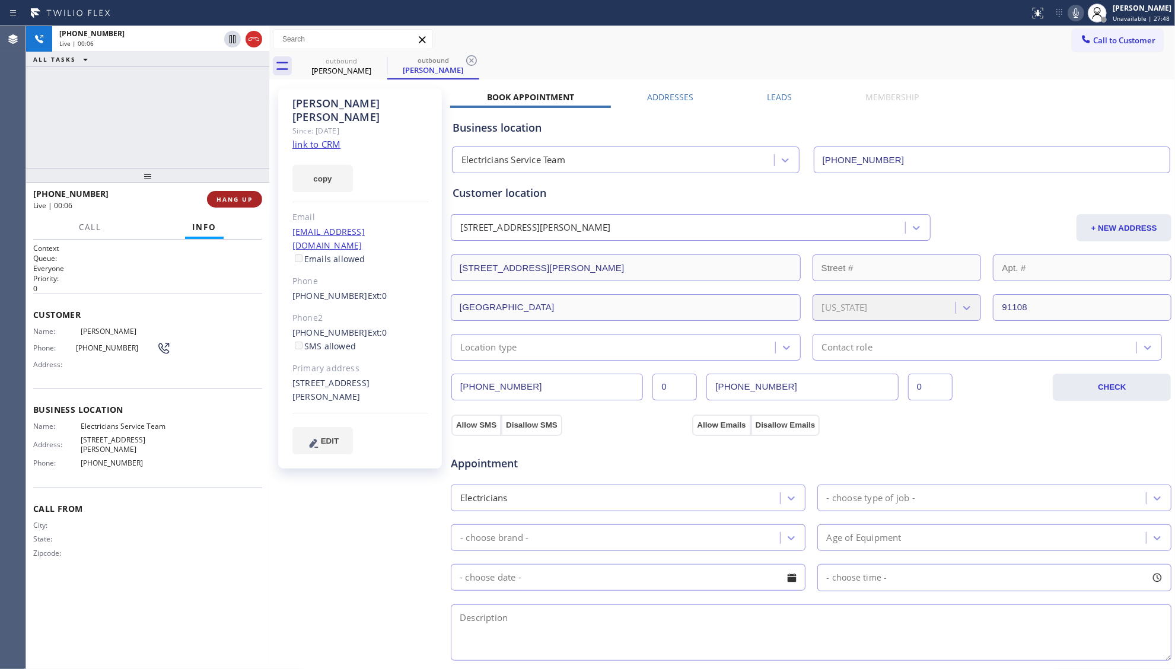
click at [236, 199] on span "HANG UP" at bounding box center [234, 199] width 36 height 8
click at [236, 198] on span "HANG UP" at bounding box center [234, 199] width 36 height 8
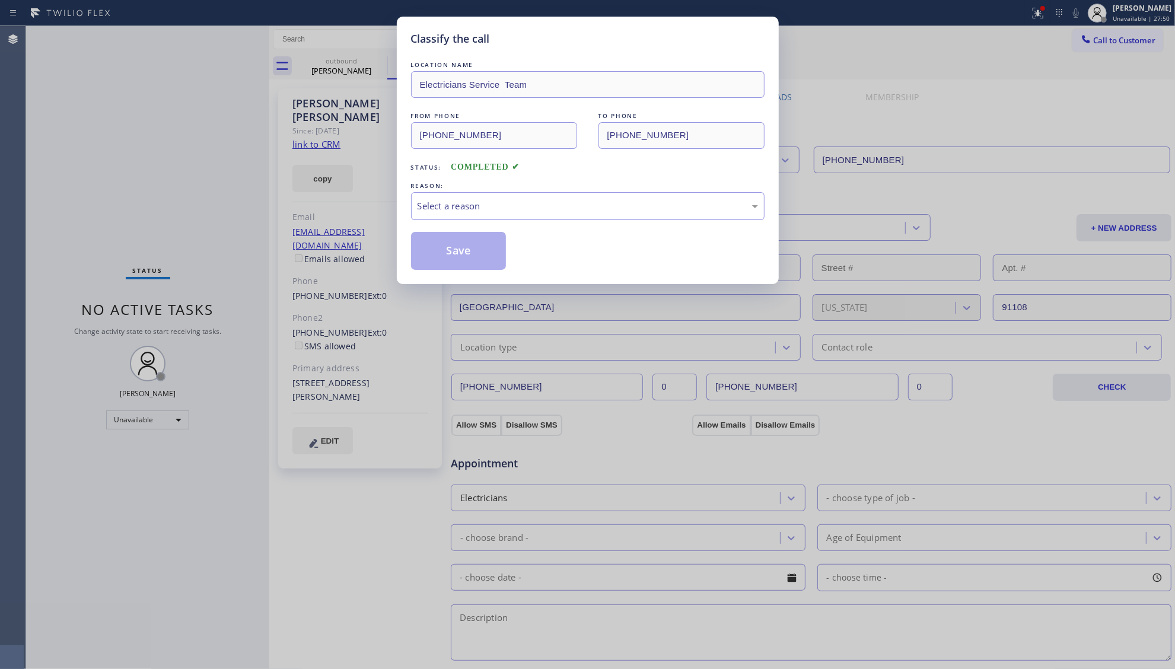
click at [236, 198] on div "Classify the call LOCATION NAME Electricians Service Team FROM PHONE [PHONE_NUM…" at bounding box center [587, 334] width 1175 height 669
click at [441, 200] on div "Select a reason" at bounding box center [587, 206] width 340 height 14
click at [436, 244] on button "Save" at bounding box center [458, 251] width 95 height 38
click at [436, 242] on button "Save" at bounding box center [458, 251] width 95 height 38
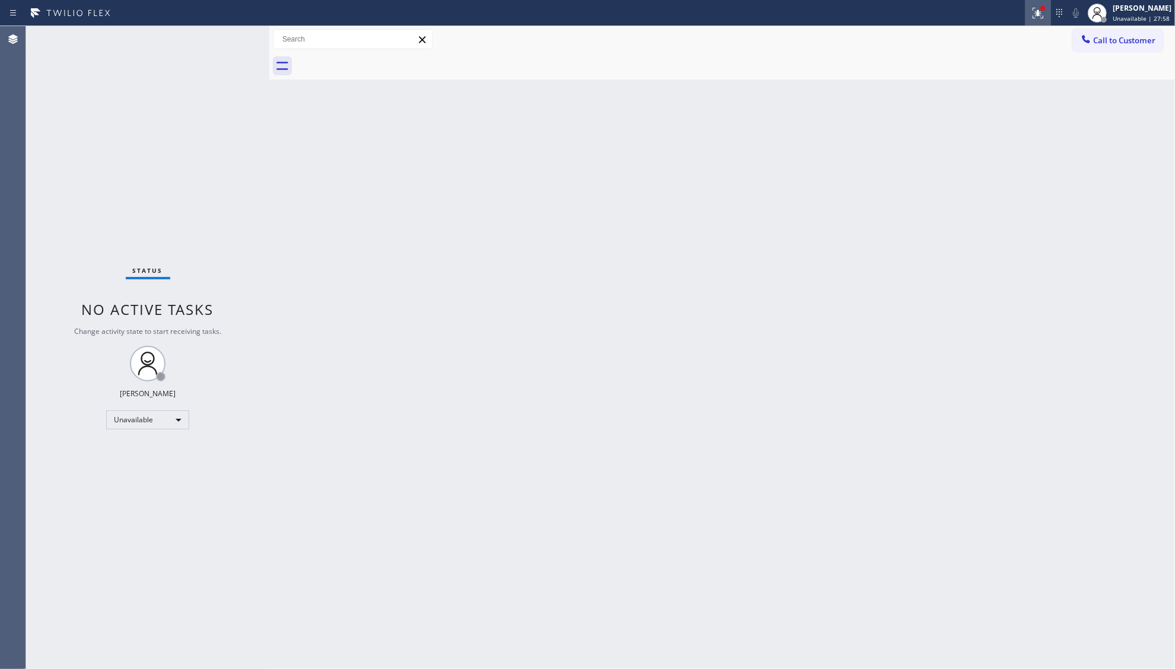
click at [1040, 23] on button at bounding box center [1038, 13] width 26 height 26
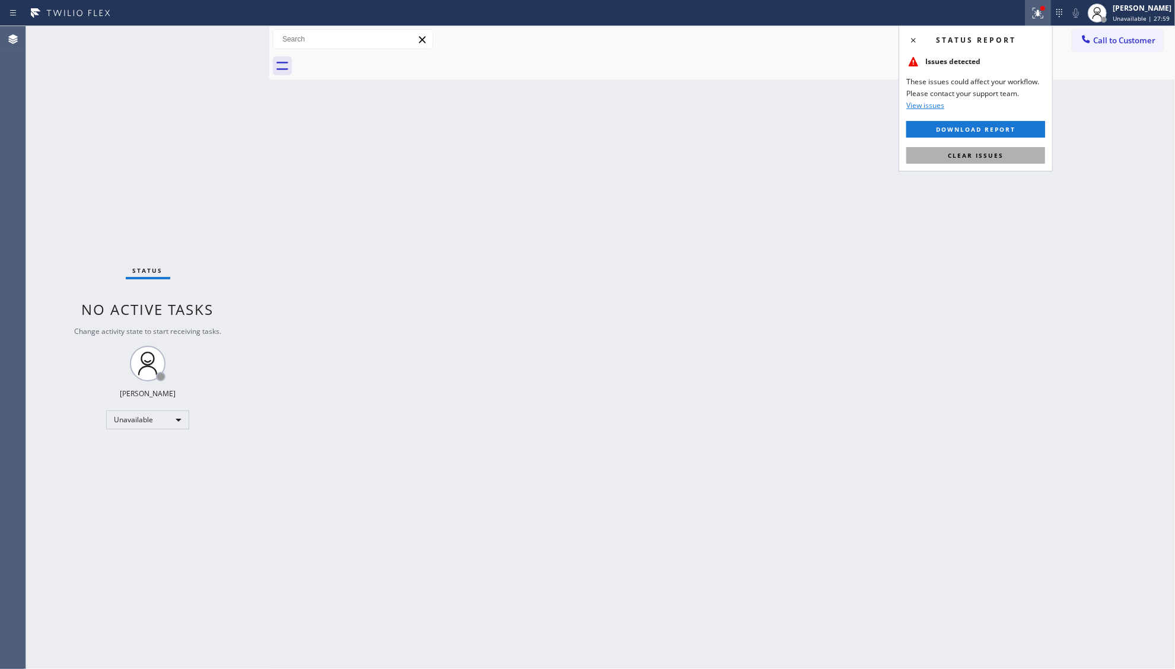
click at [999, 148] on button "Clear issues" at bounding box center [975, 155] width 139 height 17
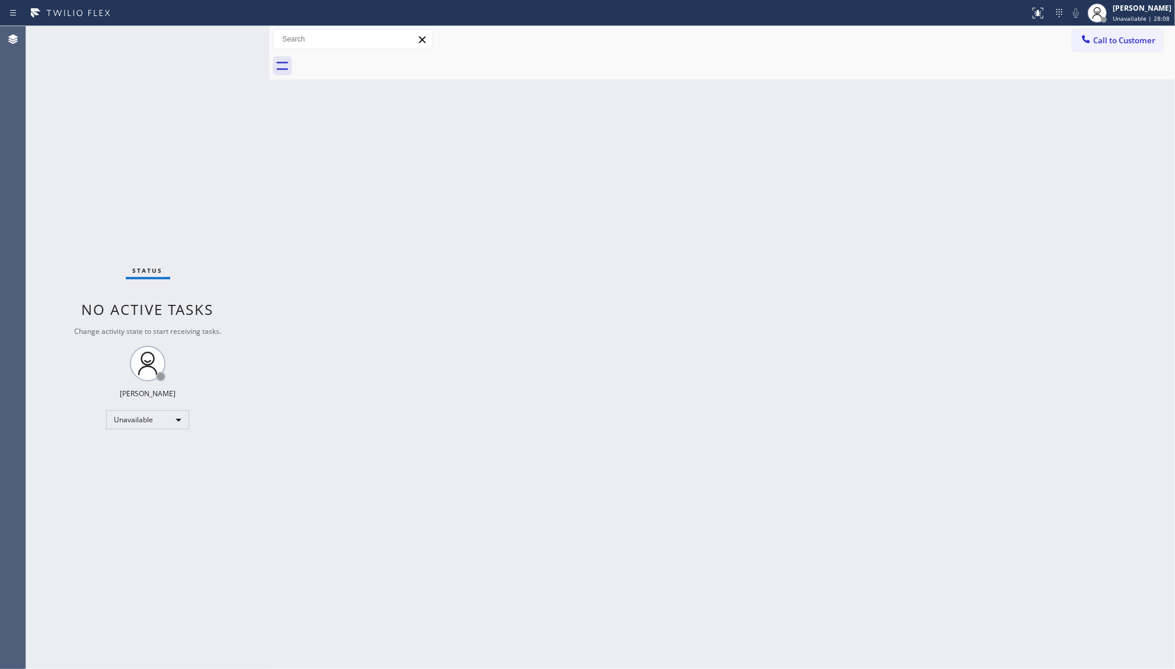
drag, startPoint x: 1116, startPoint y: 46, endPoint x: 780, endPoint y: 125, distance: 344.8
click at [1113, 46] on button "Call to Customer" at bounding box center [1117, 40] width 91 height 23
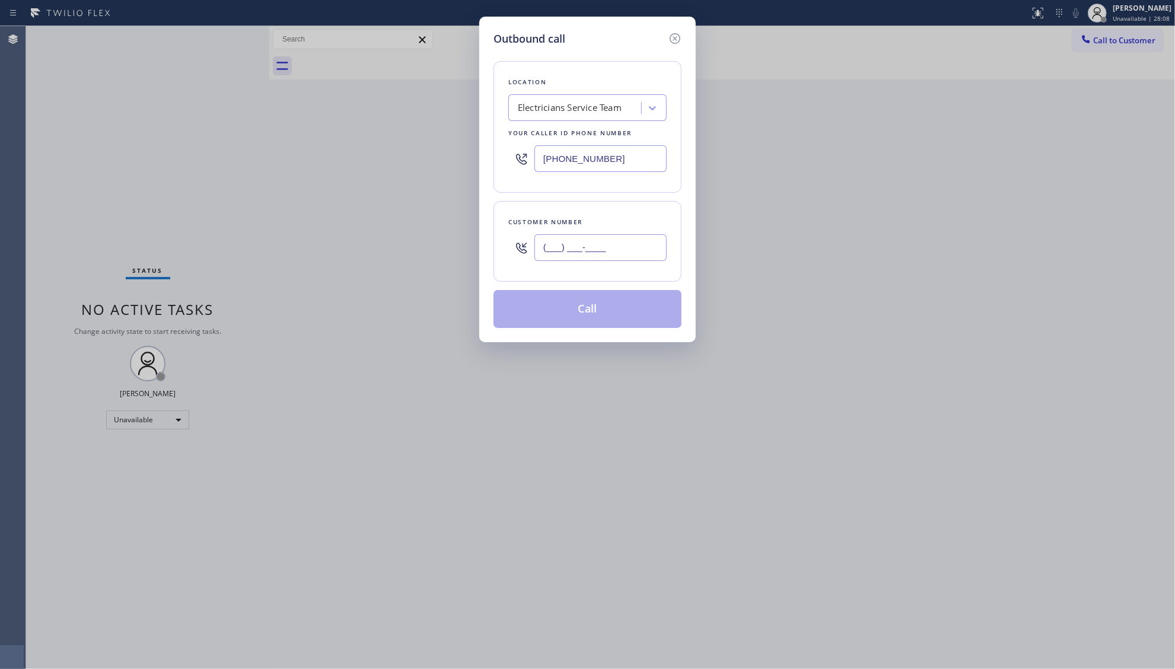
click at [625, 257] on input "(___) ___-____" at bounding box center [600, 247] width 132 height 27
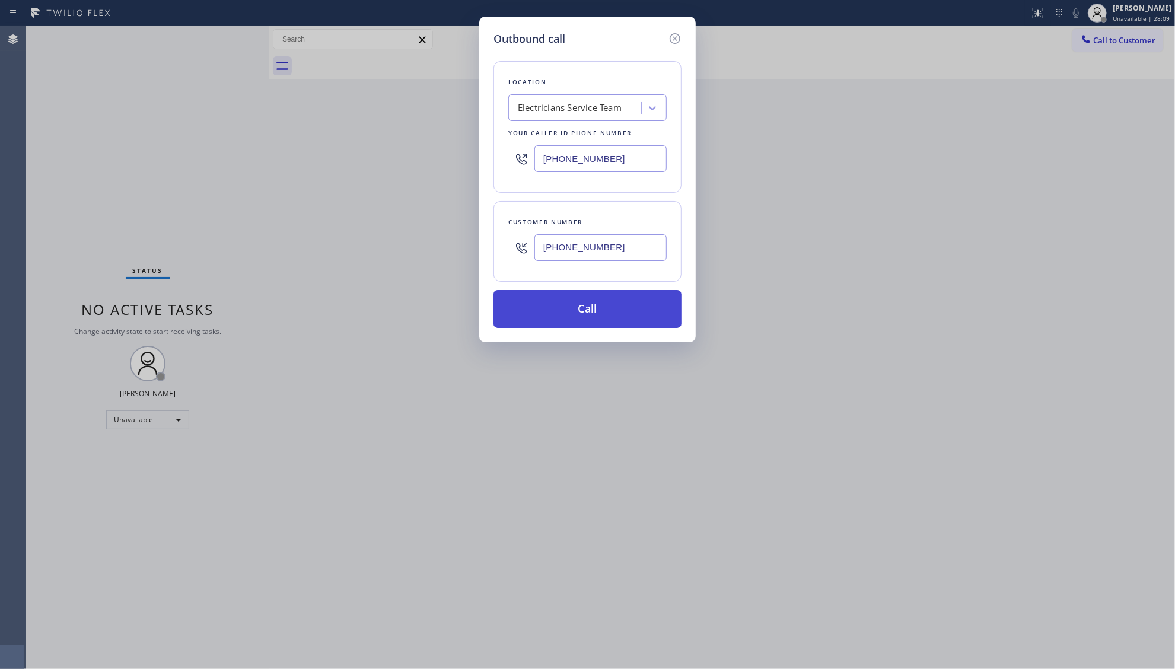
type input "[PHONE_NUMBER]"
click at [601, 299] on button "Call" at bounding box center [587, 309] width 188 height 38
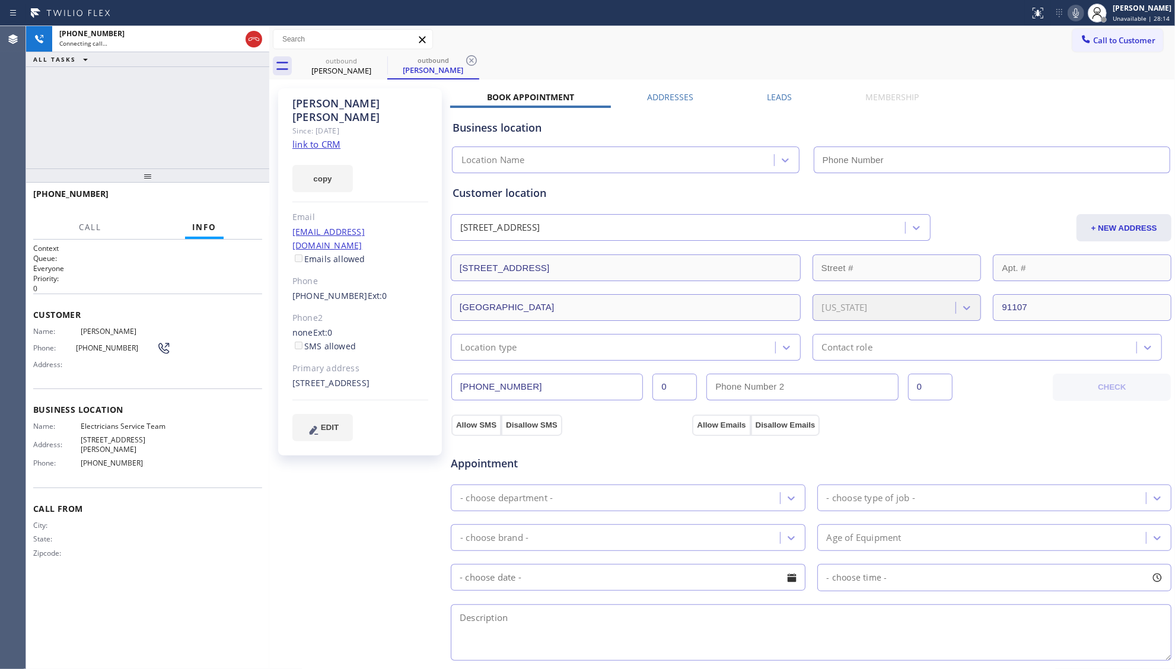
type input "[PHONE_NUMBER]"
click at [466, 58] on icon at bounding box center [471, 60] width 14 height 14
click at [788, 97] on div "Leads" at bounding box center [780, 99] width 98 height 17
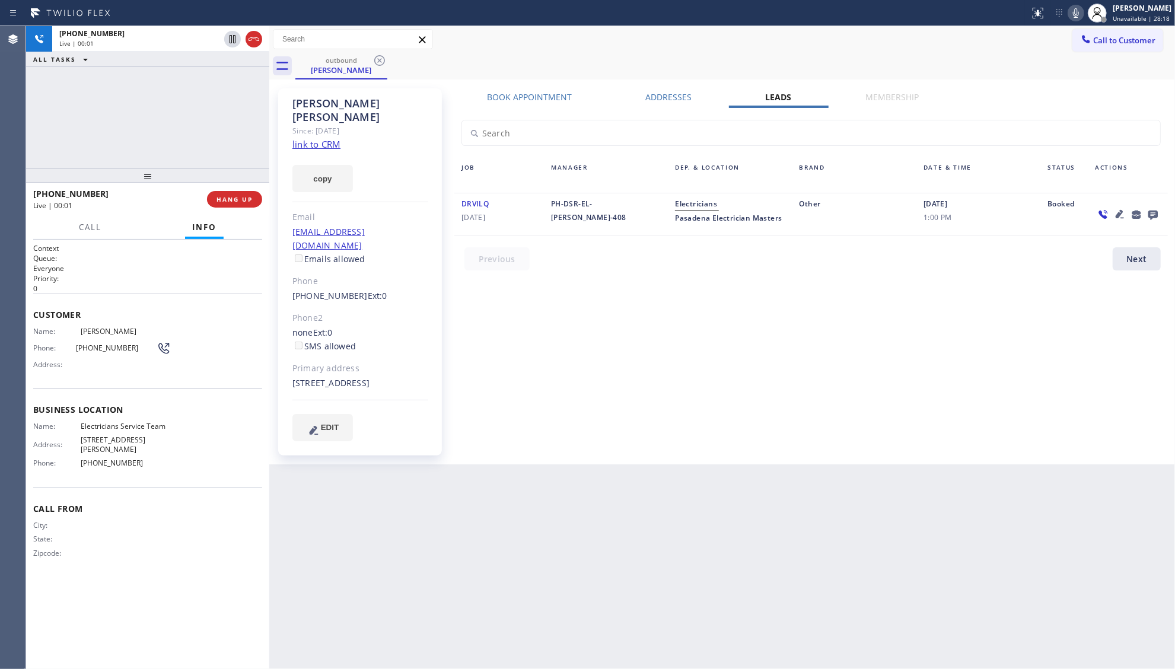
click at [1153, 212] on icon at bounding box center [1153, 214] width 14 height 15
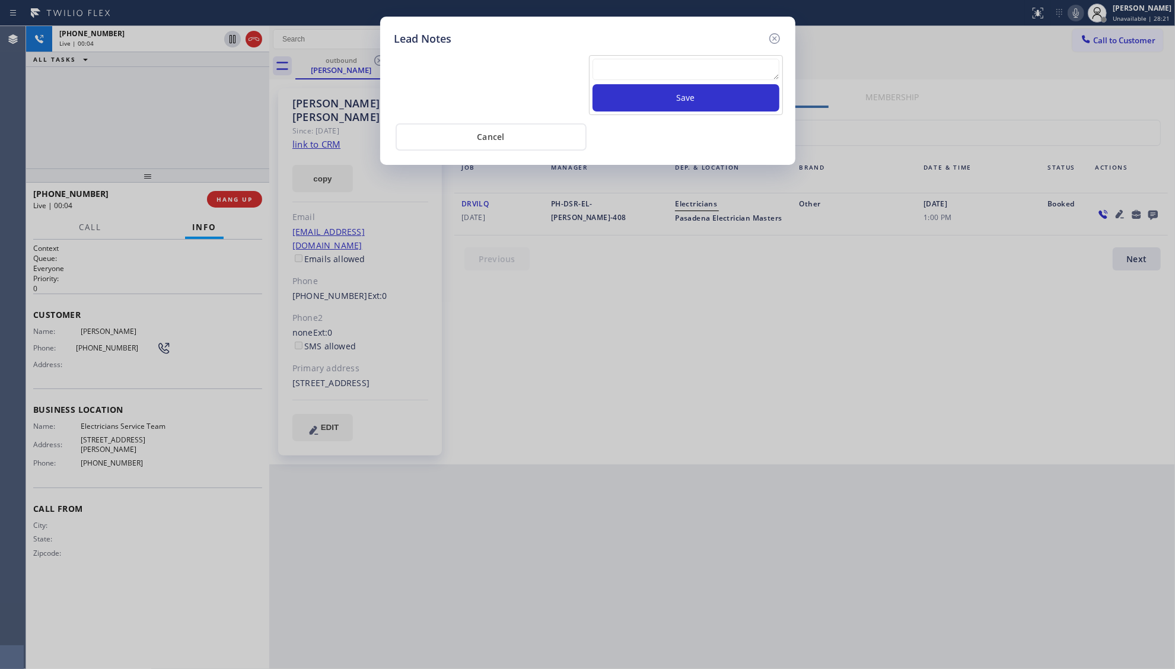
click at [655, 71] on textarea at bounding box center [685, 69] width 187 height 21
type textarea "ff"
drag, startPoint x: 699, startPoint y: 97, endPoint x: 707, endPoint y: 94, distance: 9.0
click at [699, 96] on button "Save" at bounding box center [685, 97] width 187 height 27
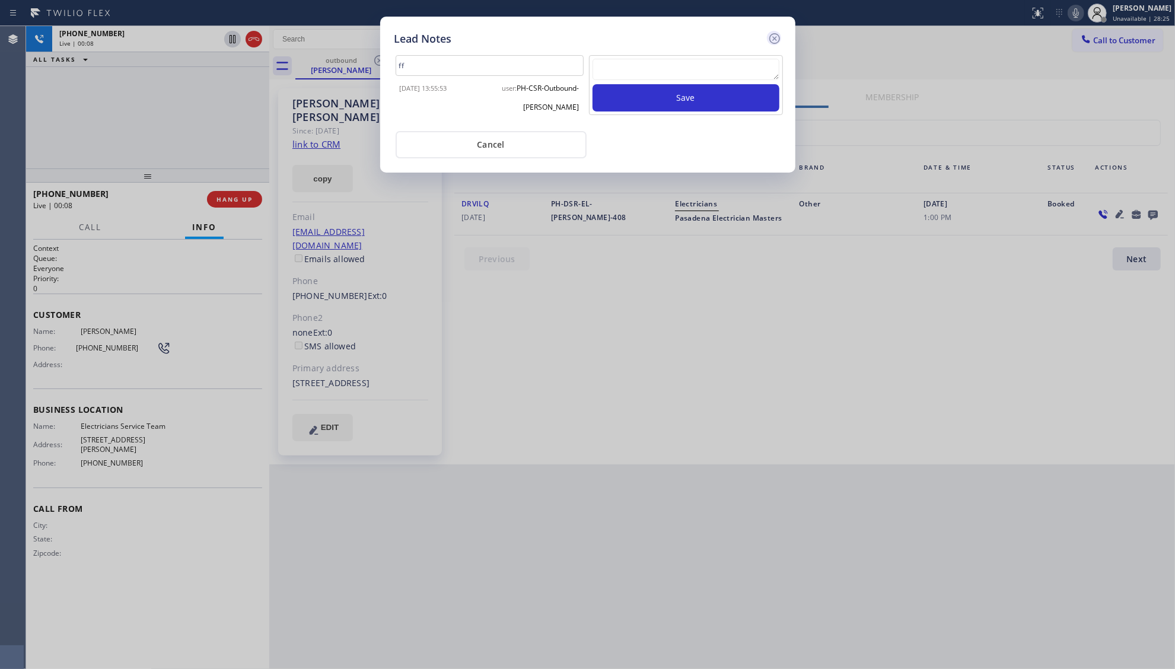
click at [771, 39] on icon at bounding box center [774, 38] width 14 height 14
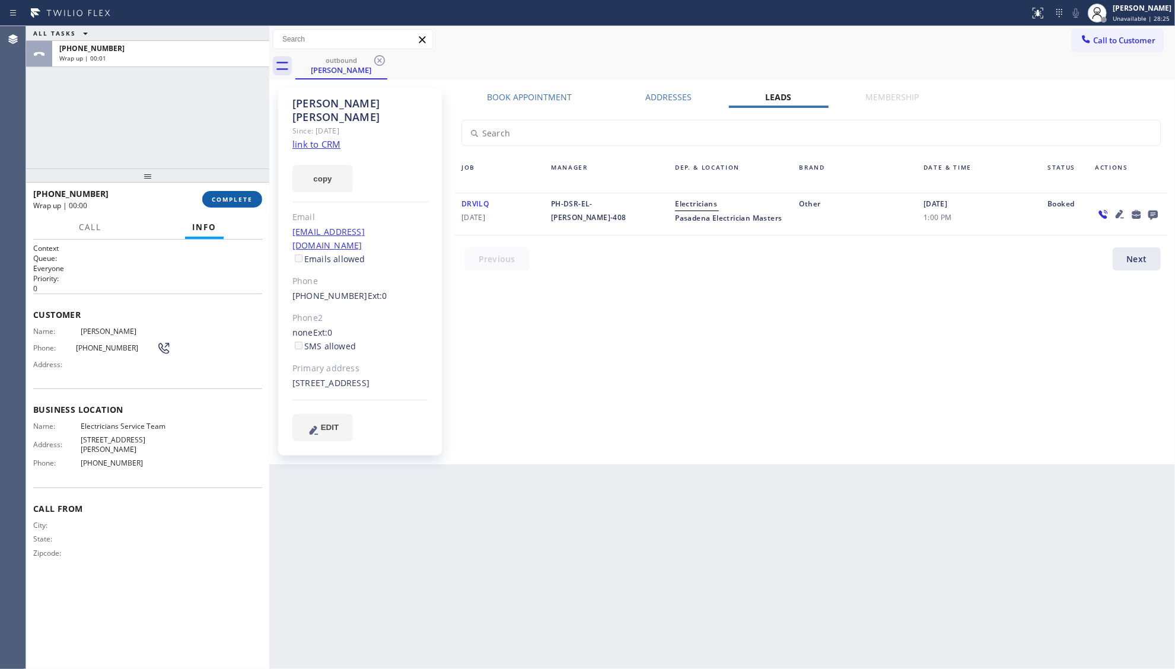
click at [240, 195] on button "COMPLETE" at bounding box center [232, 199] width 60 height 17
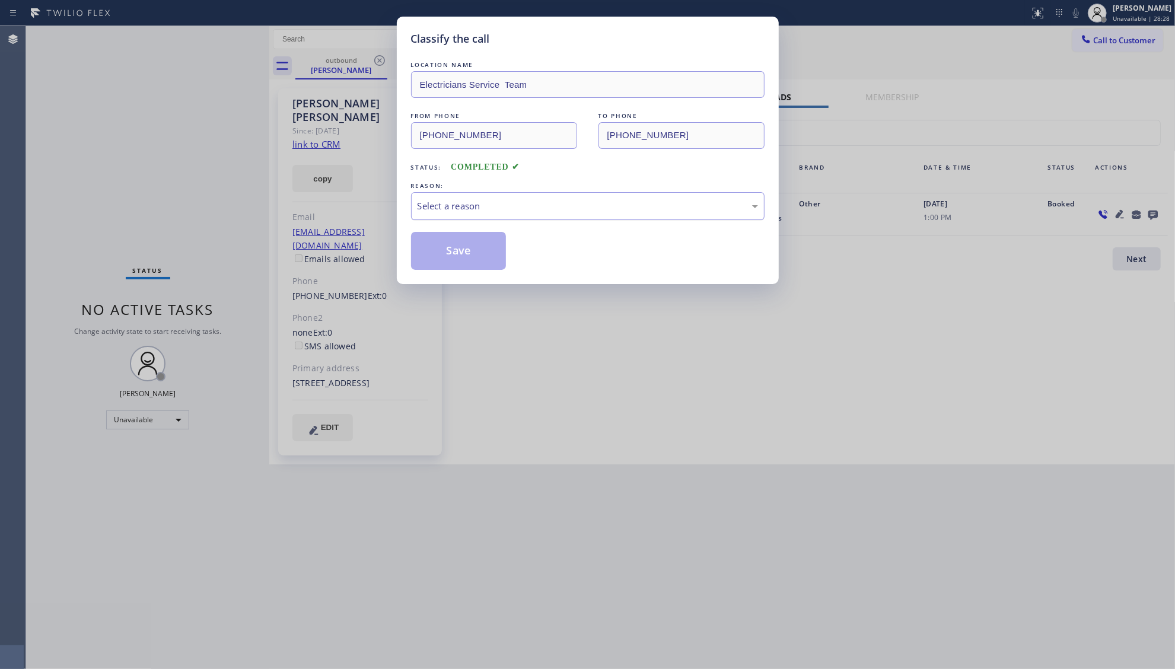
click at [447, 192] on div "REASON: Select a reason" at bounding box center [587, 200] width 353 height 40
click at [447, 215] on div "Select a reason" at bounding box center [587, 206] width 353 height 28
drag, startPoint x: 448, startPoint y: 252, endPoint x: 474, endPoint y: 232, distance: 32.6
click at [449, 250] on button "Save" at bounding box center [458, 251] width 95 height 38
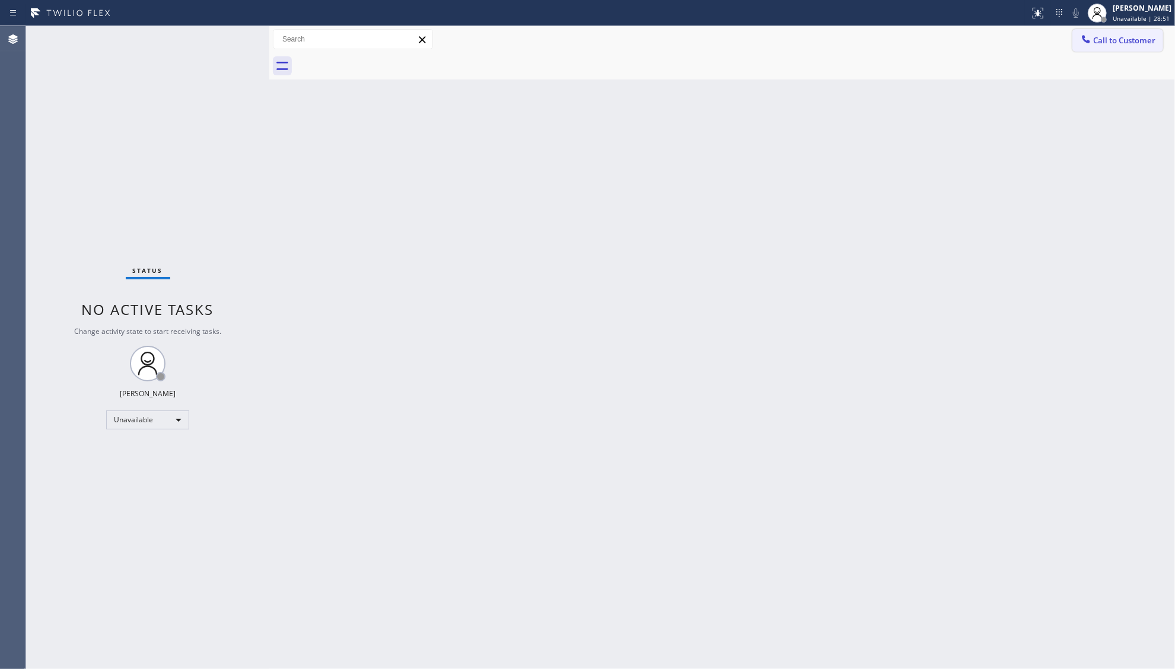
click at [1115, 38] on span "Call to Customer" at bounding box center [1124, 40] width 62 height 11
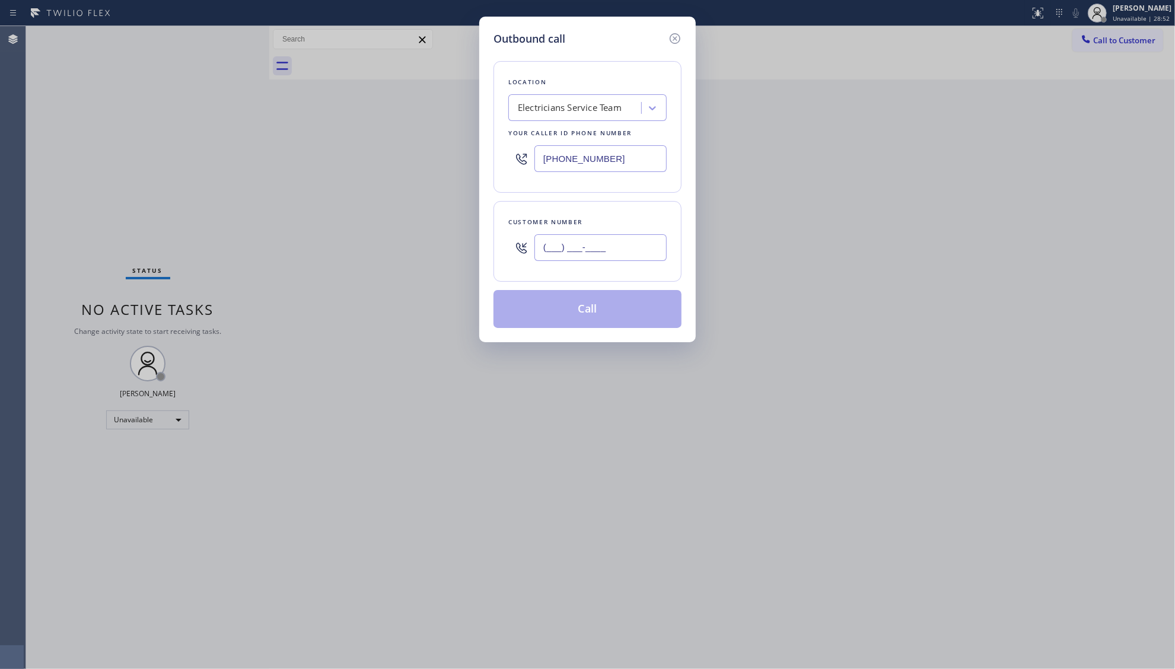
click at [615, 247] on input "(___) ___-____" at bounding box center [600, 247] width 132 height 27
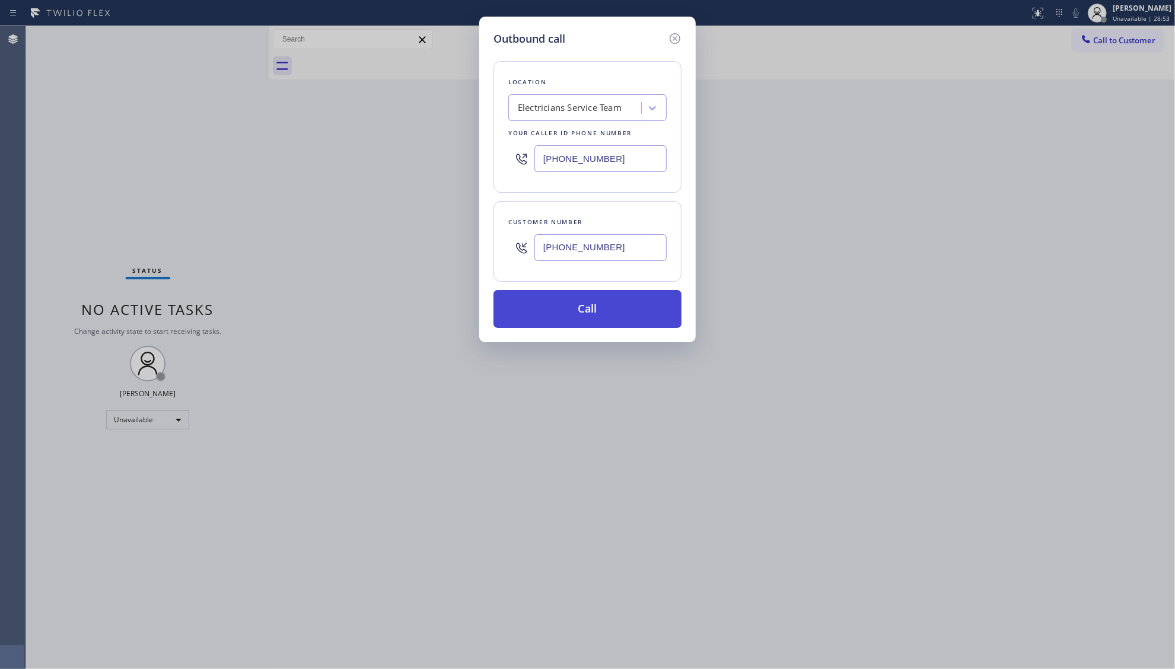
type input "[PHONE_NUMBER]"
click at [587, 317] on button "Call" at bounding box center [587, 309] width 188 height 38
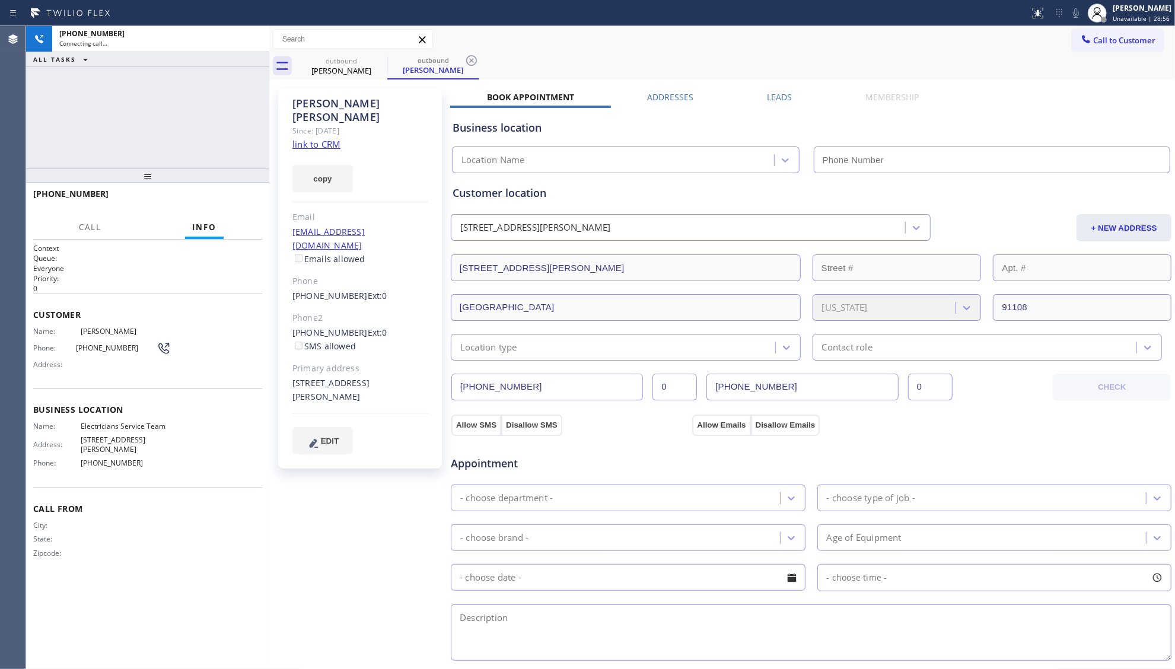
click at [785, 100] on label "Leads" at bounding box center [779, 96] width 25 height 11
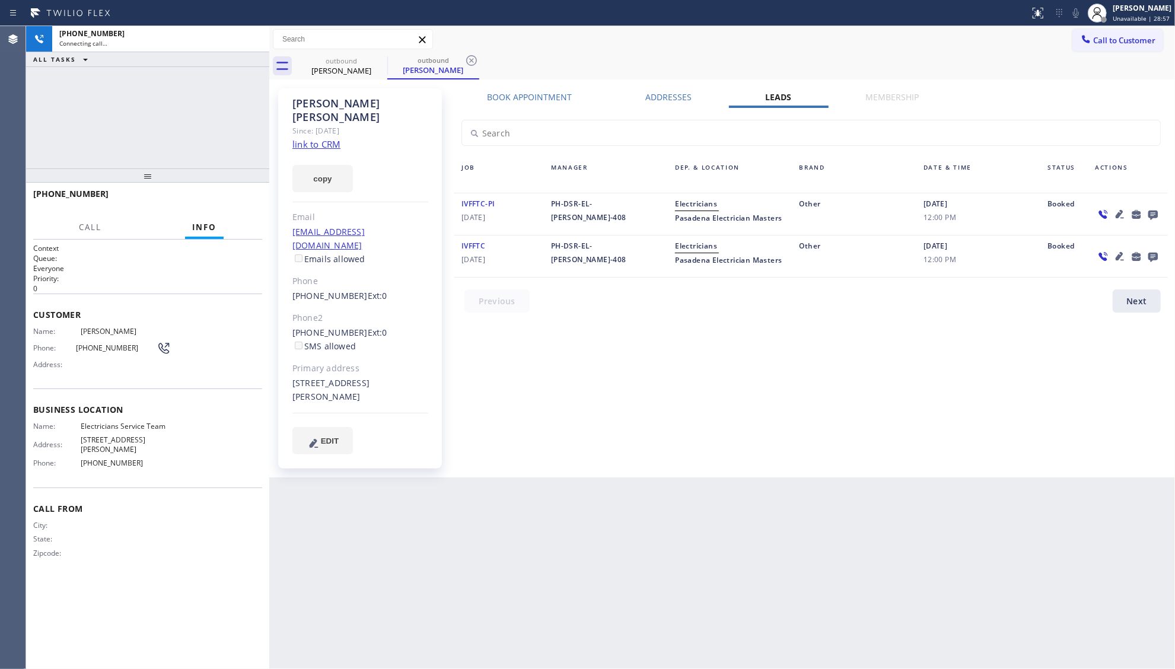
click at [1153, 211] on icon at bounding box center [1152, 215] width 9 height 9
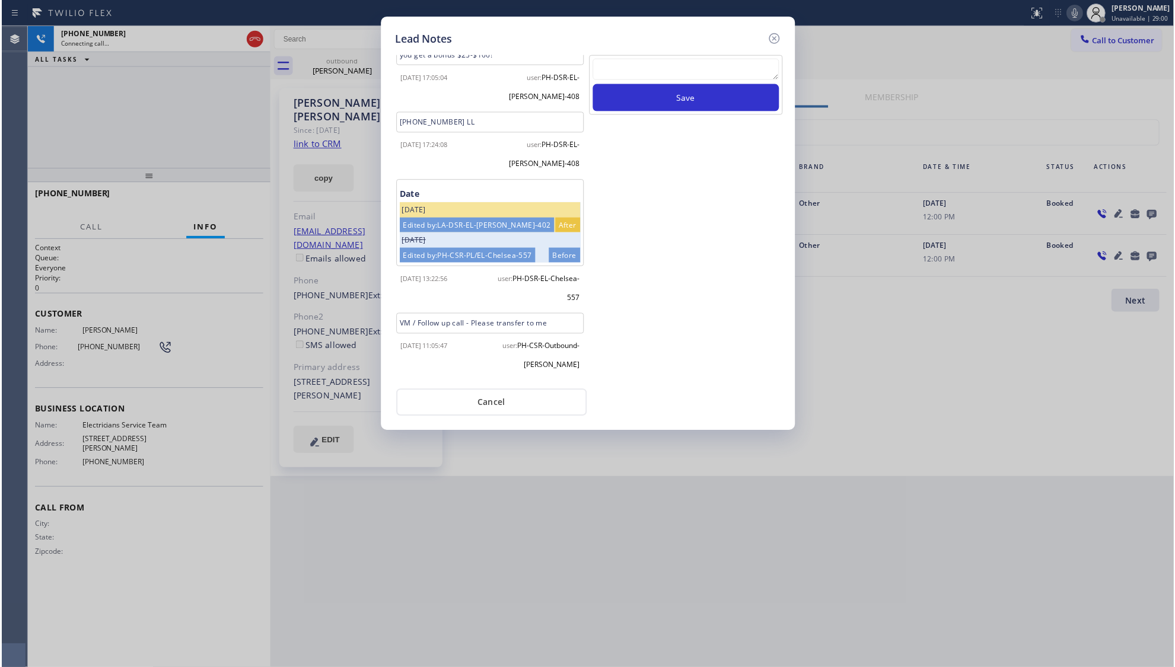
scroll to position [114, 0]
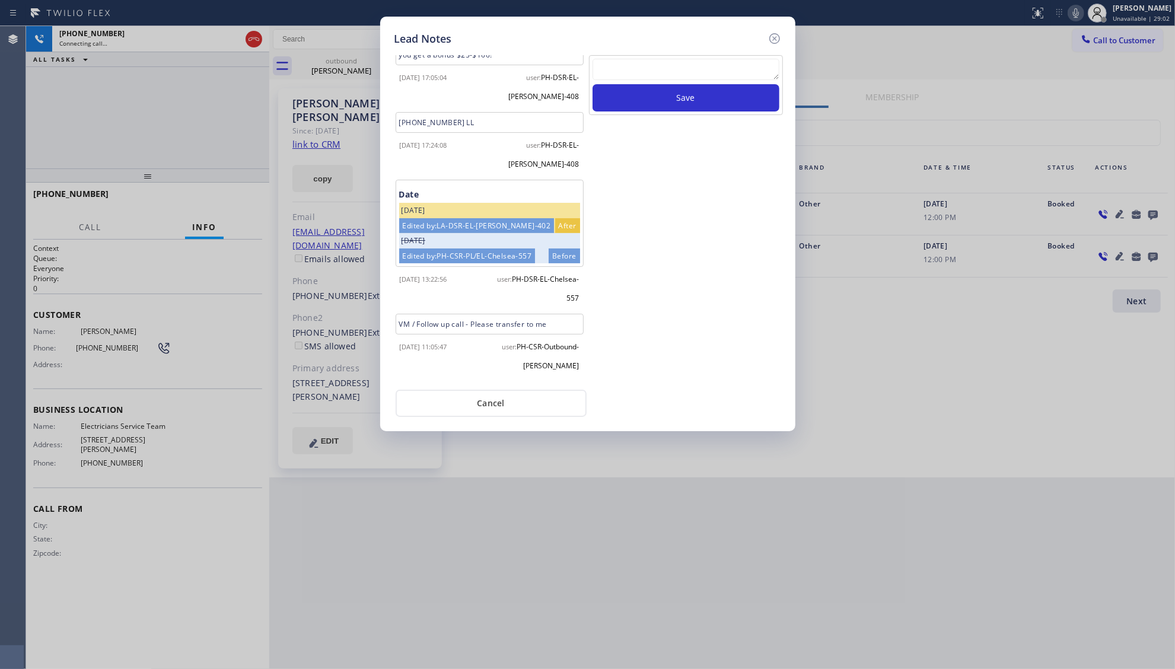
click at [669, 76] on textarea at bounding box center [685, 69] width 187 height 21
type textarea "ff"
click at [668, 96] on button "Save" at bounding box center [685, 97] width 187 height 27
click at [769, 40] on icon at bounding box center [774, 38] width 14 height 14
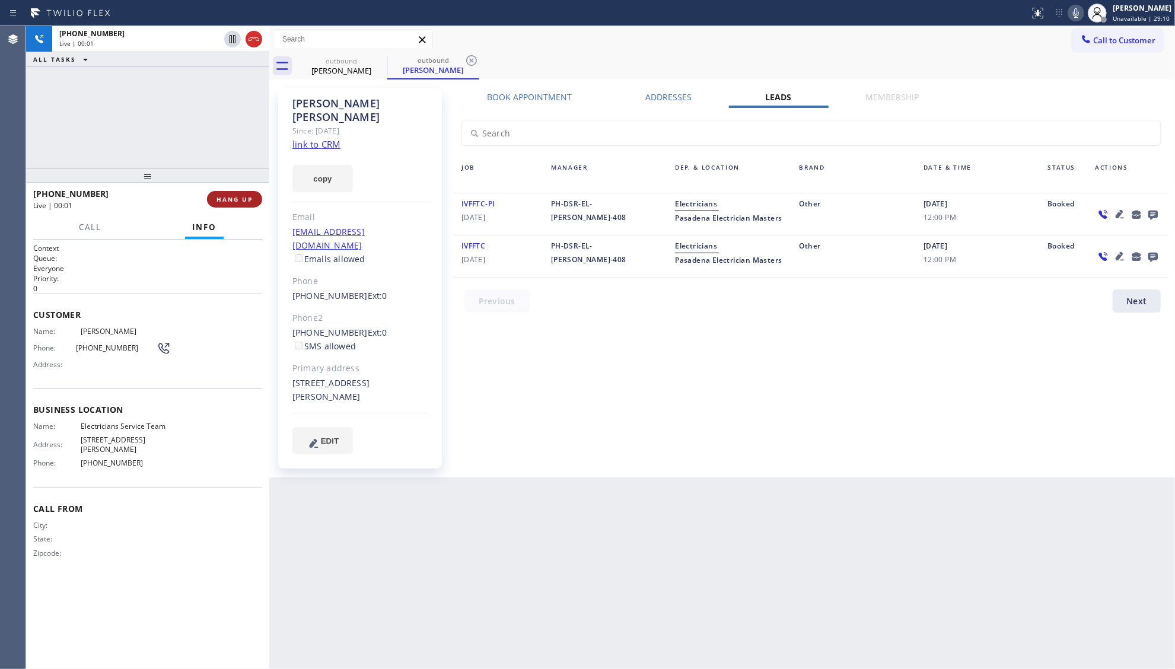
click at [235, 203] on span "HANG UP" at bounding box center [234, 199] width 36 height 8
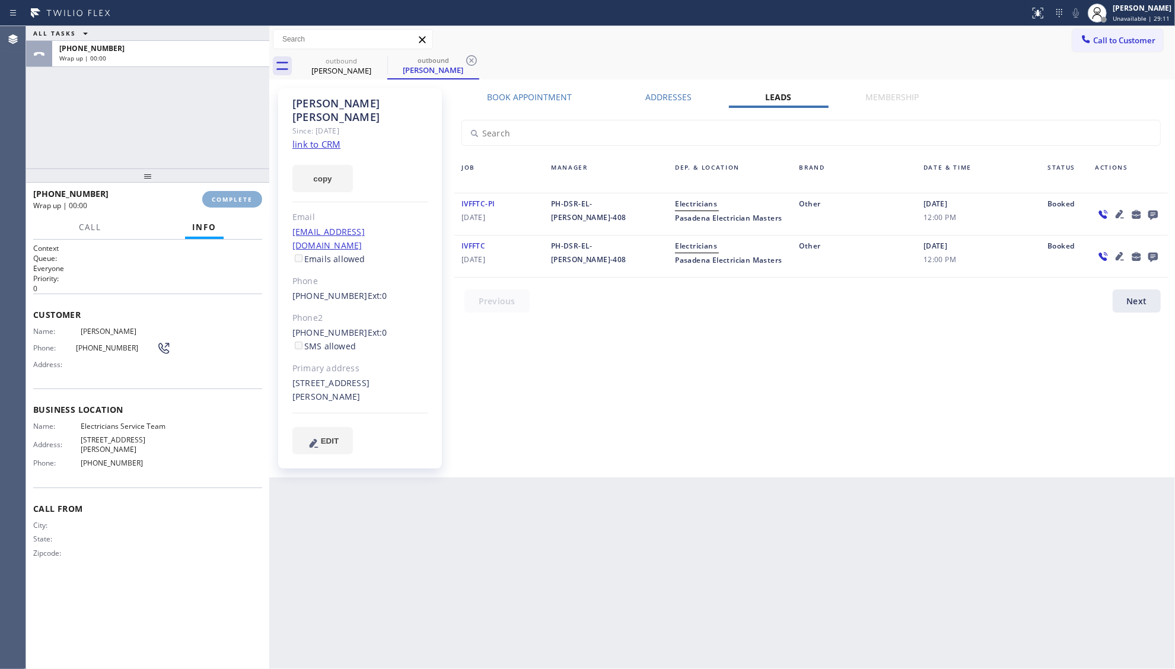
click at [236, 200] on span "COMPLETE" at bounding box center [232, 199] width 41 height 8
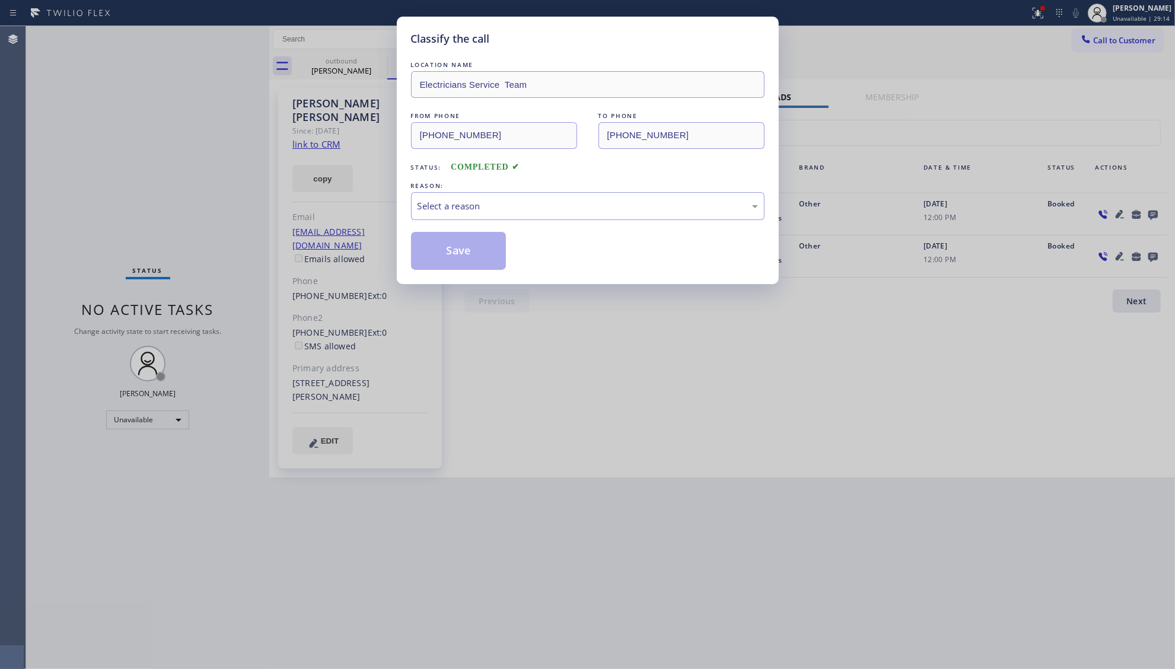
click at [472, 171] on span "COMPLETED" at bounding box center [485, 166] width 69 height 9
click at [493, 211] on div "Select a reason" at bounding box center [587, 206] width 340 height 14
click at [472, 251] on button "Save" at bounding box center [458, 251] width 95 height 38
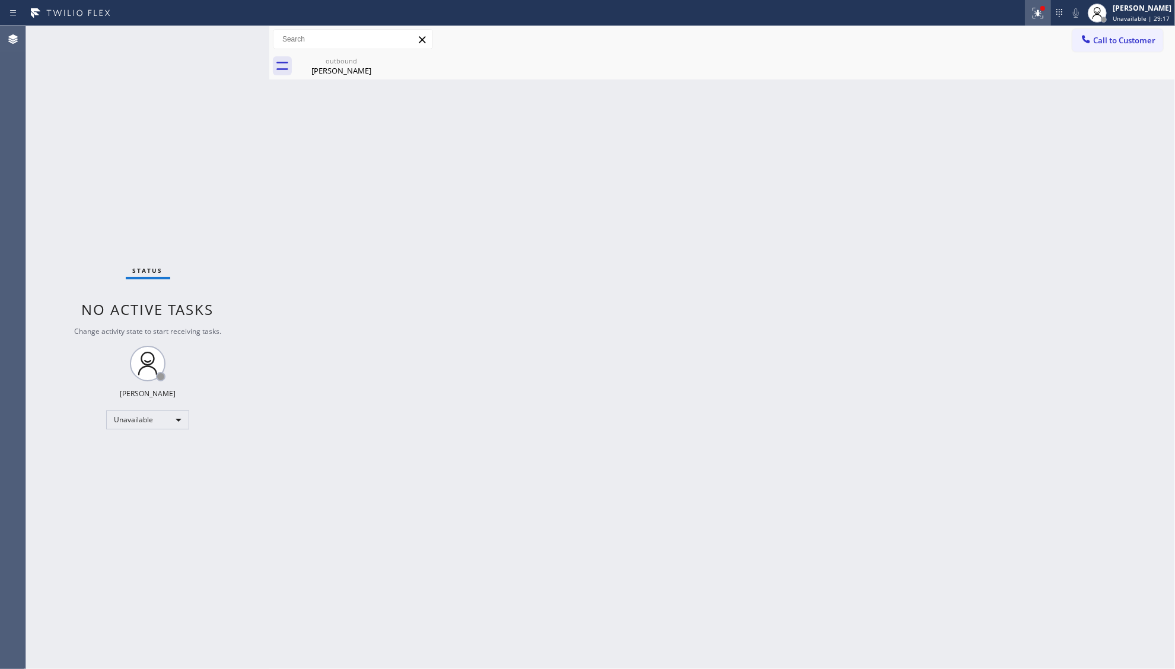
click at [1044, 17] on icon at bounding box center [1038, 13] width 14 height 14
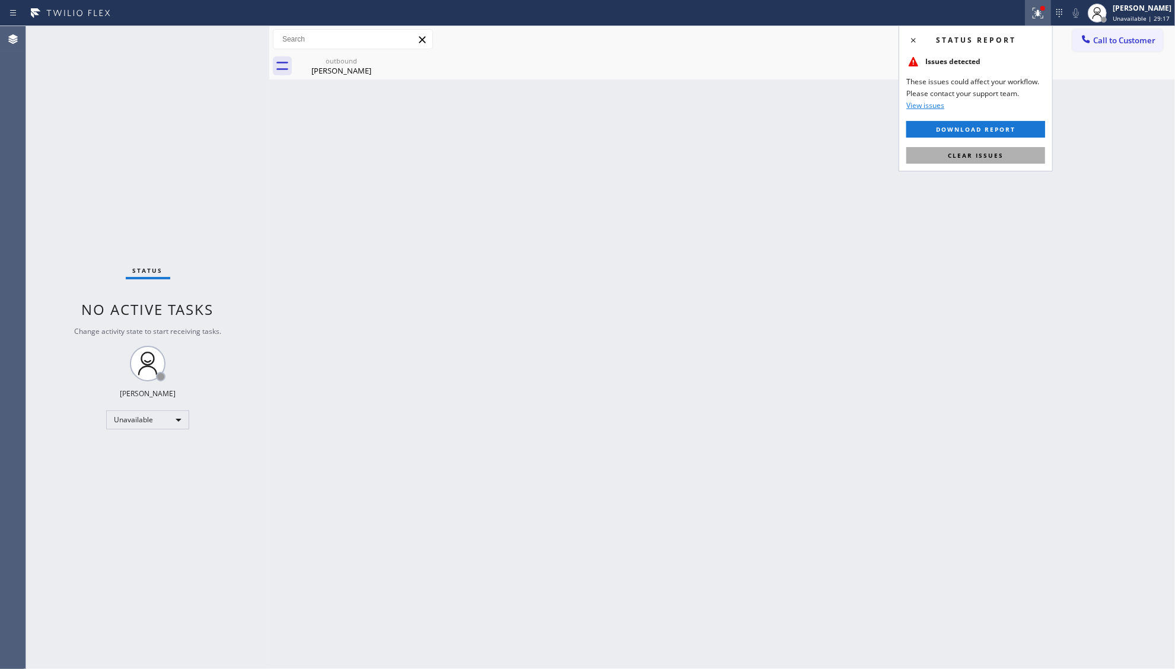
click at [973, 158] on span "Clear issues" at bounding box center [976, 155] width 56 height 8
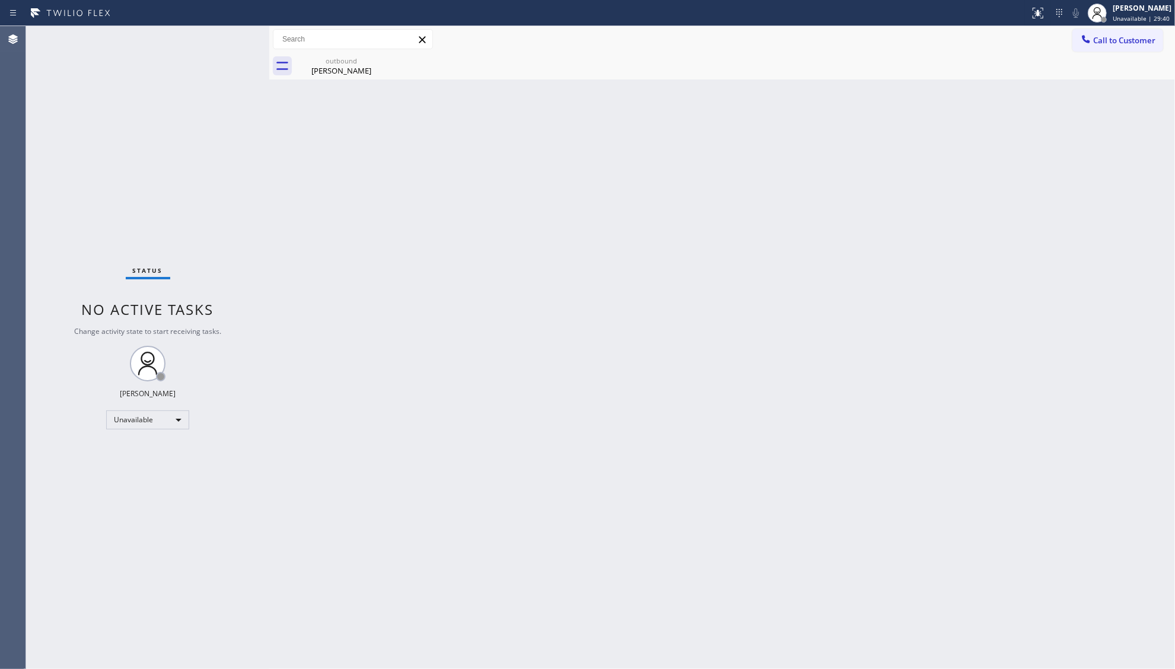
click at [1139, 53] on div "outbound [PERSON_NAME]" at bounding box center [734, 66] width 879 height 27
click at [1109, 40] on span "Call to Customer" at bounding box center [1124, 40] width 62 height 11
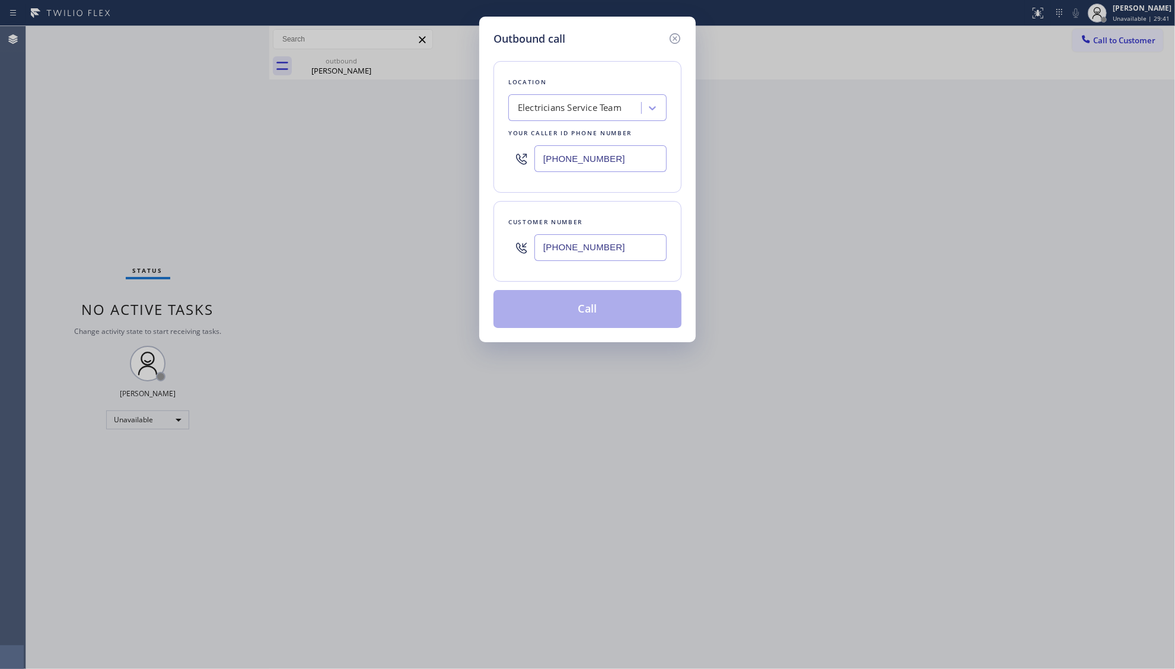
click at [580, 240] on input "[PHONE_NUMBER]" at bounding box center [600, 247] width 132 height 27
type input "[PHONE_NUMBER]"
click at [584, 299] on button "Call" at bounding box center [587, 309] width 188 height 38
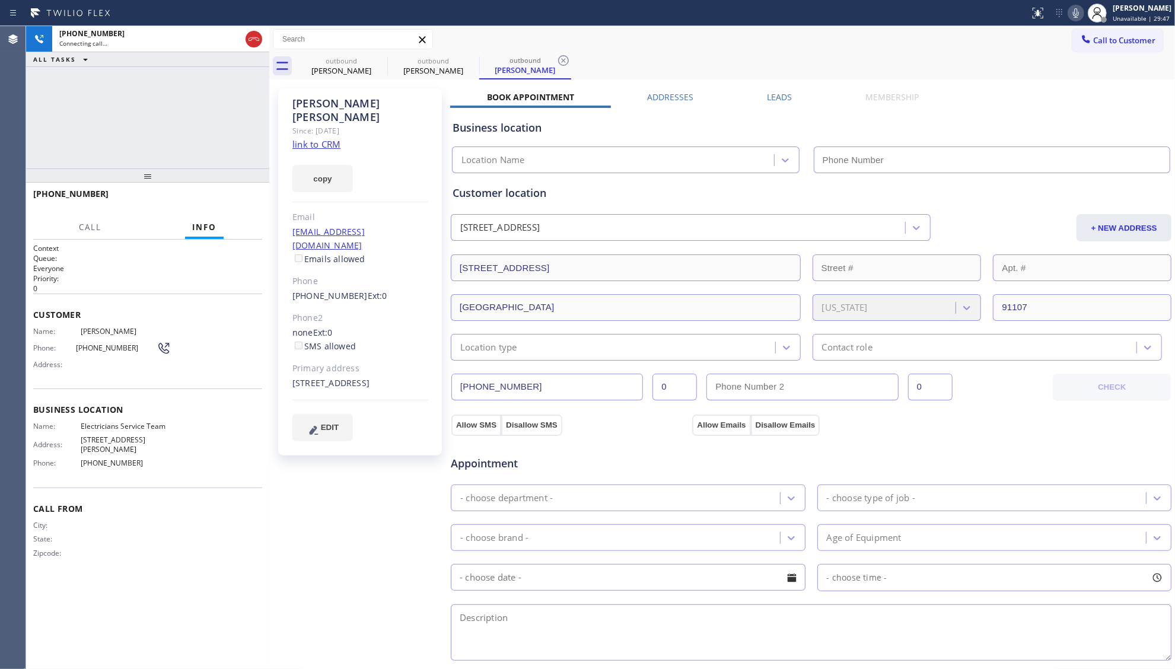
type input "[PHONE_NUMBER]"
click at [0, 0] on icon at bounding box center [0, 0] width 0 height 0
click at [377, 57] on icon at bounding box center [379, 60] width 14 height 14
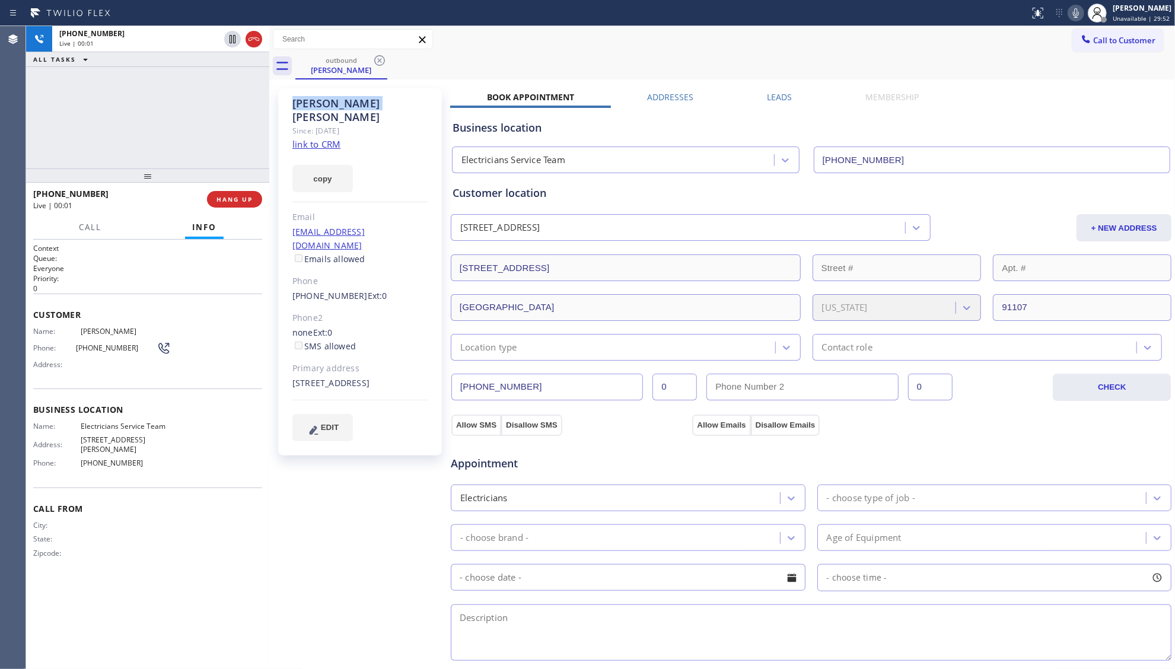
click at [377, 57] on icon at bounding box center [379, 60] width 14 height 14
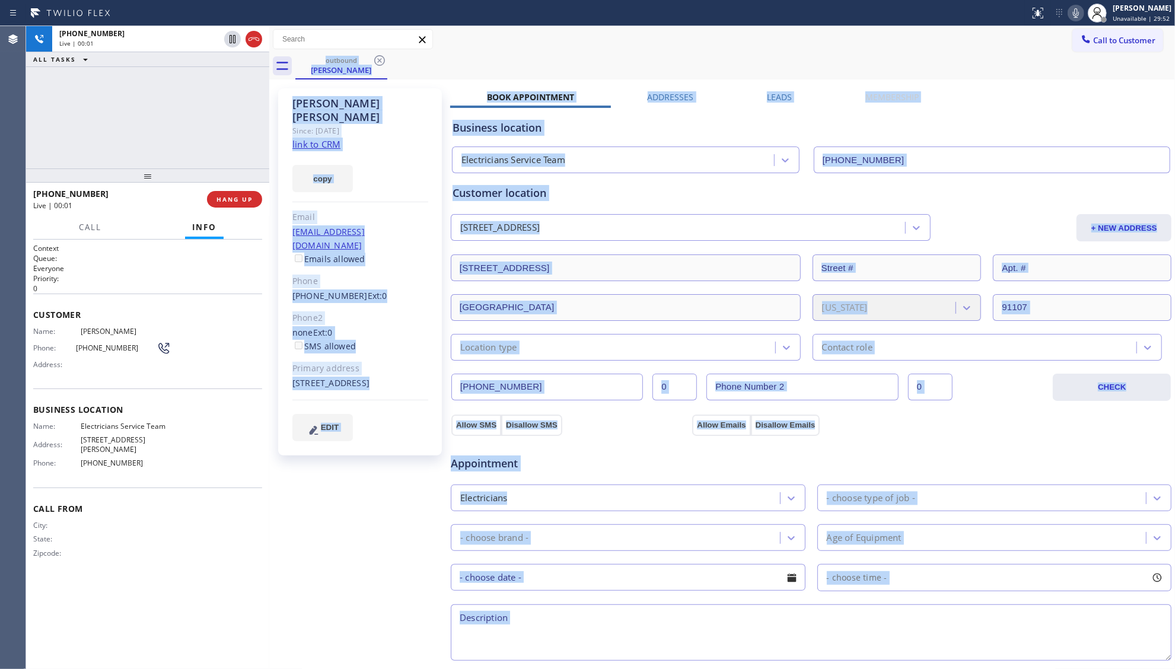
click at [377, 57] on div "outbound [PERSON_NAME]" at bounding box center [734, 66] width 879 height 27
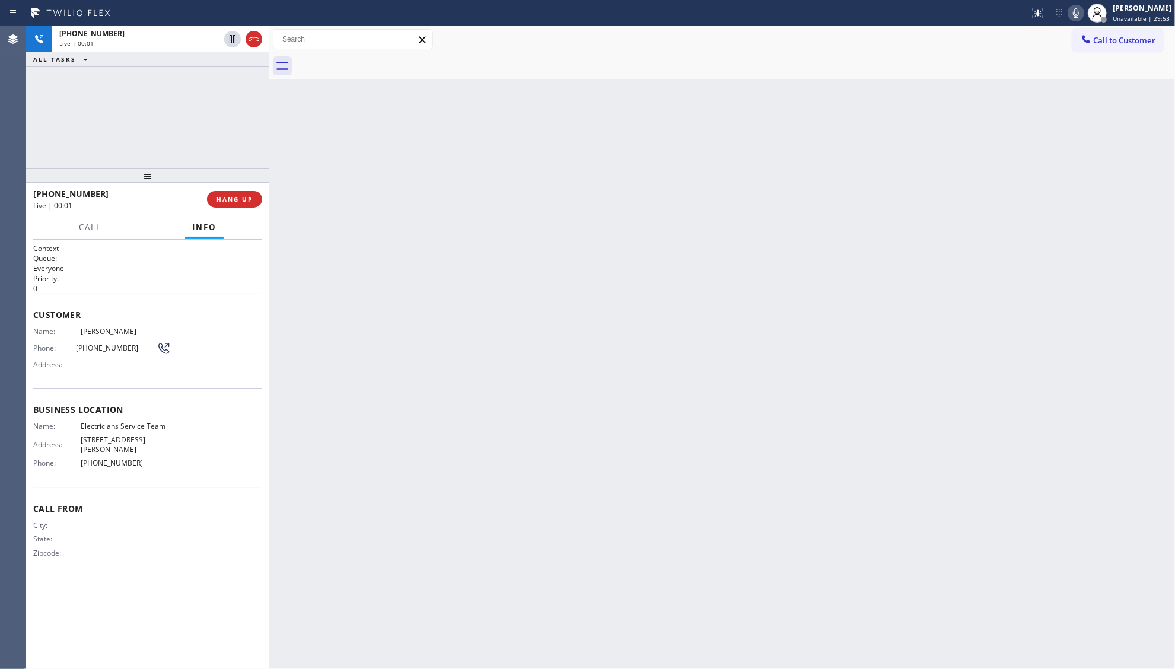
drag, startPoint x: 377, startPoint y: 57, endPoint x: 235, endPoint y: 162, distance: 176.8
click at [373, 60] on div at bounding box center [734, 66] width 879 height 27
click at [231, 202] on span "HANG UP" at bounding box center [234, 199] width 36 height 8
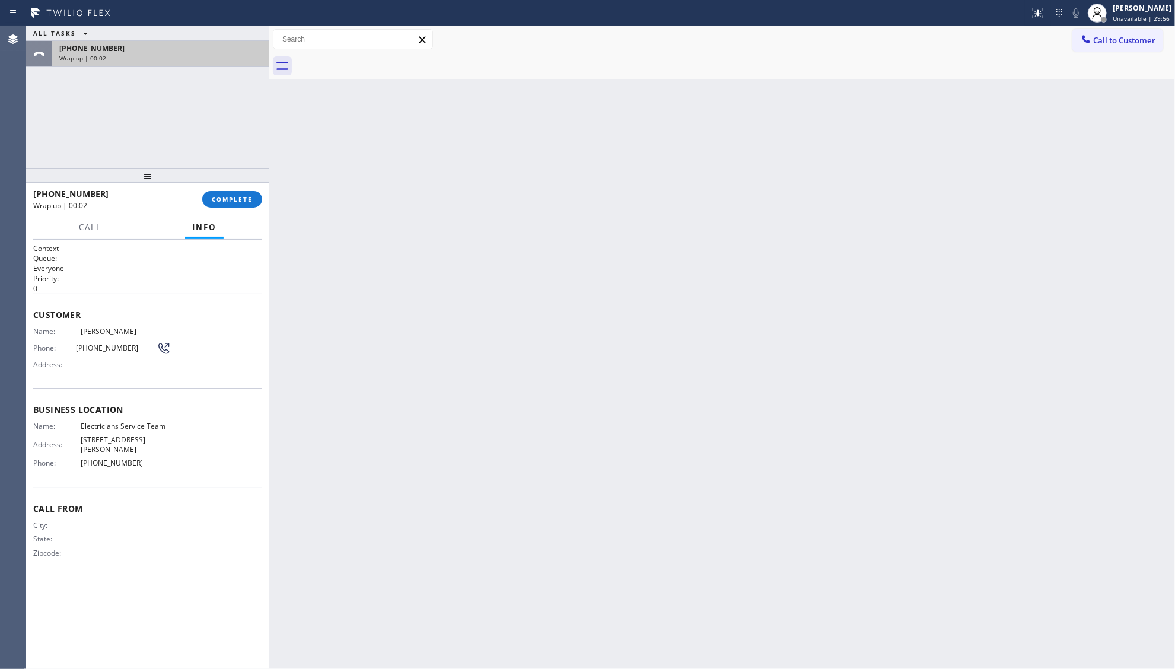
click at [101, 53] on span "[PHONE_NUMBER]" at bounding box center [91, 48] width 65 height 10
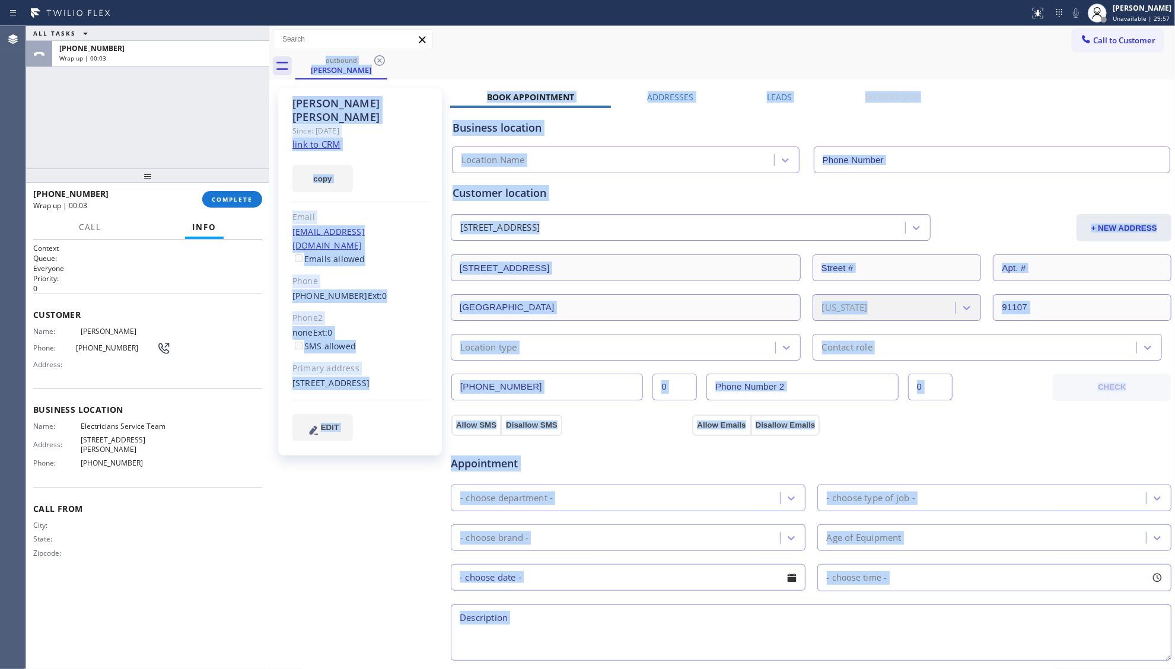
type input "[PHONE_NUMBER]"
click at [855, 117] on div "Business location Electricians Service Team [PHONE_NUMBER]" at bounding box center [811, 140] width 722 height 65
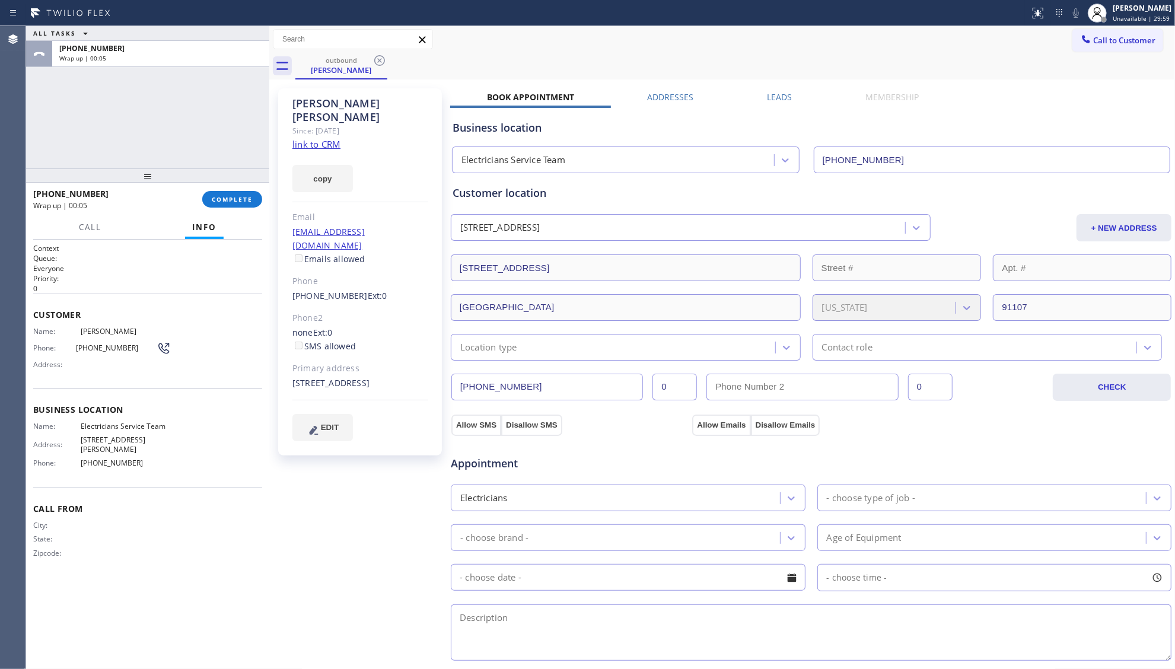
click at [767, 94] on label "Leads" at bounding box center [779, 96] width 25 height 11
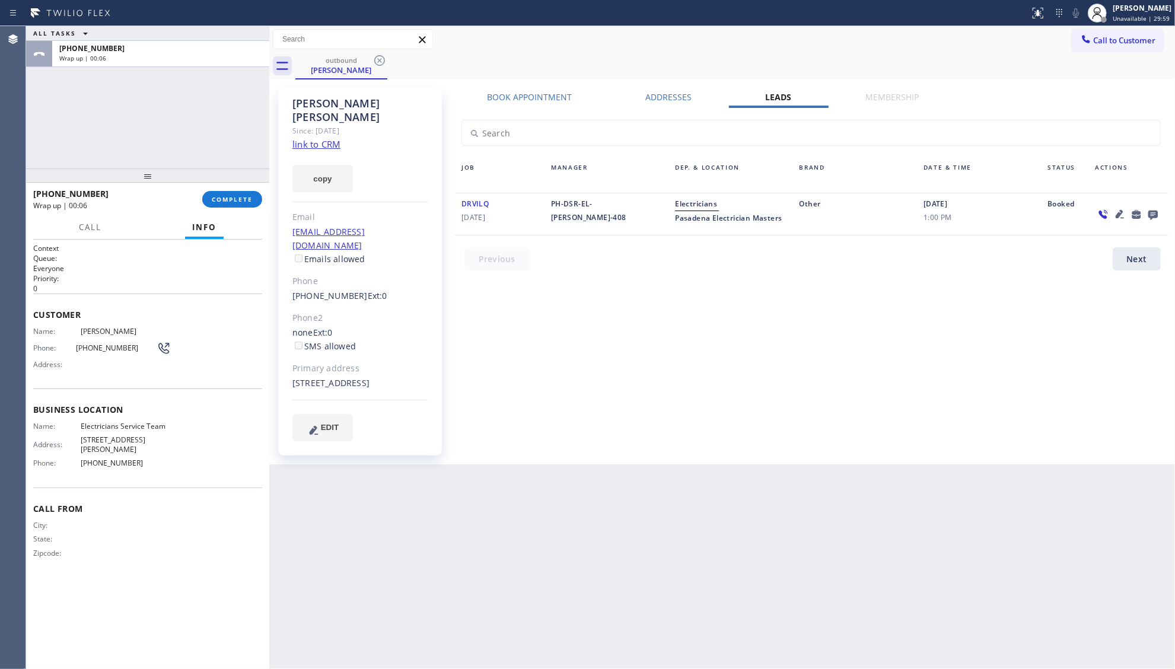
click at [1161, 216] on div at bounding box center [1153, 214] width 17 height 14
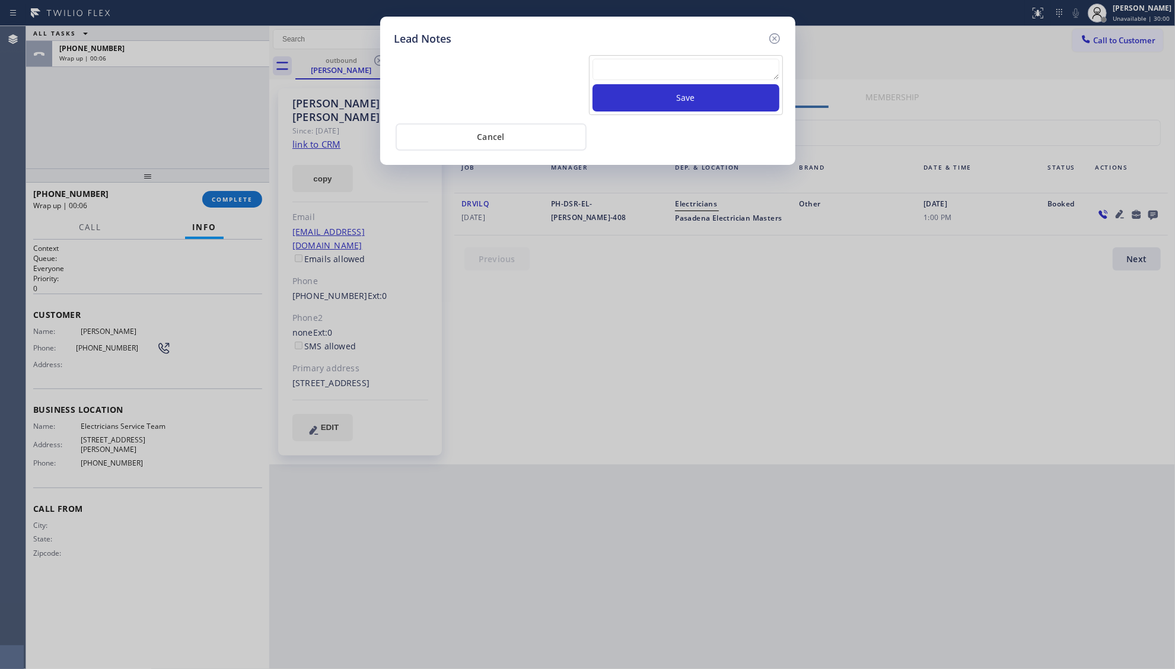
click at [1156, 215] on div "Lead Notes Save Cancel" at bounding box center [587, 334] width 1175 height 669
click at [747, 74] on textarea at bounding box center [685, 69] width 187 height 21
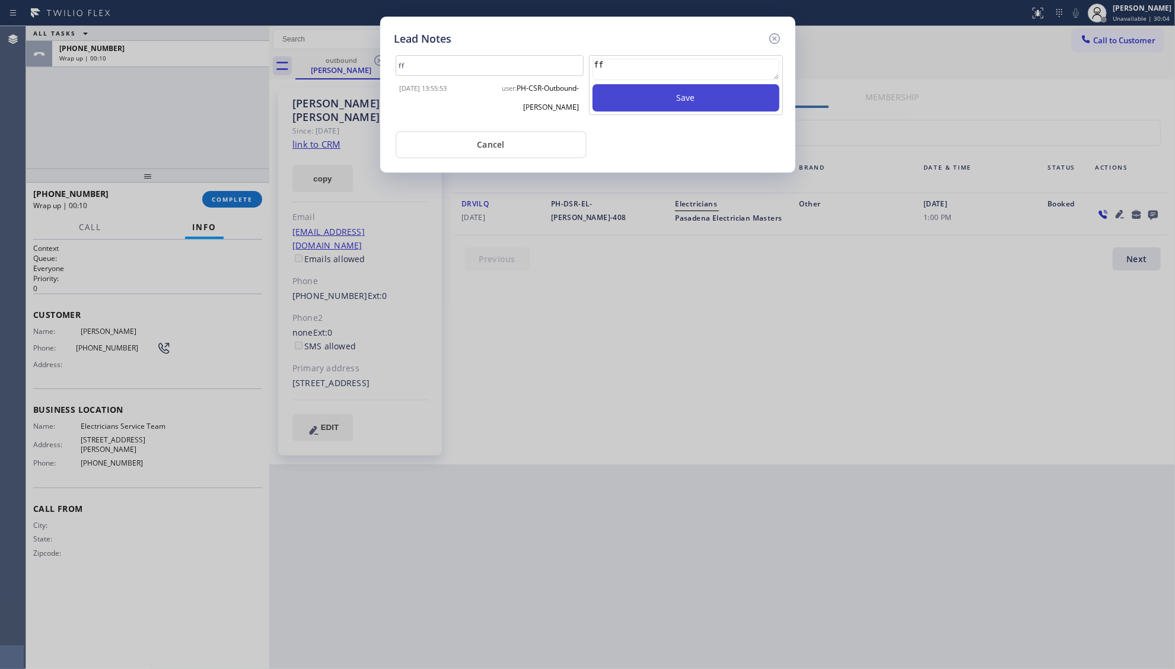
type textarea "ff"
click at [731, 103] on button "Save" at bounding box center [685, 97] width 187 height 27
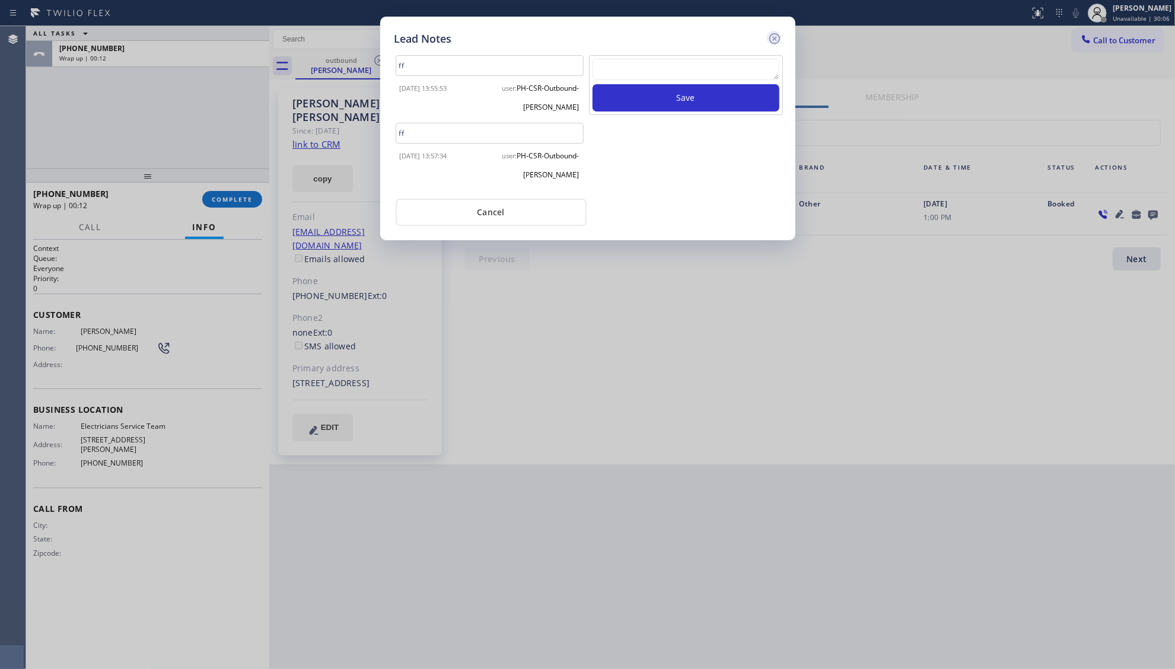
click at [778, 36] on icon at bounding box center [774, 38] width 14 height 14
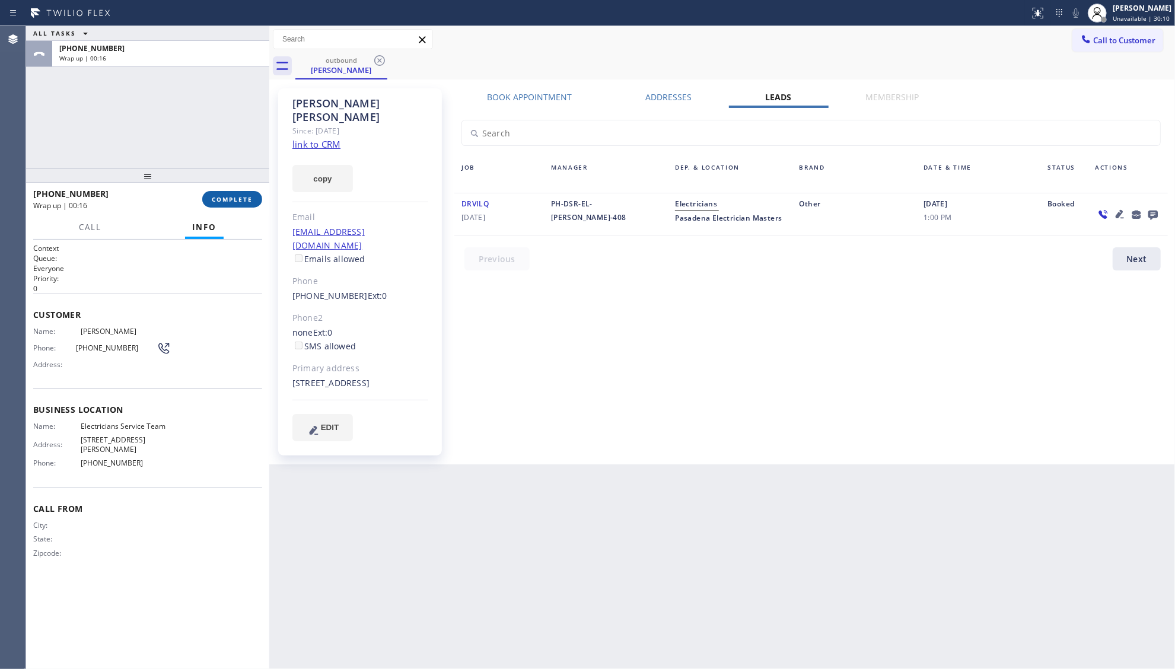
click at [234, 198] on span "COMPLETE" at bounding box center [232, 199] width 41 height 8
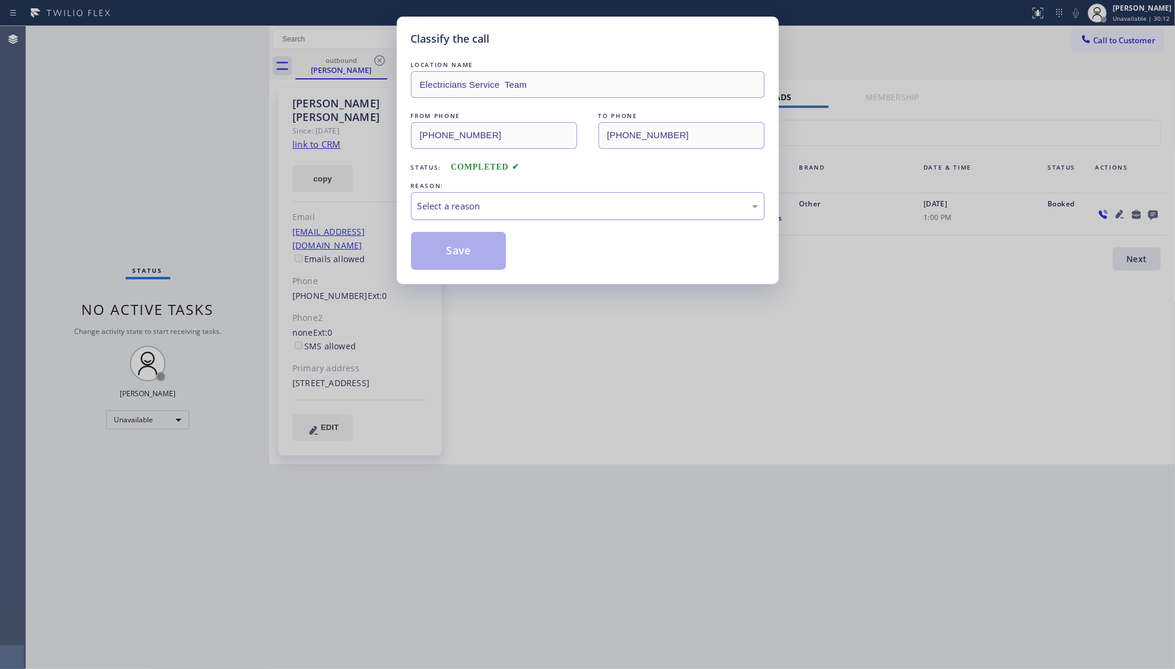
click at [461, 204] on div "Select a reason" at bounding box center [587, 206] width 340 height 14
click at [460, 256] on button "Save" at bounding box center [458, 251] width 95 height 38
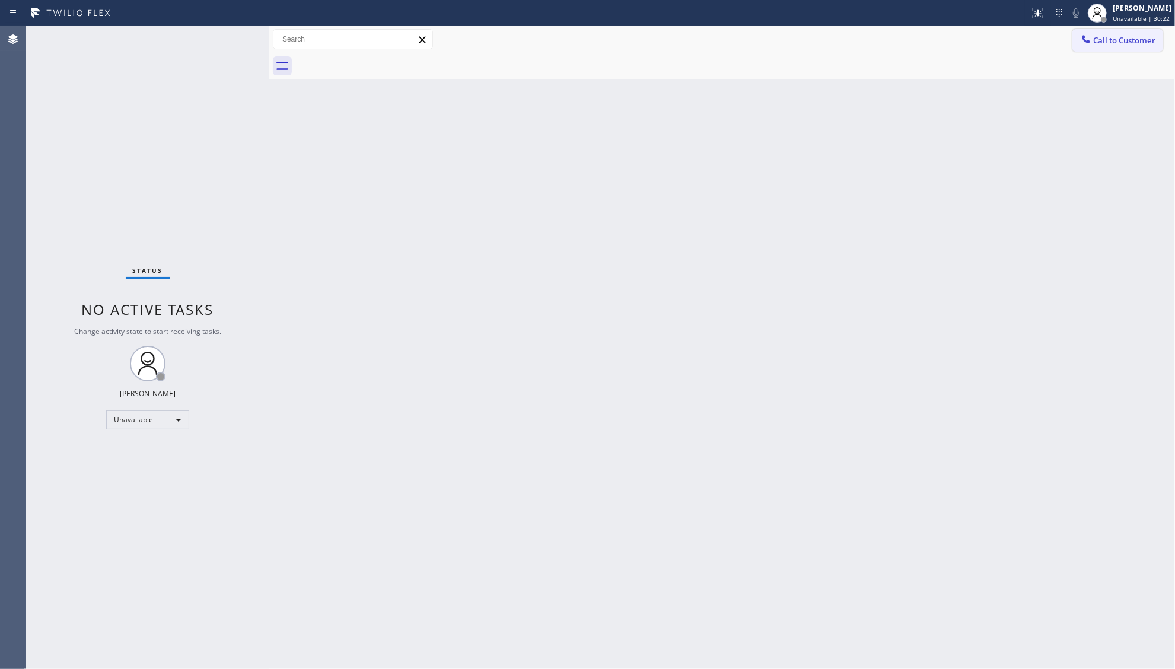
click at [1105, 32] on button "Call to Customer" at bounding box center [1117, 40] width 91 height 23
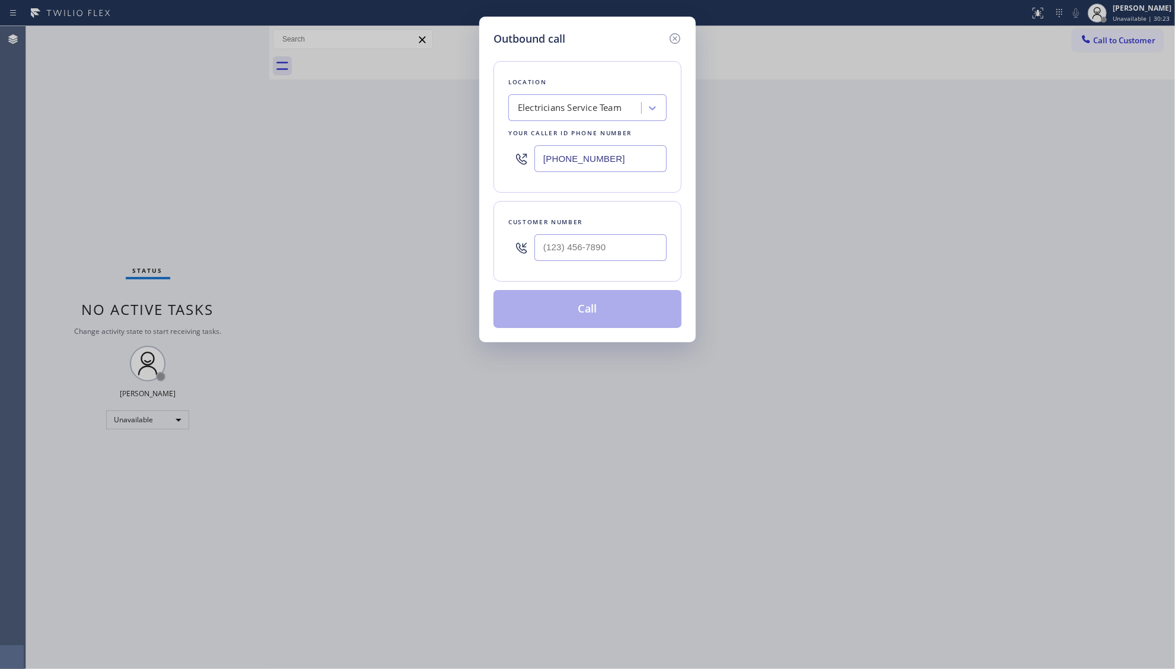
drag, startPoint x: 619, startPoint y: 162, endPoint x: 480, endPoint y: 150, distance: 139.3
click at [486, 151] on div "Outbound call Location Electricians Service Team Your caller id phone number [P…" at bounding box center [587, 180] width 216 height 326
type input "[PHONE_NUMBER]"
click at [597, 235] on input "(___) ___-____" at bounding box center [600, 247] width 132 height 27
type input "[PHONE_NUMBER]"
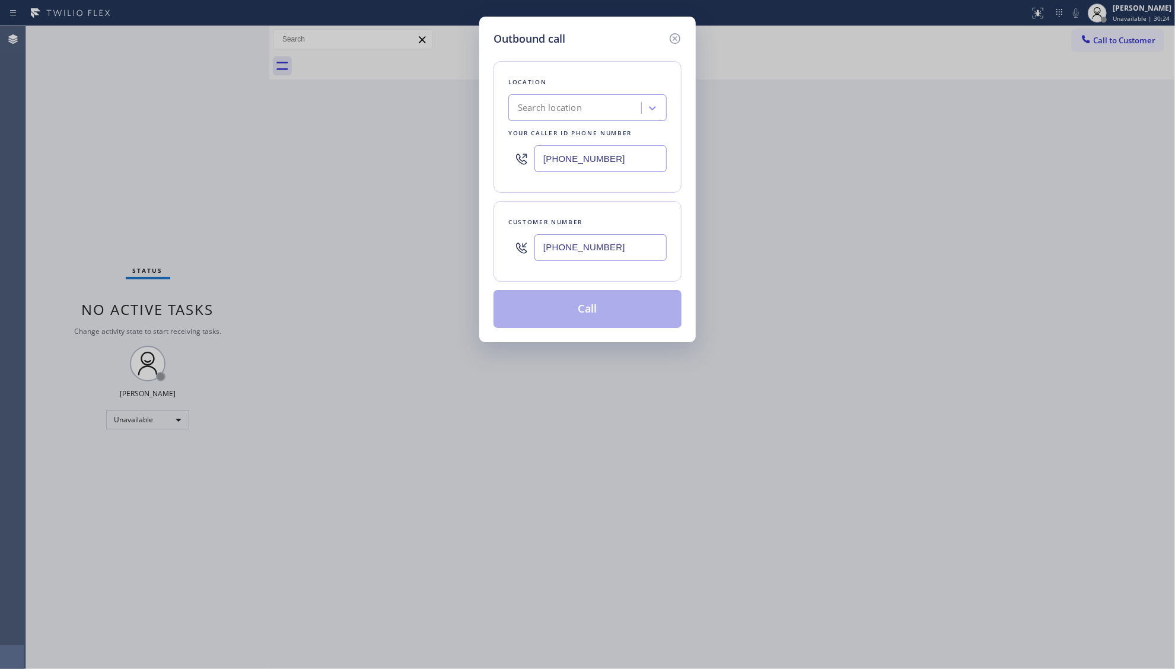
type input "[PHONE_NUMBER]"
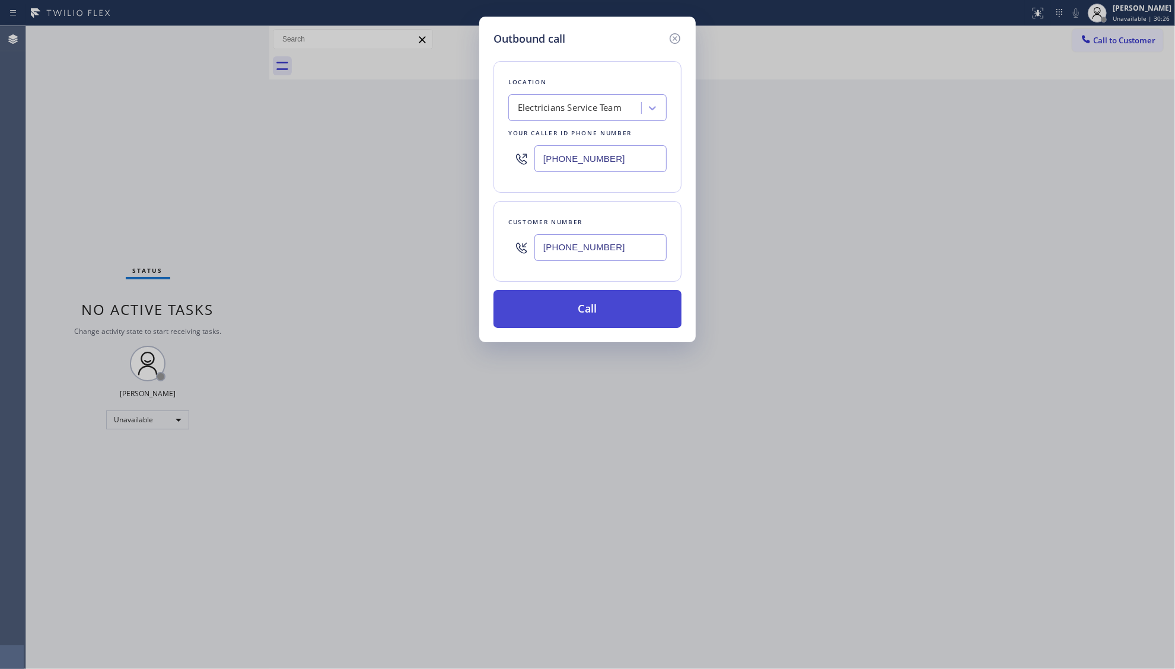
click at [591, 299] on button "Call" at bounding box center [587, 309] width 188 height 38
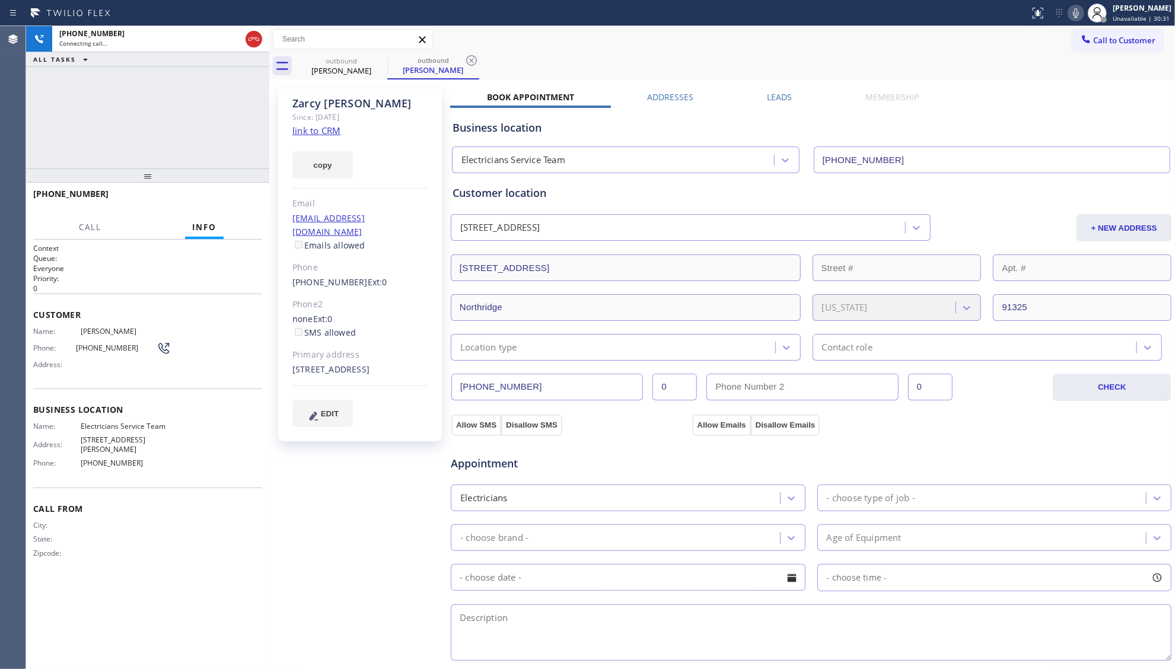
click at [828, 65] on div "outbound [PERSON_NAME] outbound [PERSON_NAME]" at bounding box center [734, 66] width 879 height 27
click at [471, 62] on icon at bounding box center [471, 60] width 14 height 14
click at [476, 57] on div "outbound [PERSON_NAME]" at bounding box center [734, 66] width 879 height 27
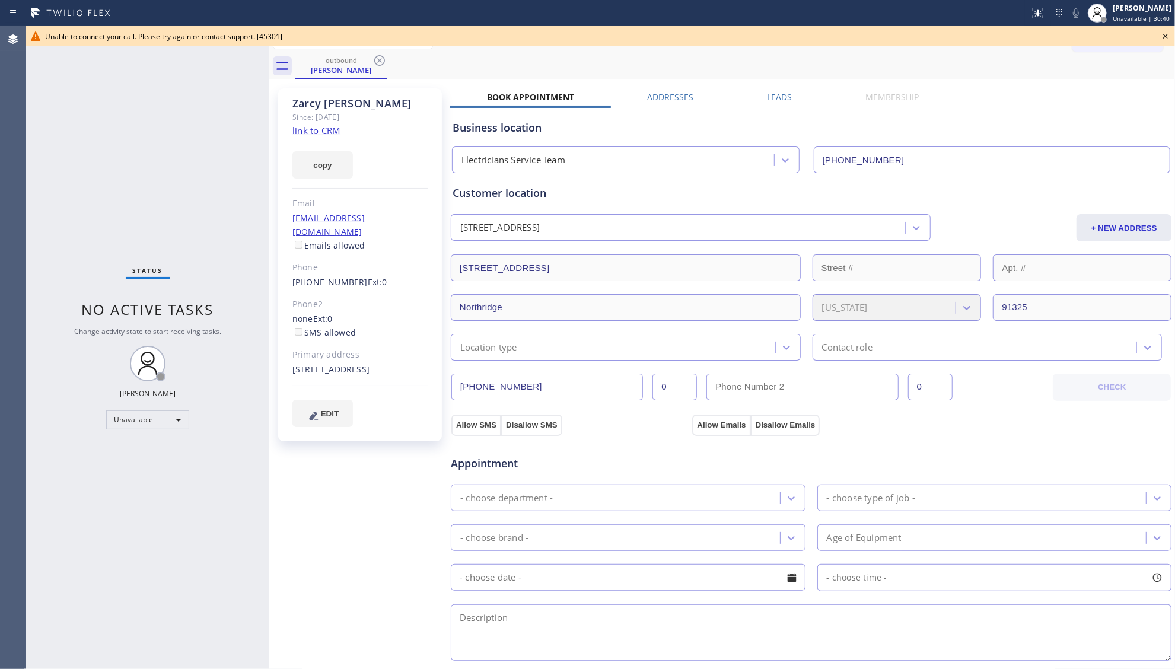
click at [1166, 36] on icon at bounding box center [1165, 36] width 14 height 14
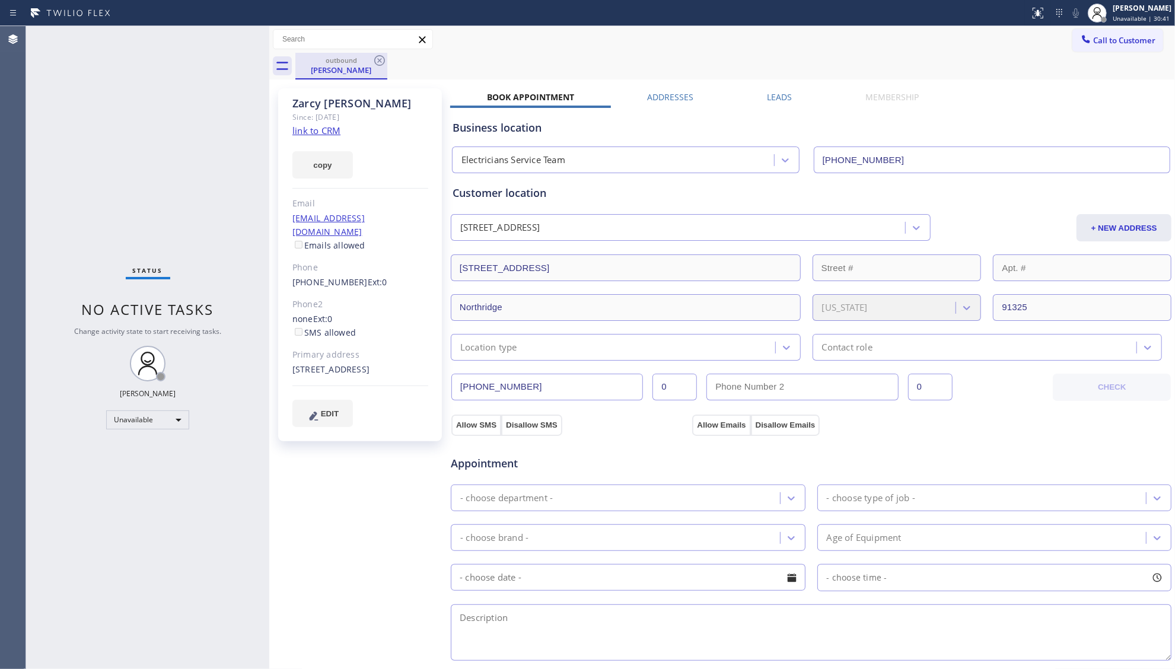
click at [371, 63] on div "outbound" at bounding box center [342, 60] width 90 height 9
click at [380, 60] on icon at bounding box center [379, 60] width 11 height 11
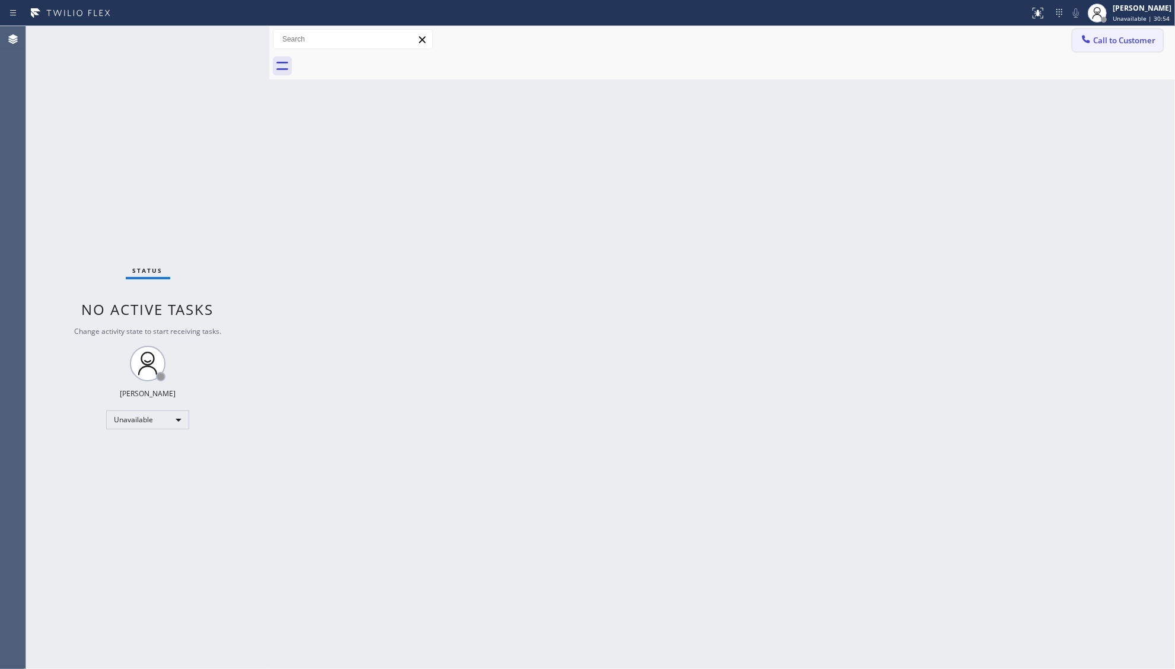
click at [1090, 40] on icon at bounding box center [1086, 39] width 12 height 12
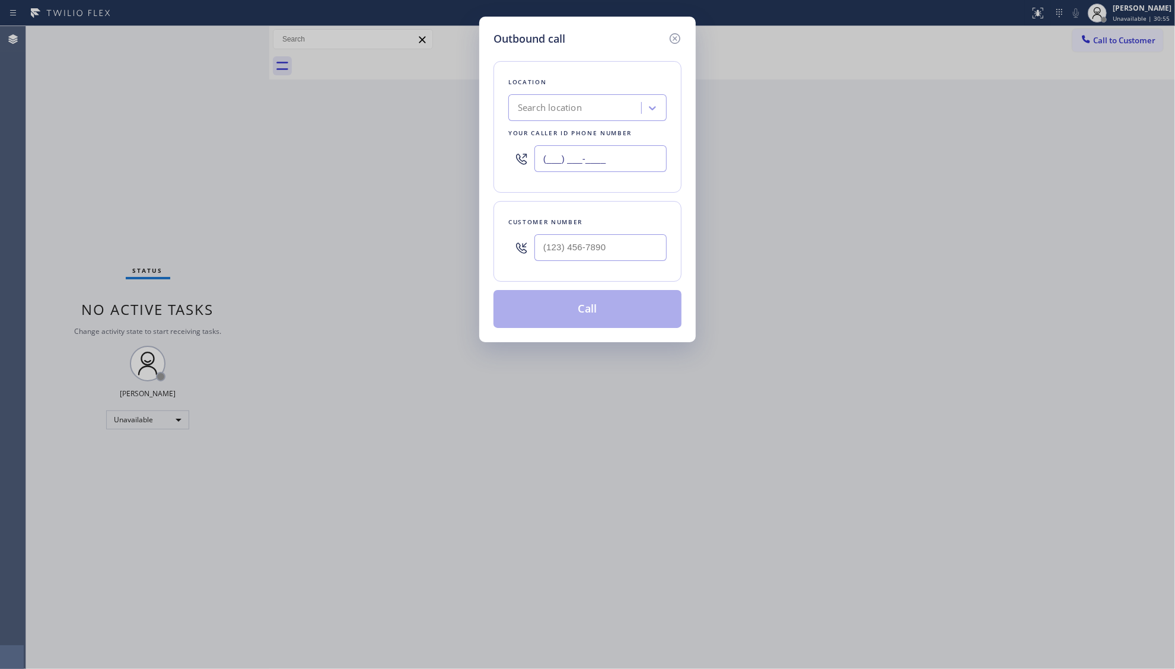
click at [617, 164] on input "(___) ___-____" at bounding box center [600, 158] width 132 height 27
drag, startPoint x: 631, startPoint y: 254, endPoint x: 629, endPoint y: 262, distance: 7.9
click at [629, 261] on input "(___) ___-____" at bounding box center [600, 247] width 132 height 27
click at [557, 262] on div "Customer number" at bounding box center [587, 241] width 188 height 81
click at [553, 257] on input "(___) ___-____" at bounding box center [600, 247] width 132 height 27
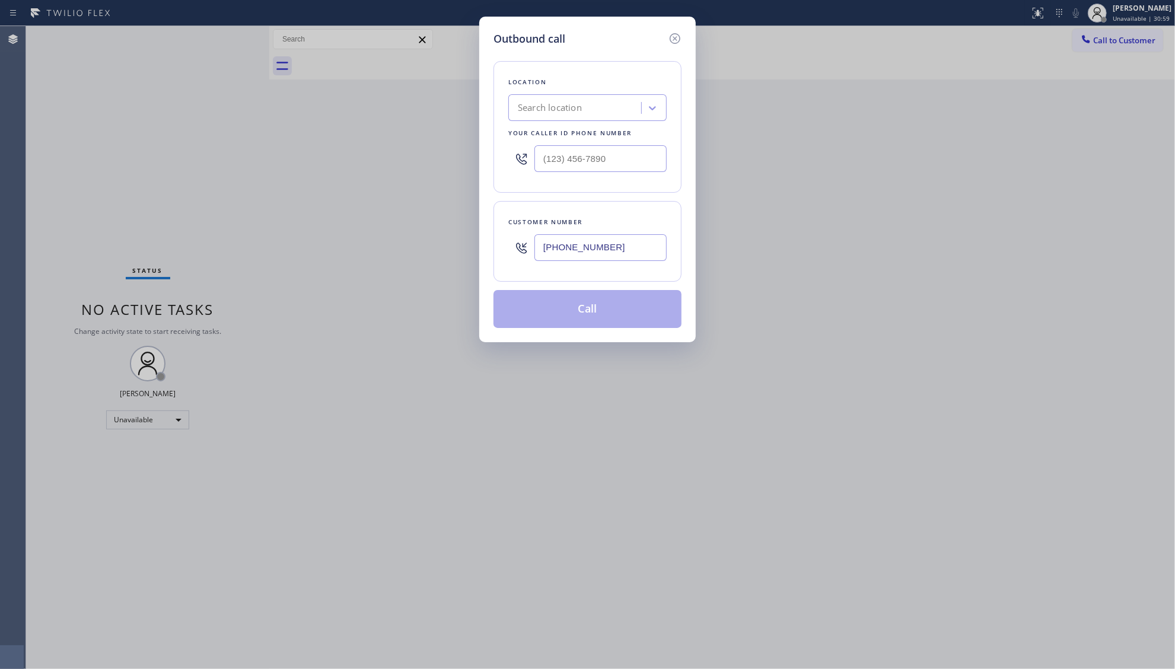
drag, startPoint x: 587, startPoint y: 235, endPoint x: 585, endPoint y: 250, distance: 14.9
click at [585, 240] on input "[PHONE_NUMBER]" at bounding box center [600, 247] width 132 height 27
click at [572, 188] on div "Location Search location Your caller id phone number" at bounding box center [587, 127] width 188 height 132
click at [549, 161] on input "(___) ___-____" at bounding box center [600, 158] width 132 height 27
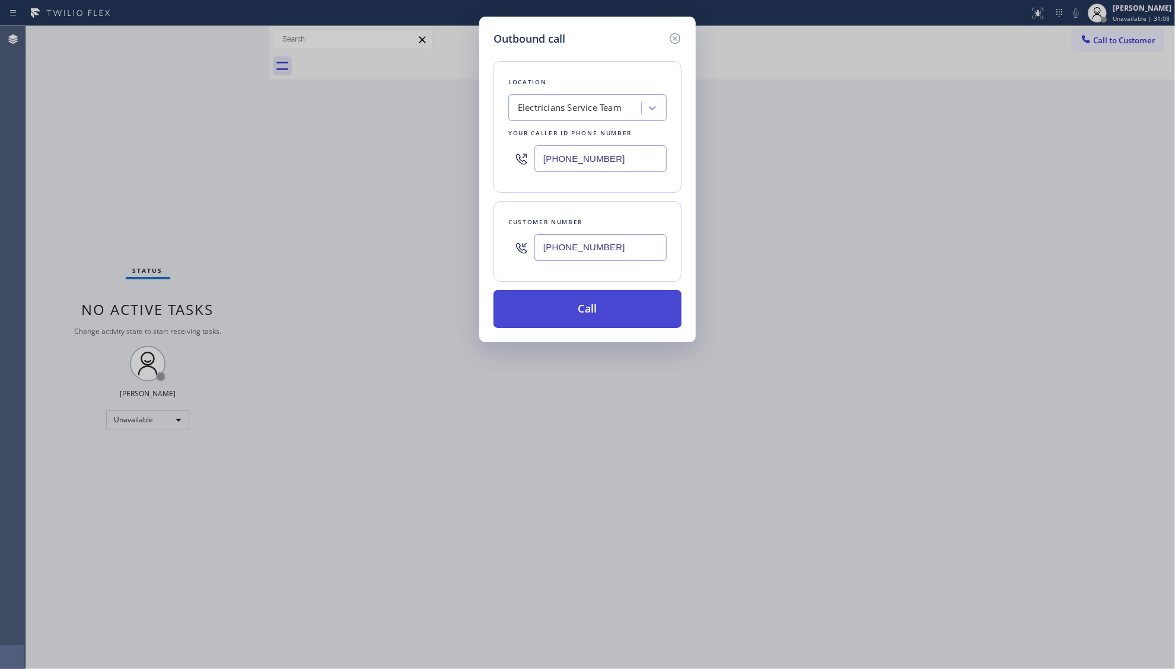
click at [582, 319] on button "Call" at bounding box center [587, 309] width 188 height 38
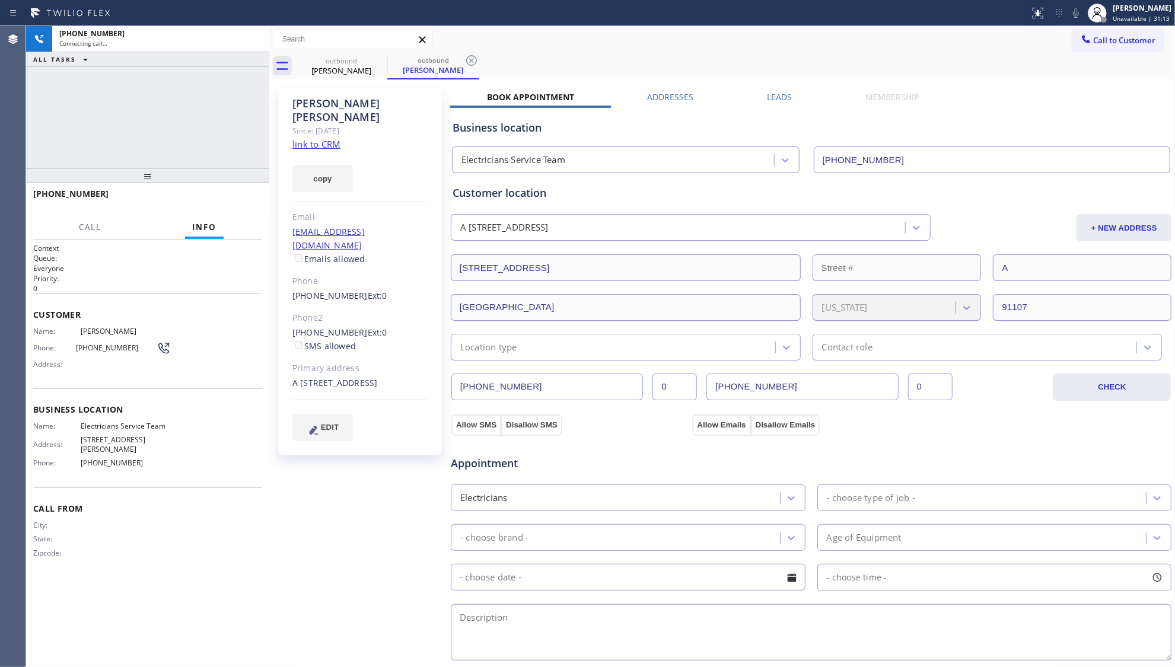
click at [727, 43] on div "Call to Customer Outbound call Location Electricians Service Team Your caller i…" at bounding box center [722, 39] width 906 height 21
click at [472, 53] on icon at bounding box center [471, 60] width 14 height 14
click at [477, 53] on div "outbound [PERSON_NAME]" at bounding box center [734, 66] width 879 height 27
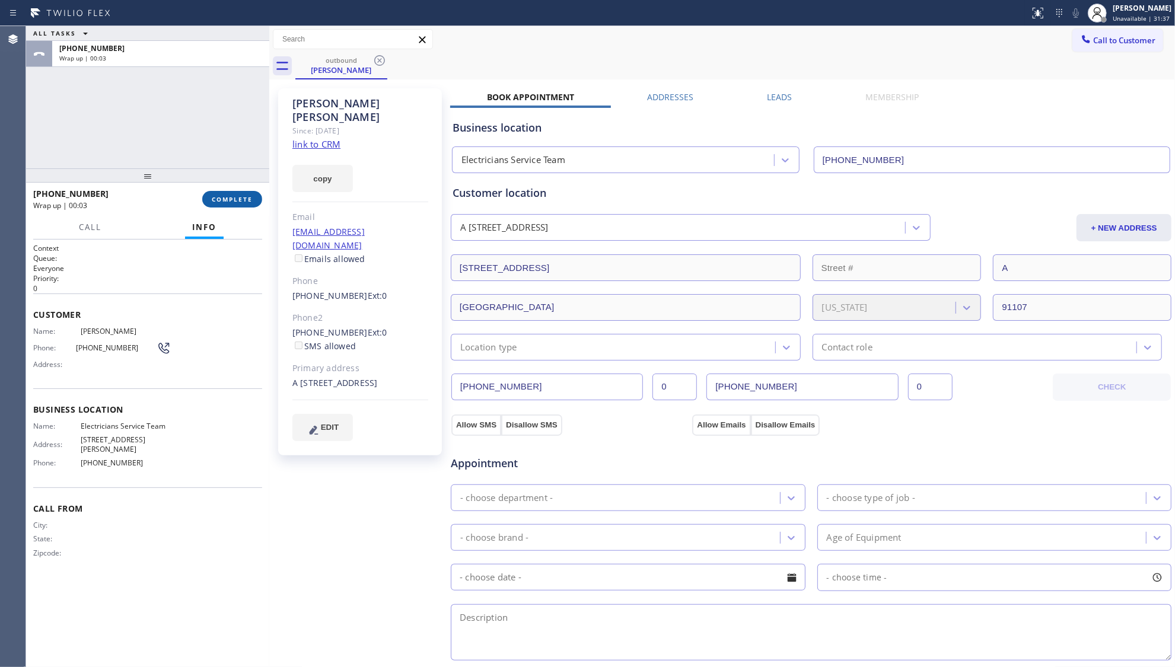
click at [228, 191] on button "COMPLETE" at bounding box center [232, 199] width 60 height 17
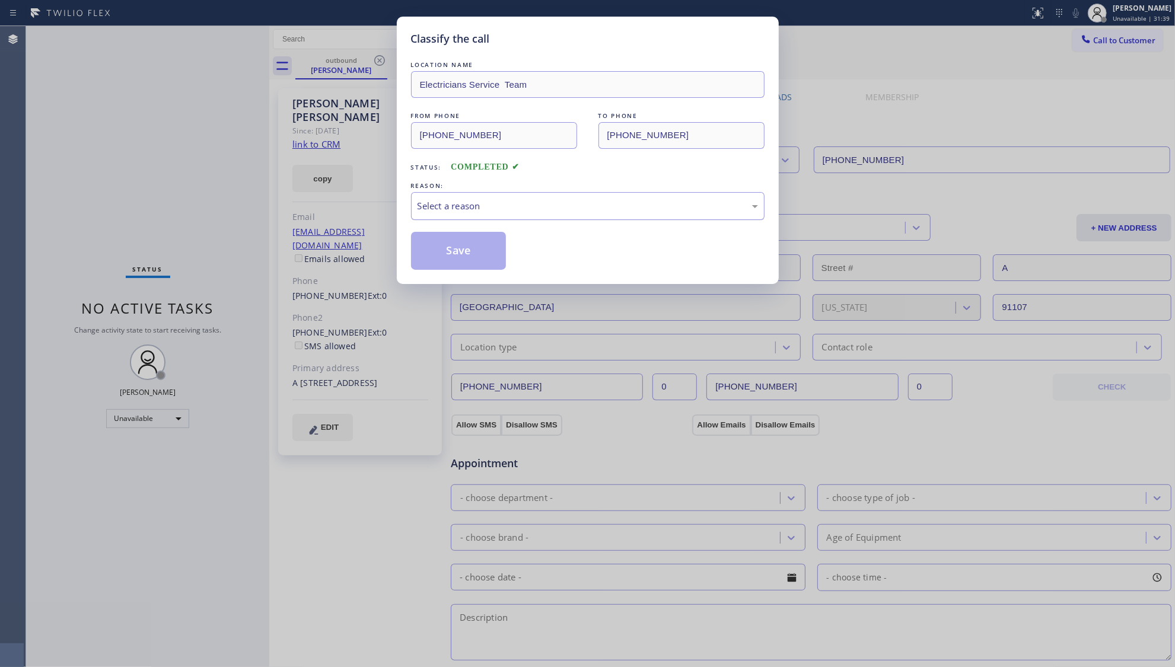
drag, startPoint x: 515, startPoint y: 205, endPoint x: 511, endPoint y: 216, distance: 12.6
click at [513, 209] on div "Select a reason" at bounding box center [587, 206] width 340 height 14
click at [472, 252] on button "Save" at bounding box center [458, 251] width 95 height 38
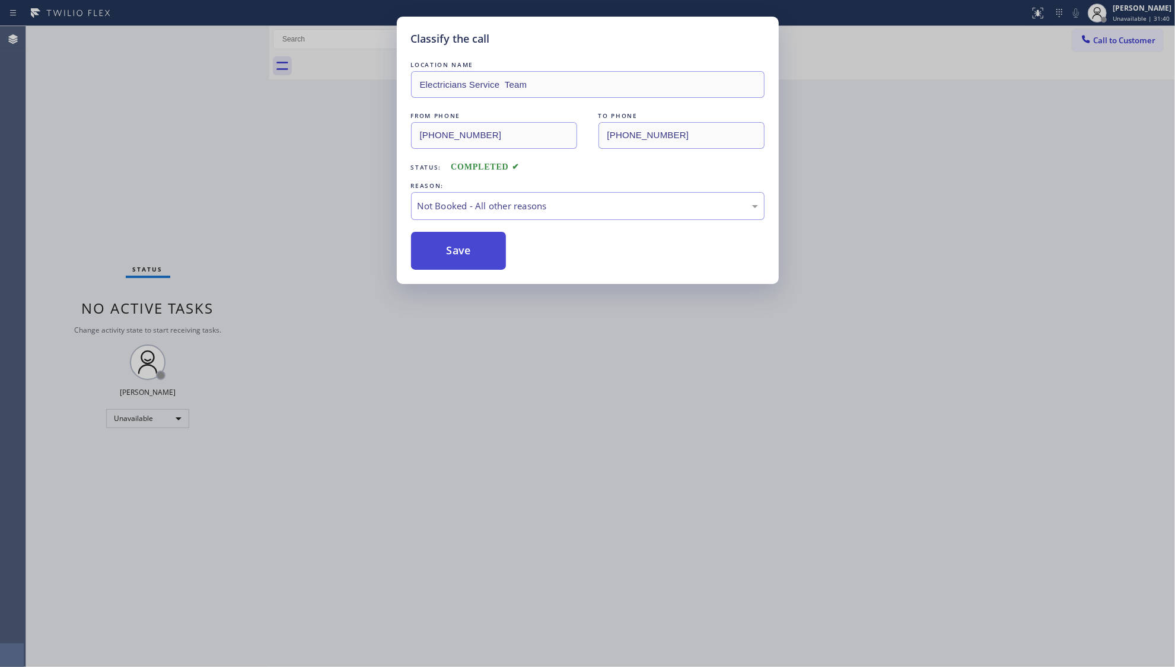
click at [472, 252] on button "Save" at bounding box center [458, 251] width 95 height 38
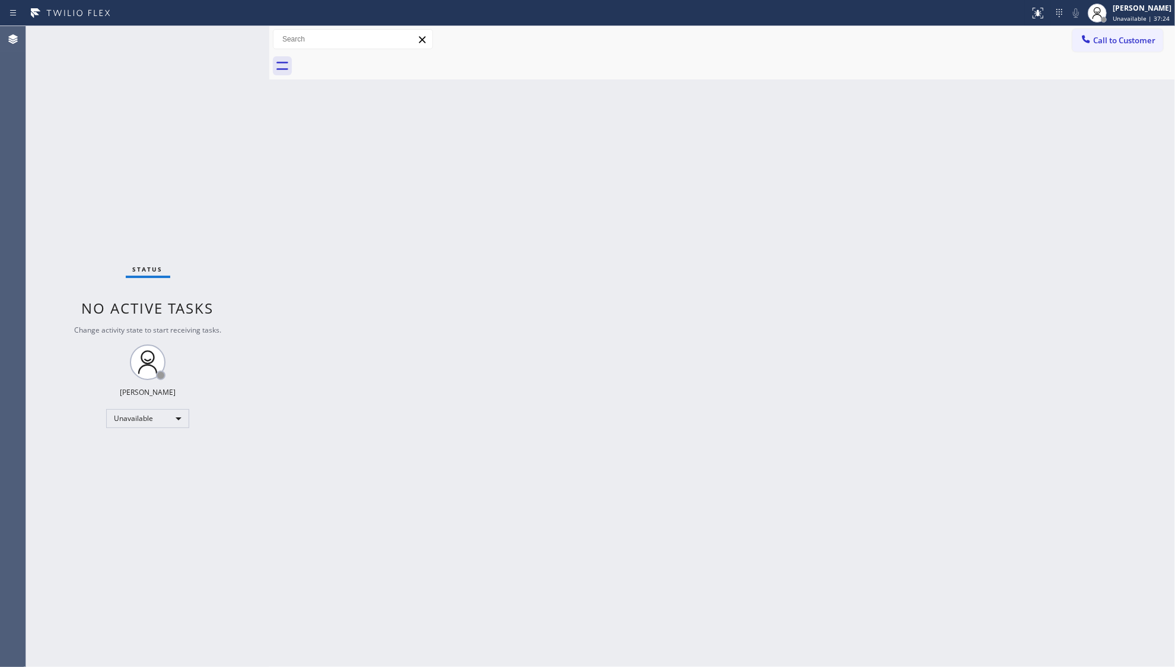
click at [759, 135] on div "Back to Dashboard Change Sender ID Customers Technicians Select a contact Outbo…" at bounding box center [722, 346] width 906 height 641
drag, startPoint x: 496, startPoint y: 72, endPoint x: 542, endPoint y: 62, distance: 47.3
click at [504, 72] on div at bounding box center [734, 66] width 879 height 27
drag, startPoint x: 1108, startPoint y: 216, endPoint x: 1090, endPoint y: 219, distance: 18.0
click at [1107, 216] on div "Back to Dashboard Change Sender ID Customers Technicians Select a contact Outbo…" at bounding box center [722, 346] width 906 height 641
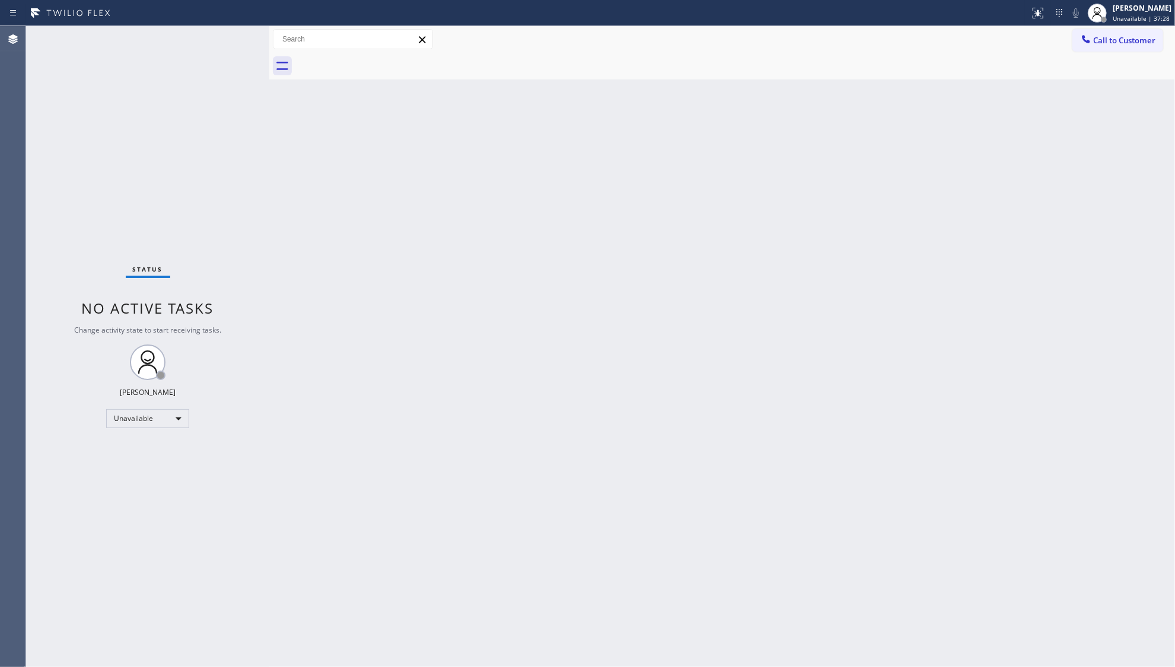
drag, startPoint x: 886, startPoint y: 356, endPoint x: 868, endPoint y: 363, distance: 19.2
click at [869, 366] on div "Back to Dashboard Change Sender ID Customers Technicians Select a contact Outbo…" at bounding box center [722, 346] width 906 height 641
click at [876, 161] on div "Back to Dashboard Change Sender ID Customers Technicians Select a contact Outbo…" at bounding box center [722, 346] width 906 height 641
click at [1102, 39] on span "Call to Customer" at bounding box center [1124, 40] width 62 height 11
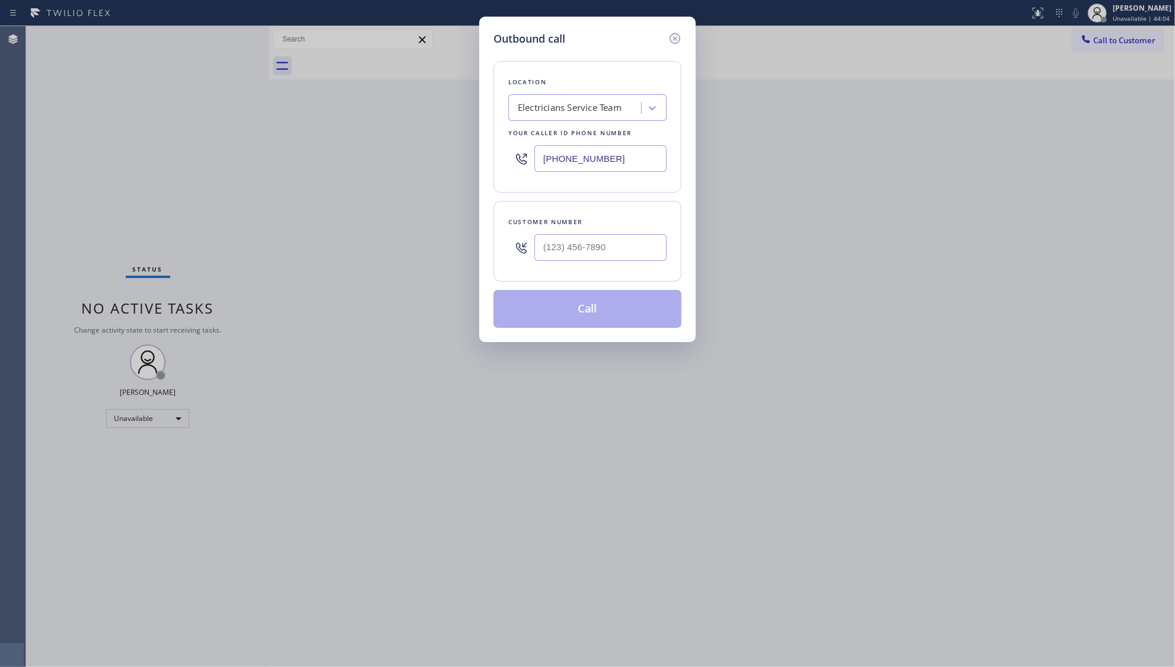
click at [636, 266] on div at bounding box center [600, 247] width 132 height 39
click at [635, 252] on input "(___) ___-____" at bounding box center [600, 247] width 132 height 27
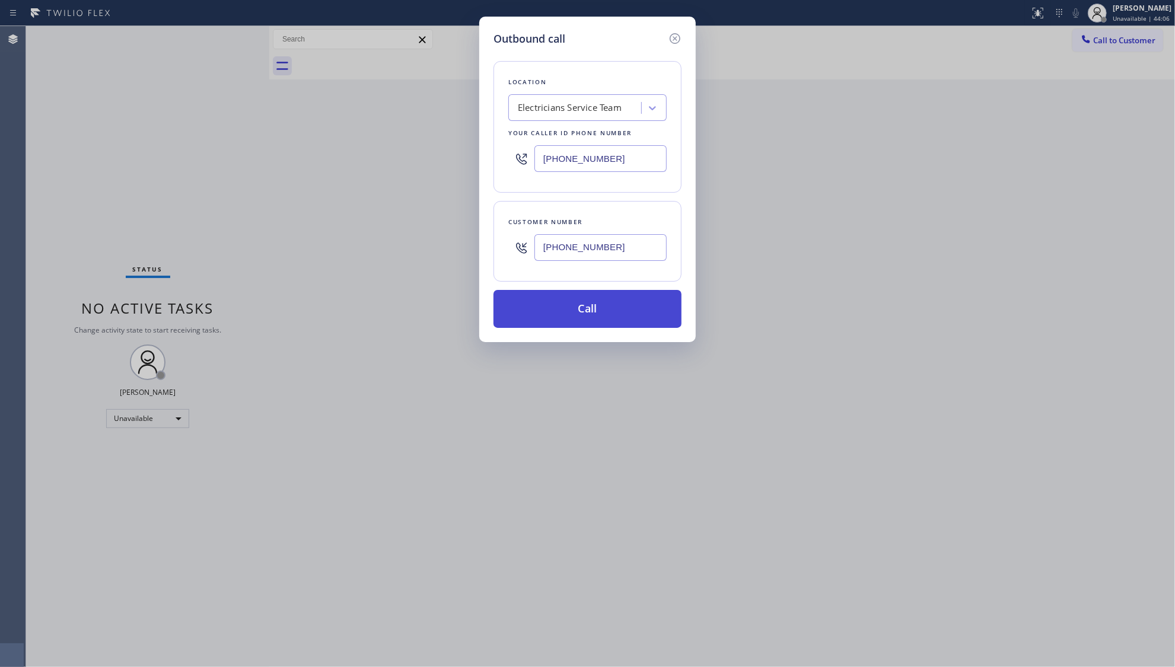
click at [595, 302] on button "Call" at bounding box center [587, 309] width 188 height 38
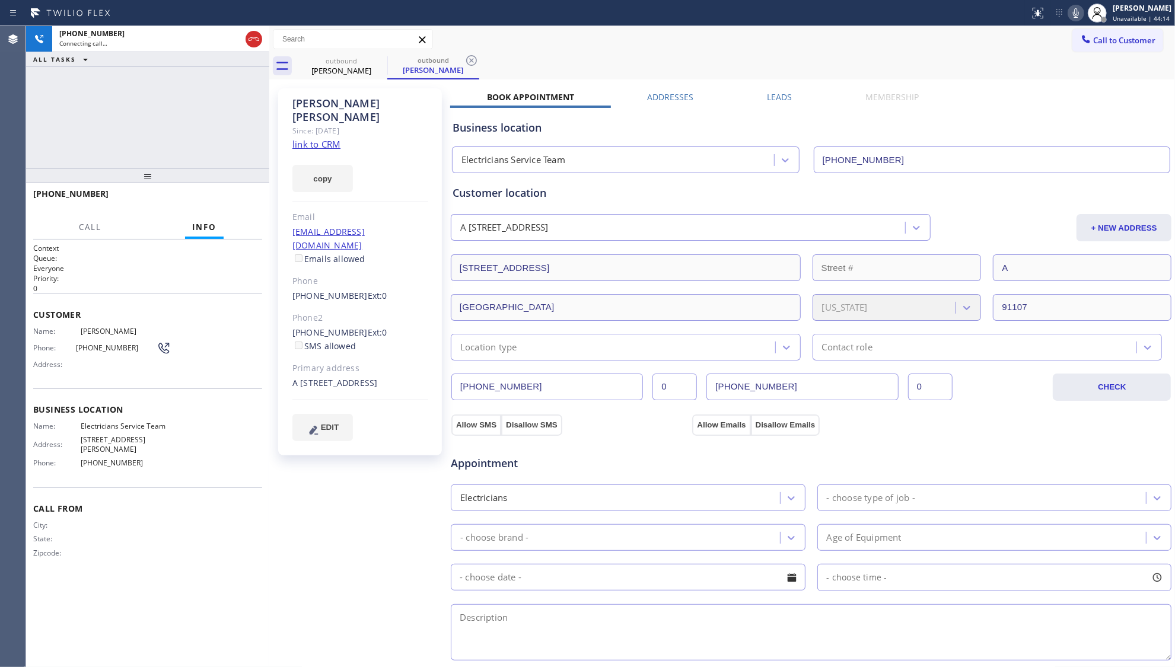
click at [784, 95] on label "Leads" at bounding box center [779, 96] width 25 height 11
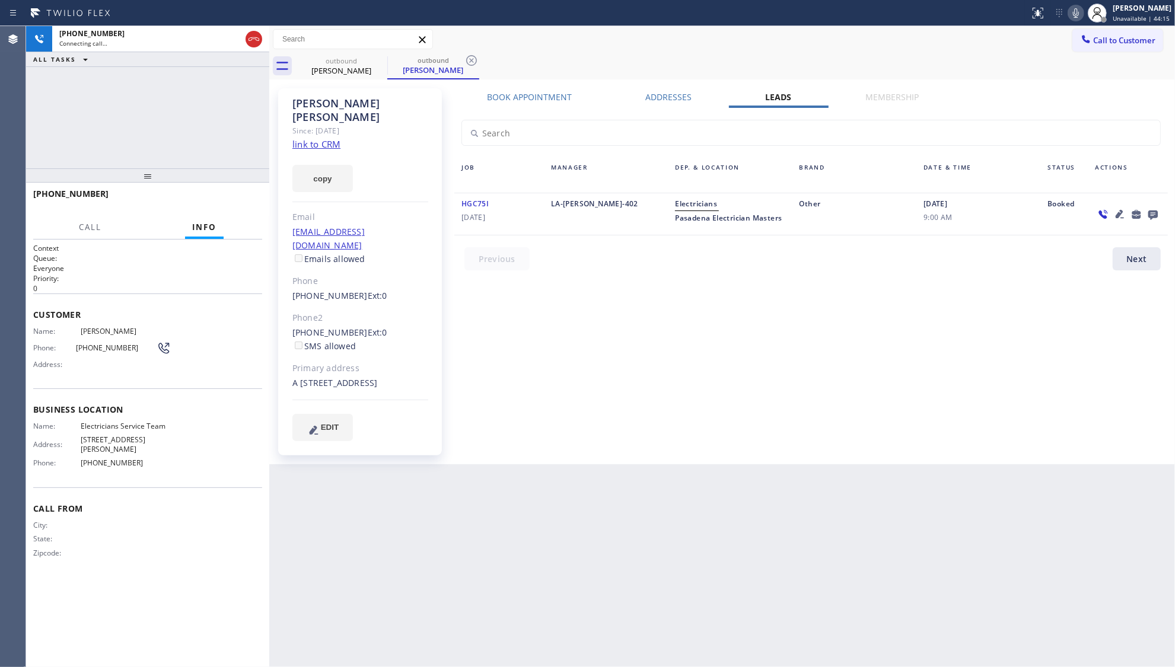
click at [1155, 211] on icon at bounding box center [1152, 215] width 9 height 9
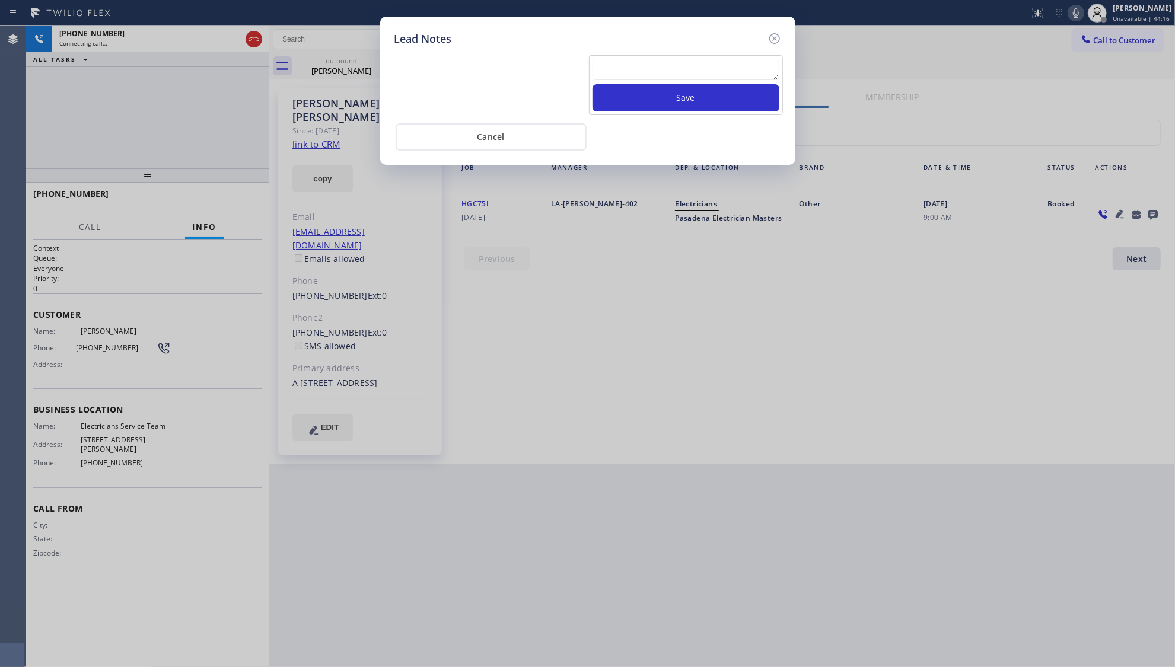
click at [700, 74] on textarea at bounding box center [685, 69] width 187 height 21
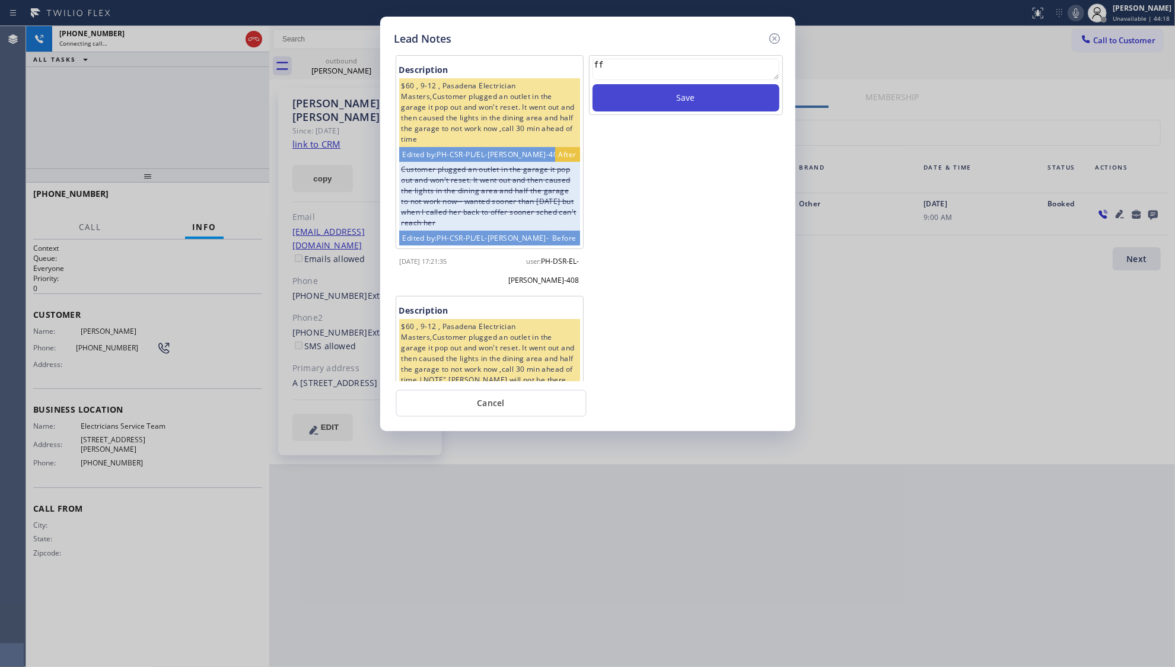
click at [691, 102] on button "Save" at bounding box center [685, 97] width 187 height 27
click at [774, 36] on icon at bounding box center [774, 38] width 14 height 14
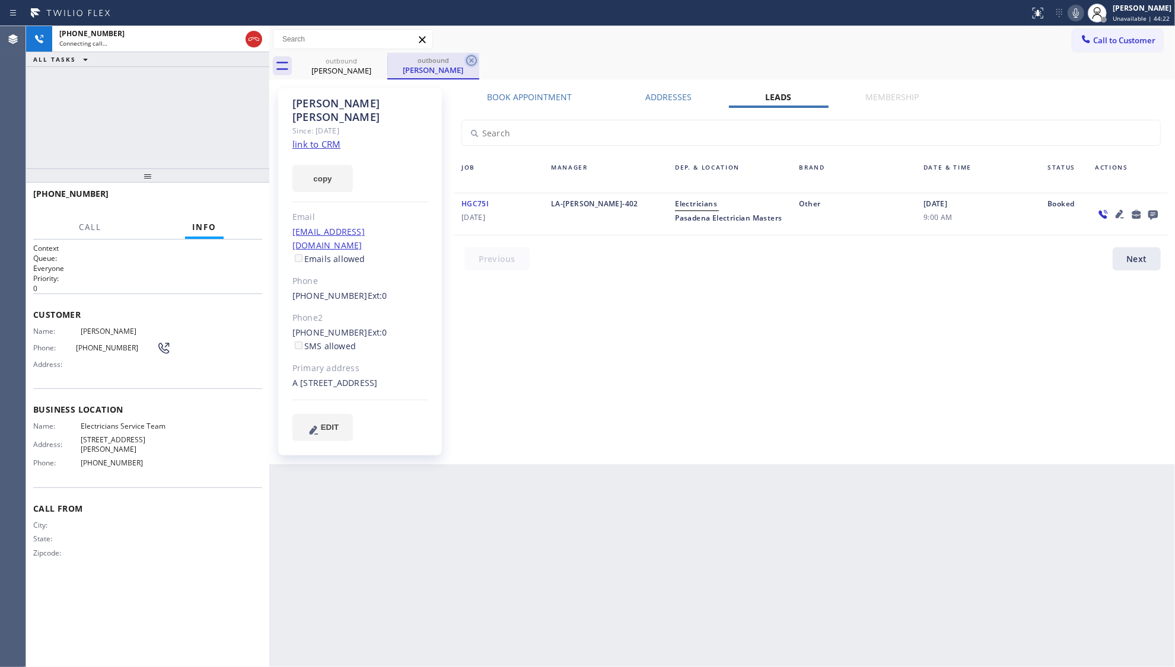
click at [471, 63] on icon at bounding box center [471, 60] width 14 height 14
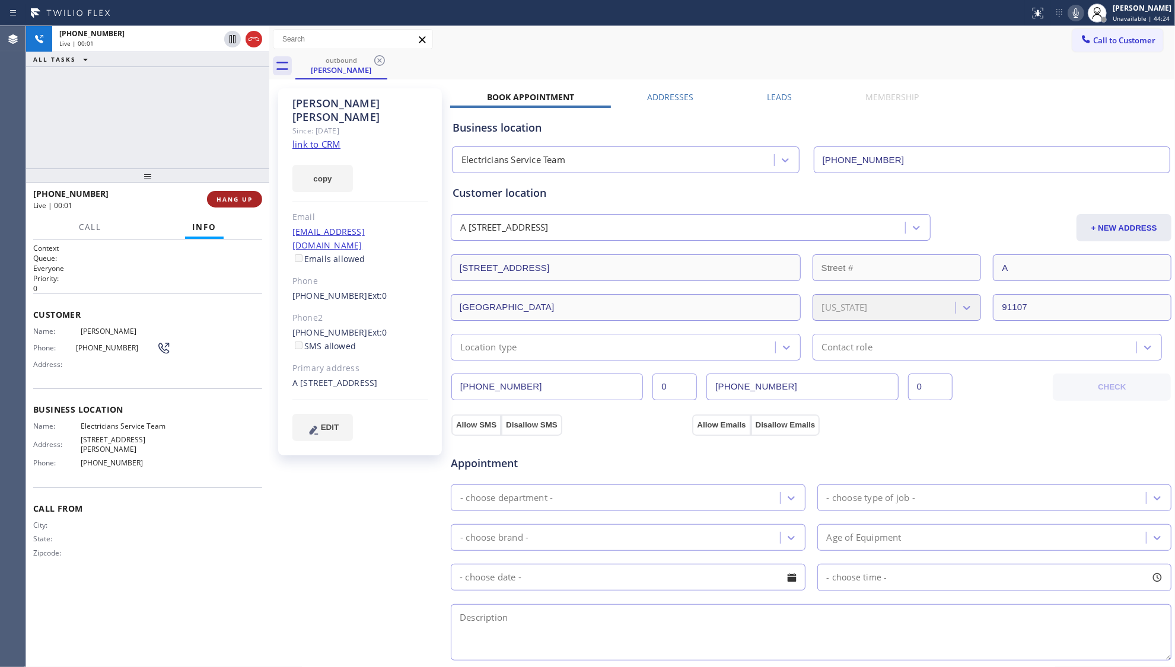
click at [244, 202] on span "HANG UP" at bounding box center [234, 199] width 36 height 8
click at [244, 200] on span "HANG UP" at bounding box center [234, 199] width 36 height 8
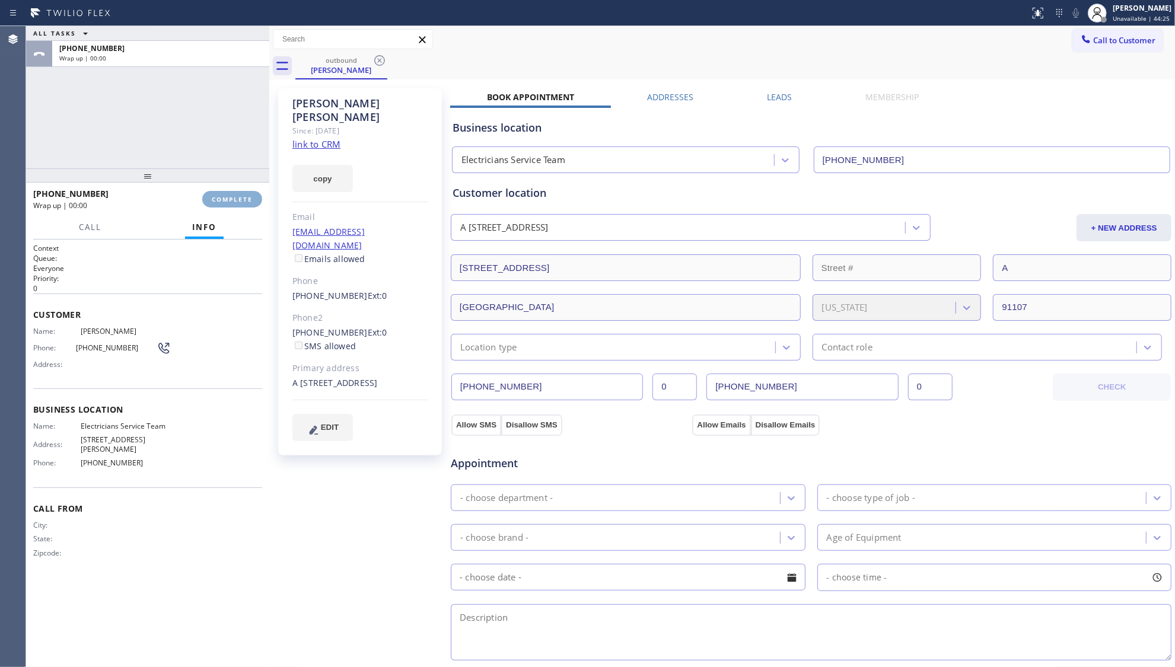
click at [244, 200] on span "COMPLETE" at bounding box center [232, 199] width 41 height 8
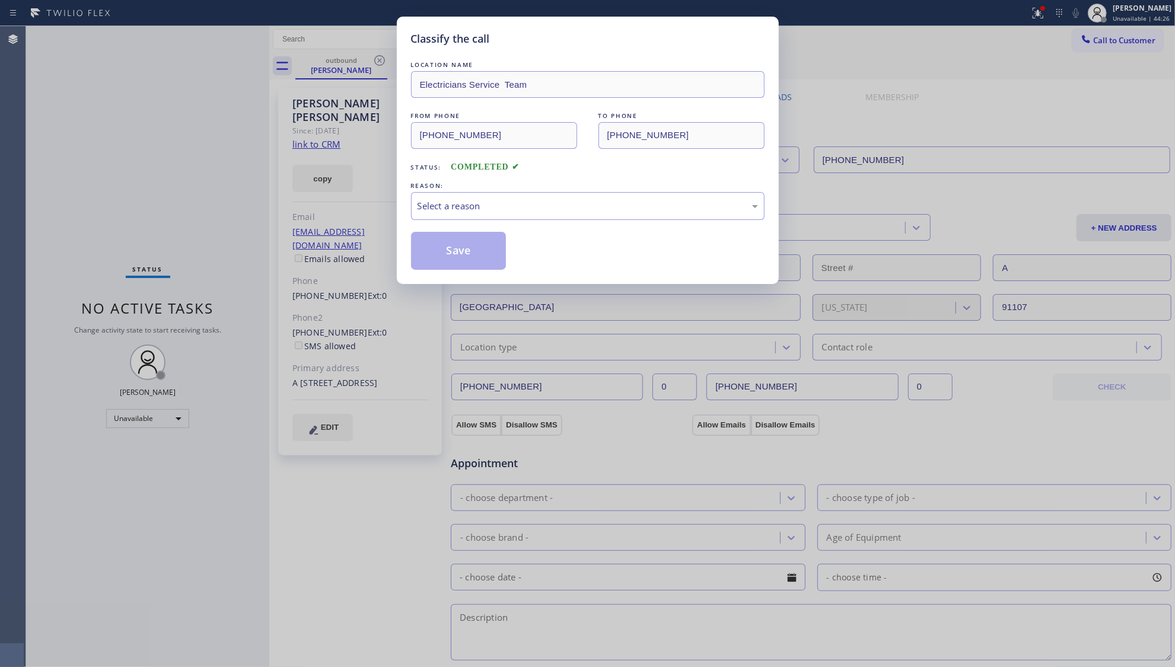
click at [644, 228] on div "LOCATION NAME Electricians Service Team FROM PHONE [PHONE_NUMBER] TO PHONE [PHO…" at bounding box center [587, 164] width 353 height 211
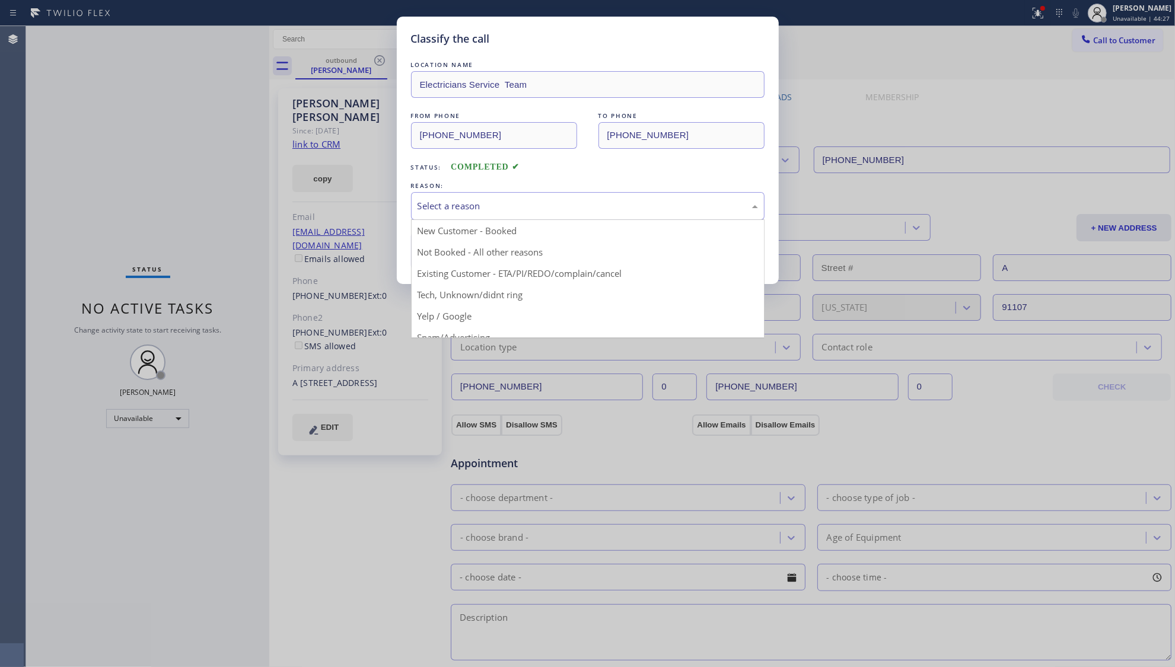
click at [468, 195] on div "Select a reason" at bounding box center [587, 206] width 353 height 28
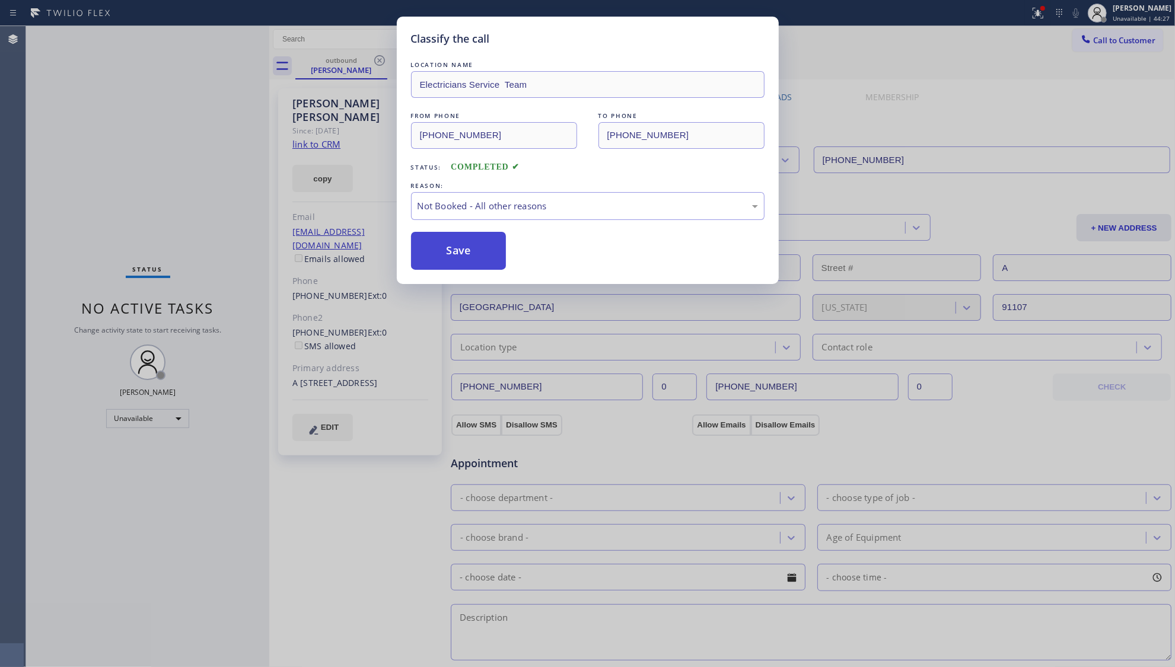
click at [447, 249] on button "Save" at bounding box center [458, 251] width 95 height 38
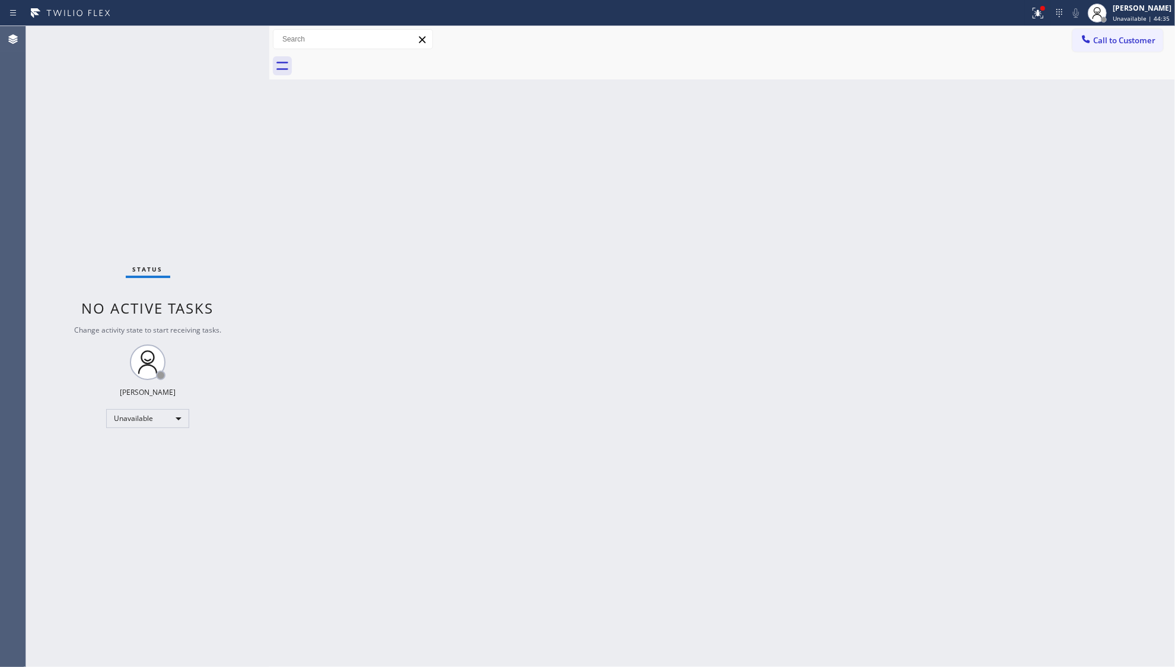
drag, startPoint x: 995, startPoint y: 6, endPoint x: 1025, endPoint y: 18, distance: 32.5
click at [1000, 8] on div at bounding box center [515, 13] width 1020 height 19
drag, startPoint x: 1028, startPoint y: 18, endPoint x: 1021, endPoint y: 55, distance: 37.6
click at [1029, 19] on div at bounding box center [1038, 13] width 26 height 14
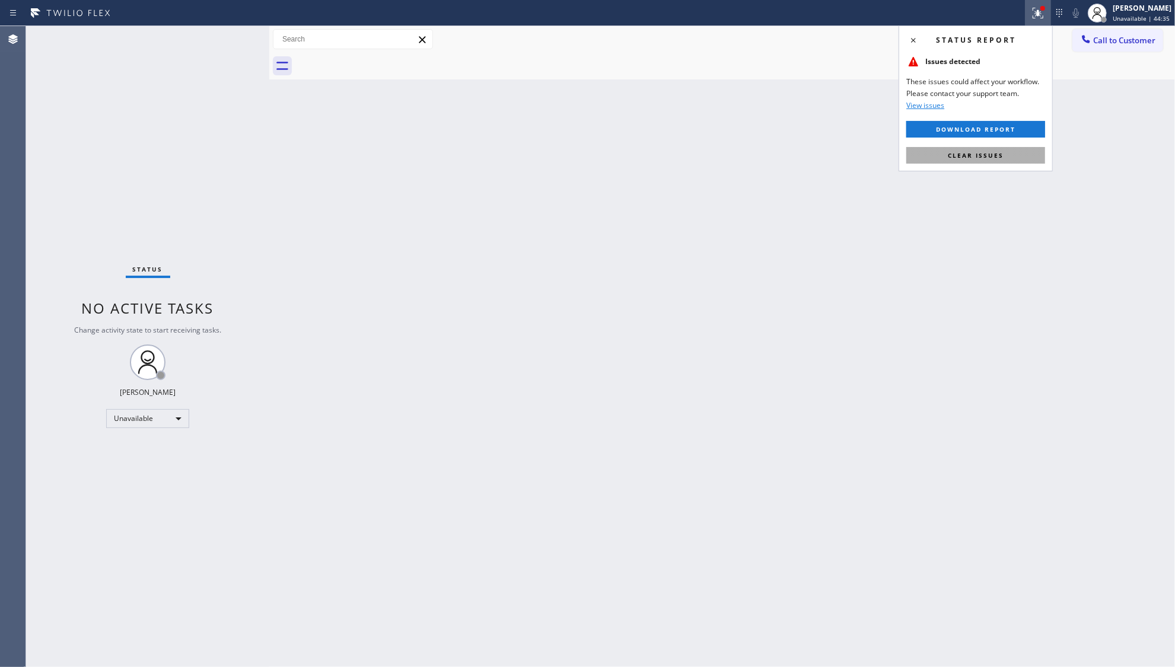
click at [994, 161] on button "Clear issues" at bounding box center [975, 155] width 139 height 17
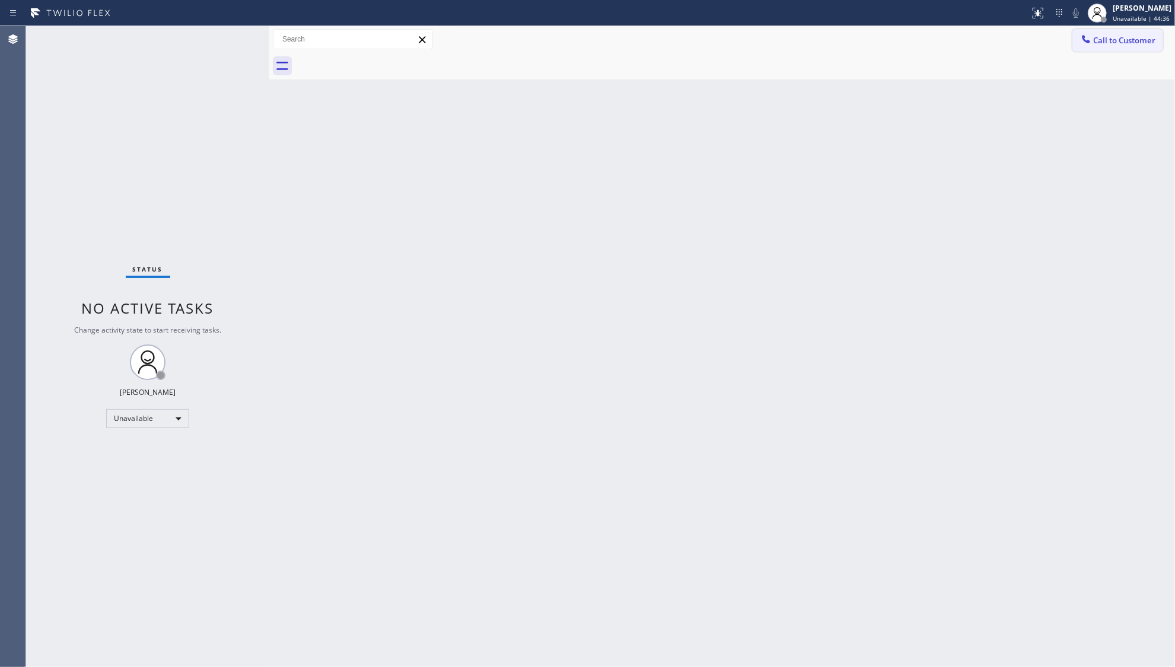
click at [1108, 49] on button "Call to Customer" at bounding box center [1117, 40] width 91 height 23
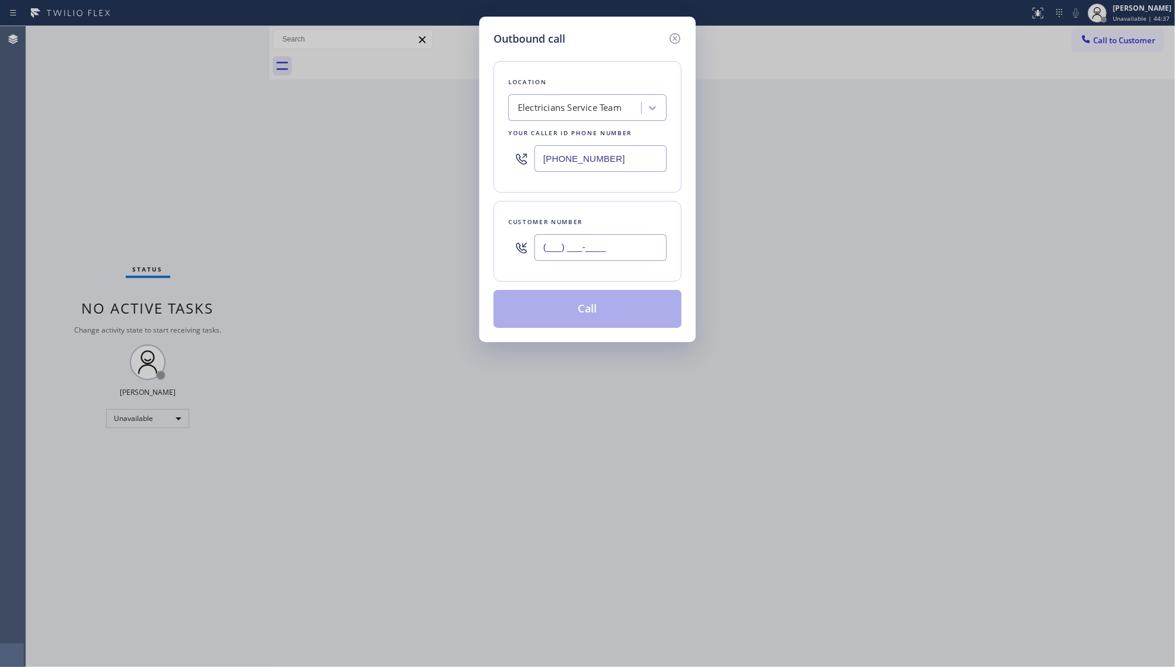
click at [662, 245] on input "(___) ___-____" at bounding box center [600, 247] width 132 height 27
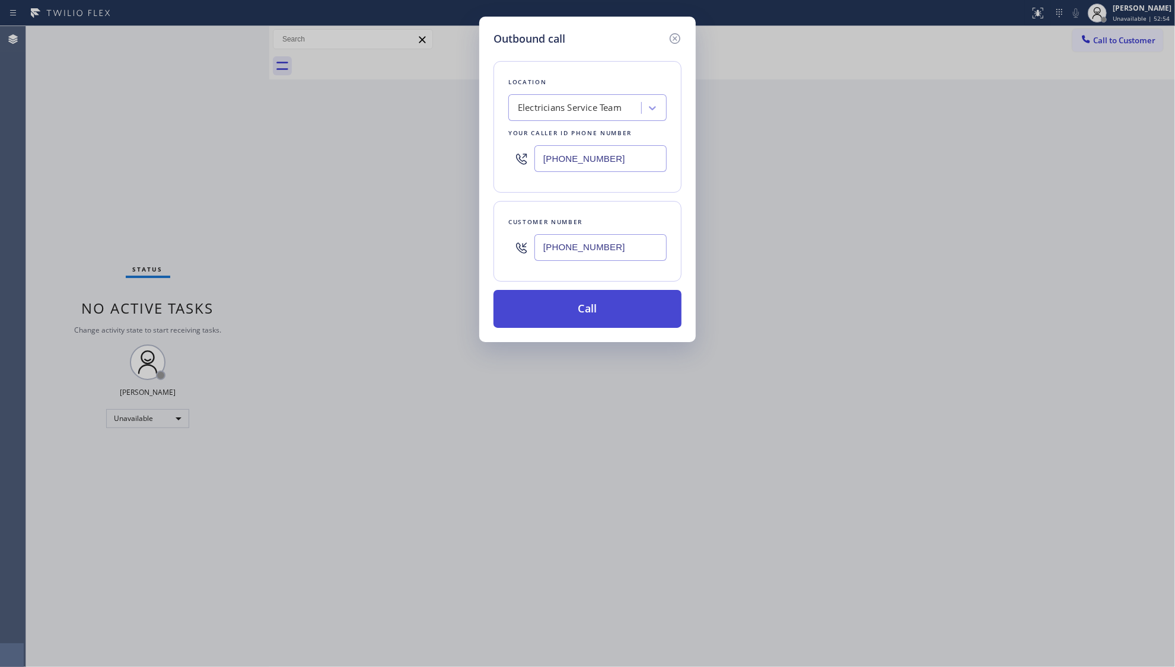
click at [586, 317] on button "Call" at bounding box center [587, 309] width 188 height 38
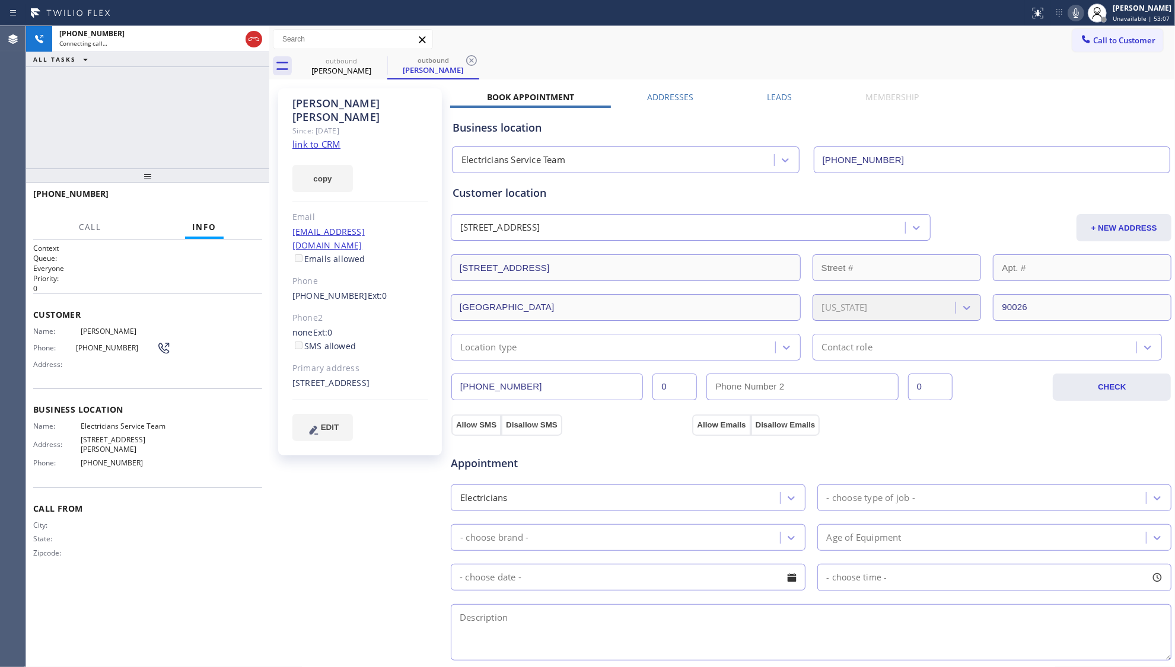
drag, startPoint x: 722, startPoint y: 27, endPoint x: 686, endPoint y: 39, distance: 38.8
click at [722, 27] on div "Call to Customer Outbound call Location Electricians Service Team Your caller i…" at bounding box center [722, 39] width 906 height 27
click at [474, 59] on icon at bounding box center [471, 60] width 14 height 14
click at [263, 189] on div "[PHONE_NUMBER] Live | 00:05 HANG UP" at bounding box center [147, 199] width 243 height 33
click at [241, 202] on span "HANG UP" at bounding box center [234, 199] width 36 height 8
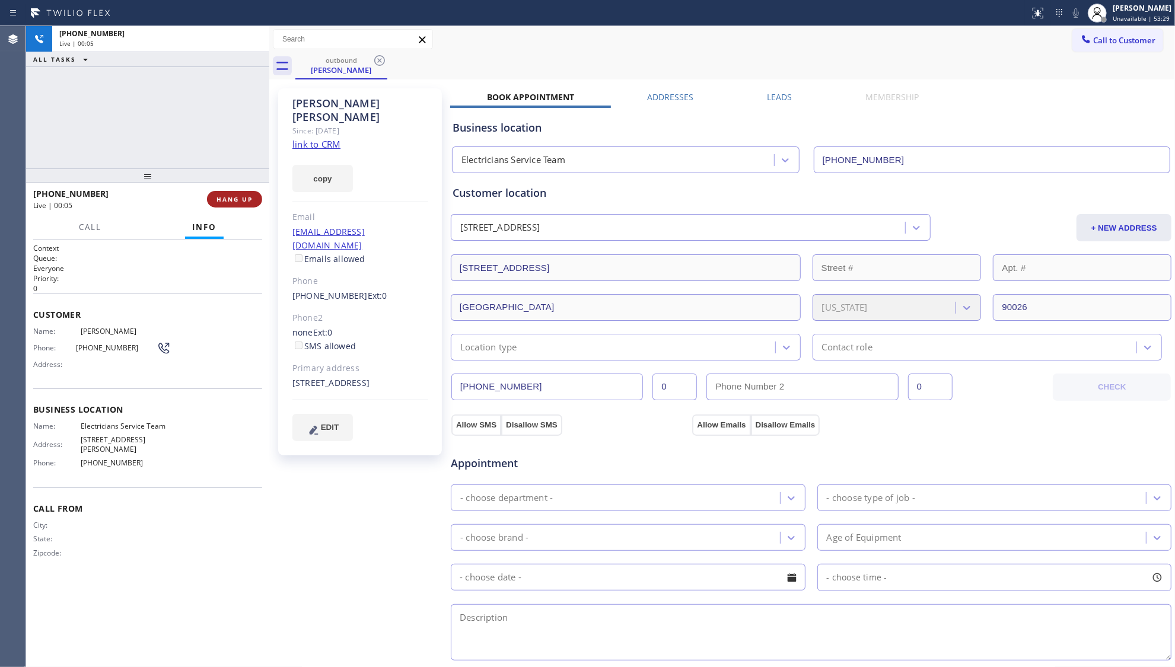
click at [241, 202] on span "HANG UP" at bounding box center [234, 199] width 36 height 8
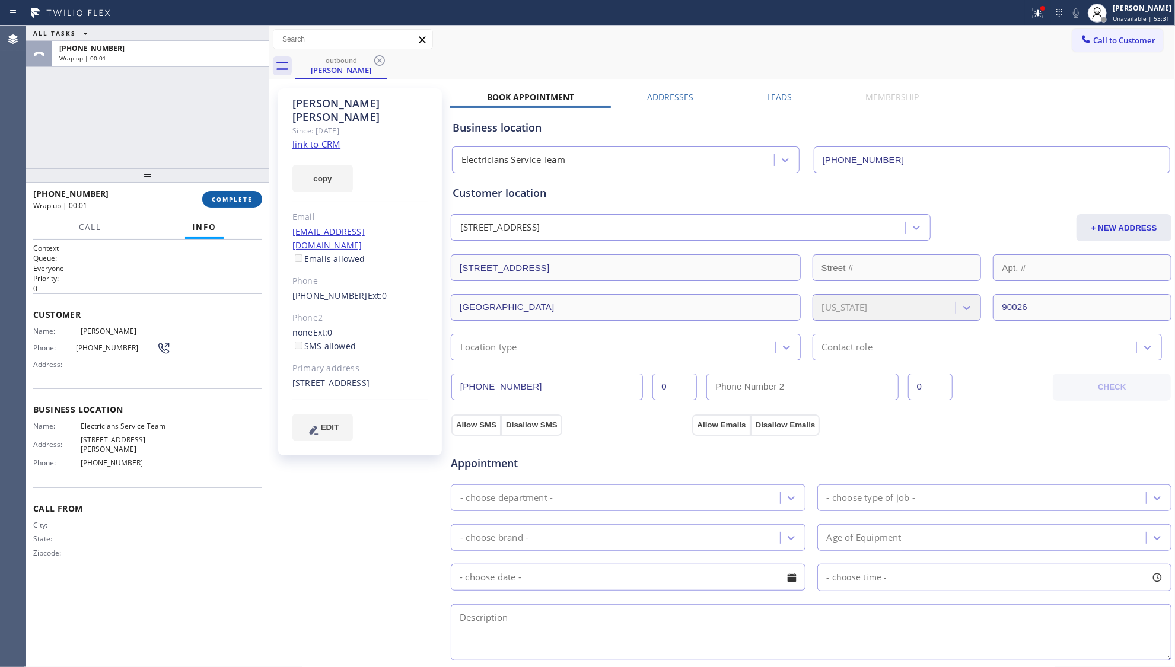
click at [242, 200] on span "COMPLETE" at bounding box center [232, 199] width 41 height 8
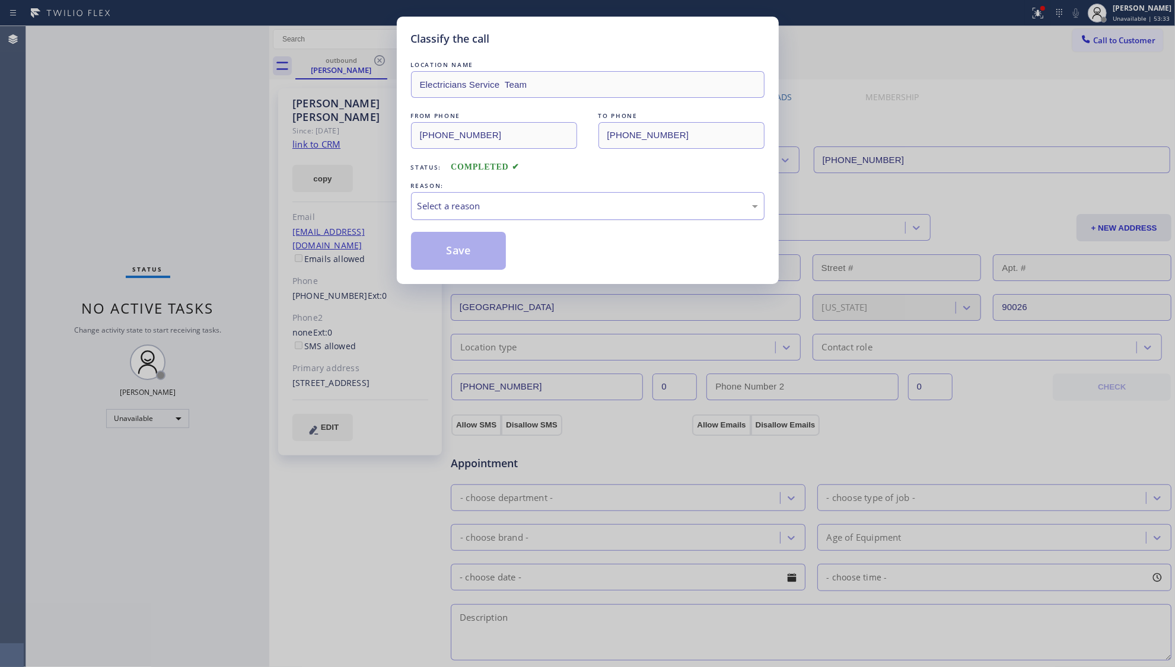
click at [527, 195] on div "Select a reason" at bounding box center [587, 206] width 353 height 28
click at [438, 255] on button "Save" at bounding box center [458, 251] width 95 height 38
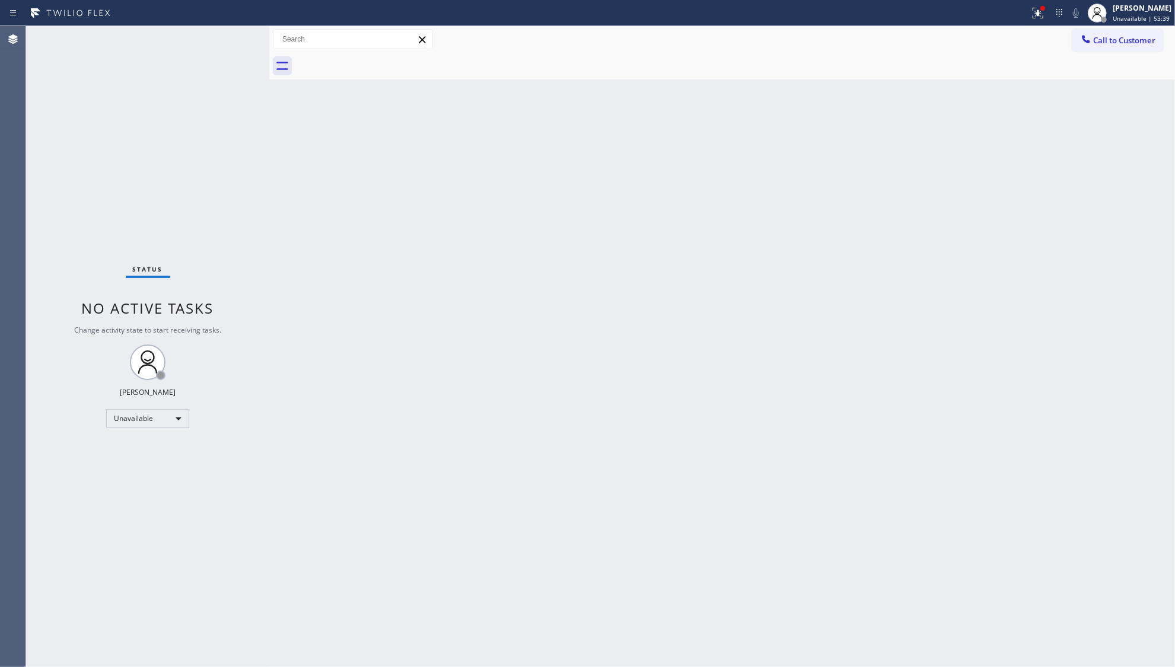
click at [1009, 11] on div at bounding box center [515, 13] width 1020 height 19
click at [1032, 15] on icon at bounding box center [1038, 13] width 14 height 14
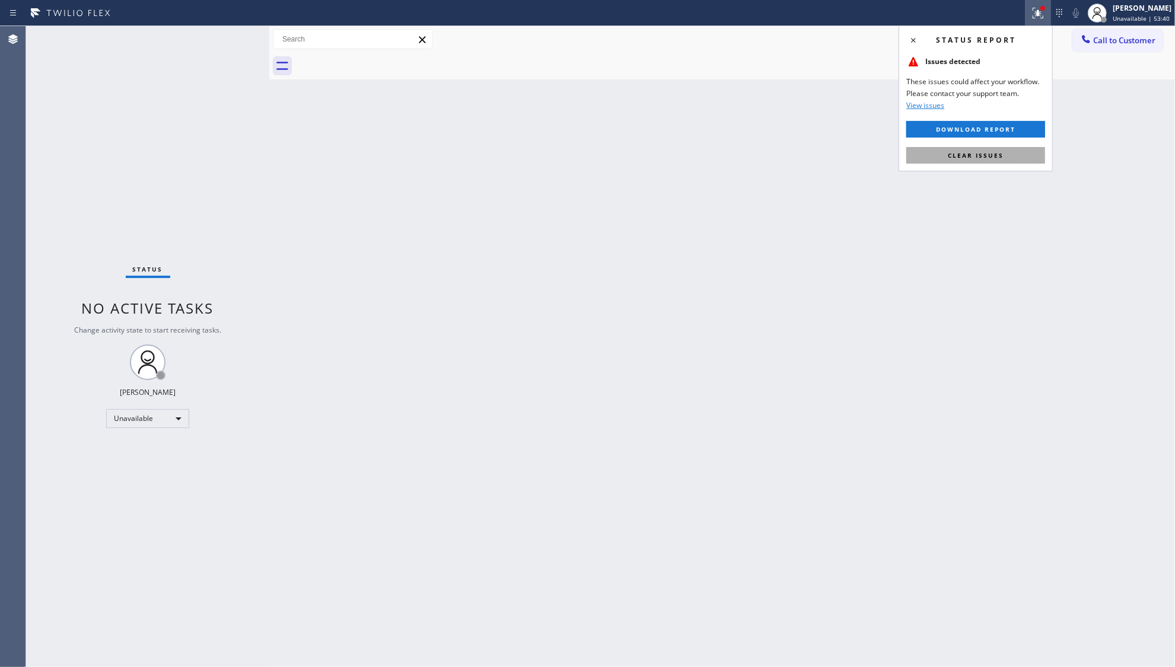
click at [995, 153] on span "Clear issues" at bounding box center [976, 155] width 56 height 8
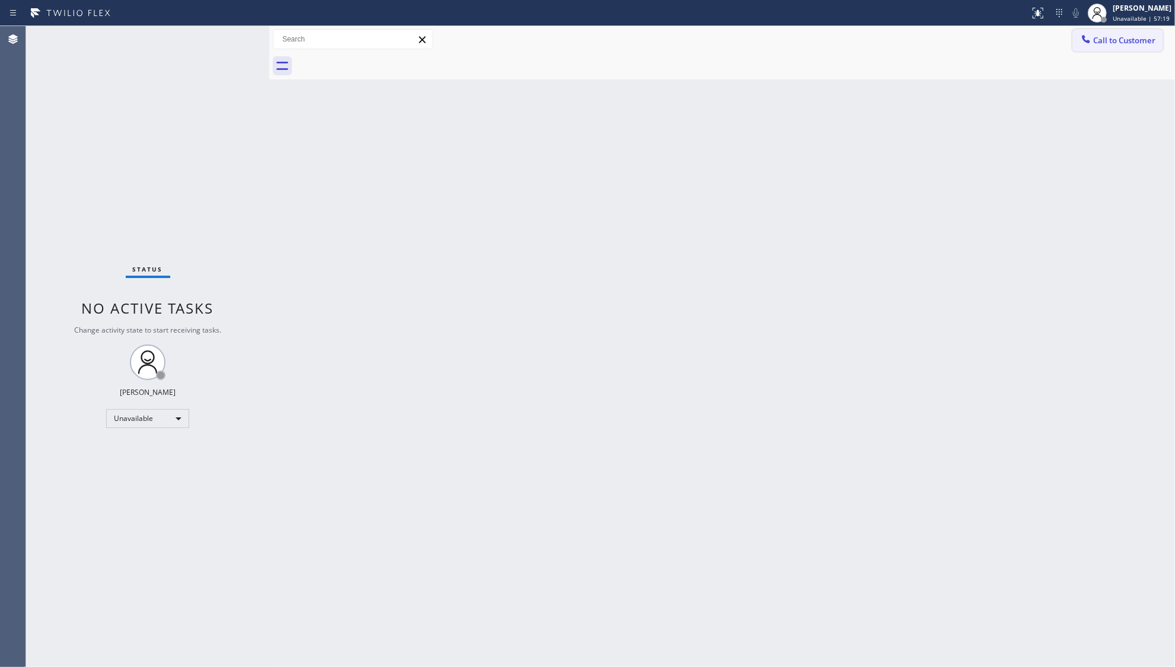
click at [1107, 36] on span "Call to Customer" at bounding box center [1124, 40] width 62 height 11
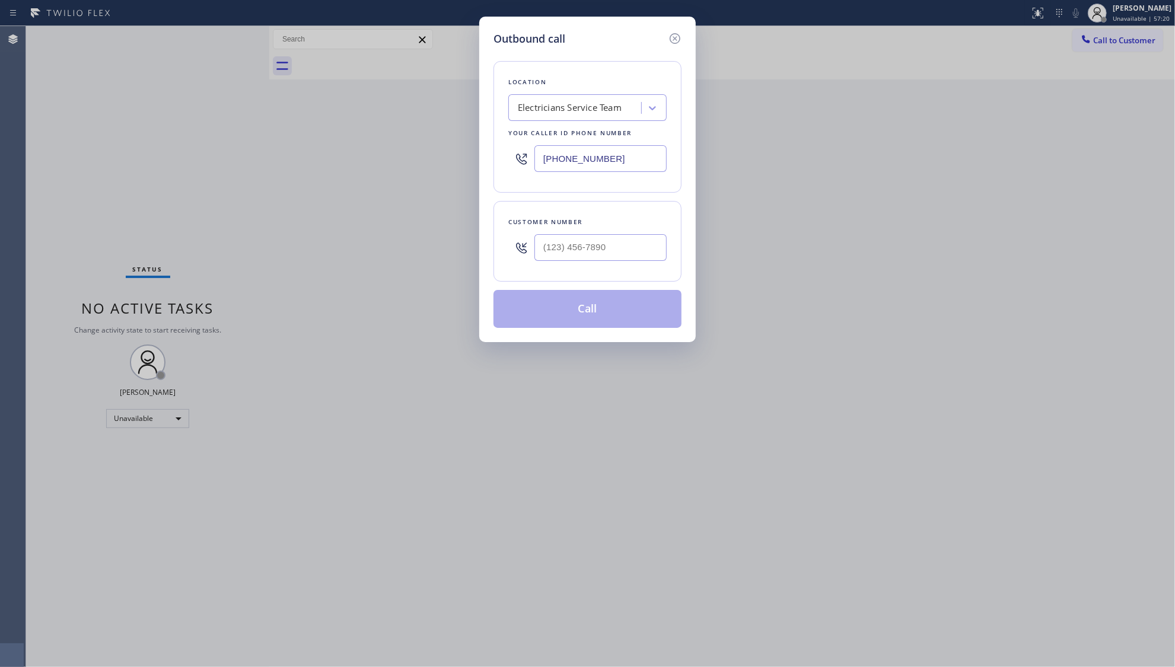
drag, startPoint x: 624, startPoint y: 155, endPoint x: 480, endPoint y: 159, distance: 144.1
click at [482, 159] on div "Outbound call Location Electricians Service Team Your caller id phone number [P…" at bounding box center [587, 180] width 216 height 326
click at [594, 247] on input "(___) ___-____" at bounding box center [600, 247] width 132 height 27
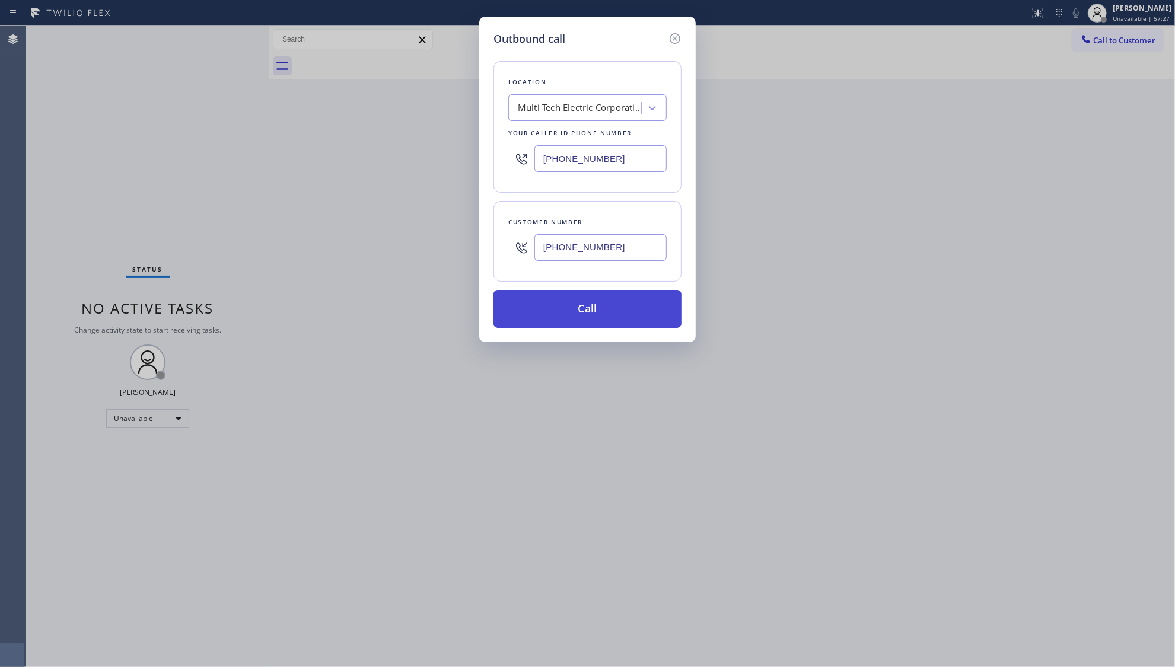
click at [589, 314] on button "Call" at bounding box center [587, 309] width 188 height 38
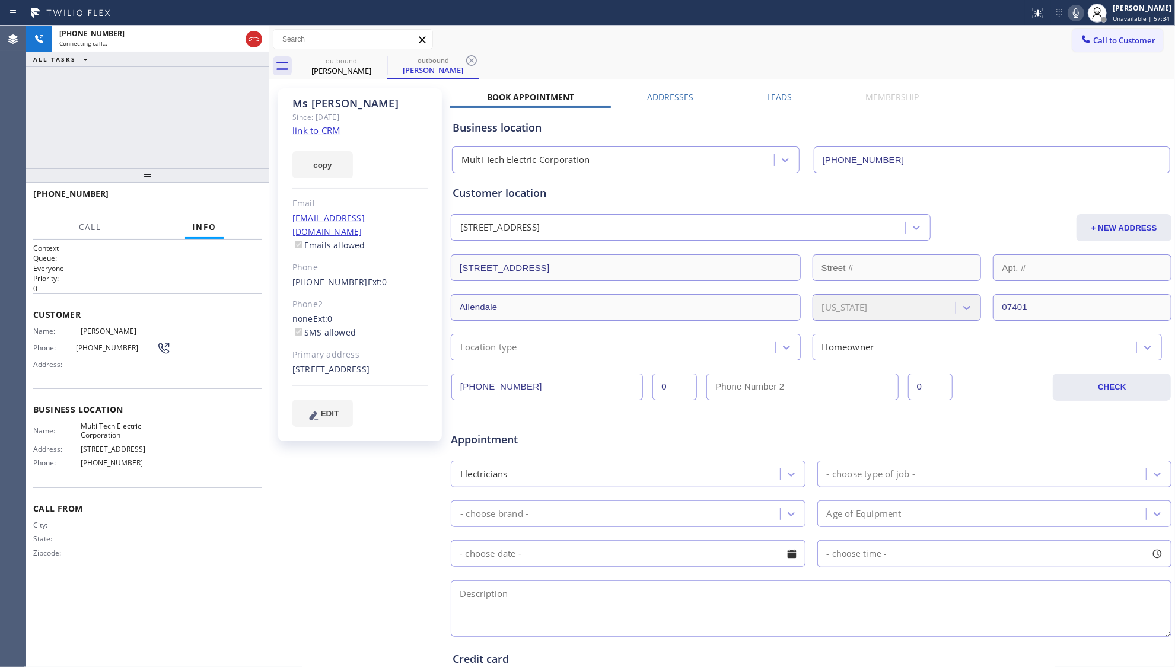
drag, startPoint x: 798, startPoint y: 21, endPoint x: 563, endPoint y: 53, distance: 236.9
click at [786, 26] on div "Status report No issues detected If you experience an issue, please download th…" at bounding box center [587, 333] width 1175 height 667
click at [468, 57] on icon at bounding box center [471, 60] width 11 height 11
click at [483, 55] on div "outbound [PERSON_NAME] outbound [PERSON_NAME]" at bounding box center [734, 66] width 879 height 27
click at [223, 197] on span "HANG UP" at bounding box center [234, 199] width 36 height 8
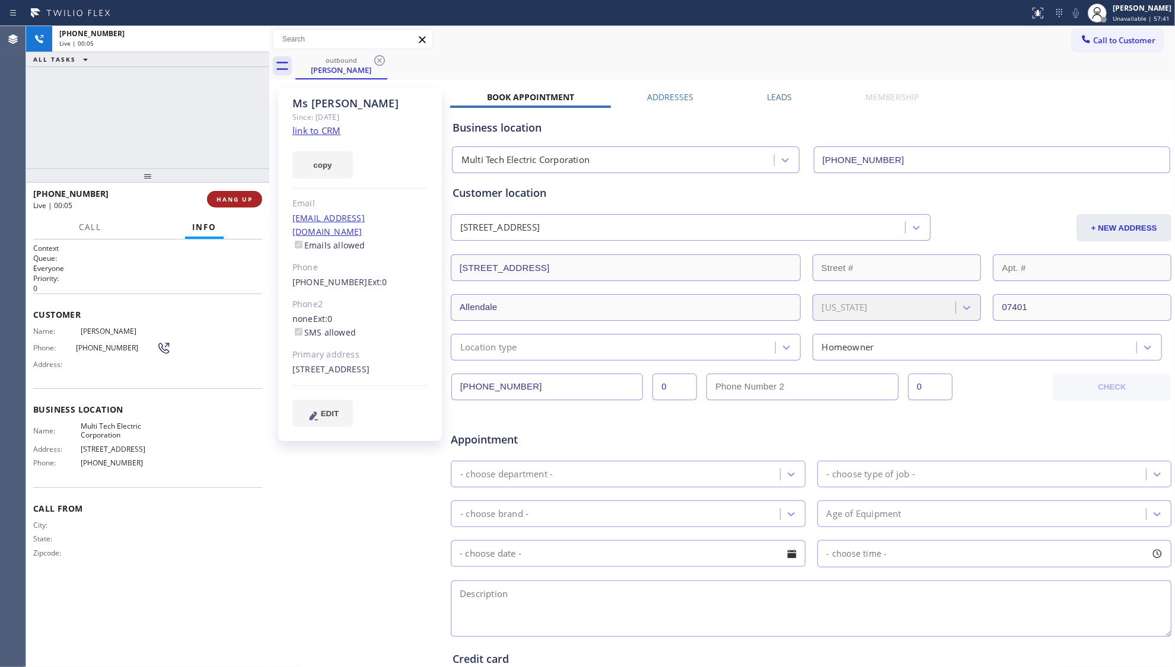
click at [223, 197] on span "HANG UP" at bounding box center [234, 199] width 36 height 8
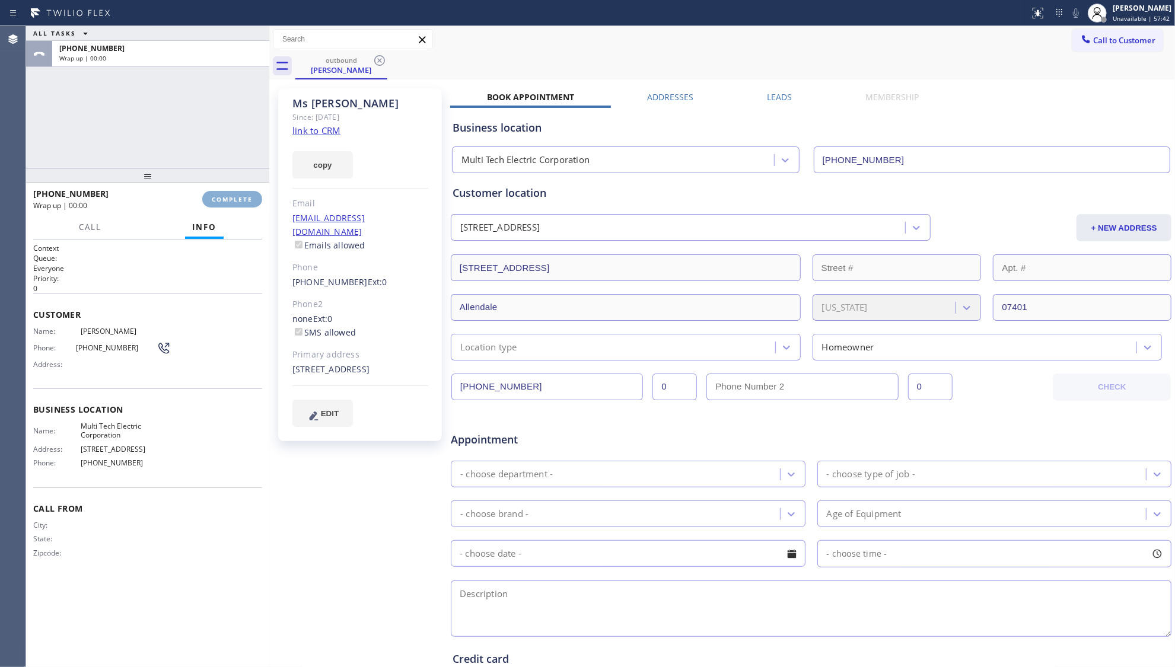
click at [223, 197] on span "COMPLETE" at bounding box center [232, 199] width 41 height 8
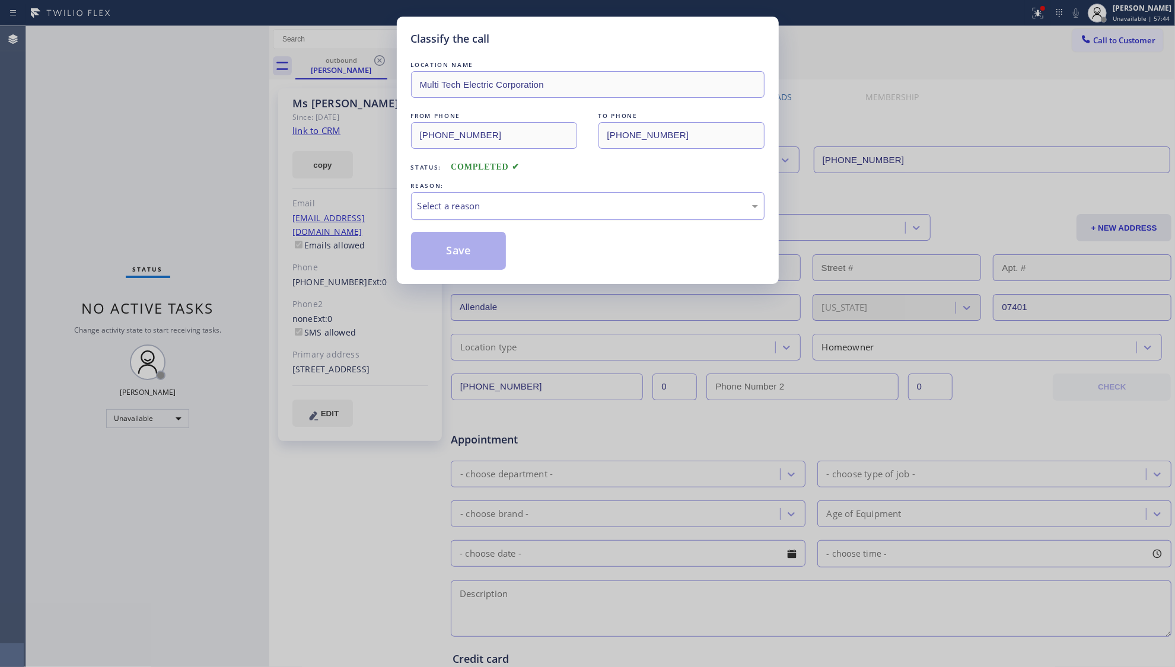
drag, startPoint x: 514, startPoint y: 207, endPoint x: 503, endPoint y: 215, distance: 13.2
click at [513, 207] on div "Select a reason" at bounding box center [587, 206] width 340 height 14
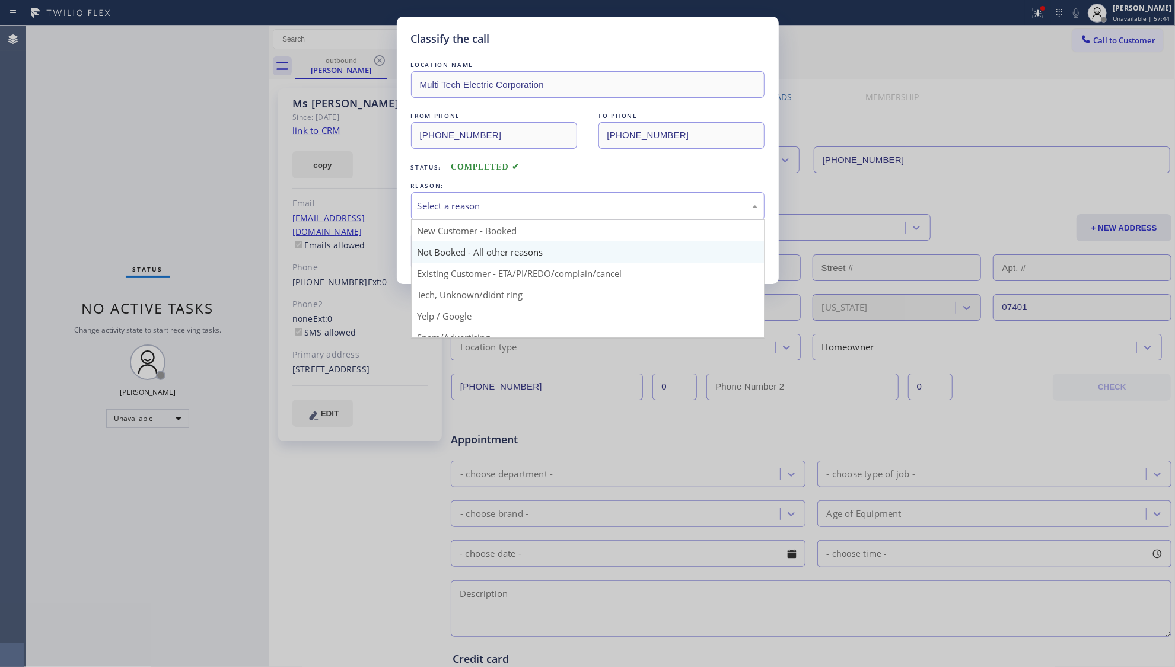
click at [457, 254] on button "Save" at bounding box center [458, 251] width 95 height 38
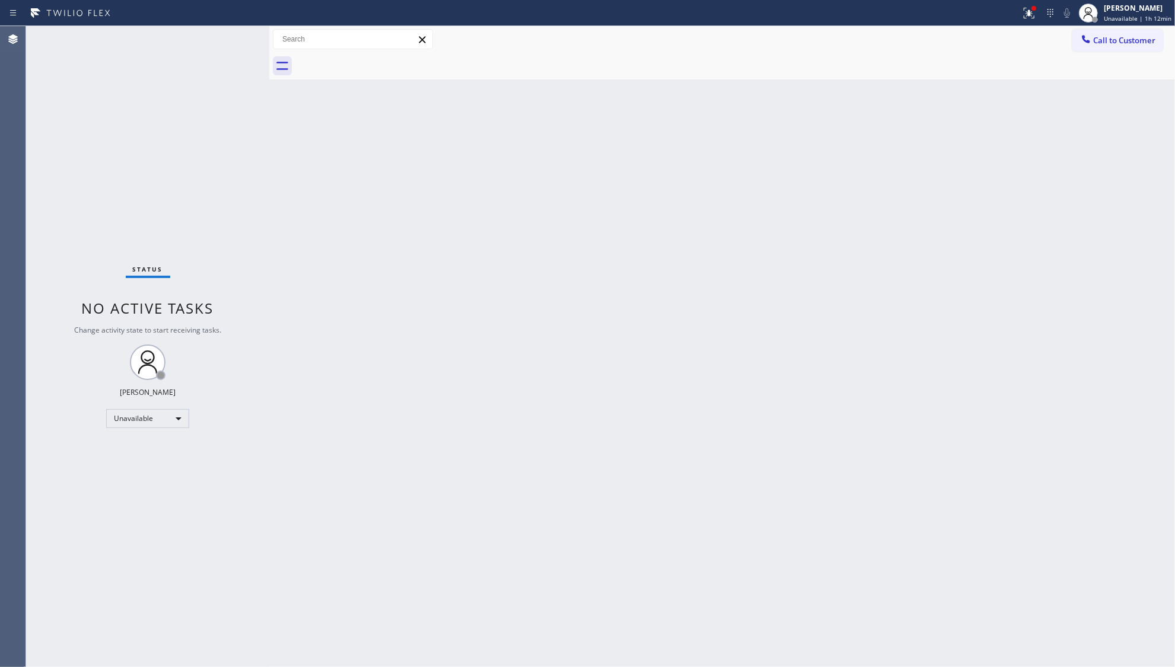
drag, startPoint x: 1137, startPoint y: 51, endPoint x: 1132, endPoint y: 46, distance: 7.5
click at [1133, 46] on button "Call to Customer" at bounding box center [1117, 40] width 91 height 23
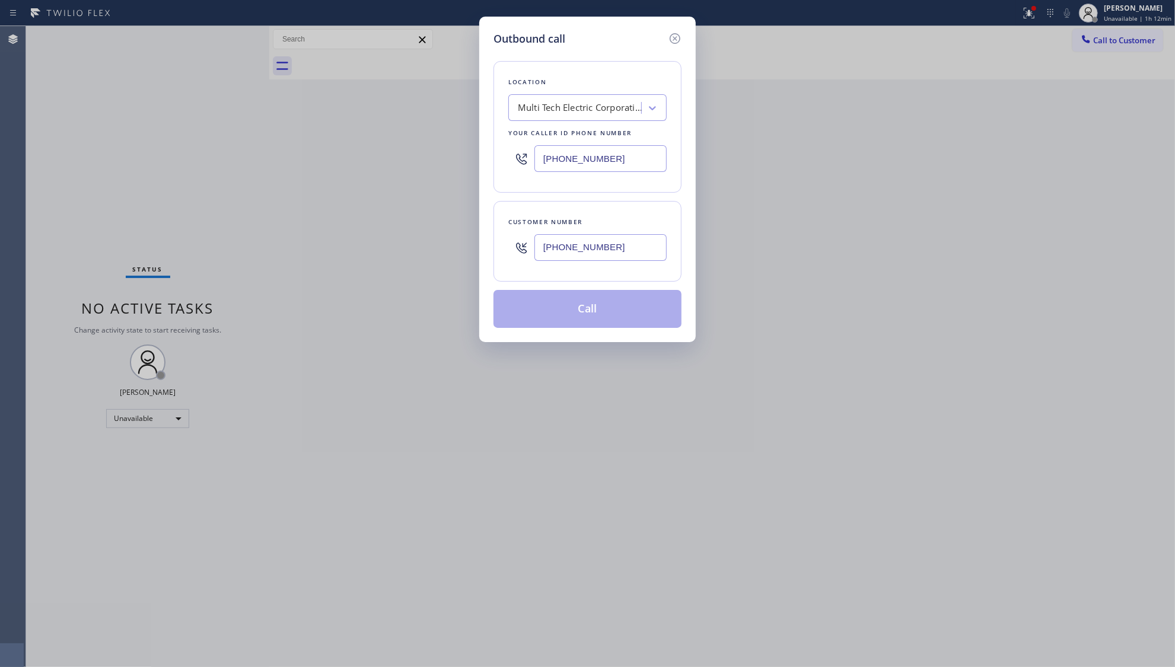
click at [632, 247] on input "[PHONE_NUMBER]" at bounding box center [600, 247] width 132 height 27
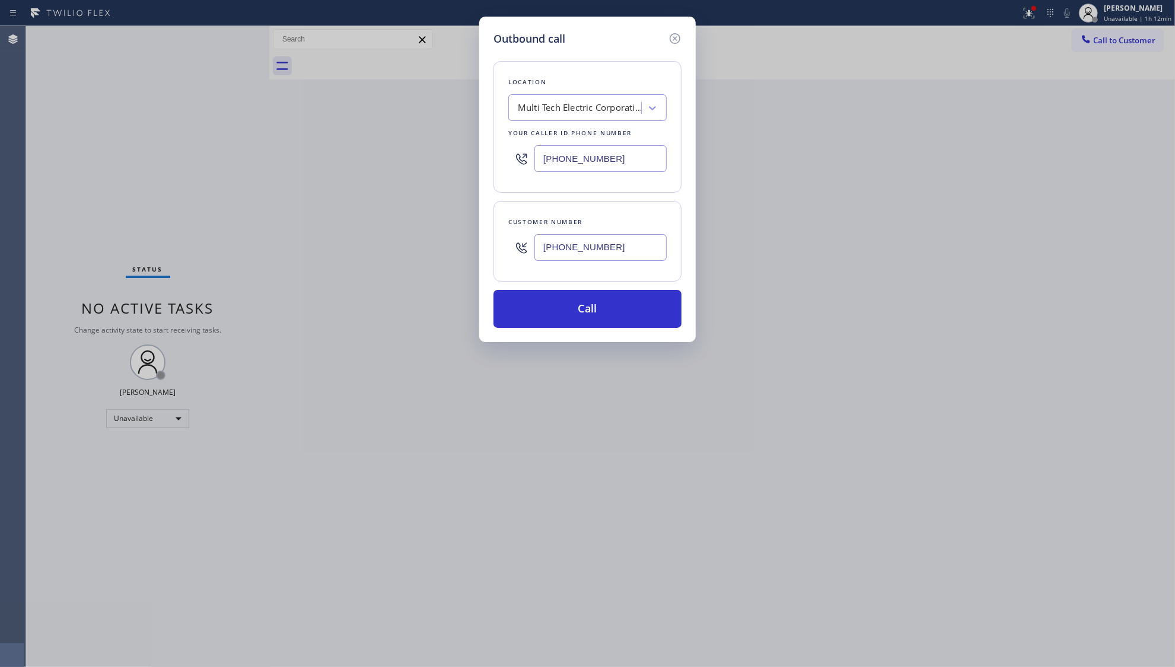
click at [589, 269] on div "Customer number [PHONE_NUMBER]" at bounding box center [587, 241] width 188 height 81
click at [586, 307] on button "Call" at bounding box center [587, 309] width 188 height 38
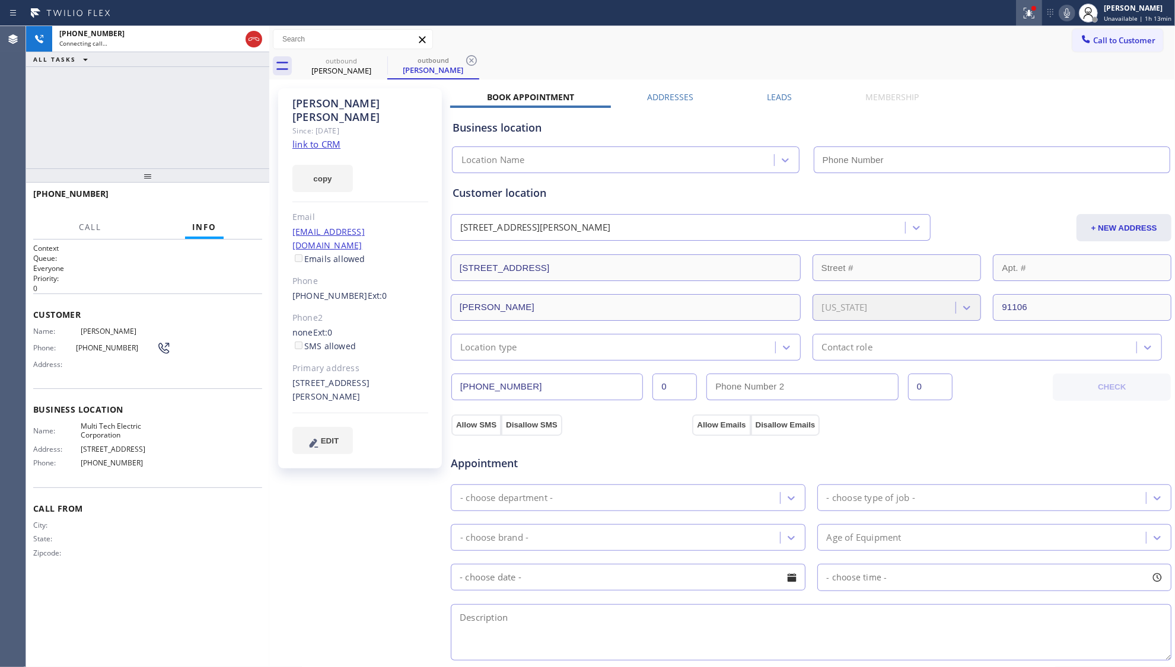
click at [1026, 12] on icon at bounding box center [1029, 13] width 14 height 14
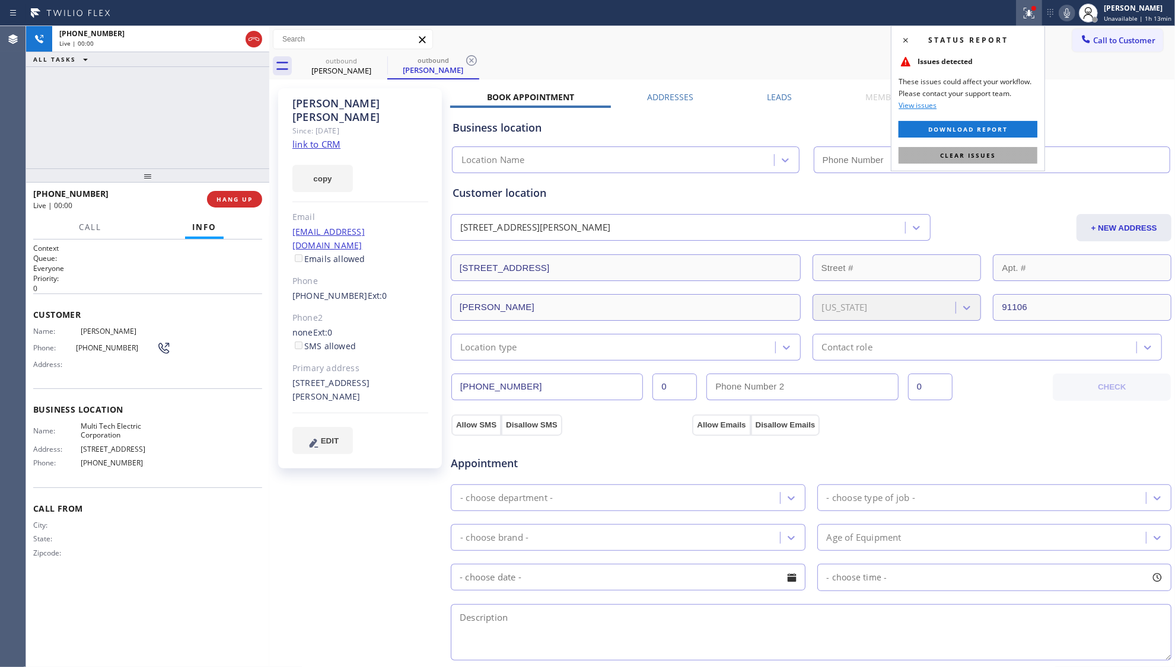
click at [964, 161] on button "Clear issues" at bounding box center [967, 155] width 139 height 17
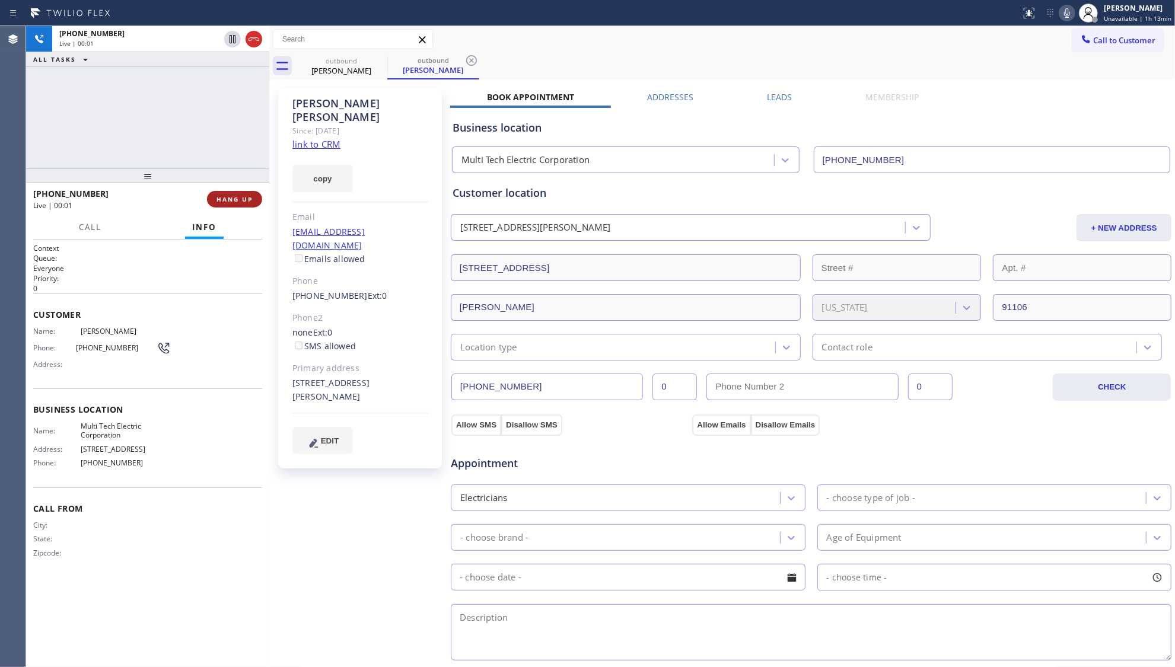
click at [249, 200] on span "HANG UP" at bounding box center [234, 199] width 36 height 8
click at [248, 200] on span "HANG UP" at bounding box center [234, 199] width 36 height 8
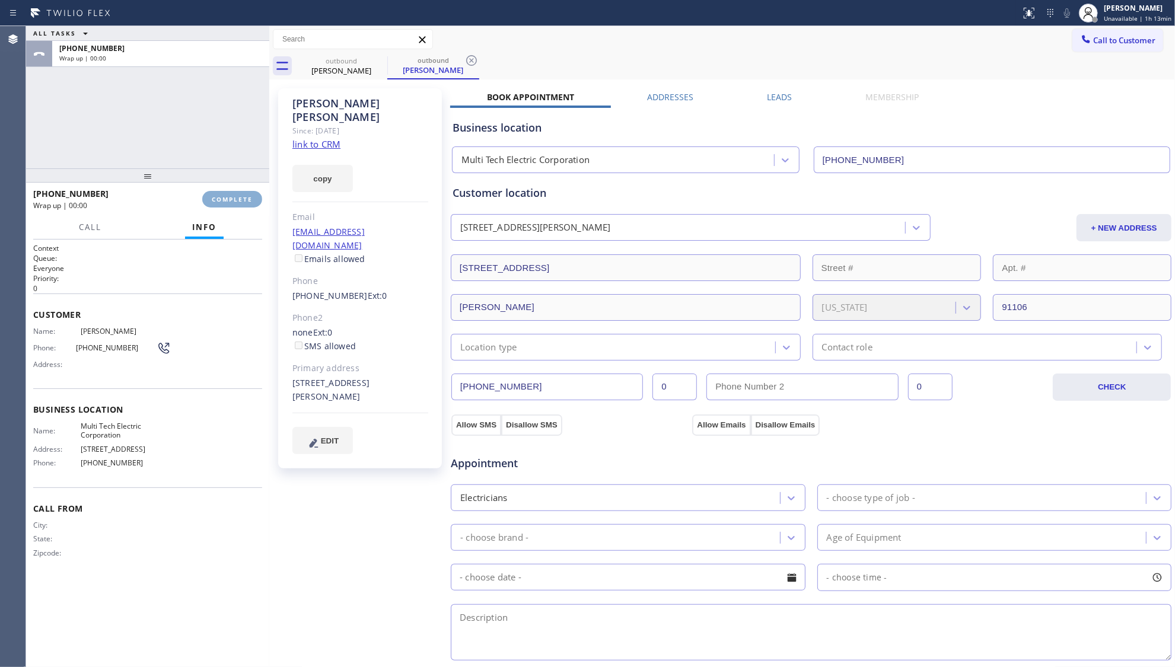
click at [248, 200] on span "COMPLETE" at bounding box center [232, 199] width 41 height 8
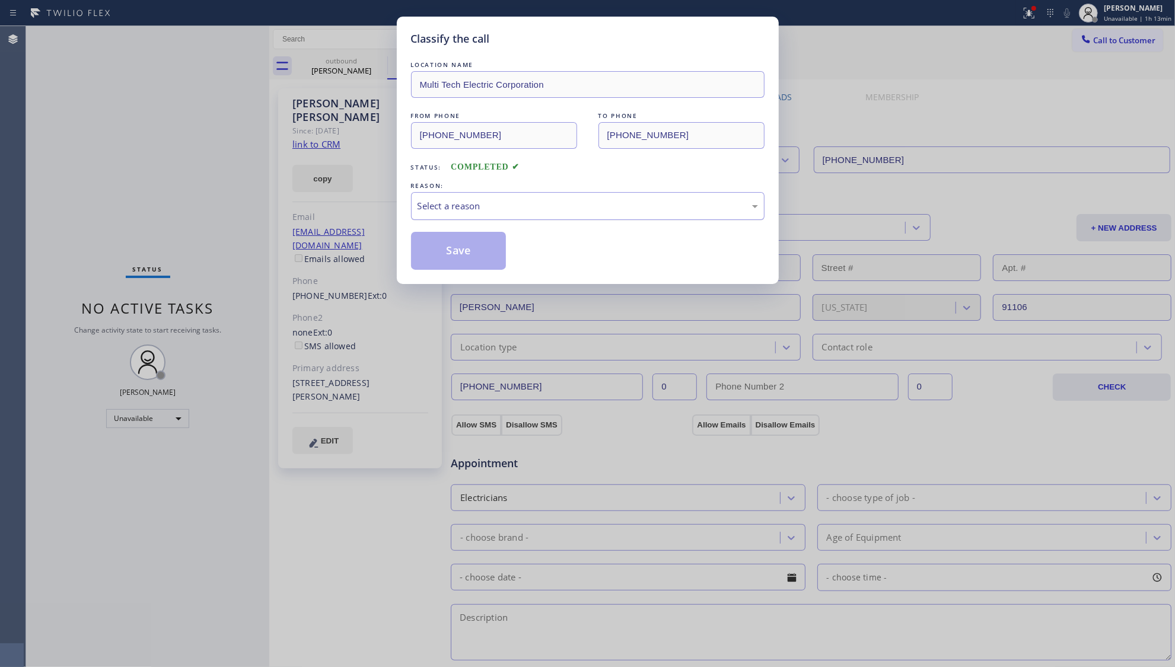
click at [458, 217] on div "Select a reason" at bounding box center [587, 206] width 353 height 28
click at [454, 250] on button "Save" at bounding box center [458, 251] width 95 height 38
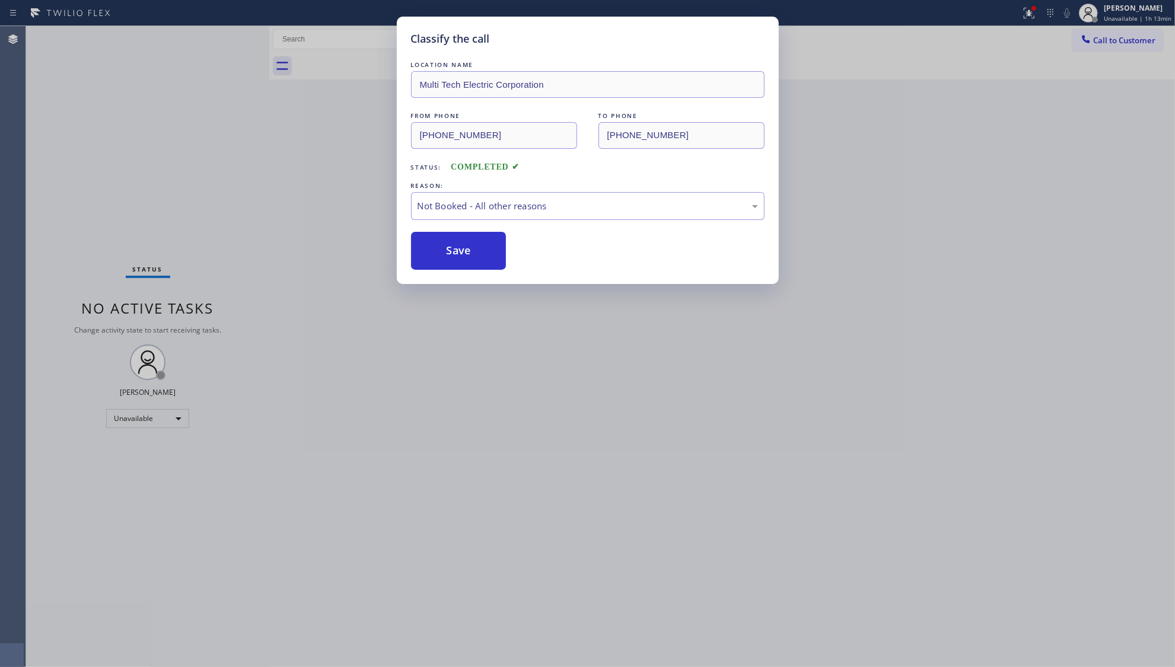
click at [454, 250] on button "Save" at bounding box center [458, 251] width 95 height 38
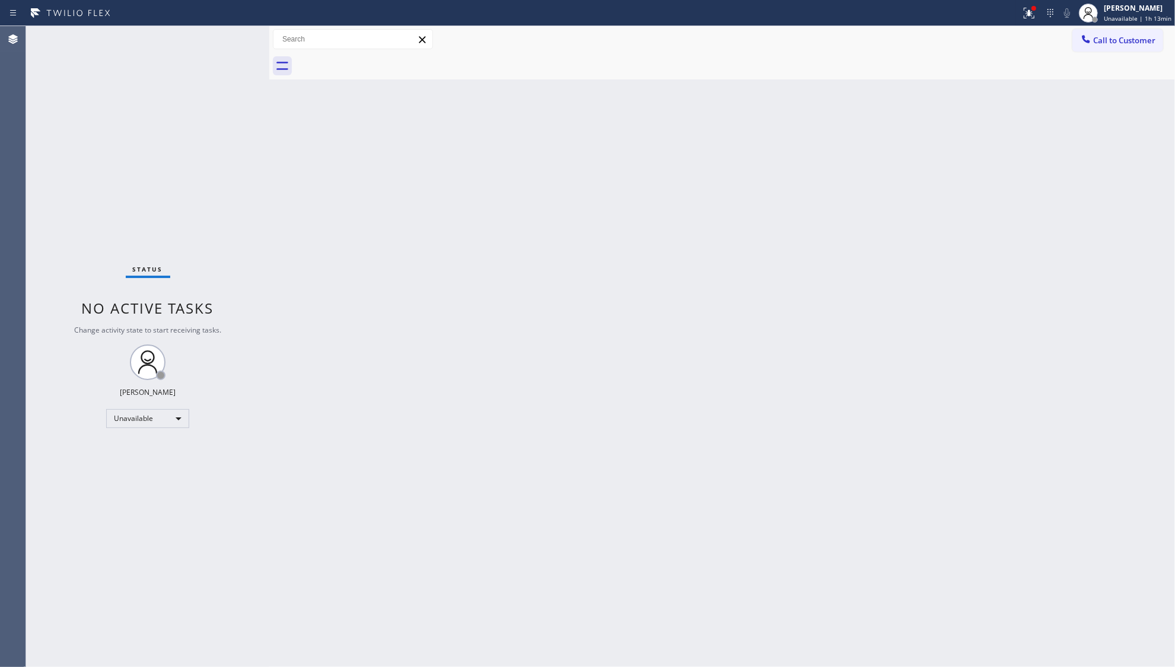
drag, startPoint x: 1028, startPoint y: 14, endPoint x: 995, endPoint y: 84, distance: 76.7
click at [1028, 15] on icon at bounding box center [1029, 13] width 14 height 14
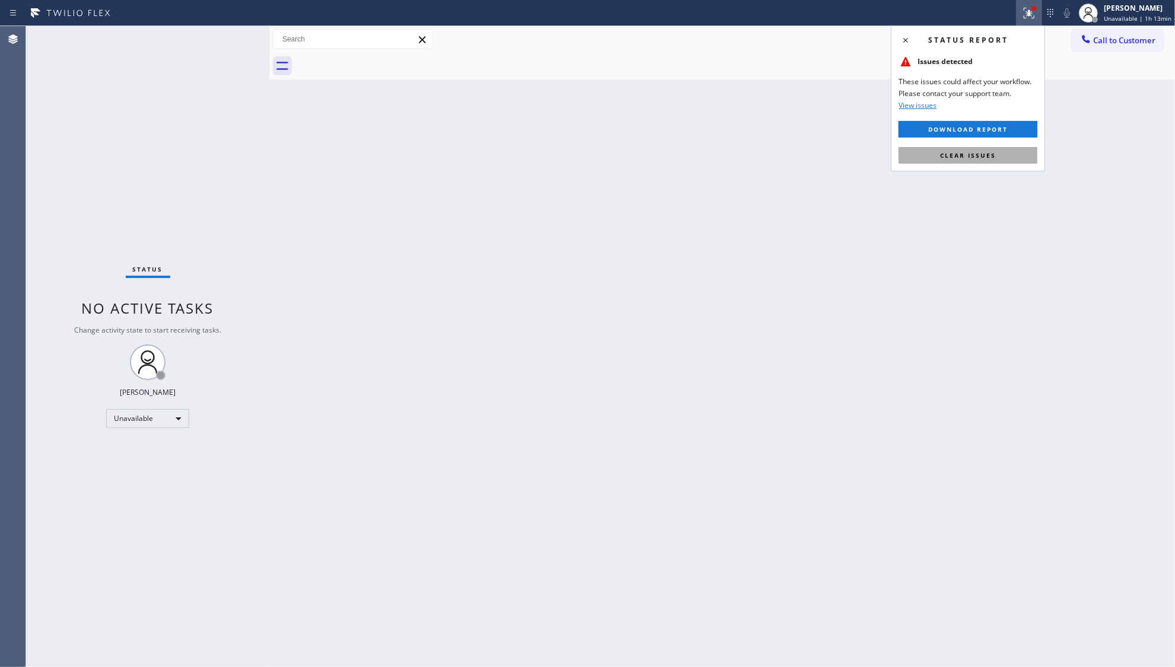
click at [976, 164] on button "Clear issues" at bounding box center [967, 155] width 139 height 17
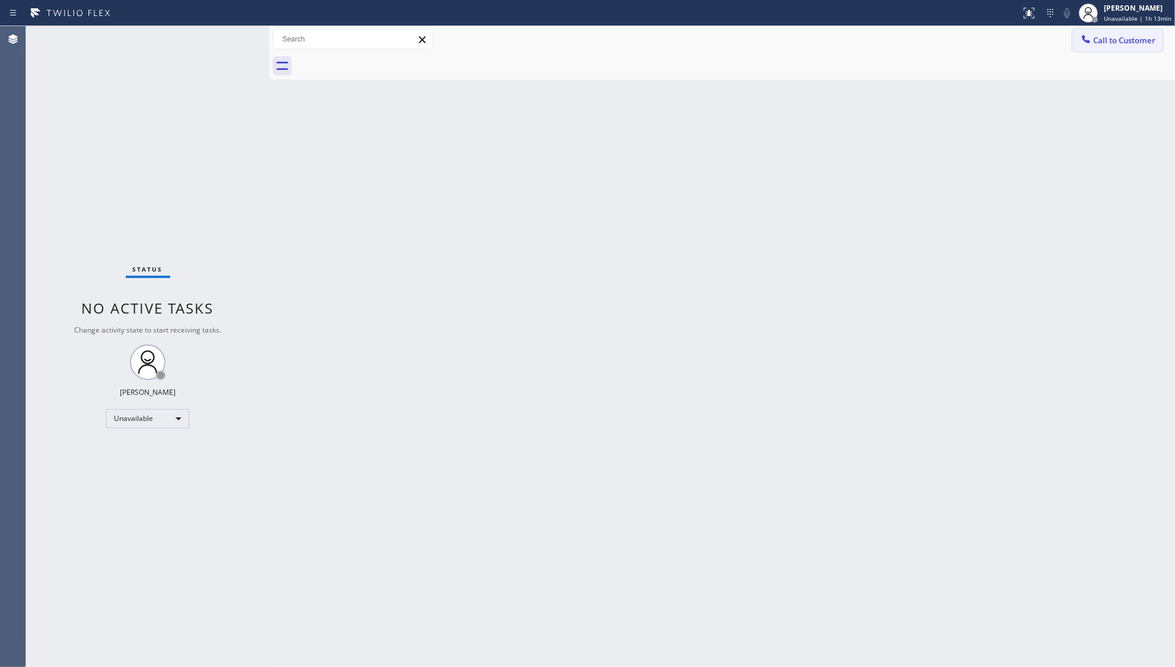
drag, startPoint x: 1127, startPoint y: 36, endPoint x: 1037, endPoint y: 93, distance: 106.8
click at [1127, 36] on span "Call to Customer" at bounding box center [1124, 40] width 62 height 11
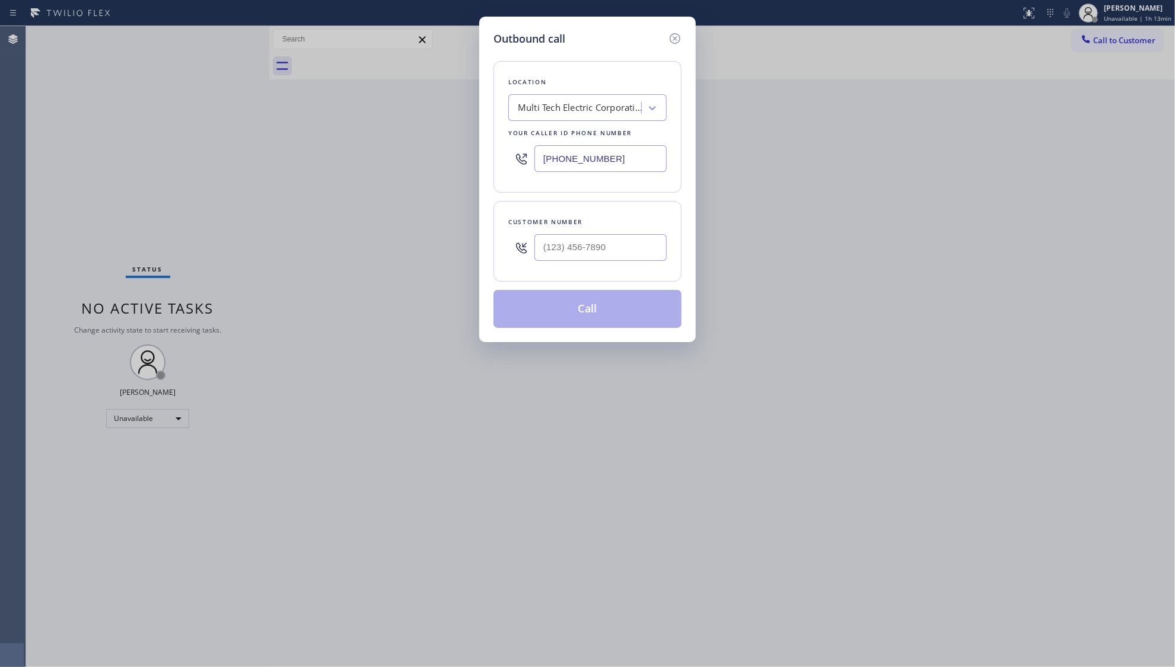
click at [601, 270] on div "Customer number" at bounding box center [587, 241] width 188 height 81
click at [614, 253] on input "(___) ___-____" at bounding box center [600, 247] width 132 height 27
click at [610, 269] on div "Customer number [PHONE_NUMBER]" at bounding box center [587, 241] width 188 height 81
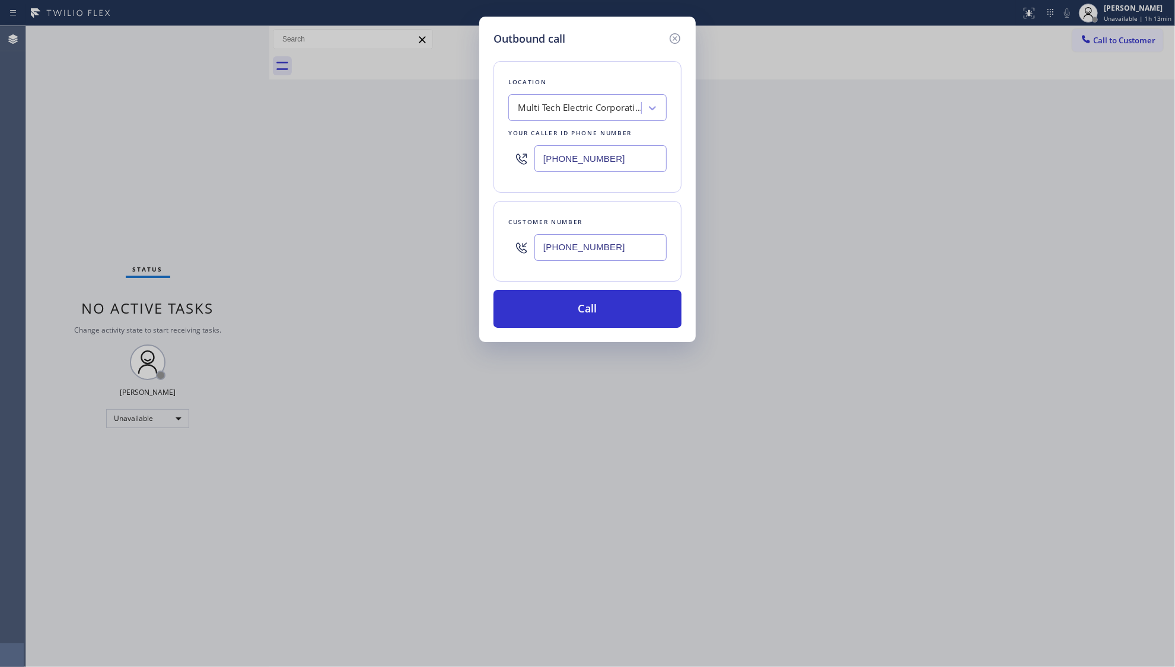
drag, startPoint x: 593, startPoint y: 305, endPoint x: 719, endPoint y: 176, distance: 180.3
click at [593, 304] on button "Call" at bounding box center [587, 309] width 188 height 38
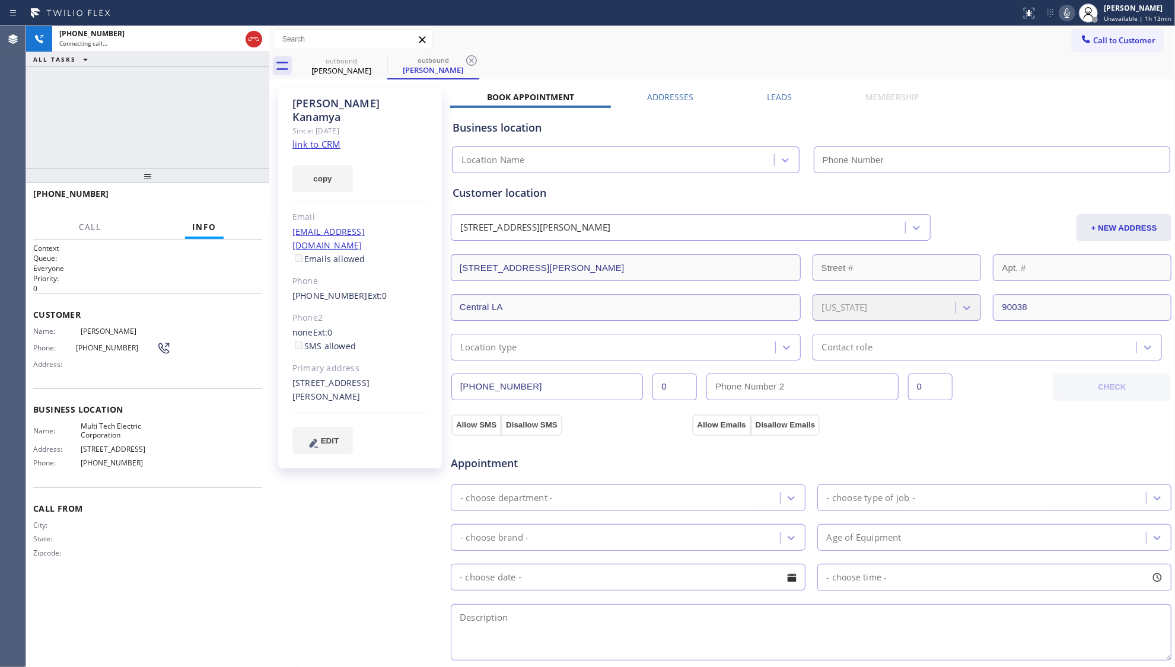
drag, startPoint x: 473, startPoint y: 59, endPoint x: 686, endPoint y: 77, distance: 213.6
click at [475, 60] on icon at bounding box center [471, 60] width 14 height 14
click at [774, 95] on label "Leads" at bounding box center [779, 96] width 25 height 11
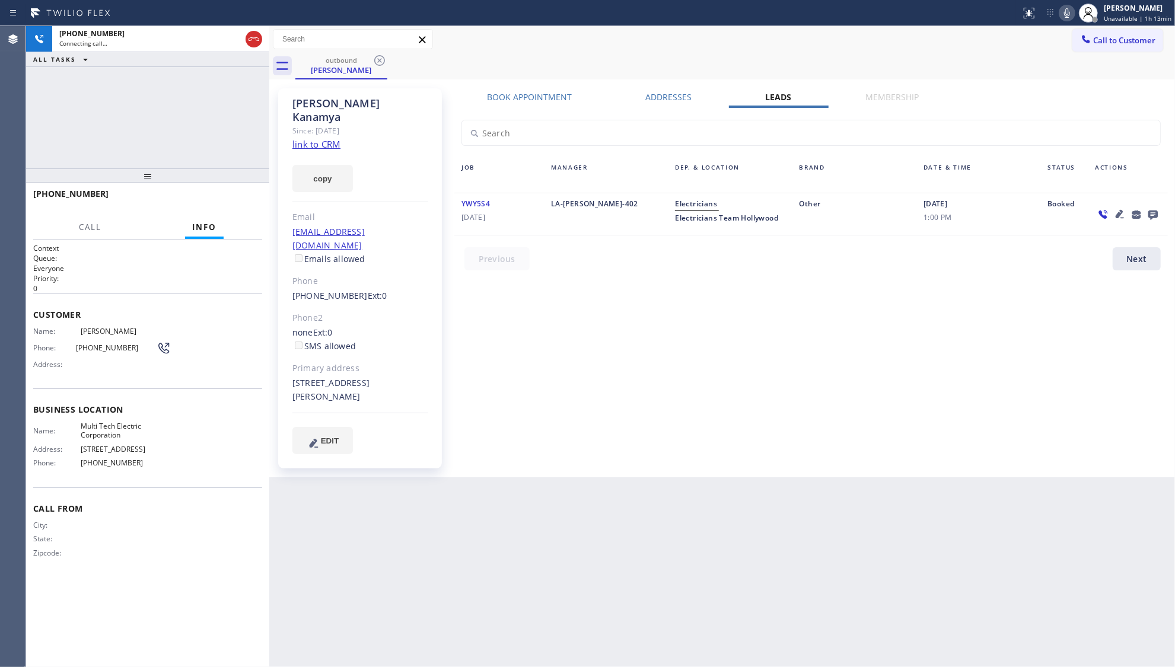
click at [1154, 213] on icon at bounding box center [1152, 215] width 9 height 9
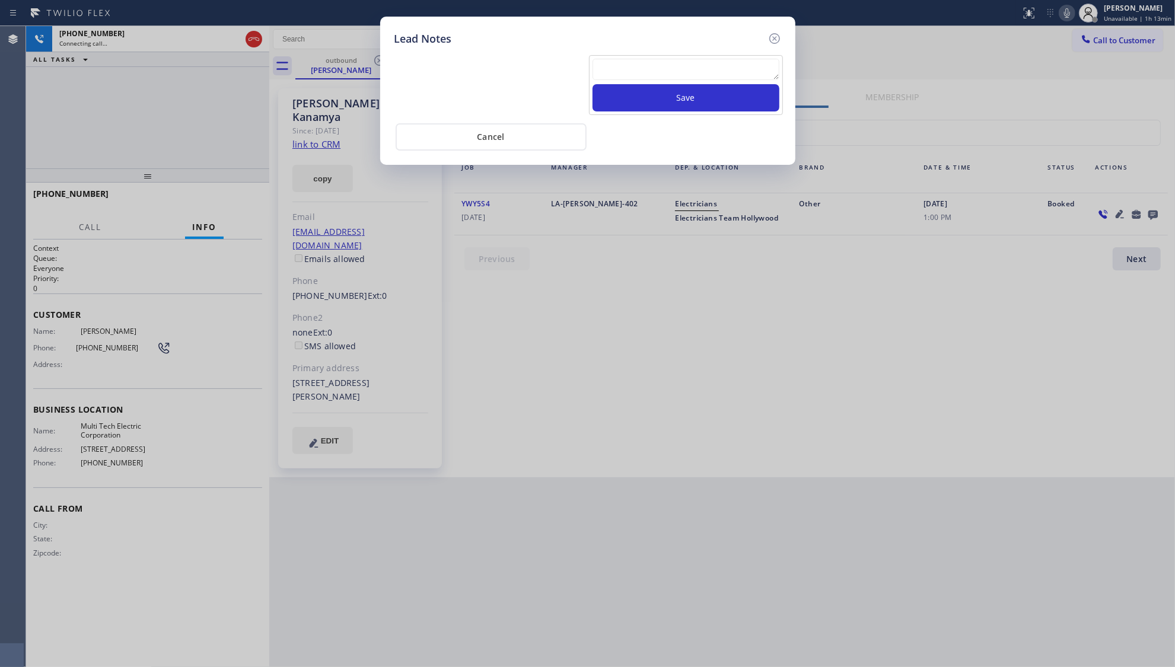
click at [648, 67] on textarea at bounding box center [685, 69] width 187 height 21
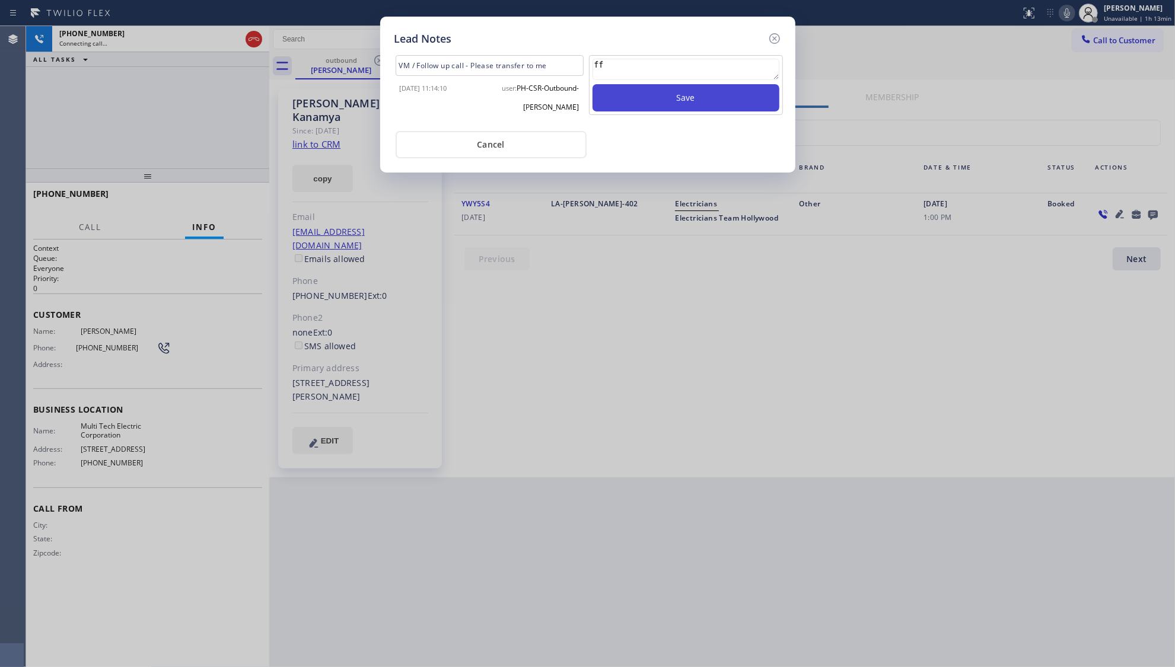
click at [709, 108] on button "Save" at bounding box center [685, 97] width 187 height 27
click at [779, 40] on icon at bounding box center [774, 38] width 14 height 14
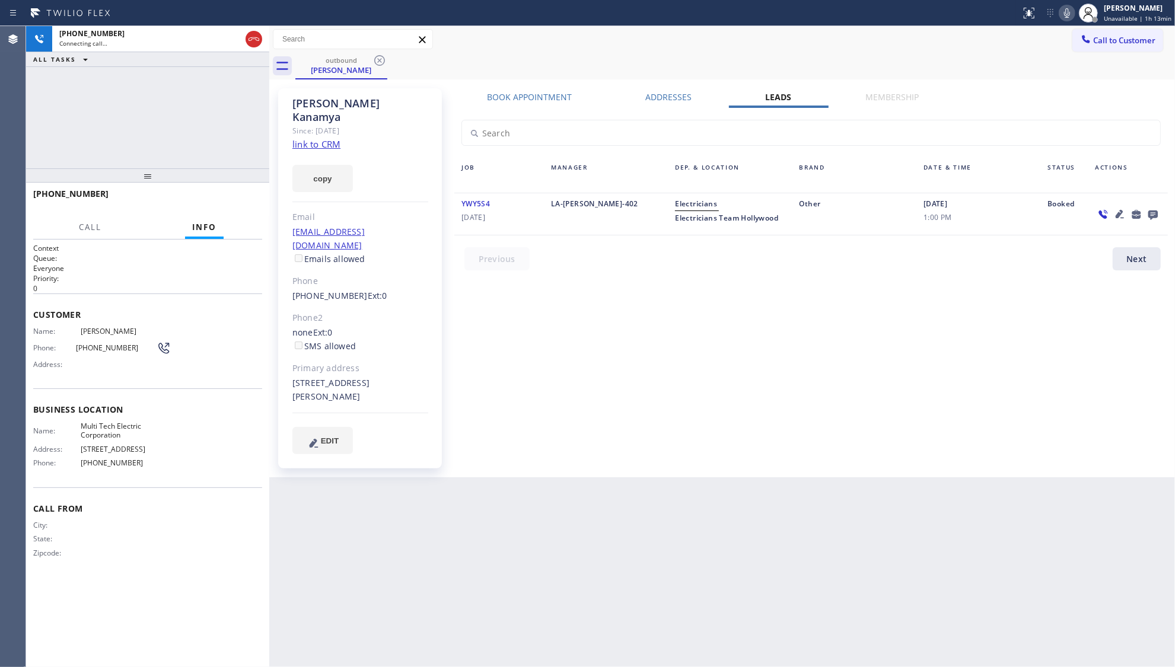
click at [767, 43] on div "Call to Customer Outbound call Location Multi Tech Electric Corporation Your ca…" at bounding box center [722, 39] width 906 height 21
click at [560, 55] on div "outbound [PERSON_NAME]" at bounding box center [734, 66] width 879 height 27
click at [236, 202] on span "HANG UP" at bounding box center [234, 199] width 36 height 8
click at [234, 202] on span "HANG UP" at bounding box center [234, 199] width 36 height 8
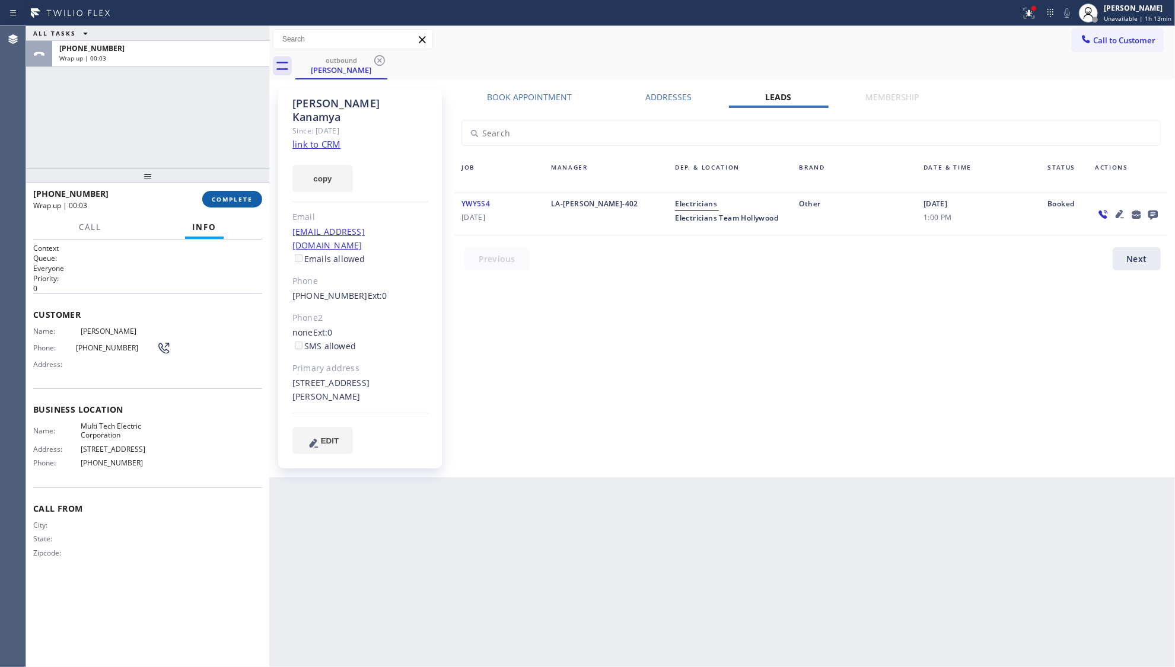
click at [246, 197] on span "COMPLETE" at bounding box center [232, 199] width 41 height 8
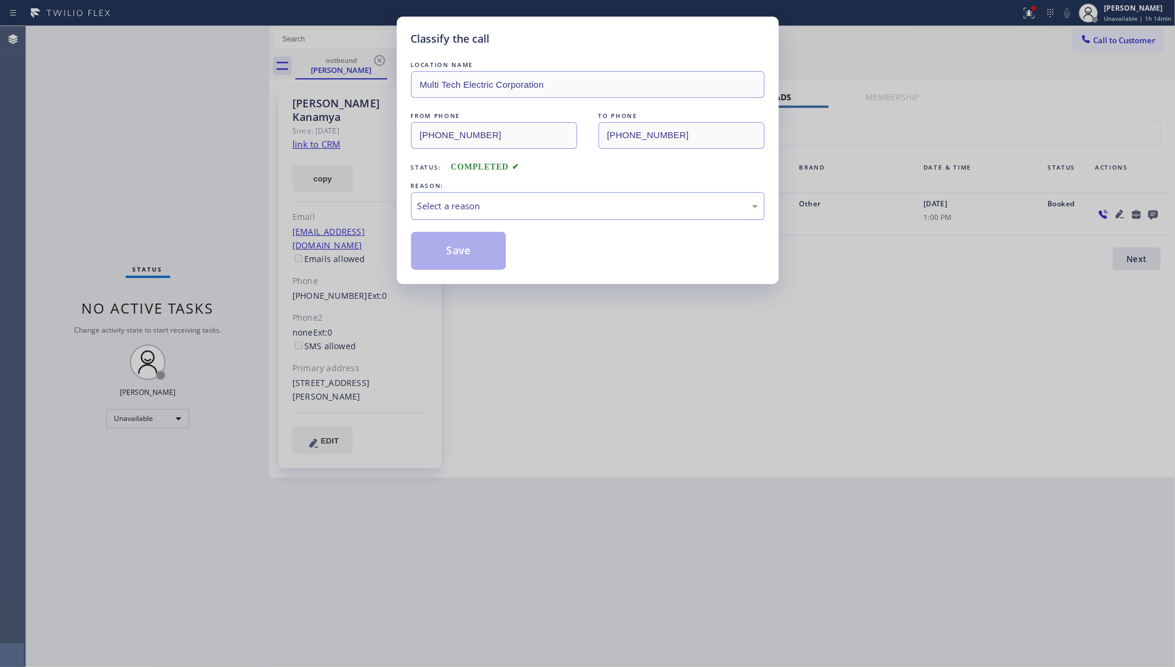
click at [461, 209] on div "Select a reason" at bounding box center [587, 206] width 340 height 14
click at [461, 246] on button "Save" at bounding box center [458, 251] width 95 height 38
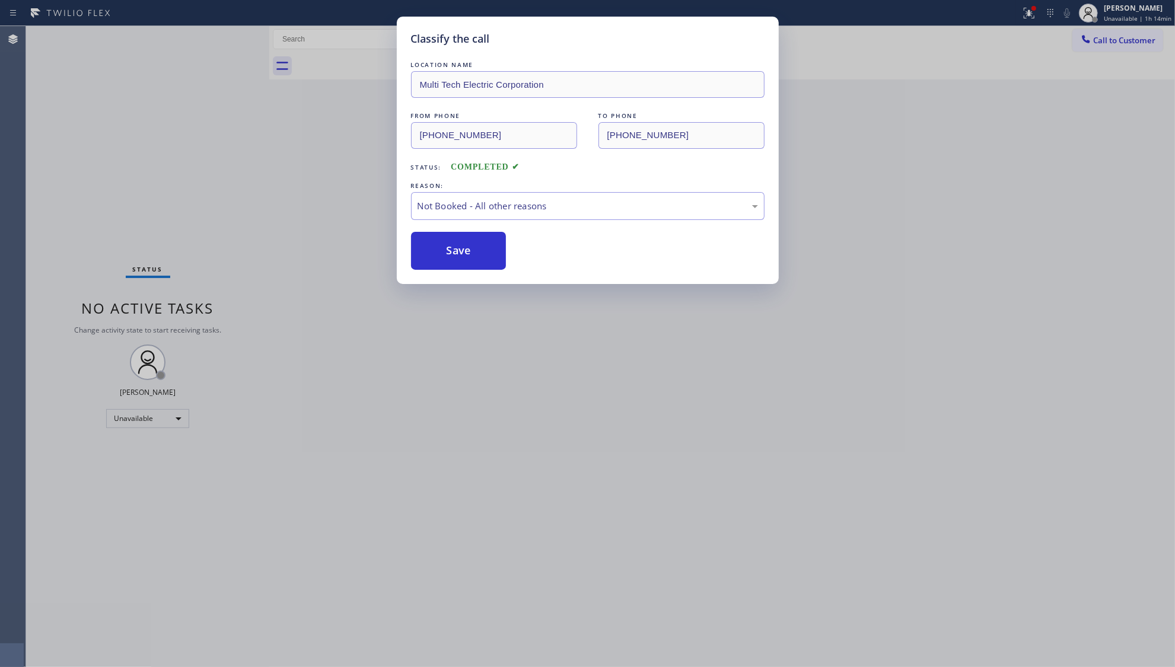
click at [461, 246] on button "Save" at bounding box center [458, 251] width 95 height 38
click at [461, 247] on button "Save" at bounding box center [458, 251] width 95 height 38
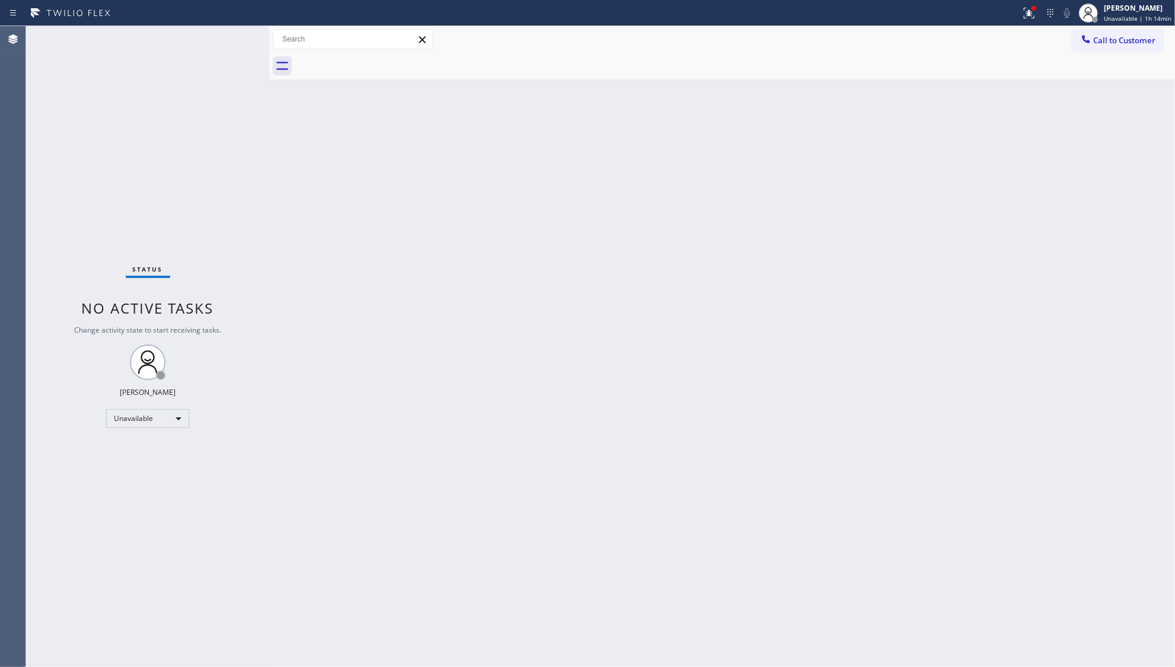
click at [746, 183] on div "Back to Dashboard Change Sender ID Customers Technicians Select a contact Outbo…" at bounding box center [722, 346] width 906 height 641
drag, startPoint x: 1034, startPoint y: 20, endPoint x: 1031, endPoint y: 25, distance: 6.4
click at [1032, 24] on button at bounding box center [1029, 13] width 26 height 26
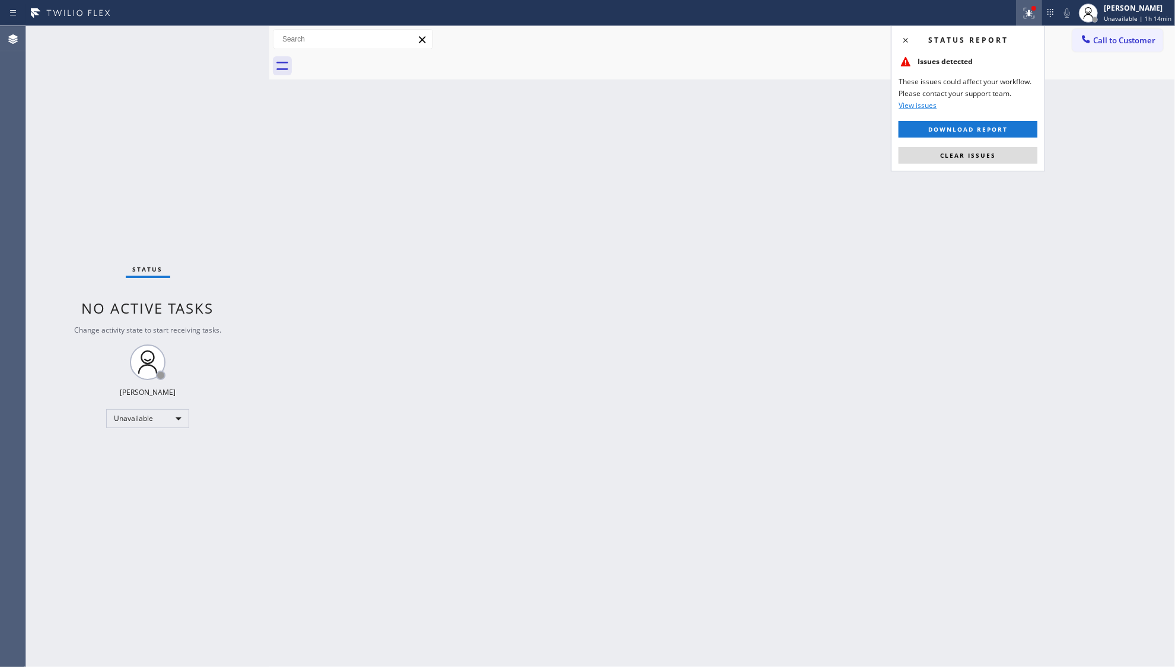
drag, startPoint x: 1001, startPoint y: 154, endPoint x: 1168, endPoint y: 224, distance: 180.5
click at [1004, 154] on button "Clear issues" at bounding box center [967, 155] width 139 height 17
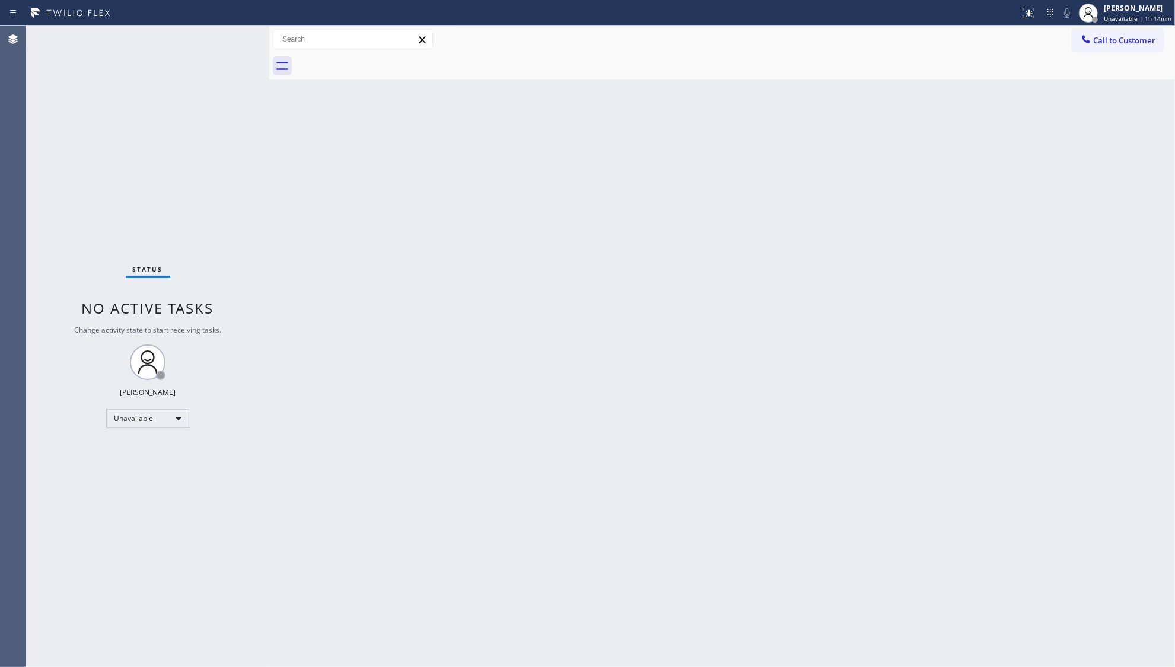
click at [1107, 46] on button "Call to Customer" at bounding box center [1117, 40] width 91 height 23
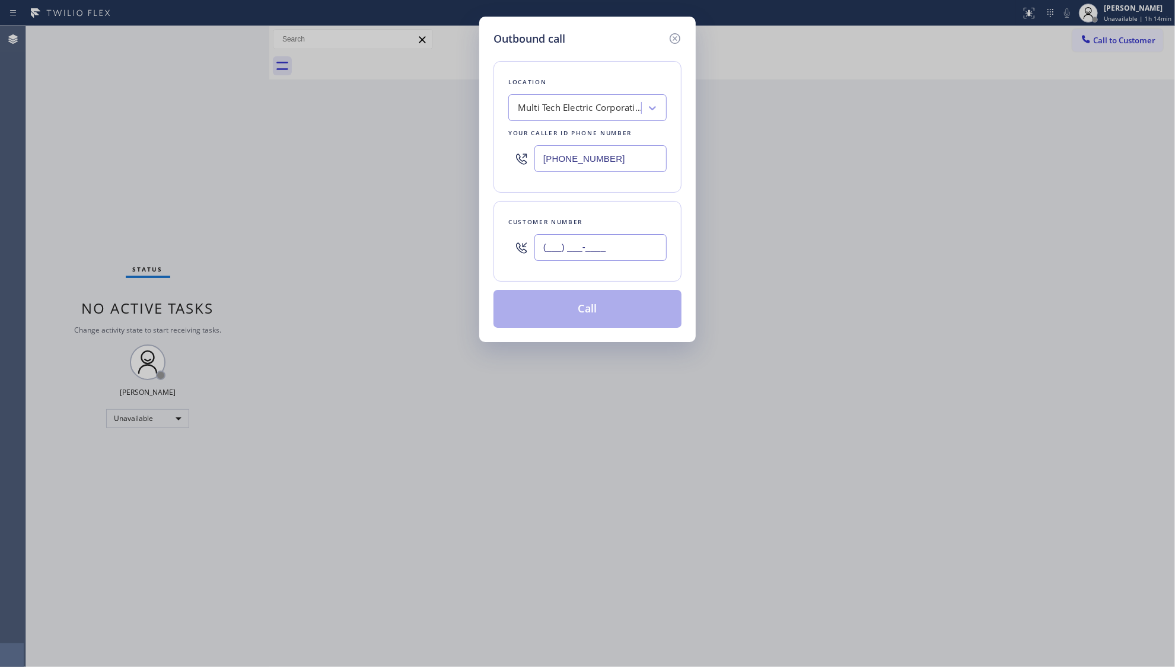
click at [643, 254] on input "(___) ___-____" at bounding box center [600, 247] width 132 height 27
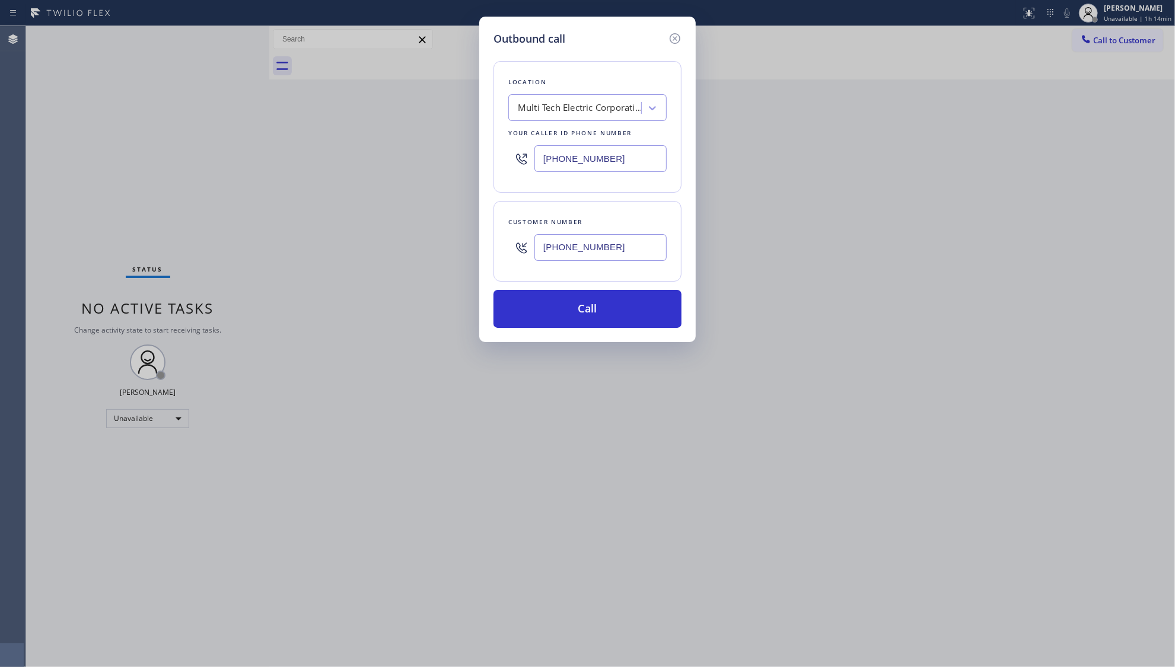
drag, startPoint x: 617, startPoint y: 164, endPoint x: 520, endPoint y: 161, distance: 97.3
click at [520, 162] on div "[PHONE_NUMBER]" at bounding box center [587, 158] width 158 height 39
click at [584, 310] on button "Call" at bounding box center [587, 309] width 188 height 38
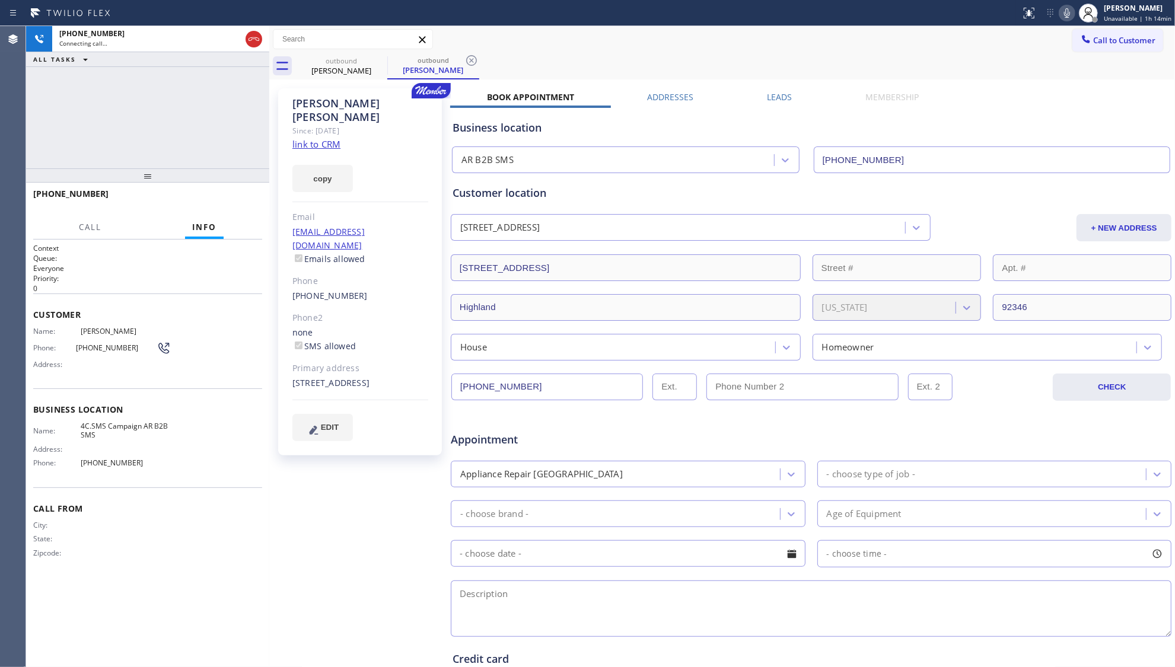
click at [408, 377] on div "[STREET_ADDRESS]" at bounding box center [360, 384] width 136 height 14
copy div "92346"
click at [331, 377] on div "[STREET_ADDRESS]" at bounding box center [360, 384] width 136 height 14
click at [330, 377] on div "[STREET_ADDRESS]" at bounding box center [360, 384] width 136 height 14
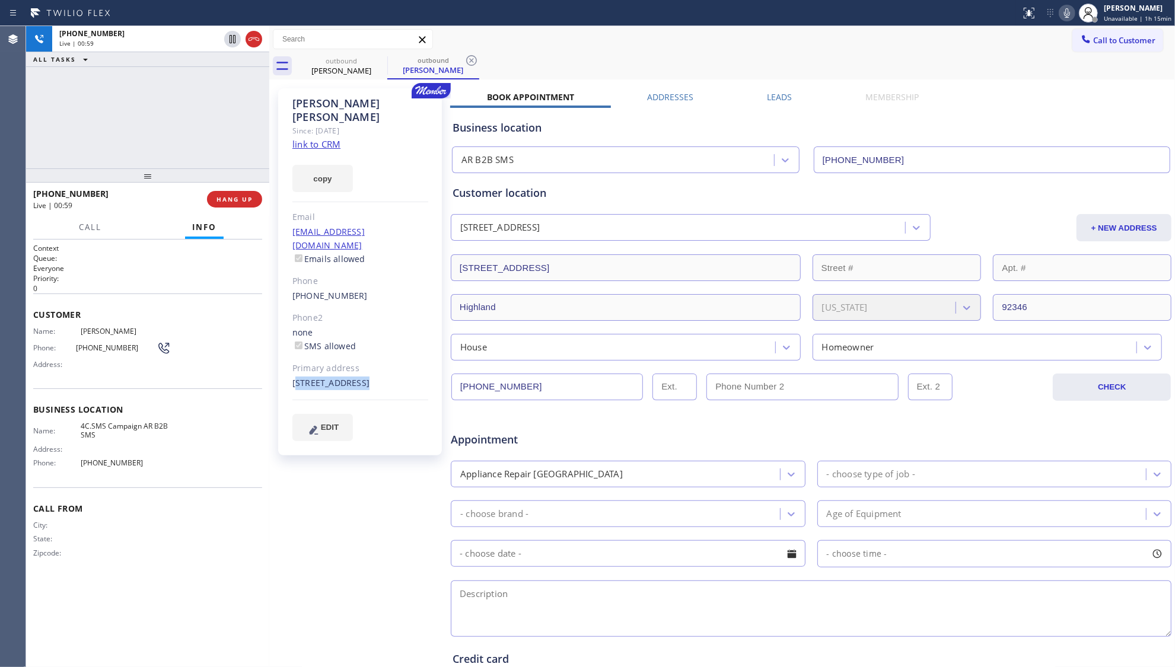
click at [330, 377] on div "[STREET_ADDRESS]" at bounding box center [360, 384] width 136 height 14
copy div "[STREET_ADDRESS]"
click at [403, 377] on div "[STREET_ADDRESS]" at bounding box center [360, 384] width 136 height 14
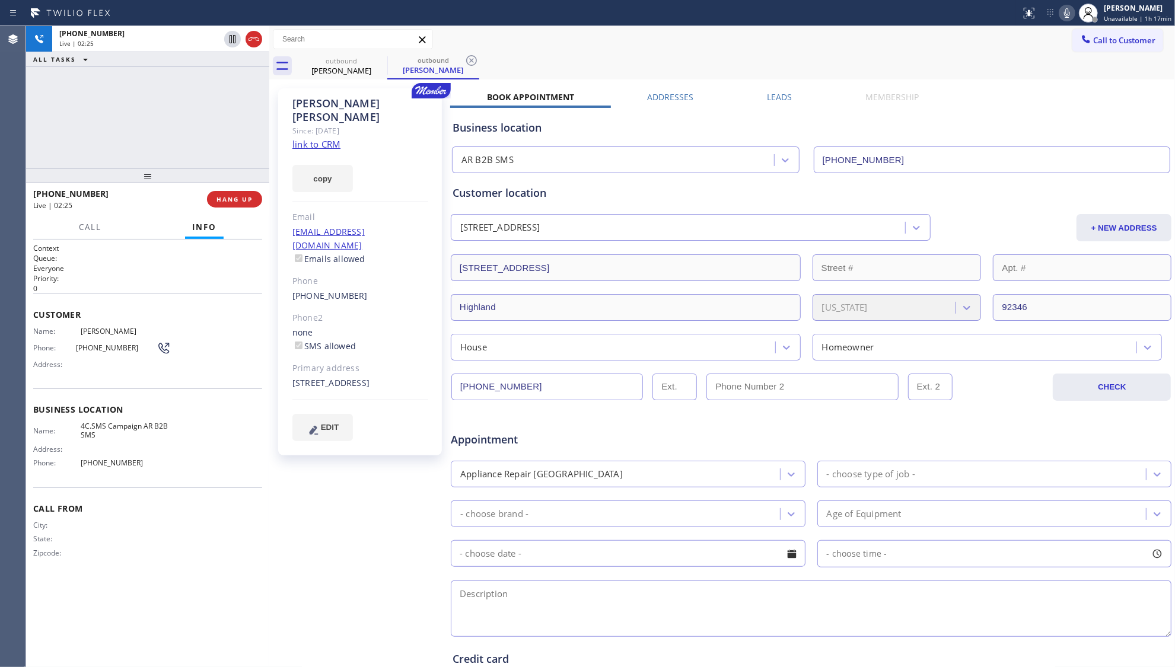
click at [314, 138] on link "link to CRM" at bounding box center [316, 144] width 48 height 12
click at [582, 432] on span "Appointment" at bounding box center [570, 440] width 238 height 16
click at [640, 39] on div "Call to Customer Outbound call Location AR B2B SMS Your caller id phone number …" at bounding box center [722, 39] width 906 height 21
click at [752, 68] on div "outbound [PERSON_NAME] outbound [PERSON_NAME]" at bounding box center [734, 66] width 879 height 27
drag, startPoint x: 219, startPoint y: 103, endPoint x: 243, endPoint y: 160, distance: 62.5
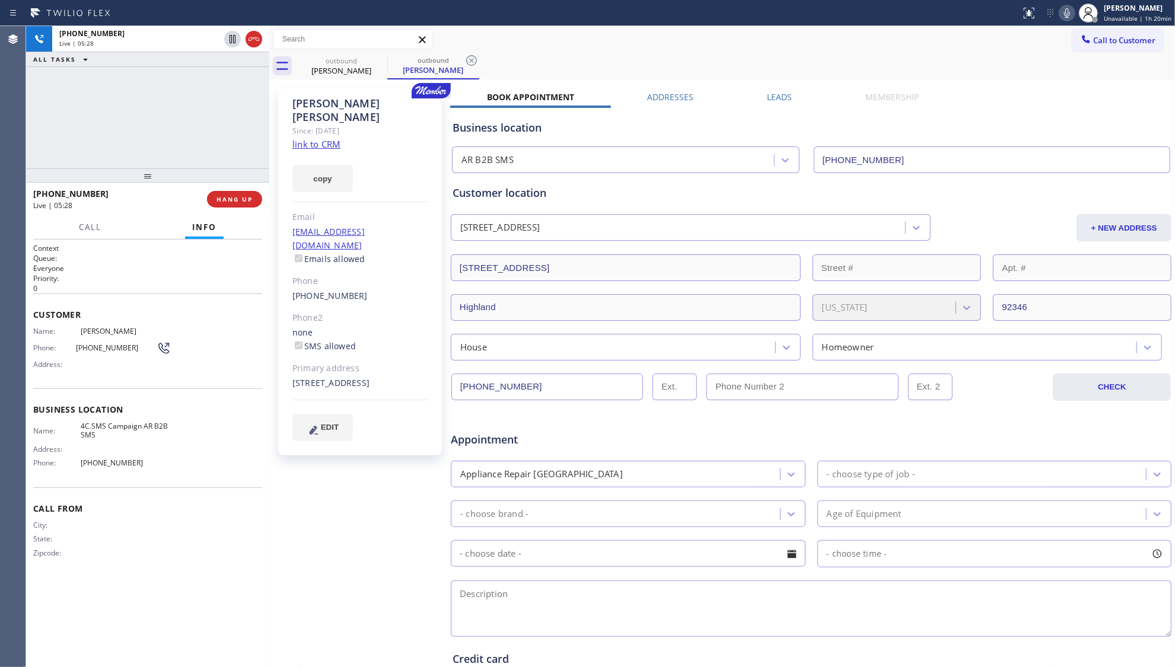
click at [219, 103] on div "[PHONE_NUMBER] Live | 05:28 ALL TASKS ALL TASKS ACTIVE TASKS TASKS IN WRAP UP" at bounding box center [147, 97] width 243 height 142
click at [238, 199] on span "HANG UP" at bounding box center [234, 199] width 36 height 8
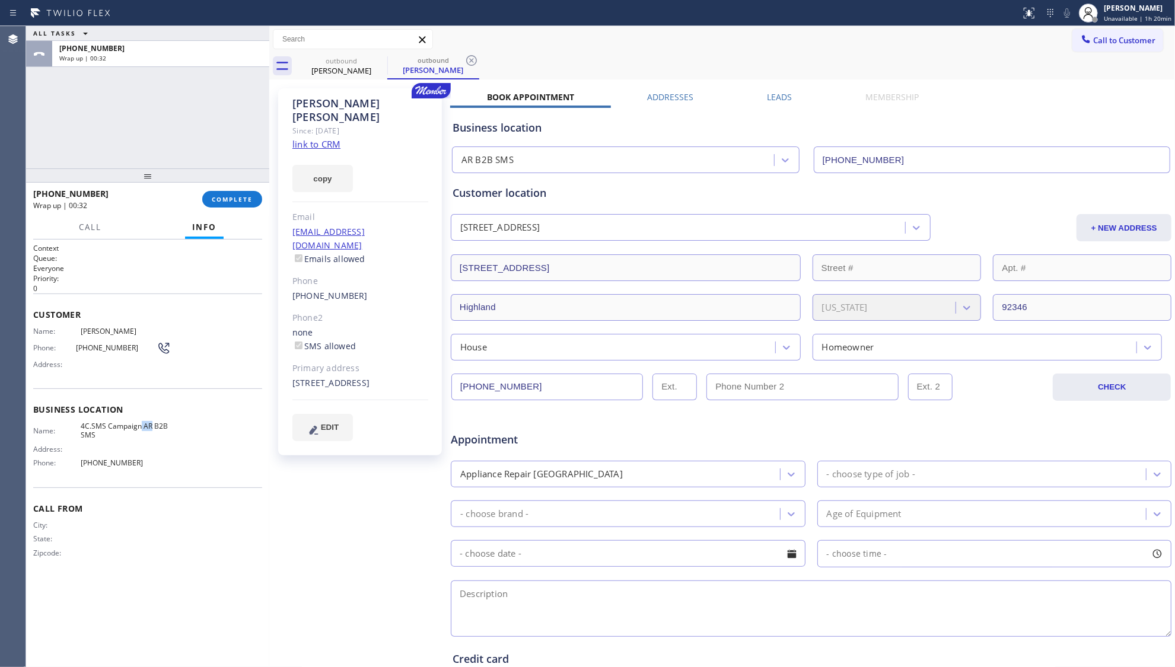
drag, startPoint x: 141, startPoint y: 425, endPoint x: 149, endPoint y: 431, distance: 10.4
click at [149, 431] on span "4C.SMS Campaign AR B2B SMS" at bounding box center [125, 431] width 89 height 18
click at [112, 428] on span "4C.SMS Campaign AR B2B SMS" at bounding box center [125, 431] width 89 height 18
drag, startPoint x: 142, startPoint y: 427, endPoint x: 161, endPoint y: 451, distance: 30.8
click at [161, 451] on div "Name: 4C.SMS Campaign AR B2B SMS Address: Phone: [PHONE_NUMBER]" at bounding box center [101, 447] width 136 height 51
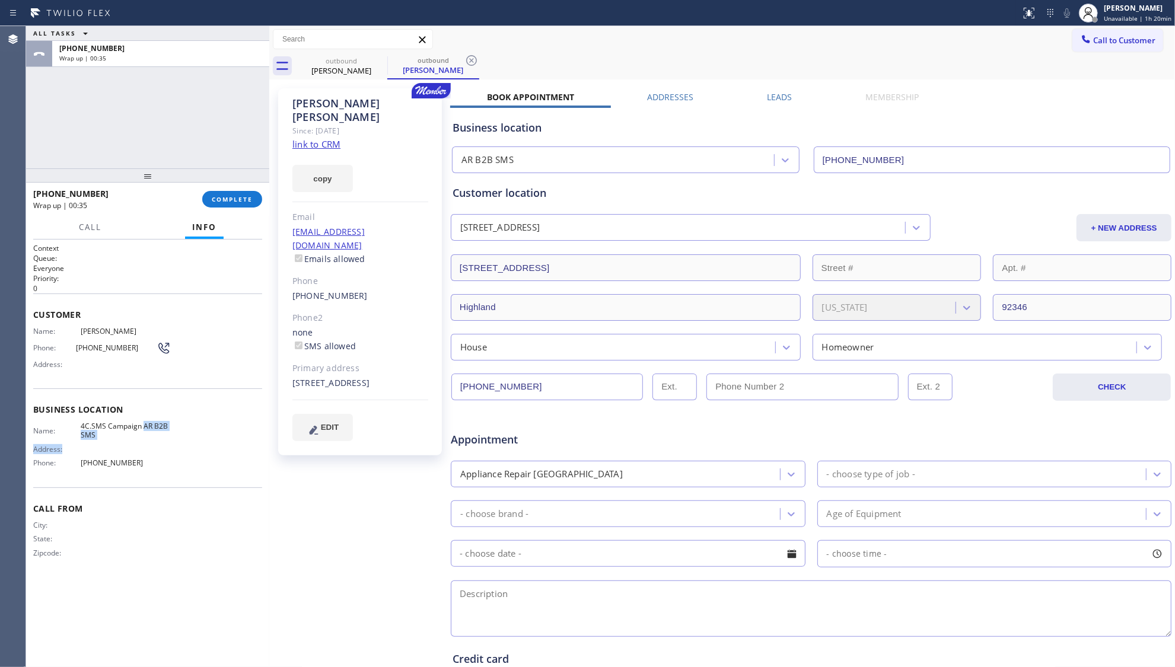
click at [160, 441] on div "Name: 4C.SMS Campaign AR B2B SMS Address: Phone: [PHONE_NUMBER]" at bounding box center [101, 447] width 136 height 51
drag, startPoint x: 152, startPoint y: 438, endPoint x: 142, endPoint y: 429, distance: 13.1
click at [142, 429] on span "4C.SMS Campaign AR B2B SMS" at bounding box center [125, 431] width 89 height 18
copy span "AR B2B SMS"
drag, startPoint x: 509, startPoint y: 337, endPoint x: 508, endPoint y: 354, distance: 17.2
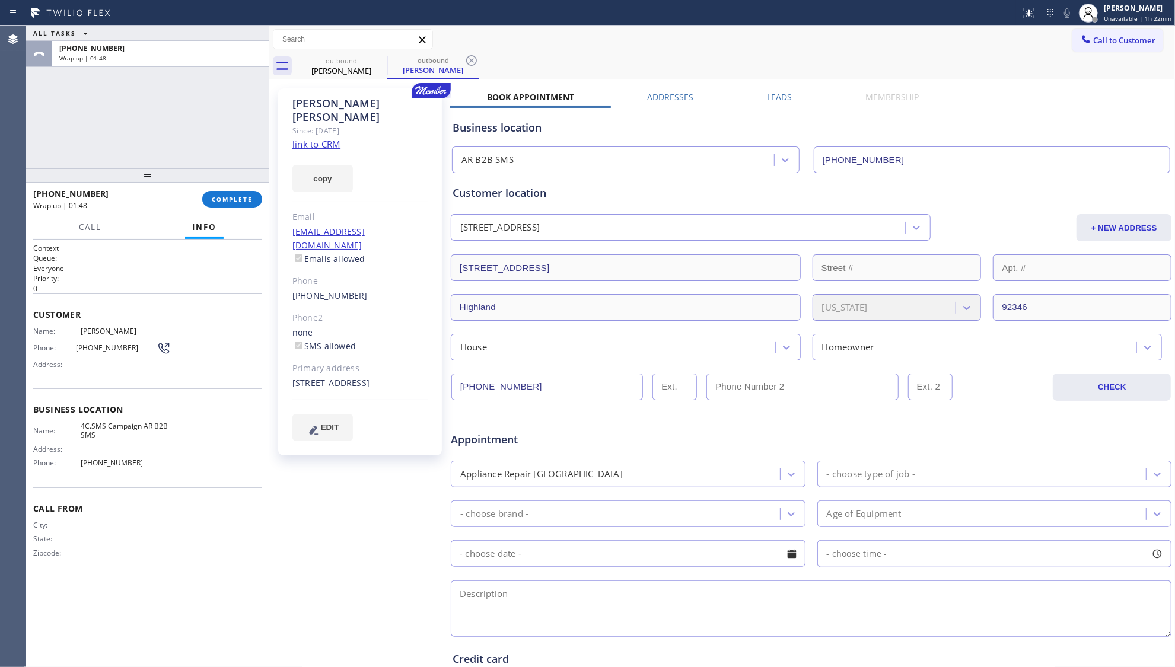
click at [508, 345] on div "House" at bounding box center [626, 347] width 350 height 27
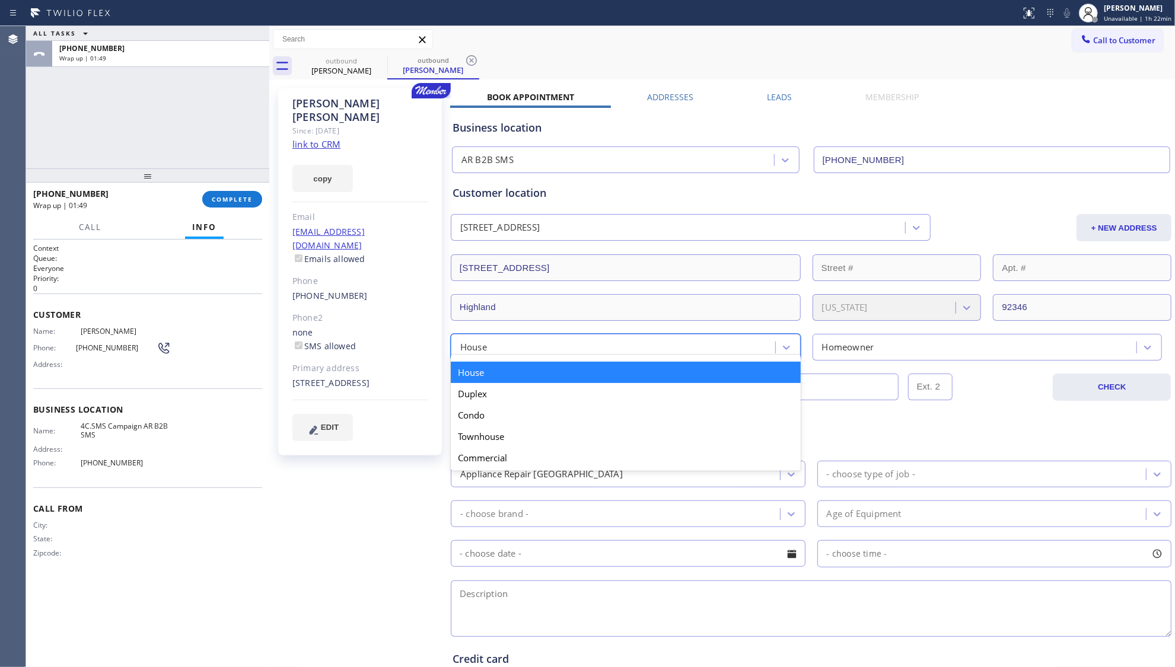
click at [847, 407] on div at bounding box center [811, 406] width 722 height 11
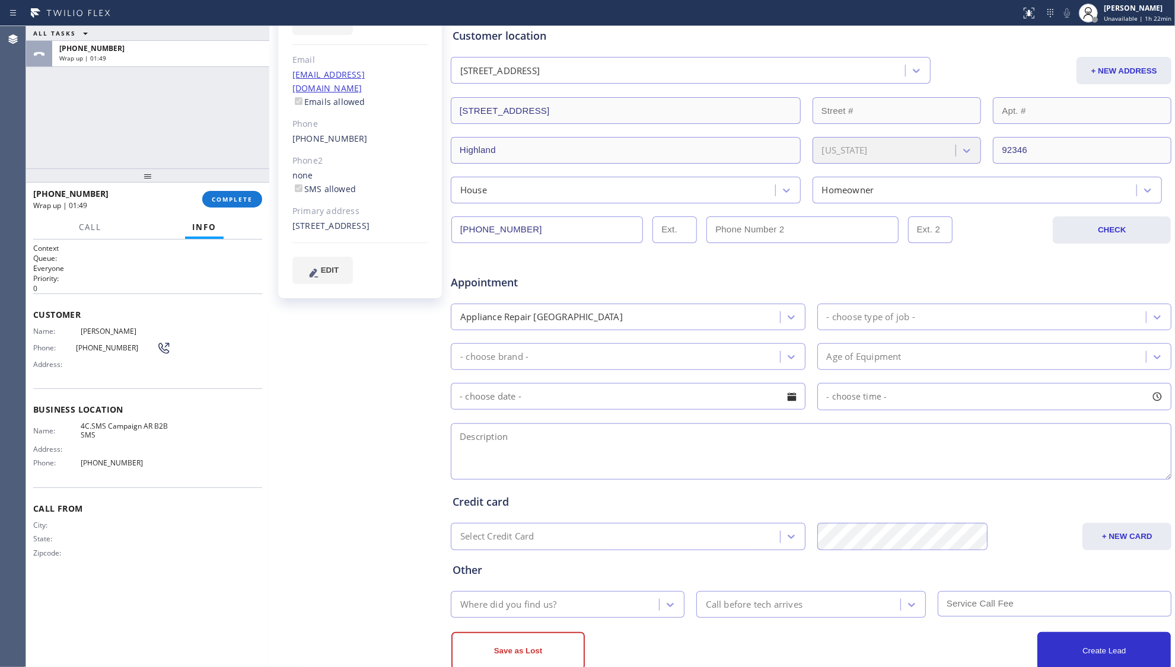
scroll to position [158, 0]
click at [690, 314] on div "Appliance Repair [GEOGRAPHIC_DATA]" at bounding box center [617, 316] width 326 height 21
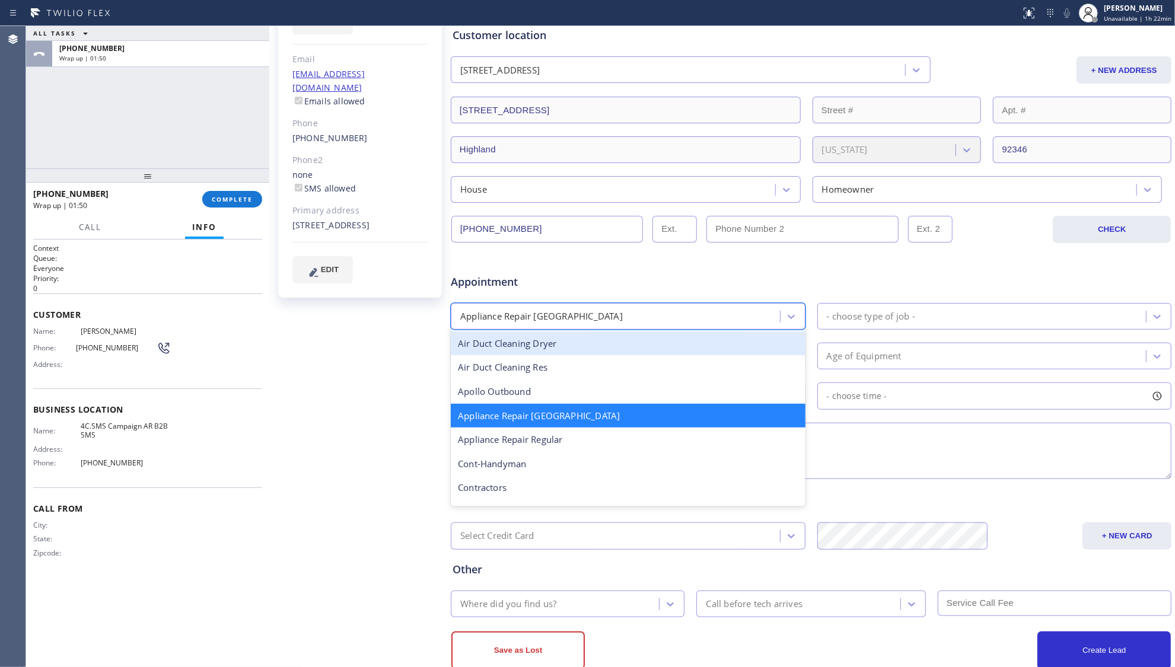
scroll to position [81, 0]
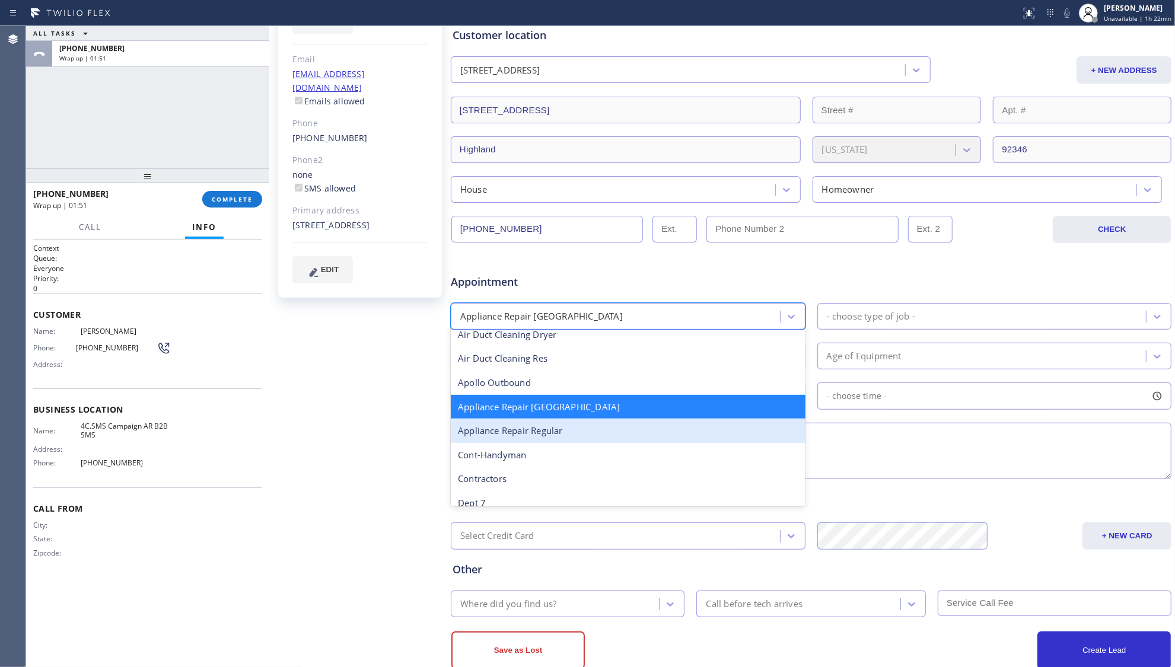
click at [584, 435] on div "Appliance Repair Regular" at bounding box center [628, 431] width 355 height 24
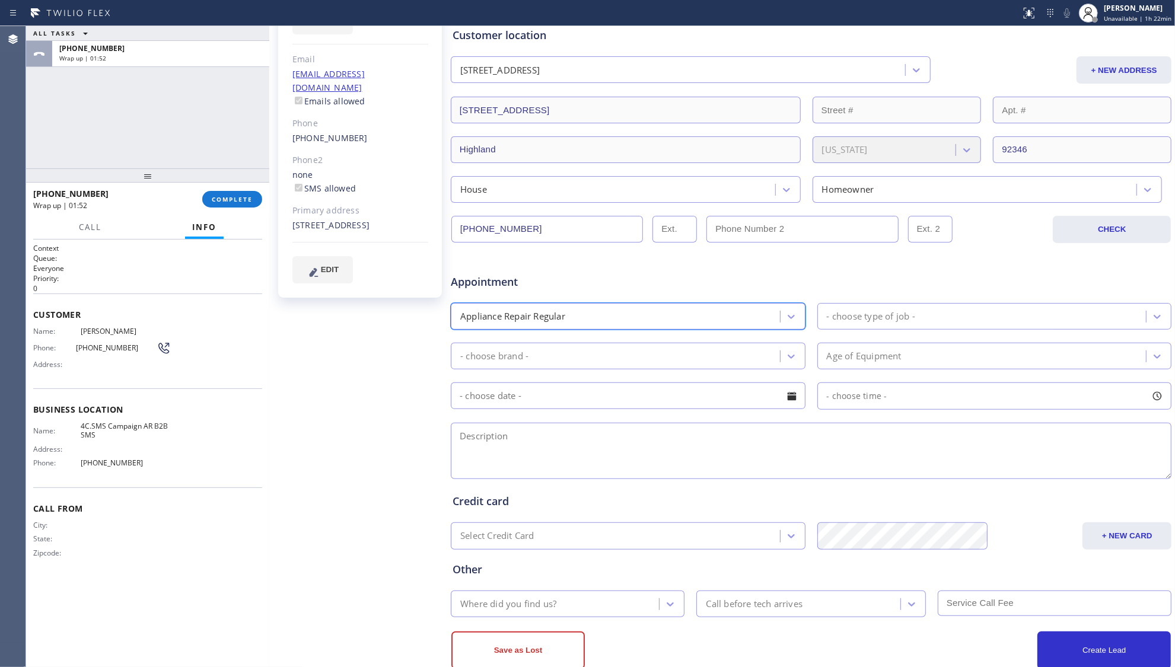
click at [863, 319] on div "- choose type of job -" at bounding box center [871, 317] width 88 height 14
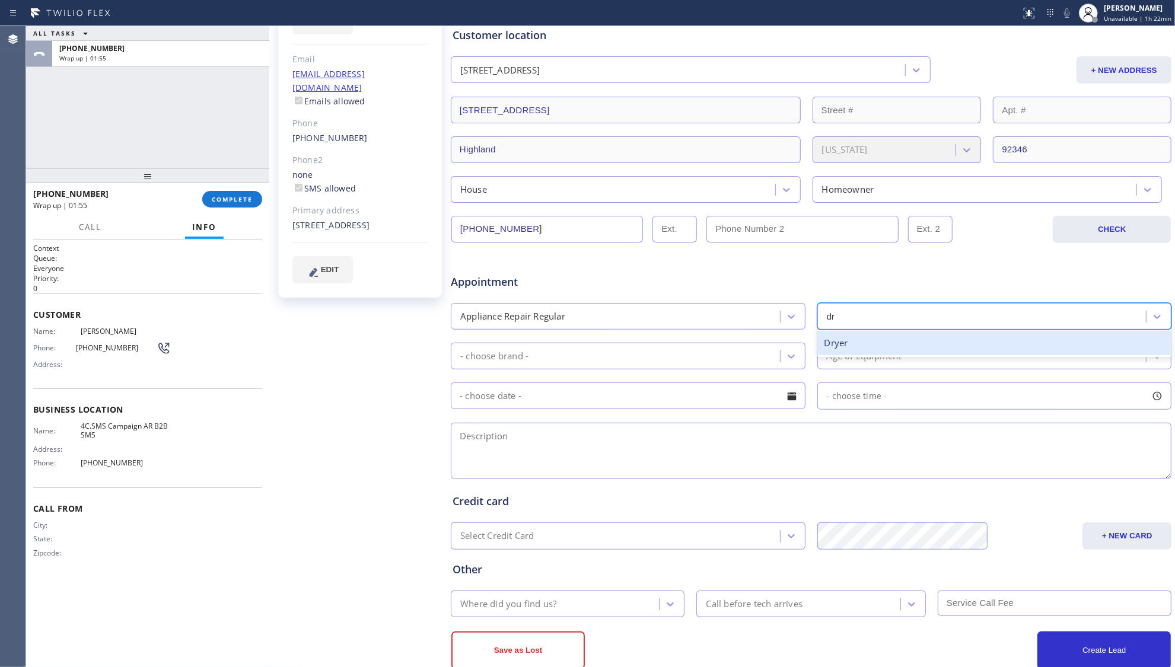
click at [839, 338] on div "Dryer" at bounding box center [994, 343] width 355 height 24
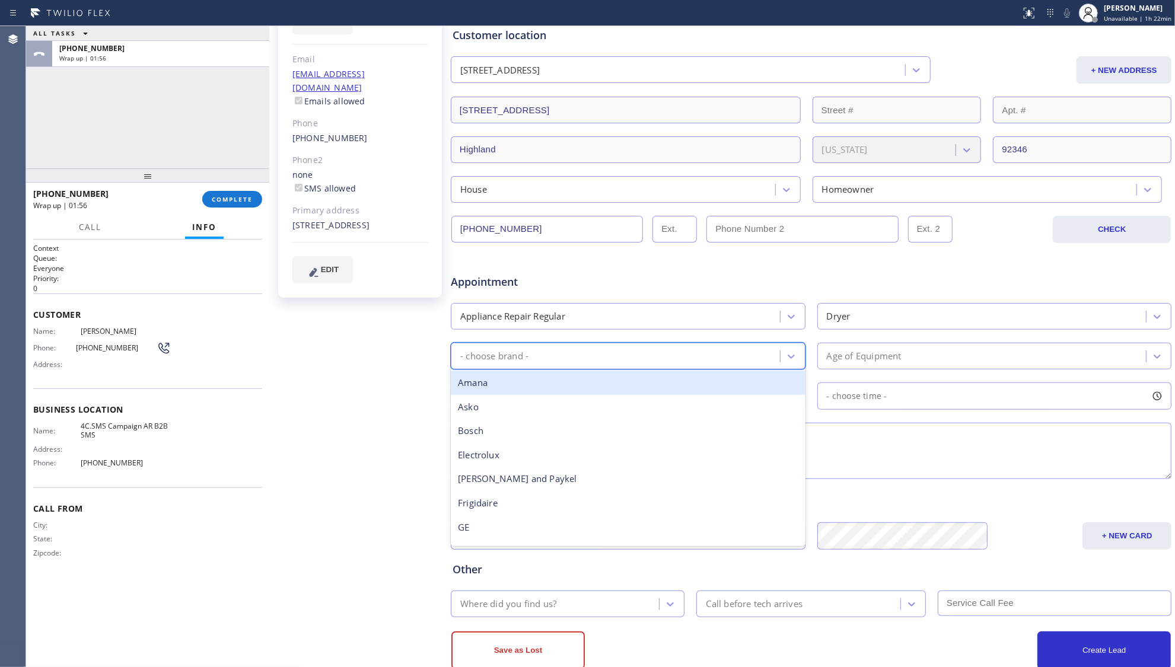
click at [648, 361] on div "- choose brand -" at bounding box center [617, 356] width 326 height 21
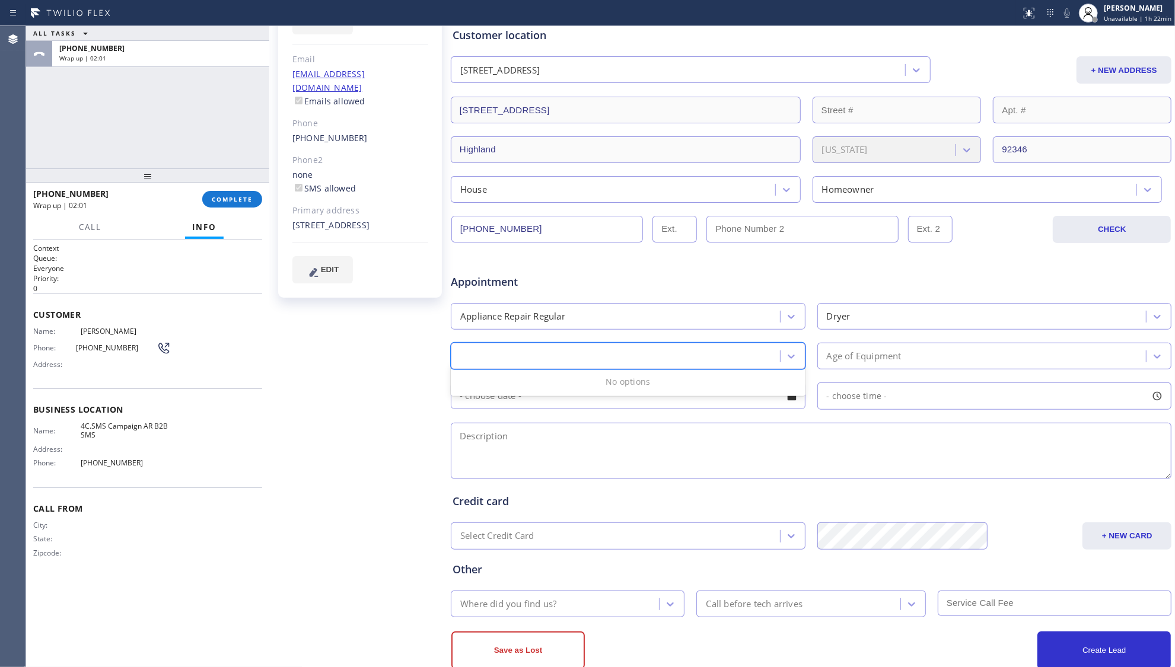
click at [588, 270] on div "Appointment" at bounding box center [570, 276] width 241 height 28
click at [527, 363] on div "- choose brand -" at bounding box center [494, 356] width 68 height 14
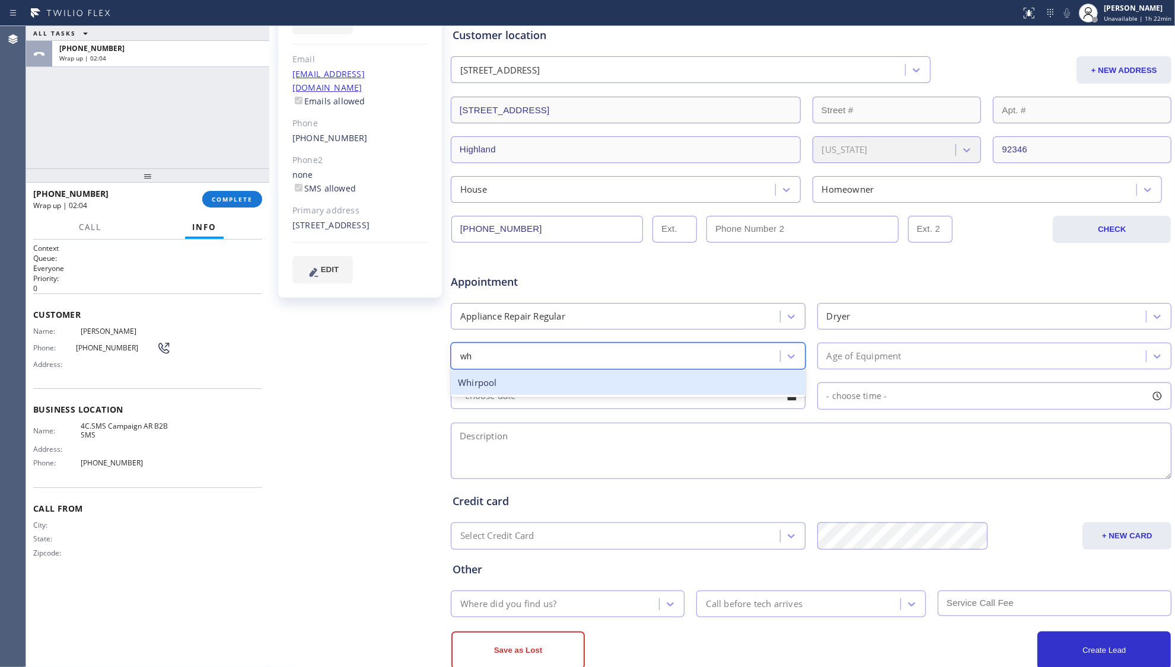
click at [511, 382] on div "Whirpool" at bounding box center [628, 383] width 355 height 24
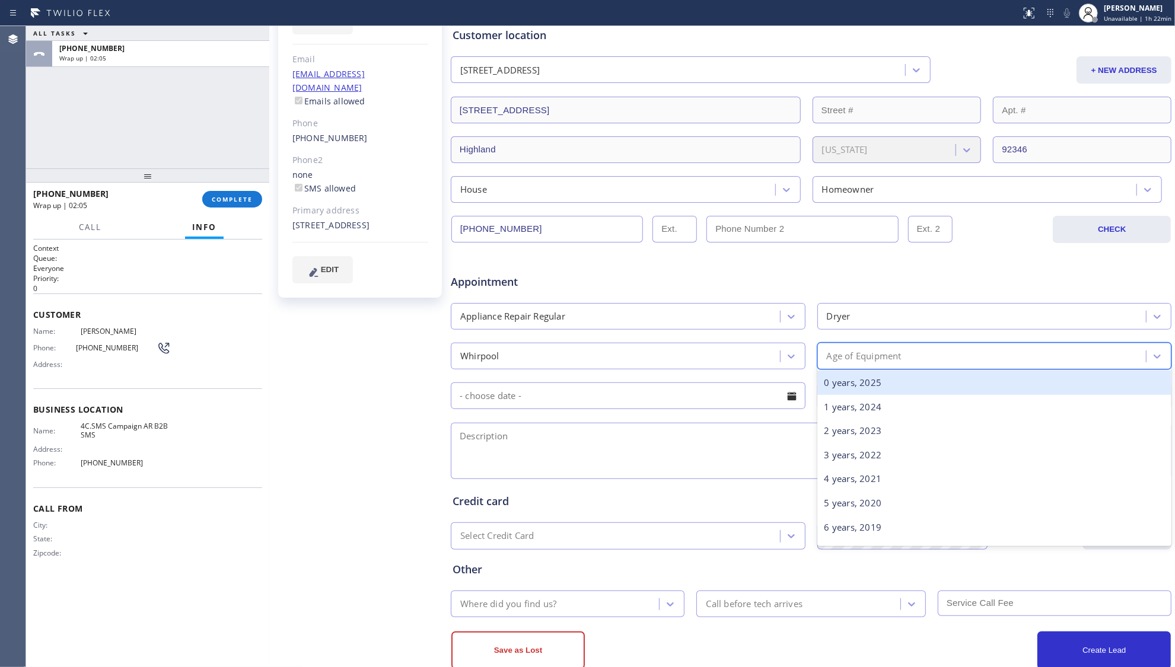
click at [839, 361] on div "Age of Equipment" at bounding box center [864, 356] width 75 height 14
click at [833, 375] on div "0 years, 2025" at bounding box center [994, 383] width 355 height 24
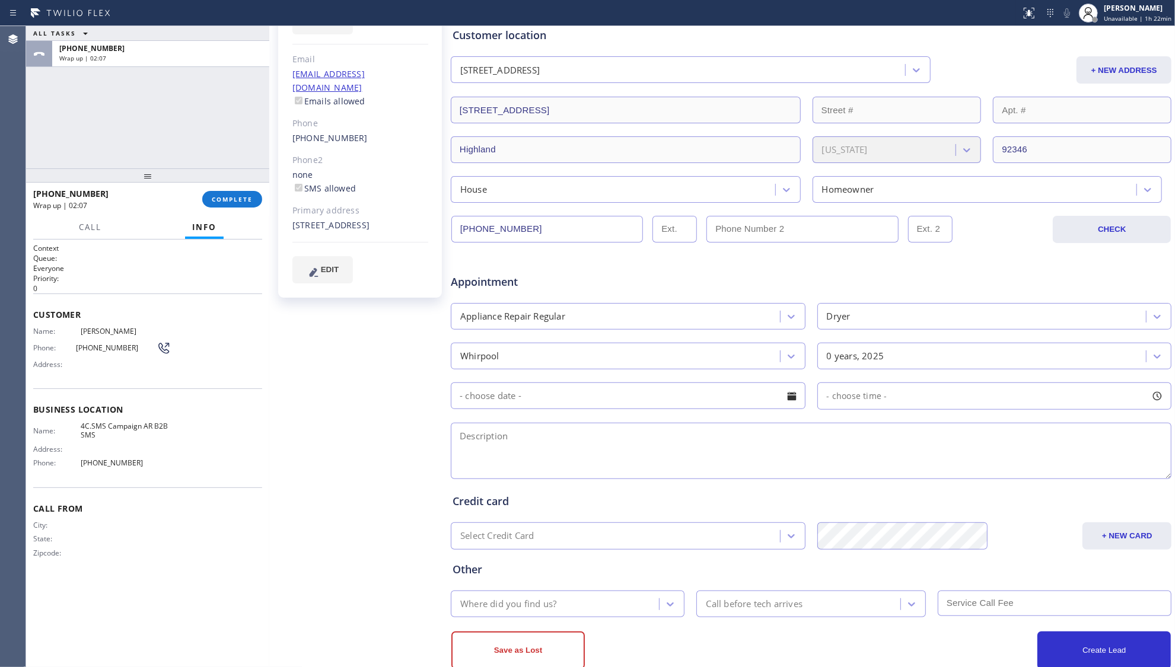
click at [695, 396] on input "text" at bounding box center [628, 396] width 355 height 27
click at [608, 566] on div "26" at bounding box center [610, 559] width 20 height 23
click at [846, 394] on span "- choose time -" at bounding box center [857, 395] width 60 height 11
drag, startPoint x: 826, startPoint y: 473, endPoint x: 1071, endPoint y: 468, distance: 245.0
click at [1080, 468] on div at bounding box center [1087, 468] width 14 height 25
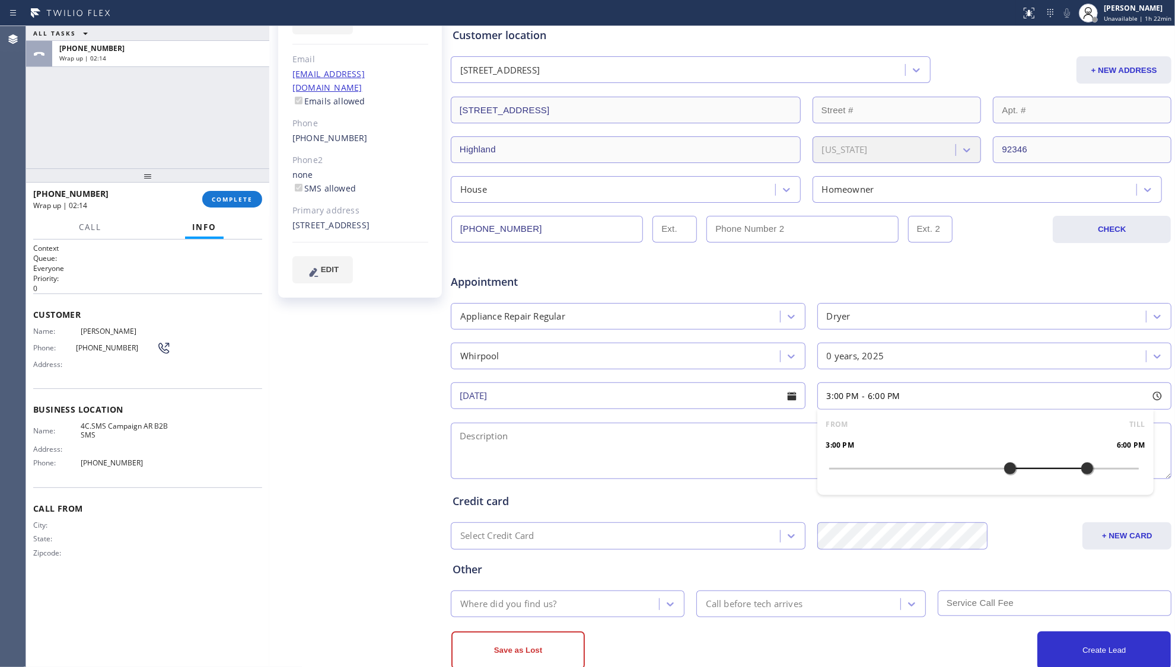
drag, startPoint x: 823, startPoint y: 468, endPoint x: 1005, endPoint y: 471, distance: 181.5
click at [1005, 471] on div at bounding box center [1010, 468] width 14 height 25
click at [688, 447] on textarea at bounding box center [811, 451] width 721 height 56
click at [703, 450] on textarea at bounding box center [811, 451] width 721 height 56
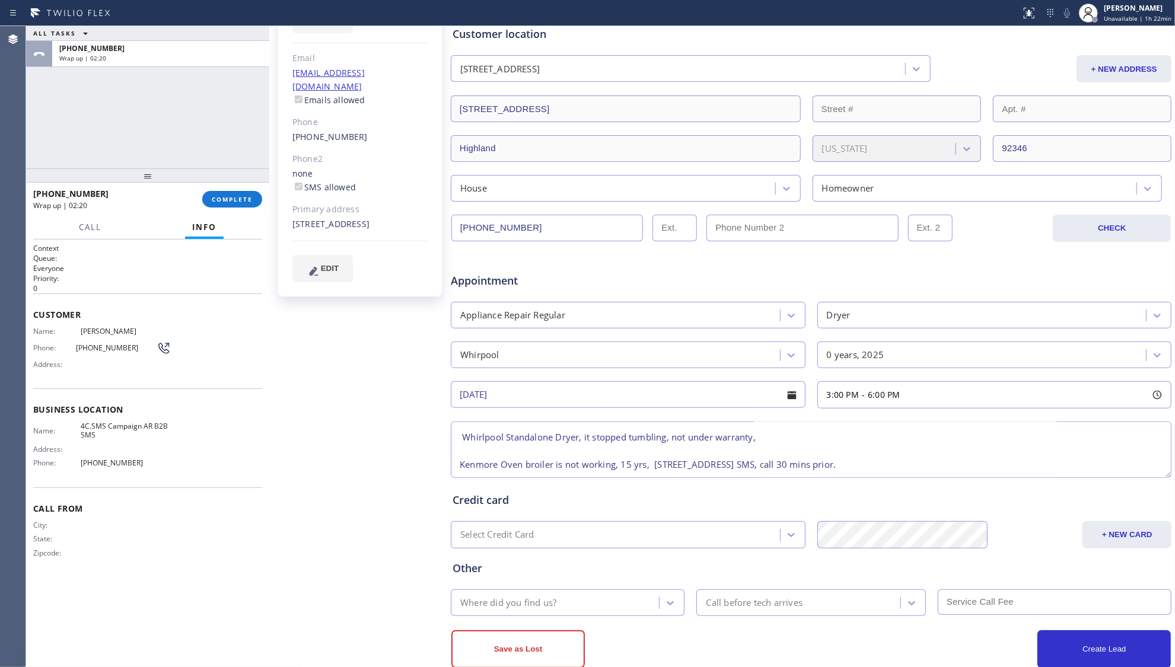
scroll to position [110, 0]
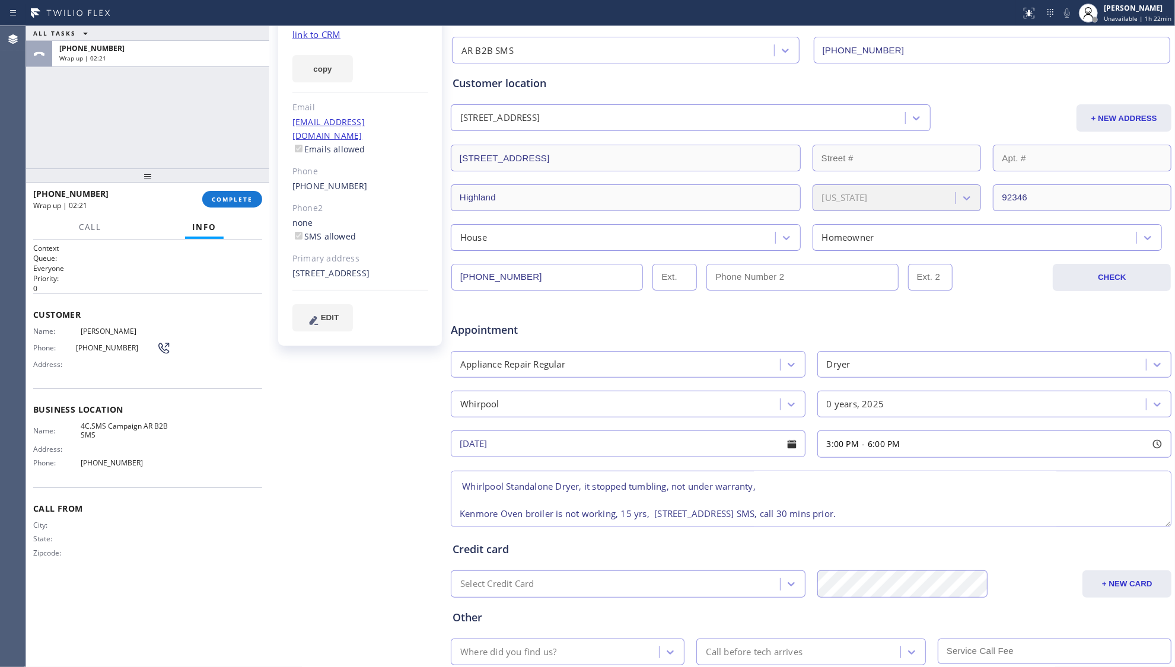
click at [525, 646] on div "Where did you find us?" at bounding box center [556, 652] width 205 height 21
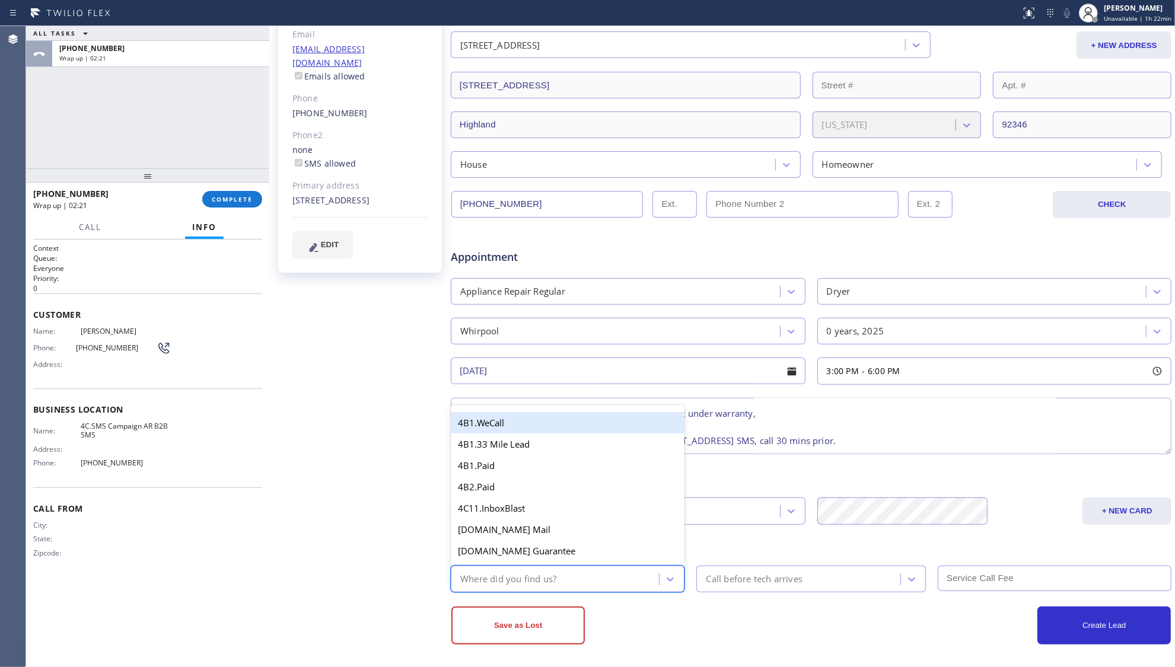
scroll to position [189, 0]
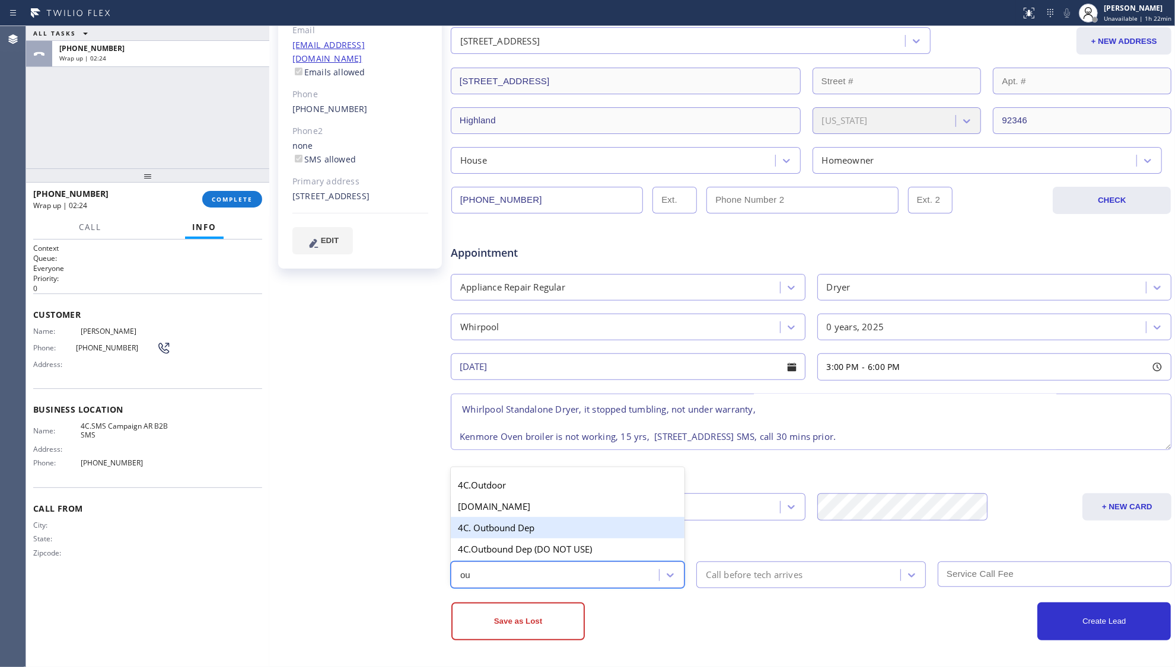
click at [513, 532] on div "4C. Outbound Dep" at bounding box center [568, 527] width 234 height 21
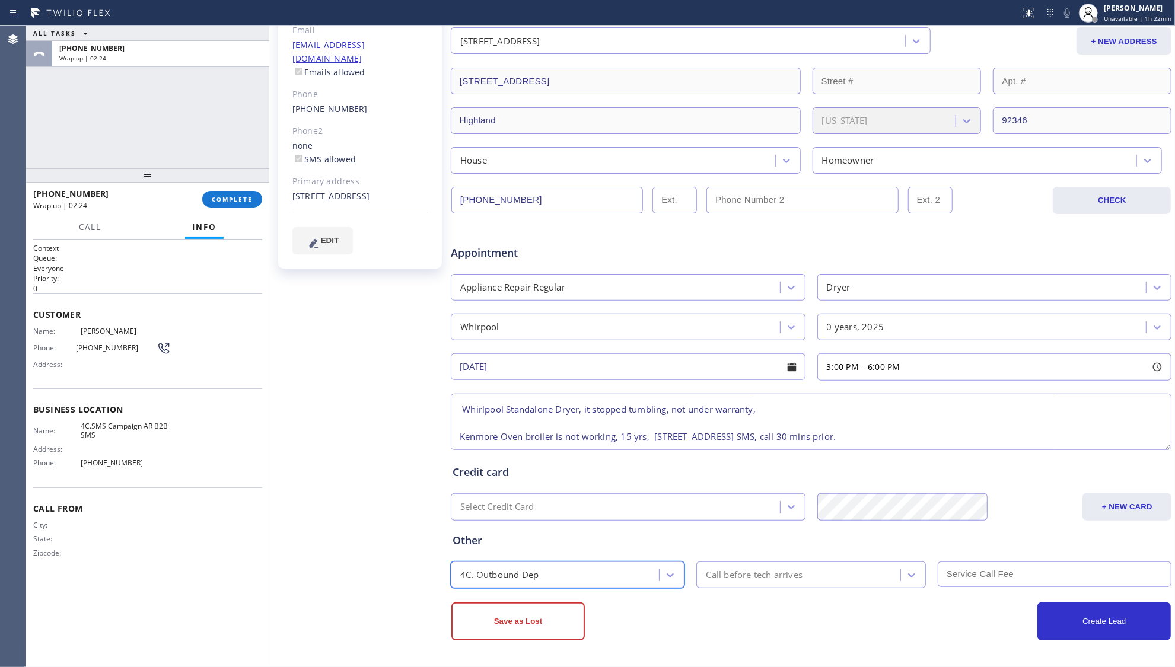
click at [781, 587] on div "Call before tech arrives" at bounding box center [810, 575] width 229 height 27
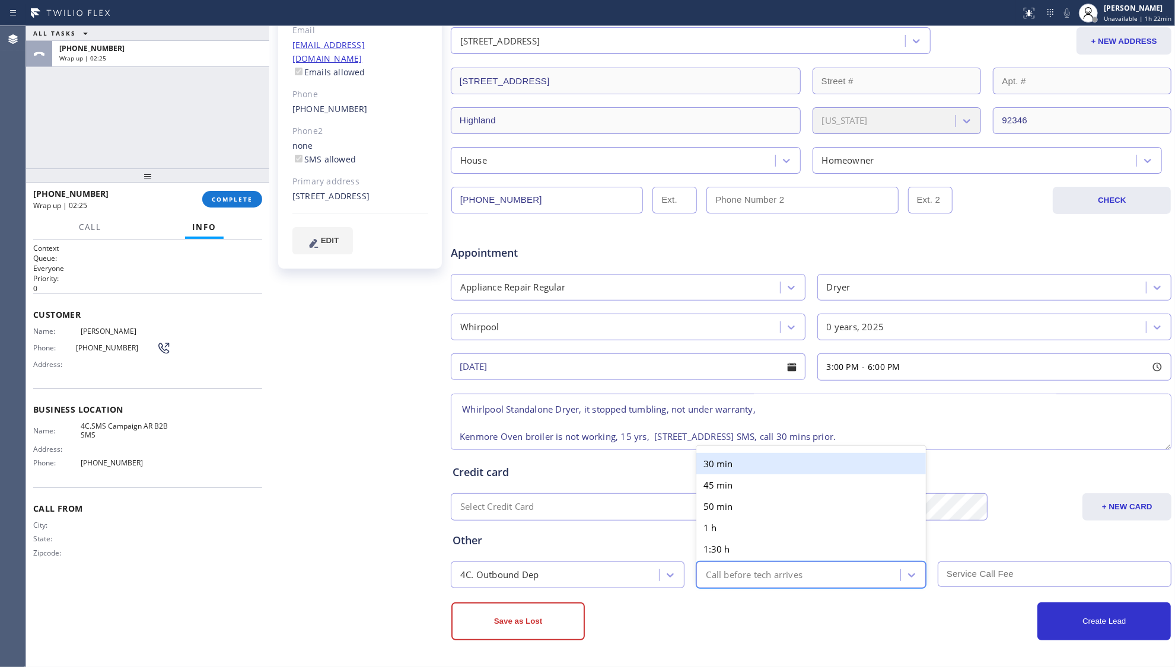
click at [709, 466] on div "30 min" at bounding box center [810, 463] width 229 height 21
click at [962, 570] on input "text" at bounding box center [1055, 575] width 234 height 26
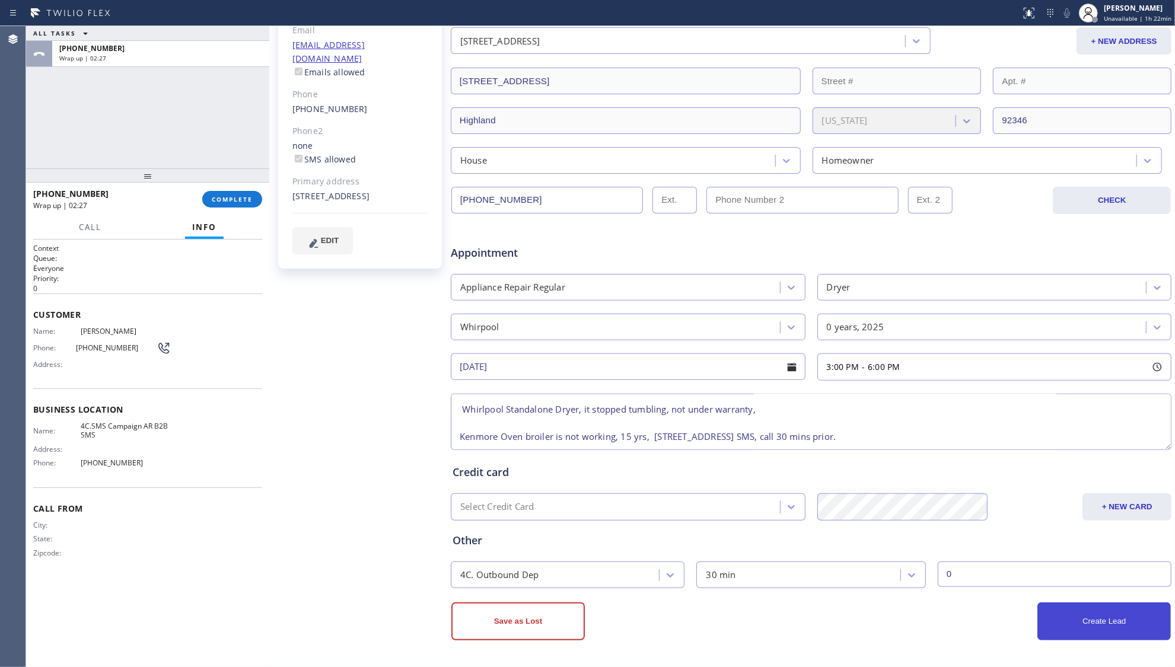
click at [1066, 623] on button "Create Lead" at bounding box center [1103, 622] width 133 height 38
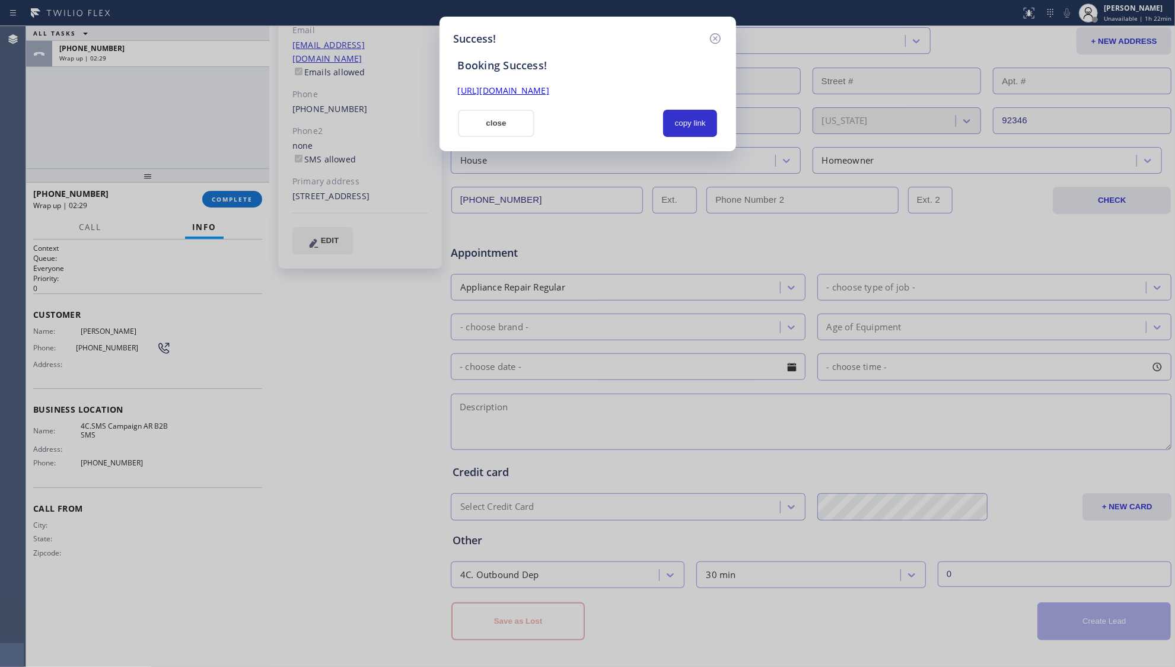
scroll to position [0, 0]
click at [489, 122] on button "close" at bounding box center [496, 123] width 77 height 27
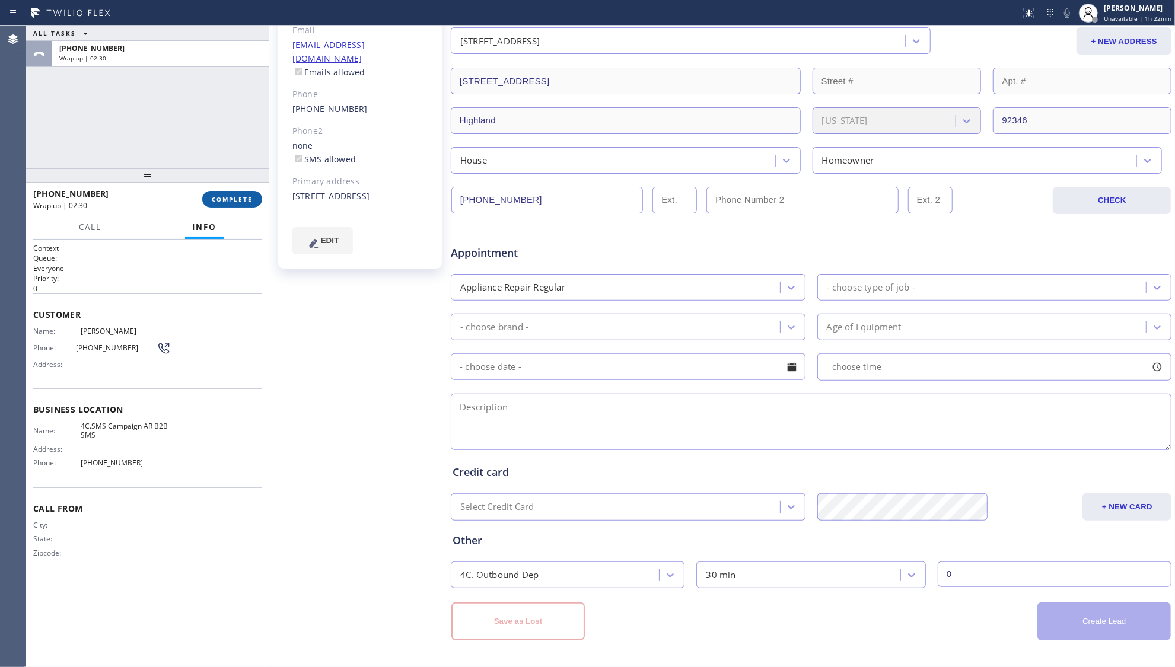
click at [212, 197] on span "COMPLETE" at bounding box center [232, 199] width 41 height 8
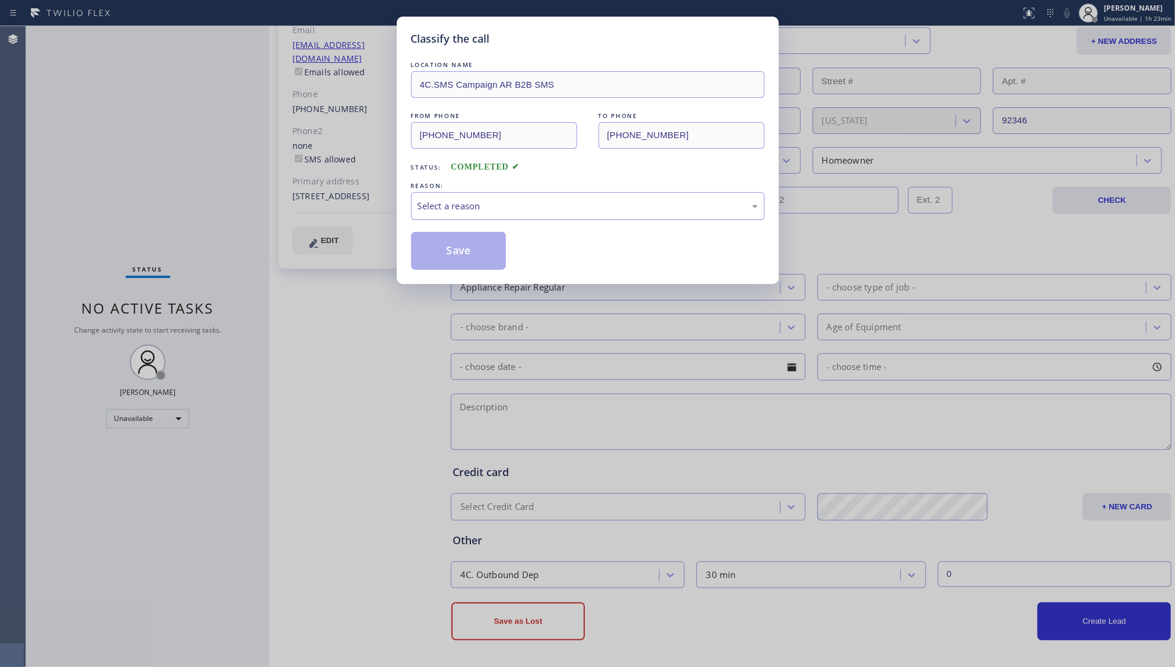
click at [529, 210] on div "Select a reason" at bounding box center [587, 206] width 340 height 14
click at [458, 254] on button "Save" at bounding box center [458, 251] width 95 height 38
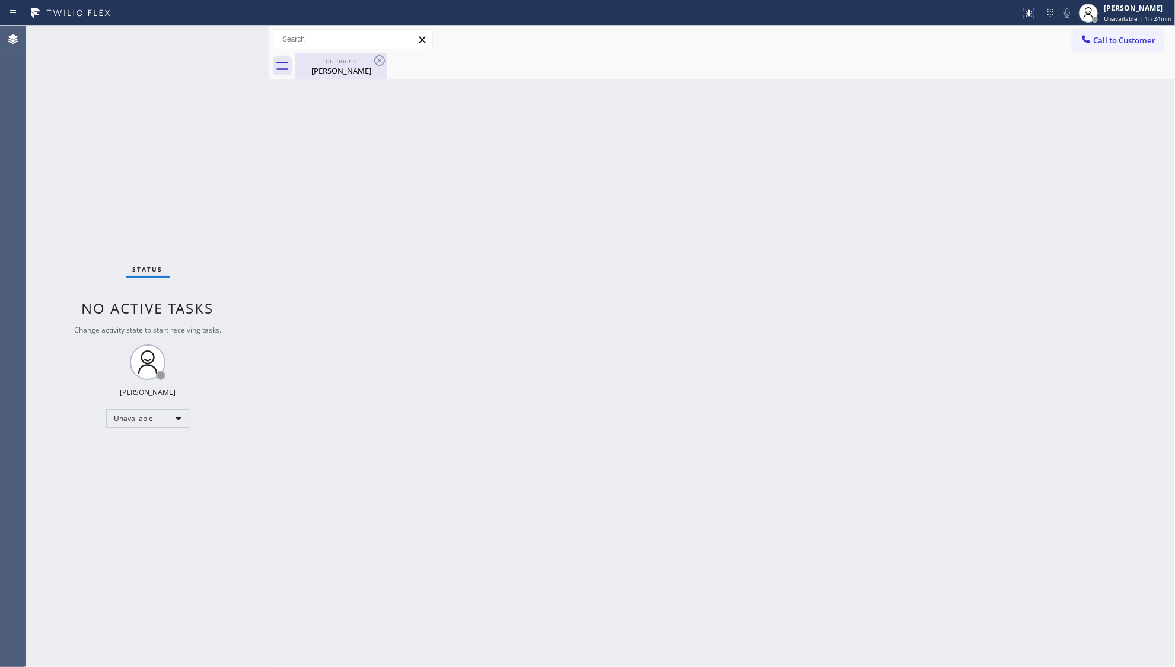
drag, startPoint x: 333, startPoint y: 69, endPoint x: 340, endPoint y: 69, distance: 6.5
click at [333, 69] on div "[PERSON_NAME]" at bounding box center [342, 70] width 90 height 11
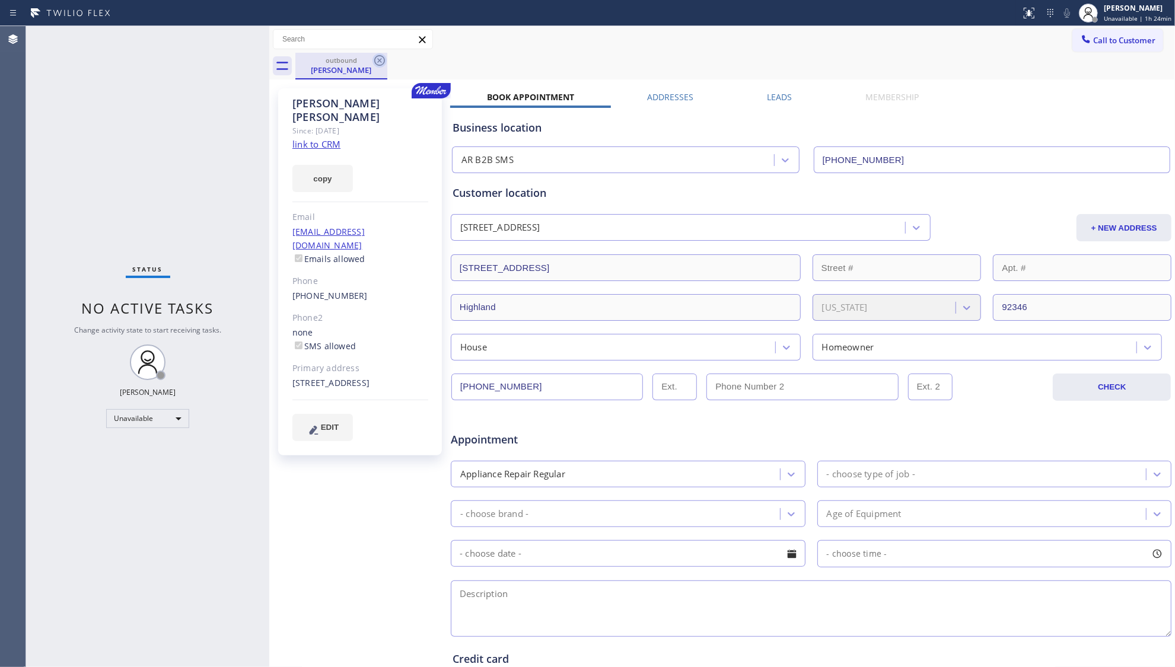
click at [383, 59] on icon at bounding box center [379, 60] width 14 height 14
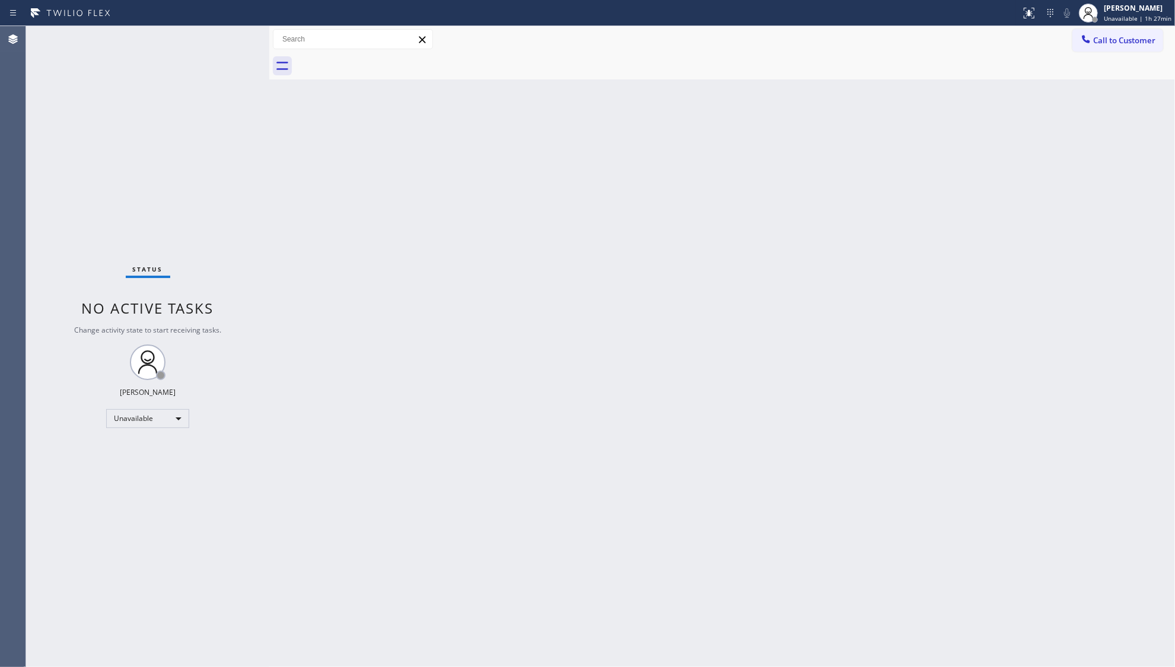
click at [716, 162] on div "Back to Dashboard Change Sender ID Customers Technicians Select a contact Outbo…" at bounding box center [722, 346] width 906 height 641
click at [1109, 15] on span "Unavailable | 1h 35min" at bounding box center [1138, 18] width 68 height 8
click at [1083, 86] on button "Break" at bounding box center [1115, 93] width 119 height 15
